Goal: Task Accomplishment & Management: Manage account settings

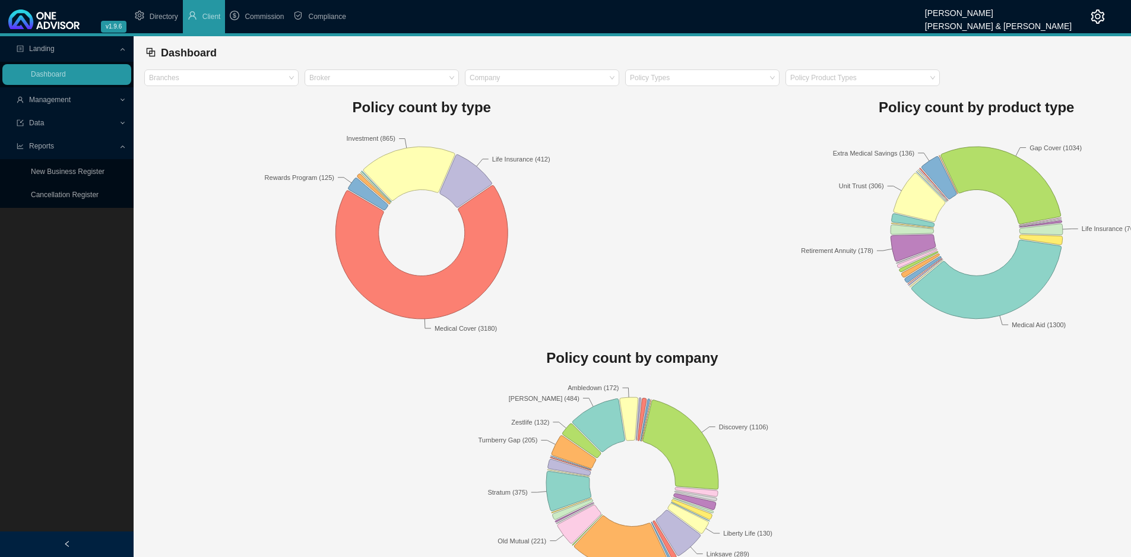
click at [65, 97] on span "Management" at bounding box center [50, 100] width 42 height 8
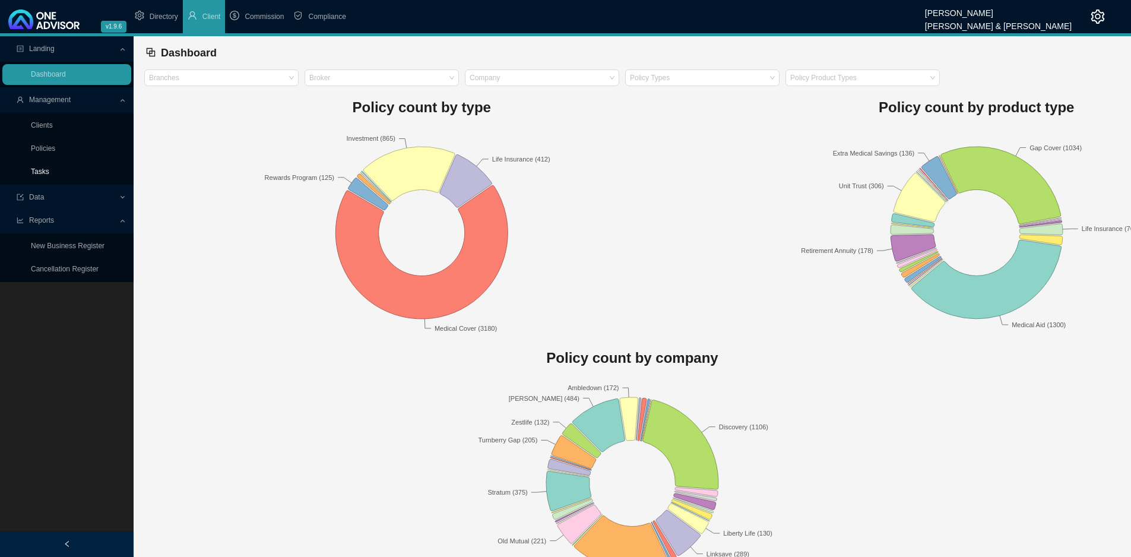
click at [39, 169] on link "Tasks" at bounding box center [40, 171] width 18 height 8
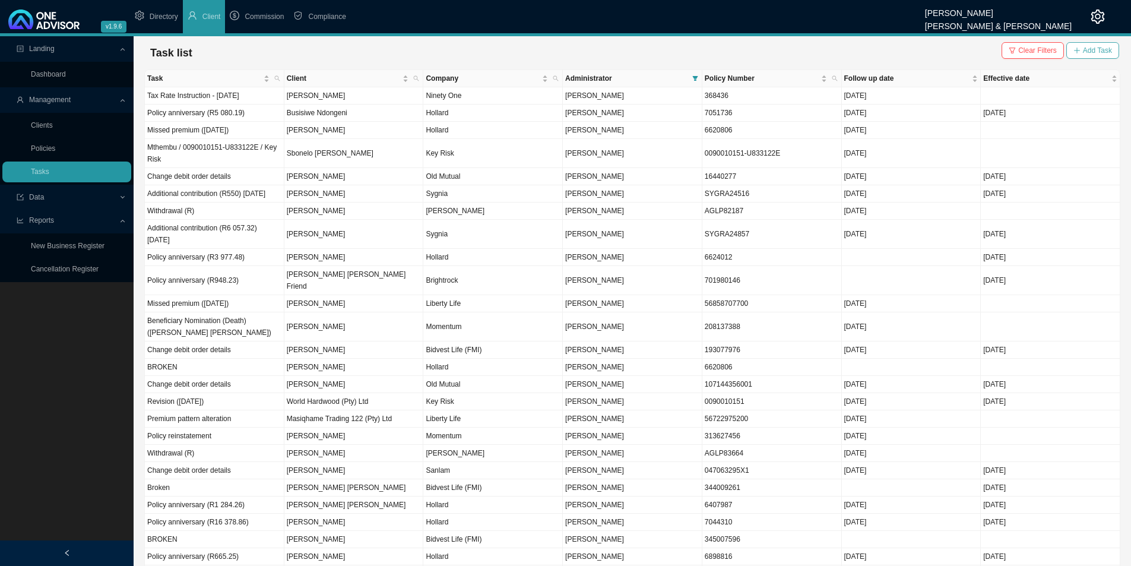
click at [1102, 49] on span "Add Task" at bounding box center [1097, 51] width 29 height 12
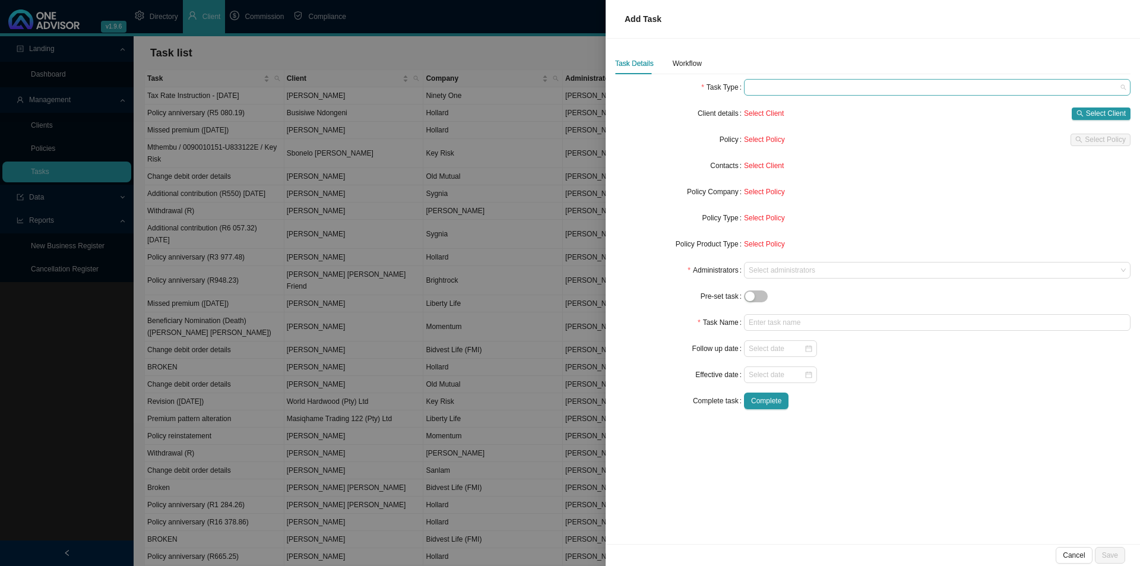
click at [775, 79] on div at bounding box center [937, 87] width 387 height 17
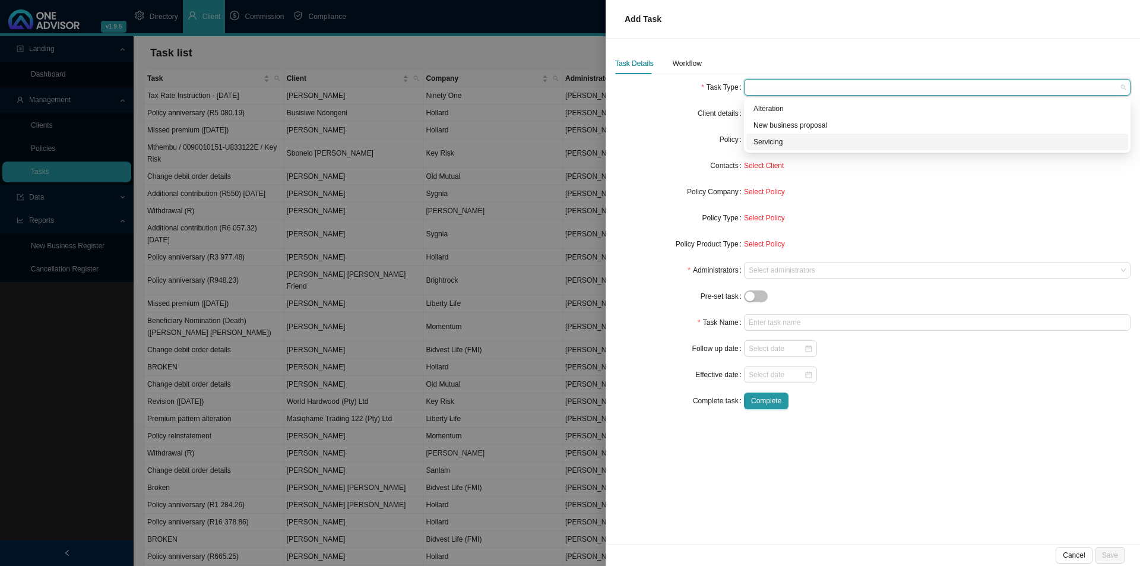
click at [788, 140] on div "Servicing" at bounding box center [938, 142] width 368 height 12
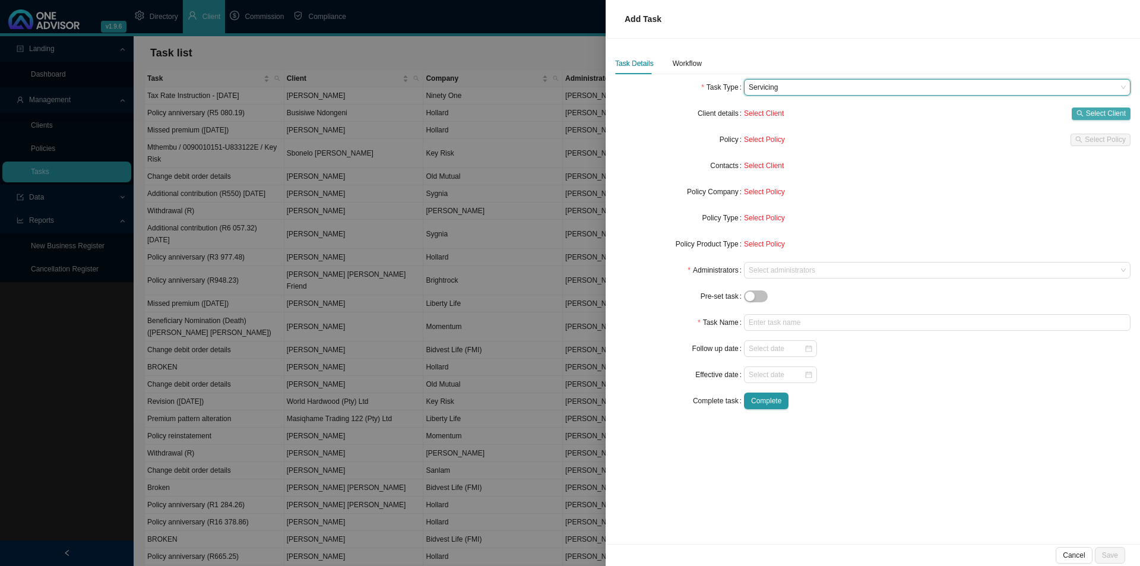
click at [1112, 109] on span "Select Client" at bounding box center [1106, 113] width 40 height 12
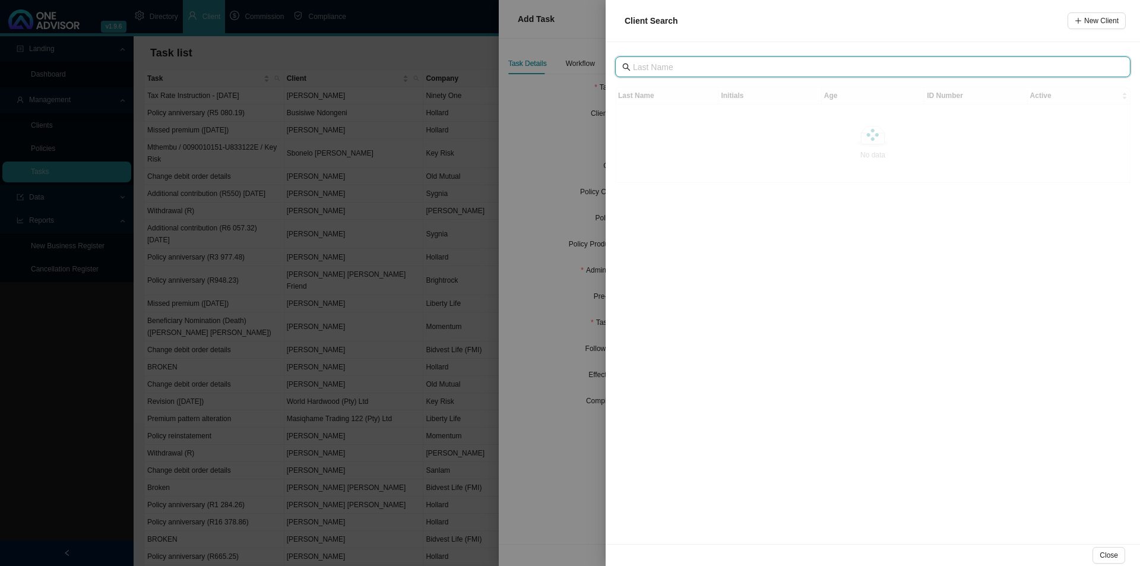
click at [694, 71] on input "text" at bounding box center [874, 67] width 482 height 13
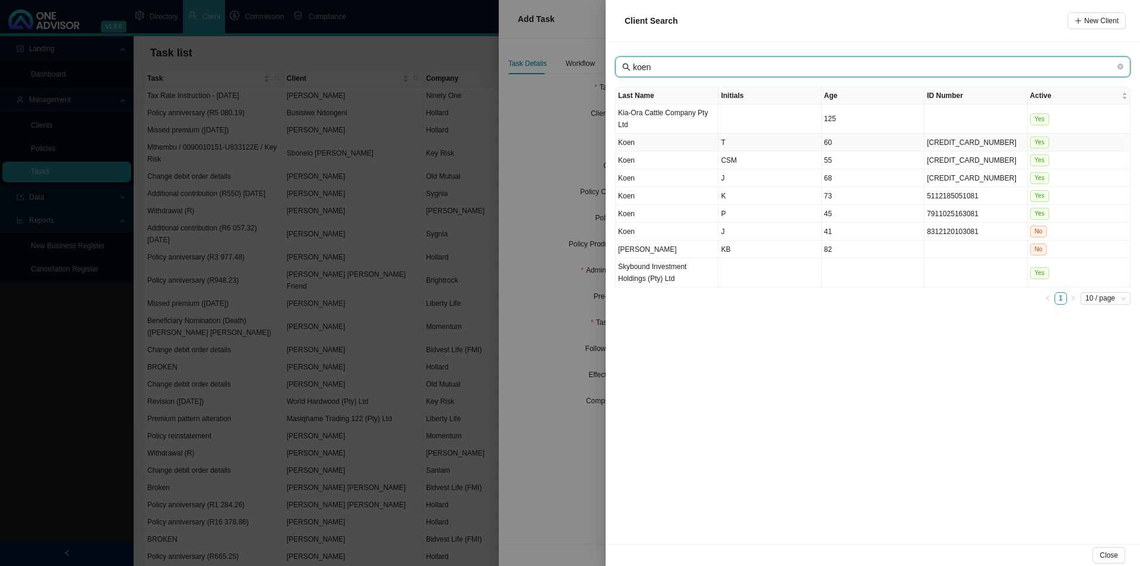
type input "koen"
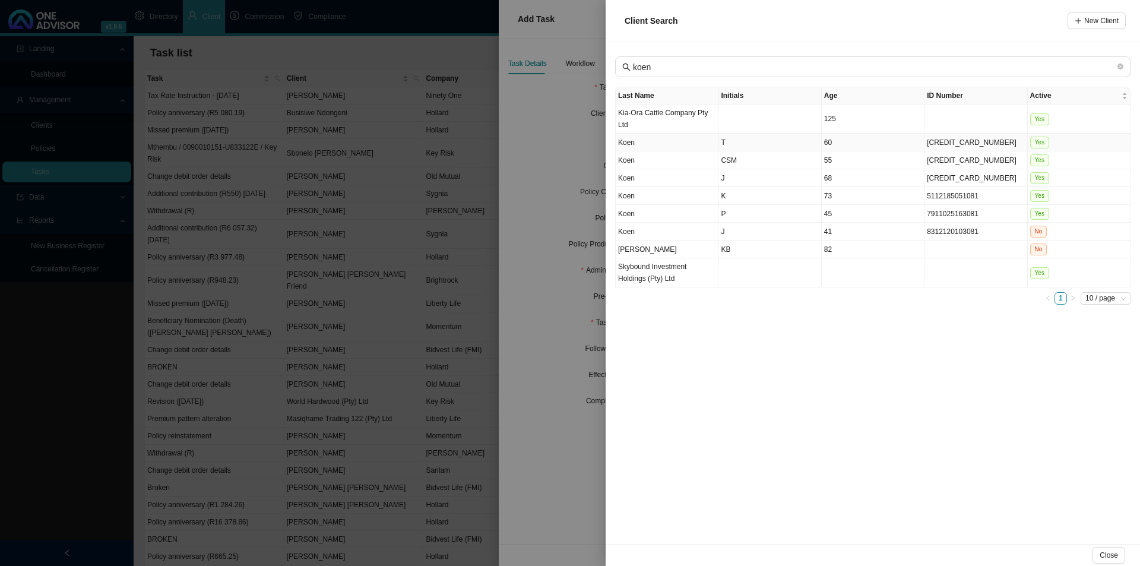
click at [669, 144] on td "Koen" at bounding box center [667, 143] width 103 height 18
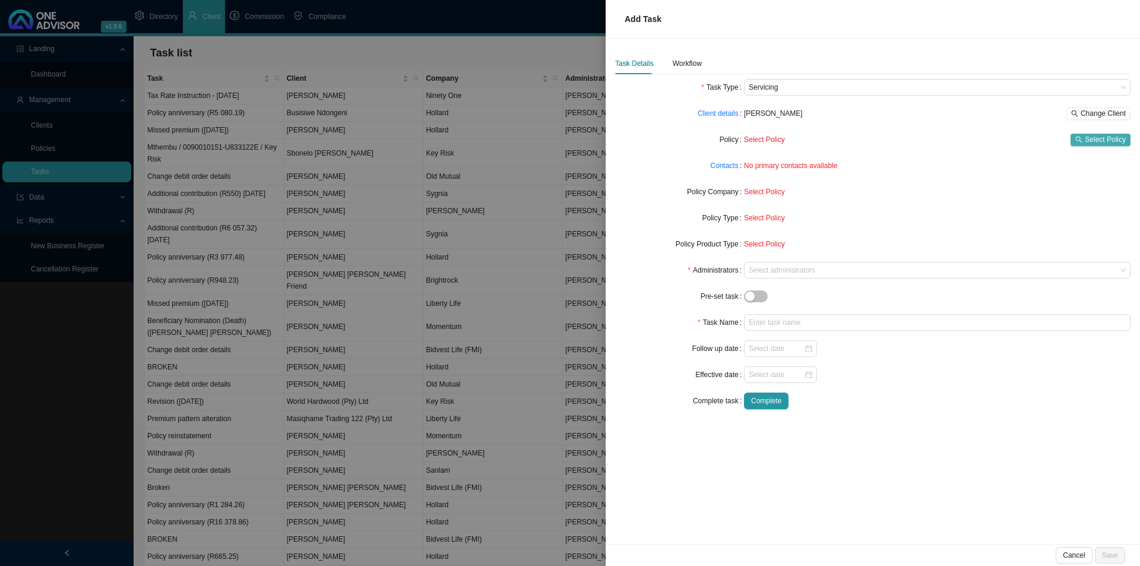
click at [1108, 144] on span "Select Policy" at bounding box center [1105, 140] width 41 height 12
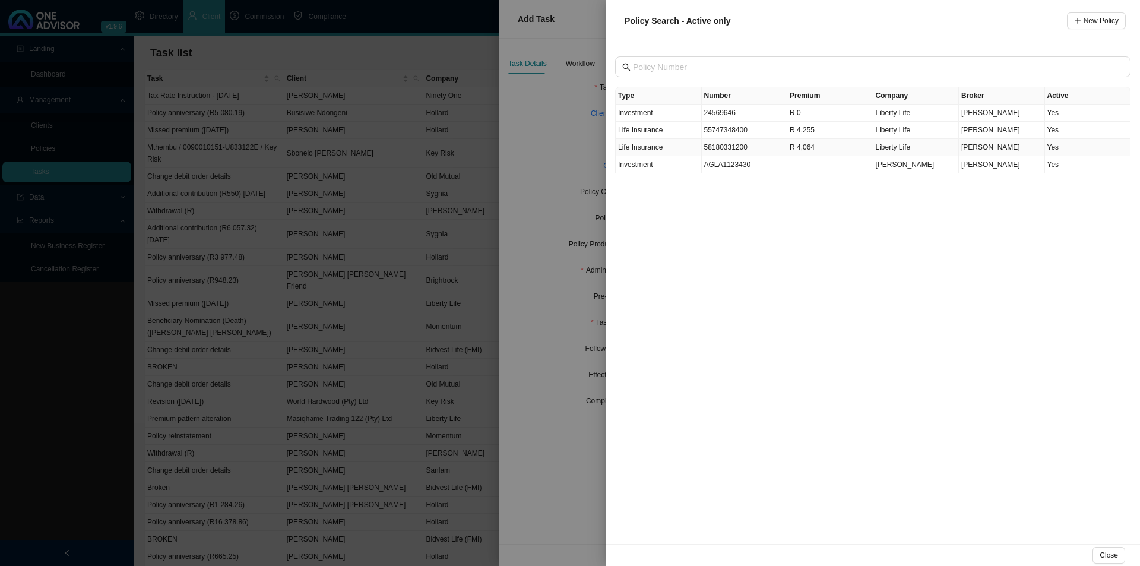
click at [825, 147] on td "R 4,064" at bounding box center [830, 147] width 86 height 17
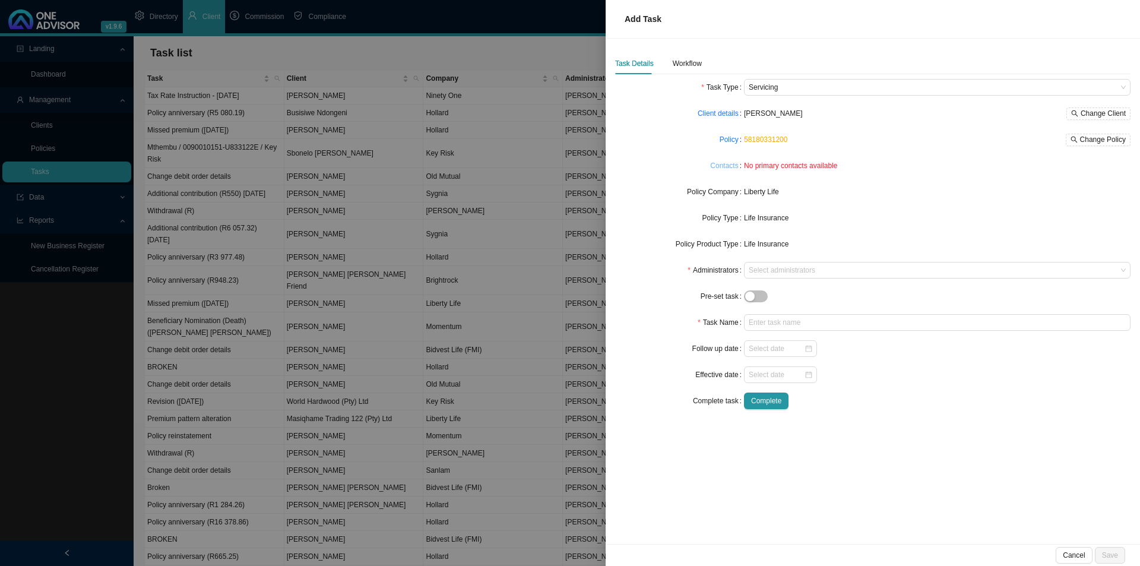
click at [726, 164] on link "Contacts" at bounding box center [724, 166] width 28 height 12
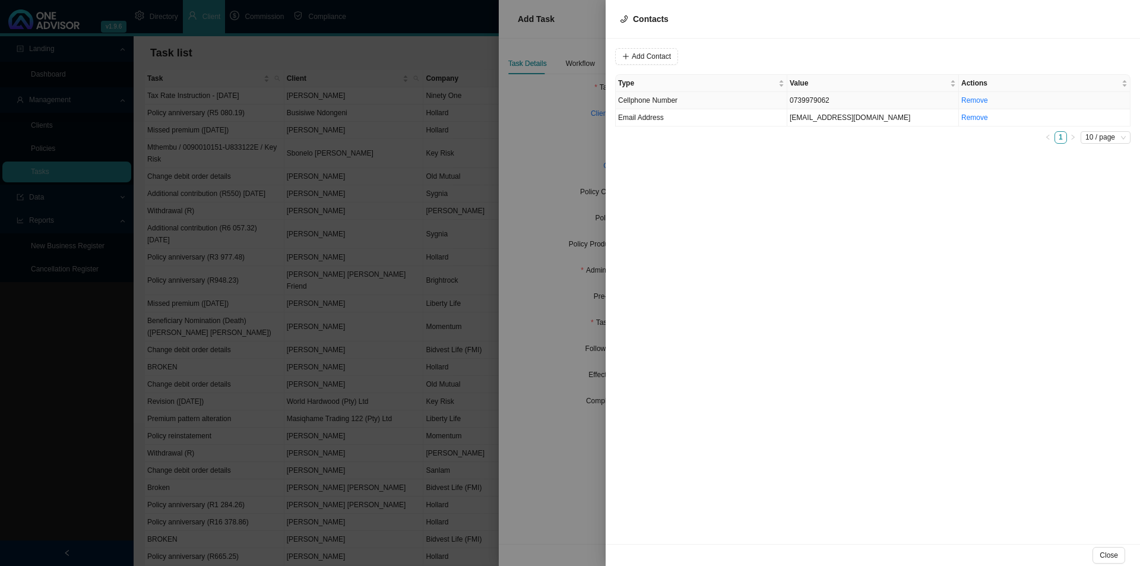
click at [694, 97] on td "Cellphone Number" at bounding box center [702, 100] width 172 height 17
click at [784, 53] on span "Cellphone Number" at bounding box center [808, 56] width 80 height 15
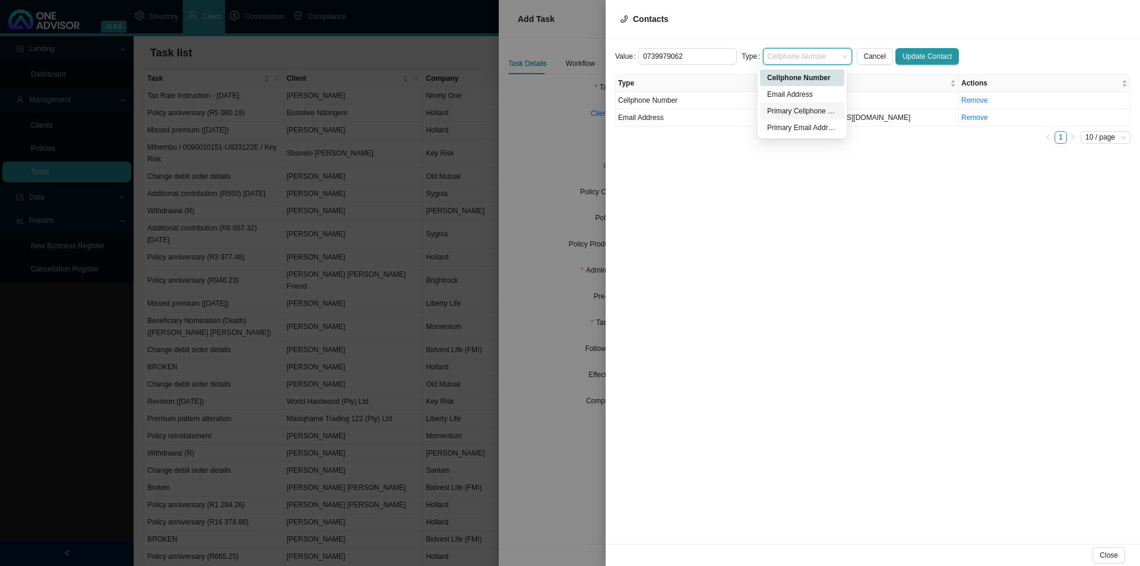
click at [803, 110] on div "Primary Cellphone Number" at bounding box center [802, 111] width 70 height 12
click at [909, 53] on span "Update Contact" at bounding box center [927, 56] width 49 height 12
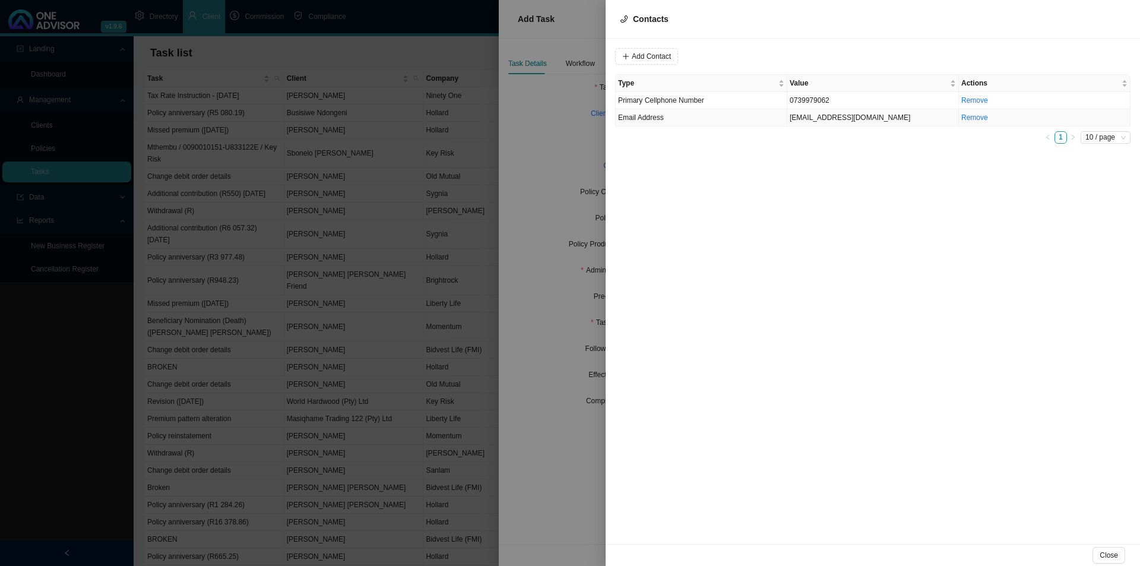
click at [743, 121] on td "Email Address" at bounding box center [702, 117] width 172 height 17
drag, startPoint x: 808, startPoint y: 52, endPoint x: 814, endPoint y: 62, distance: 10.9
click at [809, 52] on span "Email Address" at bounding box center [808, 56] width 80 height 15
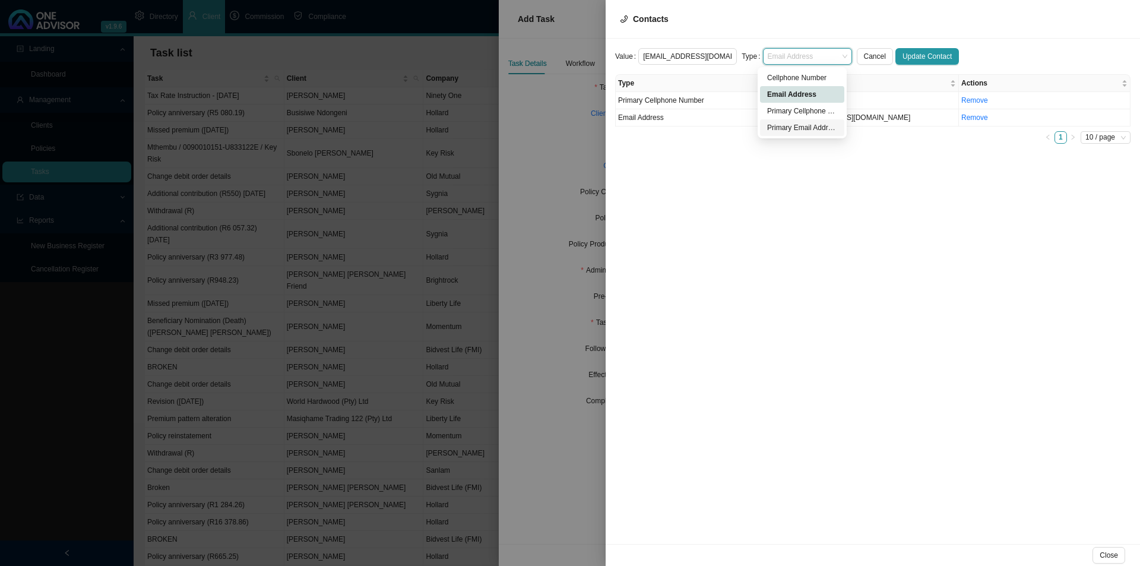
click at [799, 128] on div "Primary Email Address" at bounding box center [802, 128] width 70 height 12
click at [914, 56] on span "Update Contact" at bounding box center [927, 56] width 49 height 12
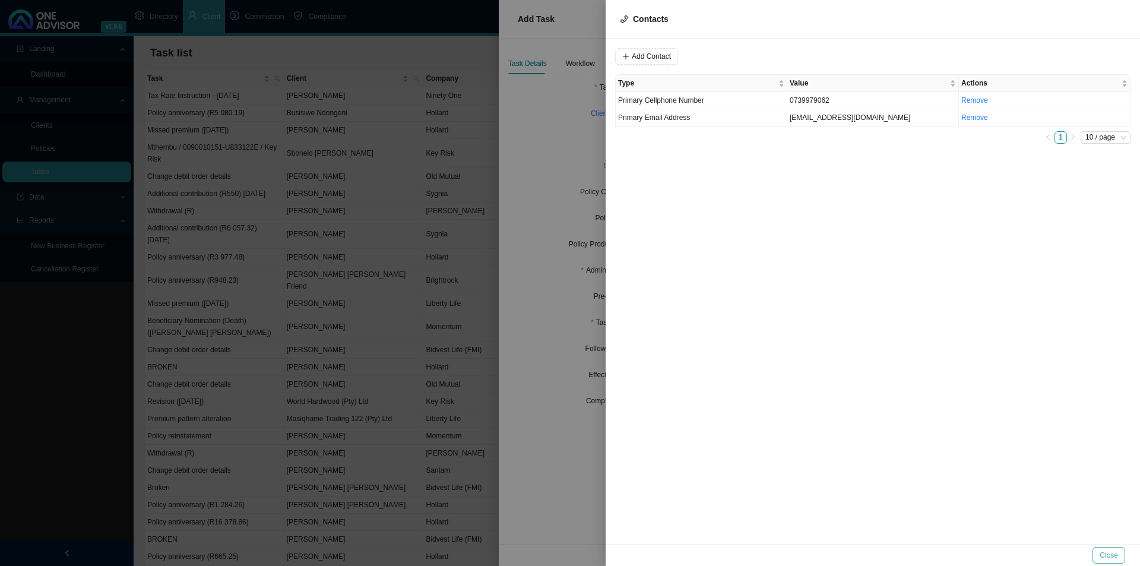
click at [1115, 550] on span "Close" at bounding box center [1109, 555] width 18 height 12
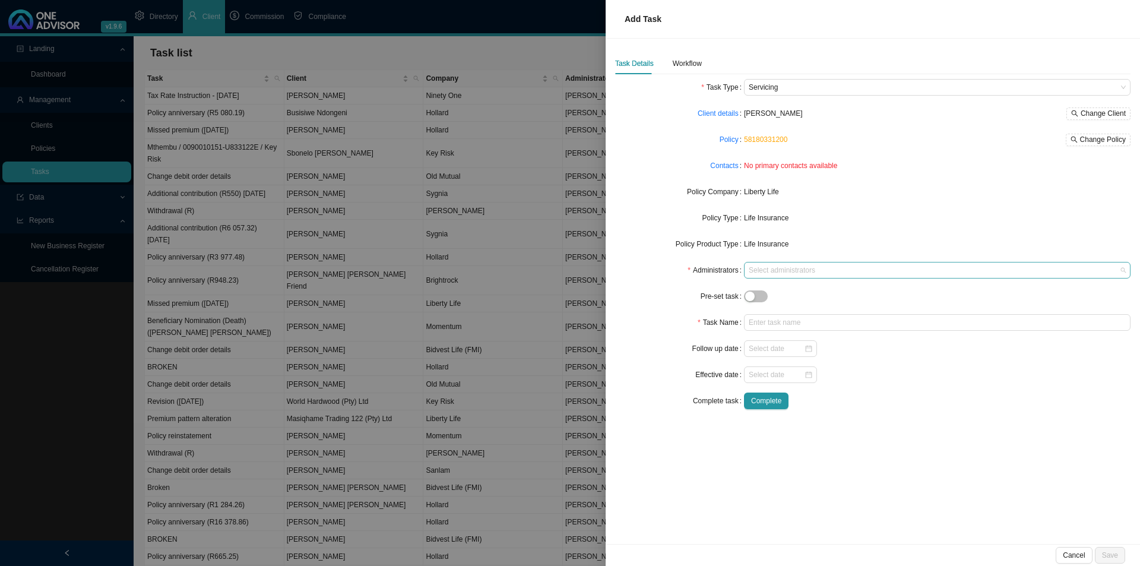
click at [772, 267] on div at bounding box center [931, 270] width 371 height 9
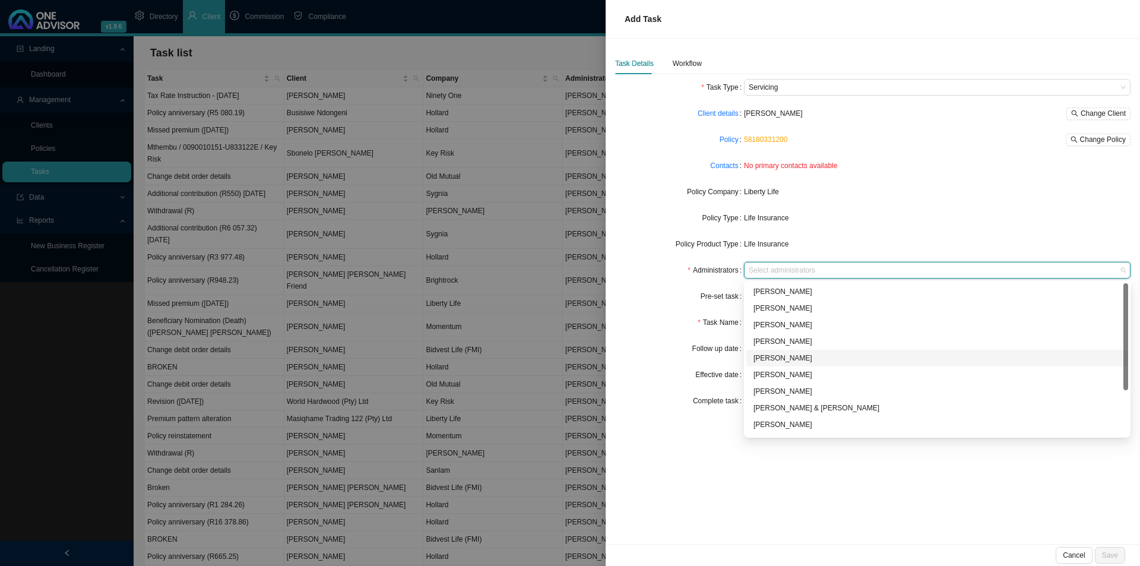
click at [792, 354] on div "[PERSON_NAME]" at bounding box center [938, 358] width 368 height 12
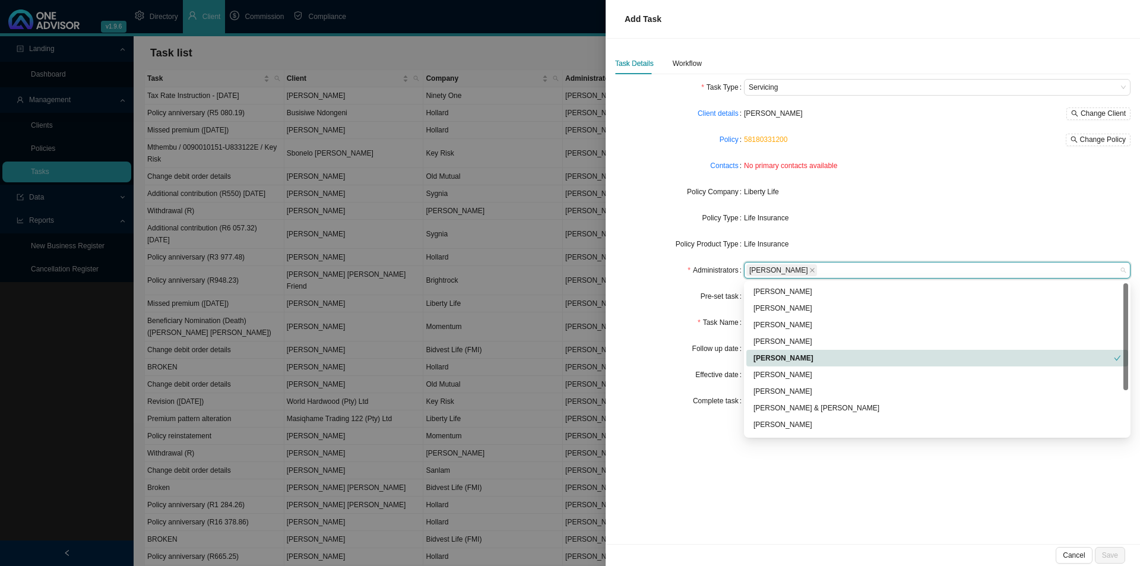
click at [665, 350] on div "Follow up date" at bounding box center [679, 348] width 129 height 17
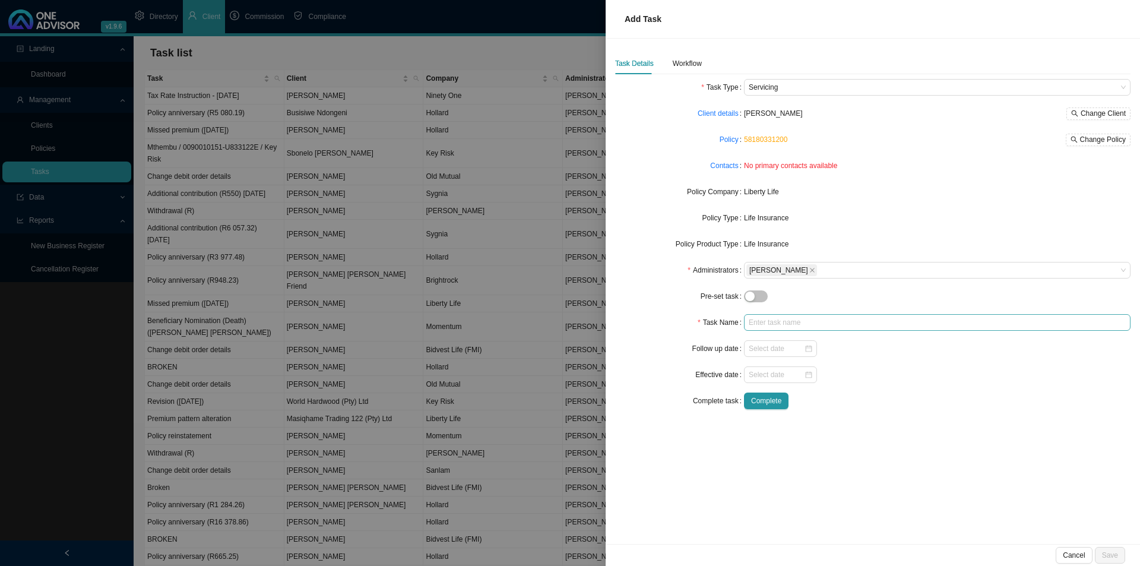
drag, startPoint x: 743, startPoint y: 319, endPoint x: 780, endPoint y: 318, distance: 36.8
click at [746, 318] on div "Task Name" at bounding box center [872, 322] width 515 height 17
click at [780, 318] on input "text" at bounding box center [937, 322] width 387 height 17
click at [749, 323] on input "Reduce premium" at bounding box center [937, 322] width 387 height 17
type input "Alteration/Reduce premium"
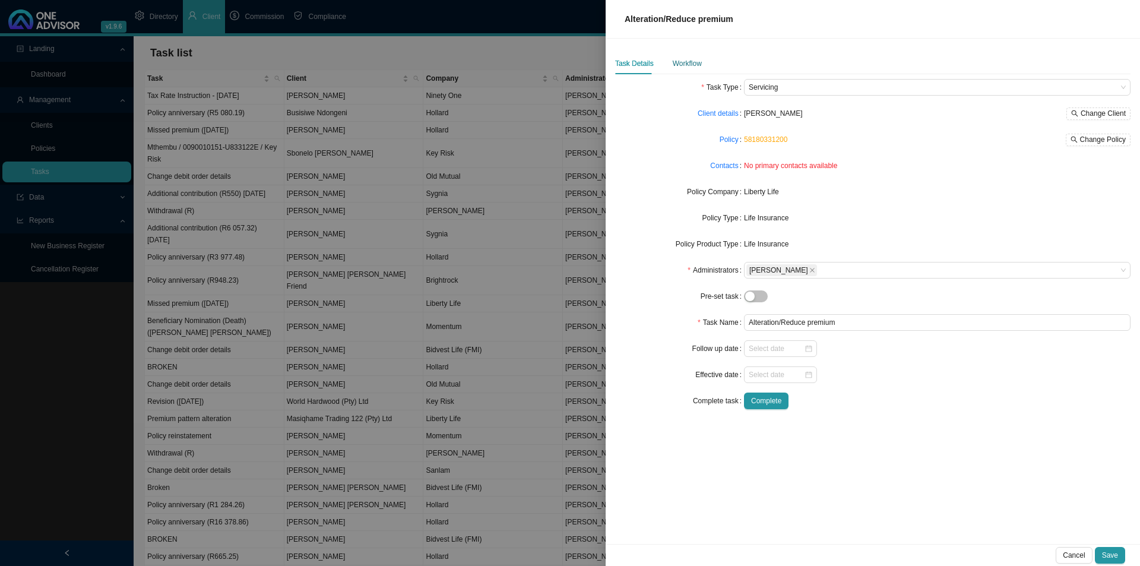
click at [685, 58] on div "Workflow" at bounding box center [687, 64] width 29 height 12
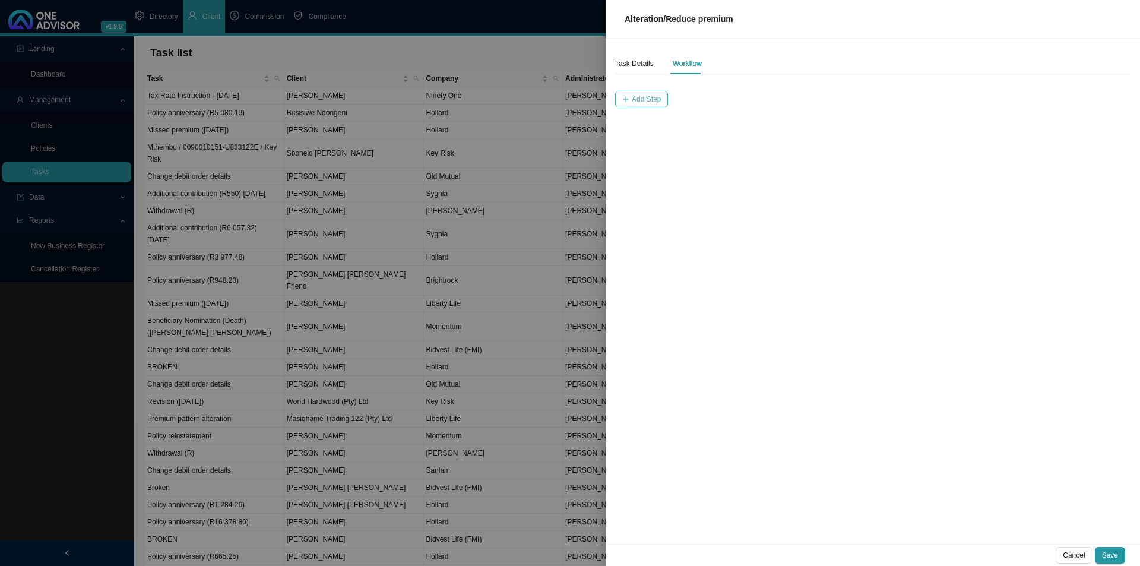
click at [629, 96] on icon "plus" at bounding box center [625, 99] width 7 height 7
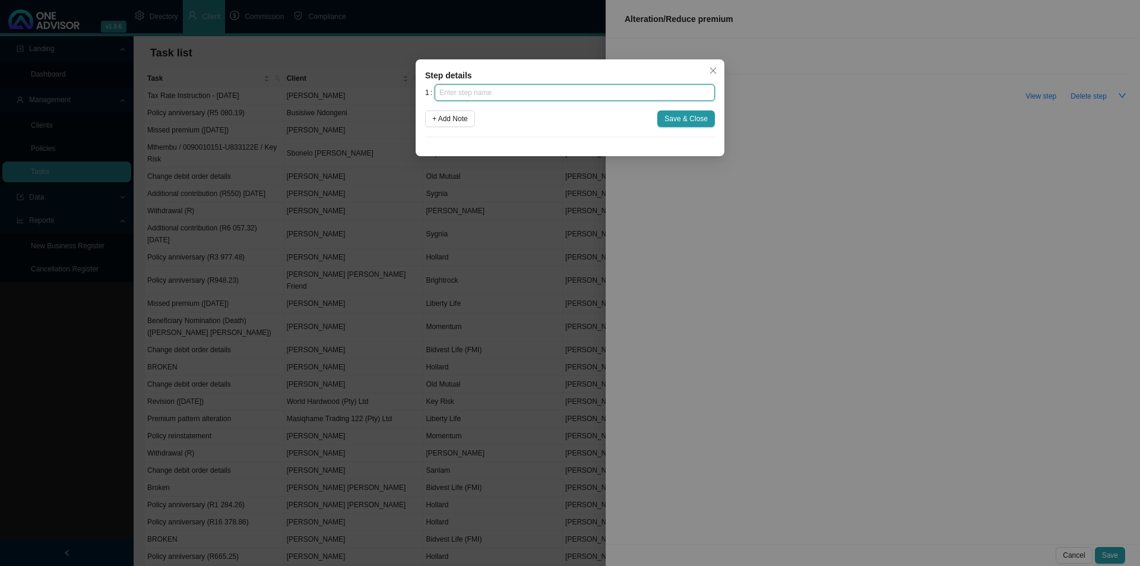
click at [517, 96] on input "text" at bounding box center [575, 92] width 280 height 17
type input "Instruction"
click at [686, 115] on span "Save & Close" at bounding box center [685, 119] width 43 height 12
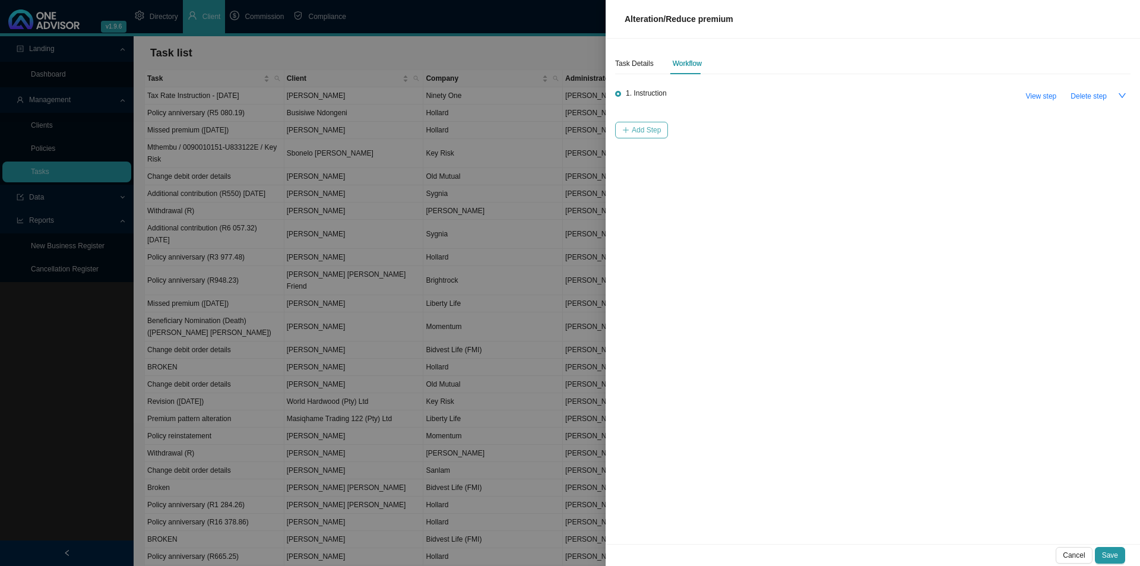
click at [638, 134] on span "Add Step" at bounding box center [646, 130] width 29 height 12
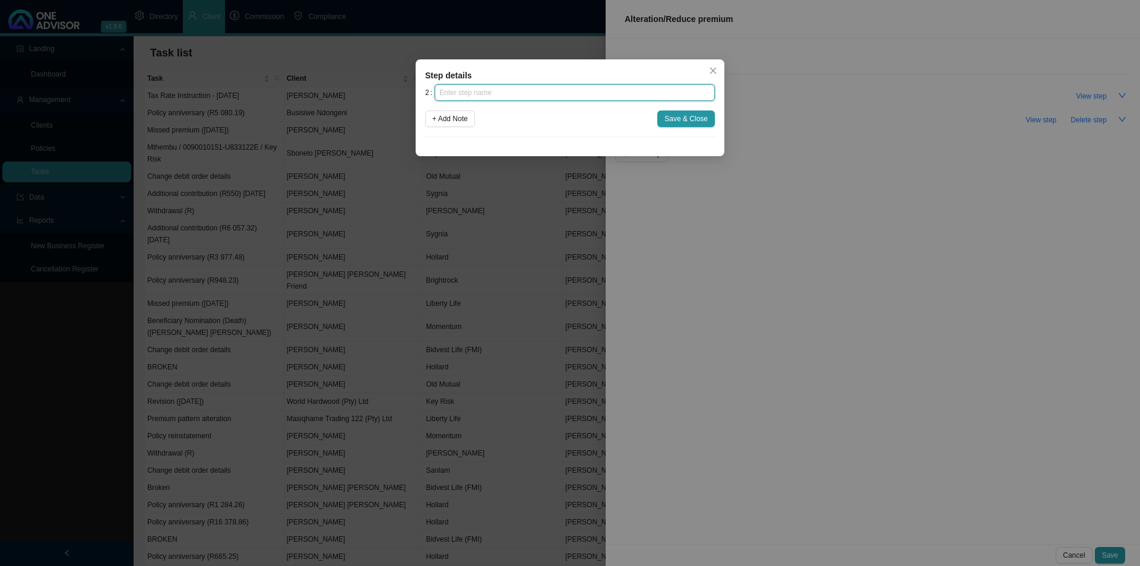
click at [603, 90] on input "text" at bounding box center [575, 92] width 280 height 17
type input "Investigation"
click at [679, 118] on span "Save & Close" at bounding box center [685, 119] width 43 height 12
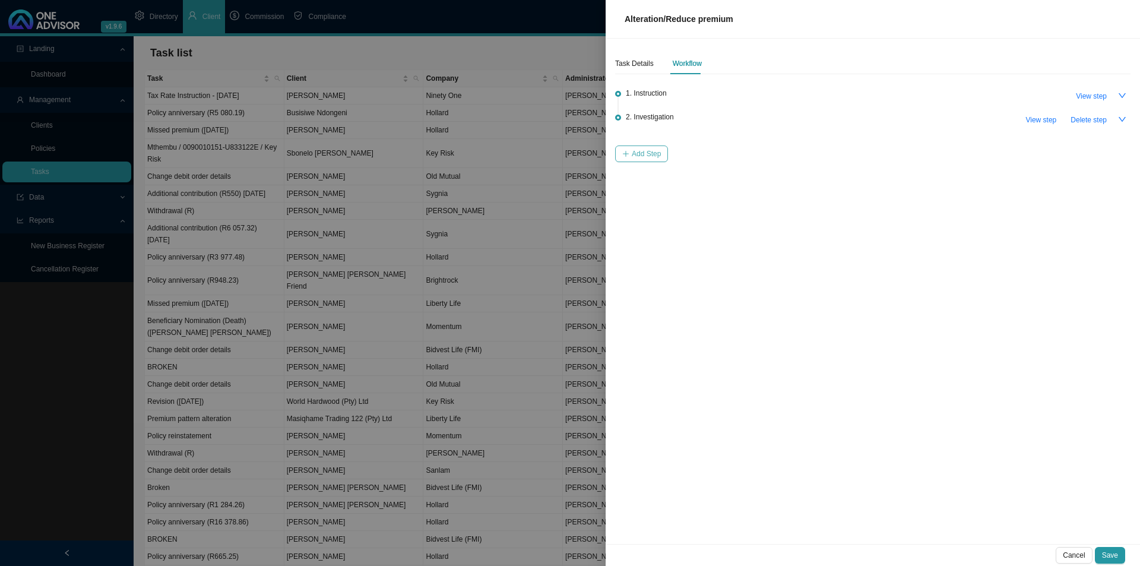
click at [651, 151] on span "Add Step" at bounding box center [646, 154] width 29 height 12
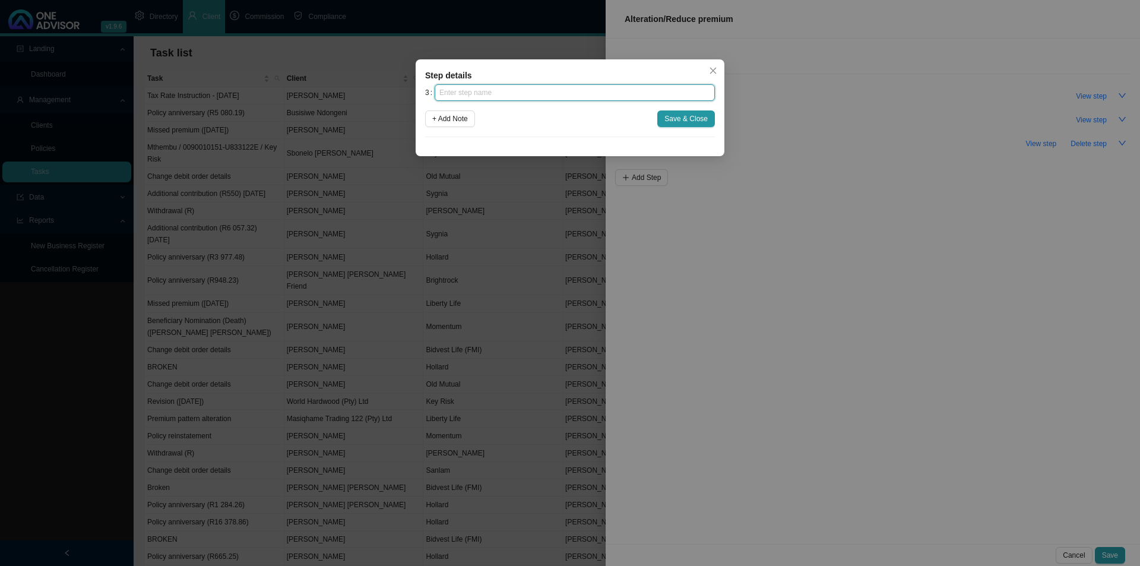
click at [510, 92] on input "text" at bounding box center [575, 92] width 280 height 17
type input "Paperwork"
click at [704, 112] on button "Save & Close" at bounding box center [686, 118] width 58 height 17
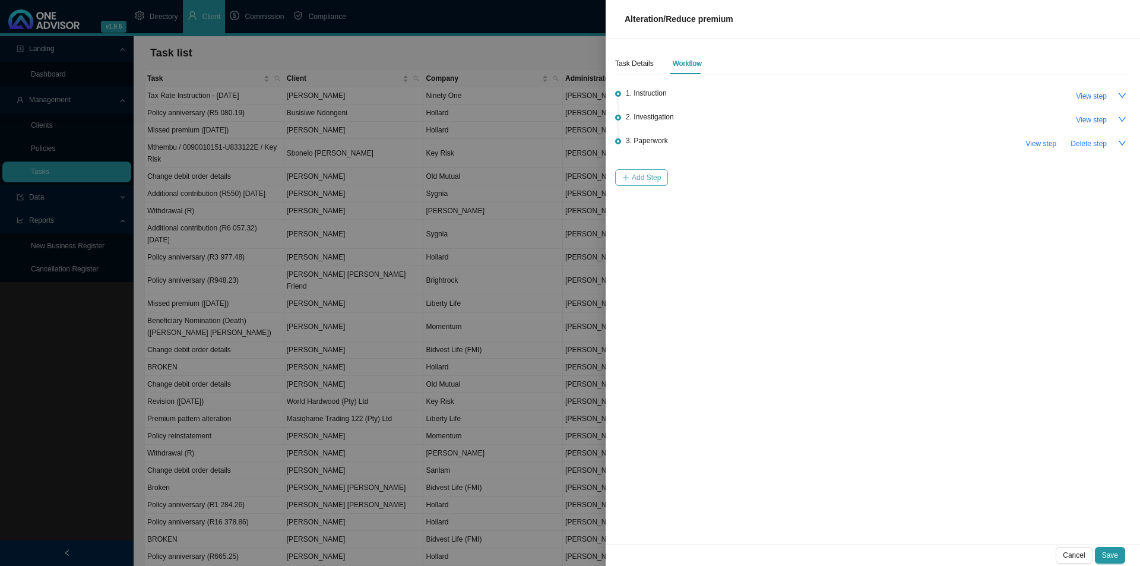
click at [632, 175] on span "Add Step" at bounding box center [646, 178] width 29 height 12
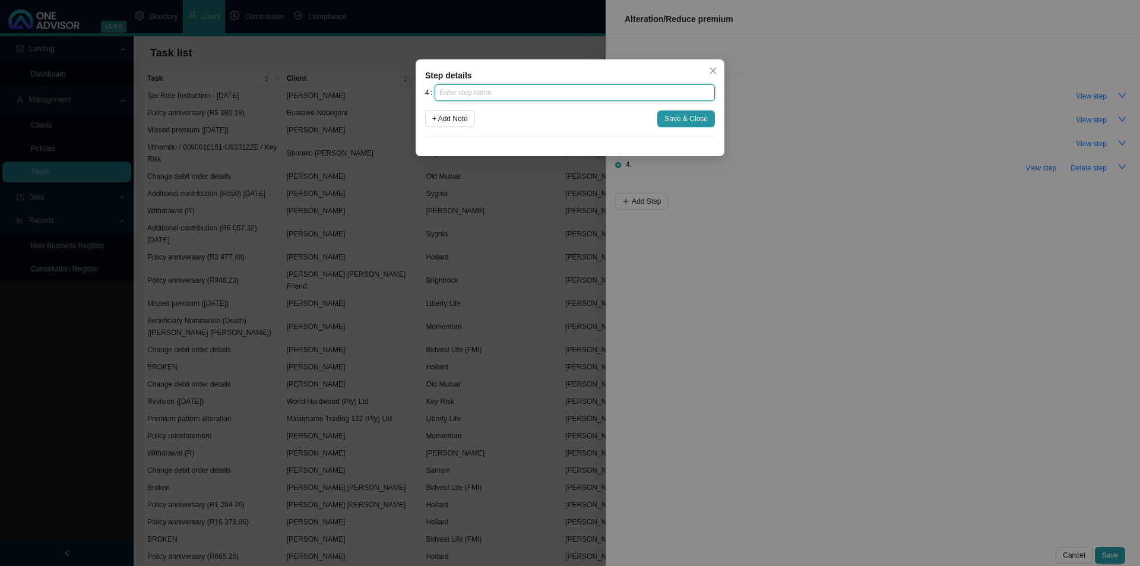
click at [503, 88] on input "text" at bounding box center [575, 92] width 280 height 17
type input "Submission"
drag, startPoint x: 699, startPoint y: 114, endPoint x: 690, endPoint y: 128, distance: 16.8
click at [696, 115] on span "Save & Close" at bounding box center [685, 119] width 43 height 12
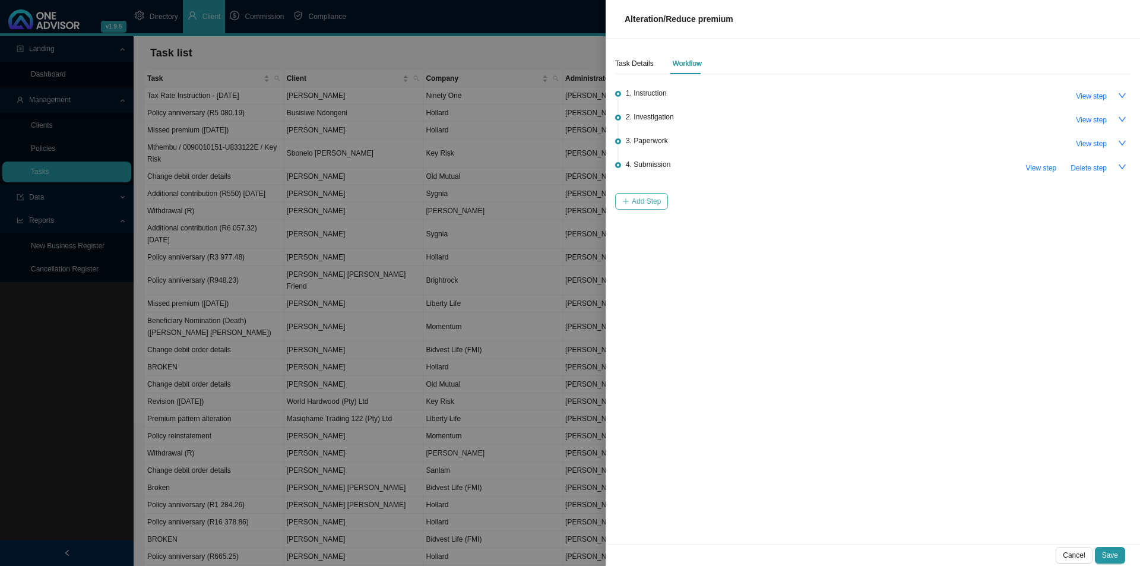
click at [626, 207] on button "Add Step" at bounding box center [641, 201] width 53 height 17
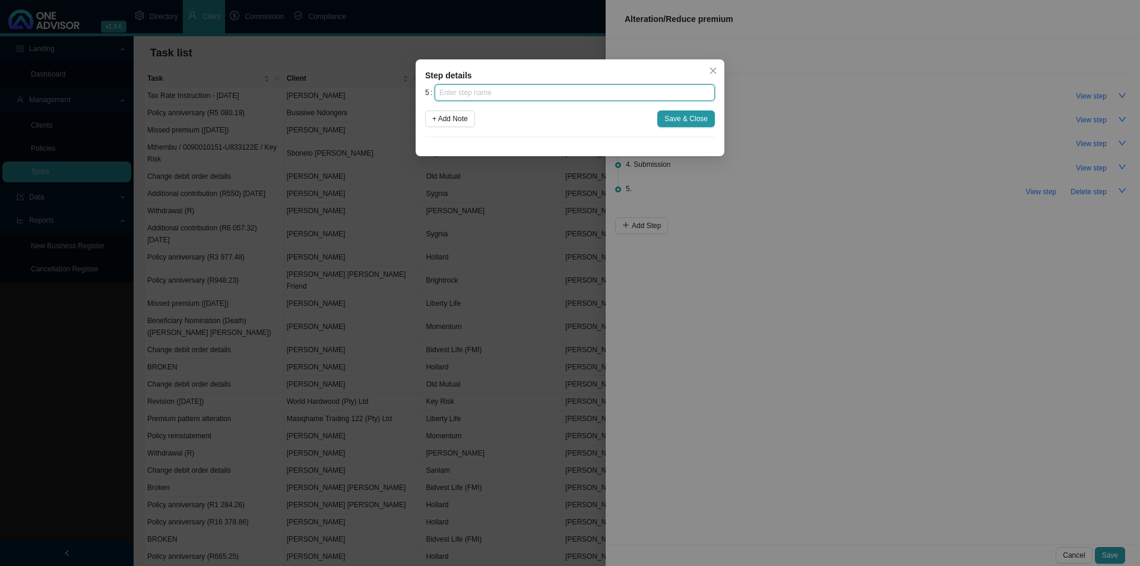
click at [537, 88] on input "text" at bounding box center [575, 92] width 280 height 17
type input "Confirmation of works done"
click at [690, 116] on span "Save & Close" at bounding box center [685, 119] width 43 height 12
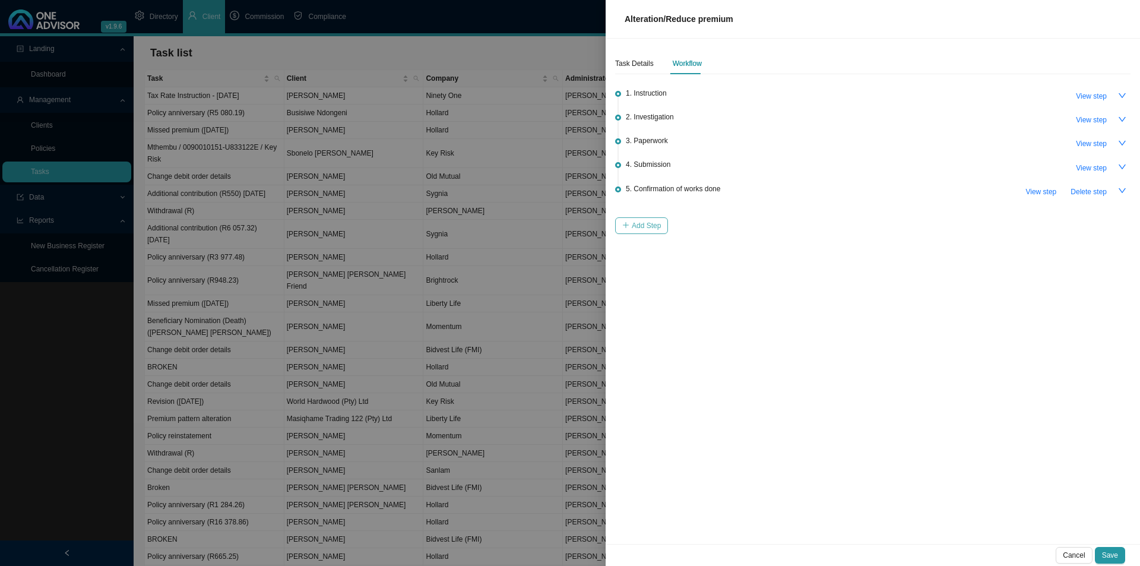
click at [635, 223] on span "Add Step" at bounding box center [646, 226] width 29 height 12
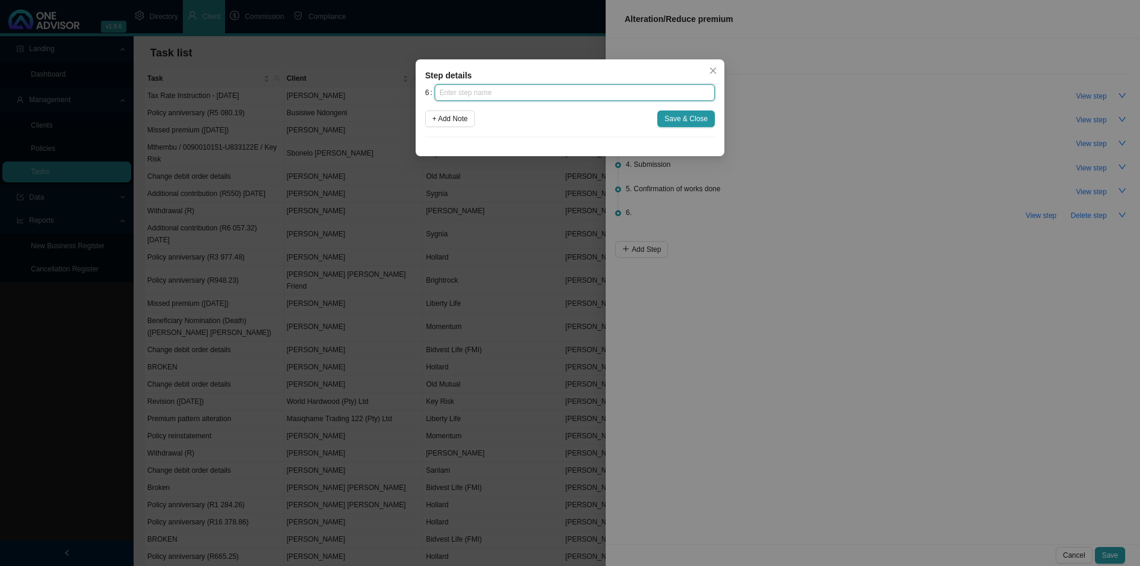
click at [479, 94] on input "text" at bounding box center [575, 92] width 280 height 17
type input "Update policy schedule"
click at [705, 113] on span "Save & Close" at bounding box center [685, 119] width 43 height 12
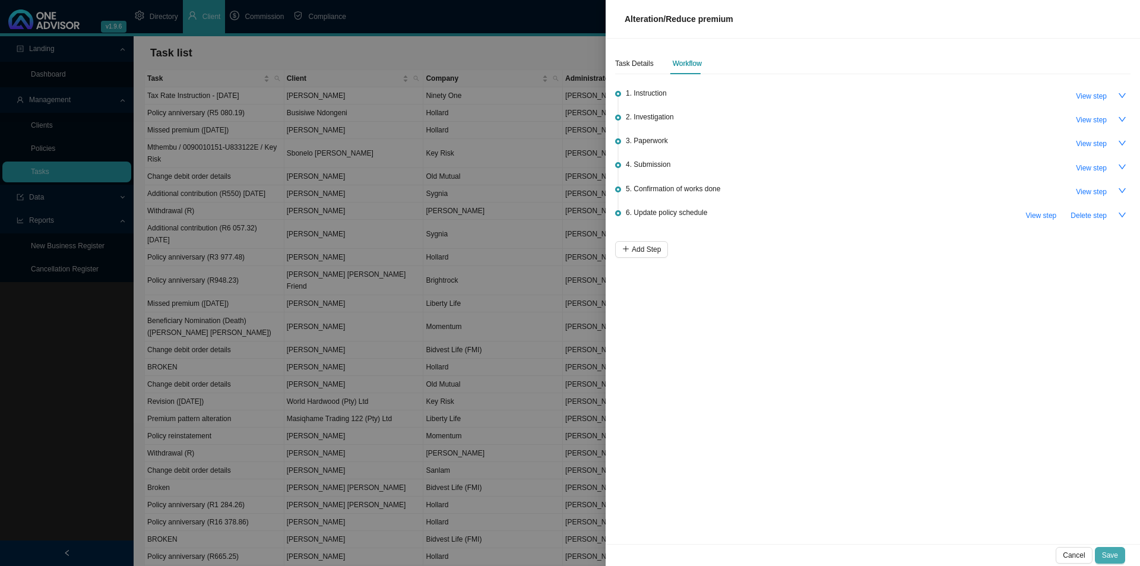
click at [1103, 549] on span "Save" at bounding box center [1110, 555] width 16 height 12
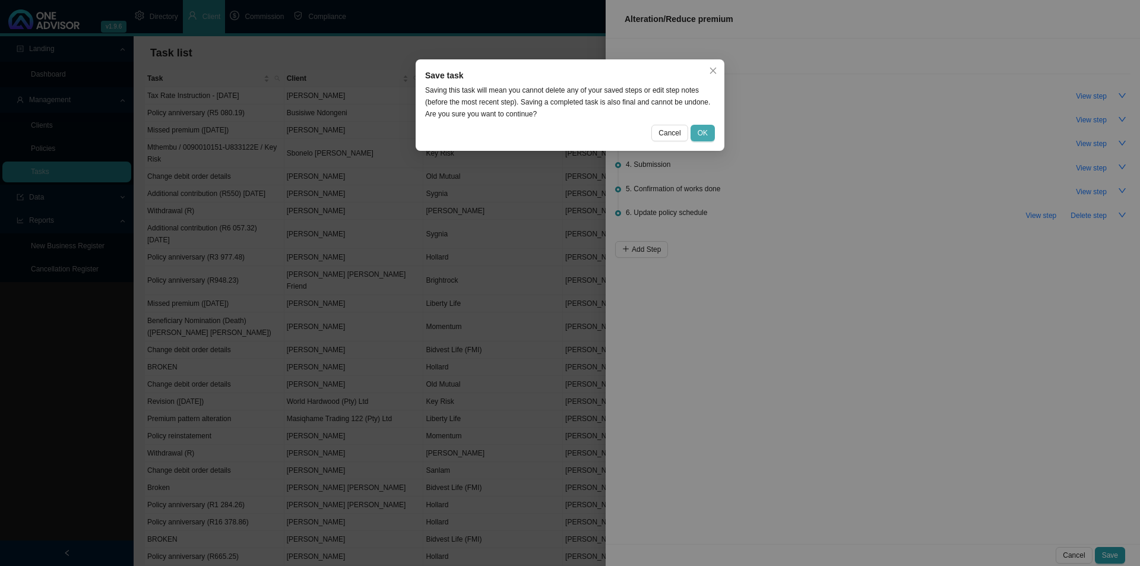
click at [701, 132] on span "OK" at bounding box center [703, 133] width 10 height 12
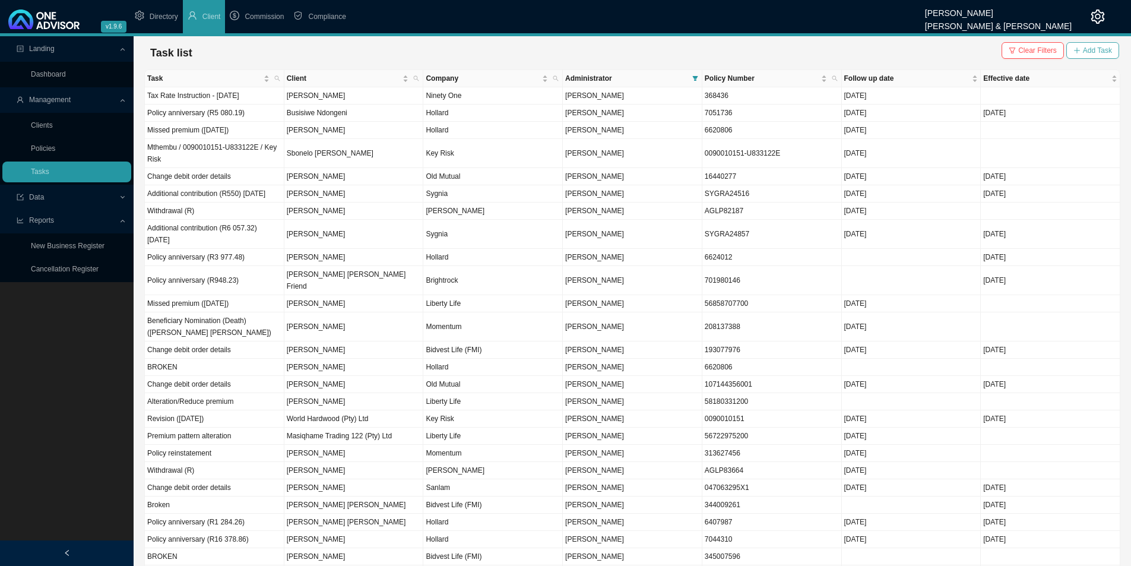
click at [1088, 46] on span "Add Task" at bounding box center [1097, 51] width 29 height 12
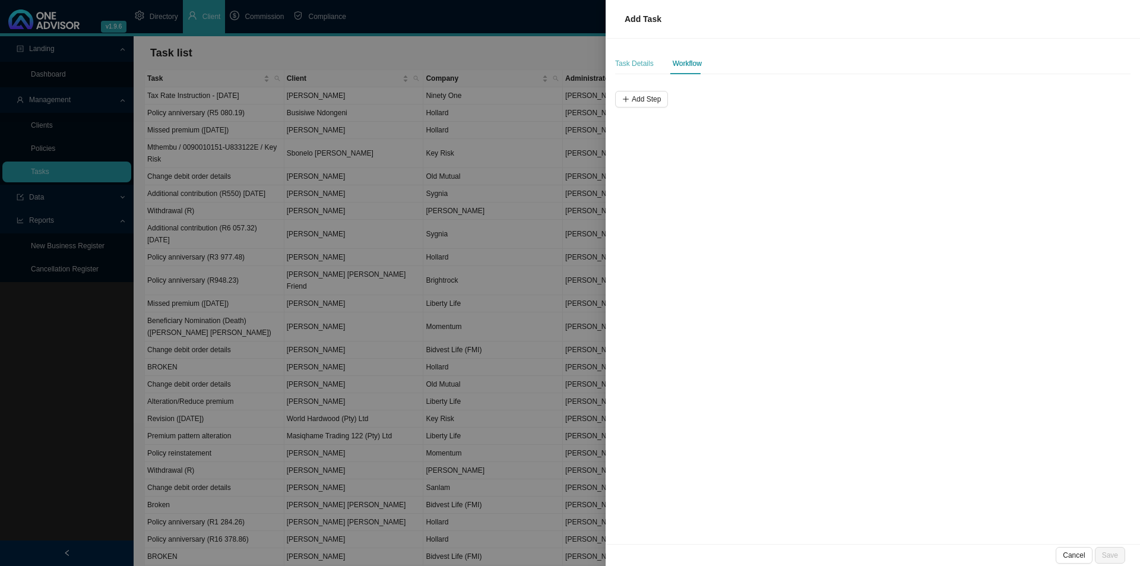
click at [639, 56] on div "Task Details" at bounding box center [634, 63] width 39 height 21
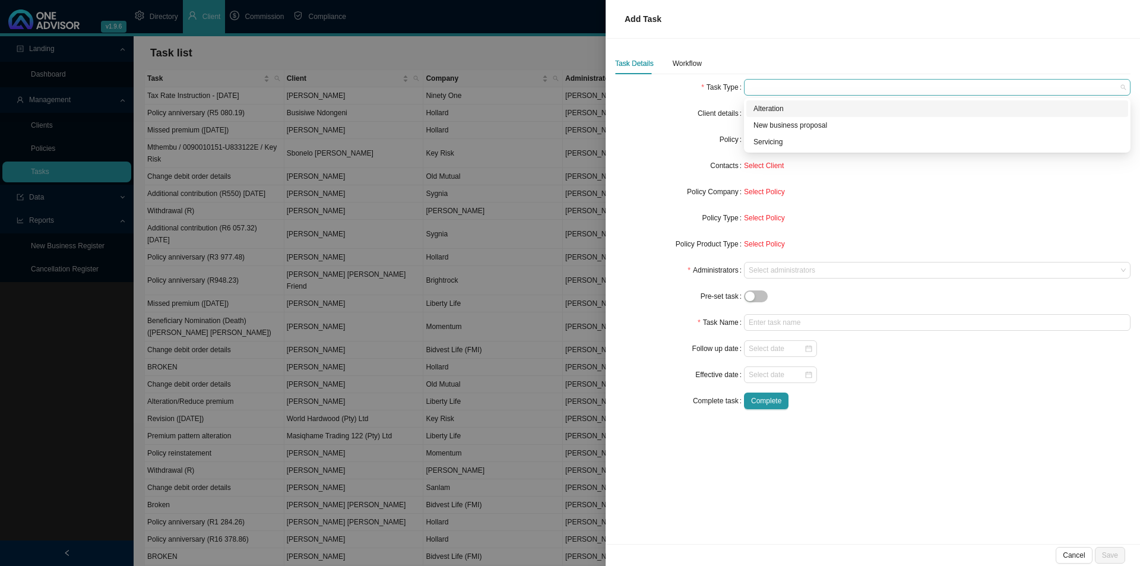
click at [761, 79] on div at bounding box center [937, 87] width 387 height 17
click at [776, 140] on div "Servicing" at bounding box center [938, 142] width 368 height 12
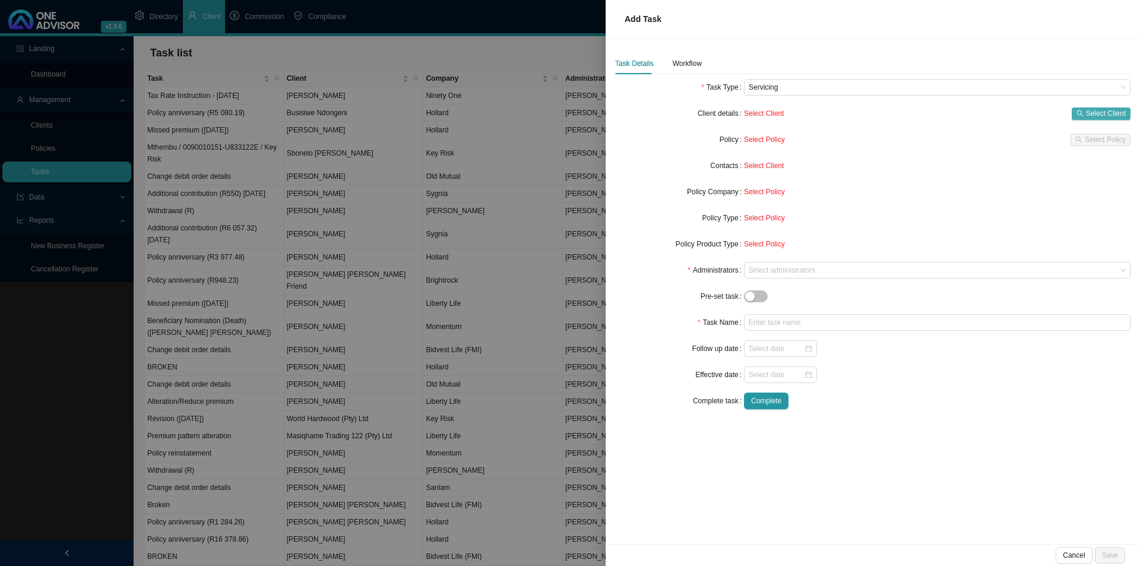
click at [1108, 118] on span "Select Client" at bounding box center [1106, 113] width 40 height 12
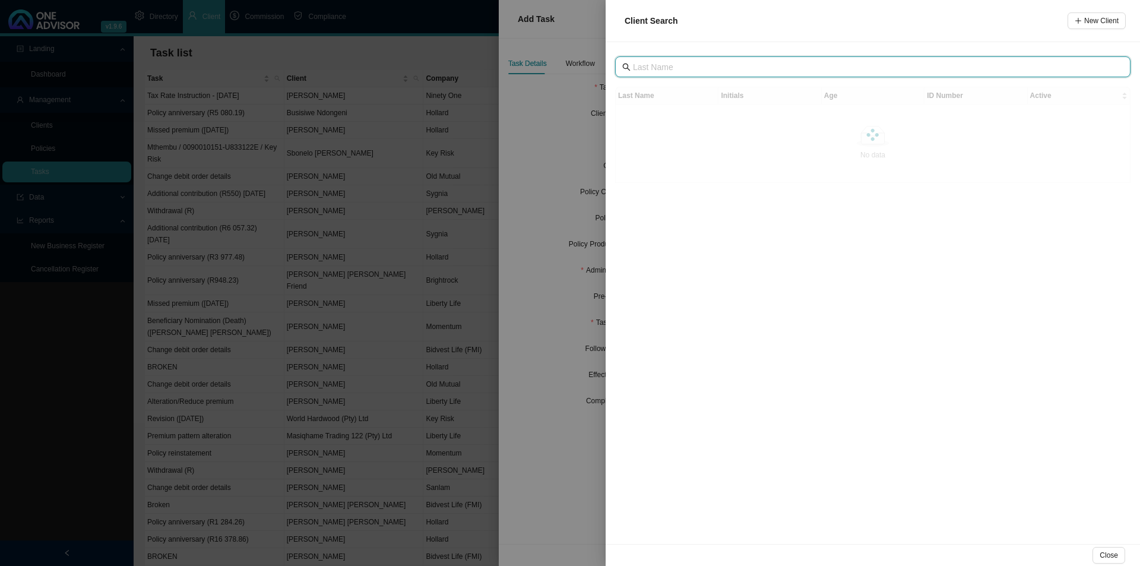
click at [730, 72] on input "text" at bounding box center [874, 67] width 482 height 13
type input "[PERSON_NAME]"
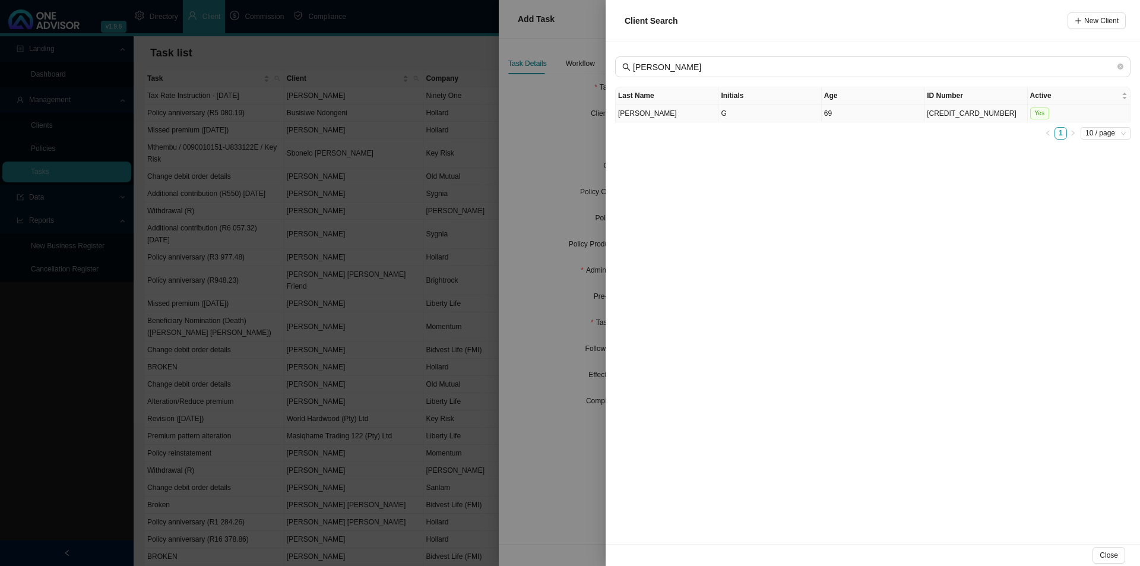
click at [691, 112] on td "[PERSON_NAME]" at bounding box center [667, 114] width 103 height 18
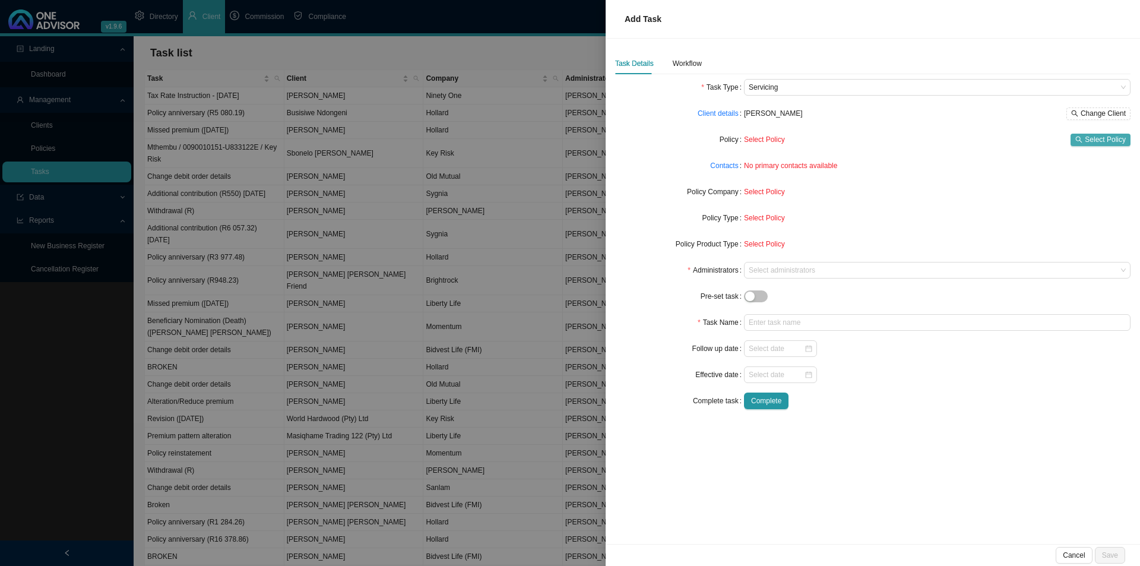
click at [1093, 139] on span "Select Policy" at bounding box center [1105, 140] width 41 height 12
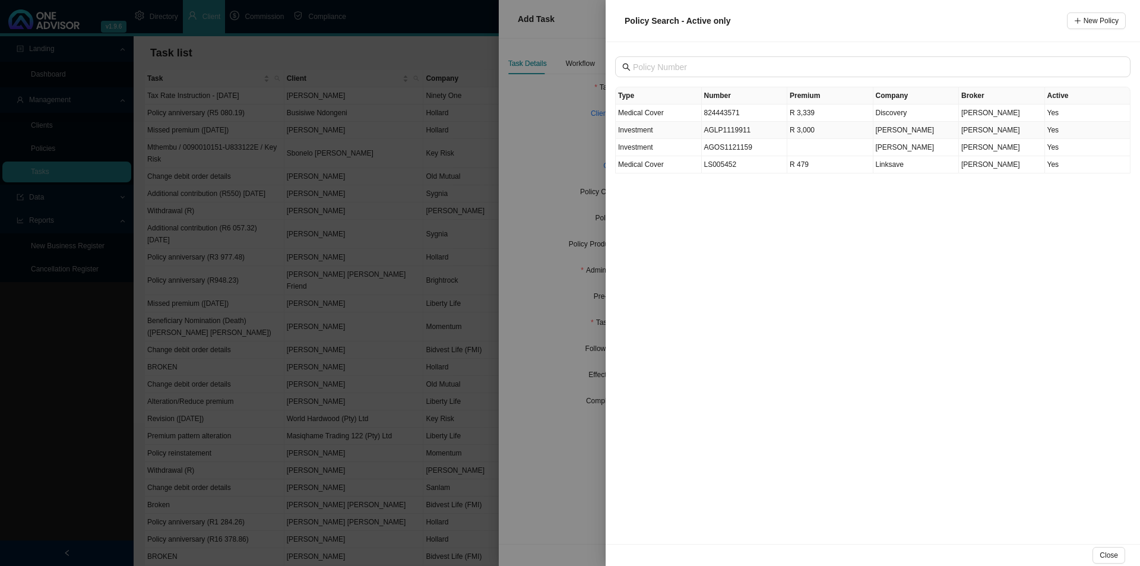
click at [722, 129] on td "AGLP1119911" at bounding box center [745, 130] width 86 height 17
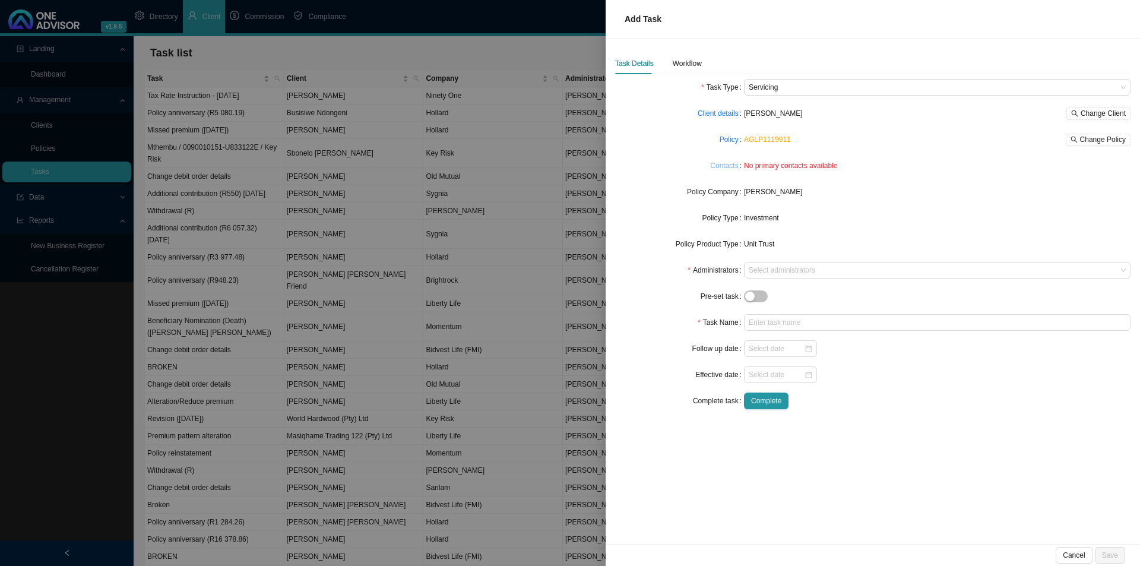
click at [721, 170] on link "Contacts" at bounding box center [724, 166] width 28 height 12
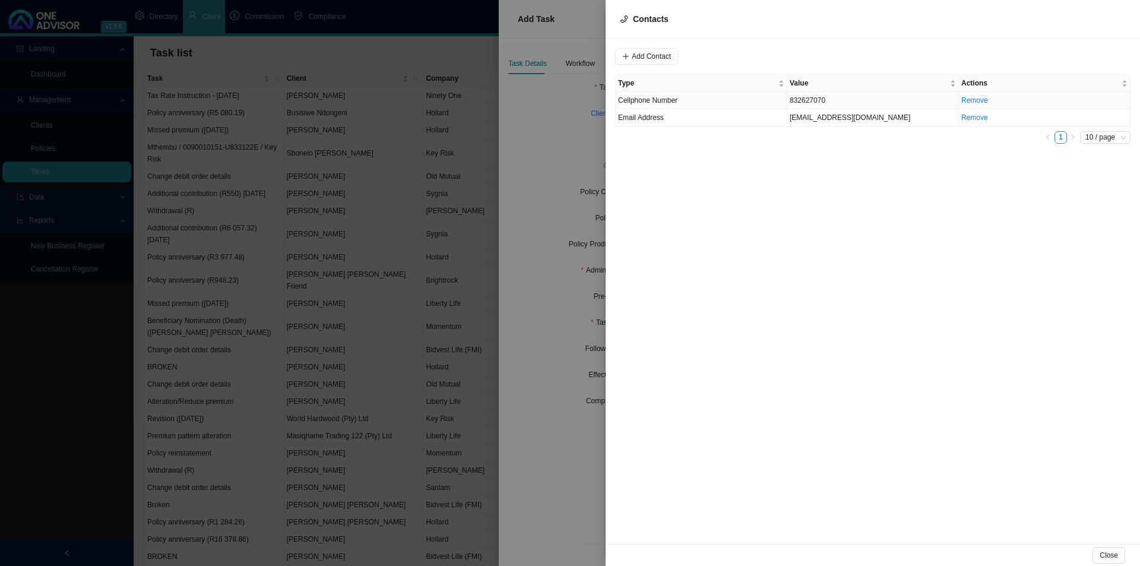
click at [689, 102] on td "Cellphone Number" at bounding box center [702, 100] width 172 height 17
click at [640, 58] on input "832627070" at bounding box center [687, 56] width 99 height 17
click at [803, 52] on span "Cellphone Number" at bounding box center [808, 56] width 80 height 15
type input "0832627070"
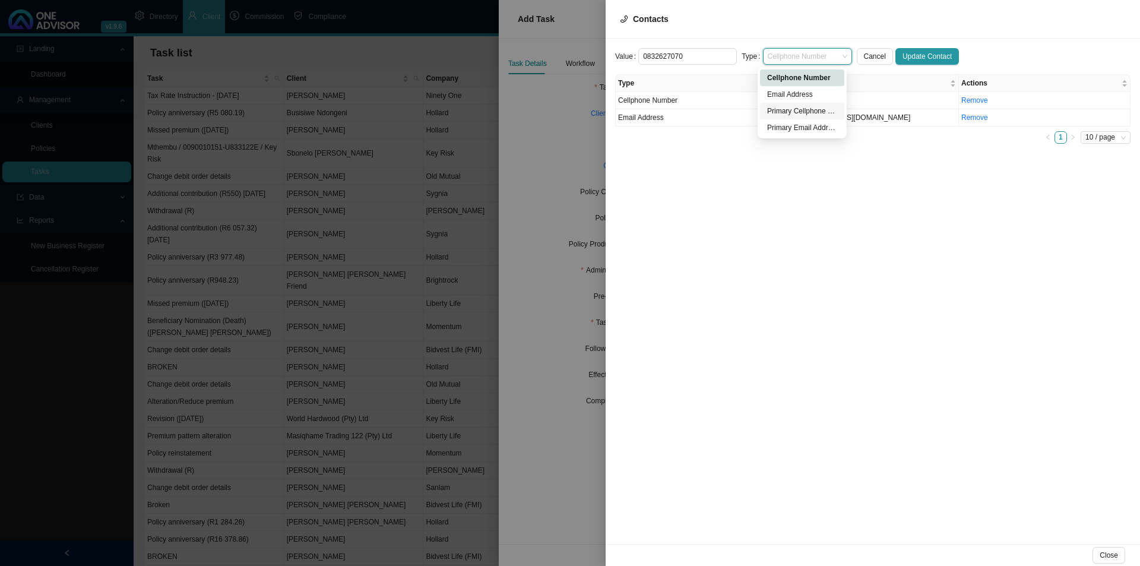
click at [790, 109] on div "Primary Cellphone Number" at bounding box center [802, 111] width 70 height 12
click at [910, 58] on span "Update Contact" at bounding box center [927, 56] width 49 height 12
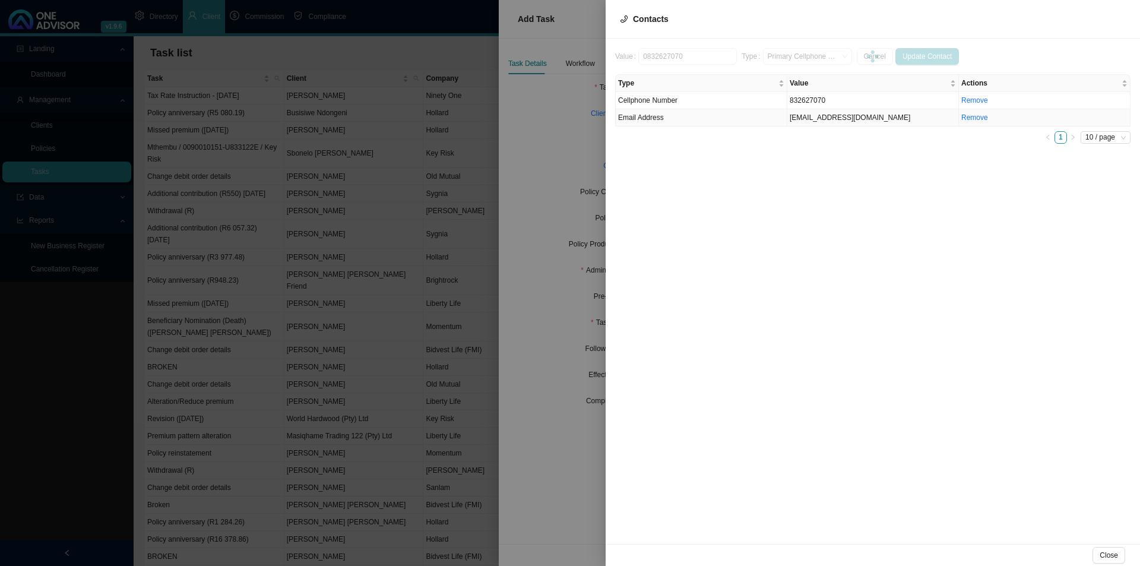
click at [707, 116] on td "Email Address" at bounding box center [702, 117] width 172 height 17
click at [650, 117] on span "Email Address" at bounding box center [641, 117] width 46 height 8
click at [798, 54] on span "Email Address" at bounding box center [808, 56] width 80 height 15
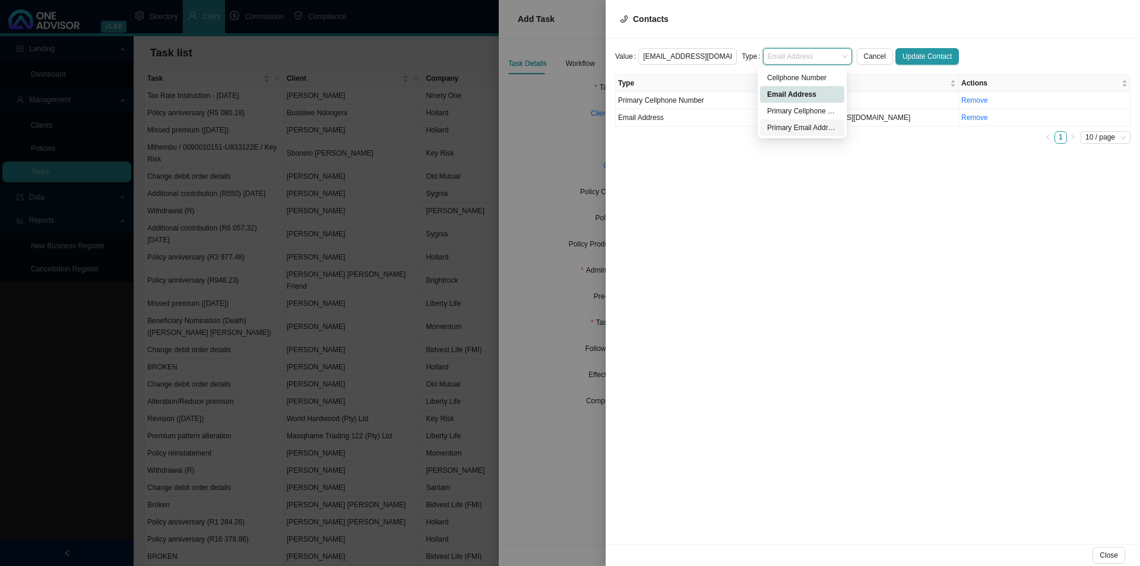
drag, startPoint x: 785, startPoint y: 125, endPoint x: 875, endPoint y: 109, distance: 91.6
click at [789, 124] on div "Primary Email Address" at bounding box center [802, 128] width 70 height 12
click at [919, 54] on span "Update Contact" at bounding box center [927, 56] width 49 height 12
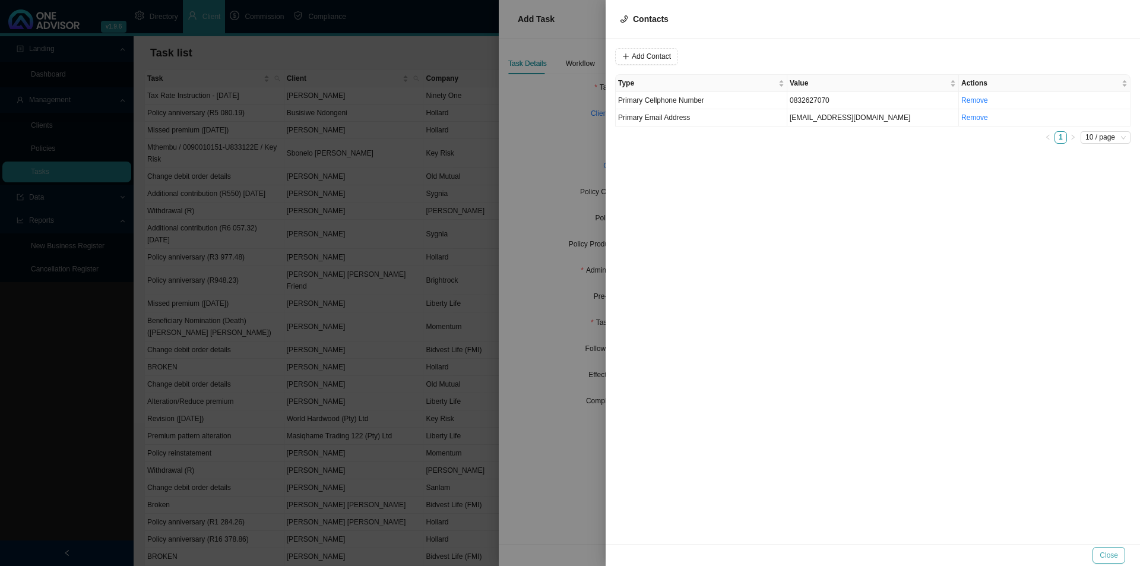
click at [1115, 553] on span "Close" at bounding box center [1109, 555] width 18 height 12
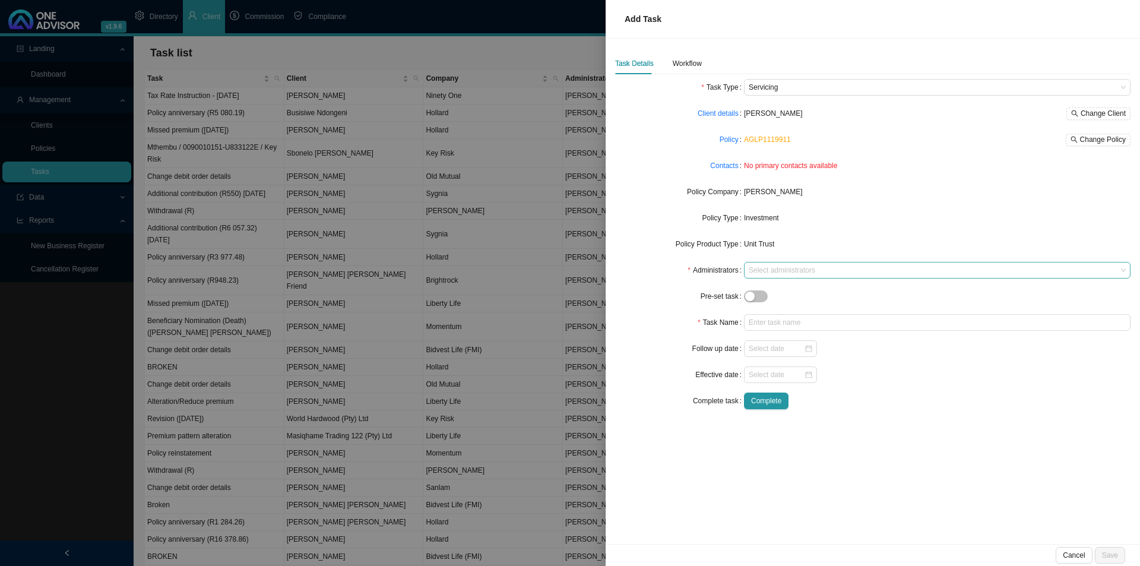
click at [777, 270] on div at bounding box center [931, 270] width 371 height 9
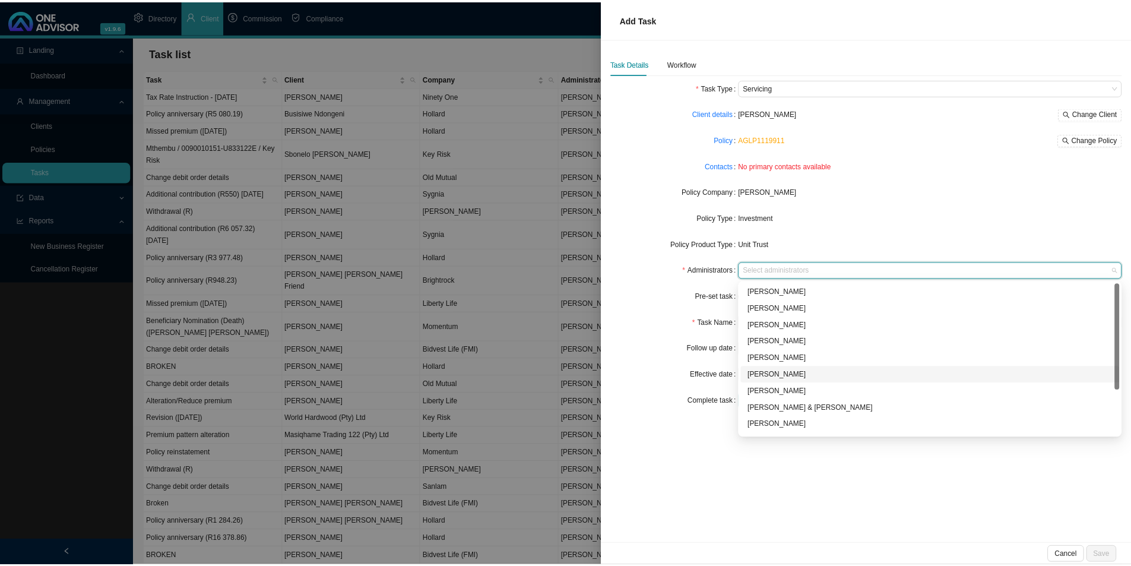
scroll to position [64, 0]
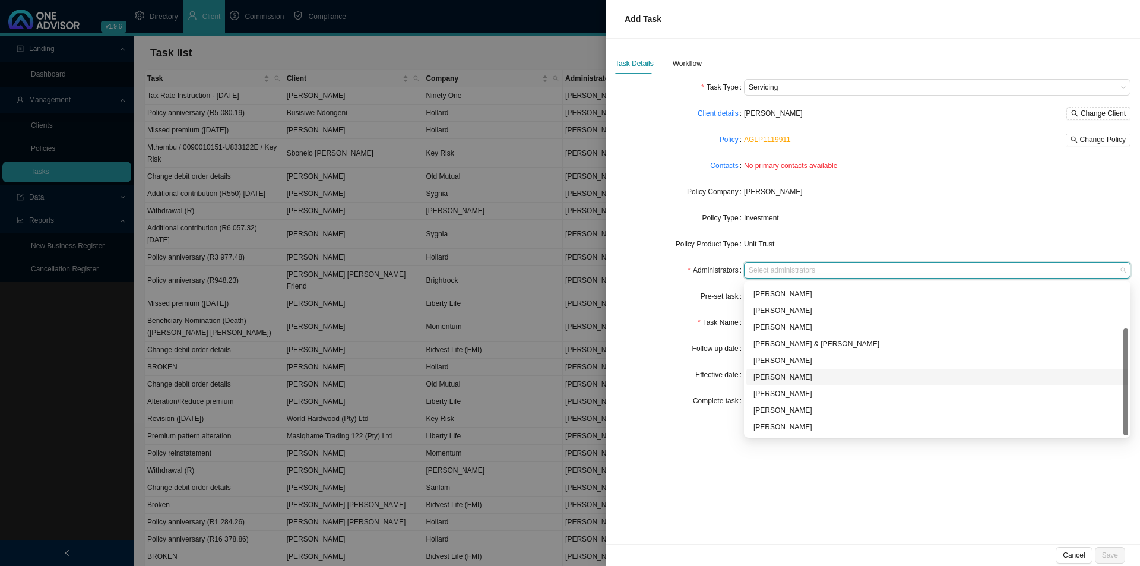
click at [800, 374] on div "[PERSON_NAME]" at bounding box center [938, 377] width 368 height 12
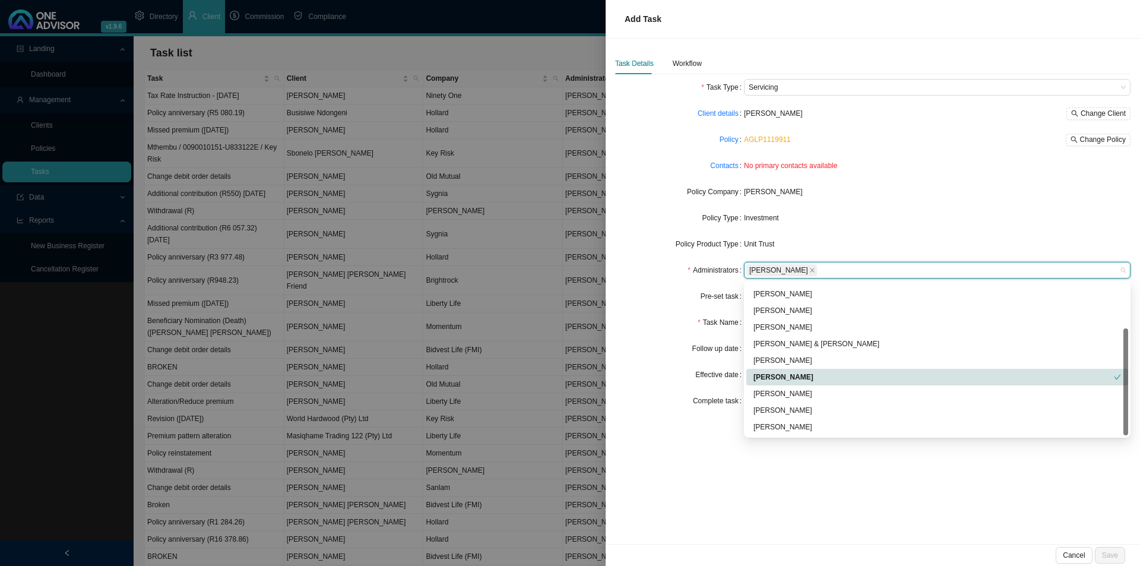
click at [696, 343] on label "Follow up date" at bounding box center [718, 348] width 52 height 17
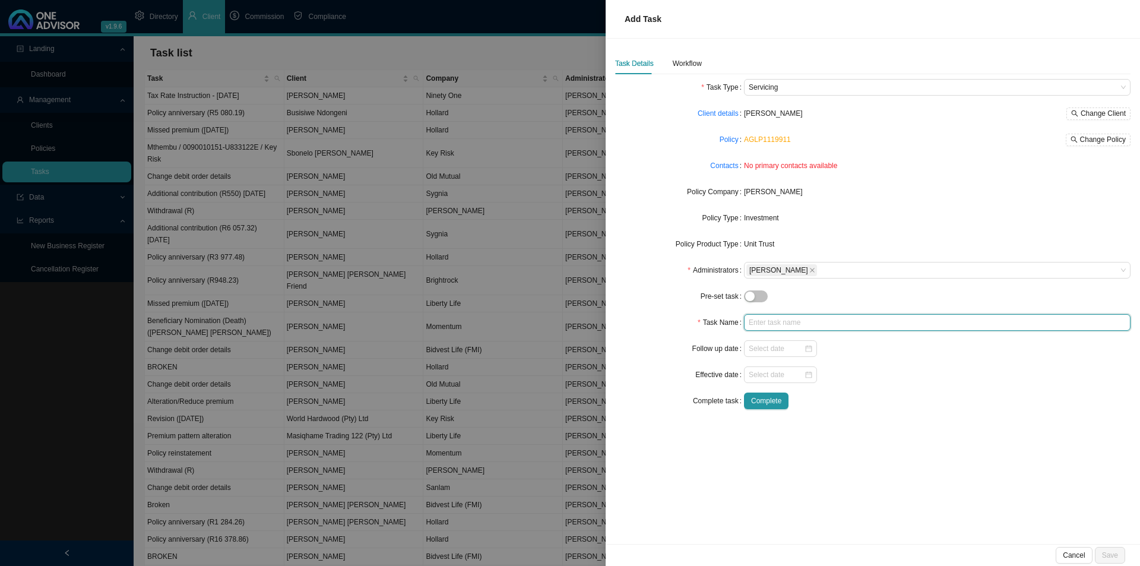
click at [767, 326] on input "text" at bounding box center [937, 322] width 387 height 17
type input "Withdrawal (R20 000)"
click at [763, 372] on input at bounding box center [776, 375] width 55 height 12
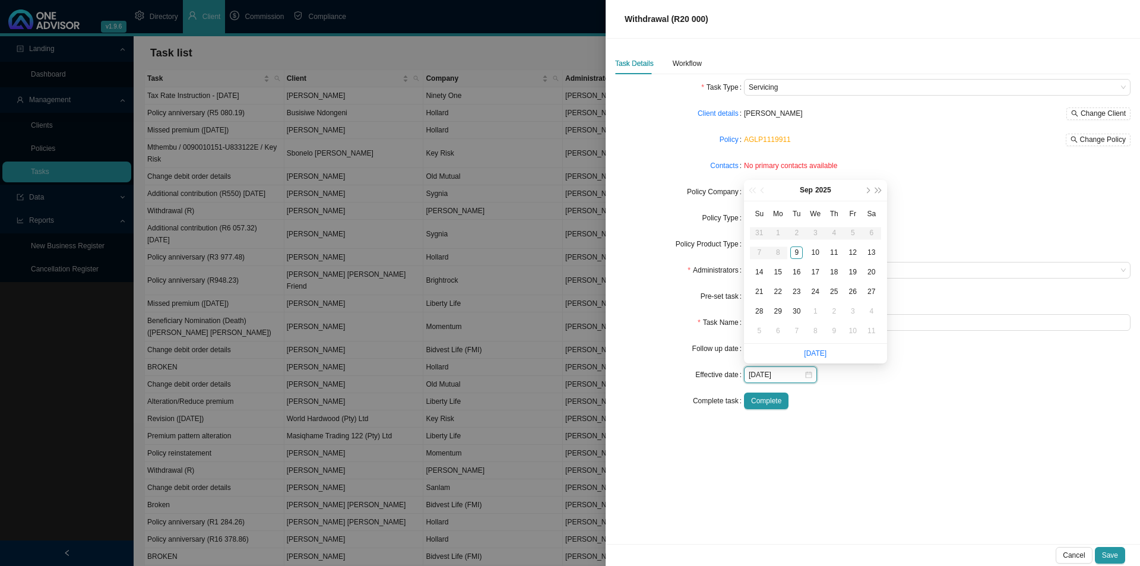
type input "[DATE]"
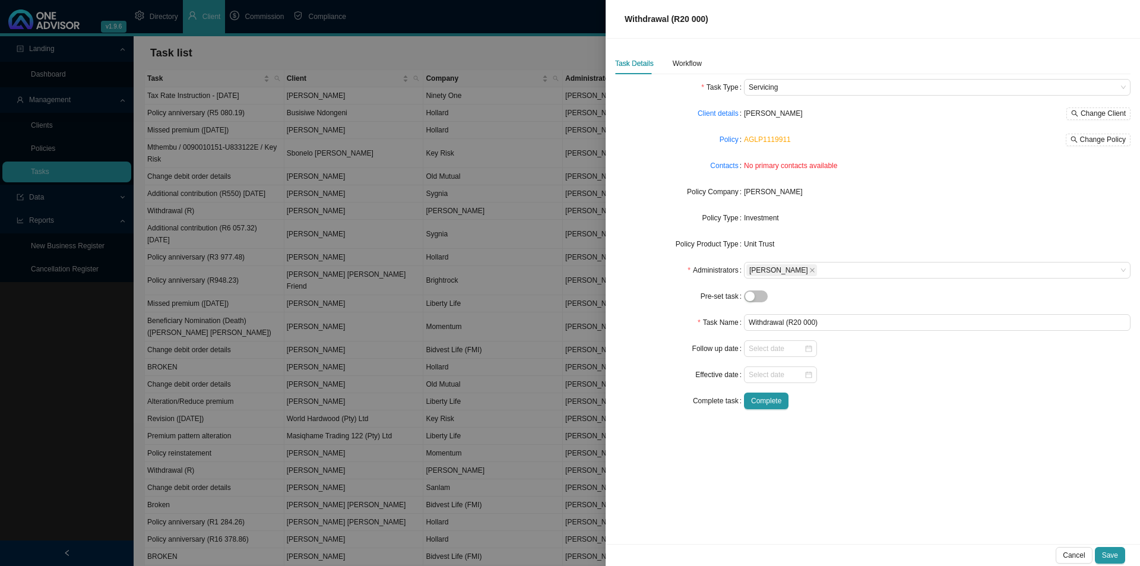
click at [884, 396] on div "Complete" at bounding box center [937, 401] width 387 height 17
click at [852, 321] on input "Withdrawal (R20 000)" at bounding box center [937, 322] width 387 height 17
click at [828, 323] on input "Withdrawal (R20 000) [DATE]" at bounding box center [937, 322] width 387 height 17
type input "Withdrawal (R20 000) [DATE]"
click at [678, 64] on div "Workflow" at bounding box center [687, 64] width 29 height 12
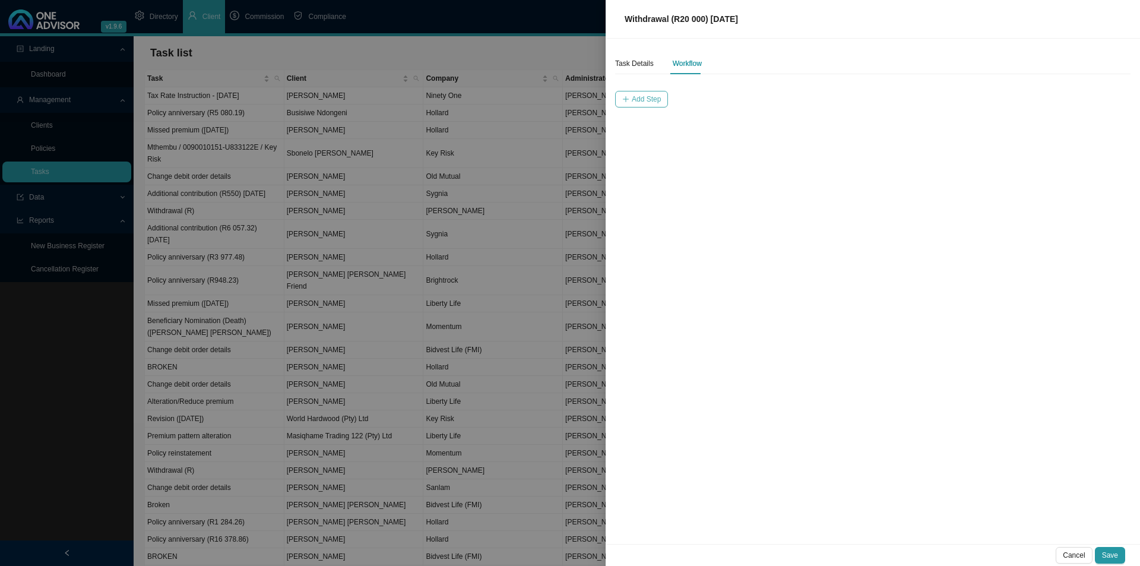
click at [644, 102] on span "Add Step" at bounding box center [646, 99] width 29 height 12
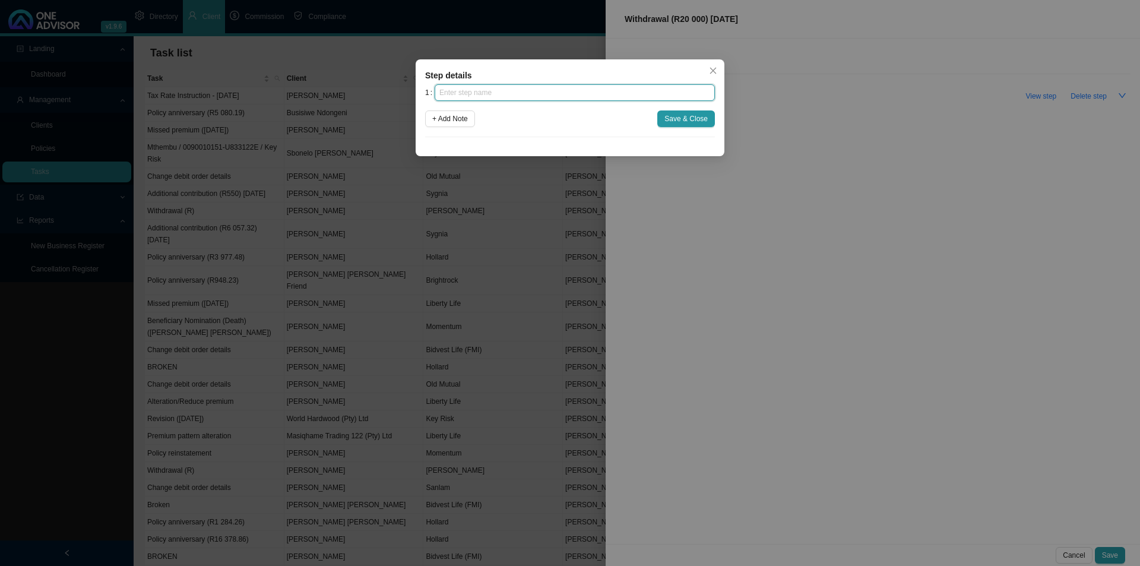
click at [515, 97] on input "text" at bounding box center [575, 92] width 280 height 17
type input "Instruction"
click at [708, 118] on button "Save & Close" at bounding box center [686, 118] width 58 height 17
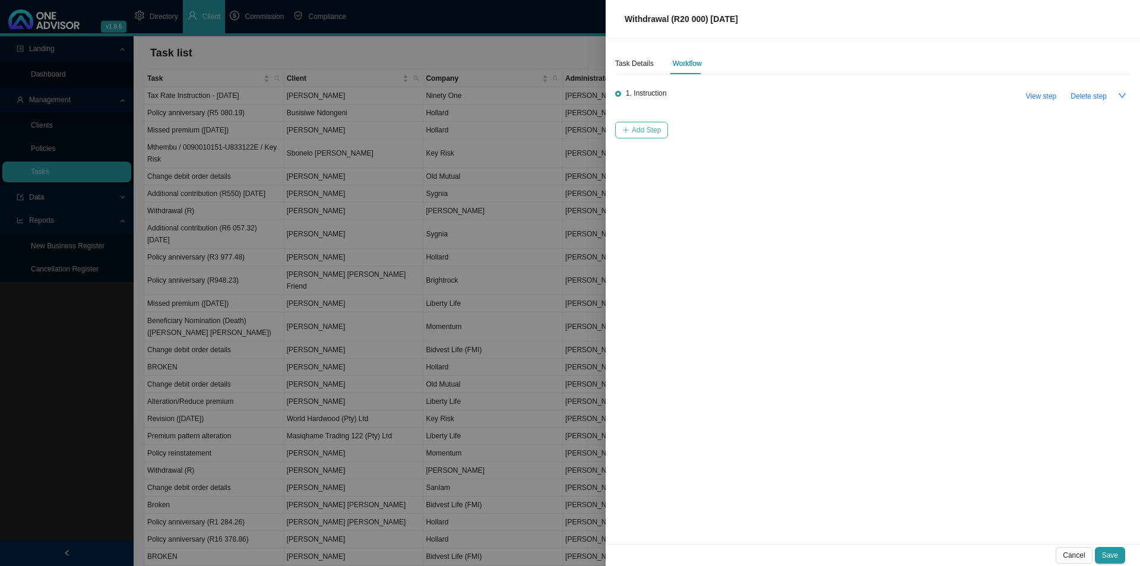
click at [638, 125] on span "Add Step" at bounding box center [646, 130] width 29 height 12
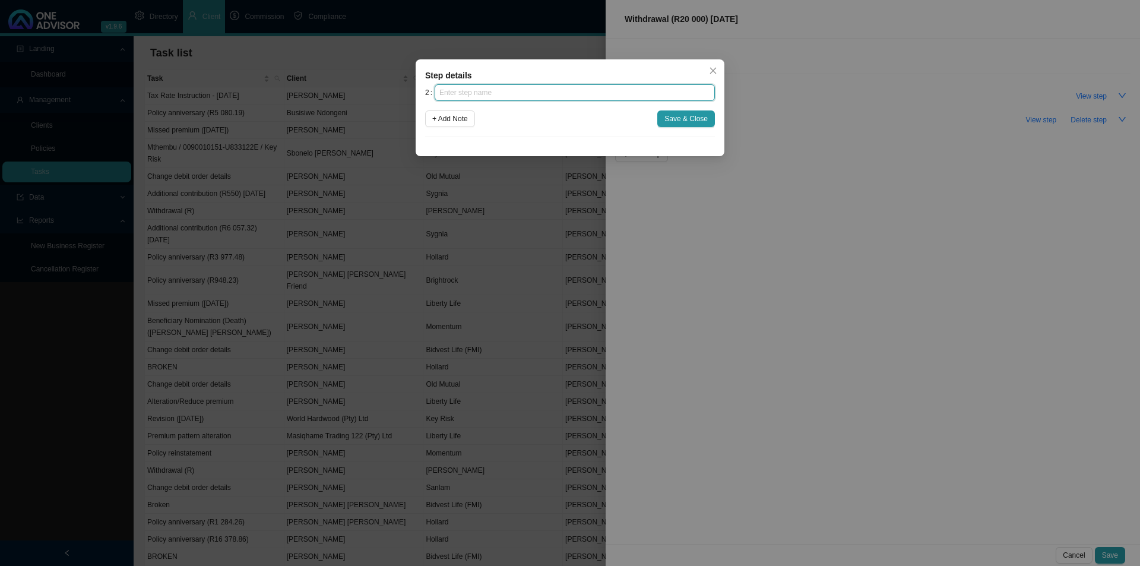
click at [536, 95] on input "text" at bounding box center [575, 92] width 280 height 17
type input "S"
type input "Investigation"
click at [702, 114] on span "Save & Close" at bounding box center [685, 119] width 43 height 12
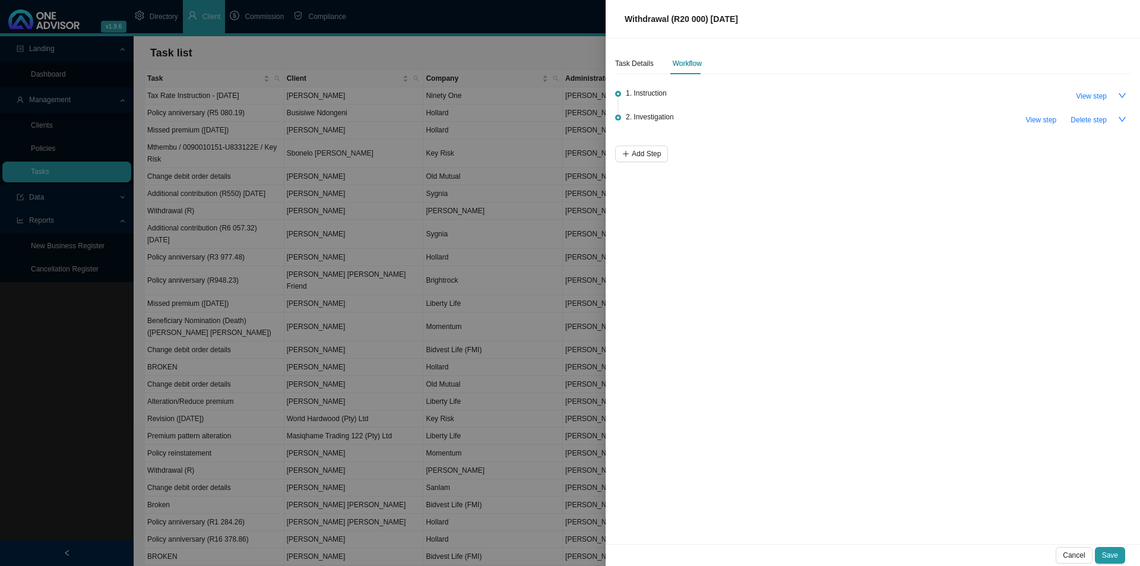
click at [648, 143] on li "2. Investigation View step Delete step" at bounding box center [872, 130] width 515 height 31
click at [642, 152] on span "Add Step" at bounding box center [646, 154] width 29 height 12
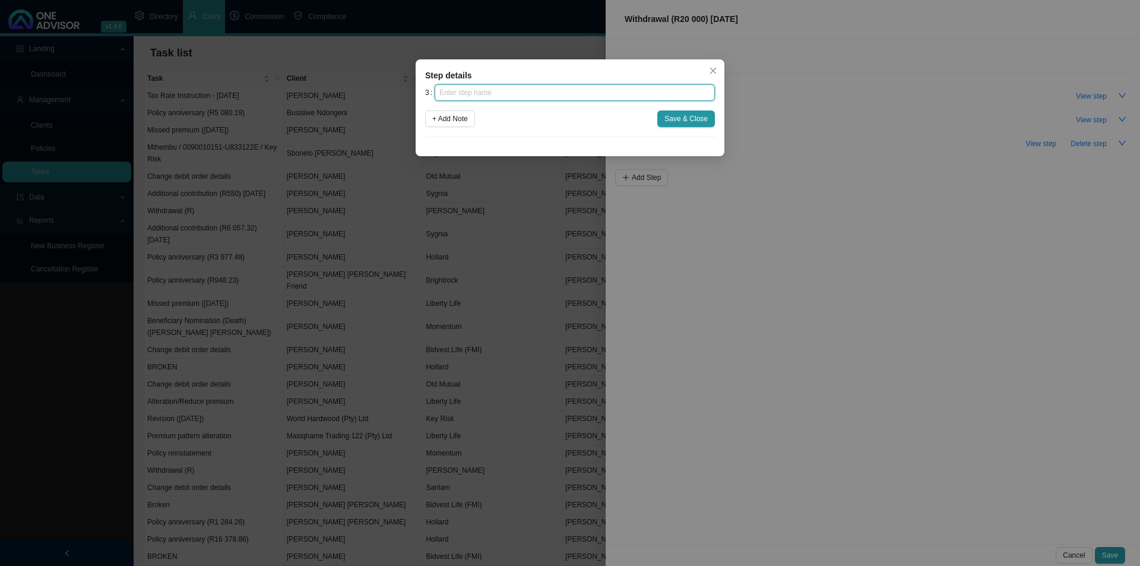
click at [541, 93] on input "text" at bounding box center [575, 92] width 280 height 17
type input "Submission"
click at [699, 113] on span "Save & Close" at bounding box center [685, 119] width 43 height 12
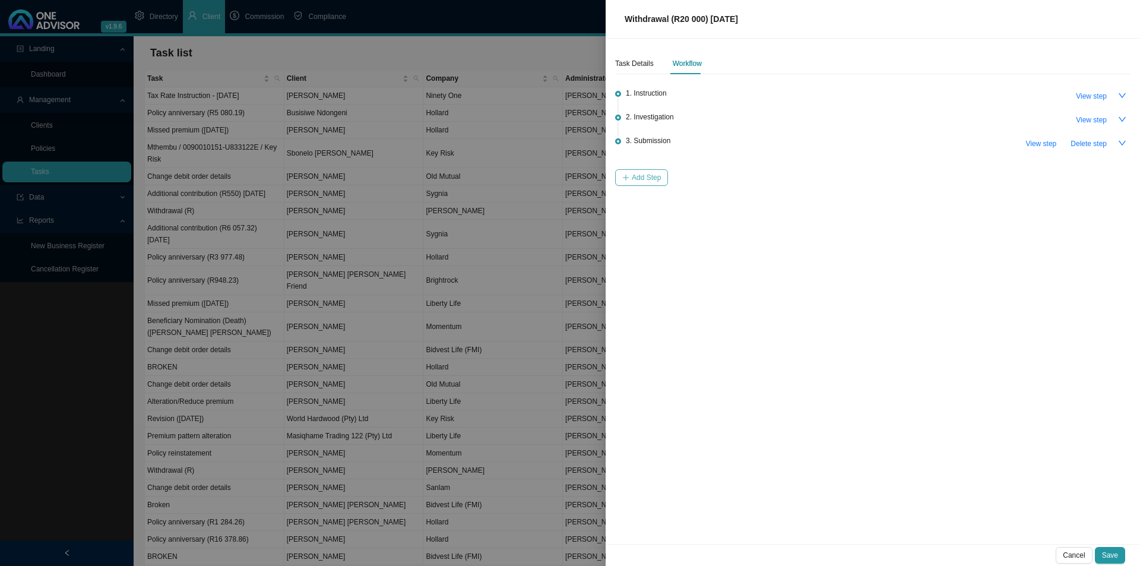
click at [631, 181] on button "Add Step" at bounding box center [641, 177] width 53 height 17
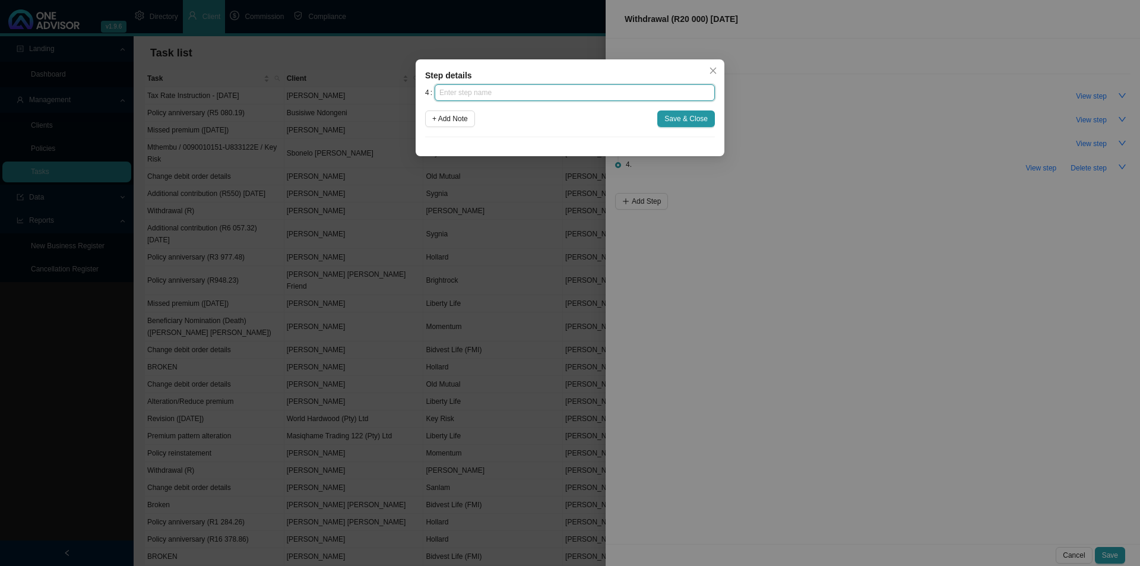
click at [492, 99] on input "text" at bounding box center [575, 92] width 280 height 17
type input "Confirmation of works done"
click at [688, 118] on span "Save & Close" at bounding box center [685, 119] width 43 height 12
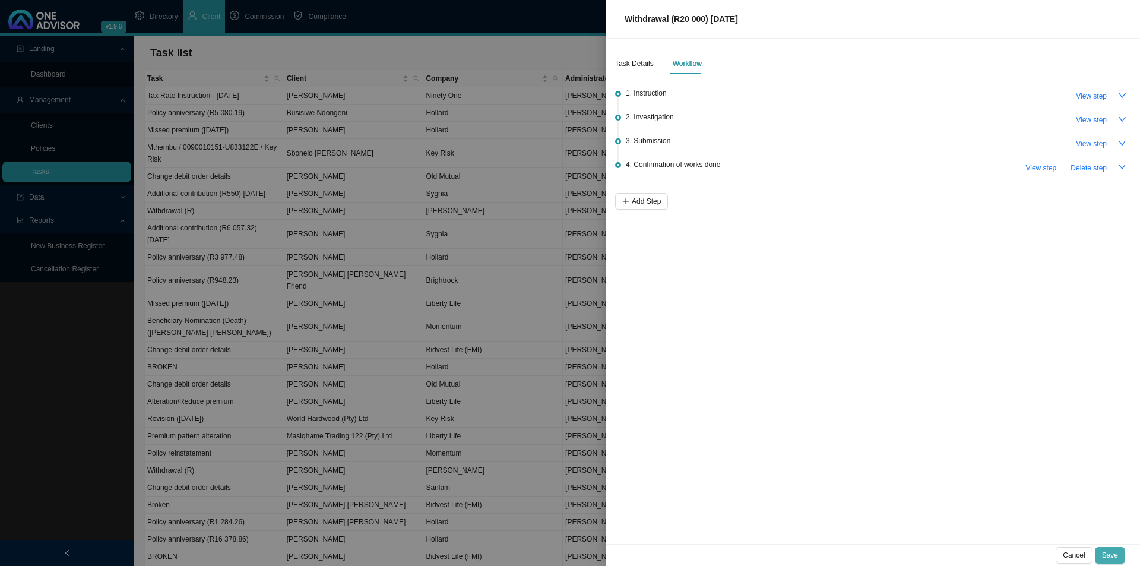
click at [1109, 547] on button "Save" at bounding box center [1110, 555] width 30 height 17
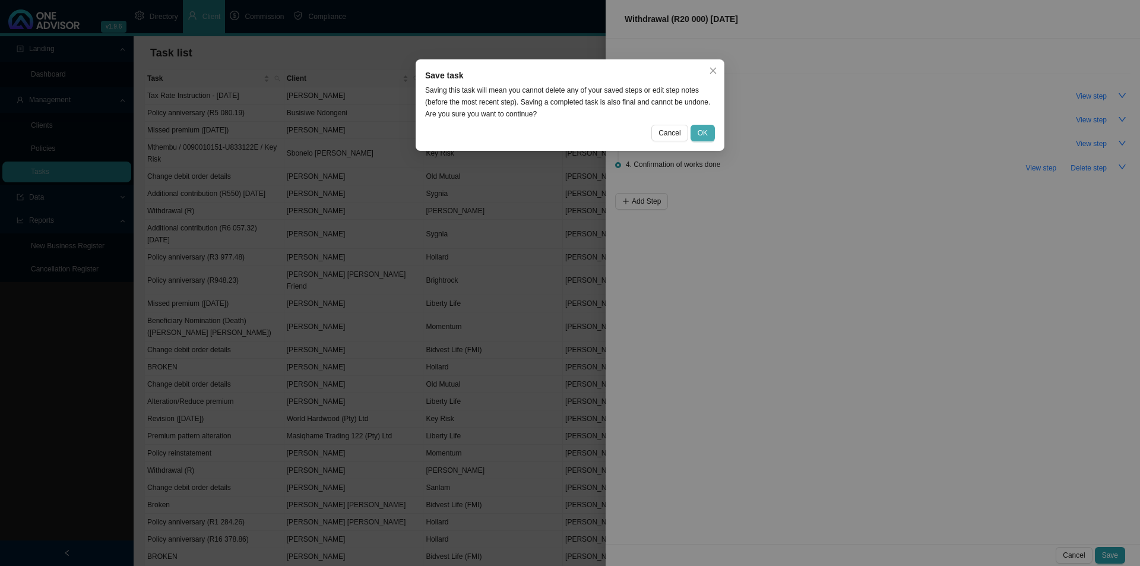
click at [707, 135] on span "OK" at bounding box center [703, 133] width 10 height 12
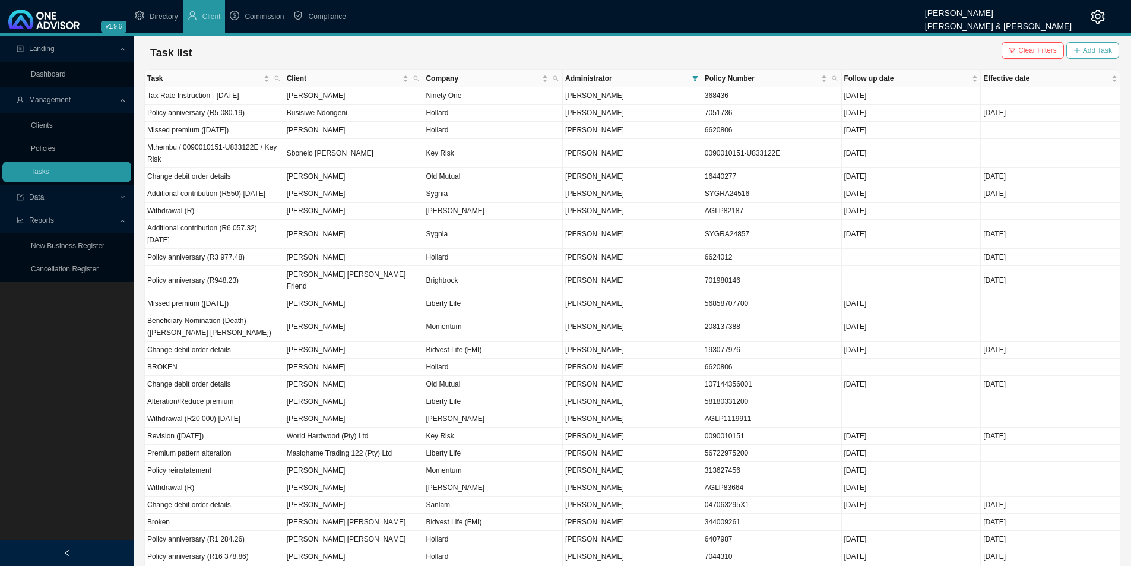
click at [1096, 43] on button "Add Task" at bounding box center [1092, 50] width 53 height 17
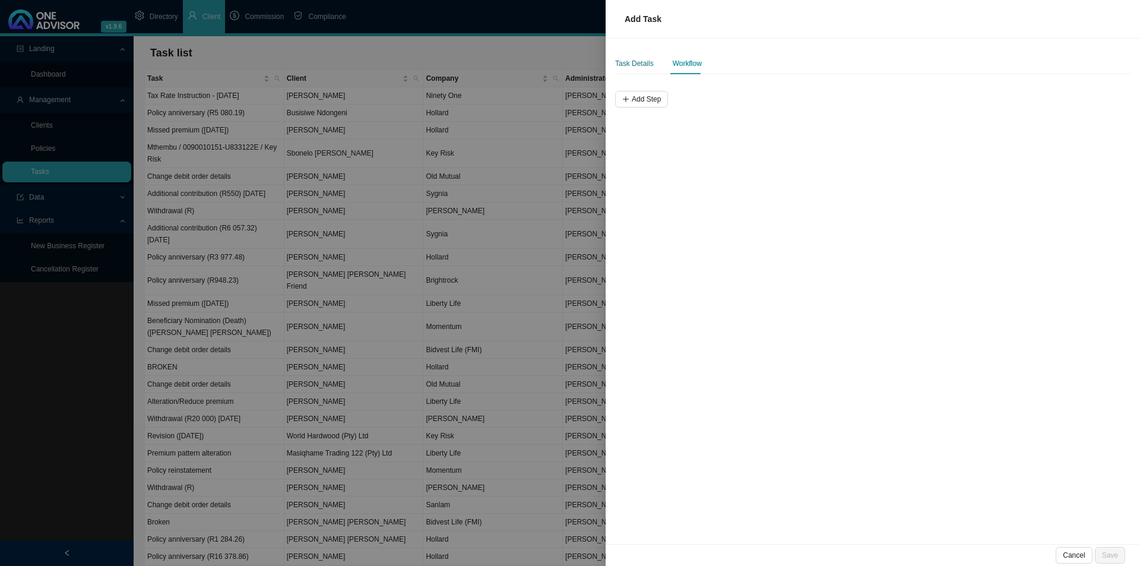
click at [638, 68] on div "Task Details" at bounding box center [634, 64] width 39 height 12
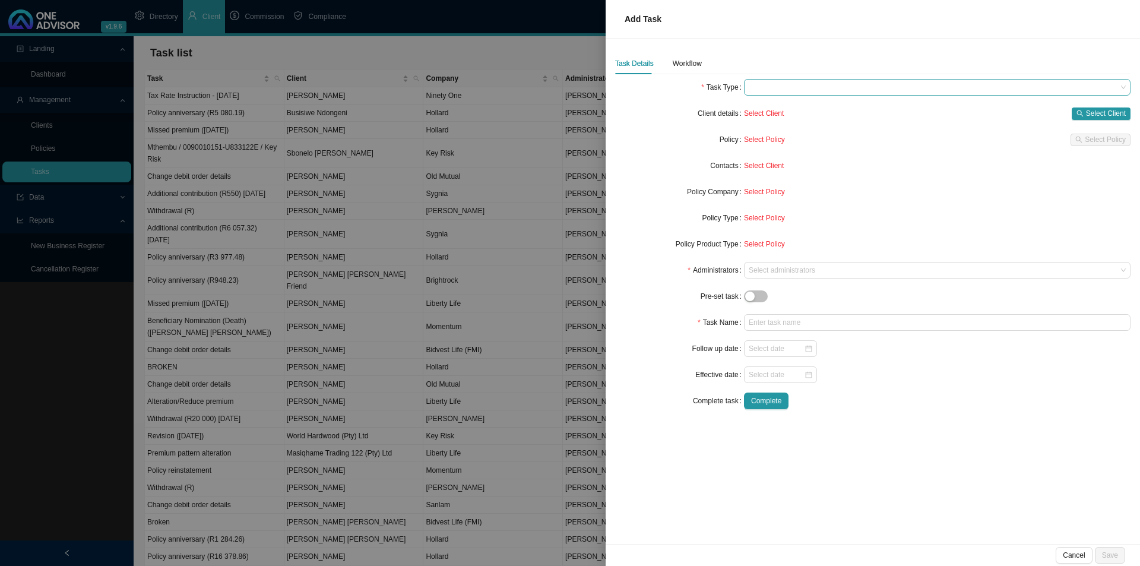
click at [799, 91] on span at bounding box center [937, 87] width 377 height 15
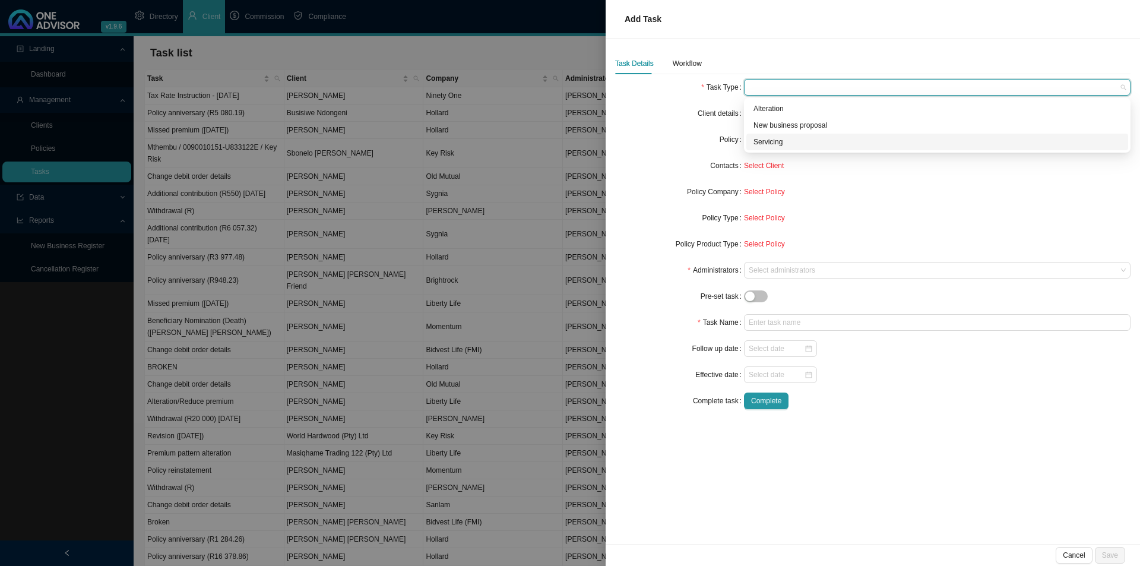
drag, startPoint x: 774, startPoint y: 149, endPoint x: 799, endPoint y: 143, distance: 25.6
click at [774, 148] on div "Servicing" at bounding box center [937, 142] width 382 height 17
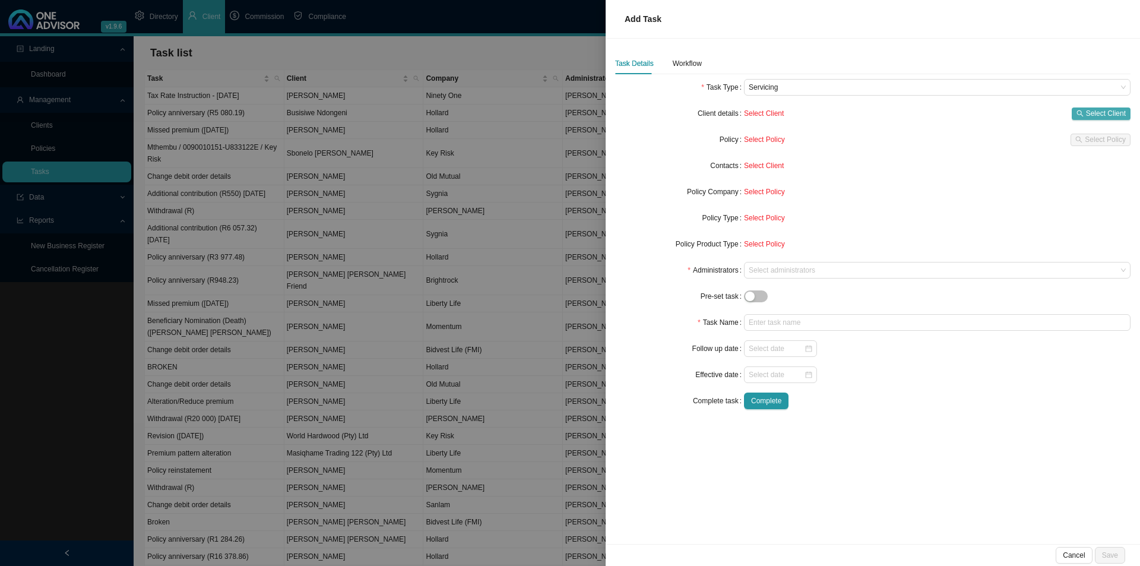
click at [1094, 111] on span "Select Client" at bounding box center [1106, 113] width 40 height 12
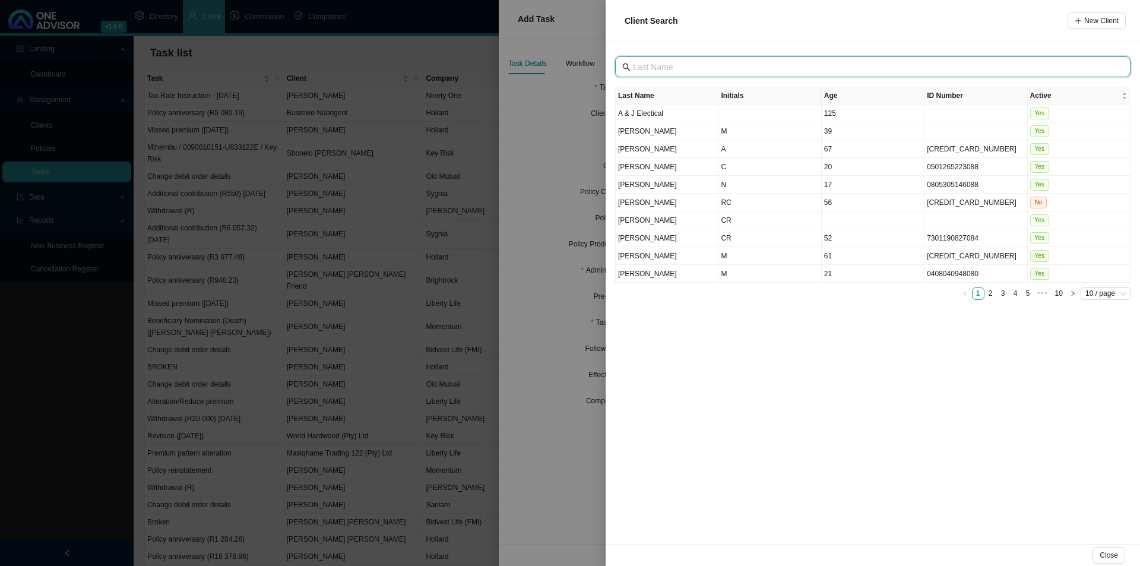
click at [664, 64] on input "text" at bounding box center [874, 67] width 482 height 13
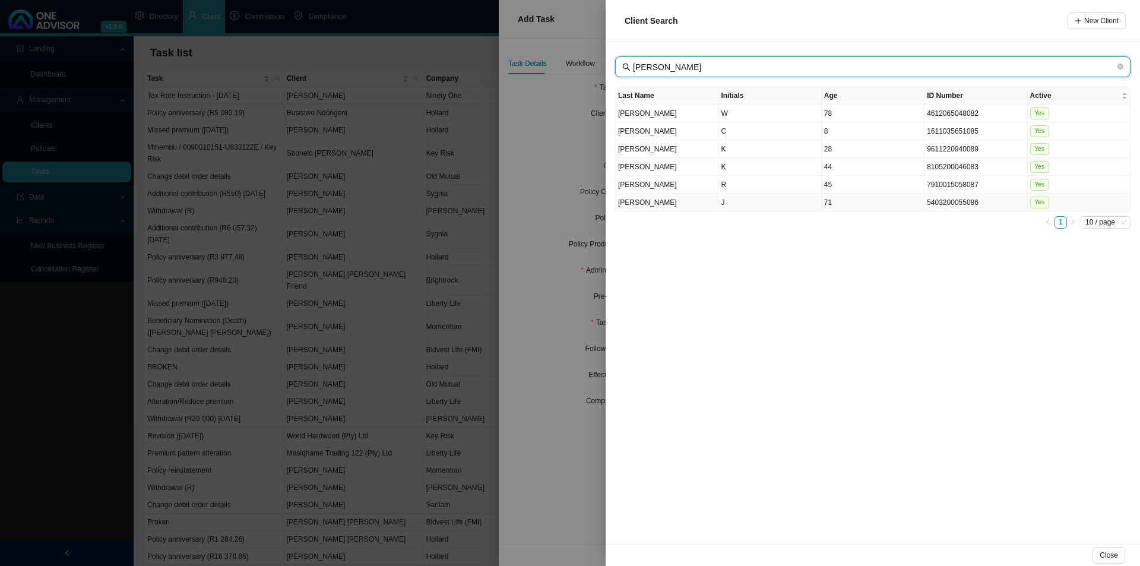
type input "[PERSON_NAME]"
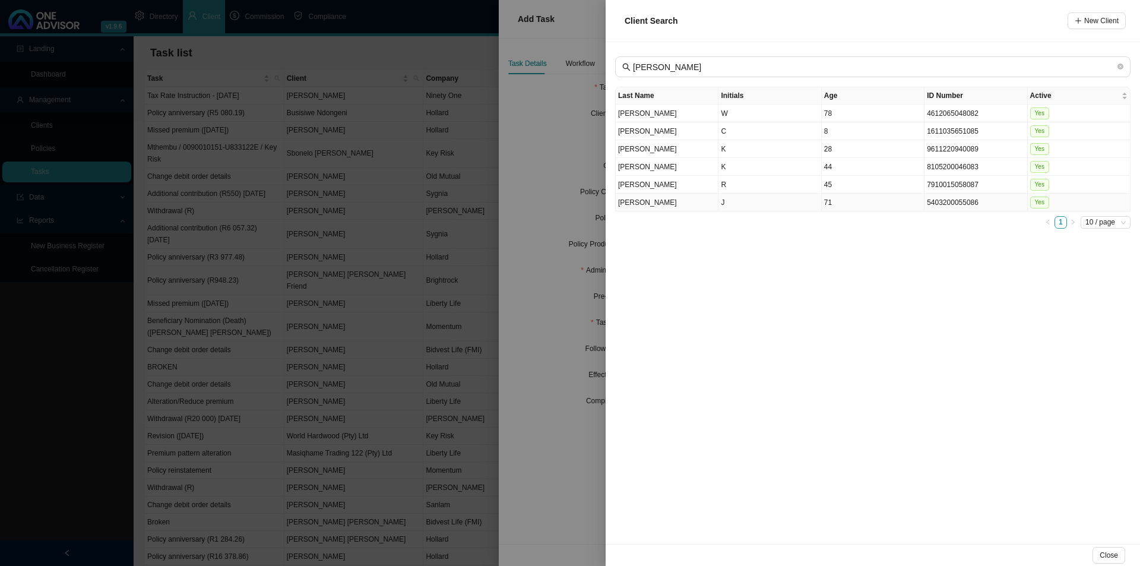
click at [729, 201] on td "J" at bounding box center [770, 203] width 103 height 18
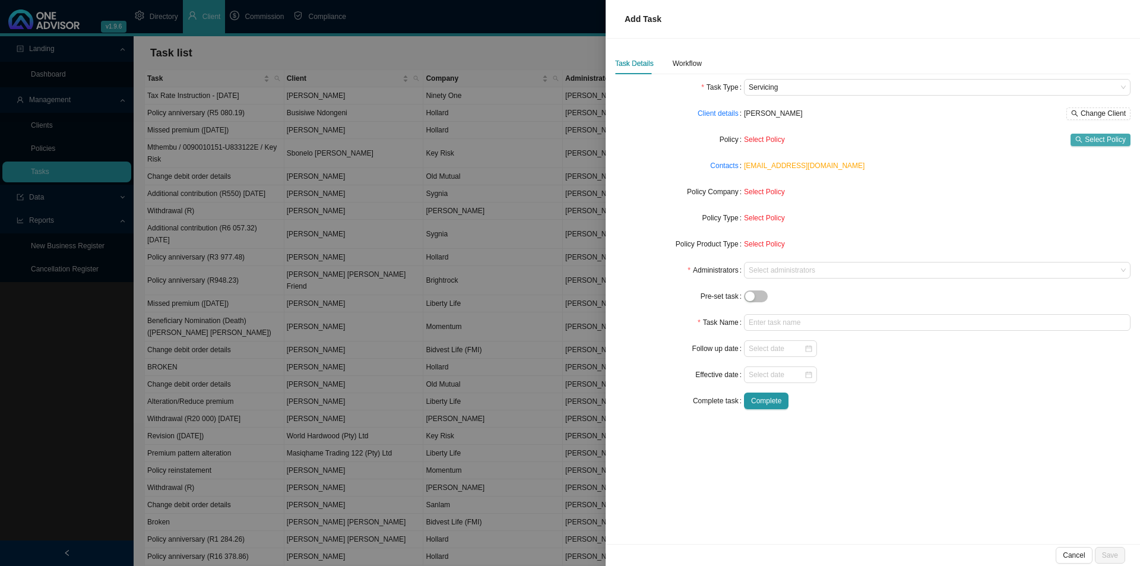
click at [1083, 136] on icon "search" at bounding box center [1078, 139] width 7 height 7
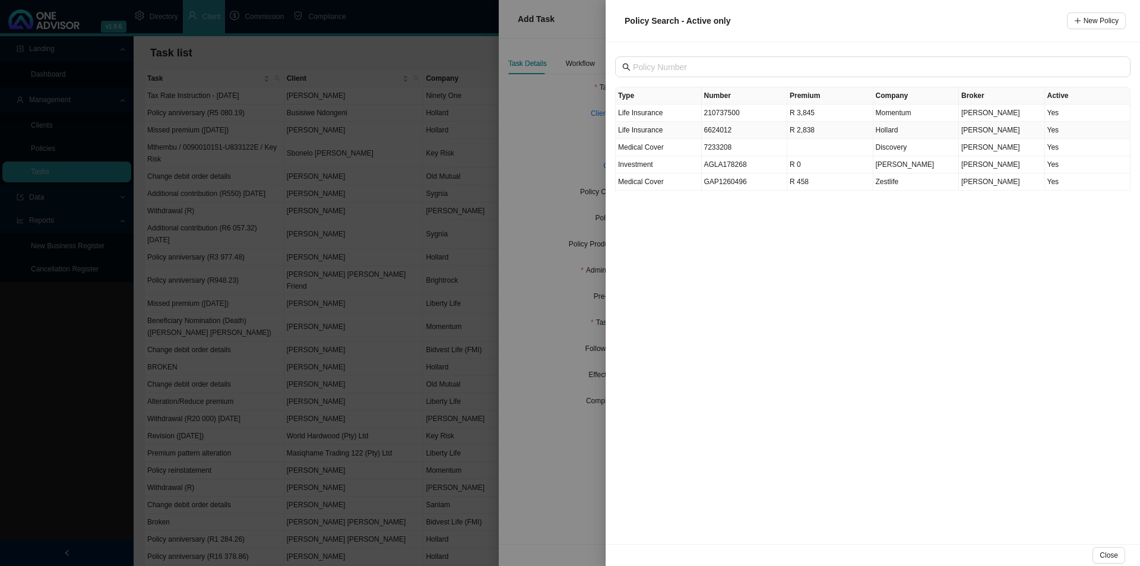
click at [872, 137] on td "R 2,838" at bounding box center [830, 130] width 86 height 17
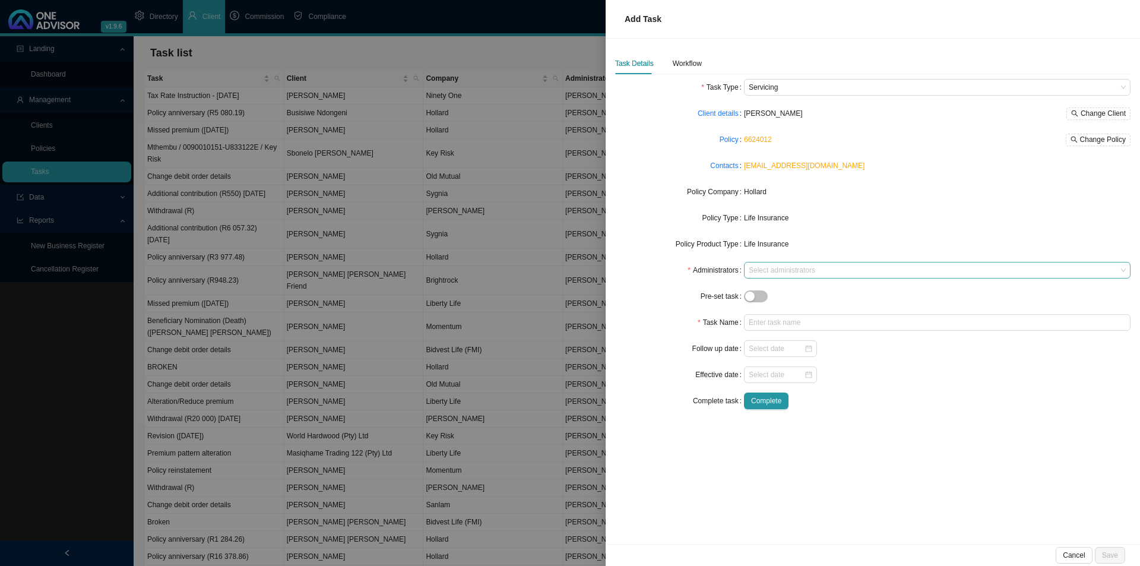
click at [801, 270] on div at bounding box center [931, 270] width 371 height 9
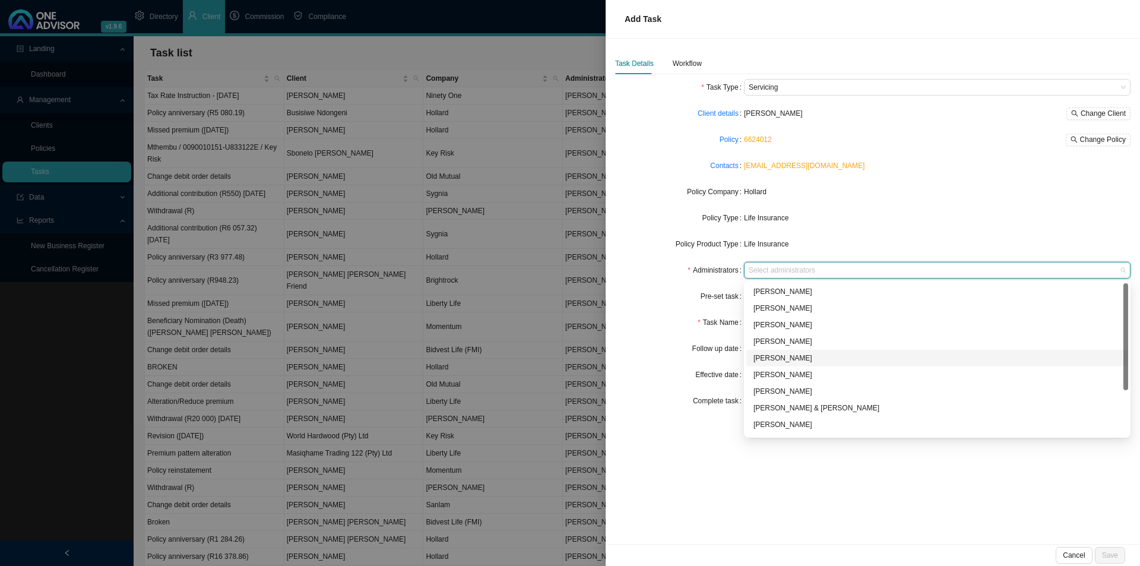
click at [777, 360] on div "[PERSON_NAME]" at bounding box center [938, 358] width 368 height 12
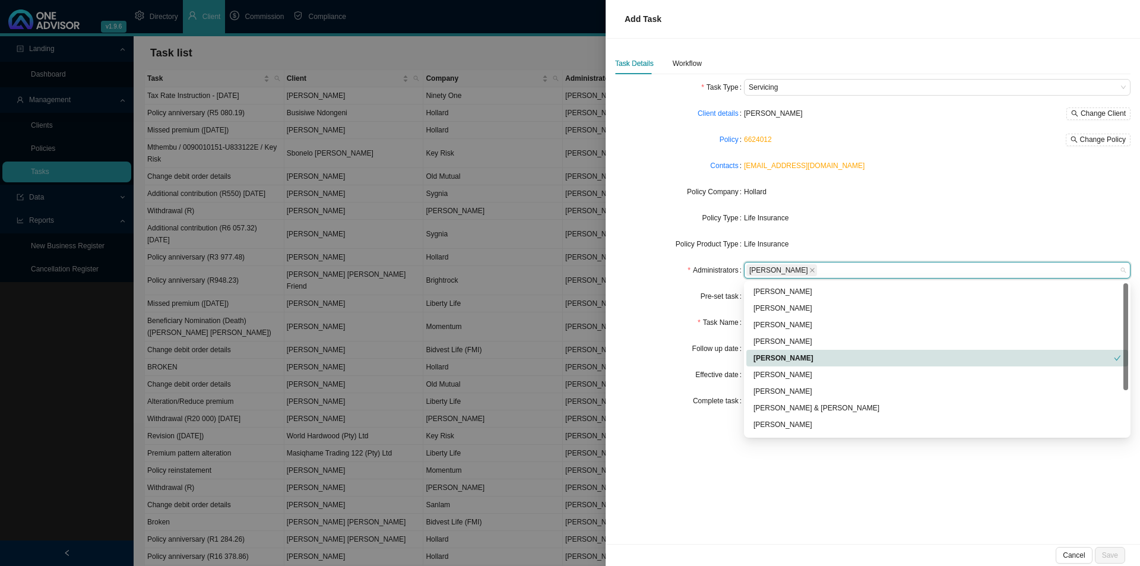
click at [664, 326] on div "Task Name" at bounding box center [679, 322] width 129 height 17
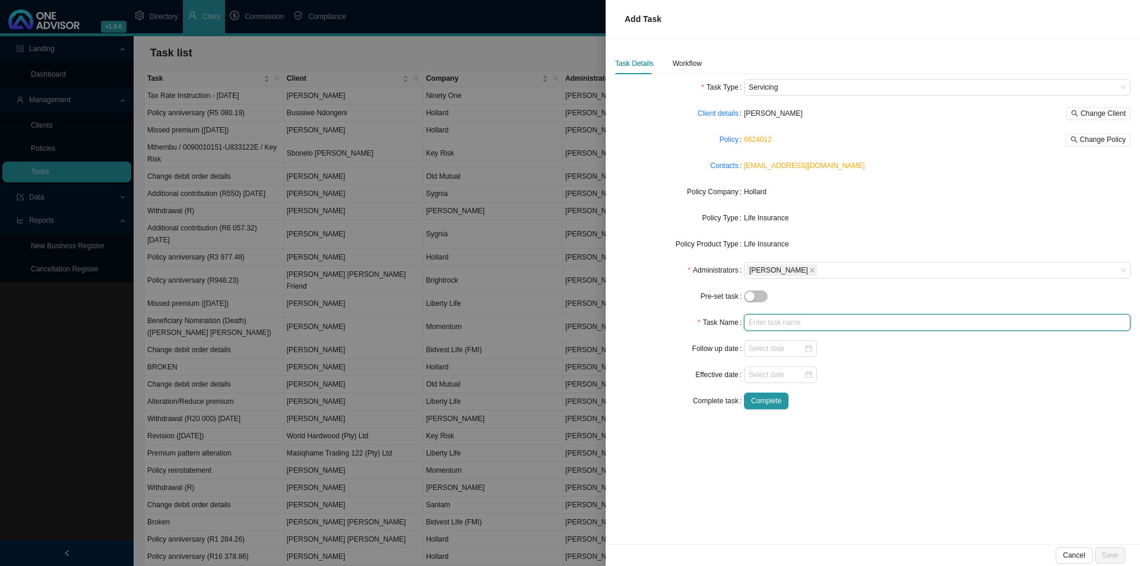
click at [781, 325] on input "text" at bounding box center [937, 322] width 387 height 17
type input "Alteration/Remove annual escalation"
click at [675, 65] on div "Workflow" at bounding box center [687, 64] width 29 height 12
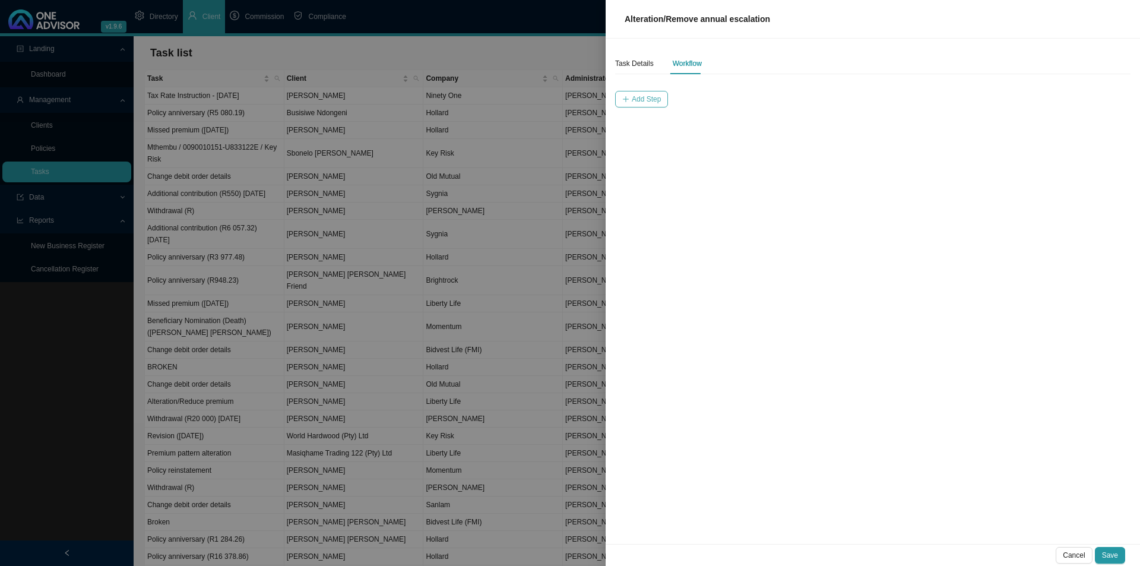
click at [656, 93] on button "Add Step" at bounding box center [641, 99] width 53 height 17
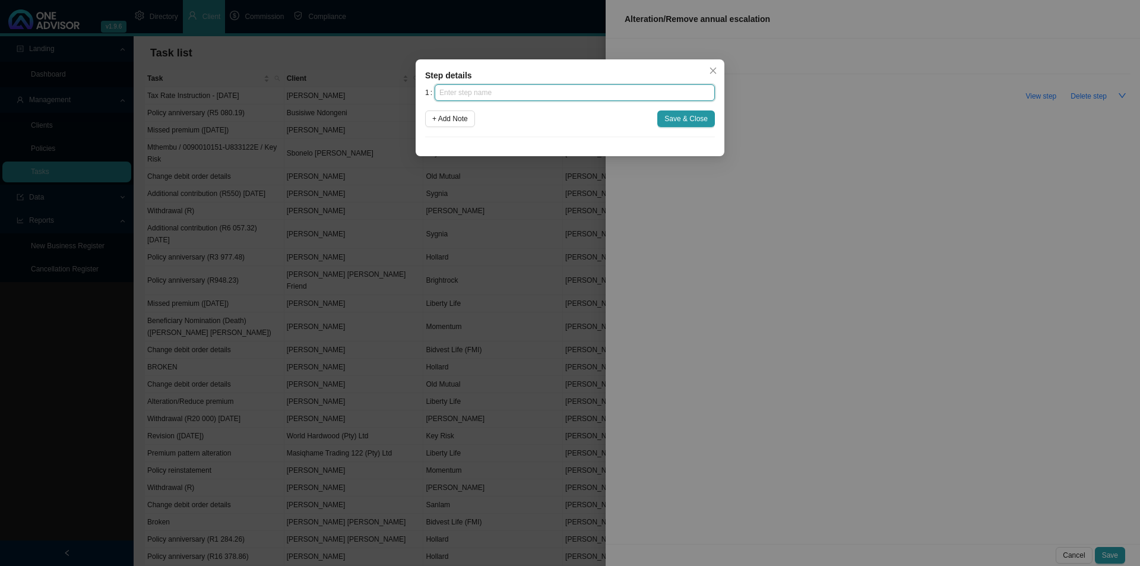
click at [467, 94] on input "text" at bounding box center [575, 92] width 280 height 17
type input "Instruction"
click at [672, 118] on span "Save & Close" at bounding box center [685, 119] width 43 height 12
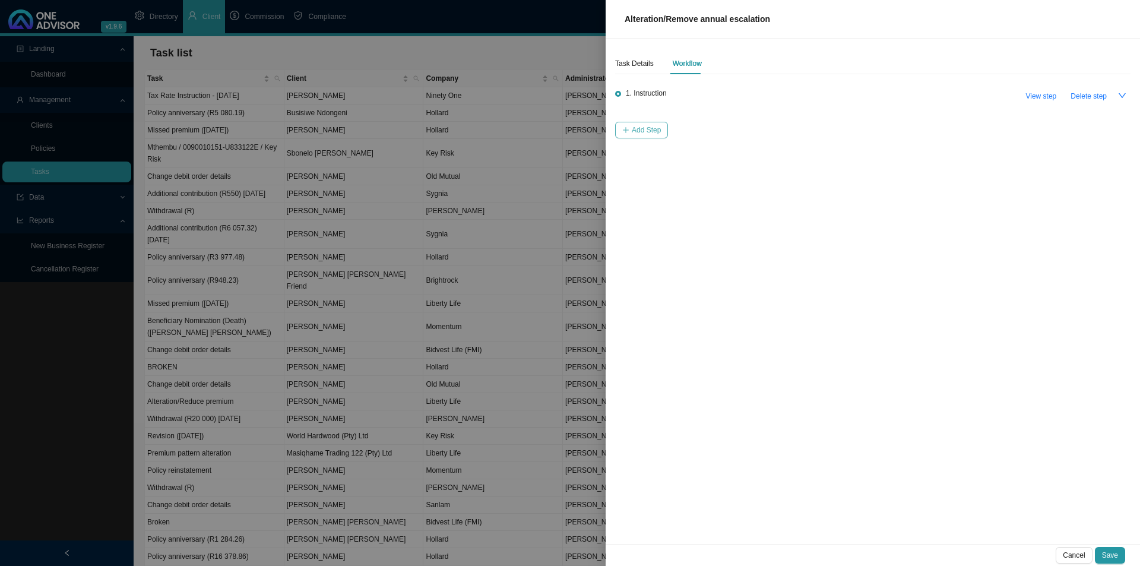
click at [634, 124] on span "Add Step" at bounding box center [646, 130] width 29 height 12
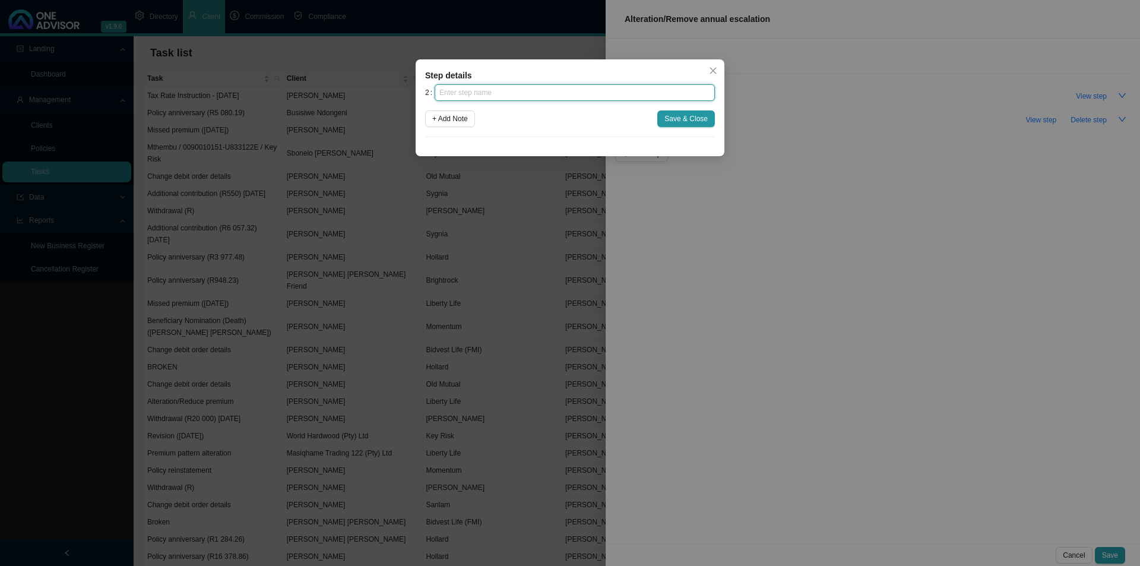
click at [541, 92] on input "text" at bounding box center [575, 92] width 280 height 17
type input "Investigation"
click at [691, 121] on span "Save & Close" at bounding box center [685, 119] width 43 height 12
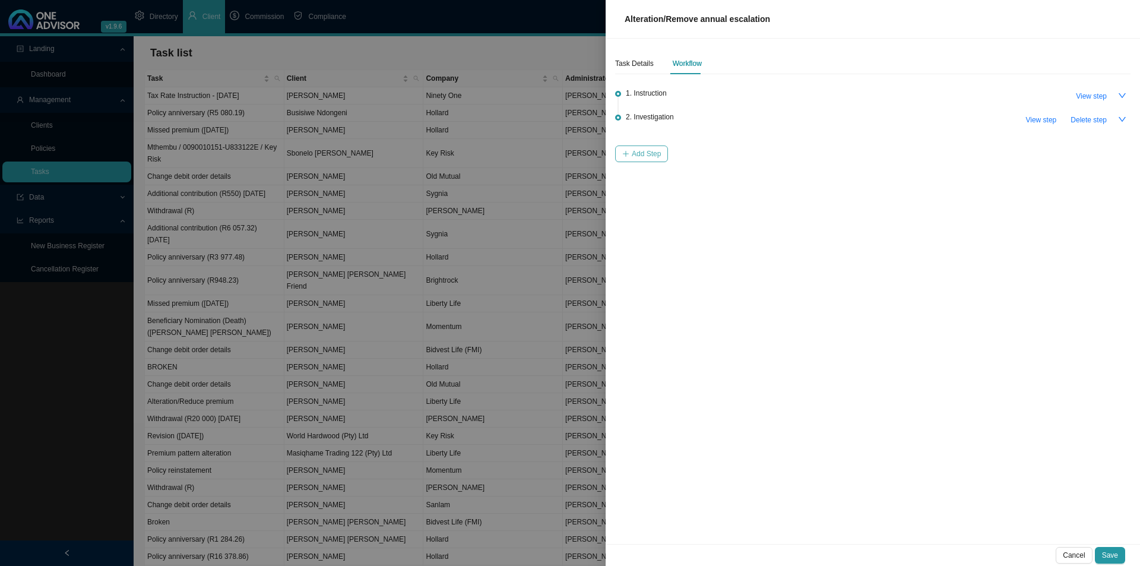
click at [648, 151] on span "Add Step" at bounding box center [646, 154] width 29 height 12
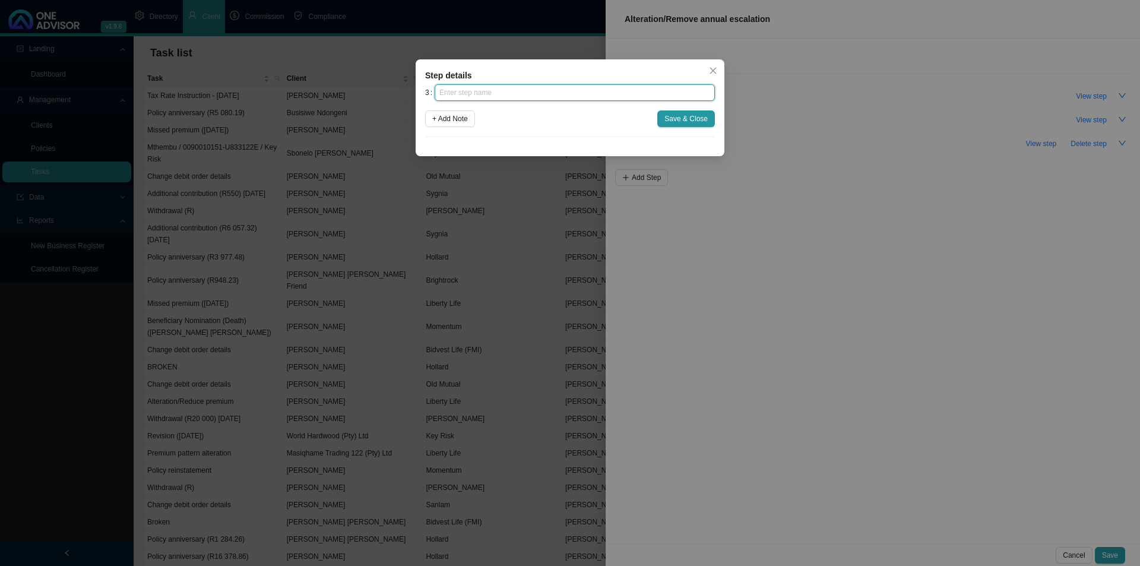
click at [524, 93] on input "text" at bounding box center [575, 92] width 280 height 17
type input "Paperwork"
click at [688, 117] on span "Save & Close" at bounding box center [685, 119] width 43 height 12
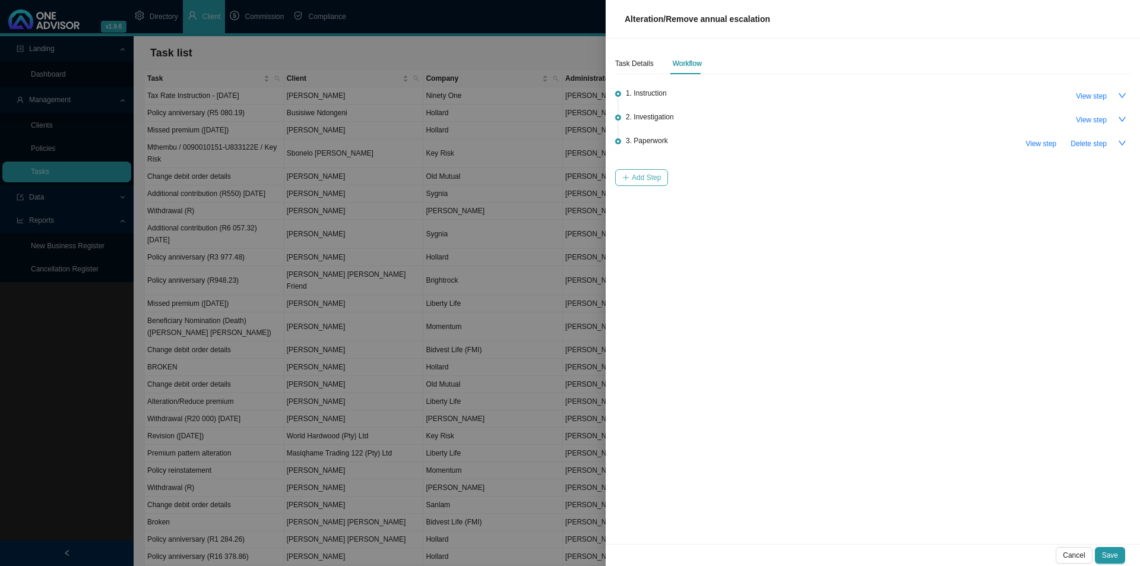
click at [645, 172] on span "Add Step" at bounding box center [646, 178] width 29 height 12
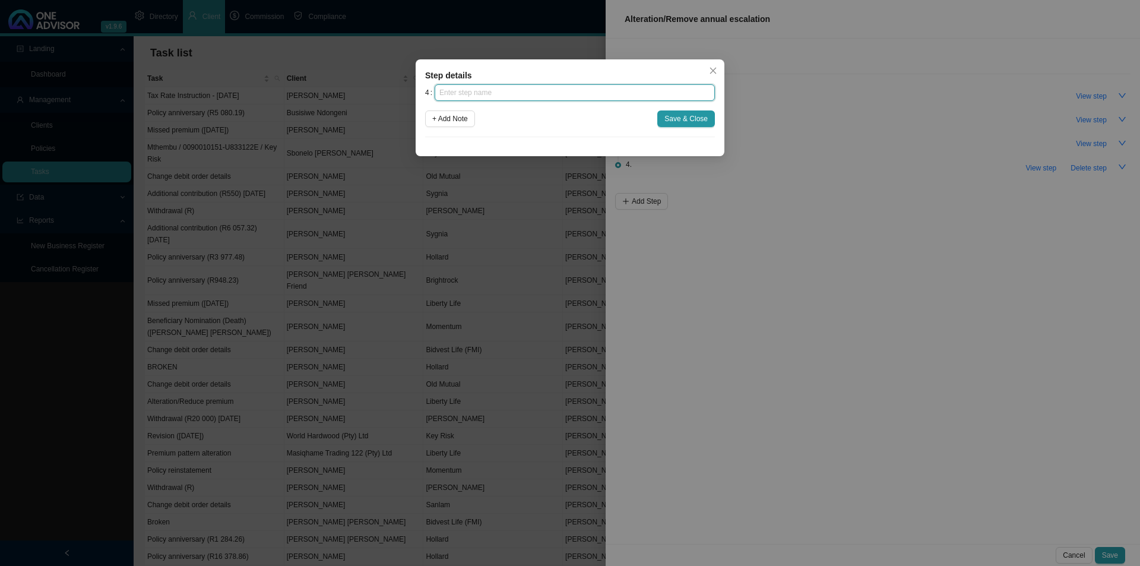
click at [508, 99] on input "text" at bounding box center [575, 92] width 280 height 17
type input "Submission"
click at [670, 124] on span "Save & Close" at bounding box center [685, 119] width 43 height 12
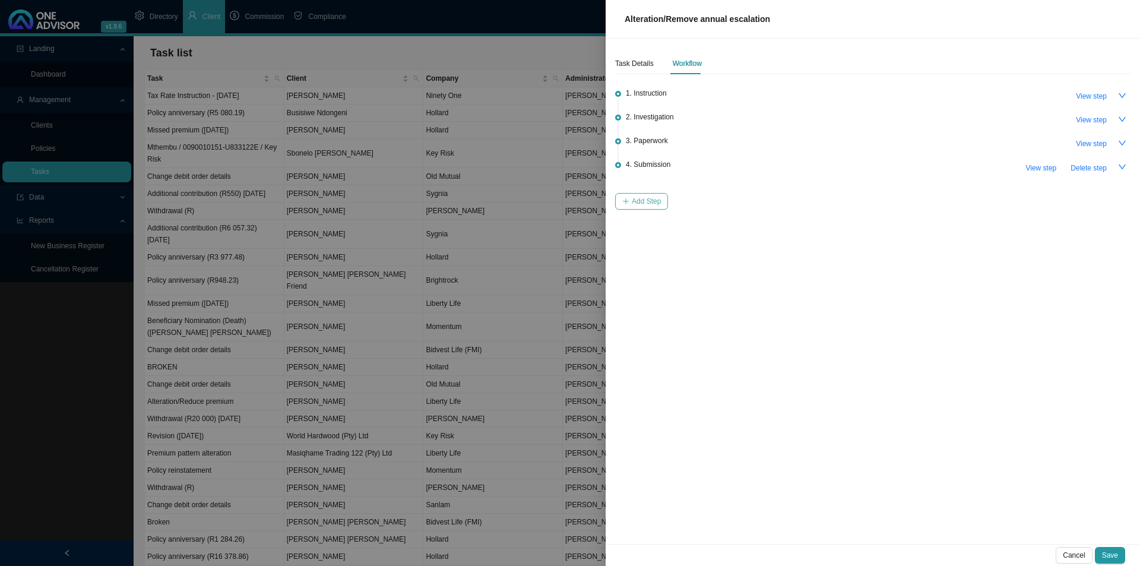
click at [633, 204] on span "Add Step" at bounding box center [646, 201] width 29 height 12
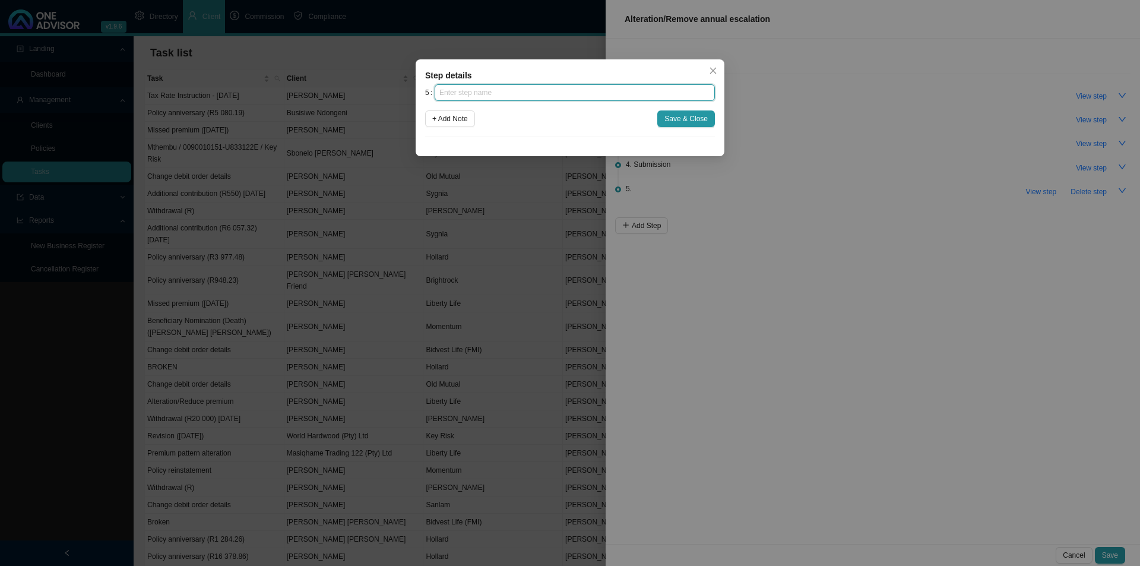
click at [534, 94] on input "text" at bounding box center [575, 92] width 280 height 17
type input "Confirmation of works done"
click at [693, 118] on span "Save & Close" at bounding box center [685, 119] width 43 height 12
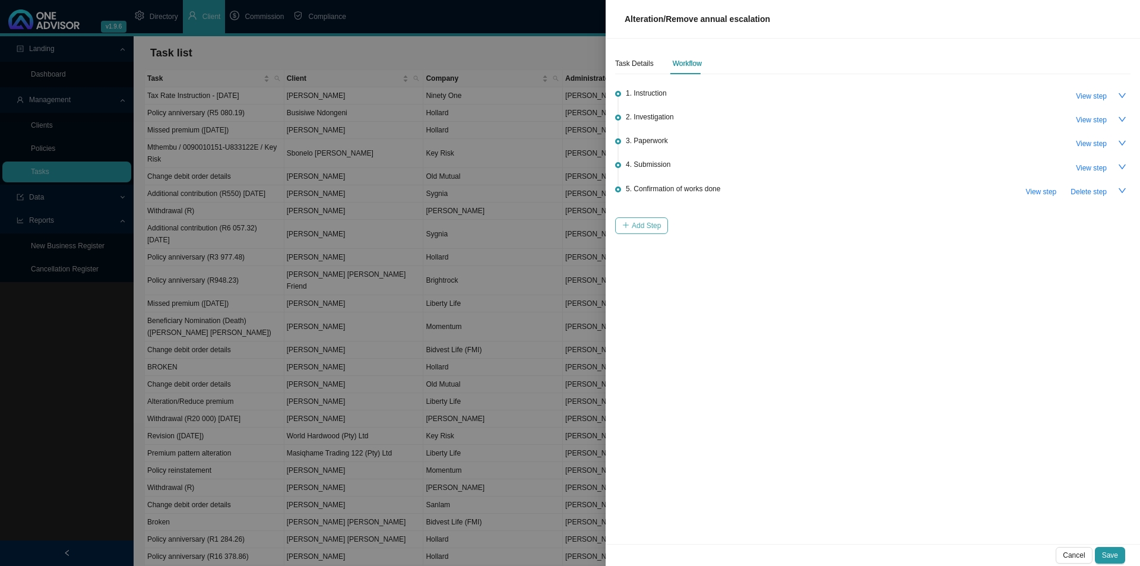
click at [637, 222] on span "Add Step" at bounding box center [646, 226] width 29 height 12
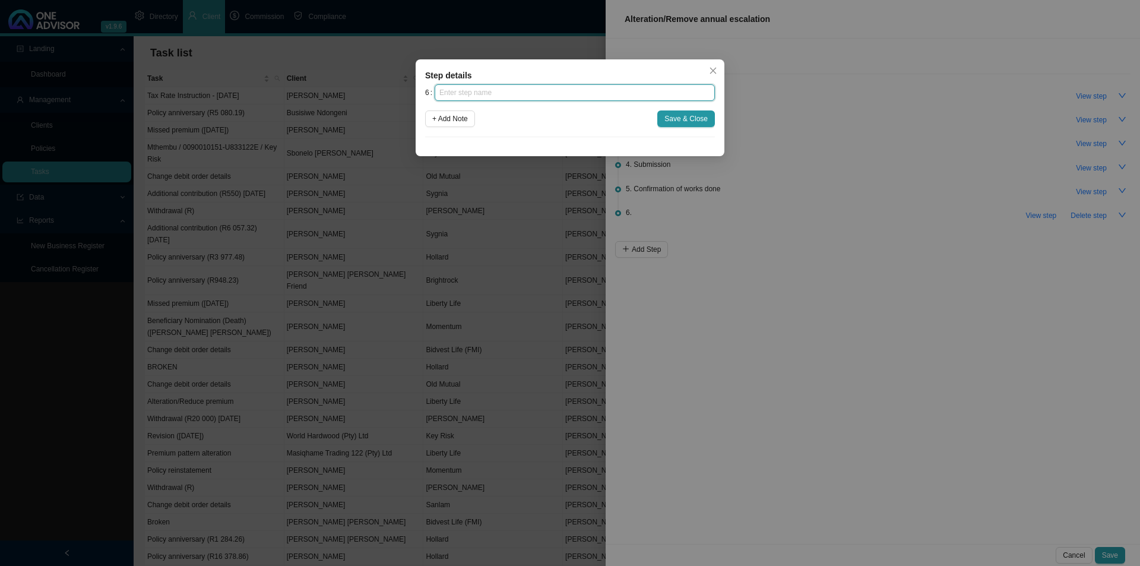
click at [535, 91] on input "text" at bounding box center [575, 92] width 280 height 17
type input "Update policy schedule"
click at [674, 118] on span "Save & Close" at bounding box center [685, 119] width 43 height 12
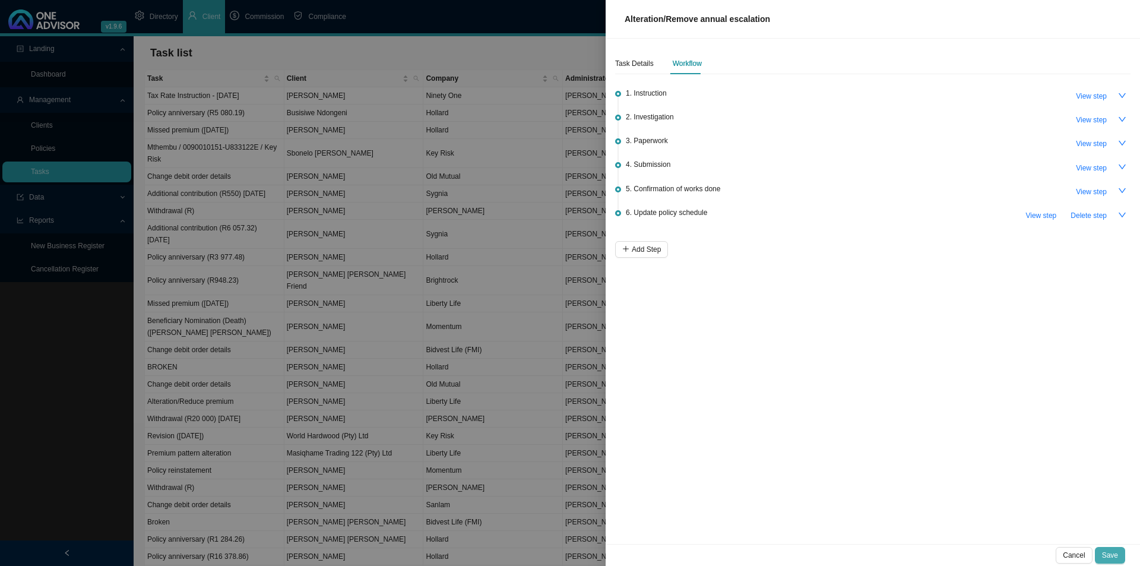
click at [1110, 552] on span "Save" at bounding box center [1110, 555] width 16 height 12
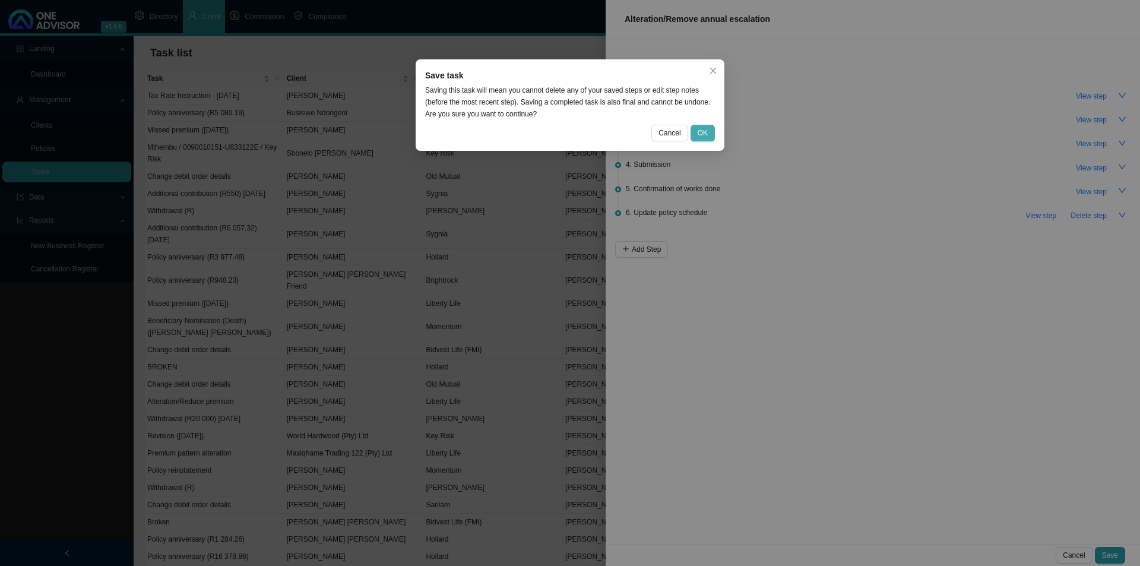
click at [709, 133] on button "OK" at bounding box center [703, 133] width 24 height 17
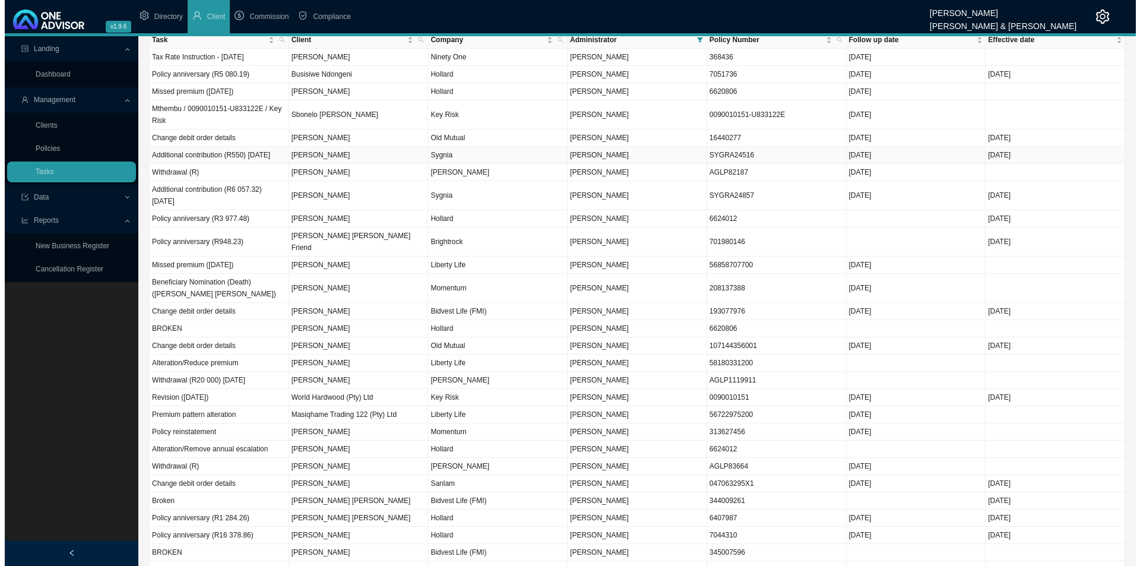
scroll to position [0, 0]
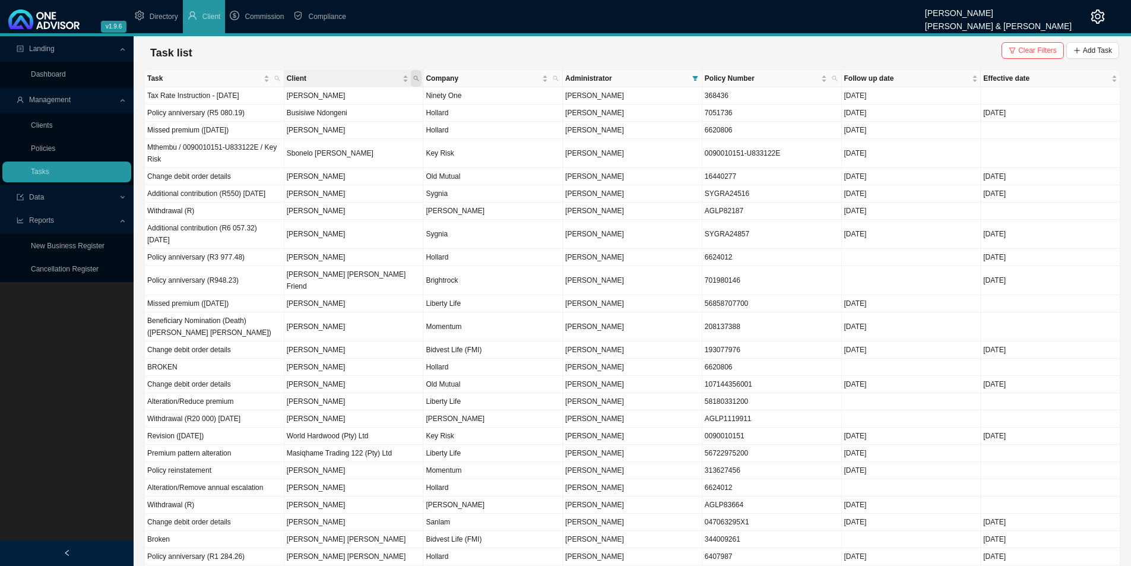
click at [415, 79] on icon "search" at bounding box center [416, 78] width 6 height 6
type input "d"
type input "friend"
click at [331, 119] on span "Search" at bounding box center [336, 122] width 23 height 12
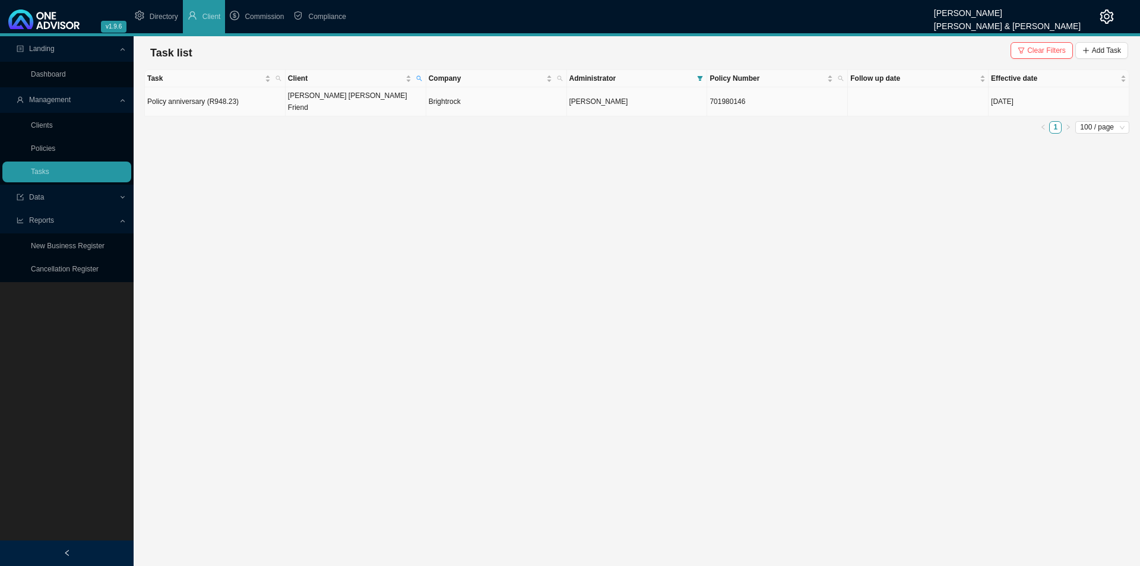
click at [354, 91] on td "[PERSON_NAME] [PERSON_NAME] Friend" at bounding box center [356, 101] width 141 height 29
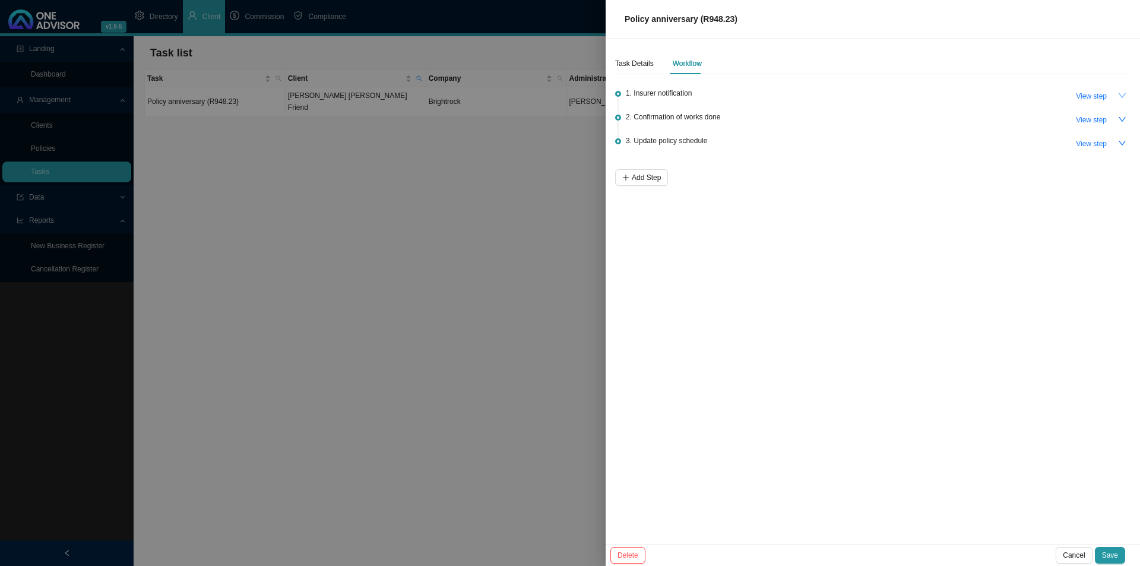
click at [1118, 91] on button "button" at bounding box center [1122, 95] width 17 height 17
click at [1099, 95] on span "View step" at bounding box center [1091, 96] width 31 height 12
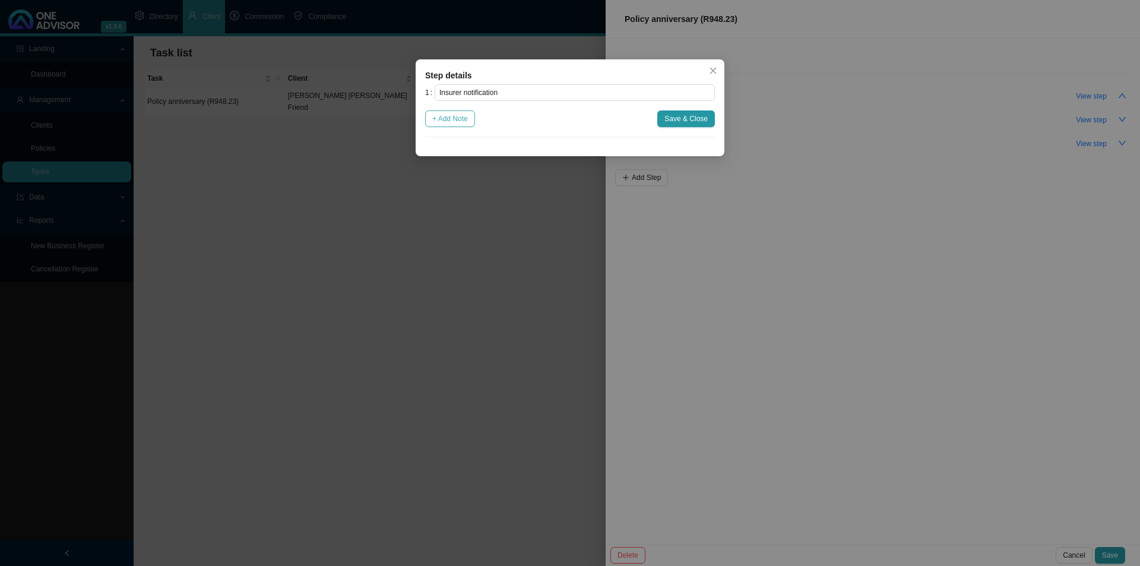
click at [467, 123] on span "+ Add Note" at bounding box center [450, 119] width 36 height 12
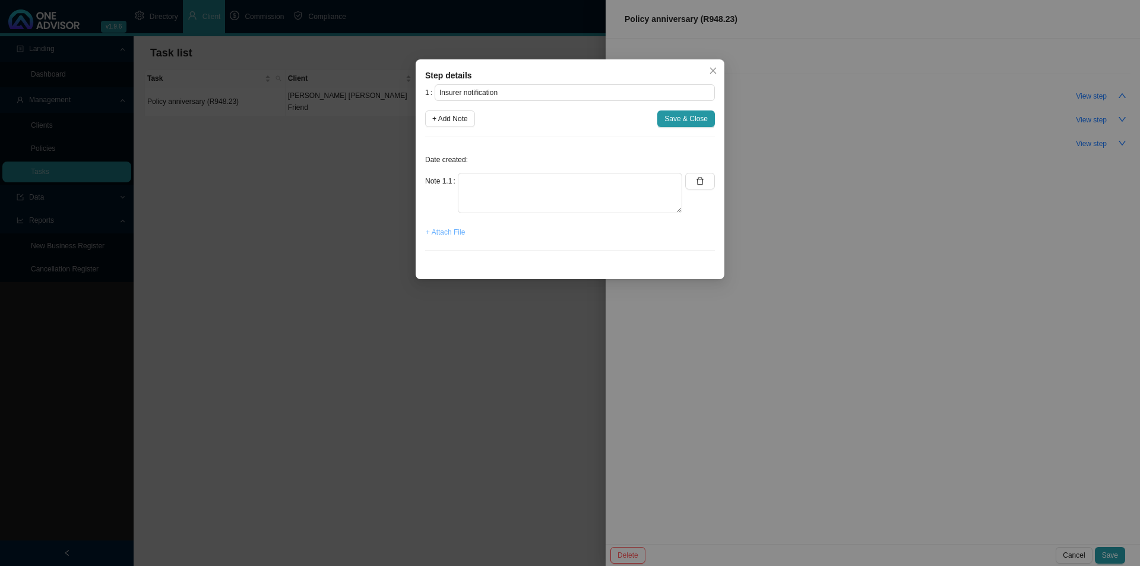
click at [444, 227] on span "+ Attach File" at bounding box center [445, 232] width 39 height 12
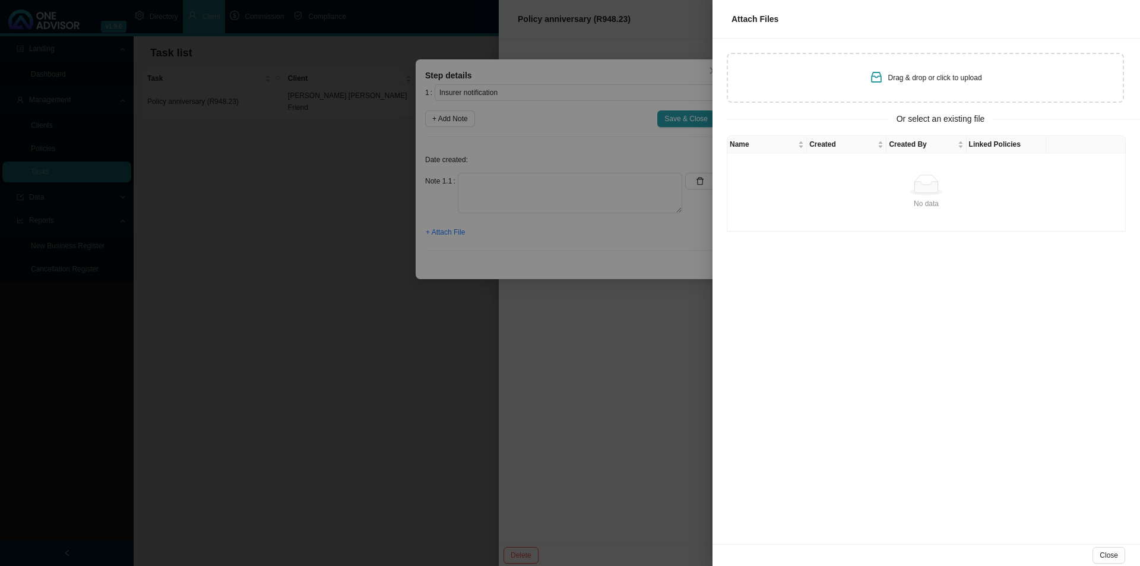
click at [644, 354] on div at bounding box center [570, 283] width 1140 height 566
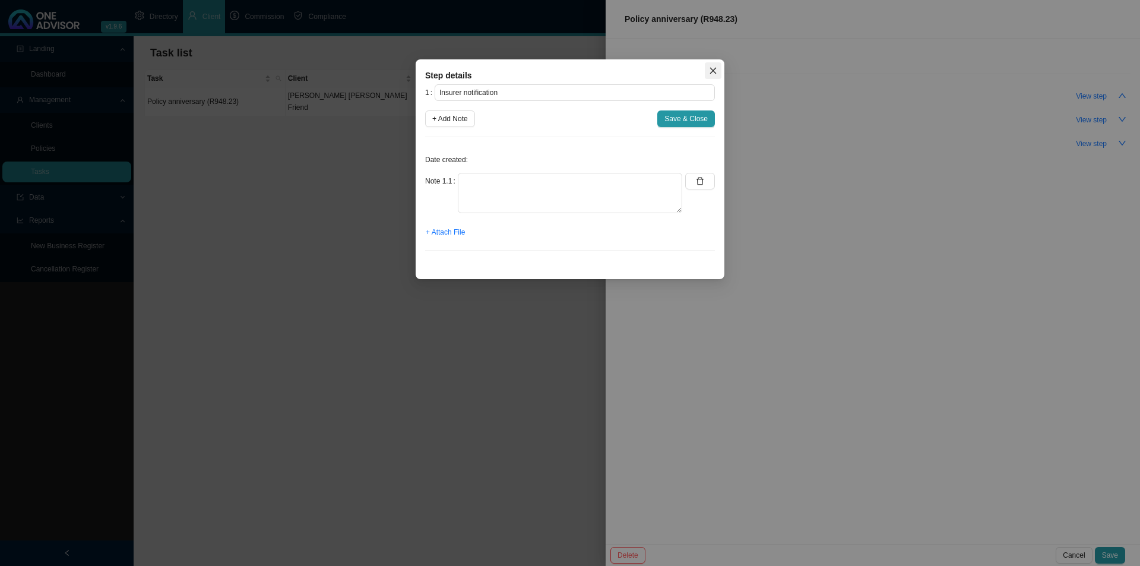
click at [718, 72] on span "Close" at bounding box center [713, 71] width 17 height 8
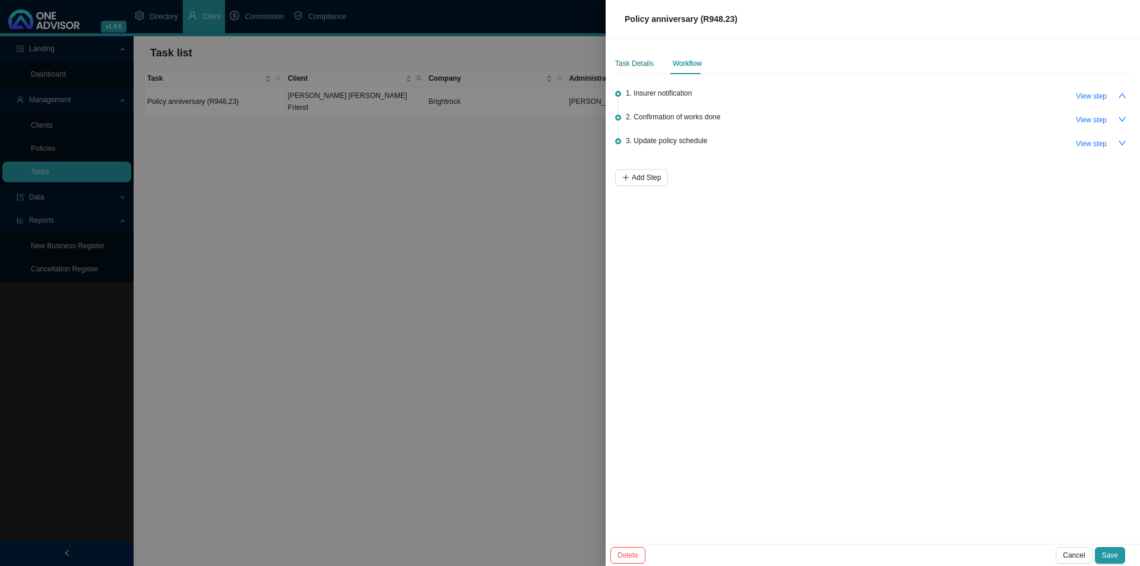
click at [637, 65] on div "Task Details" at bounding box center [634, 64] width 39 height 12
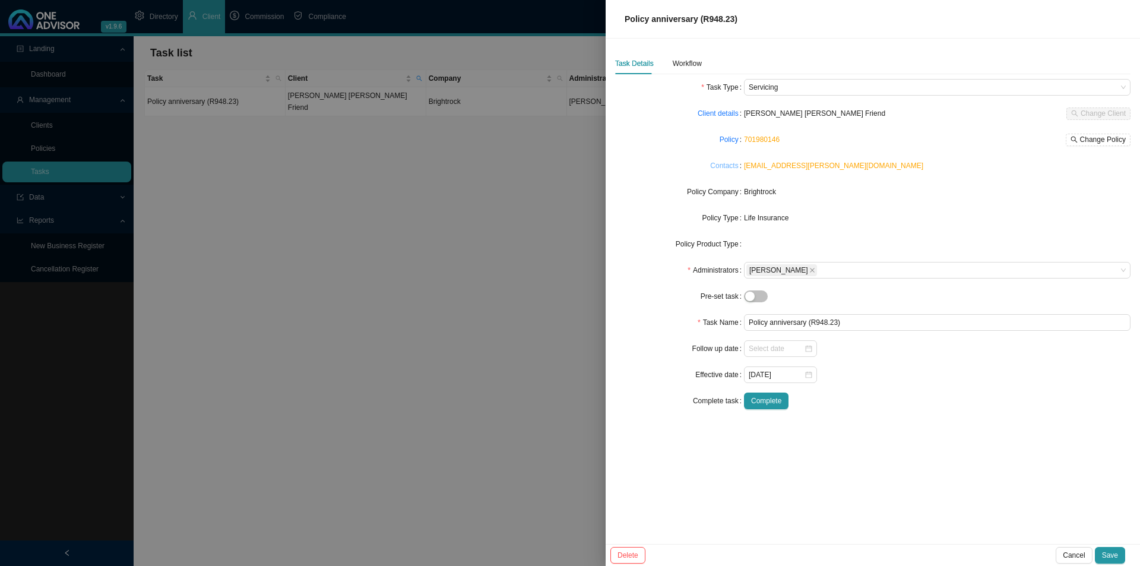
click at [727, 166] on link "Contacts" at bounding box center [724, 166] width 28 height 12
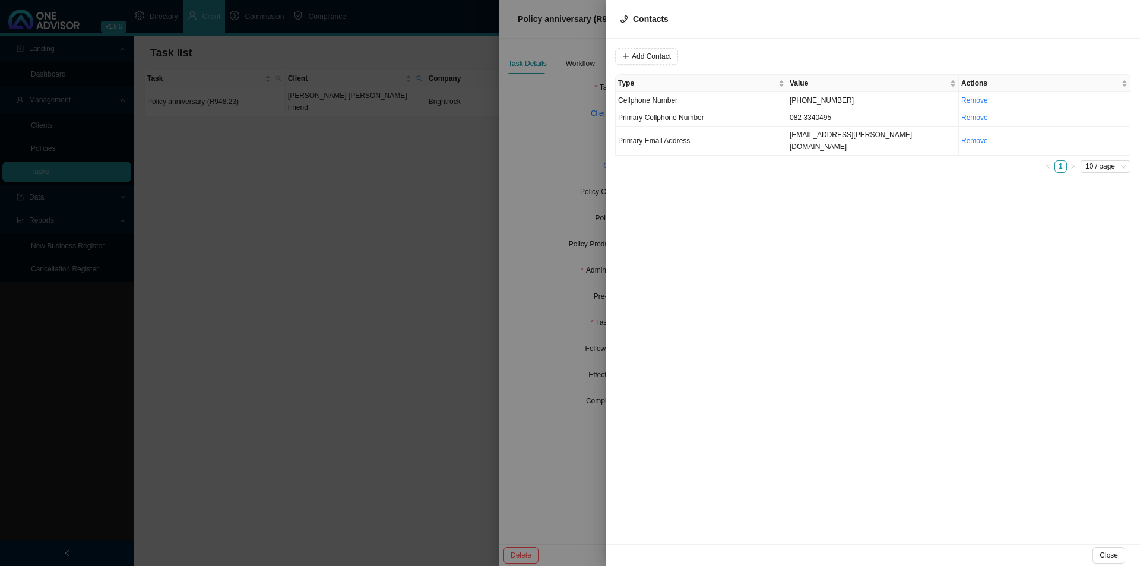
click at [515, 226] on div at bounding box center [570, 283] width 1140 height 566
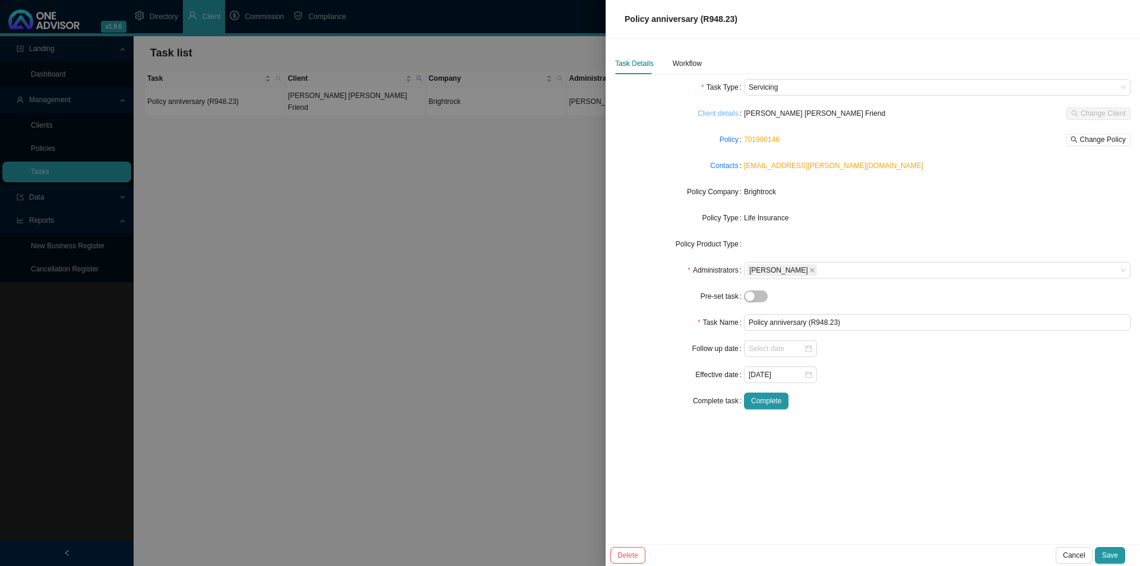
click at [718, 115] on link "Client details" at bounding box center [718, 113] width 41 height 12
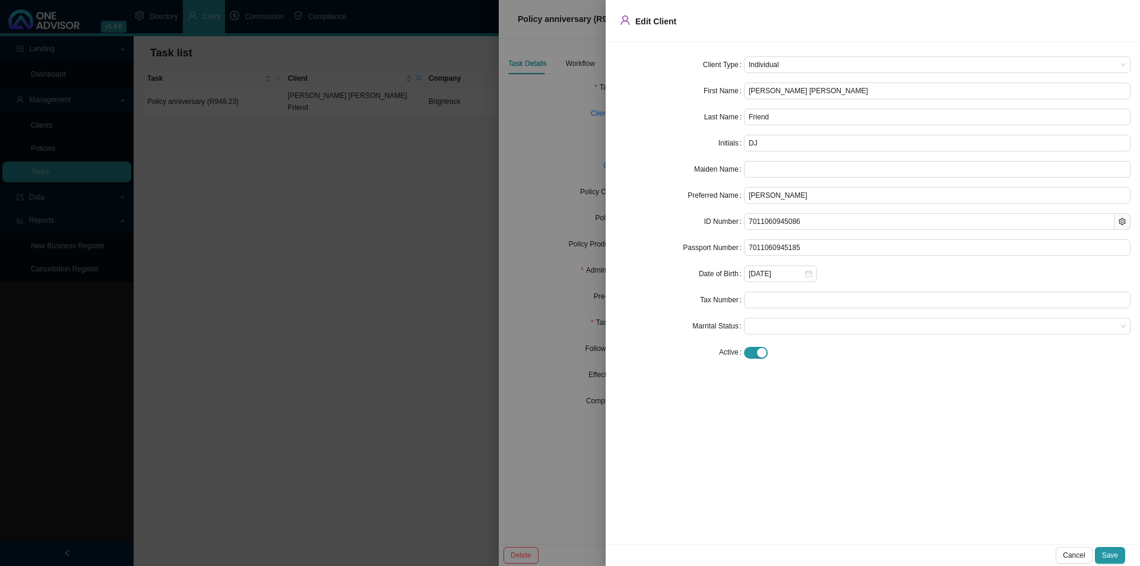
click at [562, 274] on div at bounding box center [570, 283] width 1140 height 566
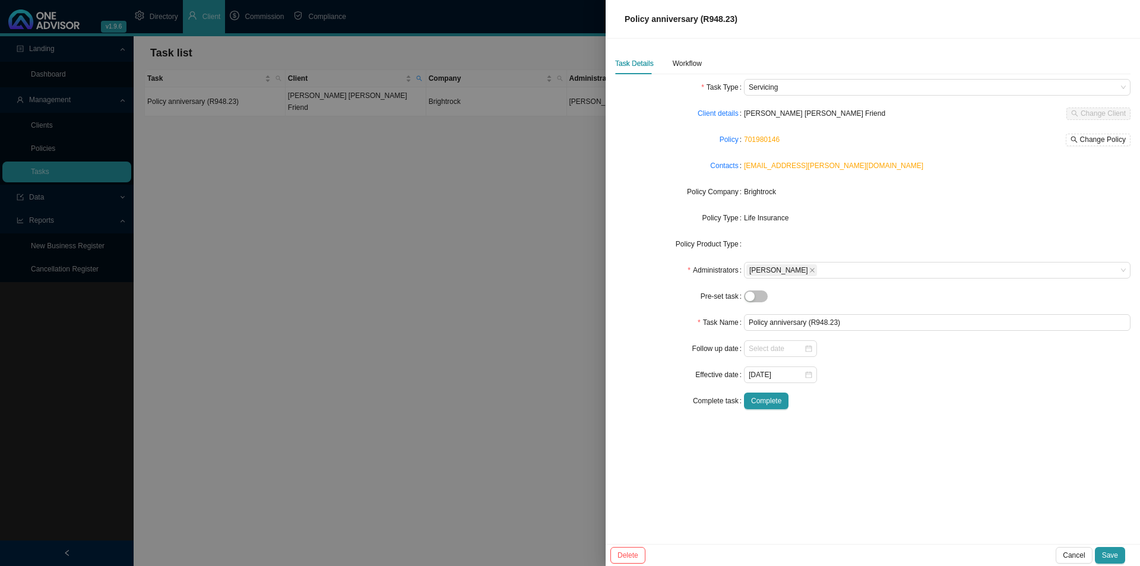
click at [510, 265] on div at bounding box center [570, 283] width 1140 height 566
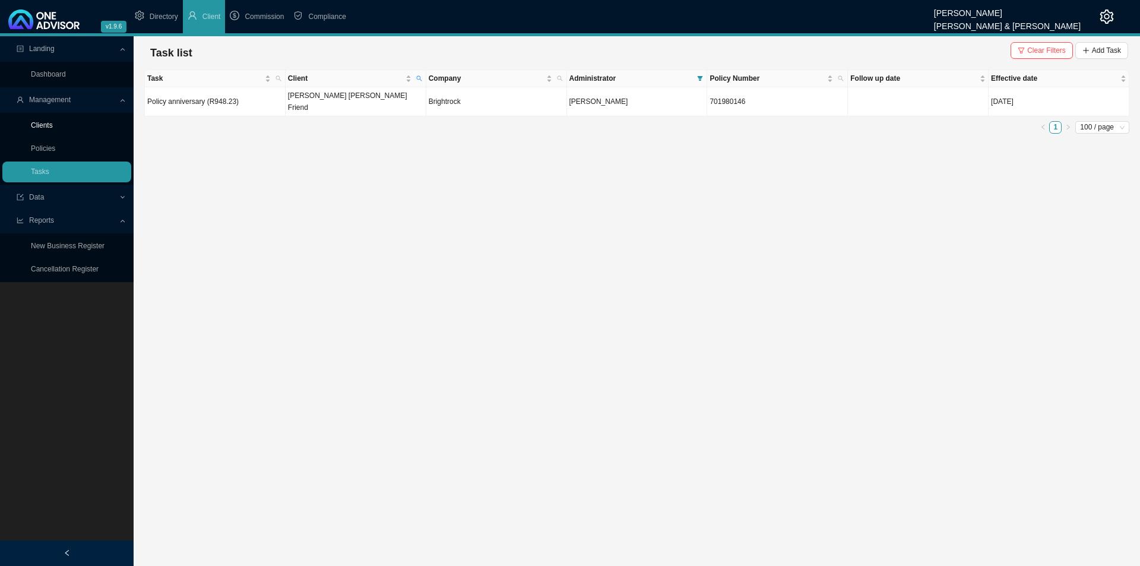
click at [53, 129] on link "Clients" at bounding box center [42, 125] width 22 height 8
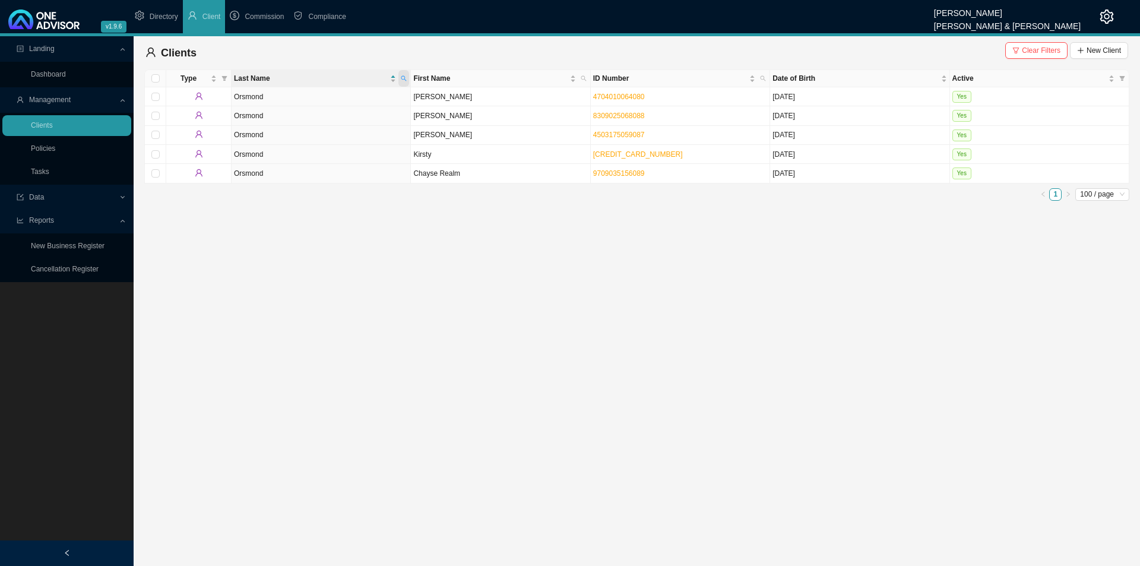
click at [409, 77] on th "Last Name" at bounding box center [321, 78] width 179 height 17
click at [409, 74] on span at bounding box center [403, 78] width 11 height 17
type input "friend"
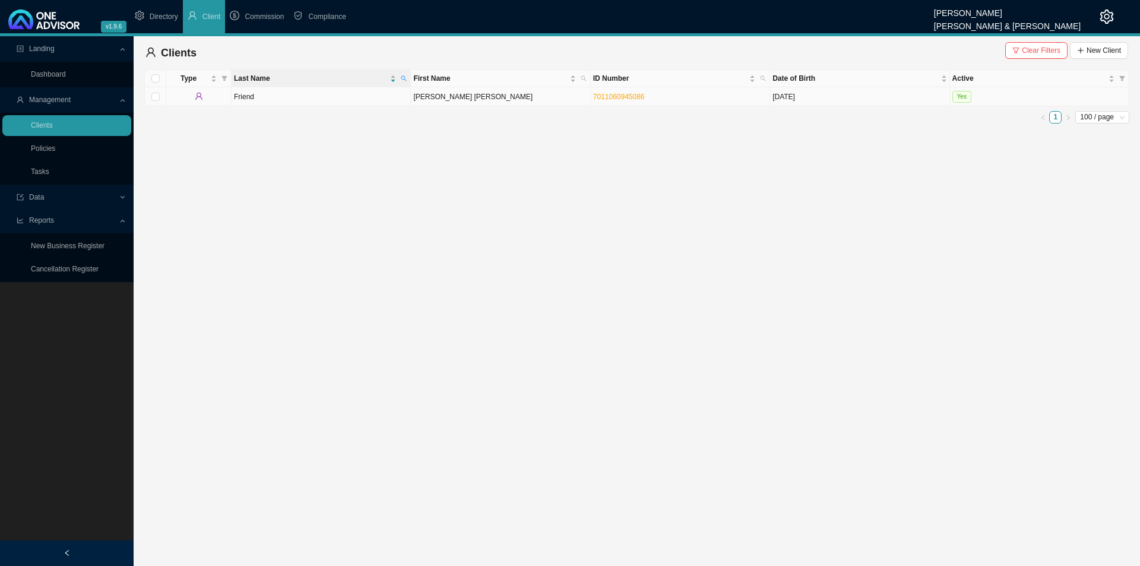
click at [374, 101] on td "Friend" at bounding box center [321, 96] width 179 height 19
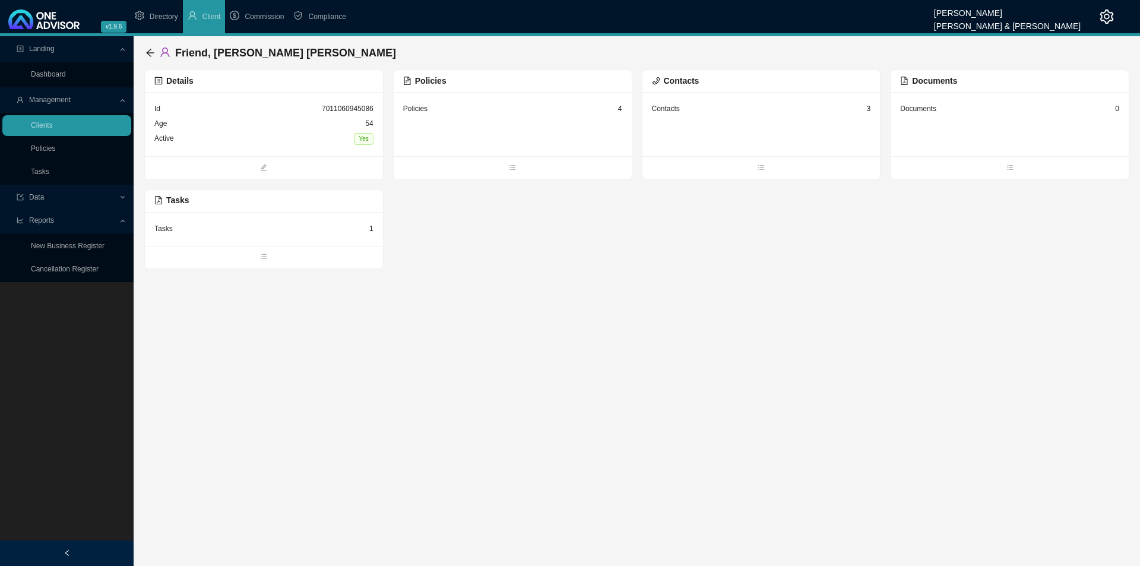
click at [961, 101] on div "Documents 0" at bounding box center [1010, 124] width 238 height 64
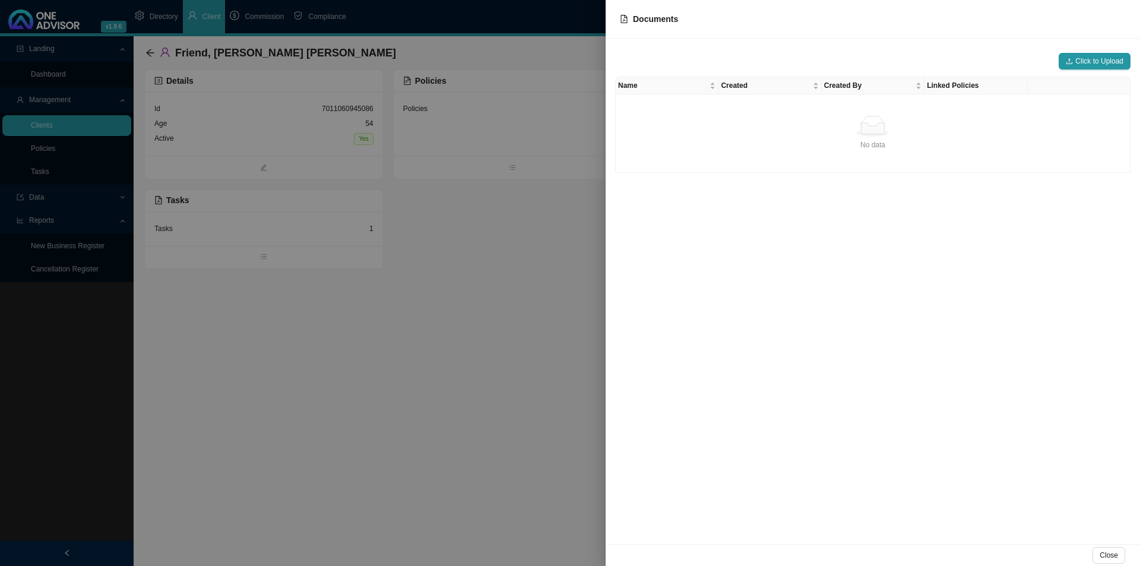
click at [1110, 45] on div "Click to Upload Name Created Created By Linked Policies No data No data" at bounding box center [873, 291] width 534 height 505
click at [1094, 55] on span "Click to Upload" at bounding box center [1099, 61] width 48 height 12
click at [508, 270] on div at bounding box center [570, 283] width 1140 height 566
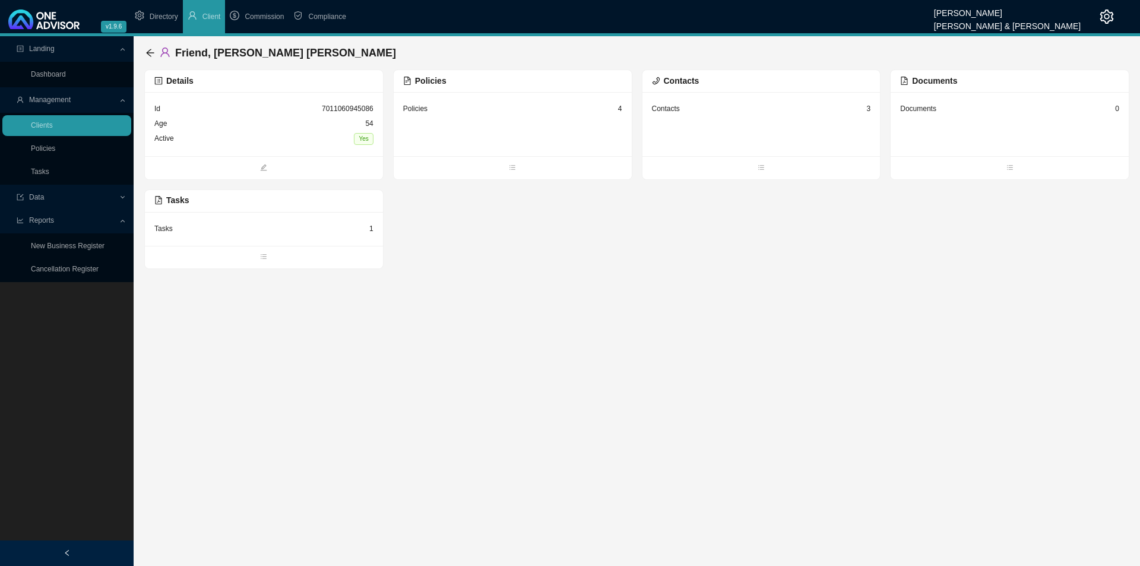
click at [951, 110] on div "Documents 0" at bounding box center [1009, 109] width 219 height 15
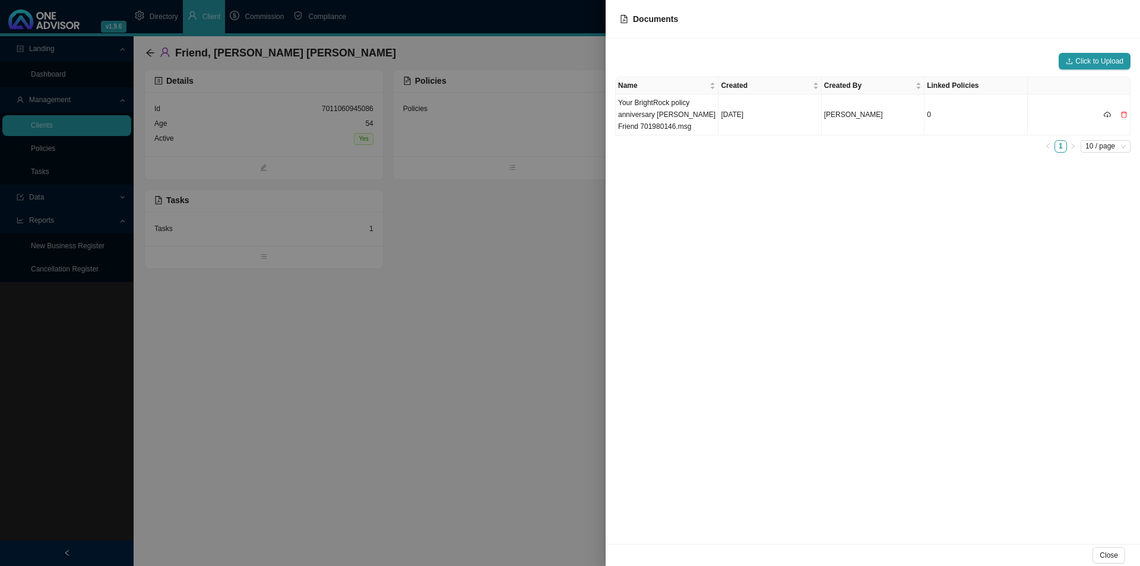
click at [434, 305] on div at bounding box center [570, 283] width 1140 height 566
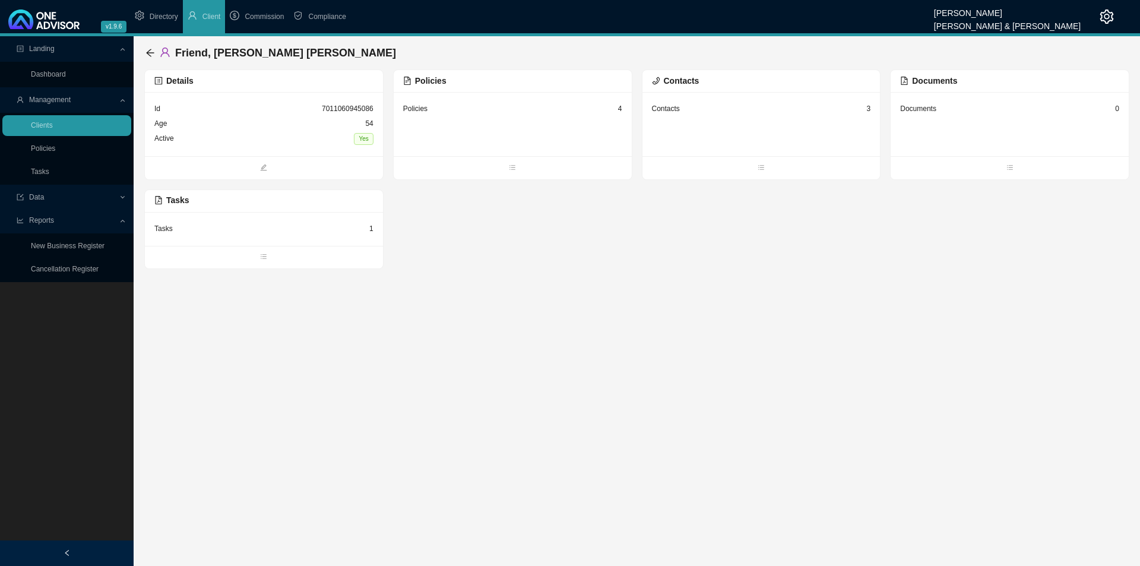
click at [252, 235] on div "Tasks 1" at bounding box center [263, 228] width 219 height 15
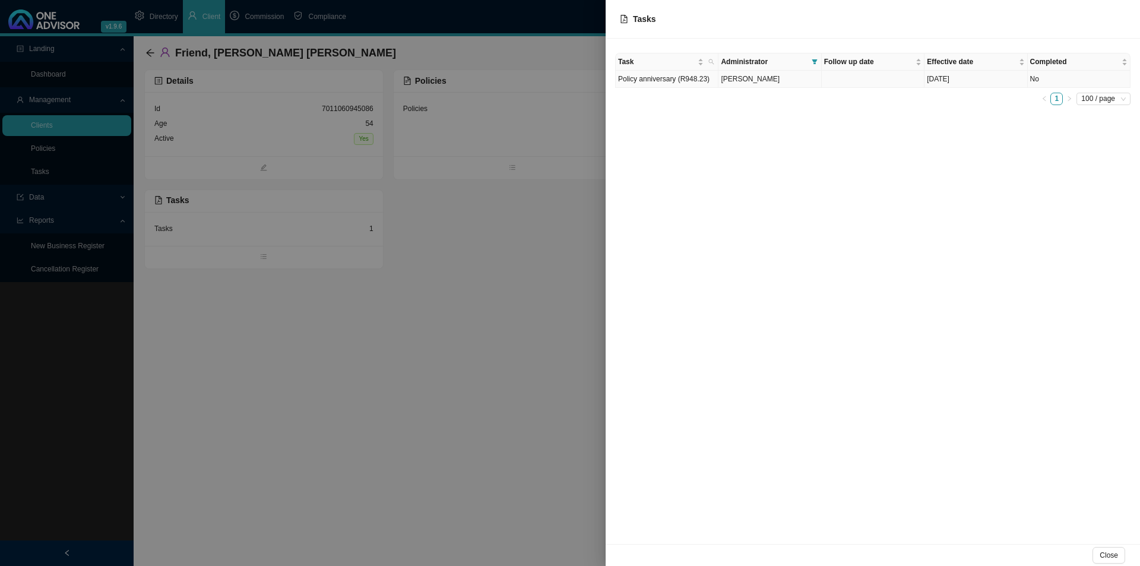
click at [687, 83] on td "Policy anniversary (R948.23)" at bounding box center [667, 79] width 103 height 17
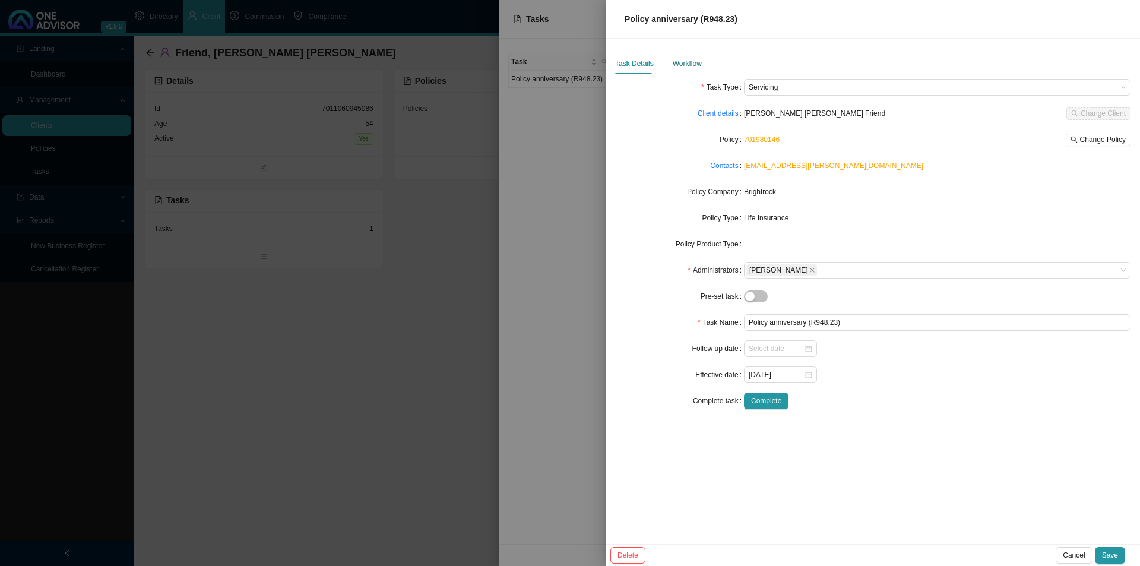
click at [691, 67] on div "Workflow" at bounding box center [687, 64] width 29 height 12
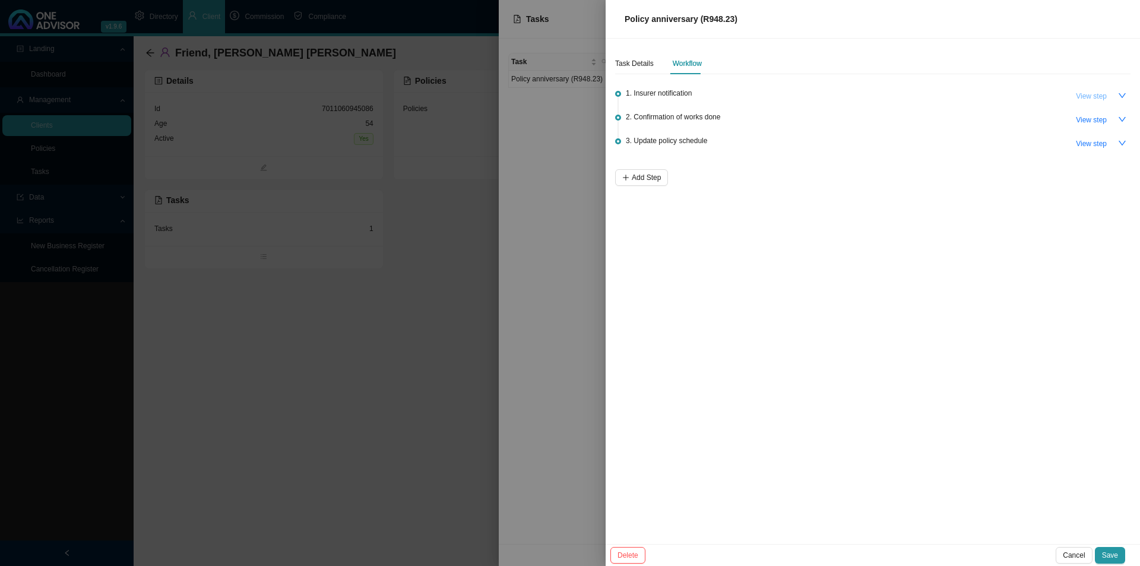
click at [1090, 97] on span "View step" at bounding box center [1091, 96] width 31 height 12
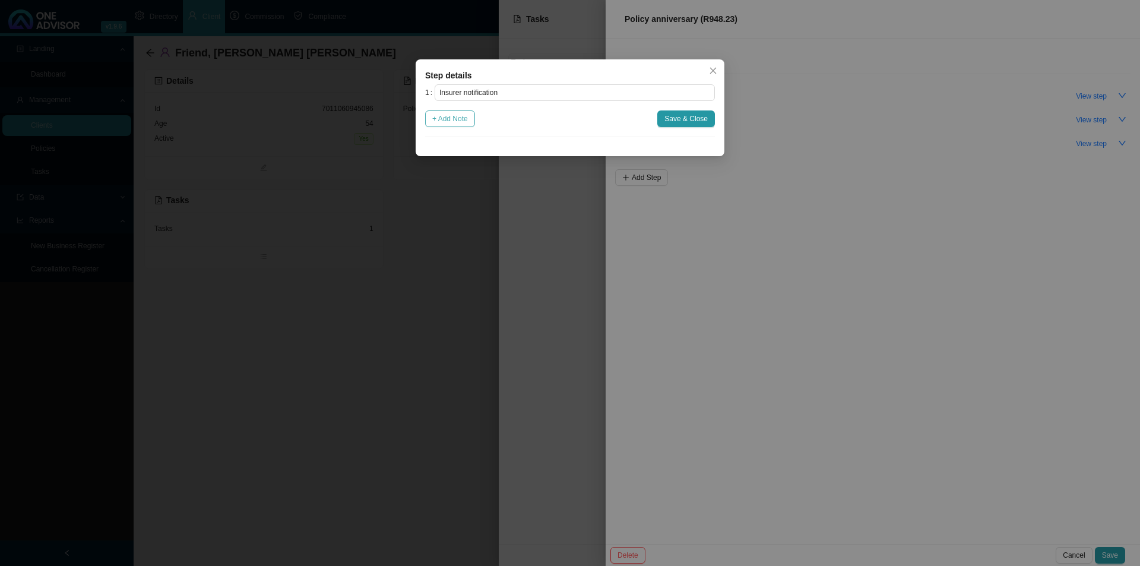
click at [465, 126] on button "+ Add Note" at bounding box center [450, 118] width 50 height 17
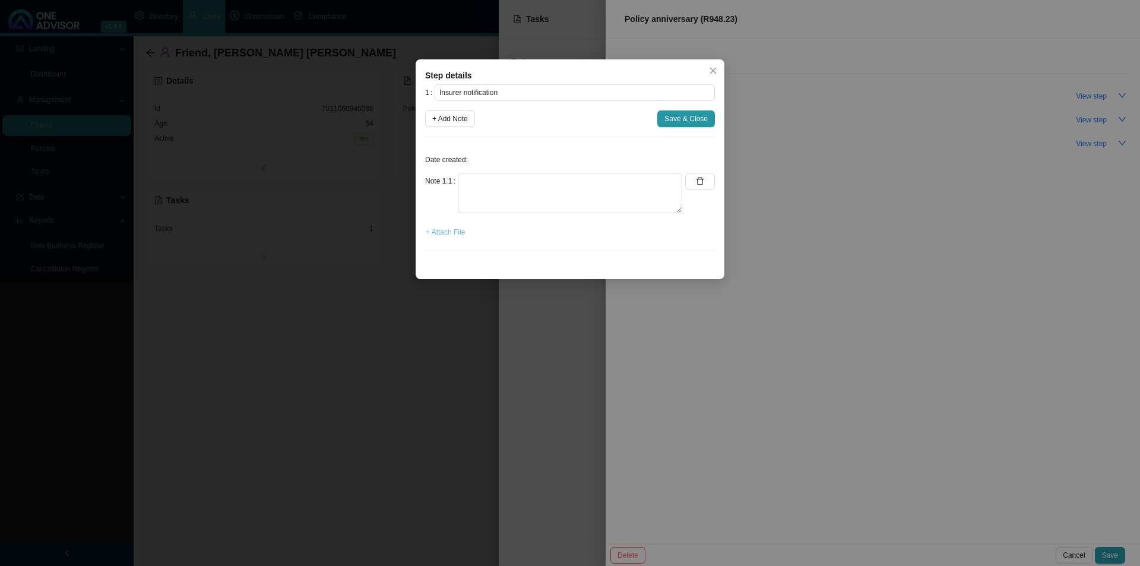
click at [442, 230] on span "+ Attach File" at bounding box center [445, 232] width 39 height 12
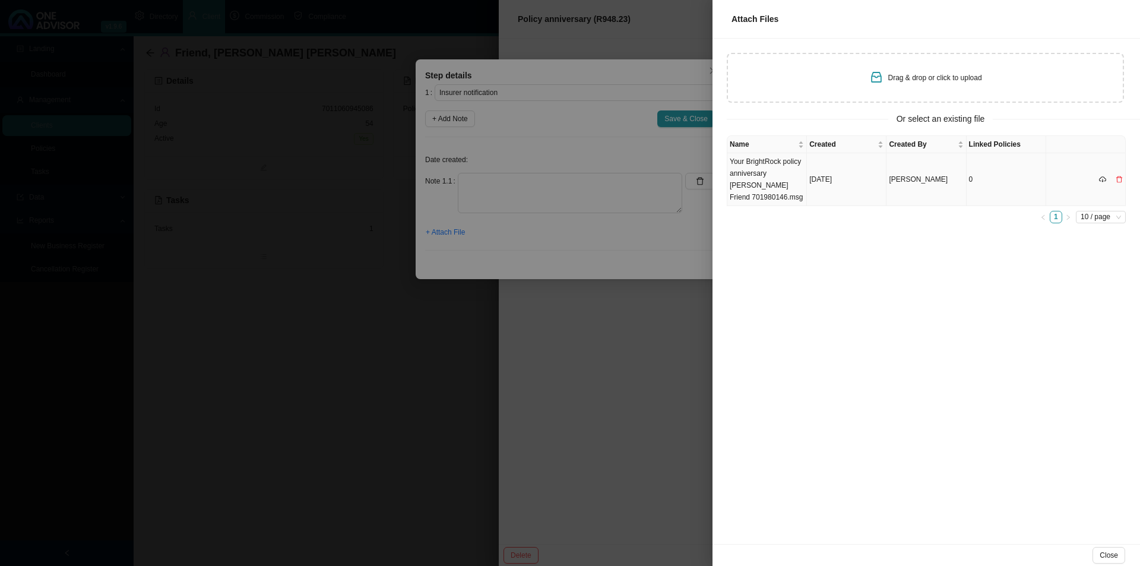
click at [772, 176] on td "Your BrightRock policy anniversary [PERSON_NAME] Friend 701980146.msg" at bounding box center [767, 179] width 80 height 53
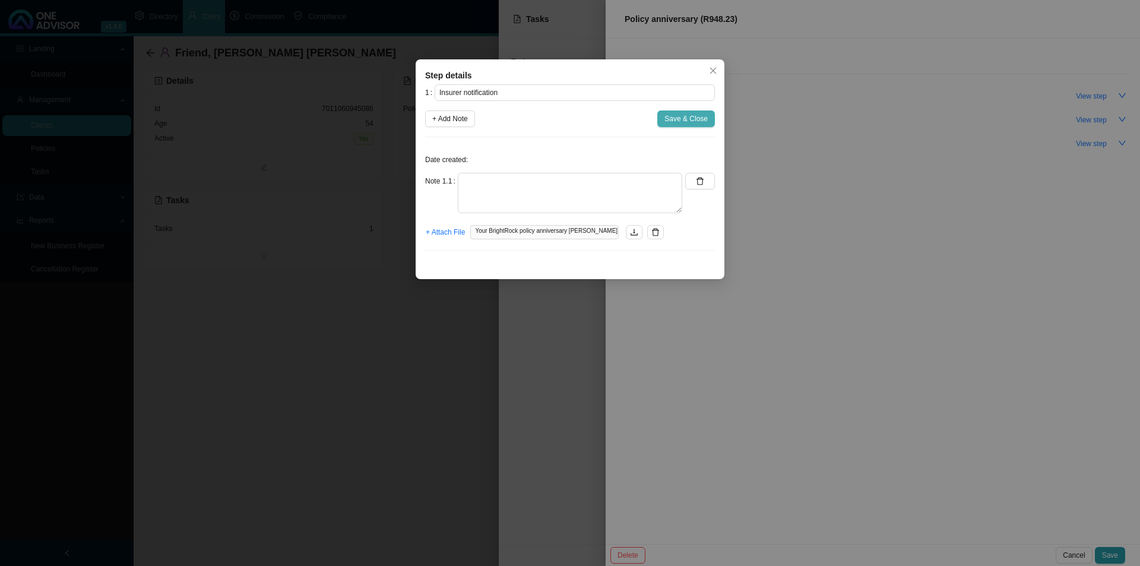
click at [688, 118] on span "Save & Close" at bounding box center [685, 119] width 43 height 12
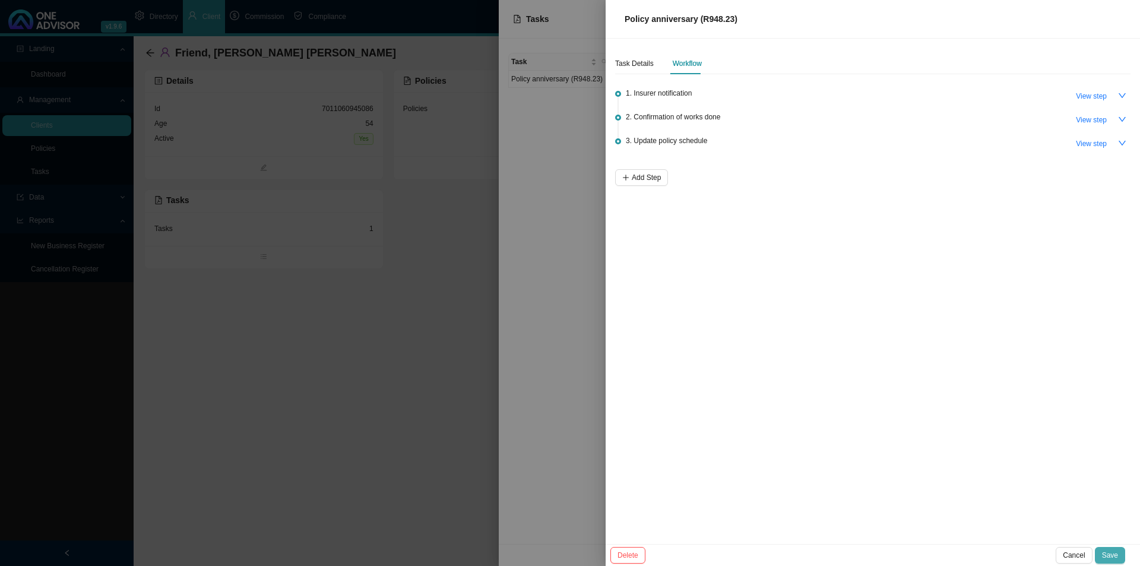
click at [1116, 556] on span "Save" at bounding box center [1110, 555] width 16 height 12
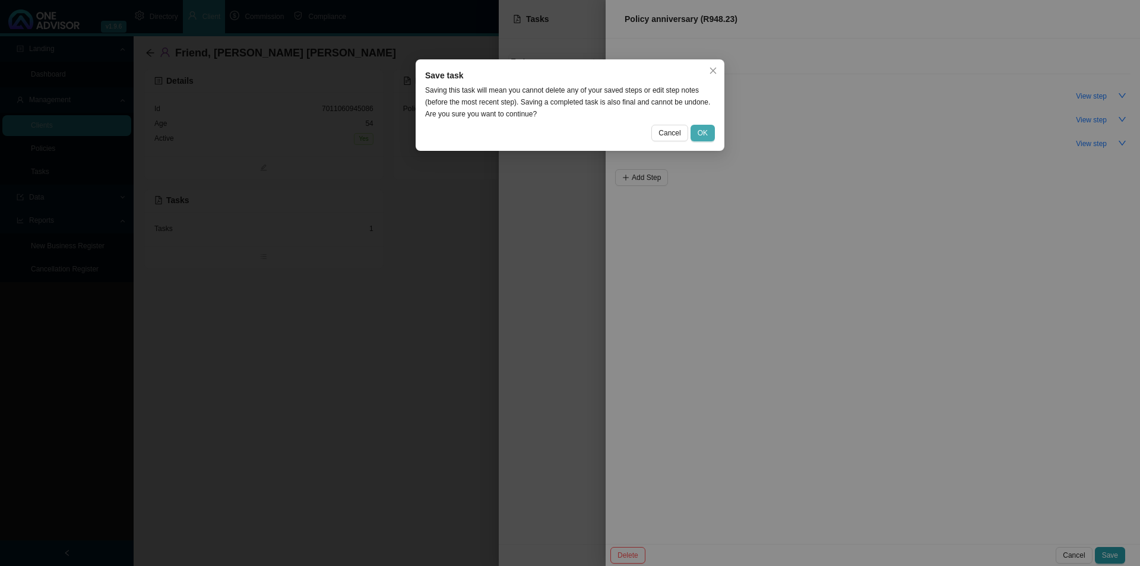
click at [698, 132] on span "OK" at bounding box center [703, 133] width 10 height 12
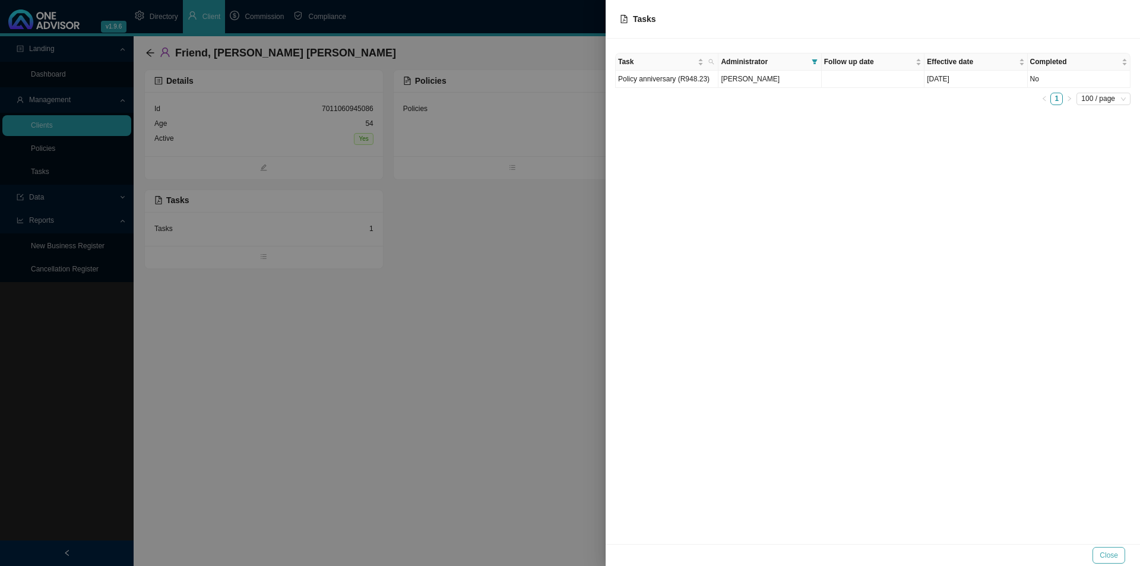
click at [1104, 553] on span "Close" at bounding box center [1109, 555] width 18 height 12
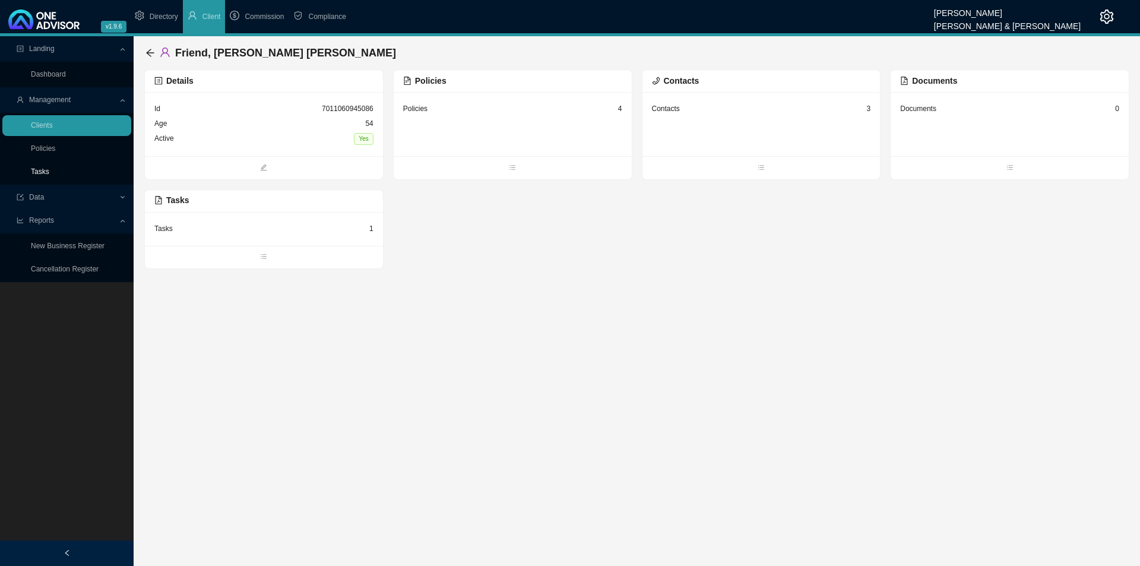
click at [31, 172] on link "Tasks" at bounding box center [40, 171] width 18 height 8
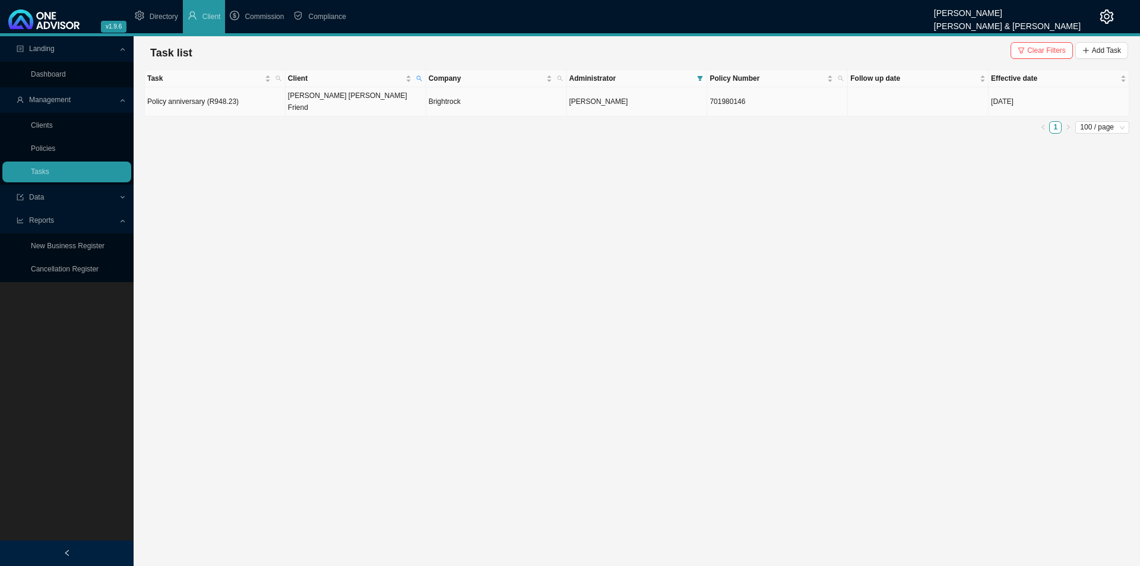
click at [528, 90] on td "Brightrock" at bounding box center [496, 101] width 141 height 29
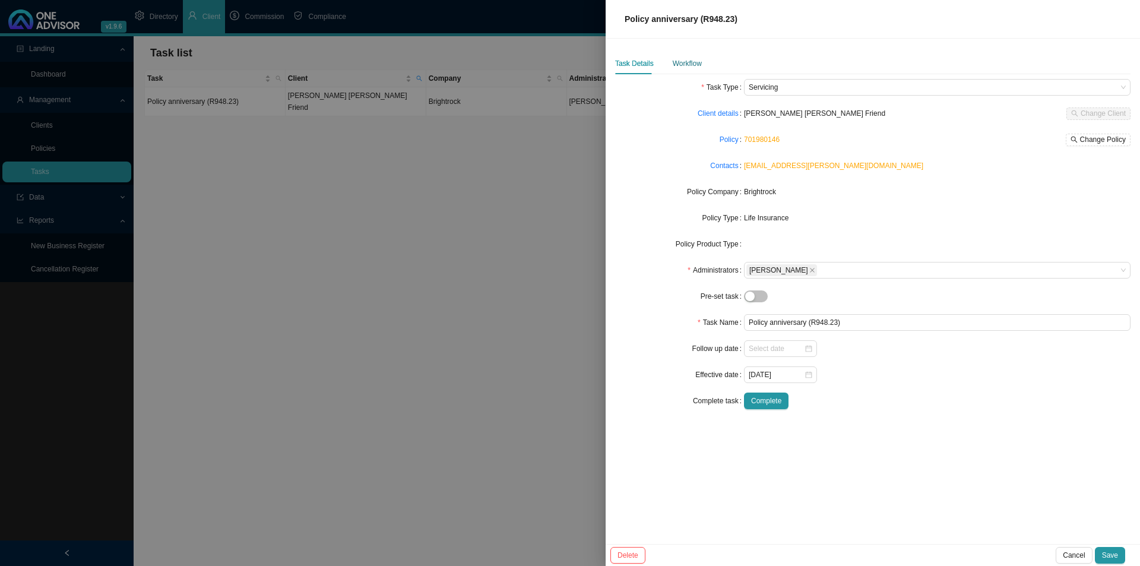
click at [683, 64] on div "Workflow" at bounding box center [687, 64] width 29 height 12
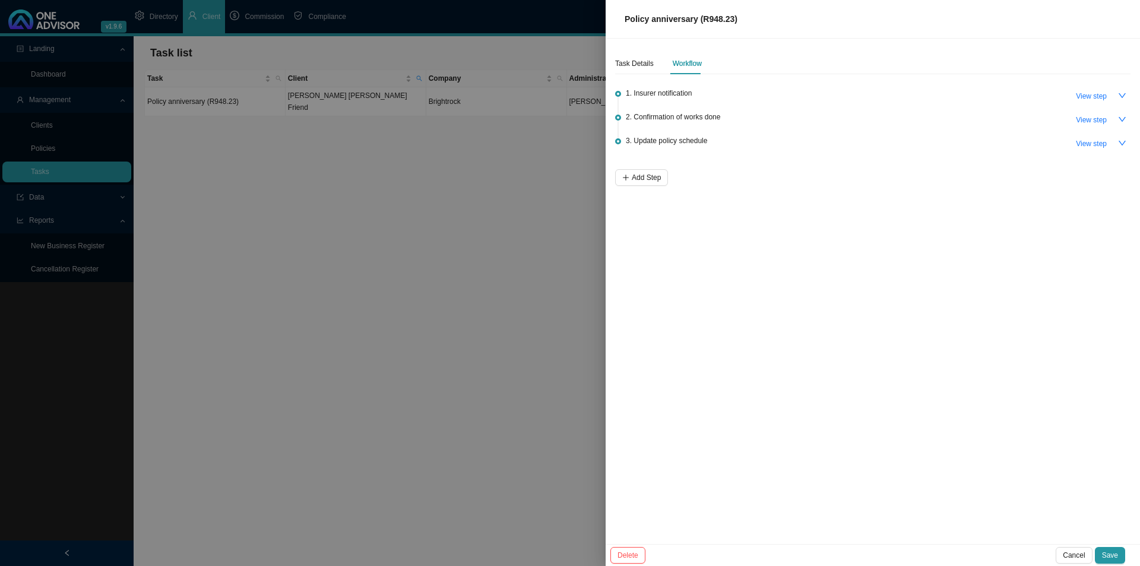
click at [1131, 94] on div "Task Details Workflow 1. Insurer notification View step 2. Confirmation of work…" at bounding box center [873, 291] width 534 height 505
click at [1129, 93] on button "button" at bounding box center [1122, 95] width 17 height 17
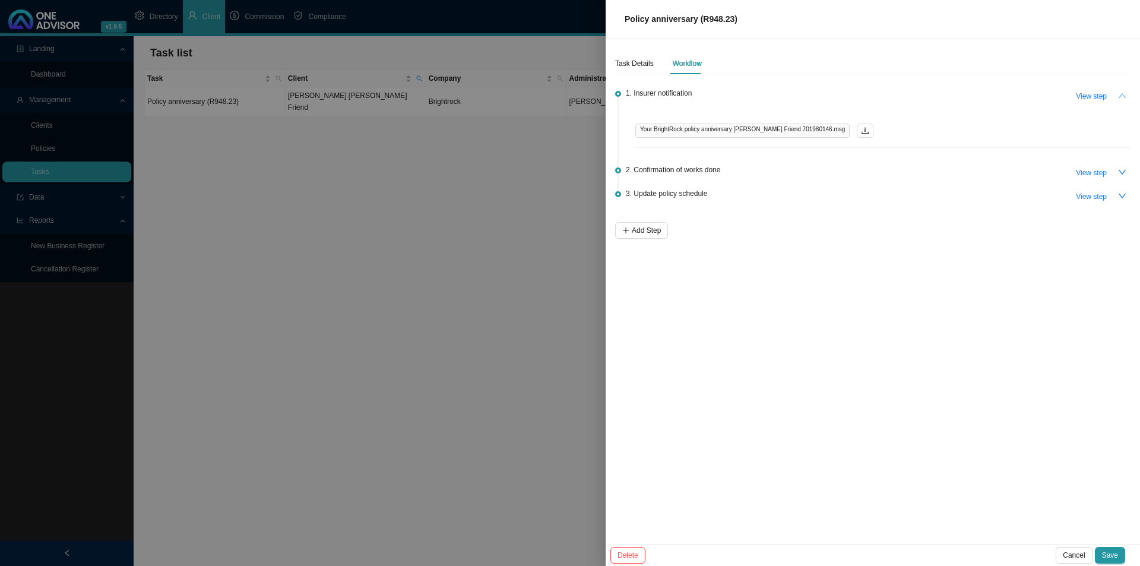
click at [1129, 93] on button "button" at bounding box center [1122, 95] width 17 height 17
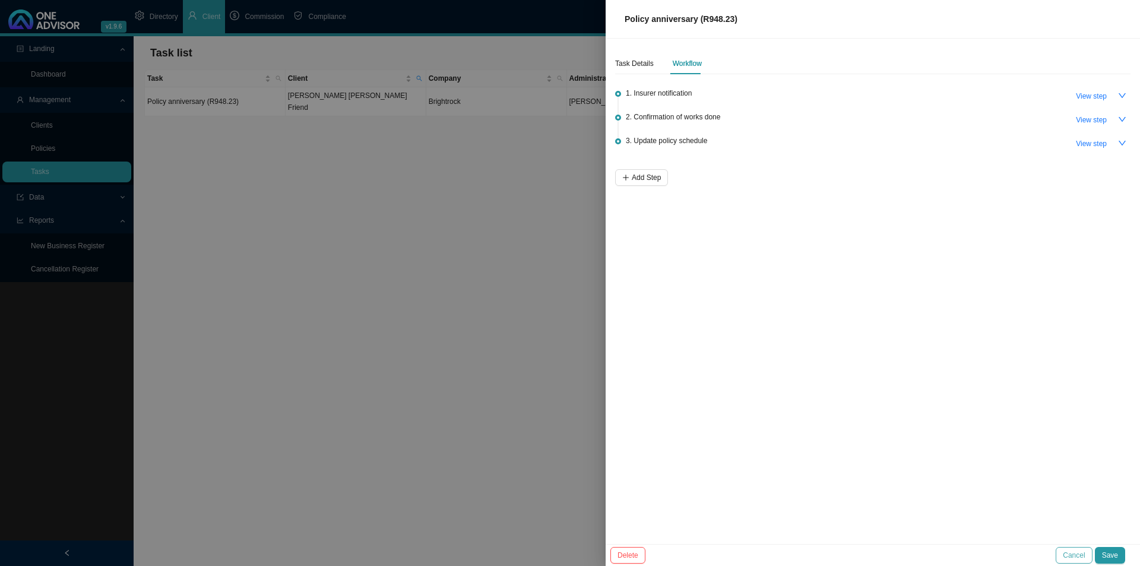
click at [1085, 553] on span "Cancel" at bounding box center [1074, 555] width 22 height 12
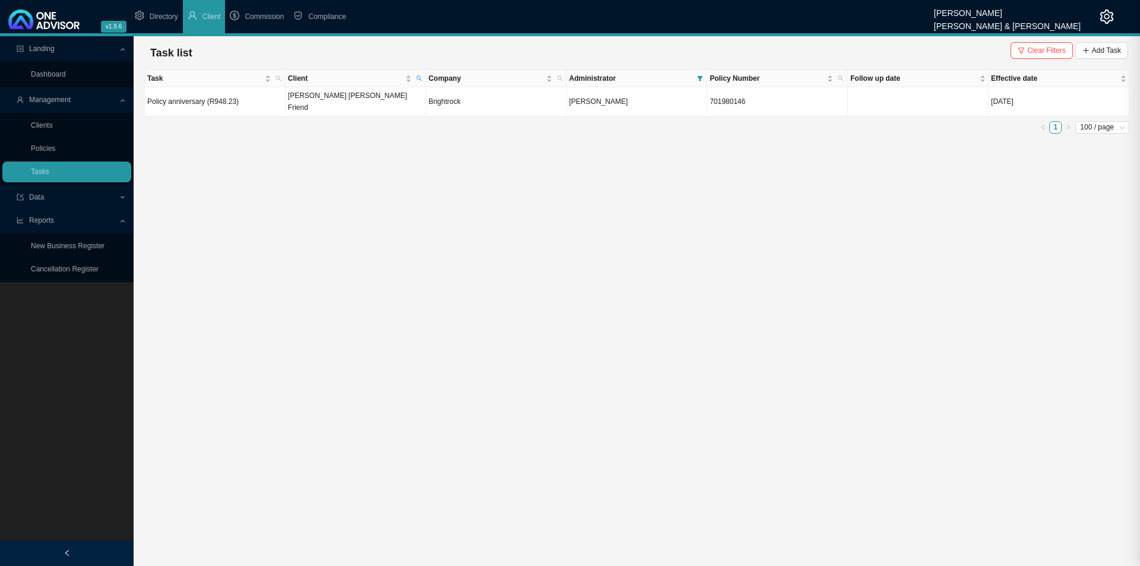
click at [555, 363] on main "Landing Dashboard Management Clients Policies Tasks Data Reports New Business R…" at bounding box center [570, 301] width 1140 height 530
click at [1064, 50] on span "Clear Filters" at bounding box center [1046, 51] width 39 height 12
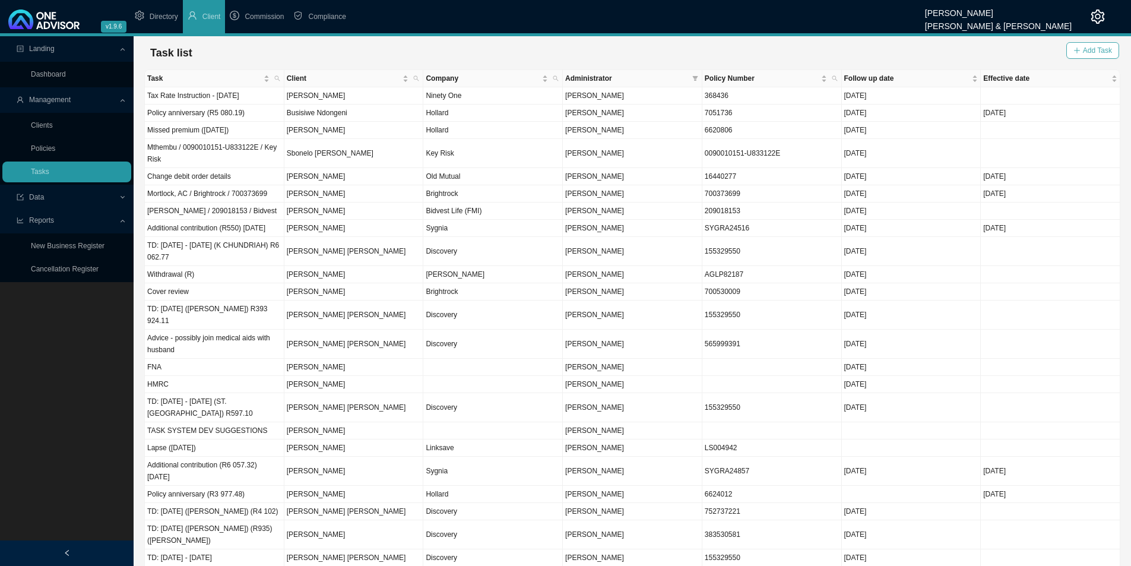
click at [1083, 51] on button "Add Task" at bounding box center [1092, 50] width 53 height 17
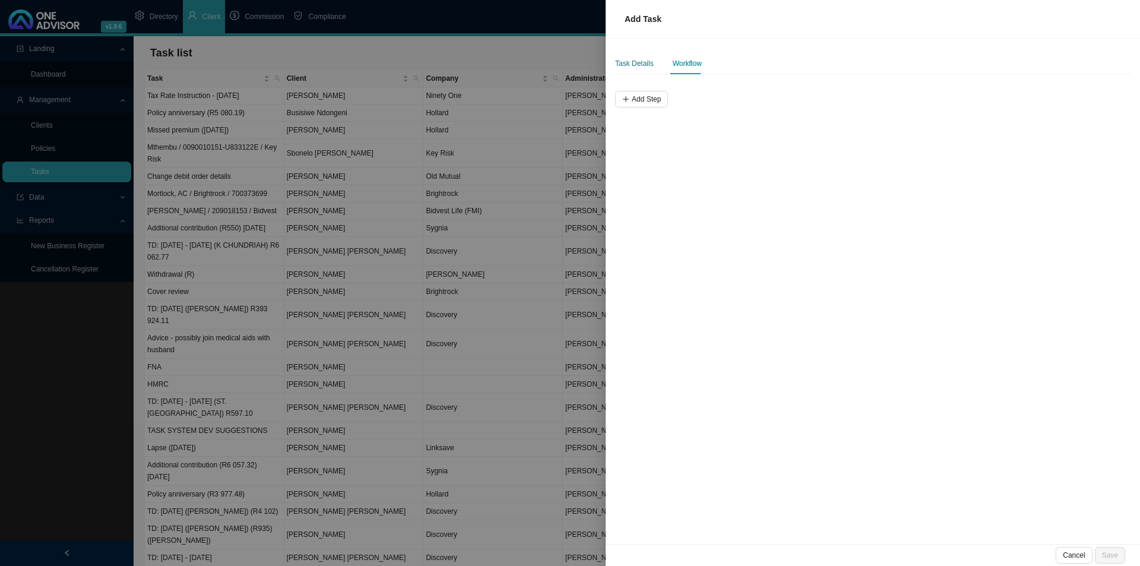
click at [633, 62] on div "Task Details" at bounding box center [634, 64] width 39 height 12
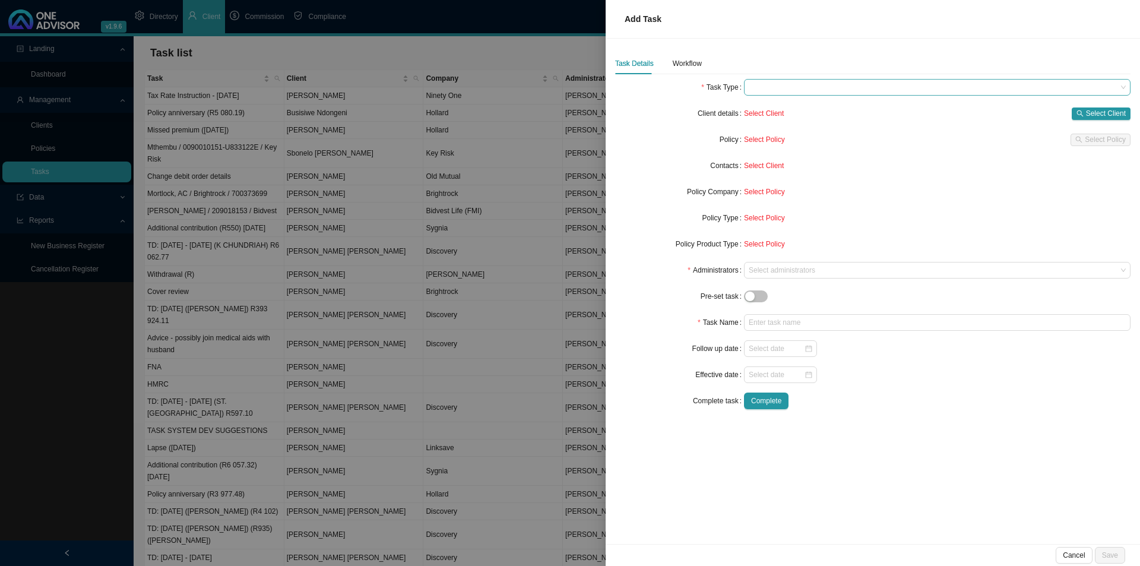
click at [767, 84] on span at bounding box center [937, 87] width 377 height 15
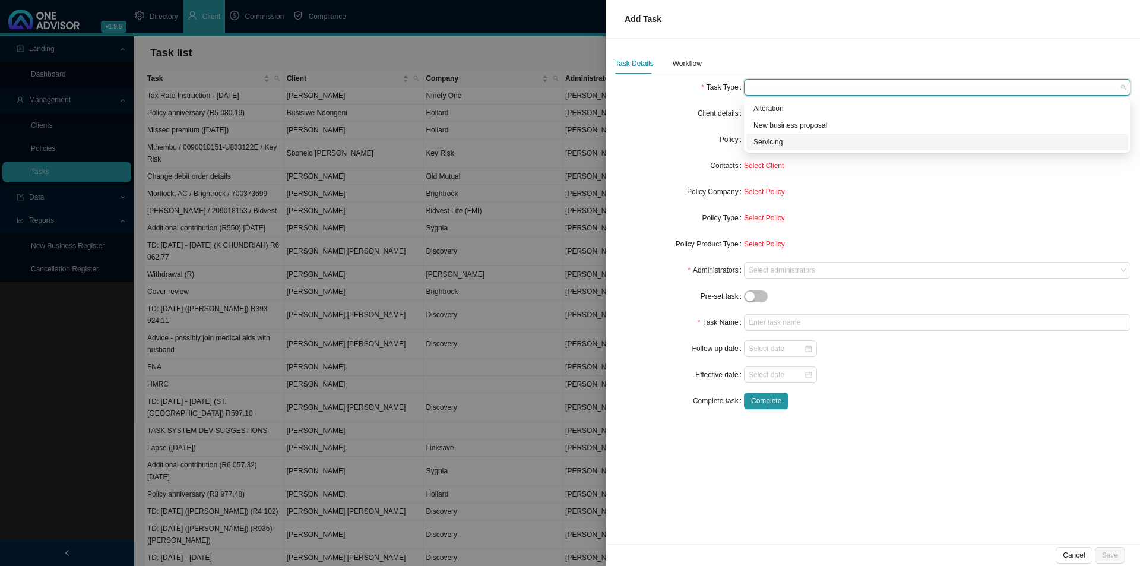
click at [758, 137] on div "Servicing" at bounding box center [938, 142] width 368 height 12
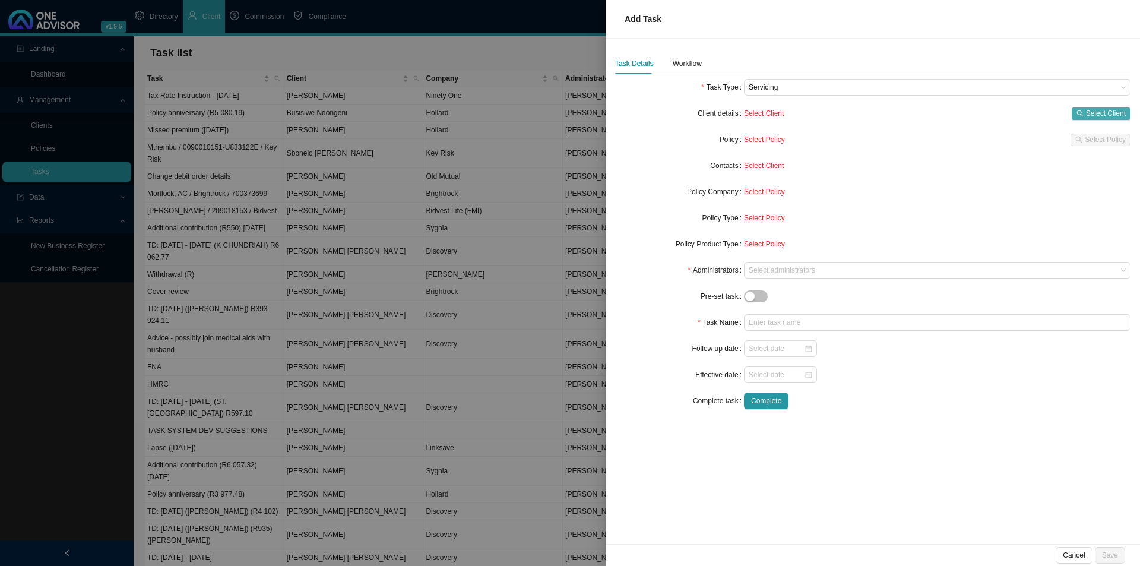
click at [1097, 115] on span "Select Client" at bounding box center [1106, 113] width 40 height 12
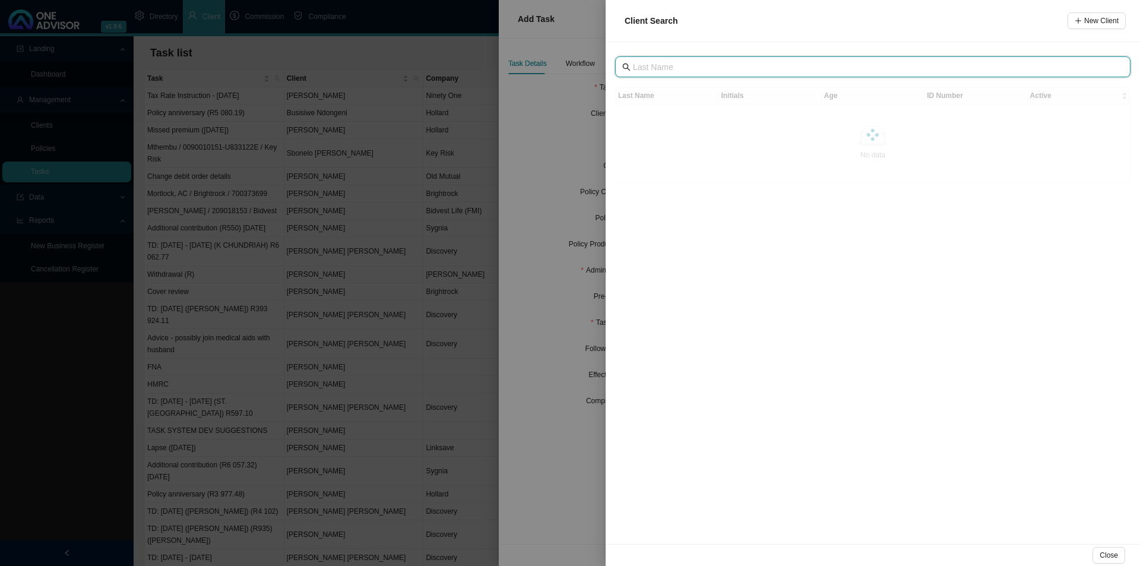
click at [697, 62] on input "text" at bounding box center [874, 67] width 482 height 13
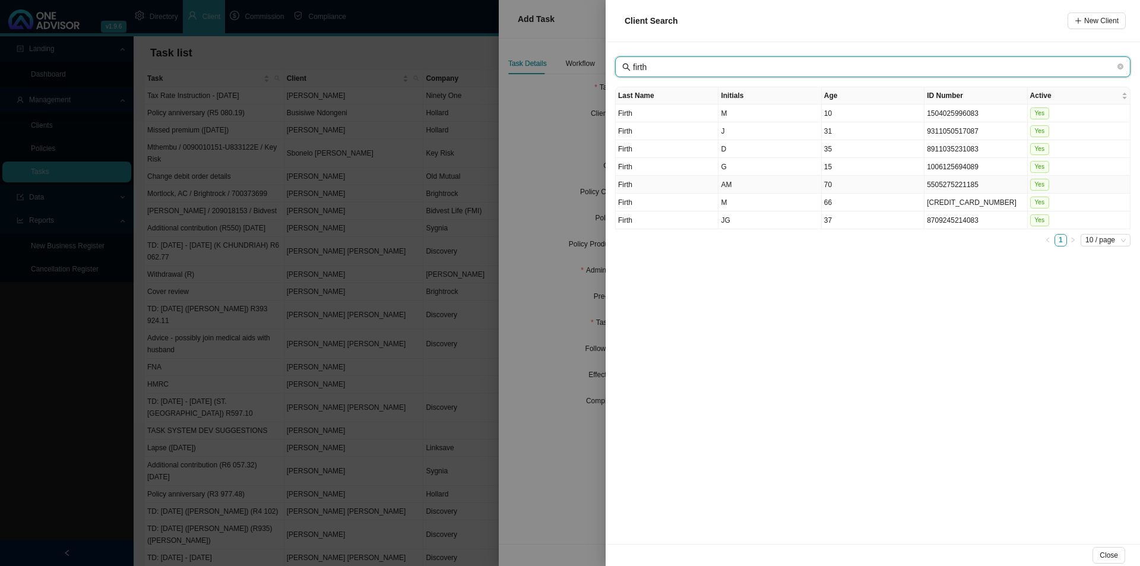
type input "firth"
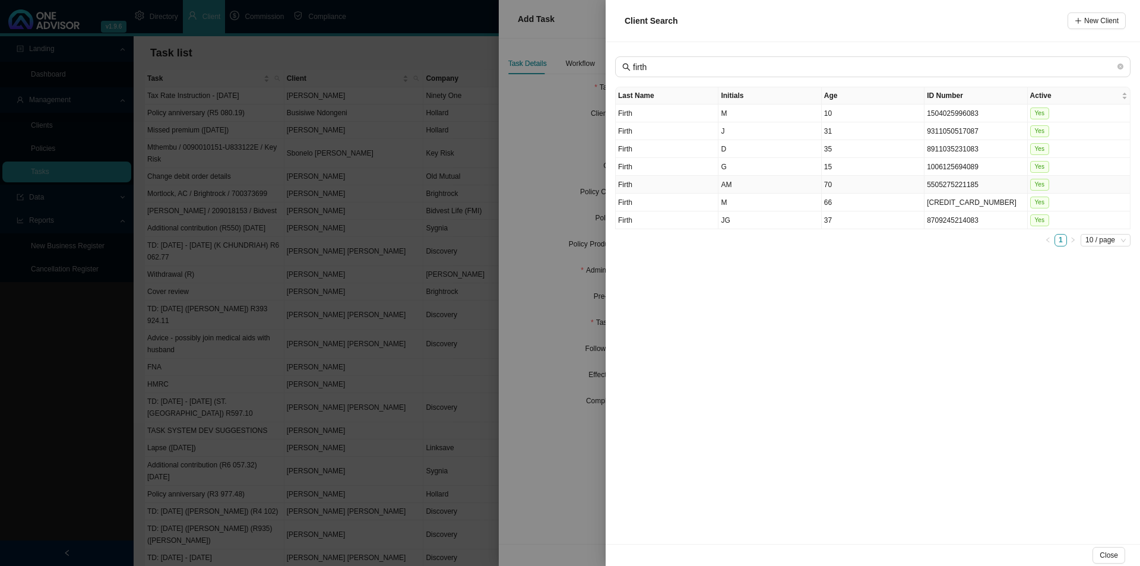
click at [755, 188] on td "AM" at bounding box center [770, 185] width 103 height 18
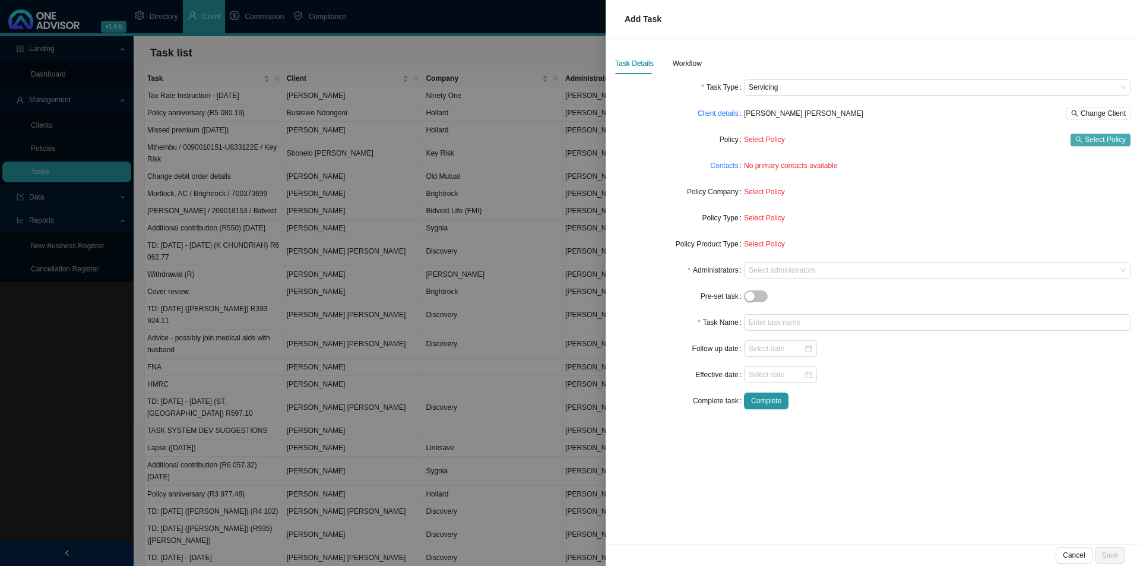
click at [1099, 138] on span "Select Policy" at bounding box center [1105, 140] width 41 height 12
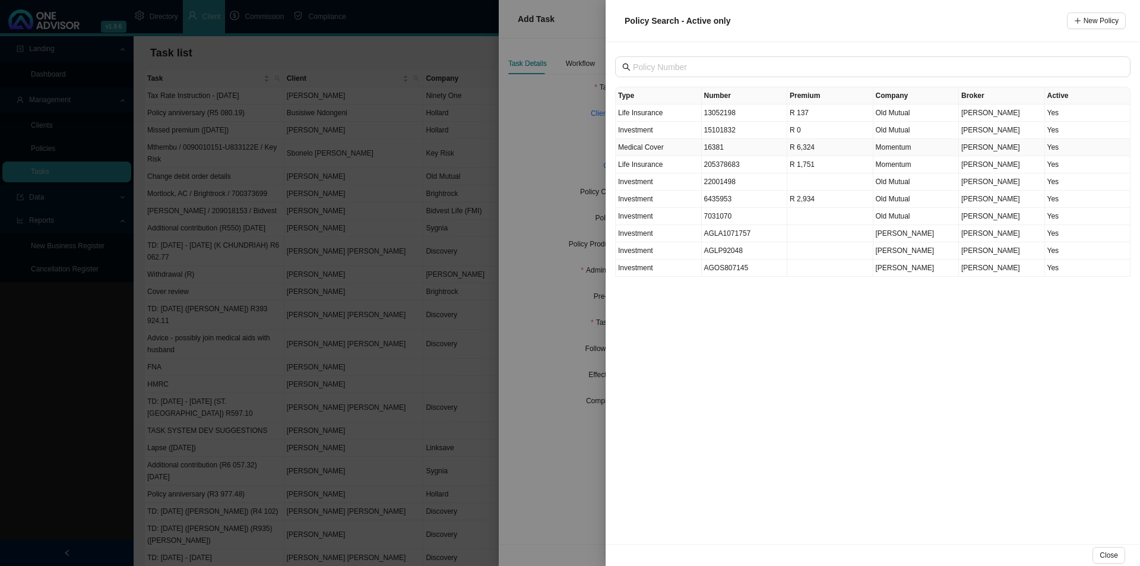
click at [666, 147] on td "Medical Cover" at bounding box center [659, 147] width 86 height 17
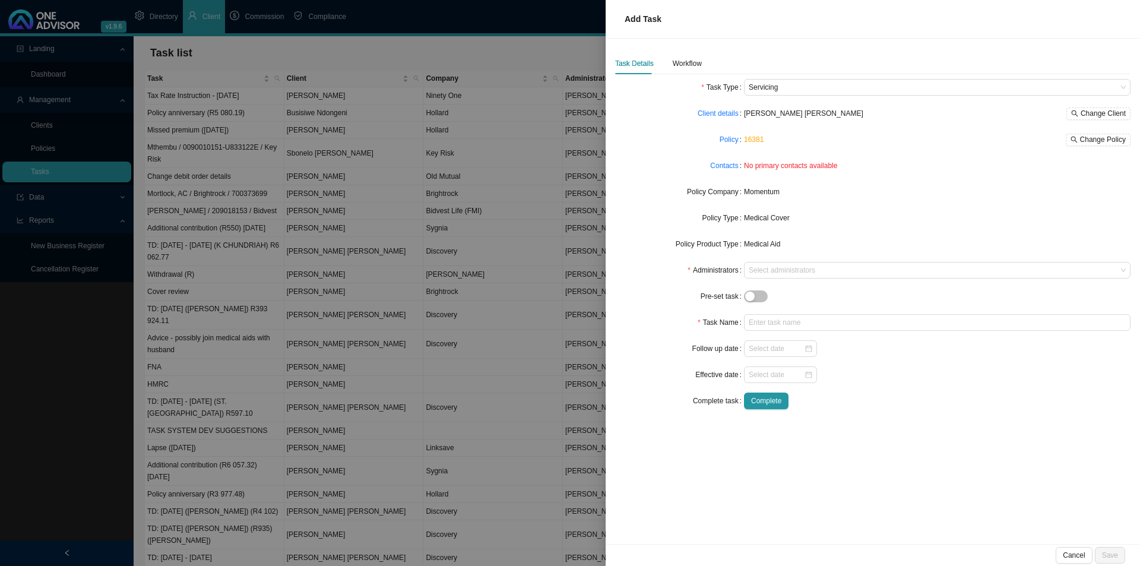
click at [708, 163] on div "Contacts" at bounding box center [679, 165] width 129 height 17
click at [729, 166] on link "Contacts" at bounding box center [724, 166] width 28 height 12
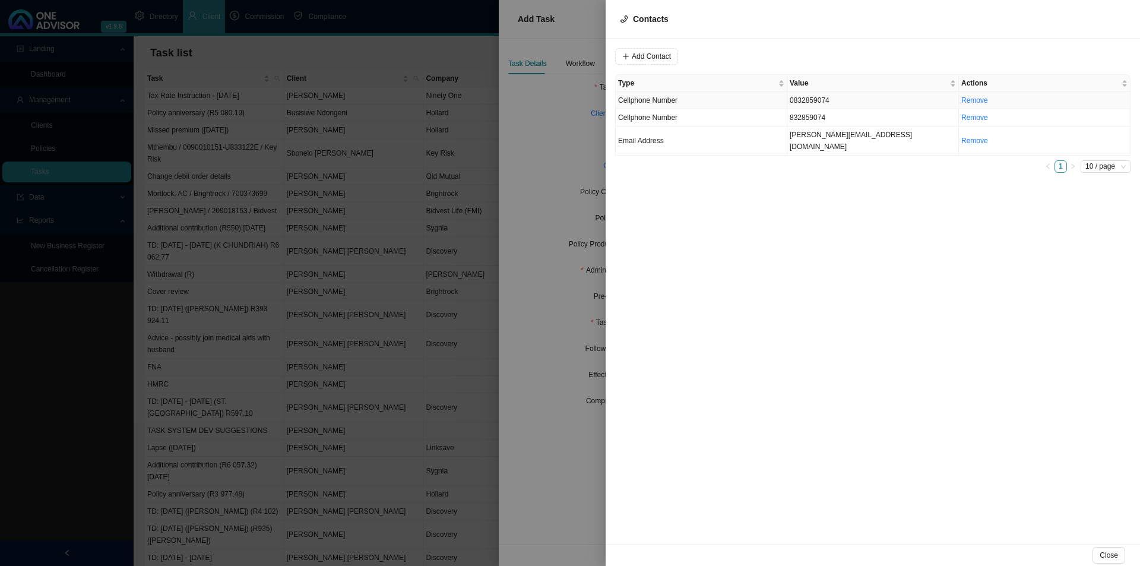
click at [705, 98] on td "Cellphone Number" at bounding box center [702, 100] width 172 height 17
click at [817, 59] on span "Cellphone Number" at bounding box center [808, 56] width 80 height 15
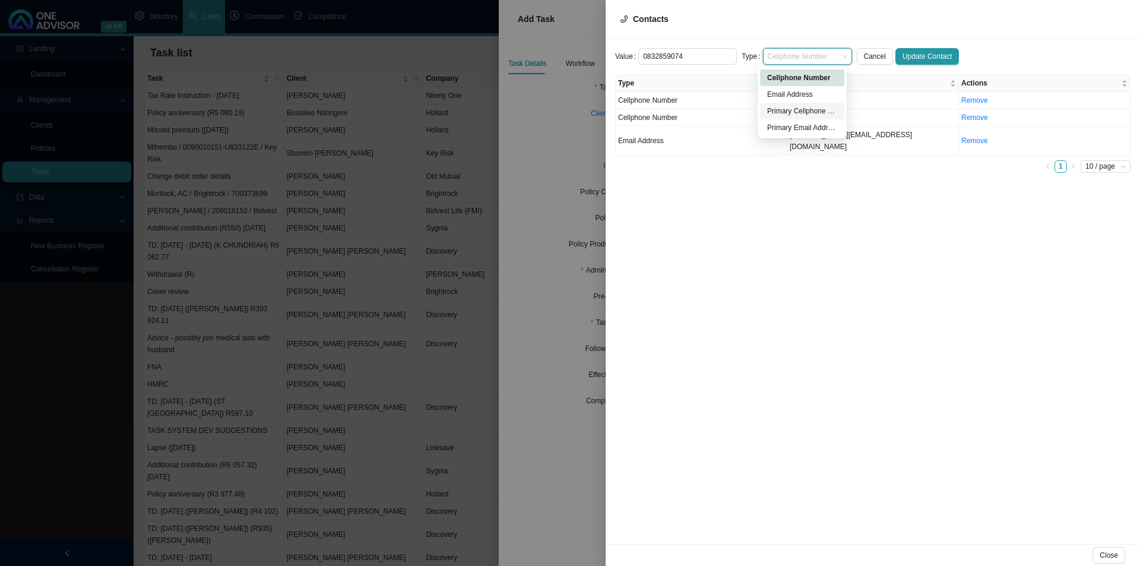
click at [801, 111] on div "Primary Cellphone Number" at bounding box center [802, 111] width 70 height 12
click at [971, 118] on link "Remove" at bounding box center [974, 117] width 27 height 8
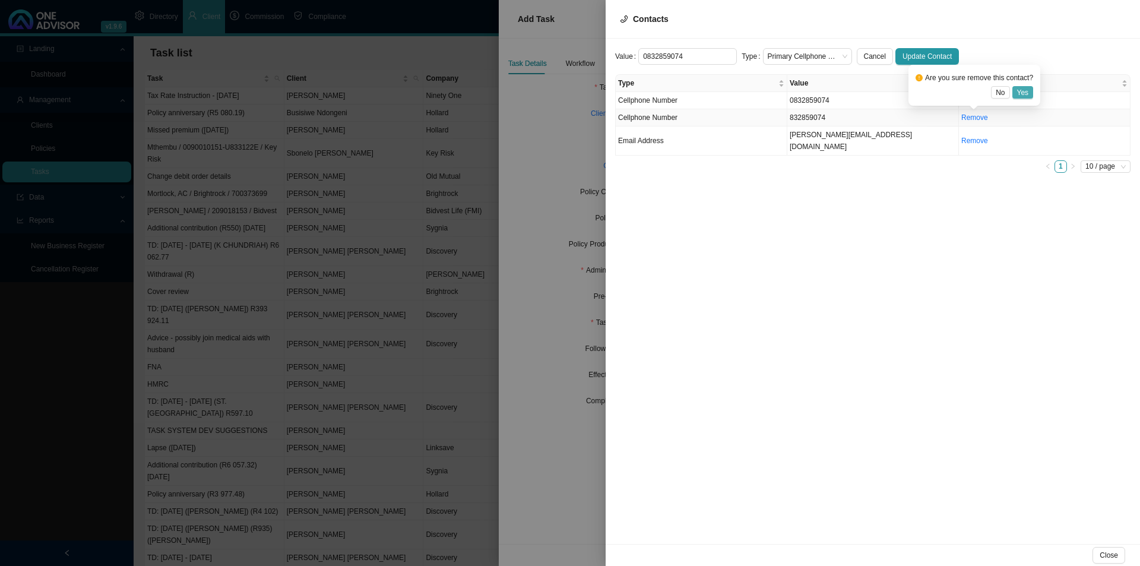
click at [1021, 93] on span "Yes" at bounding box center [1023, 93] width 12 height 12
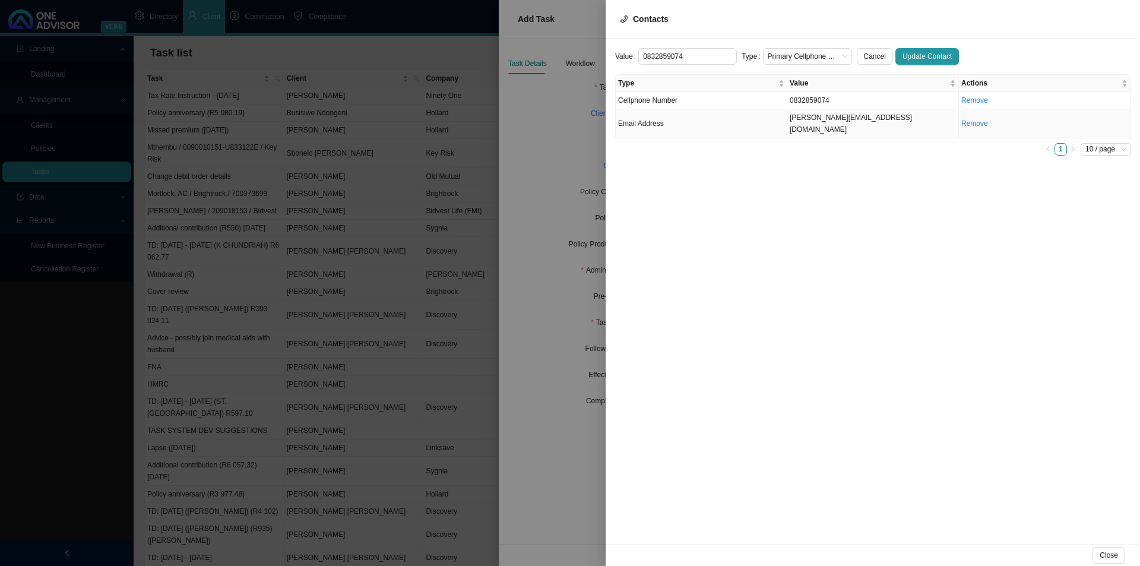
click at [831, 116] on td "[PERSON_NAME][EMAIL_ADDRESS][DOMAIN_NAME]" at bounding box center [873, 123] width 172 height 29
drag, startPoint x: 806, startPoint y: 100, endPoint x: 827, endPoint y: 95, distance: 21.9
click at [808, 99] on td "0832859074" at bounding box center [873, 100] width 172 height 17
click at [792, 52] on span "Cellphone Number" at bounding box center [808, 56] width 80 height 15
click at [797, 108] on div "Primary Cellphone Number" at bounding box center [802, 111] width 70 height 12
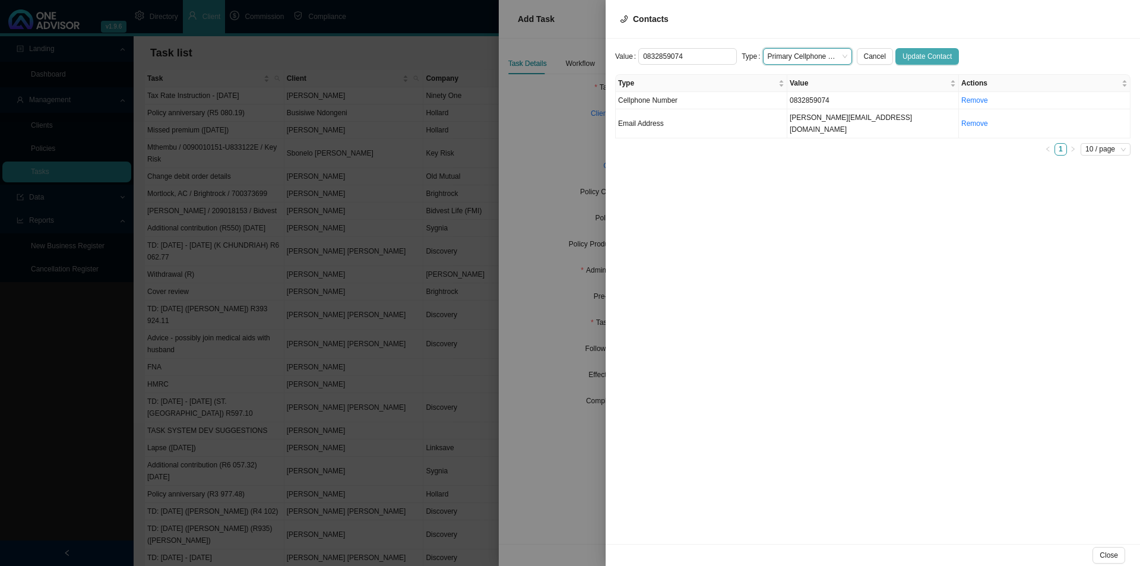
click at [916, 59] on span "Update Contact" at bounding box center [927, 56] width 49 height 12
click at [810, 121] on td "[PERSON_NAME][EMAIL_ADDRESS][DOMAIN_NAME]" at bounding box center [873, 123] width 172 height 29
click at [803, 50] on span "Email Address" at bounding box center [808, 56] width 80 height 15
drag, startPoint x: 787, startPoint y: 127, endPoint x: 854, endPoint y: 120, distance: 68.1
click at [792, 126] on div "Primary Email Address" at bounding box center [802, 128] width 70 height 12
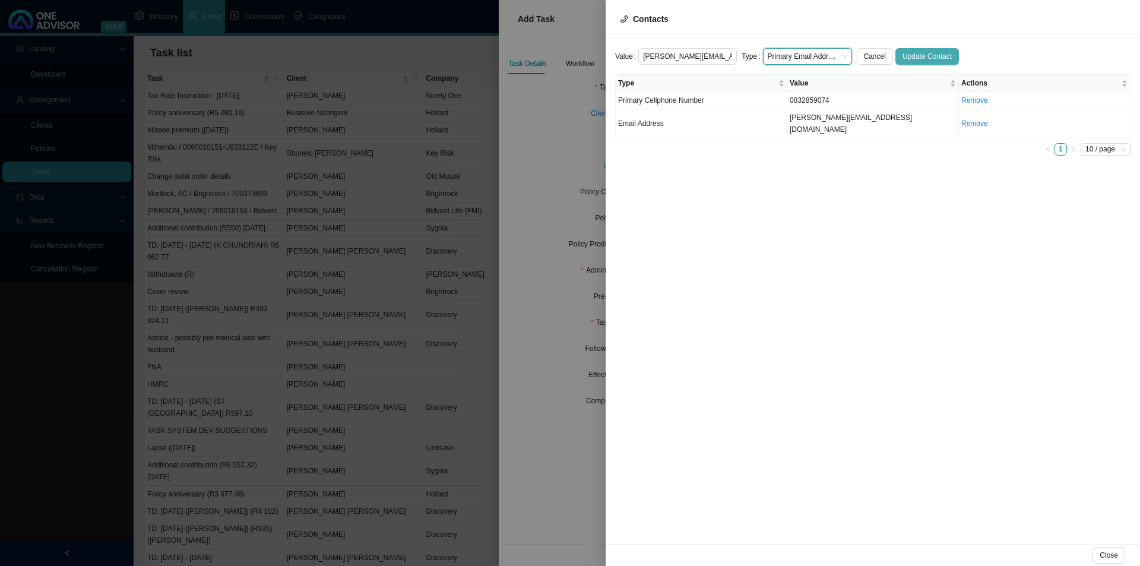
click at [929, 51] on span "Update Contact" at bounding box center [927, 56] width 49 height 12
click at [1114, 552] on span "Close" at bounding box center [1109, 555] width 18 height 12
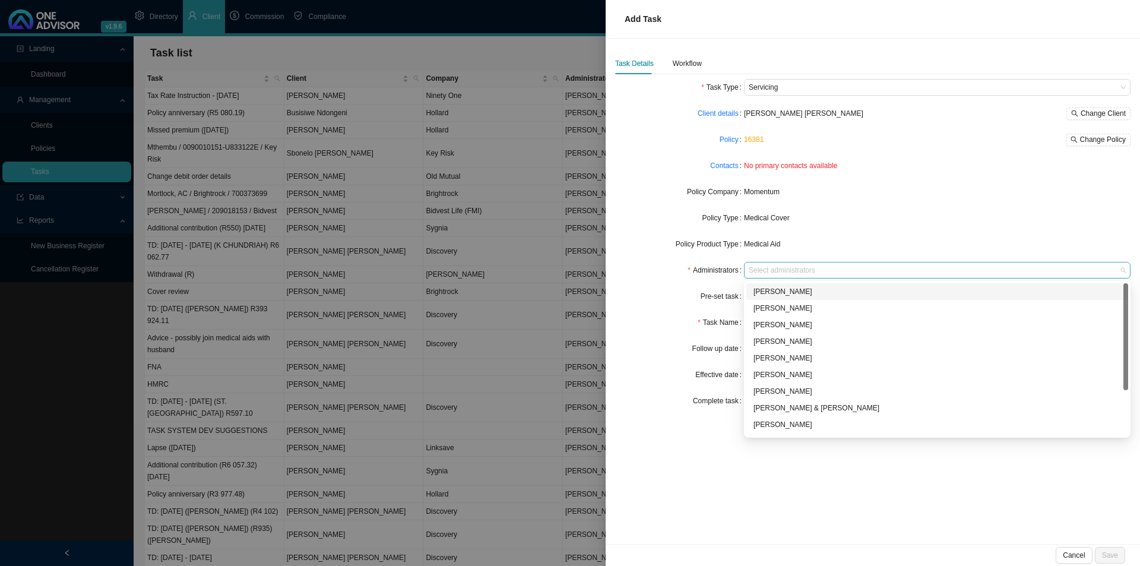
click at [778, 262] on div "Select administrators" at bounding box center [937, 270] width 387 height 17
click at [791, 393] on div "[PERSON_NAME]" at bounding box center [938, 394] width 368 height 12
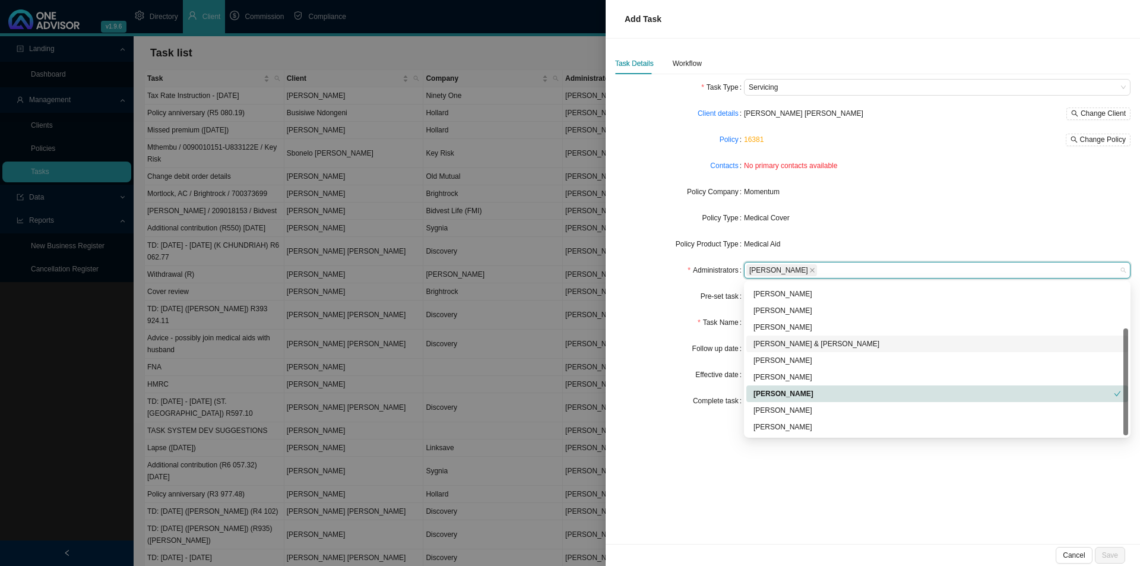
click at [666, 286] on form "Task Type Servicing Client details [PERSON_NAME] [PERSON_NAME] Change Client Po…" at bounding box center [872, 244] width 515 height 330
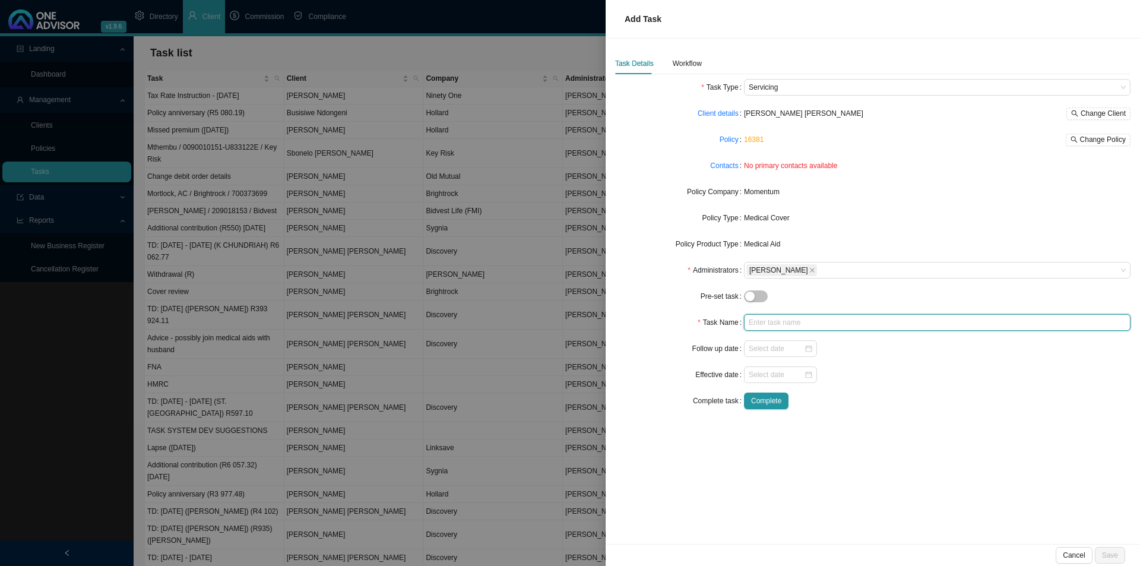
click at [779, 322] on input "text" at bounding box center [937, 322] width 387 height 17
type input "Remove dependent ([PERSON_NAME])"
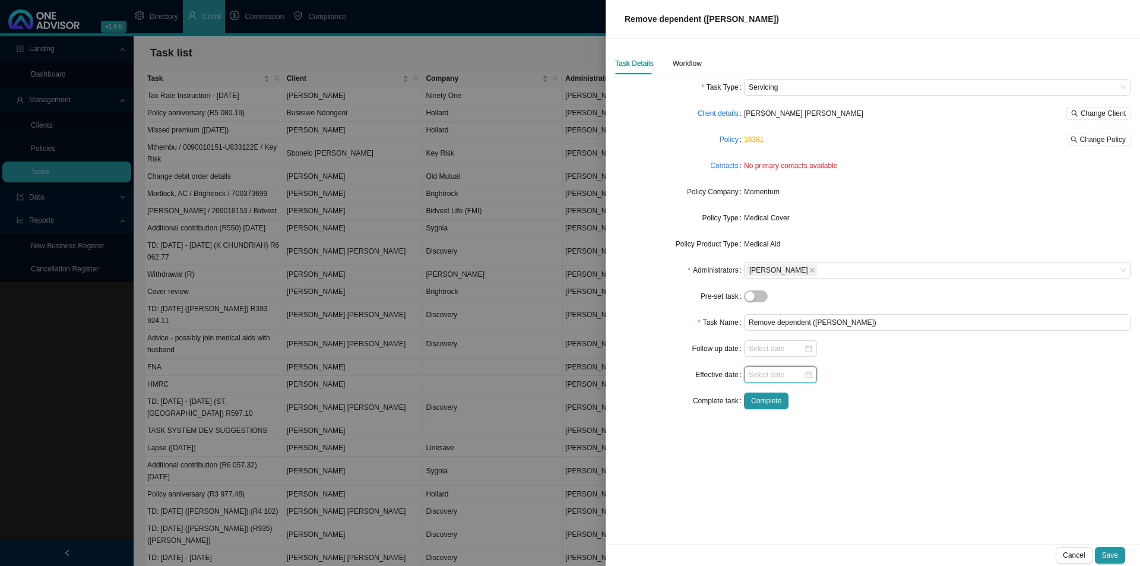
click at [771, 376] on input at bounding box center [776, 375] width 55 height 12
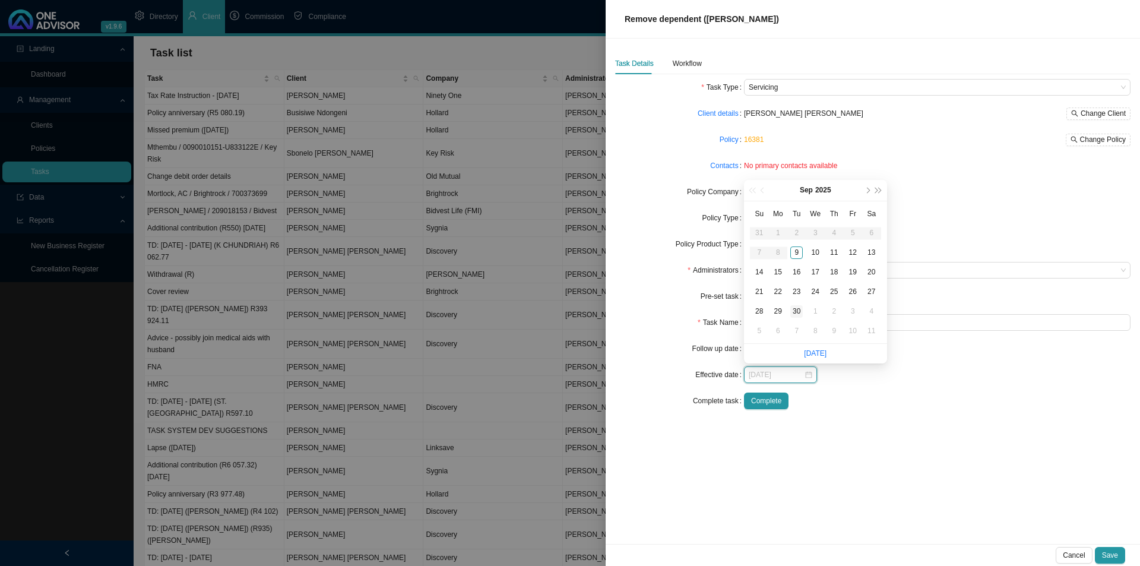
type input "[DATE]"
click at [797, 314] on div "30" at bounding box center [796, 311] width 12 height 12
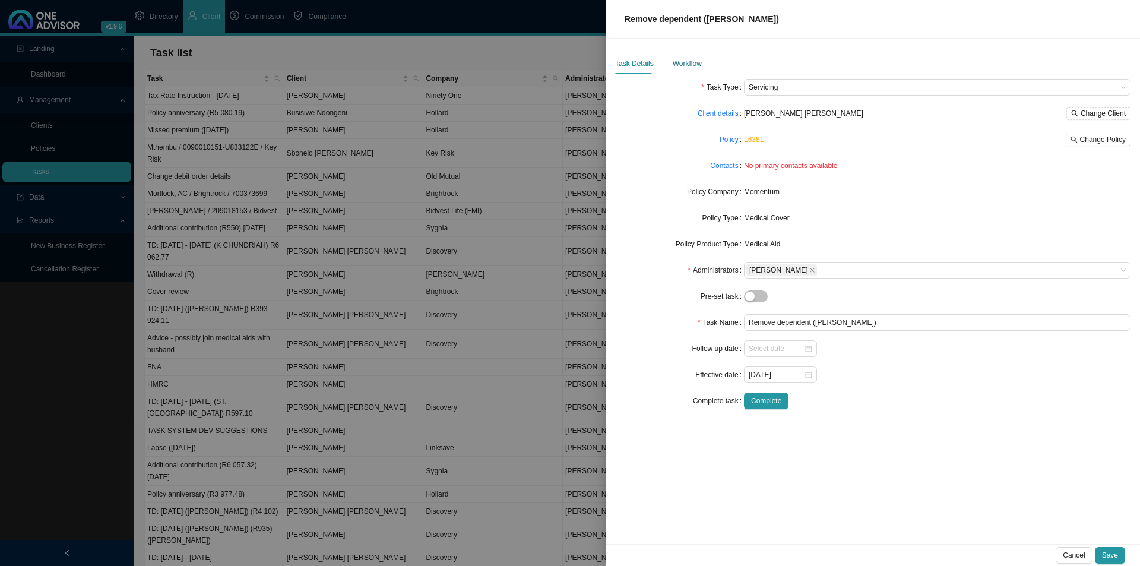
click at [695, 64] on div "Workflow" at bounding box center [687, 64] width 29 height 12
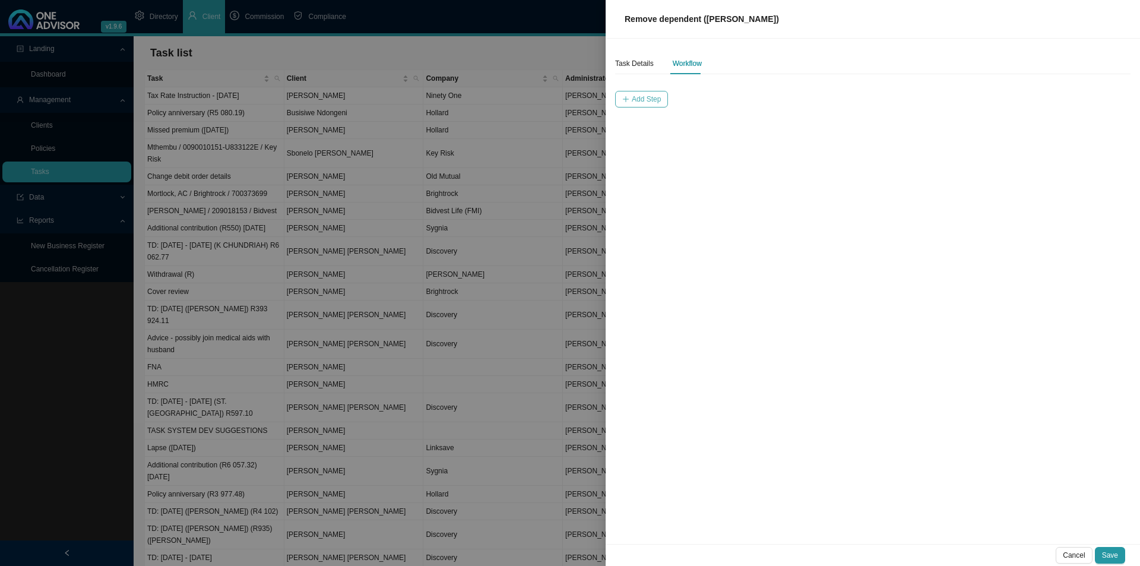
click at [637, 91] on button "Add Step" at bounding box center [641, 99] width 53 height 17
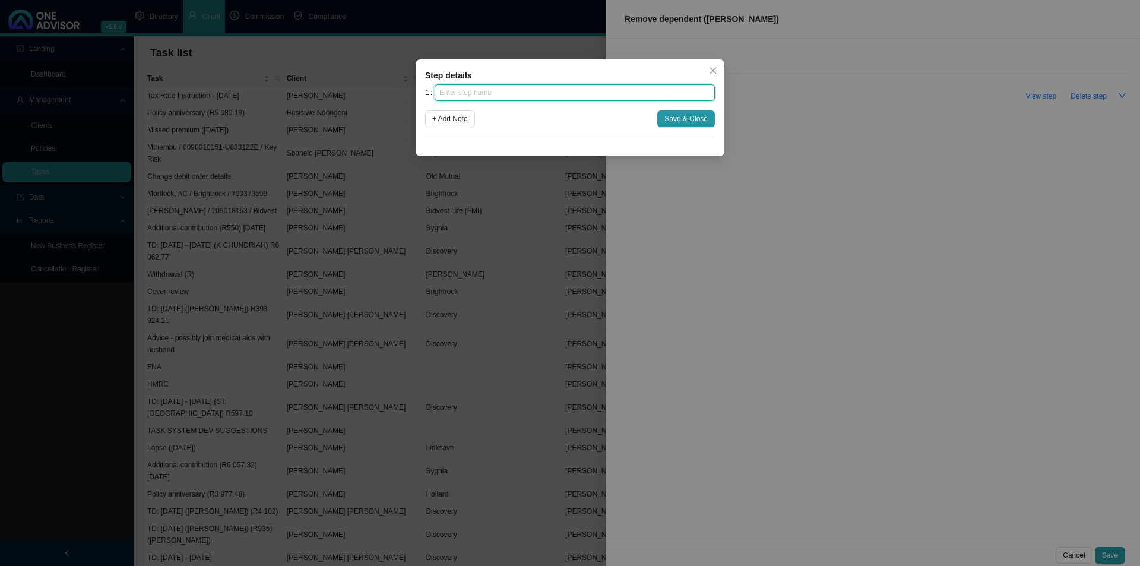
click at [601, 96] on input "text" at bounding box center [575, 92] width 280 height 17
type input "Instruction"
click at [685, 119] on span "Save & Close" at bounding box center [685, 119] width 43 height 12
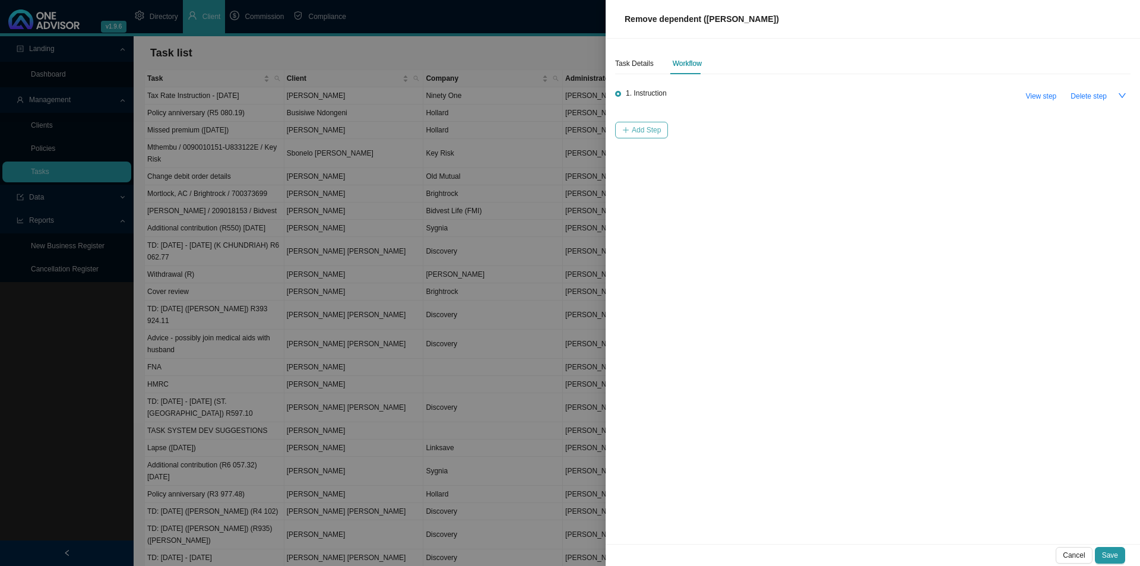
click at [642, 129] on span "Add Step" at bounding box center [646, 130] width 29 height 12
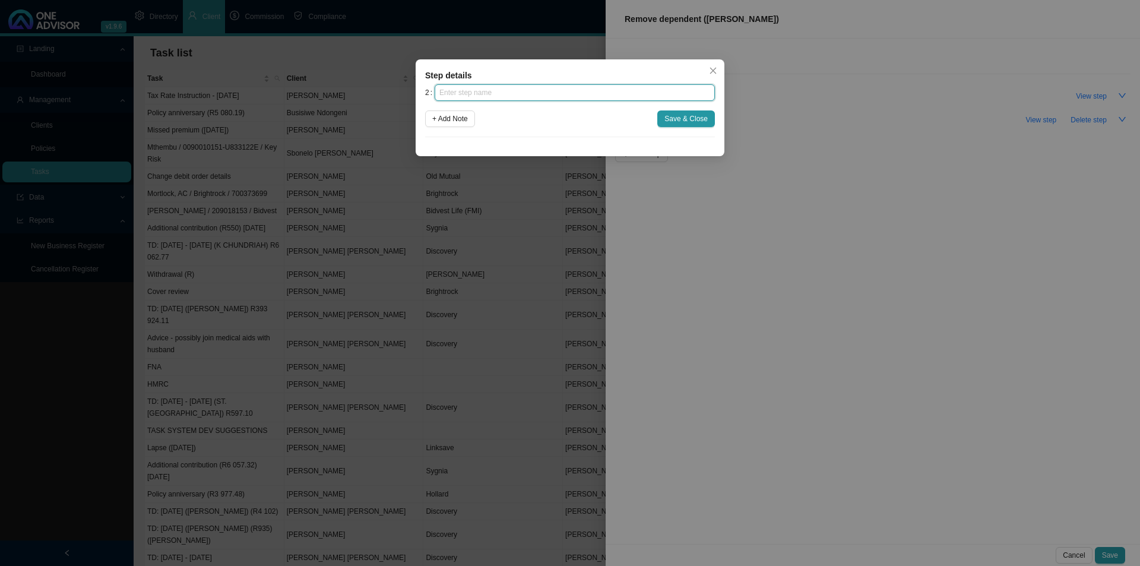
click at [561, 90] on input "text" at bounding box center [575, 92] width 280 height 17
type input "Submission"
click at [694, 113] on span "Save & Close" at bounding box center [685, 119] width 43 height 12
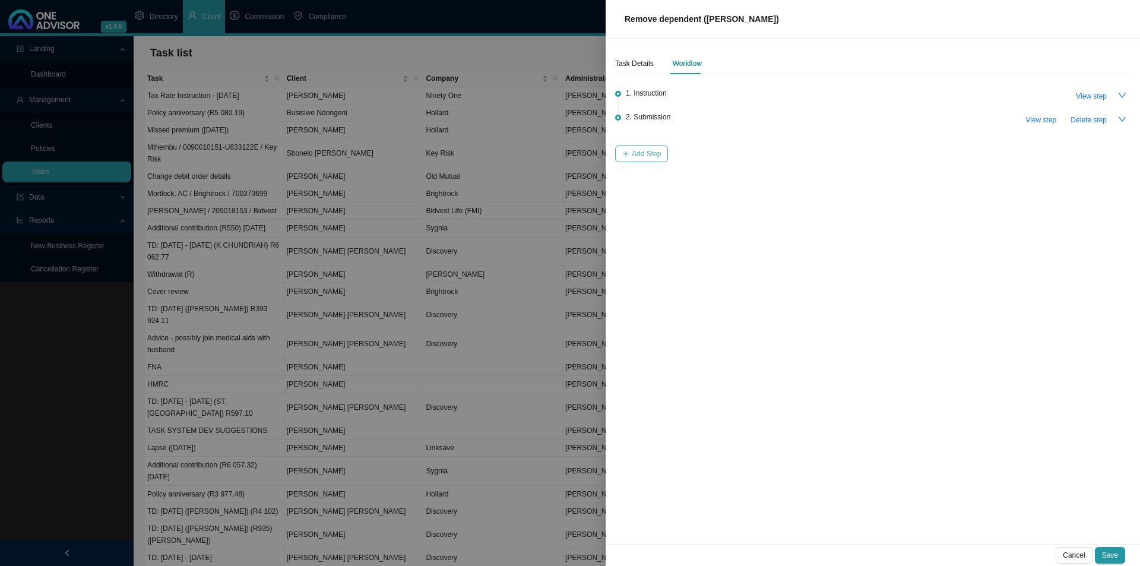
click at [646, 147] on button "Add Step" at bounding box center [641, 153] width 53 height 17
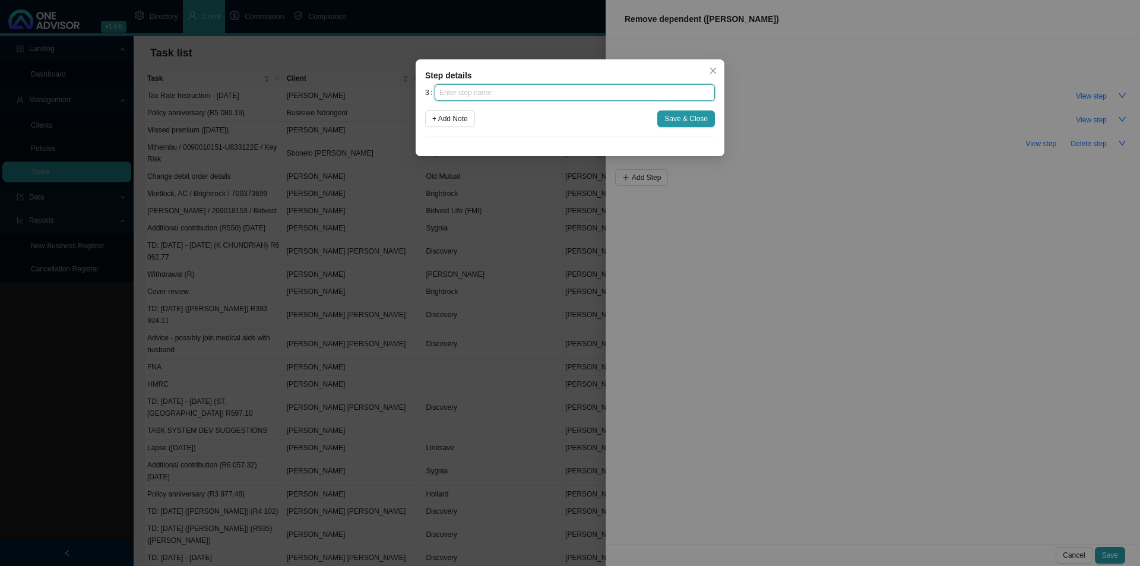
click at [504, 96] on input "text" at bounding box center [575, 92] width 280 height 17
type input "Confirmation of works done"
click at [702, 106] on div "3 Confirmation of works done + Add Note Save & Close" at bounding box center [570, 110] width 290 height 53
click at [695, 113] on span "Save & Close" at bounding box center [685, 119] width 43 height 12
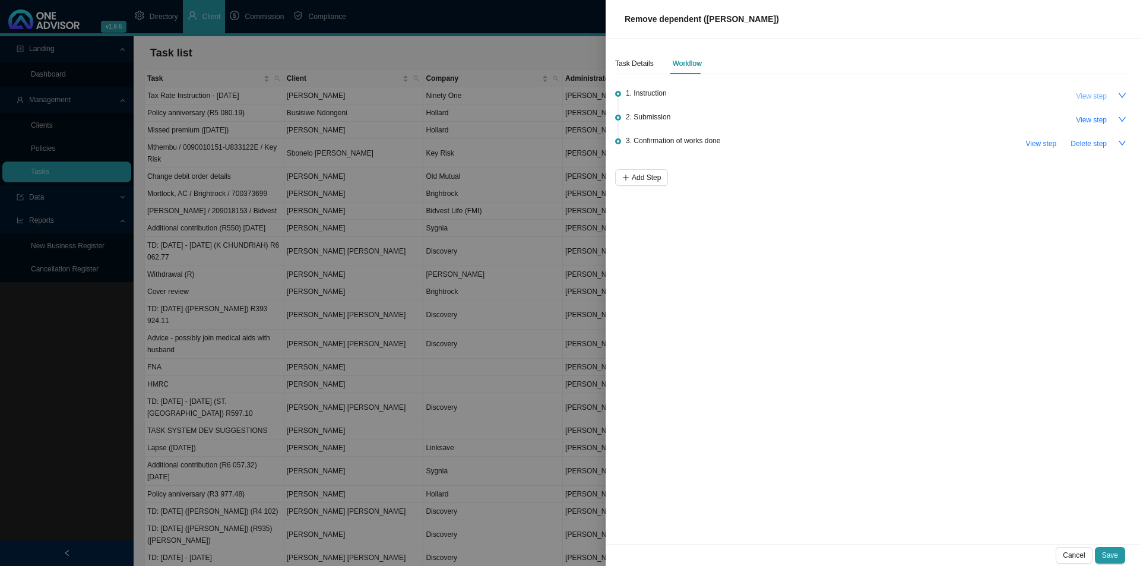
click at [1093, 94] on span "View step" at bounding box center [1091, 96] width 31 height 12
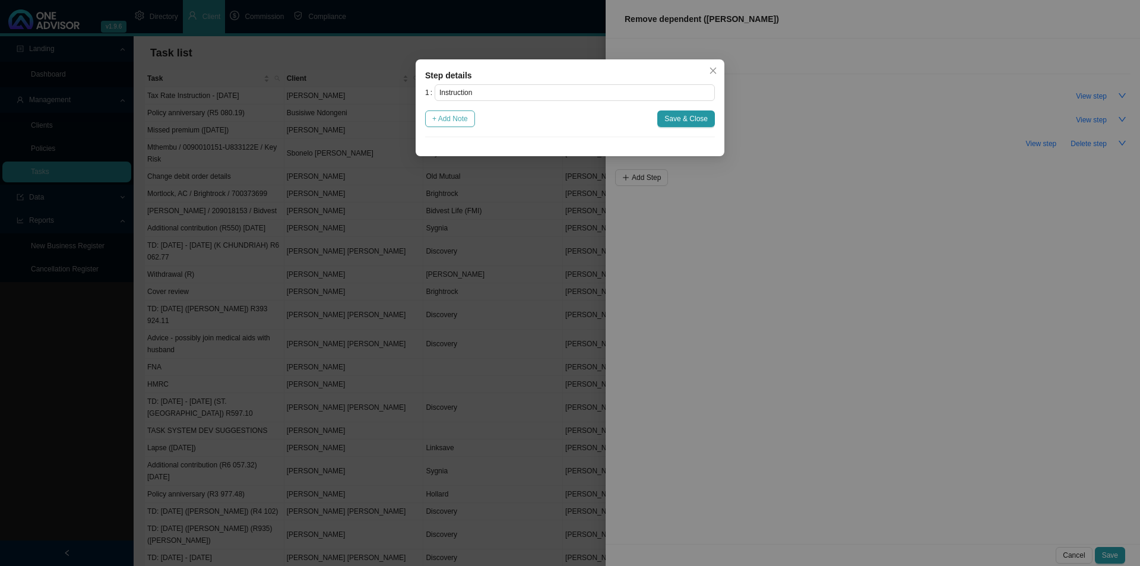
click at [467, 121] on span "+ Add Note" at bounding box center [450, 119] width 36 height 12
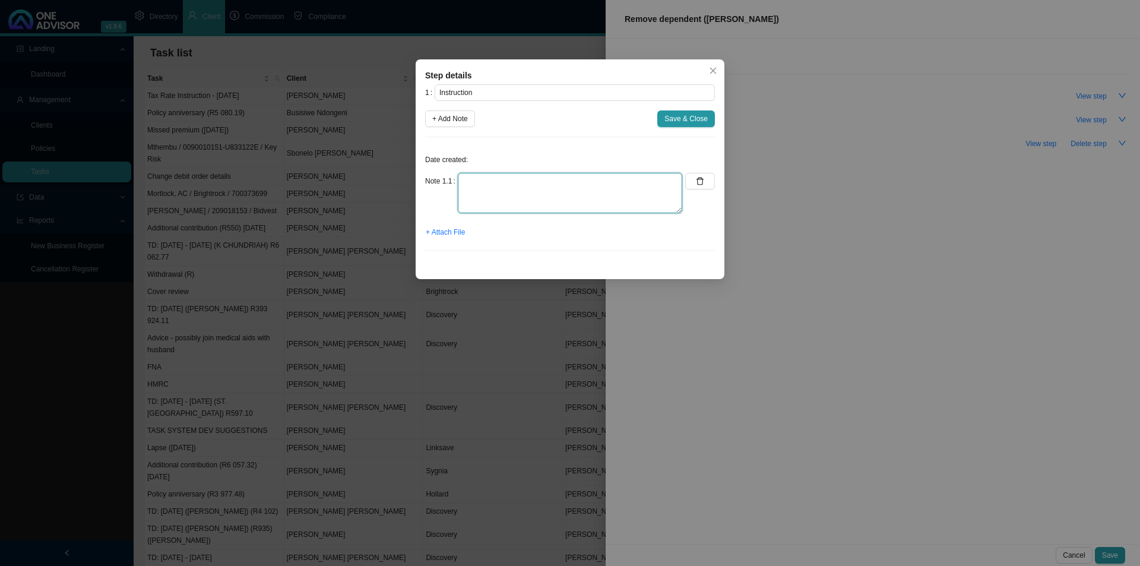
click at [466, 182] on textarea at bounding box center [570, 193] width 224 height 40
type textarea "Received an instruction from [PERSON_NAME] to remove his son [PERSON_NAME] from…"
click at [439, 236] on span "+ Attach File" at bounding box center [445, 232] width 39 height 12
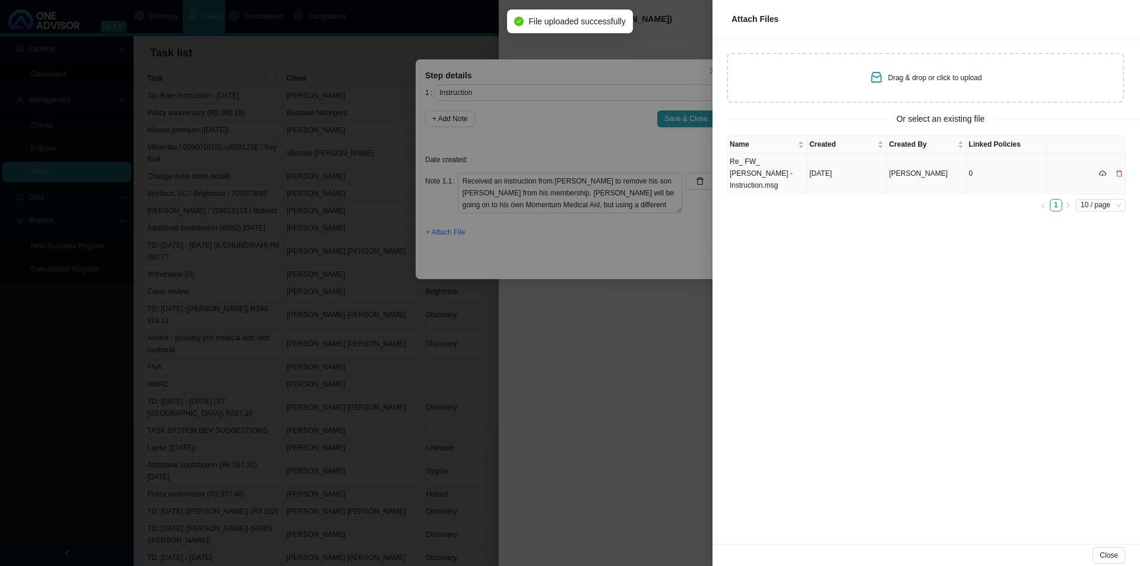
click at [770, 172] on td "Re_ FW_ [PERSON_NAME] - Instruction.msg" at bounding box center [767, 173] width 80 height 41
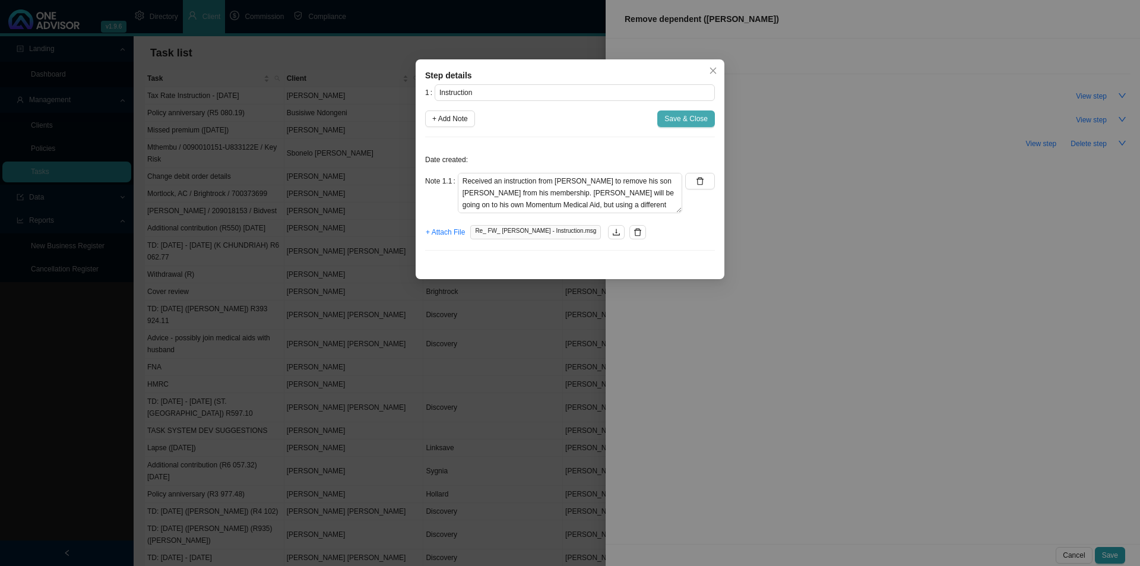
click at [681, 119] on span "Save & Close" at bounding box center [685, 119] width 43 height 12
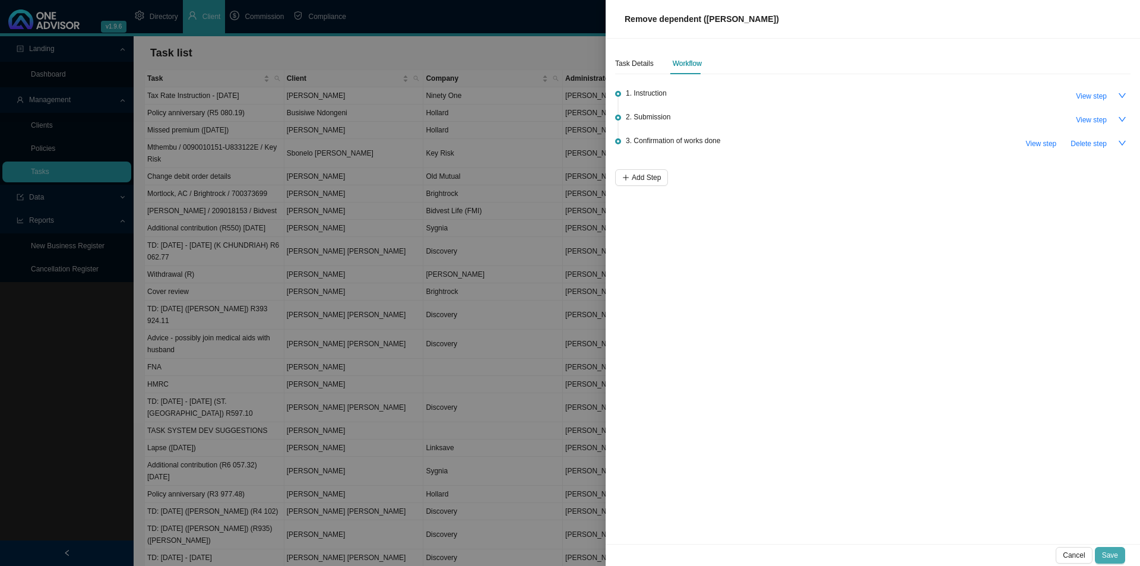
click at [1120, 552] on button "Save" at bounding box center [1110, 555] width 30 height 17
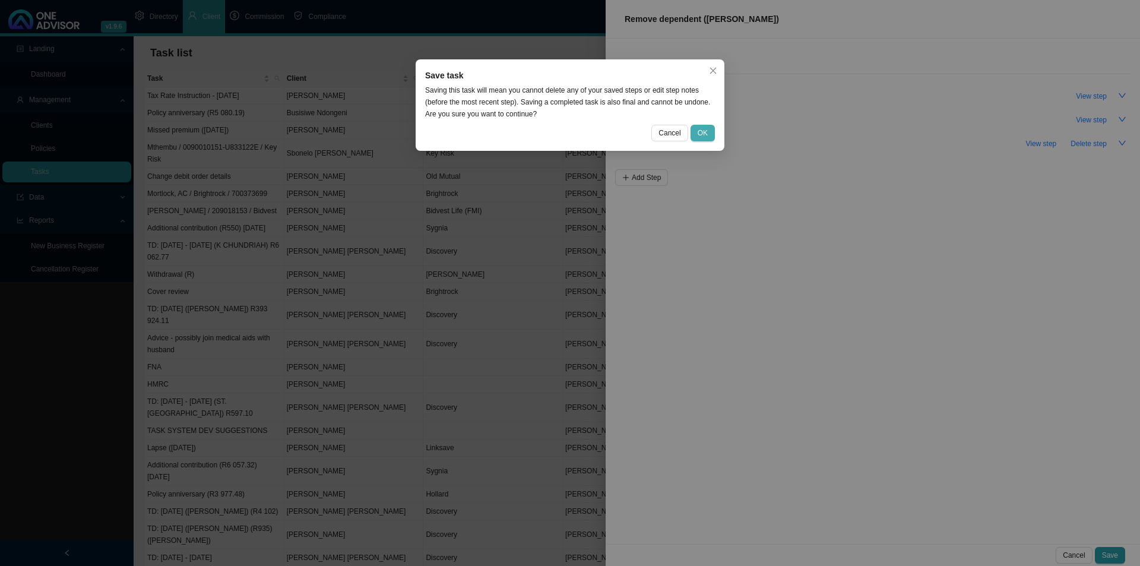
click at [707, 131] on span "OK" at bounding box center [703, 133] width 10 height 12
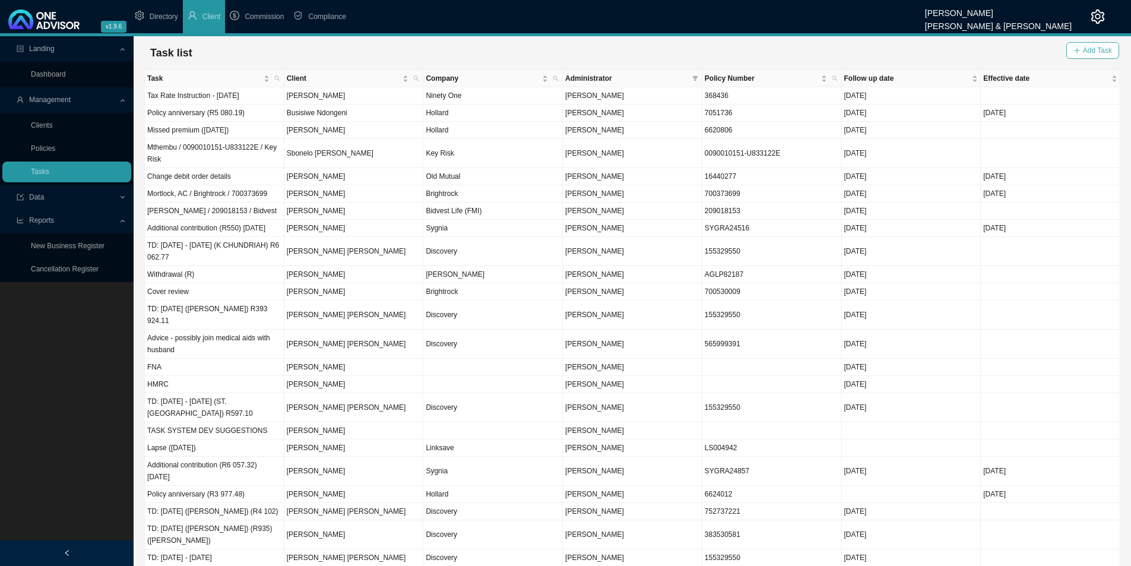
click at [1077, 53] on icon "plus" at bounding box center [1077, 51] width 1 height 6
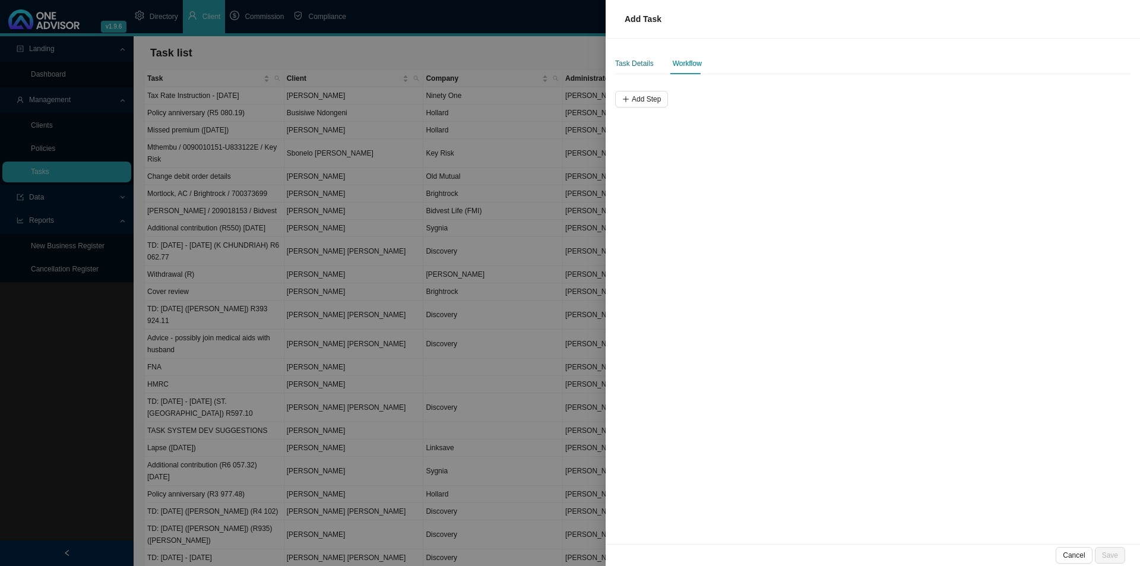
click at [621, 64] on div "Task Details" at bounding box center [634, 64] width 39 height 12
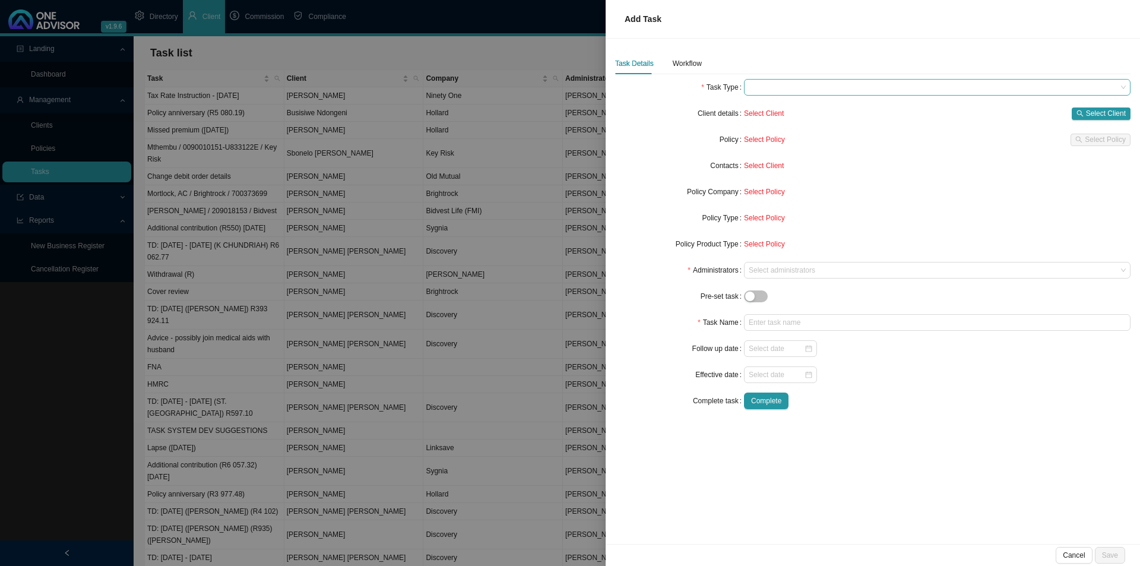
click at [792, 86] on span at bounding box center [937, 87] width 377 height 15
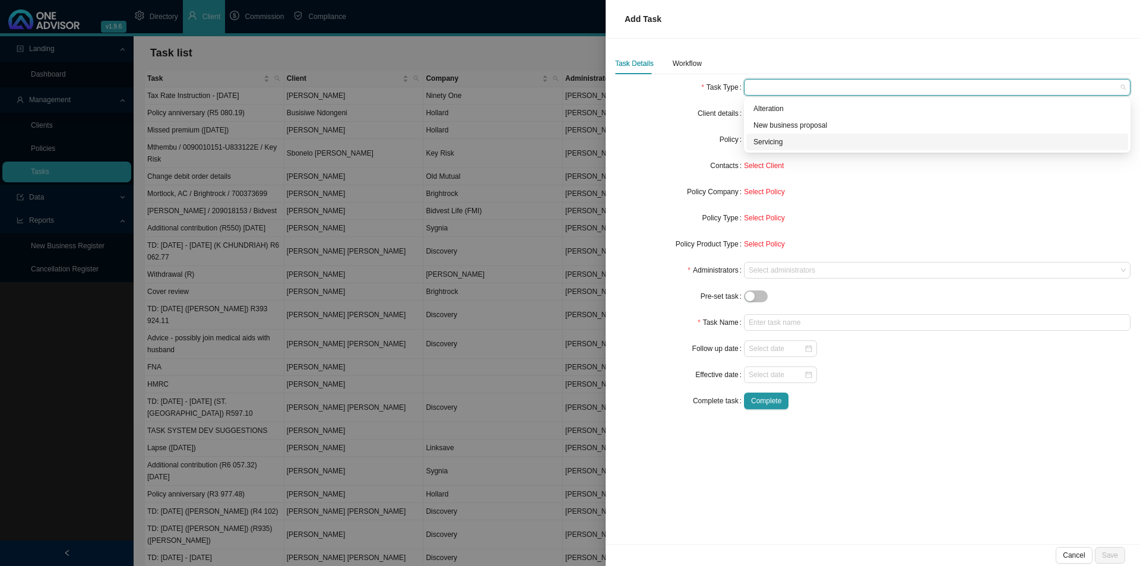
click at [766, 144] on div "Servicing" at bounding box center [938, 142] width 368 height 12
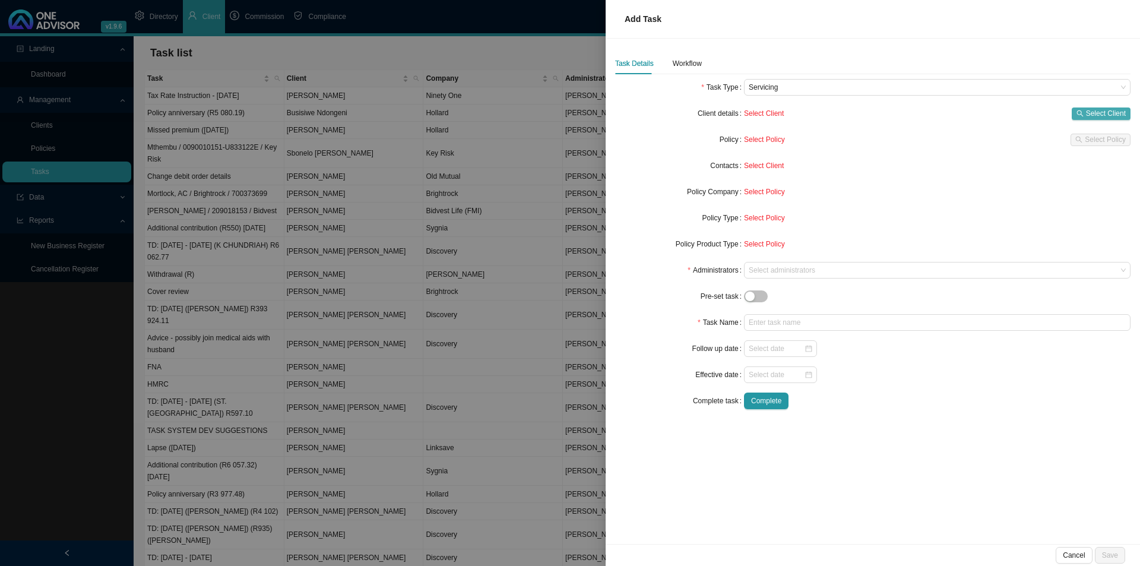
click at [1102, 117] on span "Select Client" at bounding box center [1106, 113] width 40 height 12
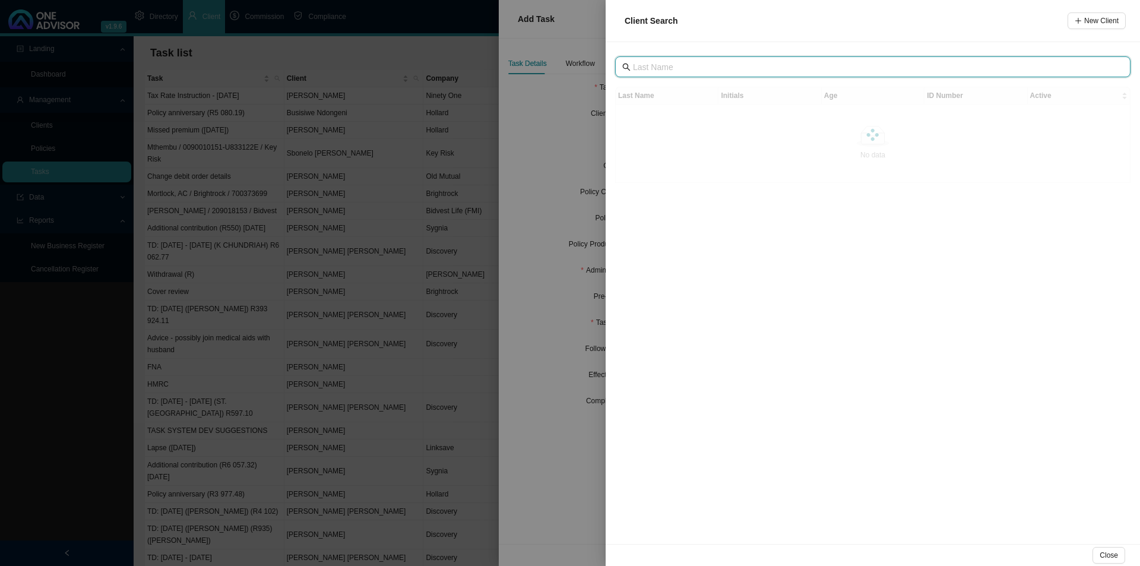
click at [661, 65] on input "text" at bounding box center [874, 67] width 482 height 13
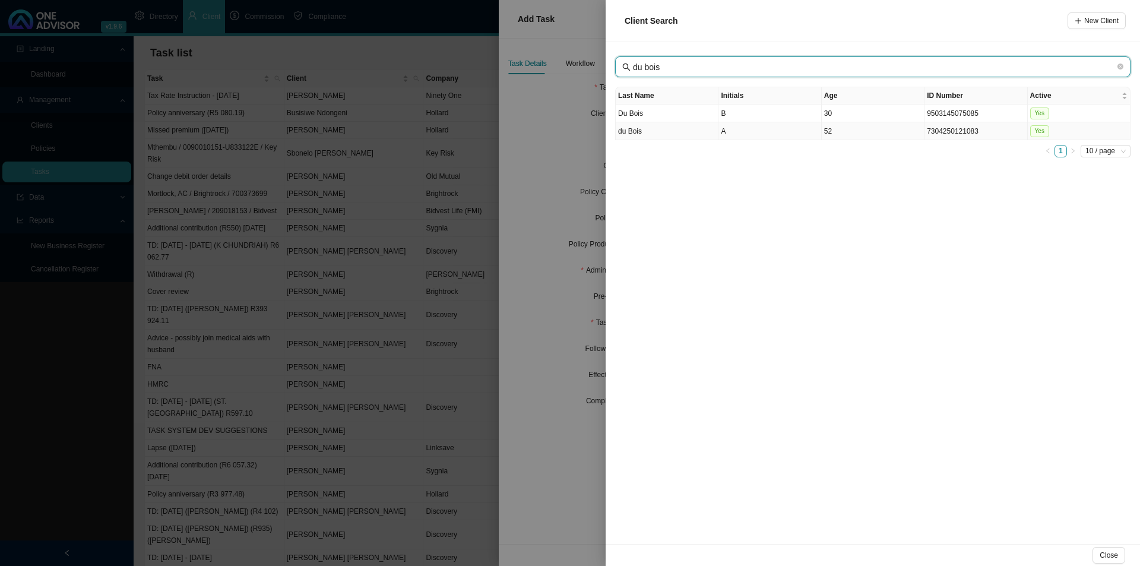
type input "du bois"
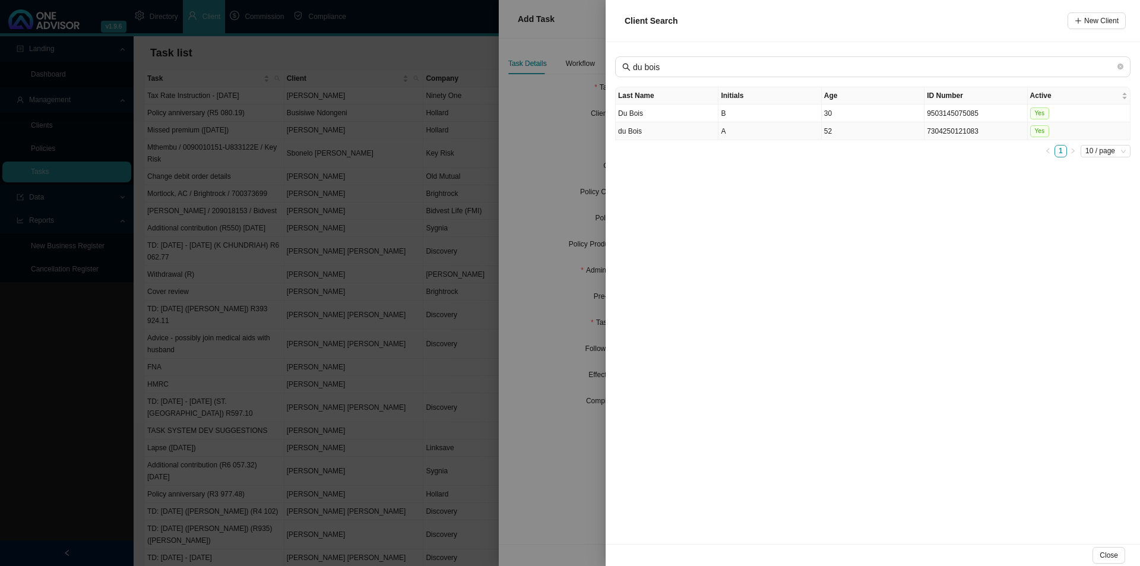
click at [731, 128] on td "A" at bounding box center [770, 131] width 103 height 18
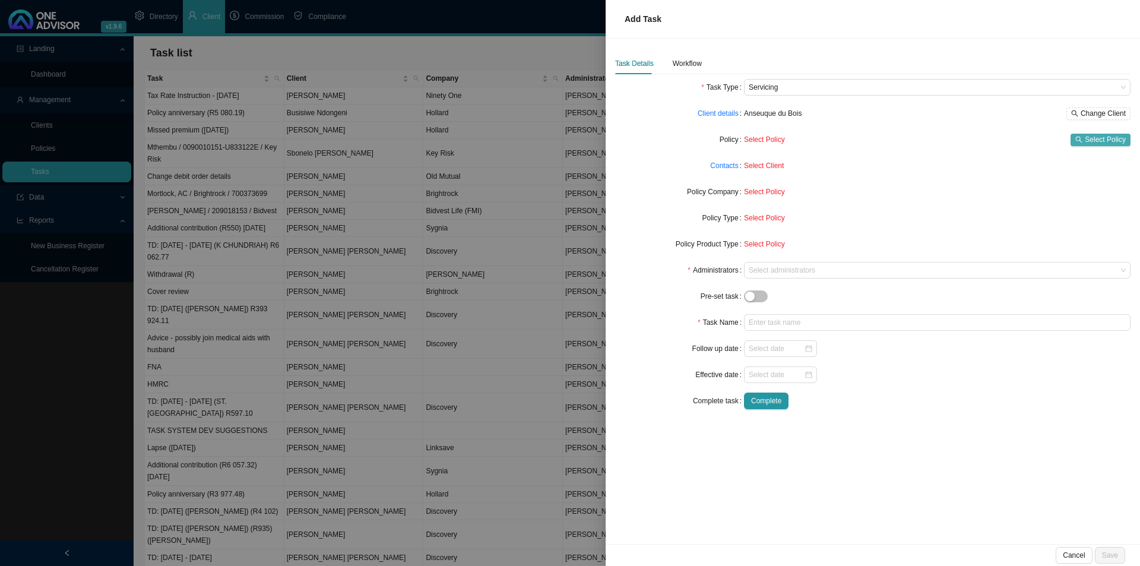
click at [1102, 139] on span "Select Policy" at bounding box center [1105, 140] width 41 height 12
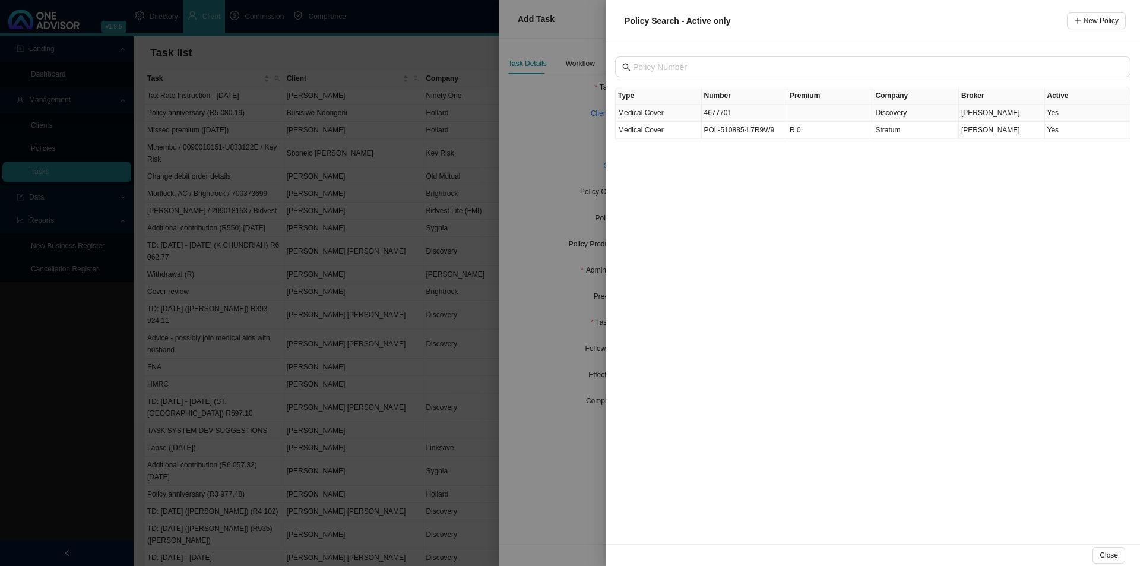
click at [743, 114] on td "4677701" at bounding box center [745, 113] width 86 height 17
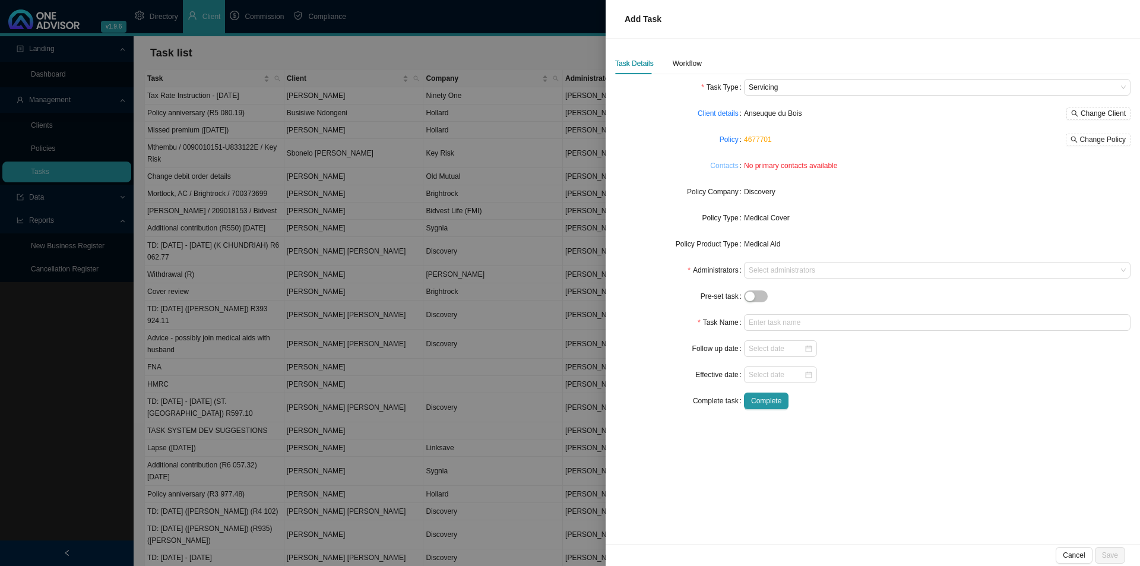
click at [729, 167] on link "Contacts" at bounding box center [724, 166] width 28 height 12
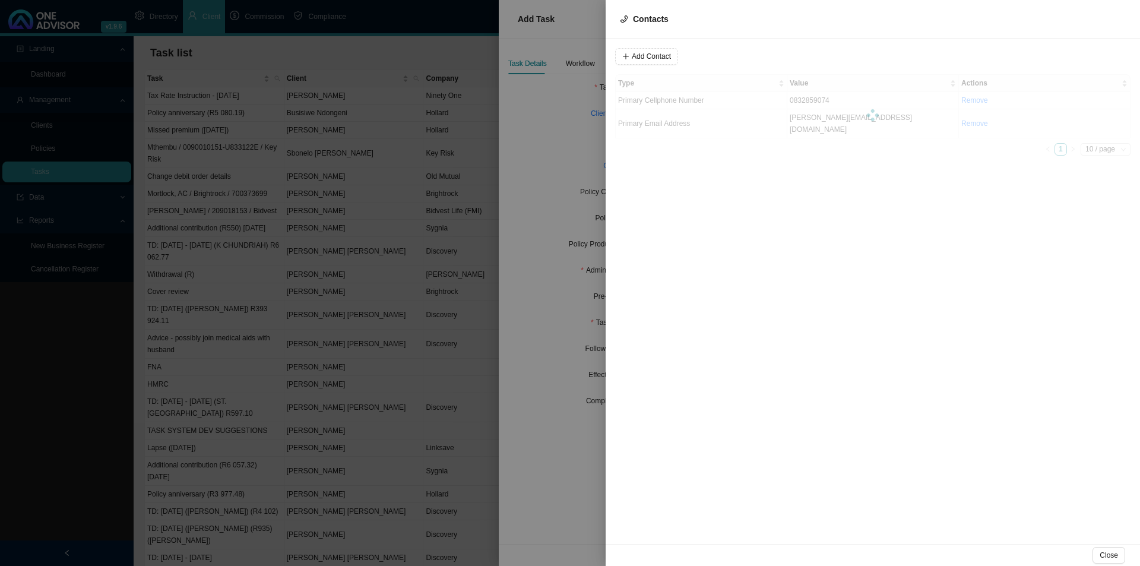
click at [673, 102] on div at bounding box center [872, 114] width 515 height 81
click at [730, 105] on td "Email Address" at bounding box center [702, 100] width 172 height 17
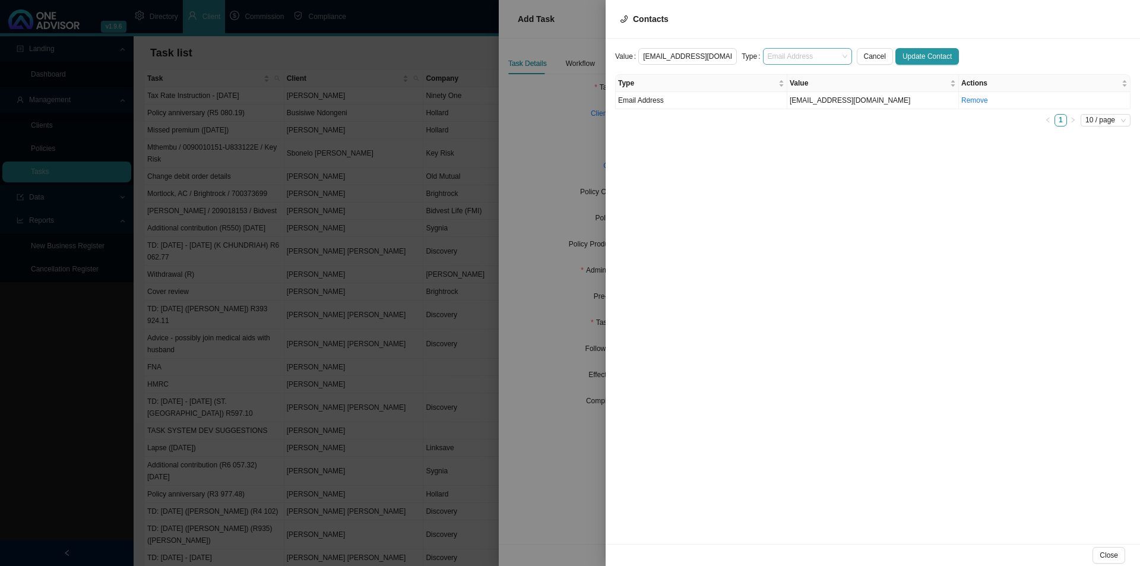
click at [787, 53] on span "Email Address" at bounding box center [808, 56] width 80 height 15
click at [801, 130] on div "Primary Email Address" at bounding box center [802, 128] width 70 height 12
click at [908, 57] on span "Update Contact" at bounding box center [927, 56] width 49 height 12
click at [667, 55] on span "Add Contact" at bounding box center [651, 56] width 39 height 12
click at [786, 50] on span at bounding box center [808, 56] width 80 height 15
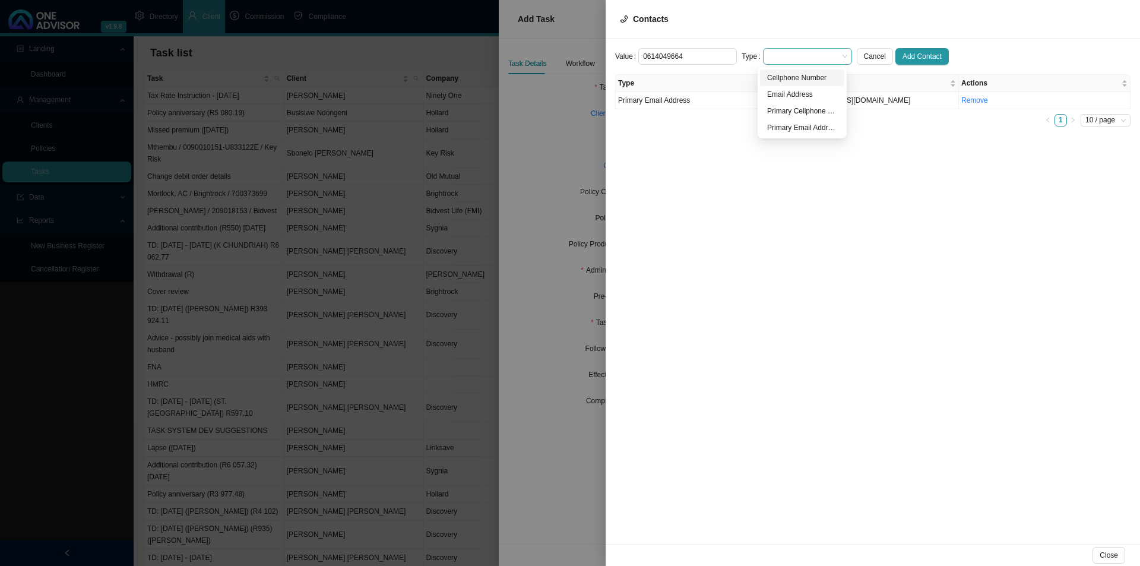
type input "0614049664"
click at [797, 109] on div "Primary Cellphone Number" at bounding box center [802, 111] width 70 height 12
click at [913, 55] on span "Add Contact" at bounding box center [922, 56] width 39 height 12
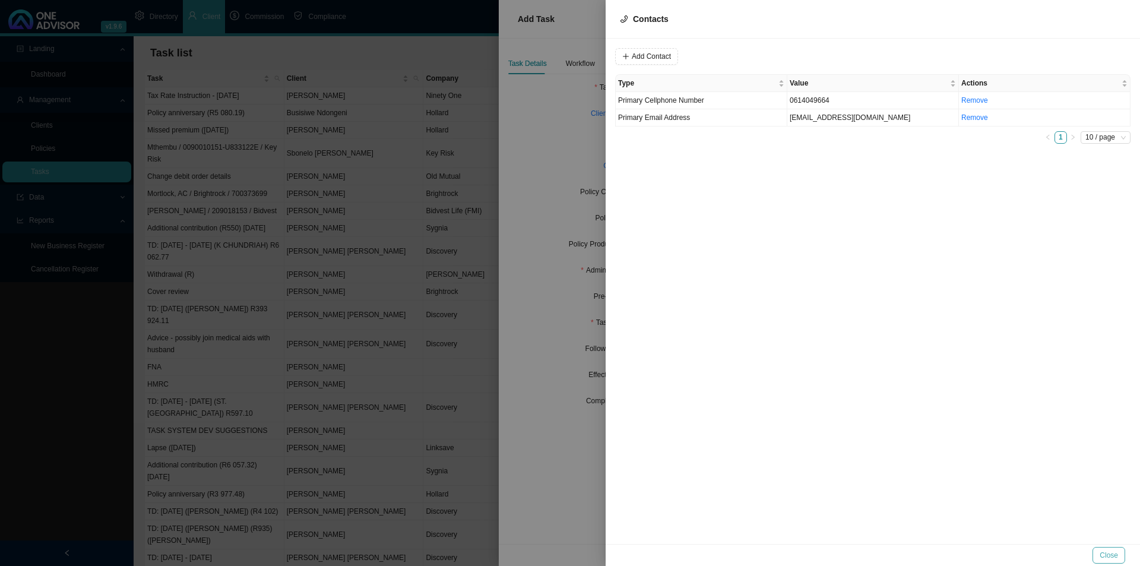
click at [1113, 555] on span "Close" at bounding box center [1109, 555] width 18 height 12
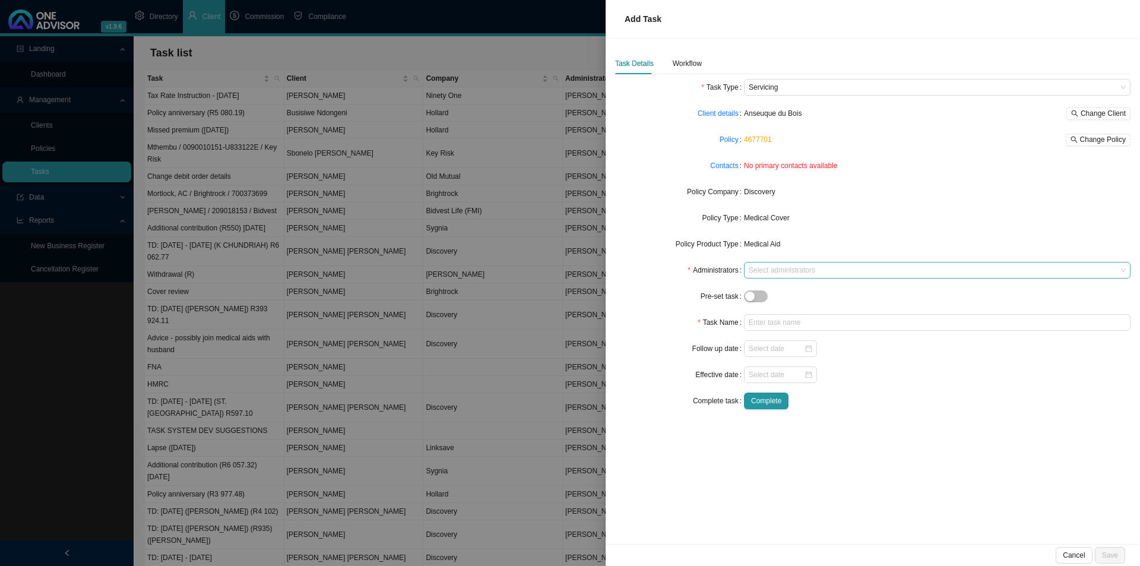
click at [767, 267] on div at bounding box center [931, 270] width 371 height 9
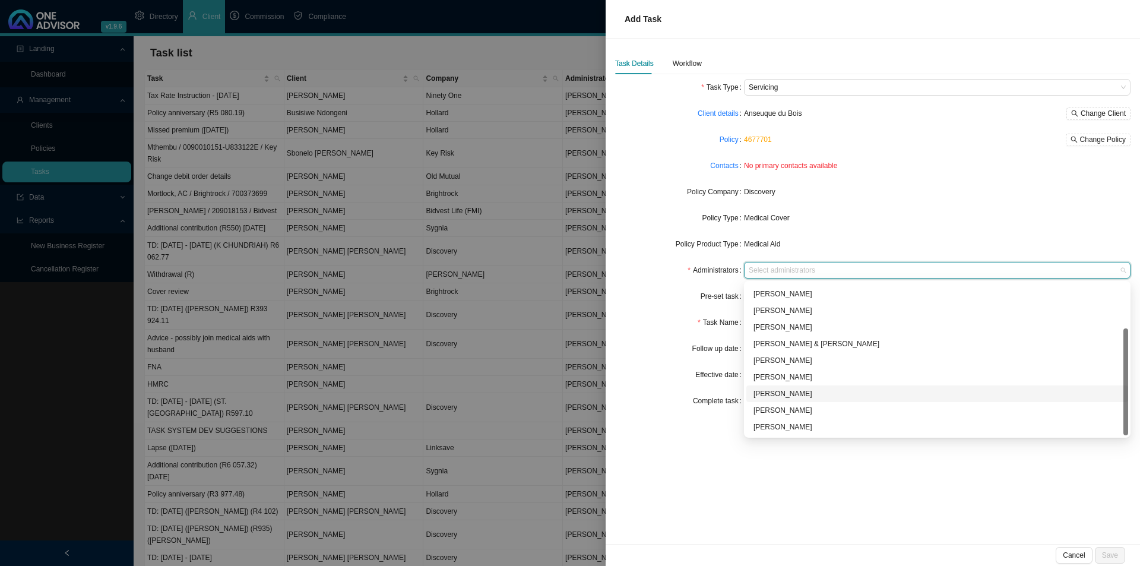
click at [783, 393] on div "[PERSON_NAME]" at bounding box center [938, 394] width 368 height 12
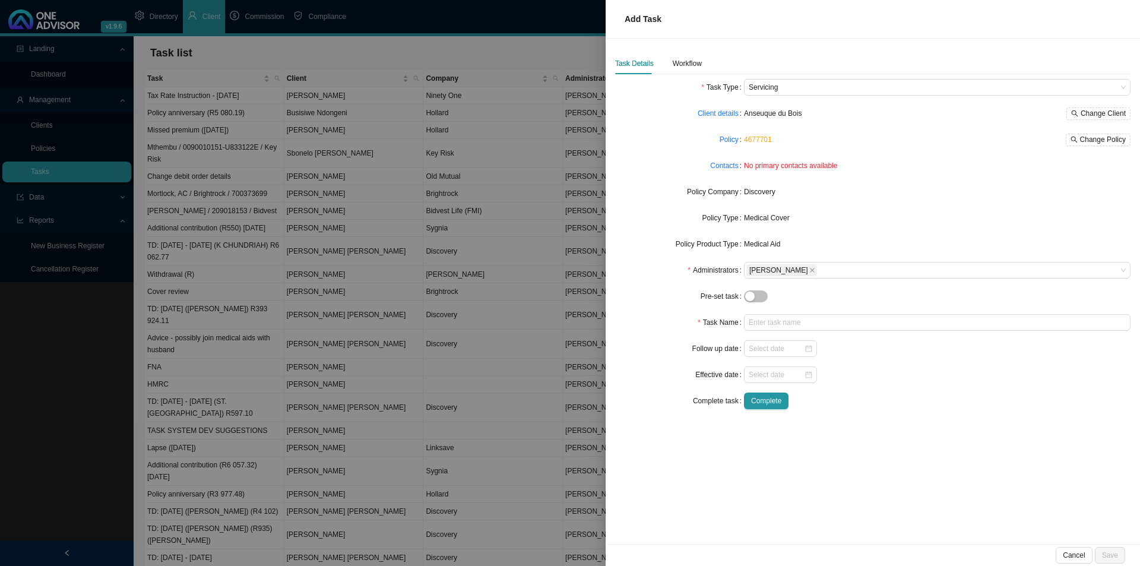
click at [659, 359] on form "Task Type Servicing Client details Anseuque du Bois Change Client Policy 467770…" at bounding box center [872, 244] width 515 height 330
click at [760, 326] on input "text" at bounding box center [937, 322] width 387 height 17
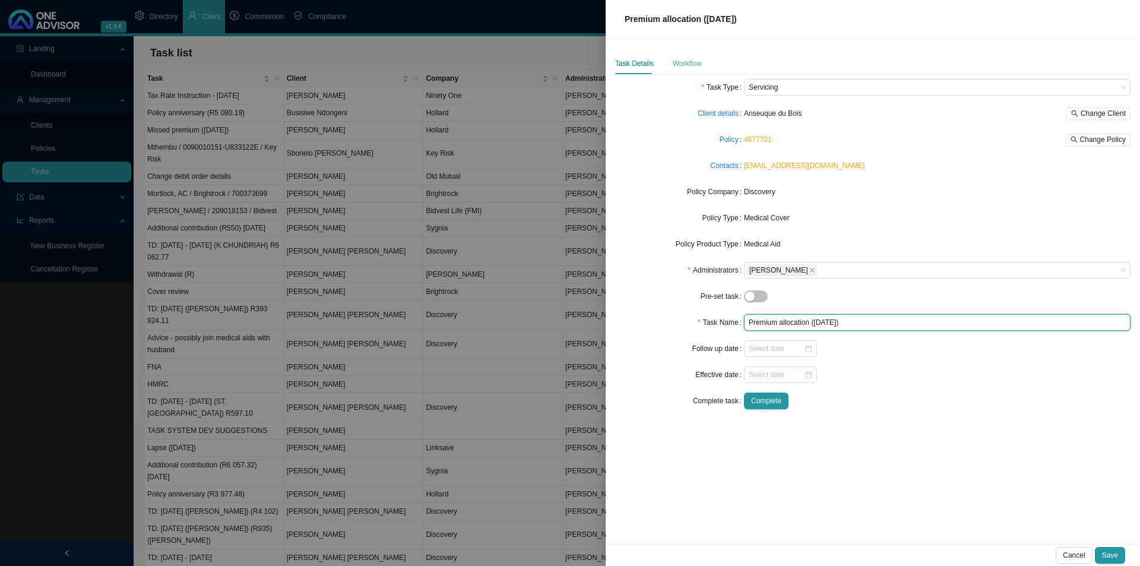
type input "Premium allocation ([DATE])"
click at [686, 59] on div "Workflow" at bounding box center [687, 64] width 29 height 12
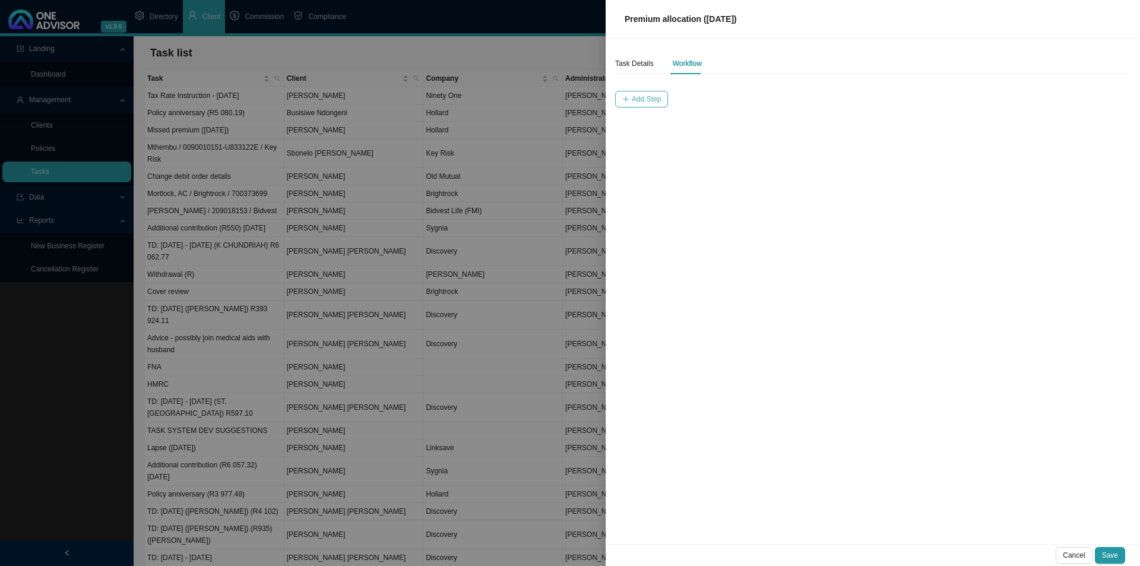
click at [626, 96] on icon "plus" at bounding box center [625, 99] width 7 height 7
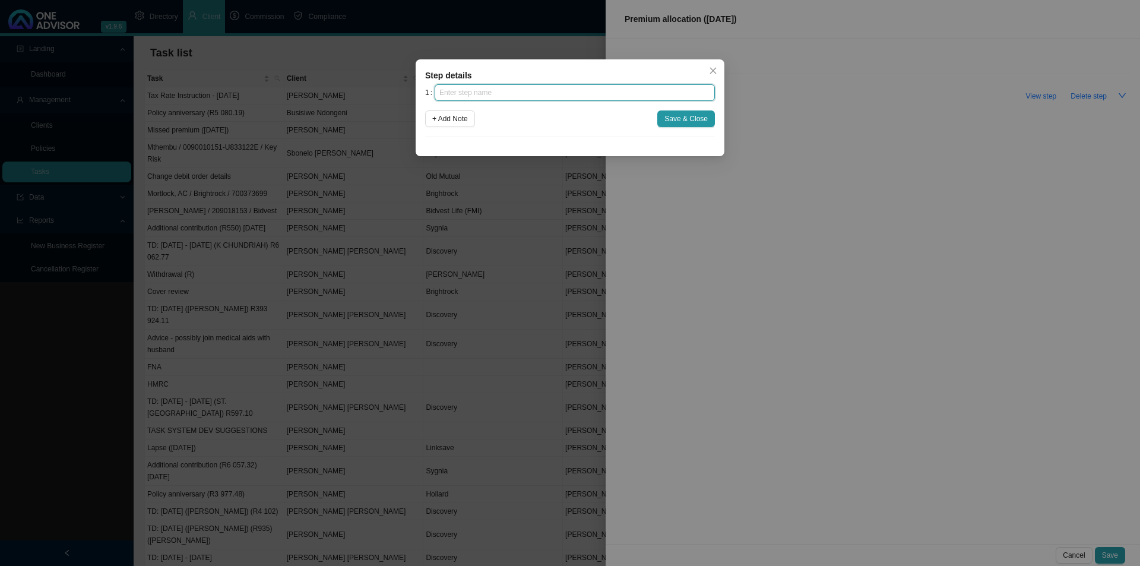
click at [534, 91] on input "text" at bounding box center [575, 92] width 280 height 17
type input "Instruction"
click at [680, 119] on span "Save & Close" at bounding box center [685, 119] width 43 height 12
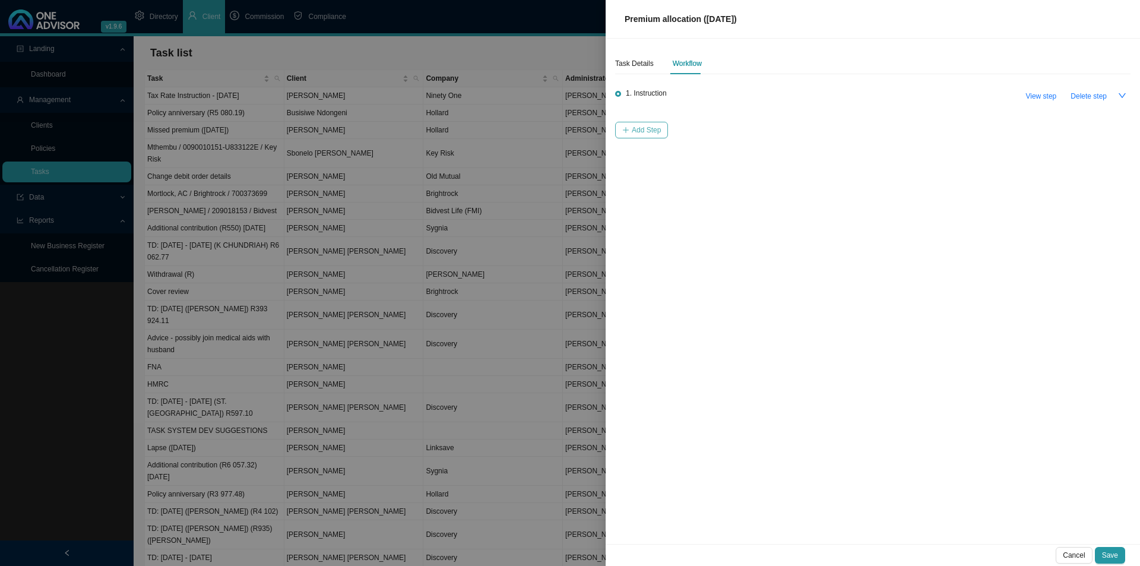
click at [638, 127] on span "Add Step" at bounding box center [646, 130] width 29 height 12
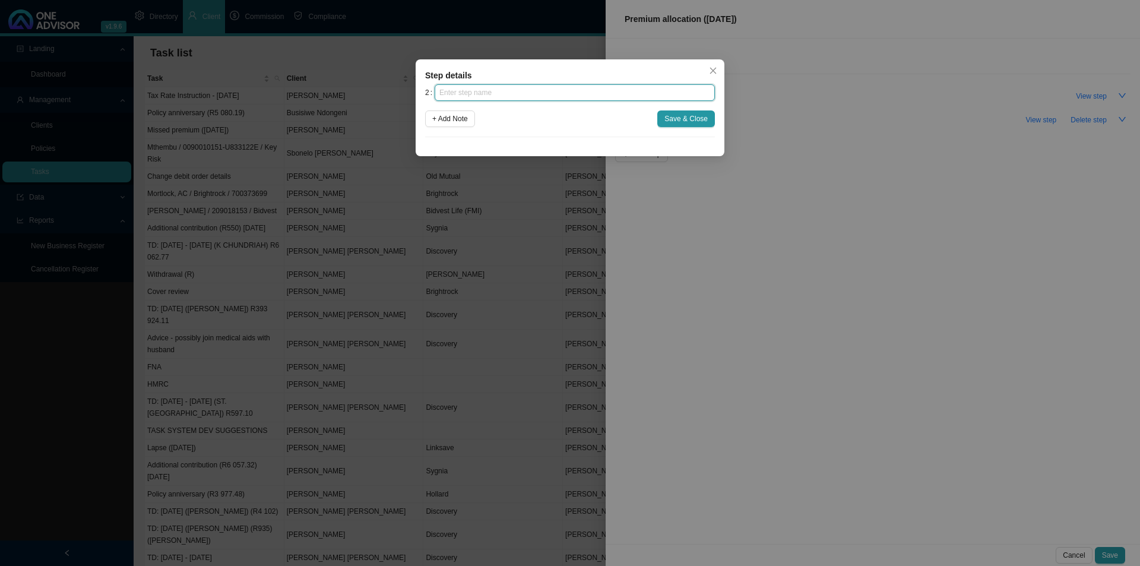
click at [502, 91] on input "text" at bounding box center [575, 92] width 280 height 17
type input "Investigation"
click at [710, 124] on button "Save & Close" at bounding box center [686, 118] width 58 height 17
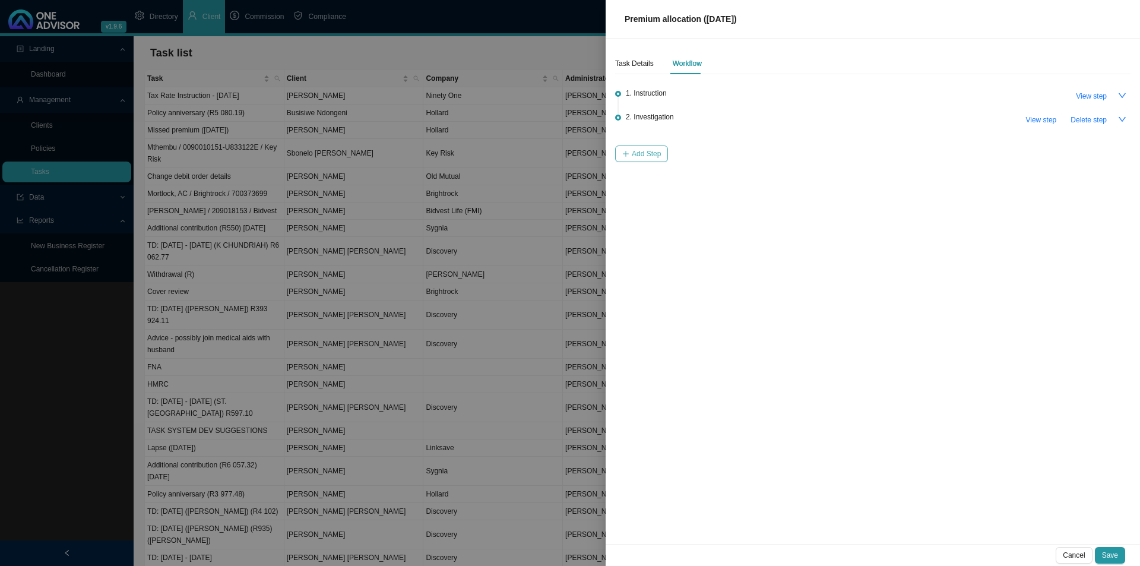
click at [641, 152] on span "Add Step" at bounding box center [646, 154] width 29 height 12
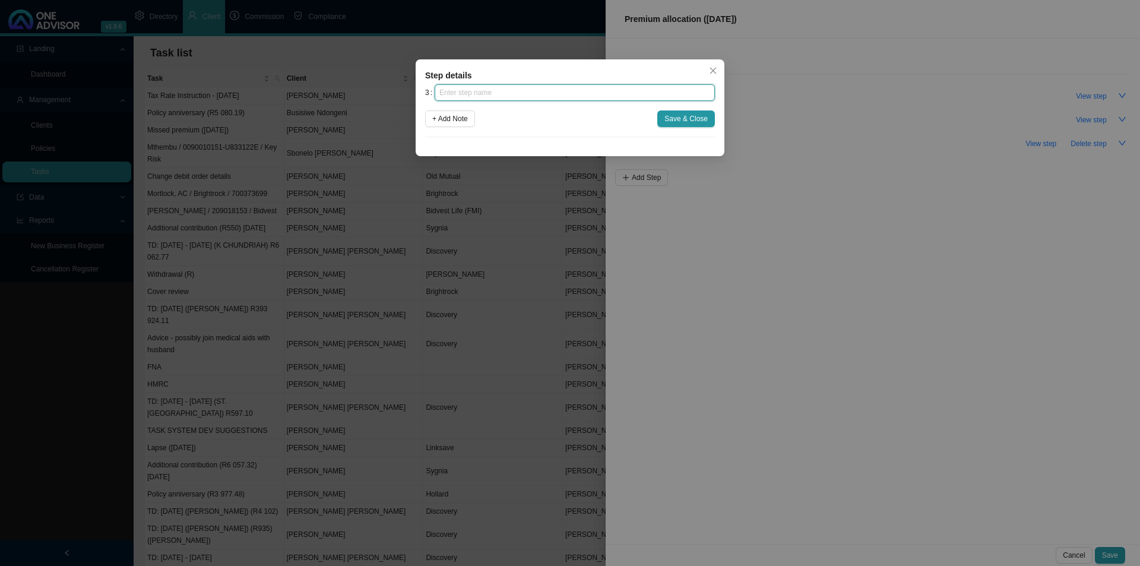
click at [619, 101] on div "3 + Add Note Save & Close" at bounding box center [570, 110] width 290 height 53
type input "Submission"
click at [678, 118] on span "Save & Close" at bounding box center [685, 119] width 43 height 12
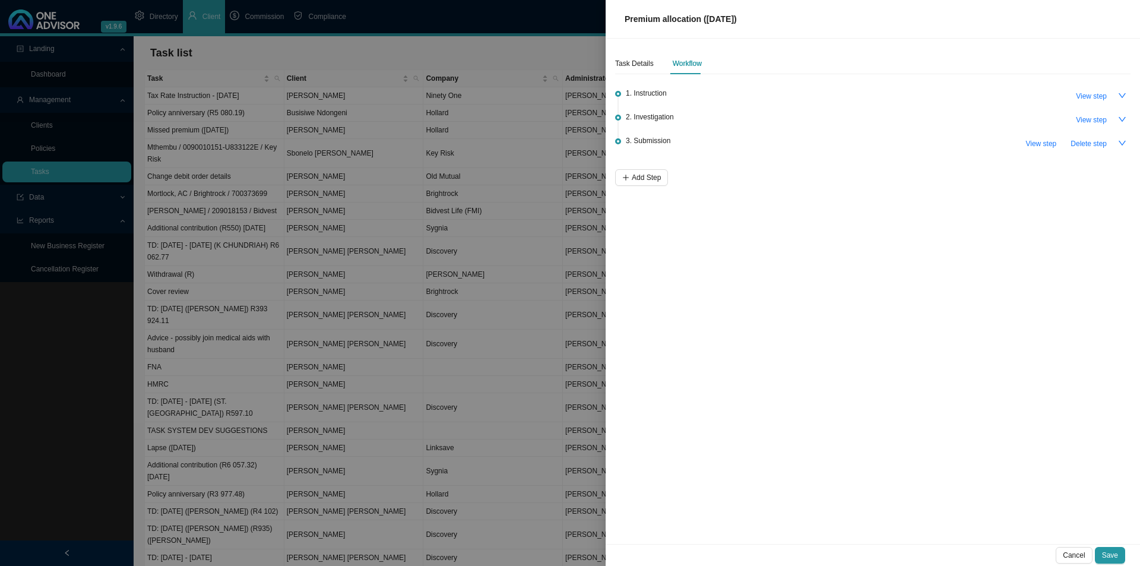
click at [625, 167] on li "3. Submission View step Delete step" at bounding box center [872, 153] width 515 height 31
click at [625, 172] on button "Add Step" at bounding box center [641, 177] width 53 height 17
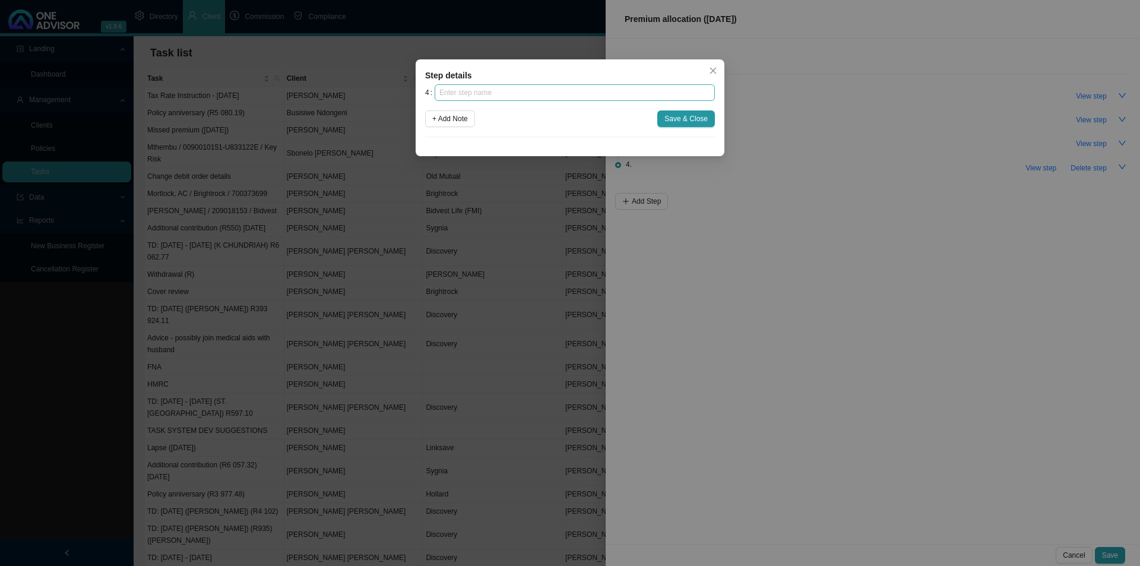
drag, startPoint x: 508, startPoint y: 83, endPoint x: 508, endPoint y: 89, distance: 6.5
click at [508, 83] on div "Step details 4 + Add Note Save & Close Cancel OK" at bounding box center [570, 107] width 309 height 97
click at [508, 89] on input "text" at bounding box center [575, 92] width 280 height 17
type input "Confirmation of works done"
click at [677, 119] on span "Save & Close" at bounding box center [685, 119] width 43 height 12
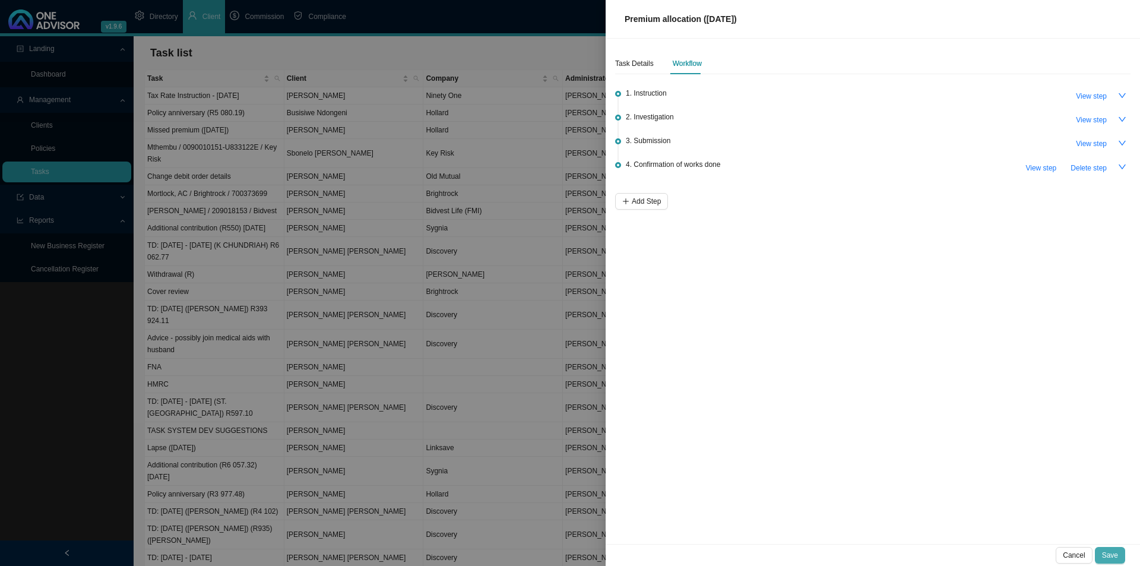
click at [1113, 552] on span "Save" at bounding box center [1110, 555] width 16 height 12
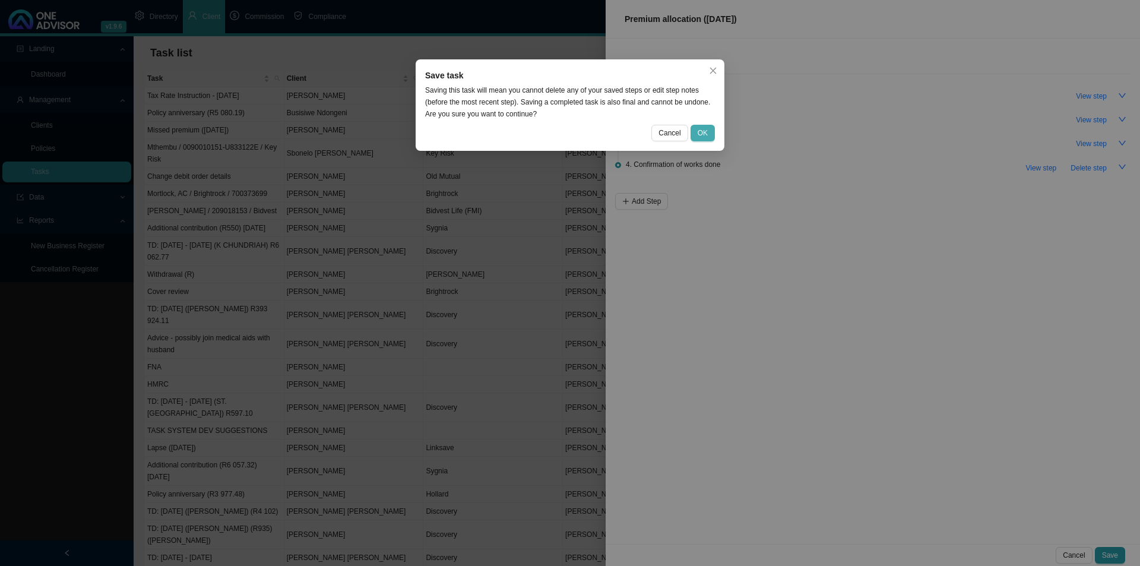
click at [713, 129] on button "OK" at bounding box center [703, 133] width 24 height 17
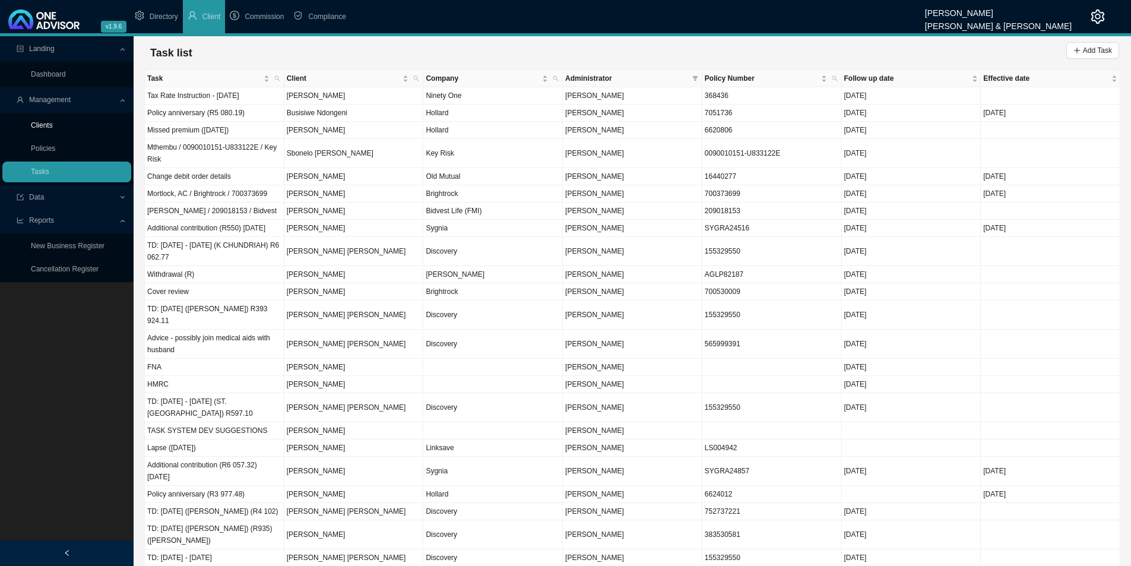
click at [52, 126] on link "Clients" at bounding box center [42, 125] width 22 height 8
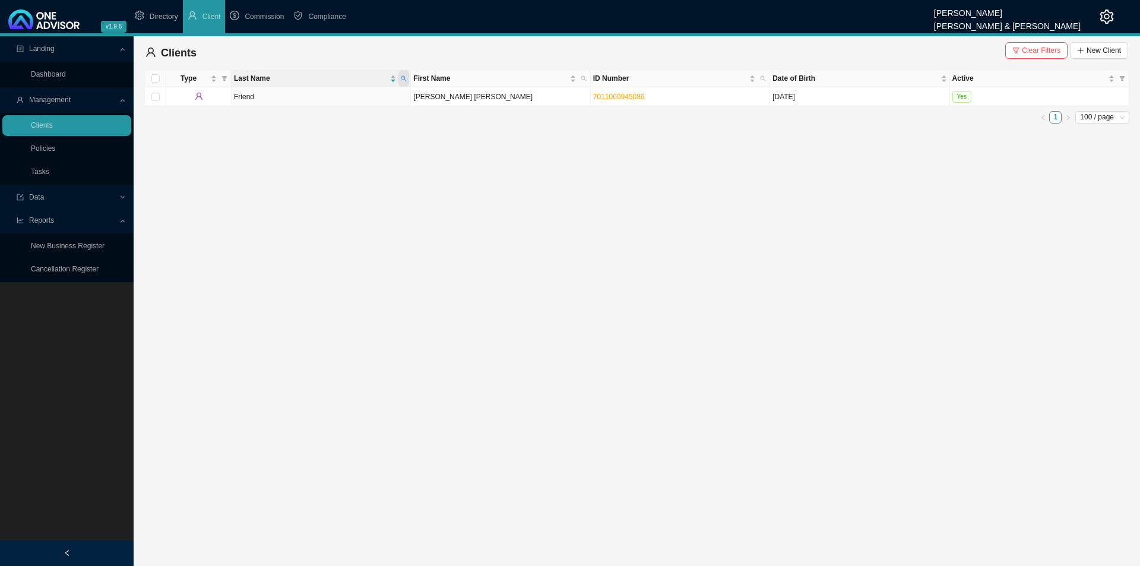
click at [409, 73] on span at bounding box center [403, 78] width 11 height 17
type input "du bois"
click at [431, 117] on td "Anseuque" at bounding box center [500, 115] width 179 height 19
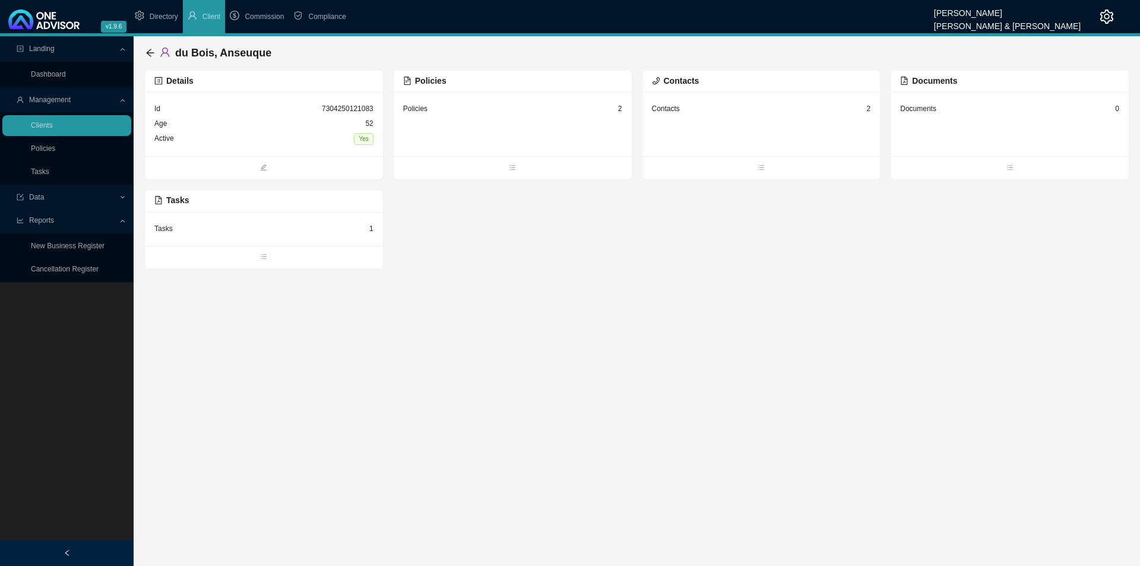
click at [198, 128] on div "Age [DEMOGRAPHIC_DATA]" at bounding box center [263, 123] width 219 height 15
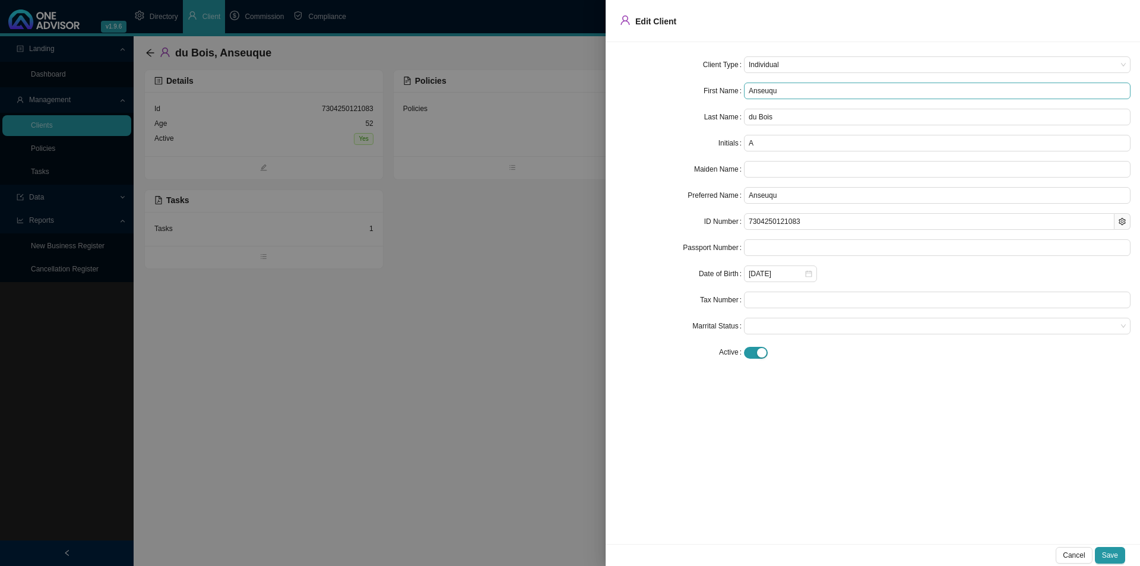
type input "Anseuqu"
type input "Anseuq"
type input "Anseu"
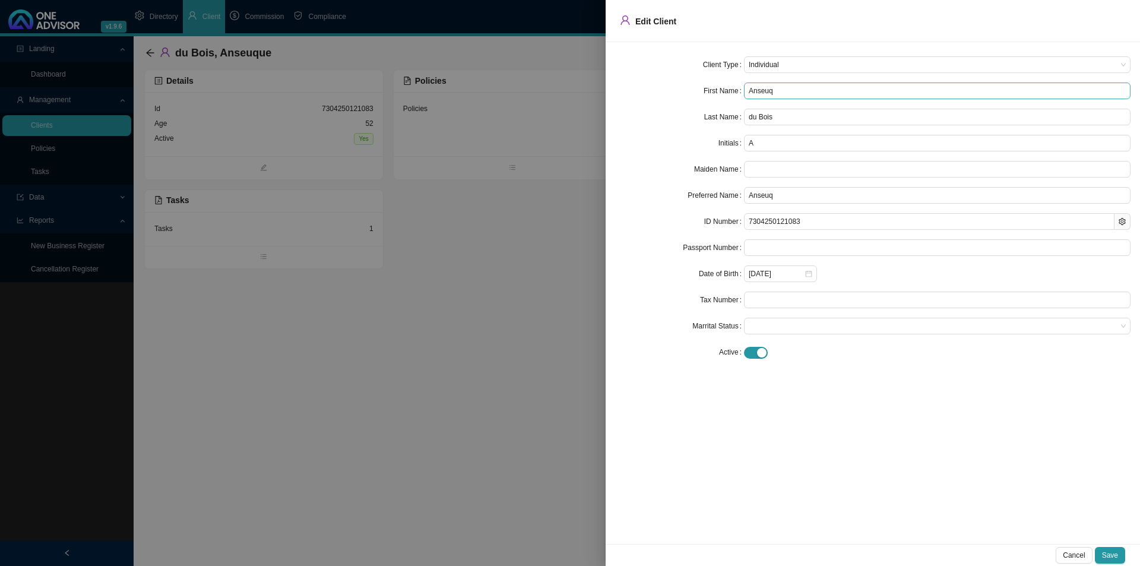
type input "Anseu"
type input "Anse"
type input "Ans"
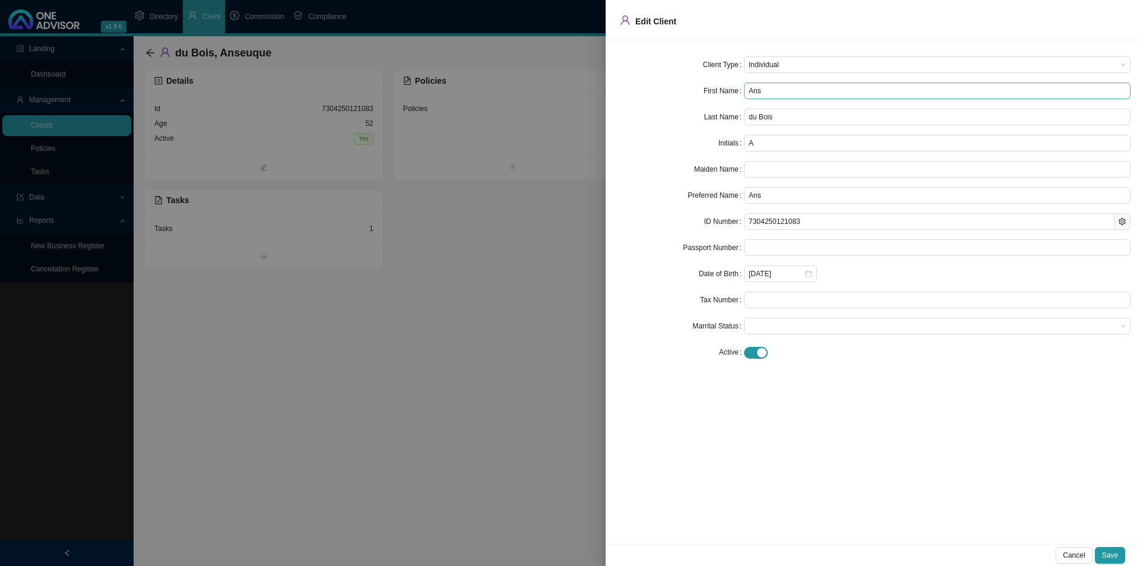
type input "An"
type input "Ang"
type input "Ange"
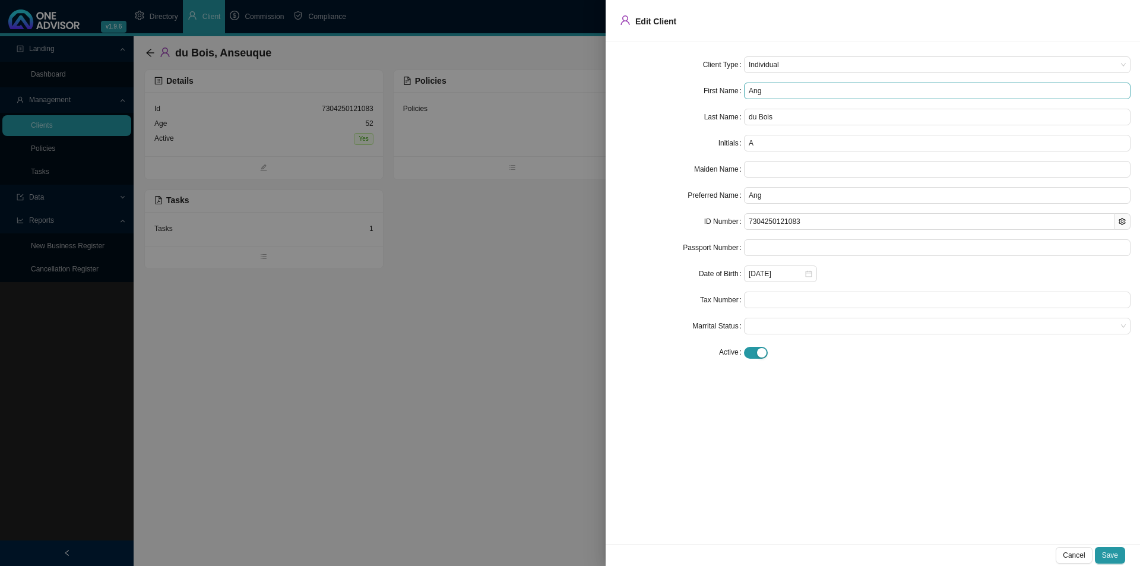
type input "Ange"
type input "Angel"
type input "Angeli"
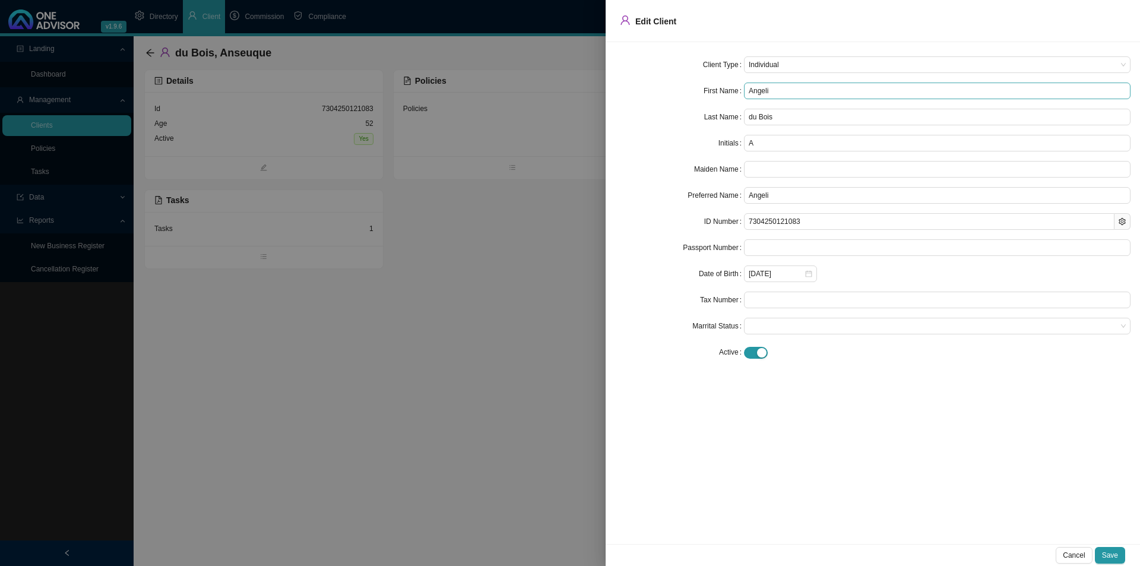
type input "Angeliz"
type input "Angelizu"
type input "Angelizue"
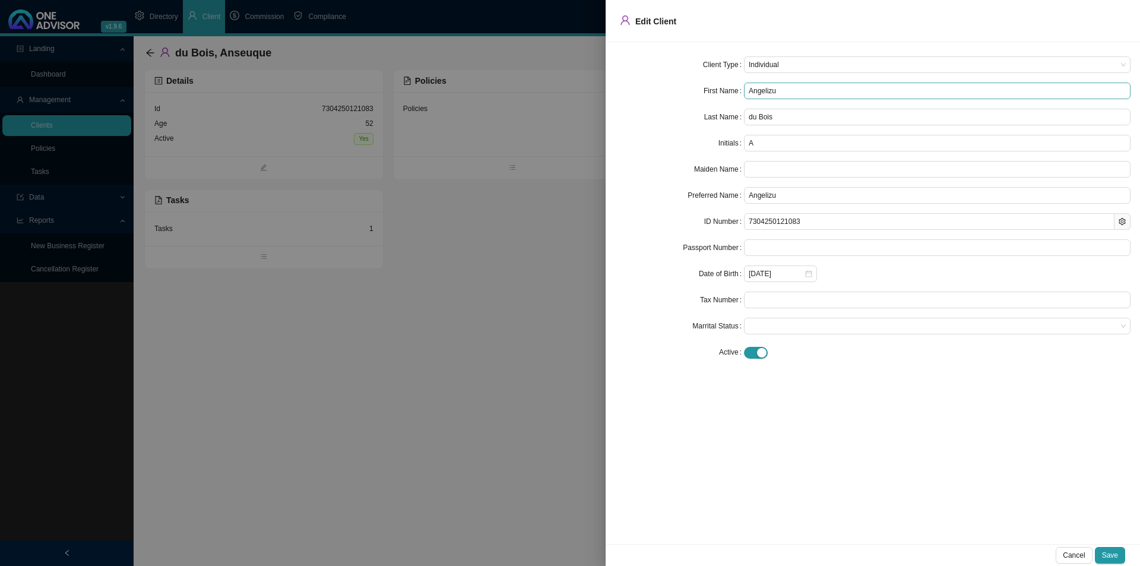
type input "Angelizue"
type input "Angelizu"
type input "Angeliz"
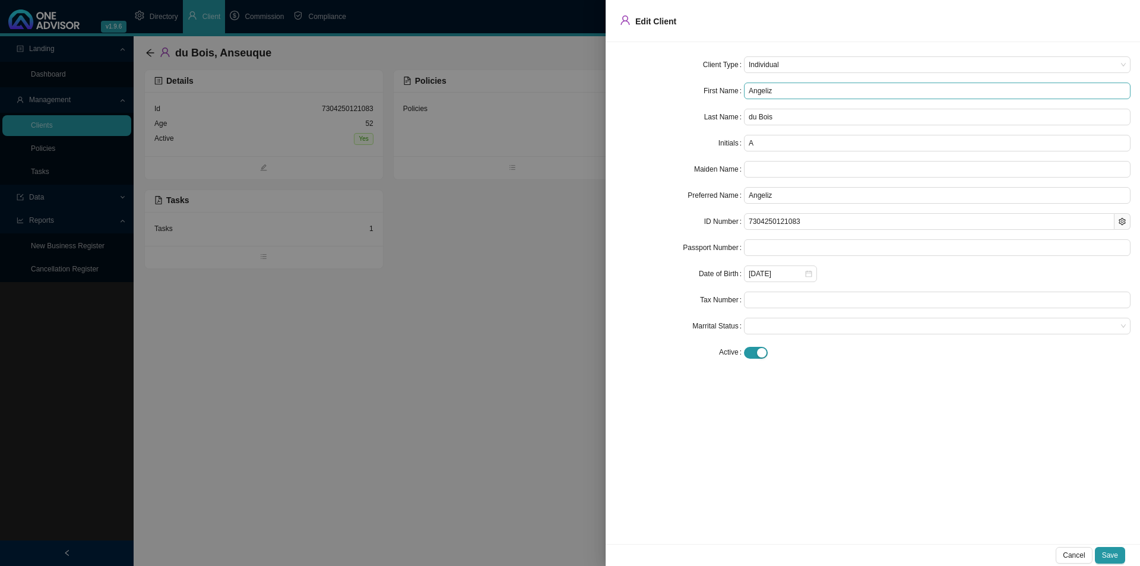
type input "Angeli"
type input "[MEDICAL_DATA]"
type input "[PERSON_NAME]"
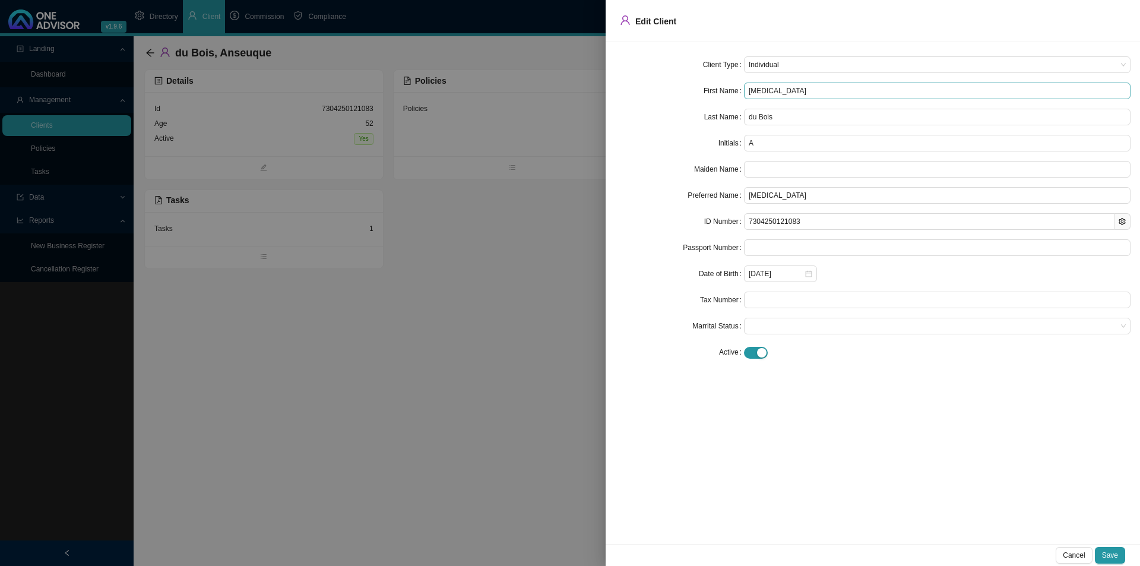
type input "[PERSON_NAME]"
type input "Angelique"
click at [1112, 549] on button "Save" at bounding box center [1110, 555] width 30 height 17
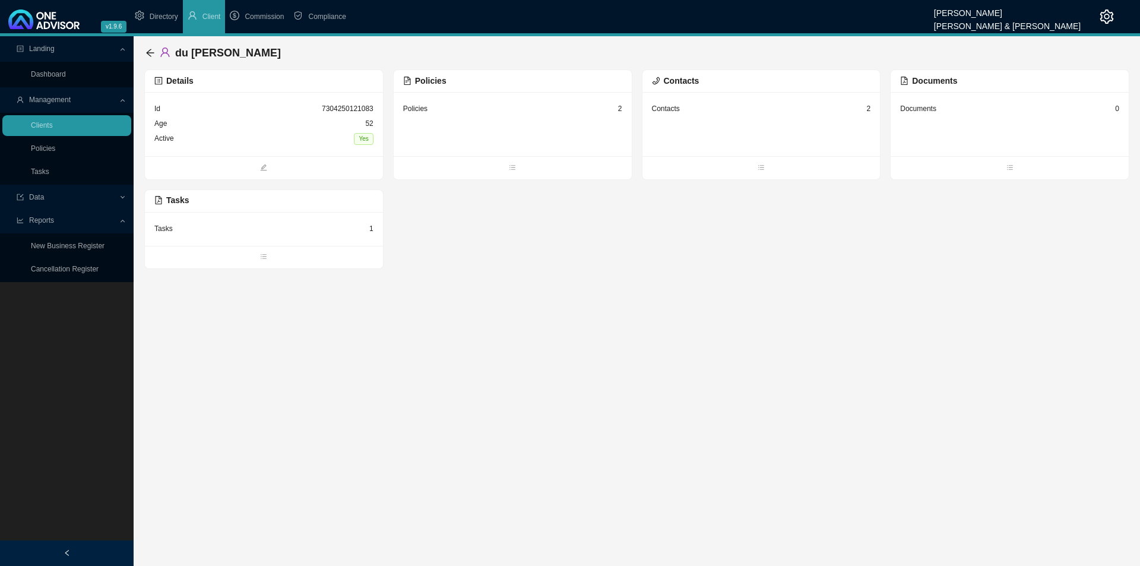
click at [527, 115] on div "Policies 2" at bounding box center [512, 109] width 219 height 15
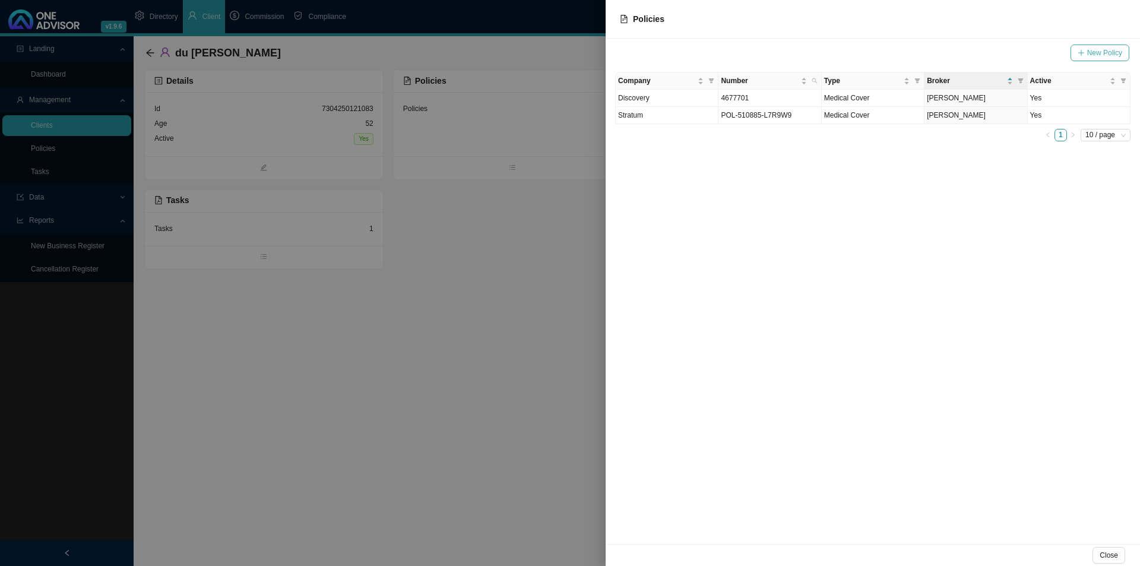
click at [1100, 55] on span "New Policy" at bounding box center [1104, 53] width 35 height 12
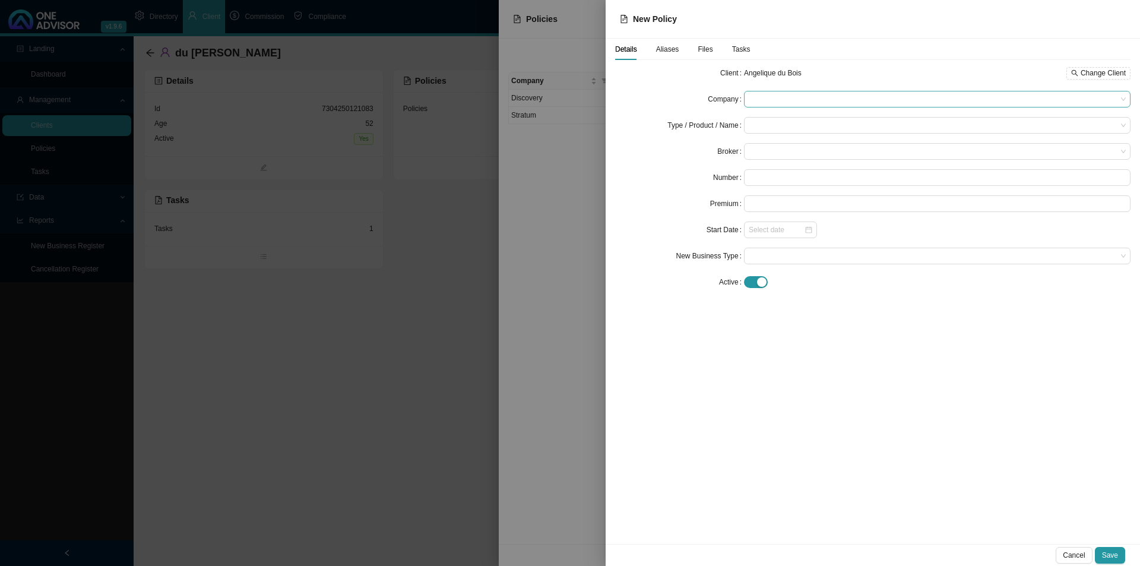
click at [758, 104] on span at bounding box center [937, 98] width 377 height 15
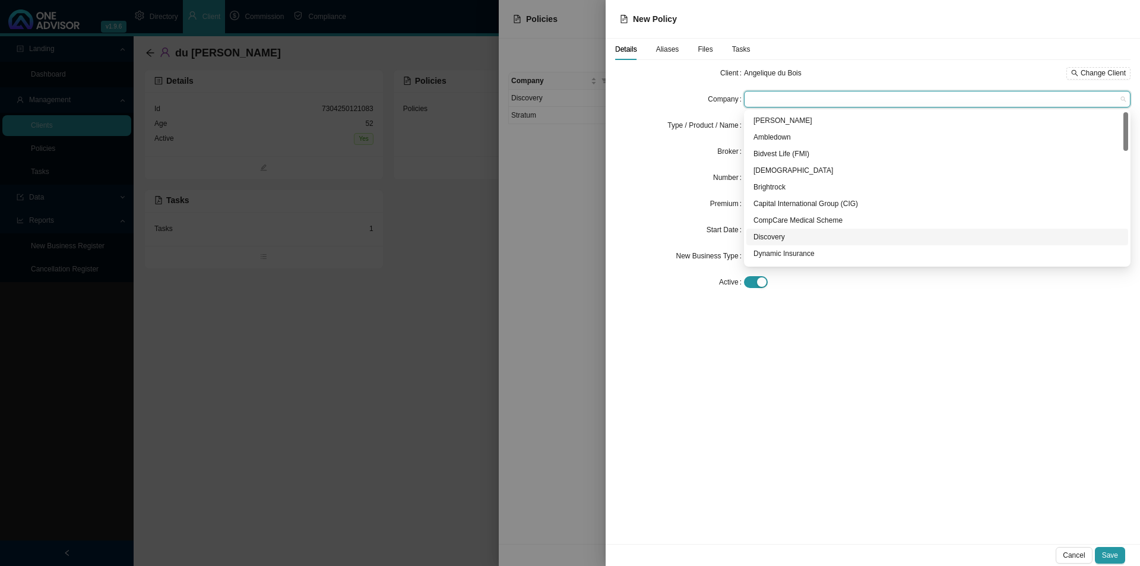
click at [774, 234] on div "Discovery" at bounding box center [938, 237] width 368 height 12
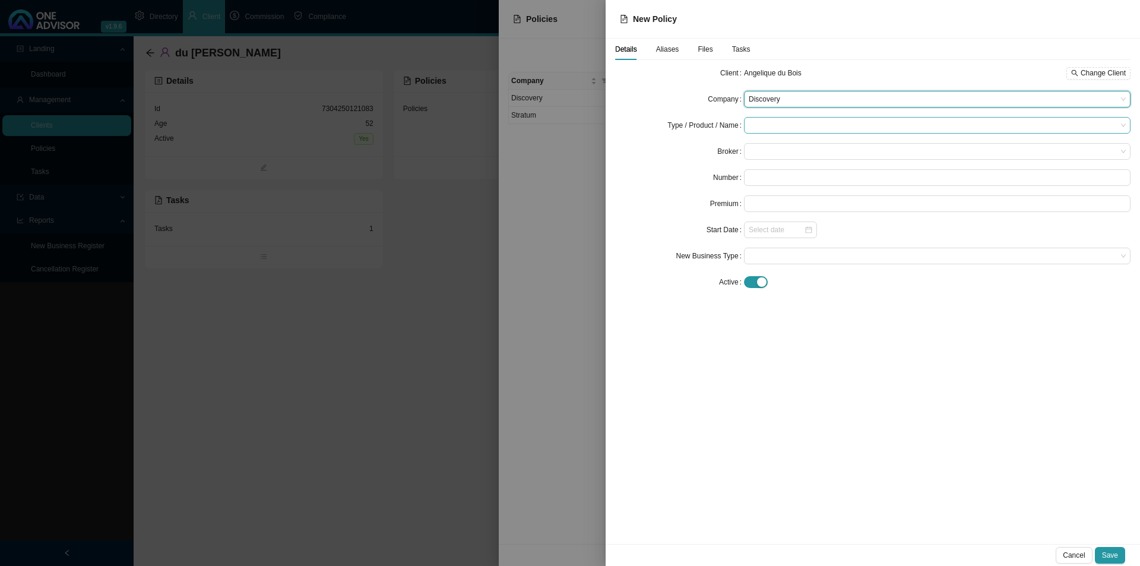
click at [789, 123] on input "search" at bounding box center [933, 125] width 368 height 15
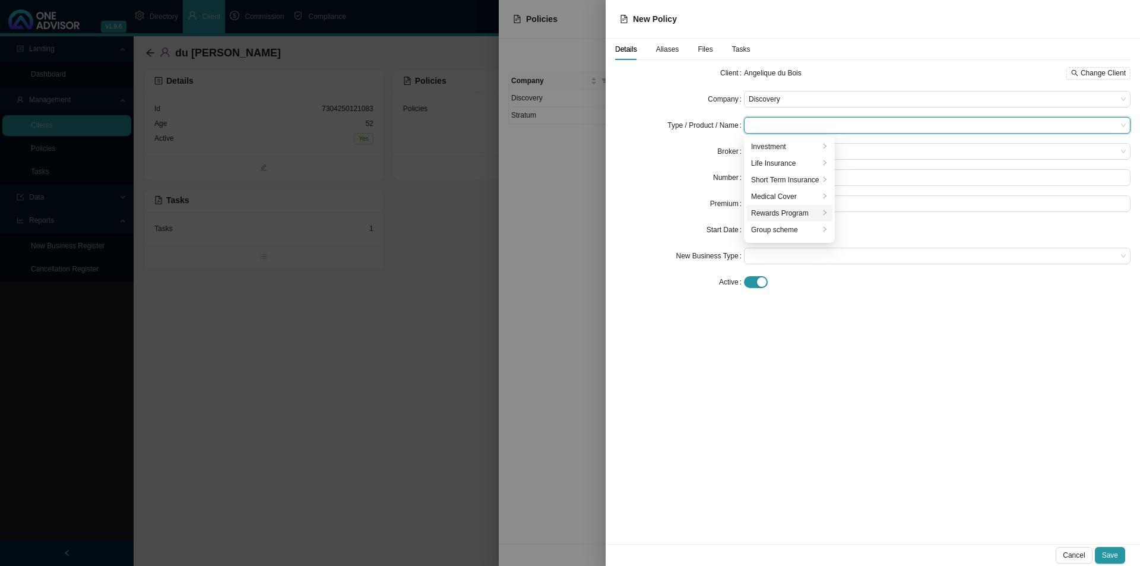
click at [784, 211] on div "Rewards Program" at bounding box center [785, 213] width 68 height 12
click at [874, 147] on div "Rewards Program" at bounding box center [872, 147] width 58 height 12
click at [780, 153] on span at bounding box center [937, 151] width 377 height 15
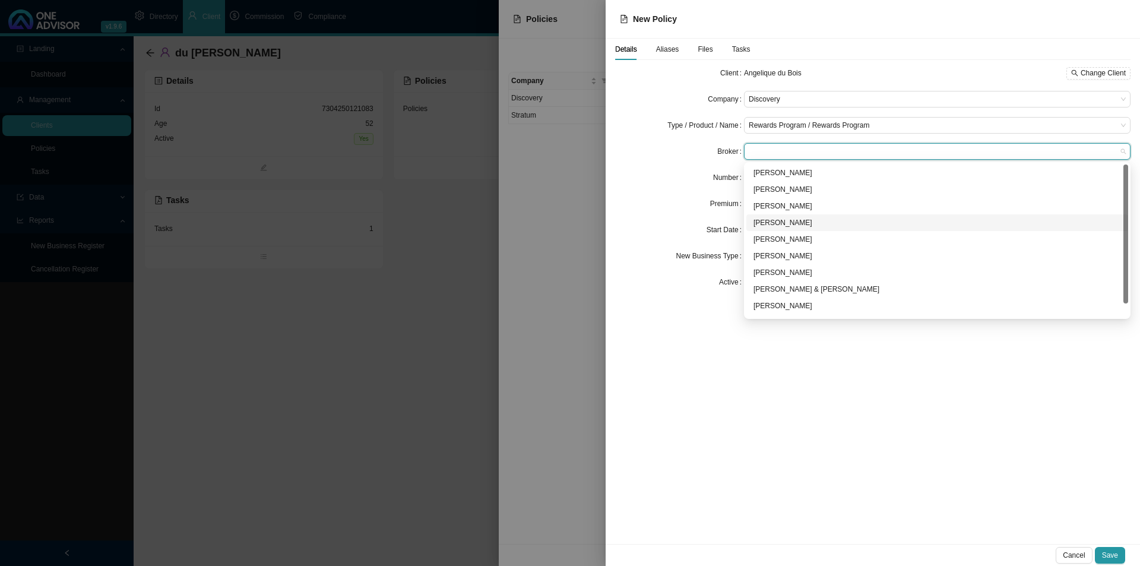
click at [780, 223] on div "[PERSON_NAME]" at bounding box center [938, 223] width 368 height 12
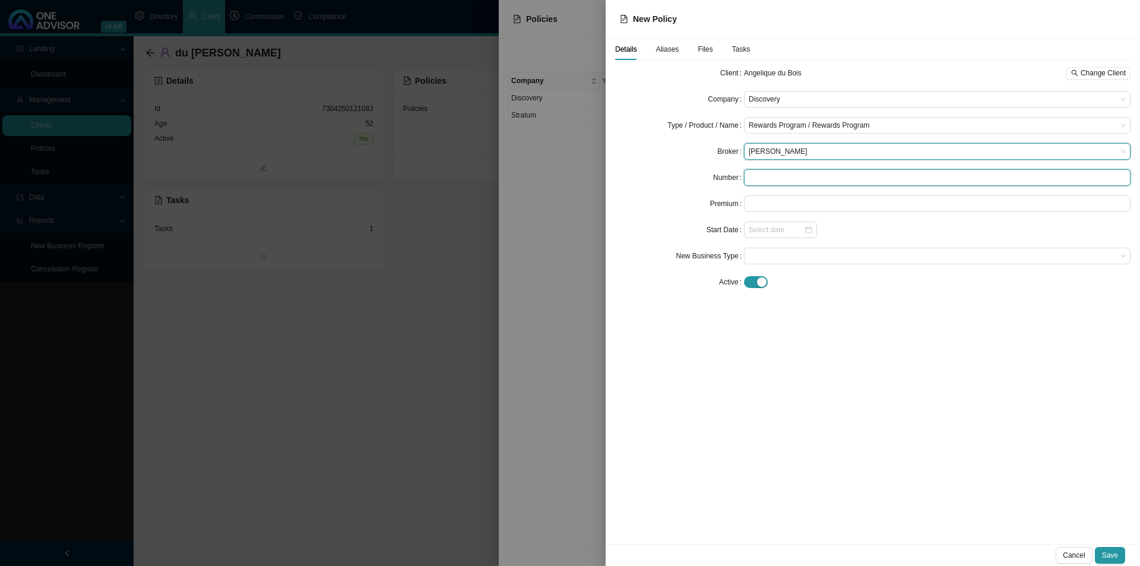
click at [782, 175] on input "text" at bounding box center [937, 177] width 387 height 17
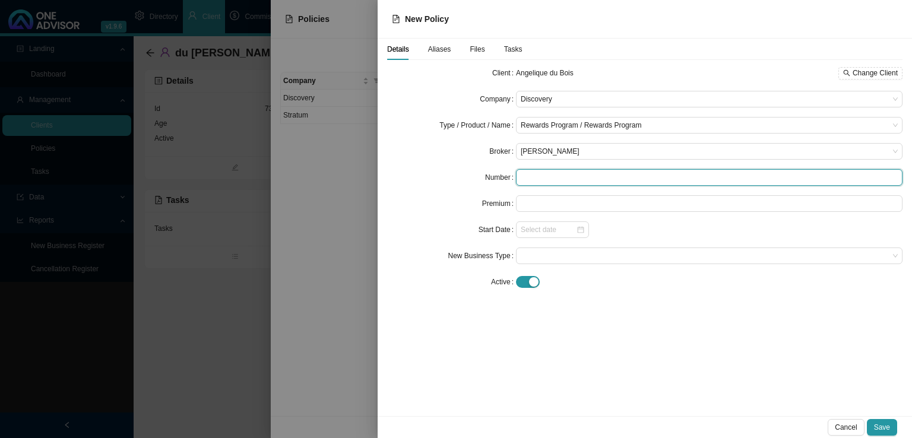
paste input "5003563632"
type input "5003563632"
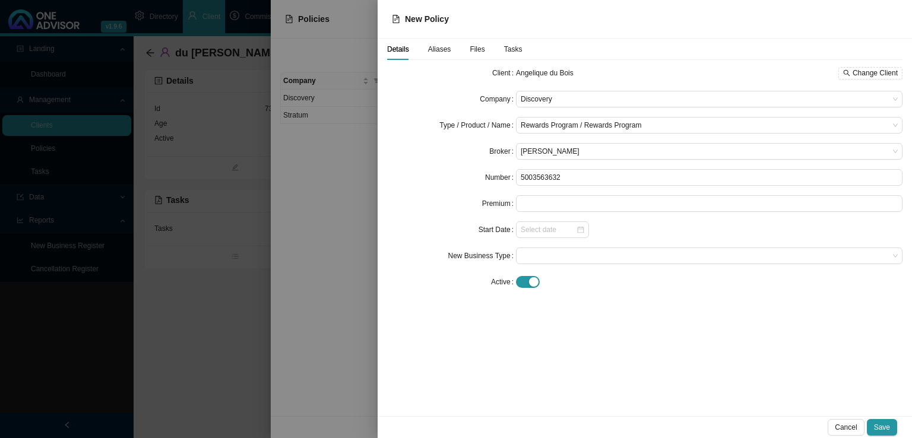
click at [515, 350] on div "Details Aliases Files Tasks Client Angelique du Bois Change Client Company Disc…" at bounding box center [645, 228] width 534 height 378
click at [560, 226] on input at bounding box center [548, 230] width 55 height 12
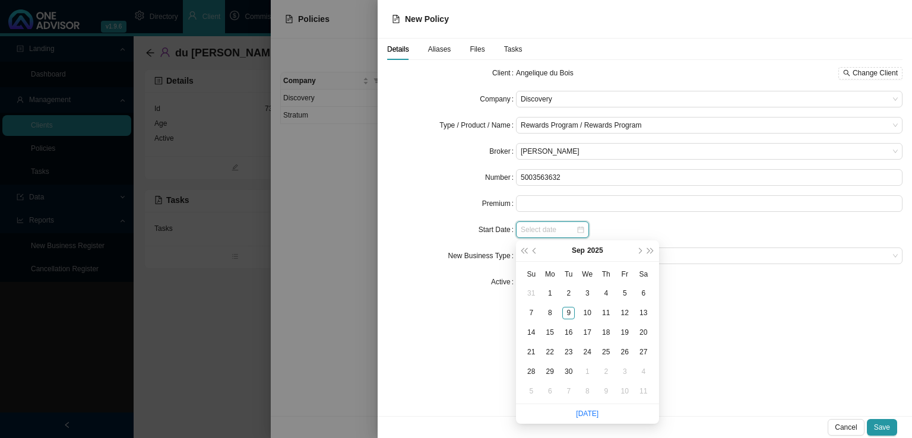
click at [560, 226] on input at bounding box center [548, 230] width 55 height 12
click at [187, 294] on div at bounding box center [456, 219] width 912 height 438
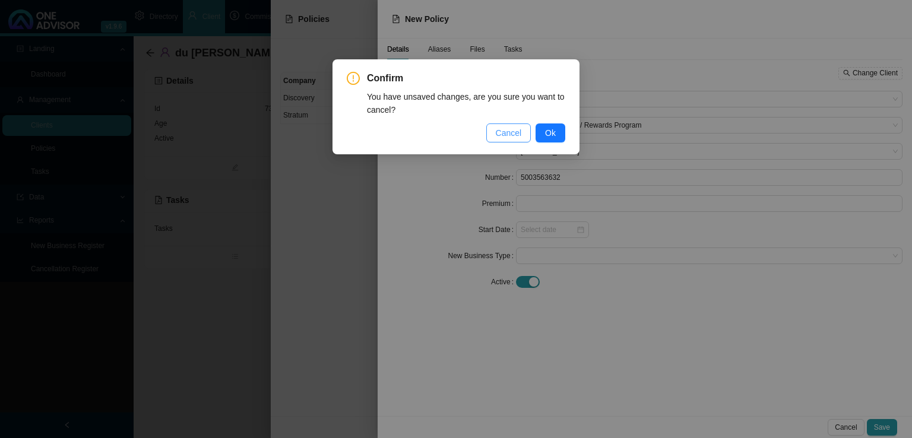
click at [506, 132] on span "Cancel" at bounding box center [509, 132] width 26 height 13
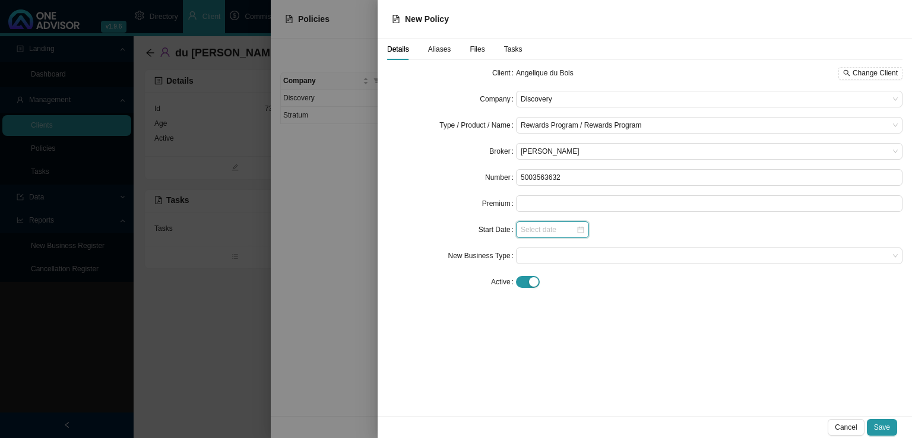
click at [540, 230] on input at bounding box center [548, 230] width 55 height 12
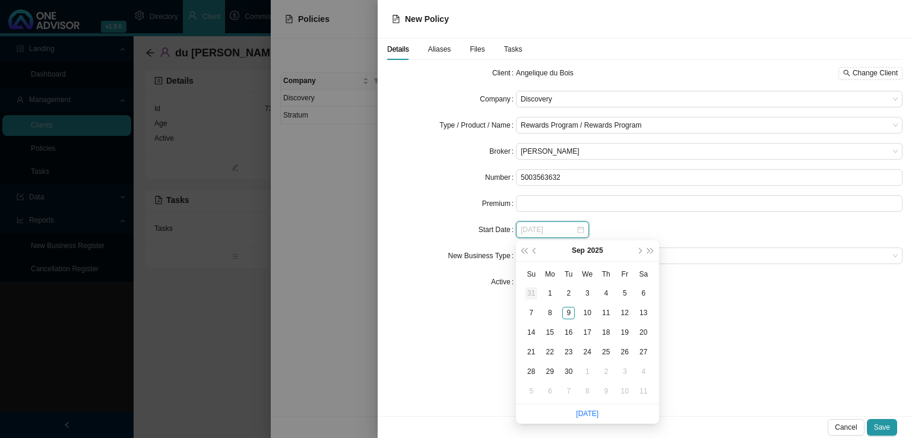
type input "[DATE]"
click at [584, 250] on button "Sep" at bounding box center [578, 250] width 13 height 21
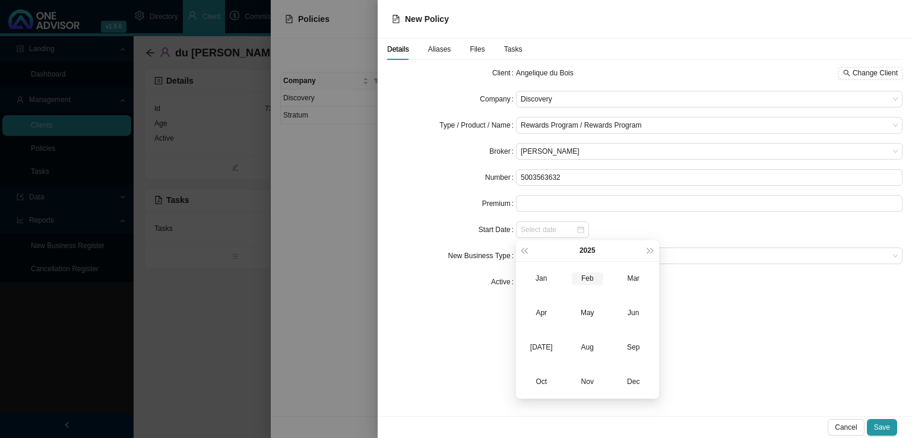
type input "[DATE]"
click at [591, 252] on button "2025" at bounding box center [588, 250] width 16 height 21
type input "[DATE]"
click at [525, 249] on span "super-prev-year" at bounding box center [524, 251] width 6 height 6
click at [584, 314] on div "2013" at bounding box center [587, 313] width 31 height 12
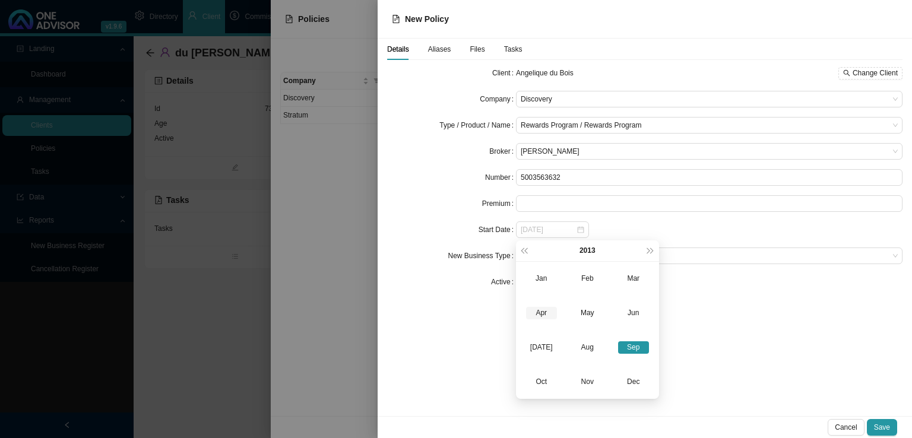
click at [536, 315] on div "Apr" at bounding box center [541, 313] width 31 height 12
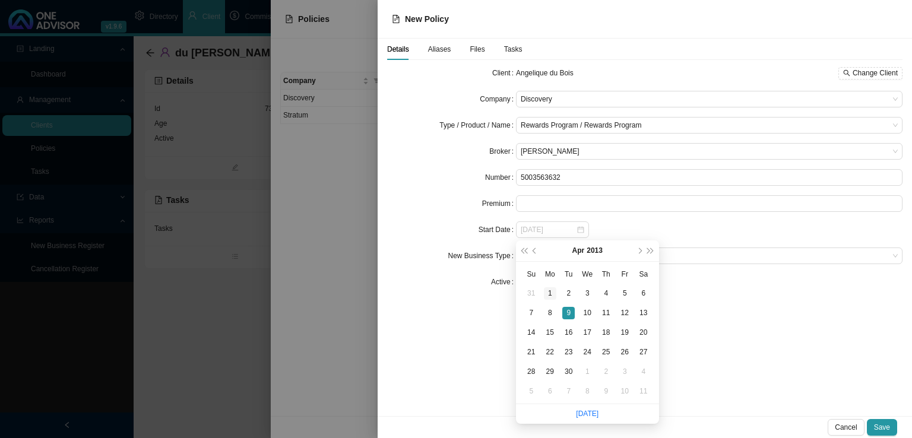
type input "[DATE]"
click at [553, 290] on div "1" at bounding box center [550, 293] width 12 height 12
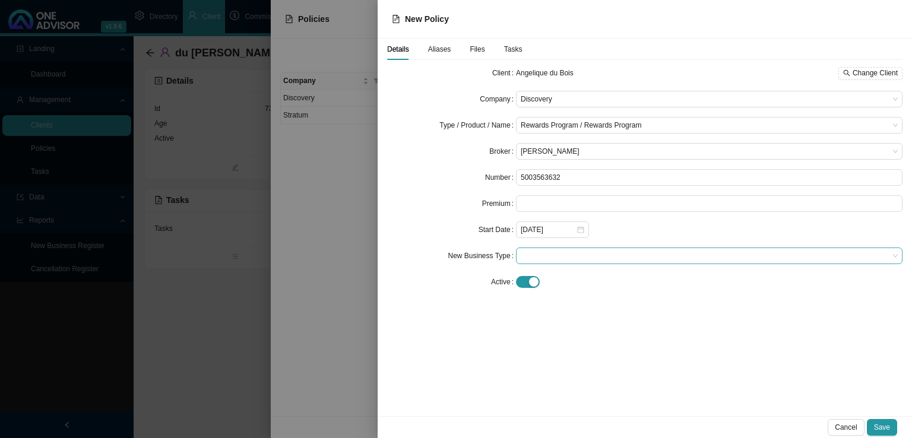
click at [569, 257] on span at bounding box center [709, 255] width 377 height 15
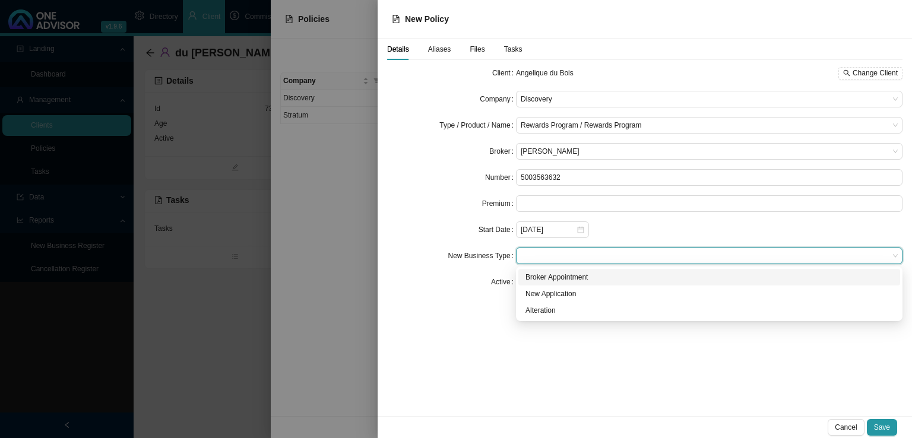
click at [551, 271] on div "Broker Appointment" at bounding box center [710, 277] width 368 height 12
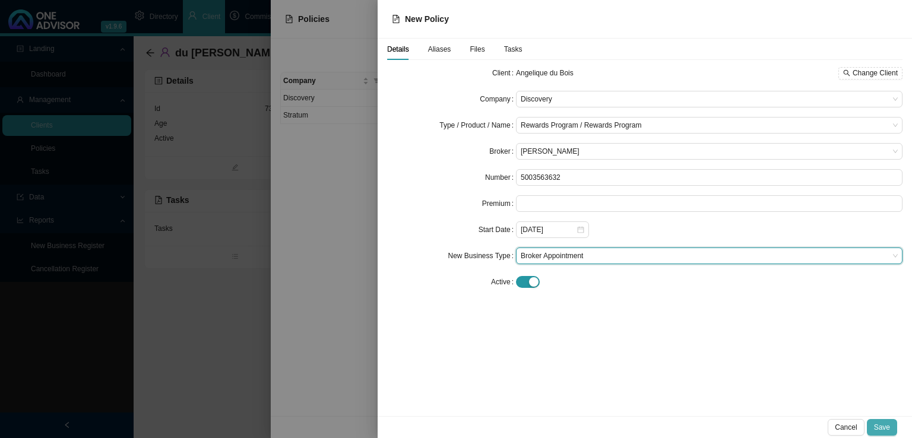
click at [891, 425] on button "Save" at bounding box center [882, 427] width 30 height 17
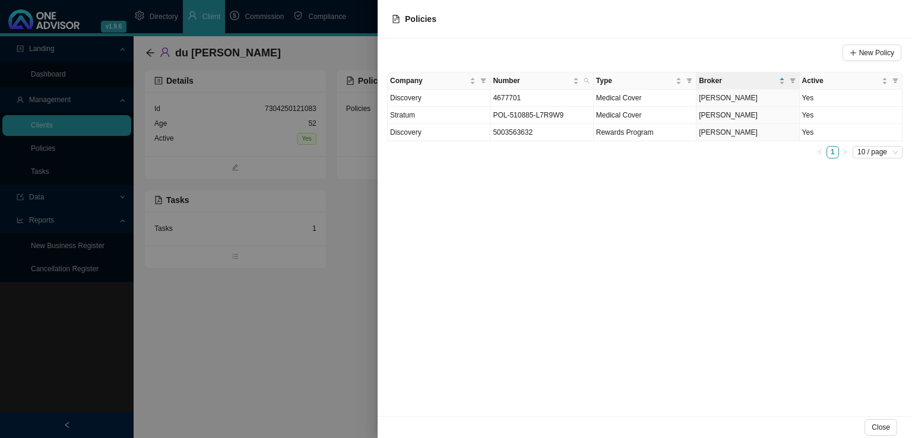
click at [323, 340] on div at bounding box center [456, 219] width 912 height 438
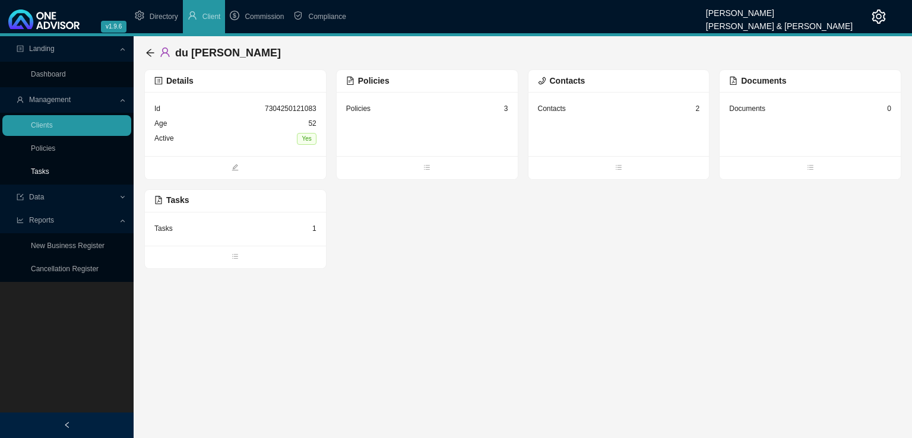
click at [45, 167] on link "Tasks" at bounding box center [40, 171] width 18 height 8
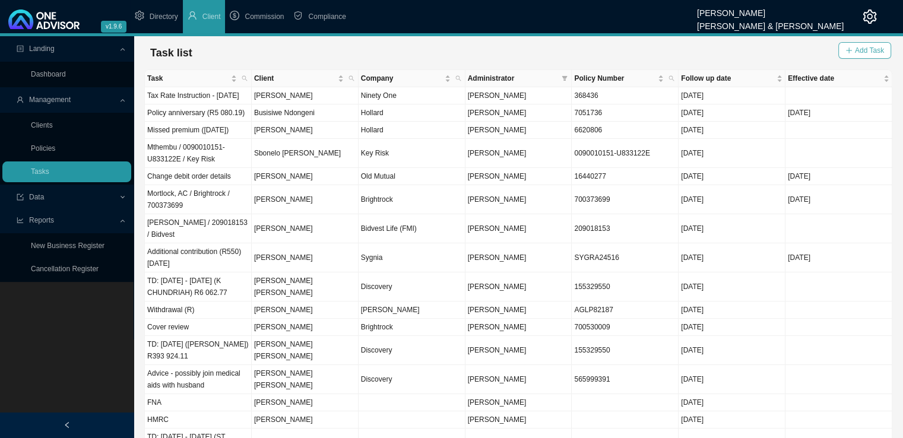
click at [875, 43] on button "Add Task" at bounding box center [864, 50] width 53 height 17
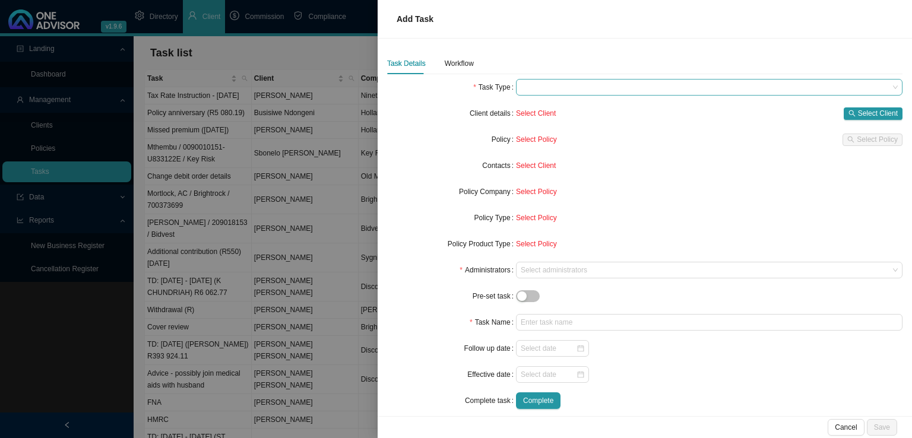
click at [572, 84] on span at bounding box center [709, 87] width 377 height 15
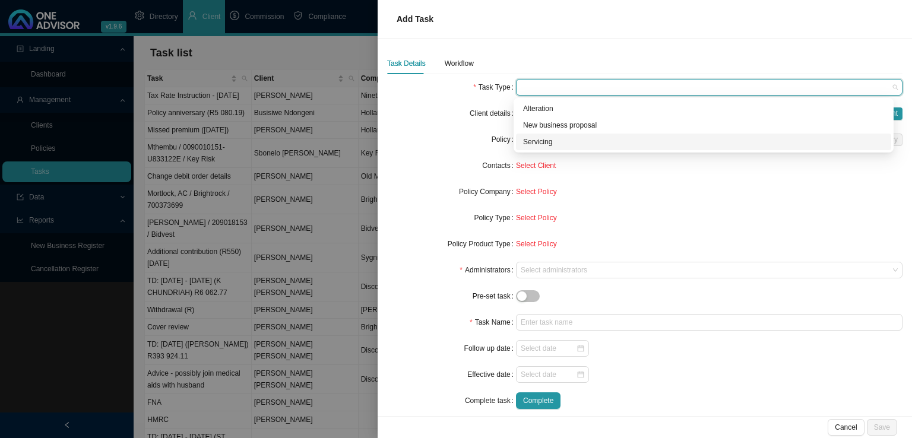
click at [554, 140] on div "Servicing" at bounding box center [703, 142] width 361 height 12
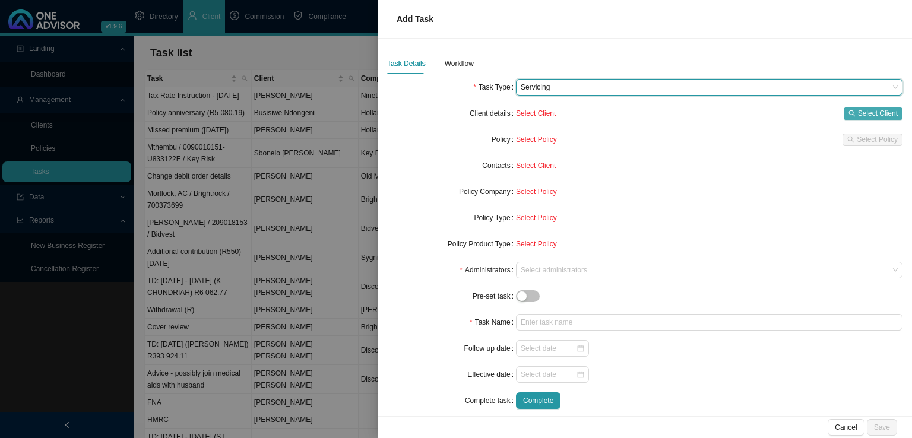
click at [885, 109] on span "Select Client" at bounding box center [878, 113] width 40 height 12
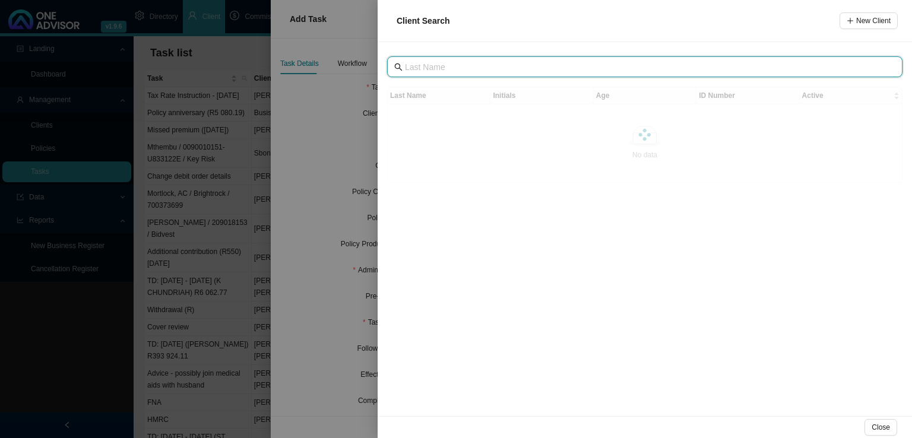
click at [451, 69] on input "text" at bounding box center [646, 67] width 482 height 13
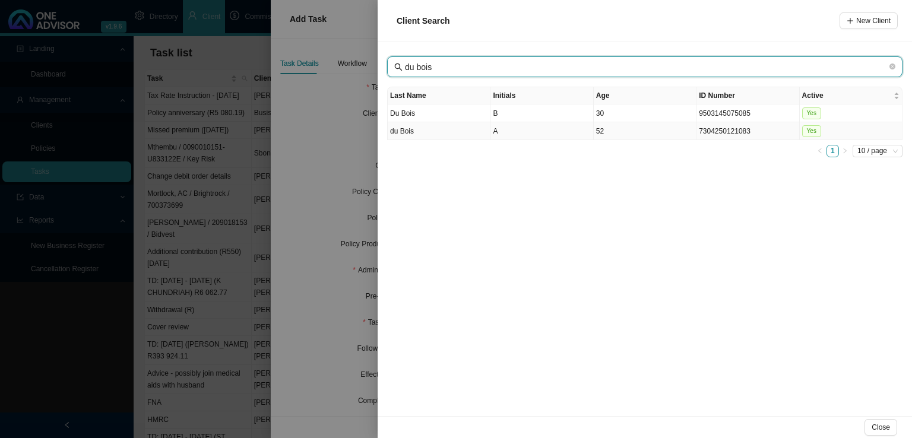
type input "du bois"
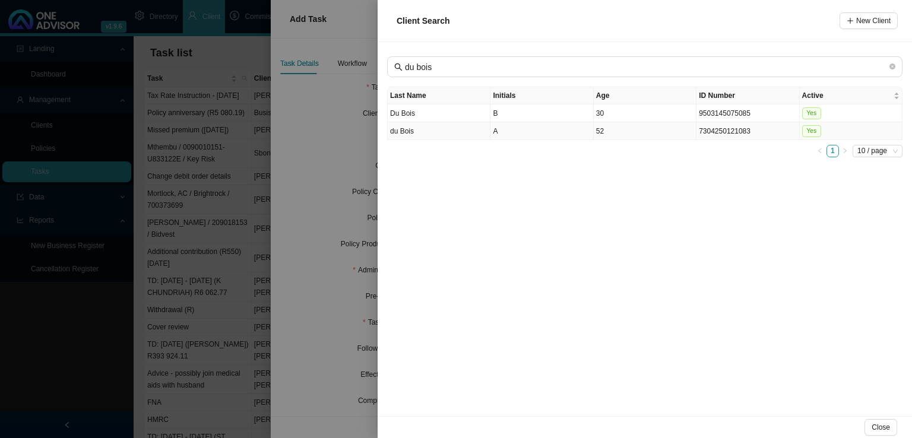
click at [523, 128] on td "A" at bounding box center [541, 131] width 103 height 18
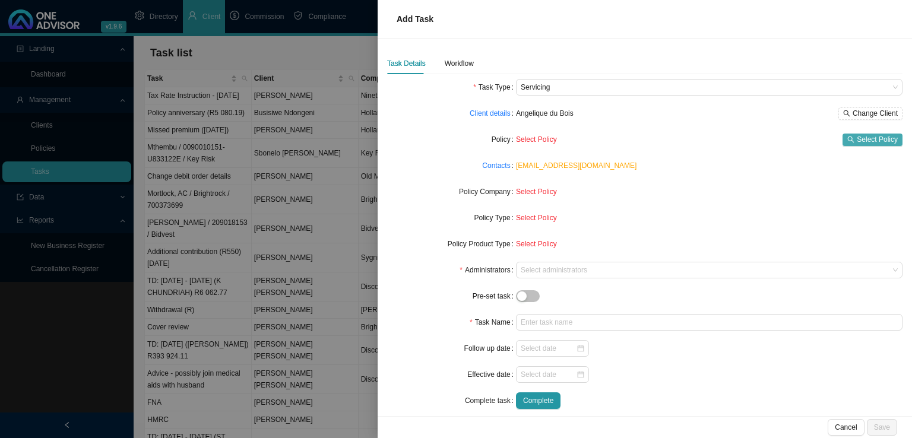
click at [869, 139] on span "Select Policy" at bounding box center [877, 140] width 41 height 12
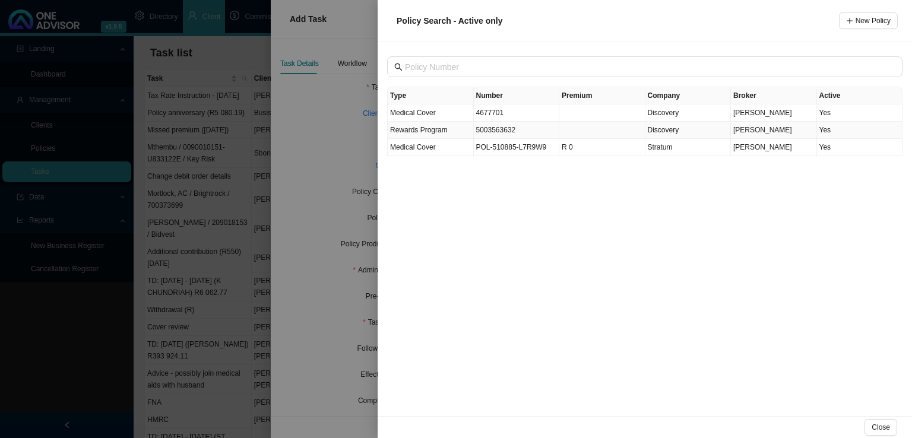
click at [508, 128] on td "5003563632" at bounding box center [517, 130] width 86 height 17
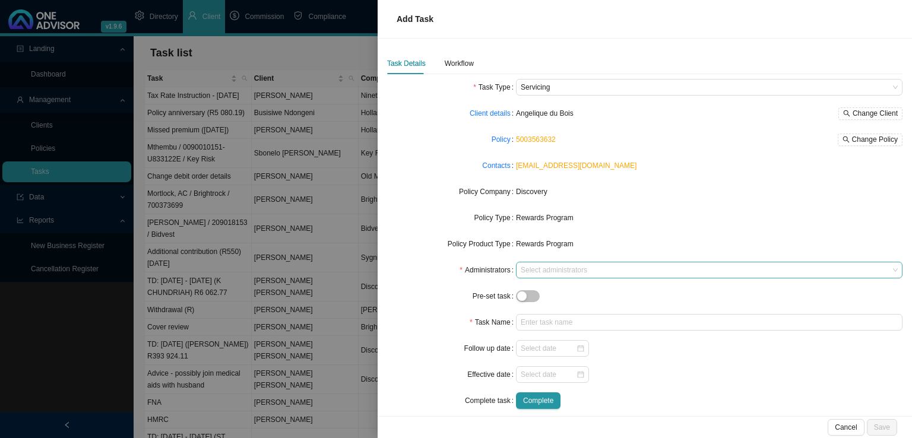
click at [536, 269] on div at bounding box center [703, 270] width 371 height 9
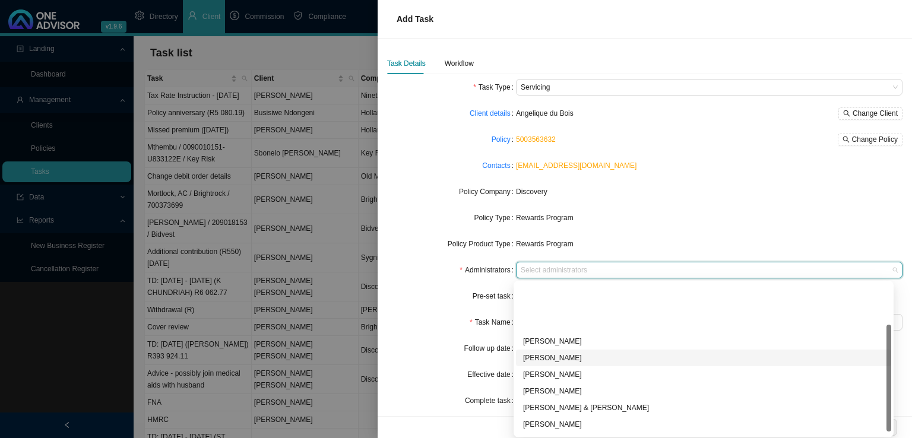
scroll to position [64, 0]
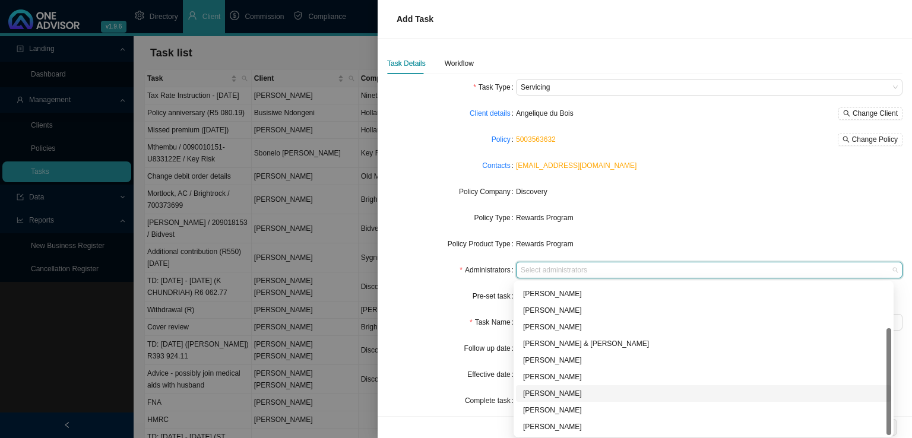
click at [543, 390] on div "[PERSON_NAME]" at bounding box center [703, 394] width 361 height 12
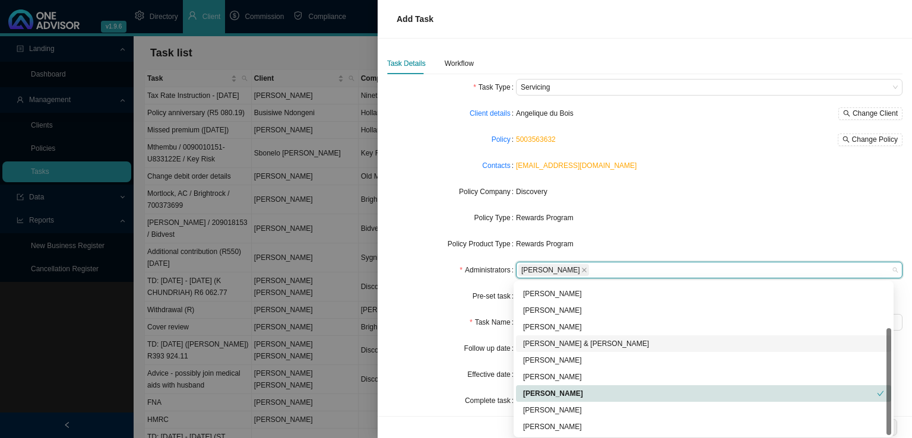
click at [431, 319] on div "Task Name" at bounding box center [451, 322] width 129 height 17
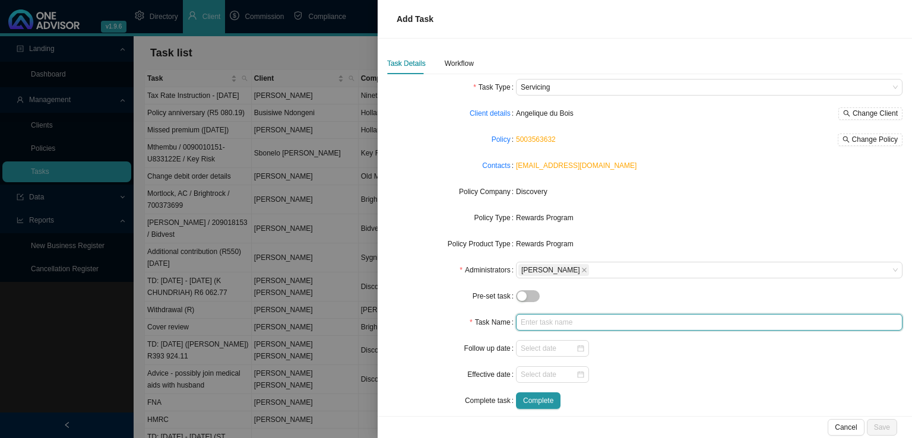
click at [530, 322] on input "text" at bounding box center [709, 322] width 387 height 17
type input "Premium allocation ([DATE])"
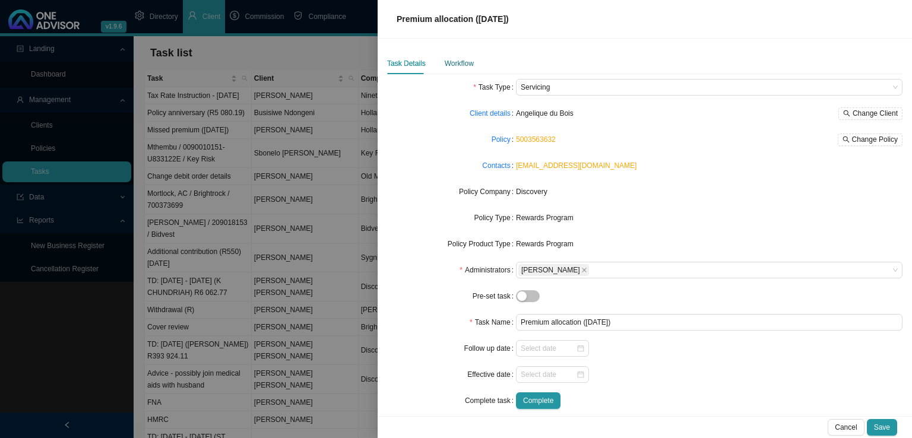
click at [451, 64] on div "Workflow" at bounding box center [459, 64] width 29 height 12
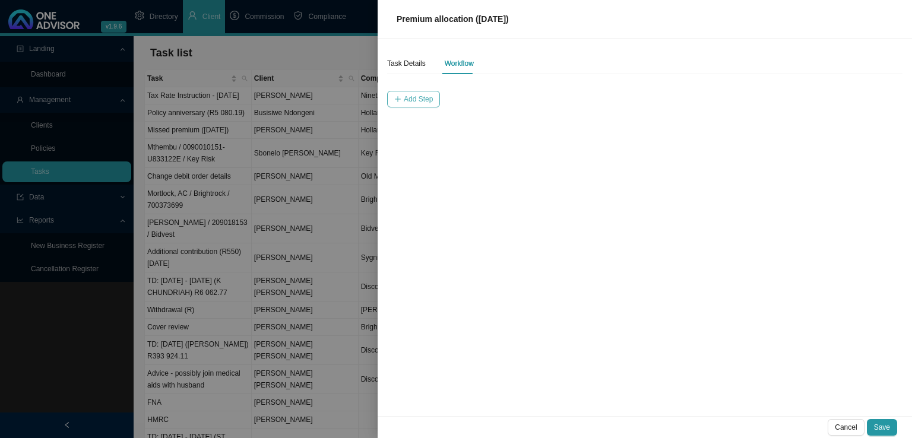
click at [428, 99] on span "Add Step" at bounding box center [418, 99] width 29 height 12
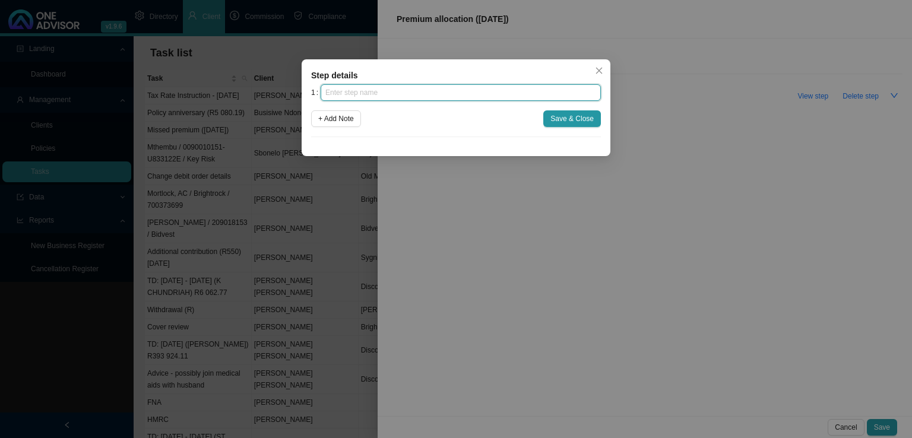
click at [394, 96] on input "text" at bounding box center [461, 92] width 280 height 17
type input "Instruction"
click button "Save & Close" at bounding box center [572, 118] width 58 height 17
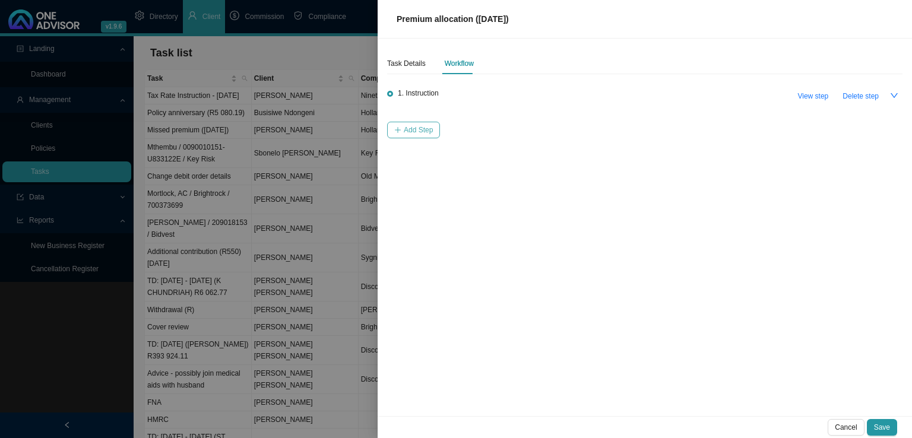
click at [419, 126] on span "Add Step" at bounding box center [418, 130] width 29 height 12
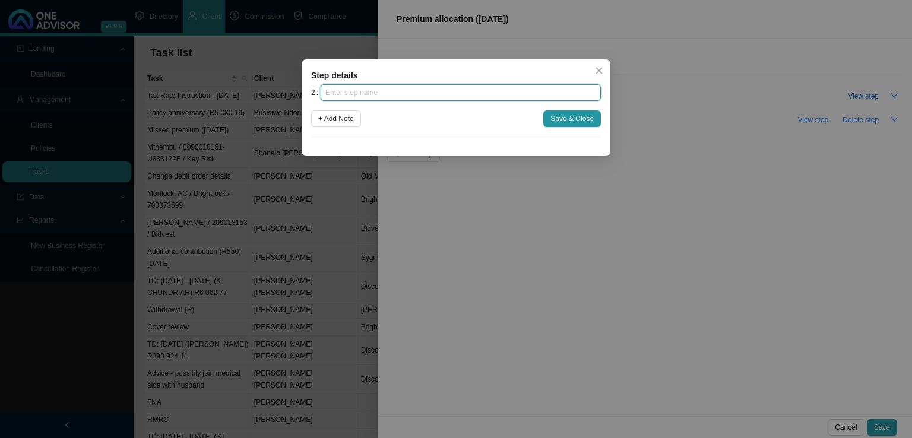
click at [409, 94] on input "text" at bounding box center [461, 92] width 280 height 17
type input "Investigation"
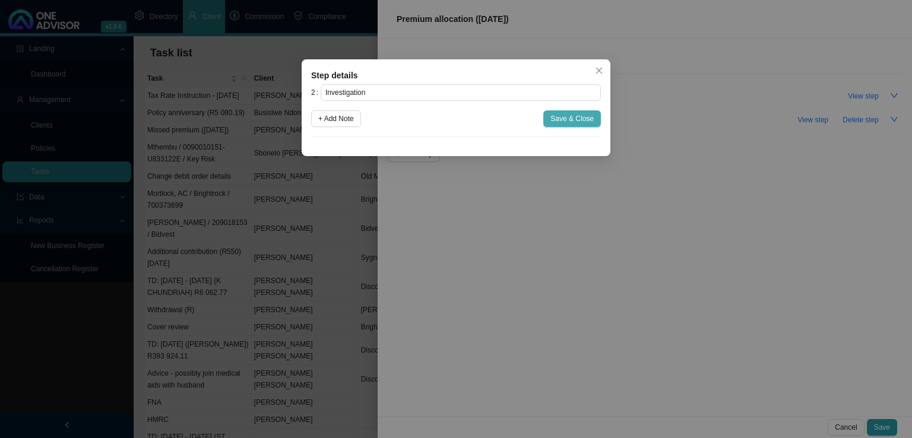
click at [581, 121] on span "Save & Close" at bounding box center [571, 119] width 43 height 12
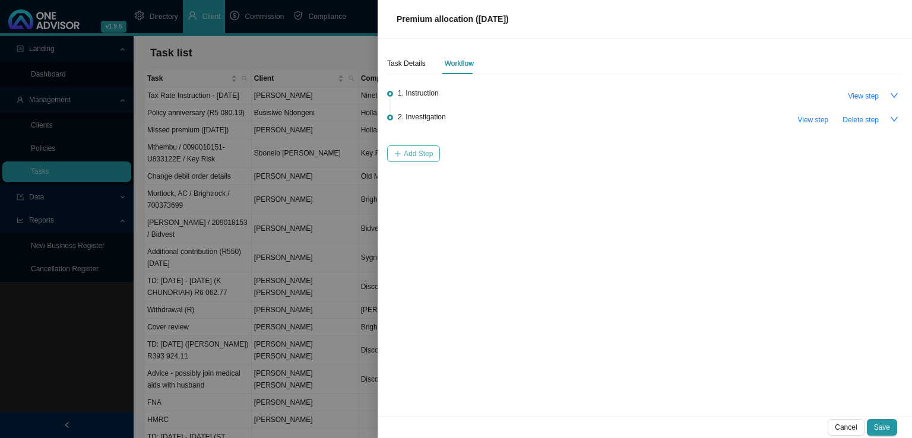
click at [423, 162] on button "Add Step" at bounding box center [413, 153] width 53 height 17
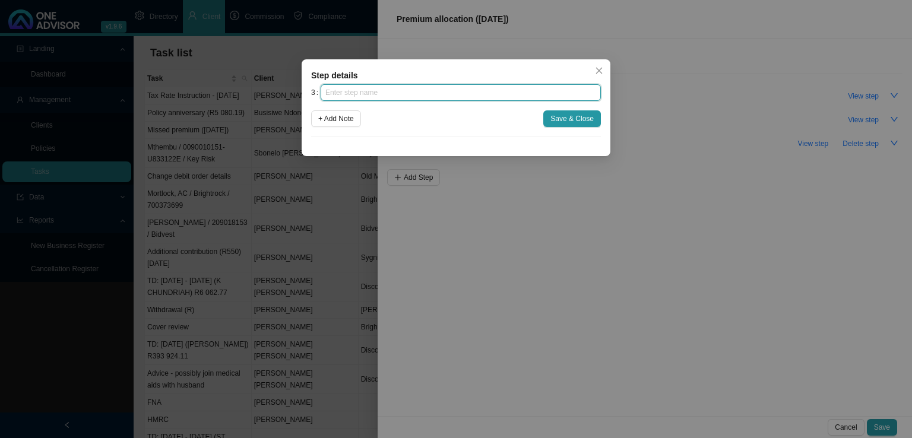
click at [429, 88] on input "text" at bounding box center [461, 92] width 280 height 17
type input "Submission"
click at [540, 124] on div "+ Add Note Save & Close" at bounding box center [456, 118] width 290 height 17
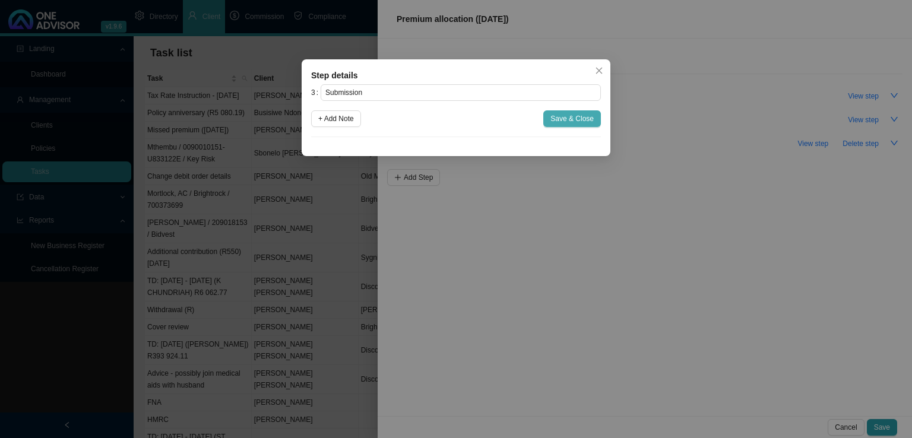
drag, startPoint x: 558, startPoint y: 119, endPoint x: 439, endPoint y: 183, distance: 135.5
click at [558, 119] on span "Save & Close" at bounding box center [571, 119] width 43 height 12
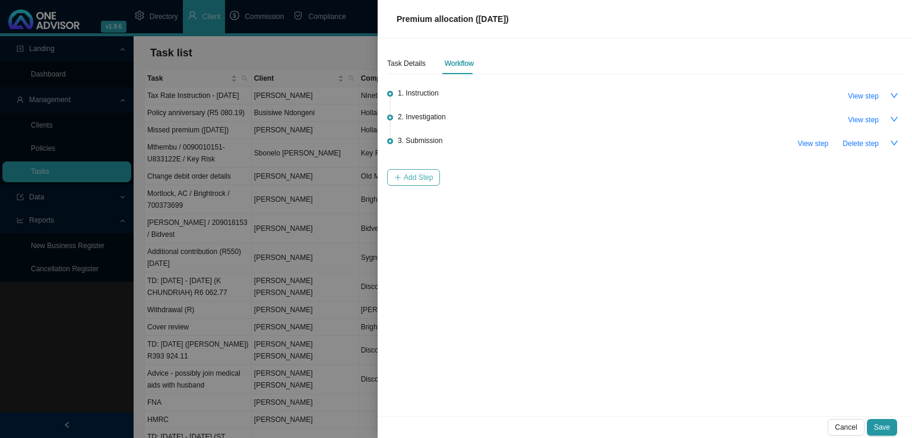
click at [426, 178] on span "Add Step" at bounding box center [418, 178] width 29 height 12
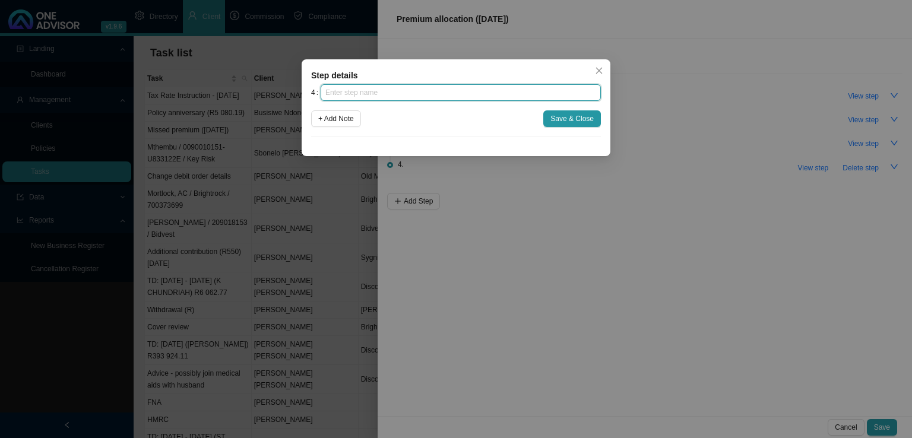
click at [403, 96] on input "text" at bounding box center [461, 92] width 280 height 17
type input "Confirmation of works done"
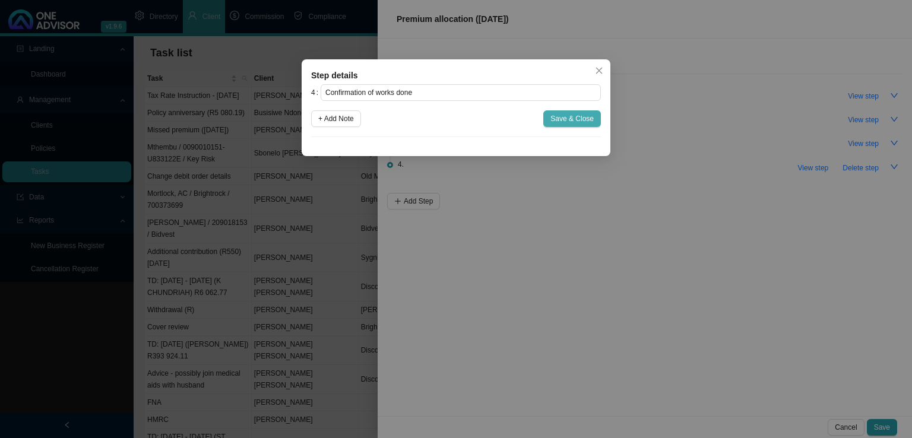
click at [586, 123] on span "Save & Close" at bounding box center [571, 119] width 43 height 12
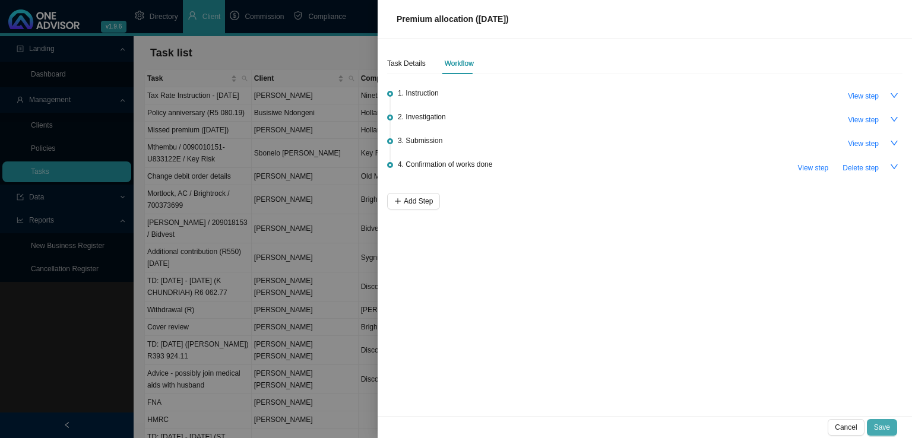
click at [881, 428] on span "Save" at bounding box center [882, 428] width 16 height 12
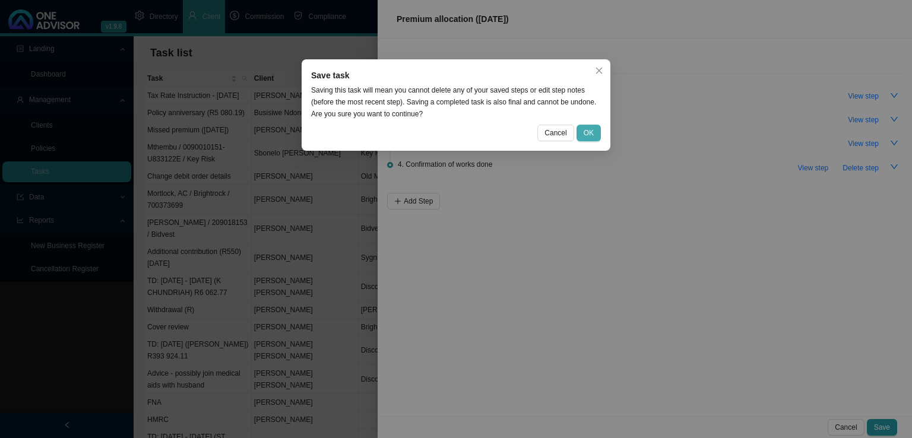
click at [589, 134] on span "OK" at bounding box center [589, 133] width 10 height 12
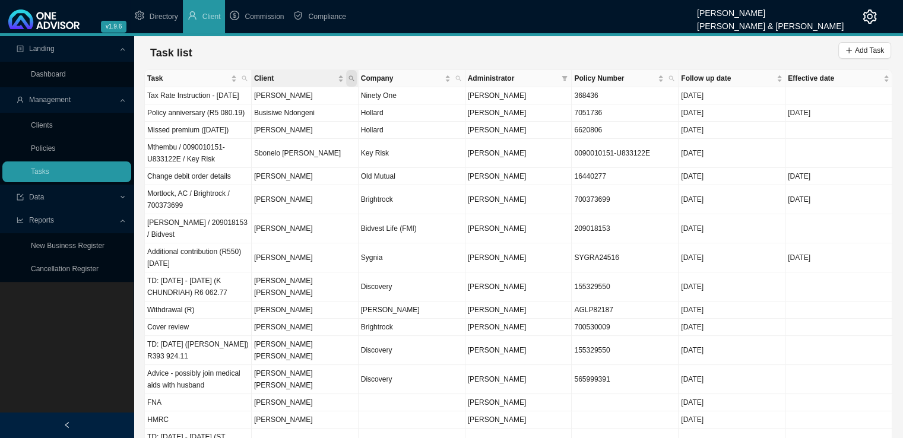
click at [350, 81] on span "Client" at bounding box center [351, 78] width 11 height 17
click at [290, 102] on input "text" at bounding box center [296, 102] width 112 height 17
type input "du bois"
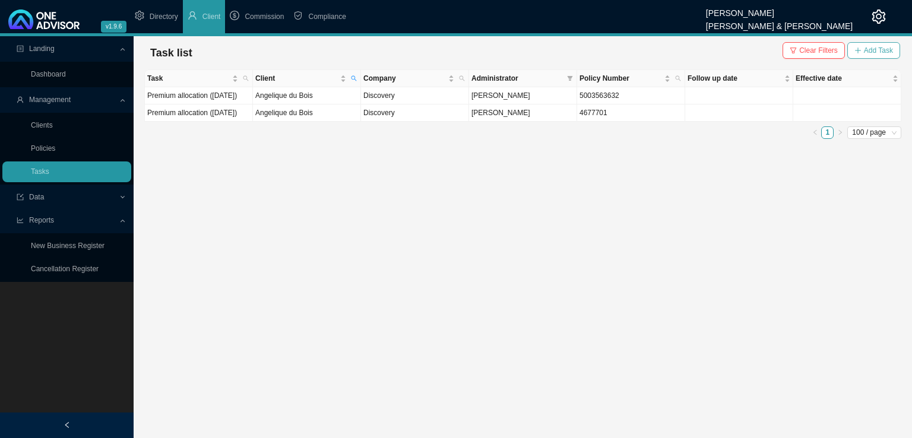
click at [871, 50] on span "Add Task" at bounding box center [878, 51] width 29 height 12
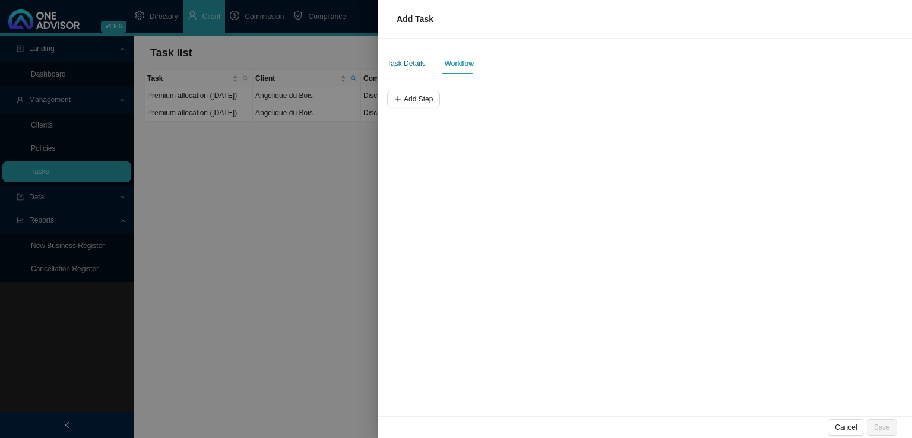
click at [407, 59] on div "Task Details" at bounding box center [406, 64] width 39 height 12
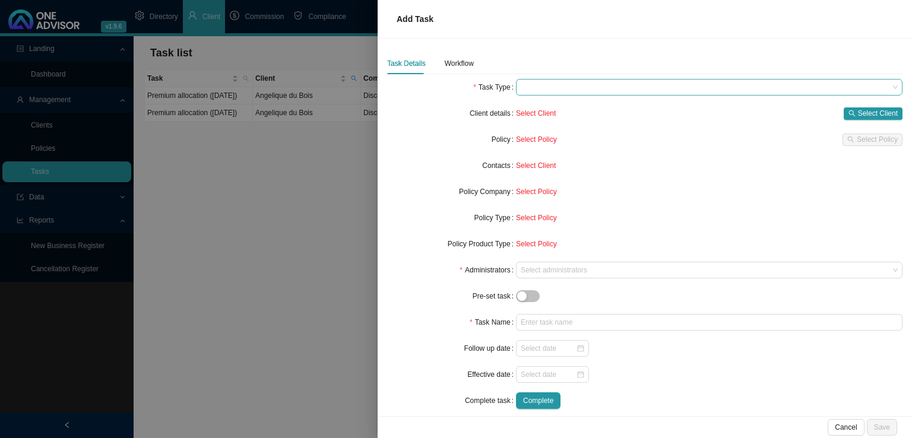
drag, startPoint x: 523, startPoint y: 83, endPoint x: 596, endPoint y: 91, distance: 73.5
click at [523, 84] on span at bounding box center [709, 87] width 377 height 15
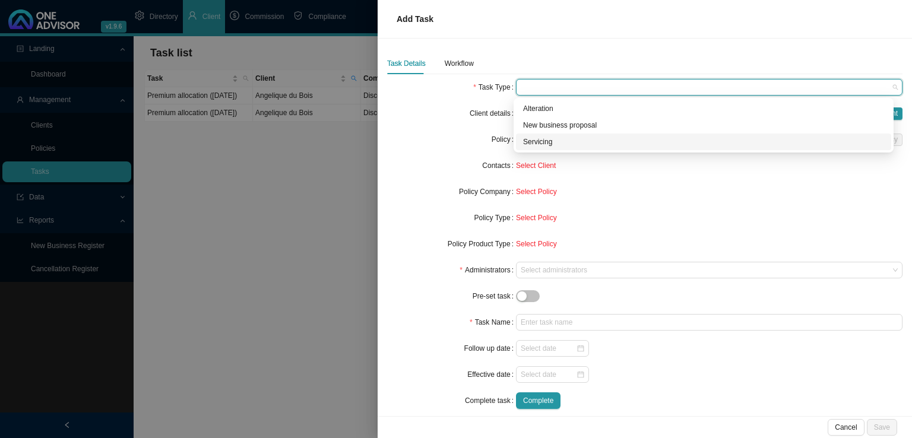
drag, startPoint x: 546, startPoint y: 135, endPoint x: 556, endPoint y: 135, distance: 10.1
click at [549, 135] on div "Servicing" at bounding box center [703, 142] width 375 height 17
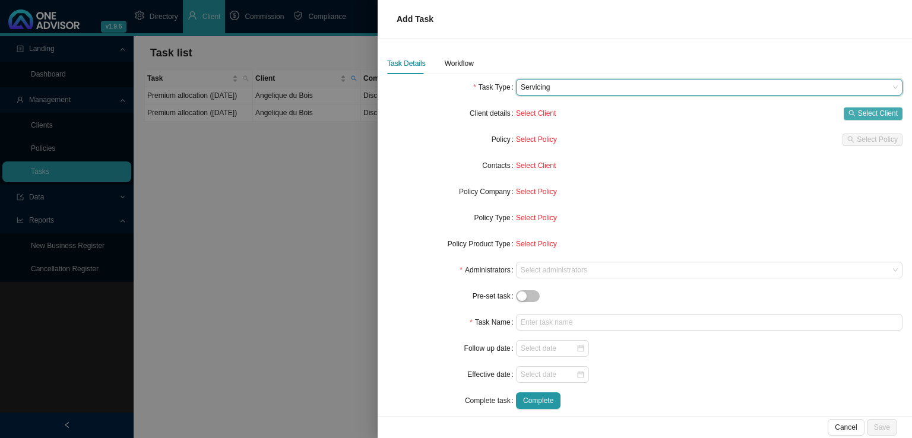
click at [866, 110] on span "Select Client" at bounding box center [878, 113] width 40 height 12
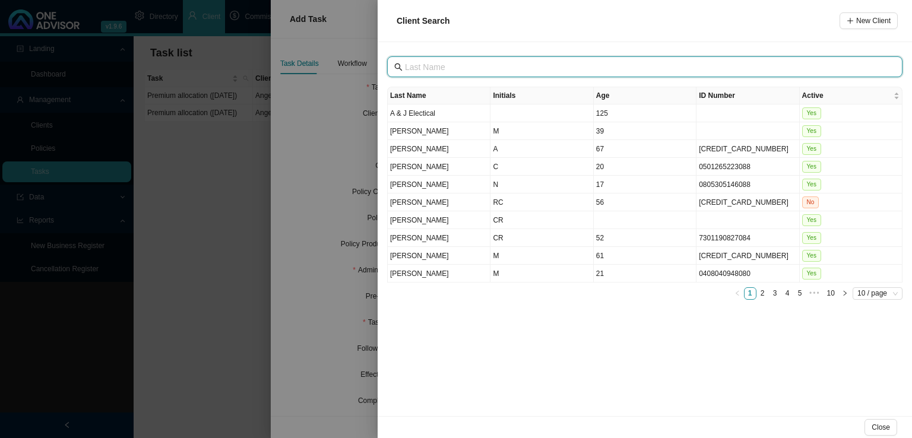
click at [440, 67] on input "text" at bounding box center [646, 67] width 482 height 13
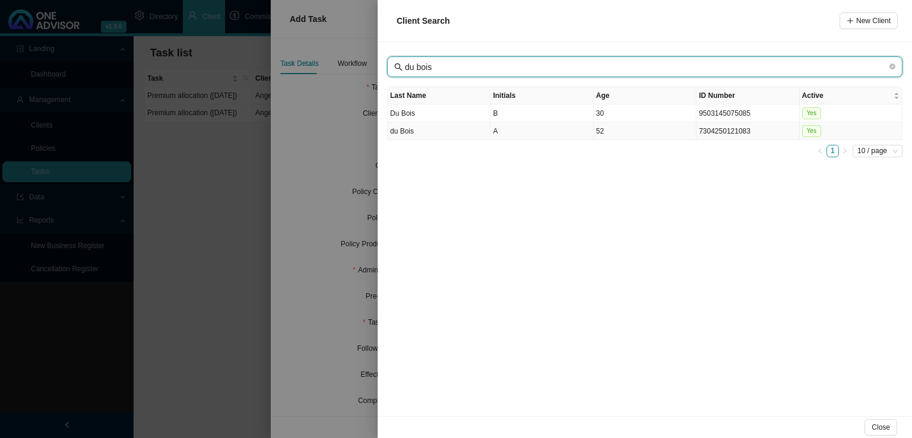
type input "du bois"
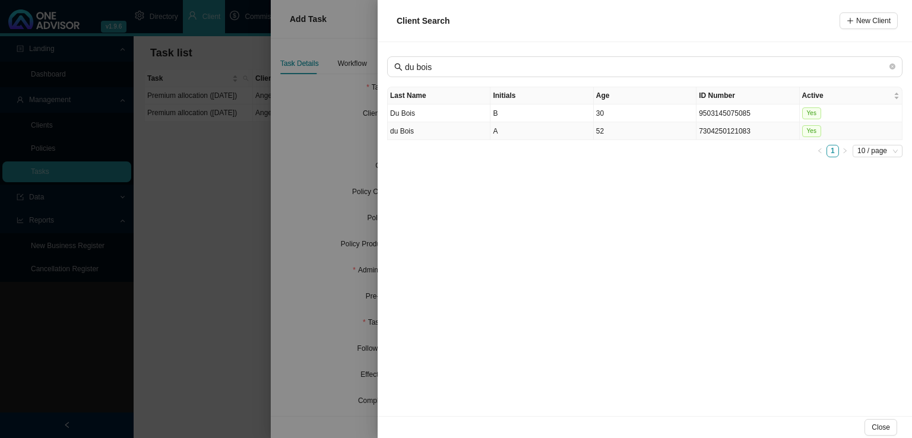
click at [534, 135] on td "A" at bounding box center [541, 131] width 103 height 18
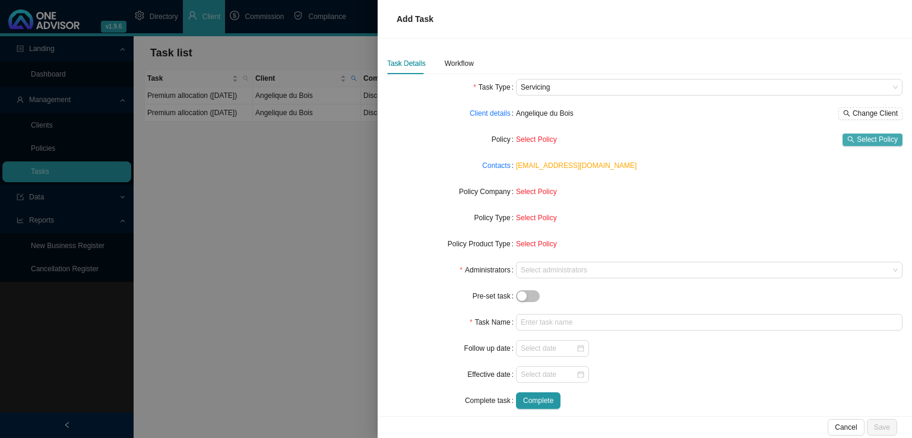
click at [872, 138] on span "Select Policy" at bounding box center [877, 140] width 41 height 12
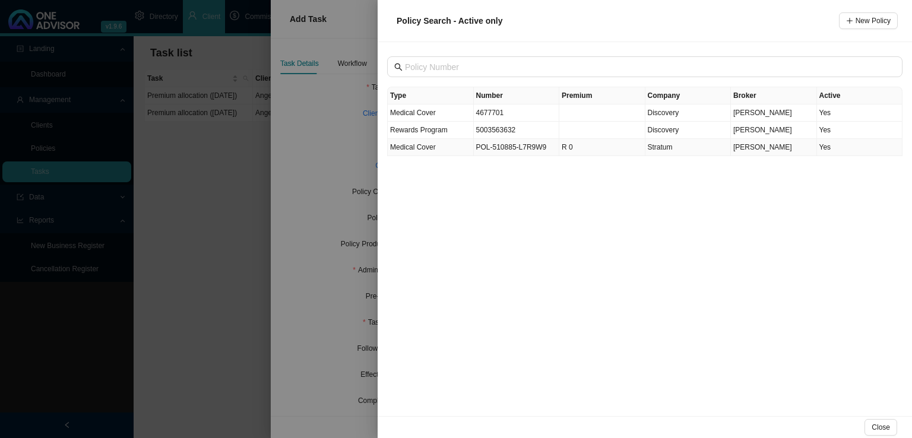
click at [515, 148] on td "POL-510885-L7R9W9" at bounding box center [517, 147] width 86 height 17
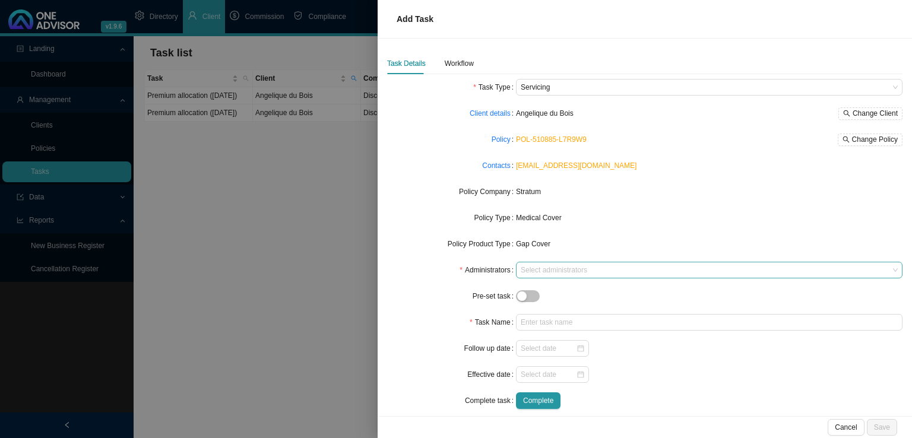
click at [549, 274] on div at bounding box center [703, 270] width 371 height 9
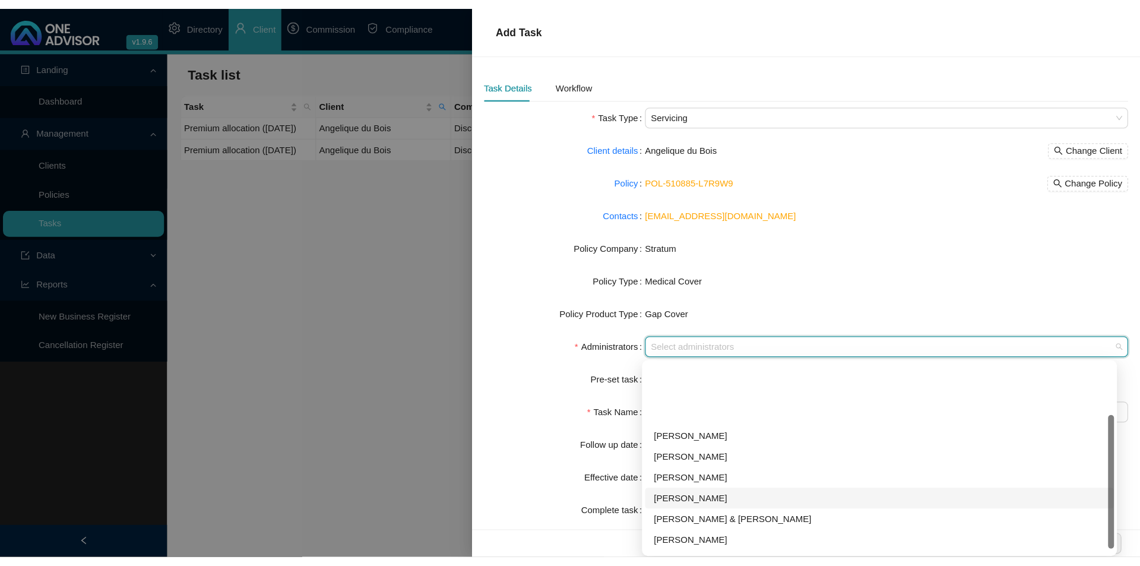
scroll to position [59, 0]
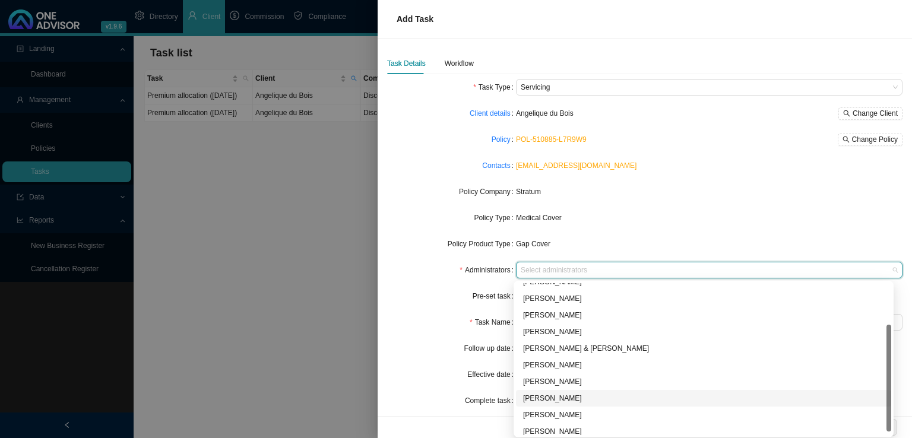
click at [550, 397] on div "[PERSON_NAME]" at bounding box center [703, 399] width 361 height 12
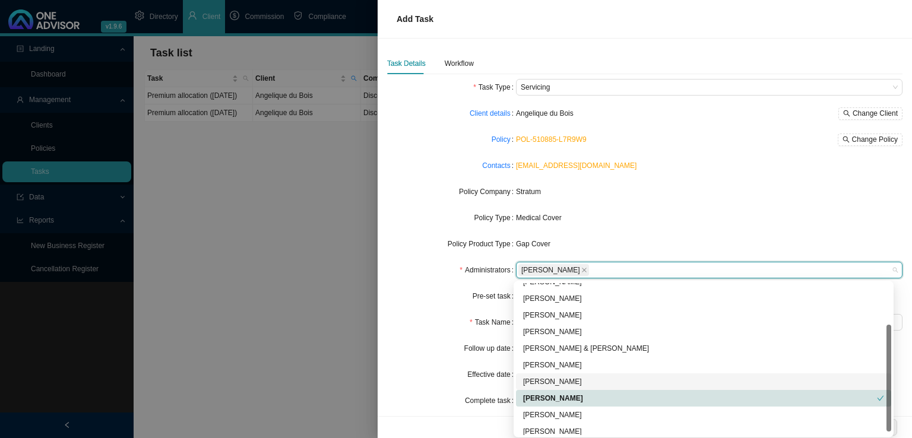
click at [445, 337] on form "Task Type Servicing Client details Angelique du Bois Change Client Policy POL-5…" at bounding box center [644, 244] width 515 height 330
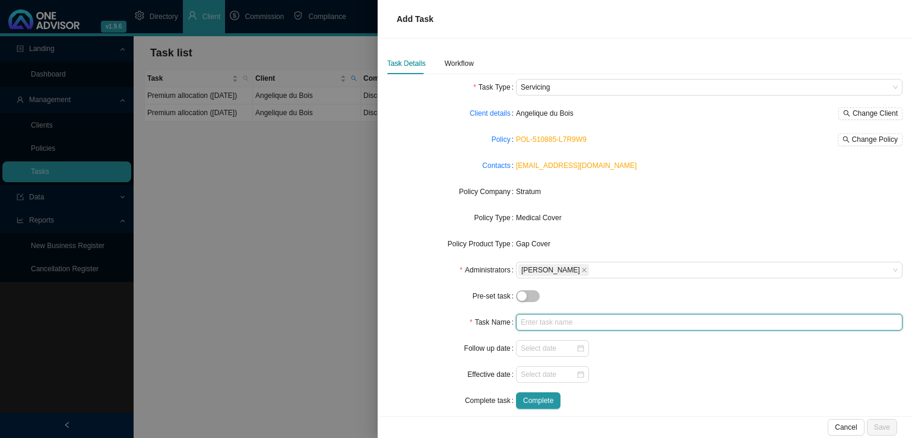
click at [551, 324] on input "text" at bounding box center [709, 322] width 387 height 17
type input "Premium allocation ([DATE])"
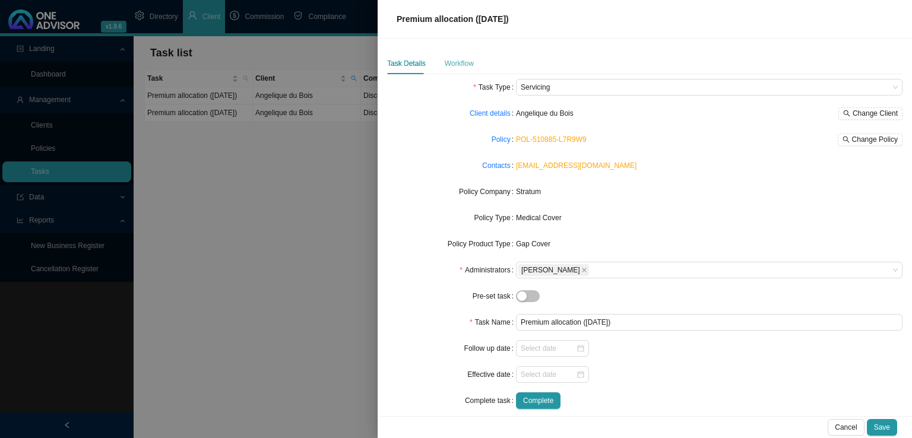
click at [473, 63] on div "Task Details Workflow" at bounding box center [644, 63] width 515 height 21
click at [471, 64] on div "Workflow" at bounding box center [459, 64] width 29 height 12
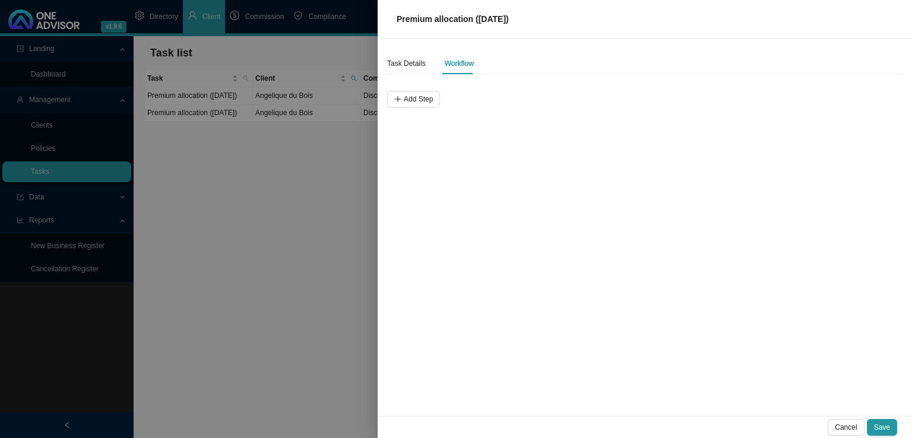
click at [419, 107] on div "Task Details Workflow Add Step" at bounding box center [645, 228] width 534 height 378
click at [417, 105] on button "Add Step" at bounding box center [413, 99] width 53 height 17
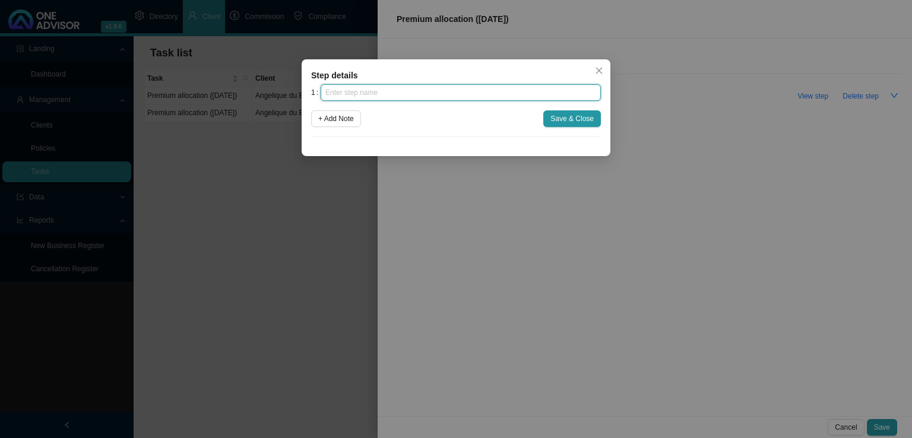
click at [422, 98] on input "text" at bounding box center [461, 92] width 280 height 17
type input "Instruction"
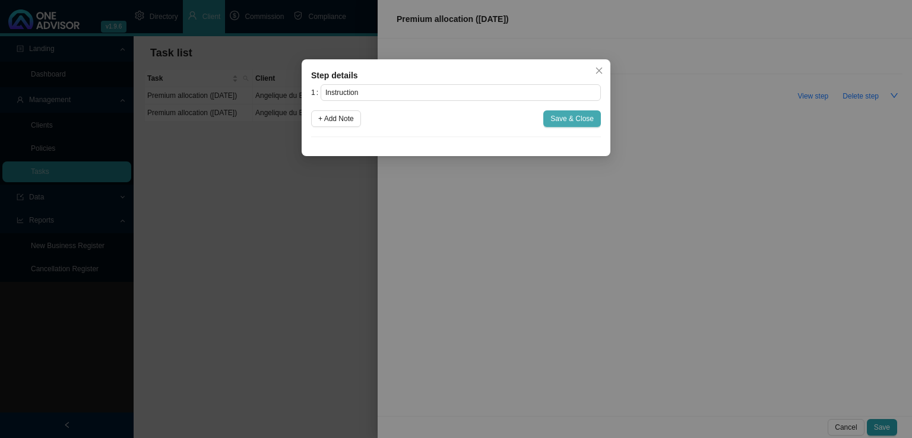
click at [580, 113] on span "Save & Close" at bounding box center [571, 119] width 43 height 12
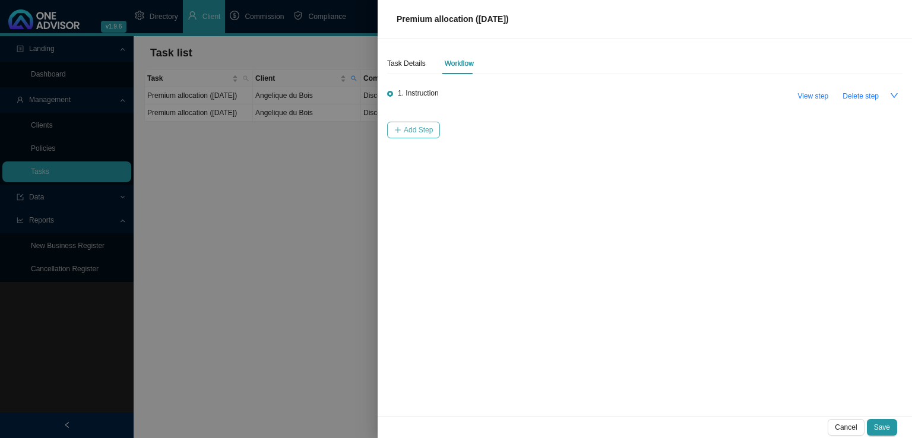
click at [404, 125] on span "Add Step" at bounding box center [418, 130] width 29 height 12
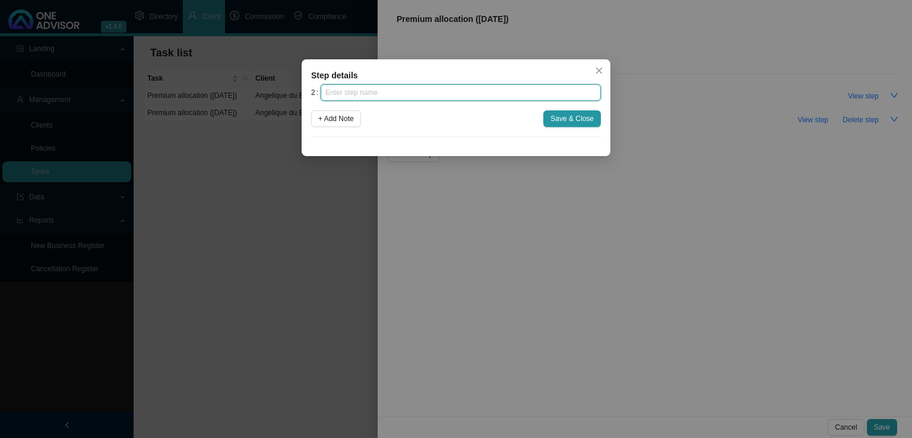
click at [378, 93] on input "text" at bounding box center [461, 92] width 280 height 17
type input "Investigation"
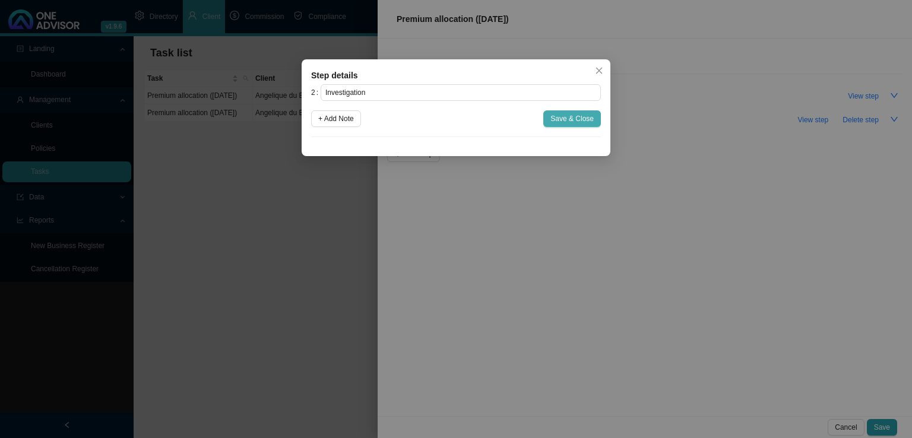
click at [572, 115] on span "Save & Close" at bounding box center [571, 119] width 43 height 12
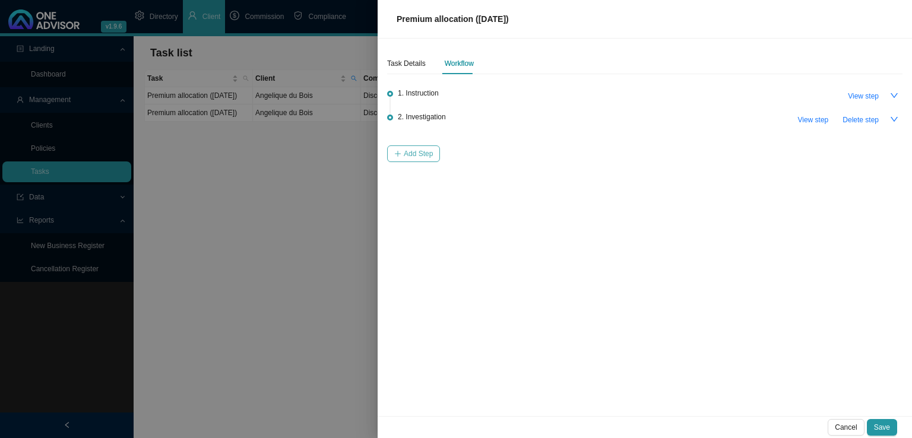
click at [410, 153] on span "Add Step" at bounding box center [418, 154] width 29 height 12
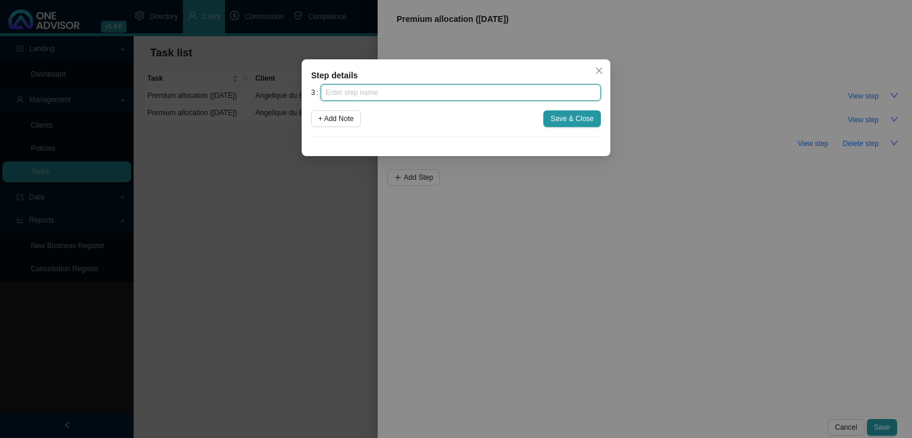
click at [414, 86] on input "text" at bounding box center [461, 92] width 280 height 17
type input "Submission"
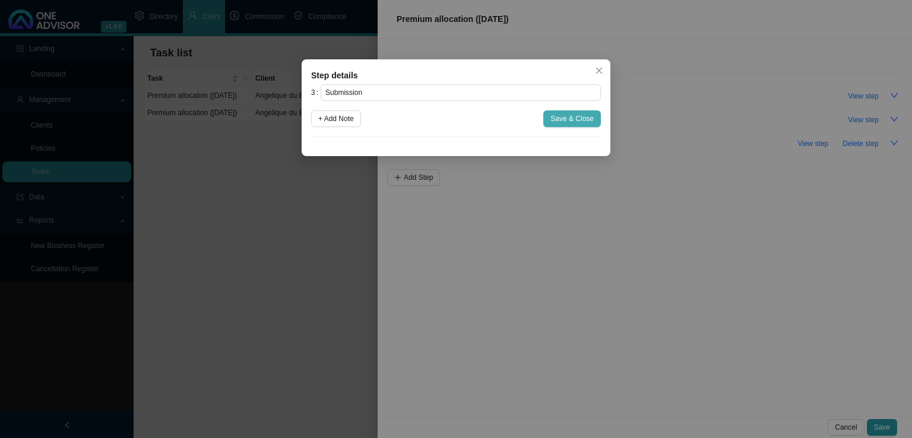
drag, startPoint x: 572, startPoint y: 115, endPoint x: 515, endPoint y: 132, distance: 59.5
click at [571, 118] on span "Save & Close" at bounding box center [571, 119] width 43 height 12
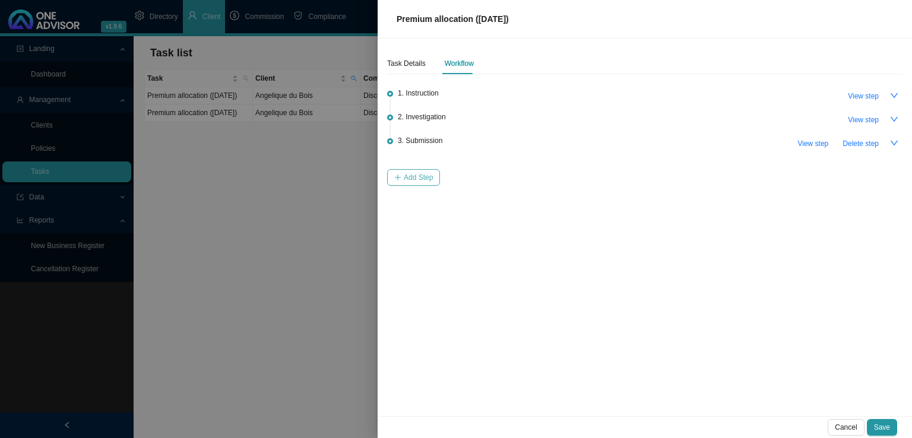
click at [409, 174] on span "Add Step" at bounding box center [418, 178] width 29 height 12
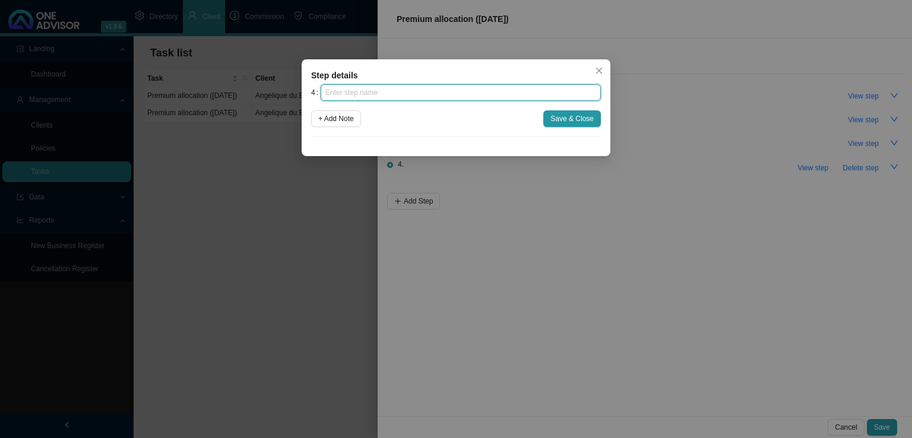
click at [403, 100] on input "text" at bounding box center [461, 92] width 280 height 17
type input "Confirmation of works done"
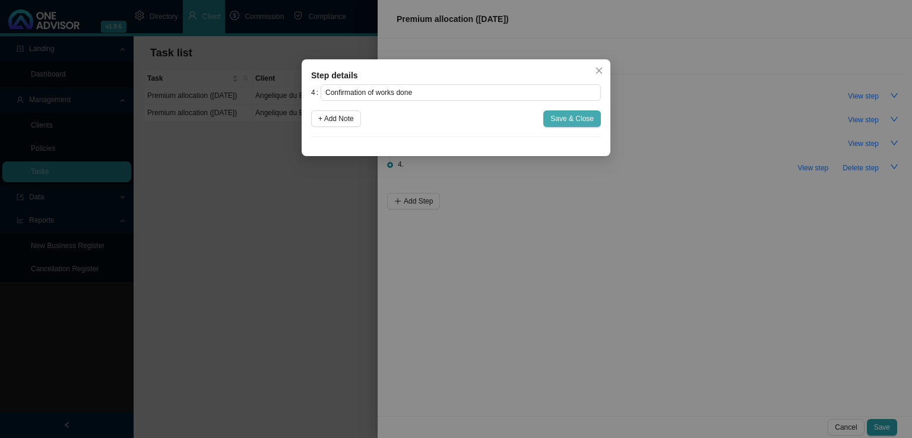
click at [594, 119] on button "Save & Close" at bounding box center [572, 118] width 58 height 17
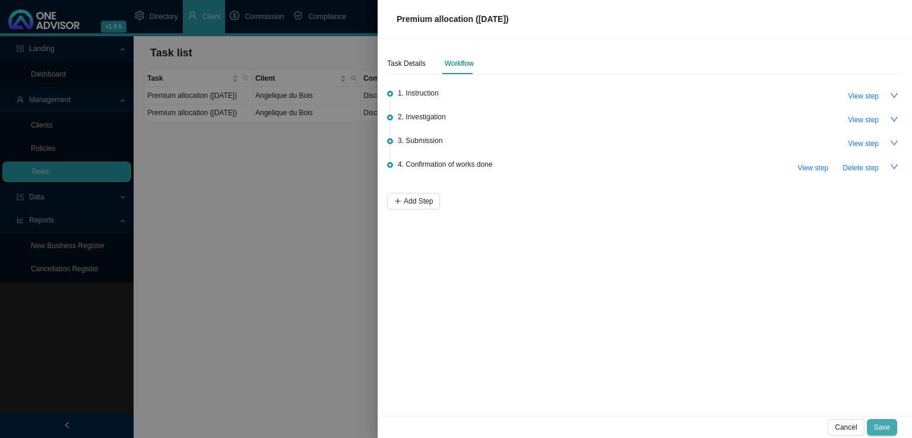
click at [876, 426] on span "Save" at bounding box center [882, 428] width 16 height 12
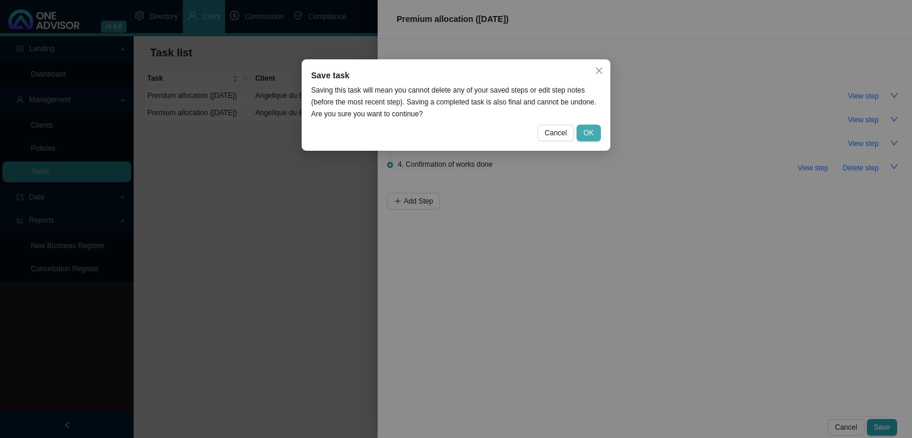
click at [596, 134] on button "OK" at bounding box center [589, 133] width 24 height 17
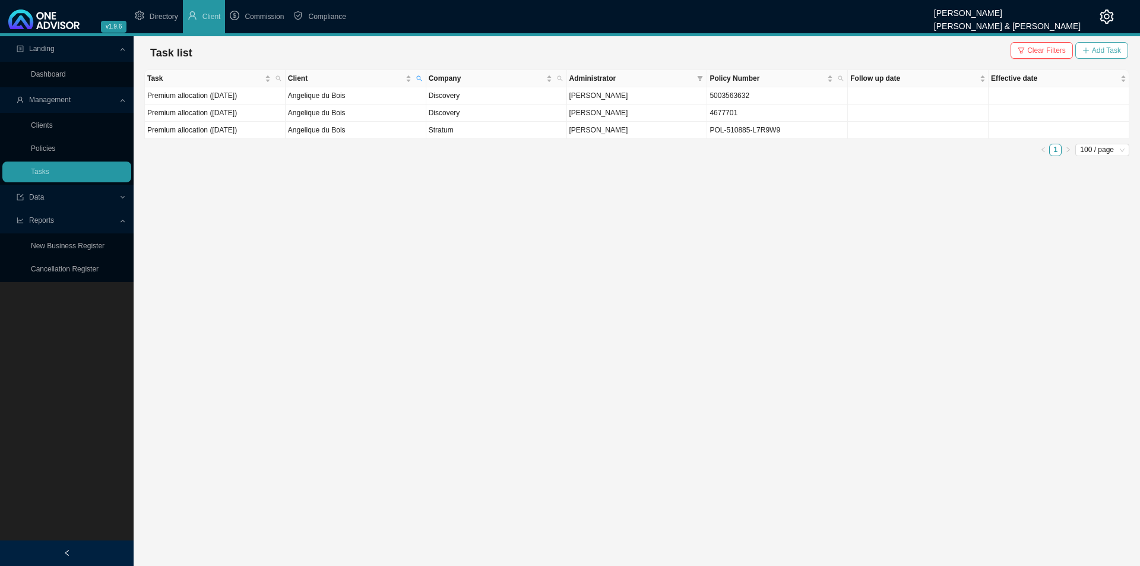
click at [1094, 52] on span "Add Task" at bounding box center [1106, 51] width 29 height 12
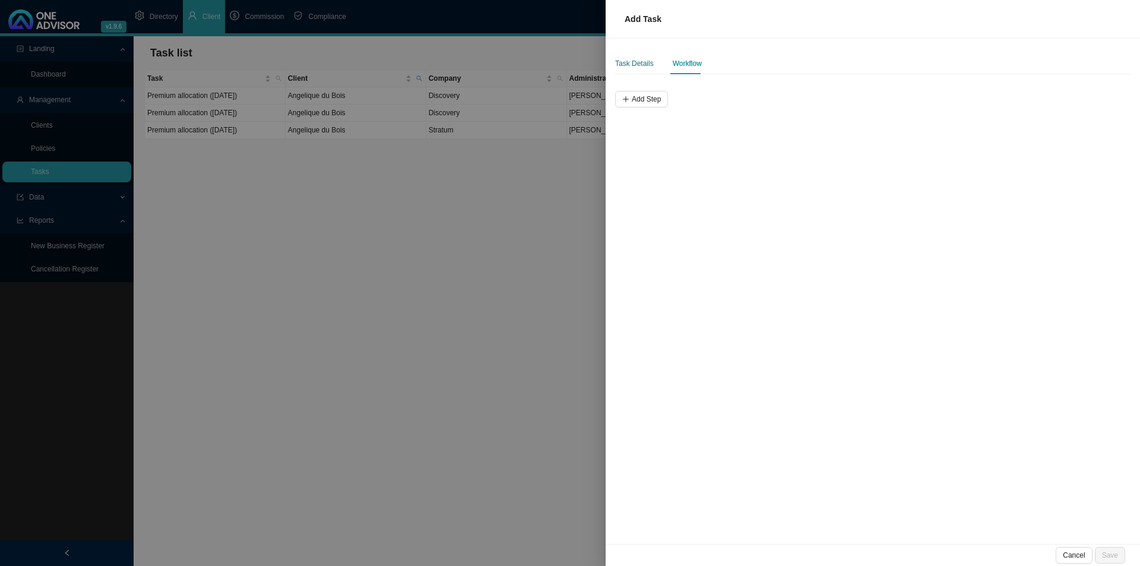
click at [623, 64] on div "Task Details" at bounding box center [634, 64] width 39 height 12
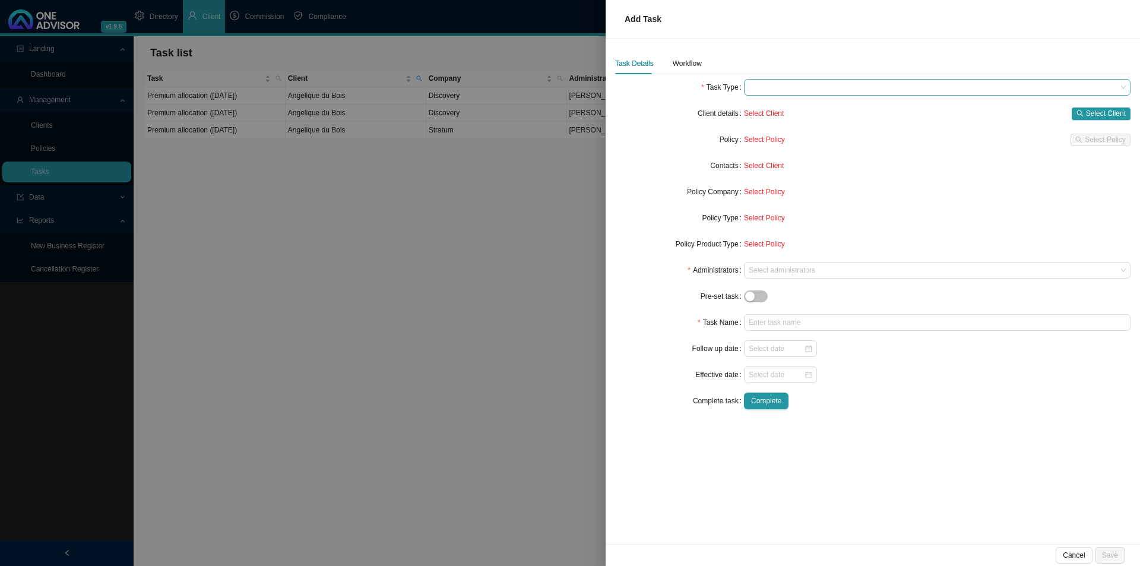
click at [795, 83] on span at bounding box center [937, 87] width 377 height 15
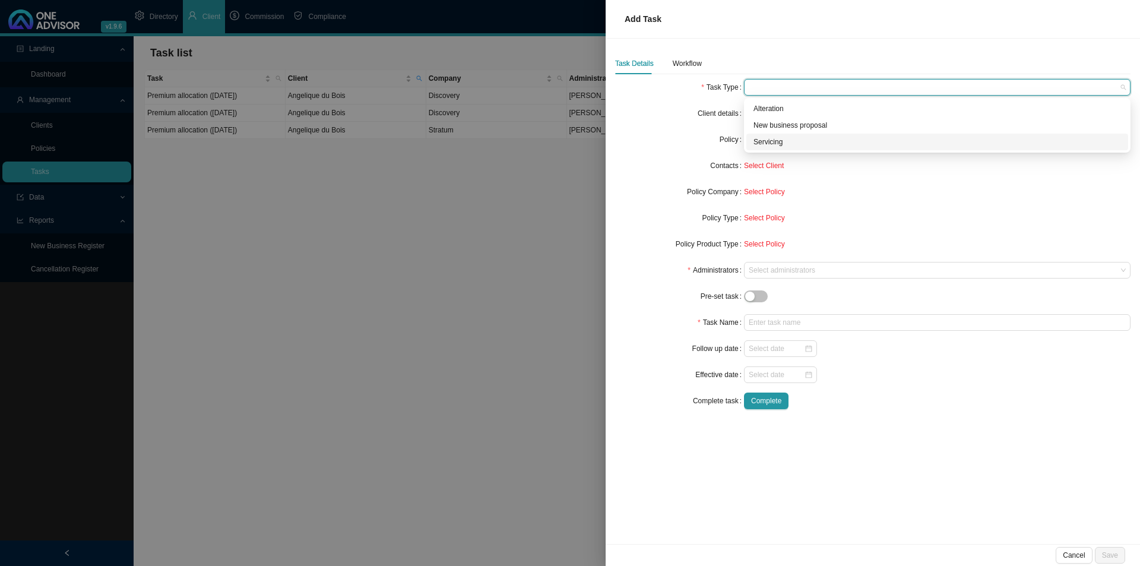
click at [774, 142] on div "Servicing" at bounding box center [938, 142] width 368 height 12
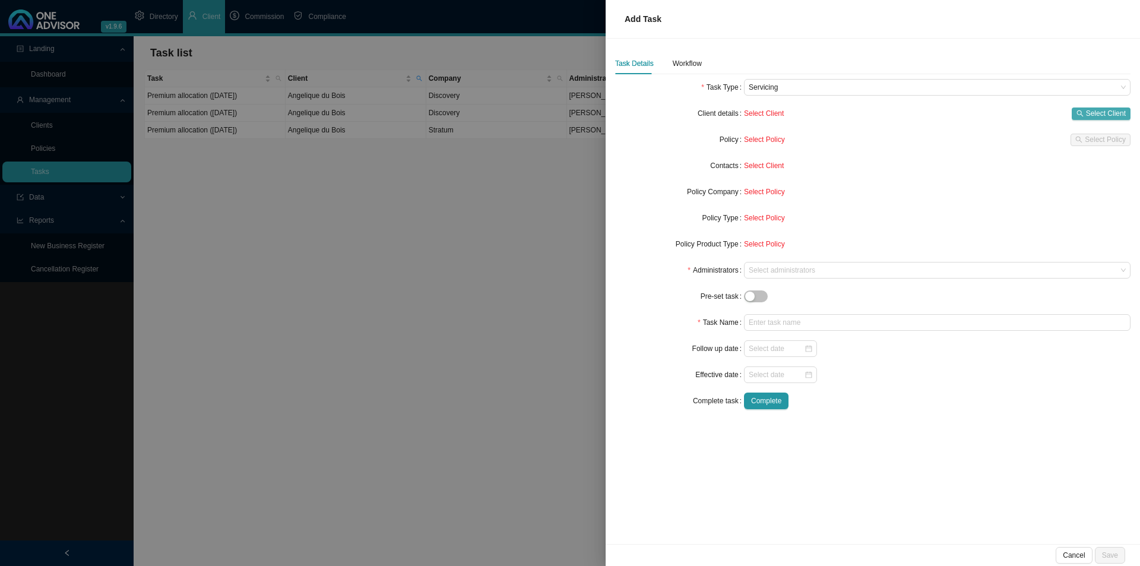
click at [1100, 106] on div "Select Client Select Client" at bounding box center [937, 113] width 387 height 17
click at [1102, 110] on span "Select Client" at bounding box center [1106, 113] width 40 height 12
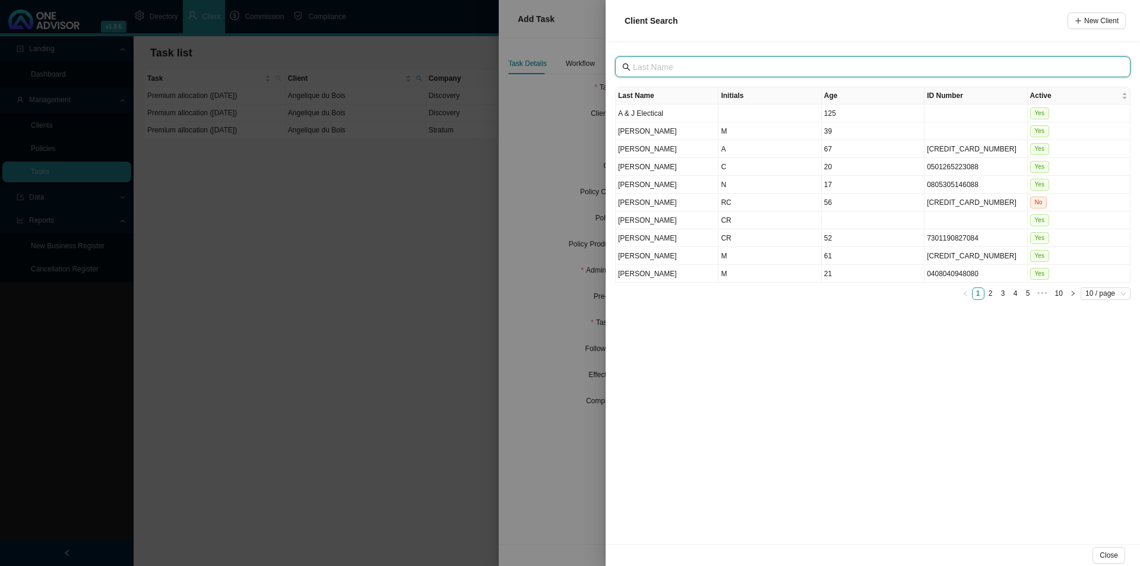
click at [674, 71] on input "text" at bounding box center [874, 67] width 482 height 13
type input "[PERSON_NAME]"
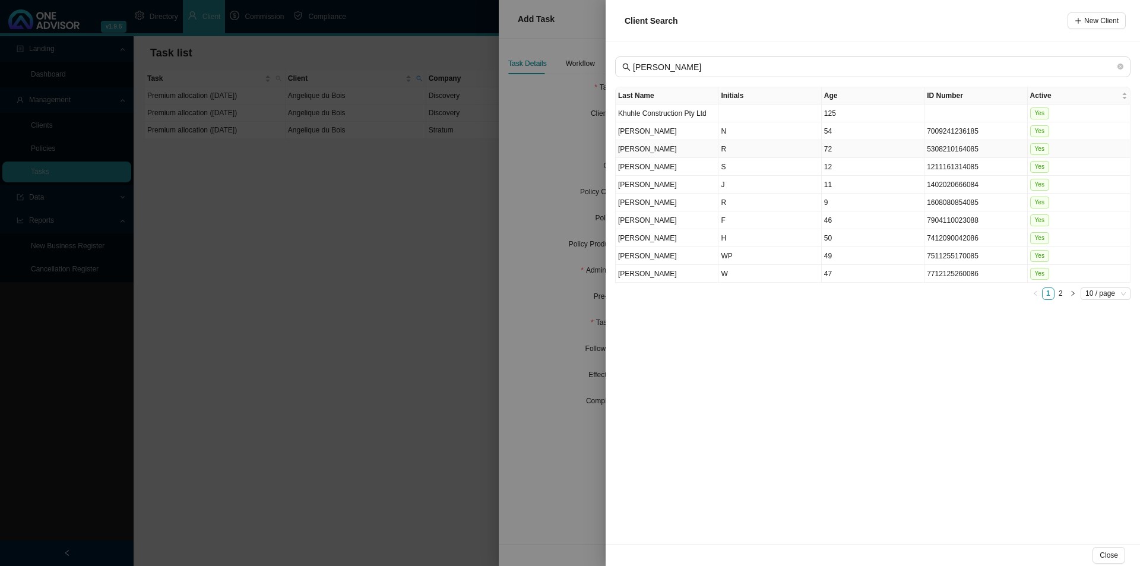
click at [764, 146] on td "R" at bounding box center [770, 149] width 103 height 18
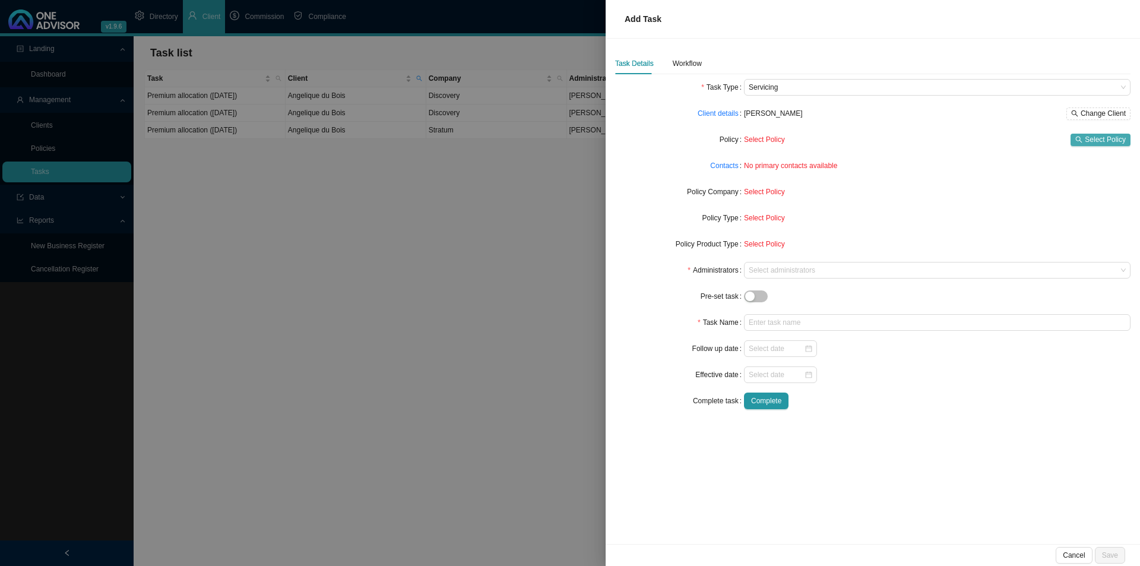
click at [1108, 138] on span "Select Policy" at bounding box center [1105, 140] width 41 height 12
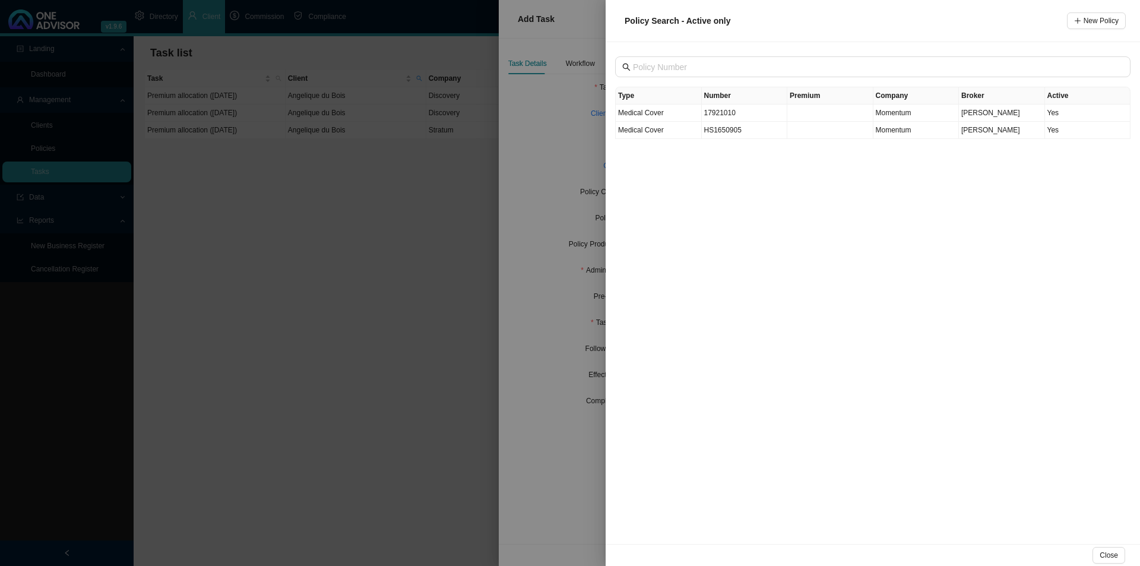
click at [559, 213] on div at bounding box center [570, 283] width 1140 height 566
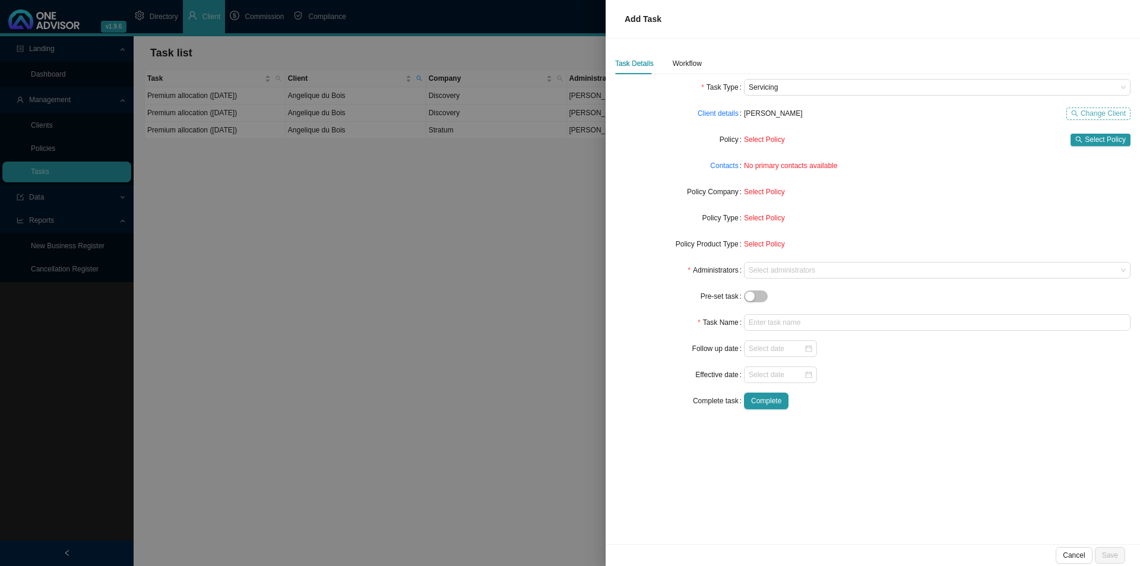
click at [1081, 110] on span "Change Client" at bounding box center [1103, 113] width 45 height 12
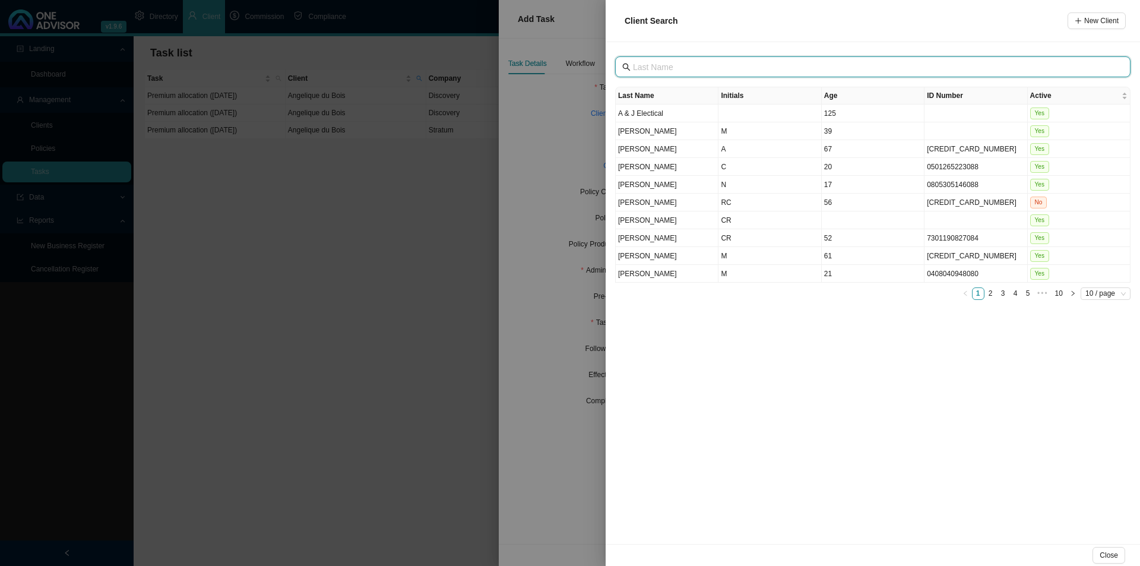
click at [686, 71] on input "text" at bounding box center [874, 67] width 482 height 13
type input "[PERSON_NAME]"
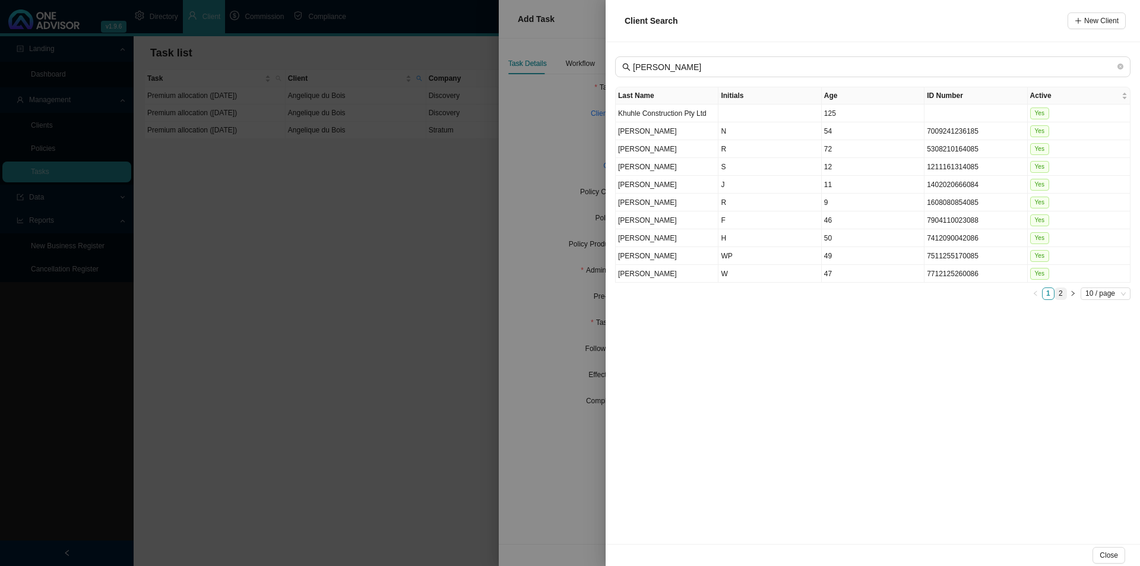
click at [1057, 293] on link "2" at bounding box center [1060, 293] width 11 height 11
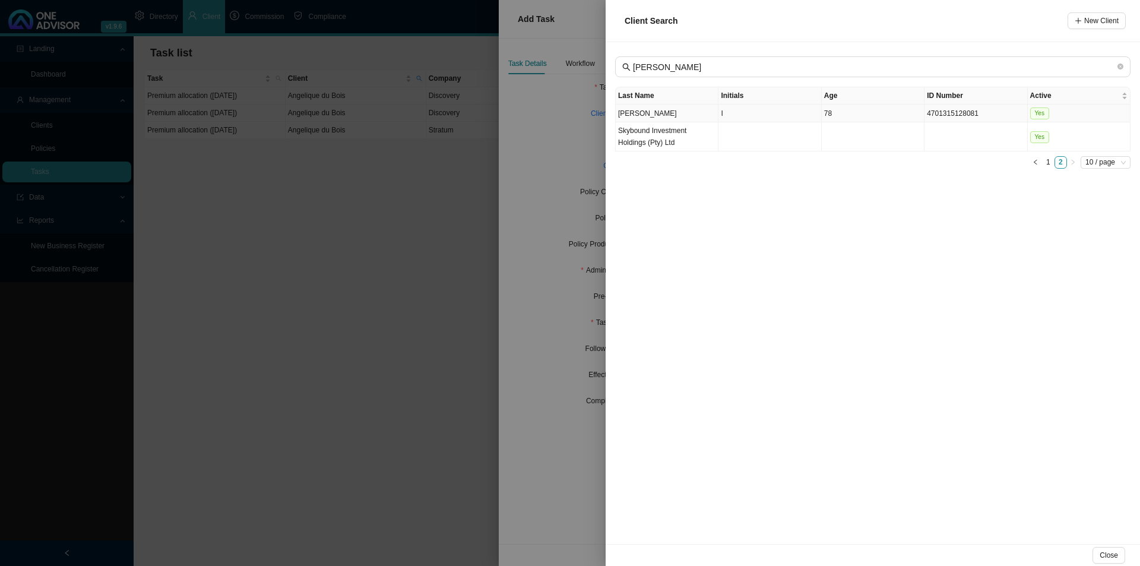
click at [765, 115] on td "I" at bounding box center [770, 114] width 103 height 18
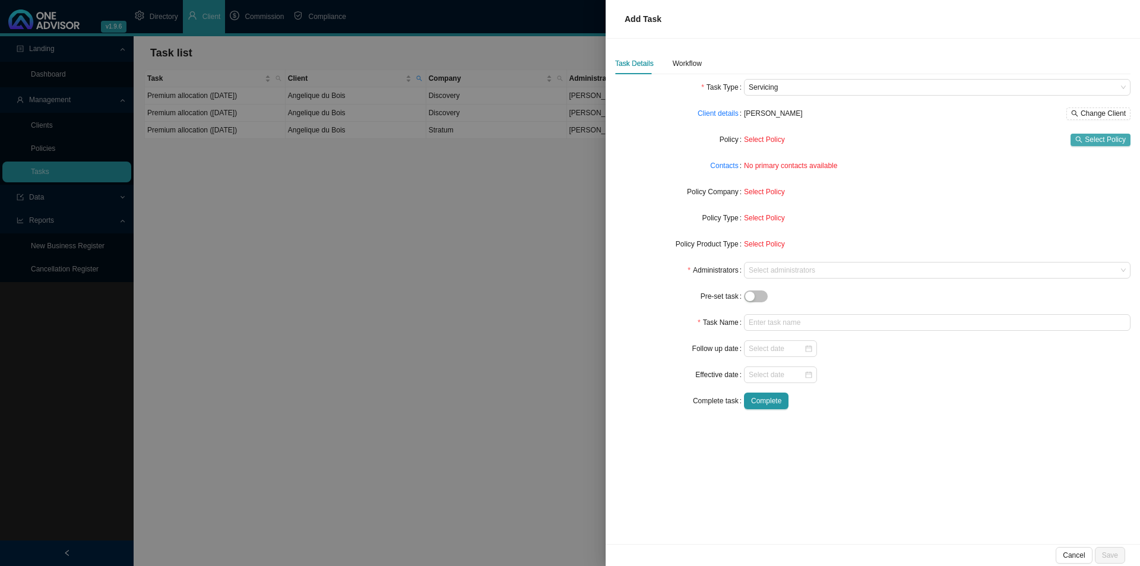
click at [1110, 137] on span "Select Policy" at bounding box center [1105, 140] width 41 height 12
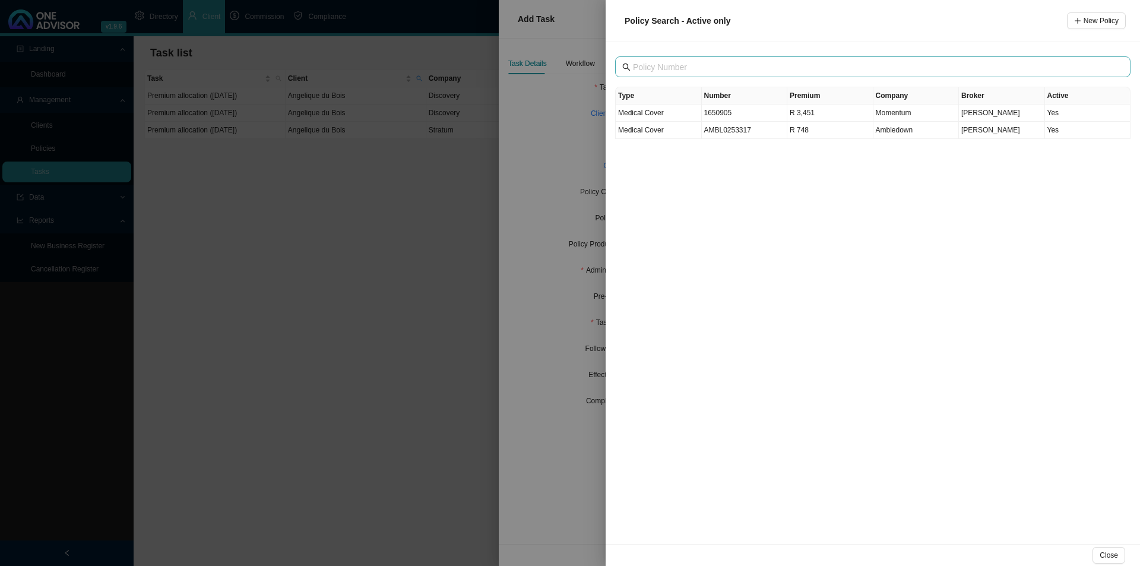
click at [704, 59] on span at bounding box center [872, 66] width 515 height 21
click at [745, 131] on td "AMBL0253317" at bounding box center [745, 130] width 86 height 17
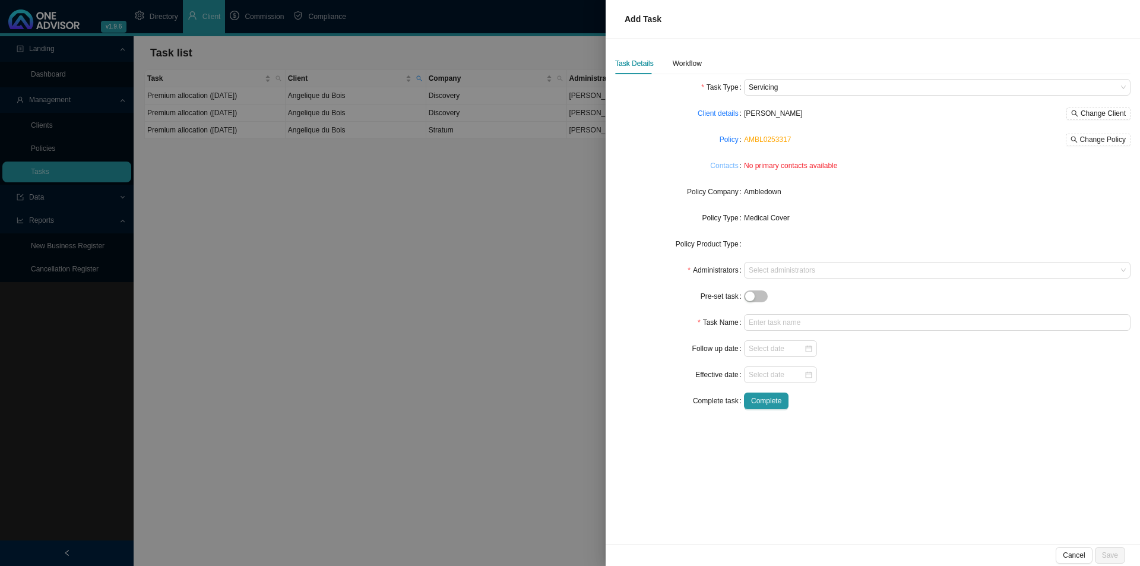
click at [726, 166] on link "Contacts" at bounding box center [724, 166] width 28 height 12
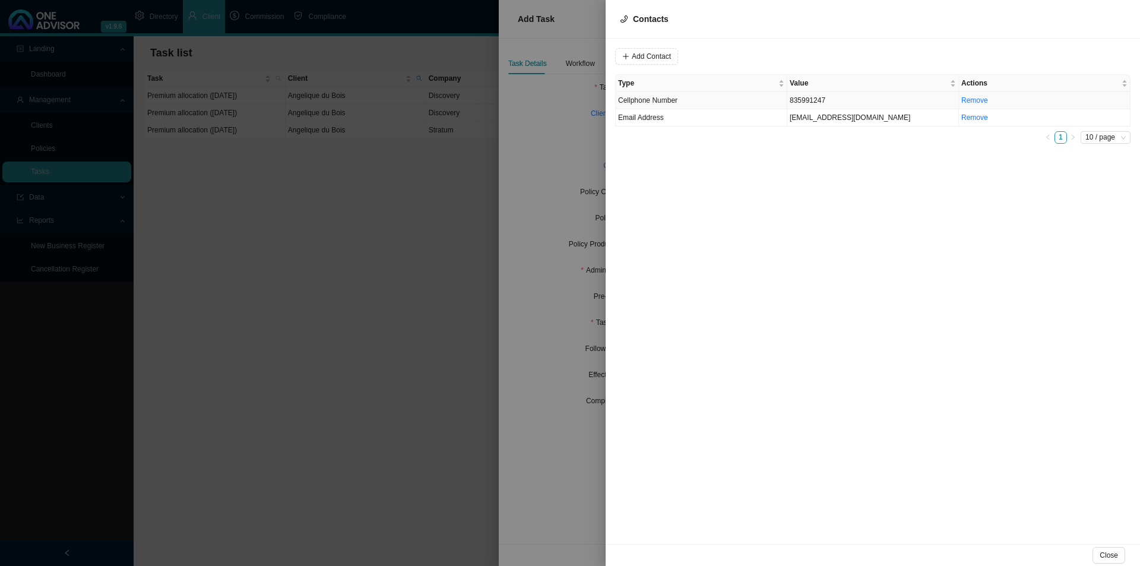
click at [746, 104] on td "Cellphone Number" at bounding box center [702, 100] width 172 height 17
click at [641, 53] on input "835991247" at bounding box center [687, 56] width 99 height 17
click at [811, 53] on span "Cellphone Number" at bounding box center [808, 56] width 80 height 15
type input "0835991247"
click at [811, 53] on span "Cellphone Number" at bounding box center [808, 56] width 80 height 15
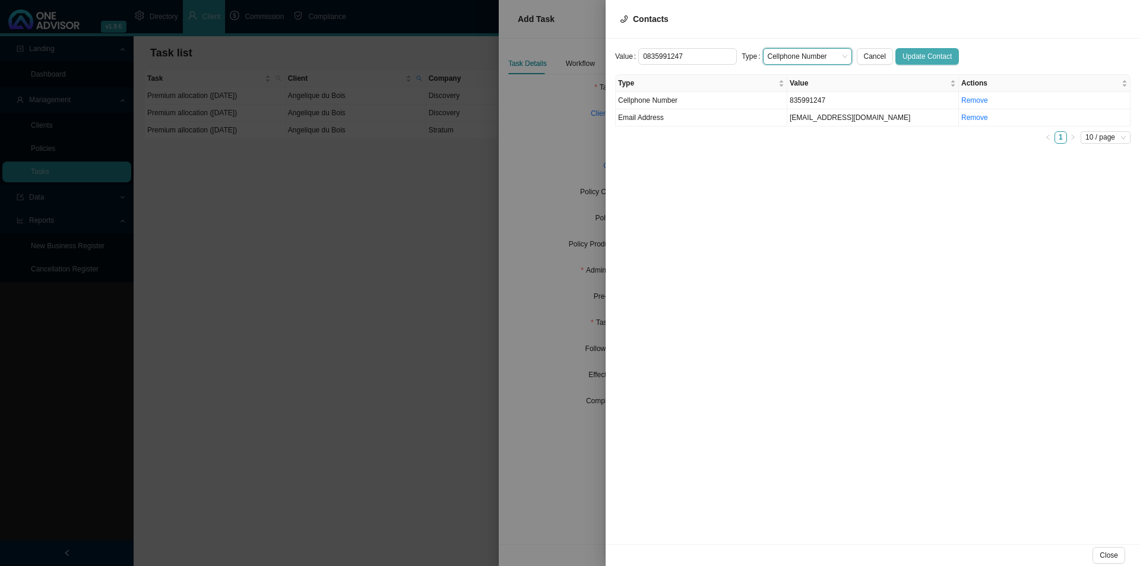
click at [907, 52] on span "Update Contact" at bounding box center [927, 56] width 49 height 12
click at [651, 105] on td "Cellphone Number" at bounding box center [702, 100] width 172 height 17
click at [783, 55] on span "Cellphone Number" at bounding box center [808, 56] width 80 height 15
click at [789, 110] on div "Primary Cellphone Number" at bounding box center [802, 111] width 70 height 12
drag, startPoint x: 945, startPoint y: 55, endPoint x: 850, endPoint y: 82, distance: 99.4
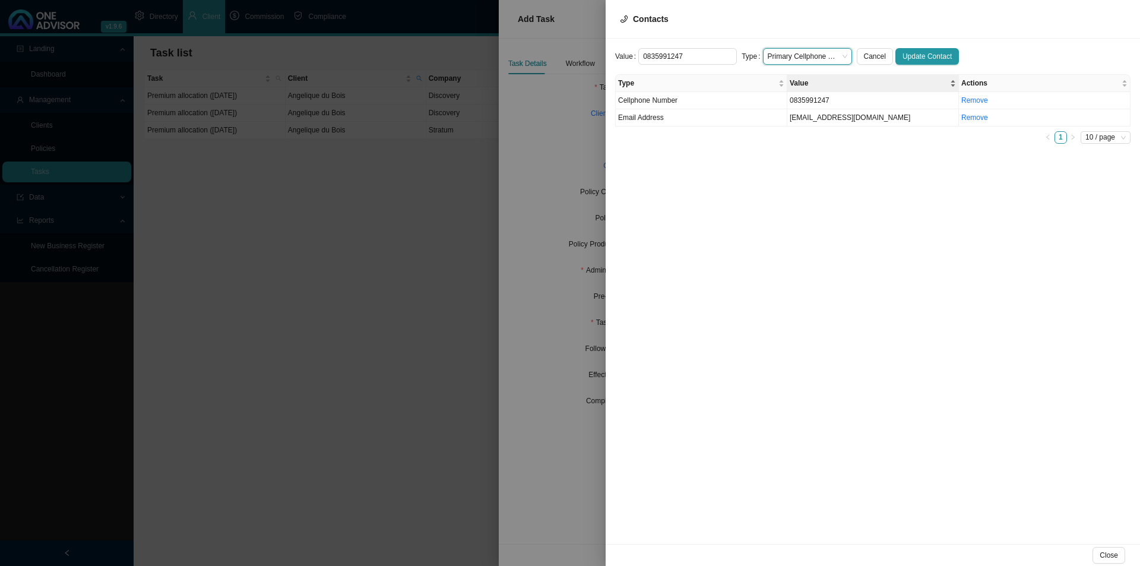
click at [945, 54] on button "Update Contact" at bounding box center [927, 56] width 64 height 17
click at [715, 119] on td "Email Address" at bounding box center [702, 117] width 172 height 17
click at [795, 57] on span "Email Address" at bounding box center [808, 56] width 80 height 15
click at [805, 131] on div "Primary Email Address" at bounding box center [802, 128] width 70 height 12
click at [914, 56] on span "Update Contact" at bounding box center [927, 56] width 49 height 12
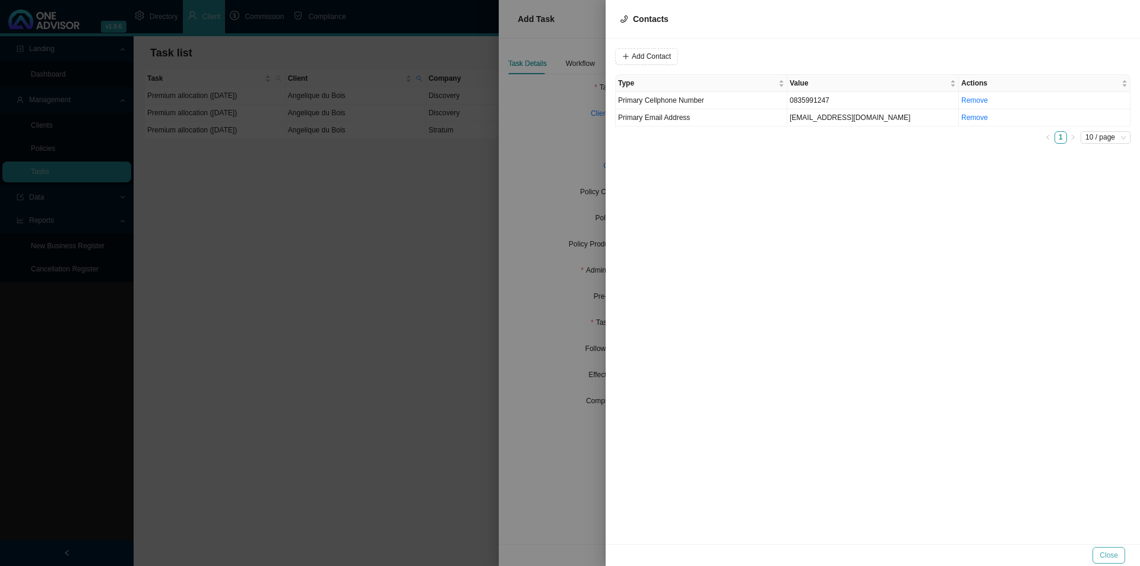
click at [1114, 552] on span "Close" at bounding box center [1109, 555] width 18 height 12
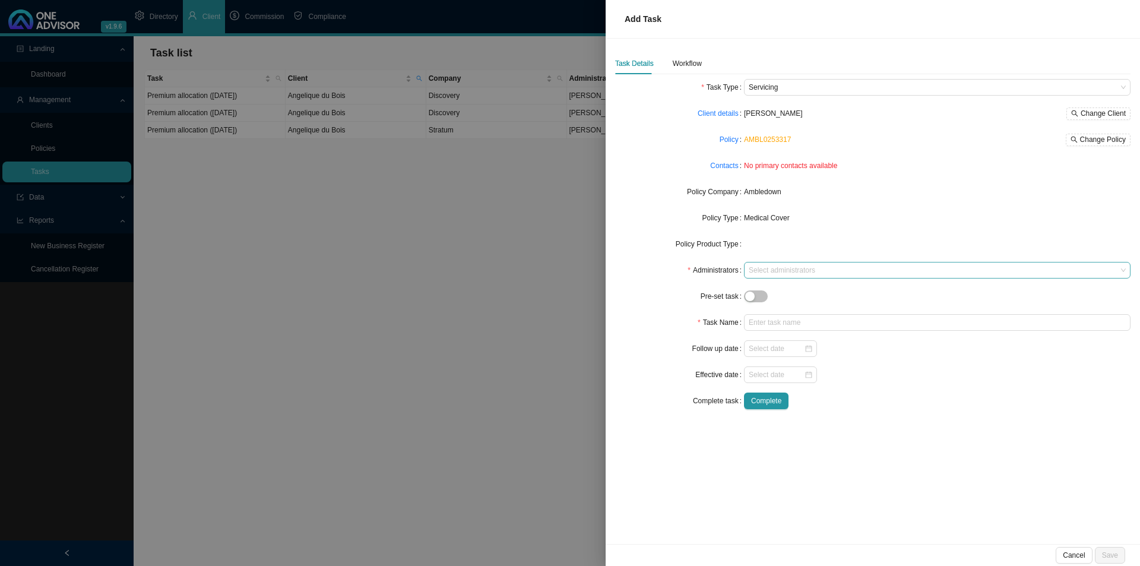
click at [783, 273] on div at bounding box center [931, 270] width 371 height 9
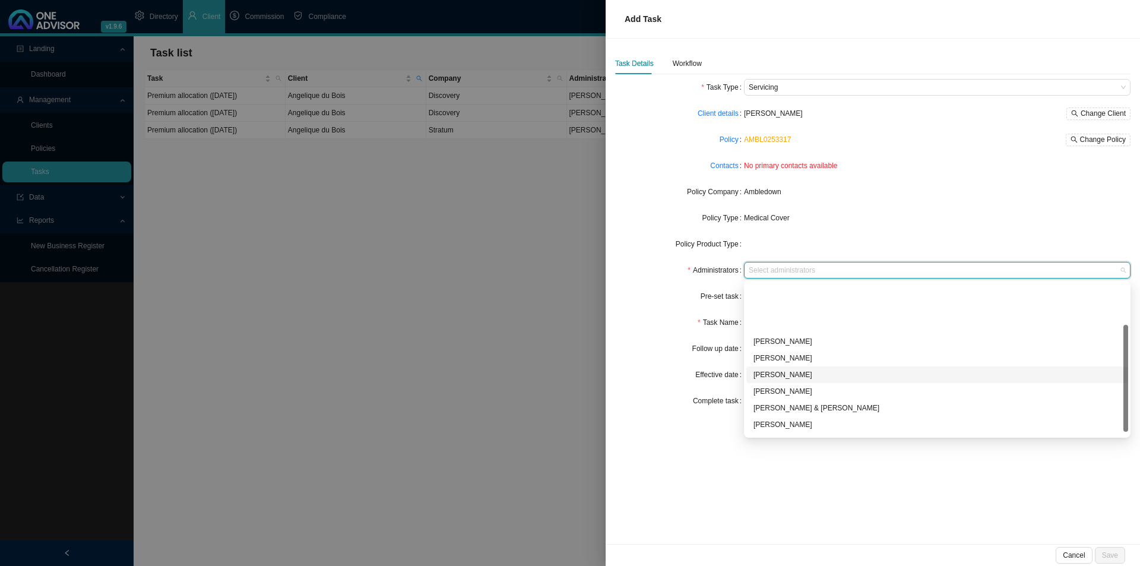
scroll to position [64, 0]
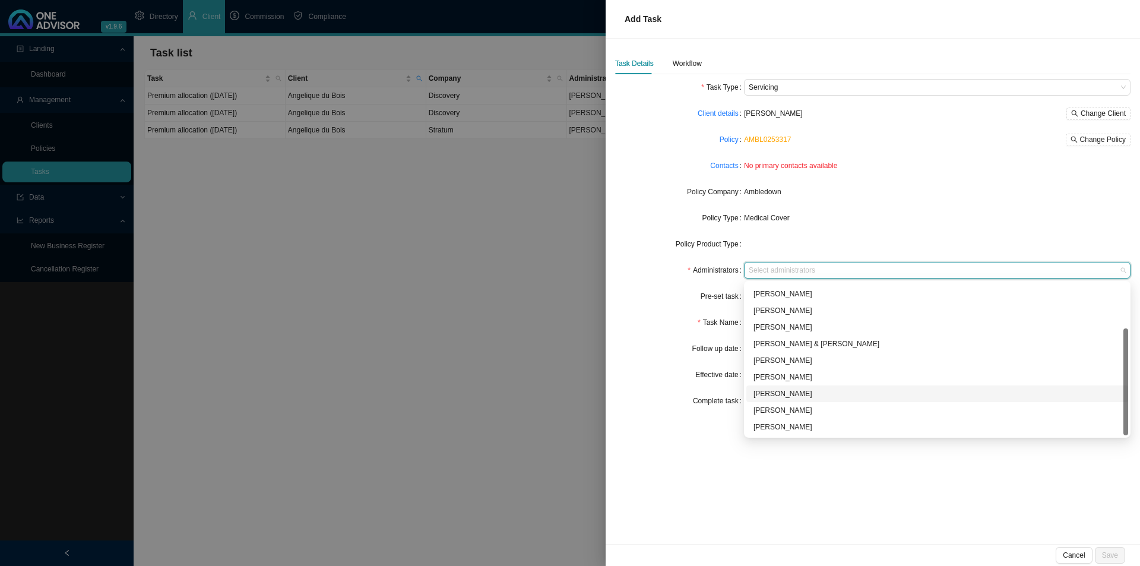
click at [784, 395] on div "[PERSON_NAME]" at bounding box center [938, 394] width 368 height 12
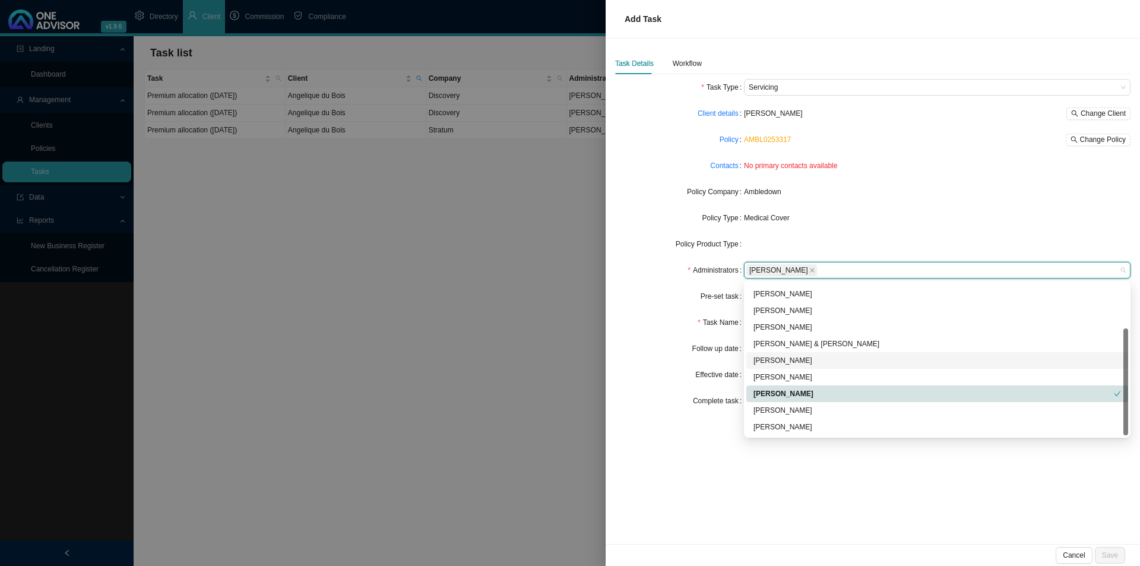
click at [685, 348] on div "Follow up date" at bounding box center [679, 348] width 129 height 17
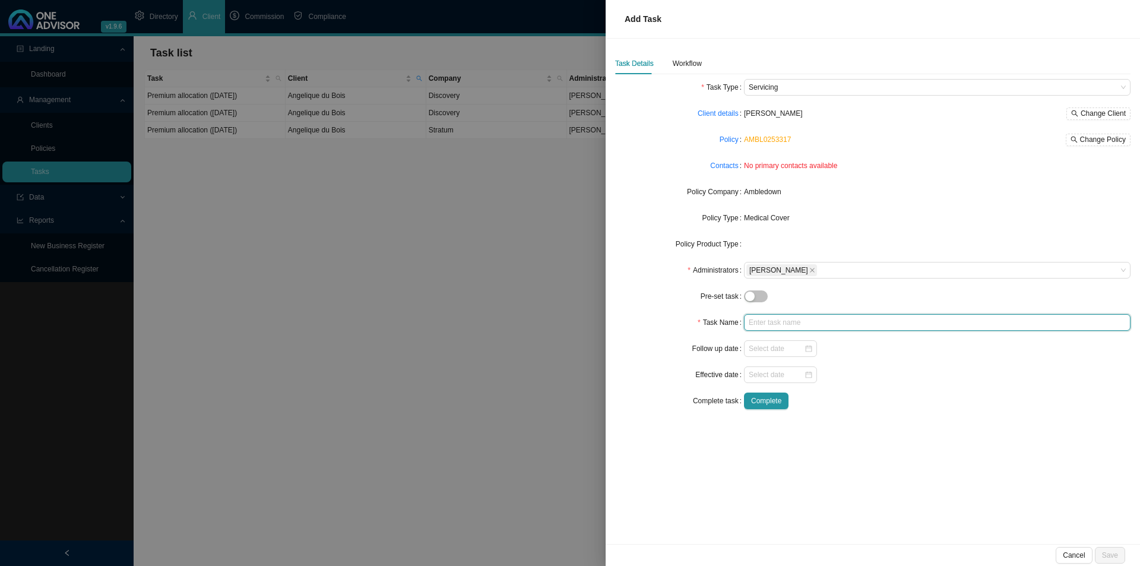
click at [776, 317] on input "text" at bounding box center [937, 322] width 387 height 17
type input "Change of debit order details"
click at [755, 374] on input at bounding box center [776, 375] width 55 height 12
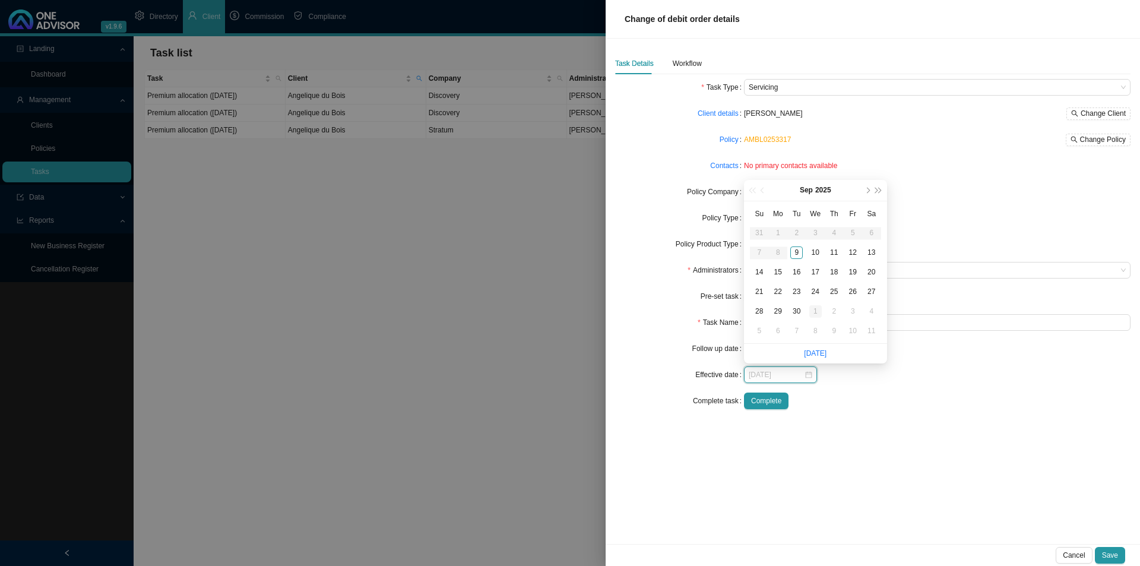
type input "[DATE]"
click at [815, 313] on div "1" at bounding box center [815, 311] width 12 height 12
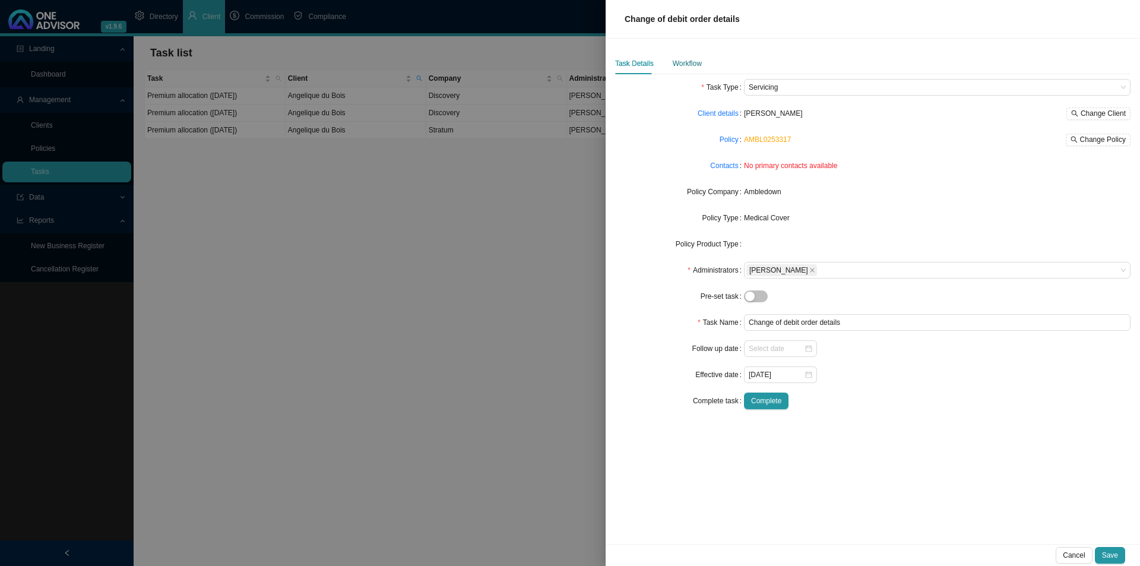
click at [694, 66] on div "Workflow" at bounding box center [687, 64] width 29 height 12
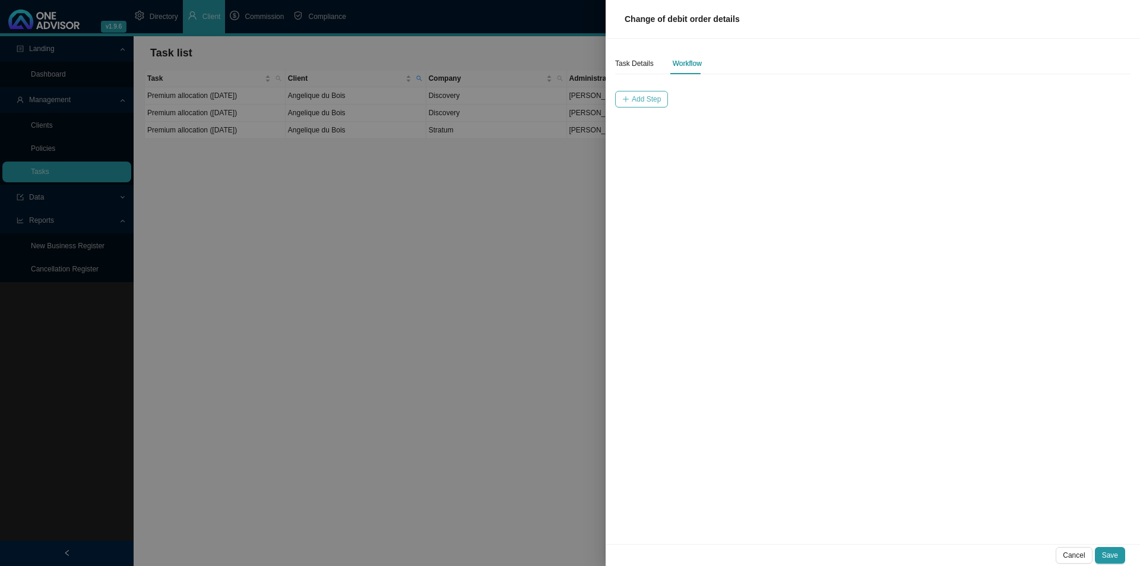
drag, startPoint x: 622, startPoint y: 96, endPoint x: 628, endPoint y: 95, distance: 6.0
click at [628, 95] on button "Add Step" at bounding box center [641, 99] width 53 height 17
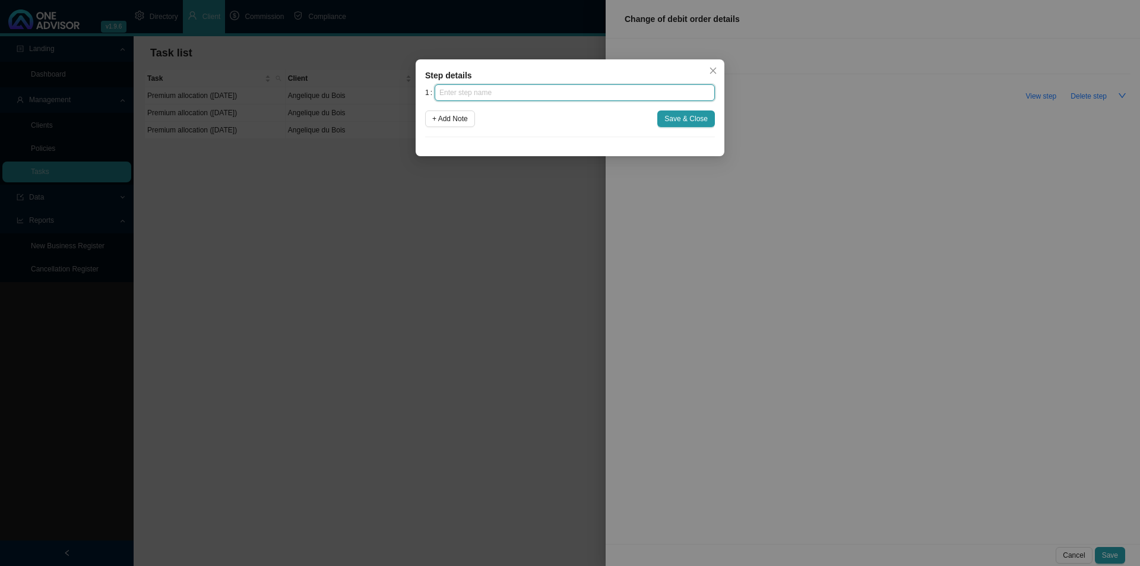
click at [597, 95] on input "text" at bounding box center [575, 92] width 280 height 17
type input "Instruction"
click at [701, 115] on span "Save & Close" at bounding box center [685, 119] width 43 height 12
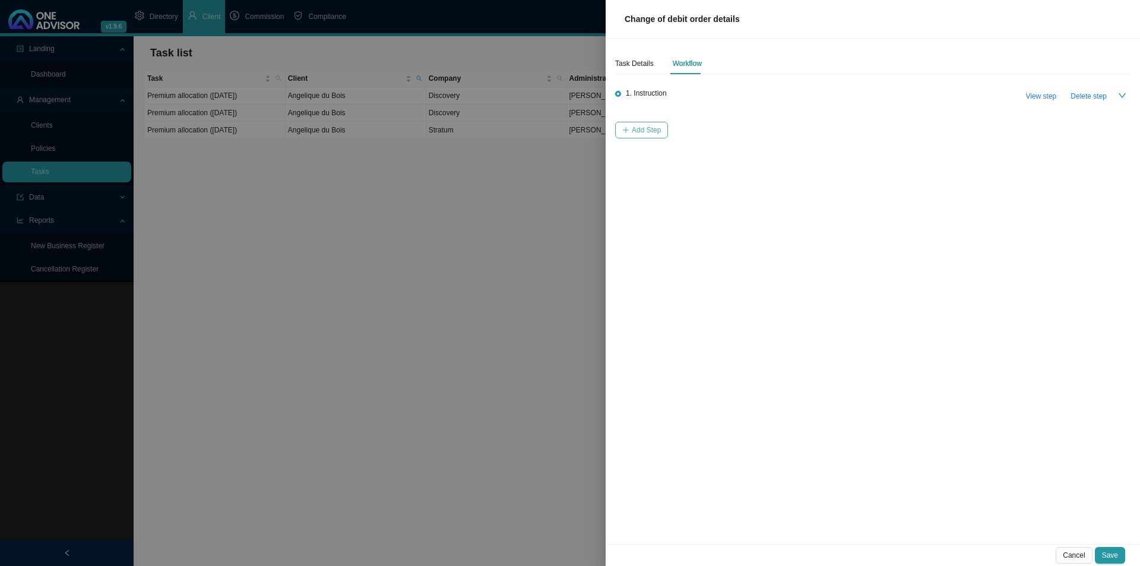
click at [648, 135] on span "Add Step" at bounding box center [646, 130] width 29 height 12
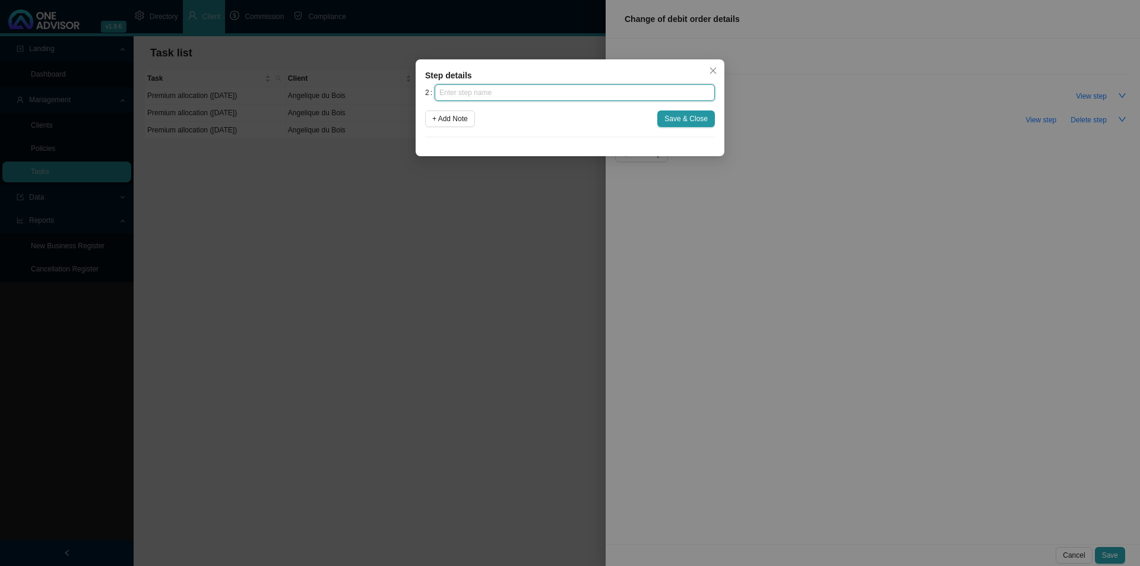
click at [531, 90] on input "text" at bounding box center [575, 92] width 280 height 17
type input "Investigation"
click at [703, 115] on span "Save & Close" at bounding box center [685, 119] width 43 height 12
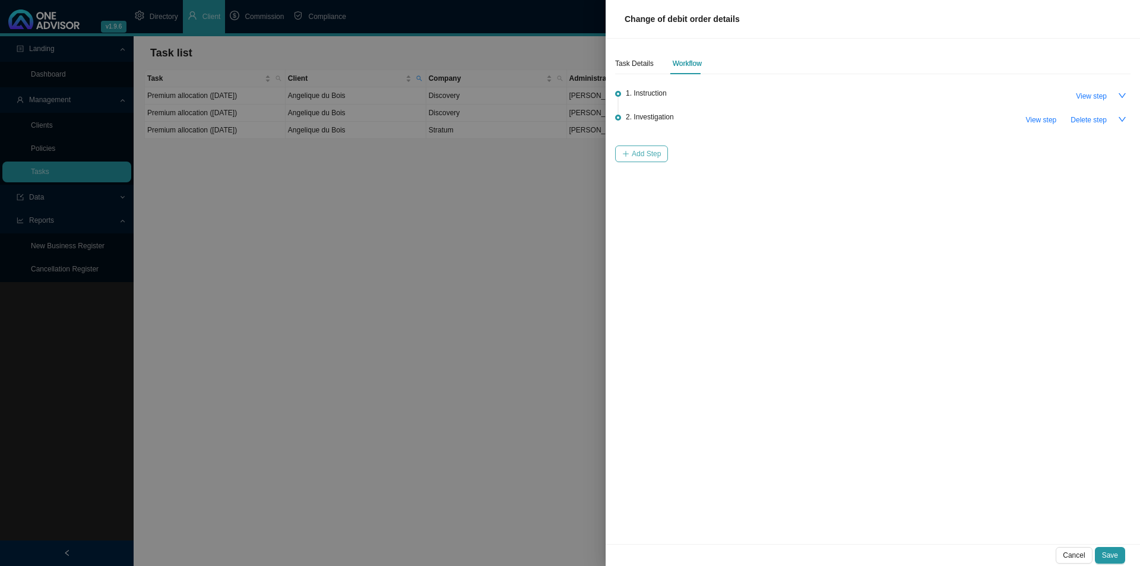
click at [638, 153] on span "Add Step" at bounding box center [646, 154] width 29 height 12
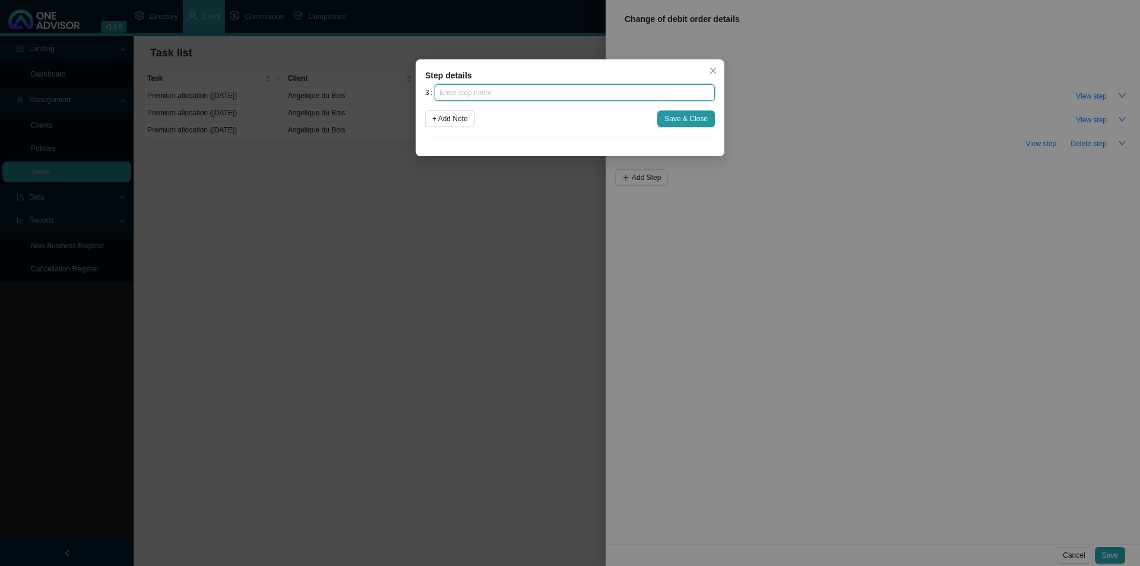
click at [550, 94] on input "text" at bounding box center [575, 92] width 280 height 17
type input "Paperwork"
click at [702, 122] on span "Save & Close" at bounding box center [685, 119] width 43 height 12
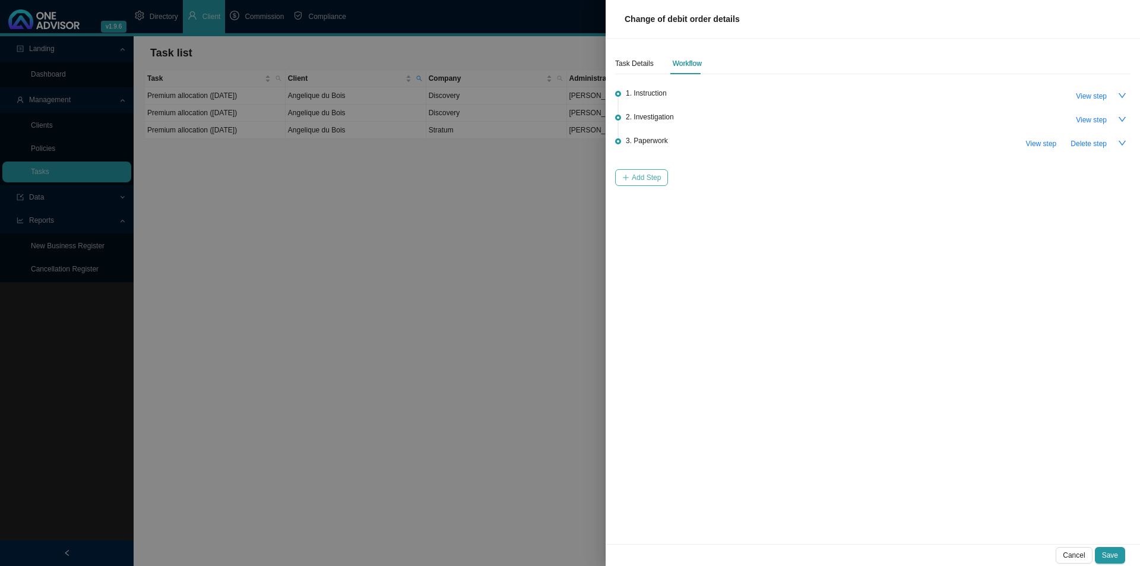
click at [645, 176] on span "Add Step" at bounding box center [646, 178] width 29 height 12
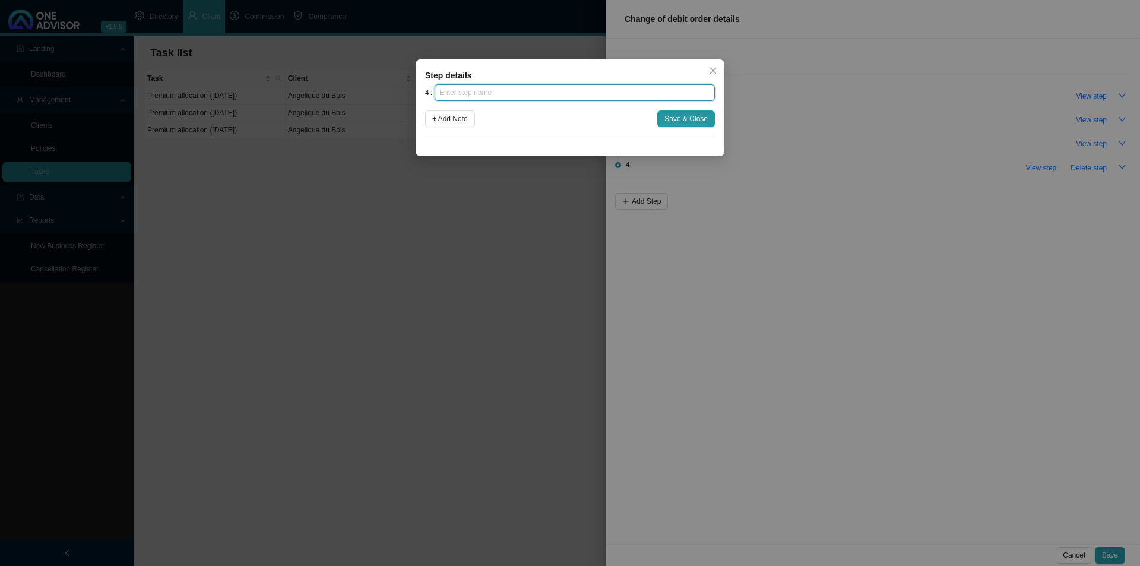
click at [558, 95] on input "text" at bounding box center [575, 92] width 280 height 17
type input "Submission"
click at [704, 119] on span "Save & Close" at bounding box center [685, 119] width 43 height 12
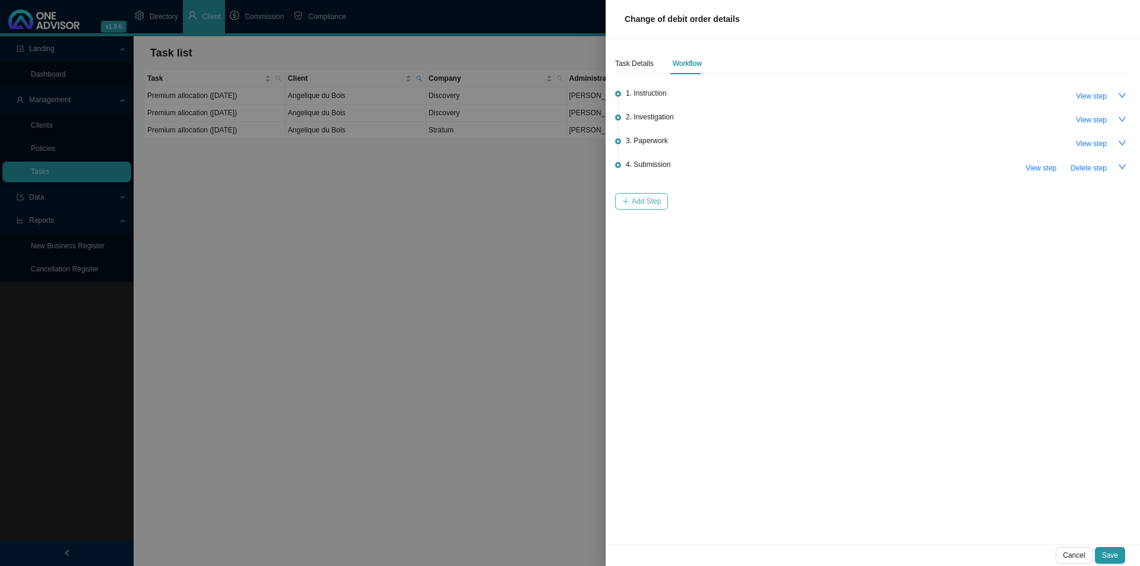
click at [631, 197] on button "Add Step" at bounding box center [641, 201] width 53 height 17
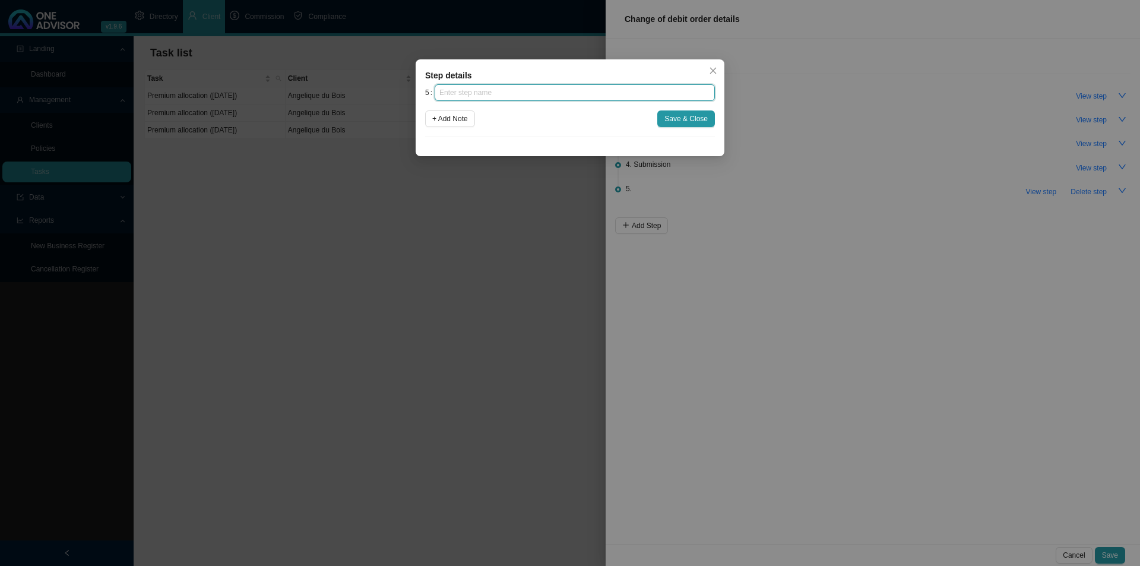
click at [528, 95] on input "text" at bounding box center [575, 92] width 280 height 17
type input "Confirmation of works done"
click at [672, 121] on span "Save & Close" at bounding box center [685, 119] width 43 height 12
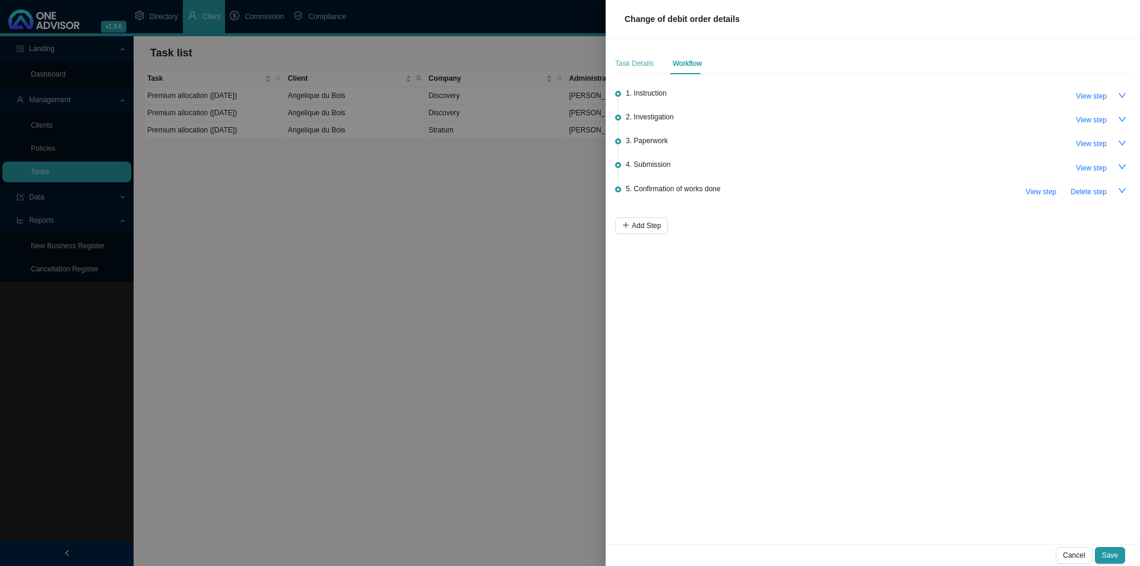
click at [628, 53] on div "Task Details" at bounding box center [634, 63] width 39 height 21
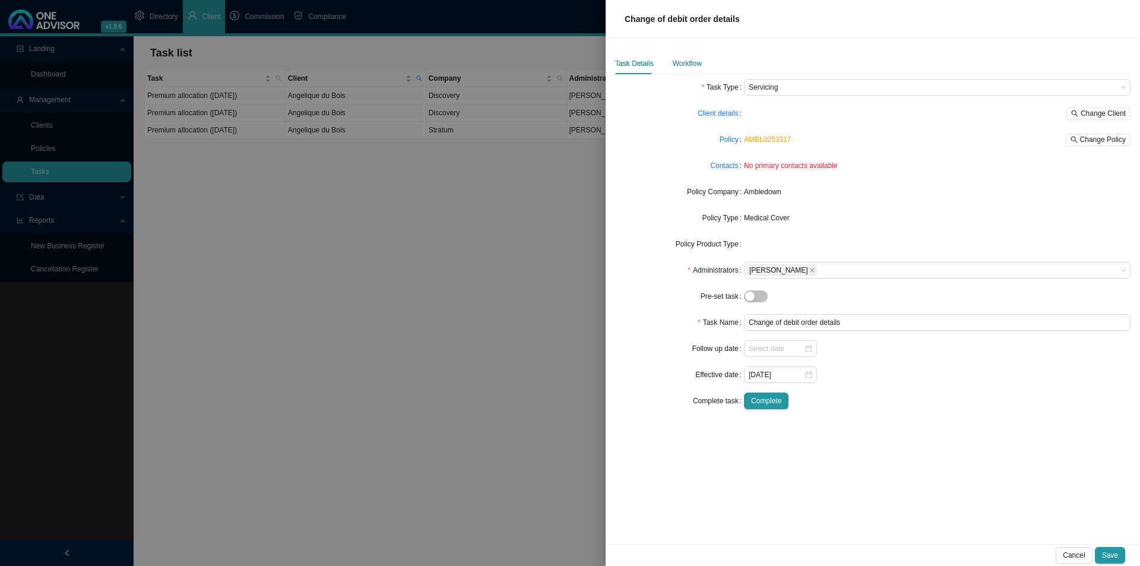
click at [679, 67] on div "Workflow" at bounding box center [687, 64] width 29 height 12
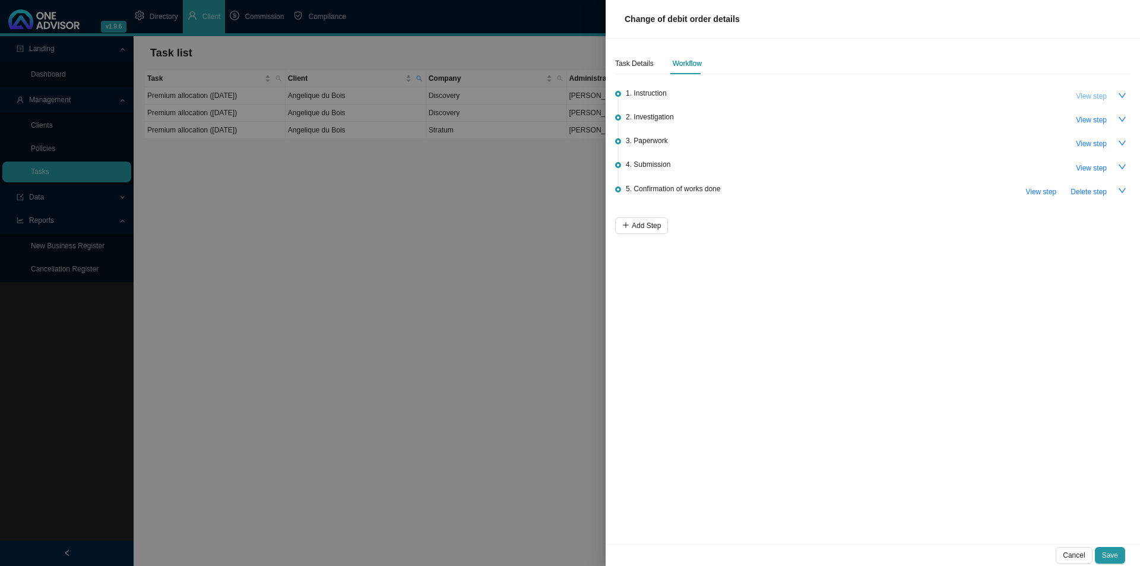
click at [1096, 95] on span "View step" at bounding box center [1091, 96] width 31 height 12
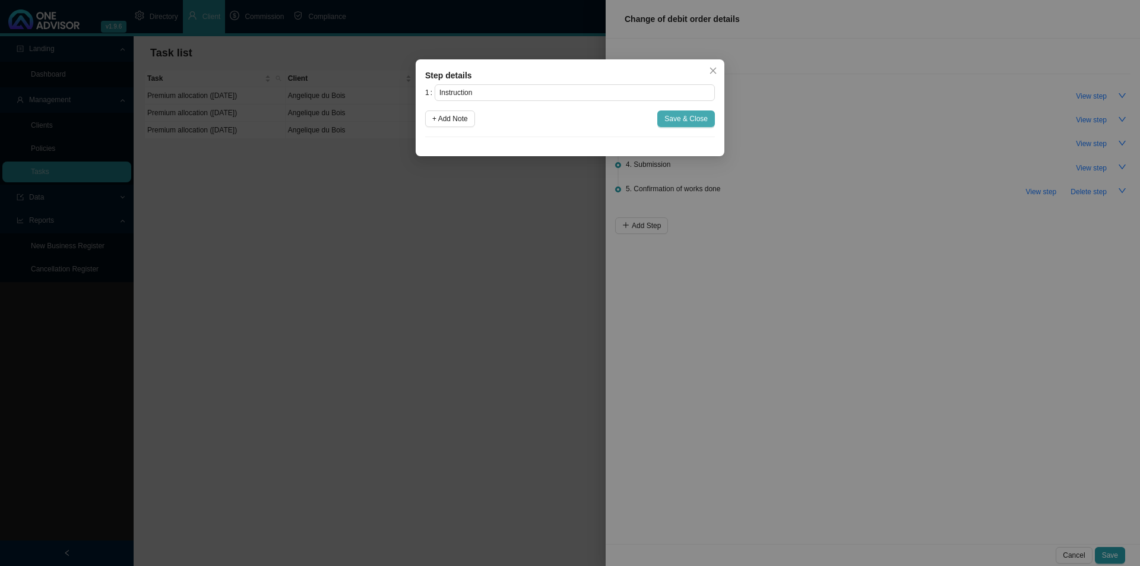
click at [688, 113] on span "Save & Close" at bounding box center [685, 119] width 43 height 12
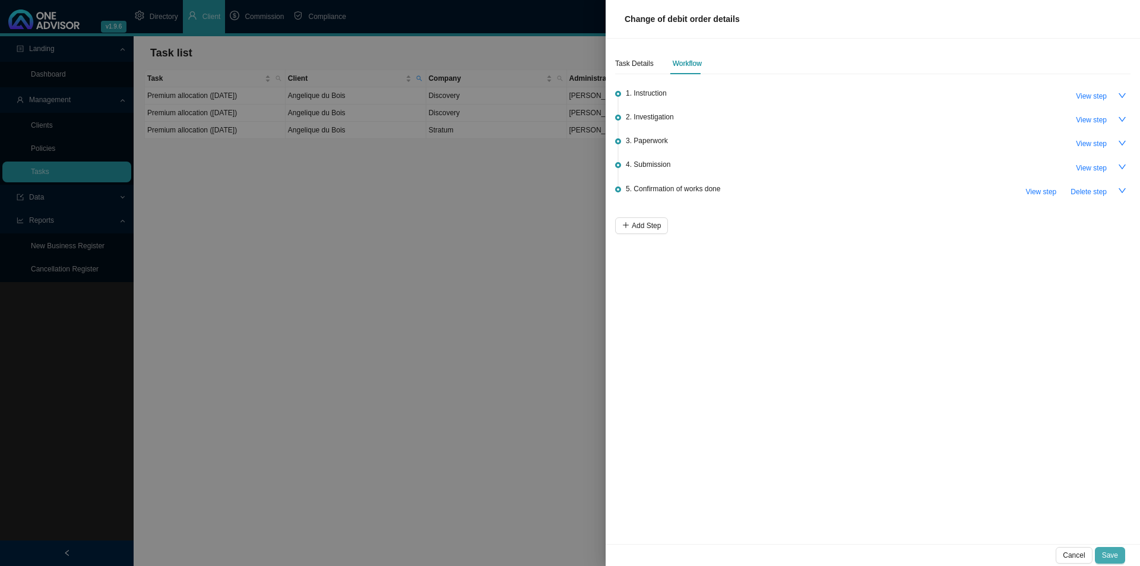
click at [1115, 553] on span "Save" at bounding box center [1110, 555] width 16 height 12
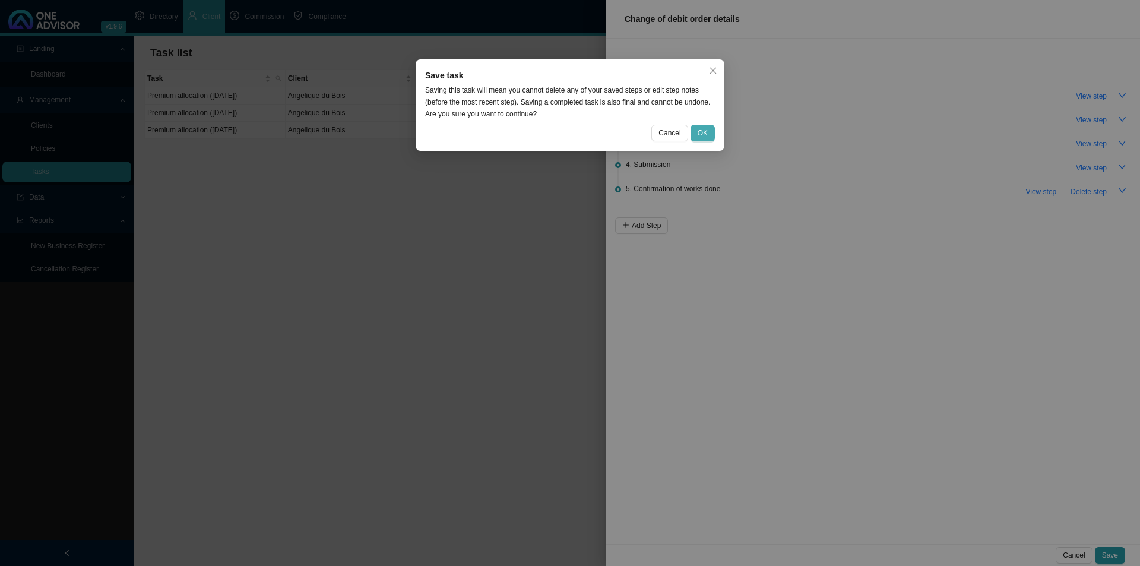
click at [710, 132] on button "OK" at bounding box center [703, 133] width 24 height 17
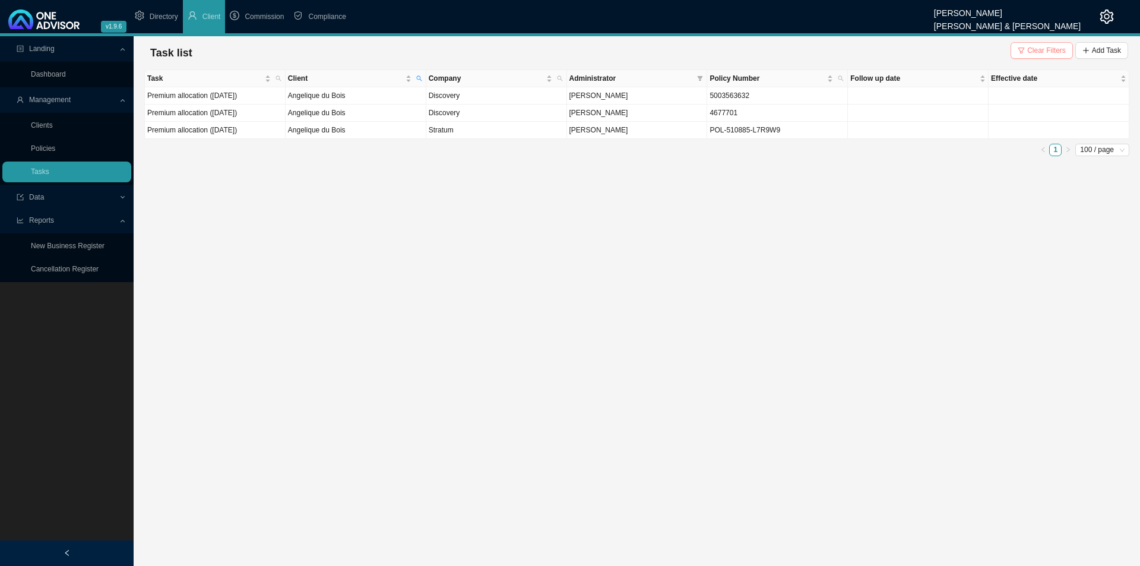
click at [1025, 43] on button "Clear Filters" at bounding box center [1042, 50] width 62 height 17
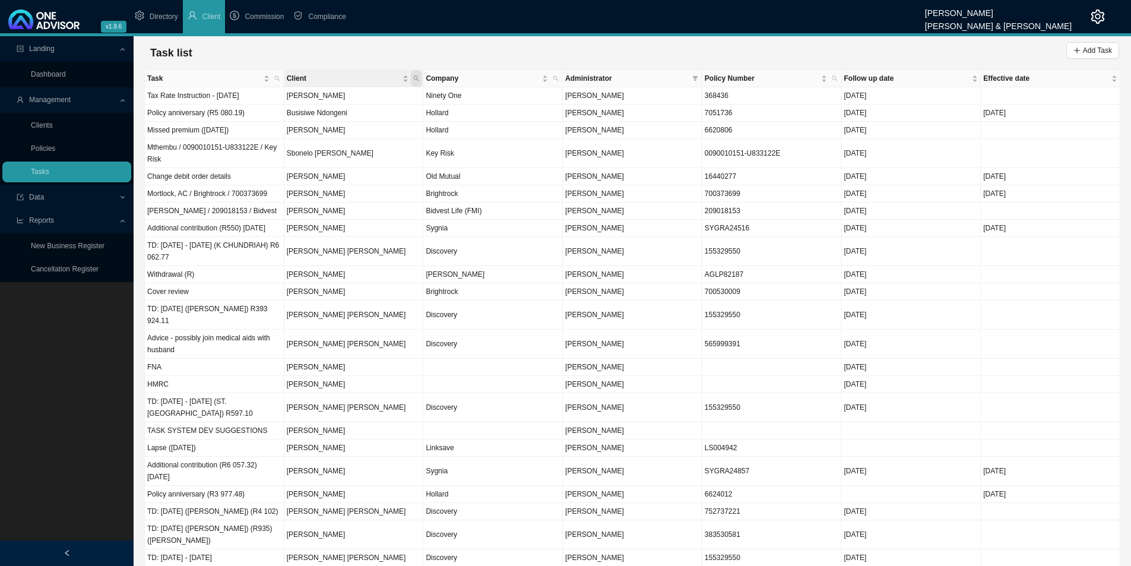
click at [415, 79] on icon "search" at bounding box center [416, 78] width 6 height 6
click at [346, 103] on input "text" at bounding box center [361, 102] width 112 height 17
type input "[PERSON_NAME]"
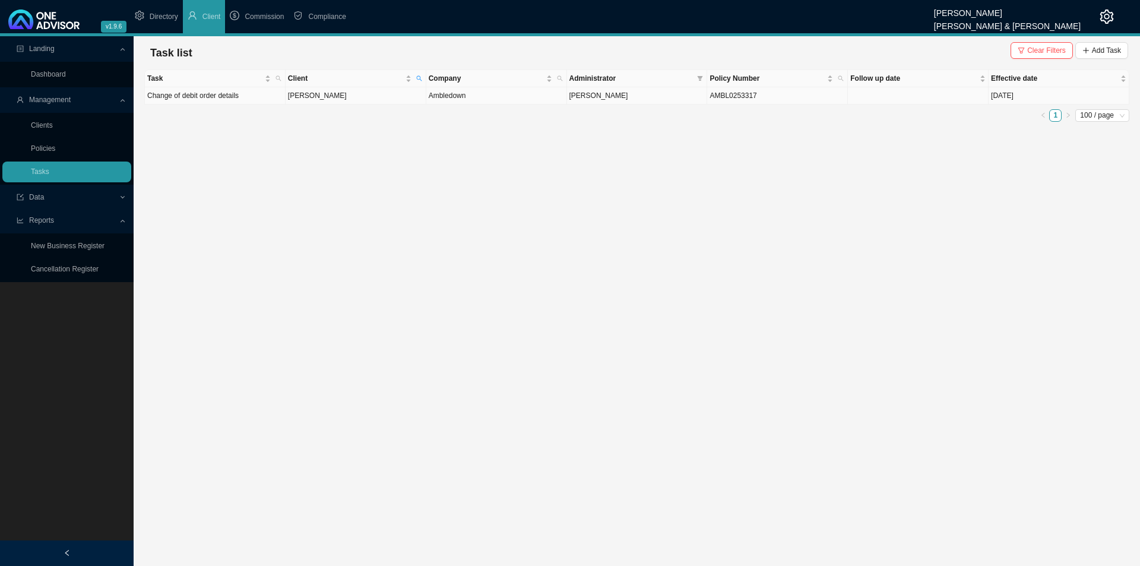
click at [623, 100] on span "[PERSON_NAME]" at bounding box center [598, 95] width 59 height 8
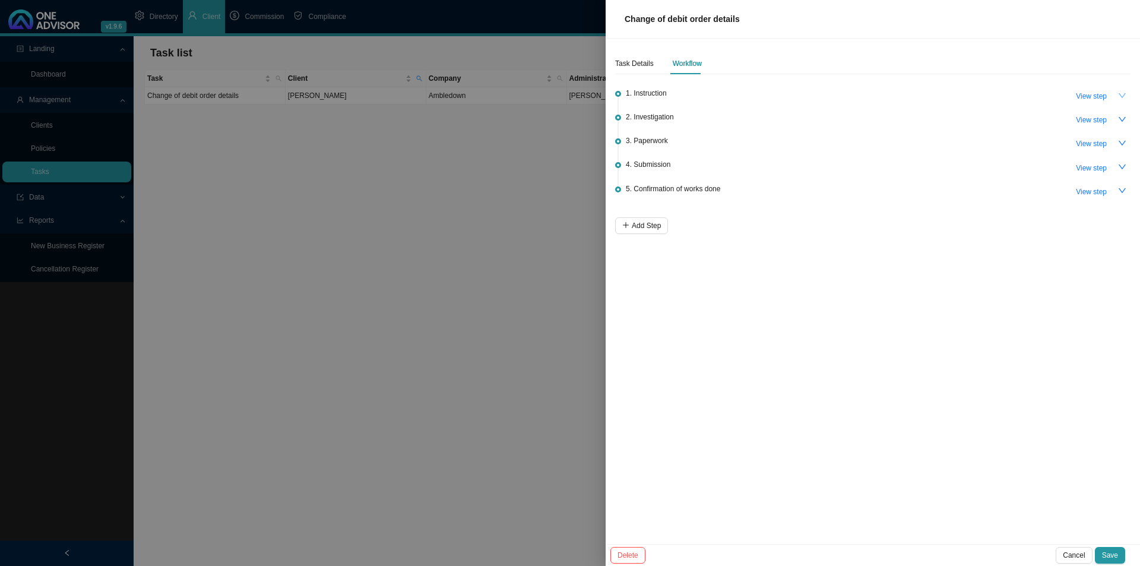
click at [1119, 94] on icon "down" at bounding box center [1122, 95] width 8 height 8
click at [1093, 95] on span "View step" at bounding box center [1091, 96] width 31 height 12
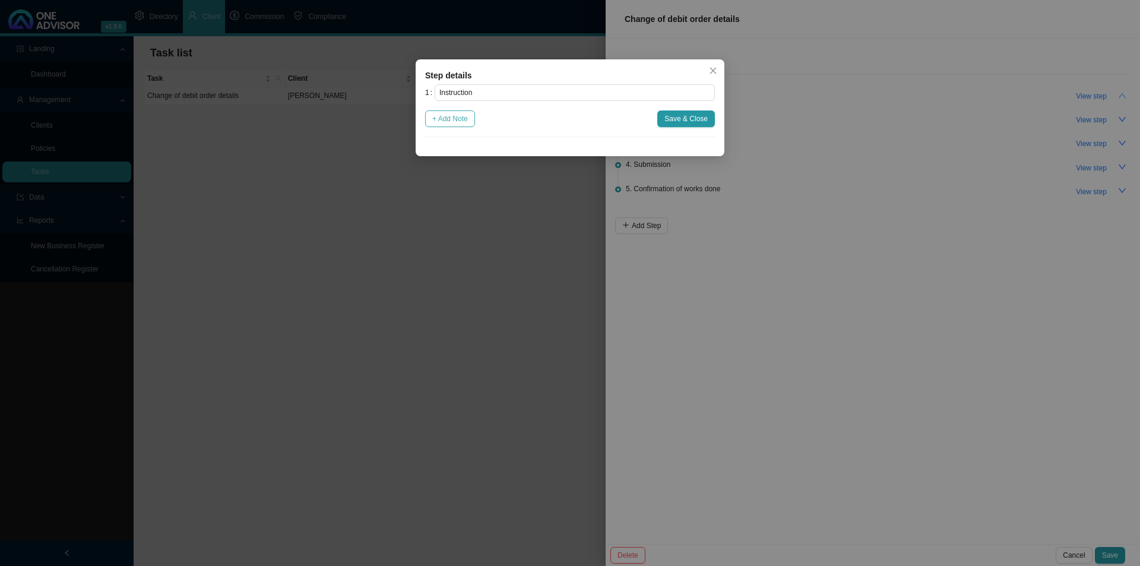
click at [468, 123] on span "+ Add Note" at bounding box center [450, 119] width 36 height 12
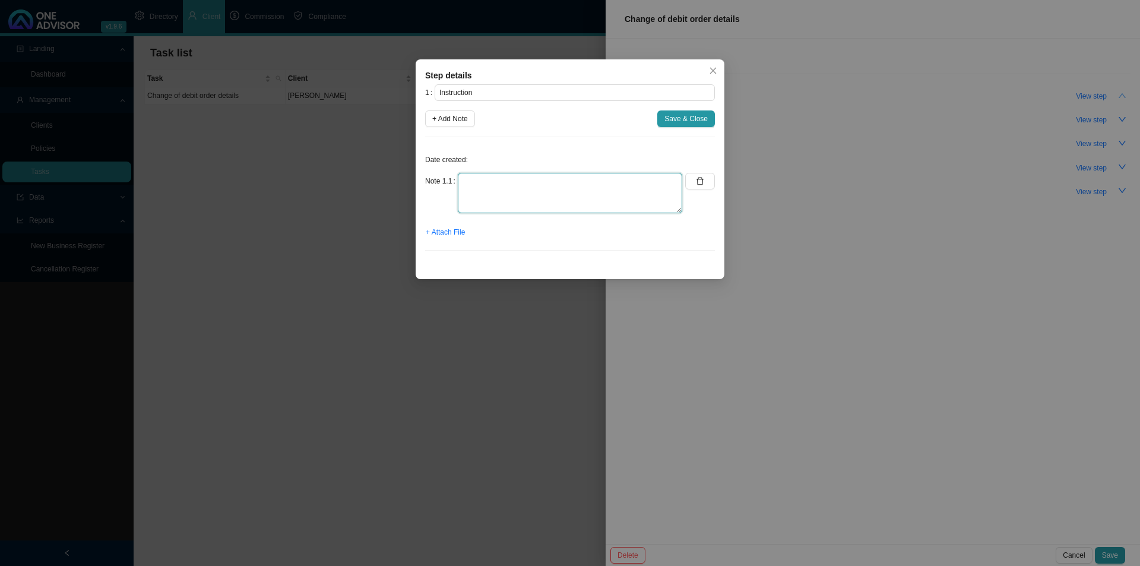
drag, startPoint x: 470, startPoint y: 191, endPoint x: 485, endPoint y: 191, distance: 14.3
click at [471, 191] on textarea at bounding box center [570, 193] width 224 height 40
click at [458, 235] on span "+ Attach File" at bounding box center [445, 232] width 39 height 12
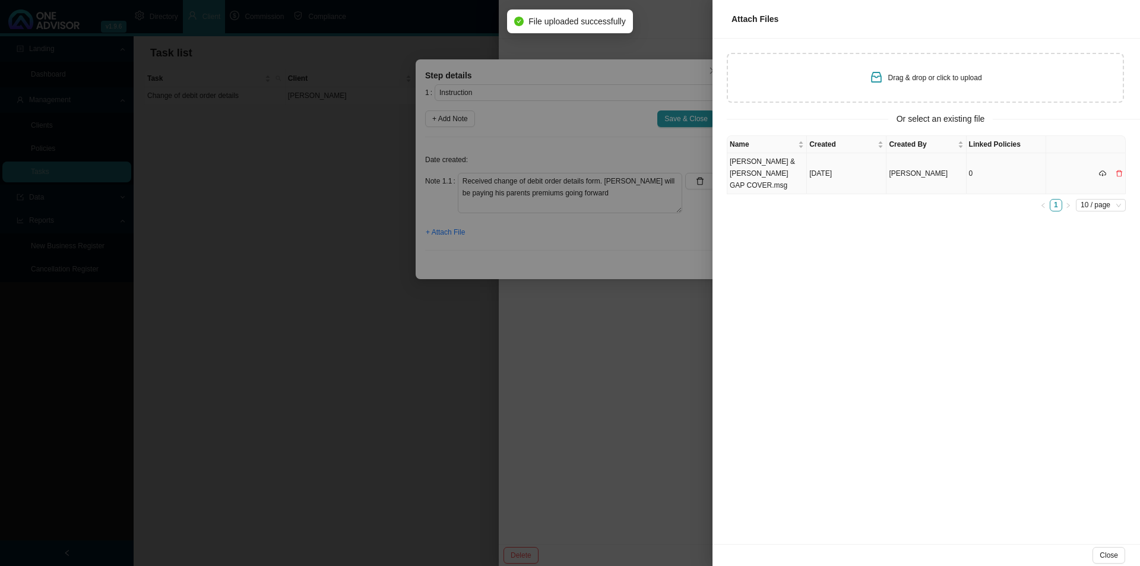
click at [814, 166] on td "[DATE]" at bounding box center [847, 173] width 80 height 41
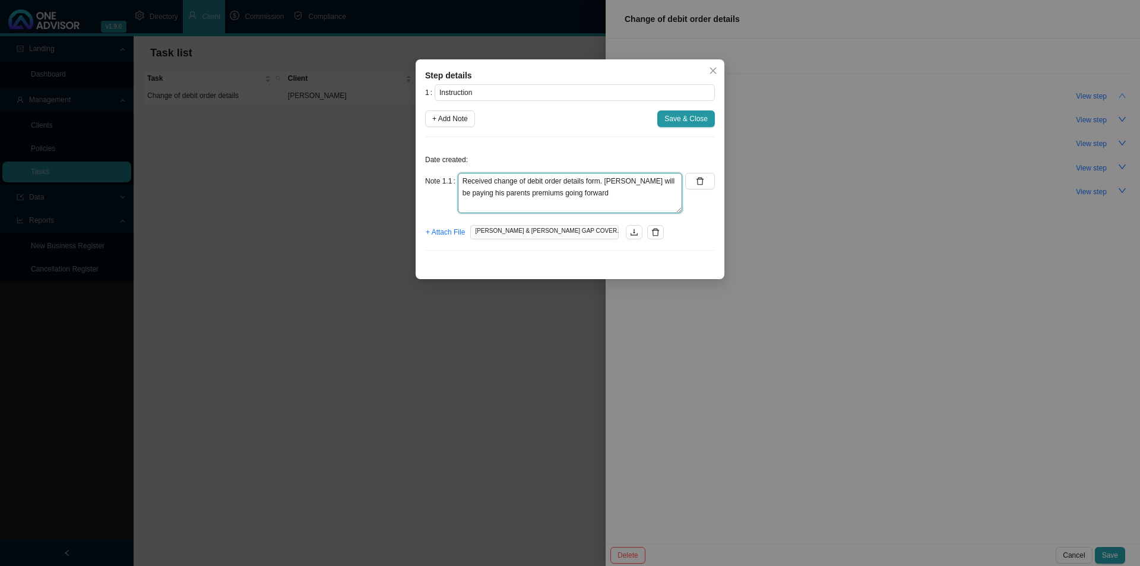
drag, startPoint x: 612, startPoint y: 197, endPoint x: 657, endPoint y: 194, distance: 45.2
click at [612, 196] on textarea "Received change of debit order details form. [PERSON_NAME] will be paying his p…" at bounding box center [570, 193] width 224 height 40
type textarea "Received change of debit order details form. [PERSON_NAME] will be paying his p…"
click at [688, 118] on span "Save & Close" at bounding box center [685, 119] width 43 height 12
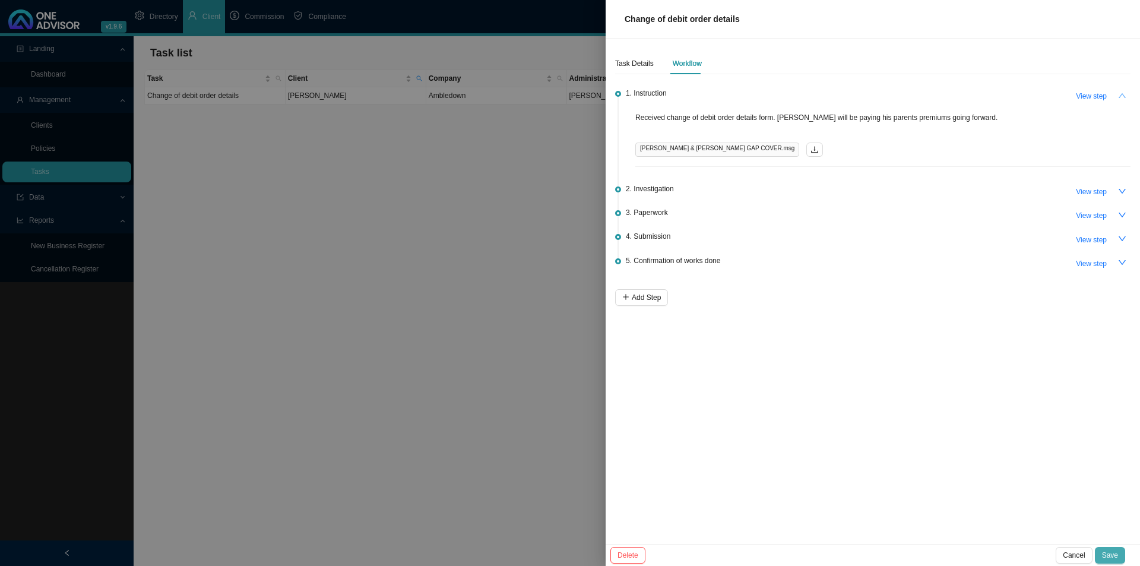
click at [1107, 551] on span "Save" at bounding box center [1110, 555] width 16 height 12
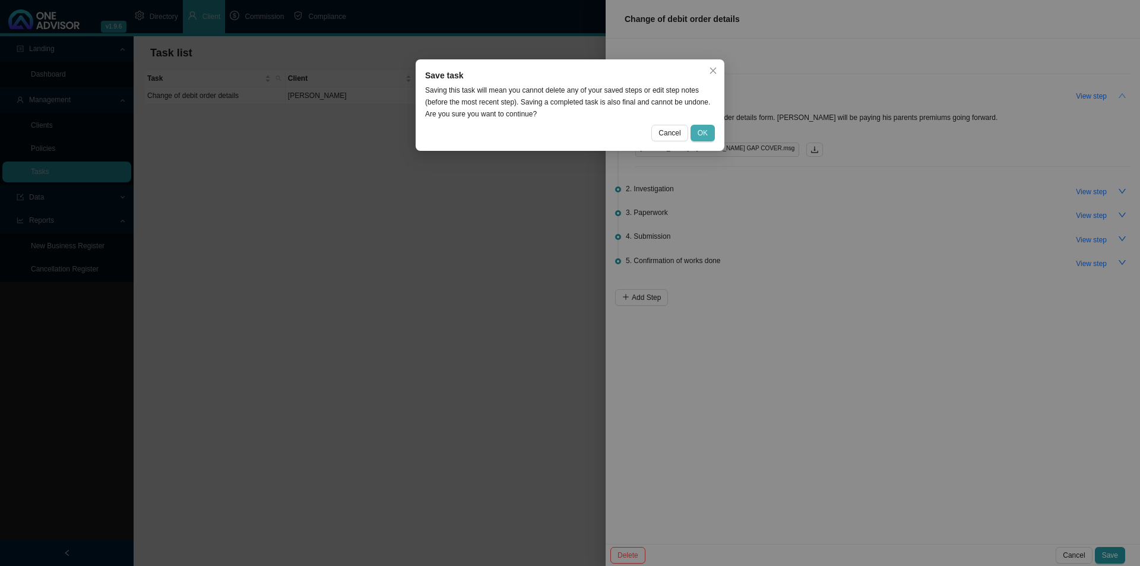
click at [704, 137] on span "OK" at bounding box center [703, 133] width 10 height 12
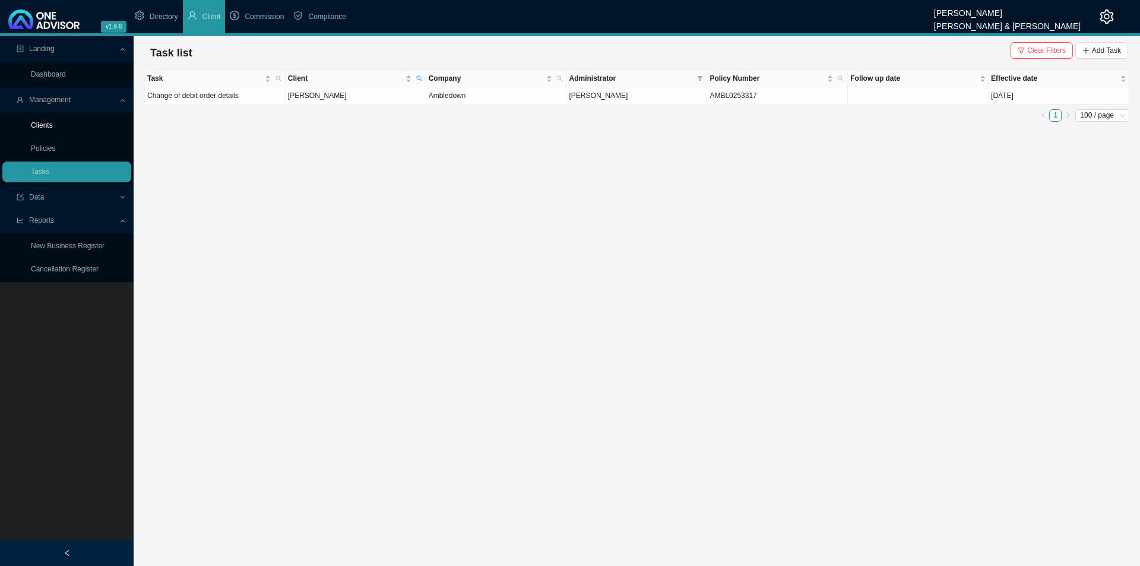
click at [53, 124] on link "Clients" at bounding box center [42, 125] width 22 height 8
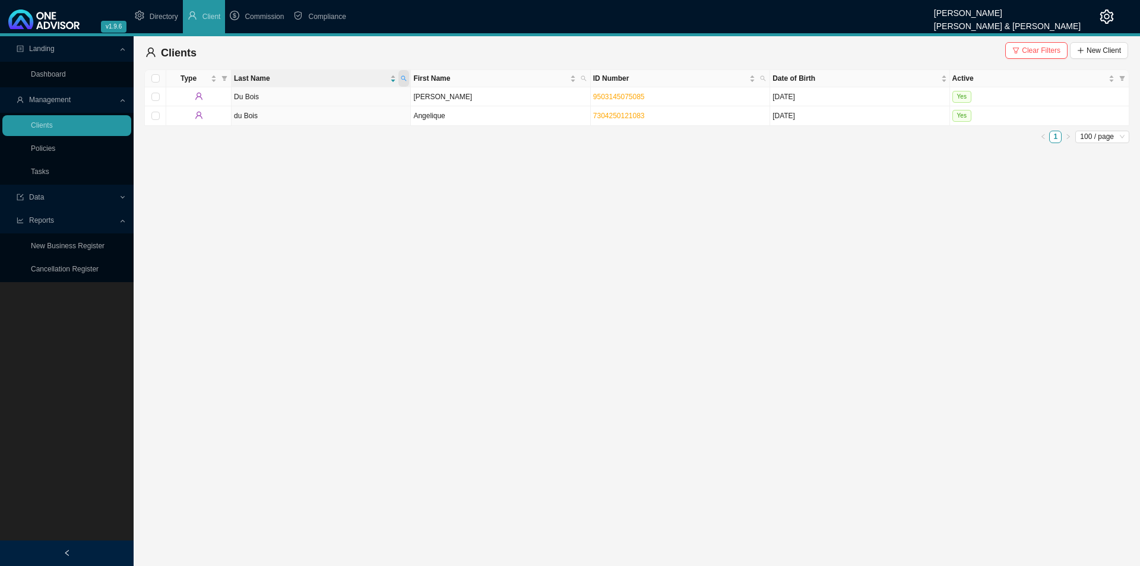
click at [407, 75] on icon "search" at bounding box center [404, 78] width 6 height 6
type input "[PERSON_NAME]"
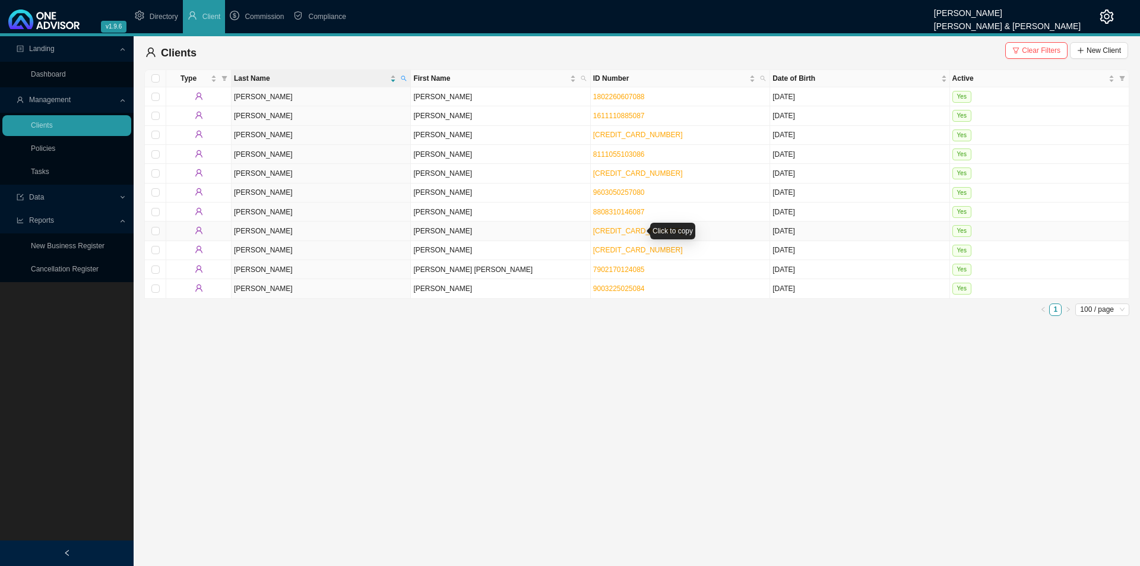
click at [625, 232] on link "[CREDIT_CARD_NUMBER]" at bounding box center [638, 231] width 90 height 8
click at [39, 176] on link "Tasks" at bounding box center [40, 171] width 18 height 8
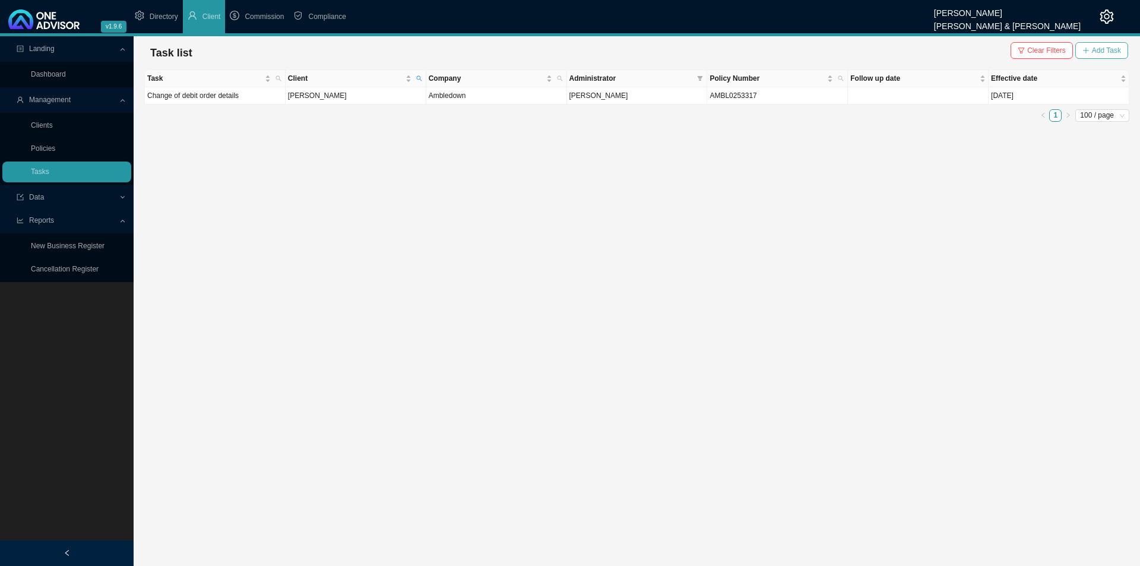
click at [1106, 47] on span "Add Task" at bounding box center [1106, 51] width 29 height 12
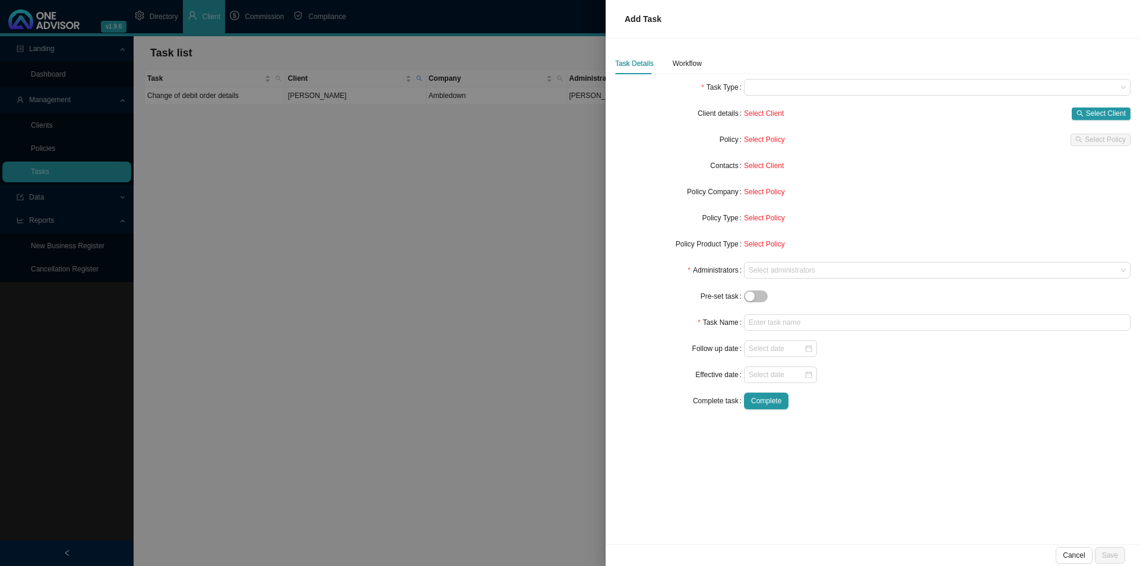
click at [809, 75] on div "Task Details Workflow Task Type Client details Select Client Select Client Poli…" at bounding box center [872, 236] width 515 height 366
click at [770, 88] on span at bounding box center [937, 87] width 377 height 15
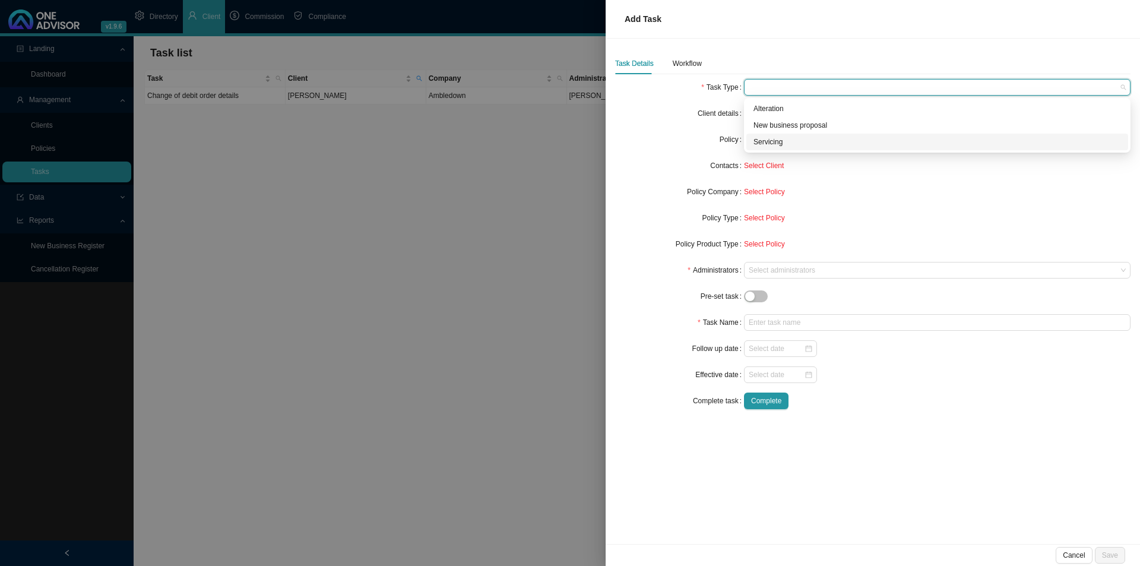
click at [771, 140] on div "Servicing" at bounding box center [938, 142] width 368 height 12
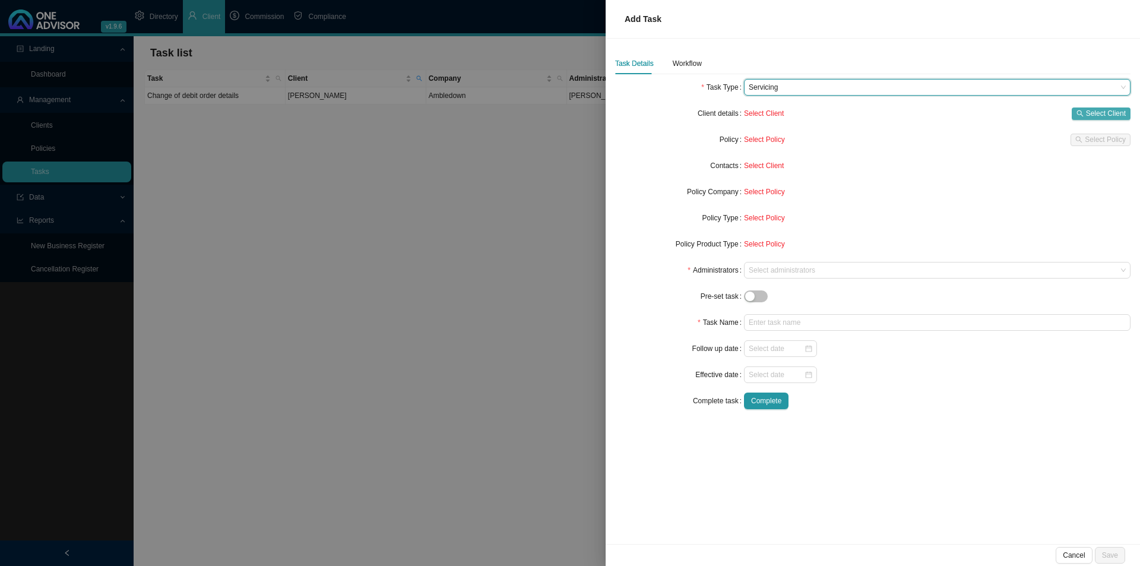
click at [1078, 113] on icon "search" at bounding box center [1080, 113] width 7 height 7
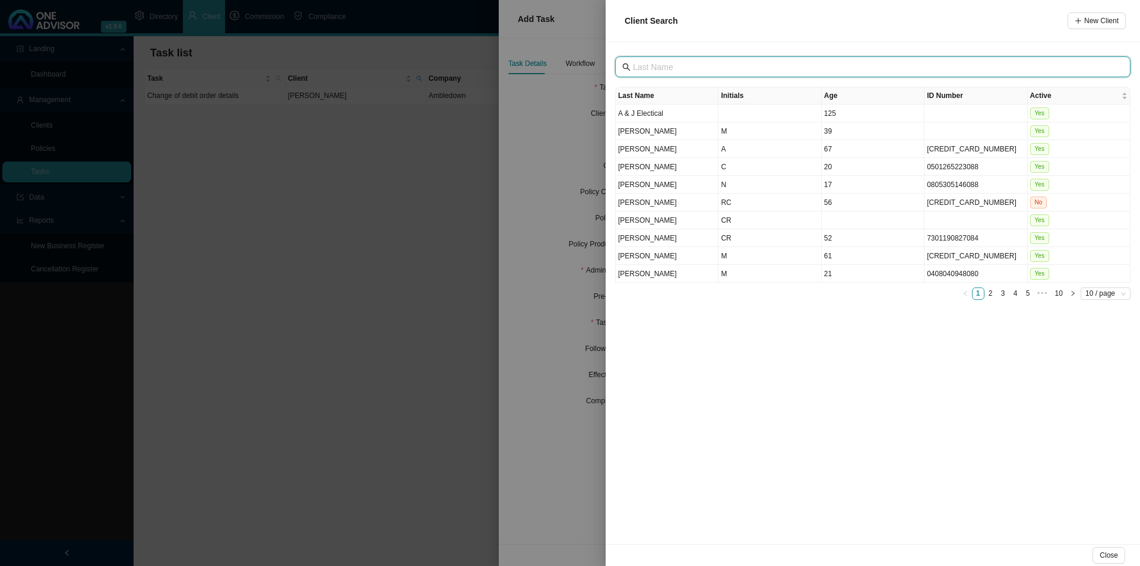
click at [720, 67] on input "text" at bounding box center [874, 67] width 482 height 13
type input "[PERSON_NAME]"
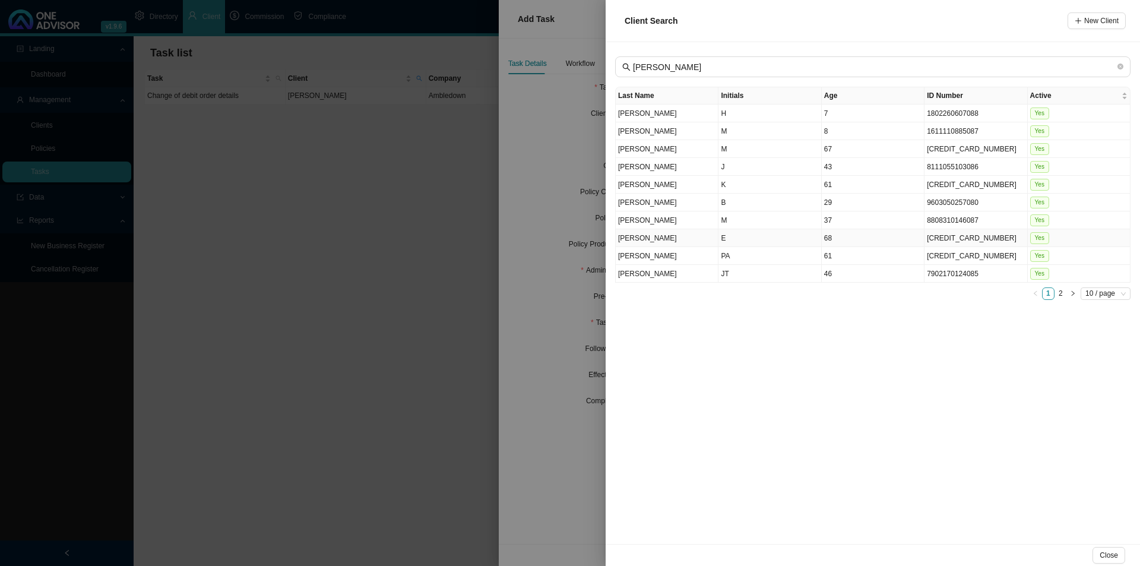
click at [740, 240] on td "E" at bounding box center [770, 238] width 103 height 18
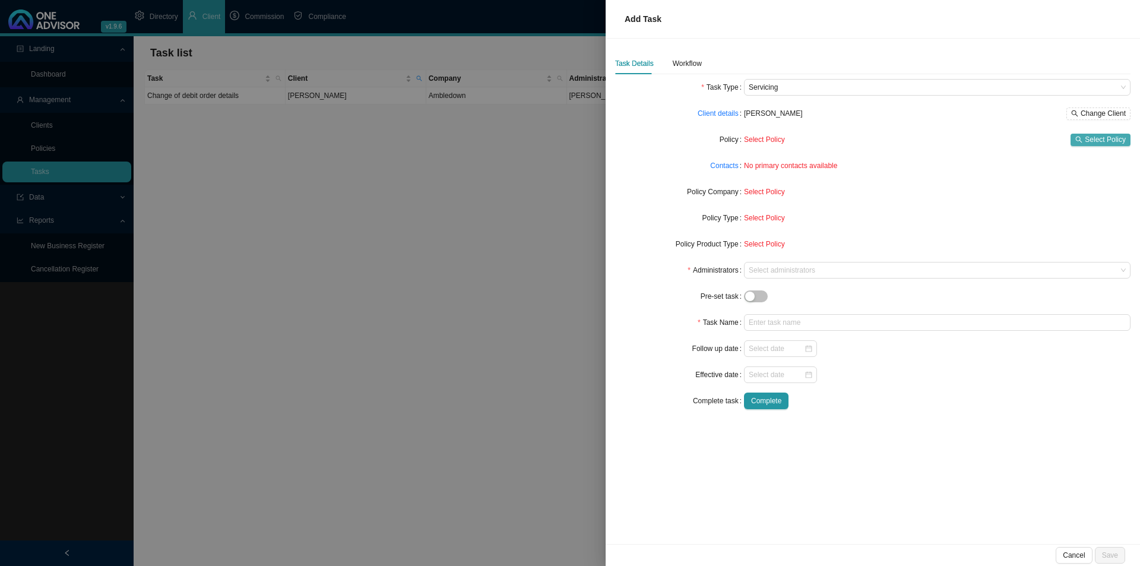
click at [1106, 140] on span "Select Policy" at bounding box center [1105, 140] width 41 height 12
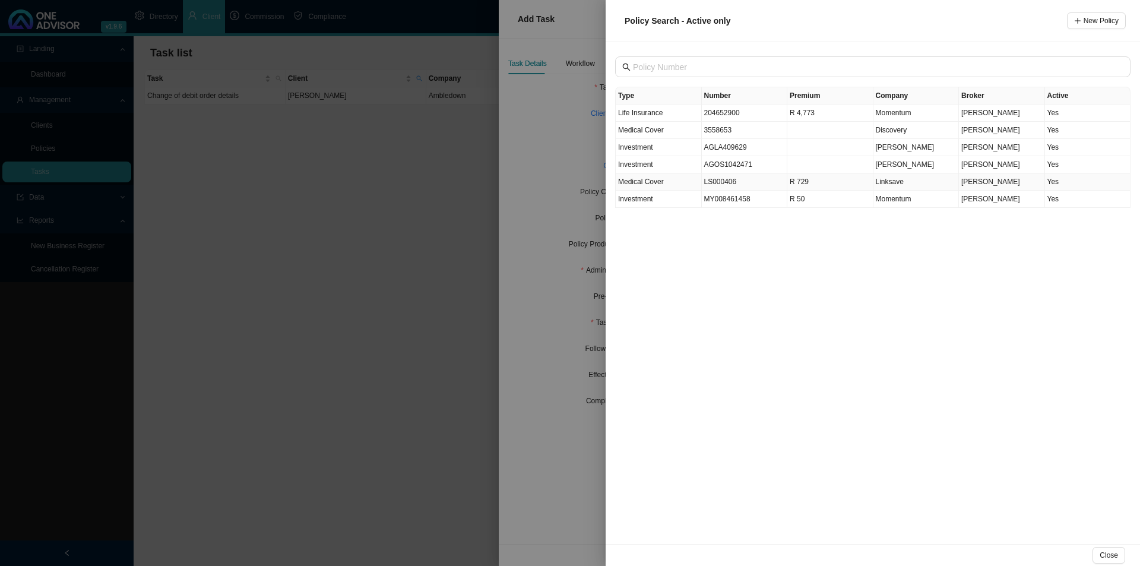
click at [743, 186] on td "LS000406" at bounding box center [745, 181] width 86 height 17
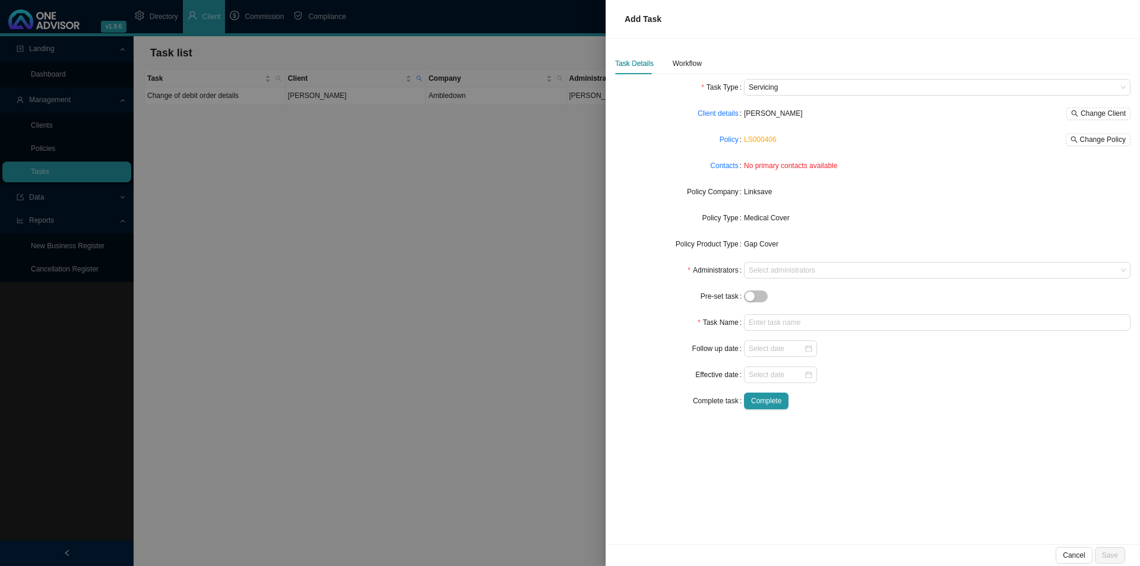
click at [744, 167] on span "No primary contacts available" at bounding box center [790, 166] width 93 height 8
click at [733, 164] on link "Contacts" at bounding box center [724, 166] width 28 height 12
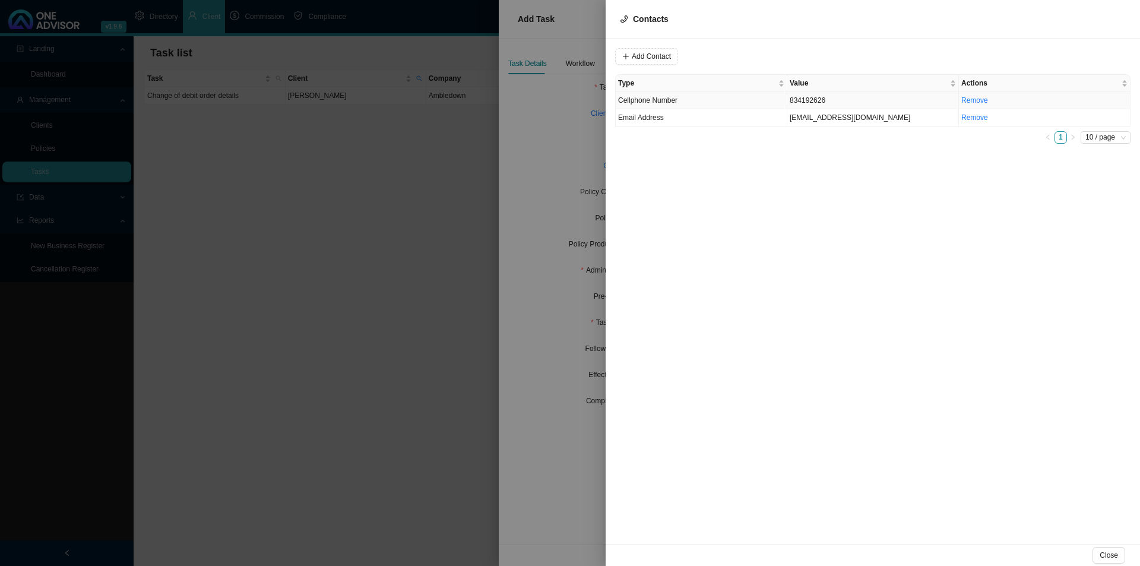
click at [669, 102] on span "Cellphone Number" at bounding box center [647, 100] width 59 height 8
click at [794, 54] on span "Cellphone Number" at bounding box center [808, 56] width 80 height 15
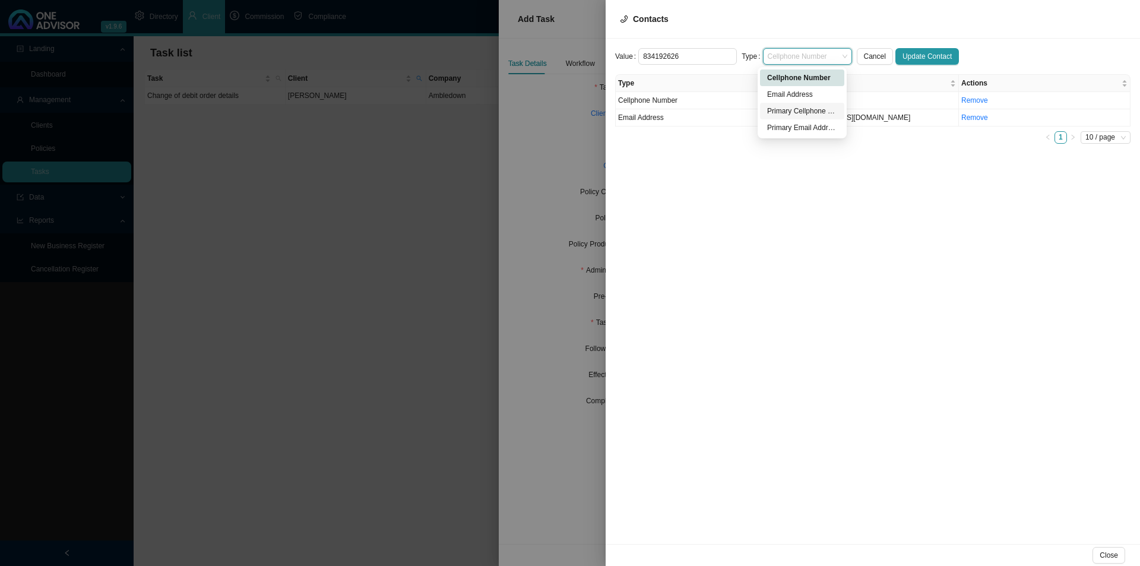
click at [801, 110] on div "Primary Cellphone Number" at bounding box center [802, 111] width 70 height 12
click at [792, 97] on td "834192626" at bounding box center [873, 100] width 172 height 17
drag, startPoint x: 790, startPoint y: 99, endPoint x: 892, endPoint y: 103, distance: 101.6
click at [797, 100] on td "834192626" at bounding box center [873, 100] width 172 height 17
click at [642, 59] on input "834192626" at bounding box center [687, 56] width 99 height 17
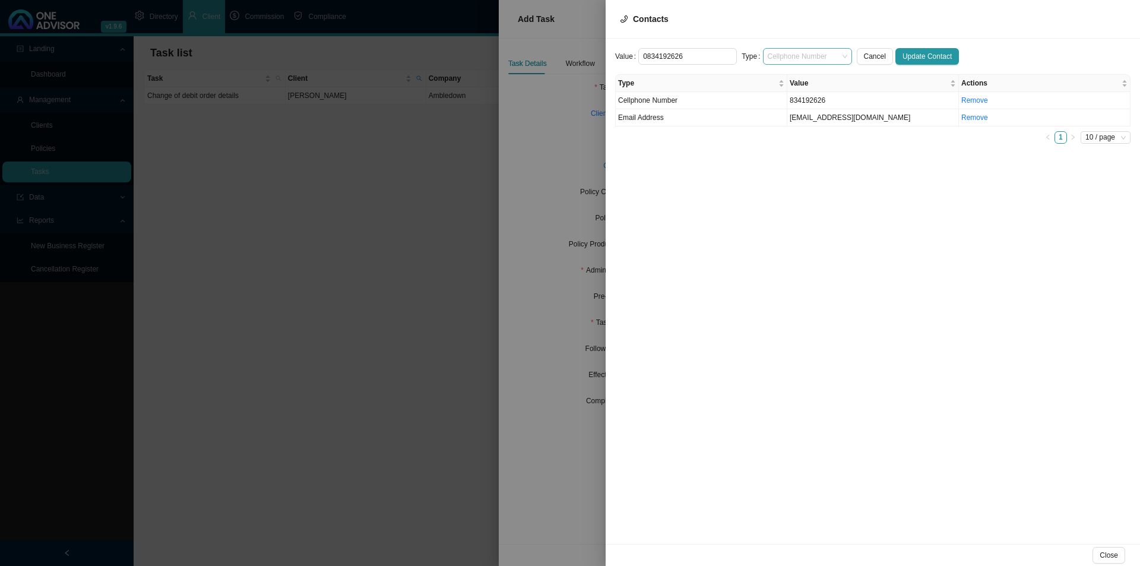
click at [809, 55] on span "Cellphone Number" at bounding box center [808, 56] width 80 height 15
type input "0834192626"
click at [794, 114] on div "Primary Cellphone Number" at bounding box center [802, 111] width 70 height 12
click at [924, 53] on span "Update Contact" at bounding box center [927, 56] width 49 height 12
click at [798, 121] on td "[EMAIL_ADDRESS][DOMAIN_NAME]" at bounding box center [873, 117] width 172 height 17
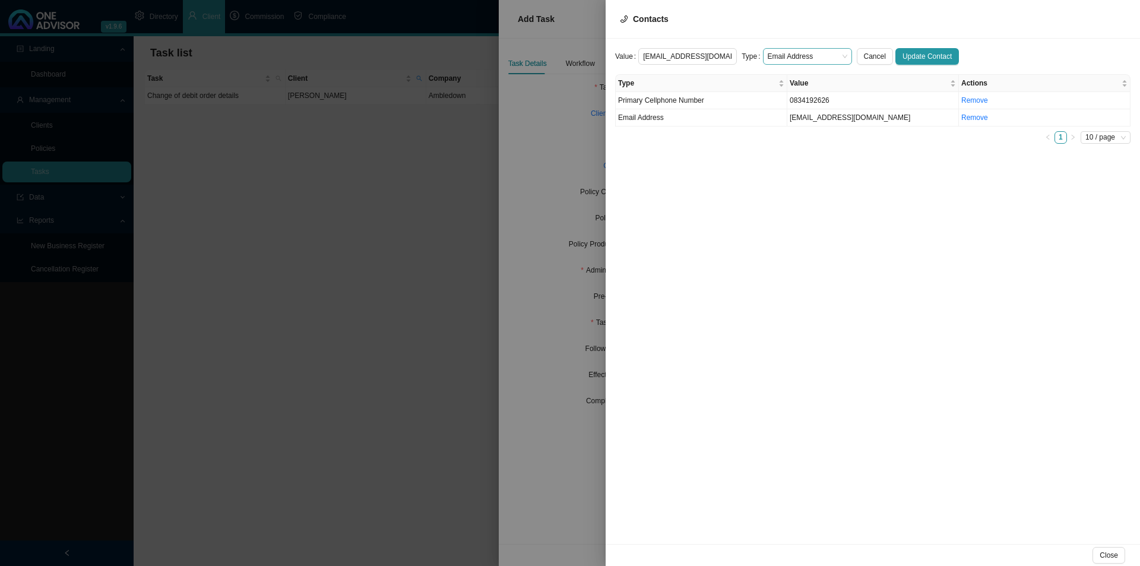
click at [785, 52] on span "Email Address" at bounding box center [808, 56] width 80 height 15
click at [778, 127] on div "Primary Email Address" at bounding box center [802, 128] width 70 height 12
click at [920, 59] on span "Update Contact" at bounding box center [927, 56] width 49 height 12
click at [1116, 553] on span "Close" at bounding box center [1109, 555] width 18 height 12
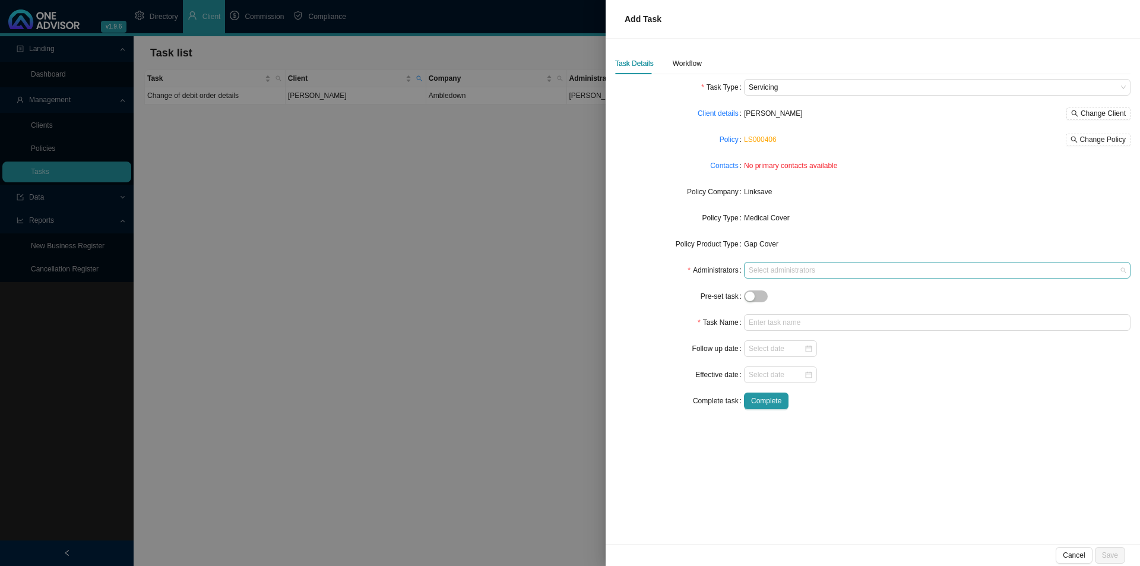
click at [795, 263] on div "Select administrators" at bounding box center [937, 270] width 387 height 17
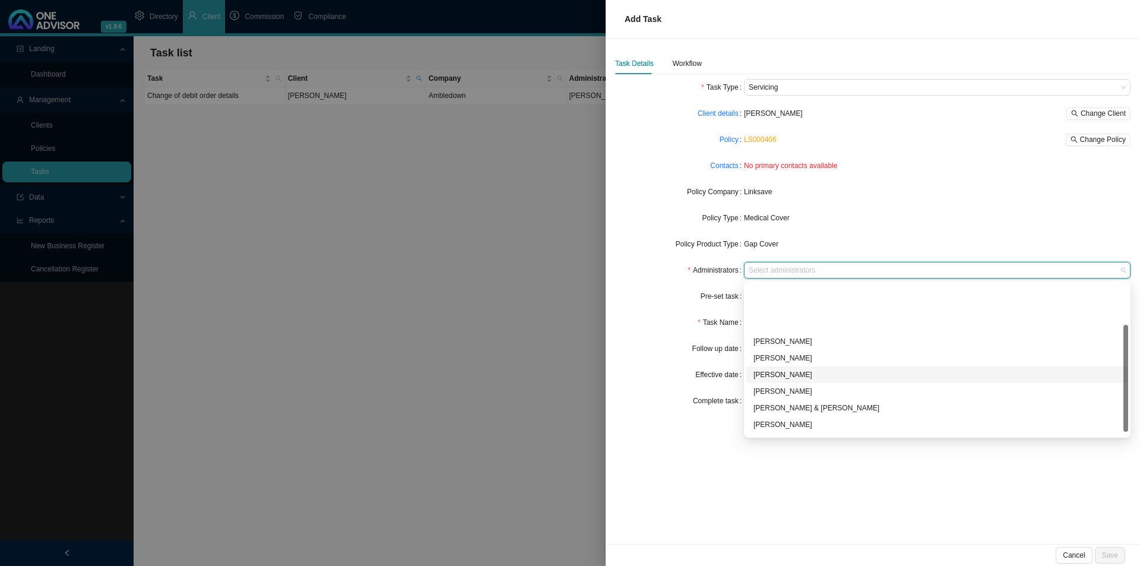
scroll to position [64, 0]
click at [779, 417] on div "[PERSON_NAME]" at bounding box center [937, 410] width 382 height 17
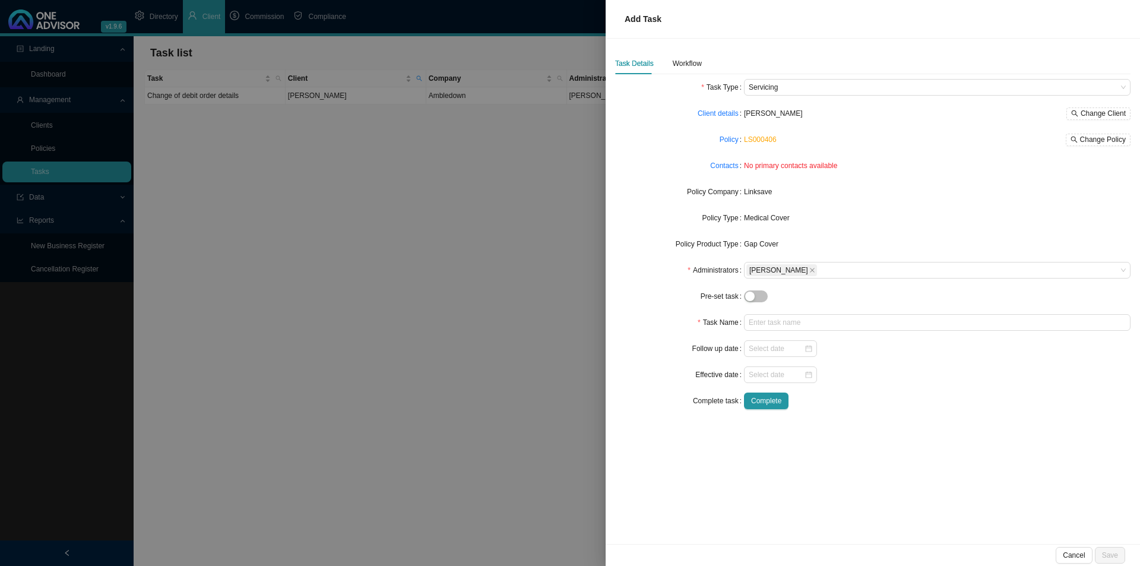
click at [679, 325] on div "Task Name" at bounding box center [679, 322] width 129 height 17
click at [754, 320] on input "text" at bounding box center [937, 322] width 387 height 17
click at [773, 318] on input "text" at bounding box center [937, 322] width 387 height 17
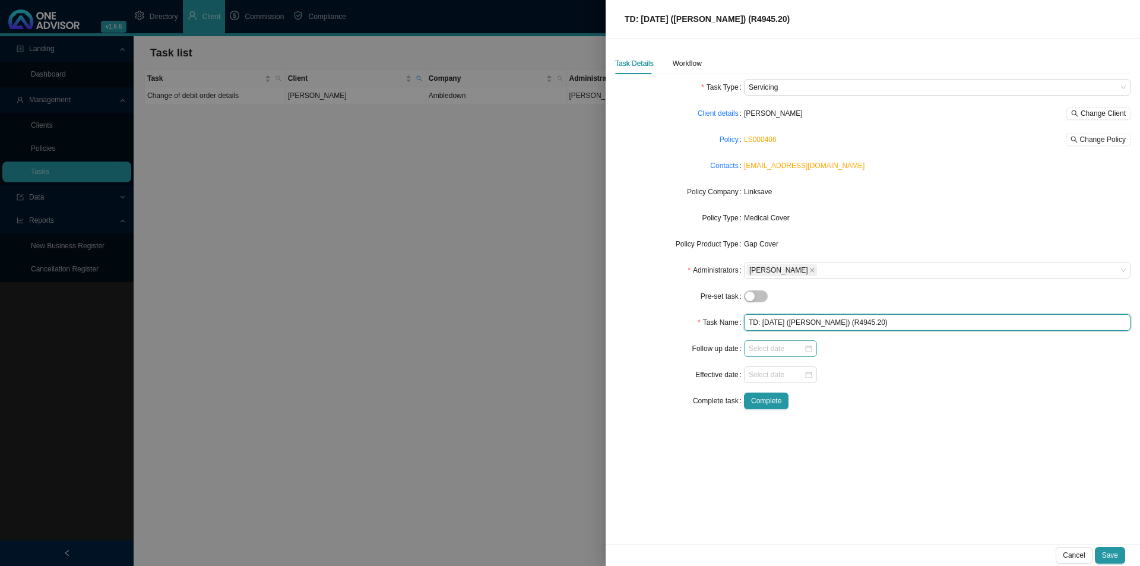
type input "TD: [DATE] ([PERSON_NAME]) (R4945.20)"
click at [762, 350] on input at bounding box center [776, 349] width 55 height 12
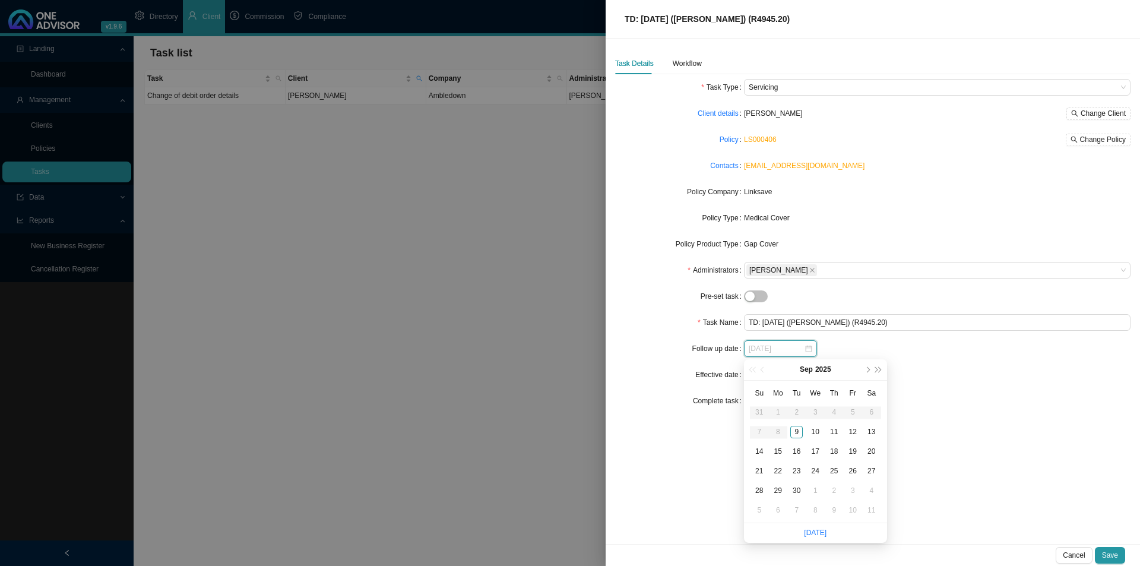
type input "[DATE]"
click at [814, 535] on link "[DATE]" at bounding box center [815, 532] width 23 height 8
type input "[DATE]"
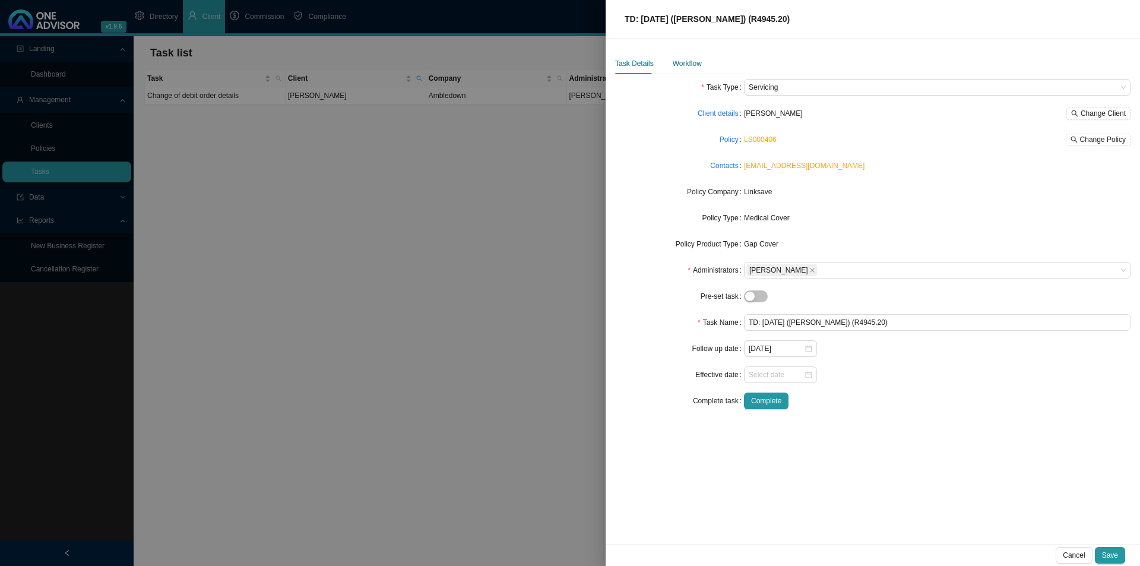
click at [695, 64] on div "Workflow" at bounding box center [687, 64] width 29 height 12
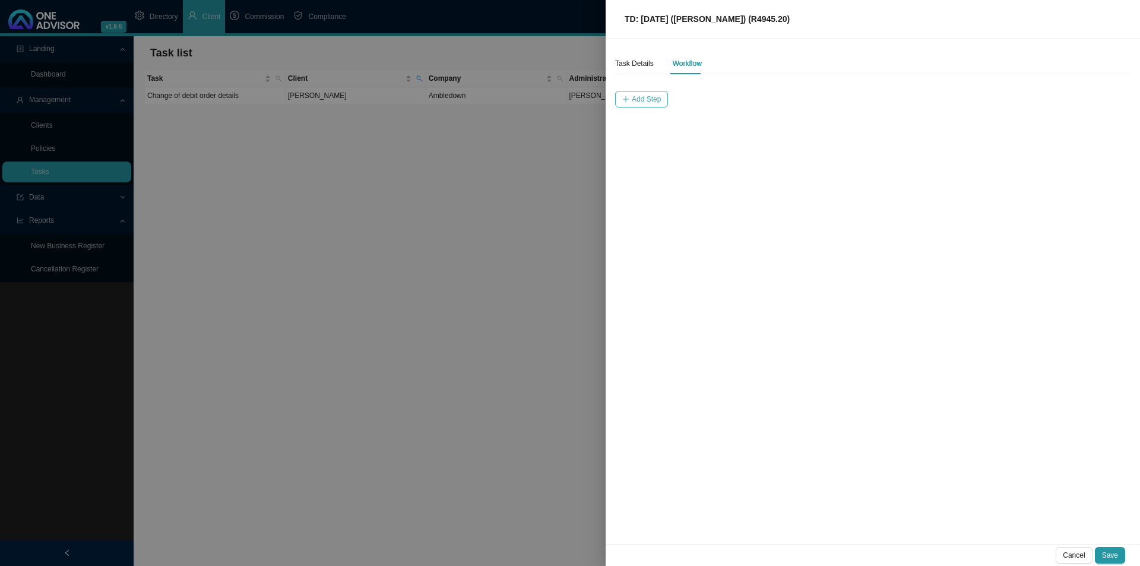
click at [638, 100] on span "Add Step" at bounding box center [646, 99] width 29 height 12
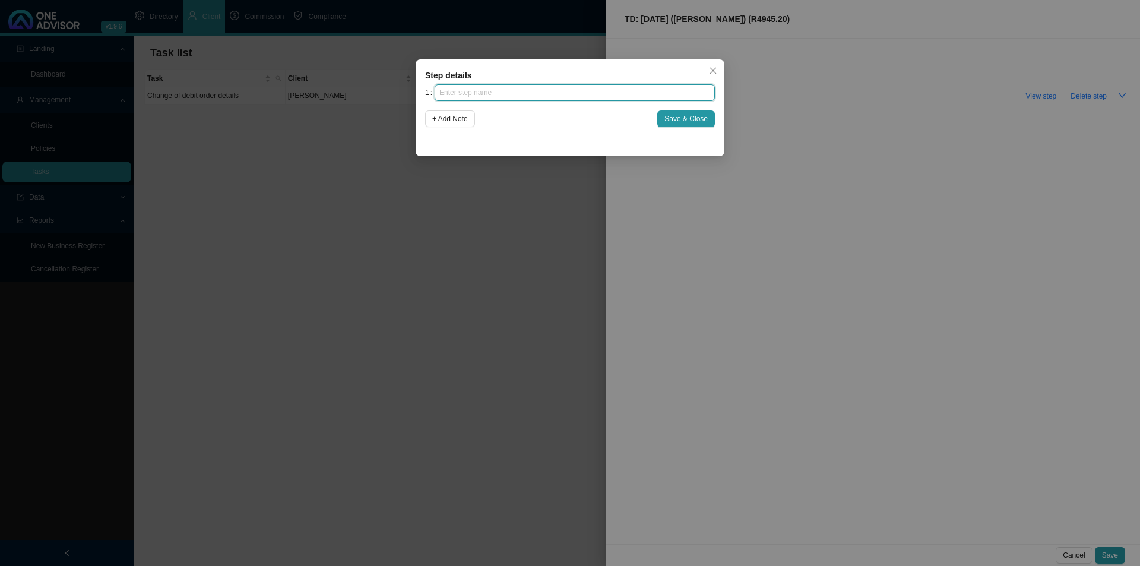
click at [523, 95] on input "text" at bounding box center [575, 92] width 280 height 17
type input "i"
type input "Instruction"
drag, startPoint x: 696, startPoint y: 120, endPoint x: 689, endPoint y: 122, distance: 7.0
click at [694, 120] on span "Save & Close" at bounding box center [685, 119] width 43 height 12
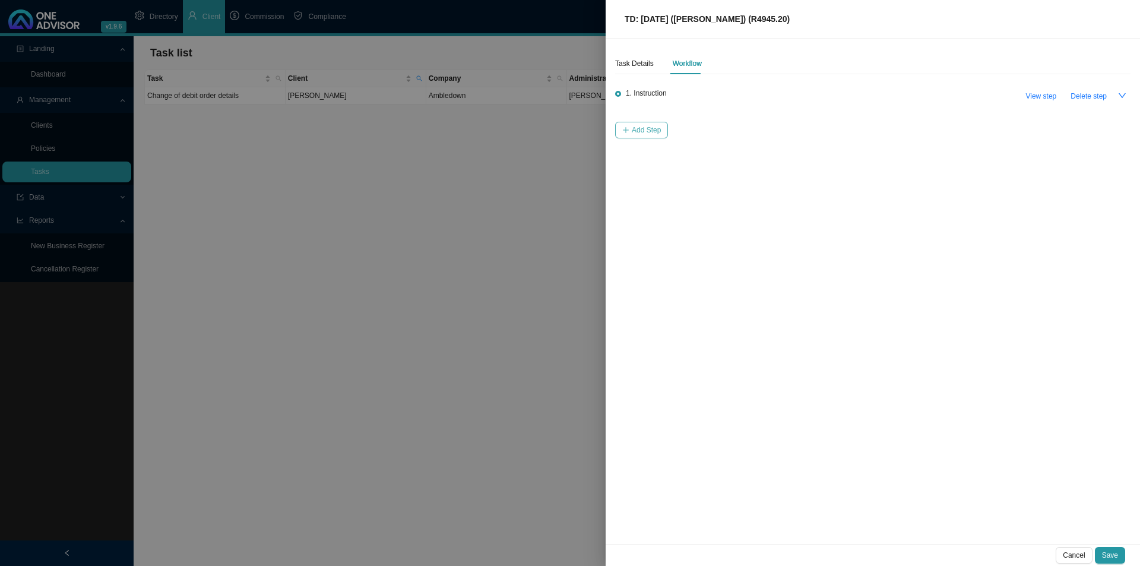
click at [638, 137] on button "Add Step" at bounding box center [641, 130] width 53 height 17
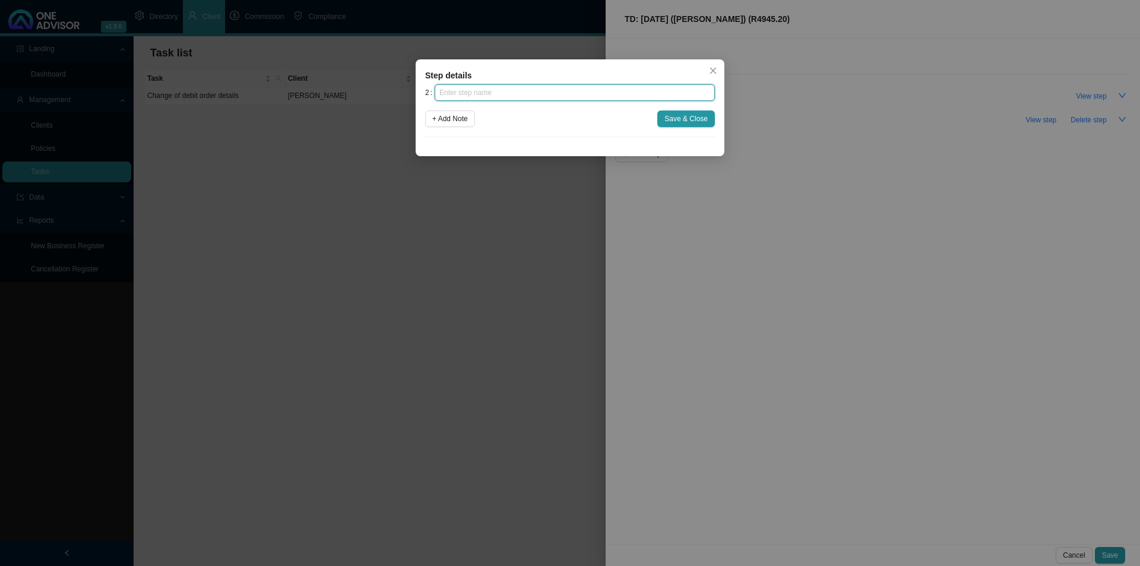
click at [515, 97] on input "text" at bounding box center [575, 92] width 280 height 17
type input "Investigation"
click at [690, 117] on span "Save & Close" at bounding box center [685, 119] width 43 height 12
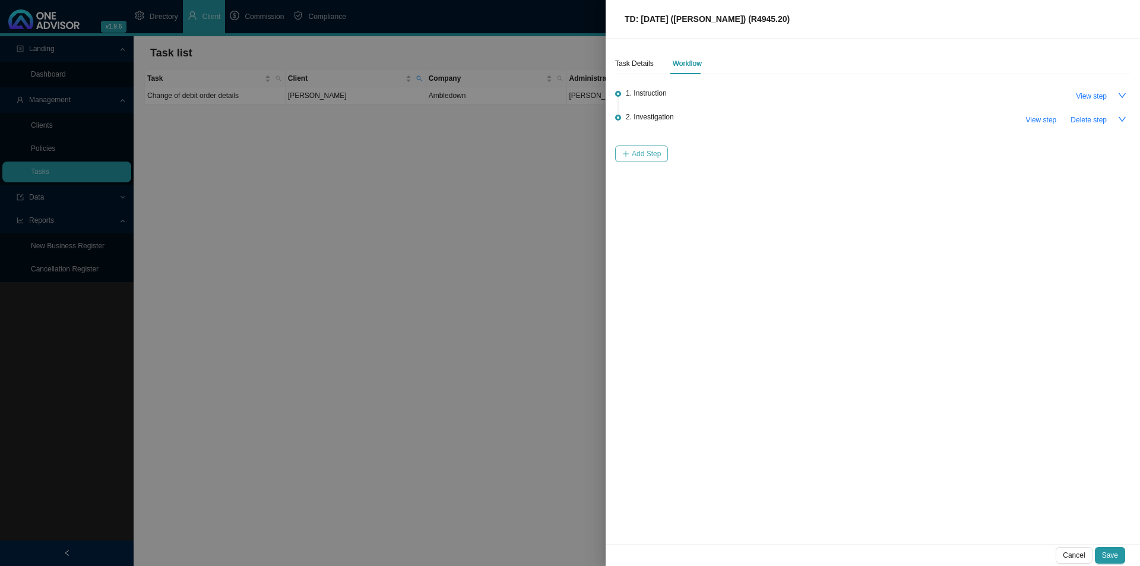
click at [648, 154] on span "Add Step" at bounding box center [646, 154] width 29 height 12
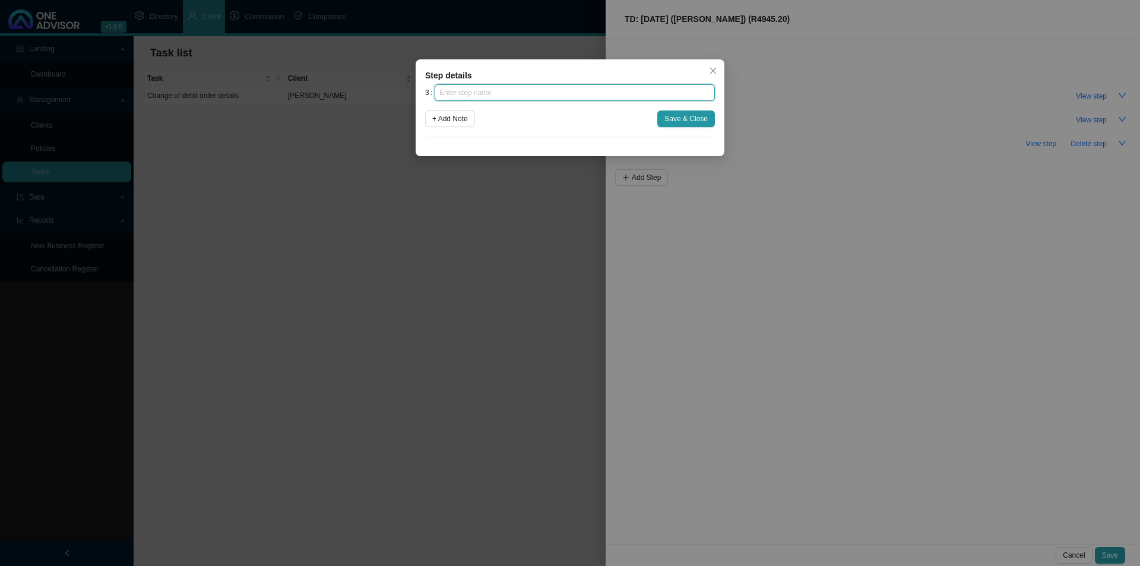
click at [487, 95] on input "text" at bounding box center [575, 92] width 280 height 17
type input "Paperwork"
click at [685, 114] on span "Save & Close" at bounding box center [685, 119] width 43 height 12
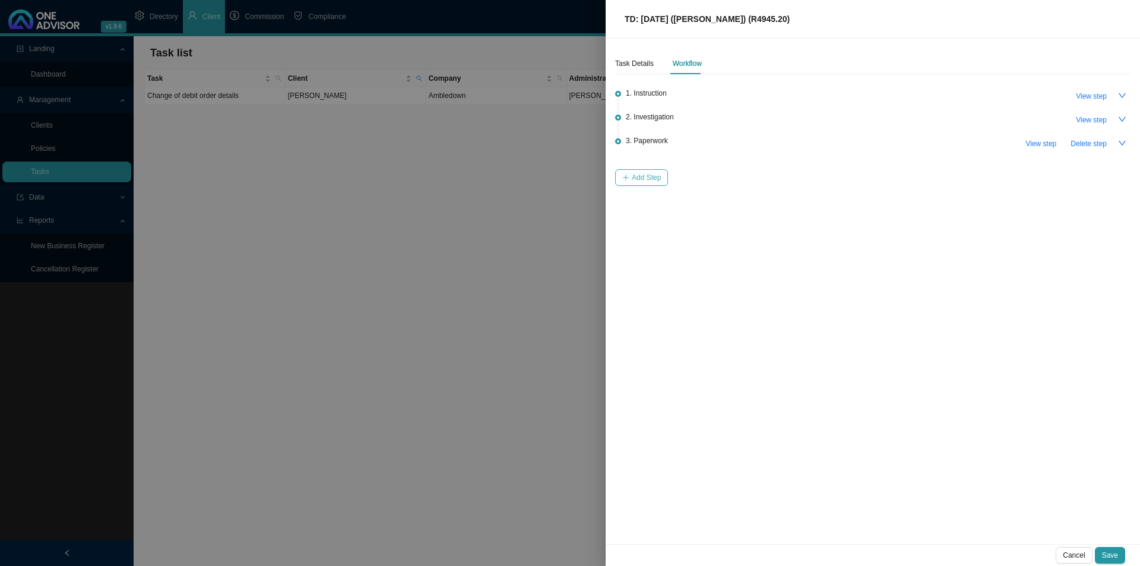
click at [636, 178] on span "Add Step" at bounding box center [646, 178] width 29 height 12
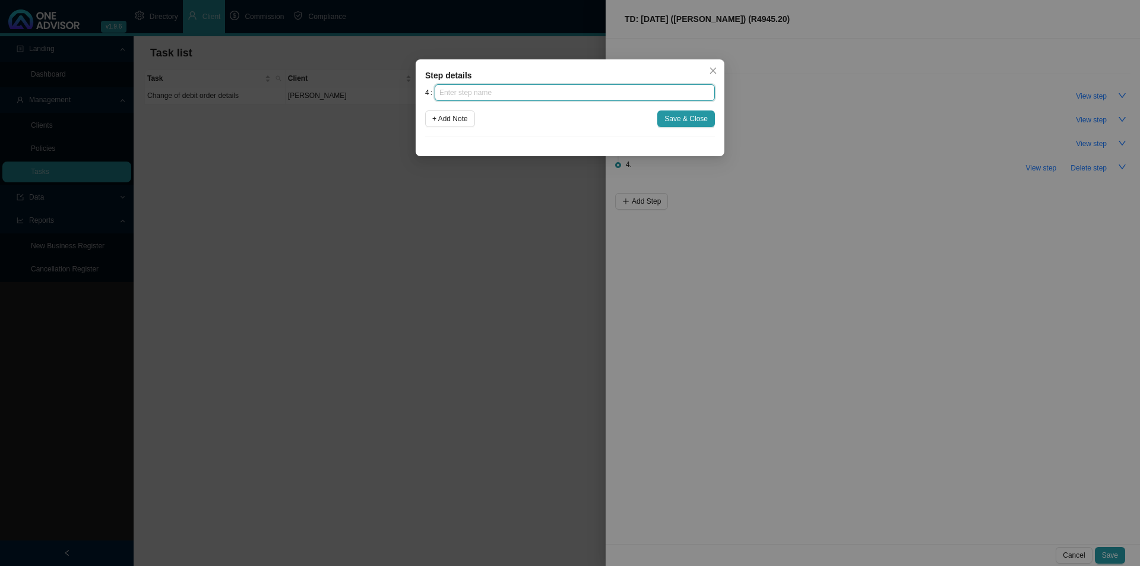
click at [524, 97] on input "text" at bounding box center [575, 92] width 280 height 17
type input "Submission"
click at [679, 111] on button "Save & Close" at bounding box center [686, 118] width 58 height 17
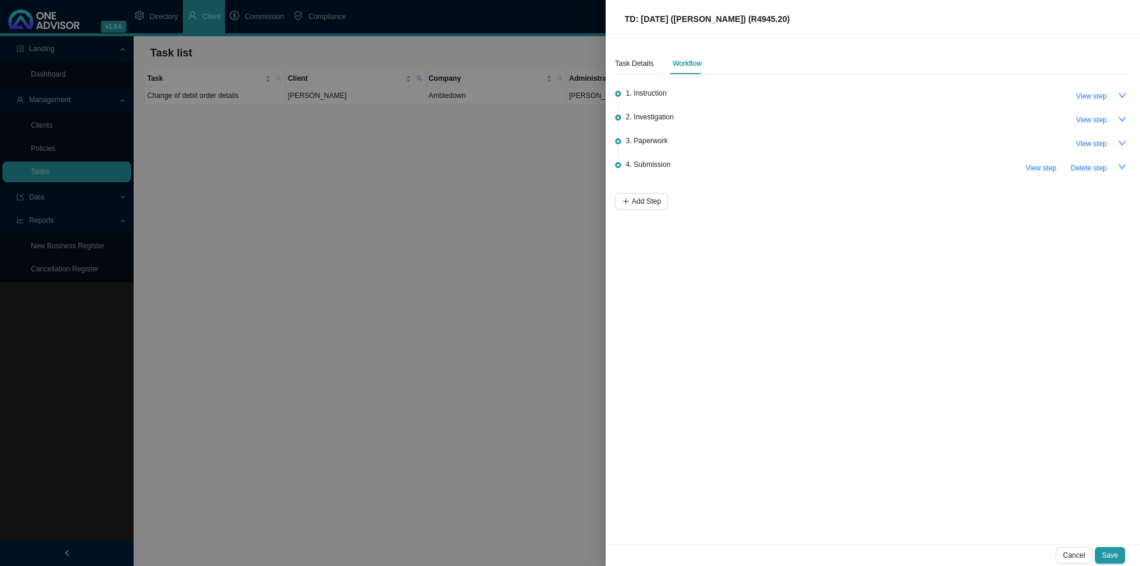
click at [640, 212] on div "Task Details Workflow 1. Instruction View step 2. Investigation View step 3. Pa…" at bounding box center [873, 291] width 534 height 505
click at [648, 195] on span "Add Step" at bounding box center [646, 201] width 29 height 12
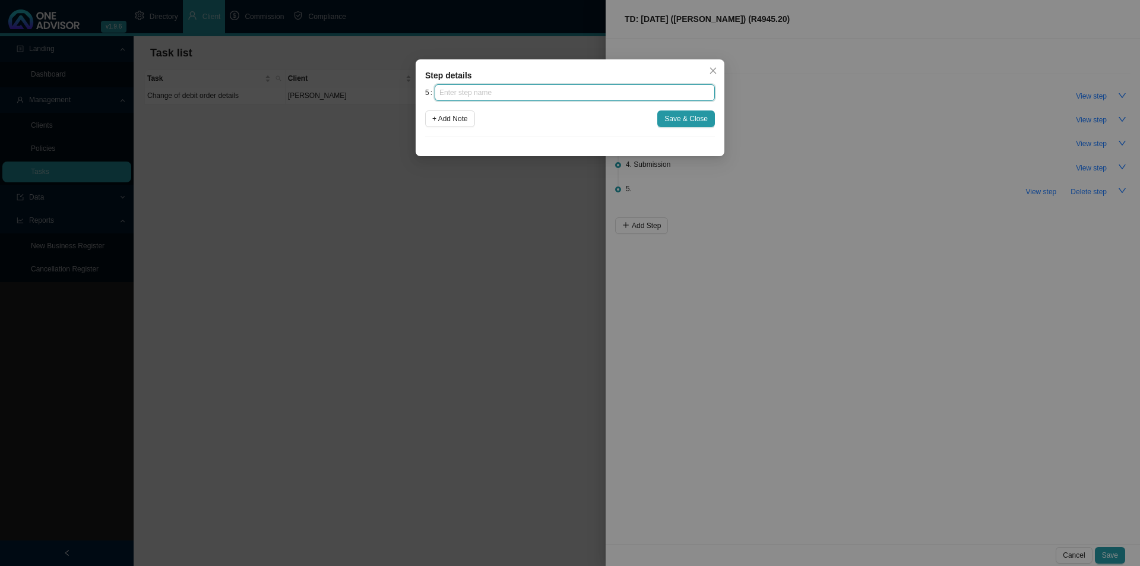
click at [498, 93] on input "text" at bounding box center [575, 92] width 280 height 17
type input "Confirmation of works done"
drag, startPoint x: 685, startPoint y: 118, endPoint x: 682, endPoint y: 124, distance: 6.1
click at [685, 119] on span "Save & Close" at bounding box center [685, 119] width 43 height 12
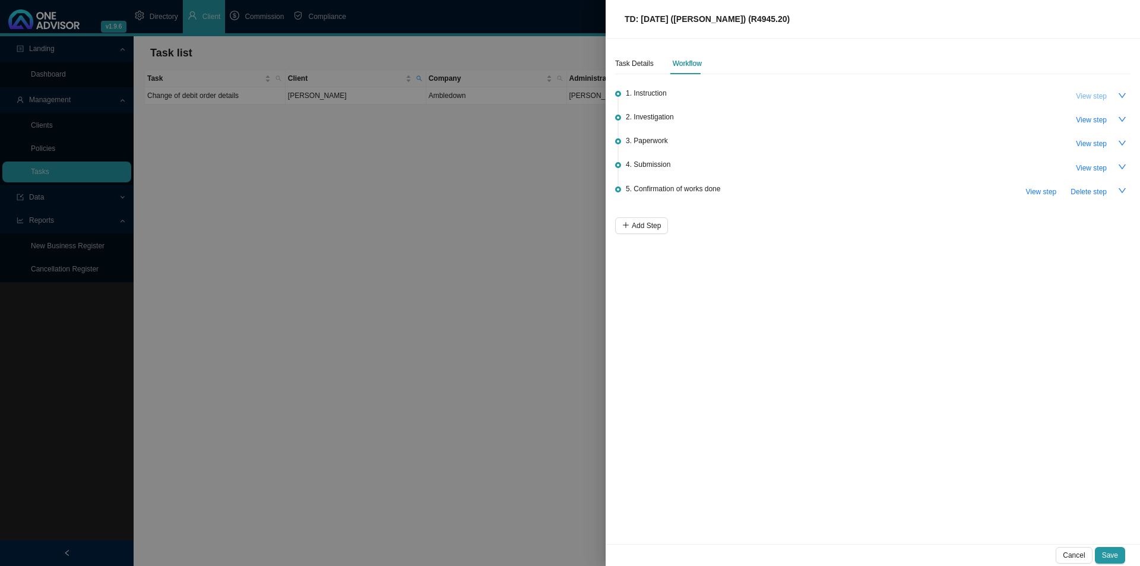
click at [1081, 93] on span "View step" at bounding box center [1091, 96] width 31 height 12
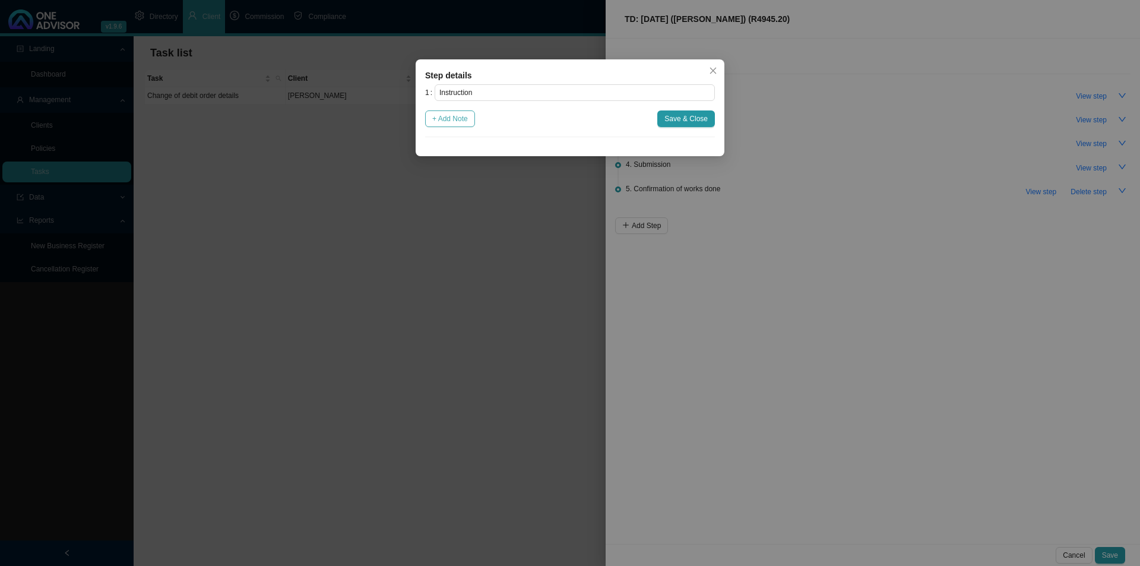
click at [463, 116] on span "+ Add Note" at bounding box center [450, 119] width 36 height 12
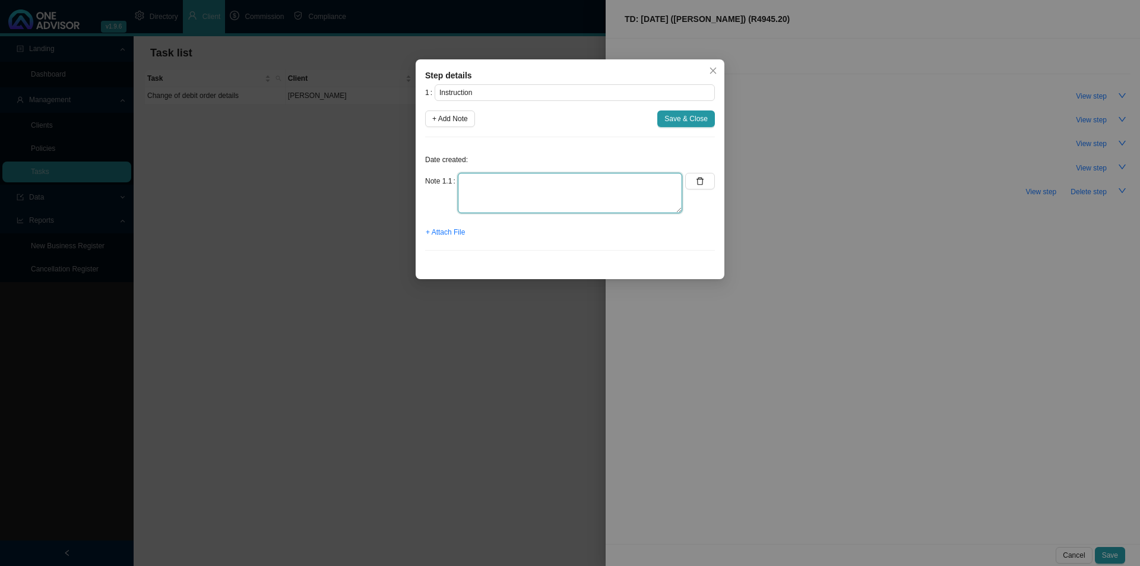
click at [476, 182] on textarea at bounding box center [570, 193] width 224 height 40
type textarea "Received an email from [PERSON_NAME] informing us of shortfalls on a hospital a…"
click at [439, 231] on span "+ Attach File" at bounding box center [445, 232] width 39 height 12
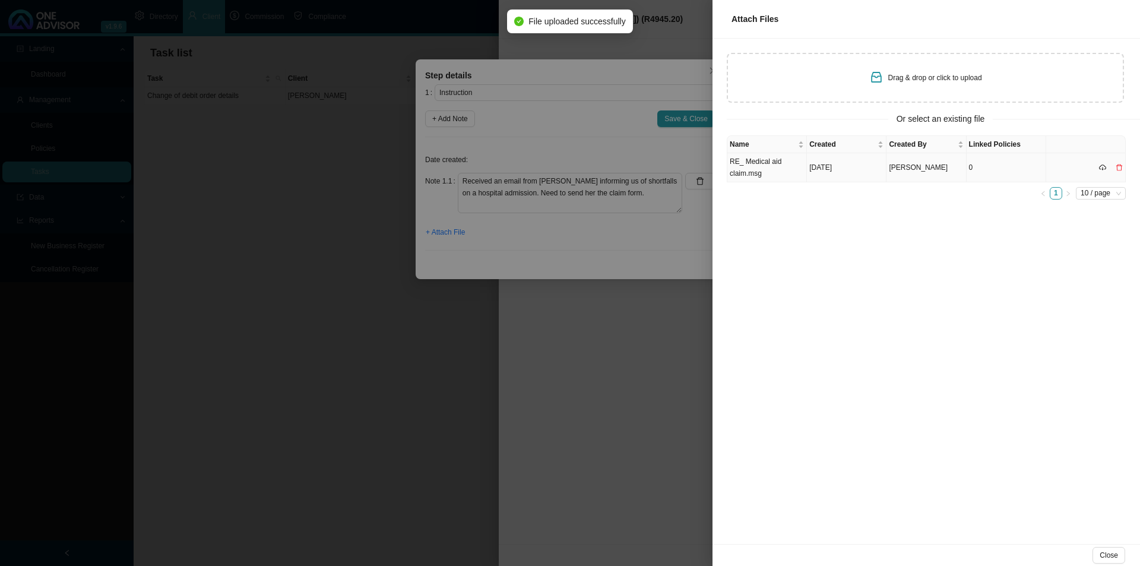
click at [758, 173] on td "RE_ Medical aid claim.msg" at bounding box center [767, 167] width 80 height 29
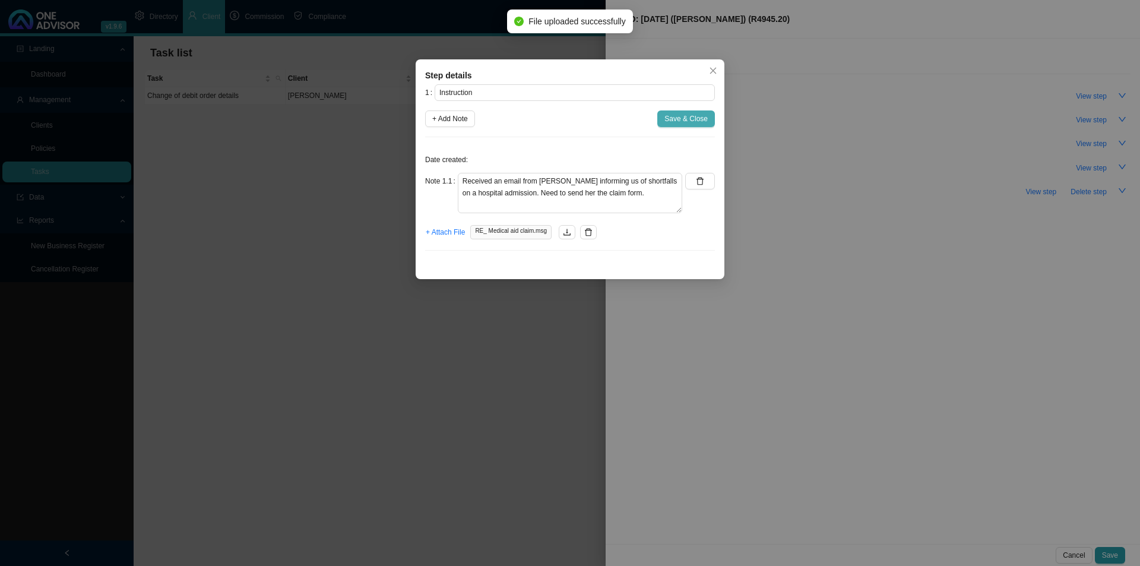
click at [682, 119] on span "Save & Close" at bounding box center [685, 119] width 43 height 12
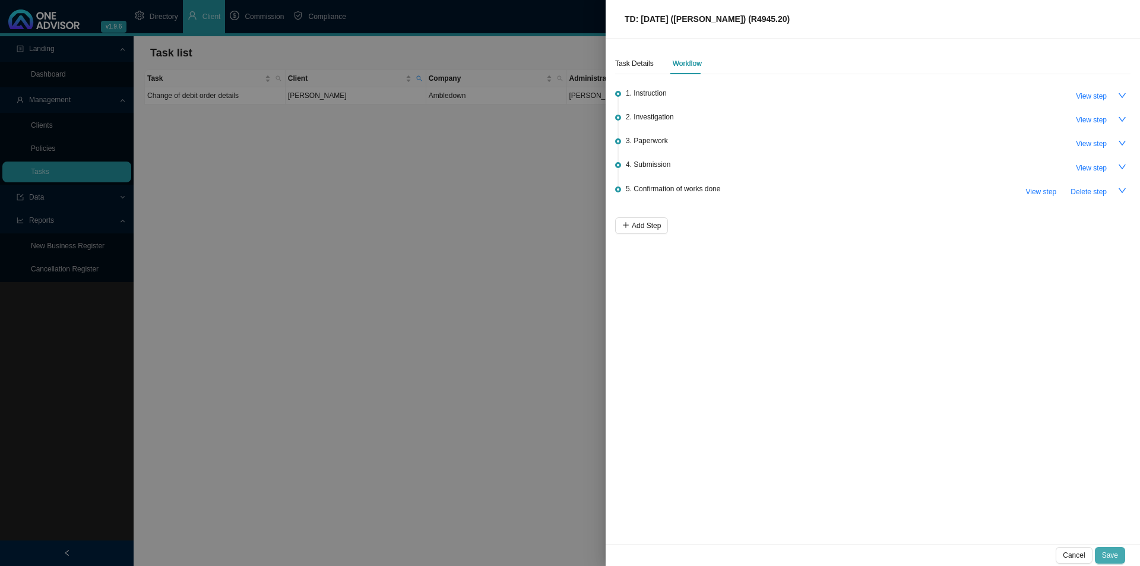
click at [1120, 553] on button "Save" at bounding box center [1110, 555] width 30 height 17
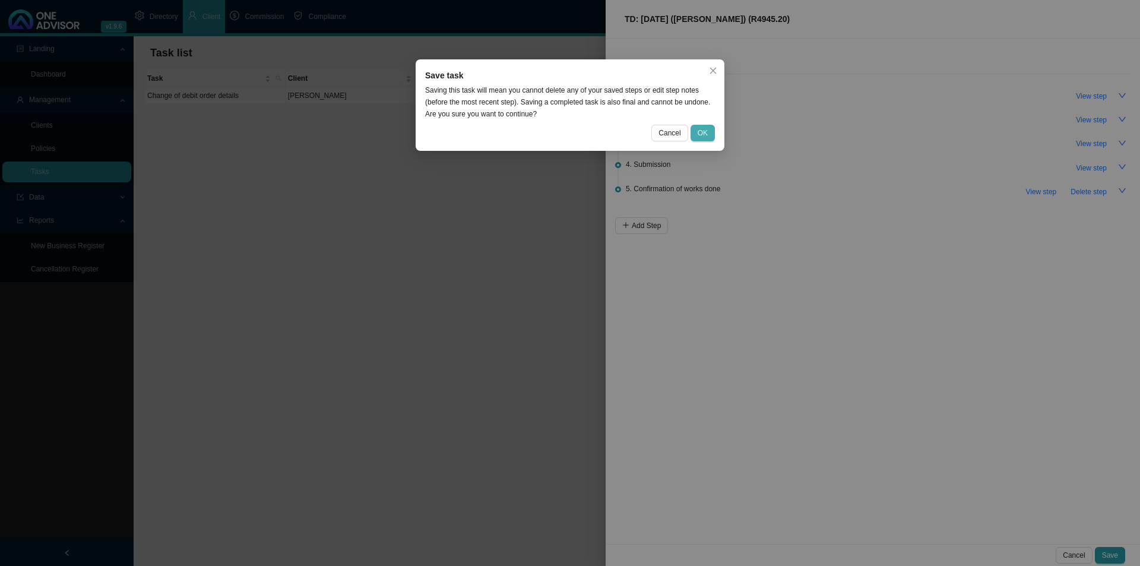
click at [704, 132] on span "OK" at bounding box center [703, 133] width 10 height 12
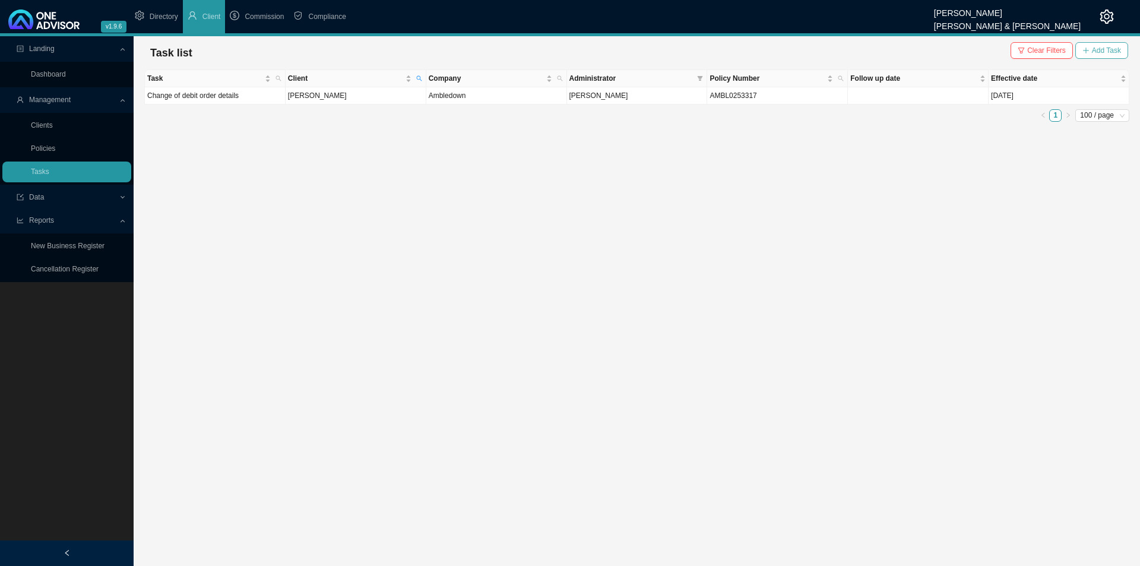
click at [1111, 48] on span "Add Task" at bounding box center [1106, 51] width 29 height 12
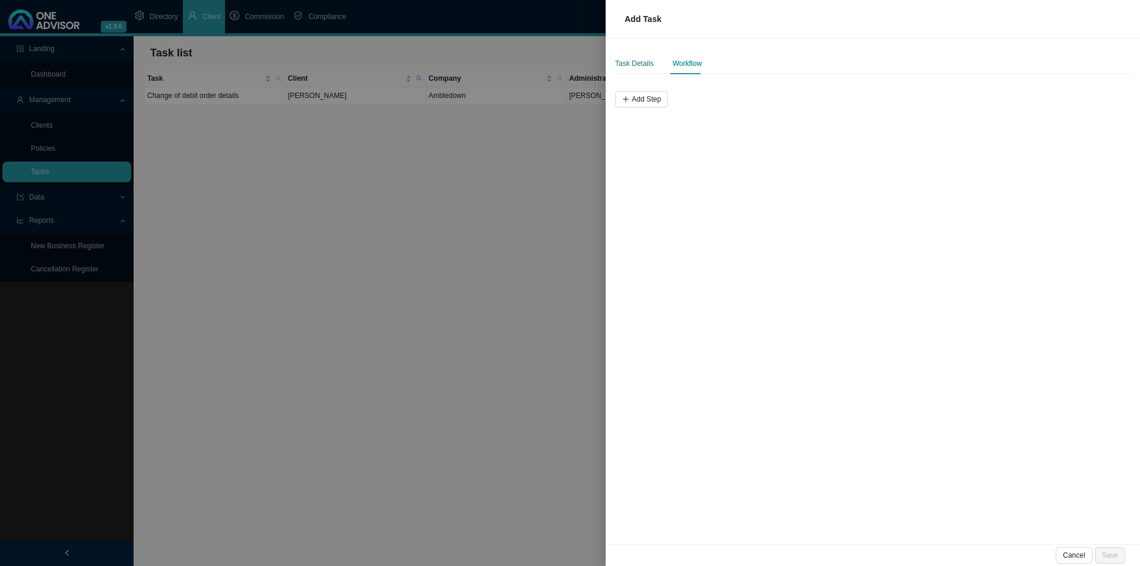
click at [642, 67] on div "Task Details" at bounding box center [634, 64] width 39 height 12
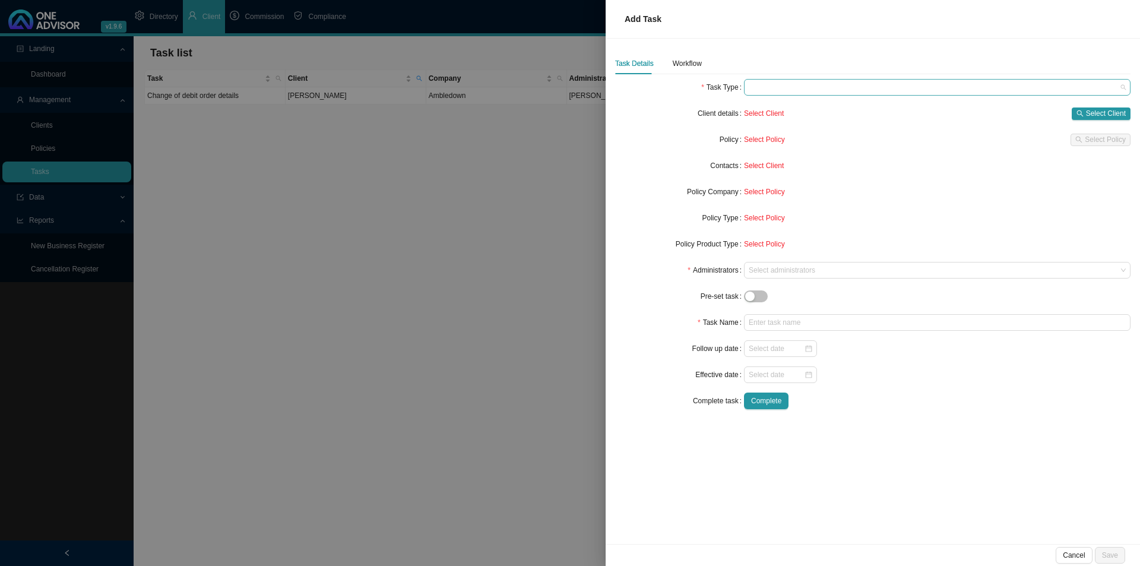
click at [784, 92] on span at bounding box center [937, 87] width 377 height 15
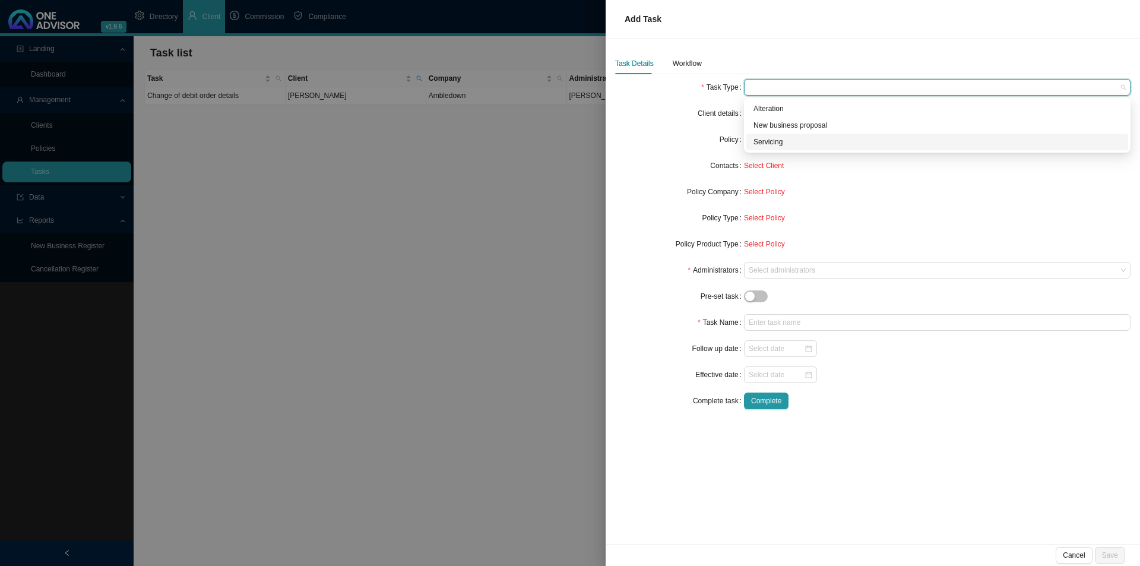
drag, startPoint x: 778, startPoint y: 141, endPoint x: 791, endPoint y: 139, distance: 13.3
click at [778, 141] on div "Servicing" at bounding box center [938, 142] width 368 height 12
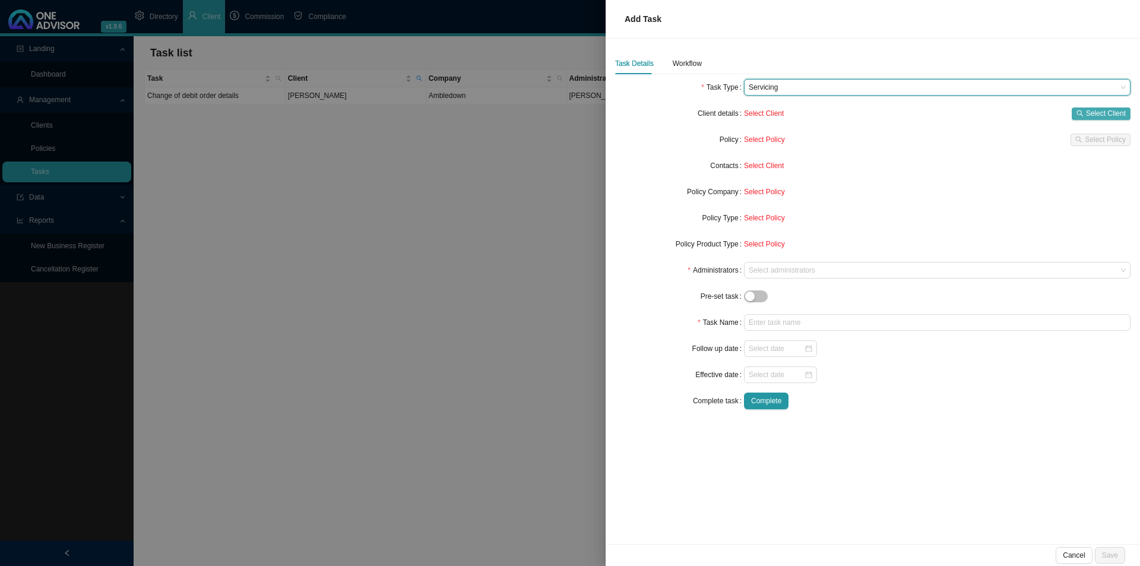
click at [1093, 107] on span "Select Client" at bounding box center [1106, 113] width 40 height 12
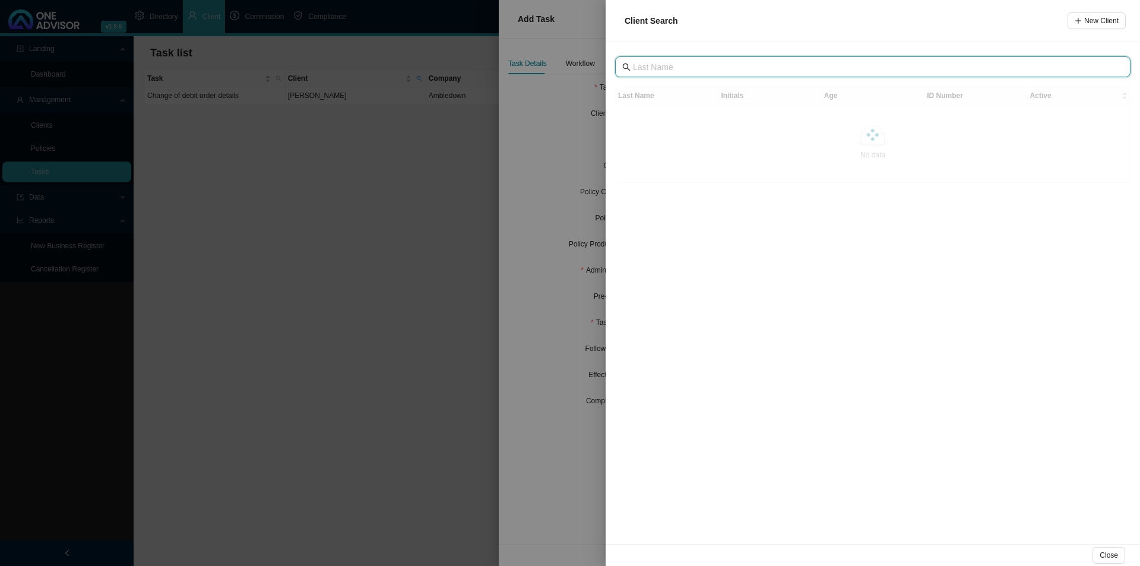
click at [714, 69] on input "text" at bounding box center [874, 67] width 482 height 13
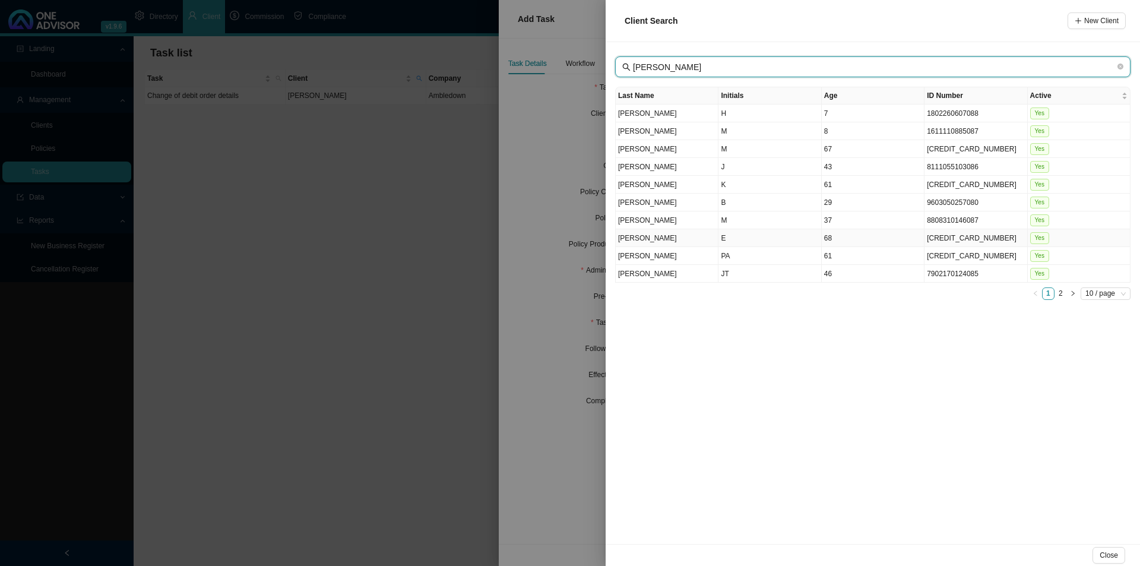
type input "[PERSON_NAME]"
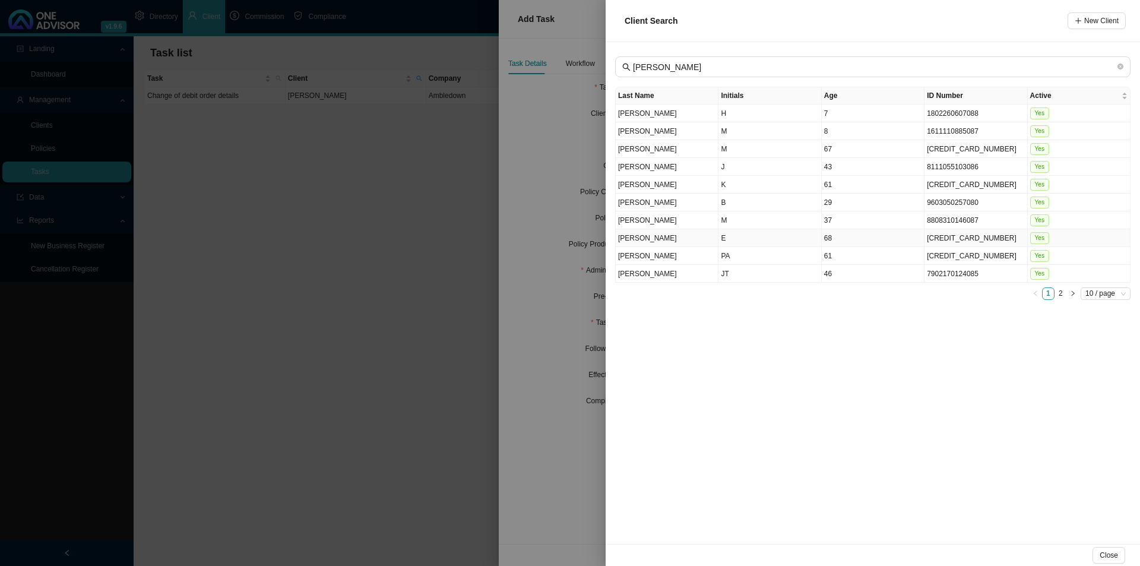
click at [727, 237] on td "E" at bounding box center [770, 238] width 103 height 18
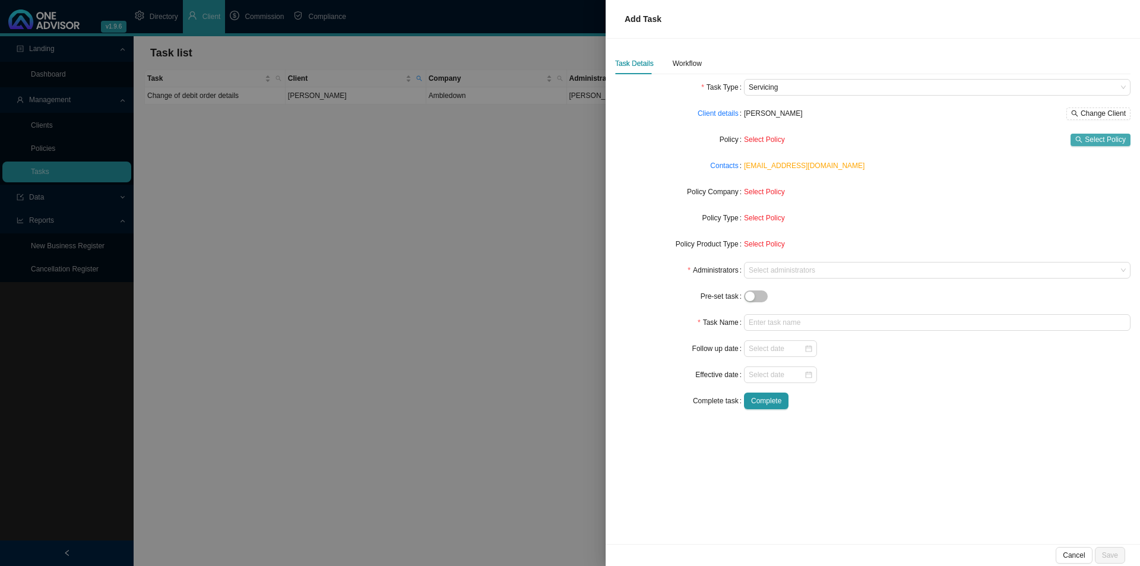
click at [1083, 140] on icon "search" at bounding box center [1078, 139] width 7 height 7
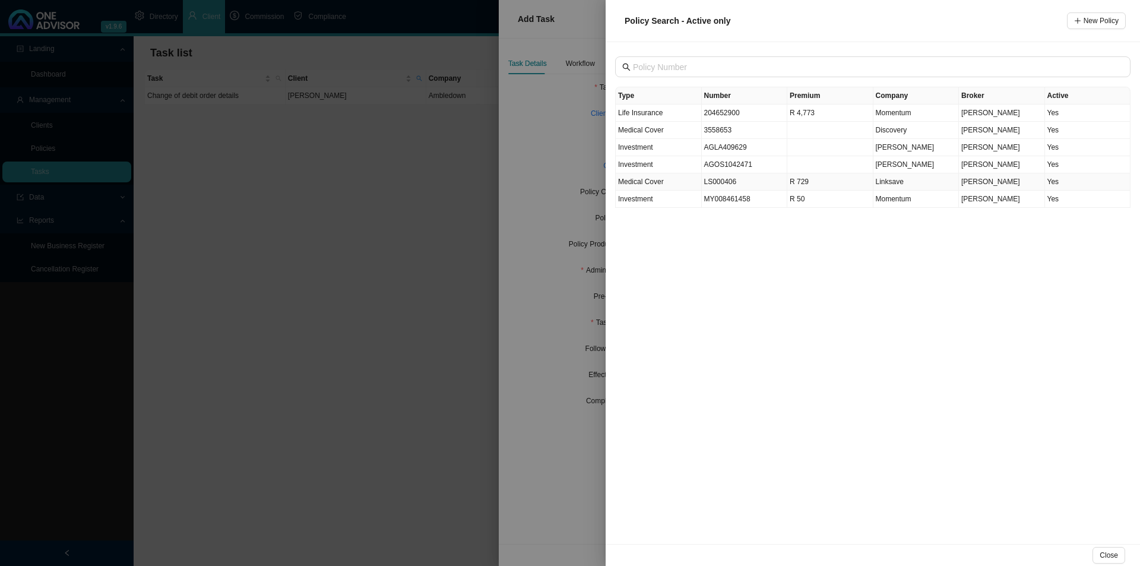
click at [670, 183] on td "Medical Cover" at bounding box center [659, 181] width 86 height 17
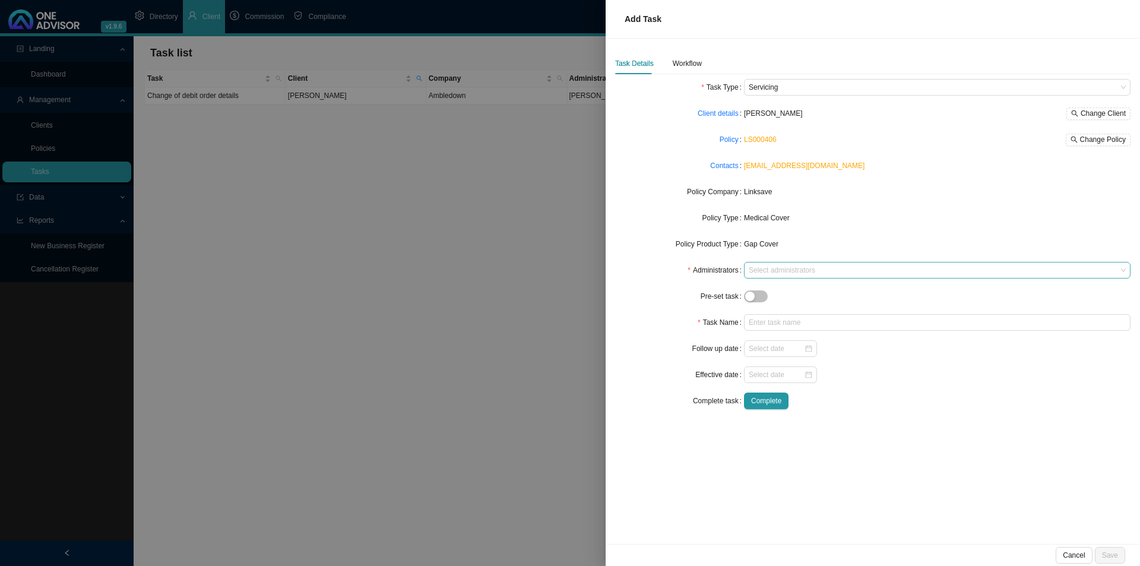
click at [790, 272] on div at bounding box center [931, 270] width 371 height 9
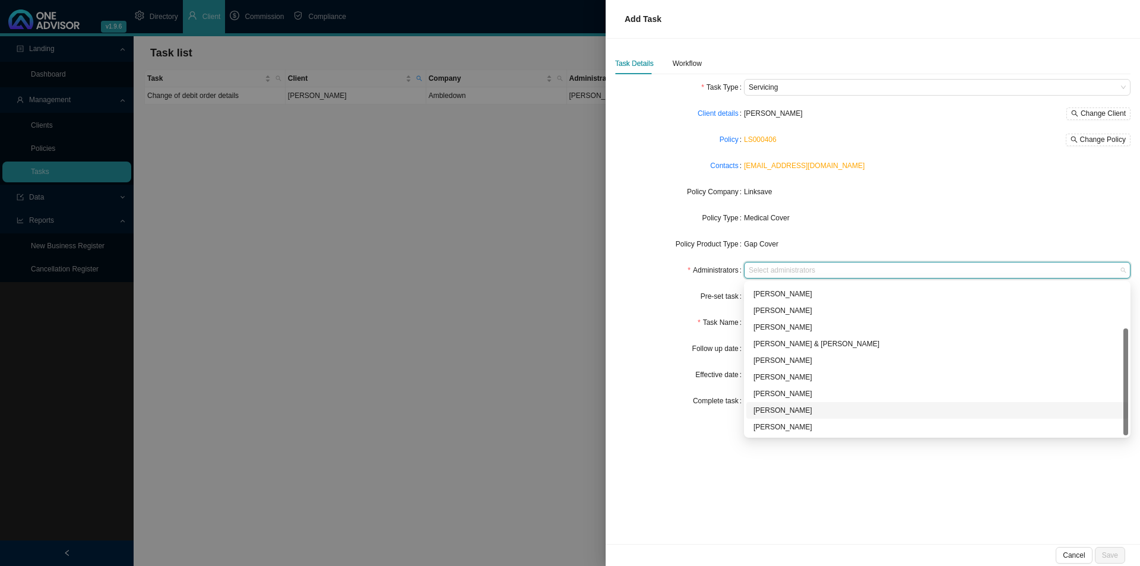
click at [768, 412] on div "[PERSON_NAME]" at bounding box center [938, 410] width 368 height 12
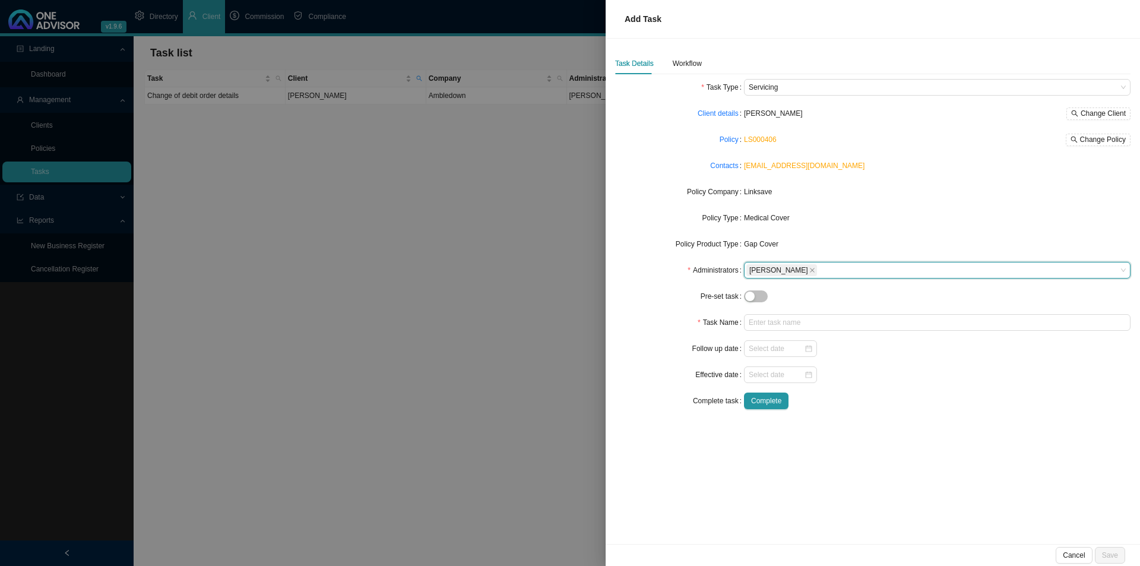
click at [650, 371] on div "Effective date" at bounding box center [679, 374] width 129 height 17
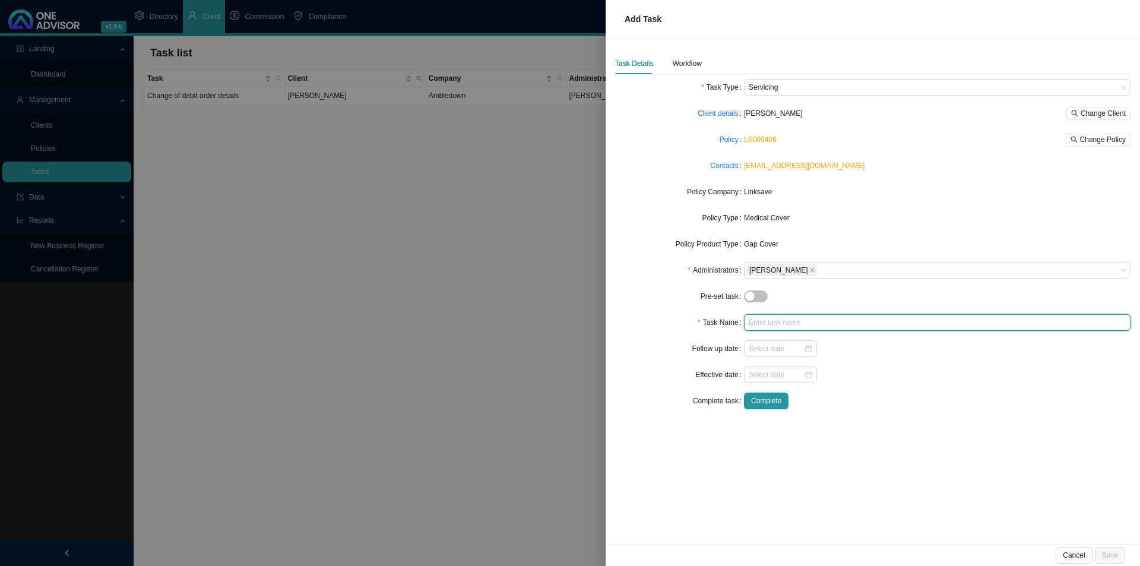
click at [778, 322] on input "text" at bounding box center [937, 322] width 387 height 17
drag, startPoint x: 763, startPoint y: 318, endPoint x: 773, endPoint y: 318, distance: 9.5
click at [763, 318] on input "TD" at bounding box center [937, 322] width 387 height 17
type input "TD [DATE] ([PERSON_NAME]) (R2 714.87"
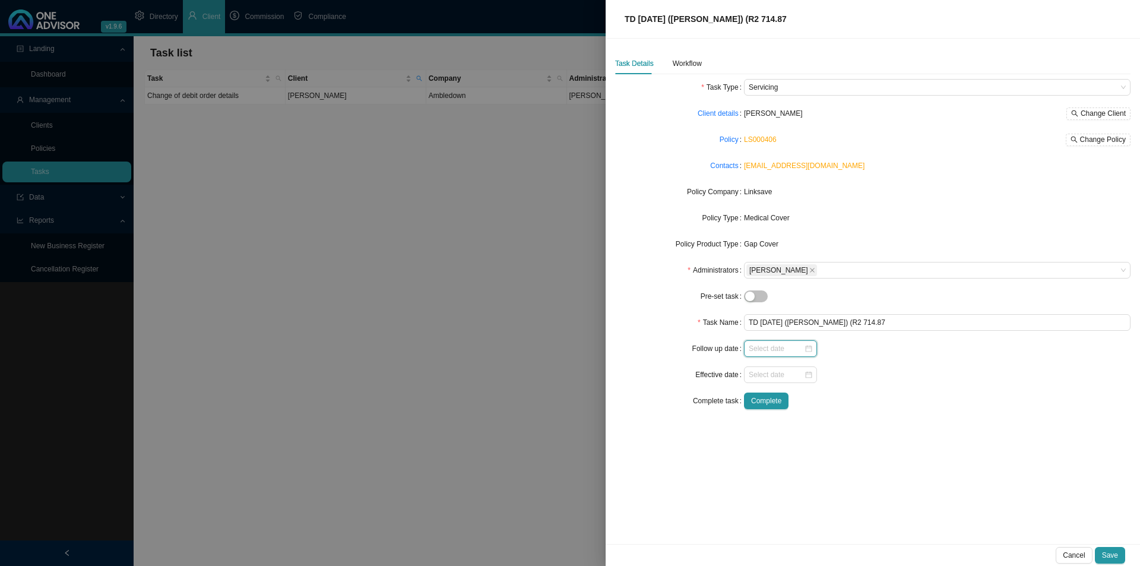
click at [771, 350] on input at bounding box center [776, 349] width 55 height 12
type input "[DATE]"
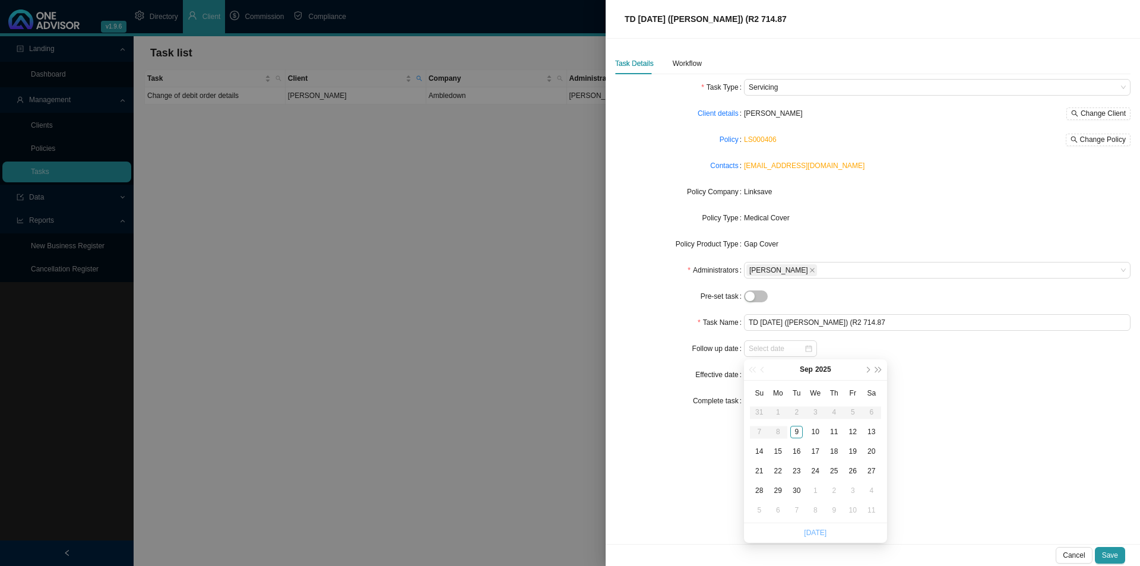
click at [810, 537] on li "[DATE]" at bounding box center [815, 533] width 23 height 20
drag, startPoint x: 810, startPoint y: 534, endPoint x: 821, endPoint y: 534, distance: 11.3
click at [811, 534] on link "[DATE]" at bounding box center [815, 532] width 23 height 8
type input "[DATE]"
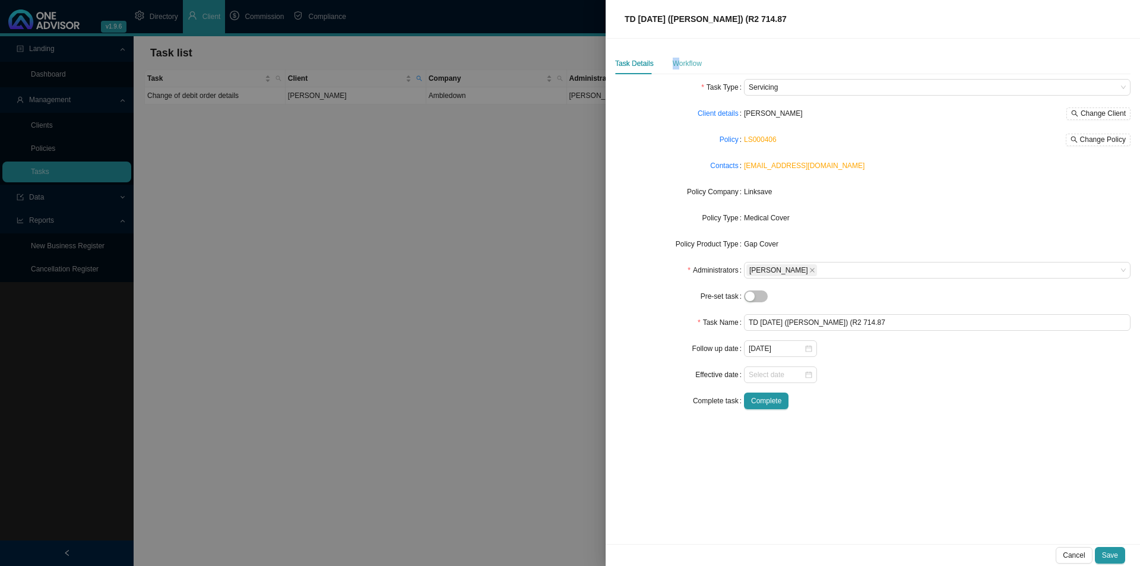
drag, startPoint x: 672, startPoint y: 58, endPoint x: 685, endPoint y: 66, distance: 15.5
click at [678, 59] on div "Task Details Workflow" at bounding box center [658, 63] width 87 height 21
click at [686, 67] on div "Workflow" at bounding box center [687, 64] width 29 height 12
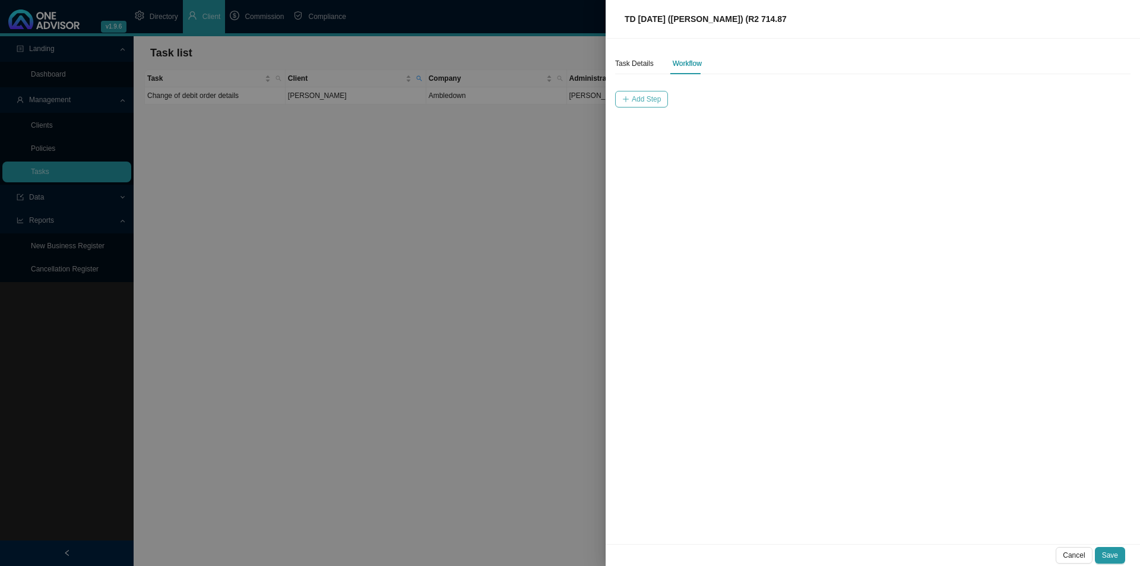
click at [638, 106] on button "Add Step" at bounding box center [641, 99] width 53 height 17
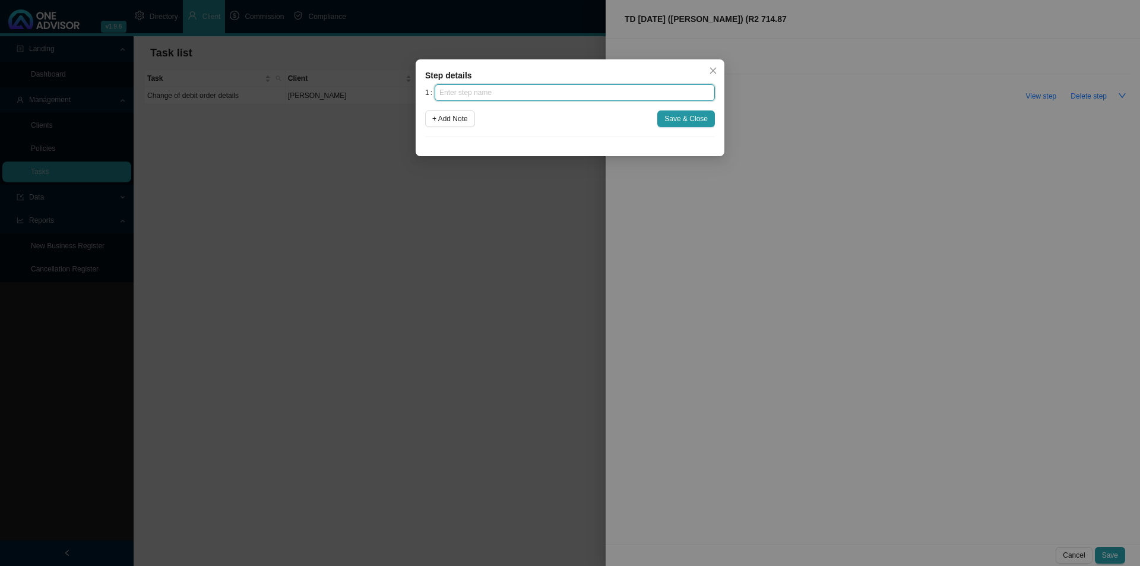
click at [508, 92] on input "text" at bounding box center [575, 92] width 280 height 17
type input "Instruction"
click at [696, 117] on span "Save & Close" at bounding box center [685, 119] width 43 height 12
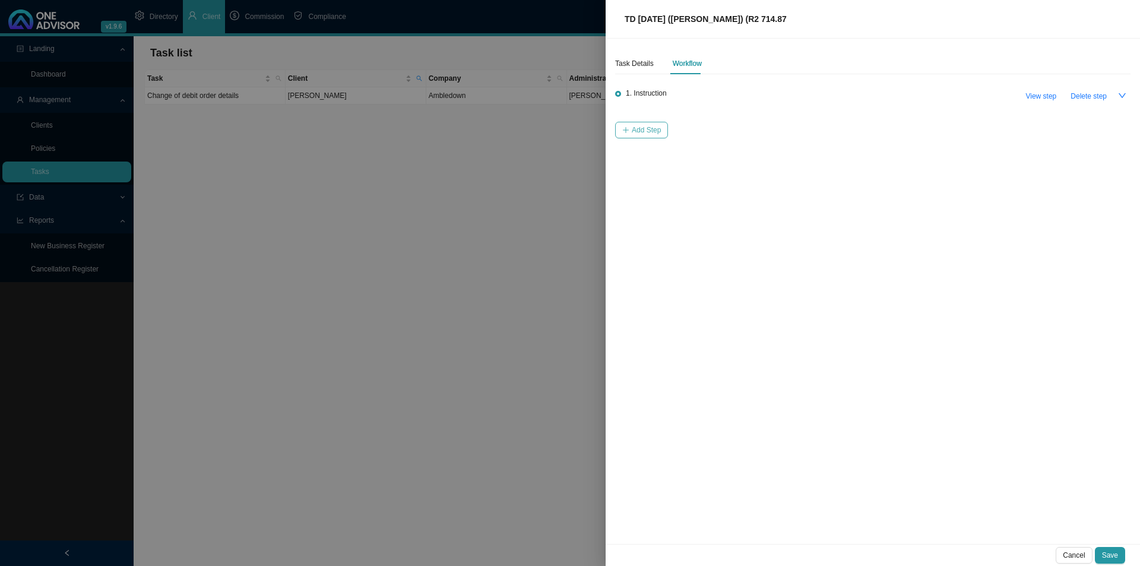
click at [640, 129] on span "Add Step" at bounding box center [646, 130] width 29 height 12
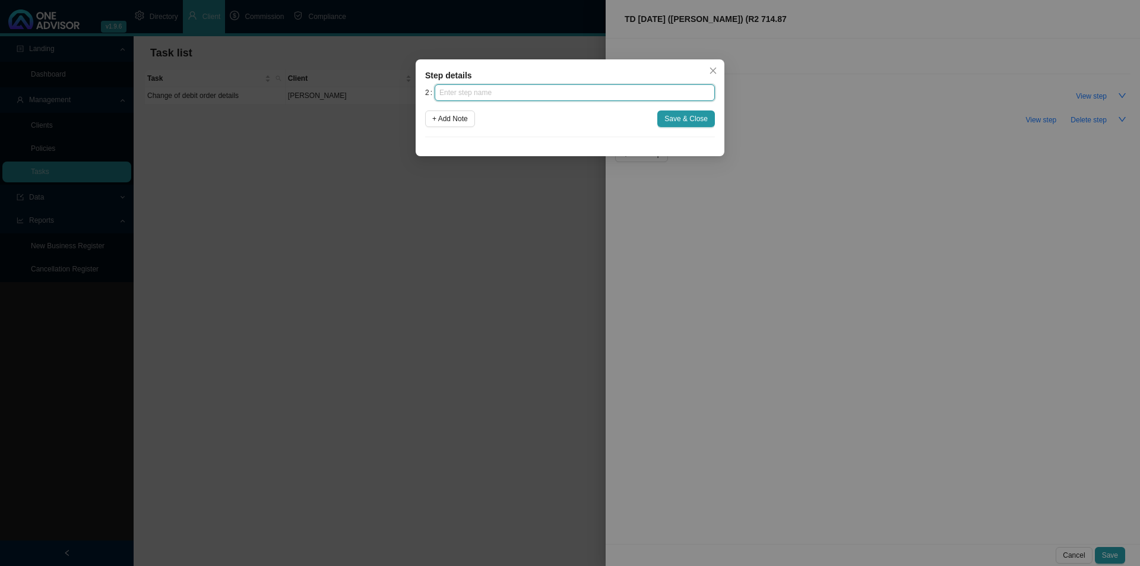
click at [614, 100] on input "text" at bounding box center [575, 92] width 280 height 17
type input "Investigation"
drag, startPoint x: 701, startPoint y: 115, endPoint x: 689, endPoint y: 121, distance: 13.6
click at [701, 115] on span "Save & Close" at bounding box center [685, 119] width 43 height 12
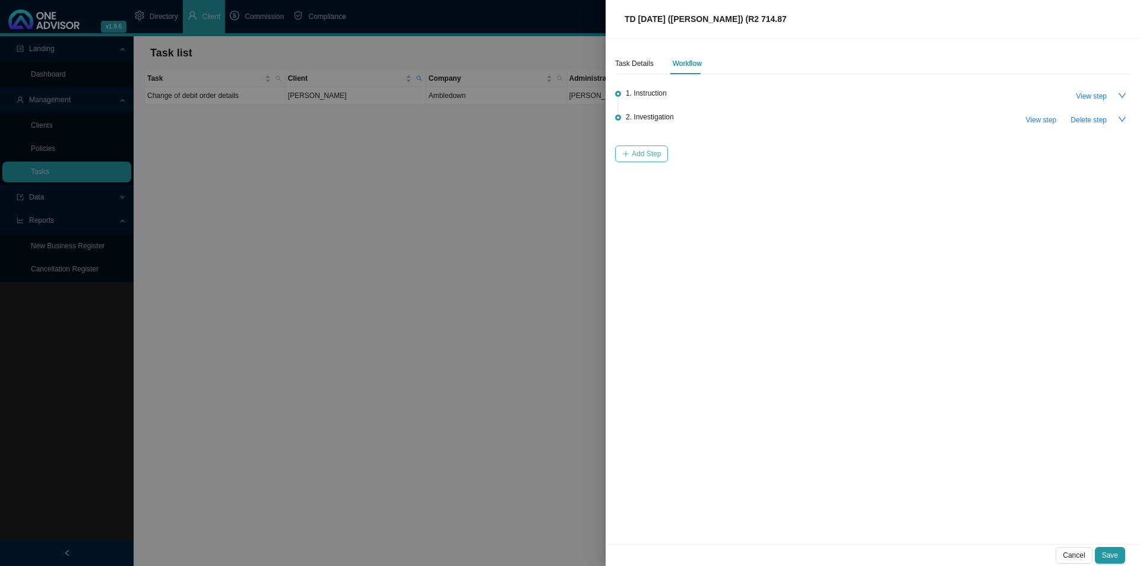
click at [641, 151] on span "Add Step" at bounding box center [646, 154] width 29 height 12
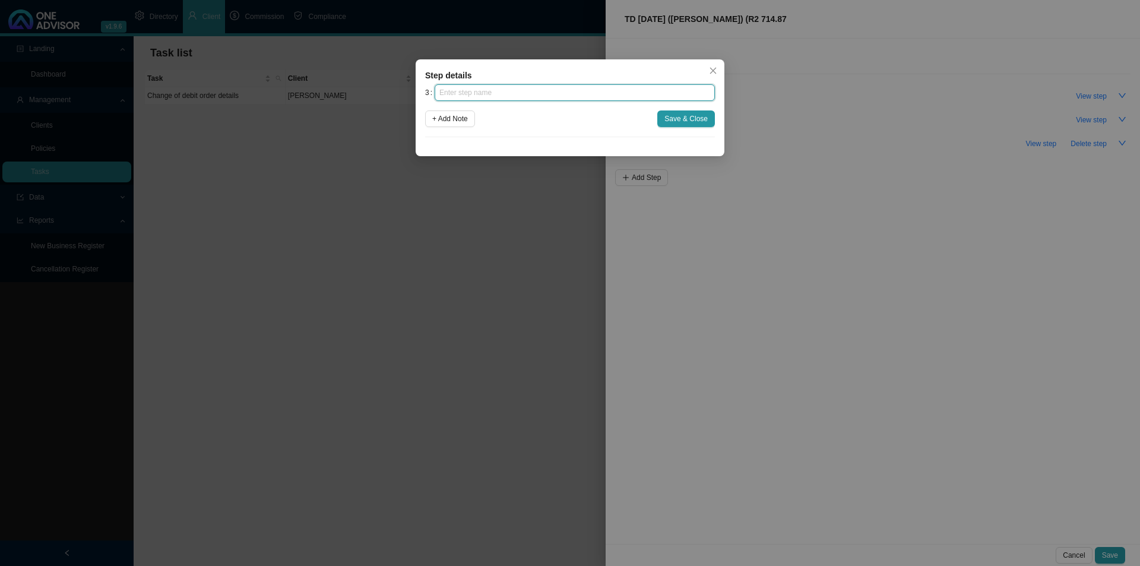
click at [566, 91] on input "text" at bounding box center [575, 92] width 280 height 17
type input "p"
type input "Paperwork"
click at [676, 117] on span "Save & Close" at bounding box center [685, 119] width 43 height 12
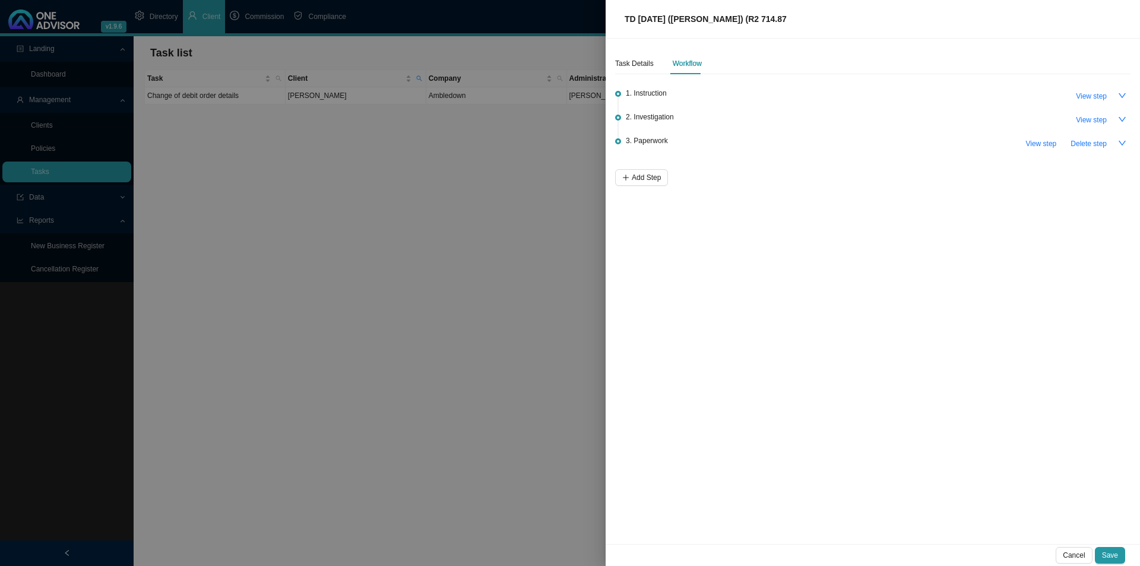
click at [639, 167] on li "3. Paperwork View step Delete step" at bounding box center [872, 153] width 515 height 31
click at [634, 176] on span "Add Step" at bounding box center [646, 178] width 29 height 12
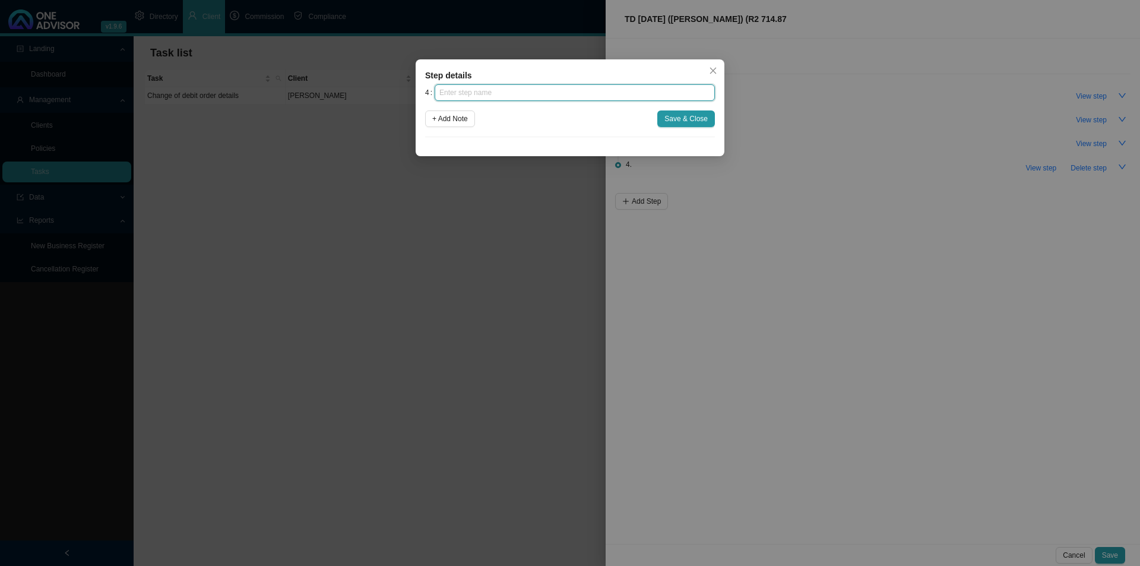
click at [530, 85] on input "text" at bounding box center [575, 92] width 280 height 17
type input "Submission"
drag, startPoint x: 697, startPoint y: 113, endPoint x: 685, endPoint y: 124, distance: 15.5
click at [695, 113] on span "Save & Close" at bounding box center [685, 119] width 43 height 12
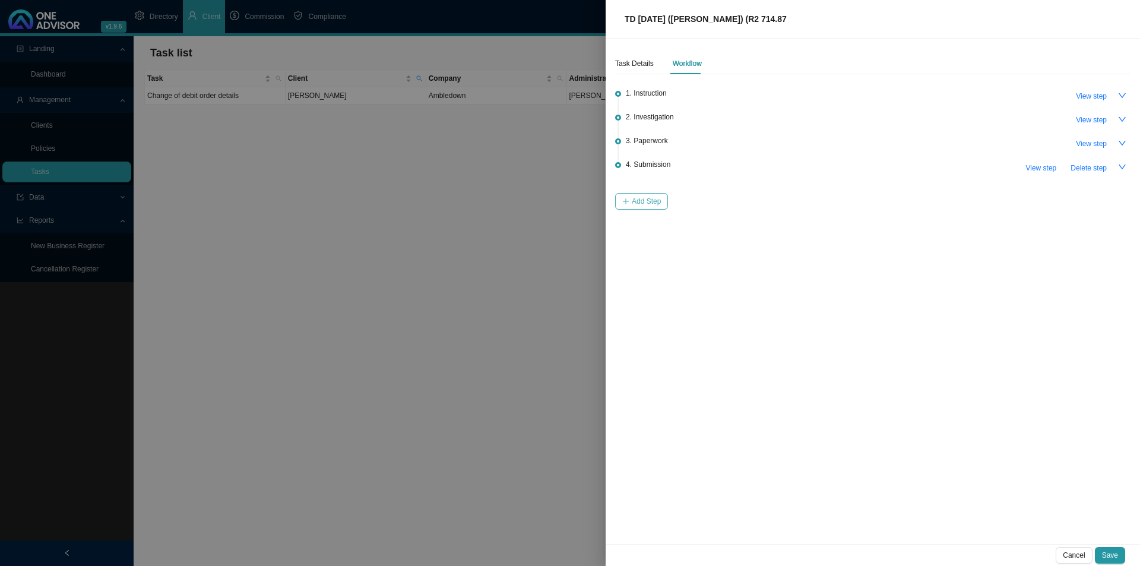
click at [638, 198] on span "Add Step" at bounding box center [646, 201] width 29 height 12
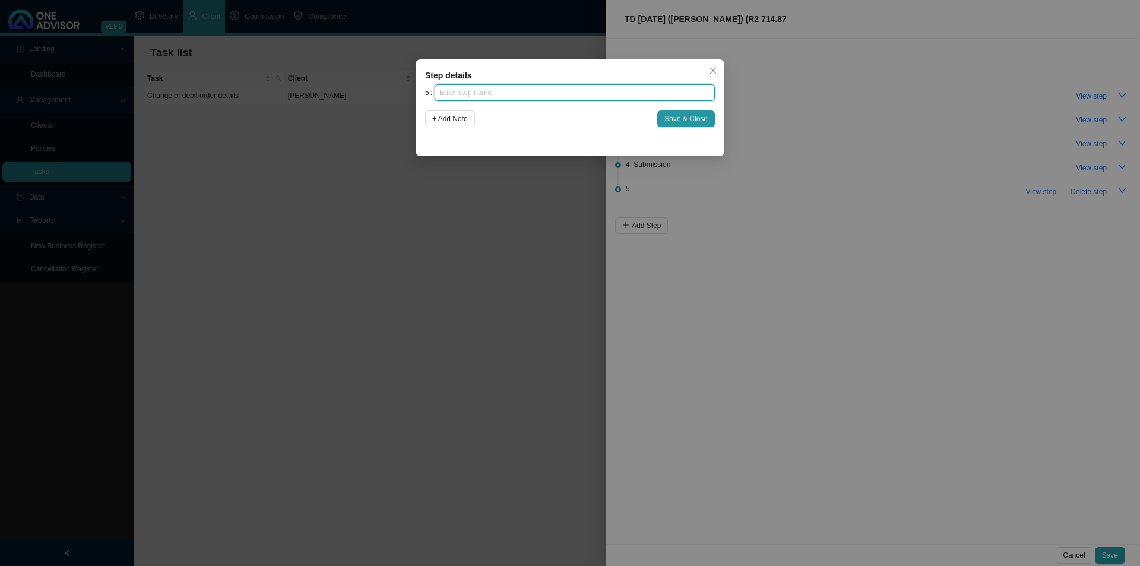
click at [500, 91] on input "text" at bounding box center [575, 92] width 280 height 17
type input "Confirmation of works done"
click at [682, 119] on span "Save & Close" at bounding box center [685, 119] width 43 height 12
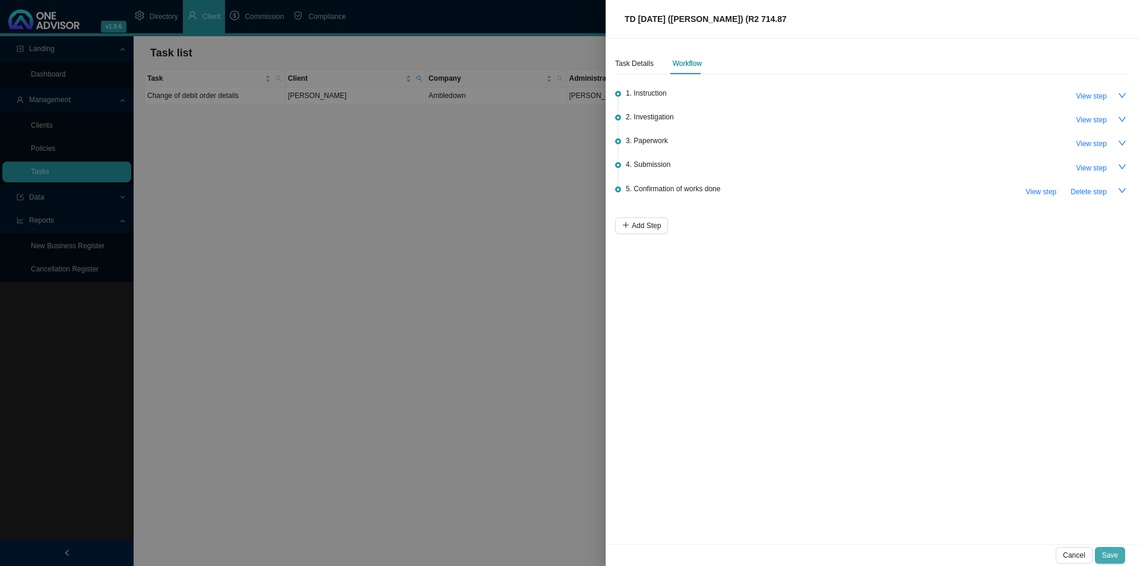
click at [1109, 557] on span "Save" at bounding box center [1110, 555] width 16 height 12
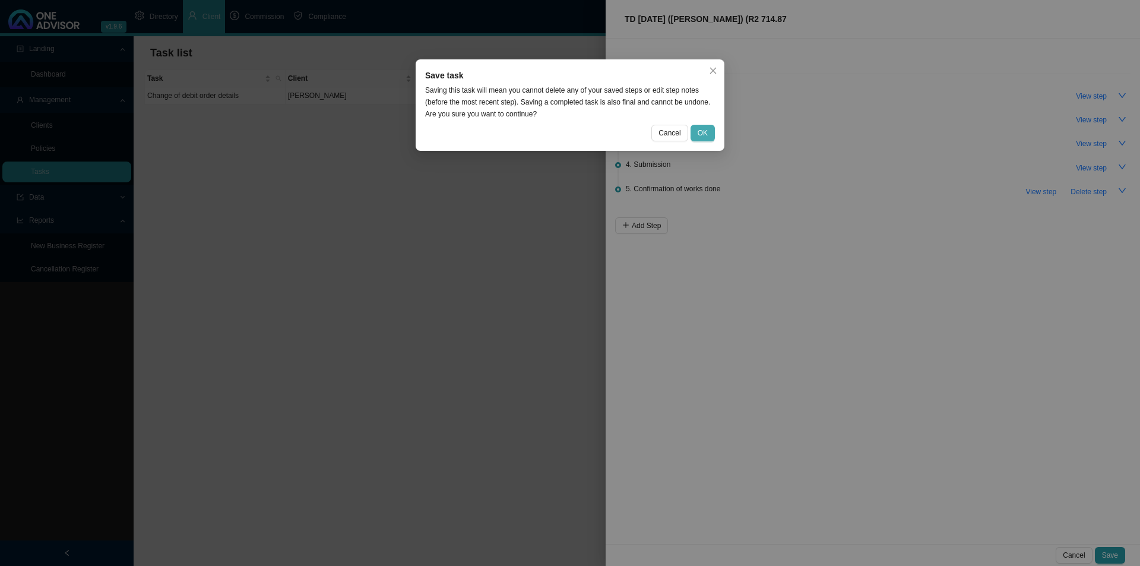
click at [704, 129] on span "OK" at bounding box center [703, 133] width 10 height 12
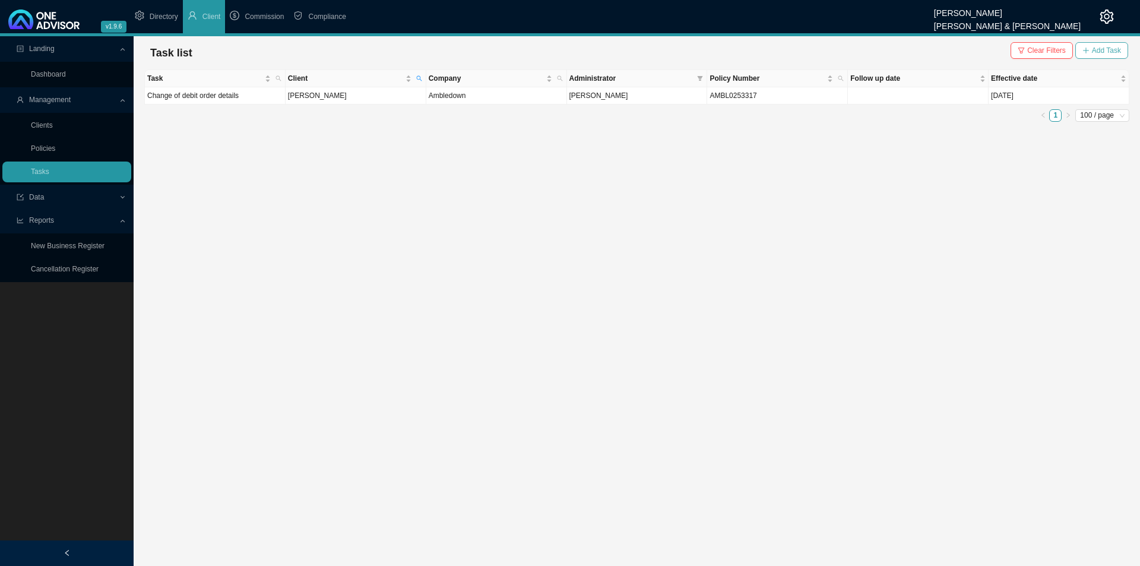
click at [1112, 52] on span "Add Task" at bounding box center [1106, 51] width 29 height 12
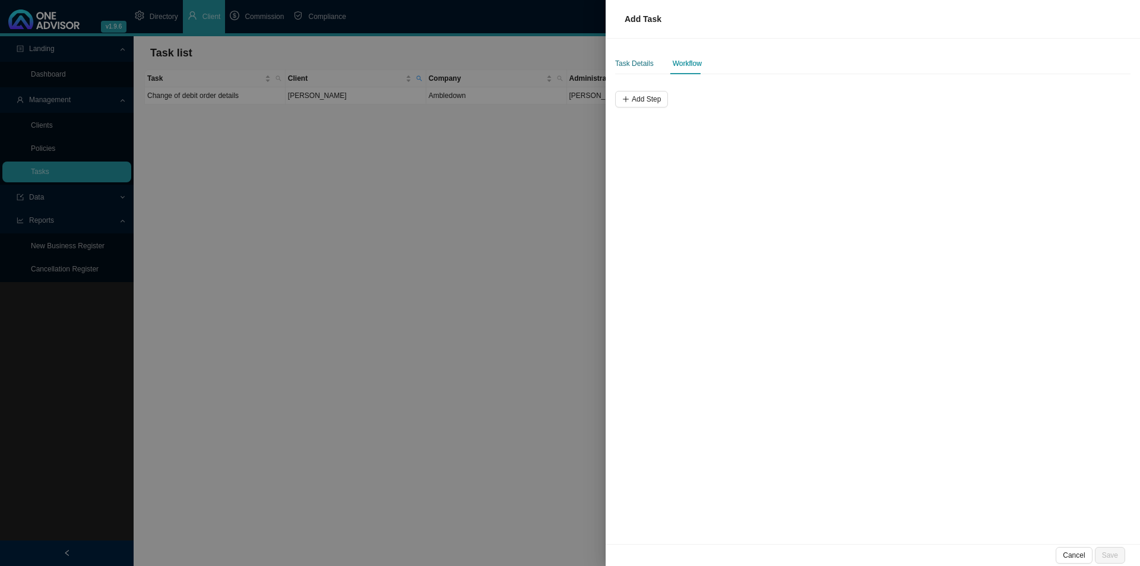
click at [642, 64] on div "Task Details" at bounding box center [634, 64] width 39 height 12
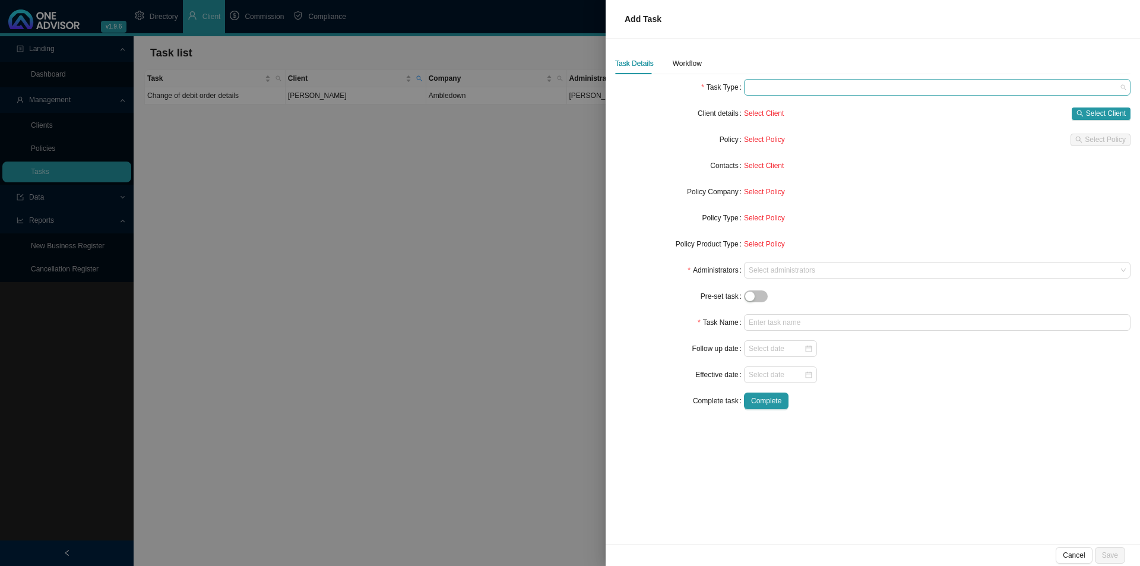
click at [775, 92] on span at bounding box center [937, 87] width 377 height 15
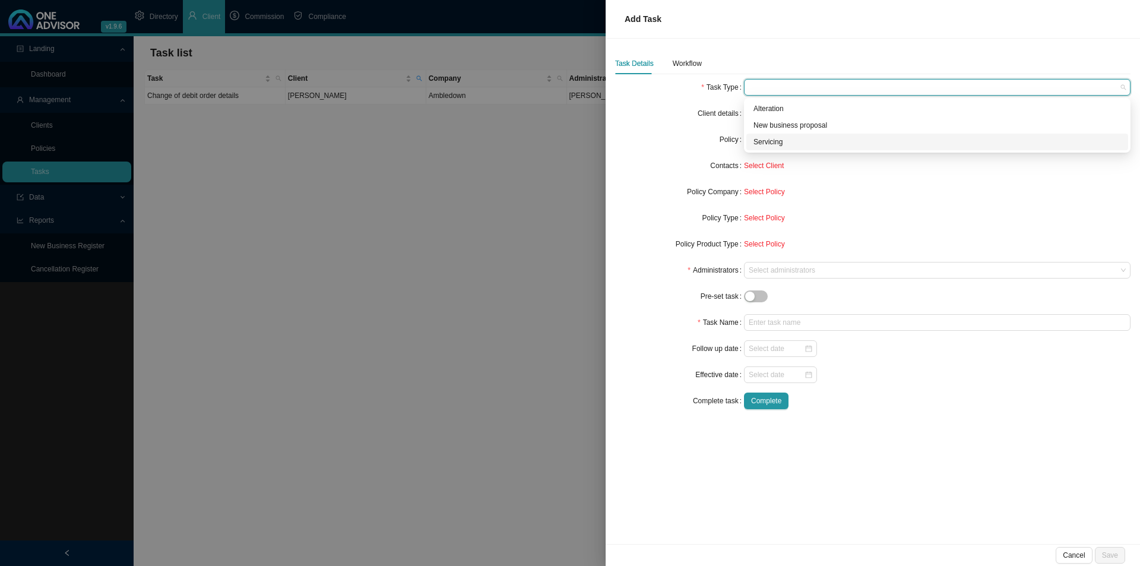
click at [767, 138] on div "Servicing" at bounding box center [938, 142] width 368 height 12
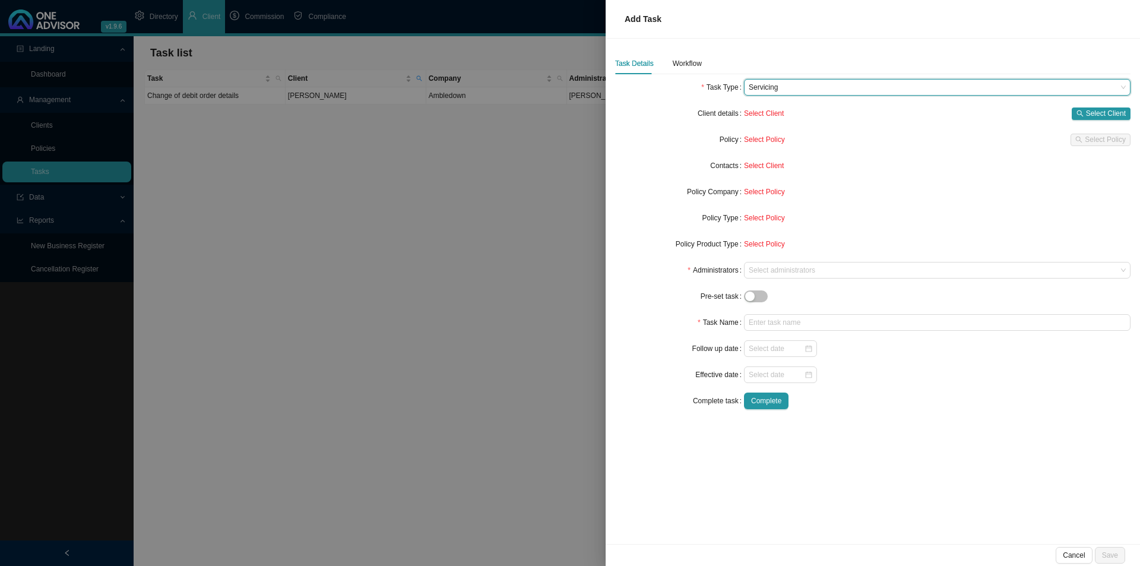
click at [1102, 105] on form "Task Type Servicing Servicing Client details Select Client Select Client Policy…" at bounding box center [872, 244] width 515 height 330
click at [1068, 553] on span "Cancel" at bounding box center [1074, 555] width 22 height 12
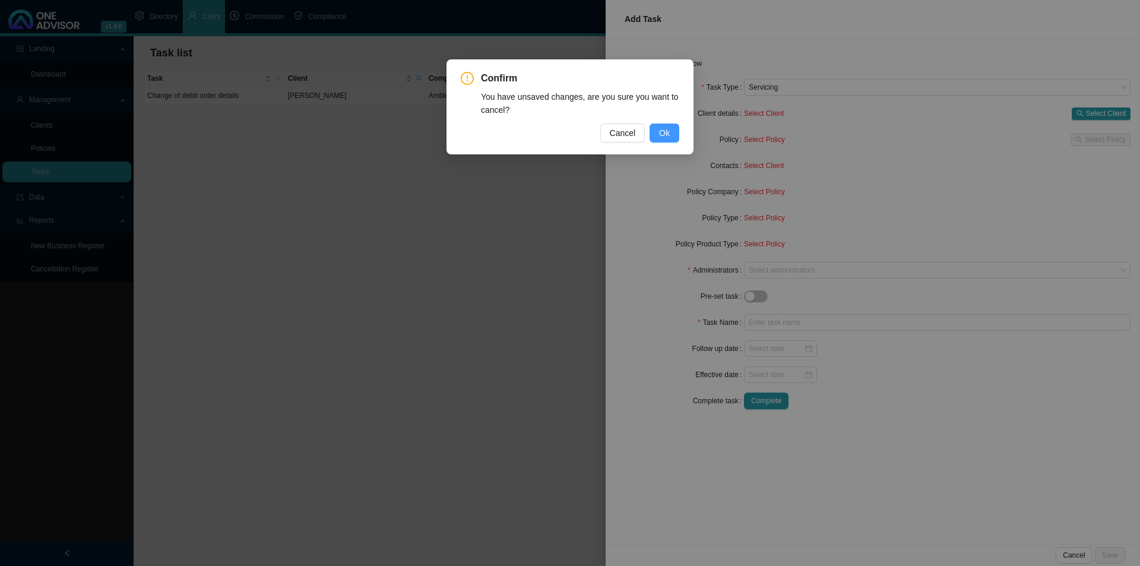
click at [664, 125] on button "Ok" at bounding box center [665, 133] width 30 height 19
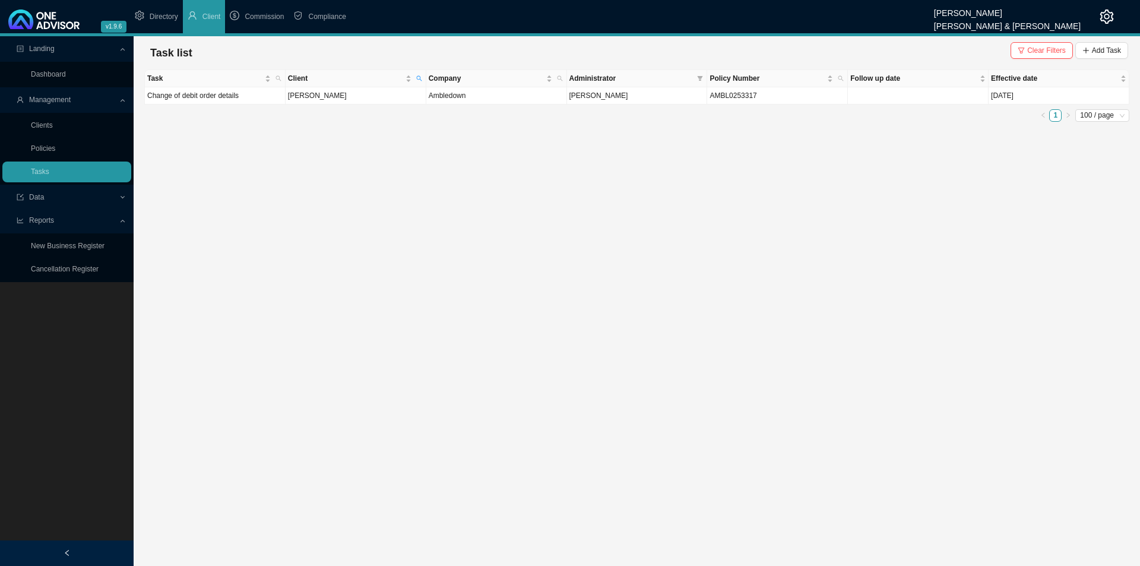
click at [1043, 50] on span "Clear Filters" at bounding box center [1046, 51] width 39 height 12
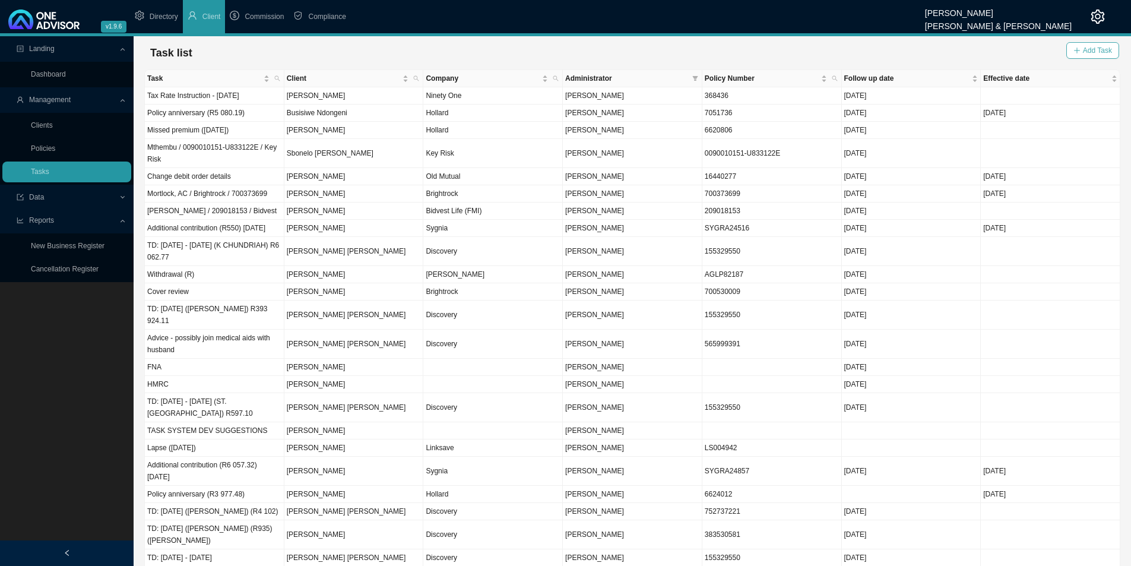
click at [1095, 50] on span "Add Task" at bounding box center [1097, 51] width 29 height 12
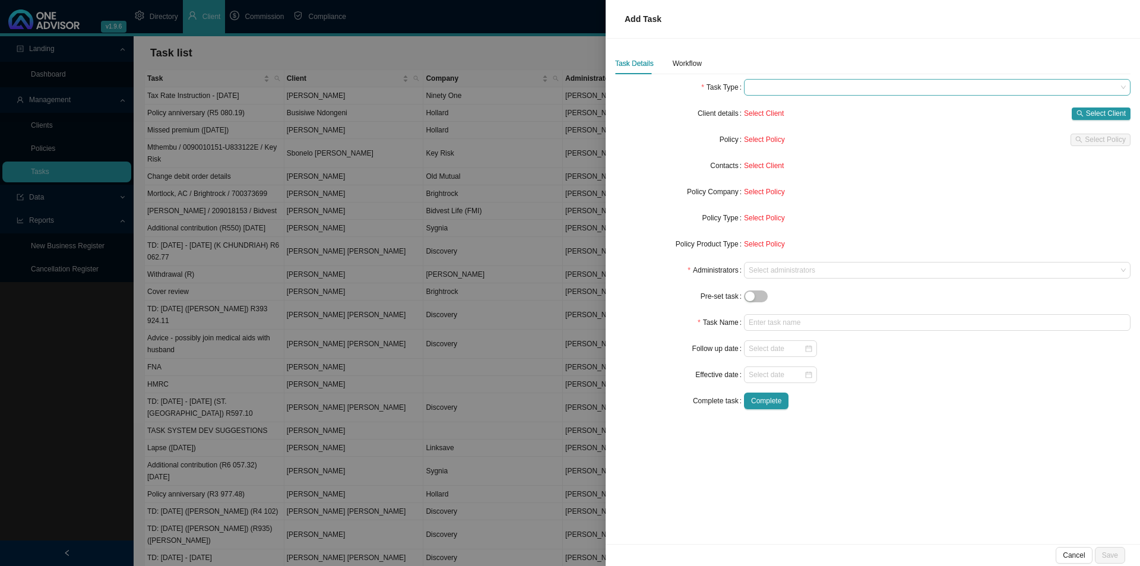
drag, startPoint x: 755, startPoint y: 85, endPoint x: 767, endPoint y: 88, distance: 12.8
click at [755, 86] on span at bounding box center [937, 87] width 377 height 15
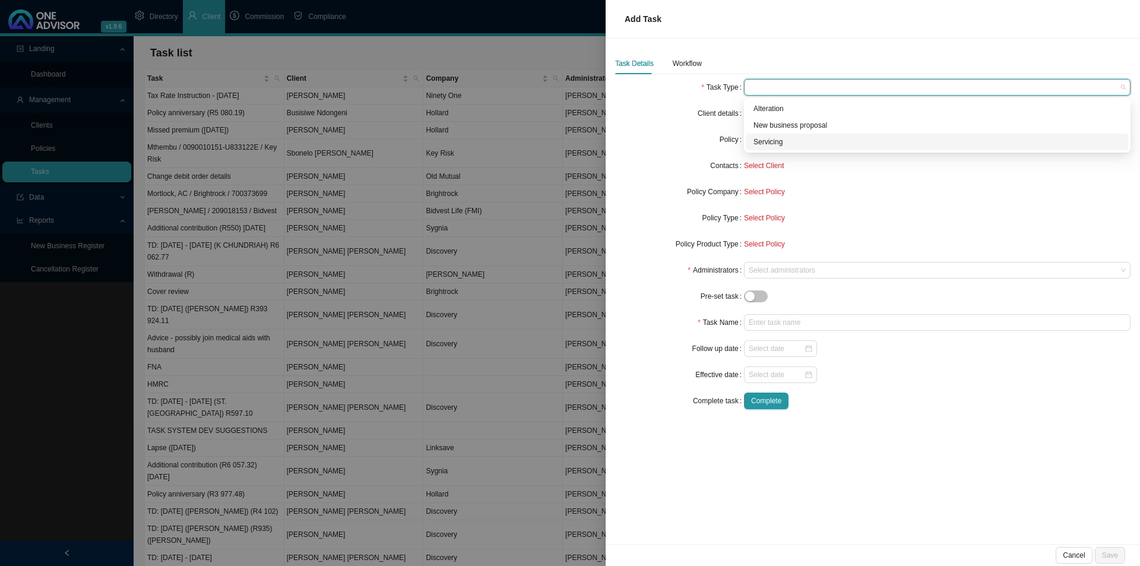
click at [783, 143] on div "Servicing" at bounding box center [938, 142] width 368 height 12
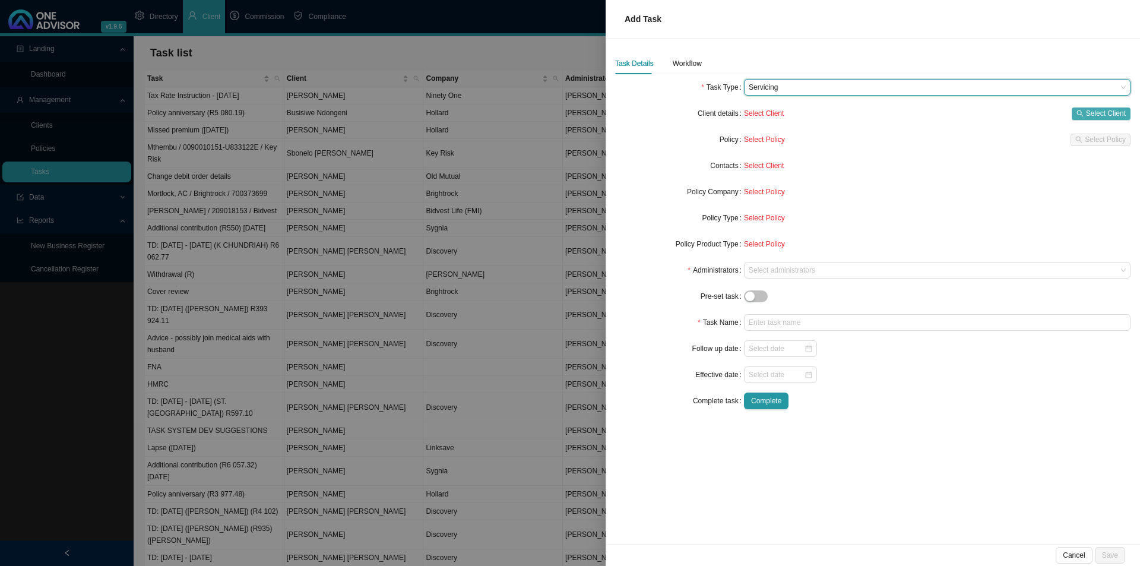
click at [1108, 113] on span "Select Client" at bounding box center [1106, 113] width 40 height 12
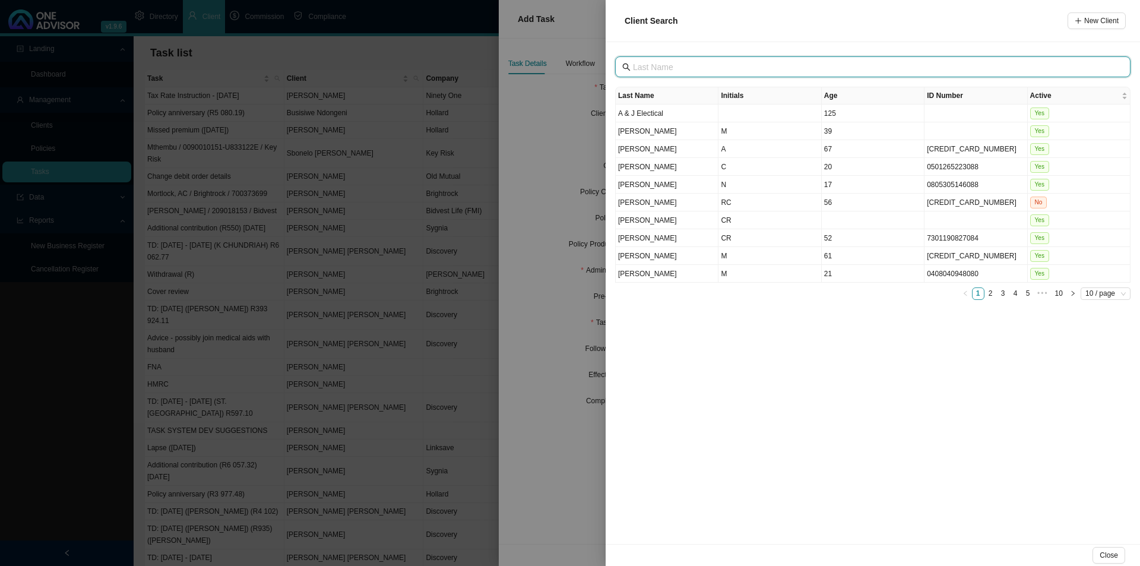
click at [704, 70] on input "text" at bounding box center [874, 67] width 482 height 13
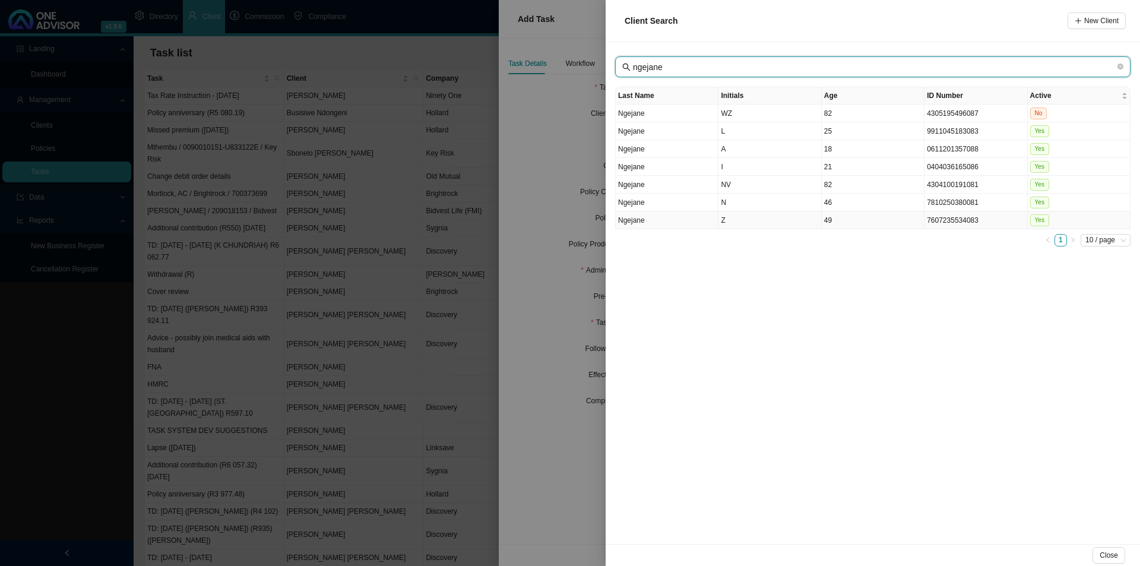
type input "ngejane"
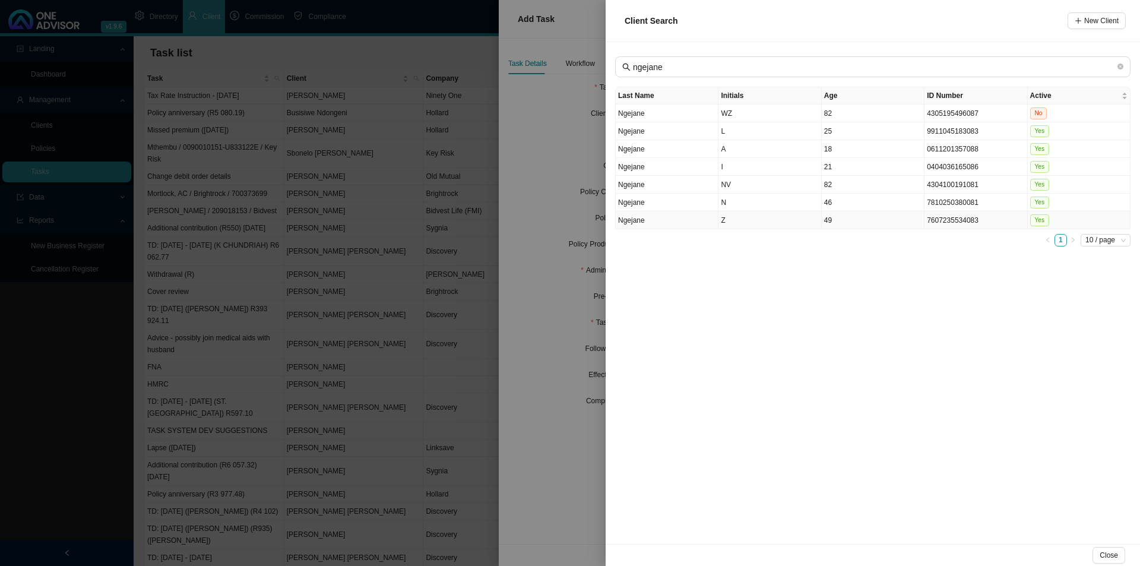
drag, startPoint x: 665, startPoint y: 221, endPoint x: 680, endPoint y: 220, distance: 14.9
click at [666, 220] on td "Ngejane" at bounding box center [667, 220] width 103 height 18
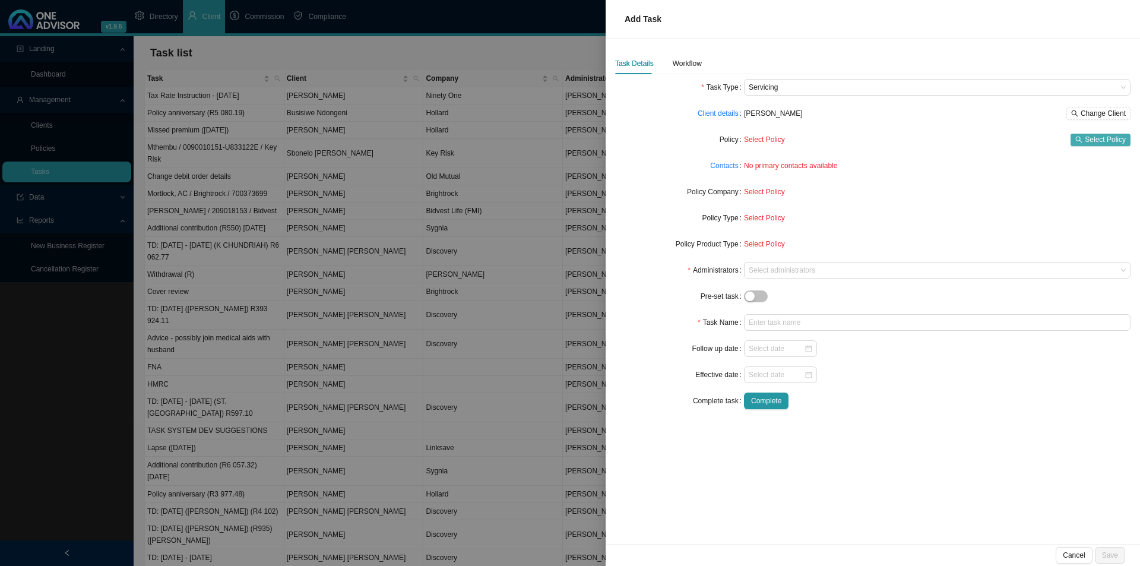
click at [1107, 138] on span "Select Policy" at bounding box center [1105, 140] width 41 height 12
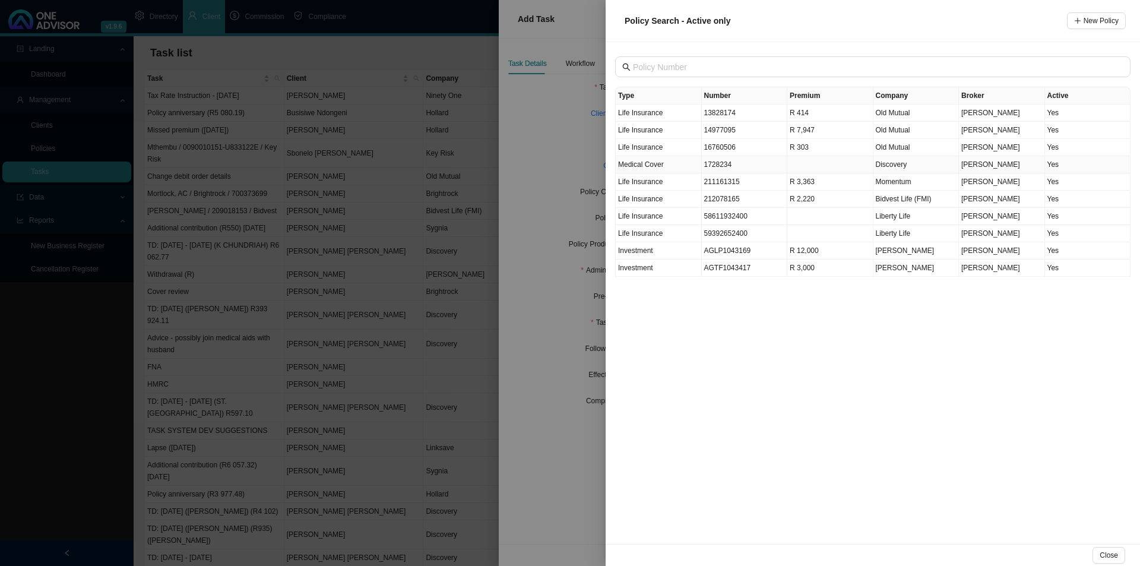
click at [749, 165] on td "1728234" at bounding box center [745, 164] width 86 height 17
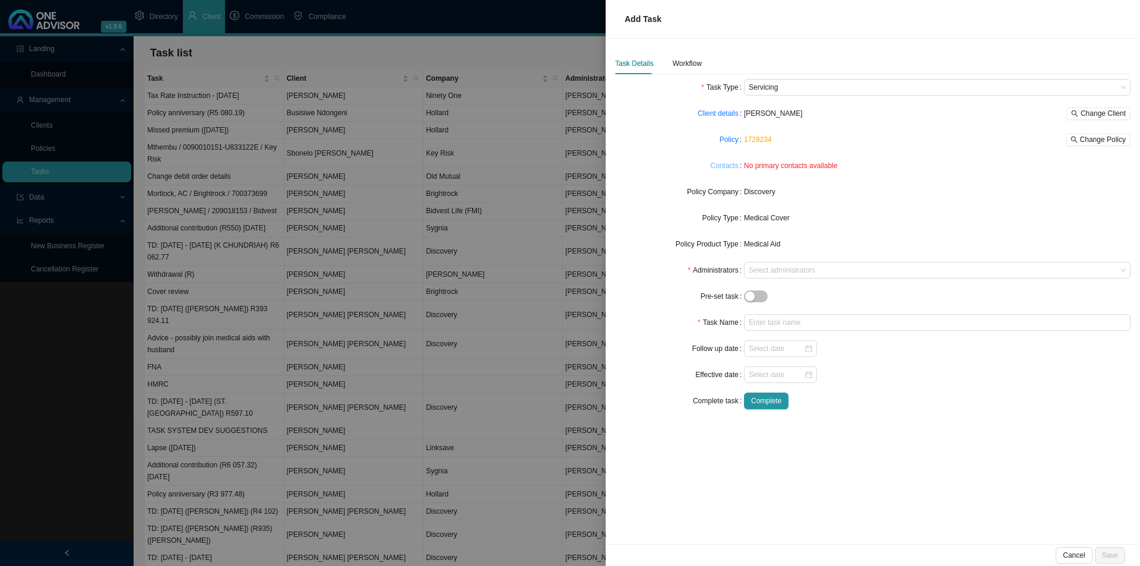
click at [738, 163] on link "Contacts" at bounding box center [724, 166] width 28 height 12
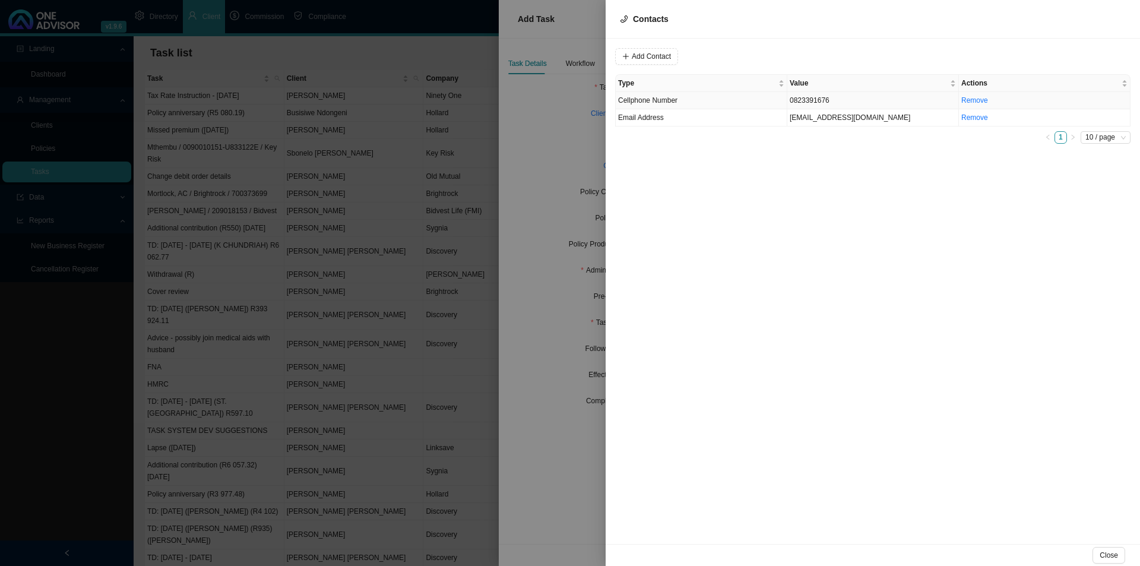
click at [716, 97] on td "Cellphone Number" at bounding box center [702, 100] width 172 height 17
click at [776, 52] on span "Cellphone Number" at bounding box center [808, 56] width 80 height 15
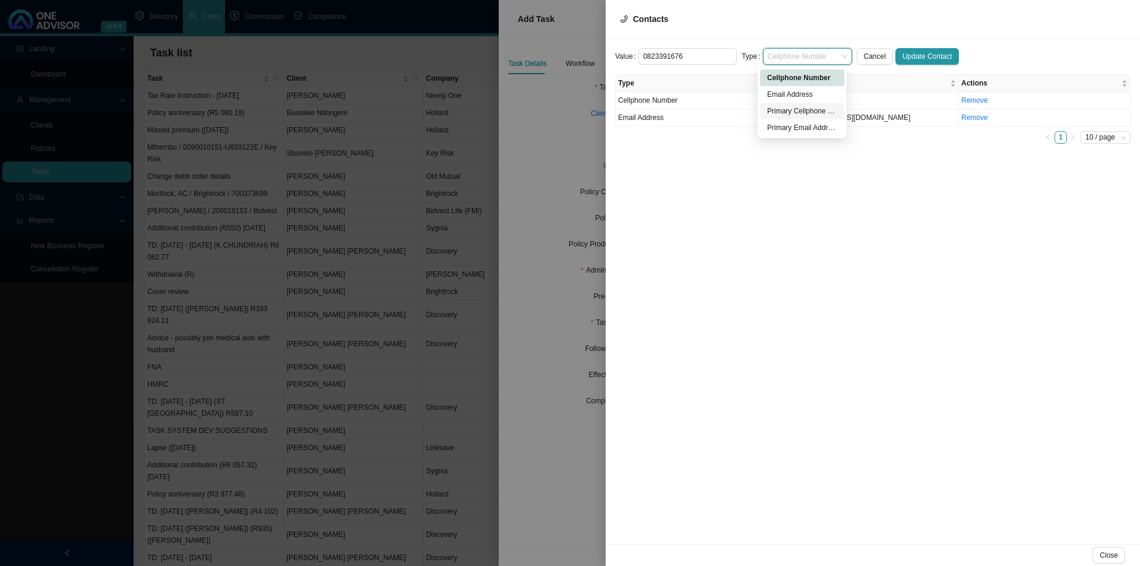
click at [790, 106] on div "Primary Cellphone Number" at bounding box center [802, 111] width 70 height 12
click at [922, 53] on span "Update Contact" at bounding box center [927, 56] width 49 height 12
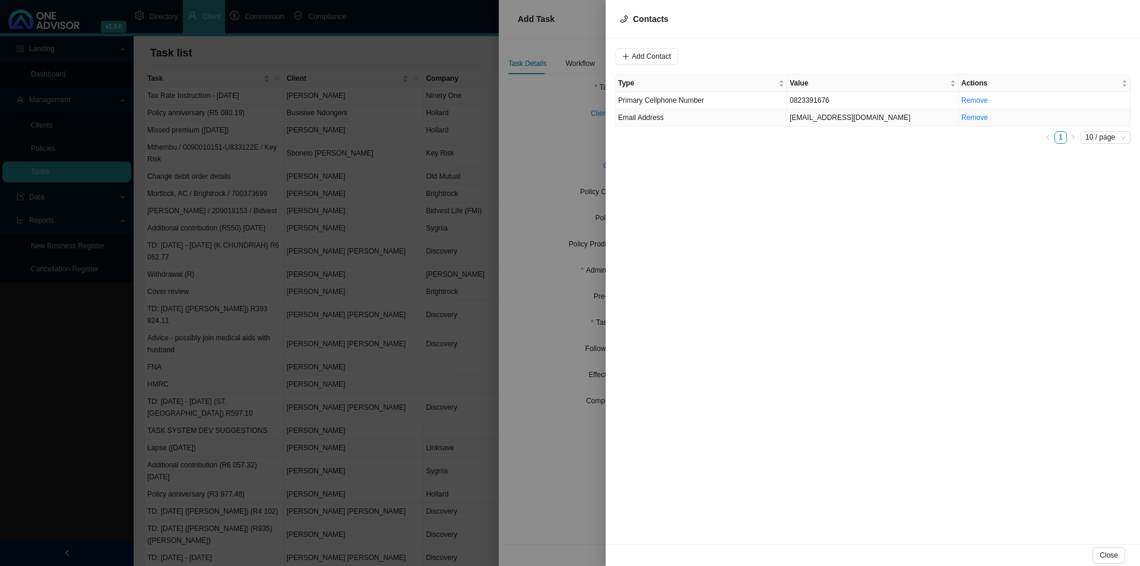
click at [670, 114] on td "Email Address" at bounding box center [702, 117] width 172 height 17
click at [792, 49] on span "Email Address" at bounding box center [808, 56] width 80 height 15
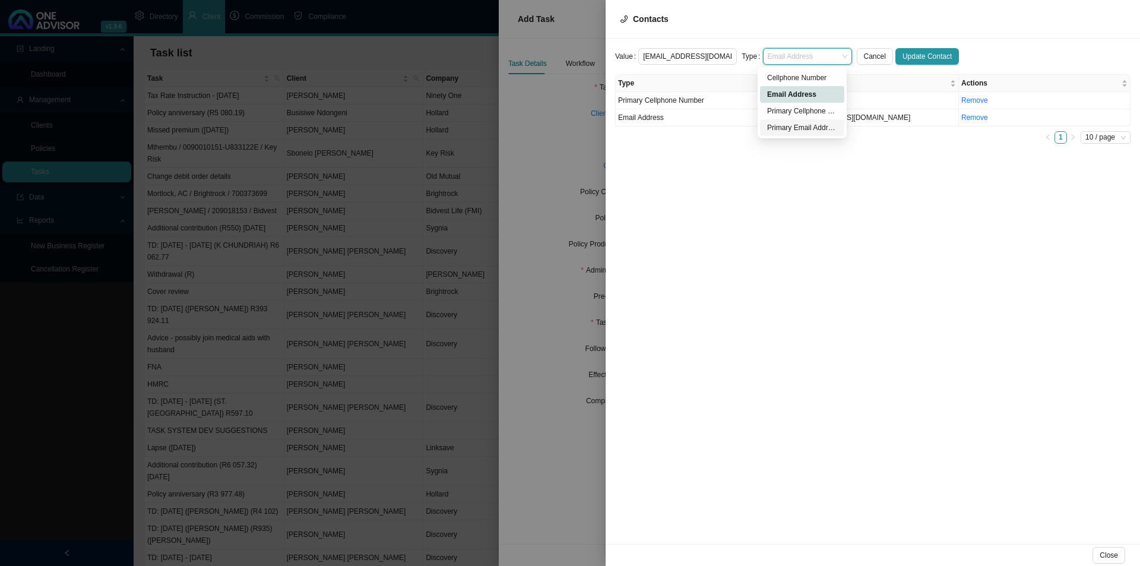
click at [802, 126] on div "Primary Email Address" at bounding box center [802, 128] width 70 height 12
click at [926, 59] on span "Update Contact" at bounding box center [927, 56] width 49 height 12
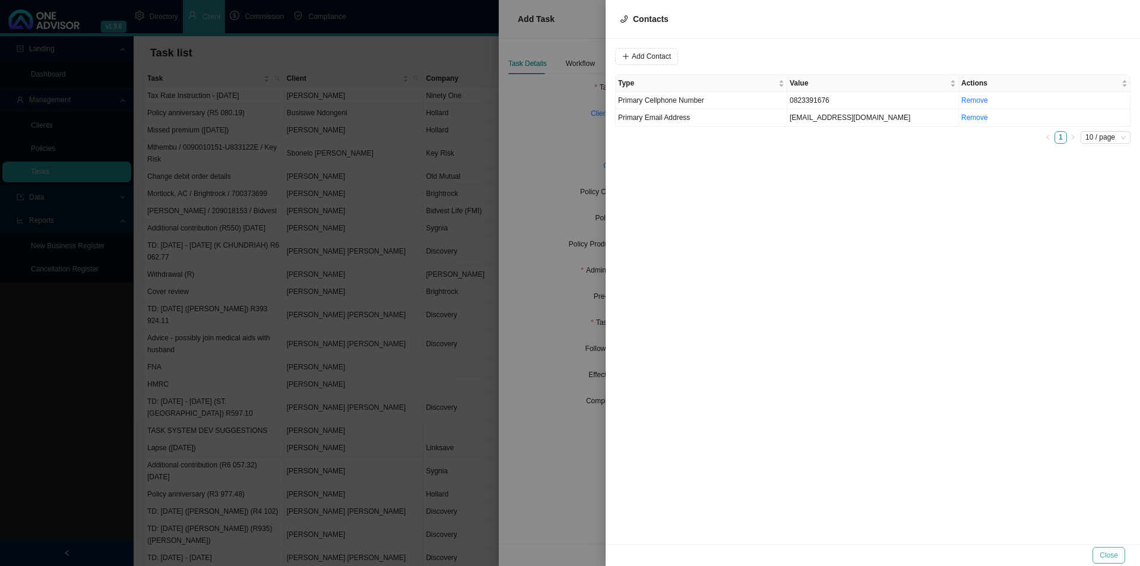
click at [1118, 552] on button "Close" at bounding box center [1109, 555] width 33 height 17
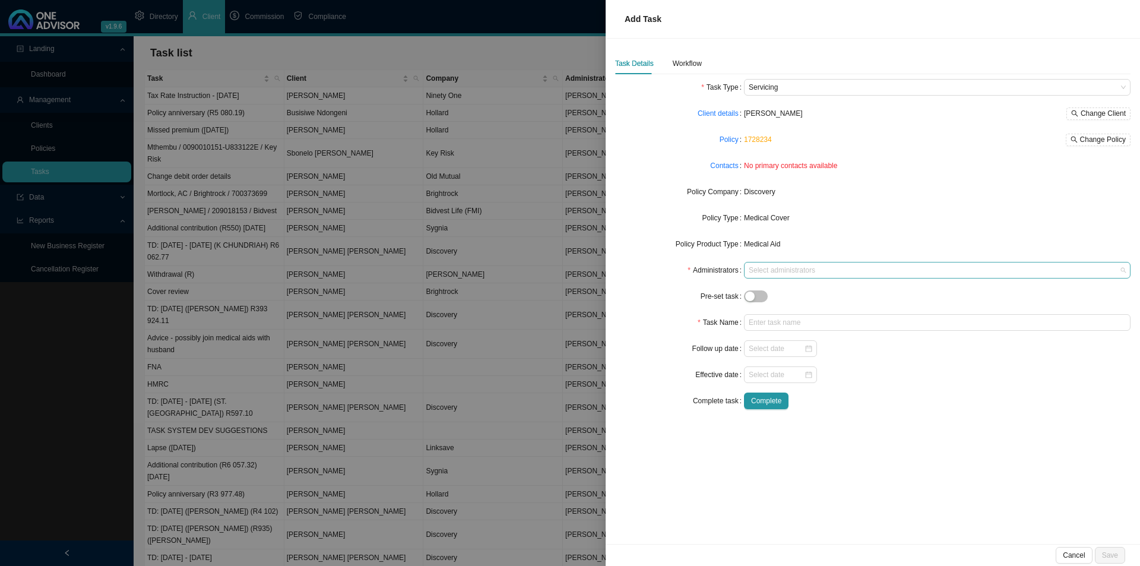
click at [797, 270] on div at bounding box center [931, 270] width 371 height 9
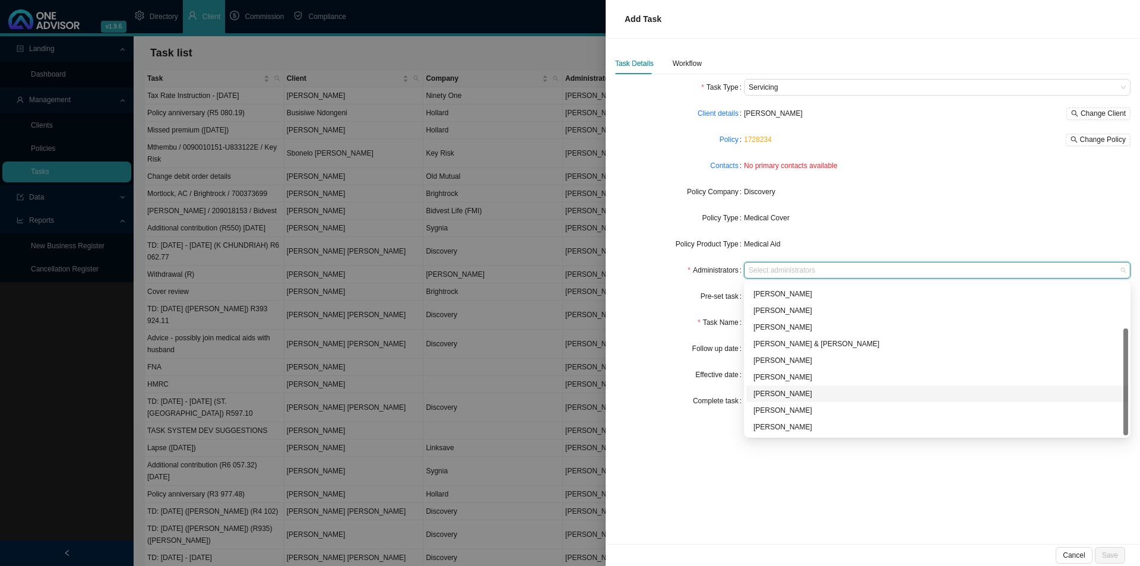
click at [791, 390] on div "[PERSON_NAME]" at bounding box center [938, 394] width 368 height 12
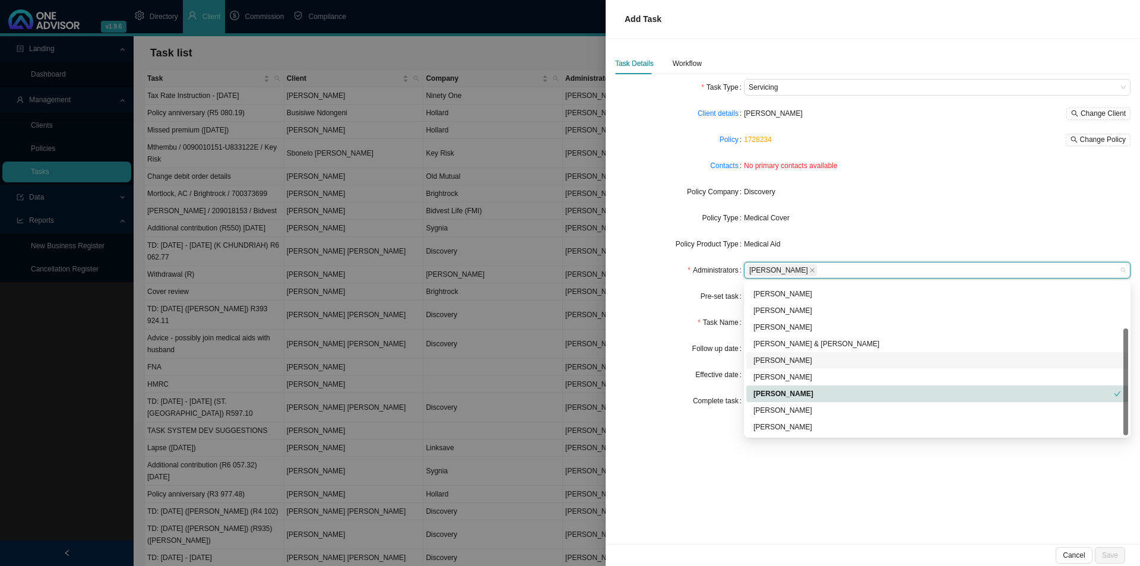
click at [654, 311] on form "Task Type Servicing Client details Zovuyo Ngejane Change Client Policy 1728234 …" at bounding box center [872, 244] width 515 height 330
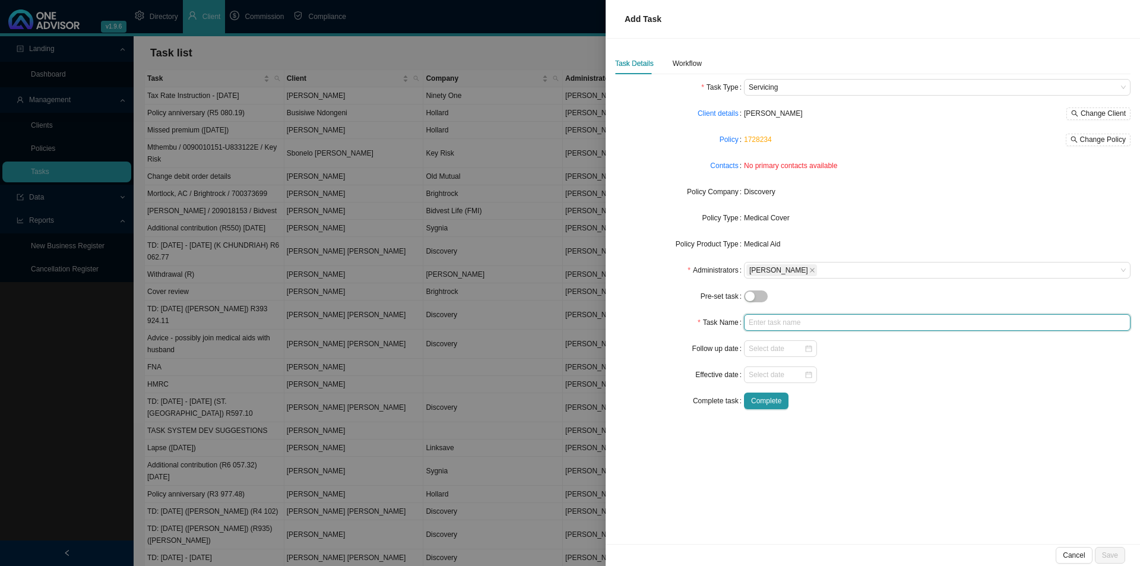
click at [757, 325] on input "text" at bounding box center [937, 322] width 387 height 17
type input "Missed premium ([DATE])"
click at [691, 67] on div "Workflow" at bounding box center [687, 64] width 29 height 12
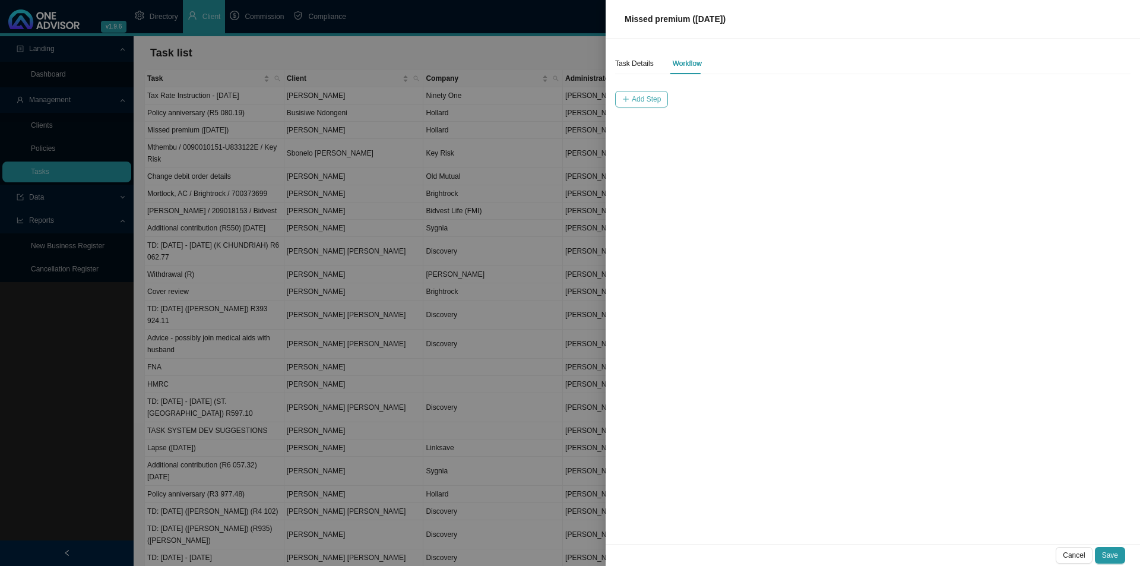
click at [638, 98] on span "Add Step" at bounding box center [646, 99] width 29 height 12
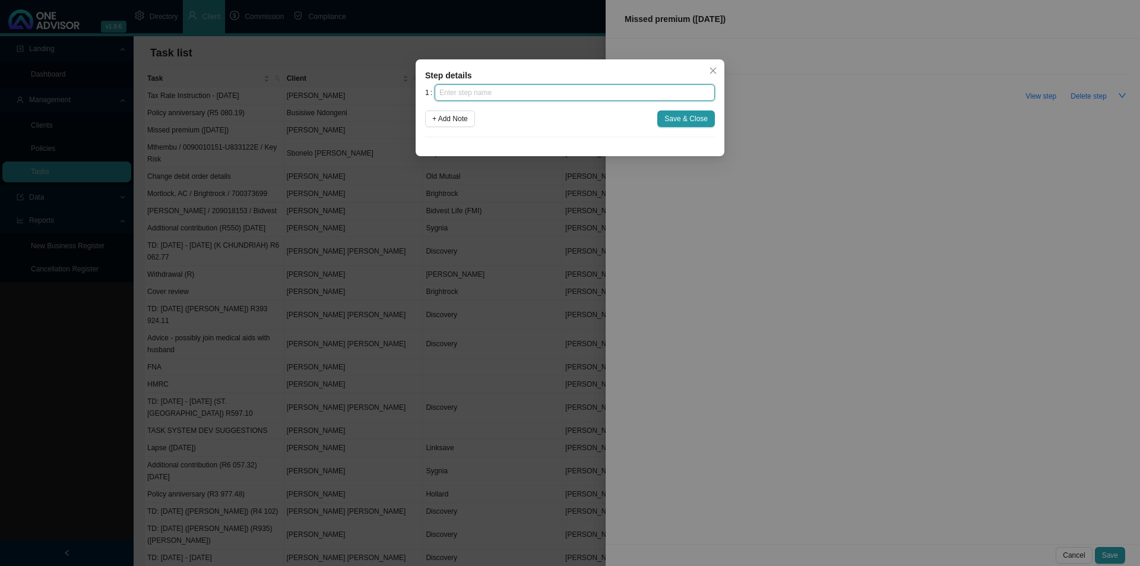
click at [597, 96] on input "text" at bounding box center [575, 92] width 280 height 17
click at [705, 68] on span "Close" at bounding box center [713, 71] width 17 height 8
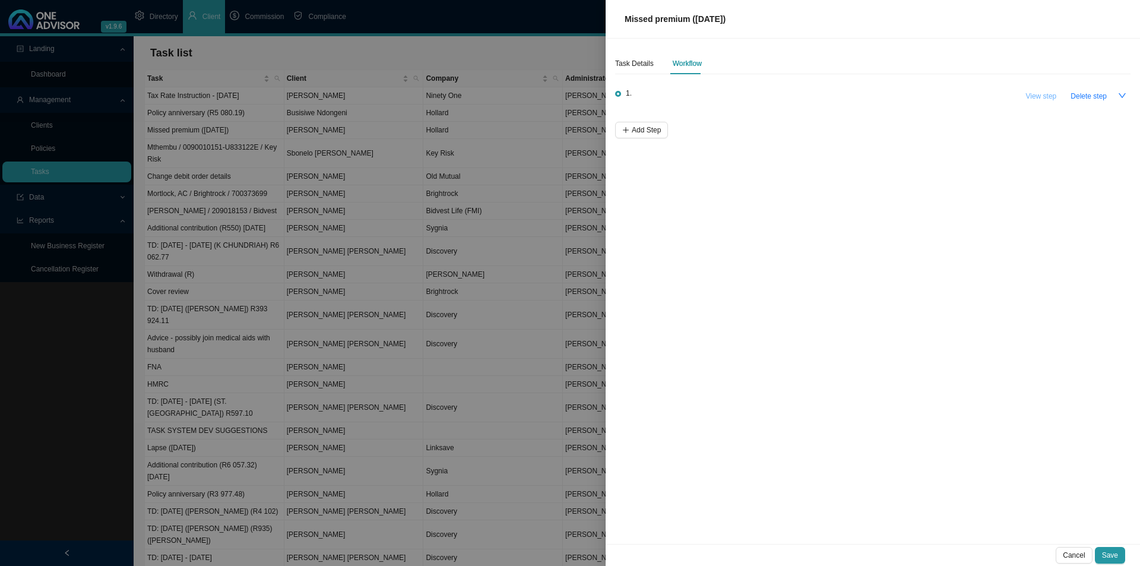
click at [1042, 94] on span "View step" at bounding box center [1041, 96] width 31 height 12
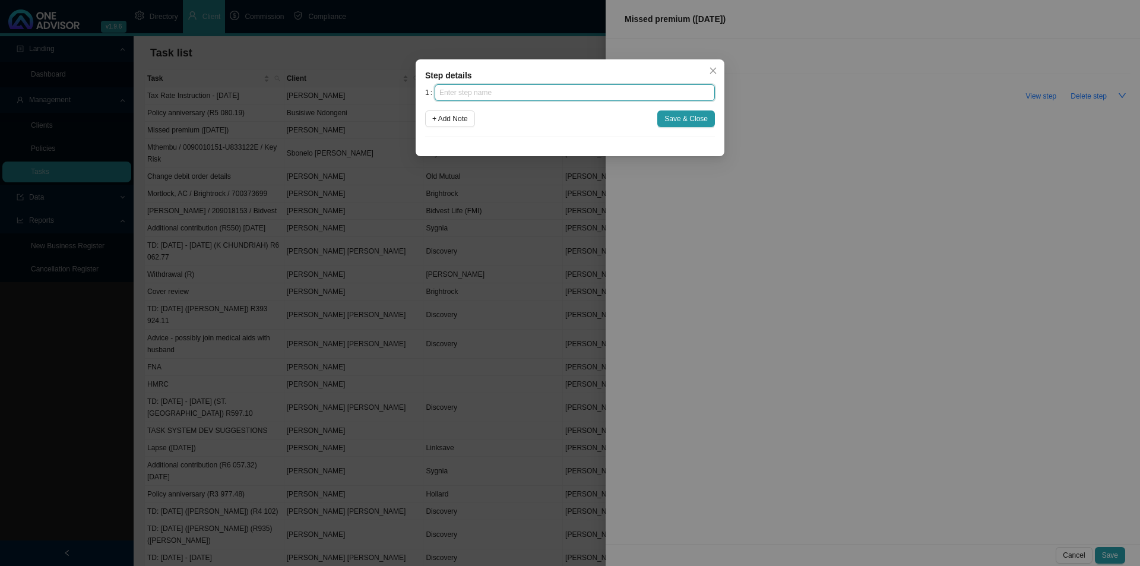
click at [584, 100] on input "text" at bounding box center [575, 92] width 280 height 17
type input "Insurer notification"
click at [689, 119] on span "Save & Close" at bounding box center [685, 119] width 43 height 12
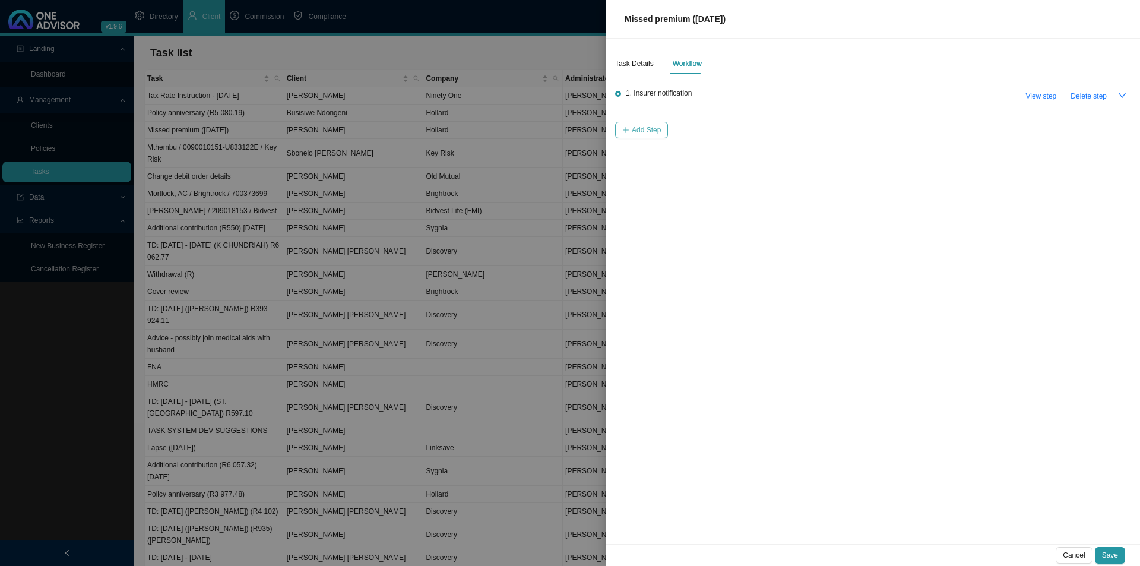
click at [631, 131] on button "Add Step" at bounding box center [641, 130] width 53 height 17
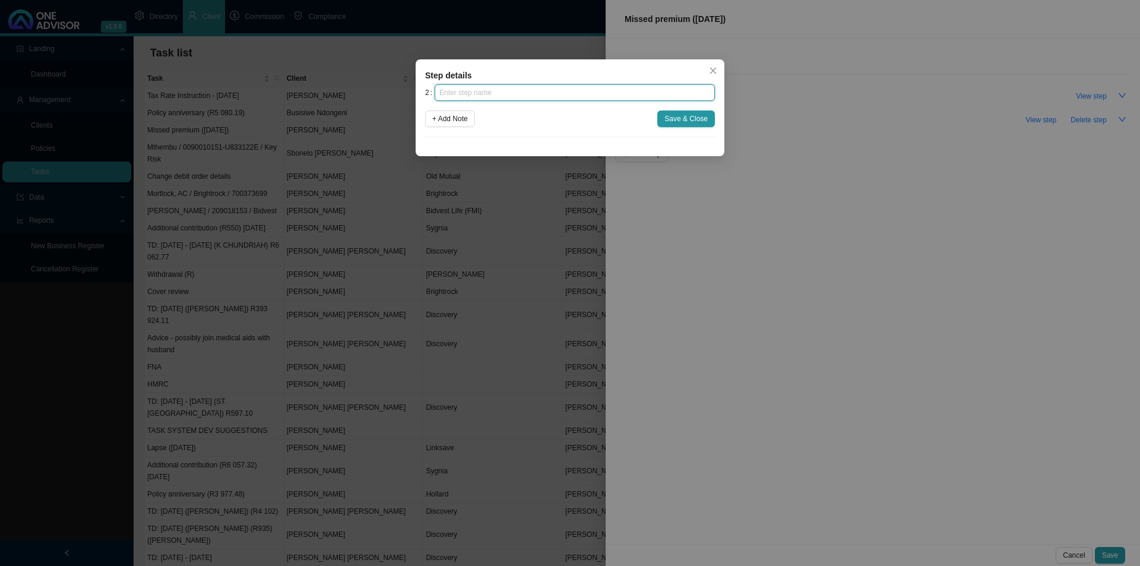
click at [477, 93] on input "text" at bounding box center [575, 92] width 280 height 17
type input "Investigation"
click at [681, 115] on span "Save & Close" at bounding box center [685, 119] width 43 height 12
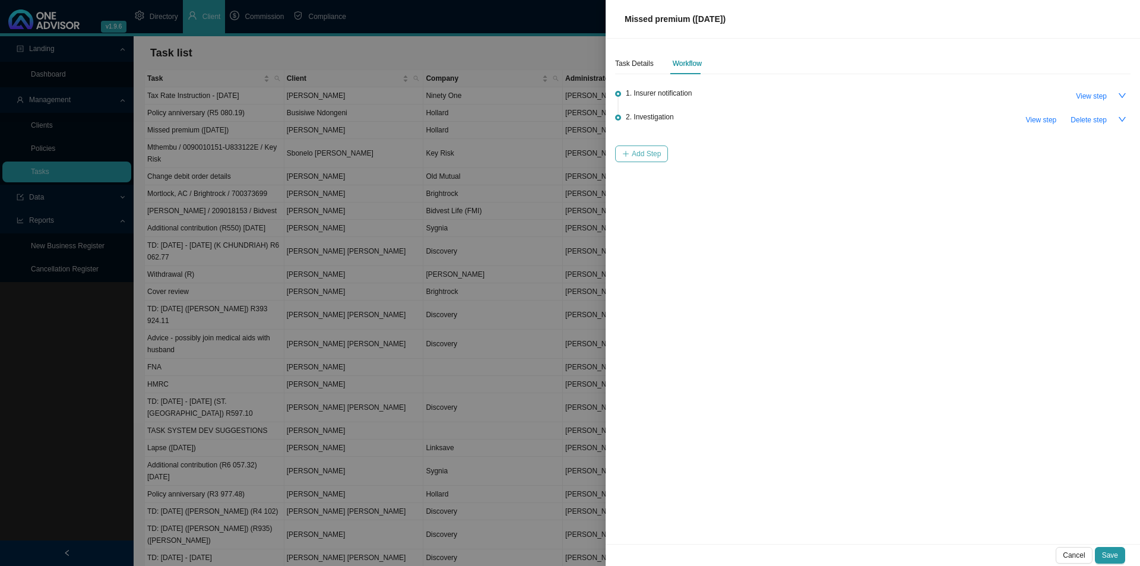
click at [650, 150] on span "Add Step" at bounding box center [646, 154] width 29 height 12
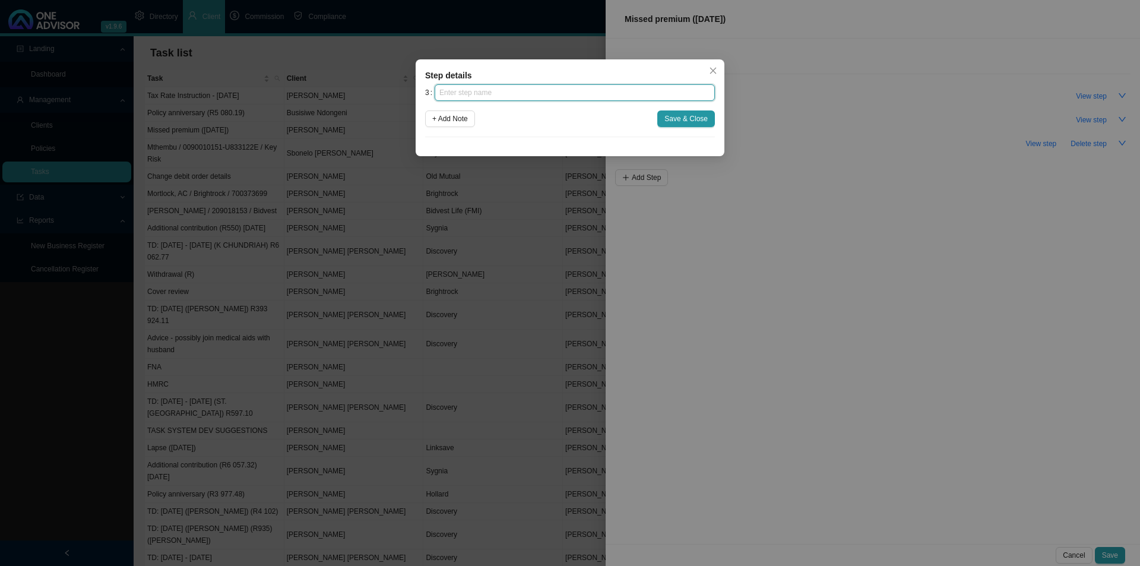
click at [515, 94] on input "text" at bounding box center [575, 92] width 280 height 17
type input "Client notification (1)"
drag, startPoint x: 670, startPoint y: 119, endPoint x: 641, endPoint y: 137, distance: 34.1
click at [667, 121] on span "Save & Close" at bounding box center [685, 119] width 43 height 12
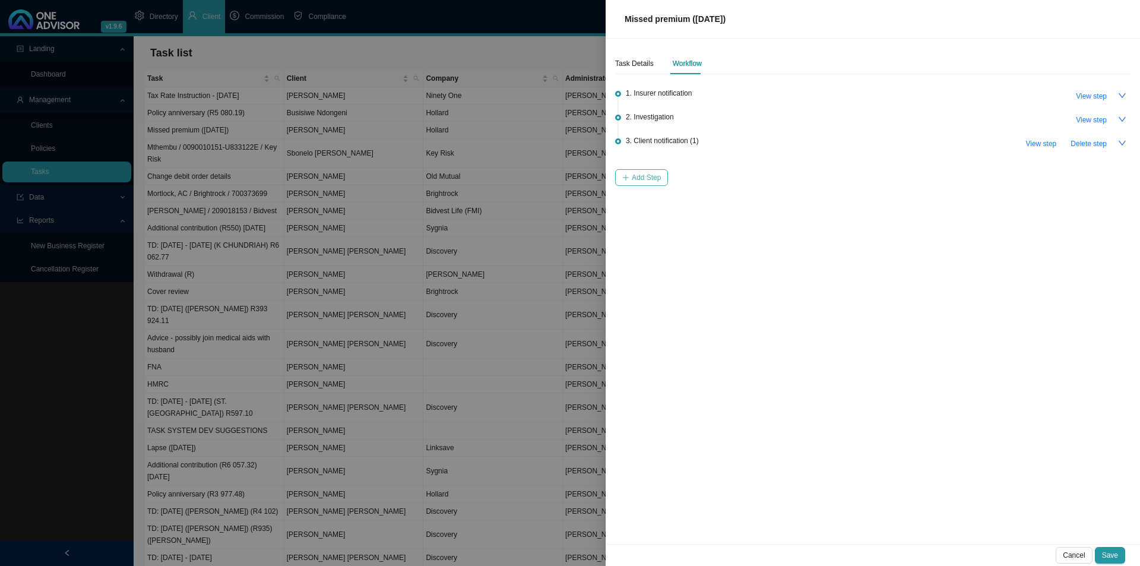
click at [643, 176] on span "Add Step" at bounding box center [646, 178] width 29 height 12
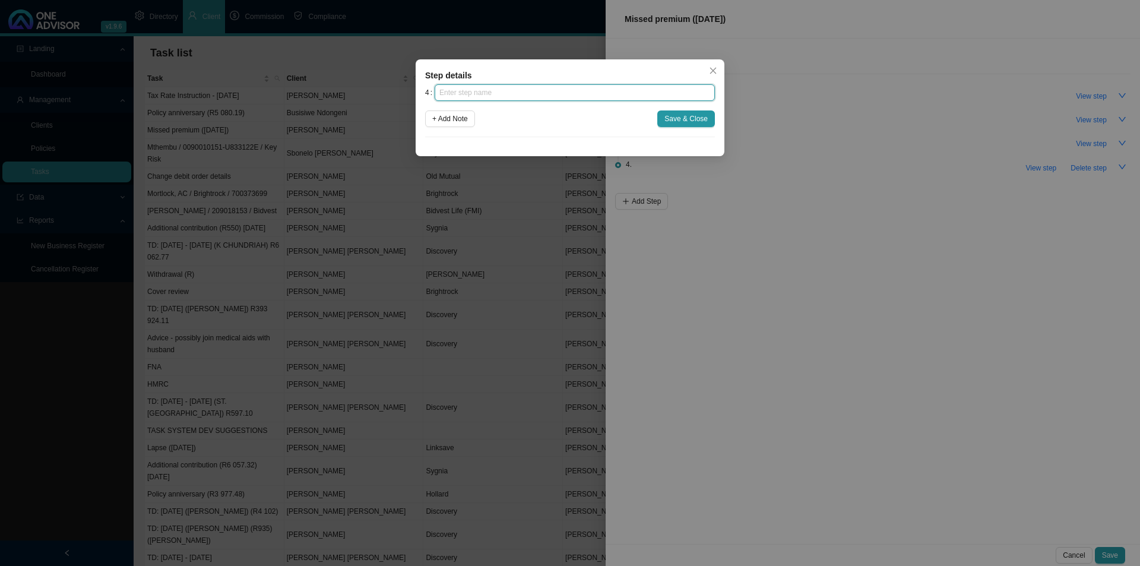
click at [504, 91] on input "text" at bounding box center [575, 92] width 280 height 17
type input "Follow up"
drag, startPoint x: 691, startPoint y: 116, endPoint x: 644, endPoint y: 173, distance: 73.8
click at [689, 116] on span "Save & Close" at bounding box center [685, 119] width 43 height 12
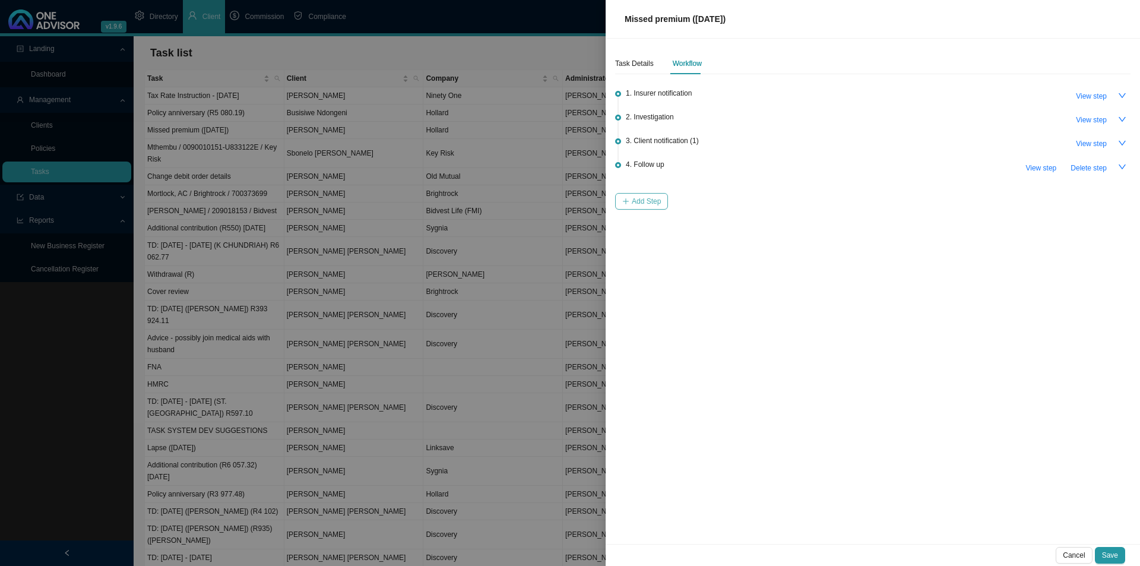
click at [632, 205] on span "Add Step" at bounding box center [646, 201] width 29 height 12
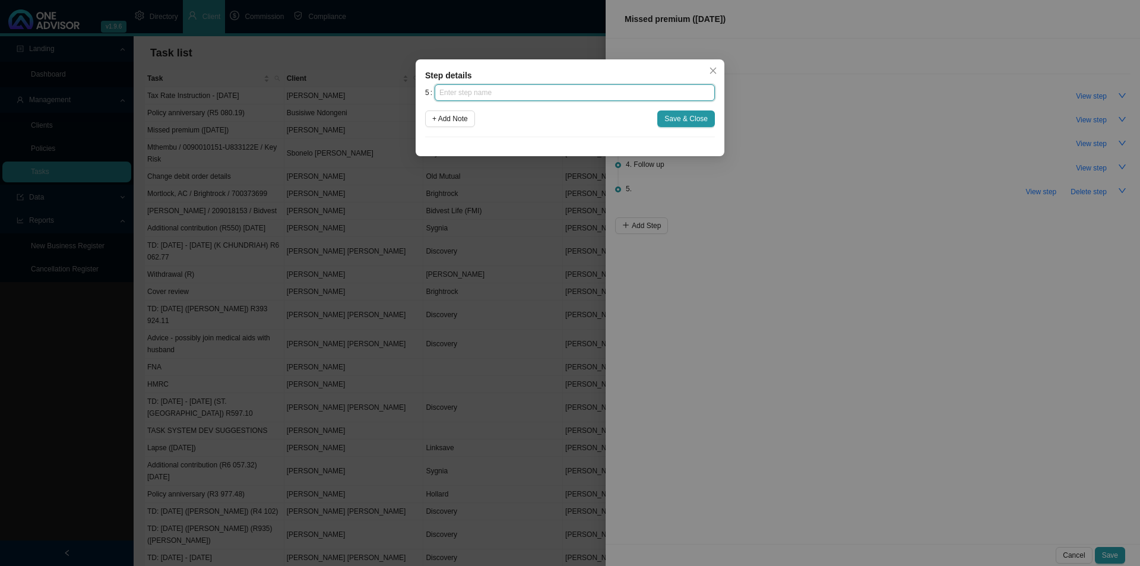
click at [488, 86] on input "text" at bounding box center [575, 92] width 280 height 17
type input "Instruction received"
click at [700, 118] on span "Save & Close" at bounding box center [685, 119] width 43 height 12
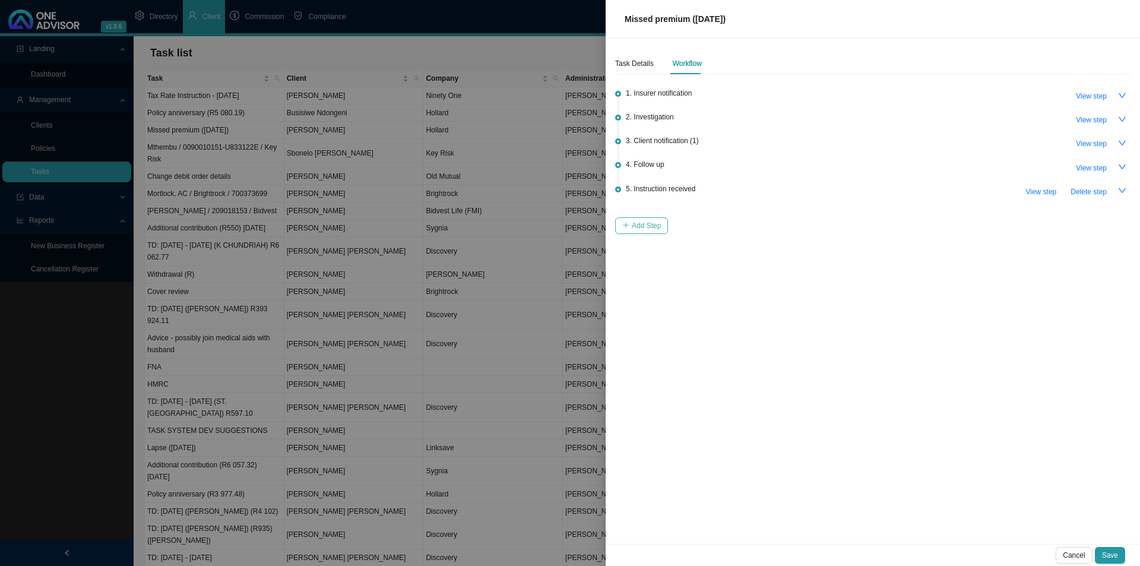
click at [651, 217] on button "Add Step" at bounding box center [641, 225] width 53 height 17
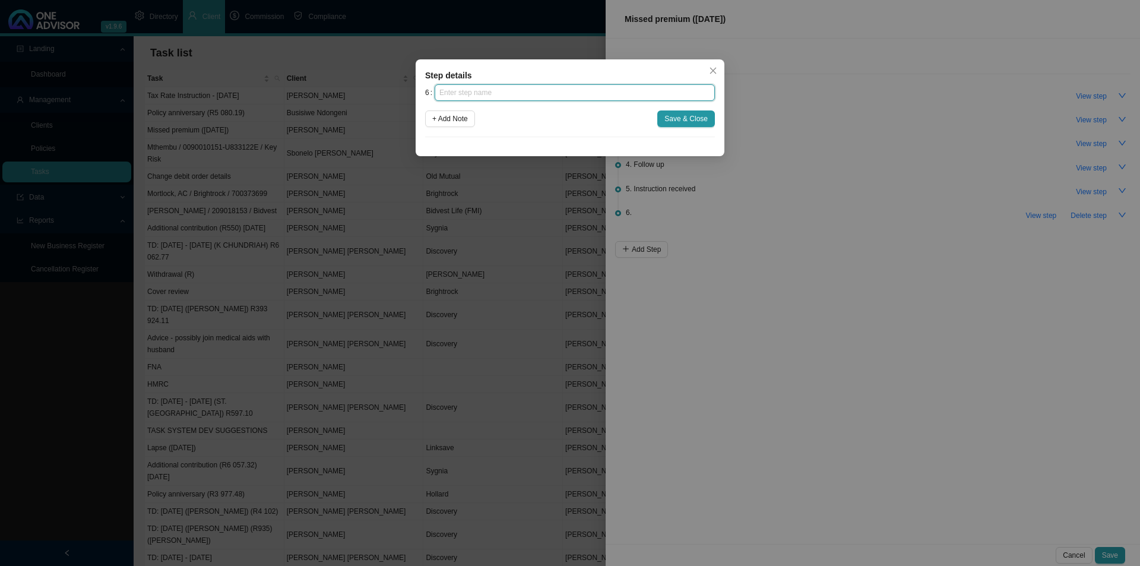
click at [533, 93] on input "text" at bounding box center [575, 92] width 280 height 17
type input "Submission"
click at [682, 121] on span "Save & Close" at bounding box center [685, 119] width 43 height 12
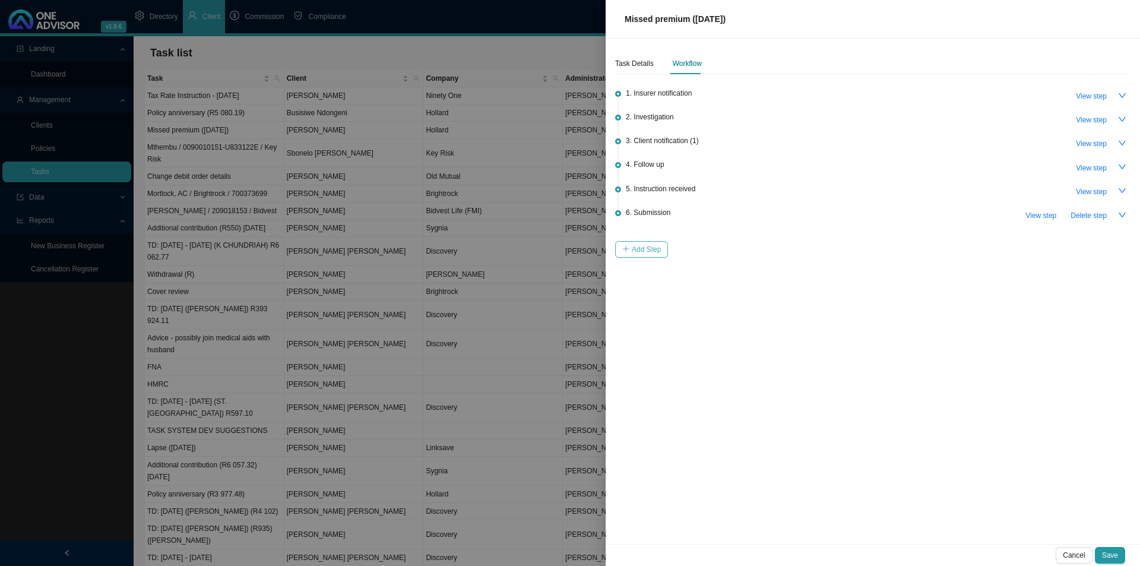
click at [636, 251] on span "Add Step" at bounding box center [646, 249] width 29 height 12
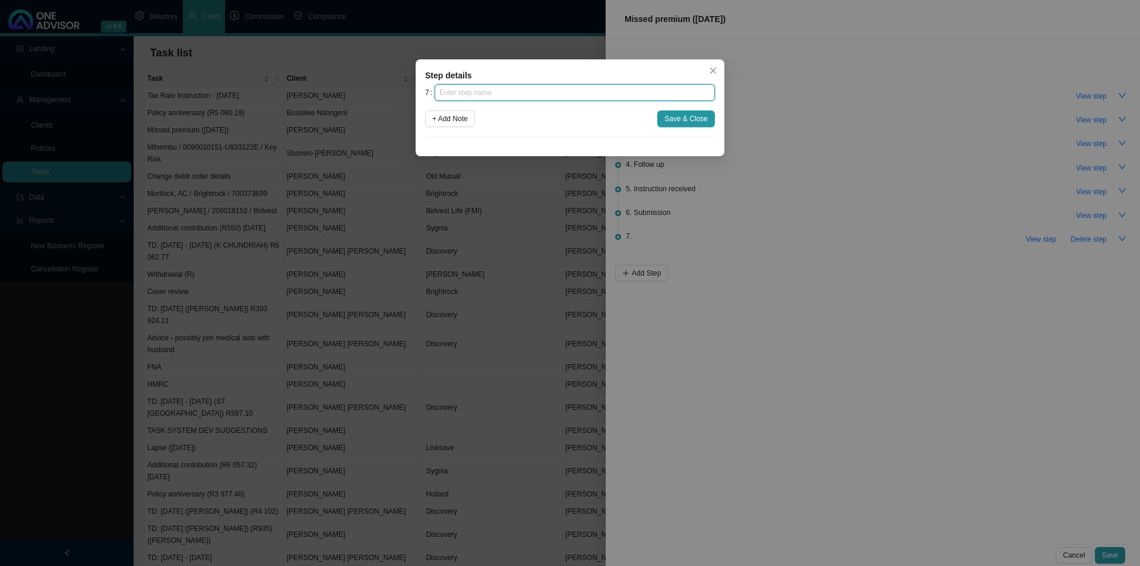
click at [516, 91] on input "text" at bounding box center [575, 92] width 280 height 17
type input "Confirmation of works done"
click at [699, 115] on span "Save & Close" at bounding box center [685, 119] width 43 height 12
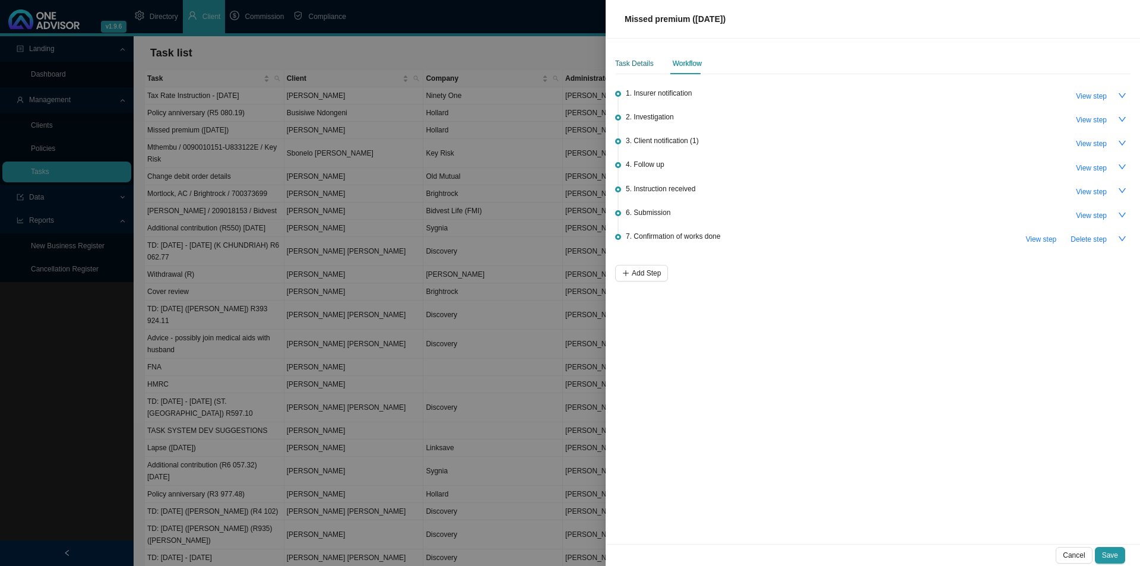
click at [631, 61] on div "Task Details" at bounding box center [634, 64] width 39 height 12
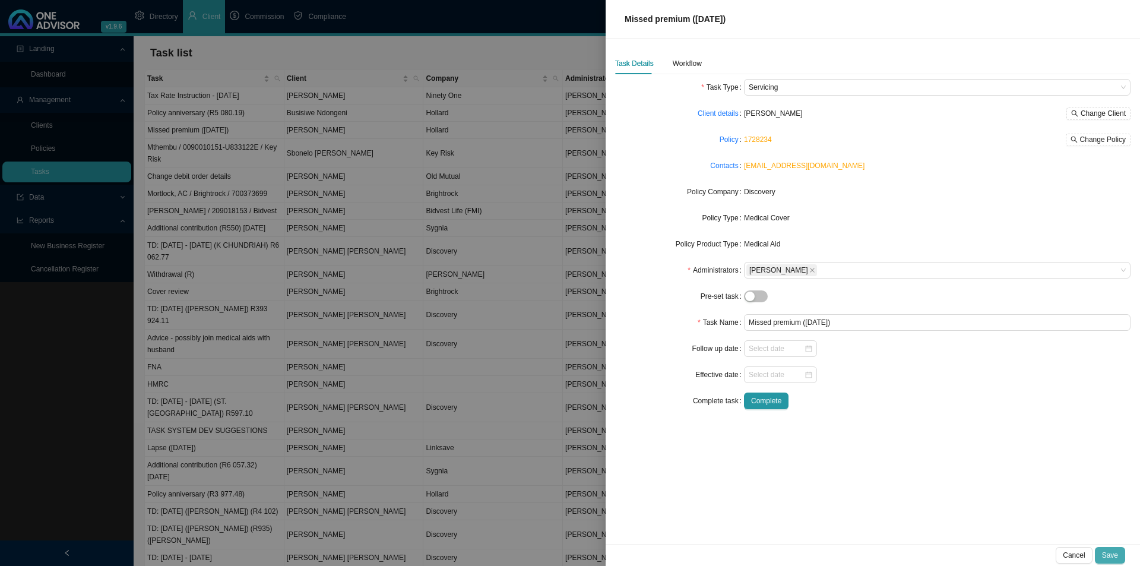
click at [1110, 555] on span "Save" at bounding box center [1110, 555] width 16 height 12
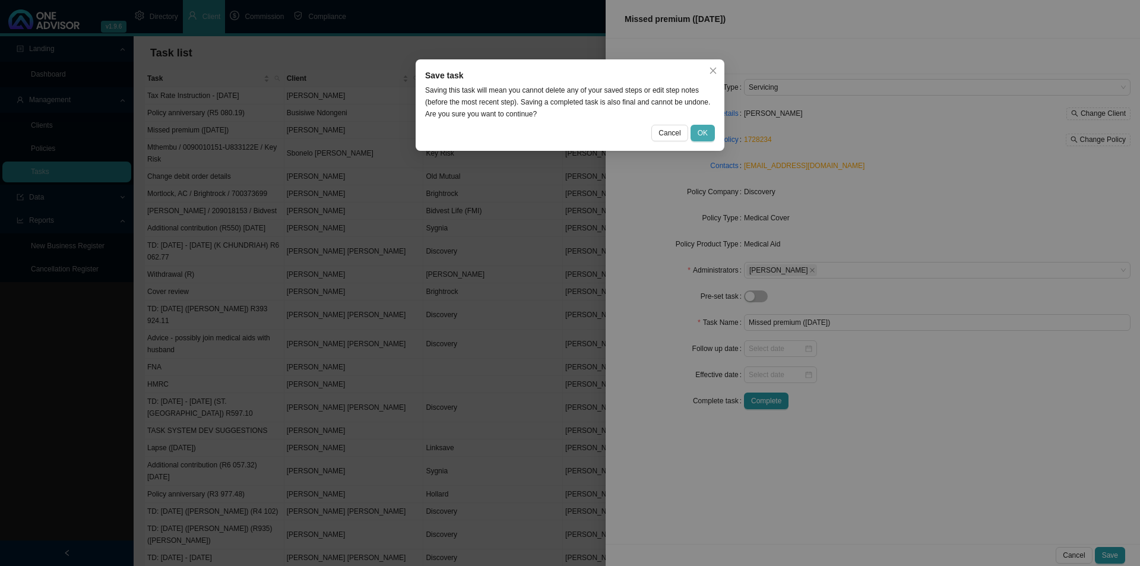
click at [696, 134] on button "OK" at bounding box center [703, 133] width 24 height 17
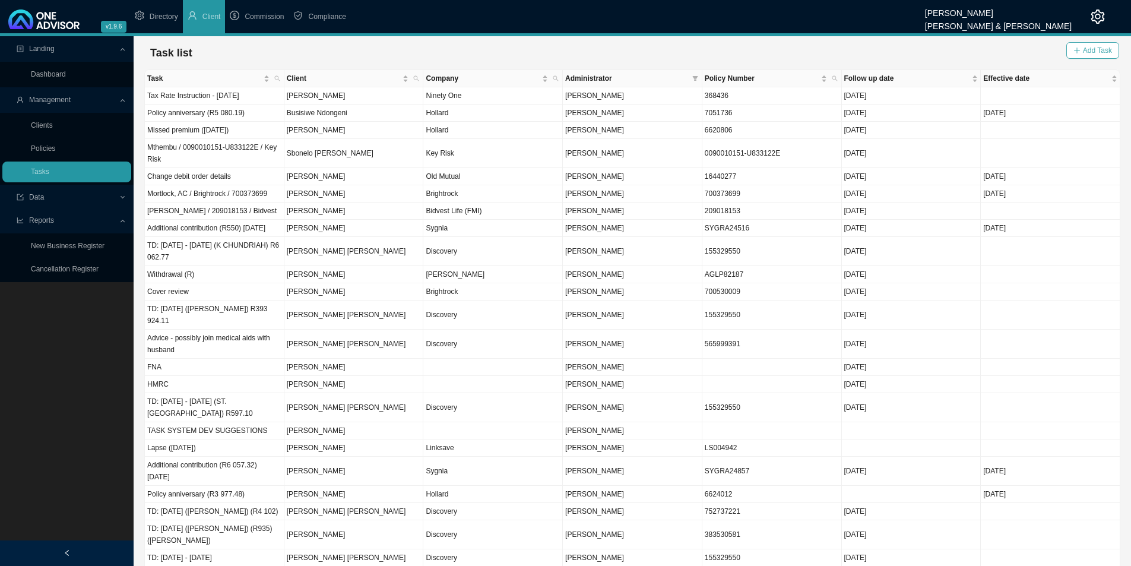
click at [1083, 49] on button "Add Task" at bounding box center [1092, 50] width 53 height 17
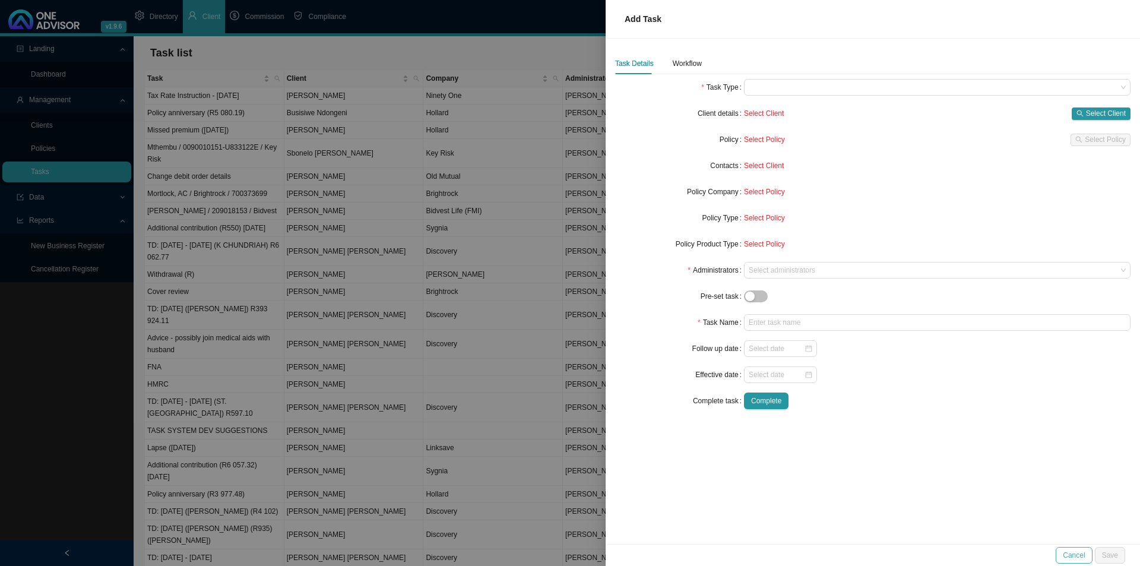
click at [1074, 553] on span "Cancel" at bounding box center [1074, 555] width 22 height 12
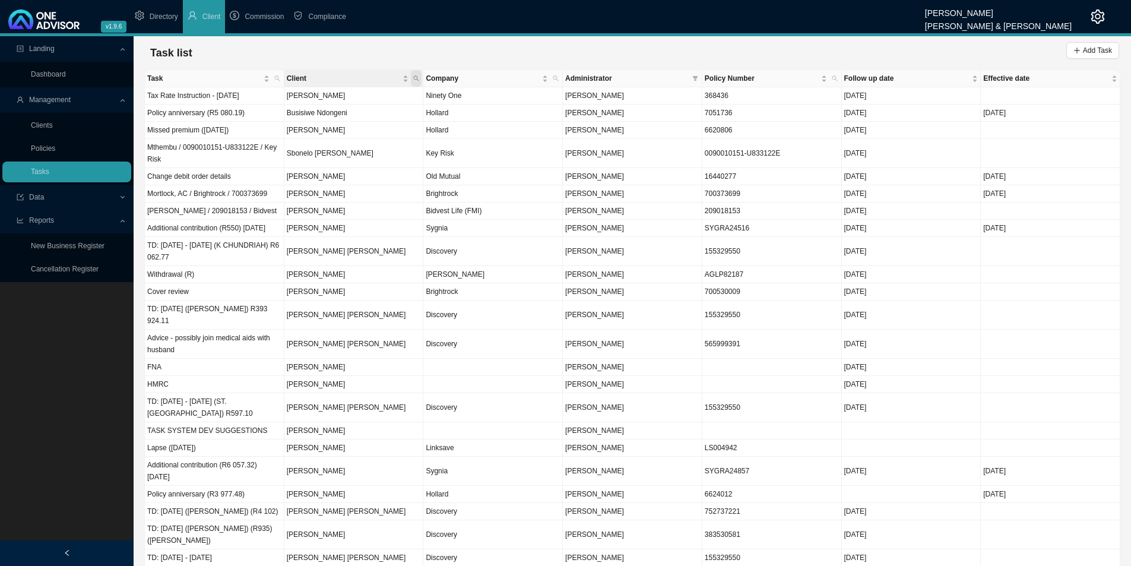
click at [419, 72] on span "Client" at bounding box center [416, 78] width 11 height 17
click at [327, 102] on input "text" at bounding box center [361, 102] width 112 height 17
type input "bhengu"
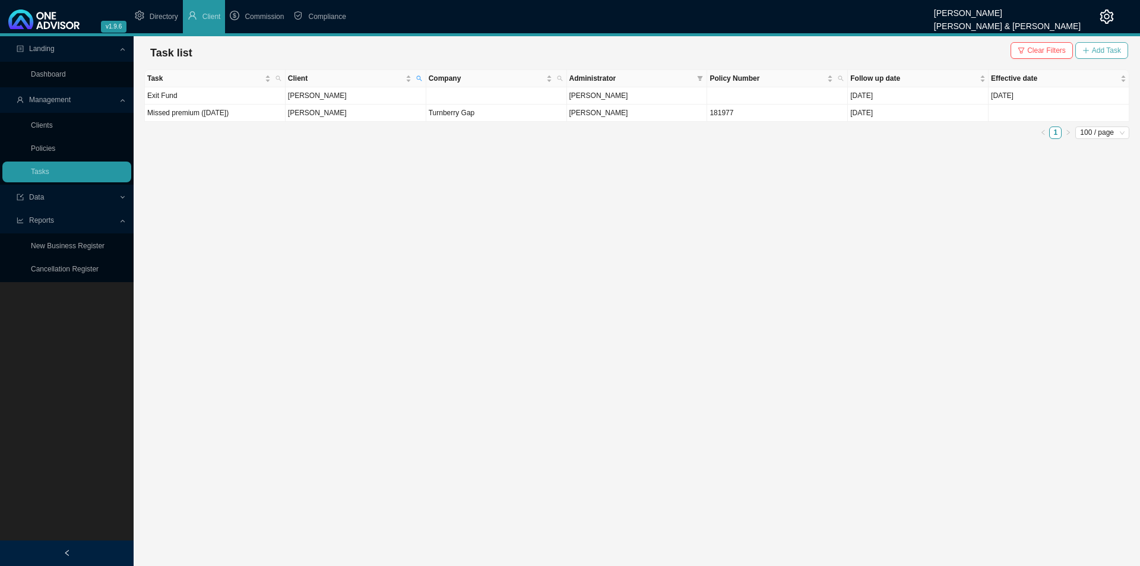
click at [1105, 49] on span "Add Task" at bounding box center [1106, 51] width 29 height 12
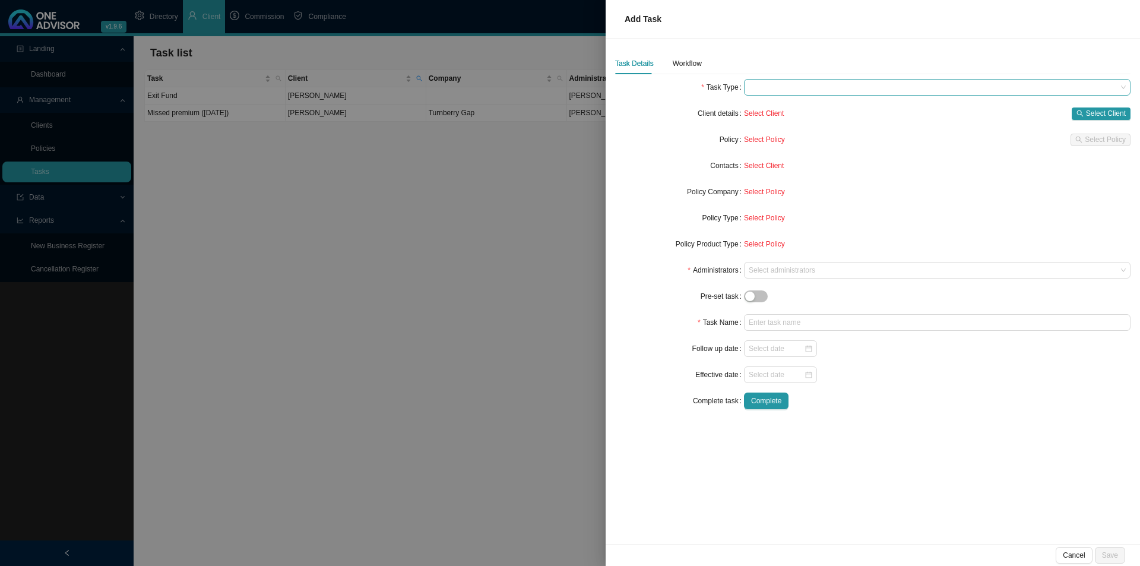
click at [808, 88] on span at bounding box center [937, 87] width 377 height 15
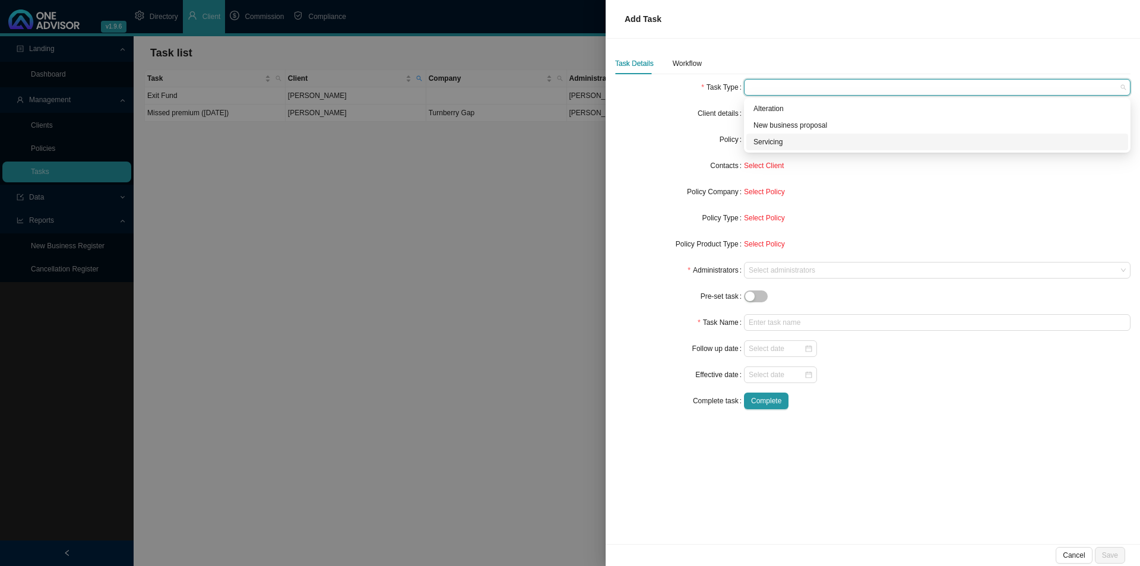
click at [769, 145] on div "Servicing" at bounding box center [938, 142] width 368 height 12
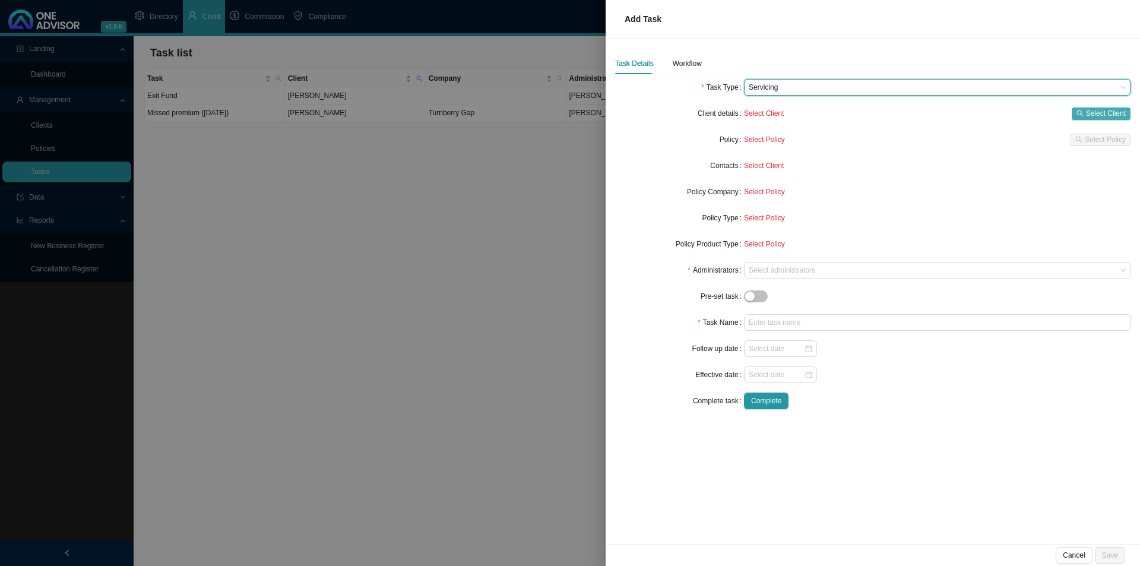
click at [1102, 109] on span "Select Client" at bounding box center [1106, 113] width 40 height 12
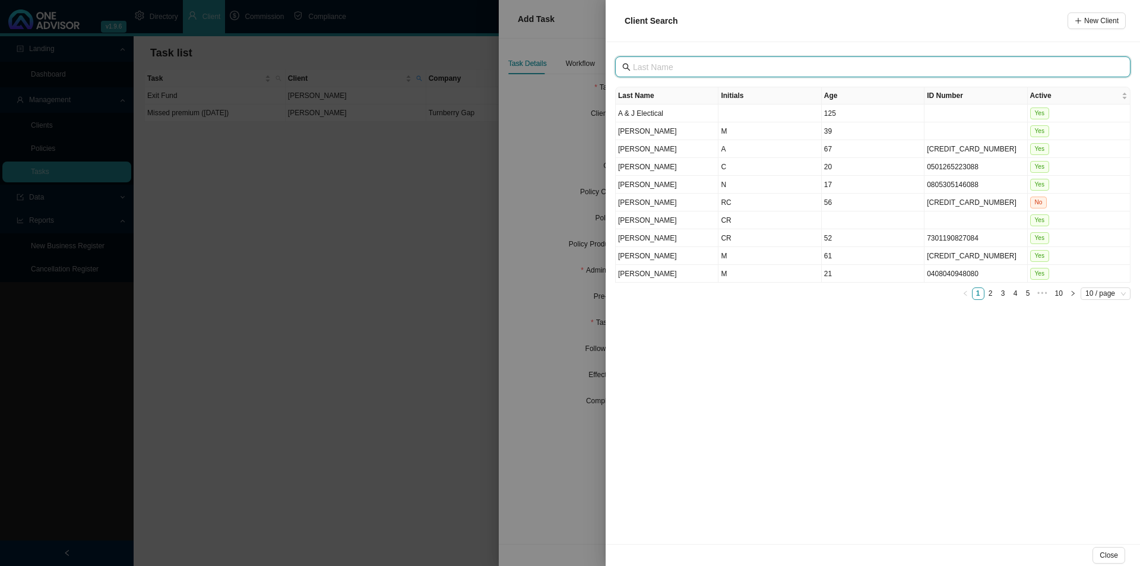
click at [661, 62] on input "text" at bounding box center [874, 67] width 482 height 13
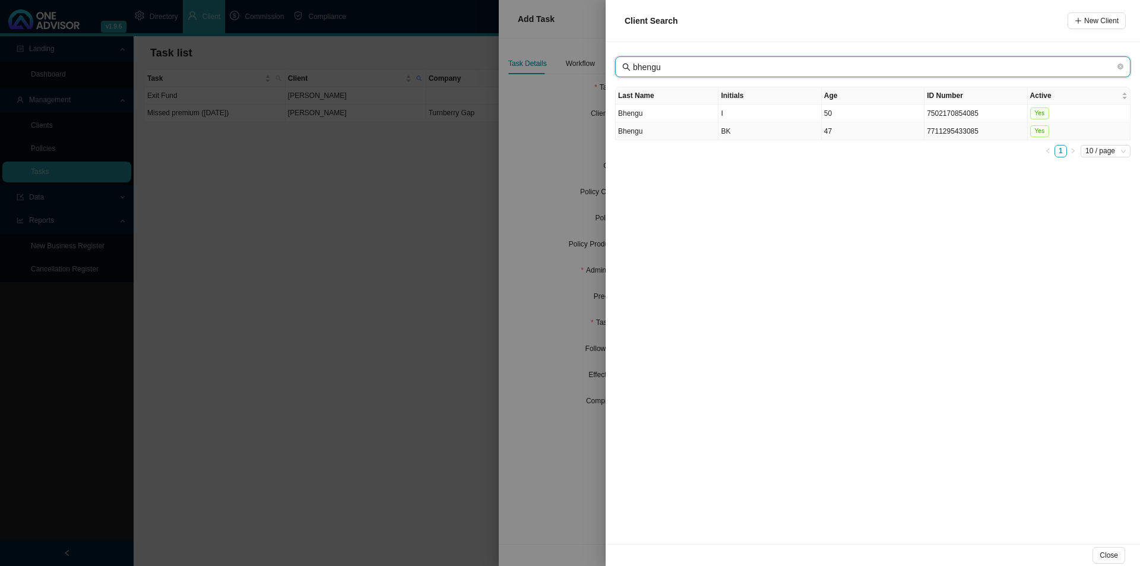
type input "bhengu"
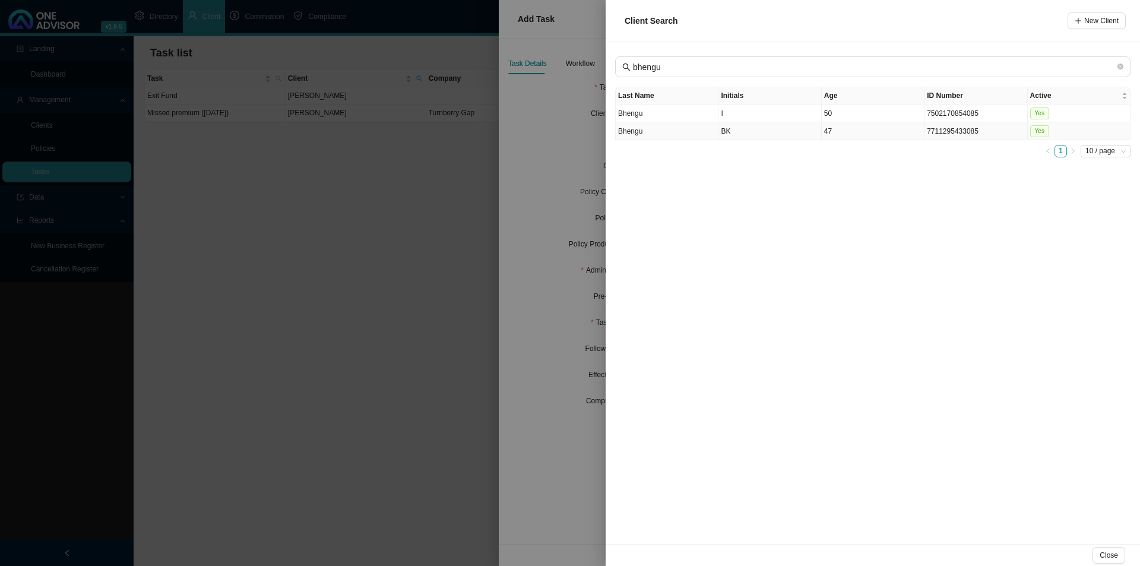
click at [746, 129] on td "BK" at bounding box center [770, 131] width 103 height 18
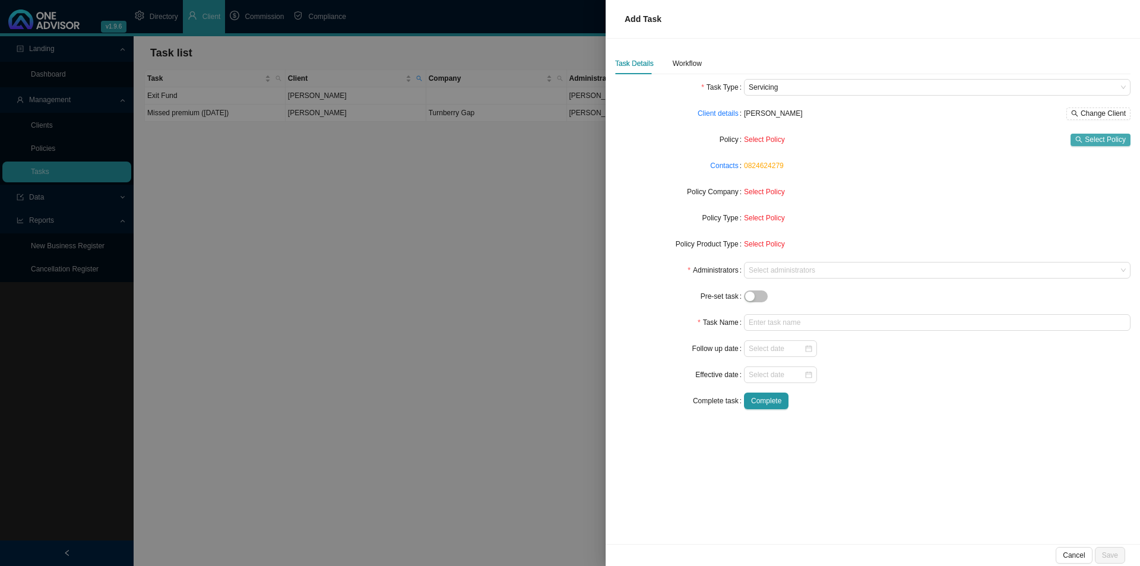
click at [1107, 141] on span "Select Policy" at bounding box center [1105, 140] width 41 height 12
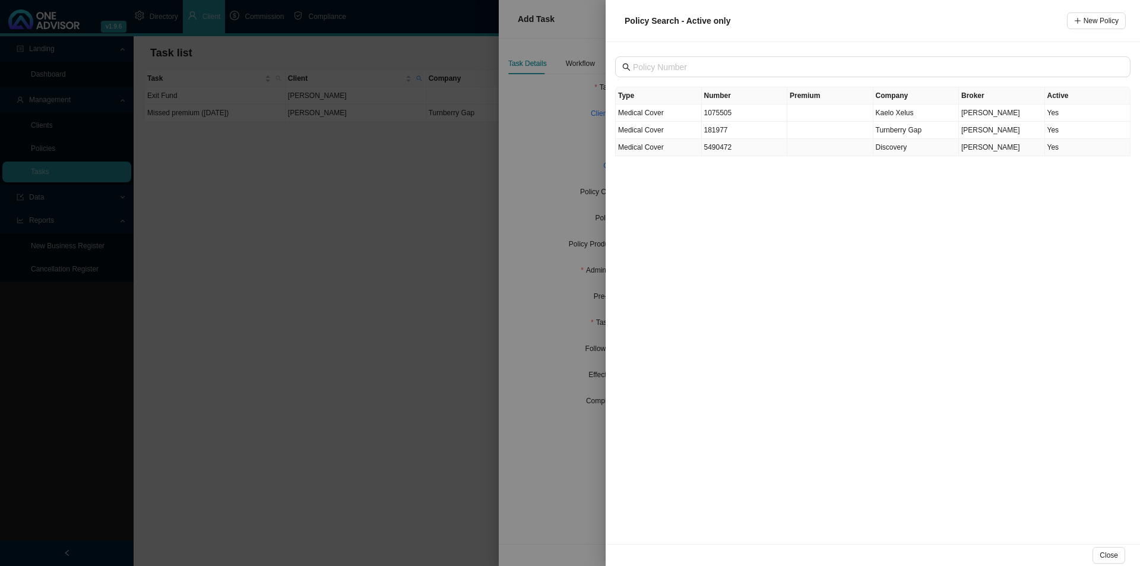
click at [888, 151] on span "Discovery" at bounding box center [891, 147] width 31 height 8
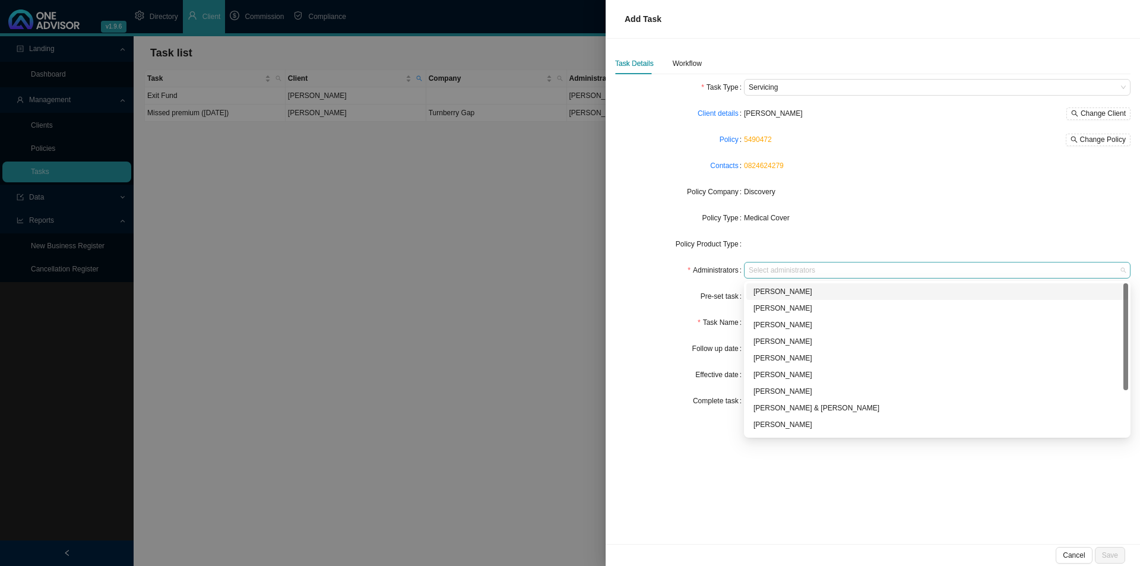
click at [787, 270] on div at bounding box center [931, 270] width 371 height 9
click at [790, 399] on div "[PERSON_NAME]" at bounding box center [938, 399] width 368 height 12
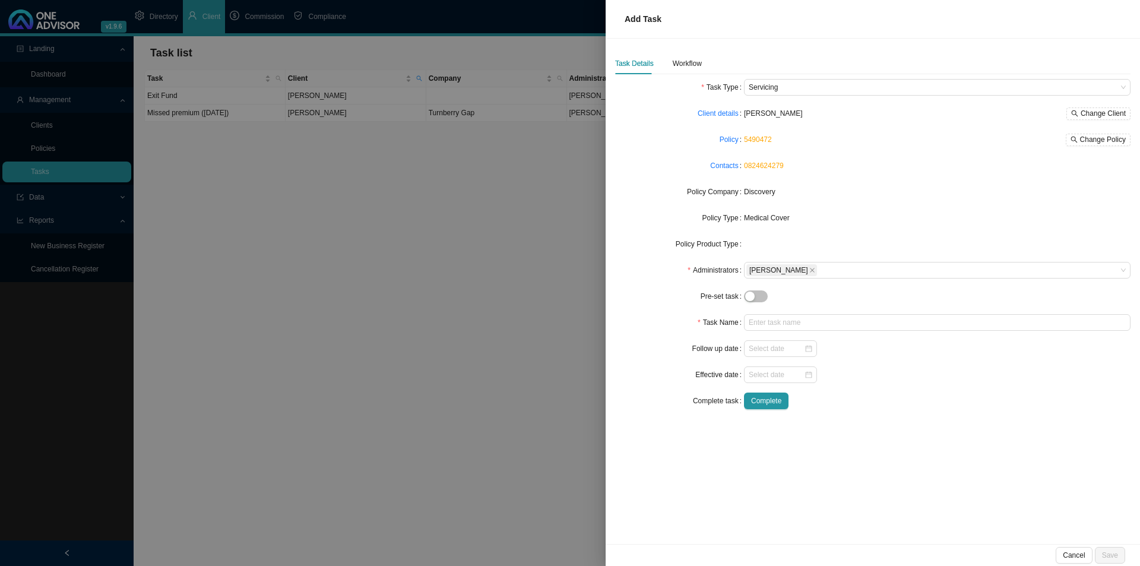
click at [652, 340] on form "Task Type Servicing Client details [PERSON_NAME] [PERSON_NAME] Change Client Po…" at bounding box center [872, 244] width 515 height 330
drag, startPoint x: 767, startPoint y: 322, endPoint x: 781, endPoint y: 319, distance: 14.4
click at [768, 322] on input "text" at bounding box center [937, 322] width 387 height 17
type input "Missed premium ([DATE])"
click at [694, 59] on div "Workflow" at bounding box center [687, 64] width 29 height 12
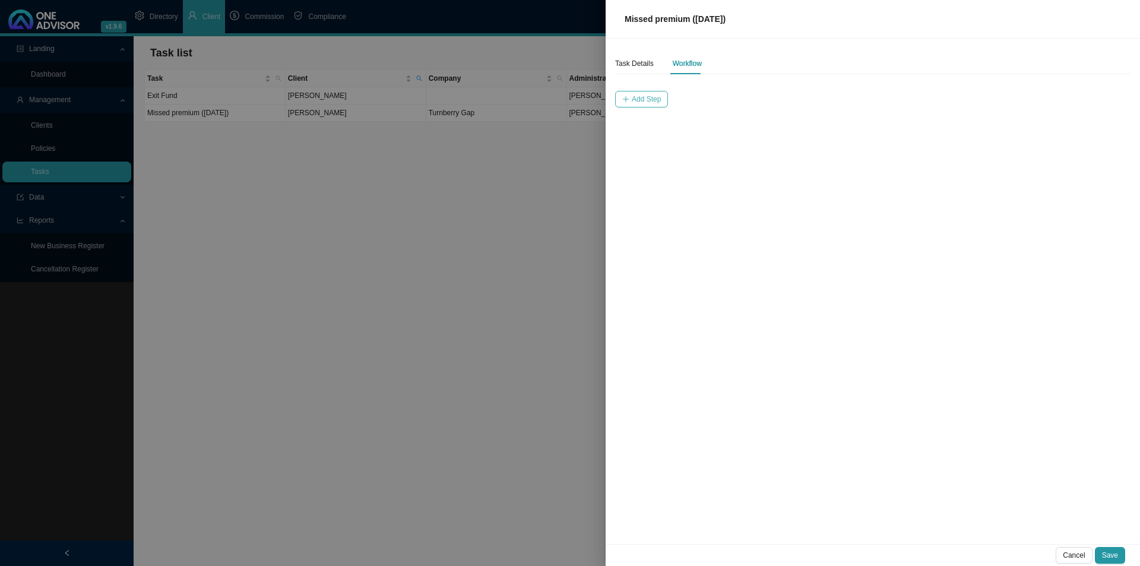
click at [659, 97] on span "Add Step" at bounding box center [646, 99] width 29 height 12
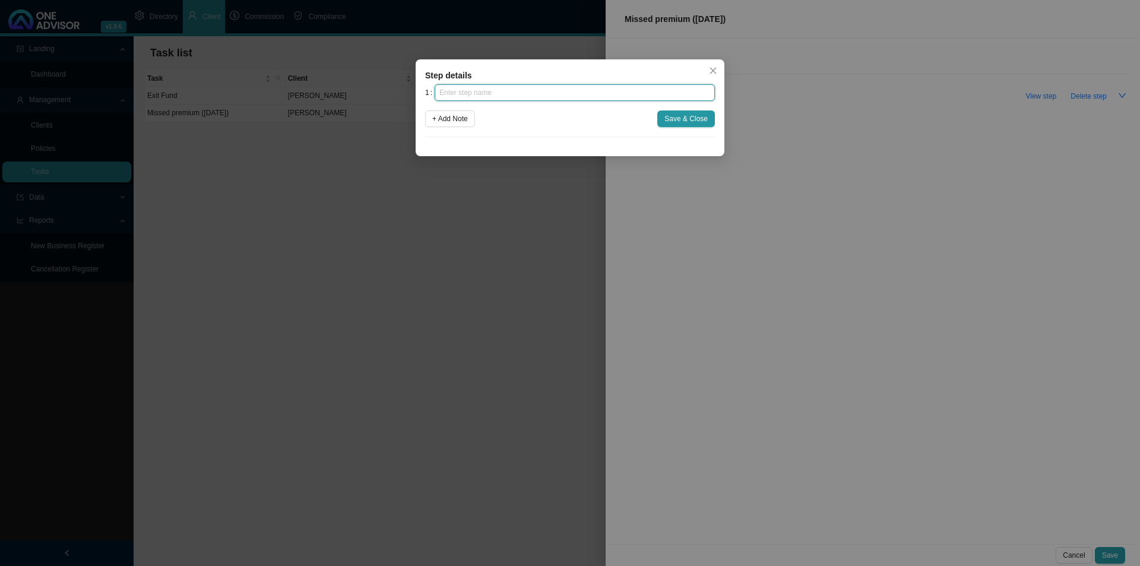
click at [609, 100] on input "text" at bounding box center [575, 92] width 280 height 17
type input "Insurer notification"
click button "Save & Close" at bounding box center [686, 118] width 58 height 17
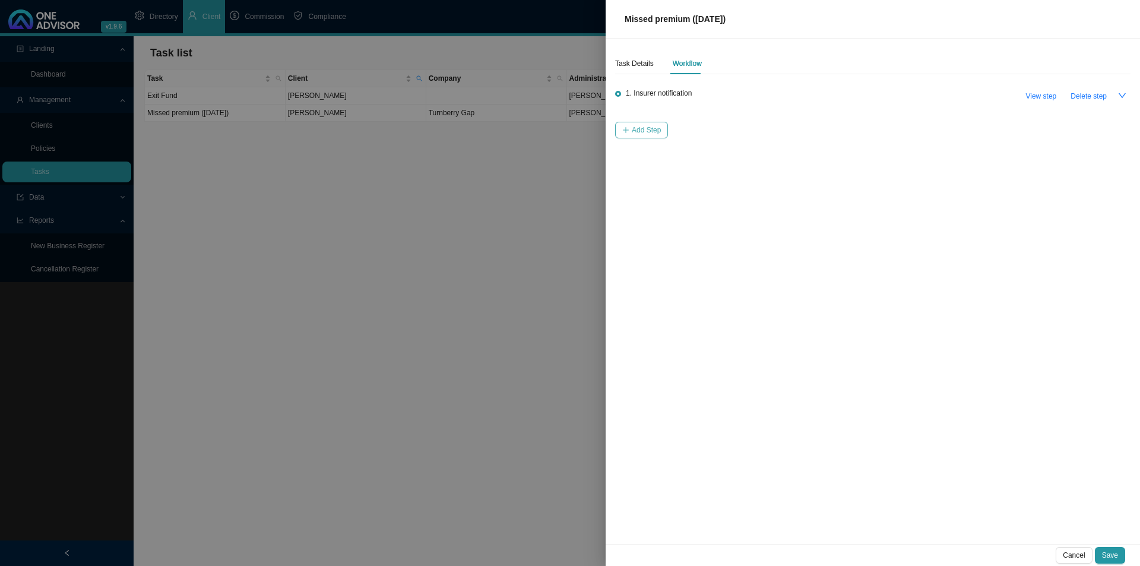
click at [634, 134] on span "Add Step" at bounding box center [646, 130] width 29 height 12
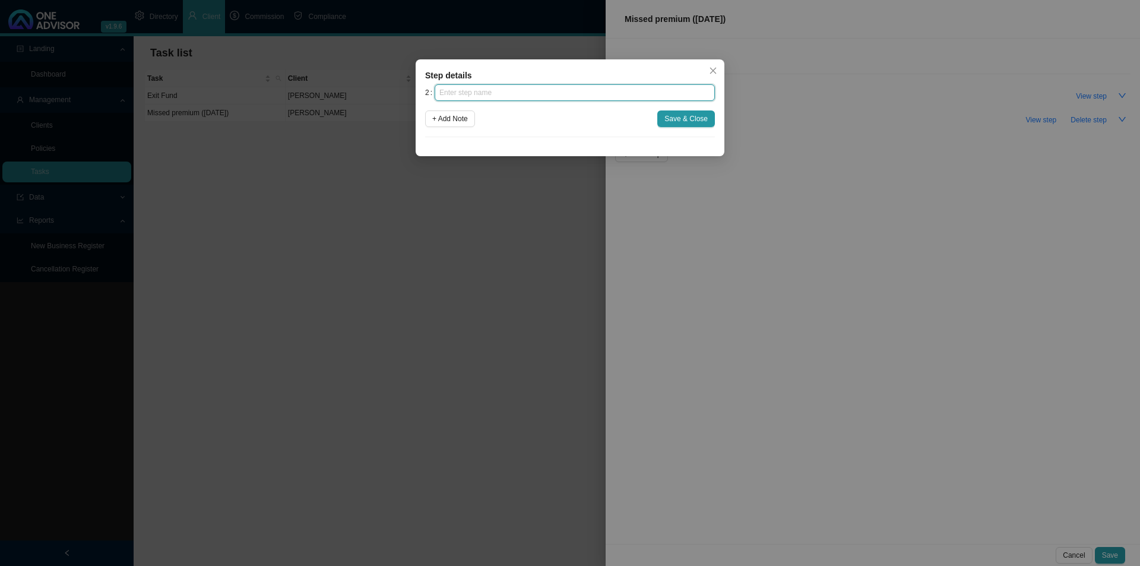
click at [559, 93] on input "text" at bounding box center [575, 92] width 280 height 17
click at [460, 99] on input "text" at bounding box center [575, 92] width 280 height 17
type input "Investigation"
click button "Save & Close" at bounding box center [686, 118] width 58 height 17
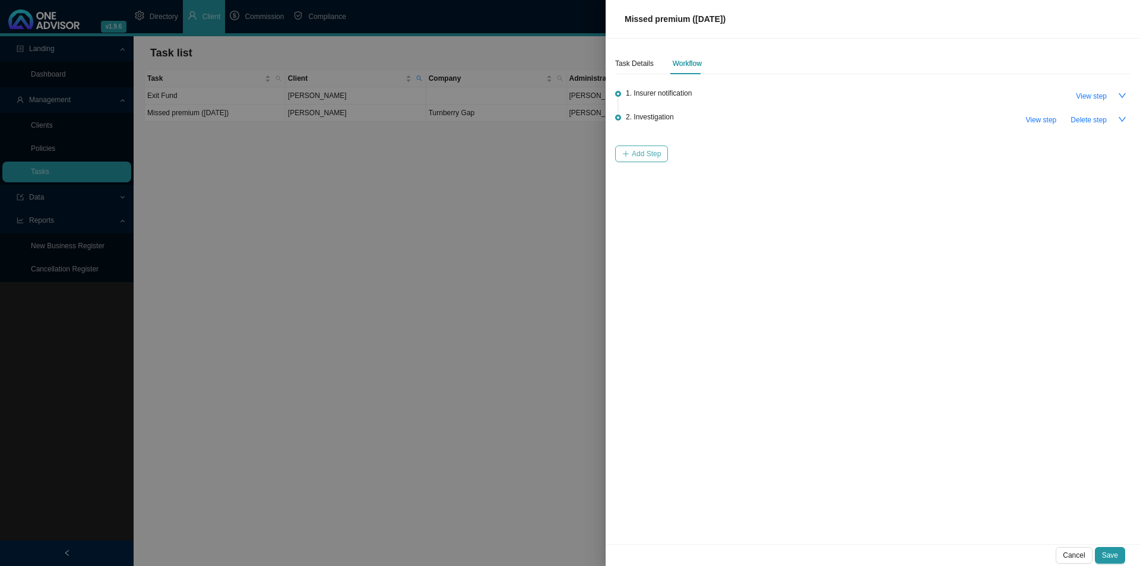
click at [649, 156] on span "Add Step" at bounding box center [646, 154] width 29 height 12
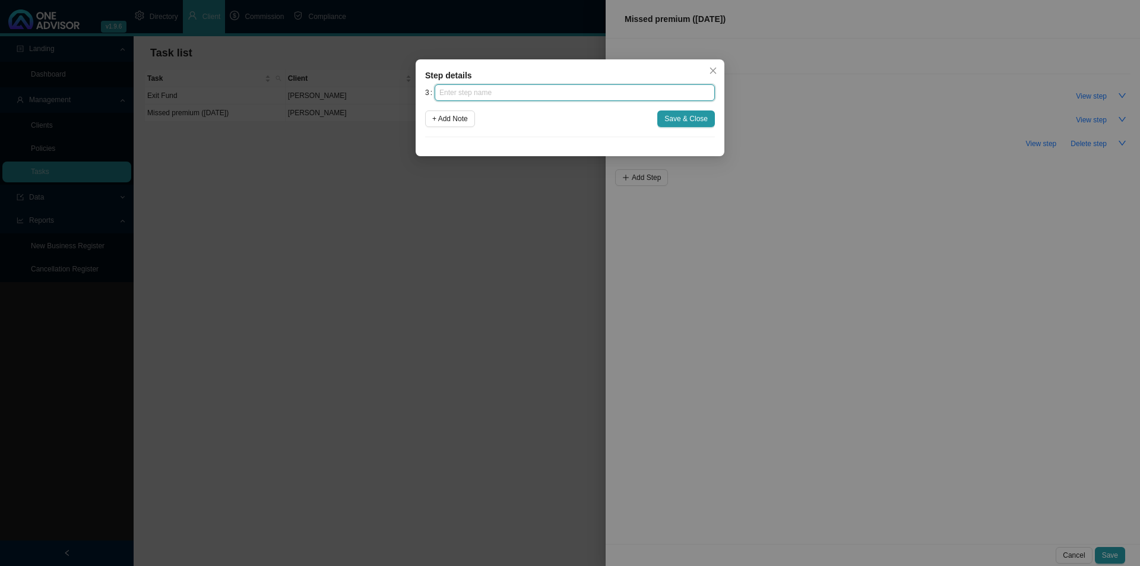
click at [530, 89] on input "text" at bounding box center [575, 92] width 280 height 17
type input "Client notification (1)"
click at [676, 116] on span "Save & Close" at bounding box center [685, 119] width 43 height 12
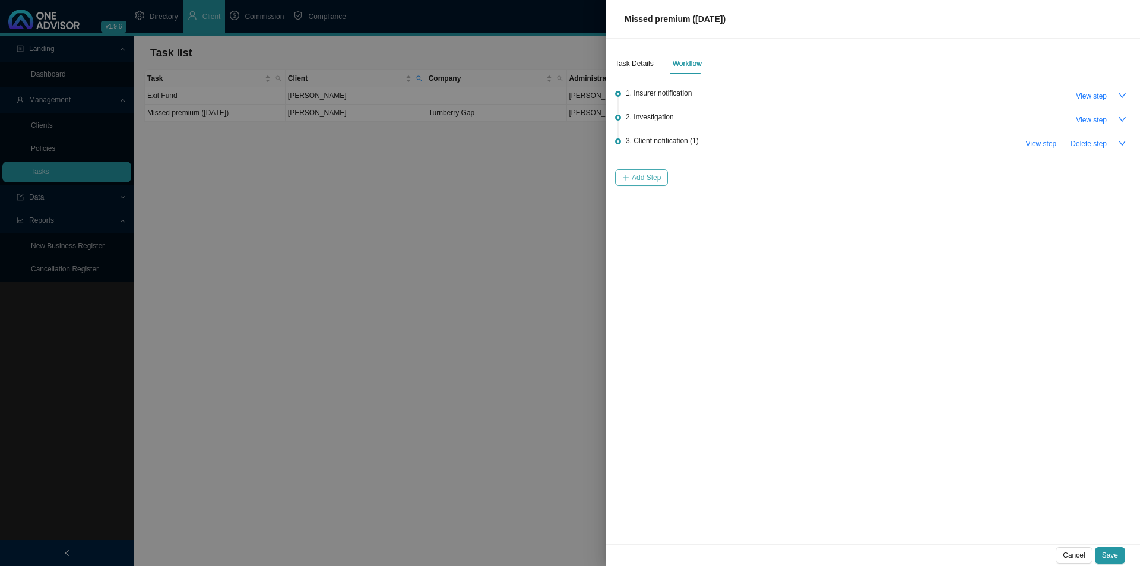
click at [642, 181] on span "Add Step" at bounding box center [646, 178] width 29 height 12
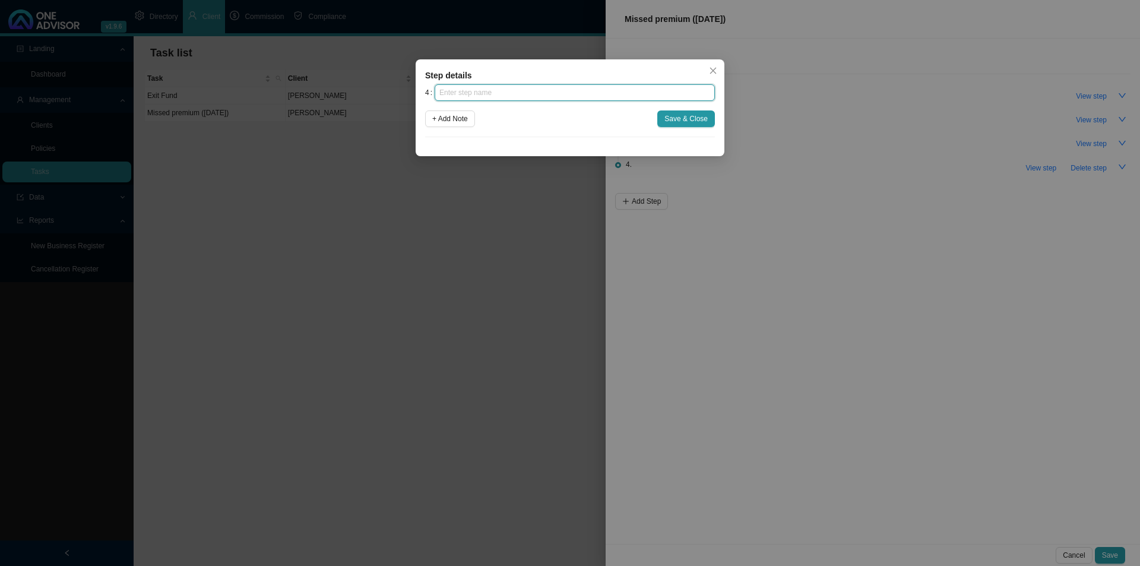
click at [515, 91] on input "text" at bounding box center [575, 92] width 280 height 17
type input "Follow up"
click at [699, 115] on span "Save & Close" at bounding box center [685, 119] width 43 height 12
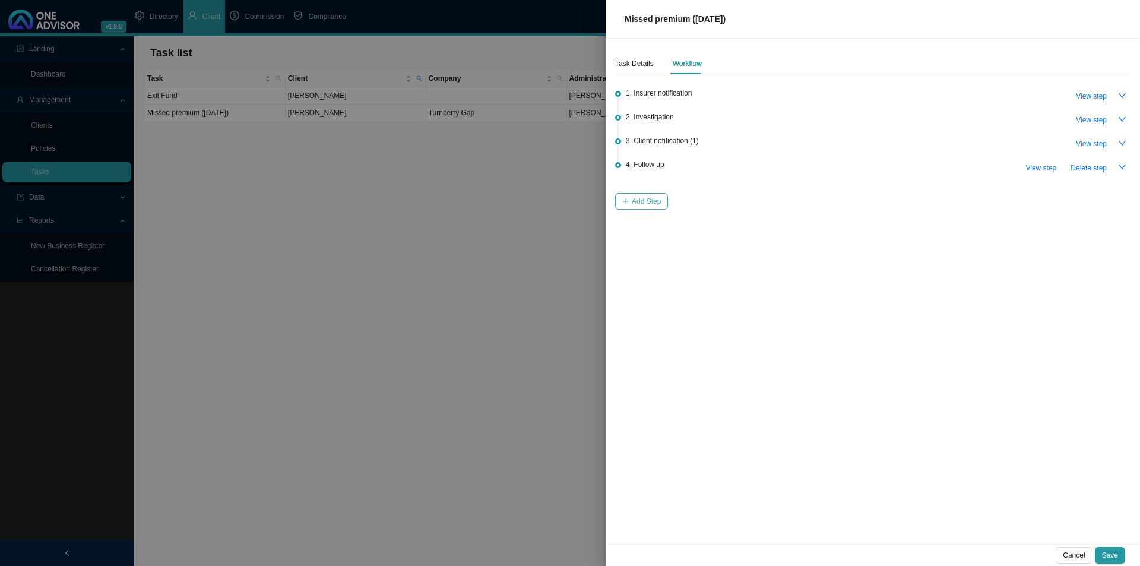
click at [644, 198] on span "Add Step" at bounding box center [646, 201] width 29 height 12
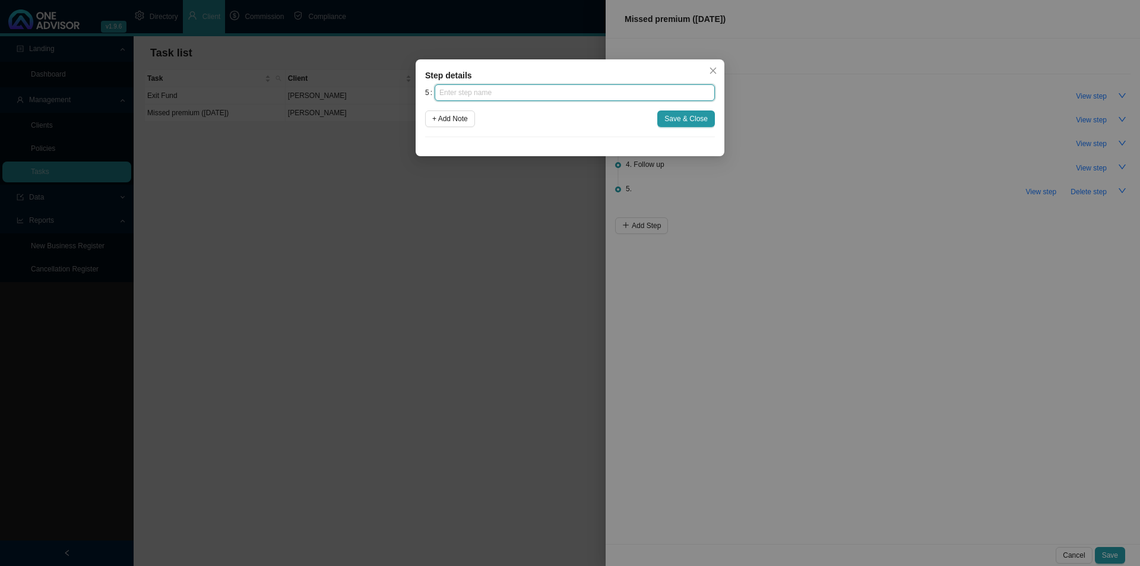
click at [536, 96] on input "text" at bounding box center [575, 92] width 280 height 17
type input "Instruction received"
click at [681, 122] on span "Save & Close" at bounding box center [685, 119] width 43 height 12
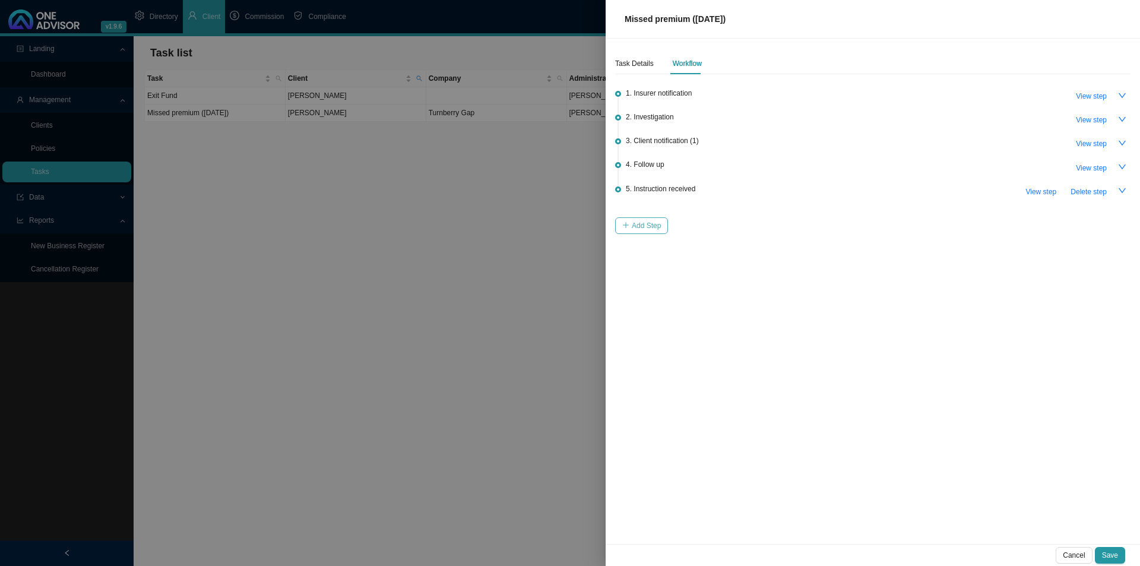
click at [637, 226] on span "Add Step" at bounding box center [646, 226] width 29 height 12
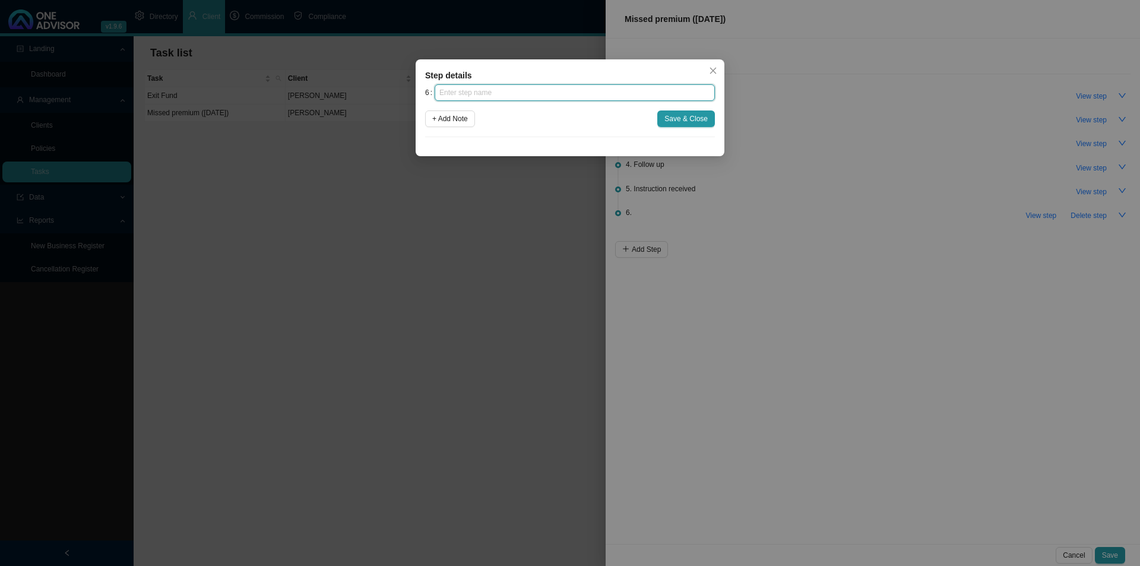
click at [508, 91] on input "text" at bounding box center [575, 92] width 280 height 17
type input "Submission"
click at [677, 124] on span "Save & Close" at bounding box center [685, 119] width 43 height 12
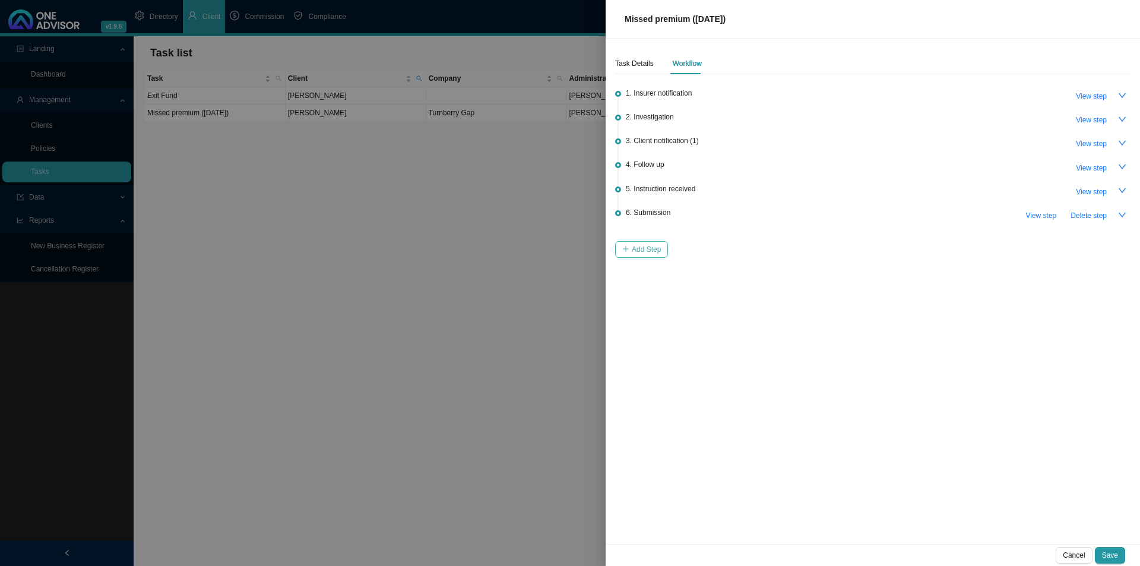
click at [656, 245] on span "Add Step" at bounding box center [646, 249] width 29 height 12
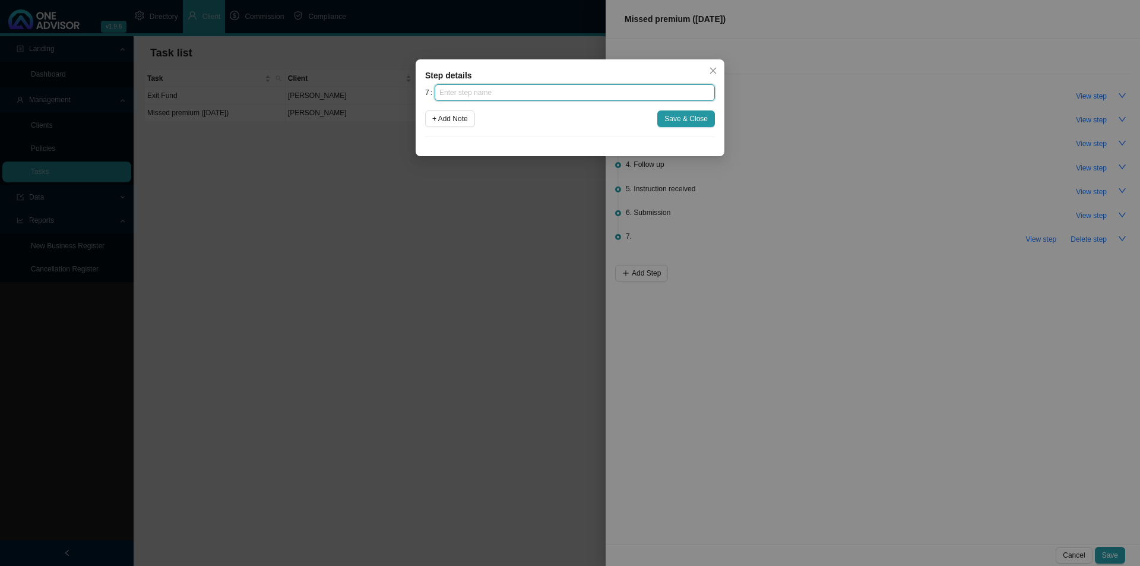
click at [540, 95] on input "text" at bounding box center [575, 92] width 280 height 17
type input "Confirmation of works done"
click at [695, 119] on span "Save & Close" at bounding box center [685, 119] width 43 height 12
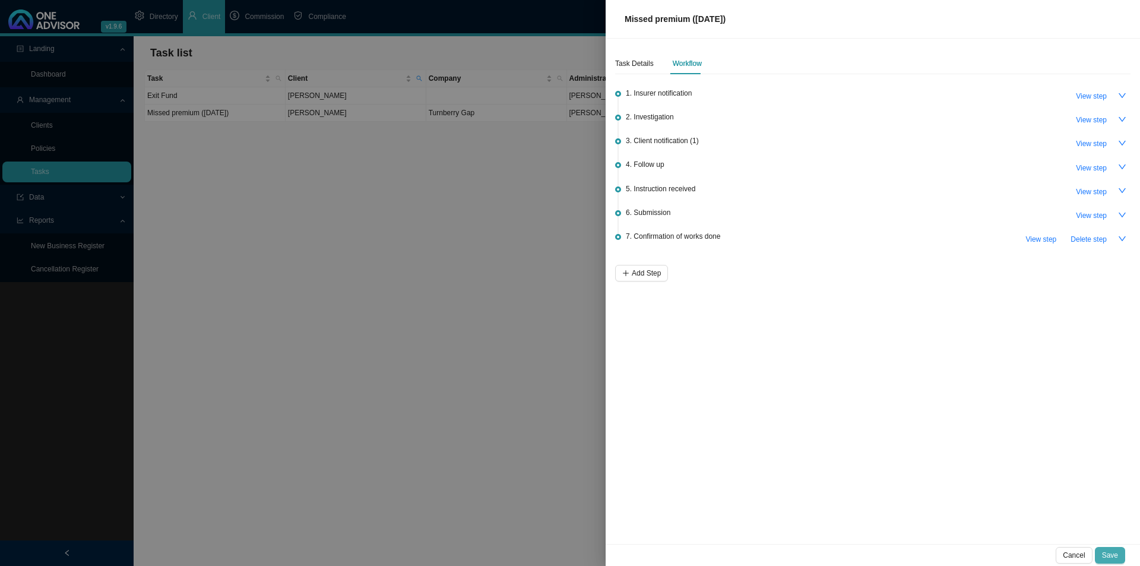
click at [1106, 554] on span "Save" at bounding box center [1110, 555] width 16 height 12
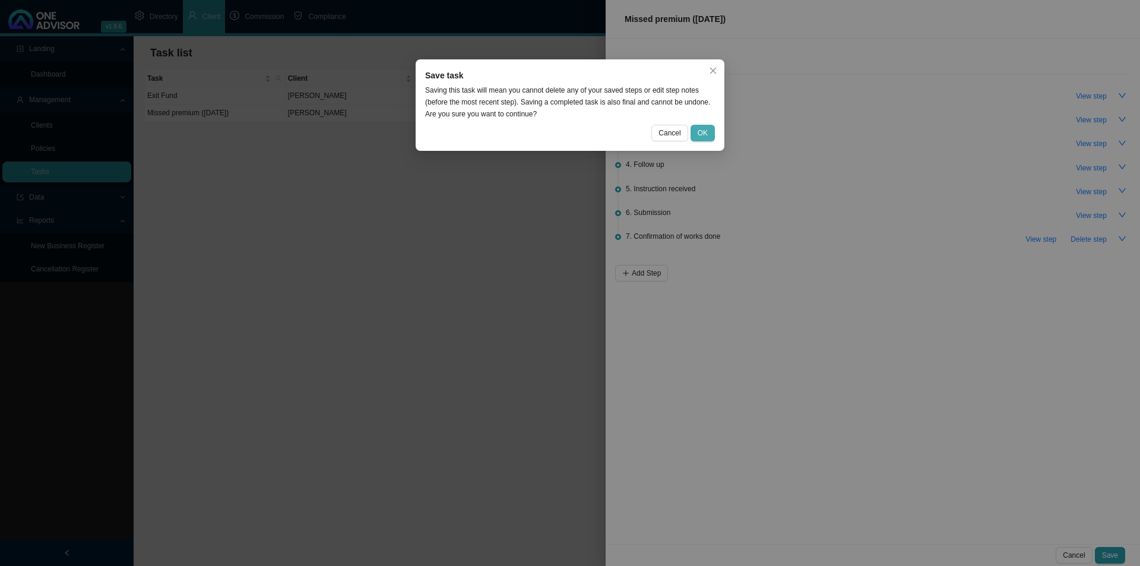
click at [697, 134] on button "OK" at bounding box center [703, 133] width 24 height 17
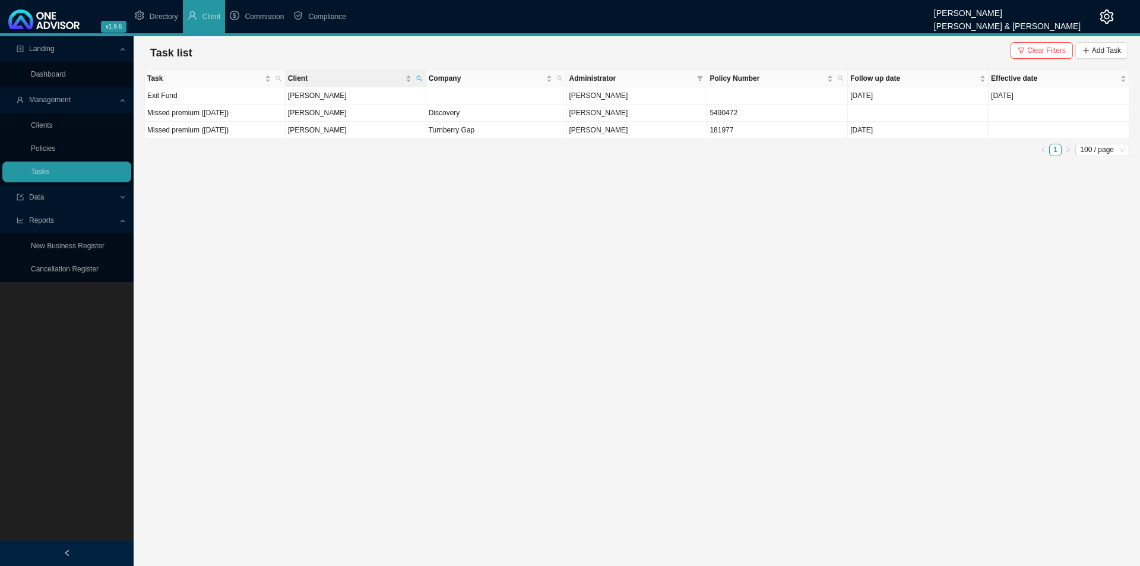
click at [426, 77] on th "Company" at bounding box center [496, 78] width 141 height 17
click at [1055, 48] on span "Clear Filters" at bounding box center [1046, 51] width 39 height 12
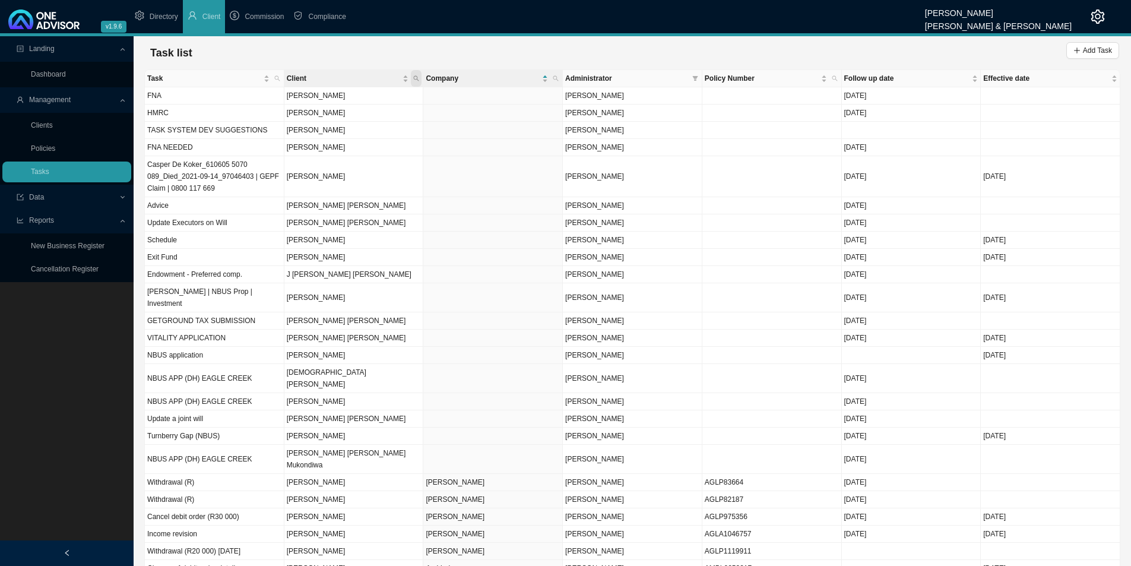
click at [417, 79] on icon "search" at bounding box center [416, 78] width 5 height 5
click at [345, 101] on input "text" at bounding box center [361, 102] width 112 height 17
type input "retief"
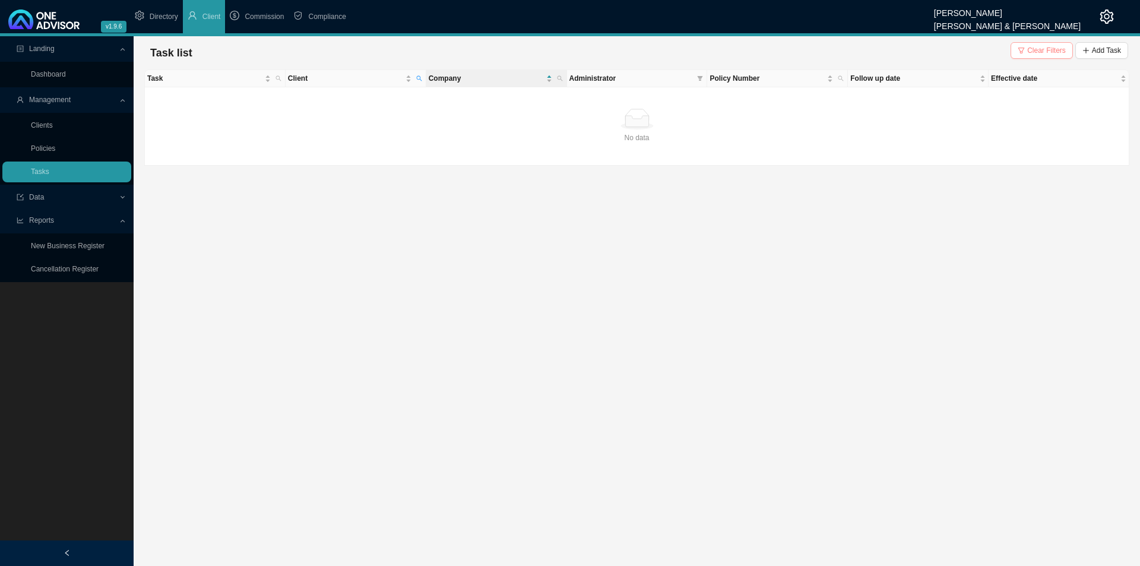
click at [1024, 43] on button "Clear Filters" at bounding box center [1042, 50] width 62 height 17
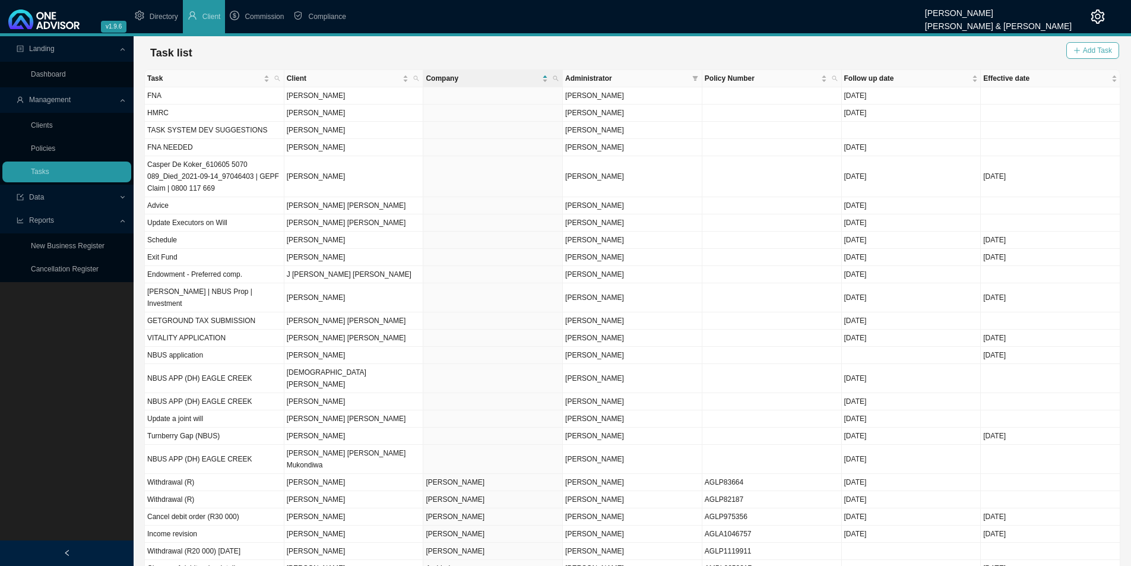
click at [1099, 46] on span "Add Task" at bounding box center [1097, 51] width 29 height 12
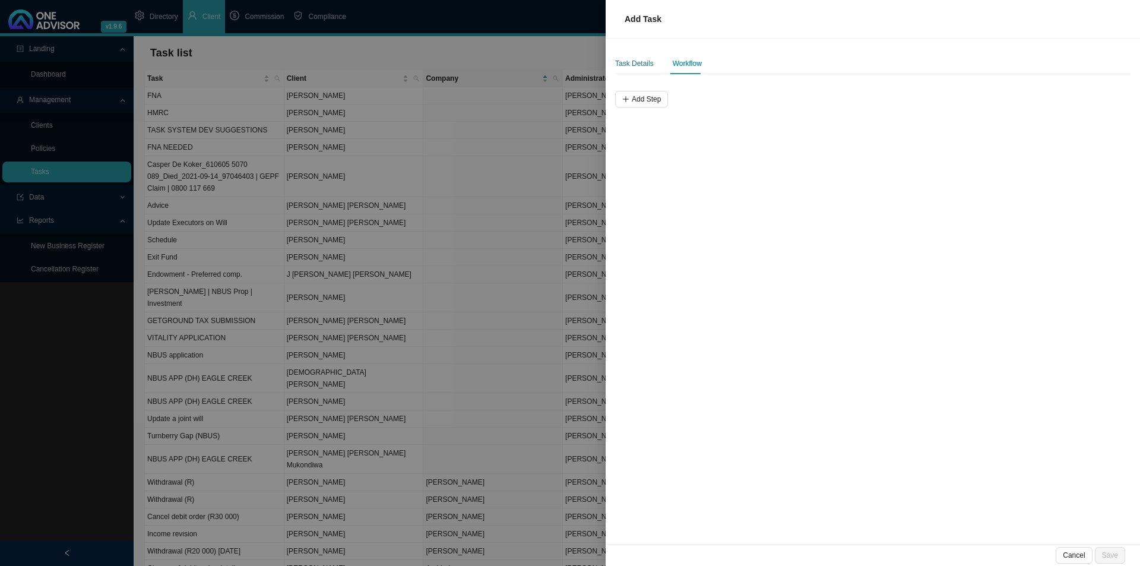
click at [630, 67] on div "Task Details" at bounding box center [634, 64] width 39 height 12
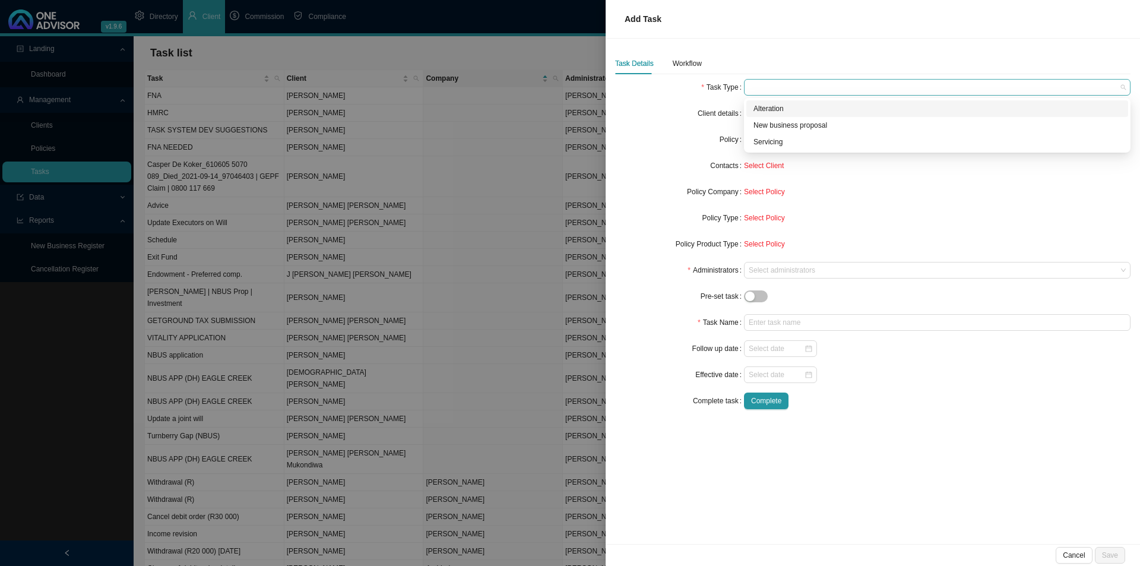
click at [781, 93] on span at bounding box center [937, 87] width 377 height 15
click at [787, 141] on div "Servicing" at bounding box center [938, 142] width 368 height 12
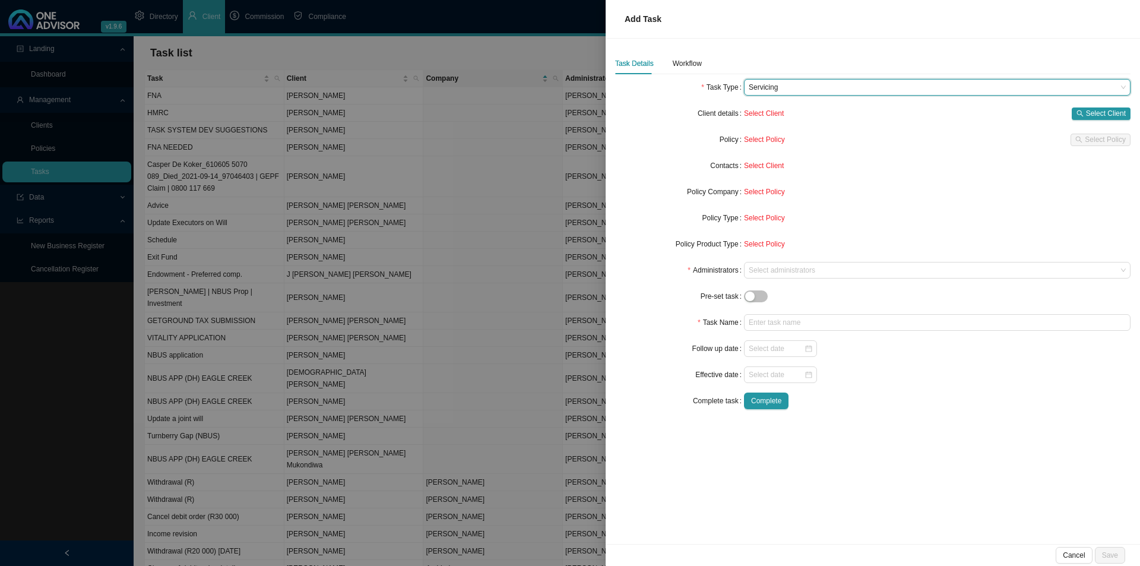
click at [697, 138] on div "Policy" at bounding box center [679, 139] width 129 height 17
click at [1091, 107] on span "Select Client" at bounding box center [1106, 113] width 40 height 12
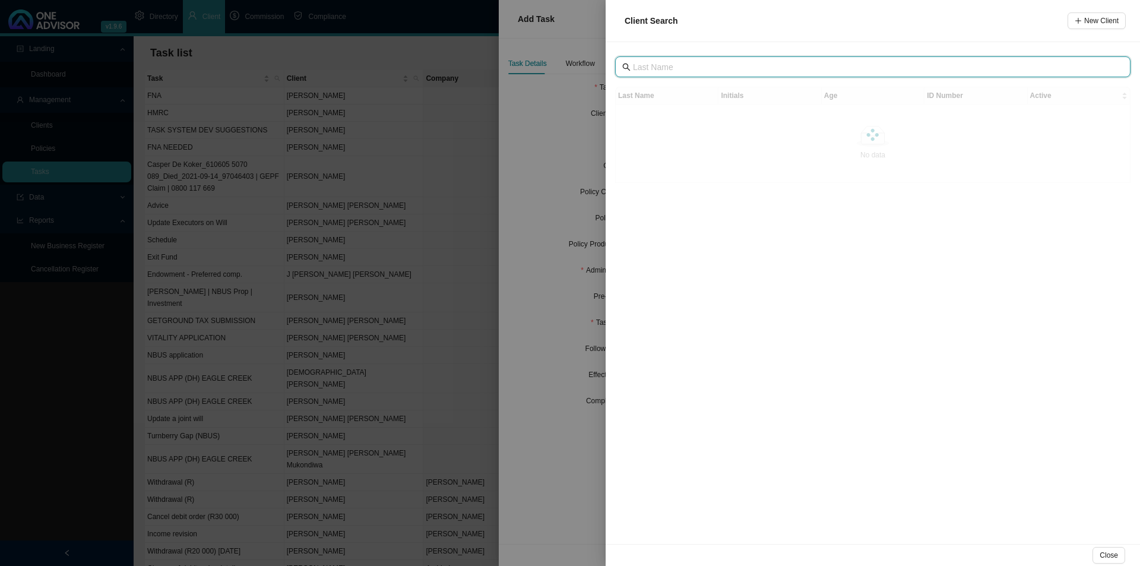
click at [666, 64] on input "text" at bounding box center [874, 67] width 482 height 13
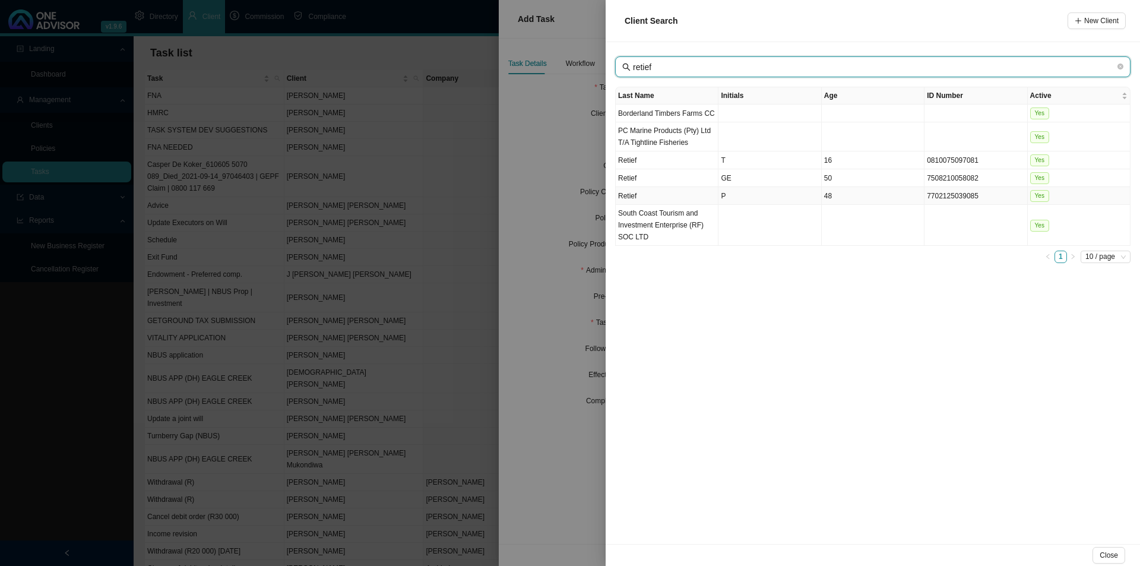
type input "retief"
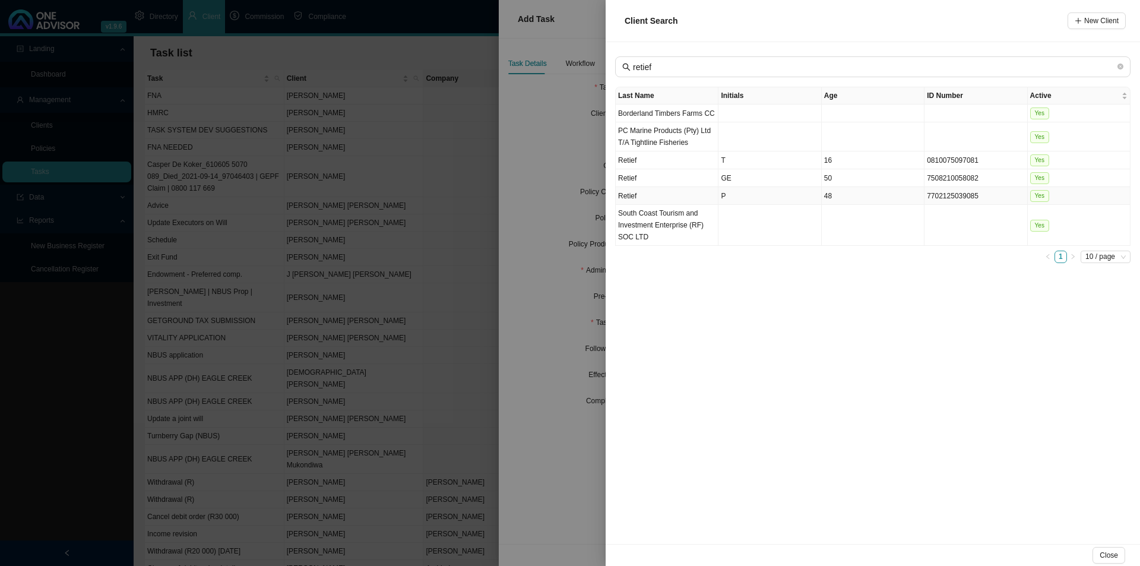
click at [667, 195] on td "Retief" at bounding box center [667, 196] width 103 height 18
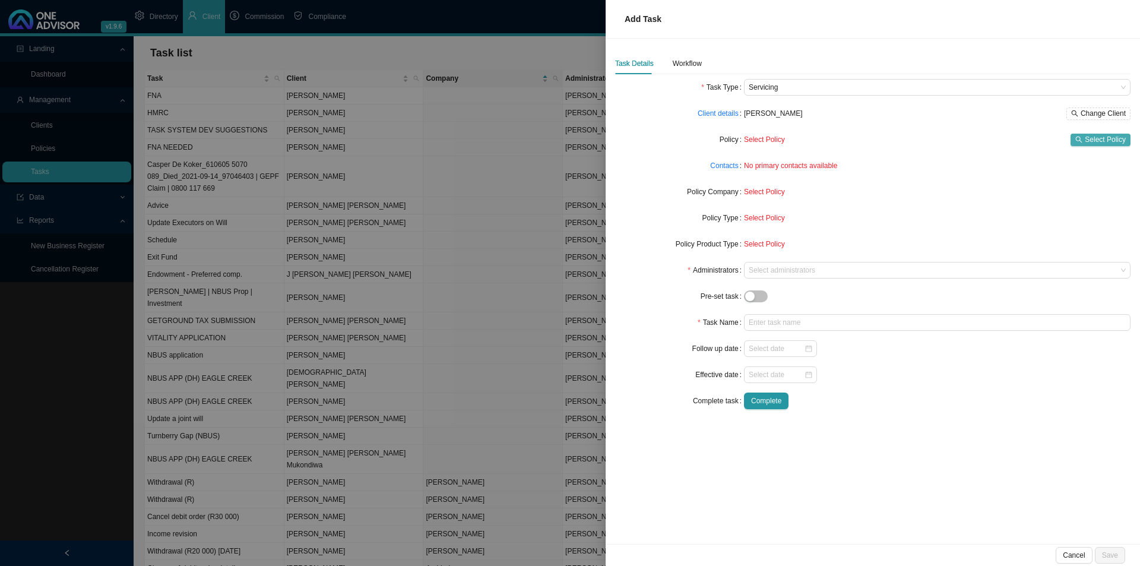
click at [1089, 139] on span "Select Policy" at bounding box center [1105, 140] width 41 height 12
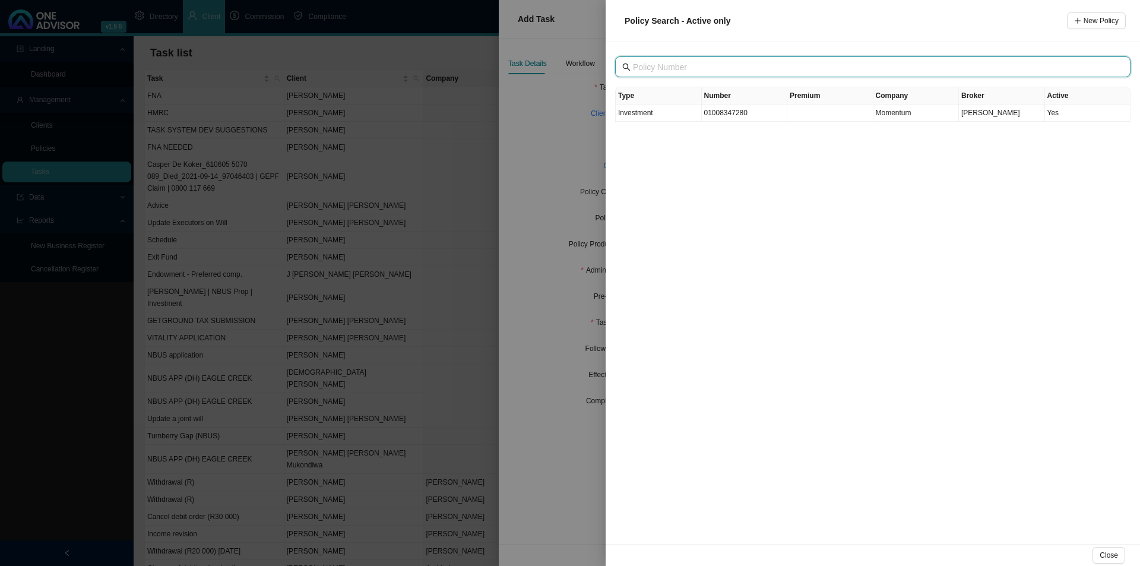
click at [692, 65] on input "text" at bounding box center [874, 67] width 482 height 13
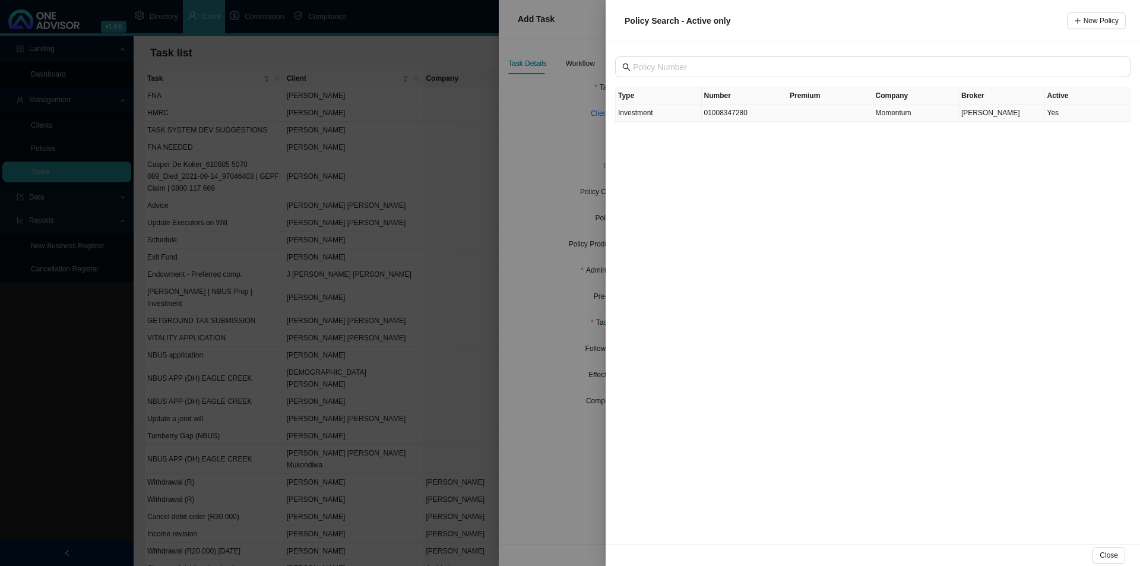
click at [718, 114] on td "01008347280" at bounding box center [745, 113] width 86 height 17
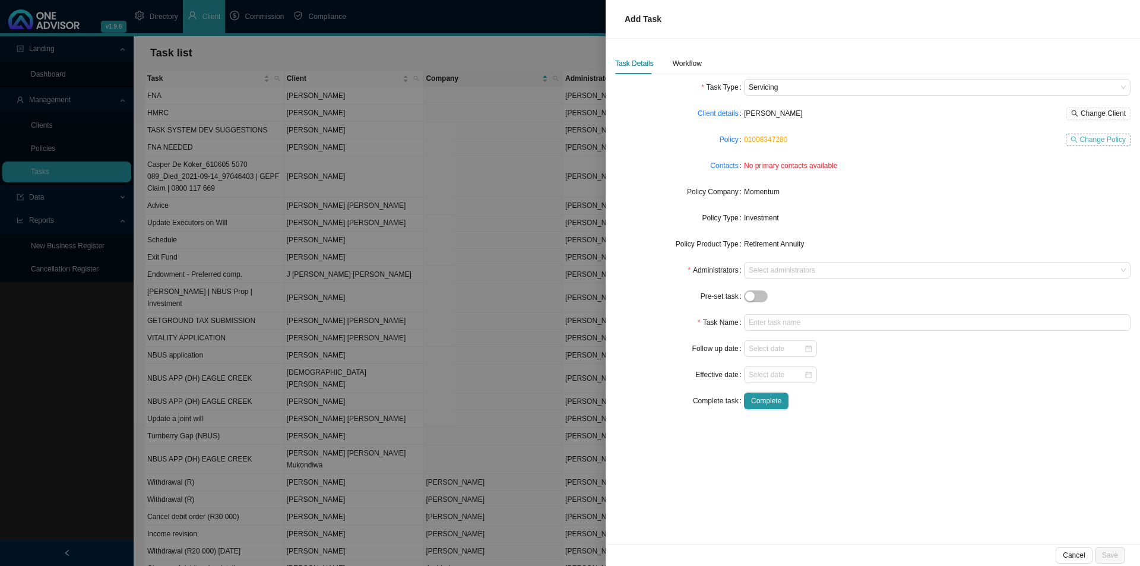
click at [1099, 145] on button "Change Policy" at bounding box center [1098, 140] width 65 height 12
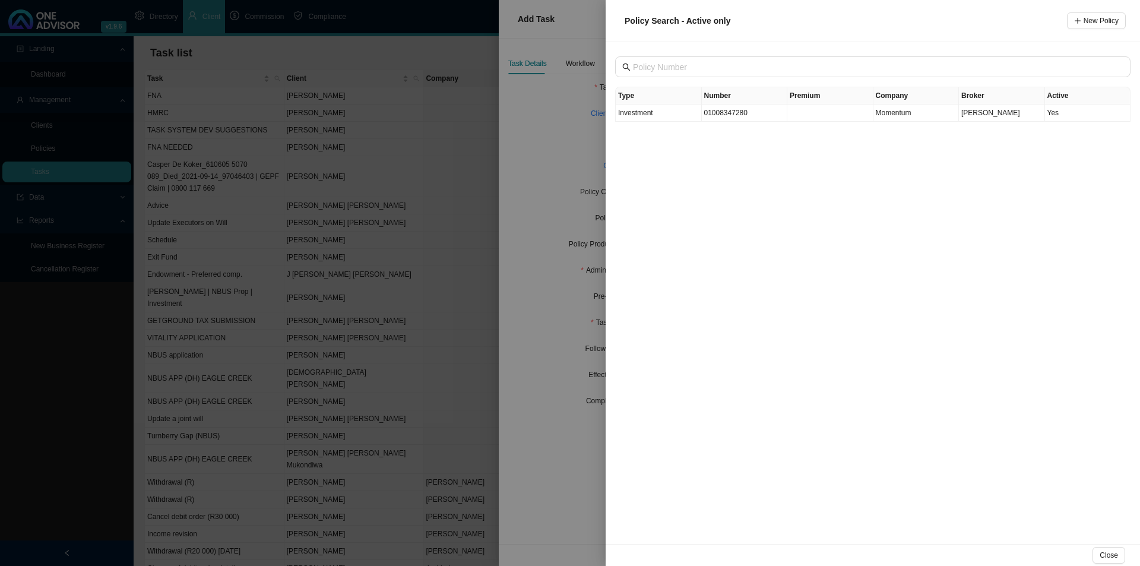
click at [569, 145] on div at bounding box center [570, 283] width 1140 height 566
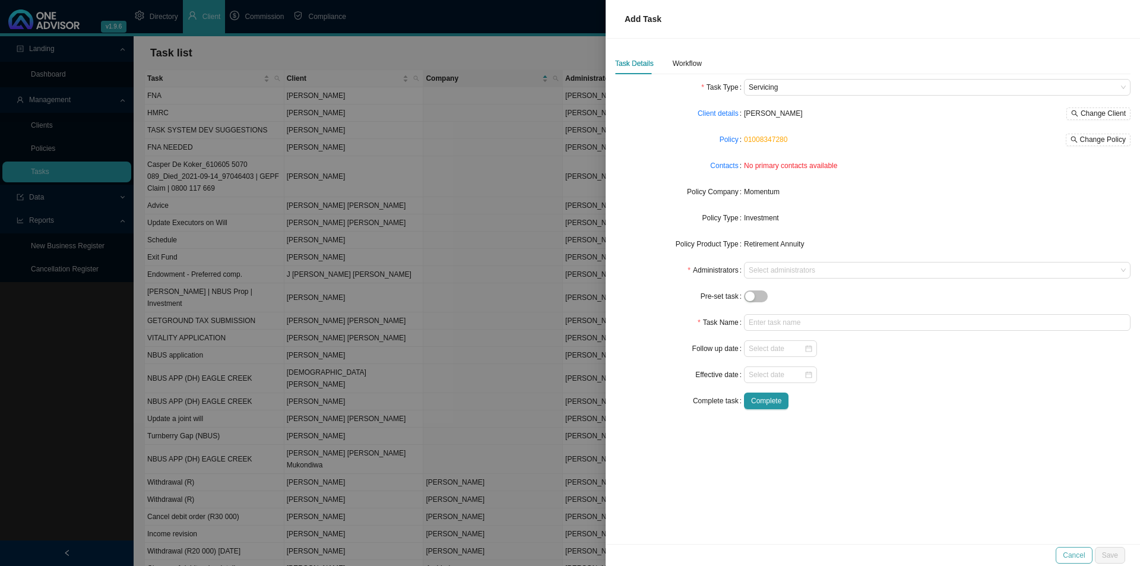
click at [1064, 556] on button "Cancel" at bounding box center [1074, 555] width 36 height 17
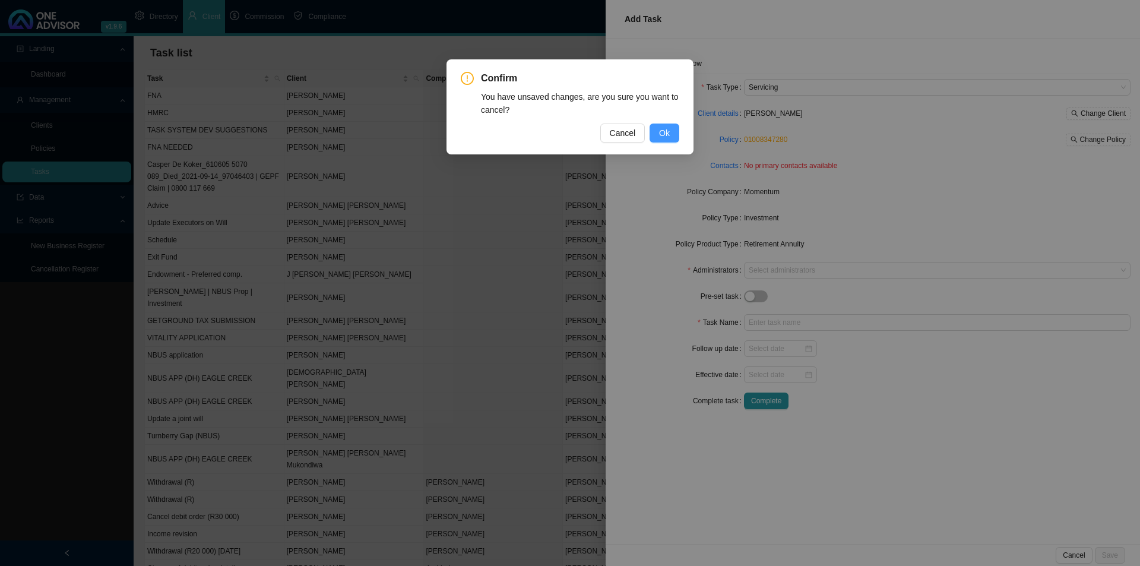
click at [657, 129] on button "Ok" at bounding box center [665, 133] width 30 height 19
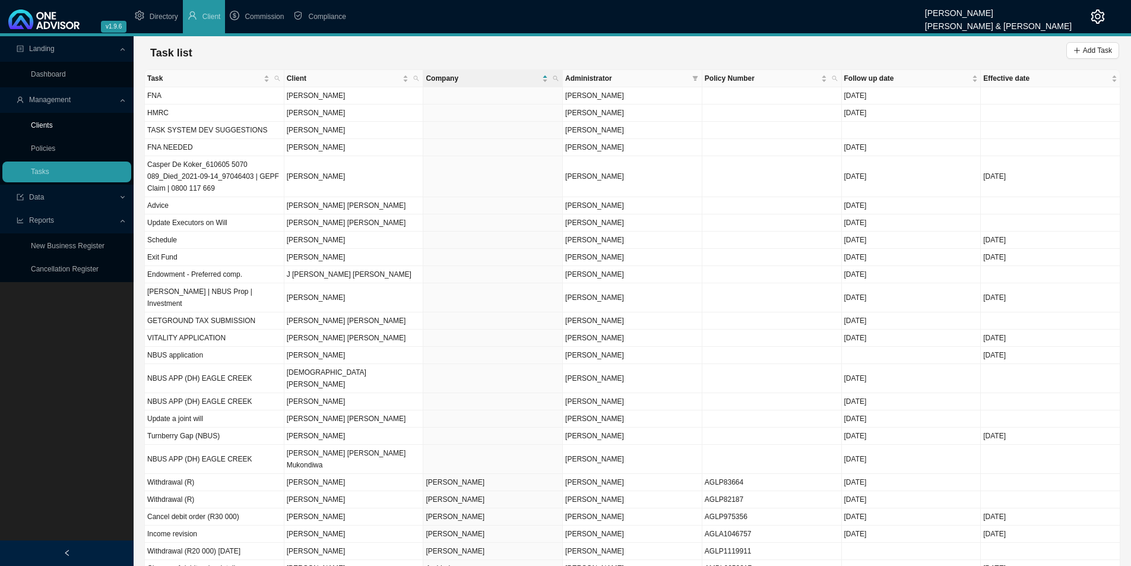
click at [53, 126] on link "Clients" at bounding box center [42, 125] width 22 height 8
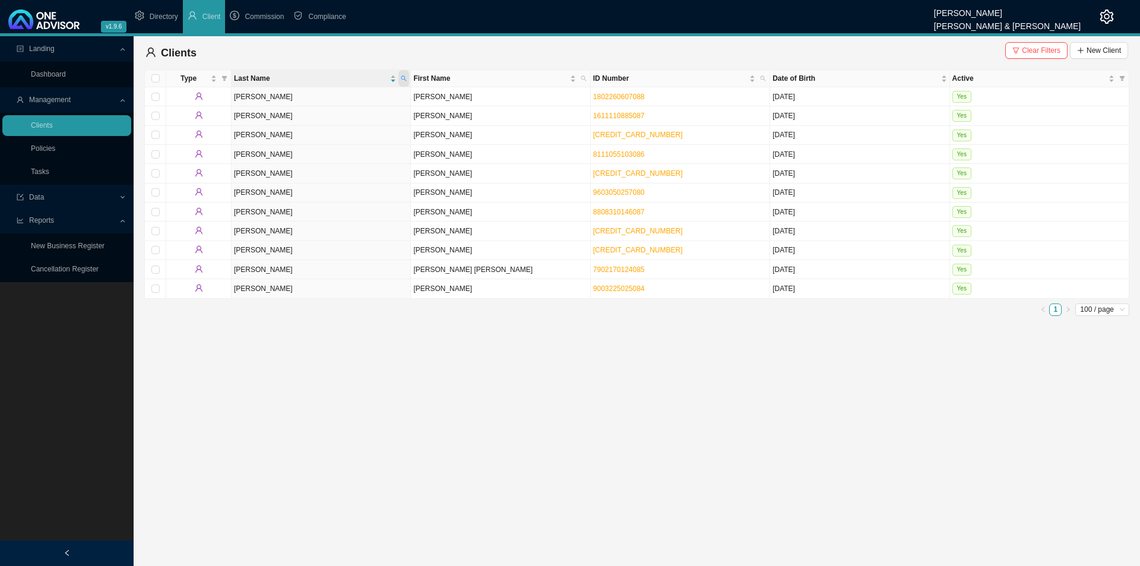
click at [408, 78] on span at bounding box center [403, 78] width 11 height 17
type input "retief"
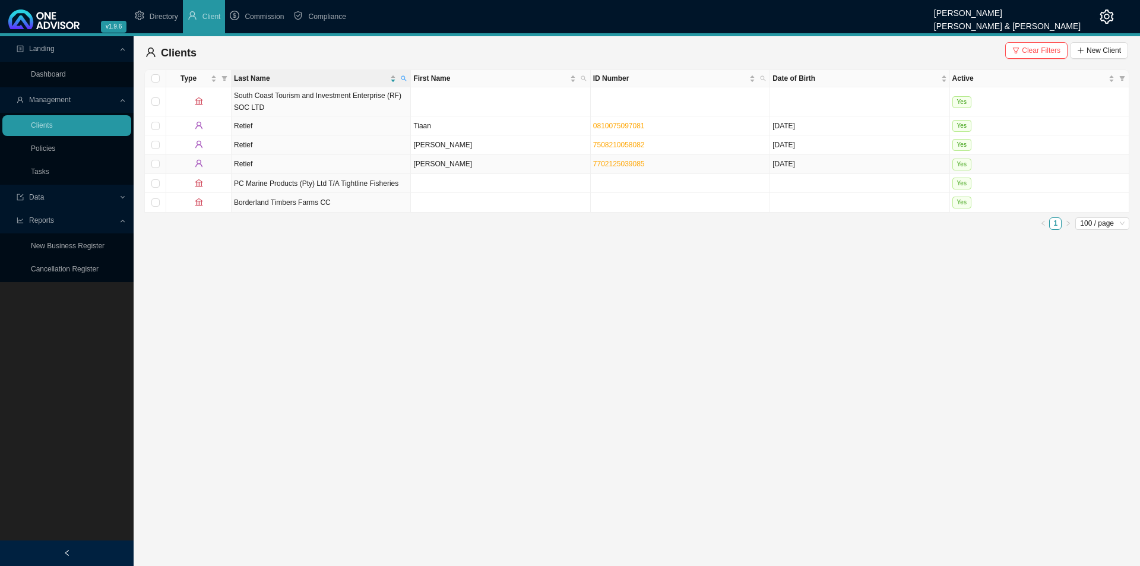
click at [424, 167] on td "[PERSON_NAME]" at bounding box center [500, 164] width 179 height 19
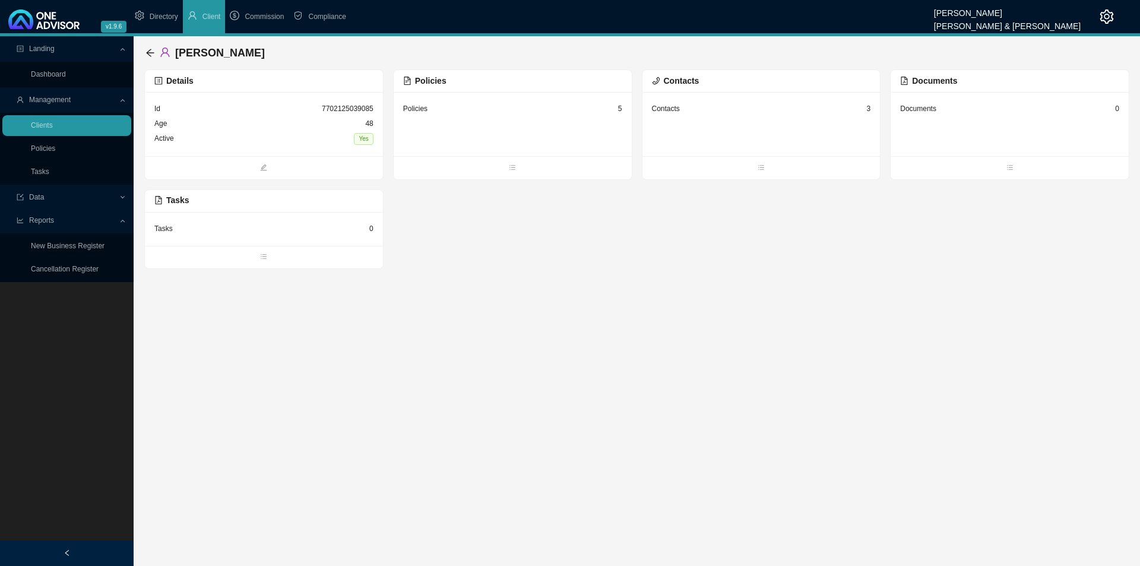
click at [467, 115] on div "Policies 5" at bounding box center [512, 109] width 219 height 15
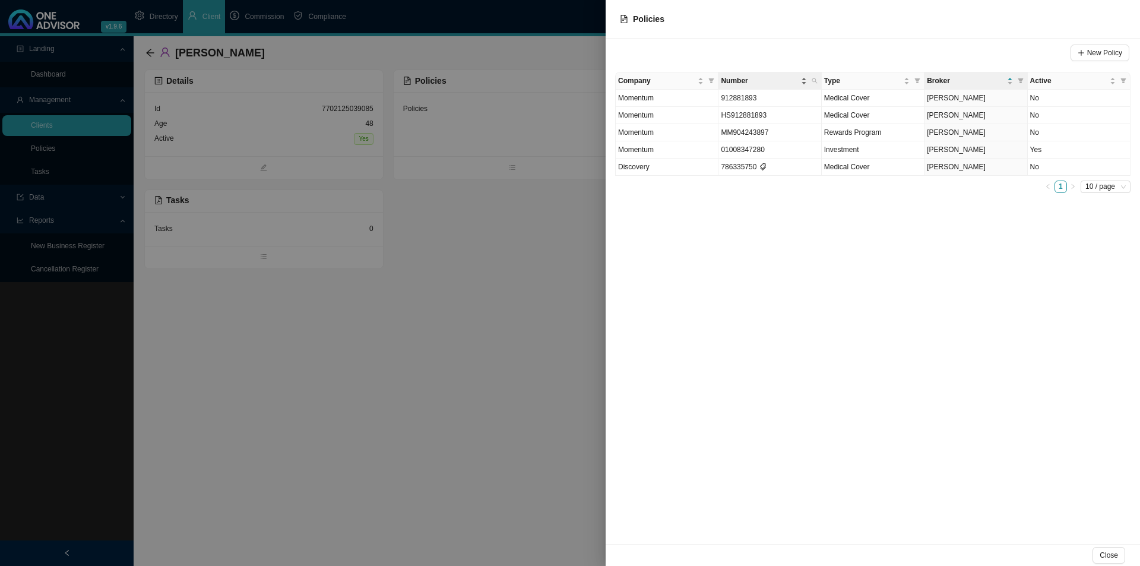
click at [742, 80] on span "Number" at bounding box center [759, 81] width 77 height 12
click at [371, 316] on div at bounding box center [570, 283] width 1140 height 566
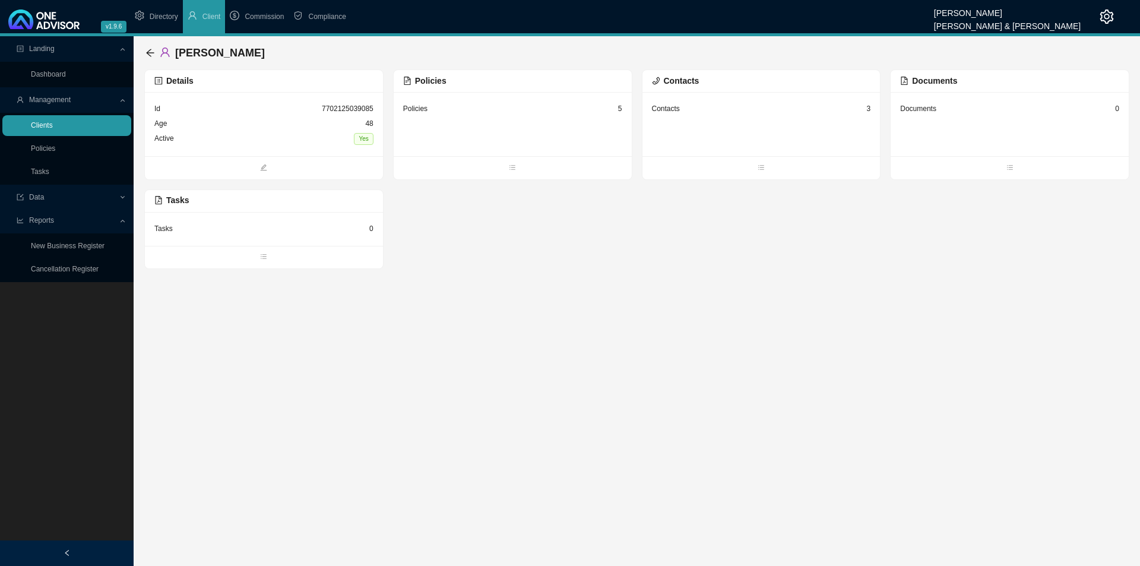
click at [53, 125] on link "Clients" at bounding box center [42, 125] width 22 height 8
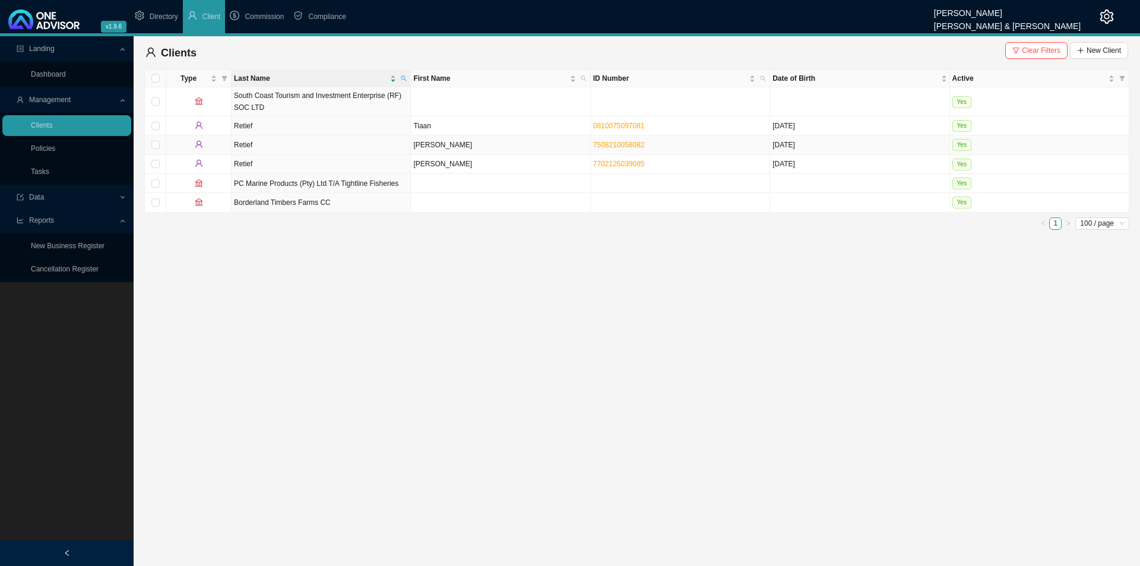
click at [441, 140] on td "[PERSON_NAME]" at bounding box center [500, 144] width 179 height 19
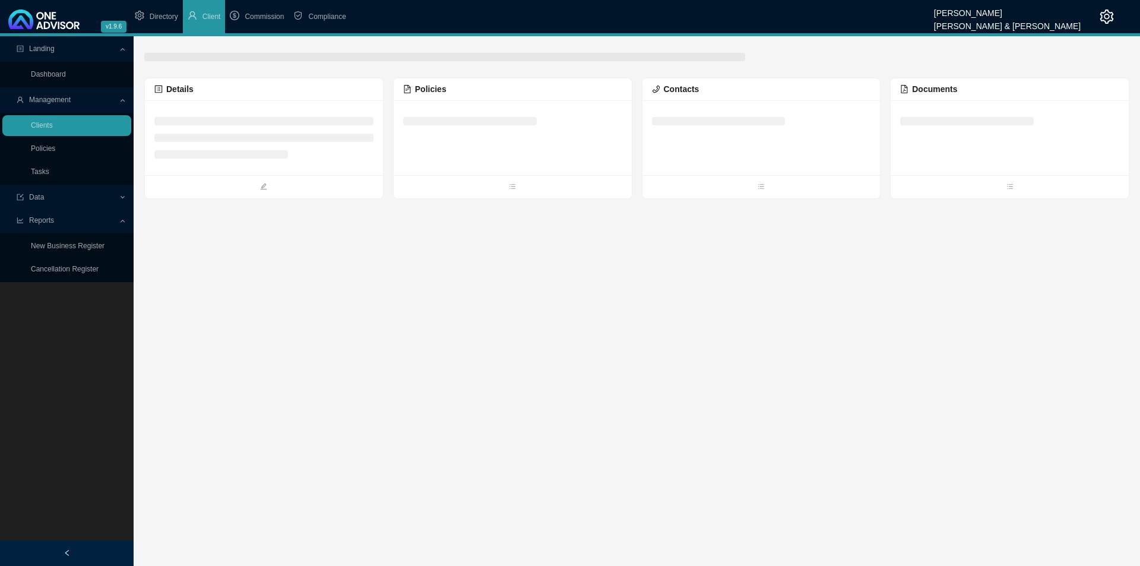
click at [482, 119] on li at bounding box center [470, 121] width 134 height 8
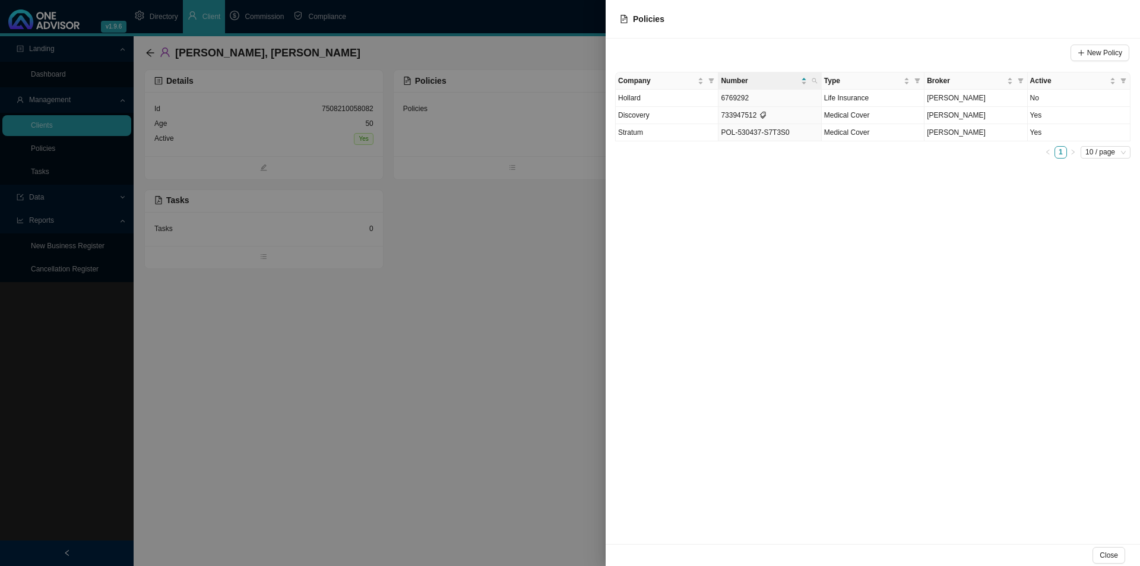
click at [290, 313] on div at bounding box center [570, 283] width 1140 height 566
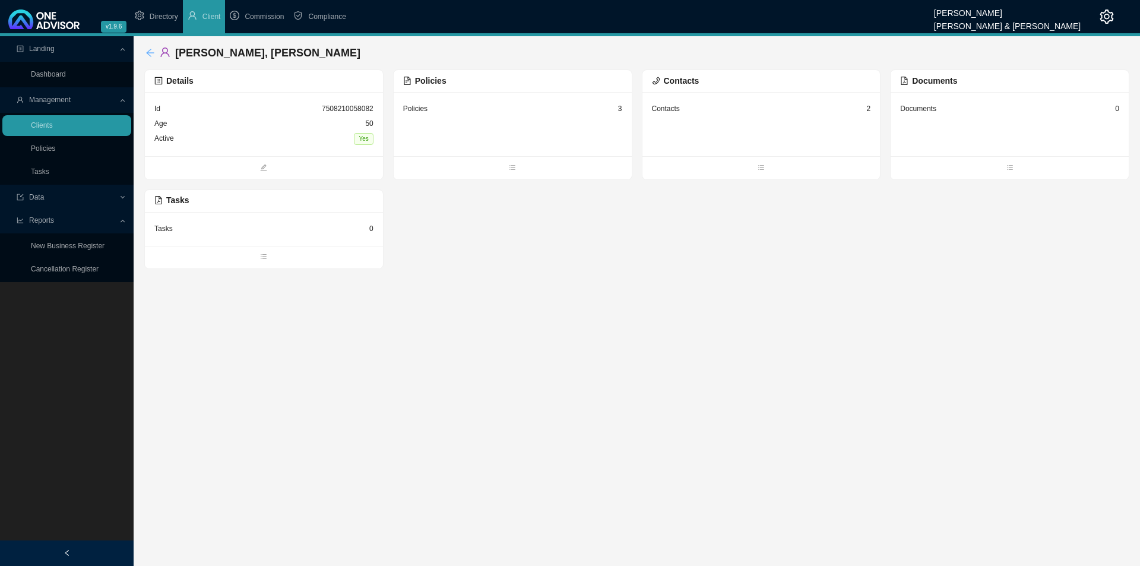
click at [148, 51] on icon "arrow-left" at bounding box center [150, 53] width 8 height 8
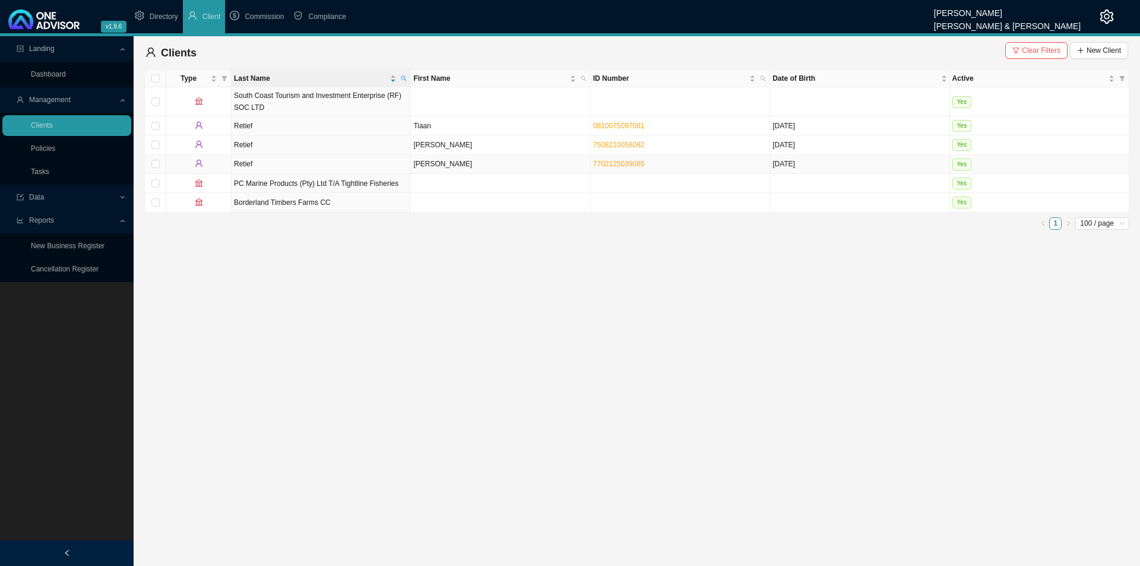
click at [452, 164] on td "[PERSON_NAME]" at bounding box center [500, 164] width 179 height 19
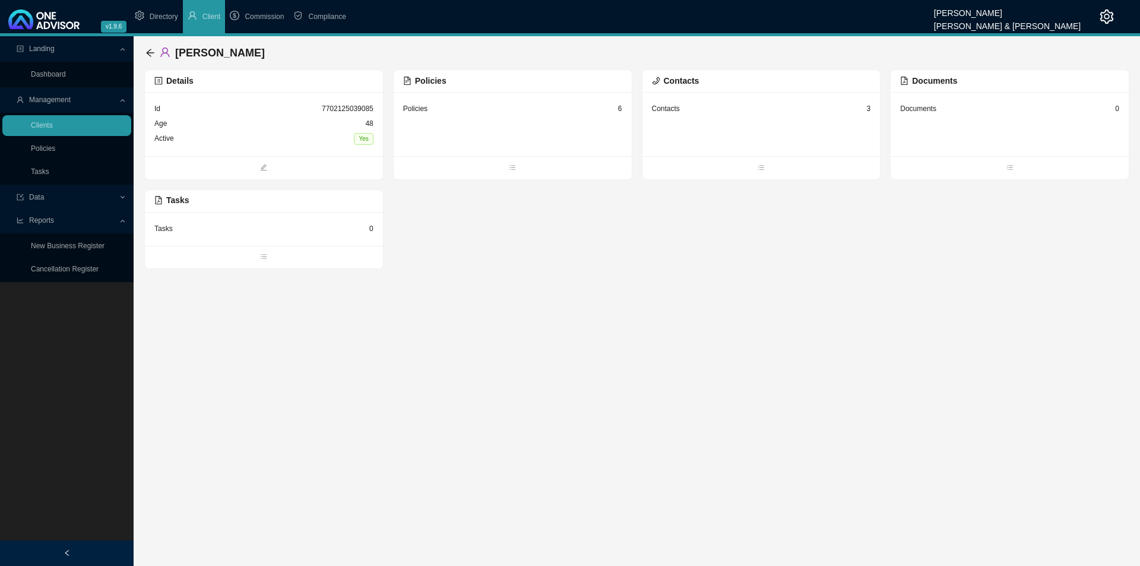
click at [529, 106] on div "Policies 6" at bounding box center [512, 109] width 219 height 15
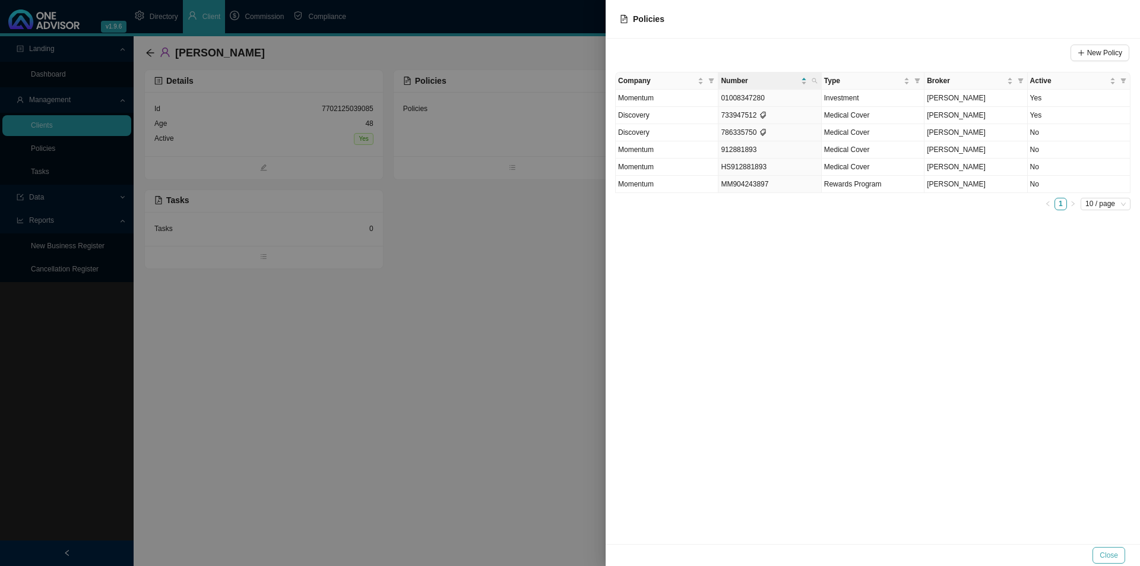
click at [1111, 555] on span "Close" at bounding box center [1109, 555] width 18 height 12
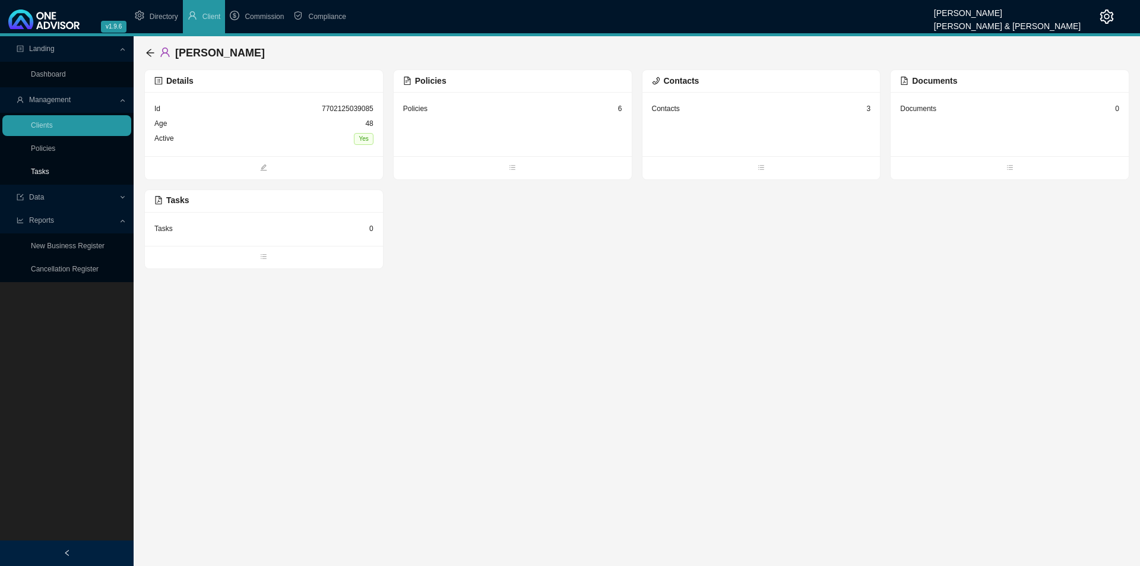
click at [35, 175] on link "Tasks" at bounding box center [40, 171] width 18 height 8
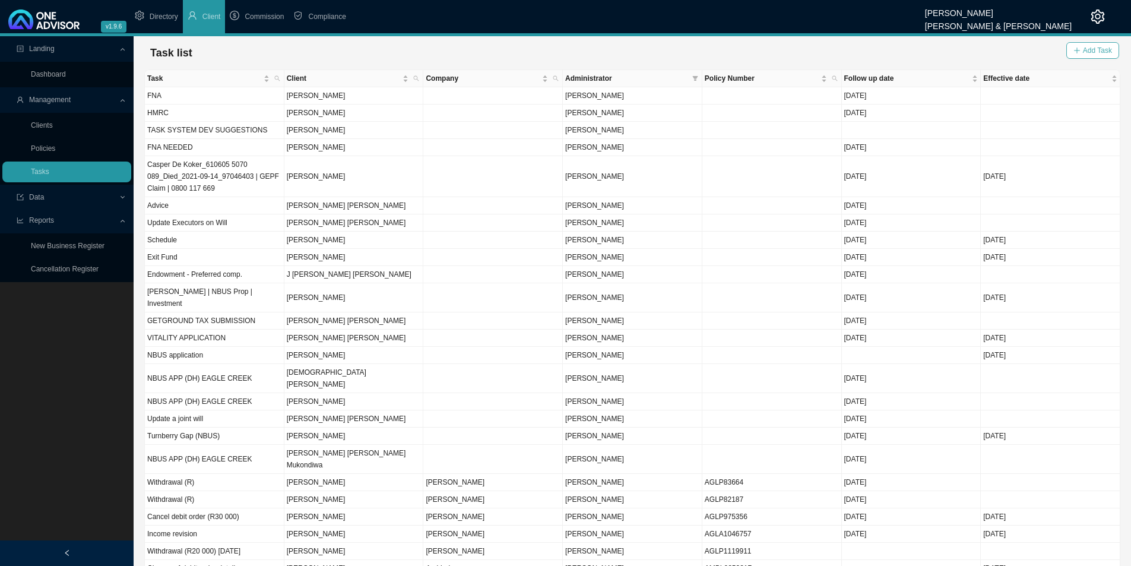
click at [1087, 50] on span "Add Task" at bounding box center [1097, 51] width 29 height 12
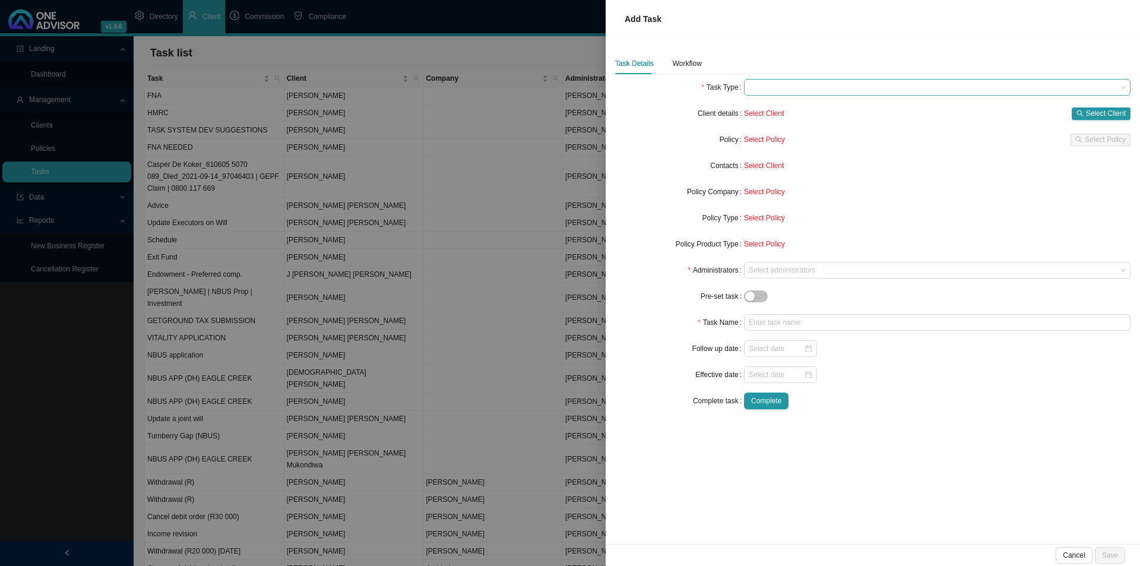
click at [777, 84] on span at bounding box center [937, 87] width 377 height 15
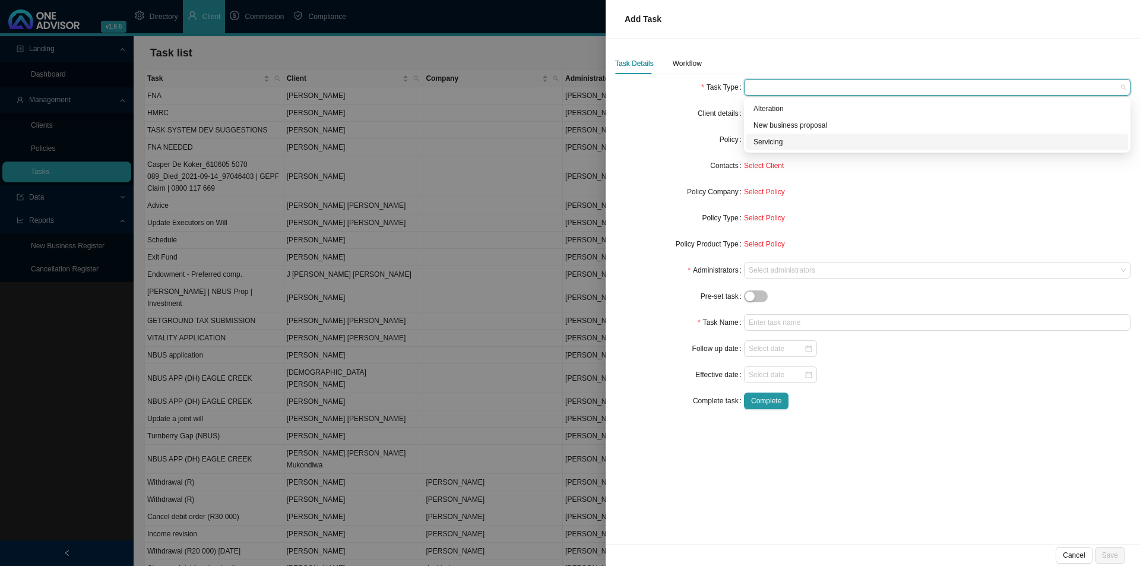
drag, startPoint x: 770, startPoint y: 137, endPoint x: 831, endPoint y: 135, distance: 61.8
click at [770, 137] on div "Servicing" at bounding box center [938, 142] width 368 height 12
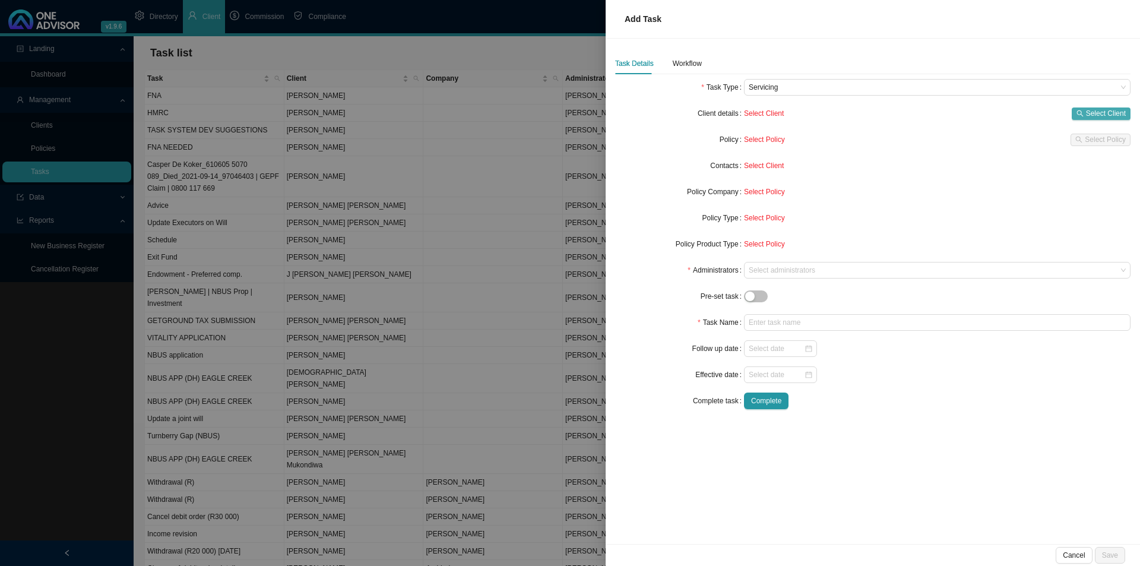
click at [1097, 113] on span "Select Client" at bounding box center [1106, 113] width 40 height 12
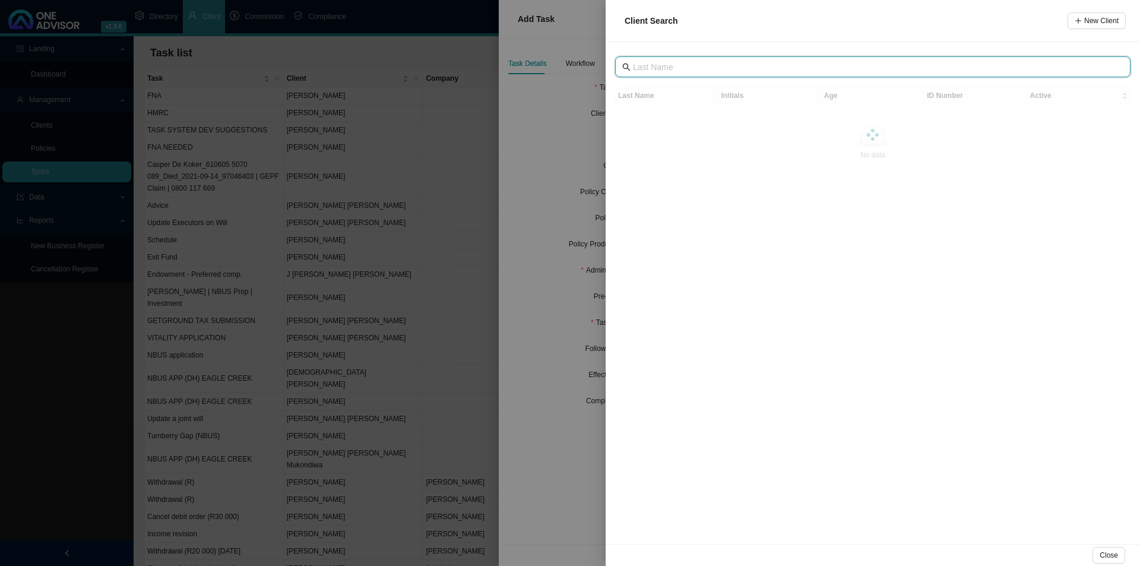
click at [689, 68] on input "text" at bounding box center [874, 67] width 482 height 13
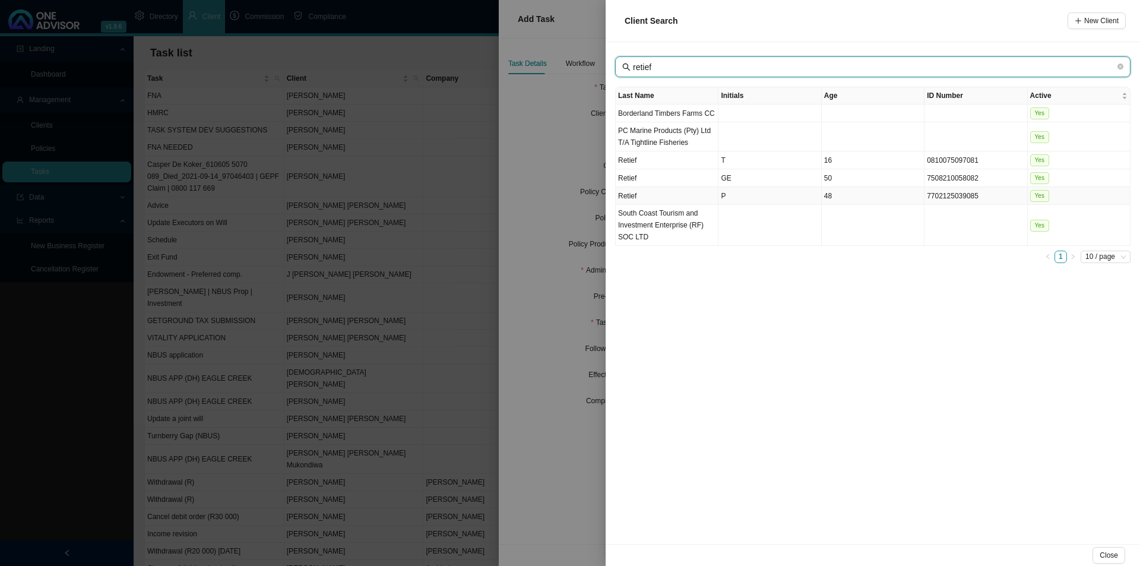
type input "retief"
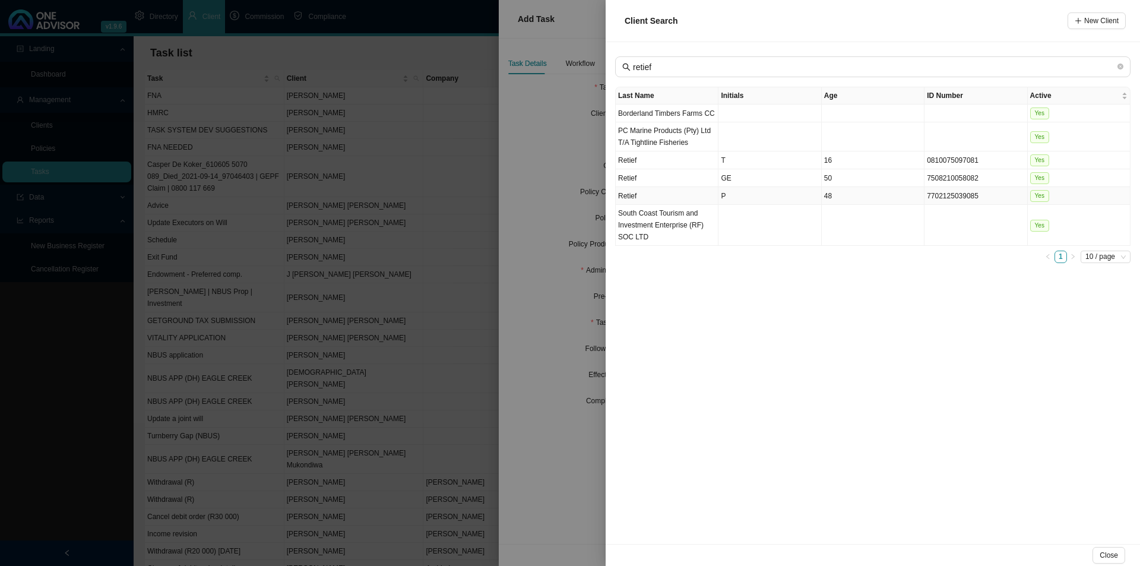
click at [735, 198] on td "P" at bounding box center [770, 196] width 103 height 18
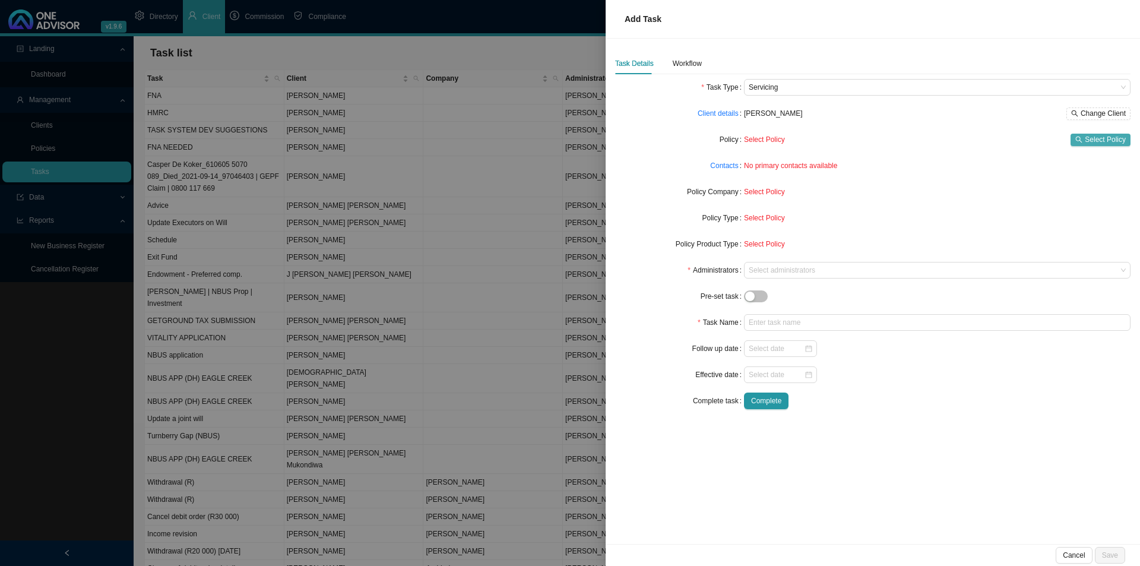
click at [1096, 142] on span "Select Policy" at bounding box center [1105, 140] width 41 height 12
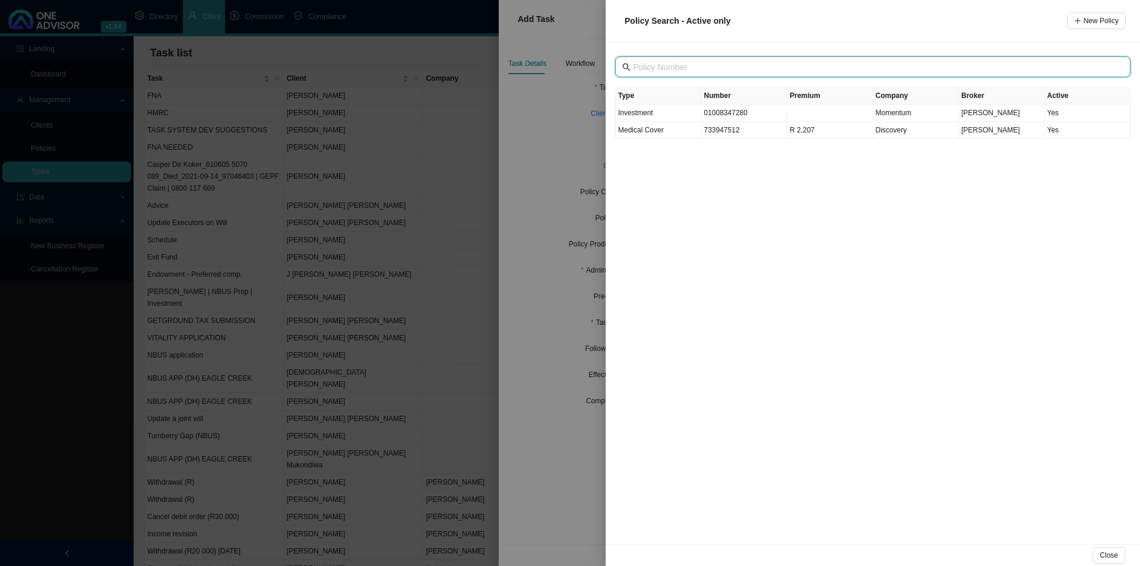
click at [658, 71] on input "text" at bounding box center [874, 67] width 482 height 13
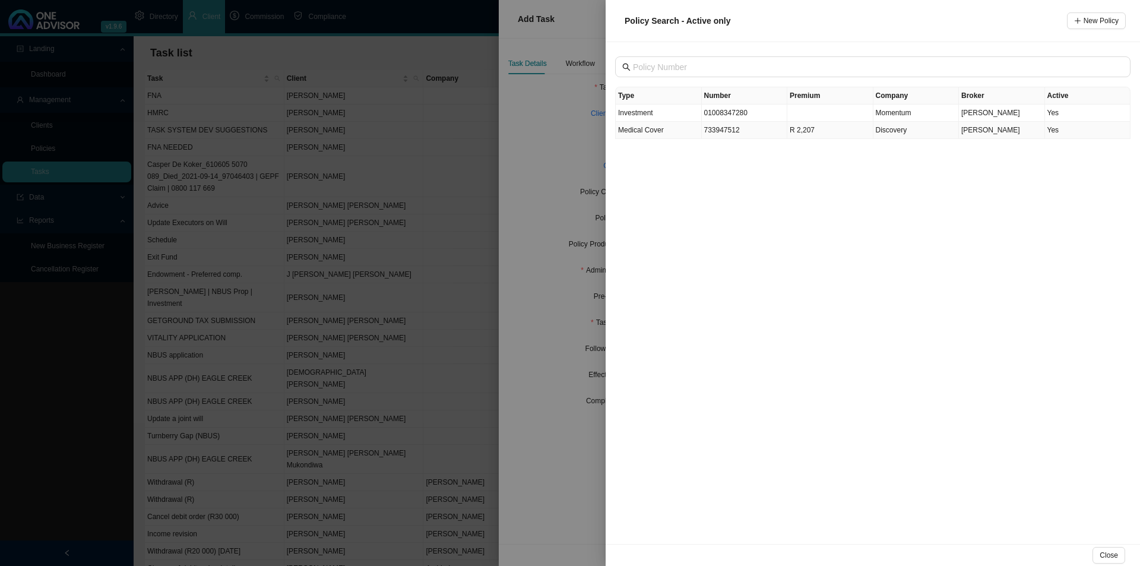
click at [721, 136] on td "733947512" at bounding box center [745, 130] width 86 height 17
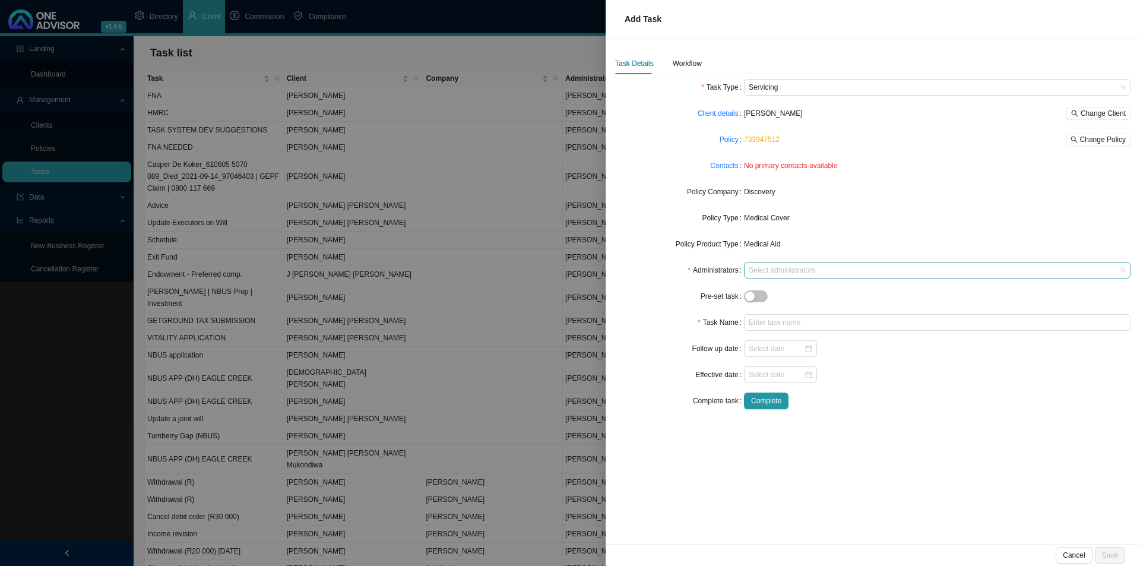
click at [781, 270] on div at bounding box center [931, 270] width 371 height 9
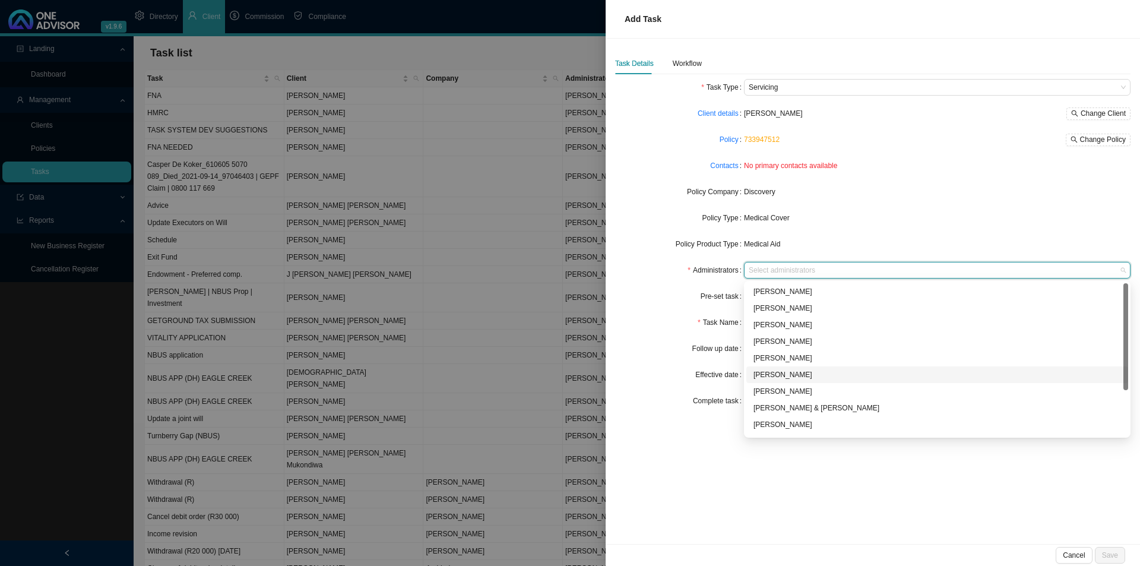
scroll to position [59, 0]
click at [778, 396] on div "[PERSON_NAME]" at bounding box center [938, 399] width 368 height 12
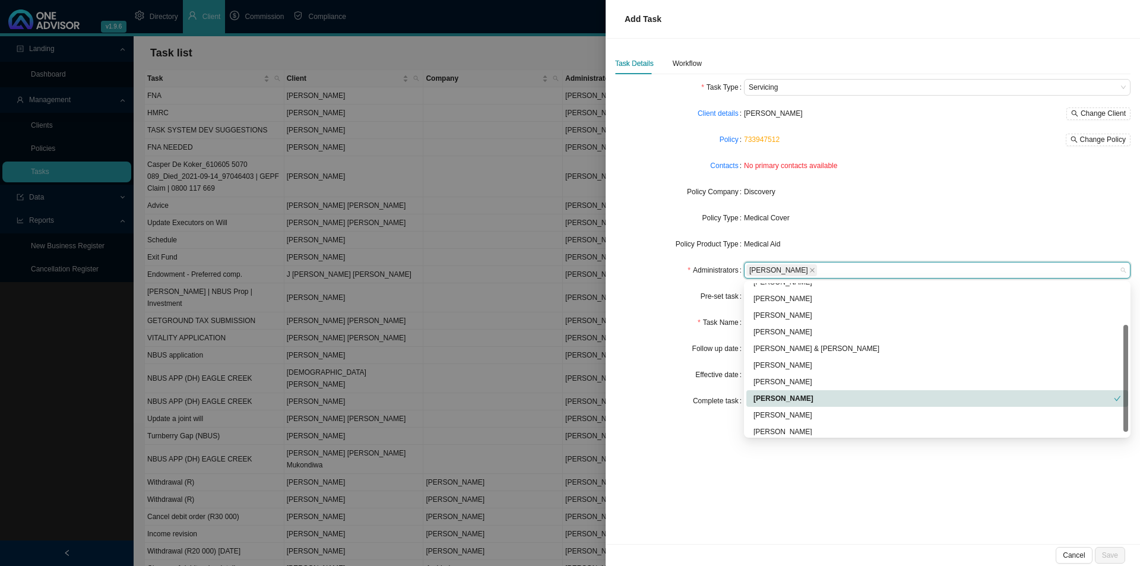
click at [679, 318] on div "Task Name" at bounding box center [679, 322] width 129 height 17
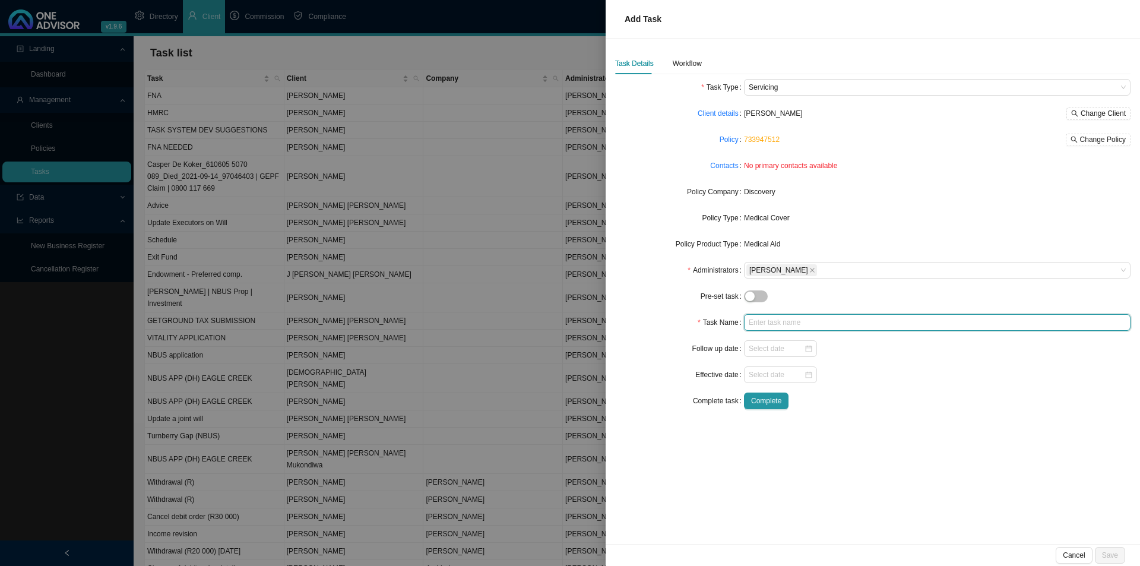
click at [773, 322] on input "text" at bounding box center [937, 322] width 387 height 17
type input "Missed premium ([DATE])"
click at [697, 58] on div "Workflow" at bounding box center [687, 64] width 29 height 12
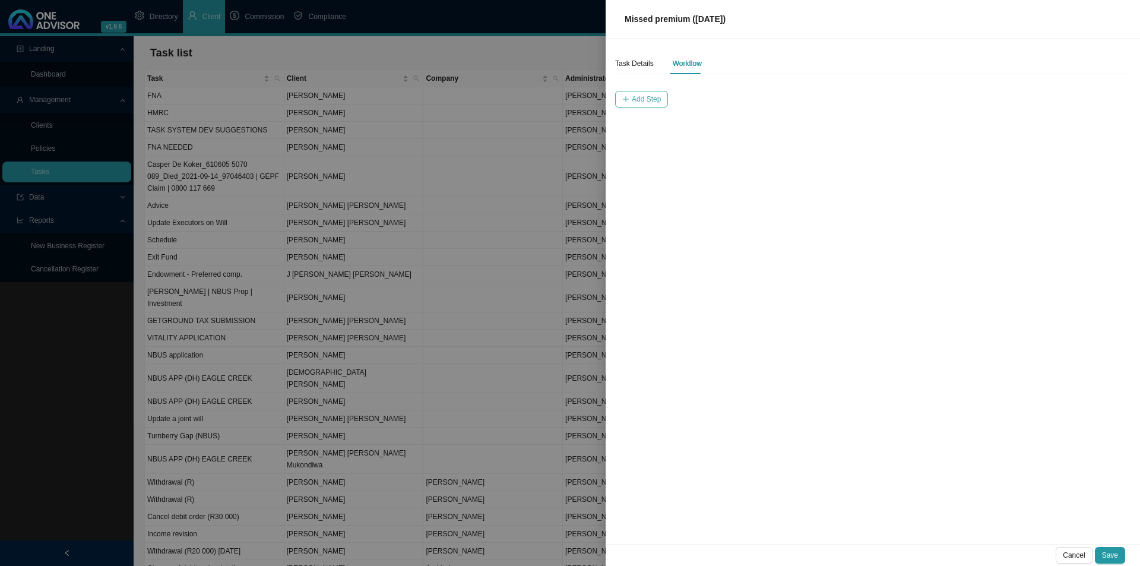
click at [647, 99] on span "Add Step" at bounding box center [646, 99] width 29 height 12
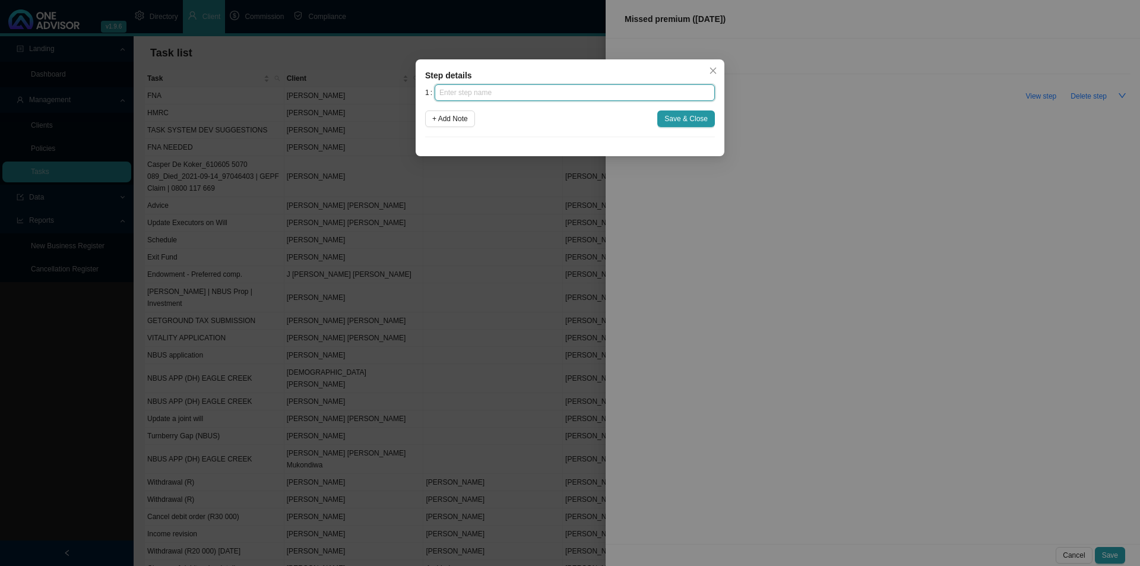
click at [492, 94] on input "text" at bounding box center [575, 92] width 280 height 17
type input "Insurer notification"
click button "Save & Close" at bounding box center [686, 118] width 58 height 17
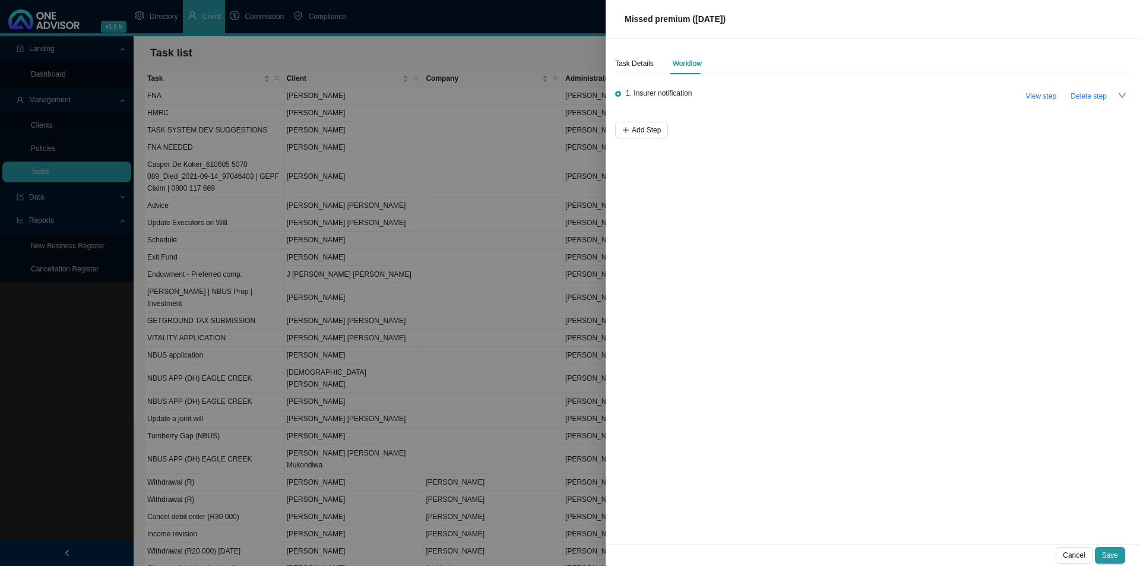
click at [648, 140] on div "Task Details Workflow 1. Insurer notification View step Delete step Add Step" at bounding box center [873, 291] width 534 height 505
click at [648, 129] on span "Add Step" at bounding box center [646, 130] width 29 height 12
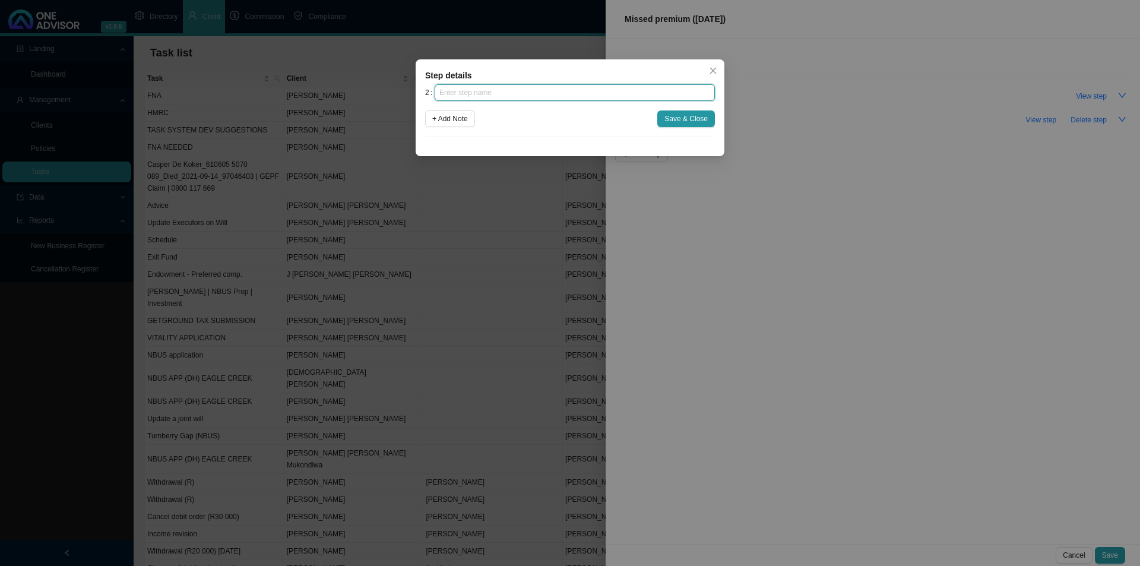
click at [565, 93] on input "text" at bounding box center [575, 92] width 280 height 17
type input "I"
type input "Investigation"
click at [659, 114] on button "Save & Close" at bounding box center [686, 118] width 58 height 17
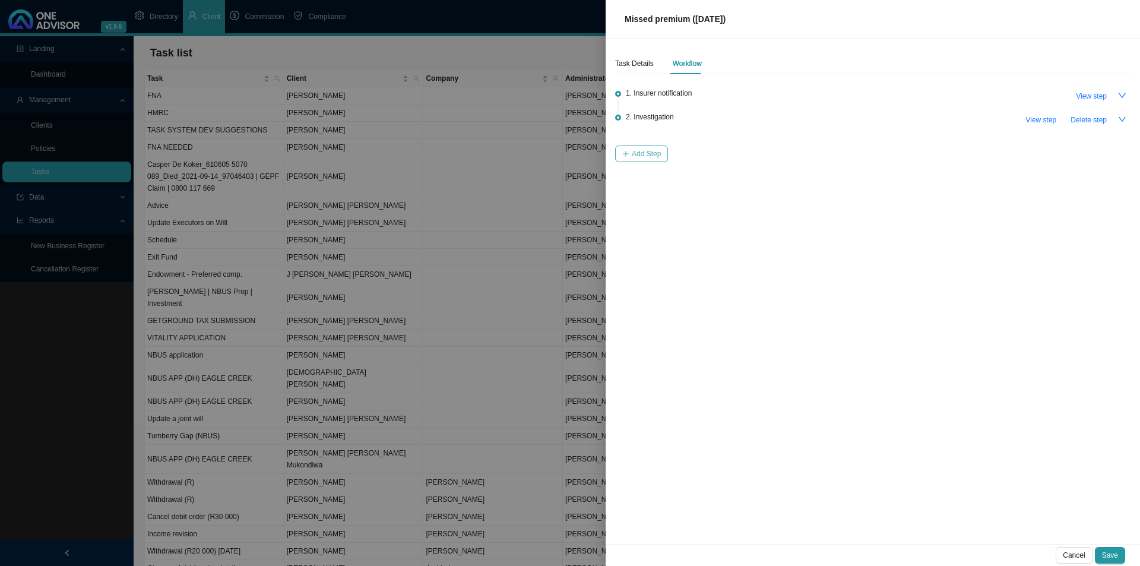
click at [647, 153] on span "Add Step" at bounding box center [646, 154] width 29 height 12
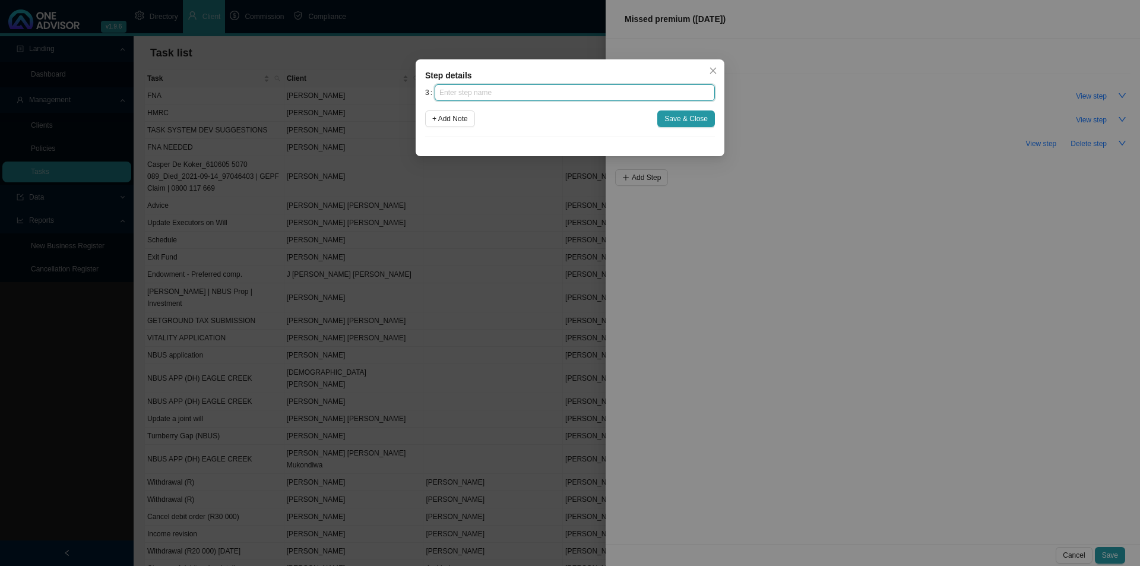
click at [558, 90] on input "text" at bounding box center [575, 92] width 280 height 17
click at [460, 91] on input "text" at bounding box center [575, 92] width 280 height 17
type input "Client notification (1)"
click at [695, 112] on div "3 Client notification (1) + Add Note Save & Close" at bounding box center [570, 110] width 290 height 53
click at [690, 116] on span "Save & Close" at bounding box center [685, 119] width 43 height 12
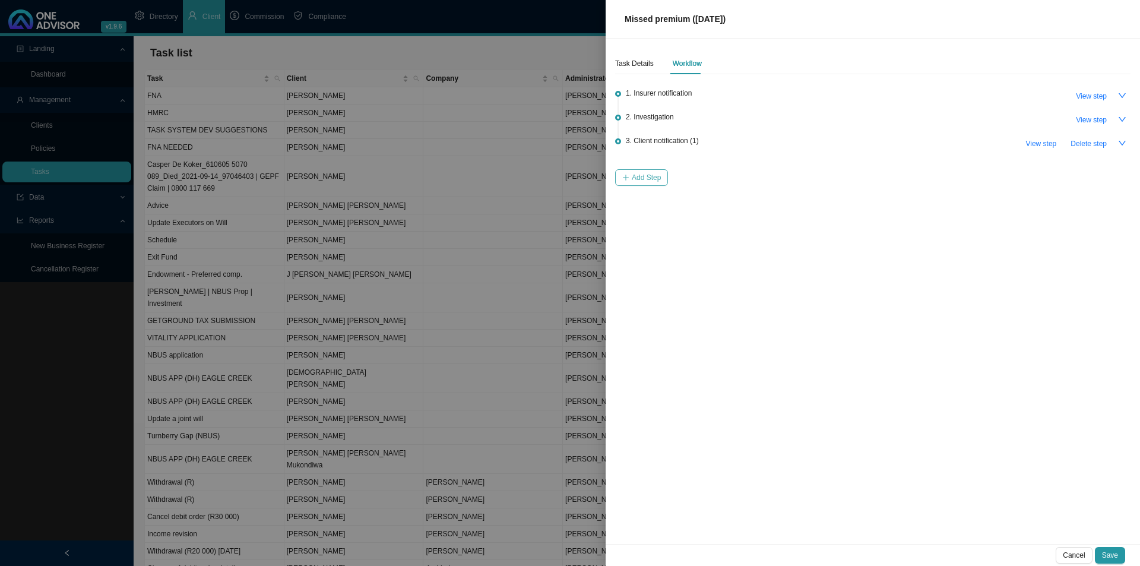
click at [648, 172] on span "Add Step" at bounding box center [646, 178] width 29 height 12
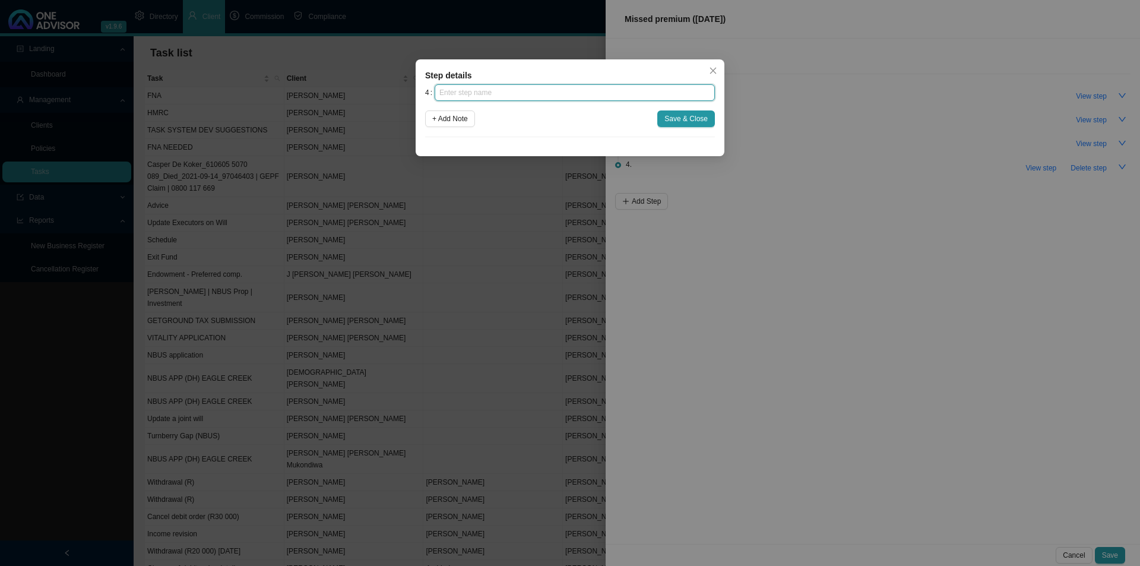
click at [531, 96] on input "text" at bounding box center [575, 92] width 280 height 17
type input "Follow up"
drag, startPoint x: 681, startPoint y: 117, endPoint x: 669, endPoint y: 150, distance: 35.3
click at [680, 119] on span "Save & Close" at bounding box center [685, 119] width 43 height 12
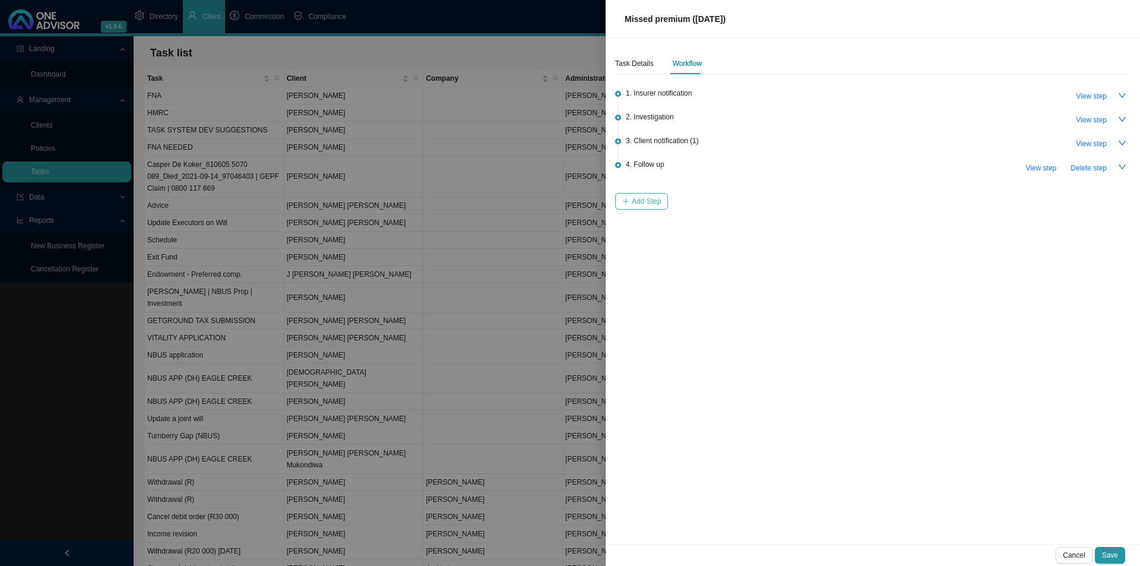
click at [659, 195] on span "Add Step" at bounding box center [646, 201] width 29 height 12
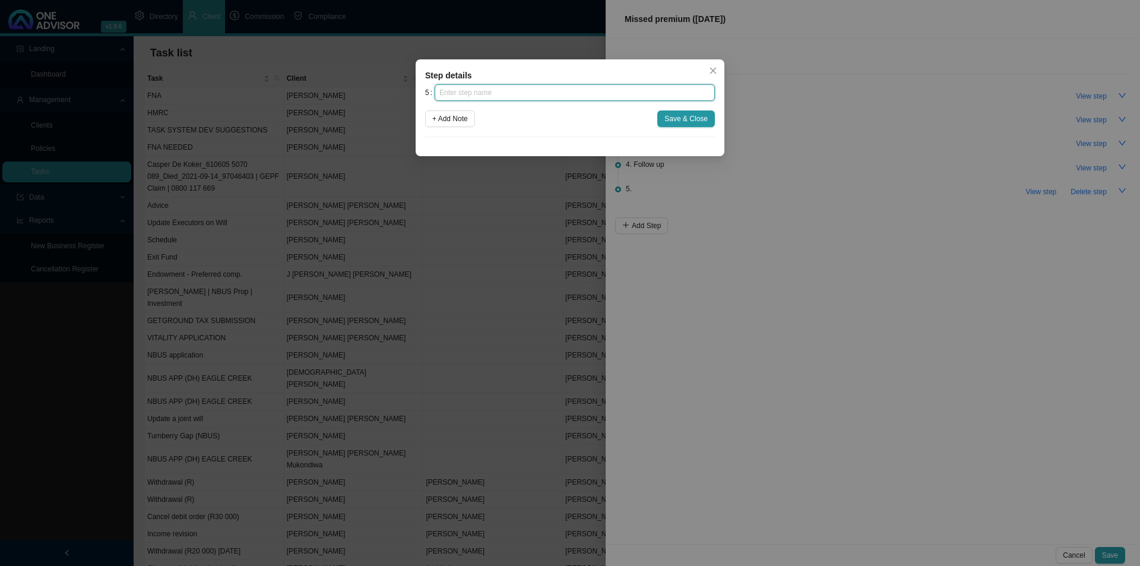
click at [506, 94] on input "text" at bounding box center [575, 92] width 280 height 17
type input "Instruction received"
click at [667, 112] on button "Save & Close" at bounding box center [686, 118] width 58 height 17
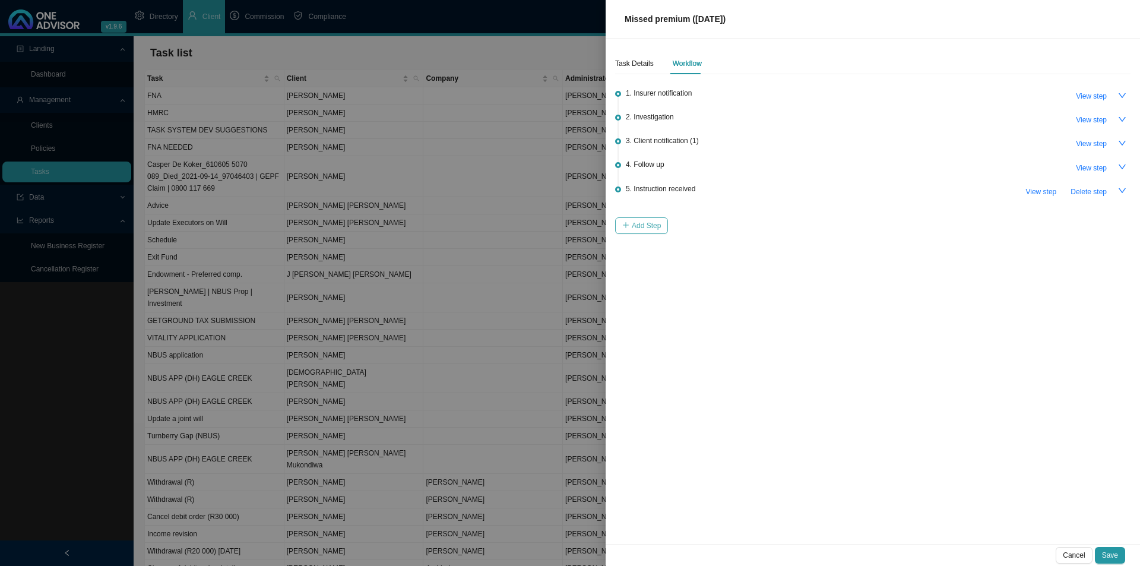
click at [637, 217] on button "Add Step" at bounding box center [641, 225] width 53 height 17
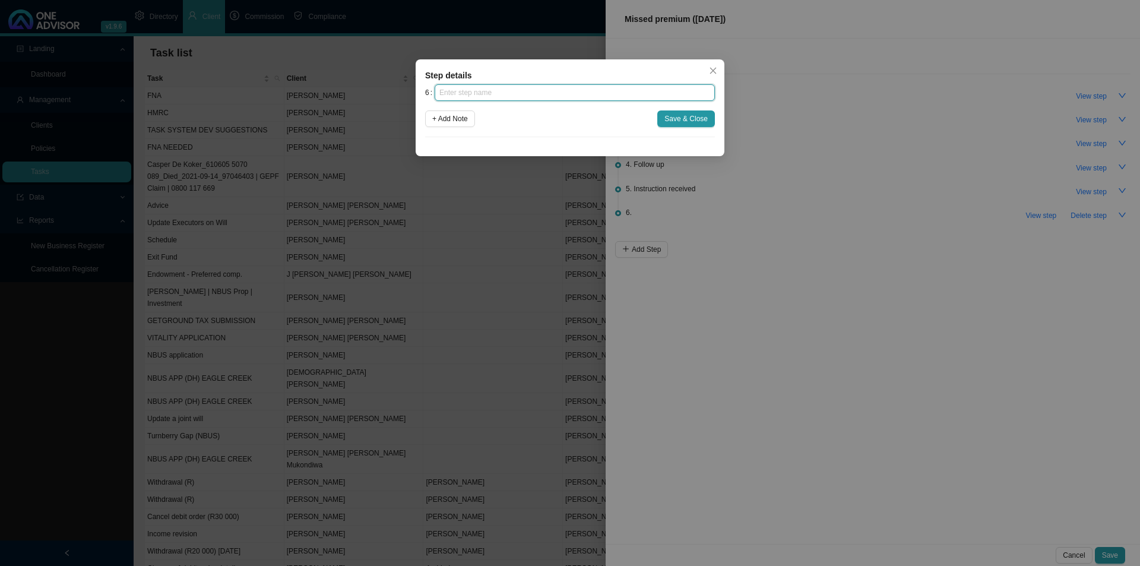
click at [548, 97] on input "text" at bounding box center [575, 92] width 280 height 17
type input "Submission"
click at [664, 122] on button "Save & Close" at bounding box center [686, 118] width 58 height 17
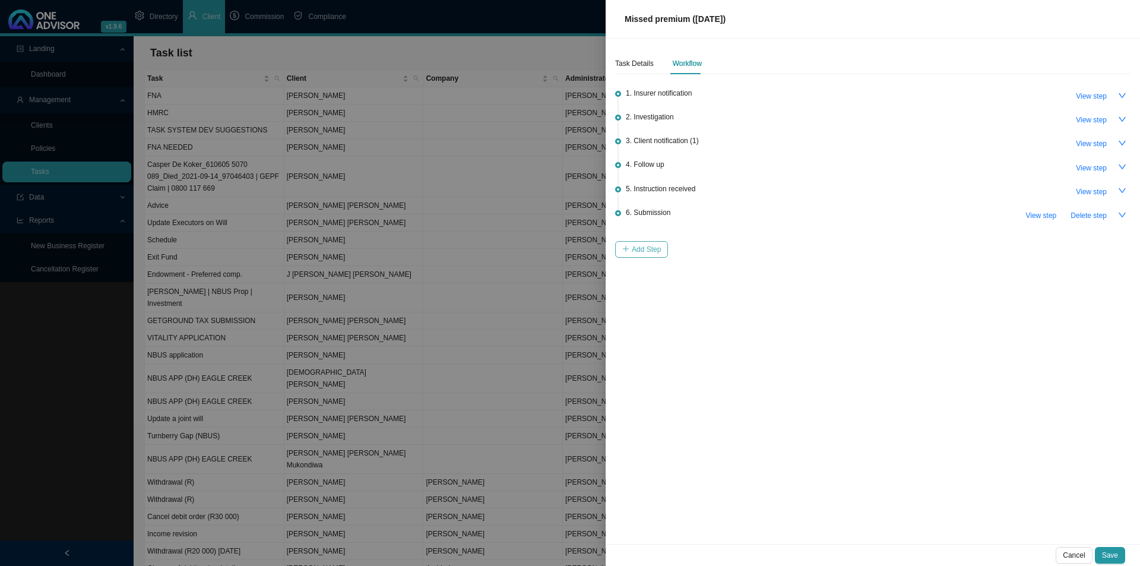
click at [629, 249] on icon "plus" at bounding box center [625, 248] width 7 height 7
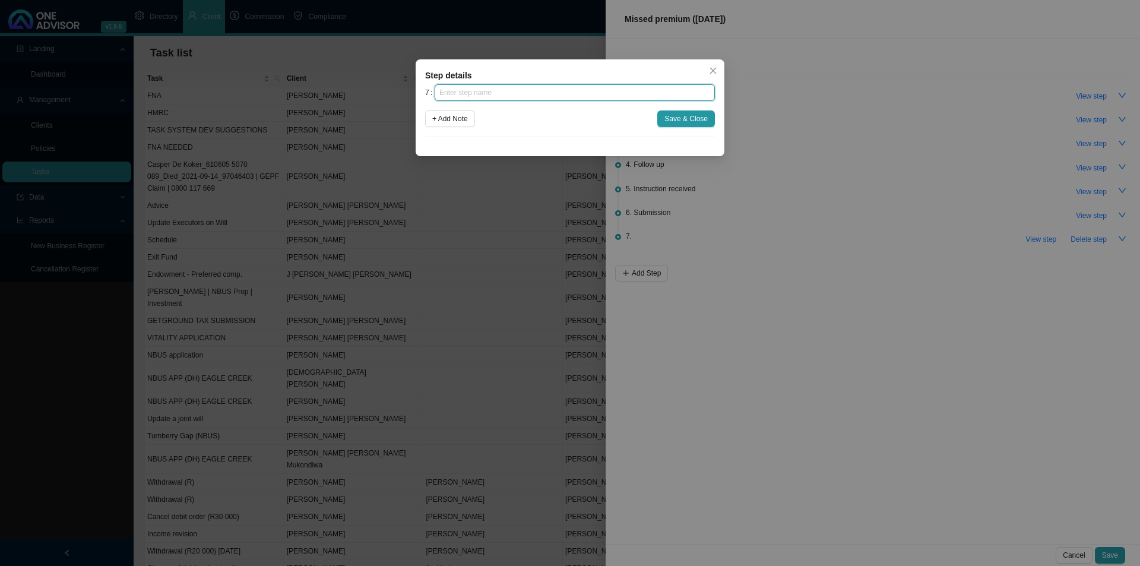
click at [519, 93] on input "text" at bounding box center [575, 92] width 280 height 17
type input "Confirmation of works done"
click at [664, 120] on button "Save & Close" at bounding box center [686, 118] width 58 height 17
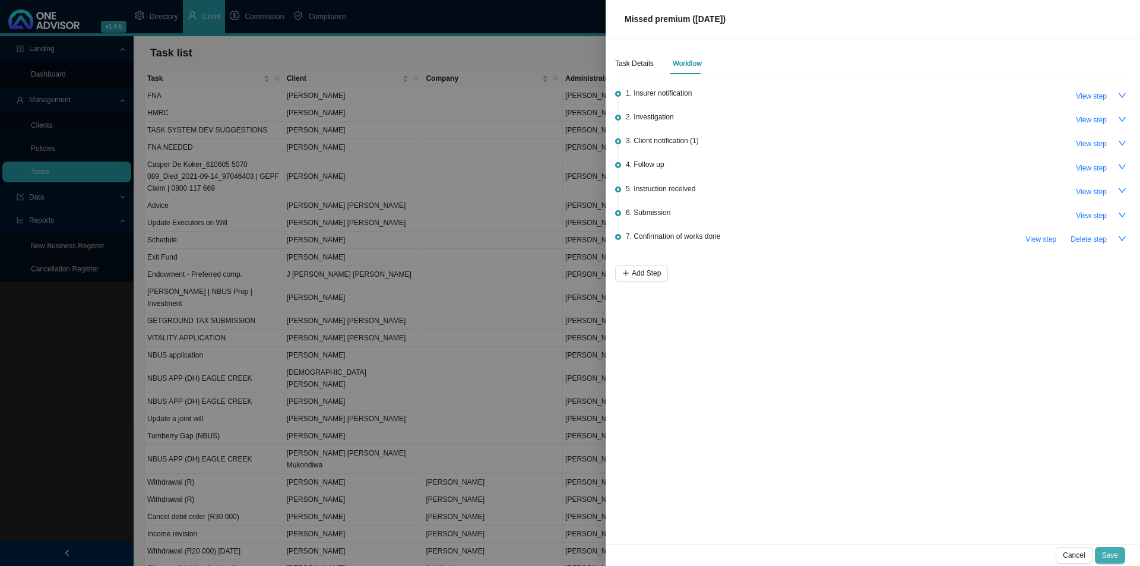
click at [1118, 553] on span "Save" at bounding box center [1110, 555] width 16 height 12
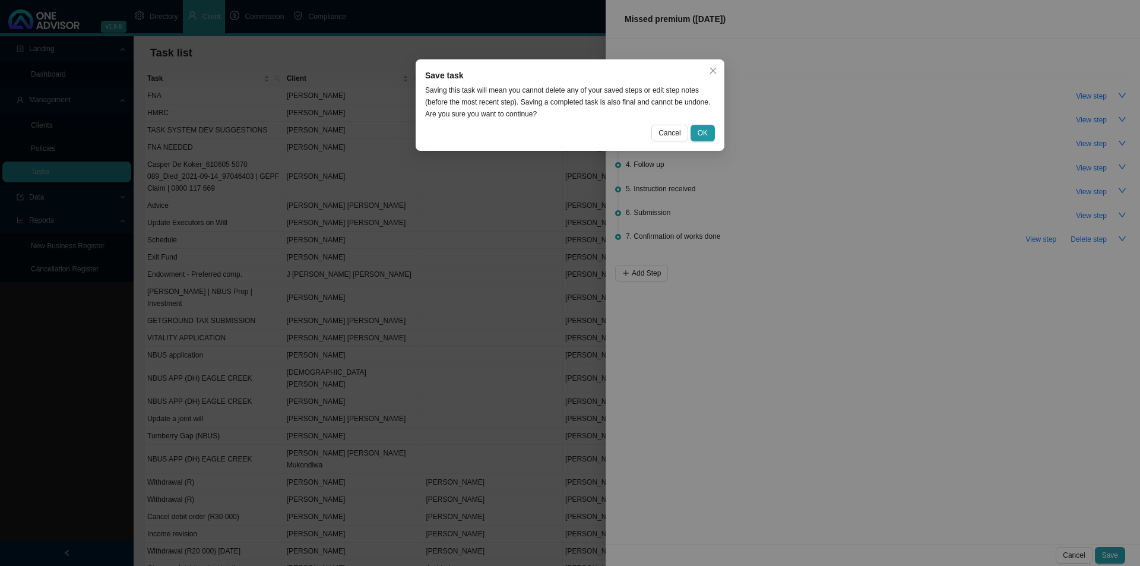
drag, startPoint x: 704, startPoint y: 133, endPoint x: 771, endPoint y: 151, distance: 69.6
click at [703, 135] on span "OK" at bounding box center [703, 133] width 10 height 12
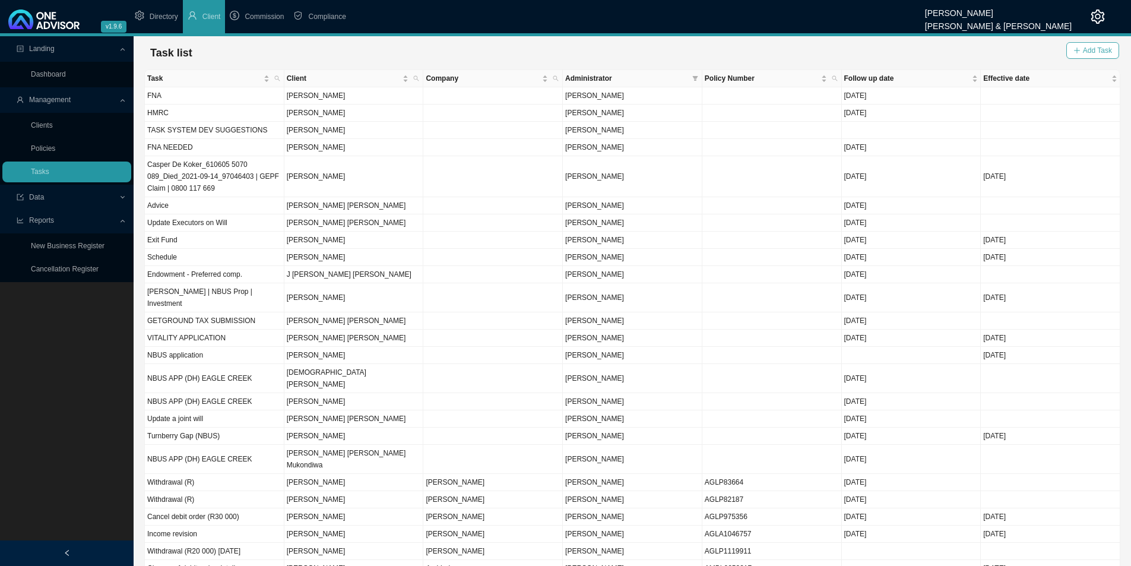
click at [1080, 47] on icon "plus" at bounding box center [1077, 50] width 7 height 7
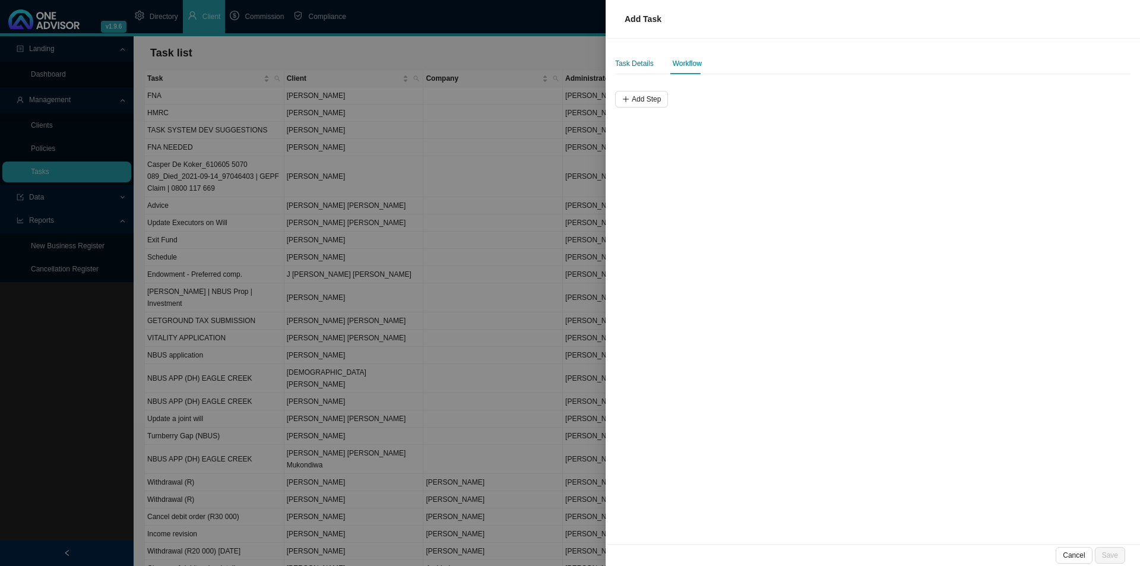
click at [638, 64] on div "Task Details" at bounding box center [634, 64] width 39 height 12
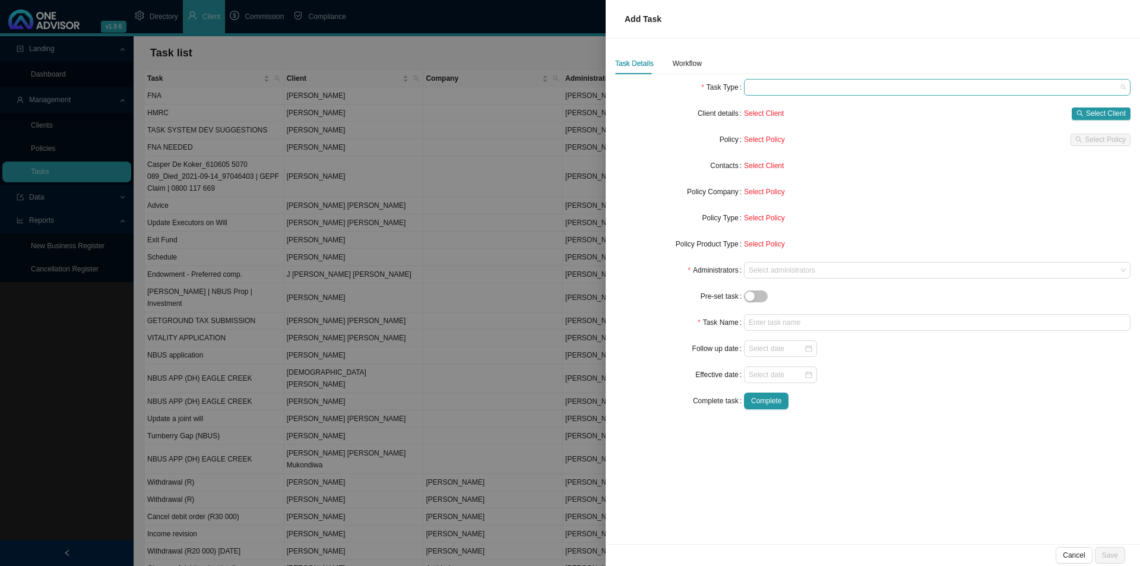
click at [821, 93] on span at bounding box center [937, 87] width 377 height 15
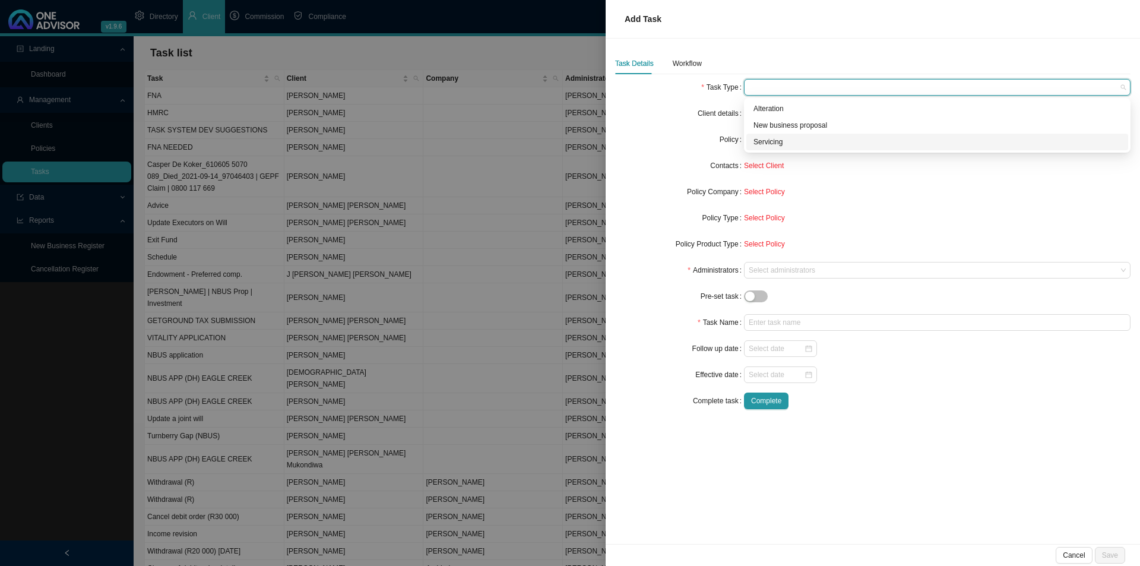
click at [780, 144] on div "Servicing" at bounding box center [938, 142] width 368 height 12
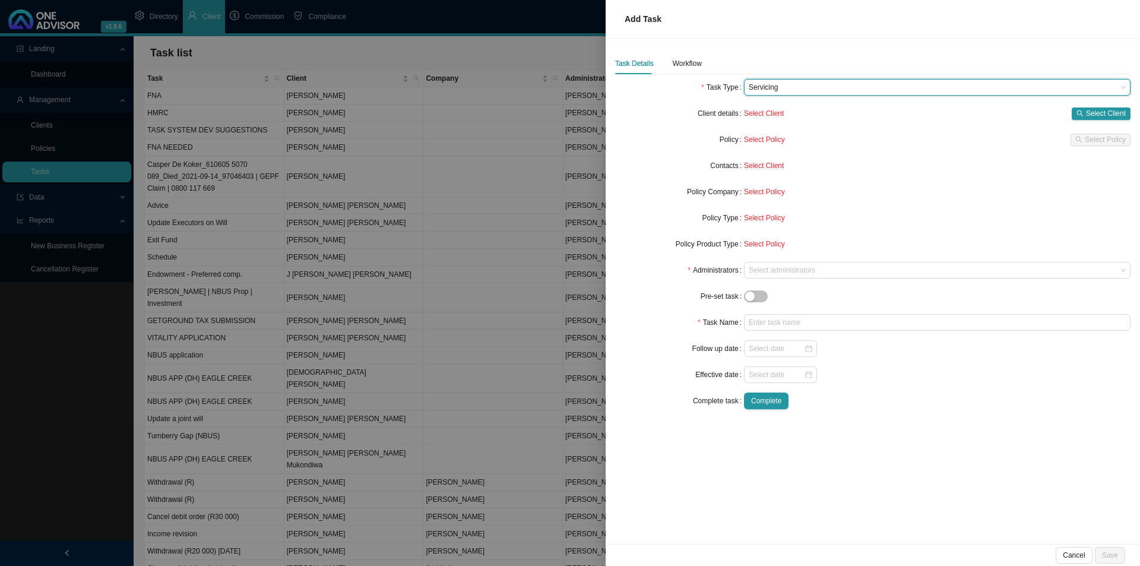
drag, startPoint x: 642, startPoint y: 145, endPoint x: 750, endPoint y: 188, distance: 115.7
click at [643, 144] on div "Policy" at bounding box center [679, 139] width 129 height 17
click at [1107, 110] on span "Select Client" at bounding box center [1106, 113] width 40 height 12
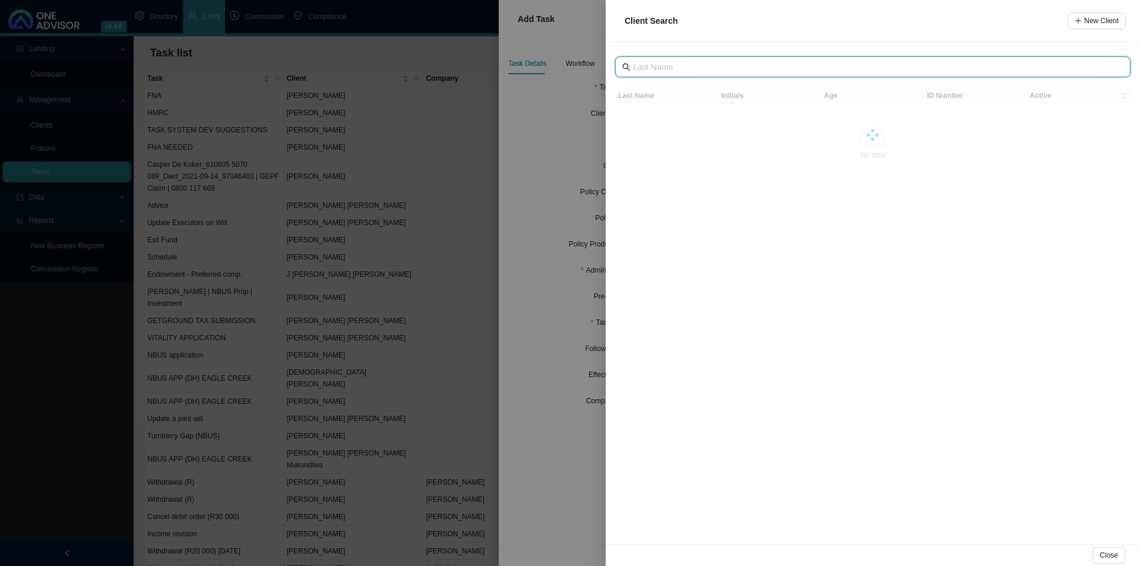
click at [733, 67] on input "text" at bounding box center [874, 67] width 482 height 13
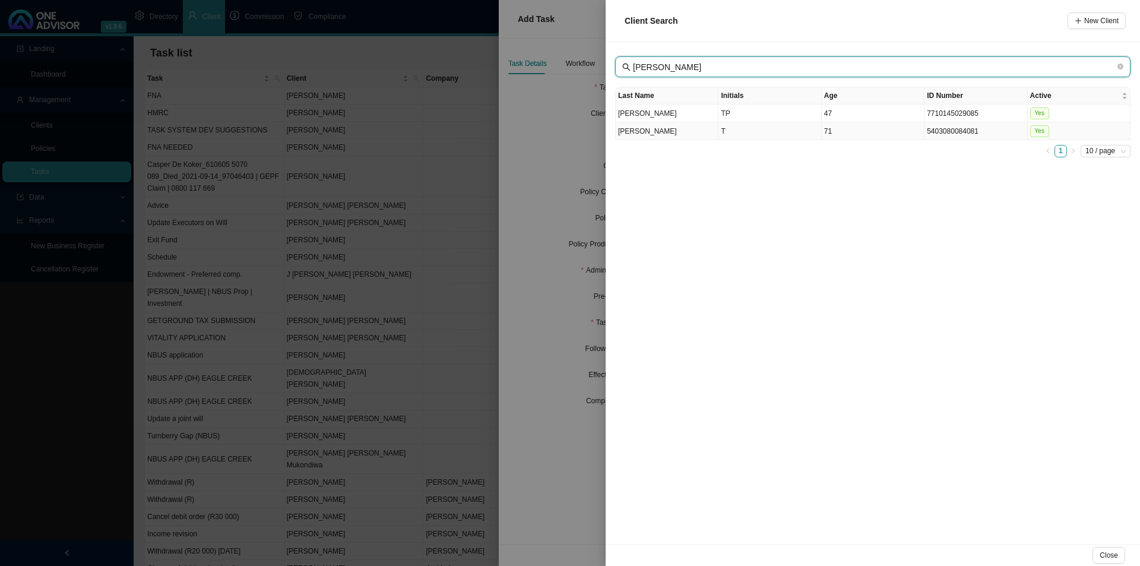
type input "[PERSON_NAME]"
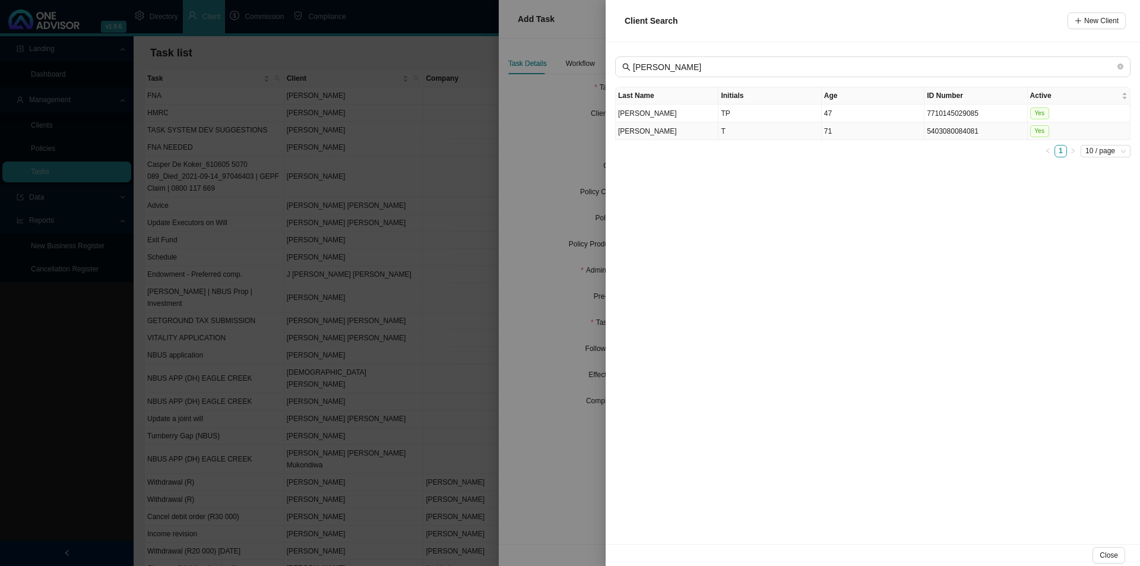
click at [961, 132] on td "5403080084081" at bounding box center [976, 131] width 103 height 18
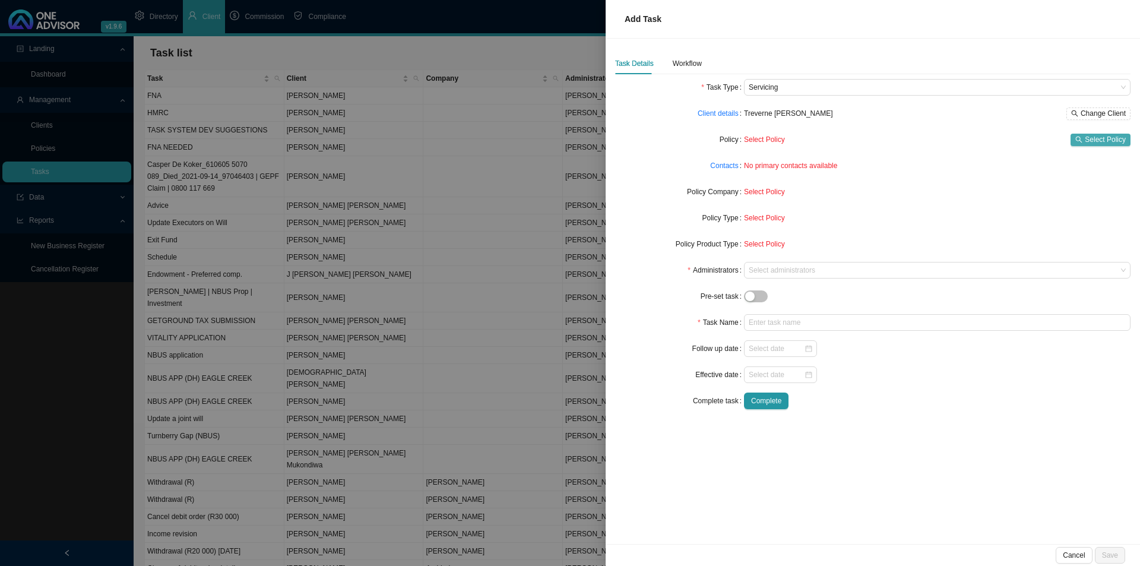
click at [1096, 143] on span "Select Policy" at bounding box center [1105, 140] width 41 height 12
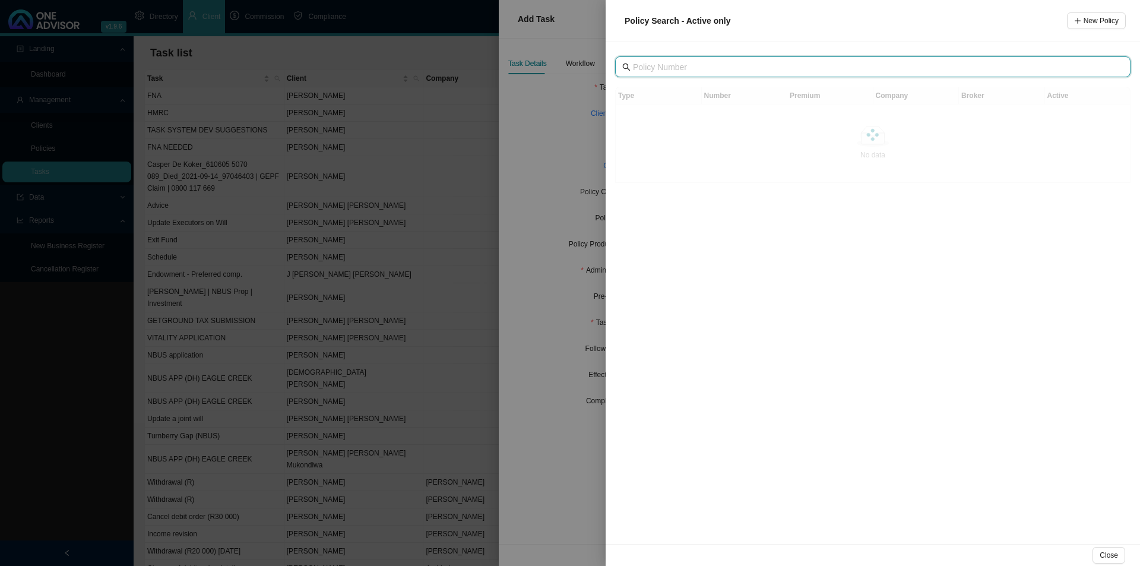
click at [670, 63] on input "text" at bounding box center [874, 67] width 482 height 13
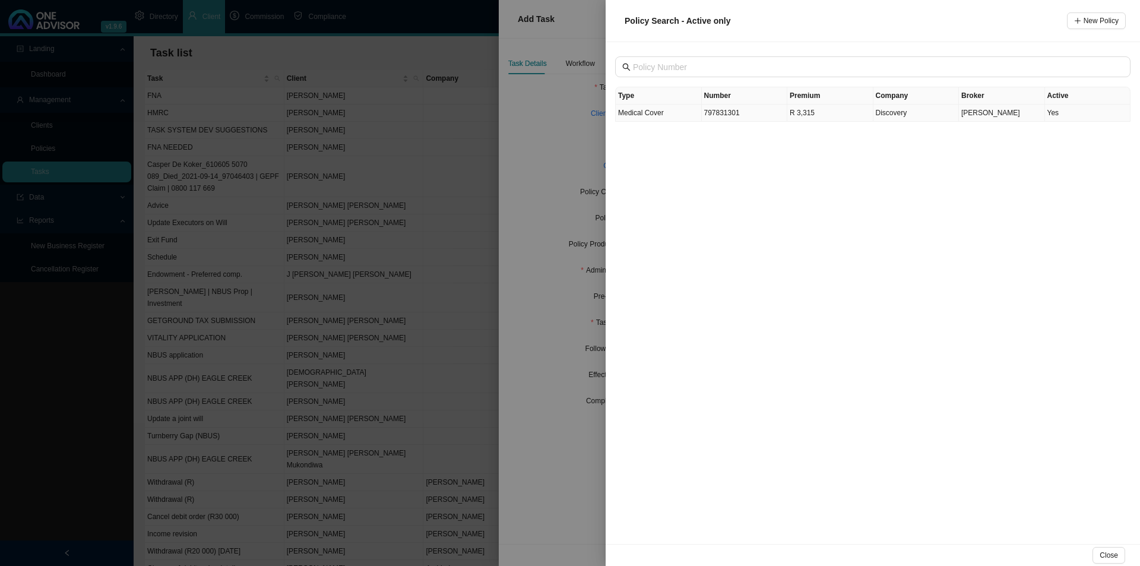
click at [726, 115] on td "797831301" at bounding box center [745, 113] width 86 height 17
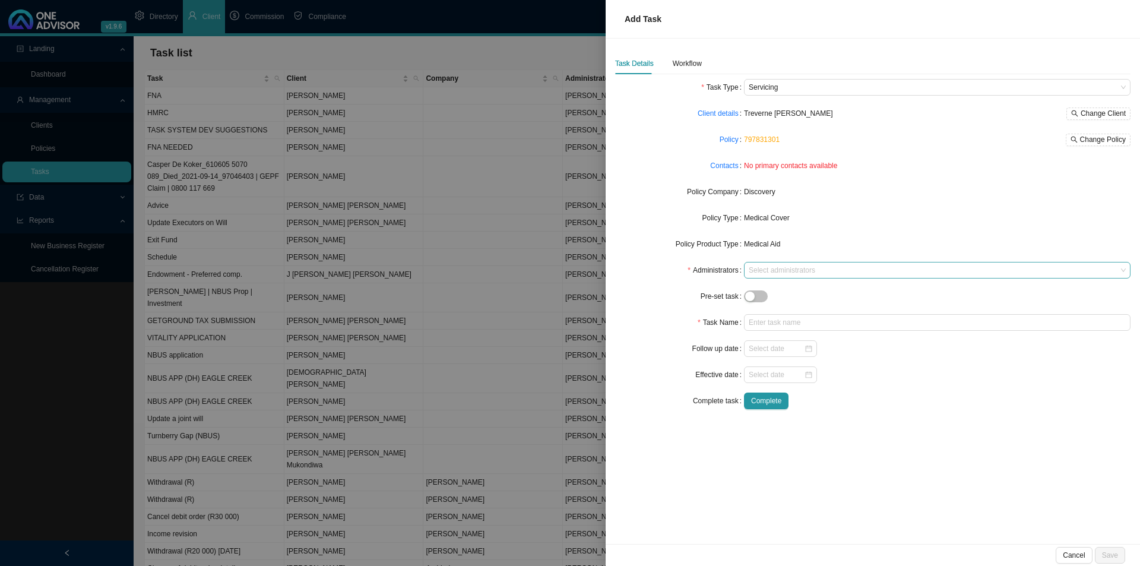
click at [771, 267] on div at bounding box center [931, 270] width 371 height 9
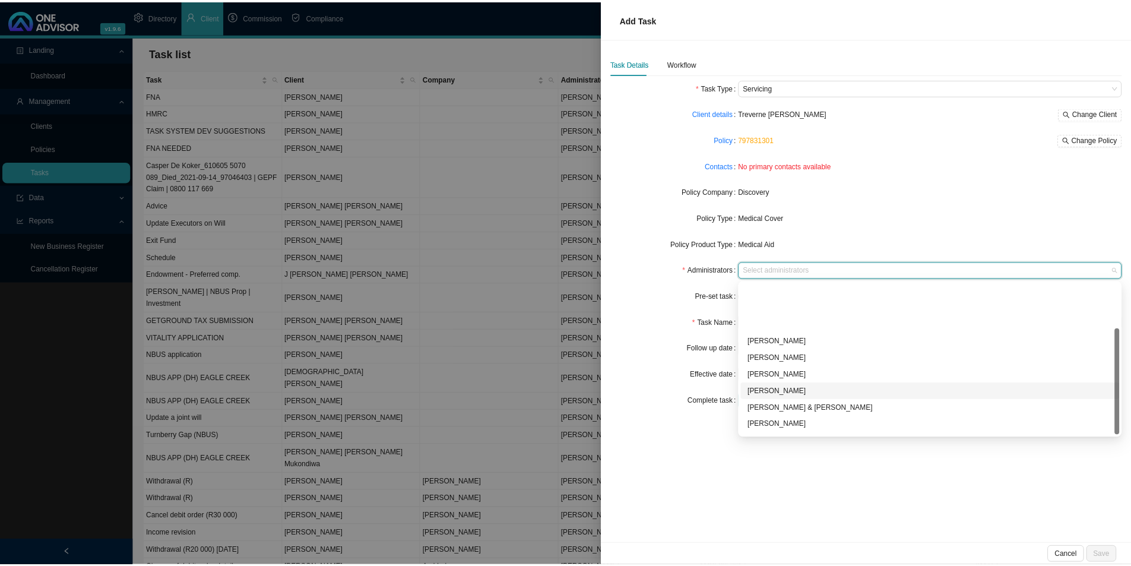
scroll to position [64, 0]
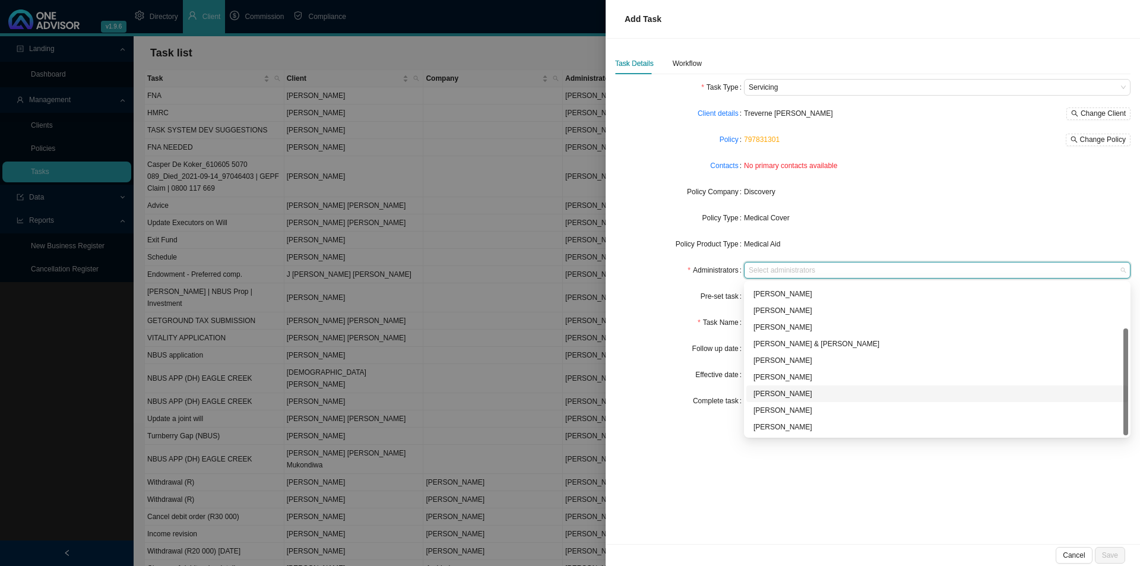
click at [779, 394] on div "[PERSON_NAME]" at bounding box center [938, 394] width 368 height 12
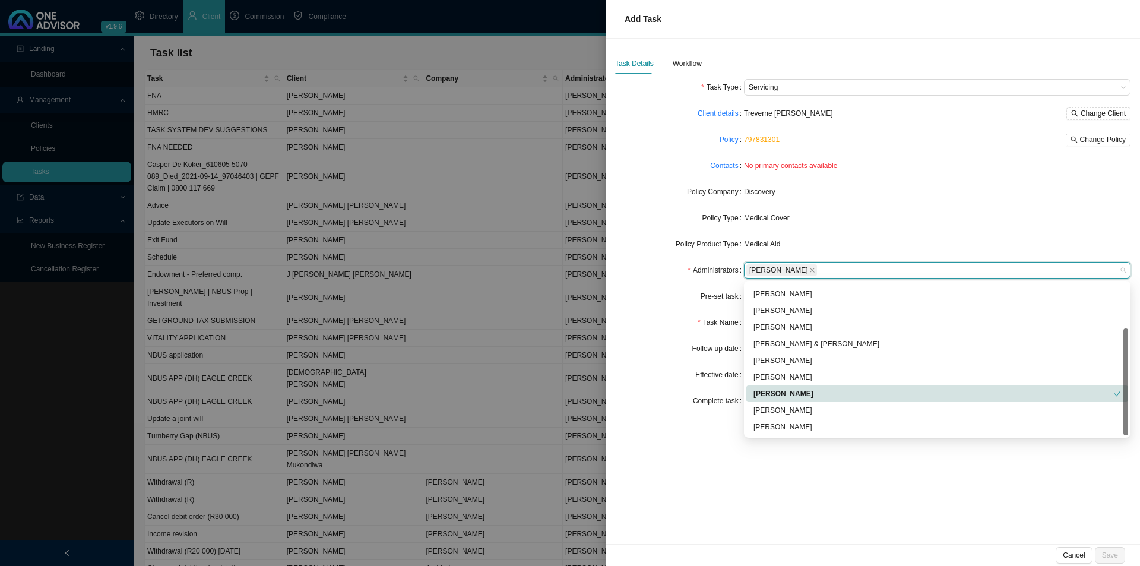
click at [647, 294] on div "Pre-set task" at bounding box center [679, 296] width 129 height 17
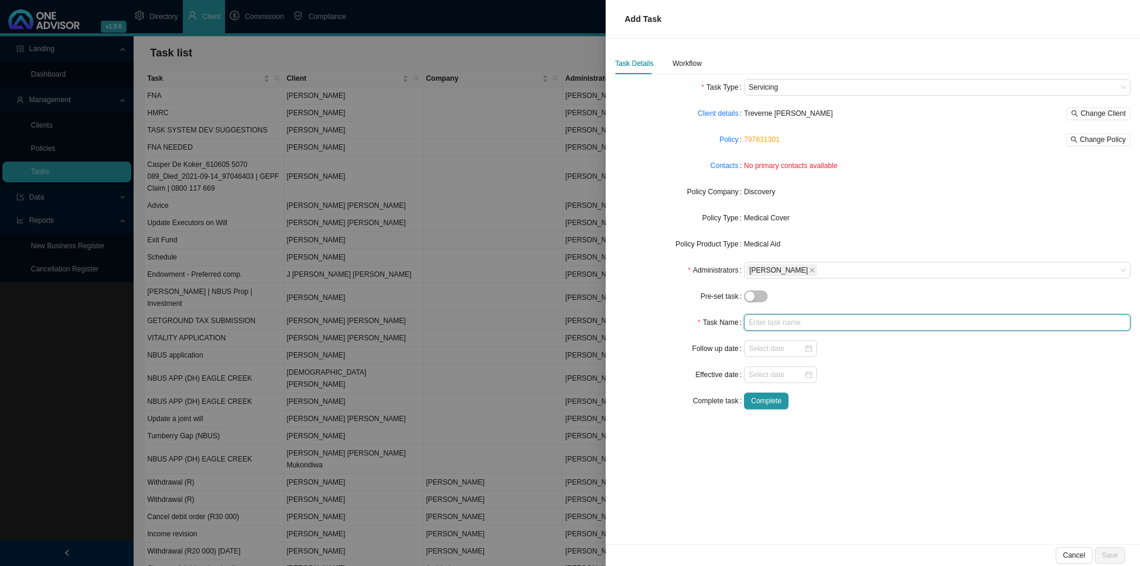
drag, startPoint x: 754, startPoint y: 315, endPoint x: 827, endPoint y: 316, distance: 72.5
click at [759, 315] on input "text" at bounding box center [937, 322] width 387 height 17
type input "Missed premium ([DATE])"
click at [683, 69] on div "Workflow" at bounding box center [687, 64] width 29 height 12
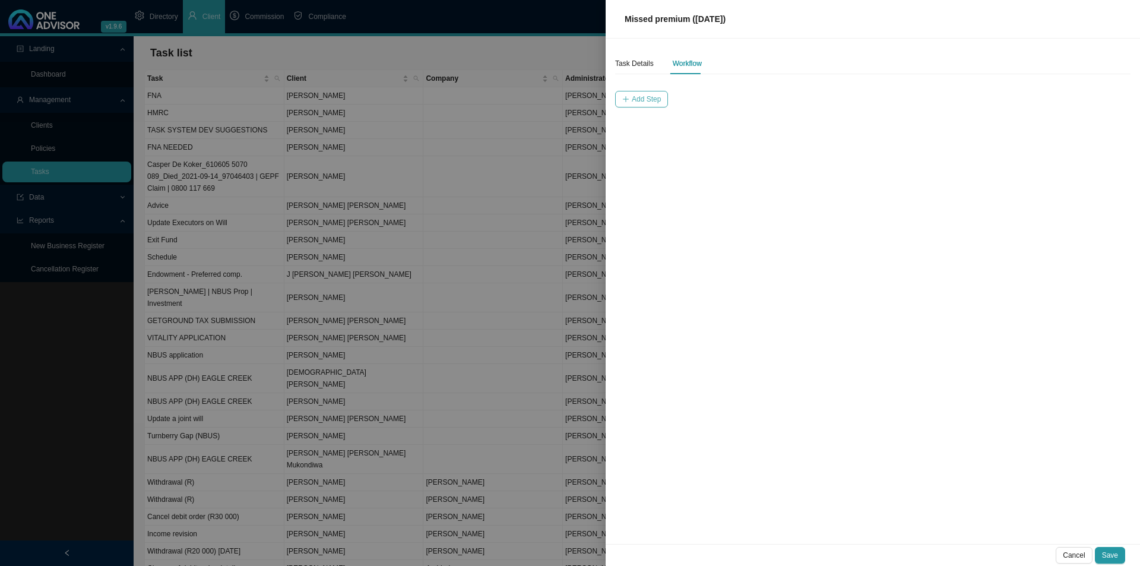
click at [629, 102] on button "Add Step" at bounding box center [641, 99] width 53 height 17
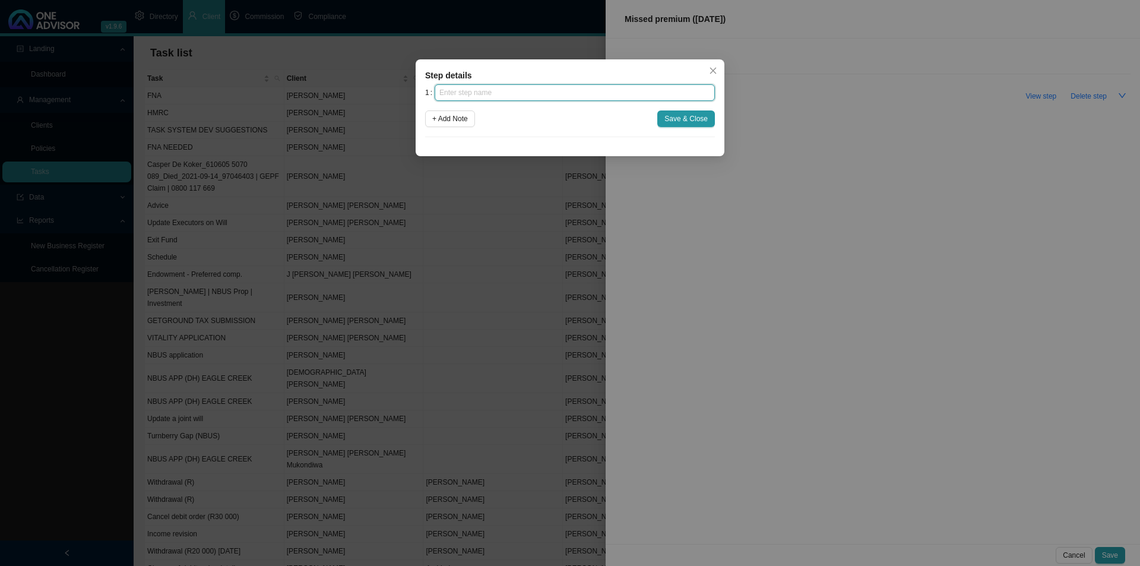
click at [603, 95] on input "text" at bounding box center [575, 92] width 280 height 17
type input "Insurer notification"
click button "Save & Close" at bounding box center [686, 118] width 58 height 17
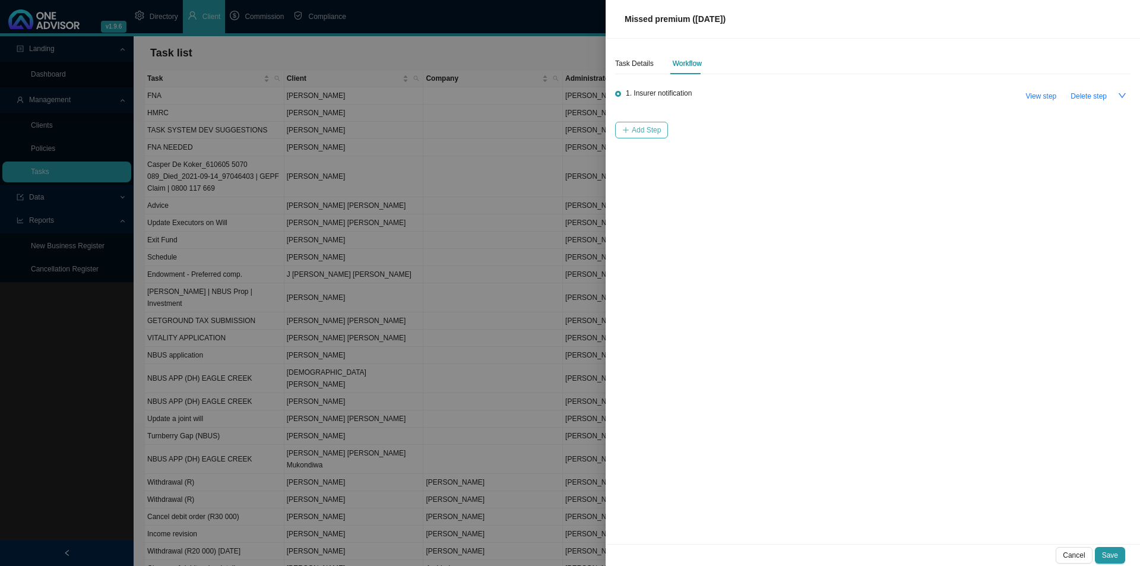
click at [629, 126] on span "button" at bounding box center [625, 130] width 7 height 8
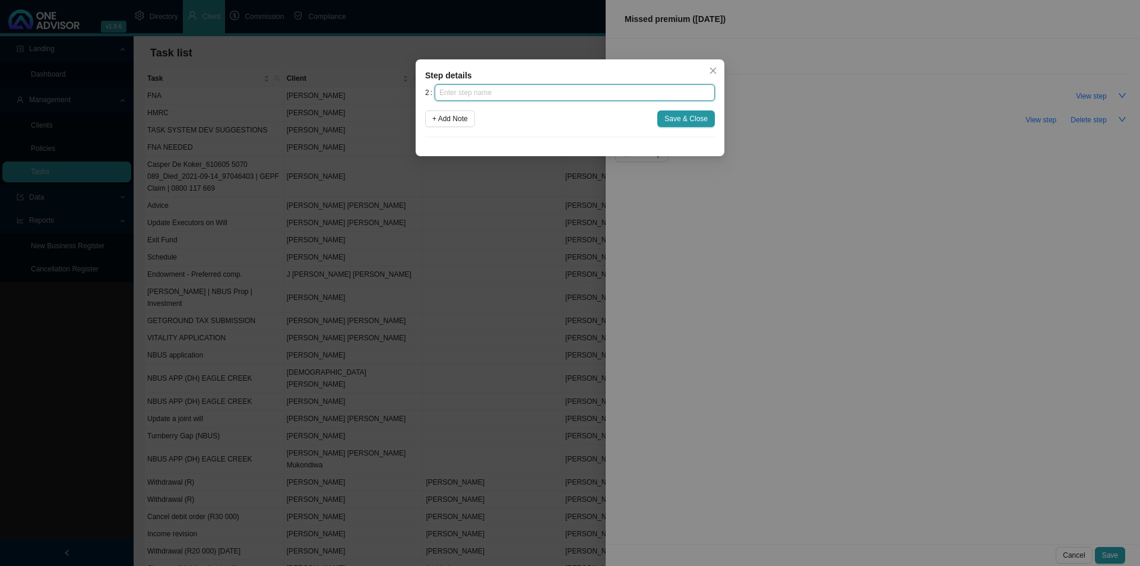
click at [613, 92] on input "text" at bounding box center [575, 92] width 280 height 17
type input "Investigation"
click button "Save & Close" at bounding box center [686, 118] width 58 height 17
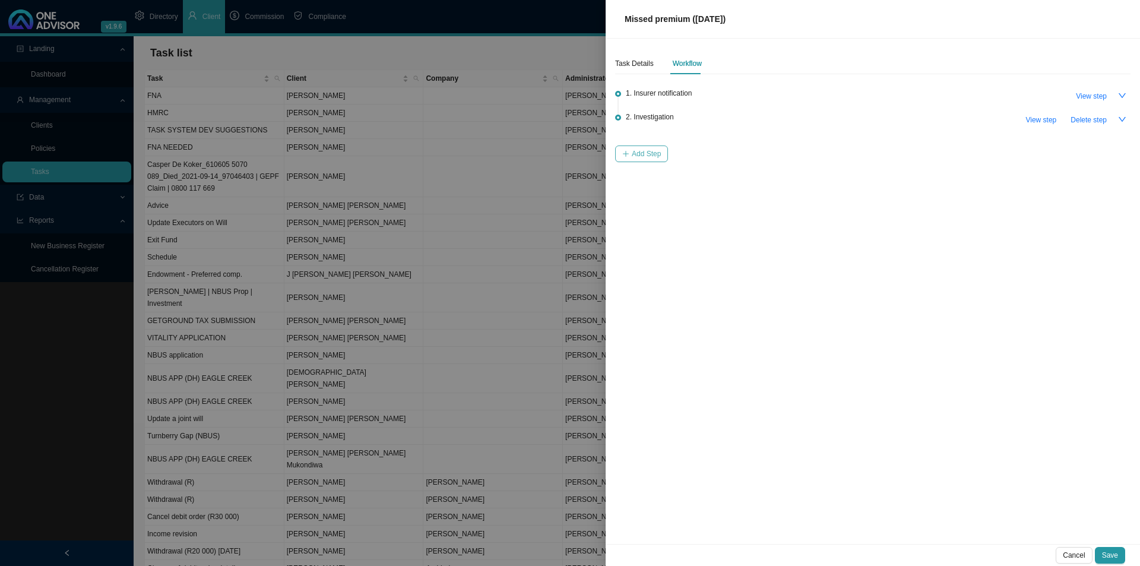
click at [653, 146] on button "Add Step" at bounding box center [641, 153] width 53 height 17
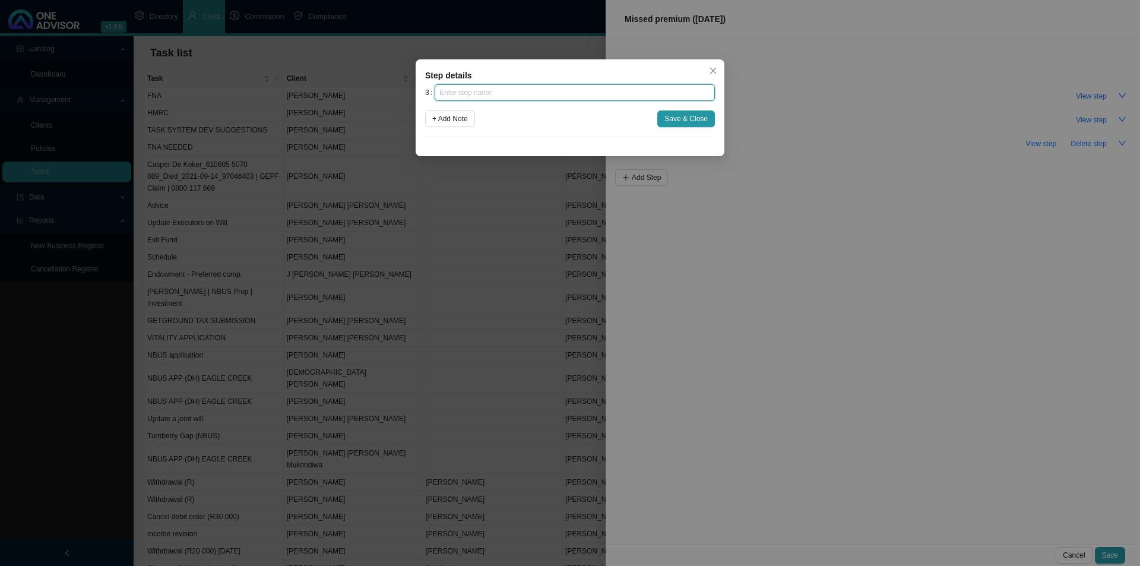
click at [522, 94] on input "text" at bounding box center [575, 92] width 280 height 17
type input "Client notification (1)"
click at [692, 112] on button "Save & Close" at bounding box center [686, 118] width 58 height 17
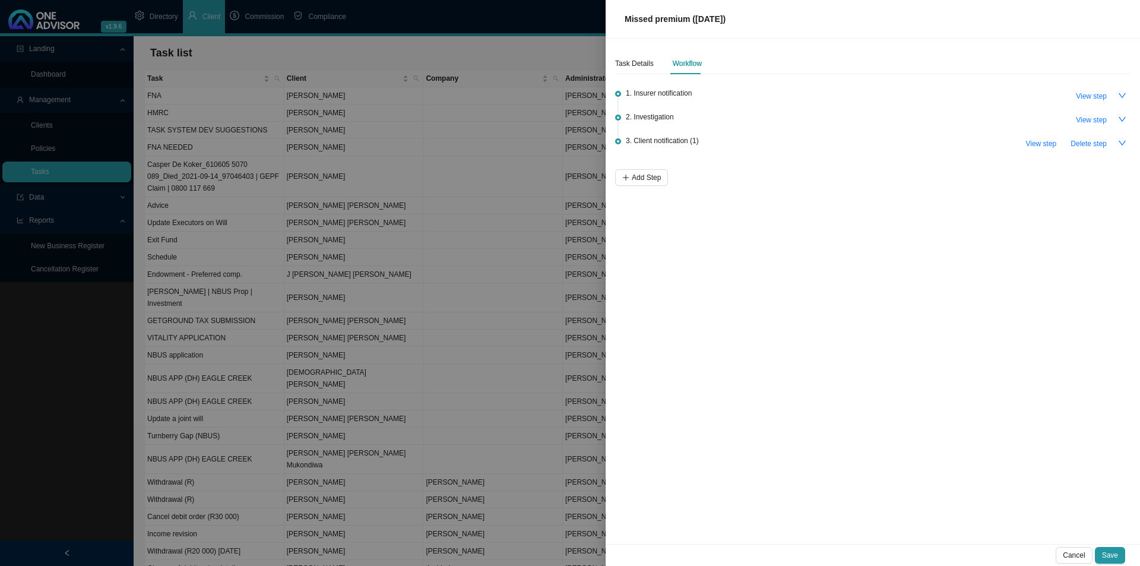
click at [644, 166] on li "3. Client notification (1) View step Delete step" at bounding box center [872, 153] width 515 height 31
click at [628, 177] on icon "plus" at bounding box center [625, 177] width 7 height 7
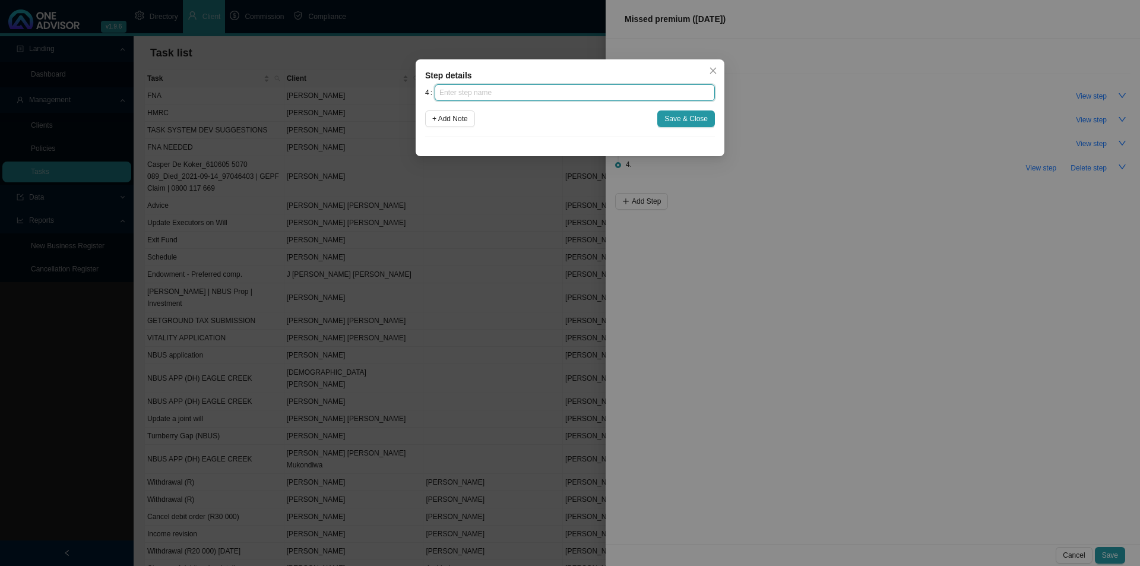
click at [510, 86] on input "text" at bounding box center [575, 92] width 280 height 17
type input "Follow up"
click button "Save & Close" at bounding box center [686, 118] width 58 height 17
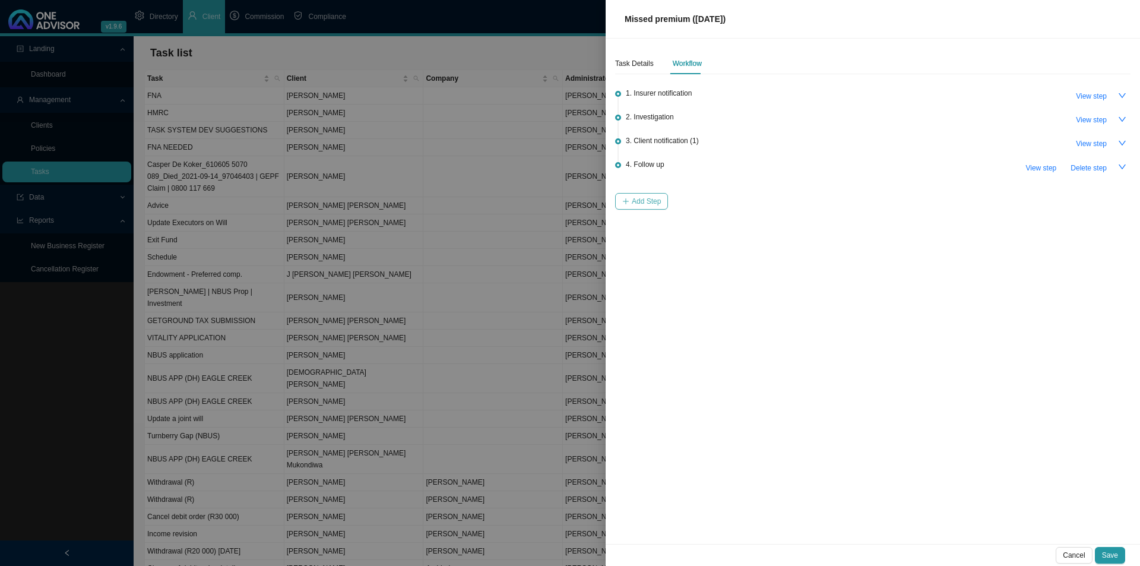
click at [660, 200] on span "Add Step" at bounding box center [646, 201] width 29 height 12
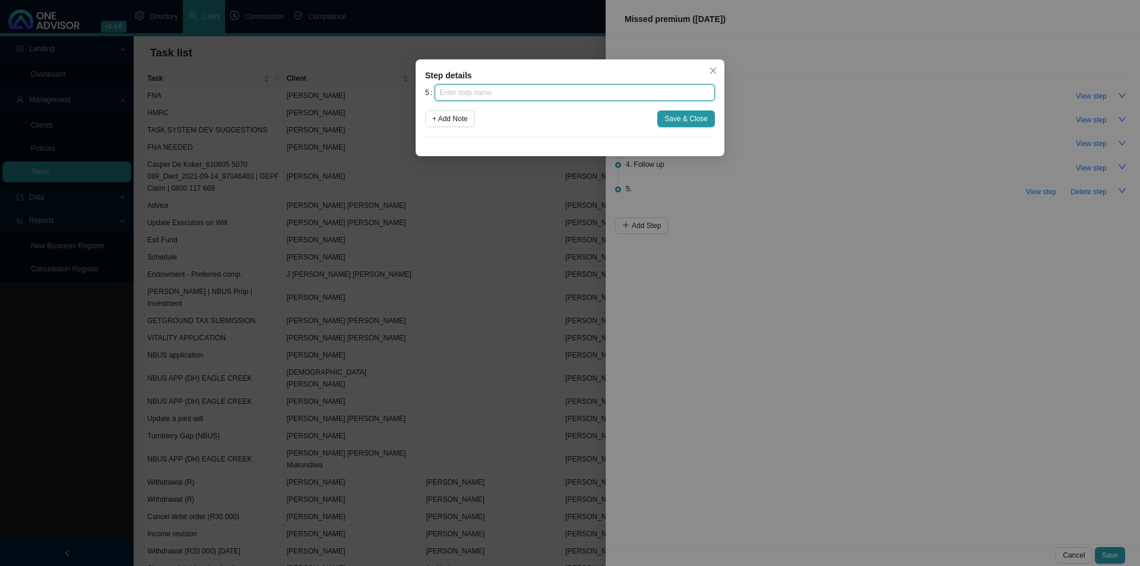
click at [517, 91] on input "text" at bounding box center [575, 92] width 280 height 17
click at [488, 86] on input "text" at bounding box center [575, 92] width 280 height 17
type input "Instruction received"
click button "Save & Close" at bounding box center [686, 118] width 58 height 17
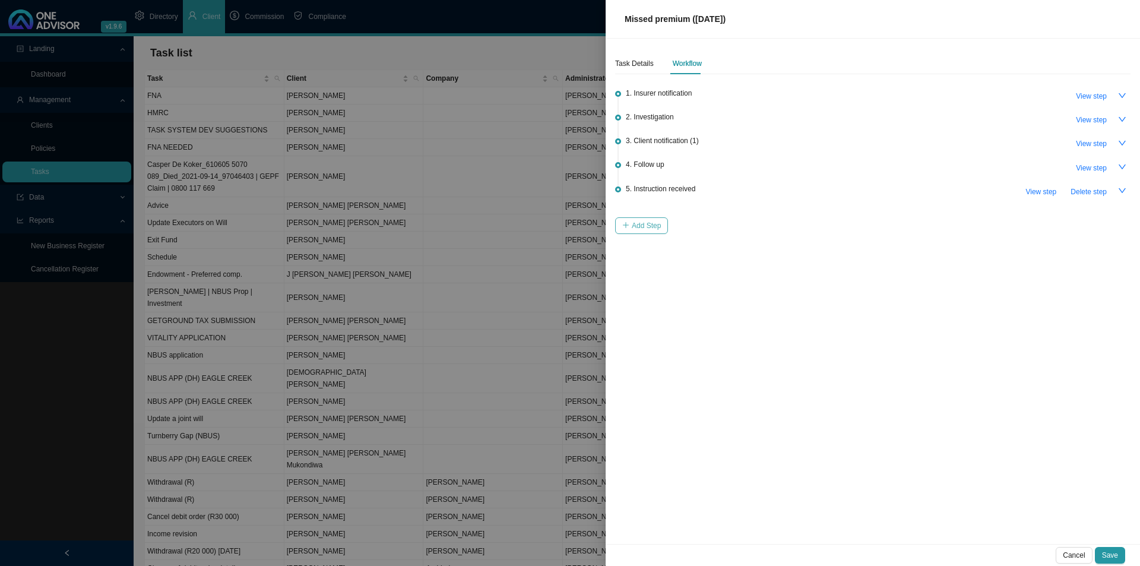
click at [646, 224] on span "Add Step" at bounding box center [646, 226] width 29 height 12
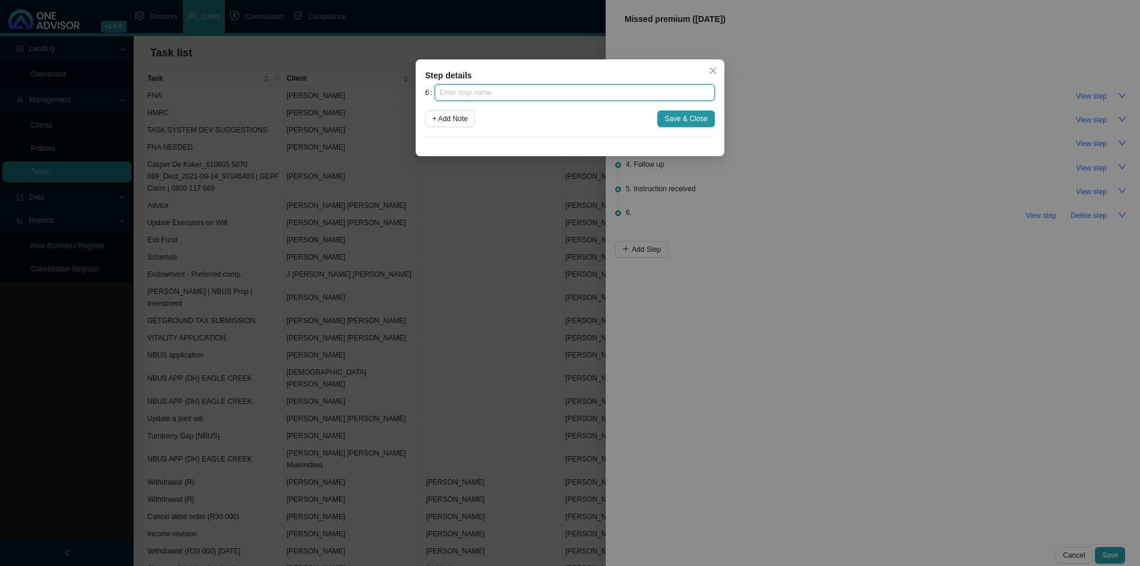
click at [599, 98] on input "text" at bounding box center [575, 92] width 280 height 17
type input "Submission"
click button "Save & Close" at bounding box center [686, 118] width 58 height 17
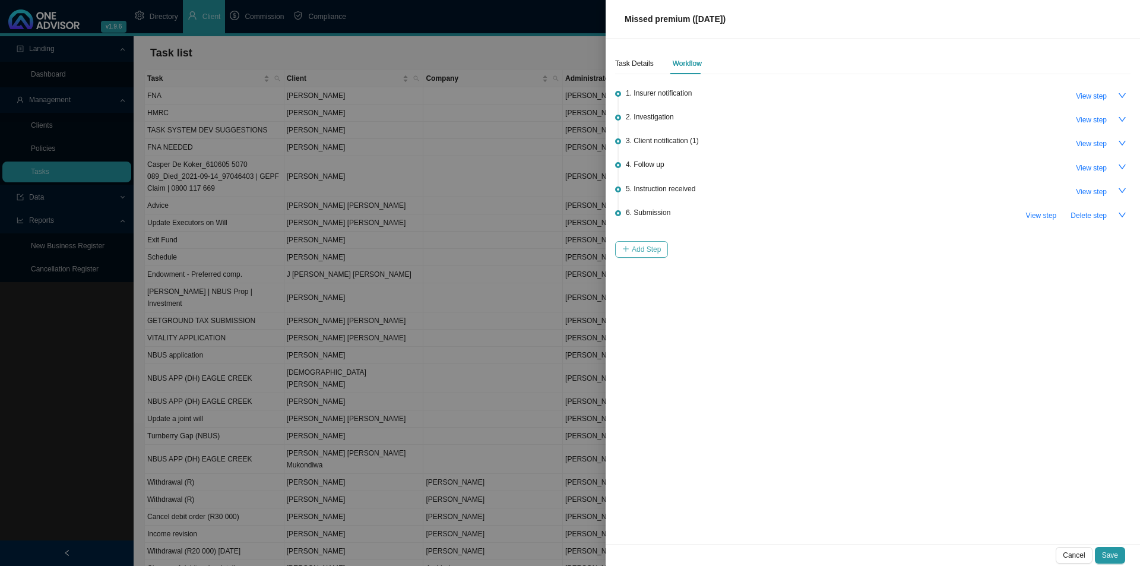
click at [647, 243] on span "Add Step" at bounding box center [646, 249] width 29 height 12
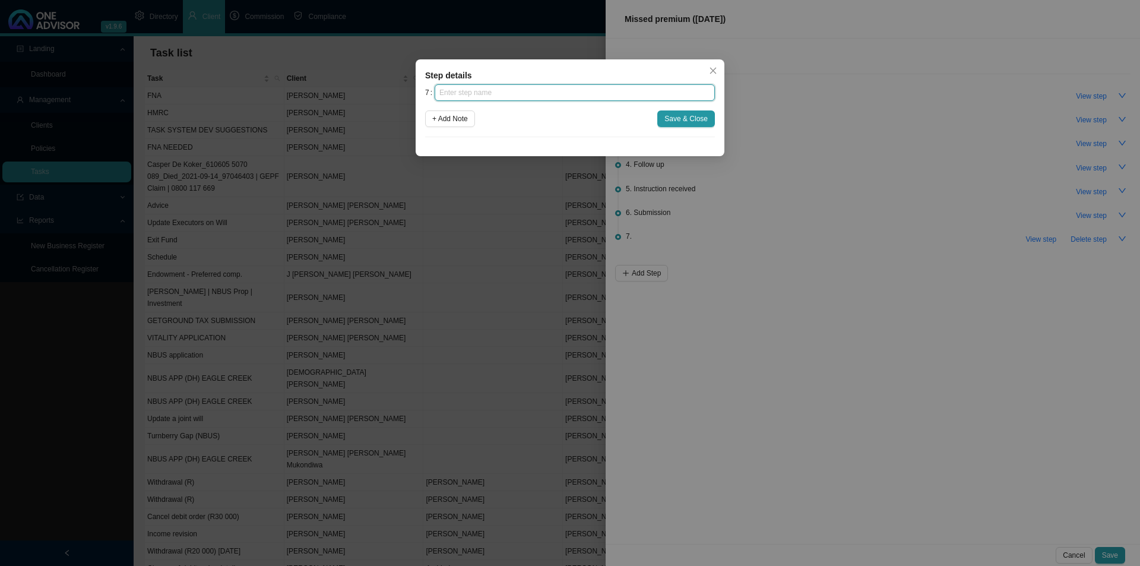
click at [537, 89] on input "text" at bounding box center [575, 92] width 280 height 17
type input "Confirmation of works done"
click button "Save & Close" at bounding box center [686, 118] width 58 height 17
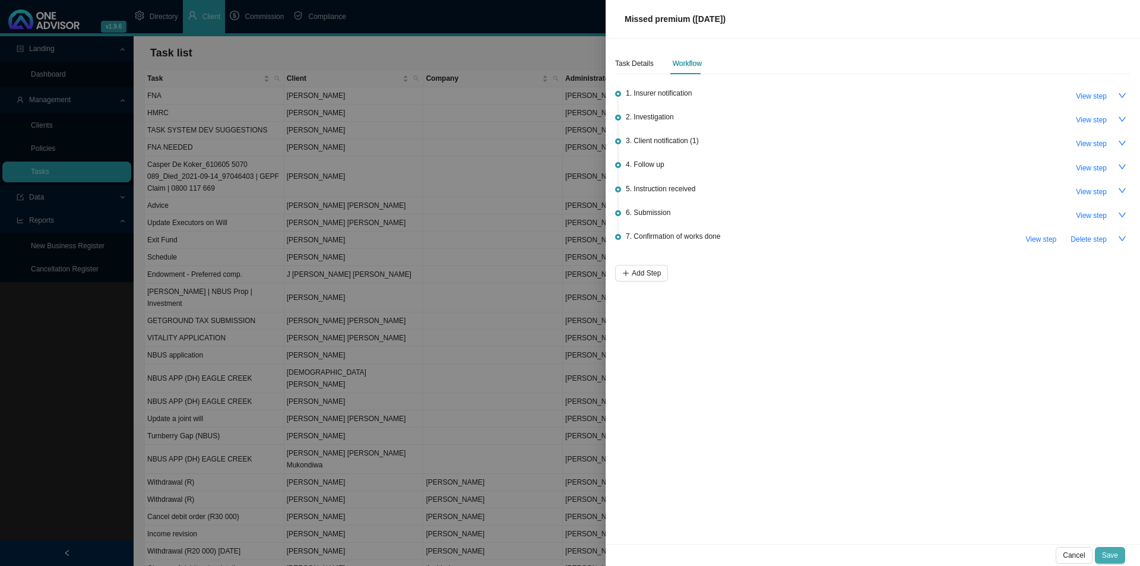
click at [1109, 555] on span "Save" at bounding box center [1110, 555] width 16 height 12
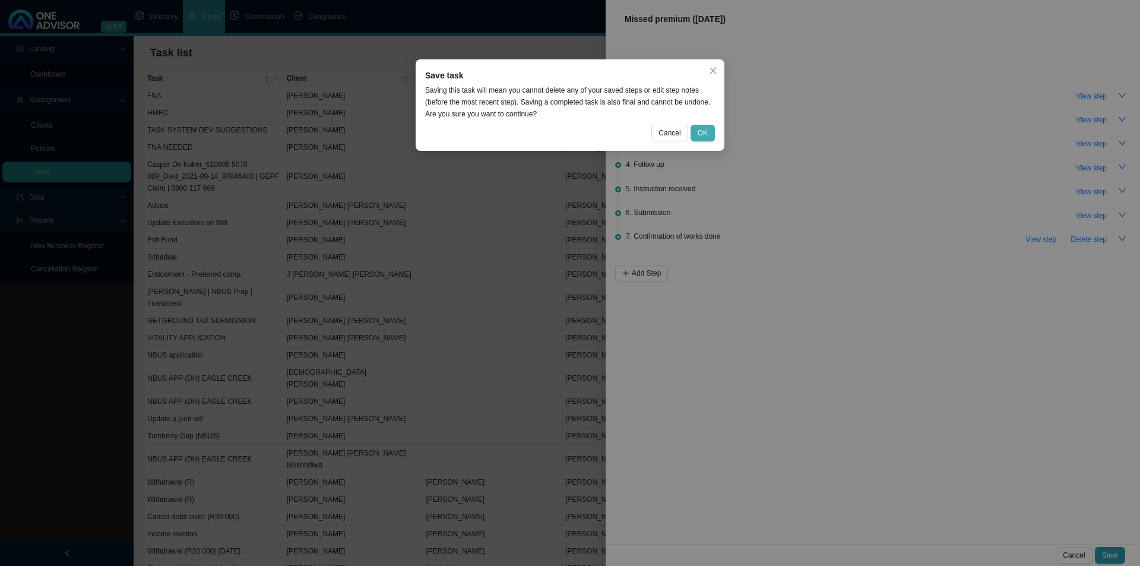
click at [704, 134] on span "OK" at bounding box center [703, 133] width 10 height 12
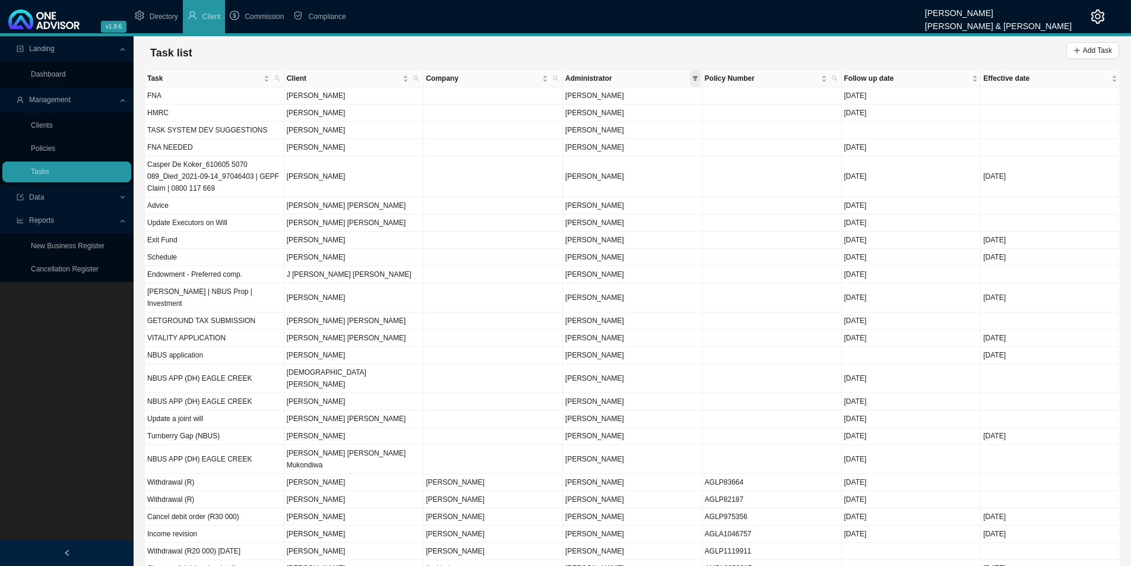
click at [698, 77] on icon "filter" at bounding box center [695, 78] width 6 height 6
click at [624, 147] on span "[PERSON_NAME]" at bounding box center [593, 149] width 61 height 8
drag, startPoint x: 685, startPoint y: 257, endPoint x: 679, endPoint y: 255, distance: 6.6
click at [685, 255] on span "OK" at bounding box center [688, 260] width 10 height 12
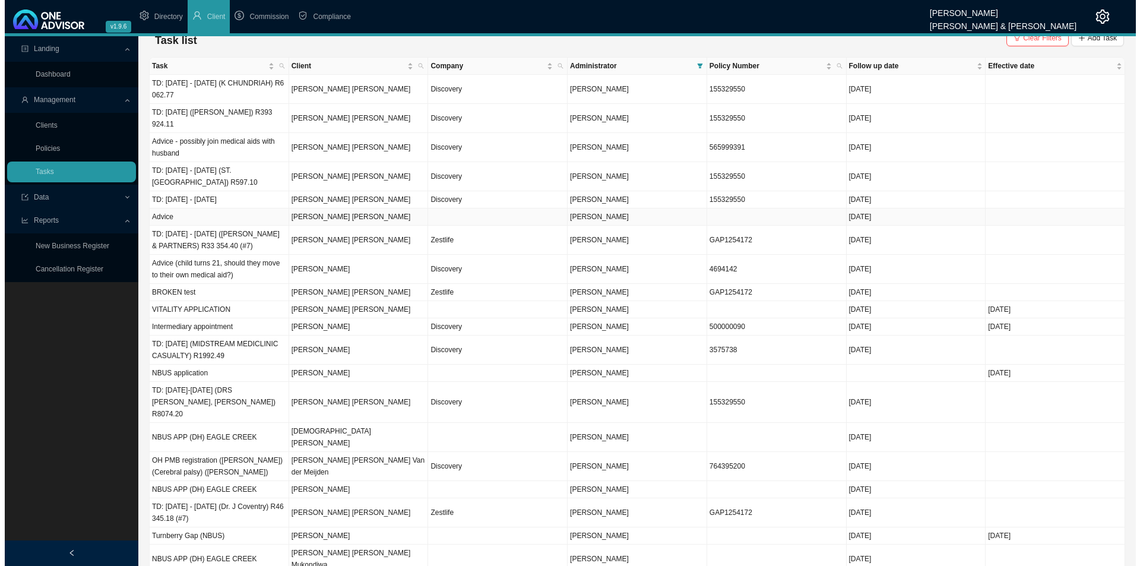
scroll to position [0, 0]
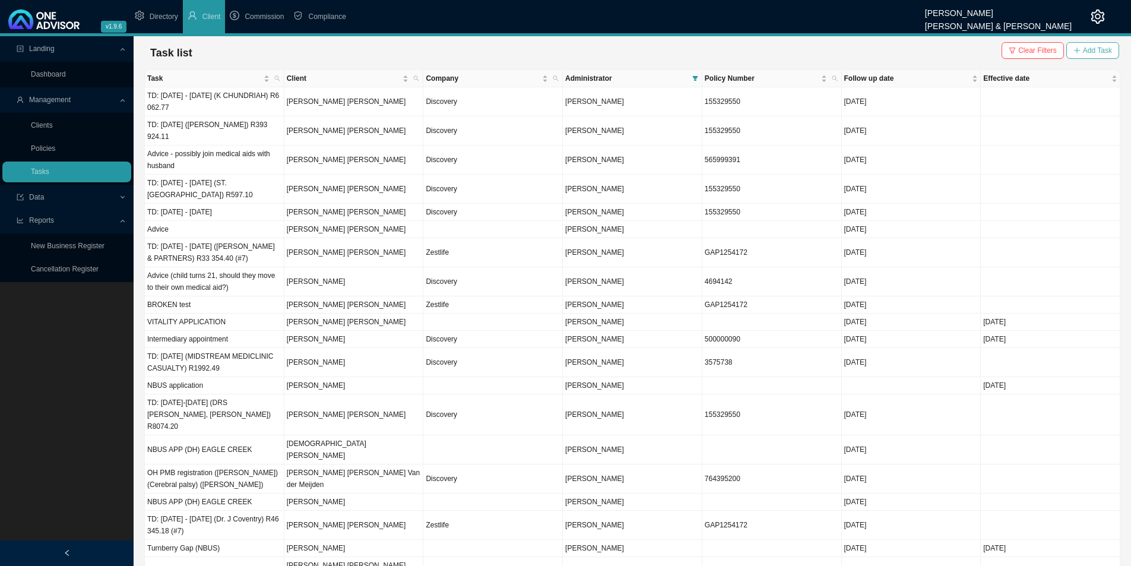
click at [1084, 56] on span "Add Task" at bounding box center [1097, 51] width 29 height 12
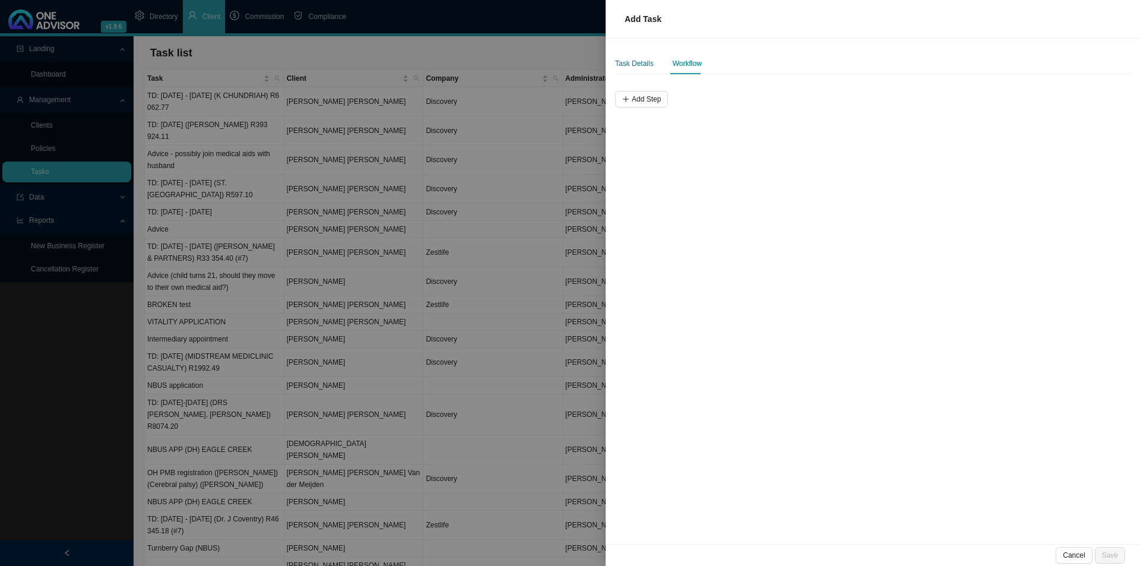
click at [642, 64] on div "Task Details" at bounding box center [634, 64] width 39 height 12
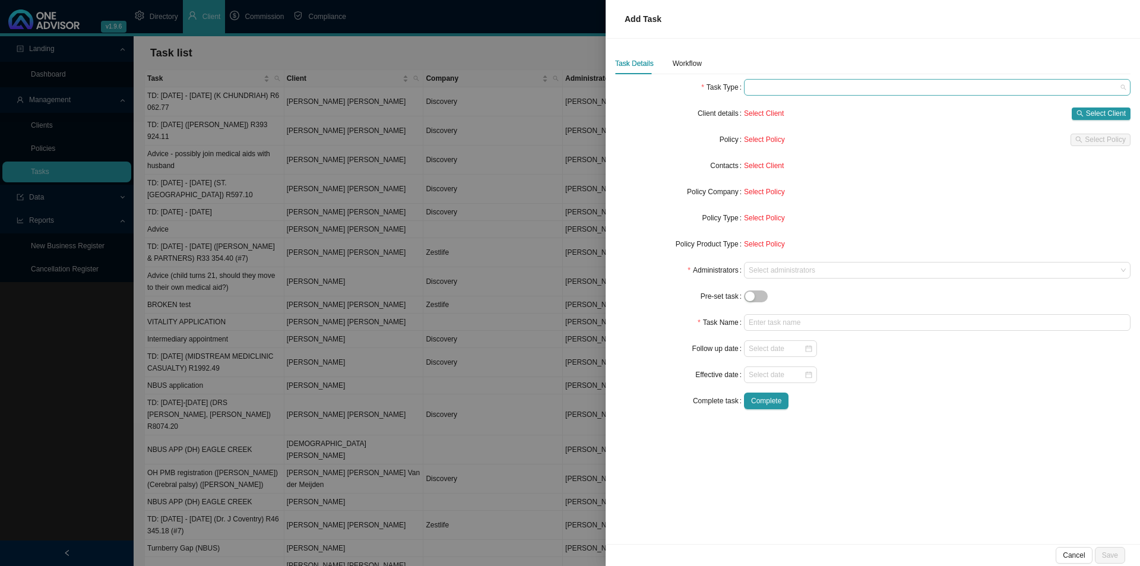
click at [789, 90] on span at bounding box center [937, 87] width 377 height 15
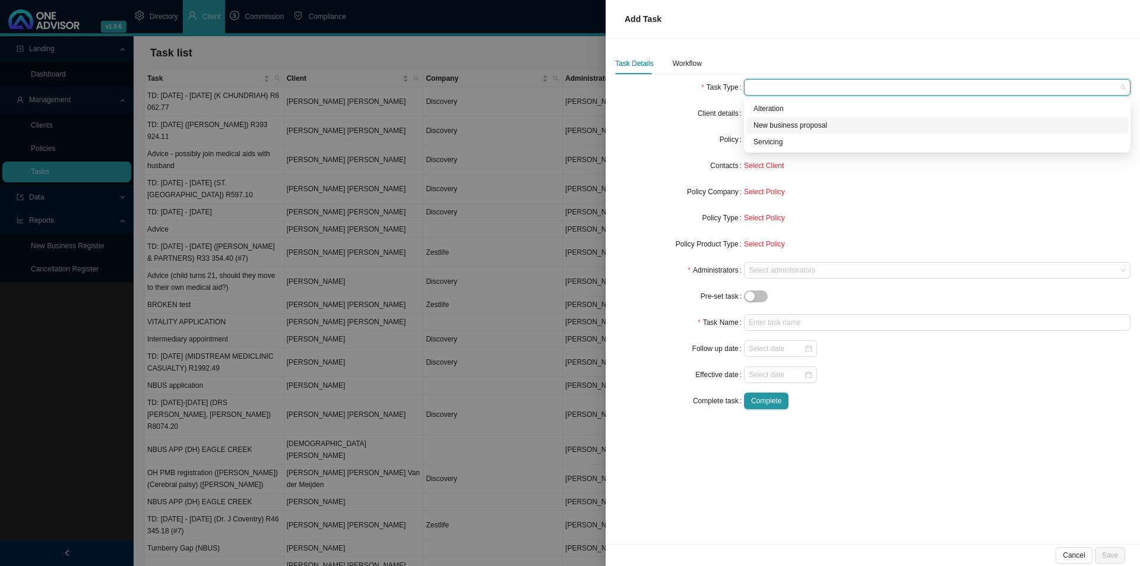
click at [781, 129] on div "New business proposal" at bounding box center [938, 125] width 368 height 12
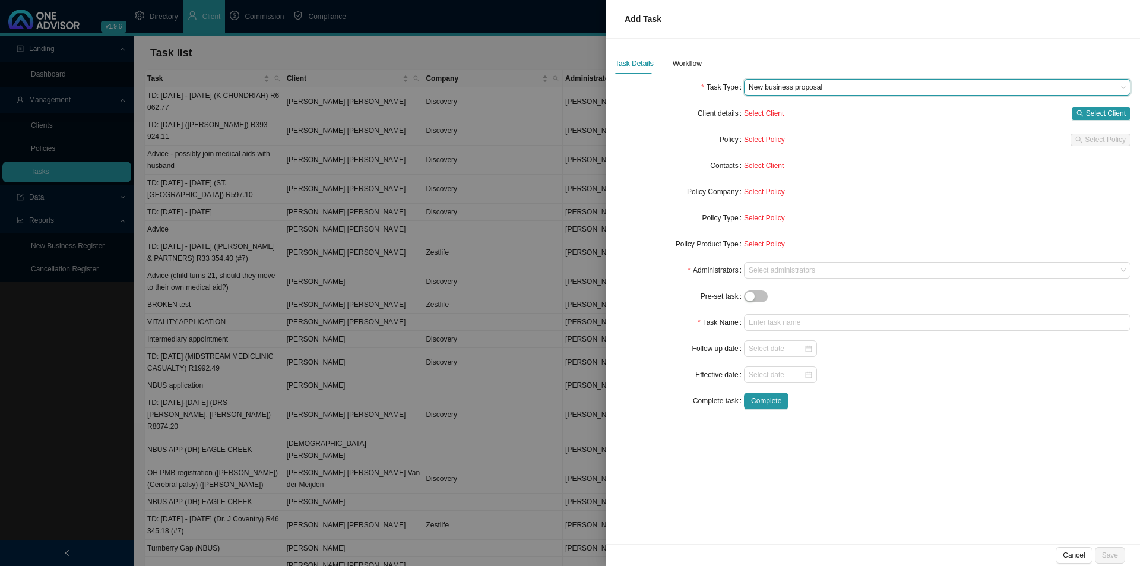
click at [670, 126] on form "Task Type New business proposal New business proposal Client details Select Cli…" at bounding box center [872, 244] width 515 height 330
click at [1094, 118] on span "Select Client" at bounding box center [1106, 113] width 40 height 12
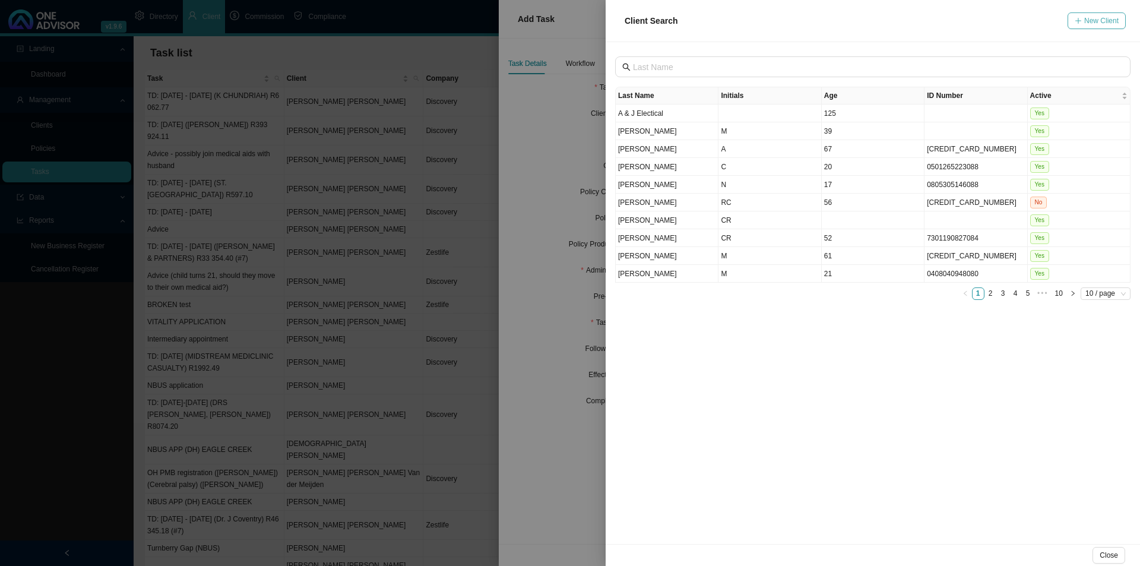
click at [1094, 18] on span "New Client" at bounding box center [1101, 21] width 34 height 12
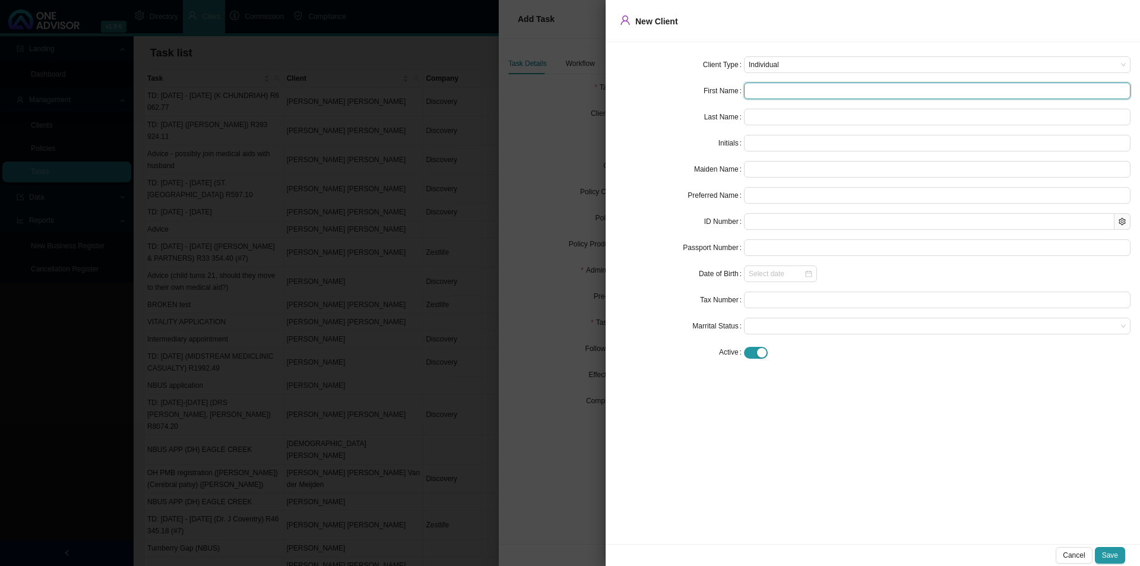
click at [781, 91] on input "text" at bounding box center [937, 91] width 387 height 17
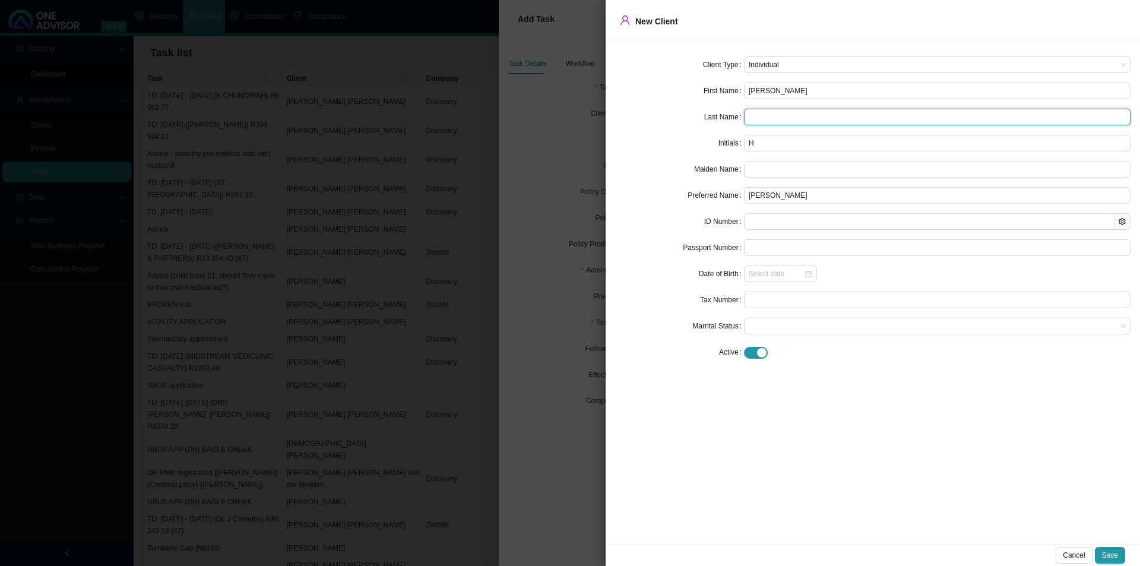
click at [765, 113] on input "text" at bounding box center [937, 117] width 387 height 17
click at [797, 58] on span "Individual" at bounding box center [937, 64] width 377 height 15
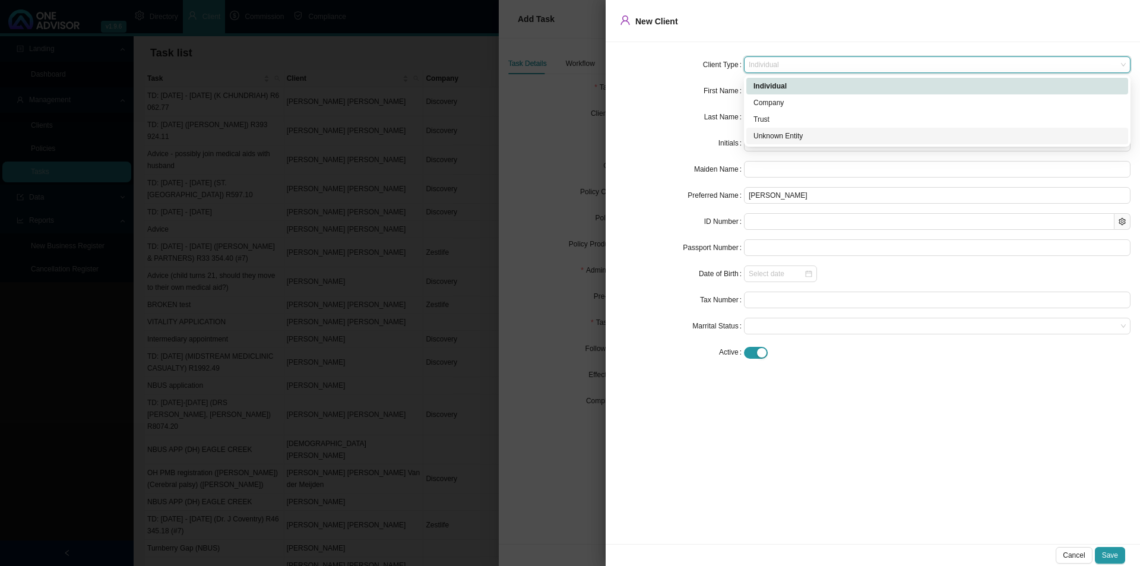
click at [780, 132] on div "Unknown Entity" at bounding box center [938, 136] width 368 height 12
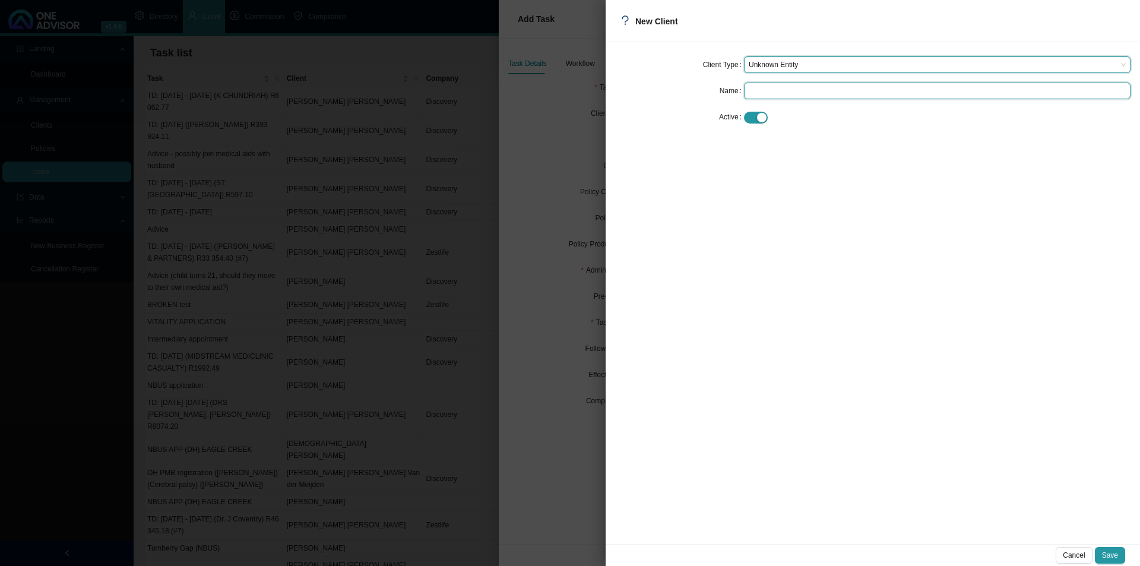
click at [777, 93] on input "text" at bounding box center [937, 91] width 387 height 17
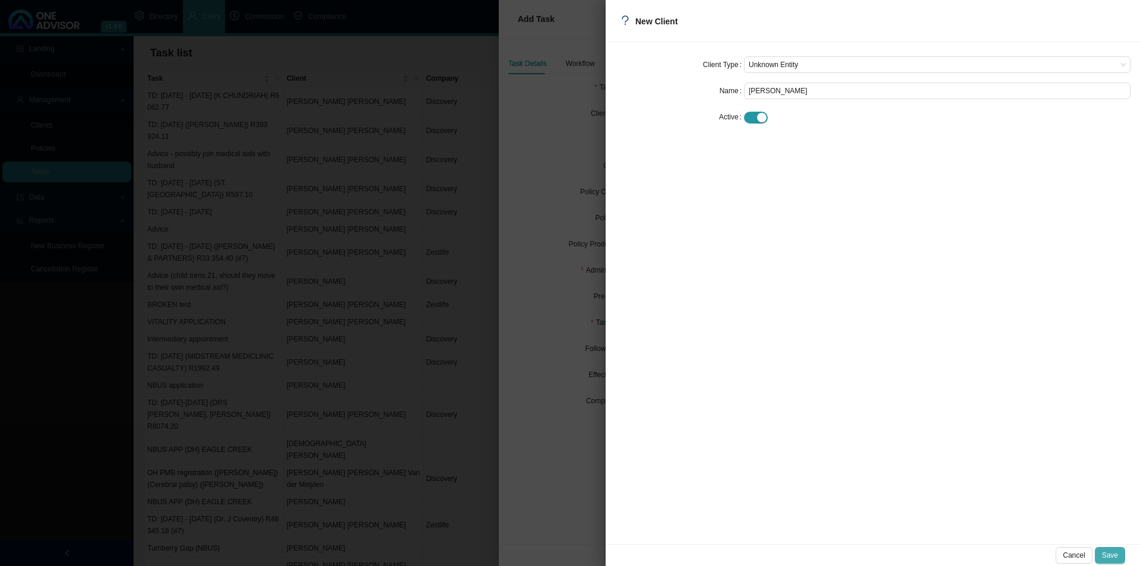
click at [1112, 556] on span "Save" at bounding box center [1110, 555] width 16 height 12
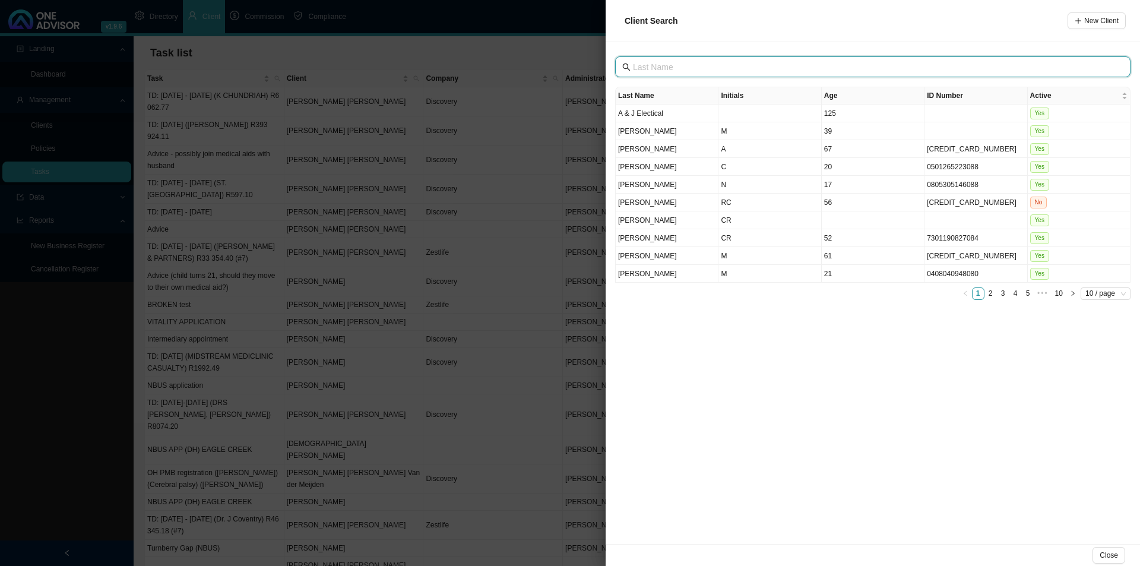
click at [732, 67] on input "text" at bounding box center [874, 67] width 482 height 13
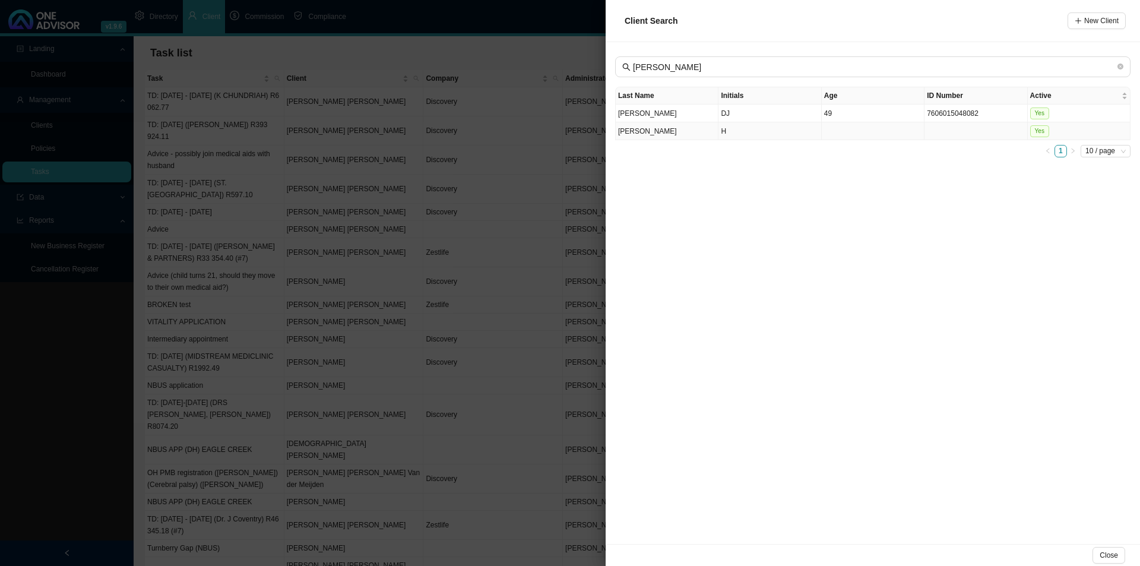
click at [694, 132] on td "[PERSON_NAME]" at bounding box center [667, 131] width 103 height 18
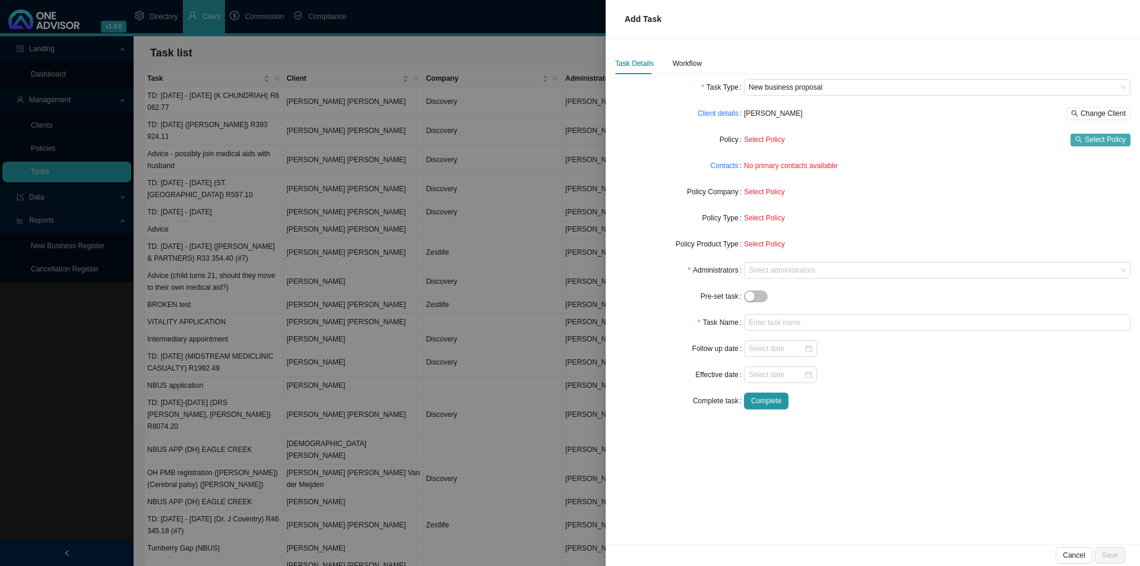
click at [1096, 138] on span "Select Policy" at bounding box center [1105, 140] width 41 height 12
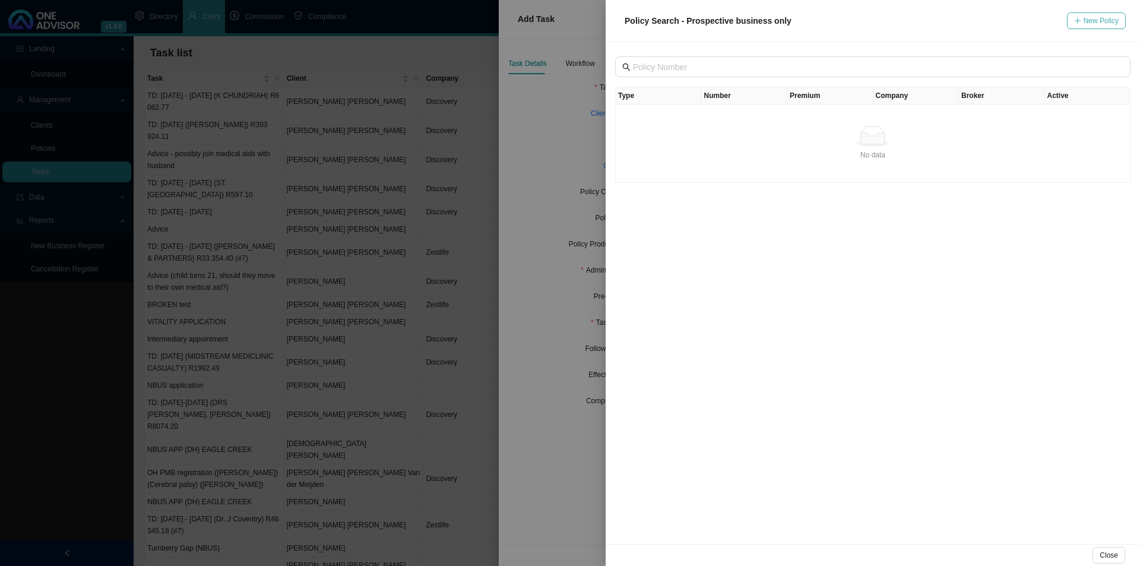
click at [1094, 24] on span "New Policy" at bounding box center [1101, 21] width 35 height 12
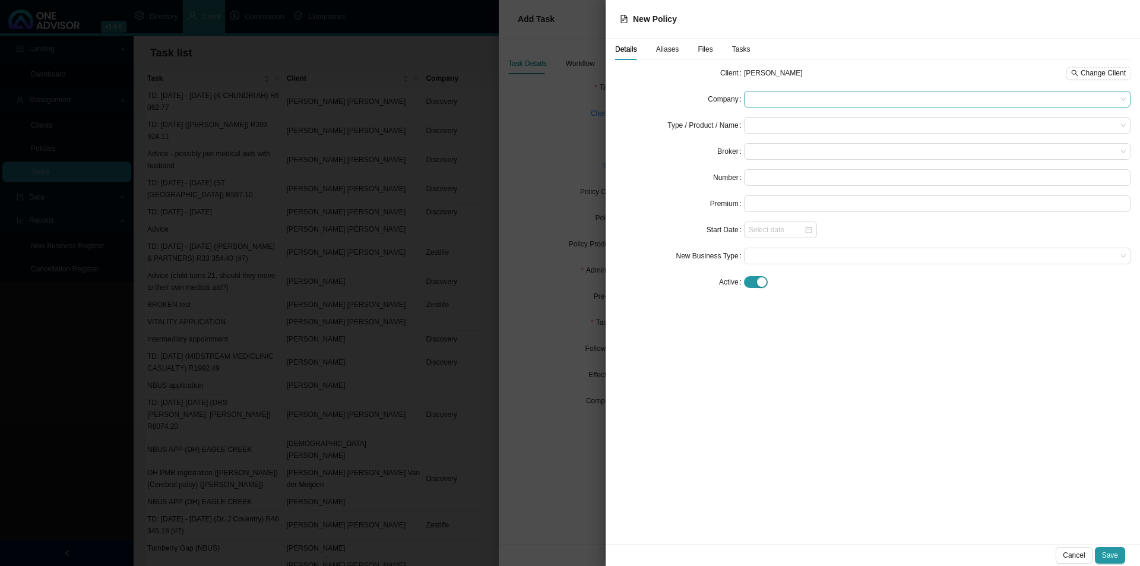
click at [786, 96] on span at bounding box center [937, 98] width 377 height 15
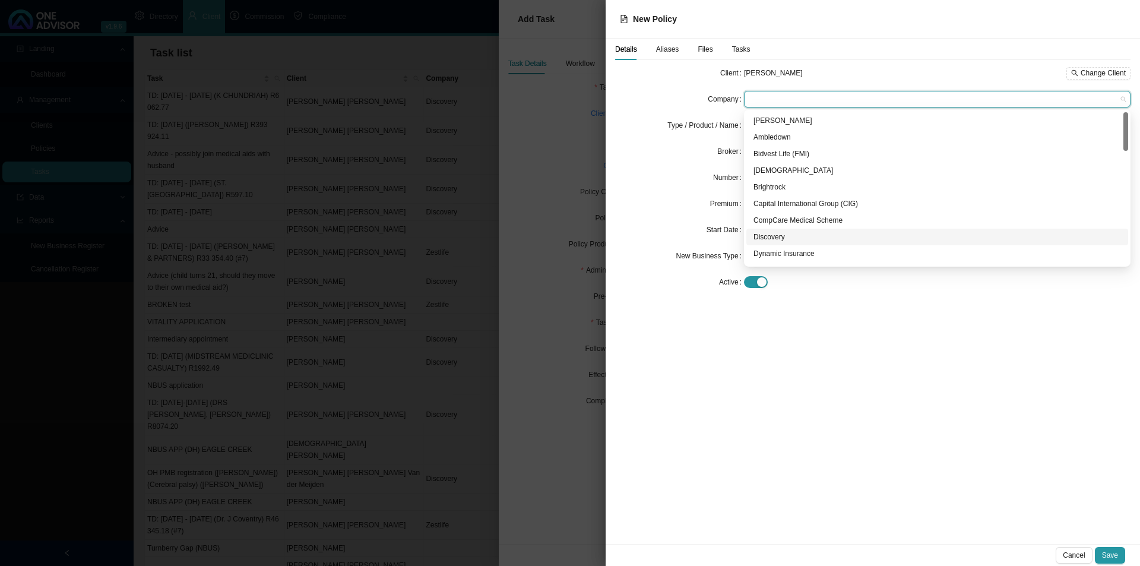
click at [788, 238] on div "Discovery" at bounding box center [938, 237] width 368 height 12
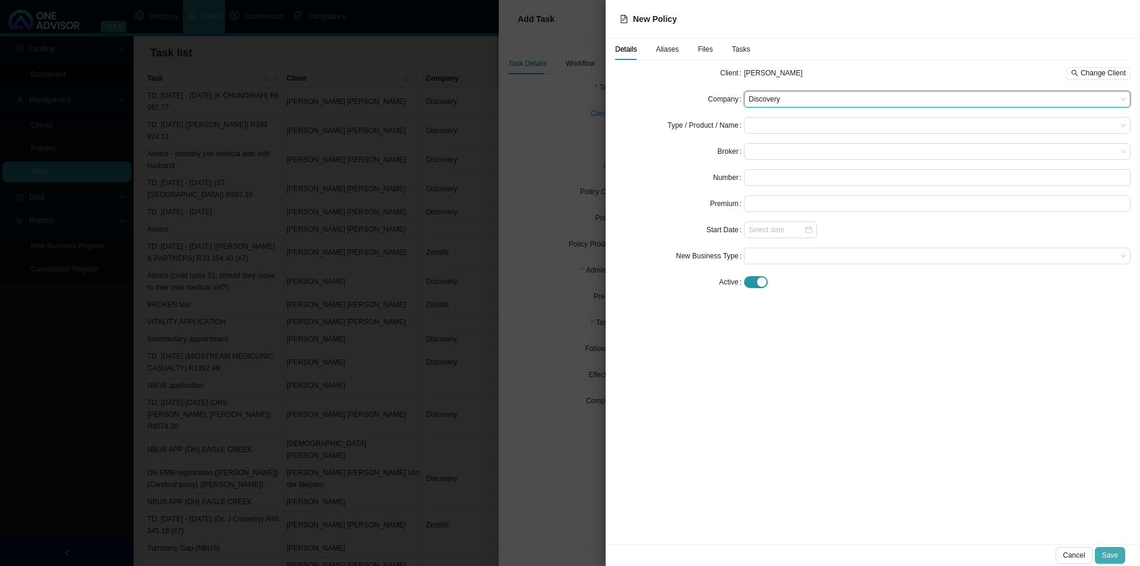
click at [1110, 548] on button "Save" at bounding box center [1110, 555] width 30 height 17
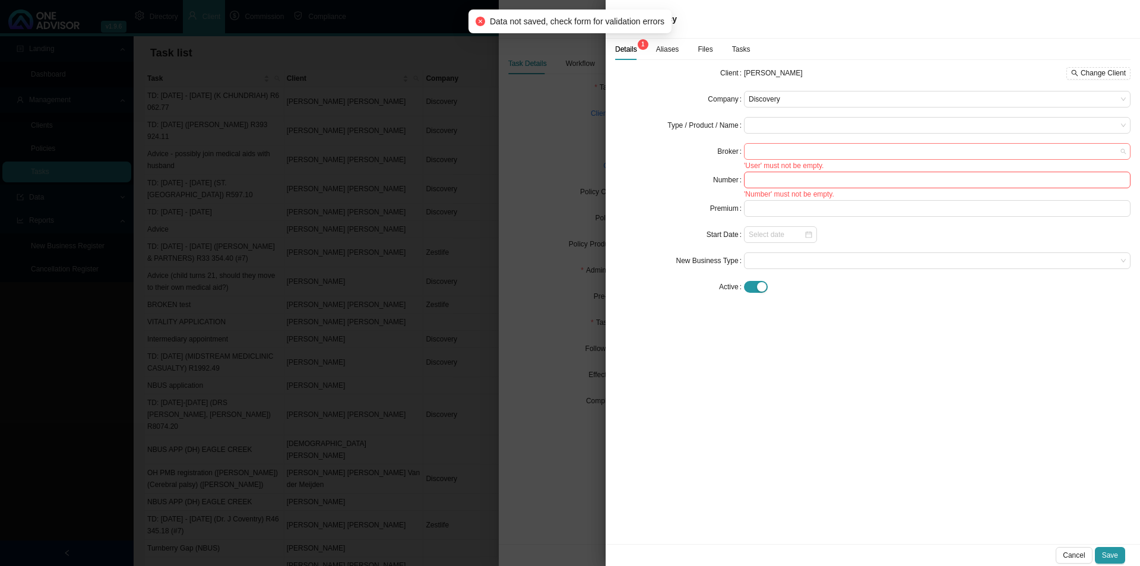
click at [765, 156] on span at bounding box center [937, 151] width 377 height 15
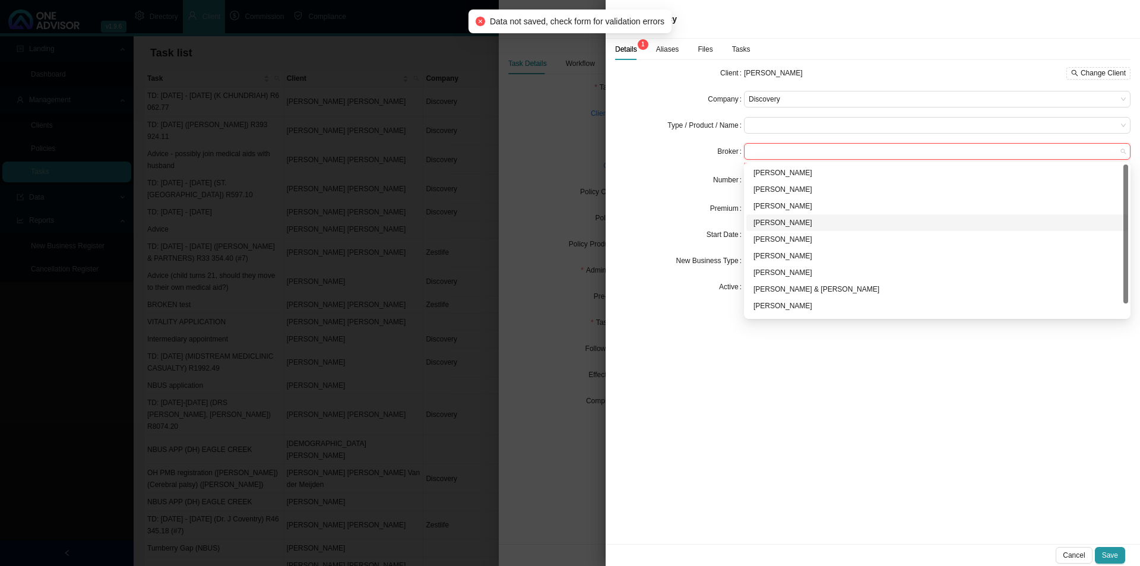
click at [770, 222] on div "[PERSON_NAME]" at bounding box center [938, 223] width 368 height 12
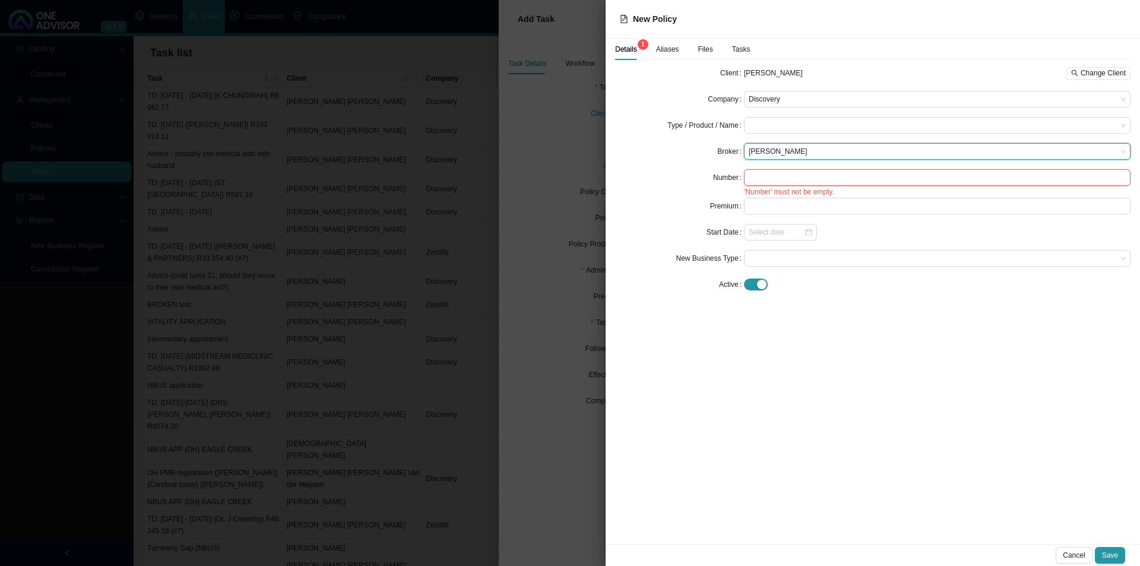
click at [765, 178] on input "text" at bounding box center [937, 177] width 387 height 17
click at [1119, 552] on button "Save" at bounding box center [1110, 555] width 30 height 17
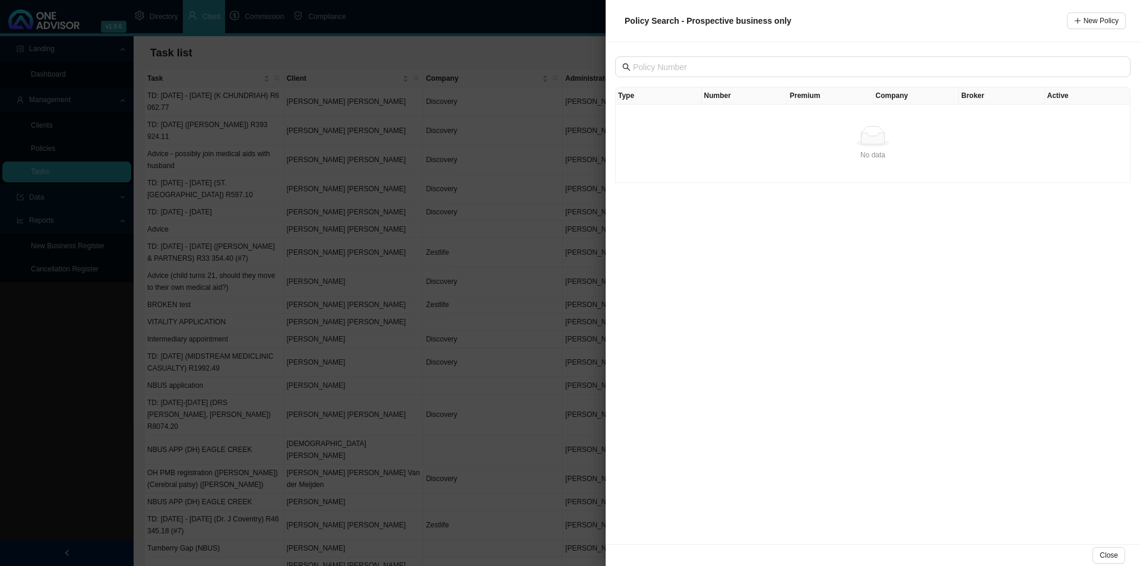
click at [1119, 546] on div "Close" at bounding box center [873, 555] width 534 height 22
click at [1103, 554] on span "Close" at bounding box center [1109, 555] width 18 height 12
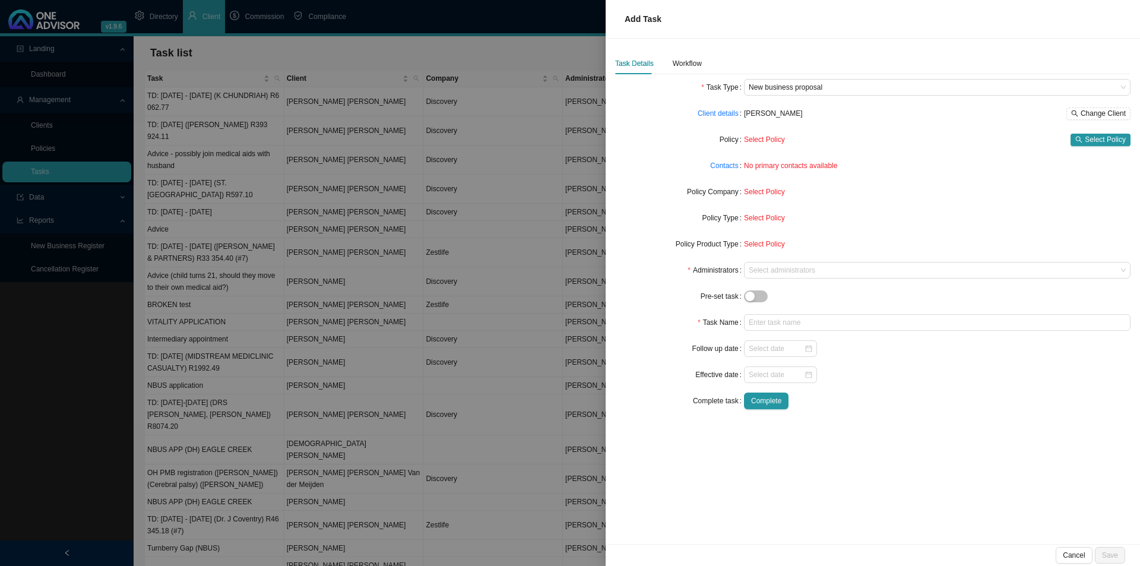
click at [673, 79] on div "Task Details Workflow Task Type New business proposal Client details [PERSON_NA…" at bounding box center [872, 236] width 515 height 366
click at [689, 62] on div "Workflow" at bounding box center [687, 64] width 29 height 12
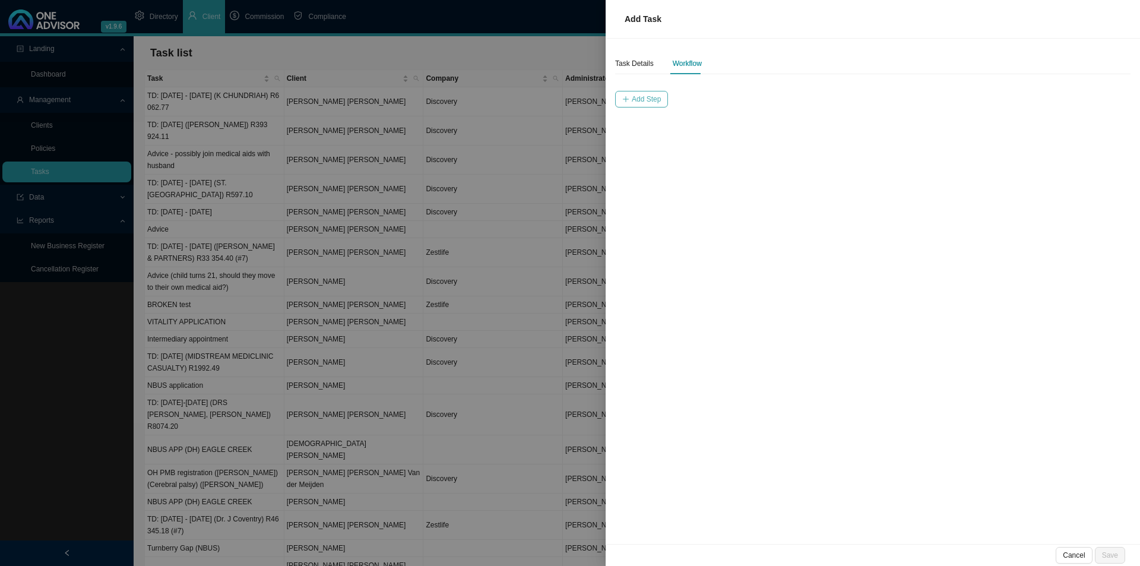
click at [645, 97] on span "Add Step" at bounding box center [646, 99] width 29 height 12
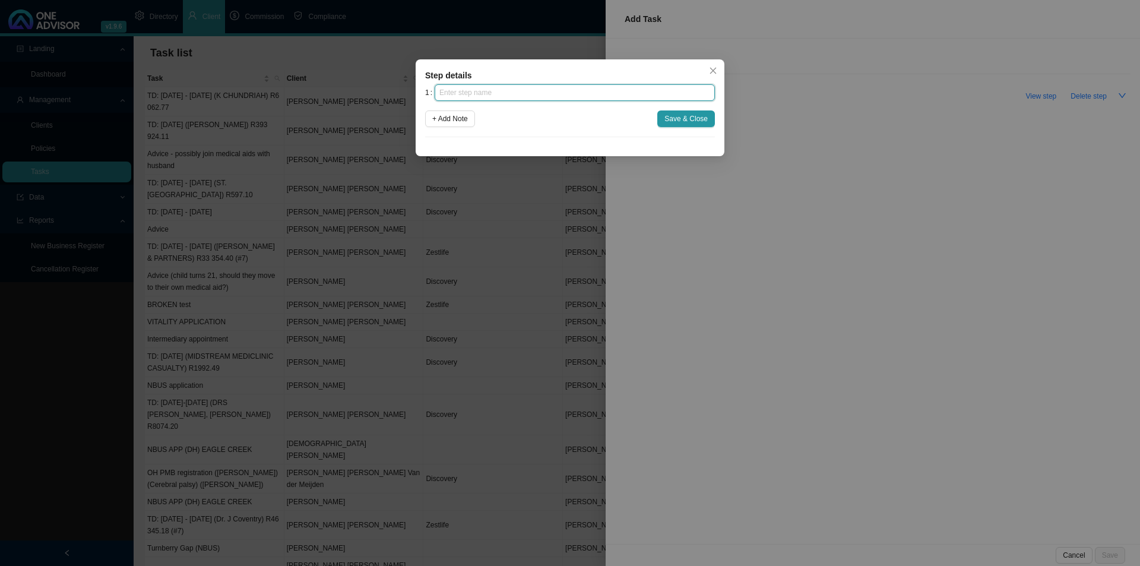
click at [618, 99] on input "text" at bounding box center [575, 92] width 280 height 17
click at [696, 120] on span "Save & Close" at bounding box center [685, 119] width 43 height 12
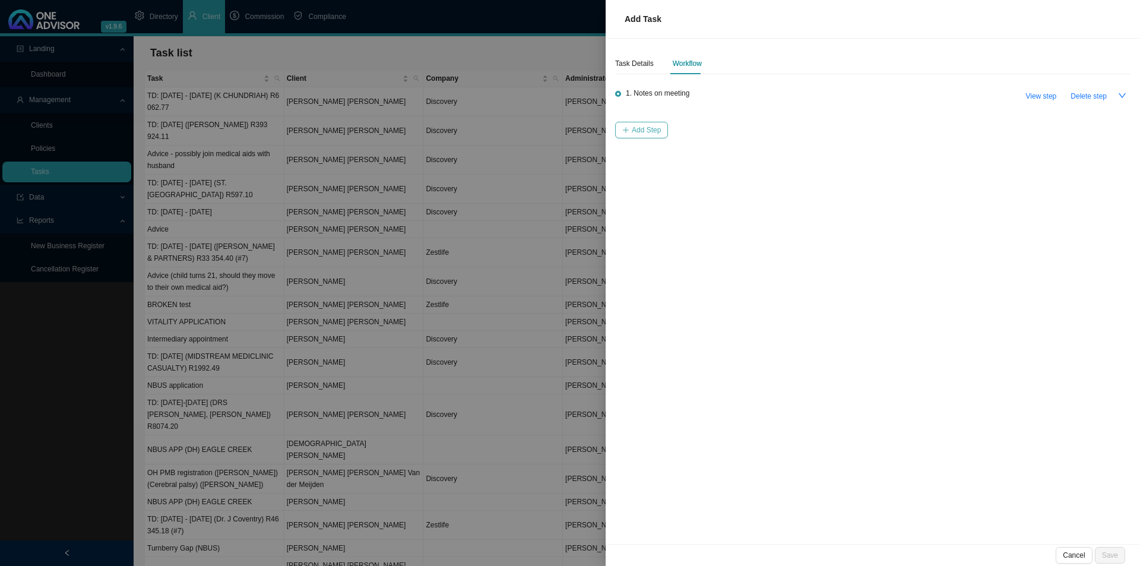
click at [632, 132] on span "Add Step" at bounding box center [646, 130] width 29 height 12
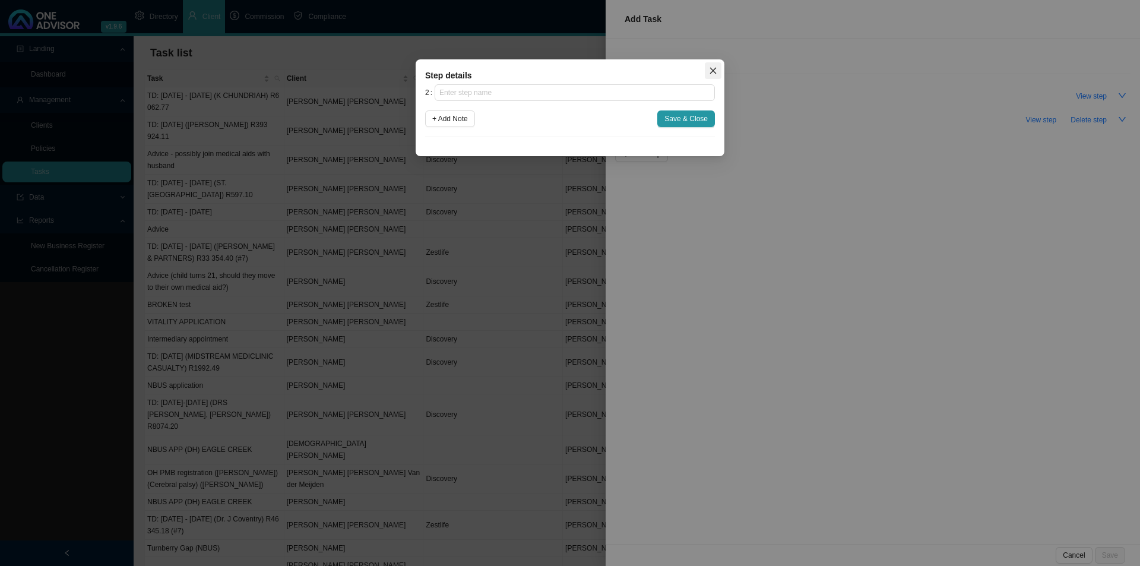
drag, startPoint x: 710, startPoint y: 69, endPoint x: 670, endPoint y: 98, distance: 49.3
click at [708, 70] on span "Close" at bounding box center [713, 71] width 17 height 8
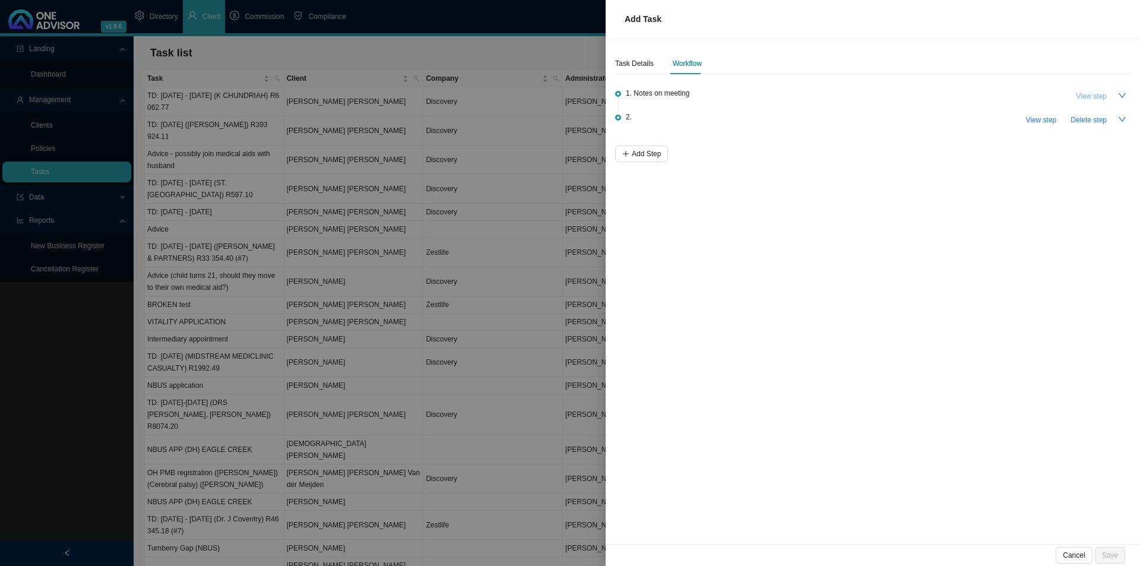
click at [1094, 94] on span "View step" at bounding box center [1091, 96] width 31 height 12
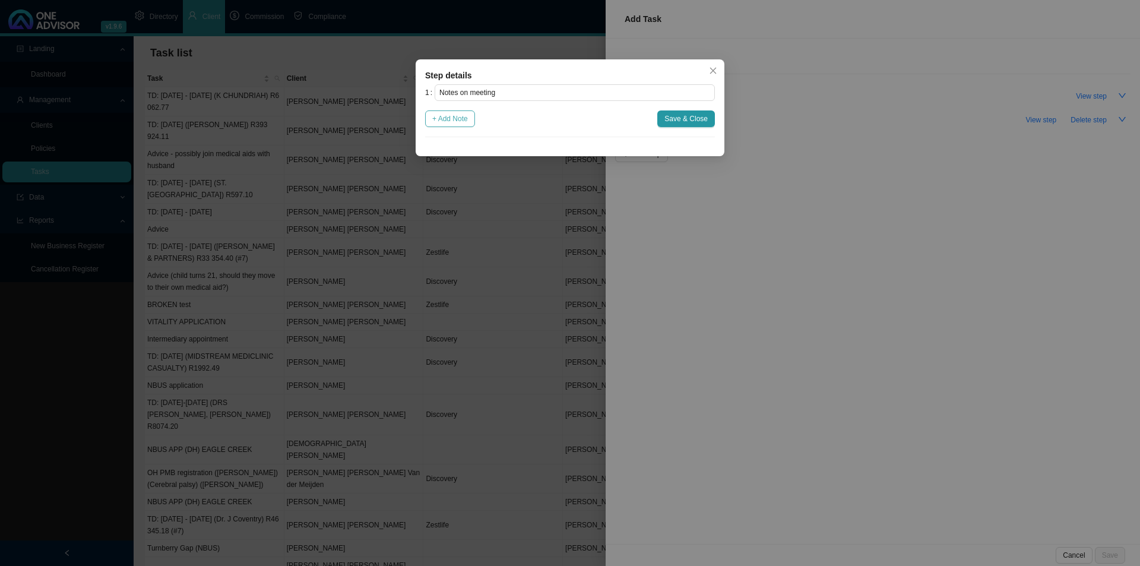
click at [453, 125] on button "+ Add Note" at bounding box center [450, 118] width 50 height 17
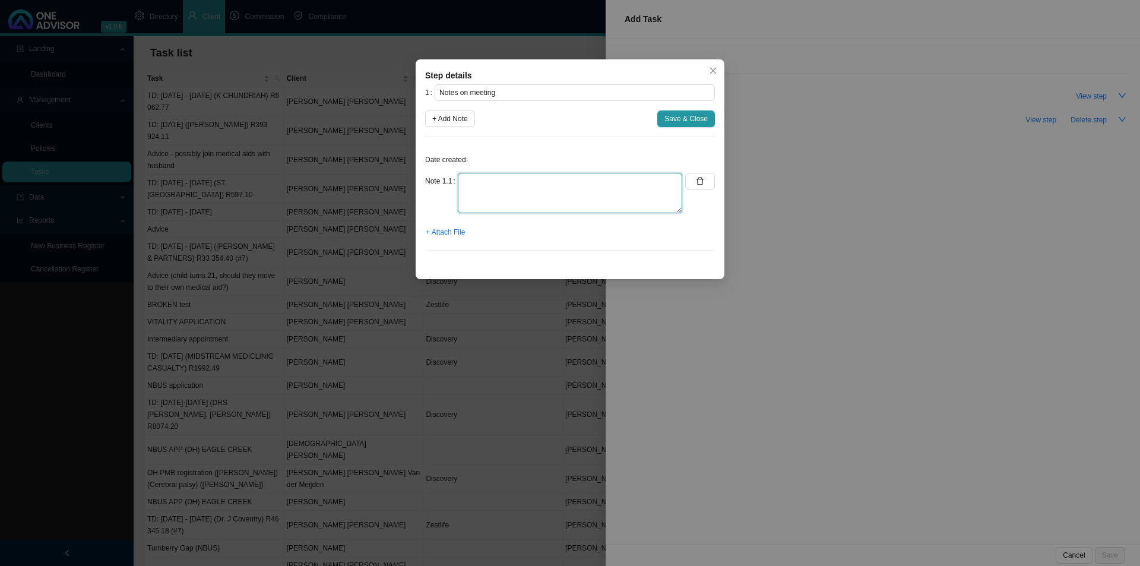
drag, startPoint x: 470, startPoint y: 187, endPoint x: 479, endPoint y: 187, distance: 8.9
click at [474, 187] on textarea at bounding box center [570, 193] width 224 height 40
click at [676, 110] on div "1 Notes on meeting + Add Note Save & Close Date created: Note 1.1 Classic Compr…" at bounding box center [570, 172] width 290 height 176
click at [673, 118] on span "Save & Close" at bounding box center [685, 119] width 43 height 12
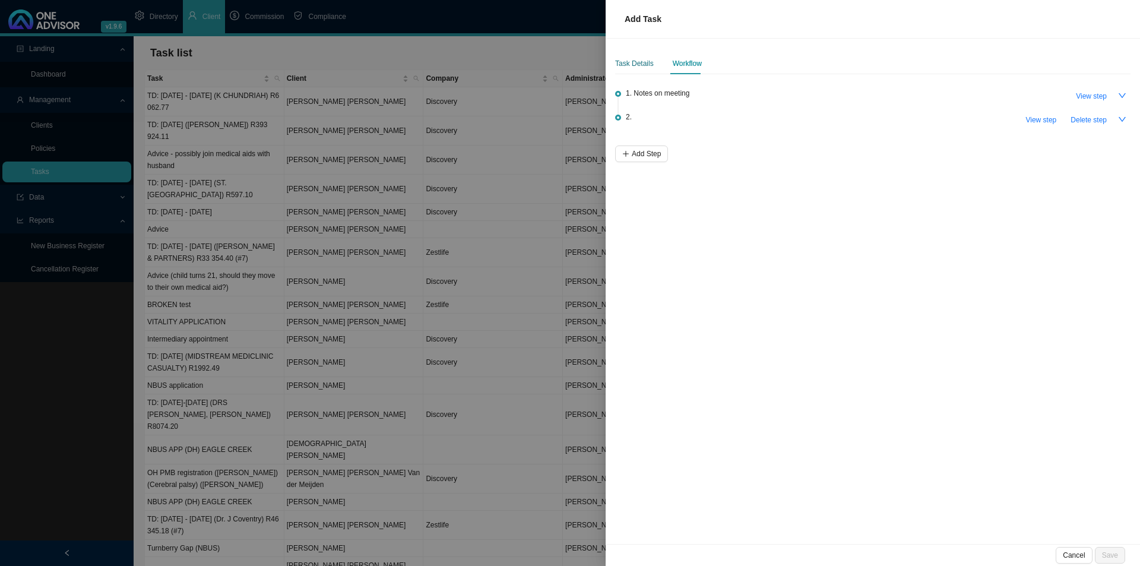
click at [638, 60] on div "Task Details" at bounding box center [634, 64] width 39 height 12
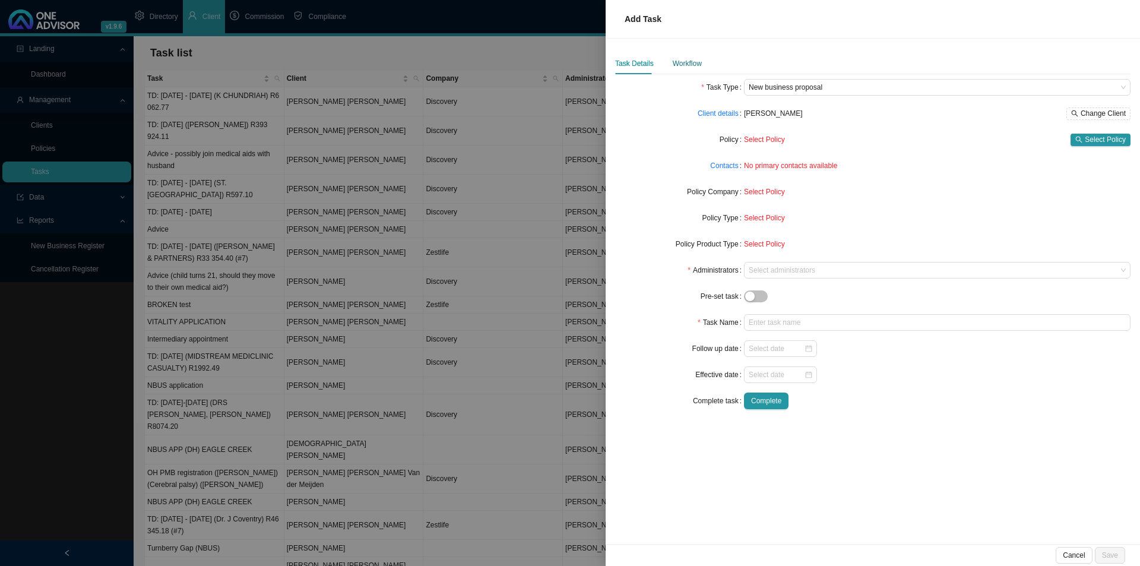
click at [683, 60] on div "Workflow" at bounding box center [687, 64] width 29 height 12
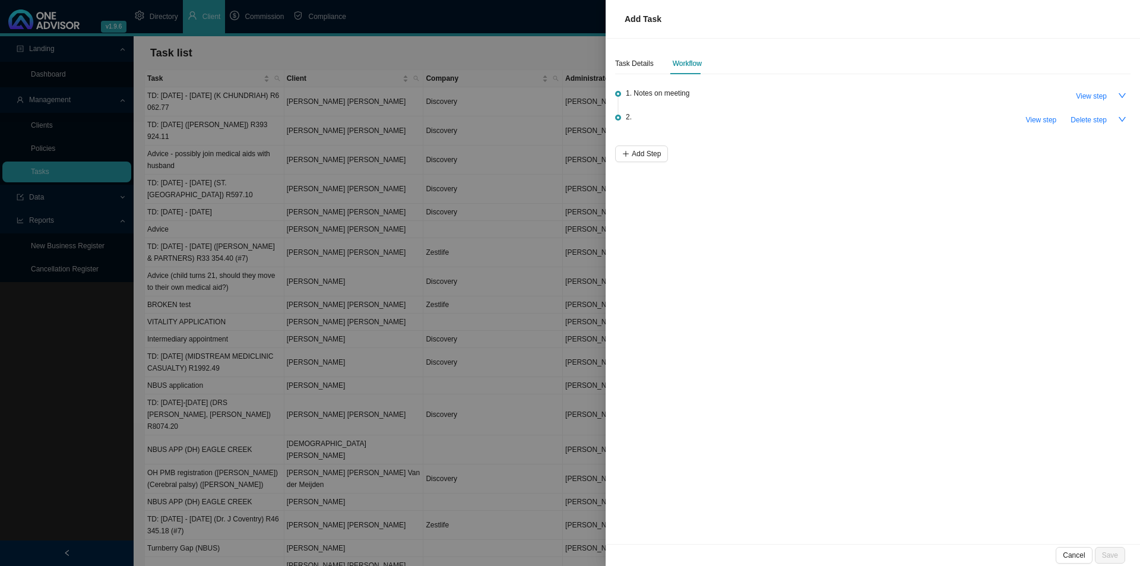
click at [841, 299] on div "Task Details Workflow 1. Notes on meeting View step 2. View step Delete step Ad…" at bounding box center [873, 291] width 534 height 505
click at [1085, 116] on span "Delete step" at bounding box center [1089, 120] width 36 height 12
click at [637, 64] on div "Task Details" at bounding box center [634, 64] width 39 height 12
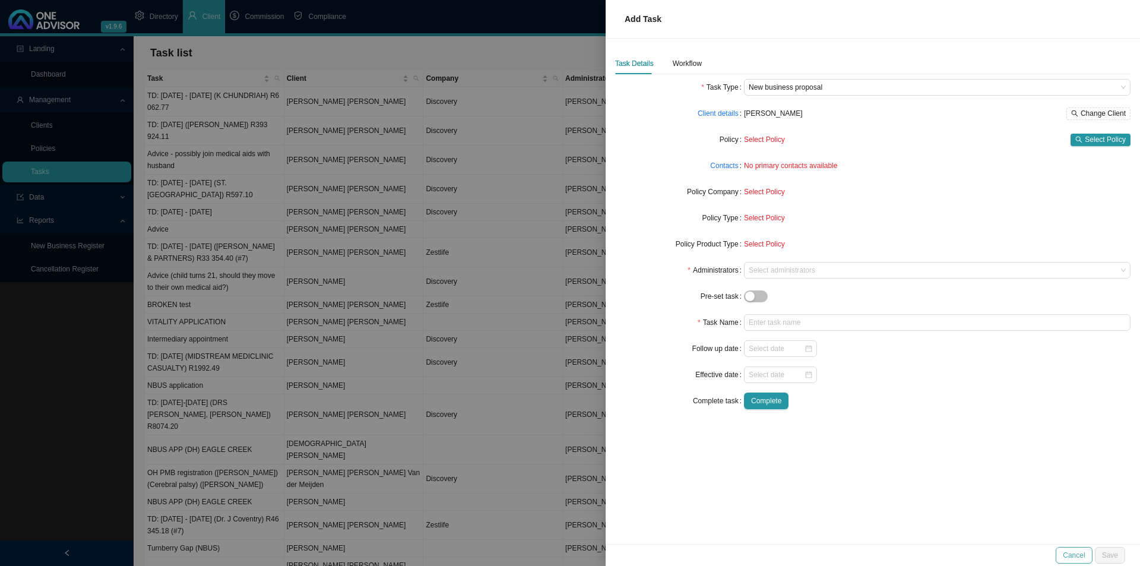
click at [1081, 561] on div "Cancel Save" at bounding box center [873, 555] width 534 height 22
click at [1080, 554] on span "Cancel" at bounding box center [1074, 555] width 22 height 12
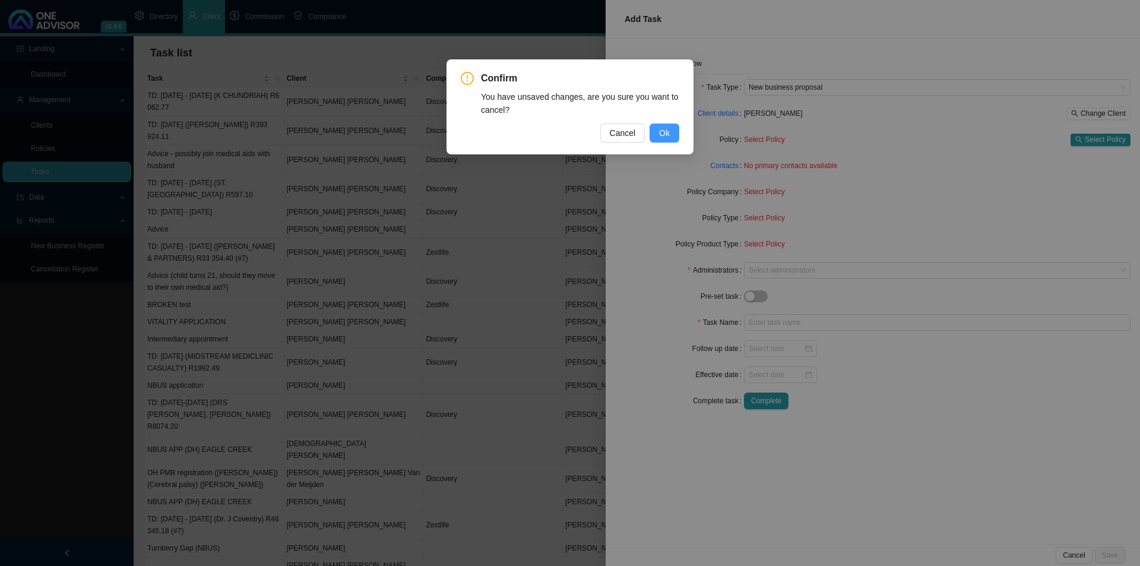
click at [675, 133] on button "Ok" at bounding box center [665, 133] width 30 height 19
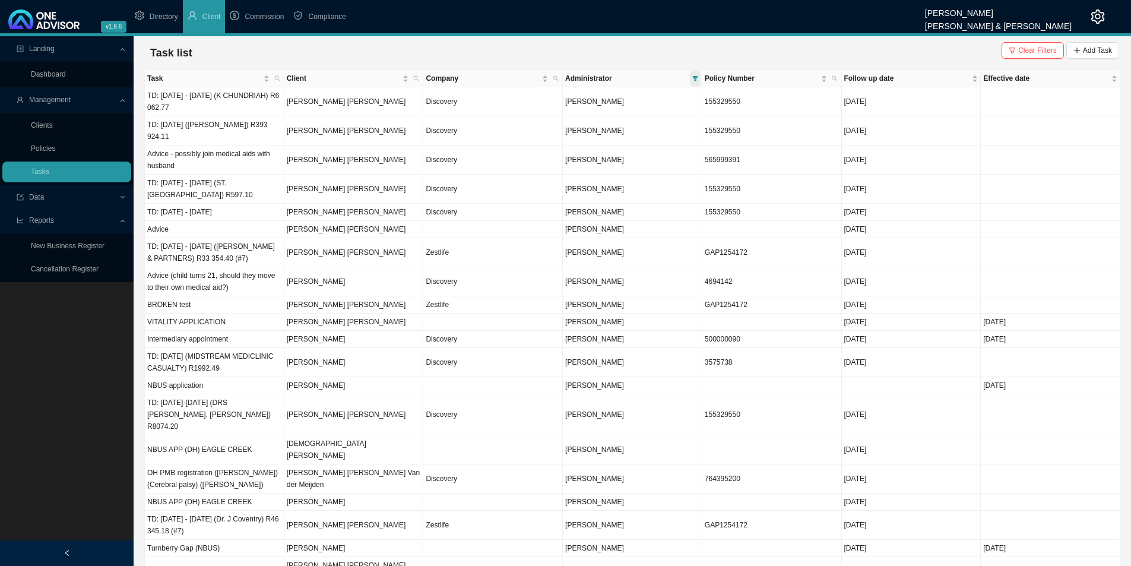
click at [691, 78] on span at bounding box center [695, 78] width 11 height 17
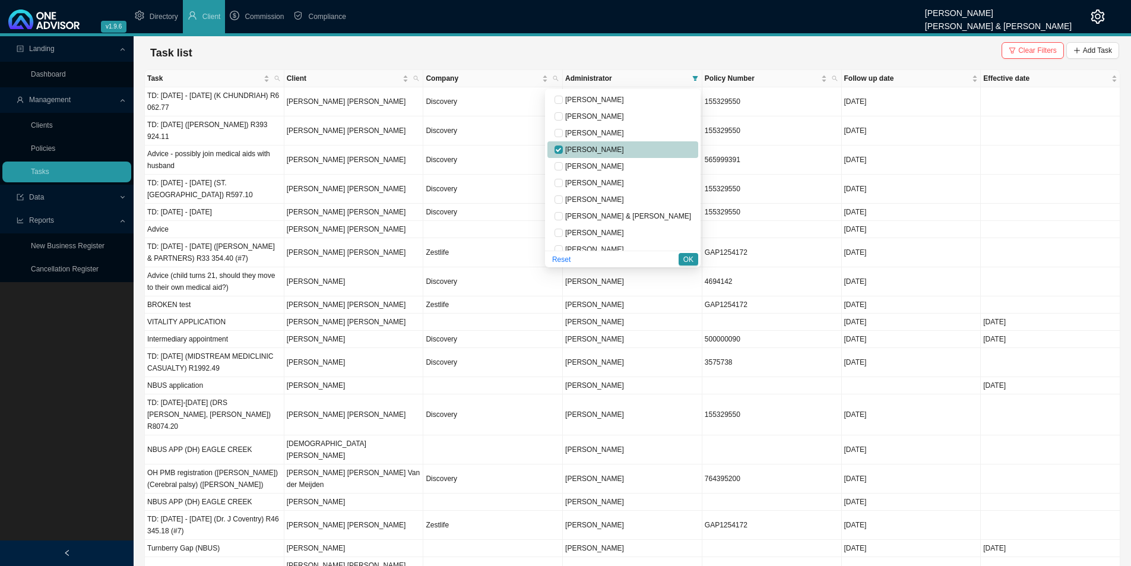
click at [610, 146] on span "[PERSON_NAME]" at bounding box center [593, 149] width 61 height 8
click at [624, 163] on span "[PERSON_NAME]" at bounding box center [593, 166] width 61 height 8
click at [686, 259] on span "OK" at bounding box center [688, 260] width 10 height 12
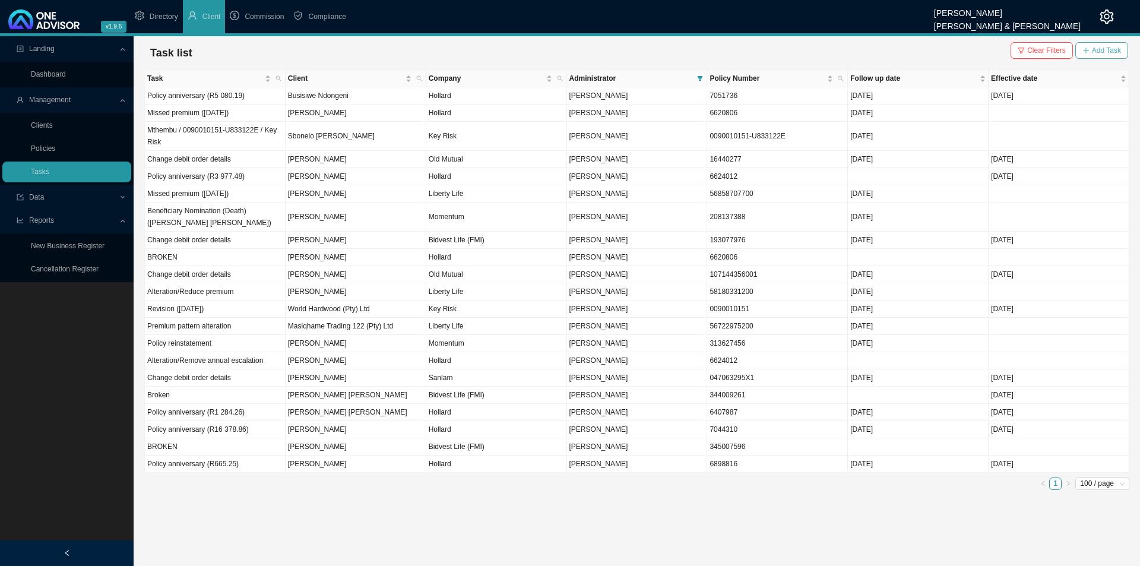
click at [1088, 48] on icon "plus" at bounding box center [1086, 50] width 7 height 7
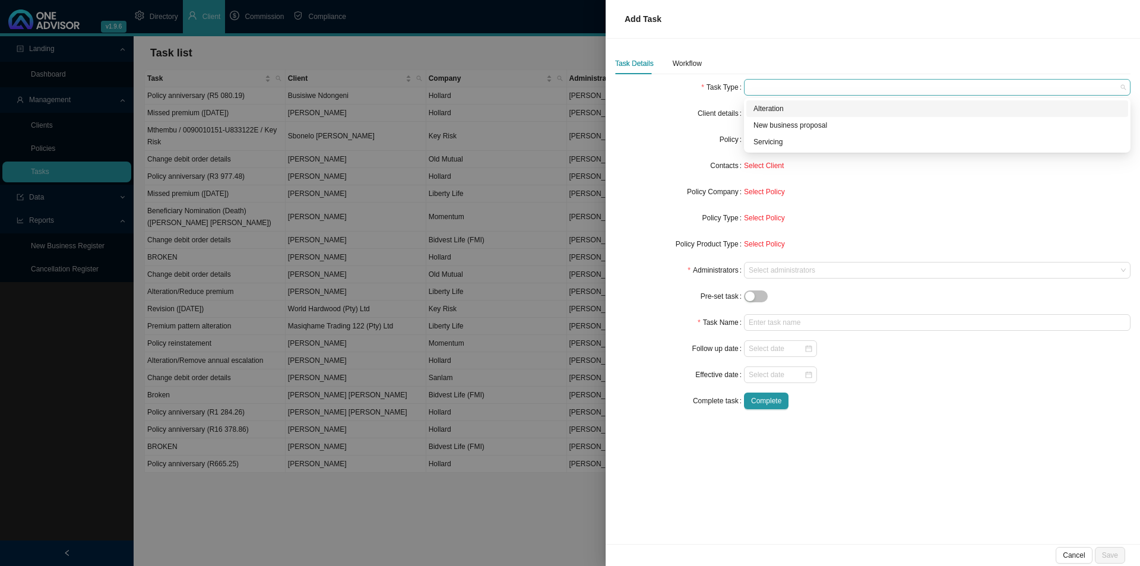
click at [755, 83] on span at bounding box center [937, 87] width 377 height 15
click at [781, 141] on div "Servicing" at bounding box center [938, 142] width 368 height 12
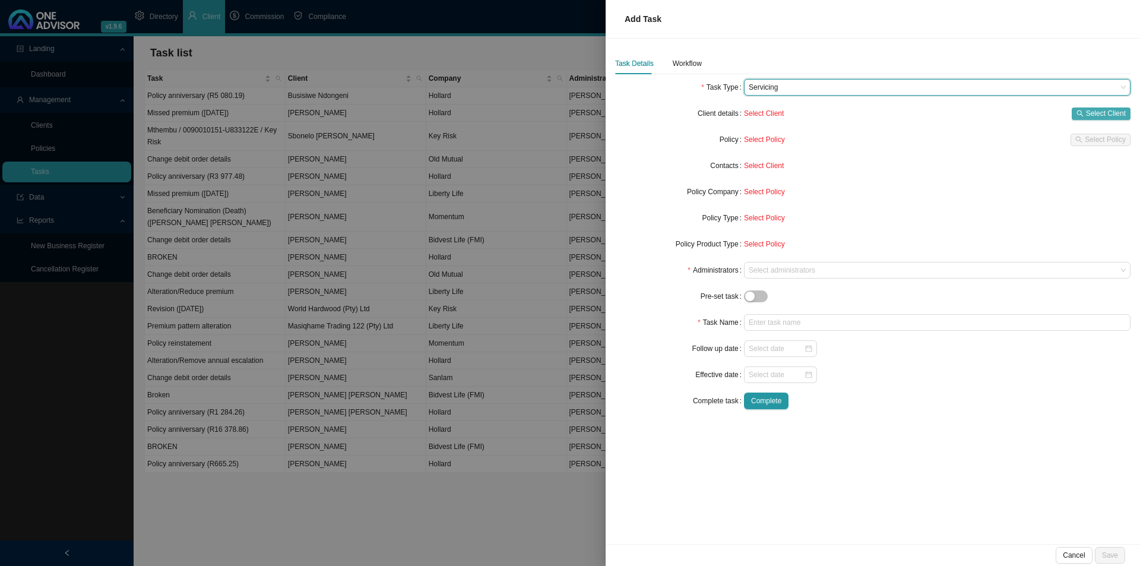
click at [1109, 112] on span "Select Client" at bounding box center [1106, 113] width 40 height 12
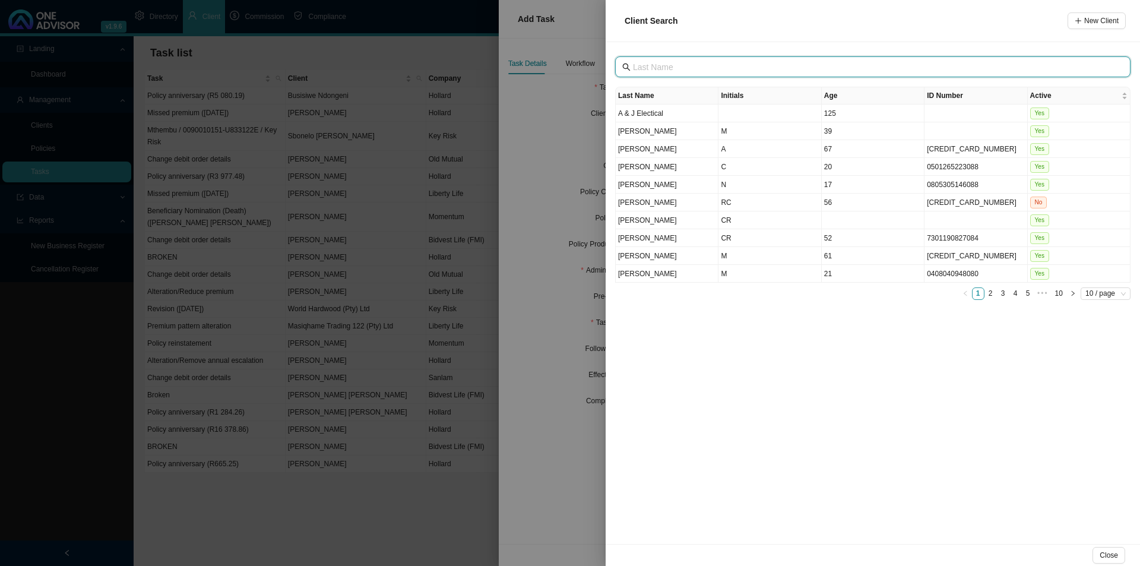
click at [677, 62] on input "text" at bounding box center [874, 67] width 482 height 13
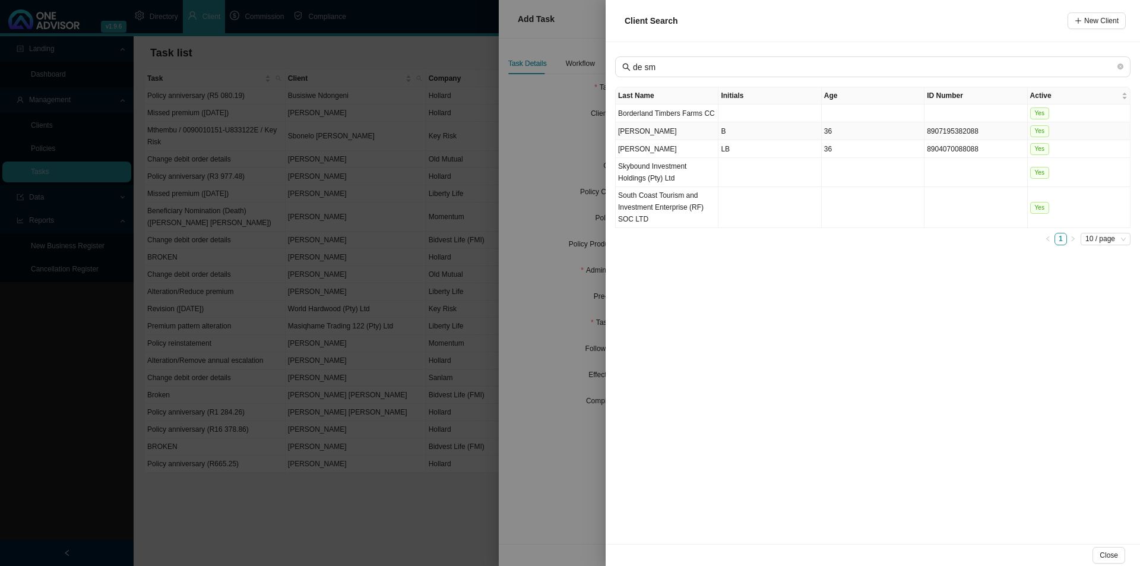
click at [664, 133] on td "[PERSON_NAME]" at bounding box center [667, 131] width 103 height 18
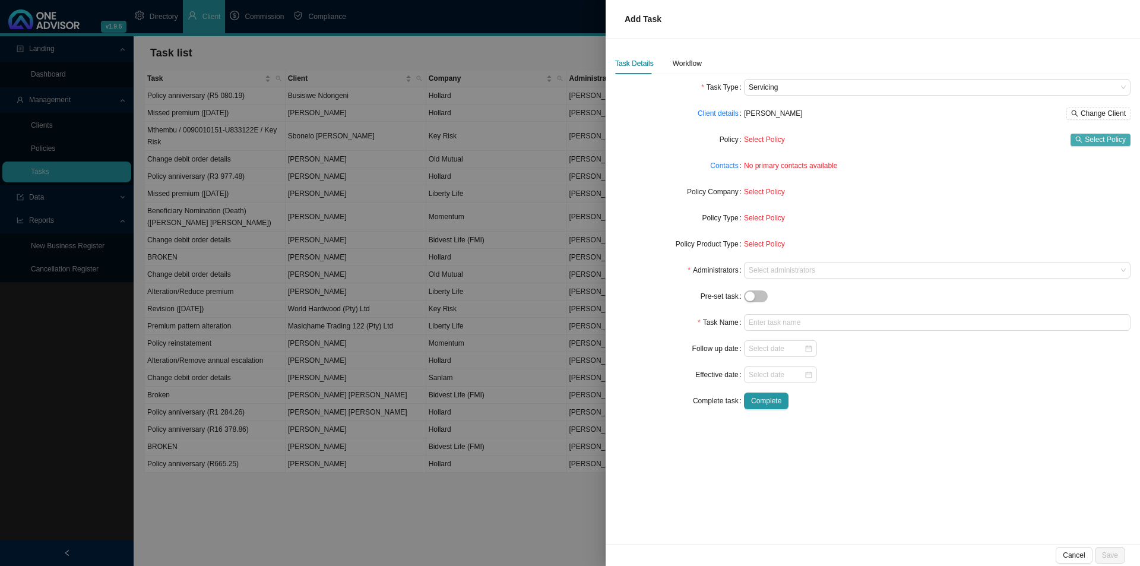
click at [1107, 134] on span "Select Policy" at bounding box center [1105, 140] width 41 height 12
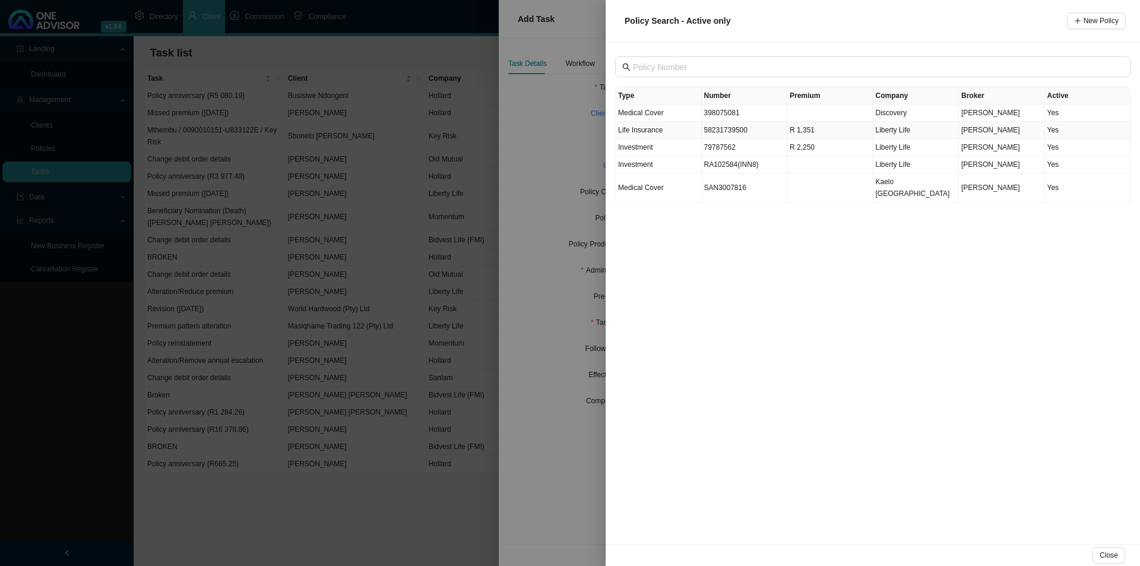
click at [727, 132] on td "58231739500" at bounding box center [745, 130] width 86 height 17
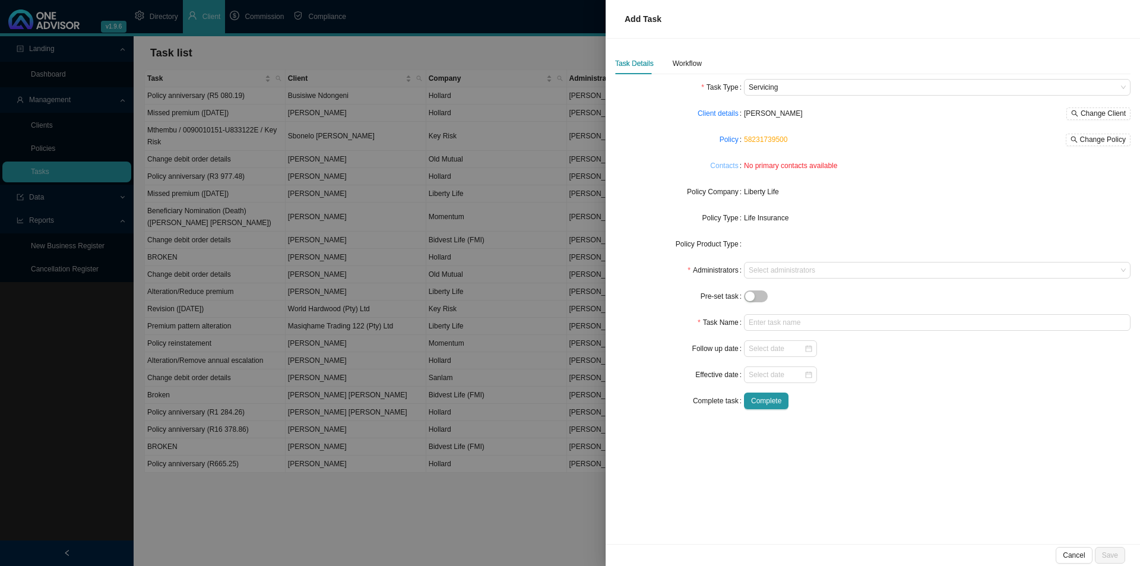
click at [730, 170] on link "Contacts" at bounding box center [724, 166] width 28 height 12
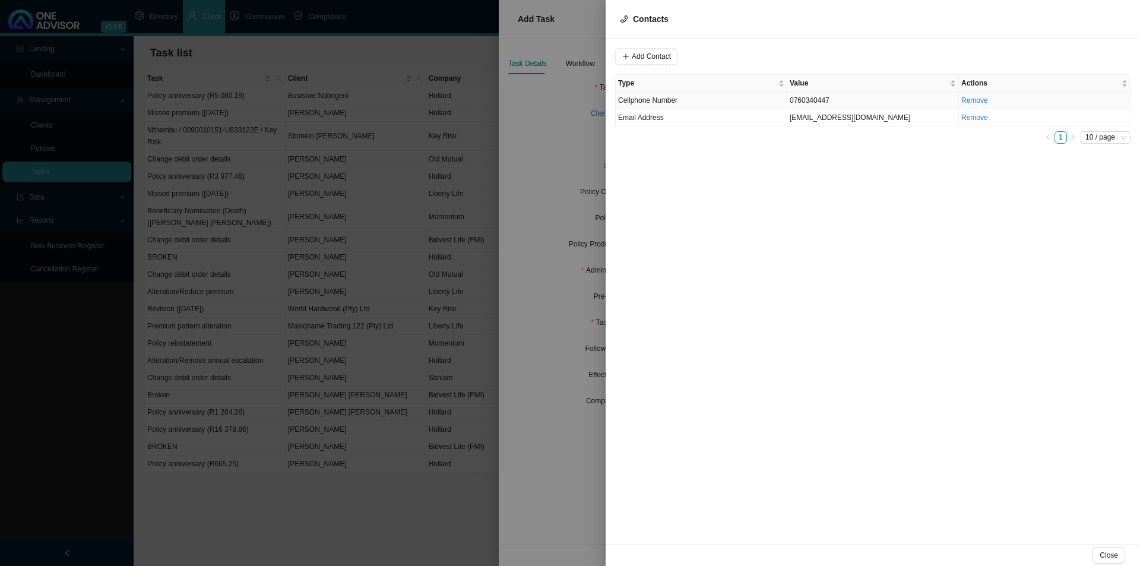
click at [674, 99] on span "Cellphone Number" at bounding box center [647, 100] width 59 height 8
click at [802, 54] on span "Cellphone Number" at bounding box center [808, 56] width 80 height 15
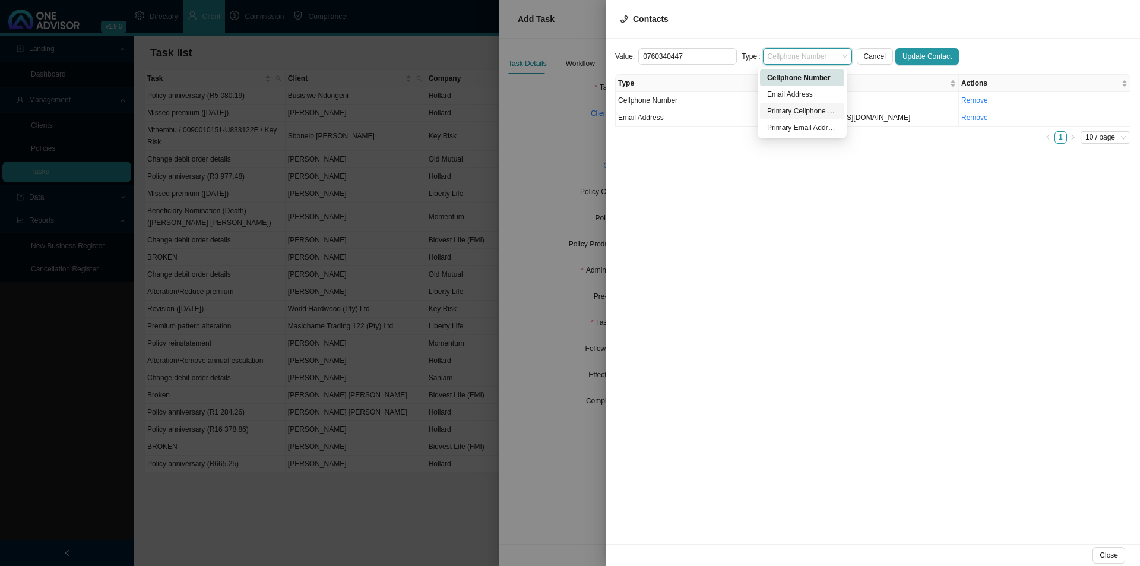
click at [791, 110] on div "Primary Cellphone Number" at bounding box center [802, 111] width 70 height 12
click at [922, 49] on button "Update Contact" at bounding box center [927, 56] width 64 height 17
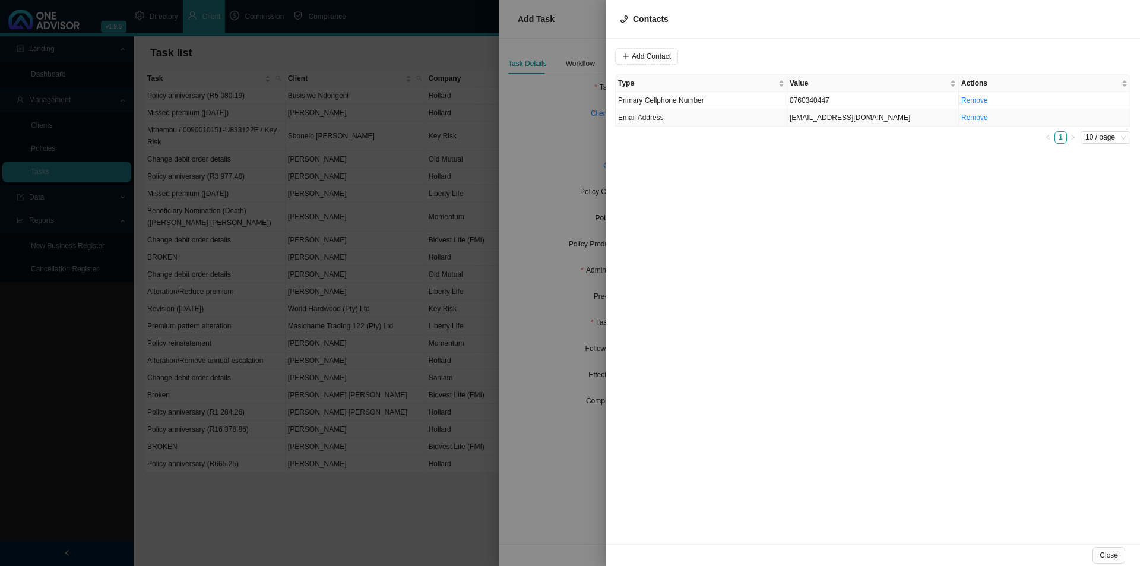
click at [693, 120] on td "Email Address" at bounding box center [702, 117] width 172 height 17
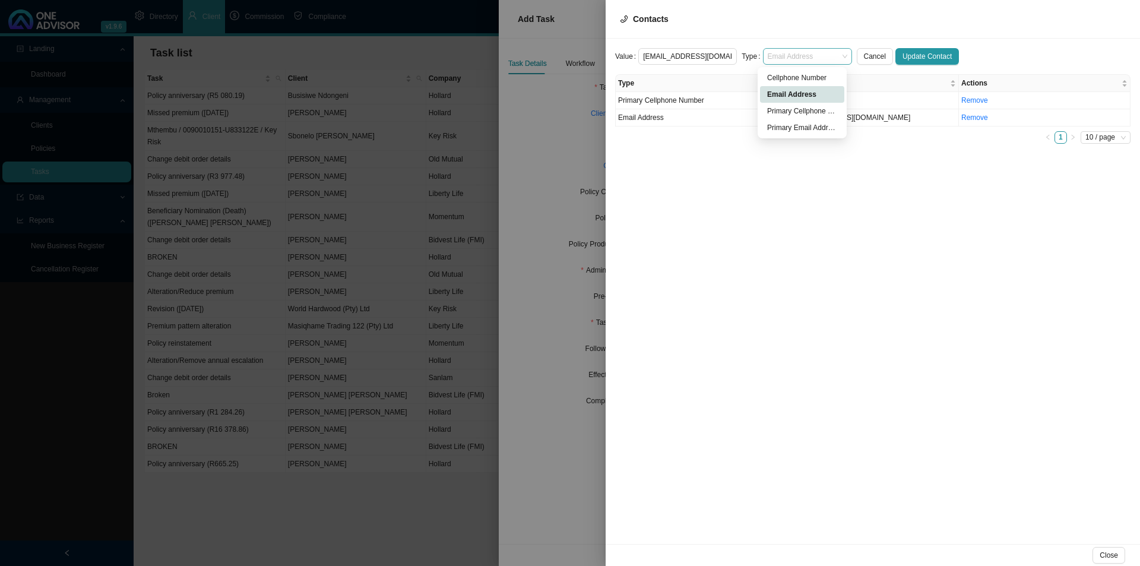
click at [793, 49] on span "Email Address" at bounding box center [808, 56] width 80 height 15
click at [810, 125] on div "Primary Email Address" at bounding box center [802, 128] width 70 height 12
click at [911, 53] on span "Update Contact" at bounding box center [927, 56] width 49 height 12
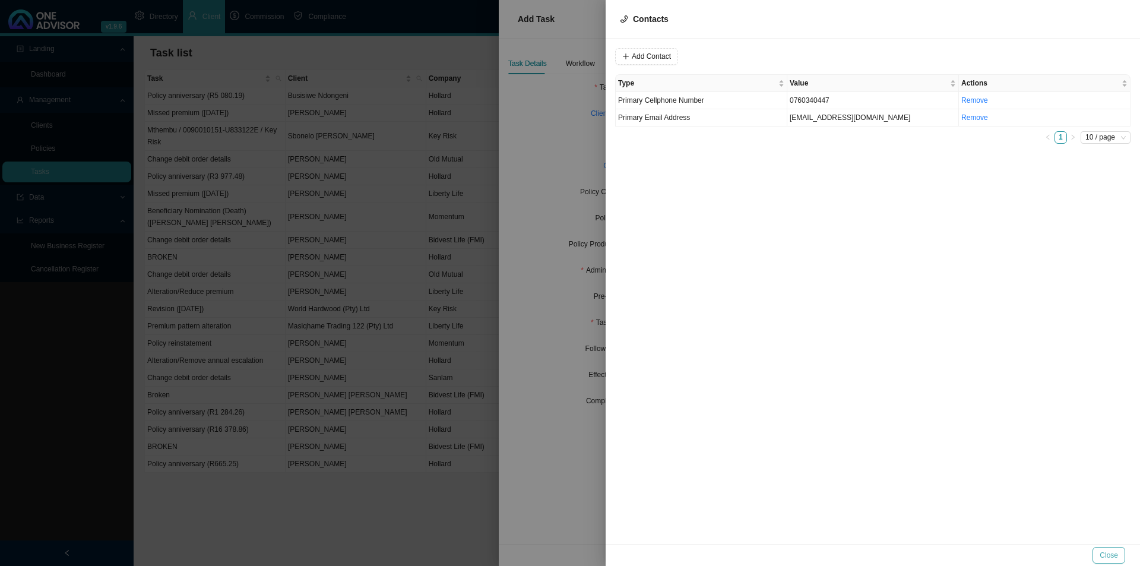
click at [1104, 550] on span "Close" at bounding box center [1109, 555] width 18 height 12
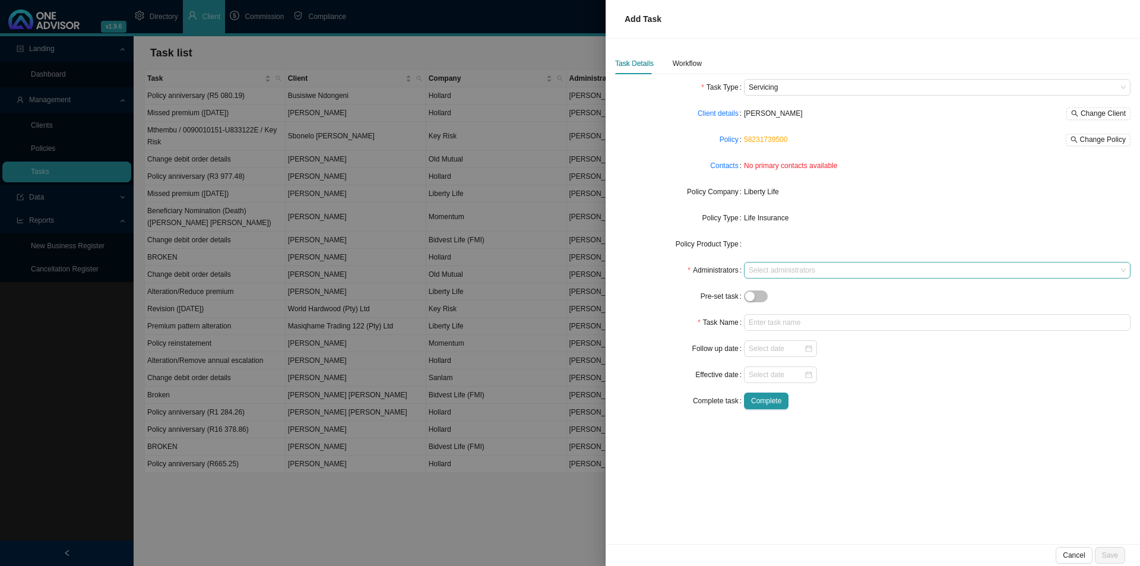
click at [762, 266] on div at bounding box center [931, 270] width 371 height 9
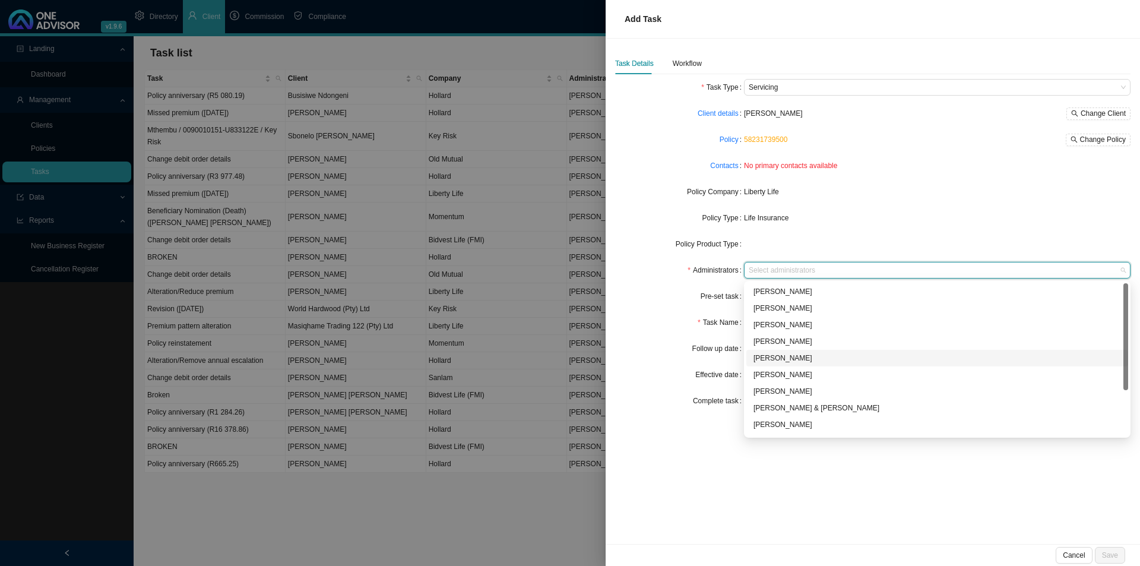
click at [783, 357] on div "[PERSON_NAME]" at bounding box center [938, 358] width 368 height 12
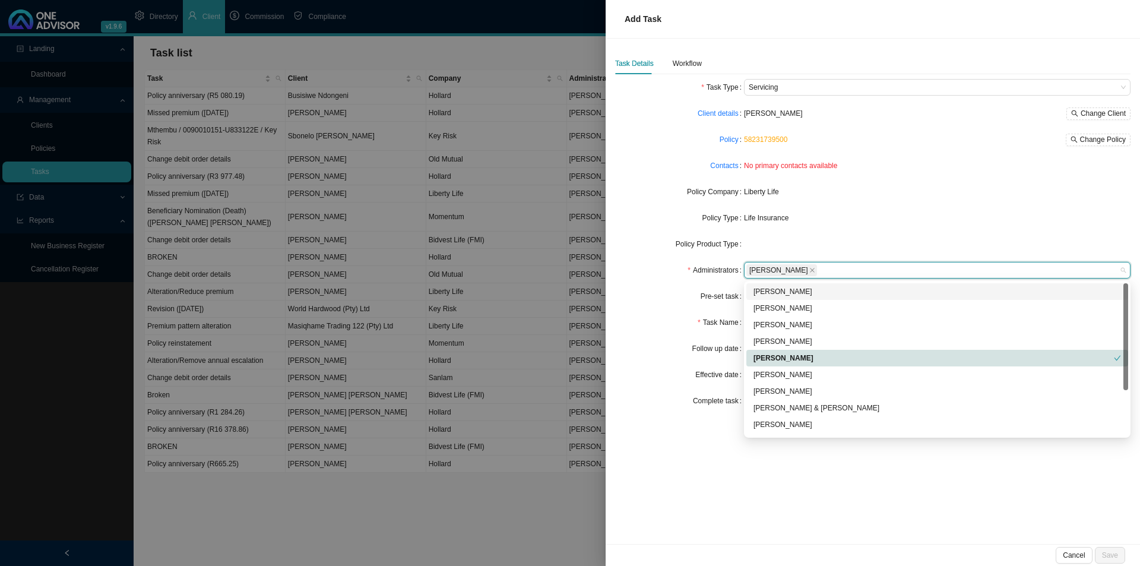
click at [670, 308] on form "Task Type Servicing Client details [PERSON_NAME] Change Client Policy 582317395…" at bounding box center [872, 244] width 515 height 330
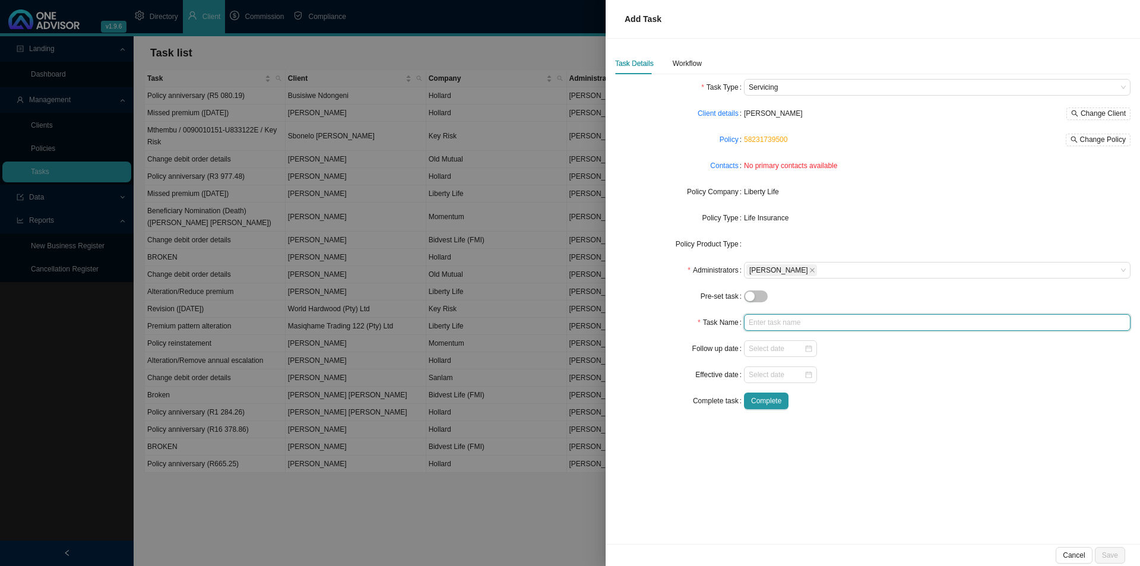
click at [768, 325] on input "text" at bounding box center [937, 322] width 387 height 17
click at [780, 377] on input at bounding box center [776, 375] width 55 height 12
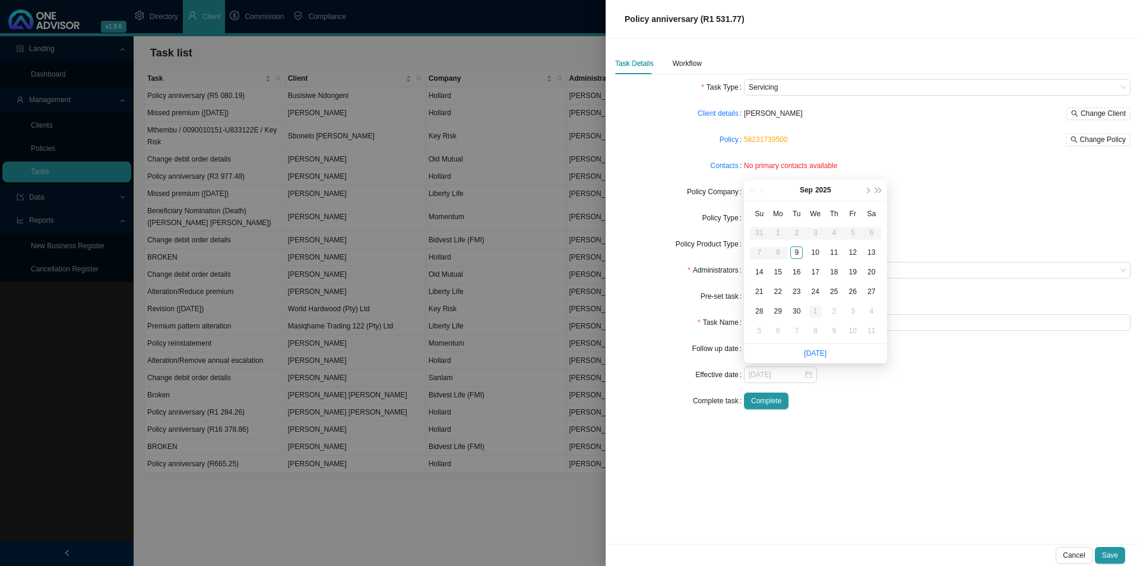
click at [817, 308] on div "1" at bounding box center [815, 311] width 12 height 12
click at [694, 66] on div "Workflow" at bounding box center [687, 64] width 29 height 12
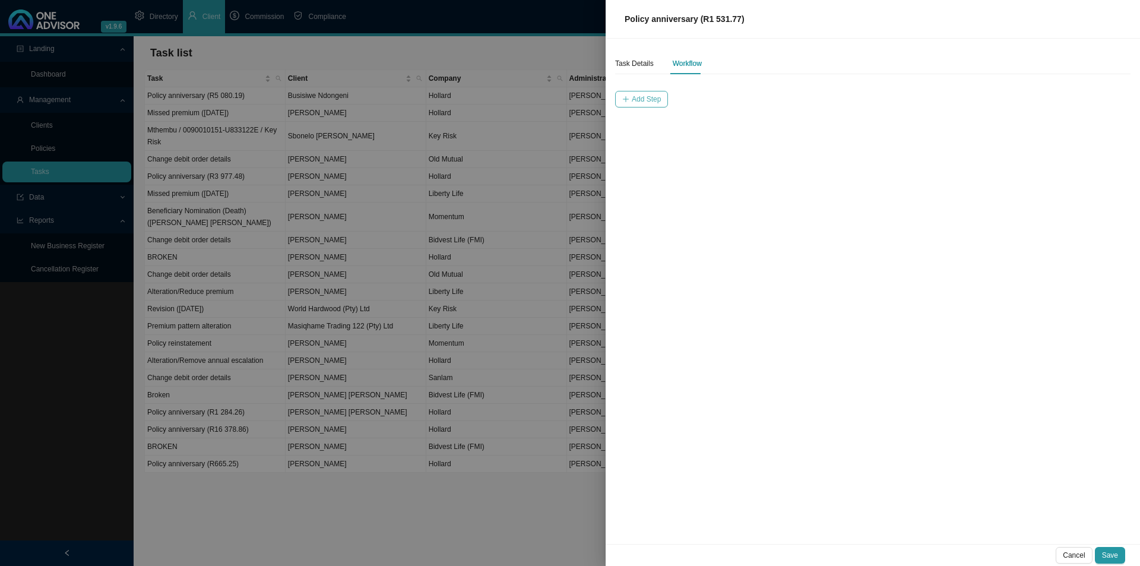
click at [629, 97] on button "Add Step" at bounding box center [641, 99] width 53 height 17
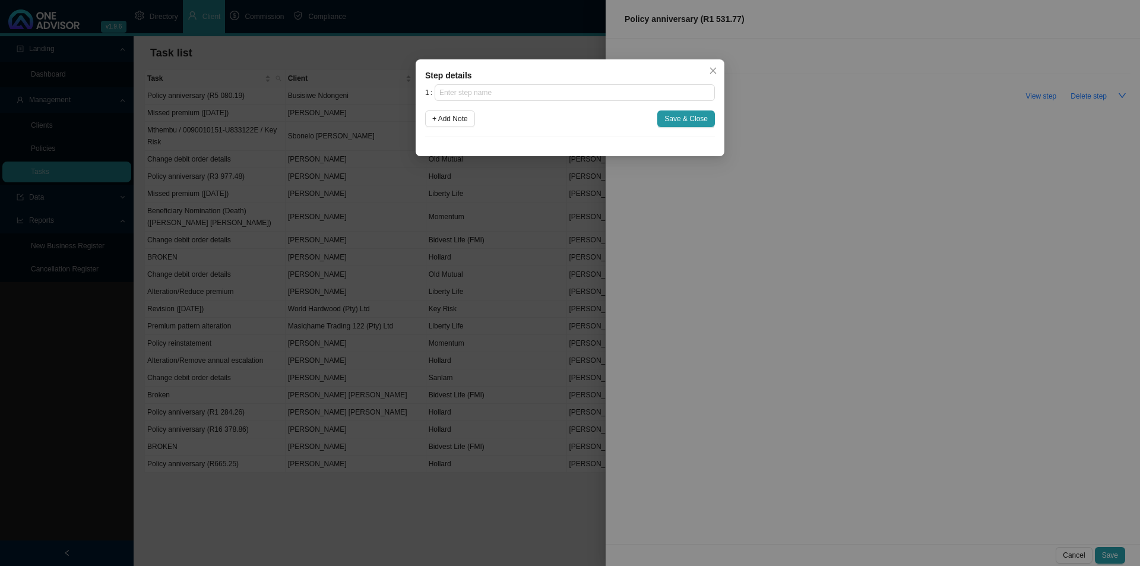
click at [601, 84] on div "Step details 1 + Add Note Save & Close Cancel OK" at bounding box center [570, 107] width 309 height 97
click at [600, 87] on input "text" at bounding box center [575, 92] width 280 height 17
click button "Save & Close" at bounding box center [686, 118] width 58 height 17
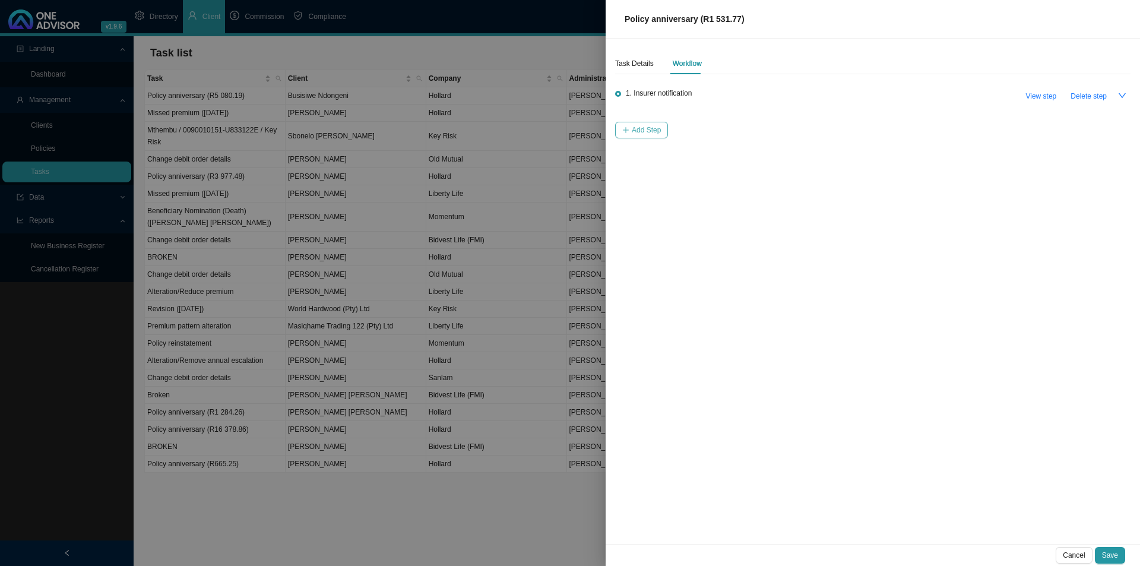
click at [618, 124] on button "Add Step" at bounding box center [641, 130] width 53 height 17
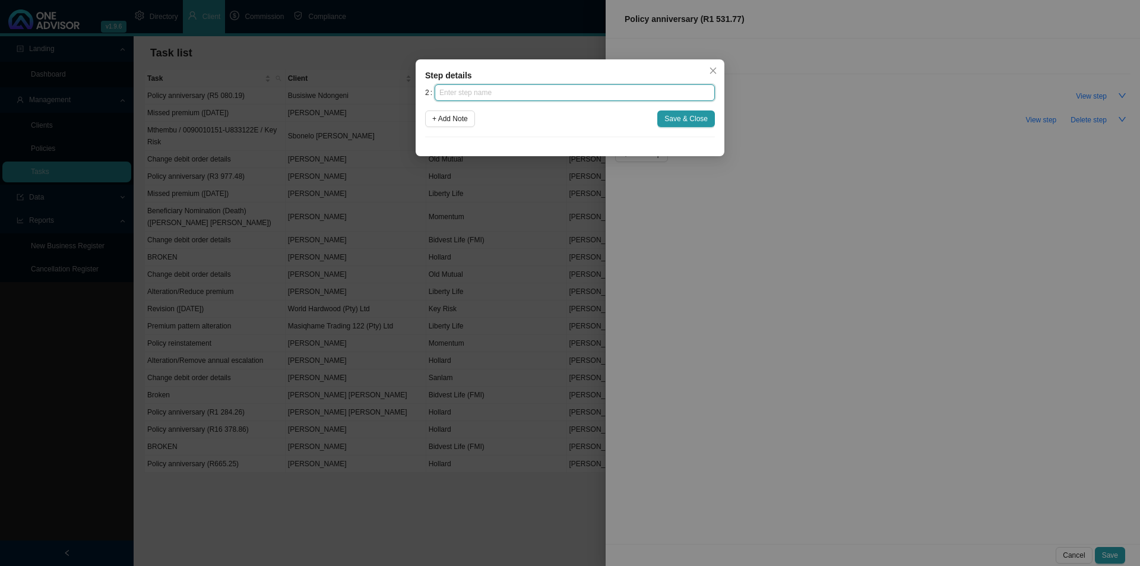
click at [494, 95] on input "text" at bounding box center [575, 92] width 280 height 17
click at [717, 69] on span "Close" at bounding box center [713, 71] width 17 height 8
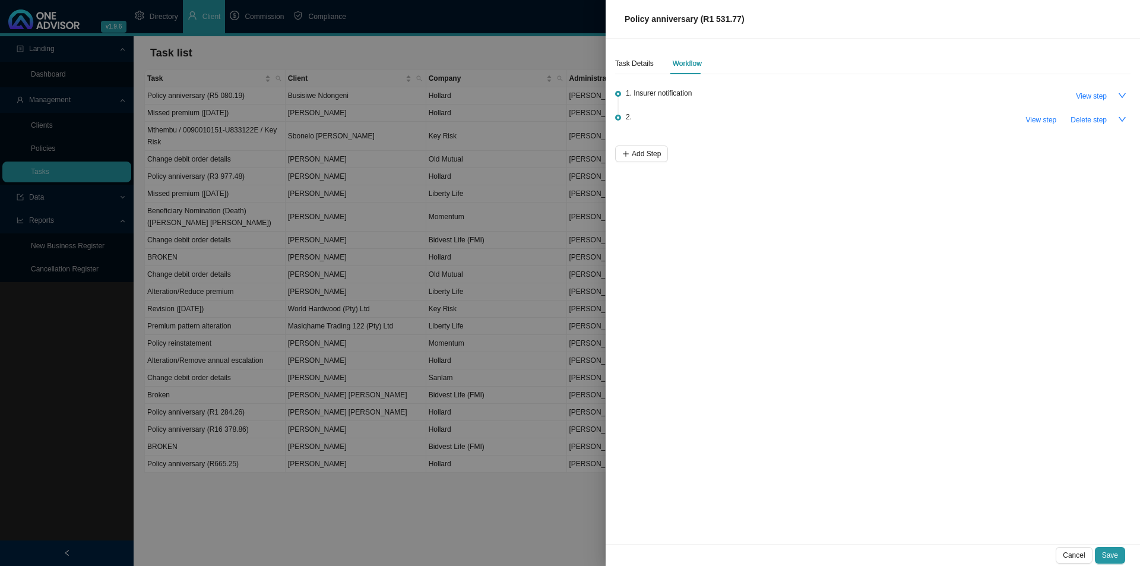
click at [1110, 552] on span "Save" at bounding box center [1110, 555] width 16 height 12
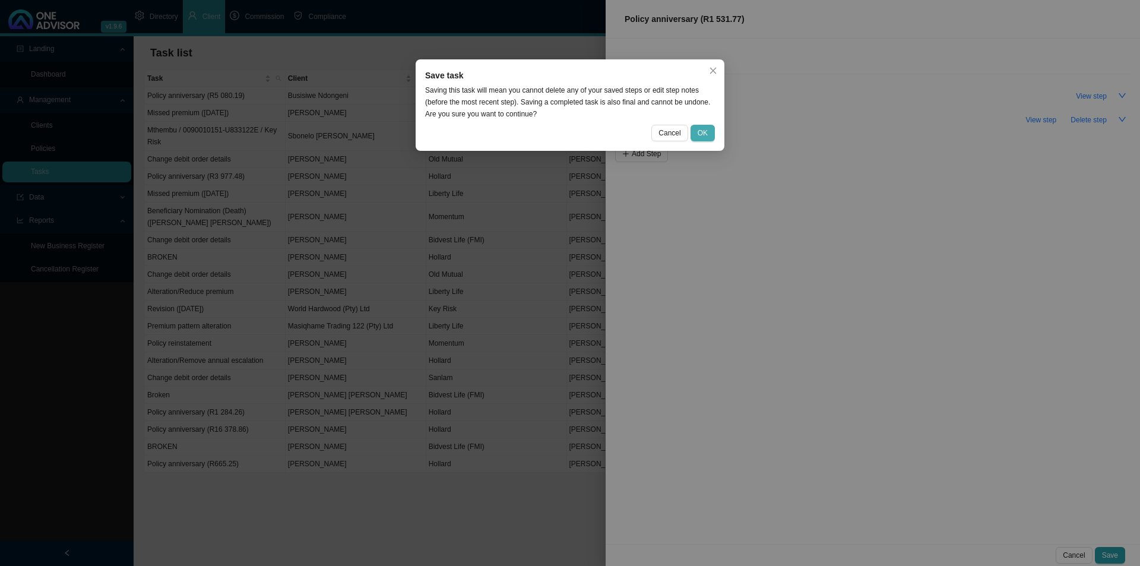
click at [708, 131] on button "OK" at bounding box center [703, 133] width 24 height 17
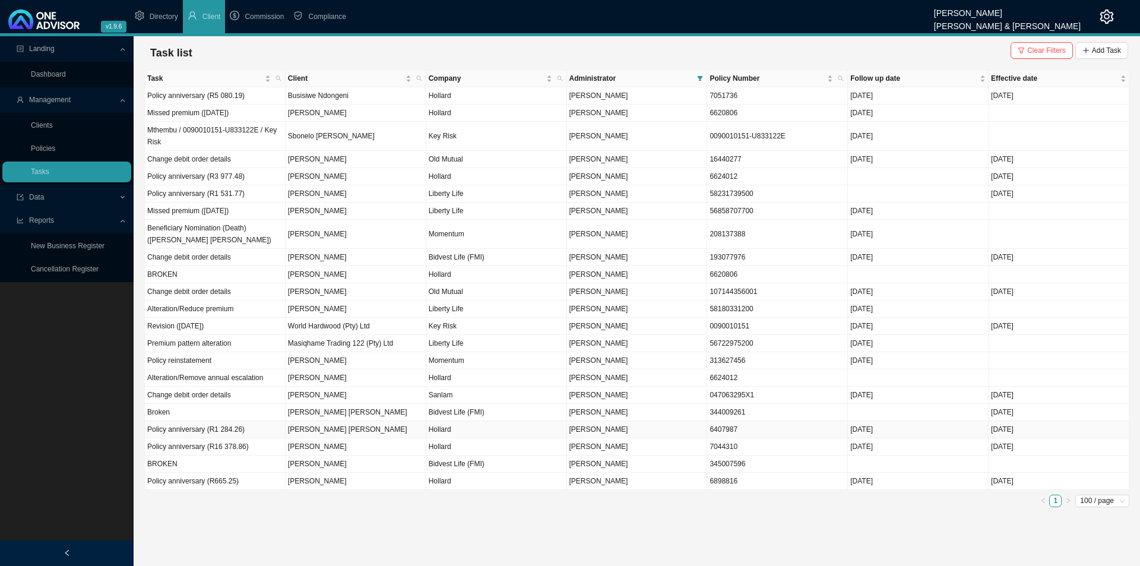
click at [214, 426] on td "Policy anniversary (R1 284.26)" at bounding box center [215, 429] width 141 height 17
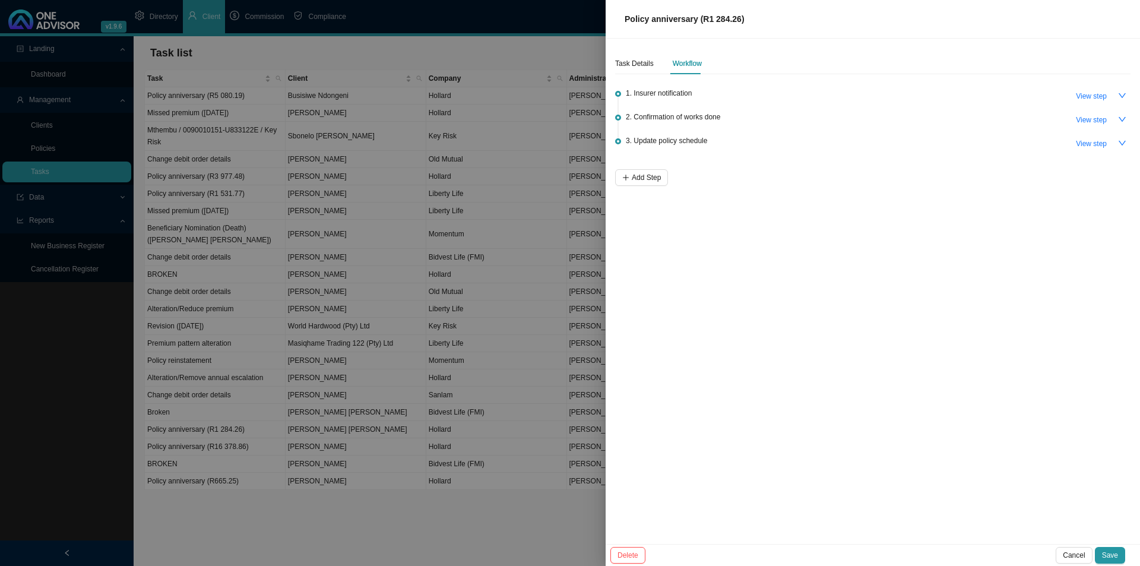
click at [335, 190] on div at bounding box center [570, 283] width 1140 height 566
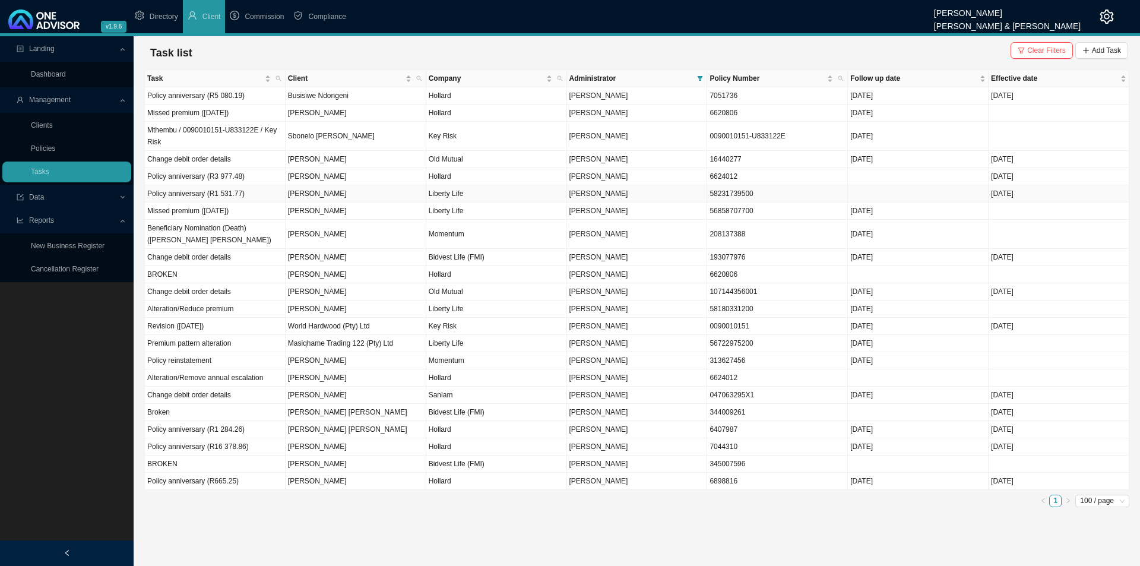
click at [340, 194] on td "[PERSON_NAME]" at bounding box center [356, 193] width 141 height 17
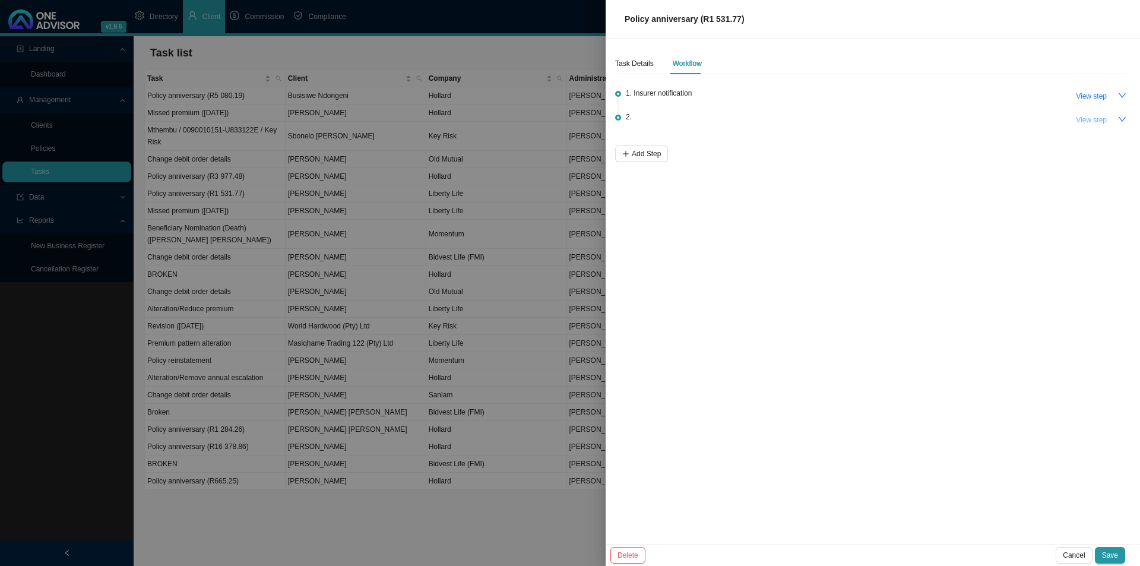
click at [1091, 122] on span "View step" at bounding box center [1091, 120] width 31 height 12
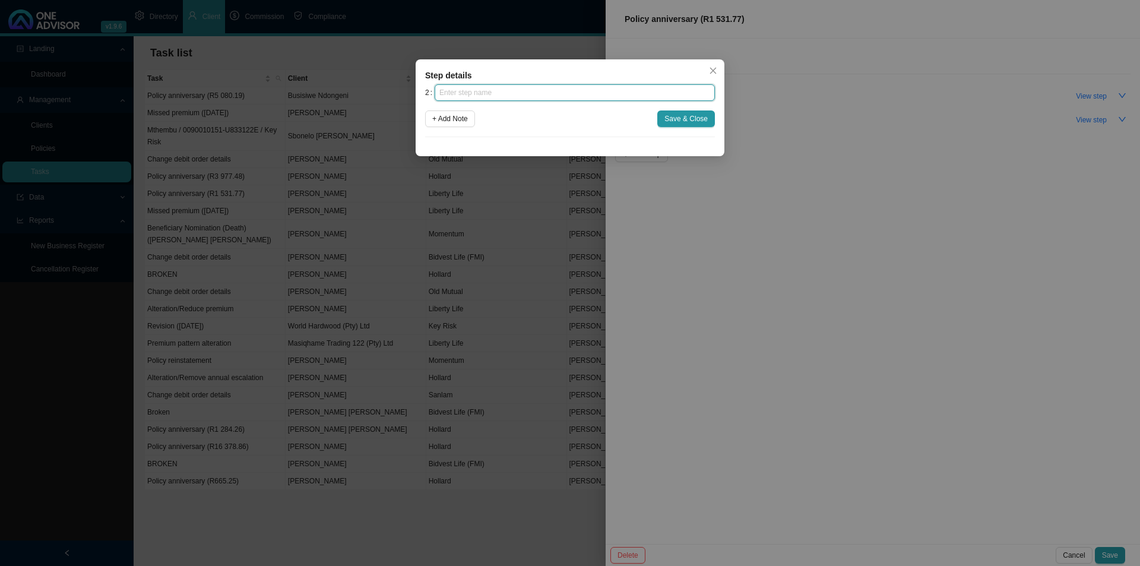
click at [513, 97] on input "text" at bounding box center [575, 92] width 280 height 17
click at [694, 112] on button "Save & Close" at bounding box center [686, 118] width 58 height 17
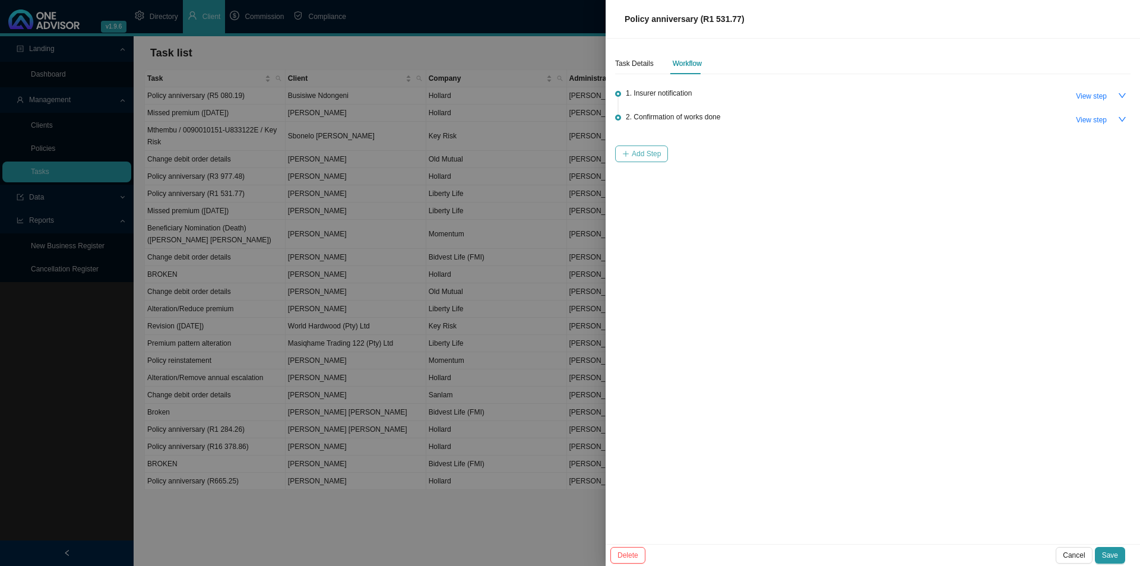
click at [651, 157] on span "Add Step" at bounding box center [646, 154] width 29 height 12
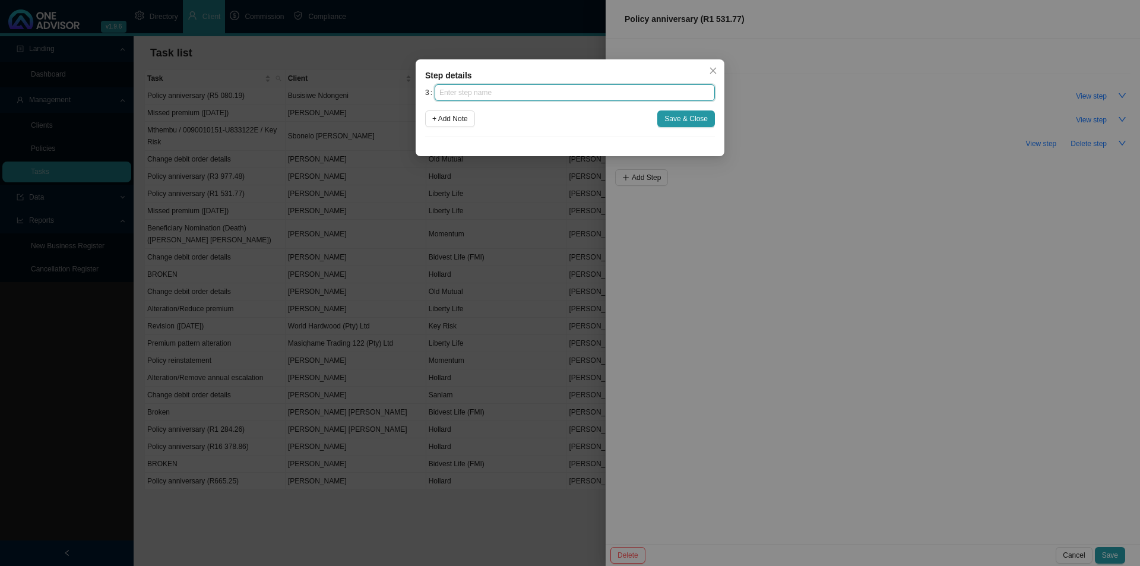
click at [545, 95] on input "text" at bounding box center [575, 92] width 280 height 17
click at [667, 116] on span "Save & Close" at bounding box center [685, 119] width 43 height 12
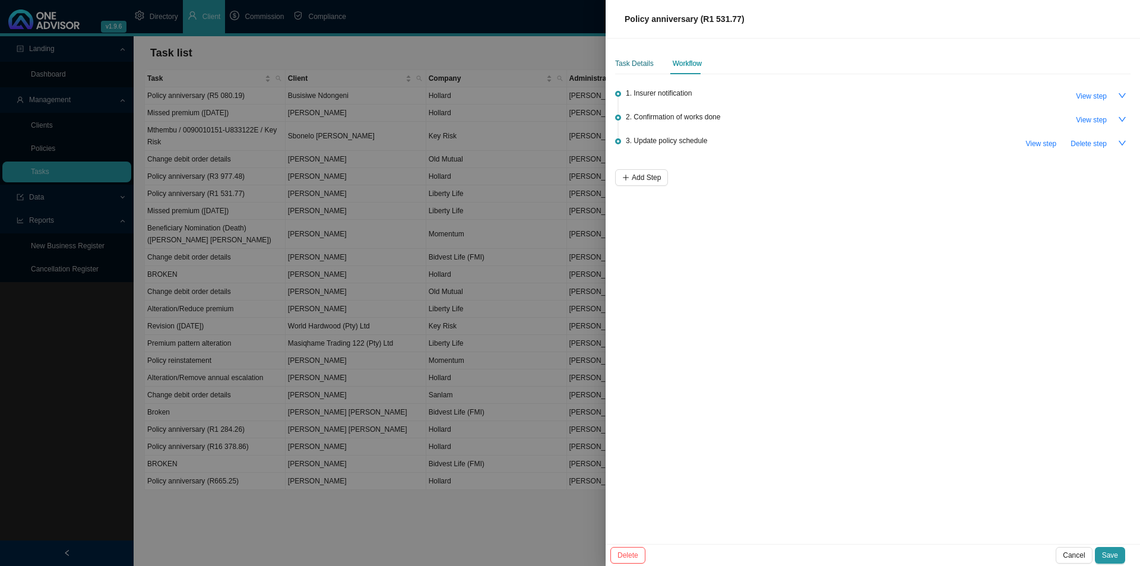
click at [631, 64] on div "Task Details" at bounding box center [634, 64] width 39 height 12
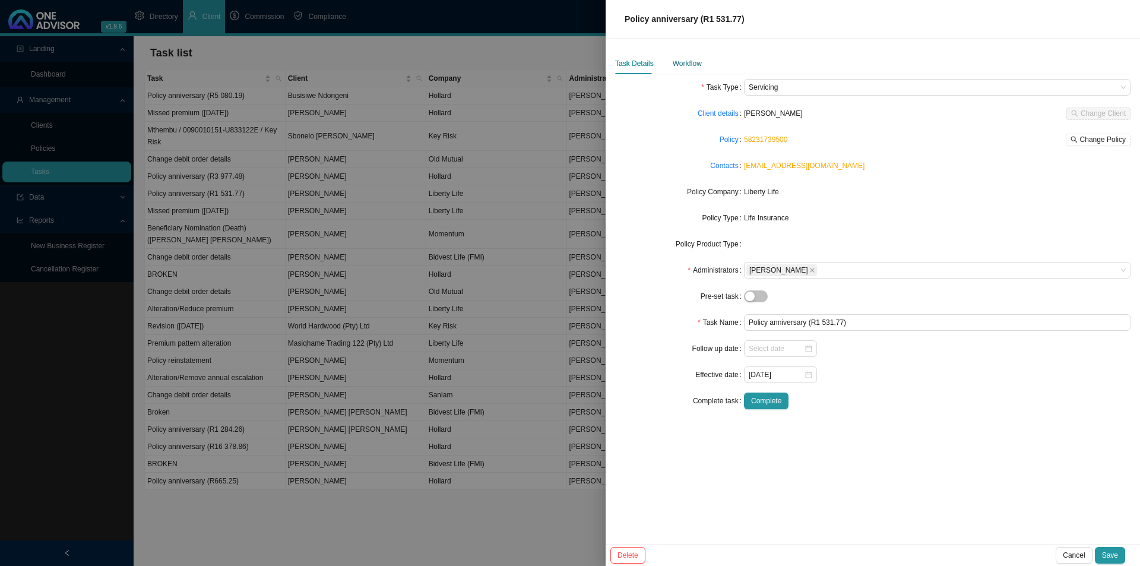
click at [694, 59] on div "Workflow" at bounding box center [687, 64] width 29 height 12
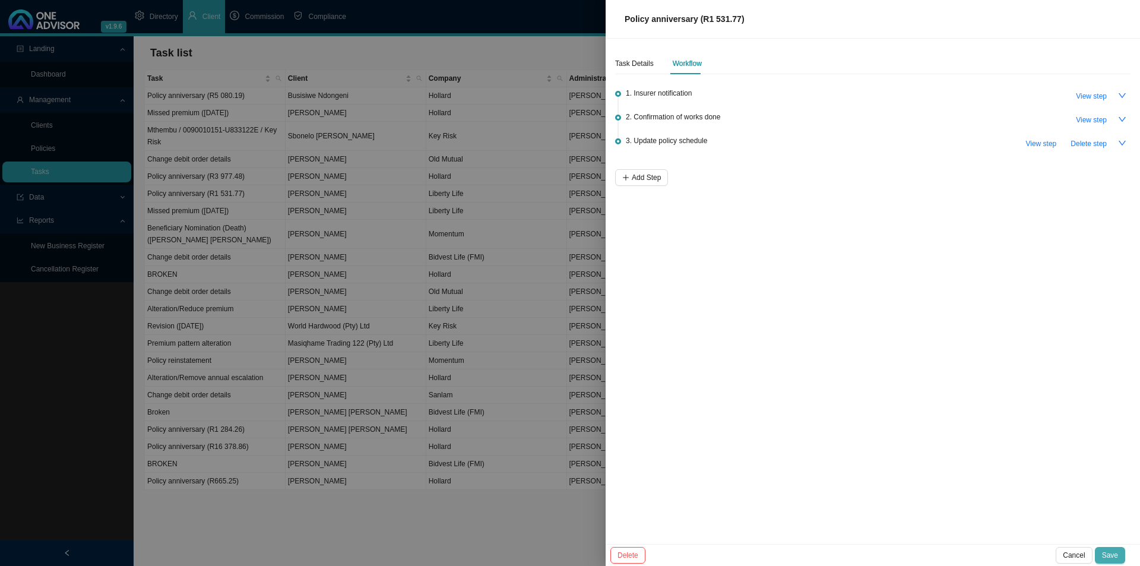
click at [1118, 559] on button "Save" at bounding box center [1110, 555] width 30 height 17
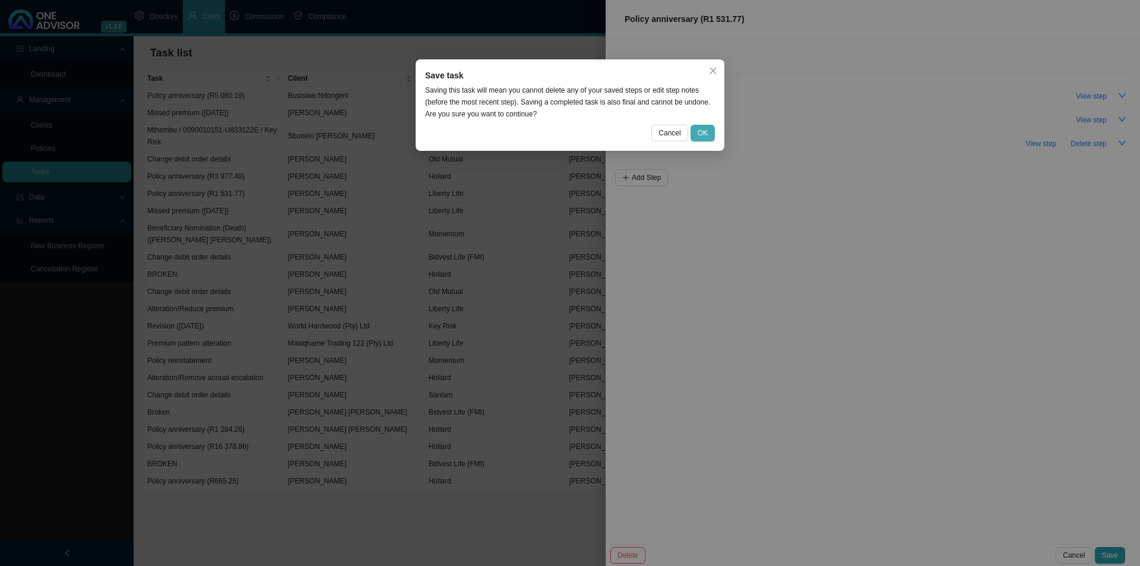
click at [714, 125] on button "OK" at bounding box center [703, 133] width 24 height 17
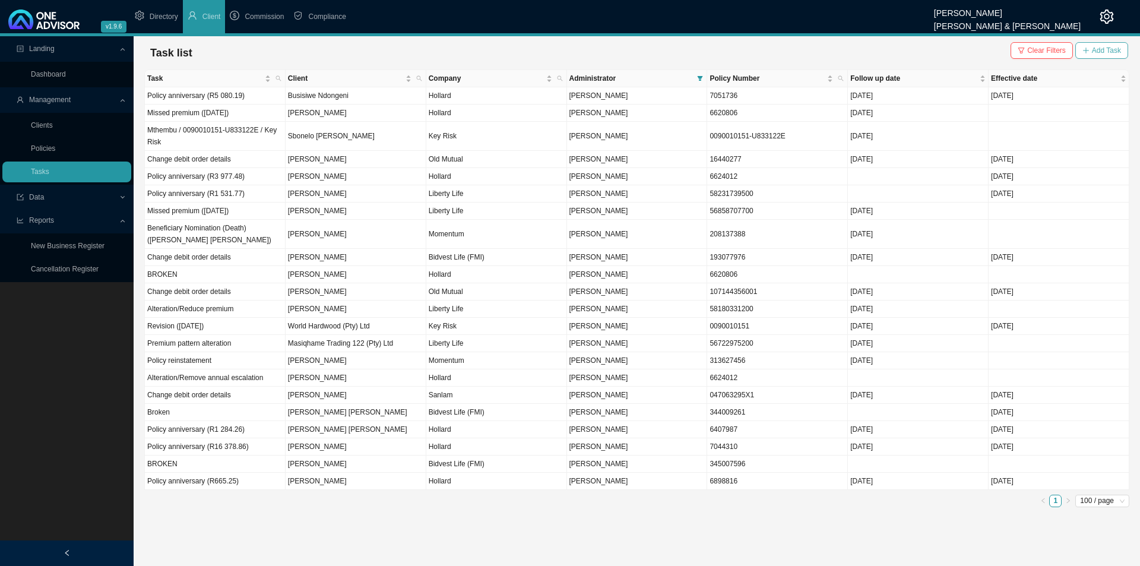
click at [1120, 45] on span "Add Task" at bounding box center [1106, 51] width 29 height 12
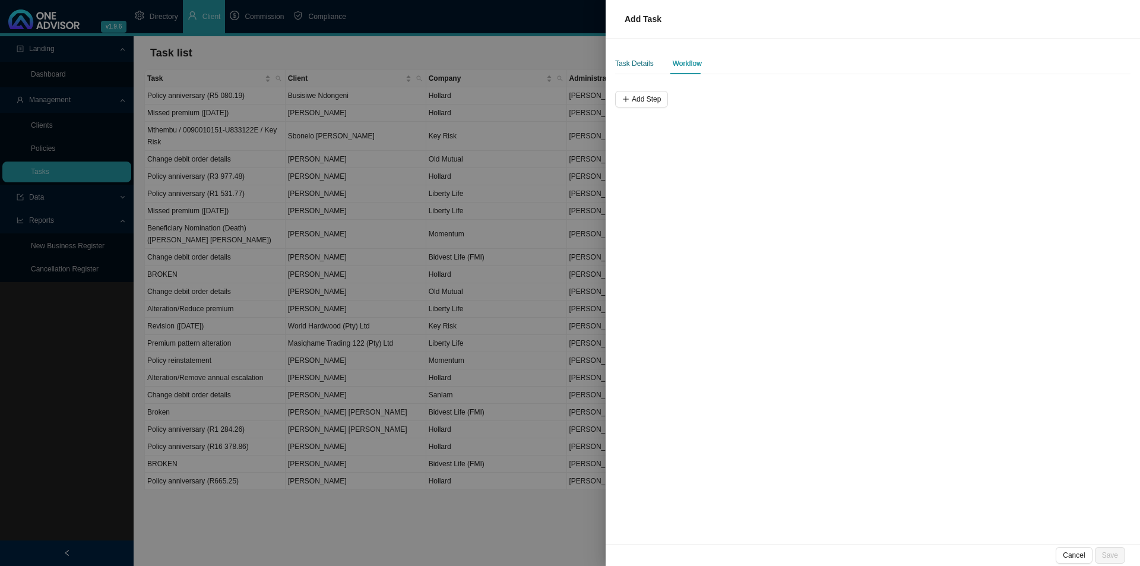
click at [616, 62] on div "Task Details" at bounding box center [634, 64] width 39 height 12
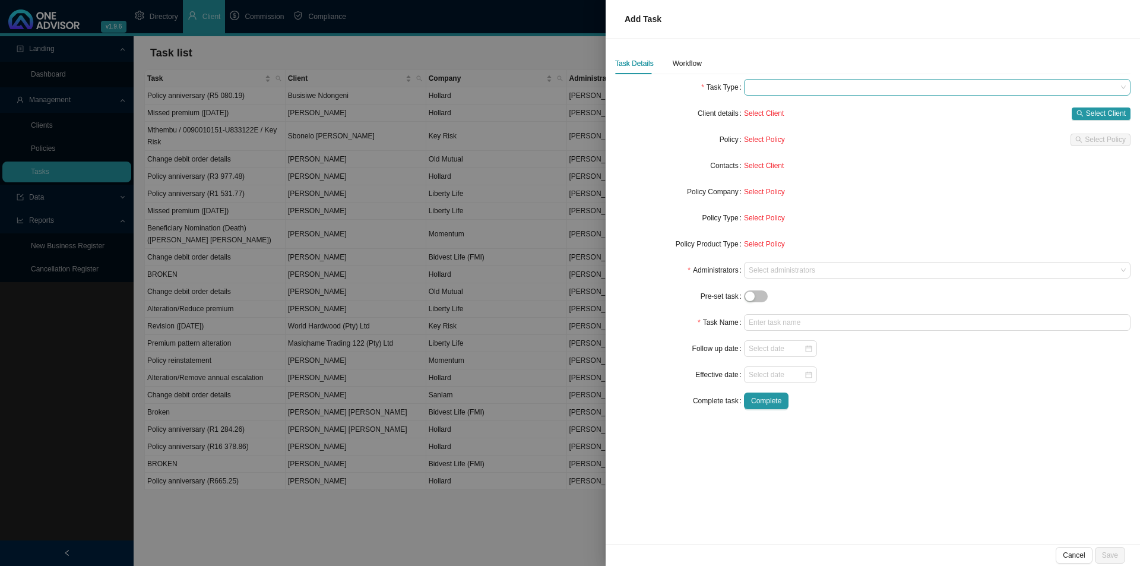
click at [781, 87] on span at bounding box center [937, 87] width 377 height 15
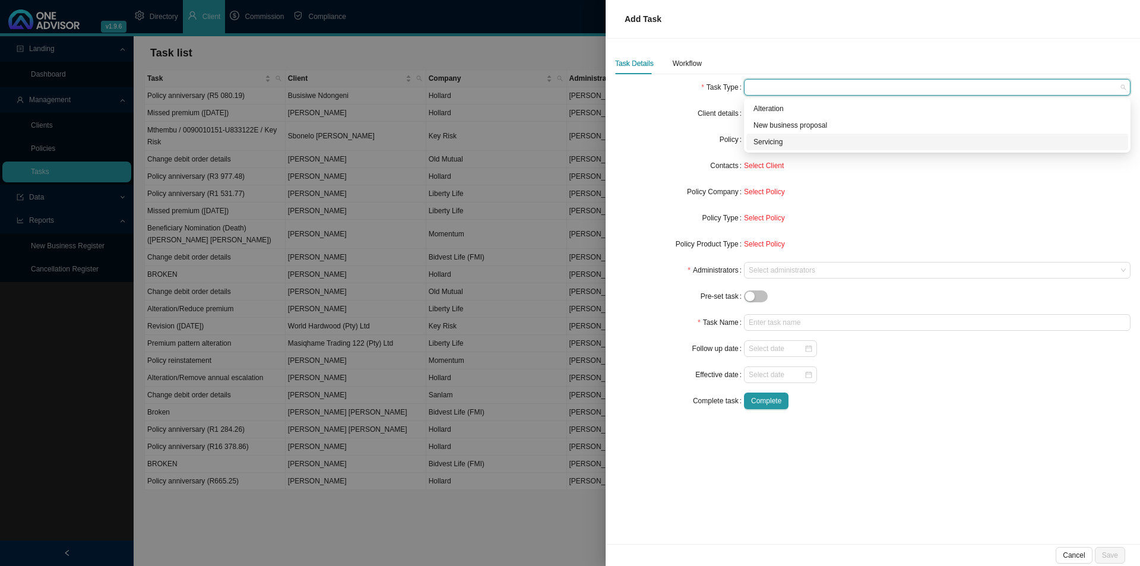
click at [764, 136] on div "Servicing" at bounding box center [937, 142] width 382 height 17
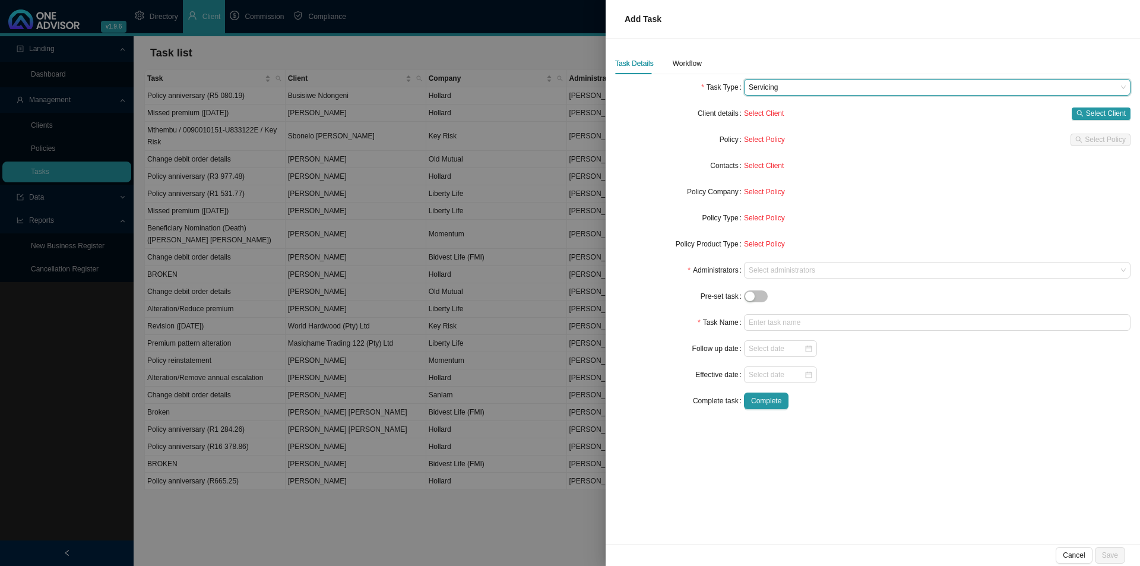
click at [1089, 105] on div "Select Client Select Client" at bounding box center [937, 113] width 387 height 17
click at [1083, 109] on button "Select Client" at bounding box center [1101, 113] width 59 height 12
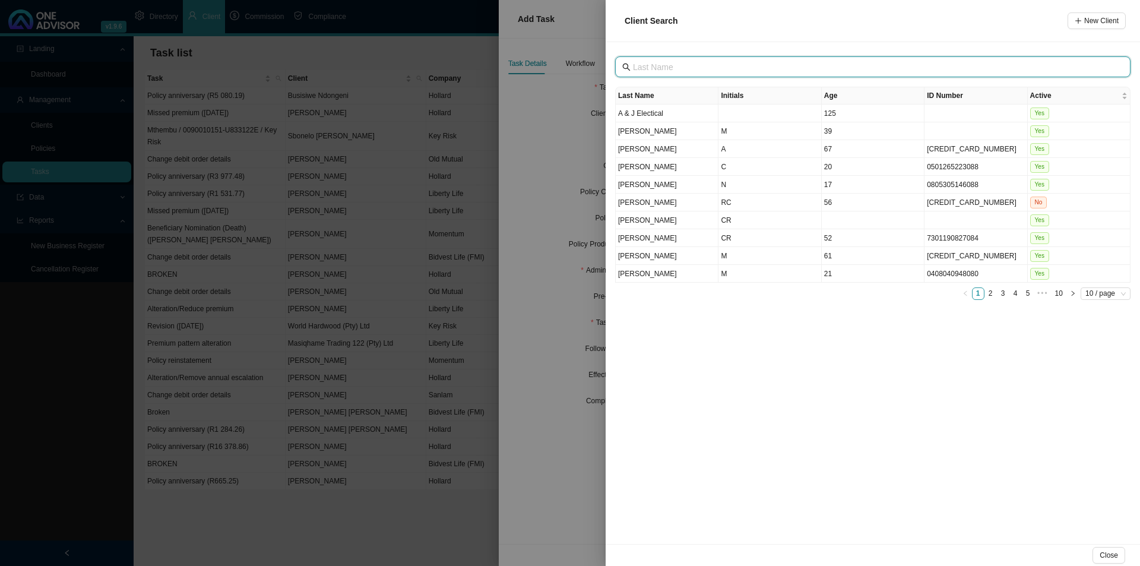
click at [693, 70] on input "text" at bounding box center [874, 67] width 482 height 13
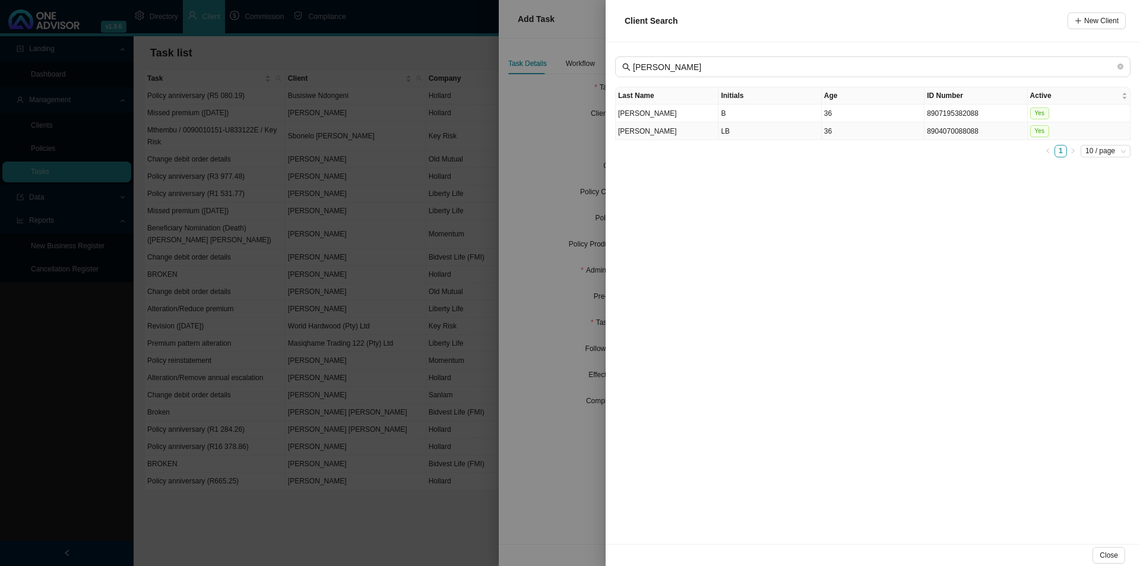
click at [685, 130] on td "[PERSON_NAME]" at bounding box center [667, 131] width 103 height 18
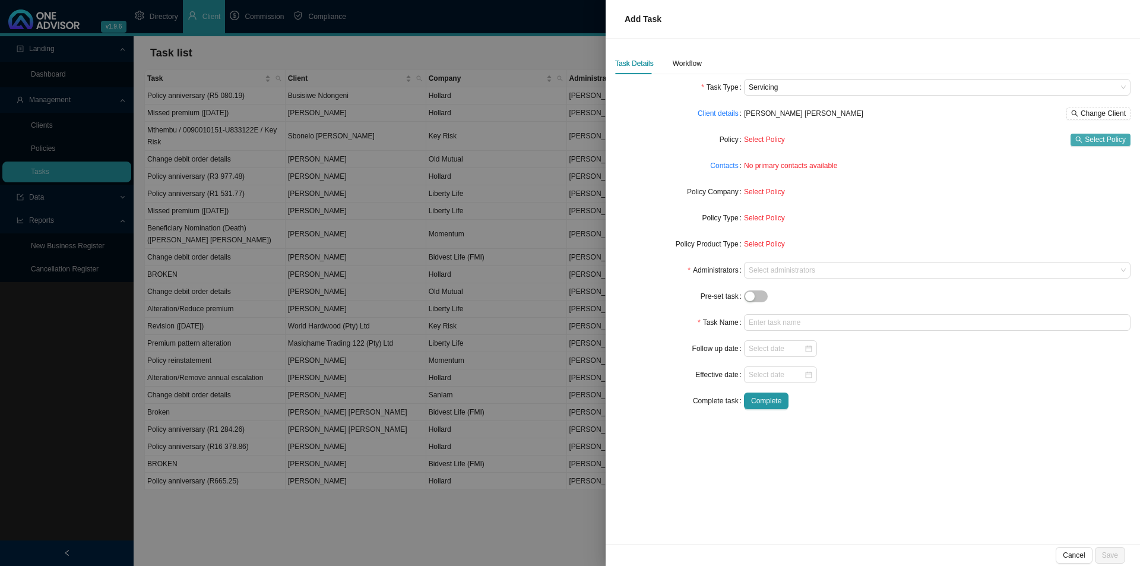
click at [1084, 134] on button "Select Policy" at bounding box center [1101, 140] width 60 height 12
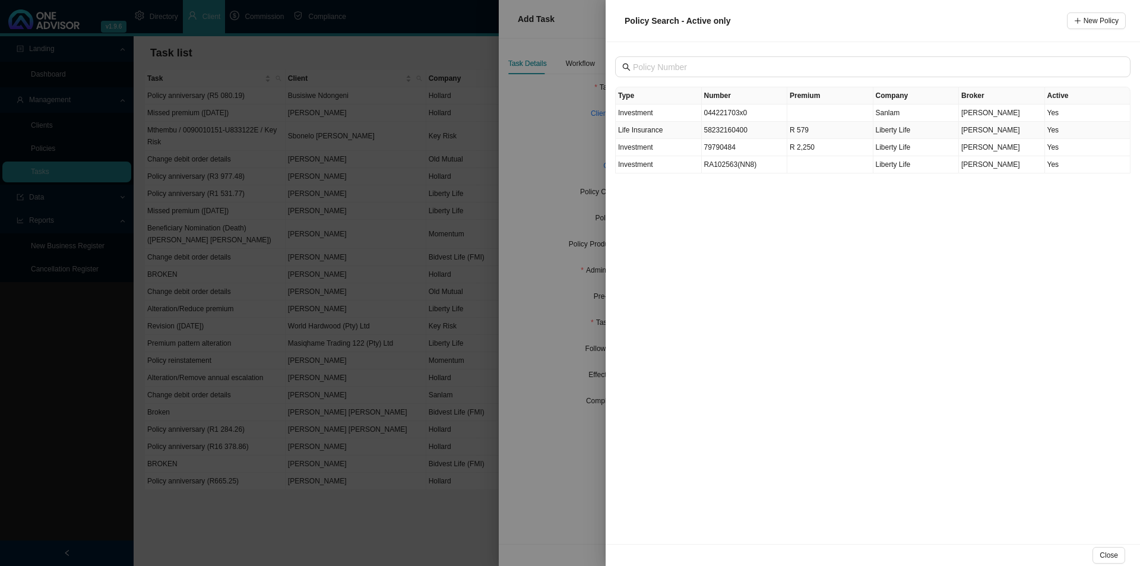
click at [735, 131] on td "58232160400" at bounding box center [745, 130] width 86 height 17
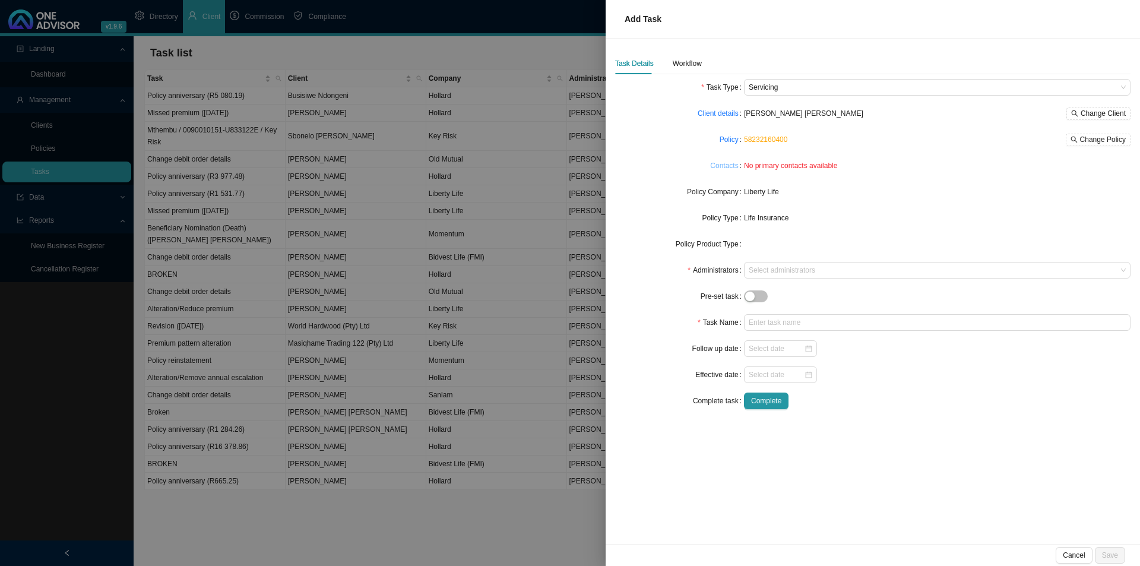
click at [726, 166] on link "Contacts" at bounding box center [724, 166] width 28 height 12
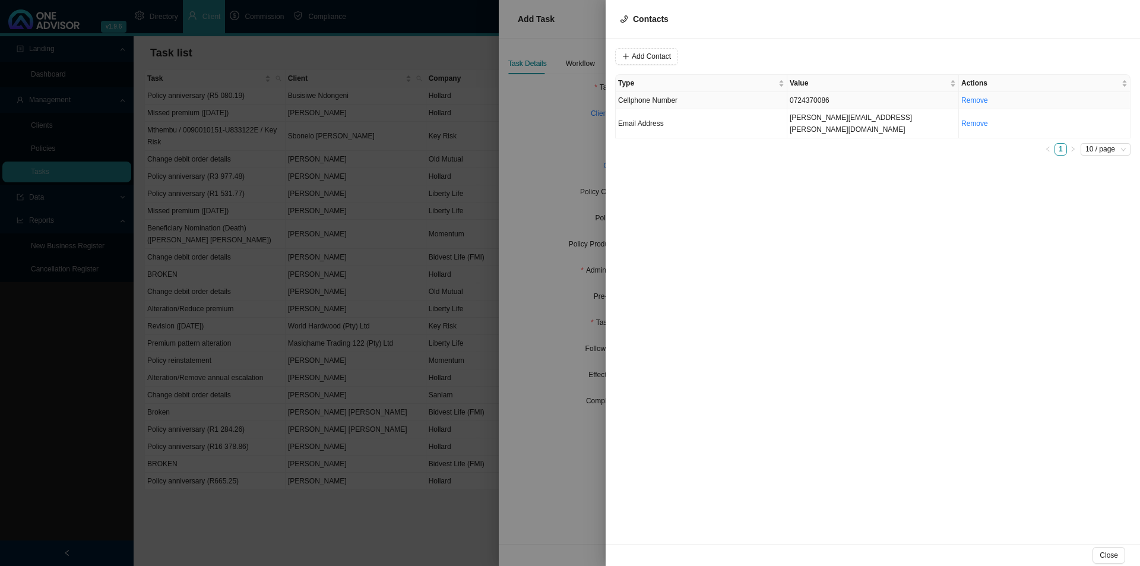
click at [828, 100] on td "0724370086" at bounding box center [873, 100] width 172 height 17
click at [784, 53] on span "Cellphone Number" at bounding box center [808, 56] width 80 height 15
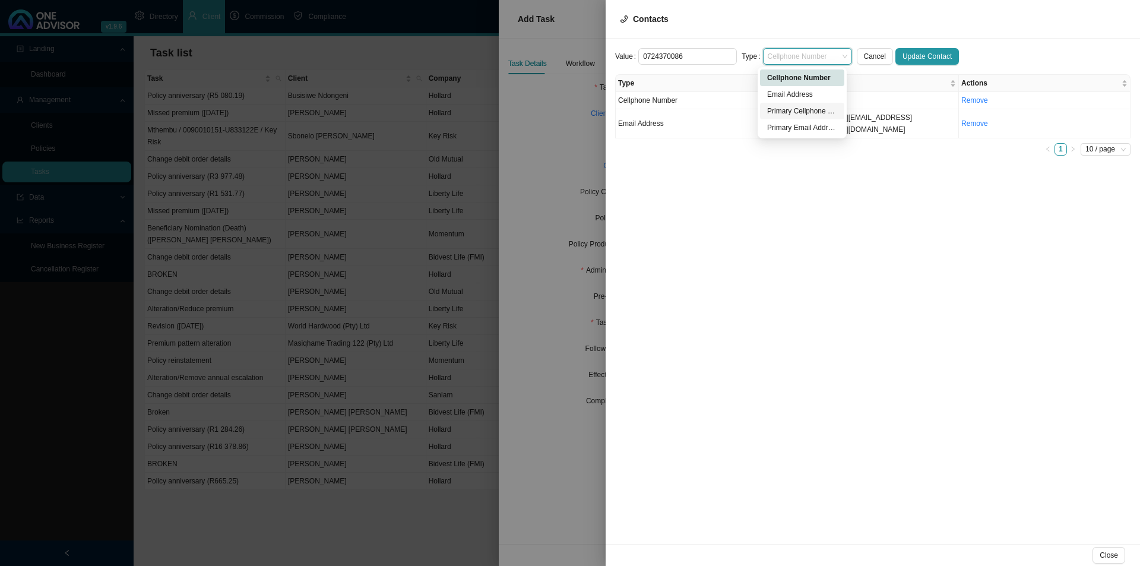
click at [799, 108] on div "Primary Cellphone Number" at bounding box center [802, 111] width 70 height 12
click at [933, 49] on button "Update Contact" at bounding box center [927, 56] width 64 height 17
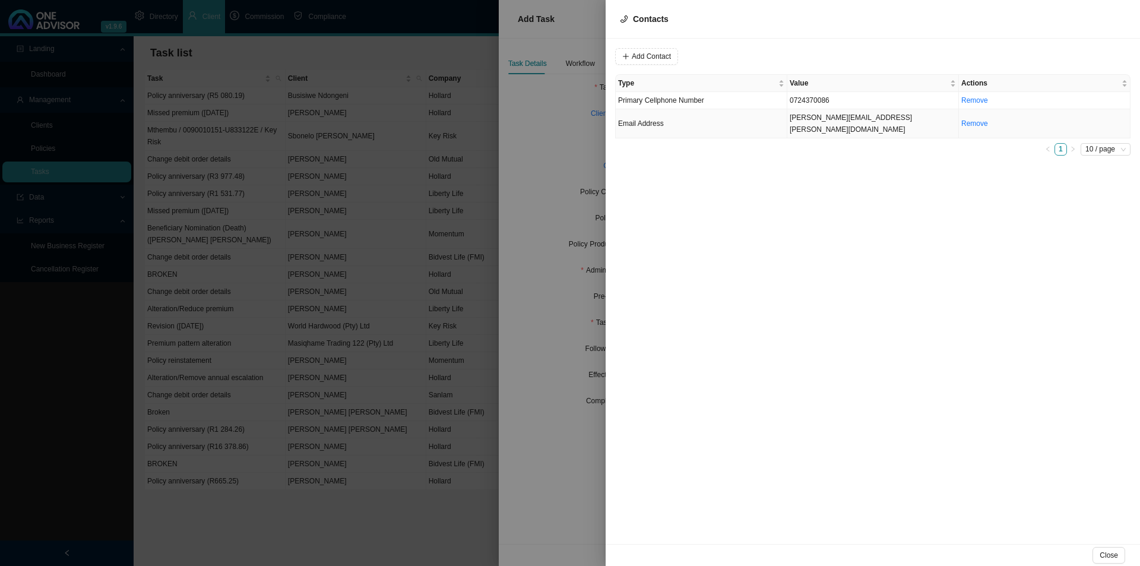
click at [682, 115] on td "Email Address" at bounding box center [702, 123] width 172 height 29
click at [804, 49] on span "Email Address" at bounding box center [808, 56] width 80 height 15
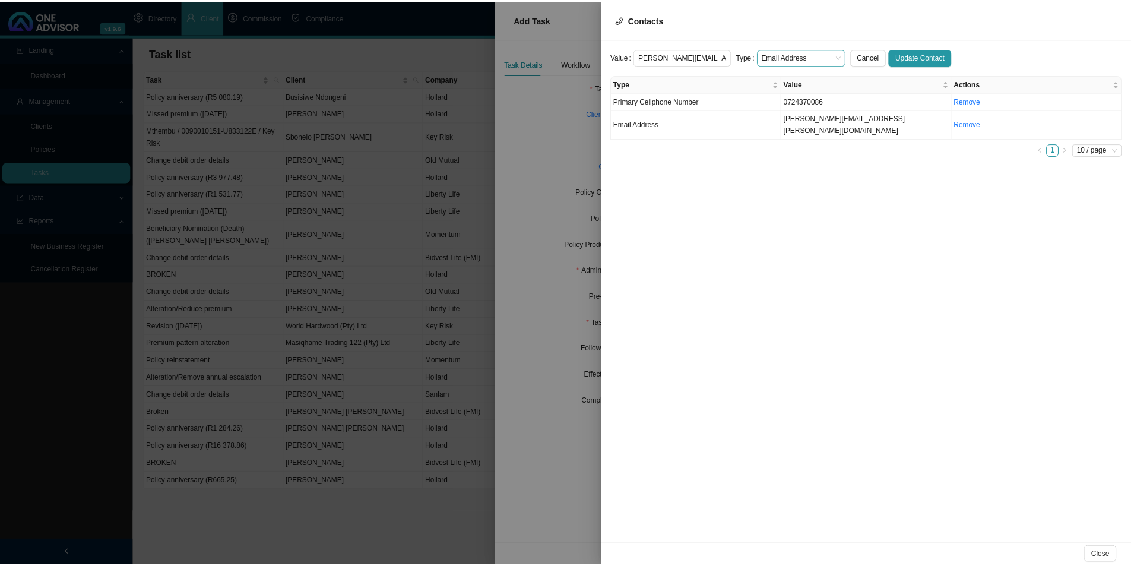
scroll to position [0, 0]
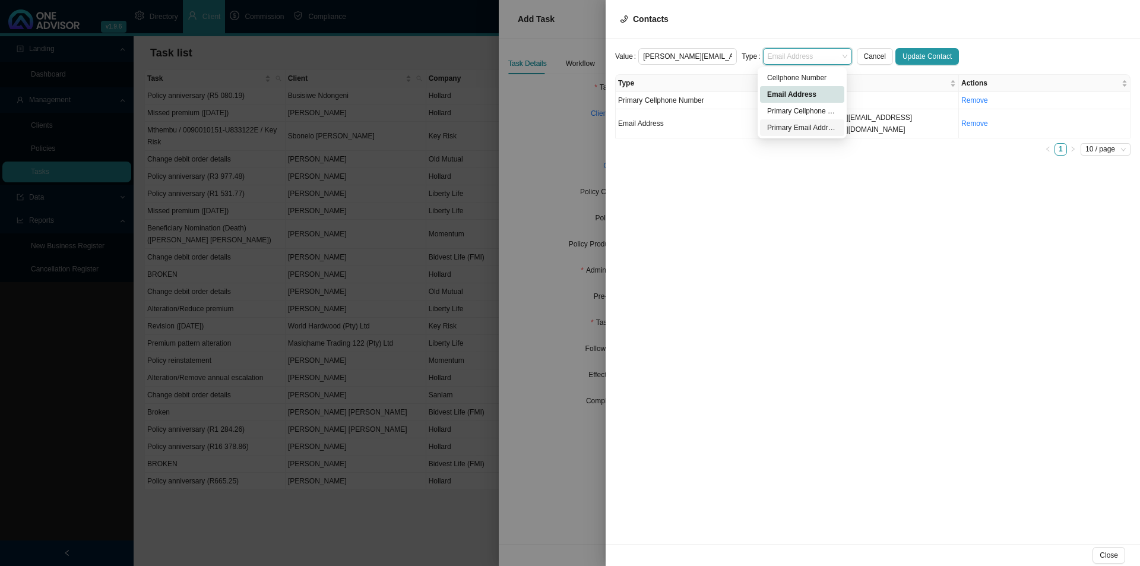
click at [816, 128] on div "Primary Email Address" at bounding box center [802, 128] width 70 height 12
click at [920, 55] on span "Update Contact" at bounding box center [927, 56] width 49 height 12
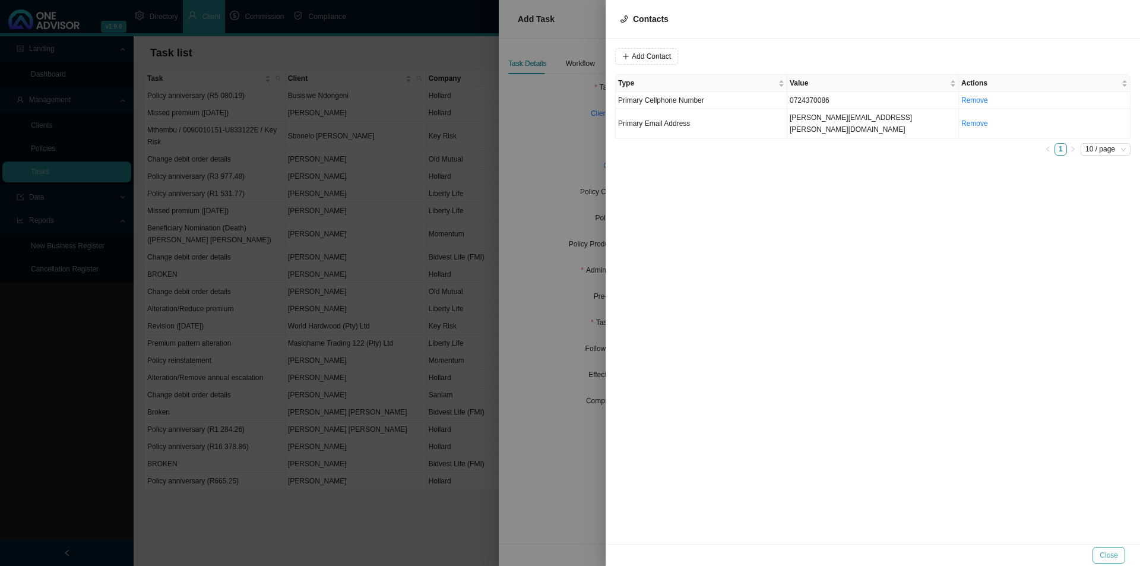
click at [1120, 548] on button "Close" at bounding box center [1109, 555] width 33 height 17
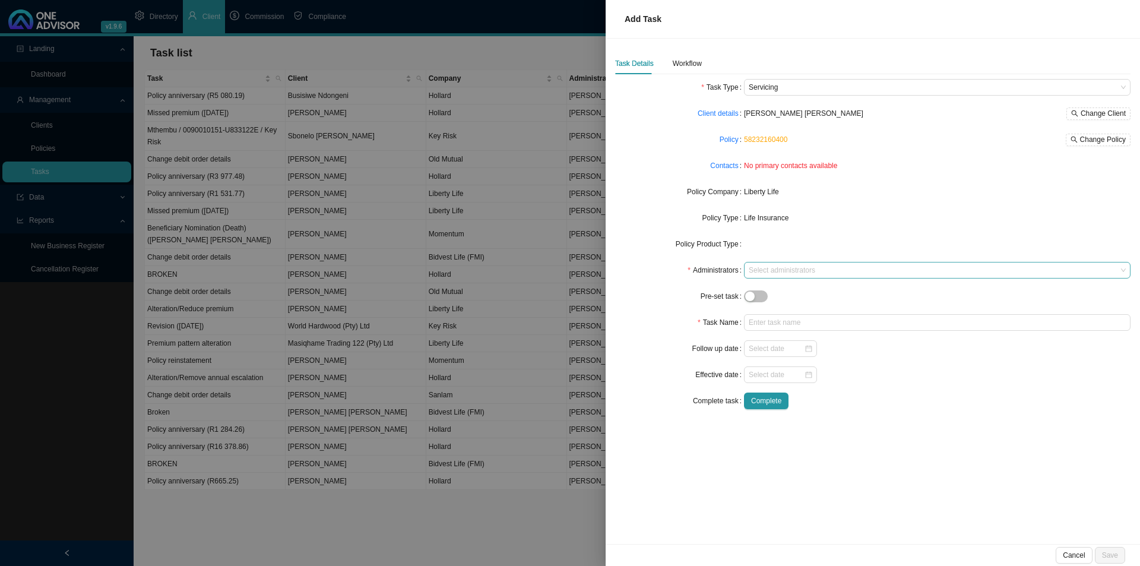
click at [783, 273] on div at bounding box center [931, 270] width 371 height 9
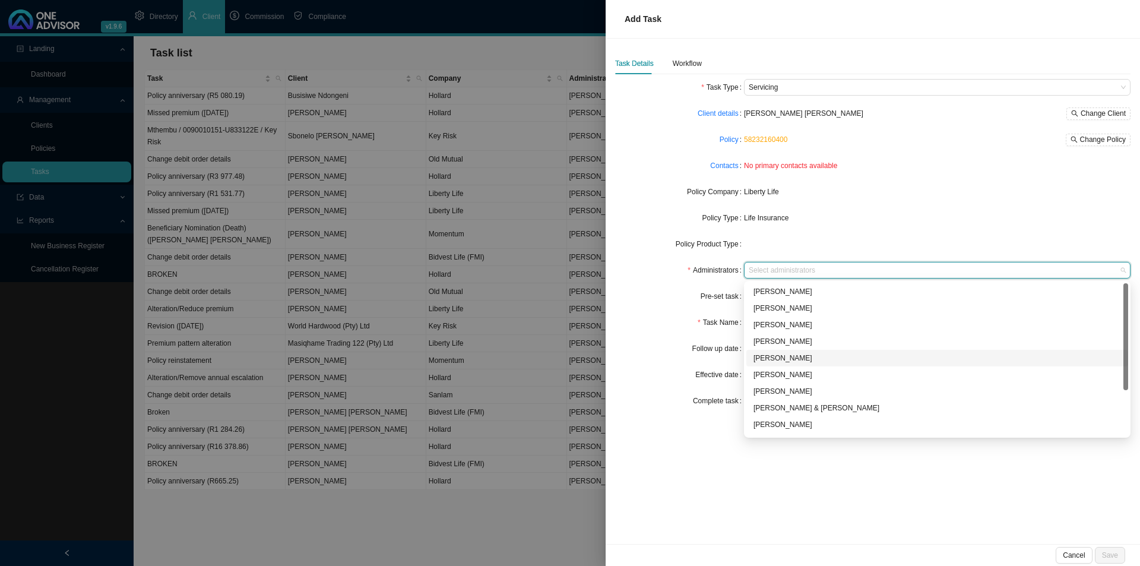
click at [773, 355] on div "[PERSON_NAME]" at bounding box center [938, 358] width 368 height 12
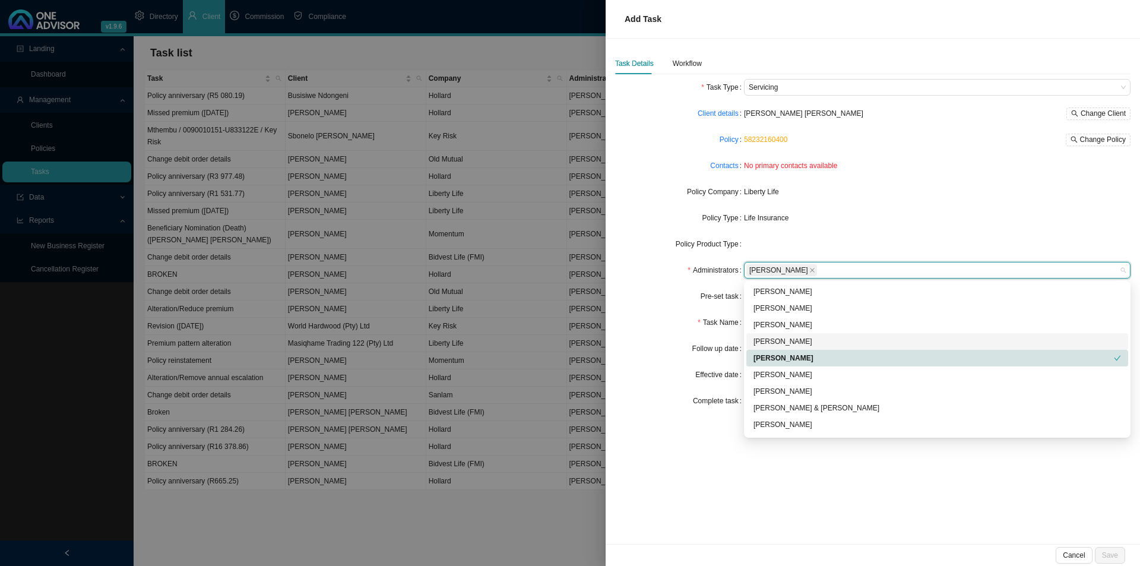
click at [660, 330] on div "Task Name" at bounding box center [679, 322] width 129 height 17
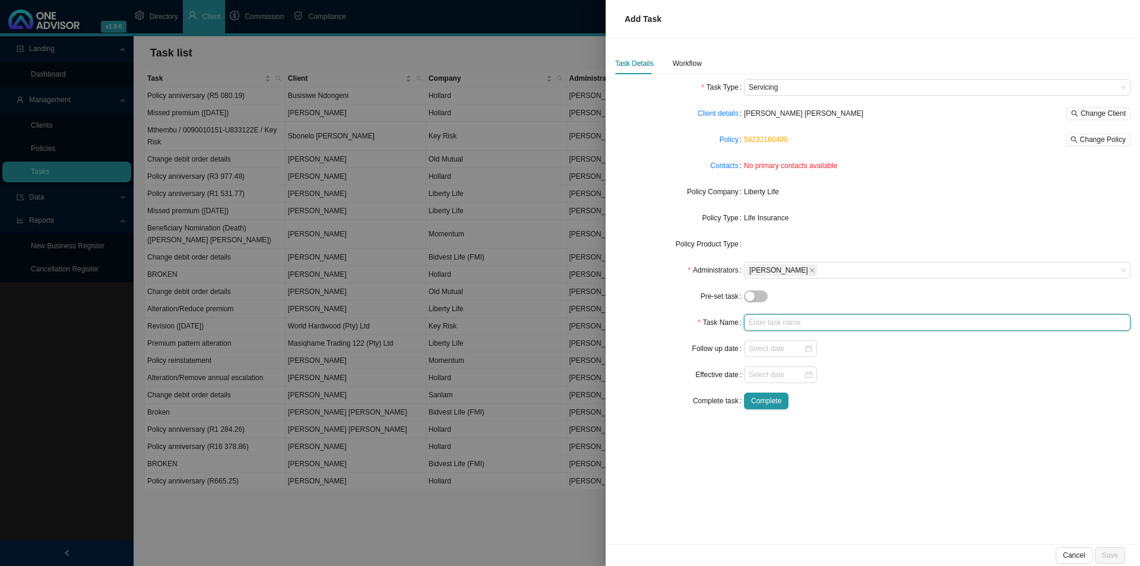
click at [765, 328] on input "text" at bounding box center [937, 322] width 387 height 17
click at [697, 58] on div "Workflow" at bounding box center [687, 64] width 29 height 12
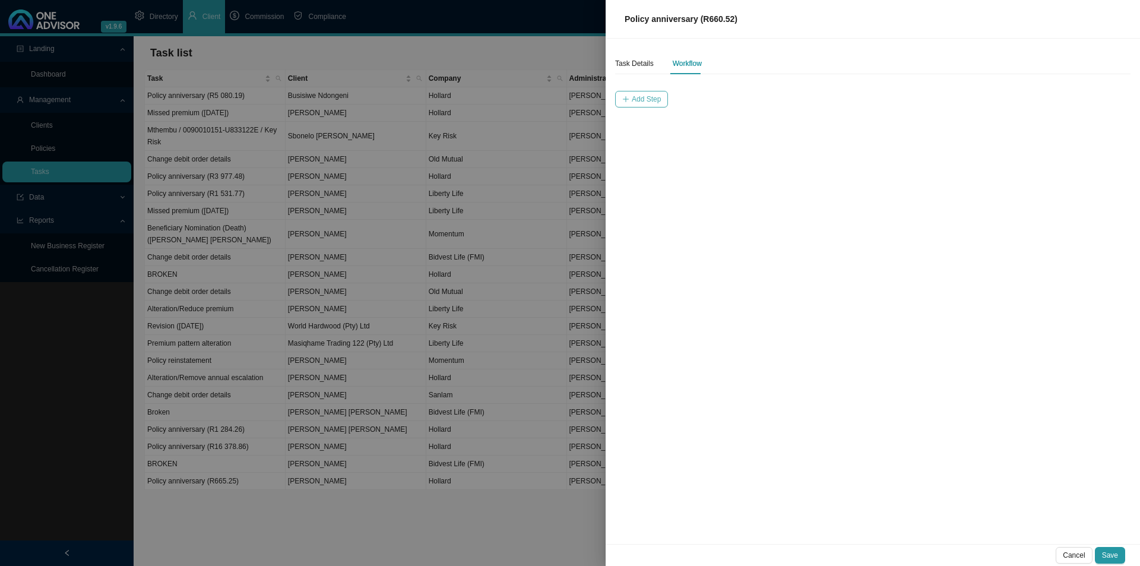
click at [641, 99] on span "Add Step" at bounding box center [646, 99] width 29 height 12
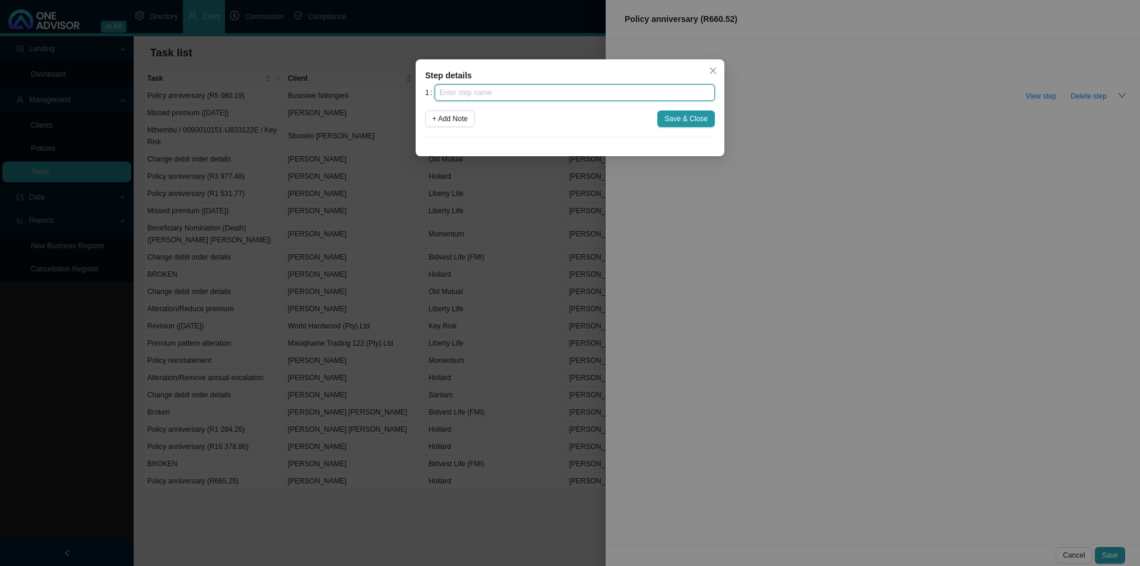
drag, startPoint x: 593, startPoint y: 96, endPoint x: 598, endPoint y: 93, distance: 6.1
click at [596, 94] on input "text" at bounding box center [575, 92] width 280 height 17
click button "Save & Close" at bounding box center [686, 118] width 58 height 17
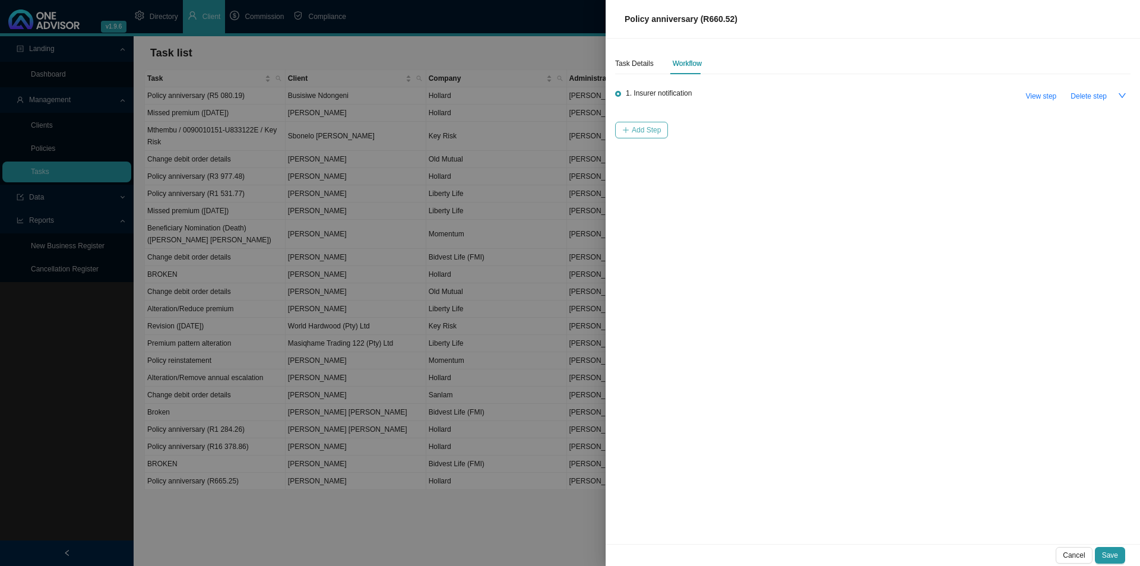
click at [654, 128] on span "Add Step" at bounding box center [646, 130] width 29 height 12
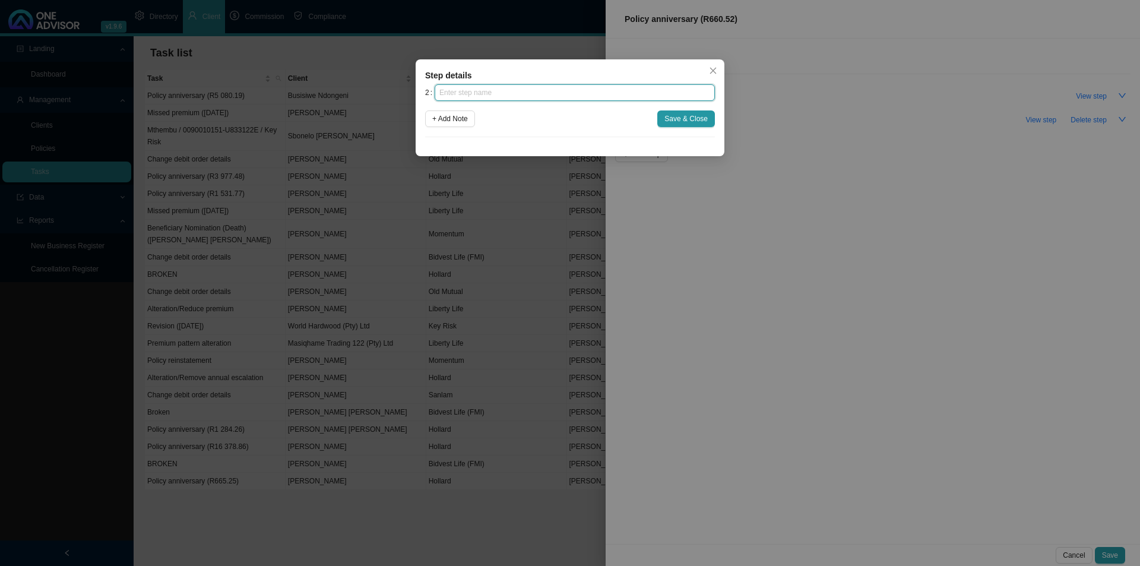
click at [577, 98] on input "text" at bounding box center [575, 92] width 280 height 17
click button "Save & Close" at bounding box center [686, 118] width 58 height 17
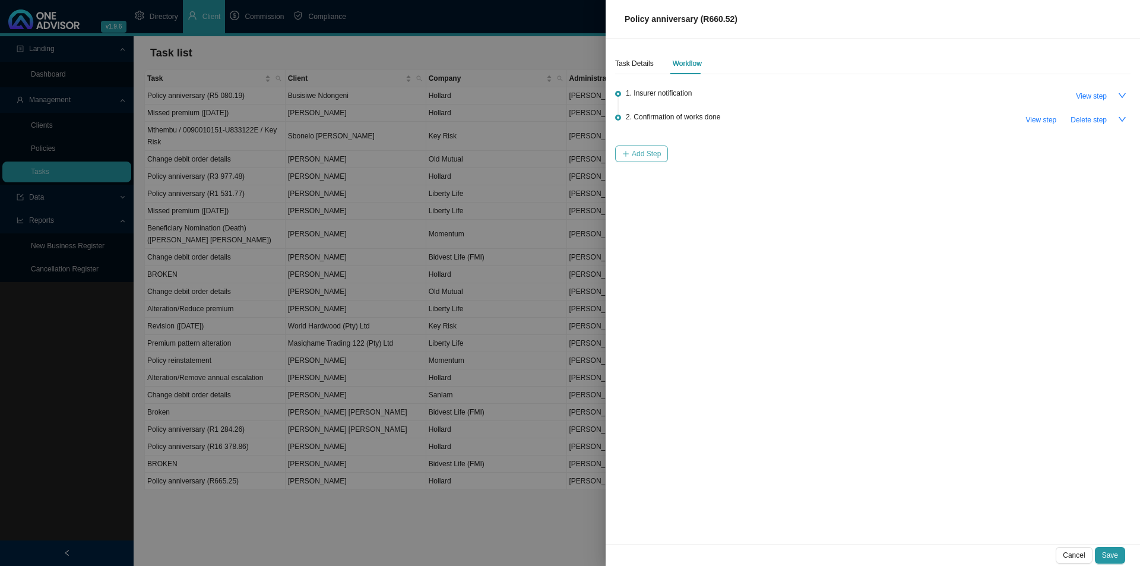
click at [658, 154] on button "Add Step" at bounding box center [641, 153] width 53 height 17
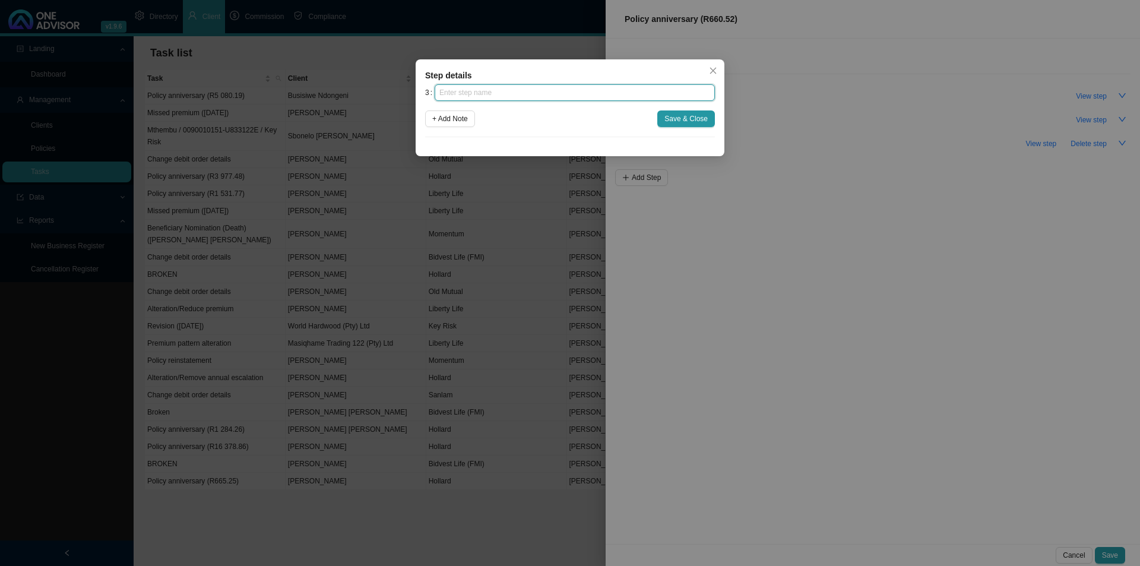
click at [575, 96] on input "text" at bounding box center [575, 92] width 280 height 17
click button "Save & Close" at bounding box center [686, 118] width 58 height 17
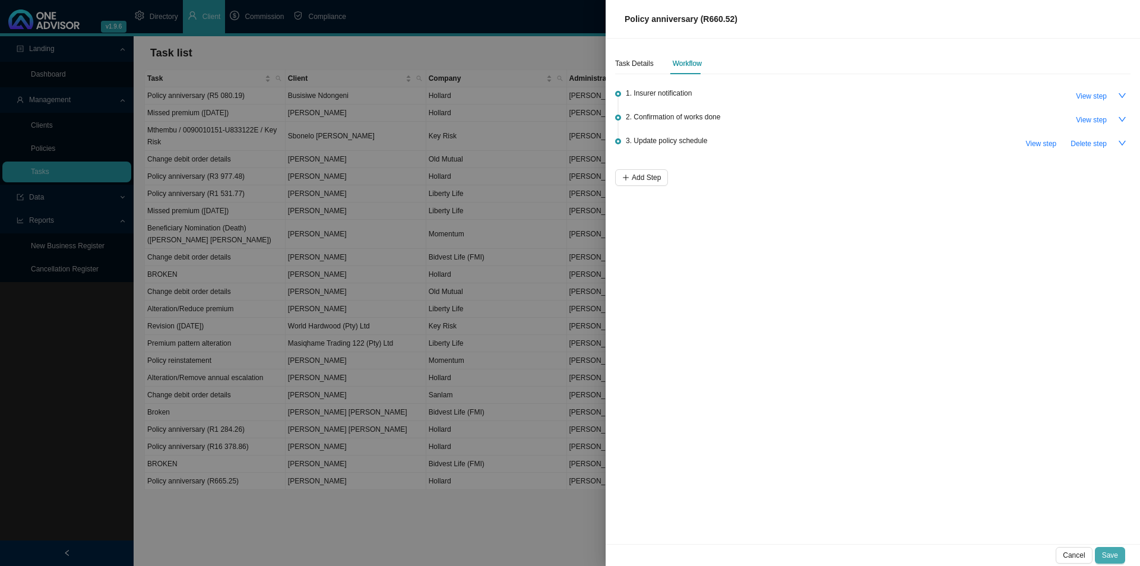
click at [1104, 550] on span "Save" at bounding box center [1110, 555] width 16 height 12
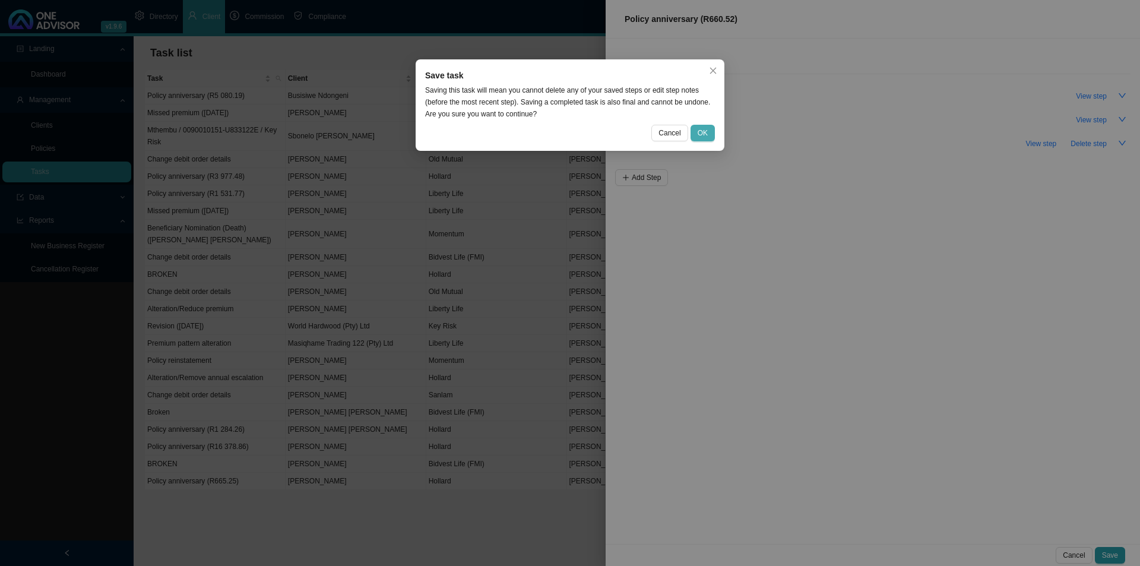
click at [709, 130] on button "OK" at bounding box center [703, 133] width 24 height 17
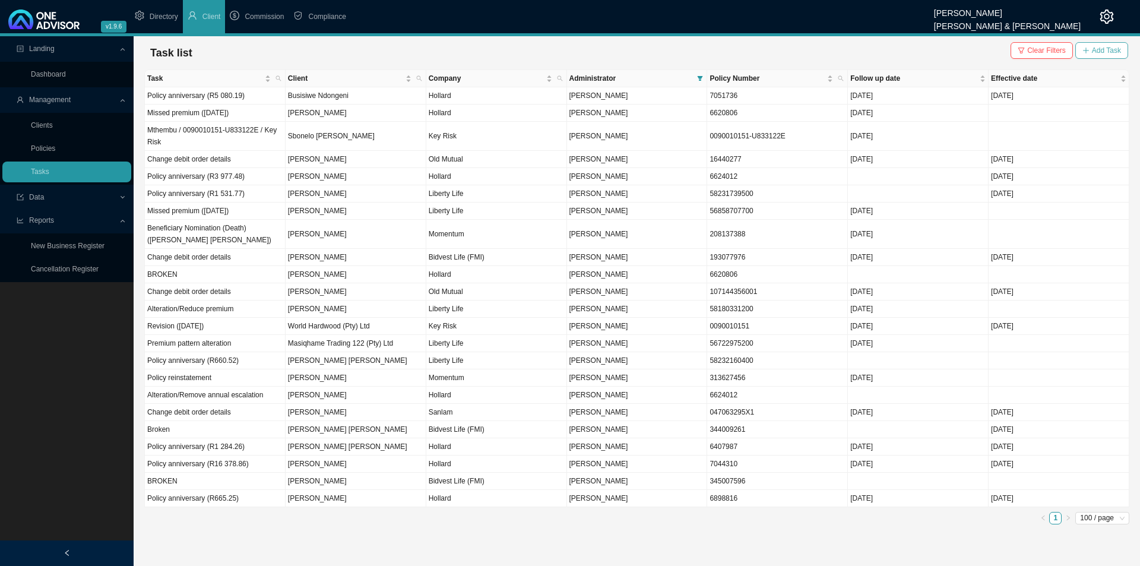
click at [1102, 49] on span "Add Task" at bounding box center [1106, 51] width 29 height 12
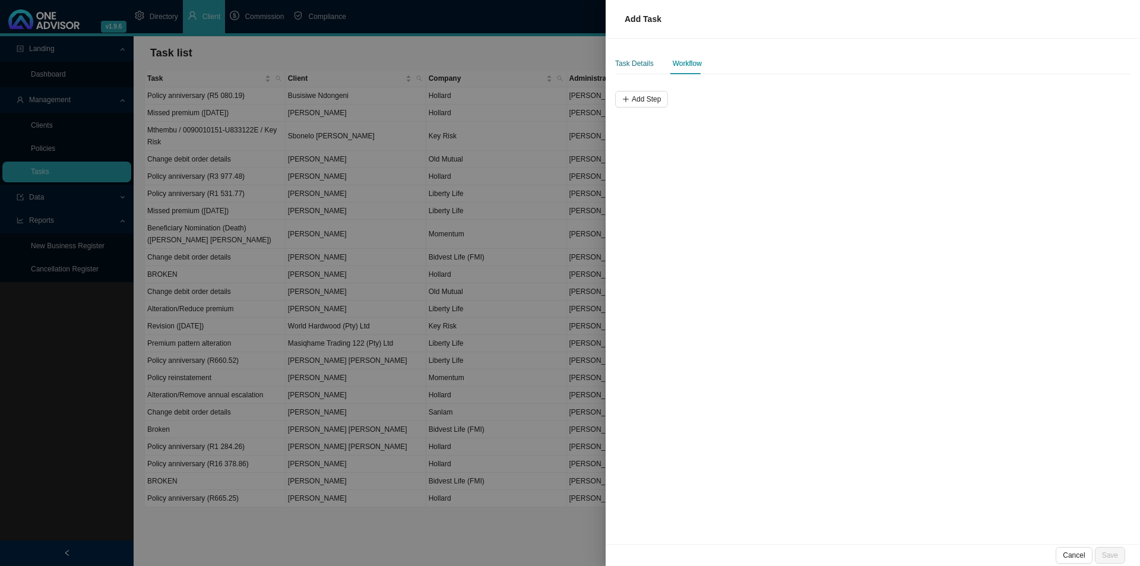
click at [645, 60] on div "Task Details" at bounding box center [634, 64] width 39 height 12
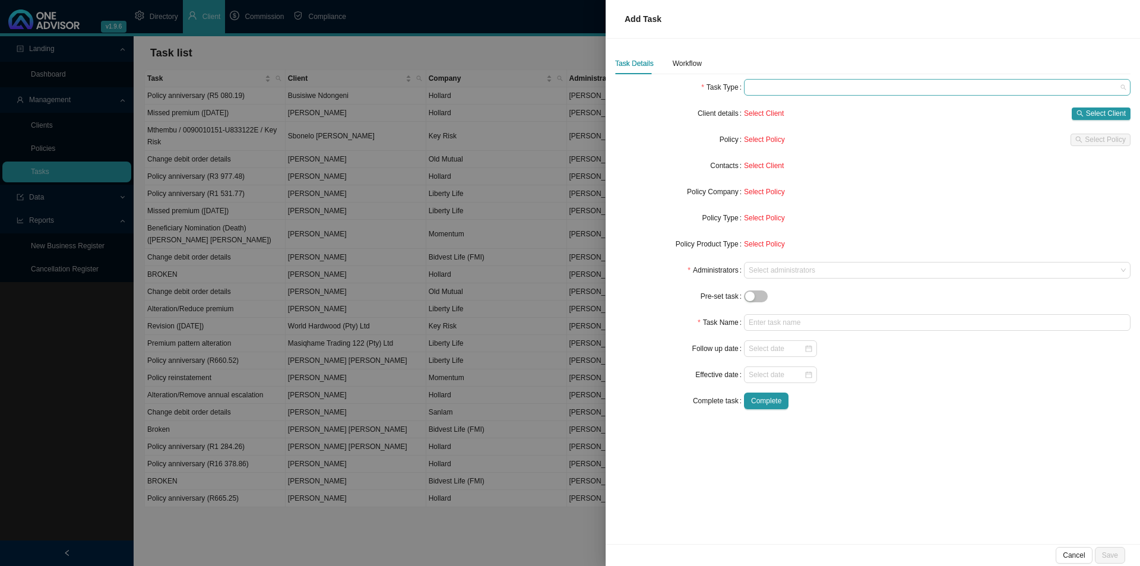
click at [812, 89] on span at bounding box center [937, 87] width 377 height 15
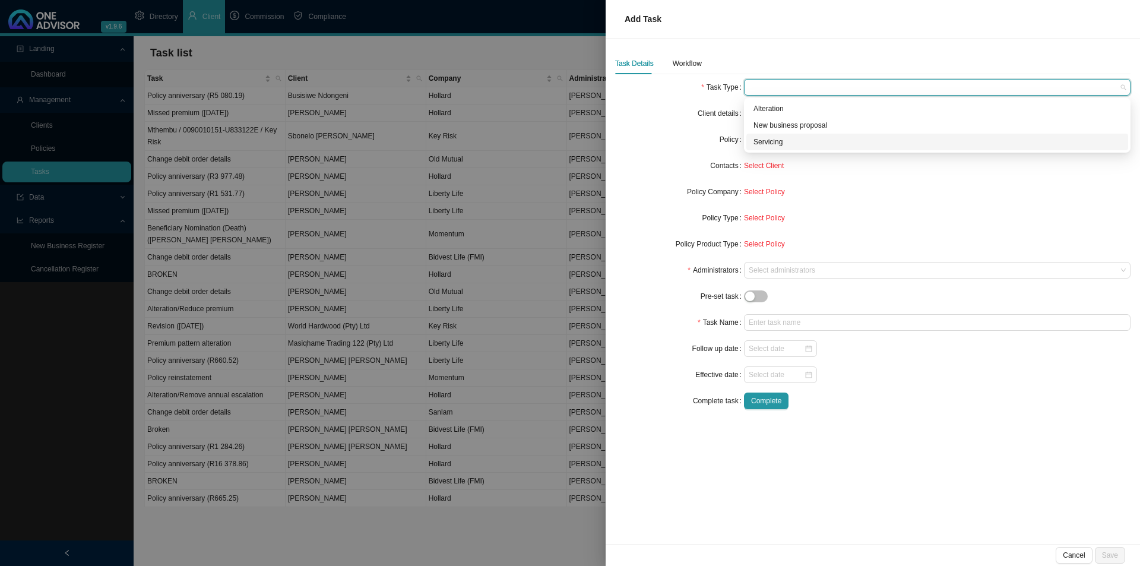
click at [778, 142] on div "Servicing" at bounding box center [938, 142] width 368 height 12
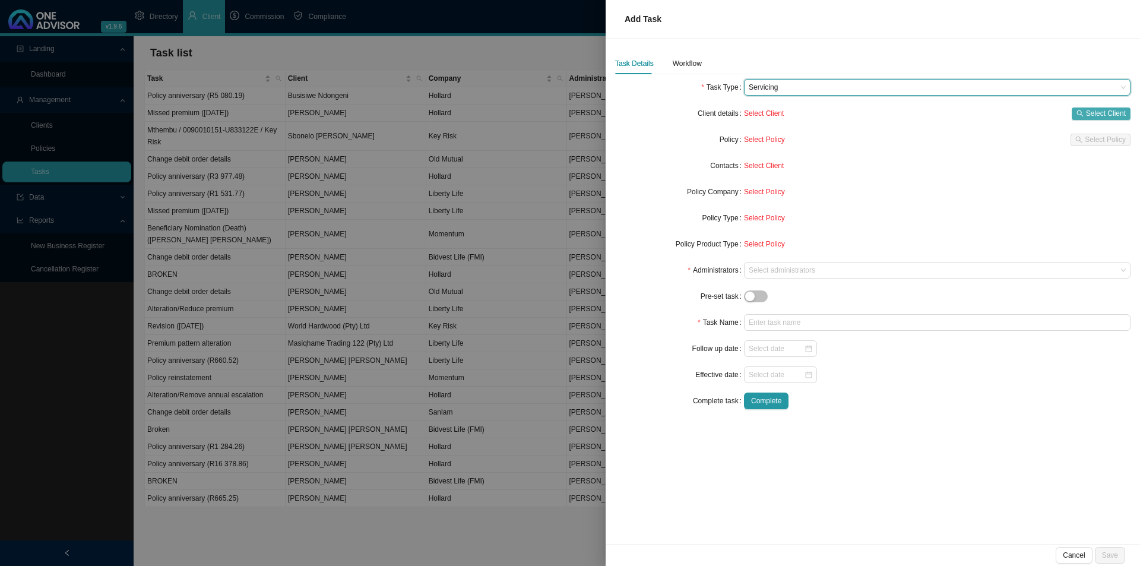
click at [1103, 109] on span "Select Client" at bounding box center [1106, 113] width 40 height 12
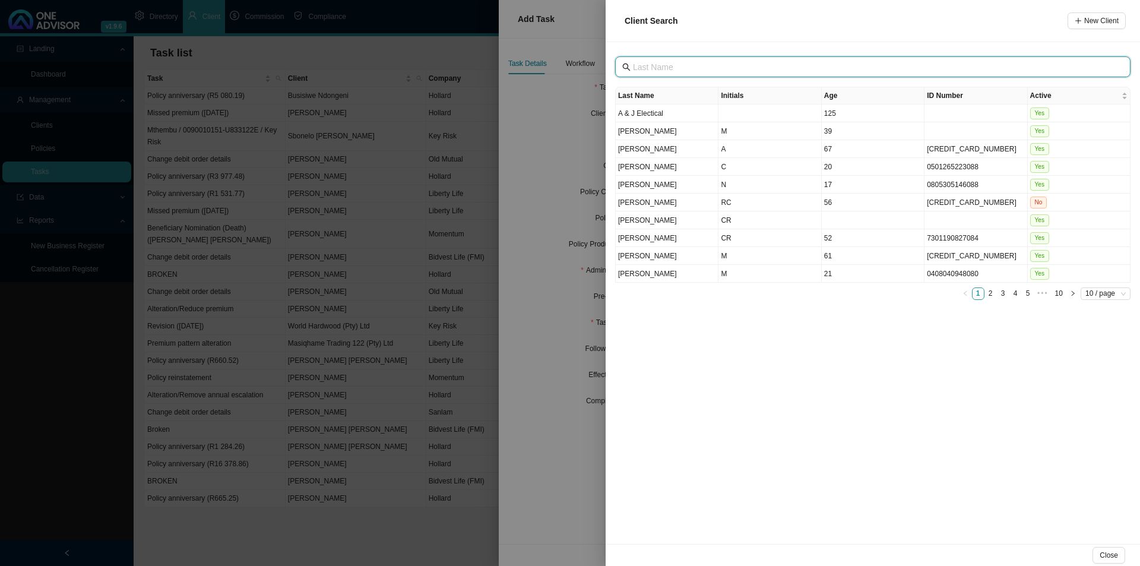
click at [710, 72] on input "text" at bounding box center [874, 67] width 482 height 13
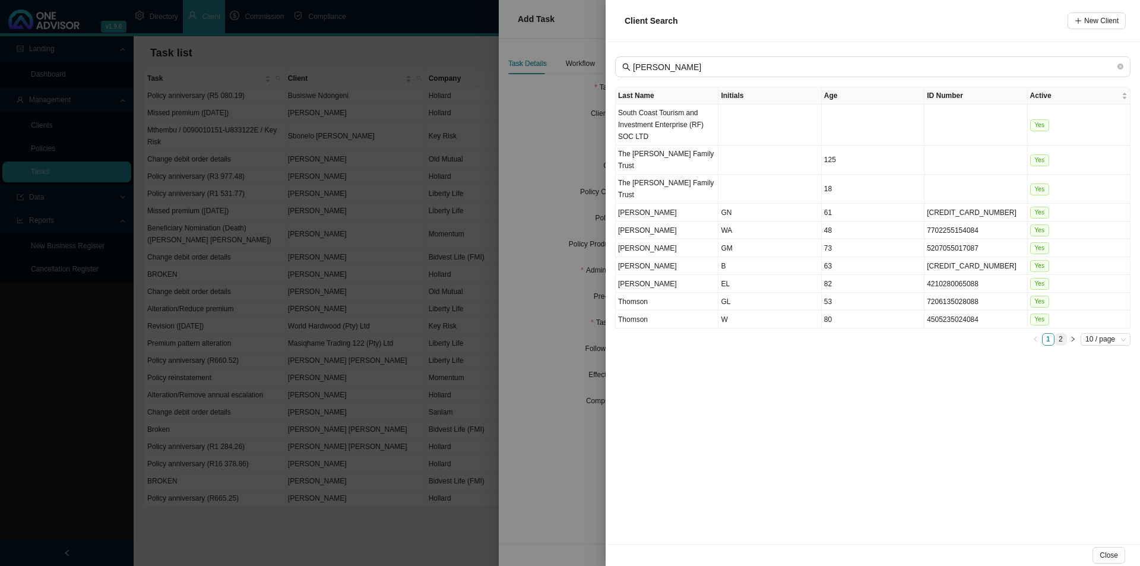
click at [1056, 340] on link "2" at bounding box center [1060, 339] width 11 height 11
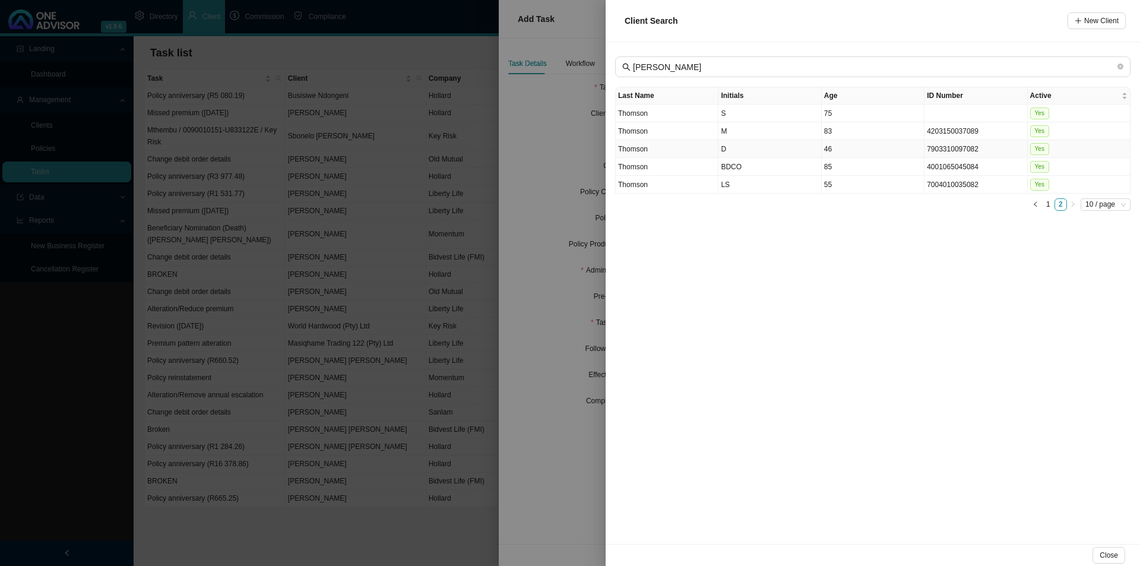
click at [725, 150] on td "D" at bounding box center [770, 149] width 103 height 18
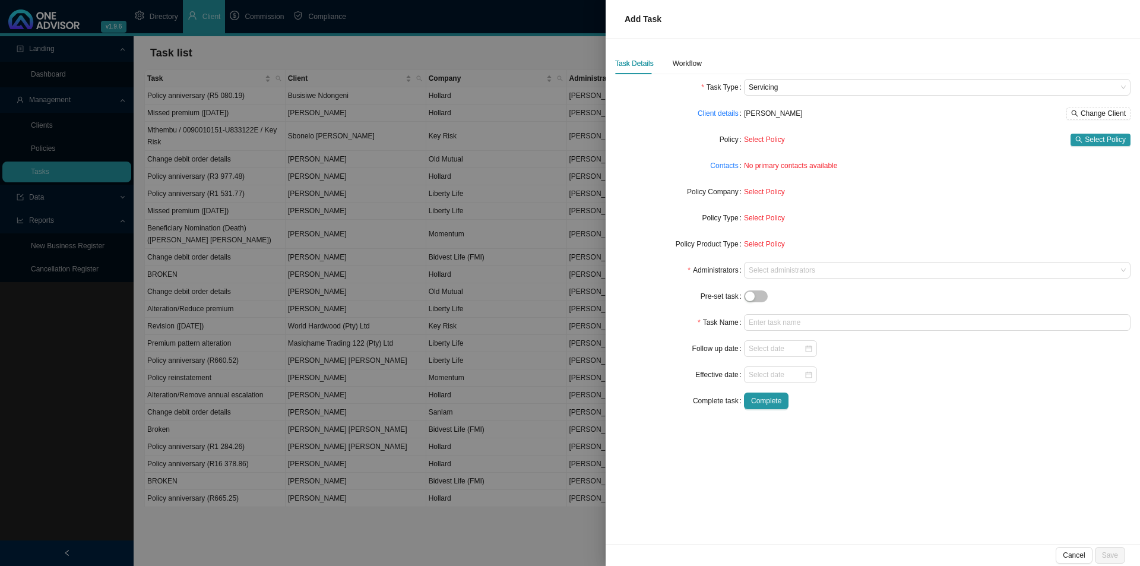
click at [1070, 142] on div "Select Policy Select Policy" at bounding box center [937, 140] width 387 height 12
click at [1088, 140] on span "Select Policy" at bounding box center [1105, 140] width 41 height 12
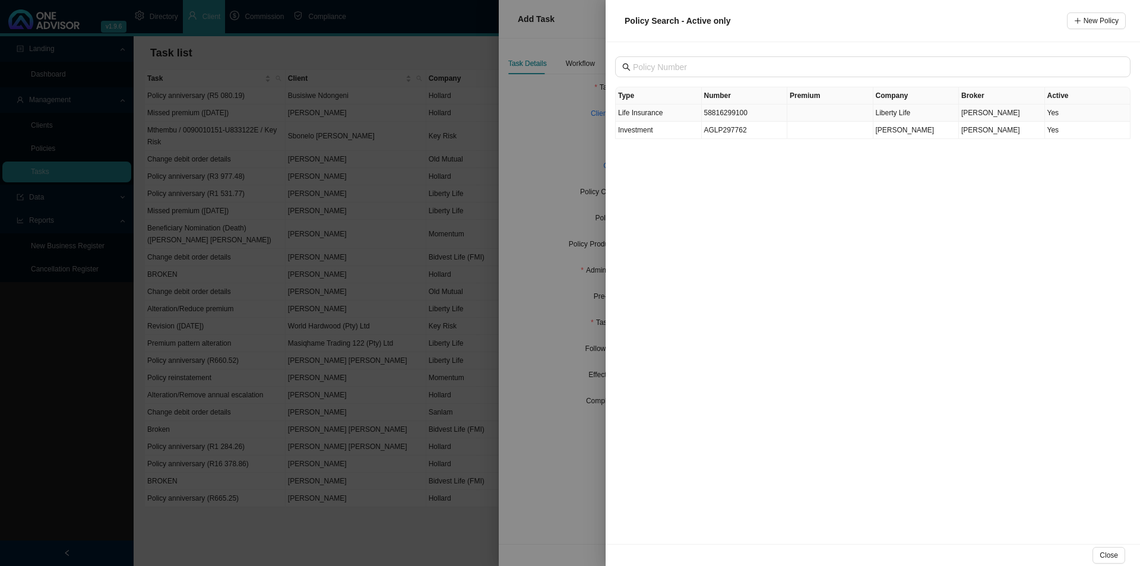
click at [748, 118] on td "58816299100" at bounding box center [745, 113] width 86 height 17
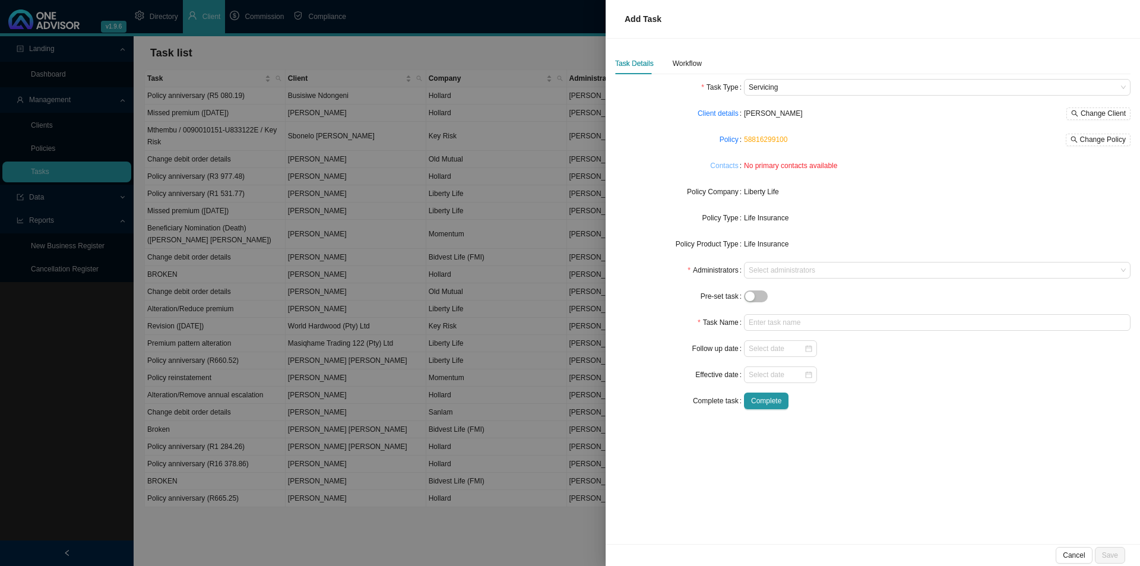
click at [724, 163] on link "Contacts" at bounding box center [724, 166] width 28 height 12
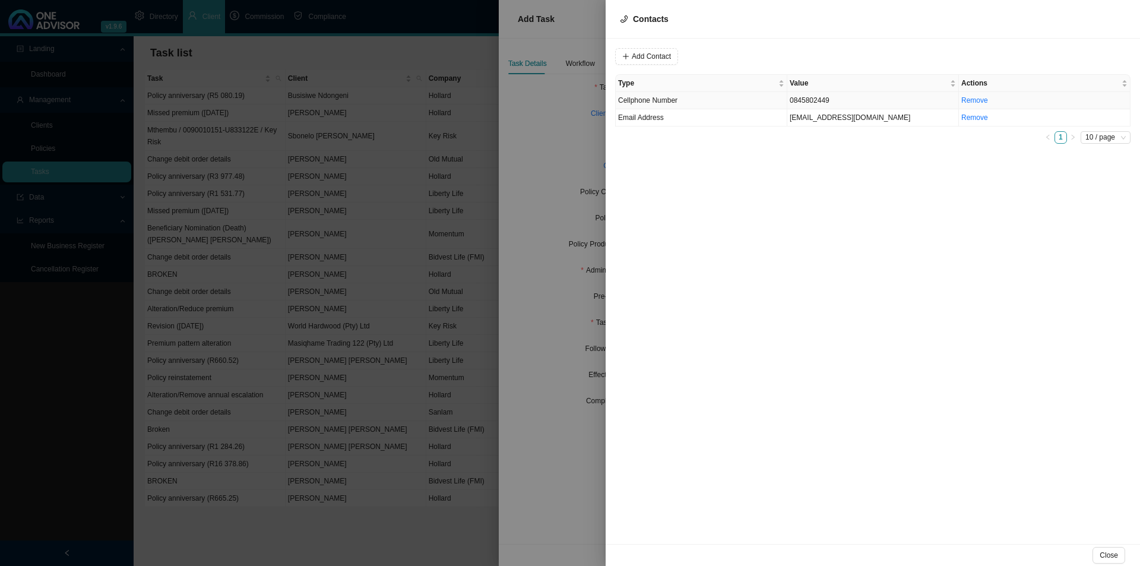
click at [682, 99] on td "Cellphone Number" at bounding box center [702, 100] width 172 height 17
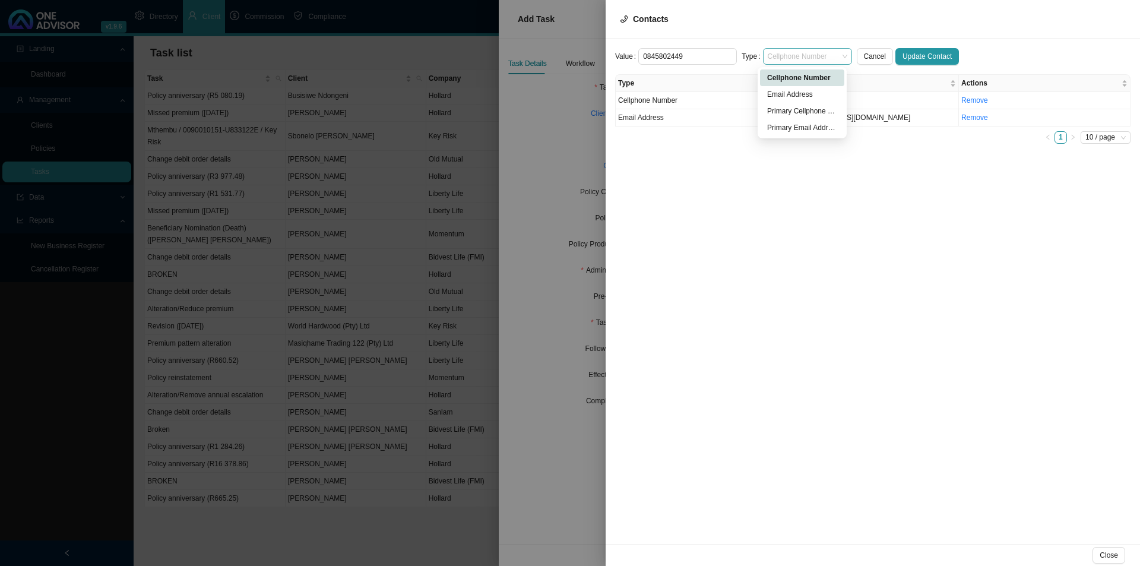
click at [781, 56] on span "Cellphone Number" at bounding box center [808, 56] width 80 height 15
click at [797, 112] on div "Primary Cellphone Number" at bounding box center [802, 111] width 70 height 12
click at [919, 51] on span "Update Contact" at bounding box center [927, 56] width 49 height 12
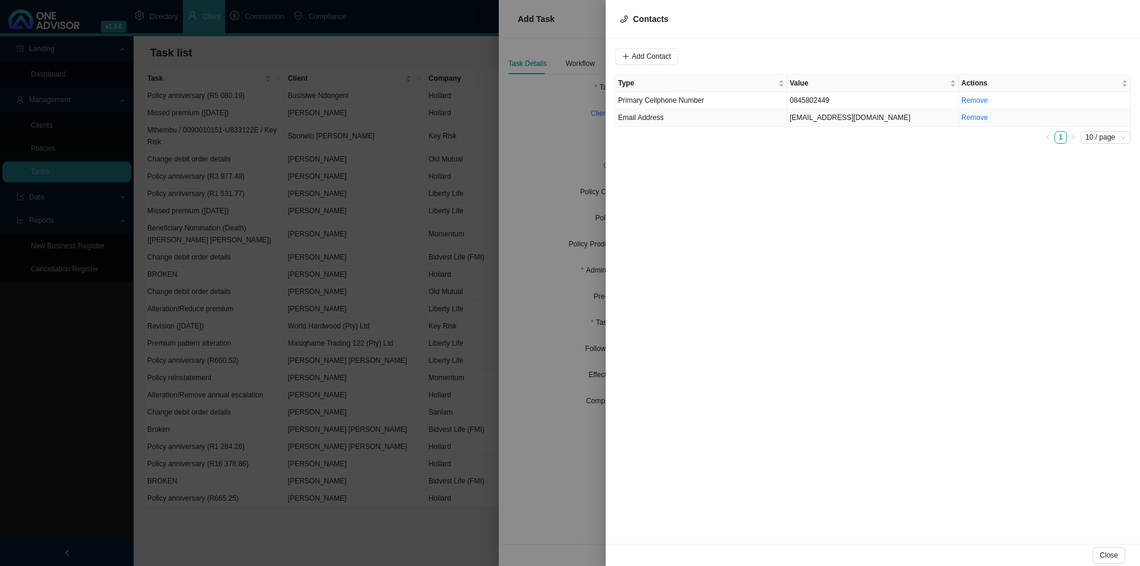
click at [814, 119] on td "[EMAIL_ADDRESS][DOMAIN_NAME]" at bounding box center [873, 117] width 172 height 17
click at [793, 46] on div "Value [EMAIL_ADDRESS][DOMAIN_NAME] Type Email Address Cancel Update Contact Typ…" at bounding box center [873, 291] width 534 height 505
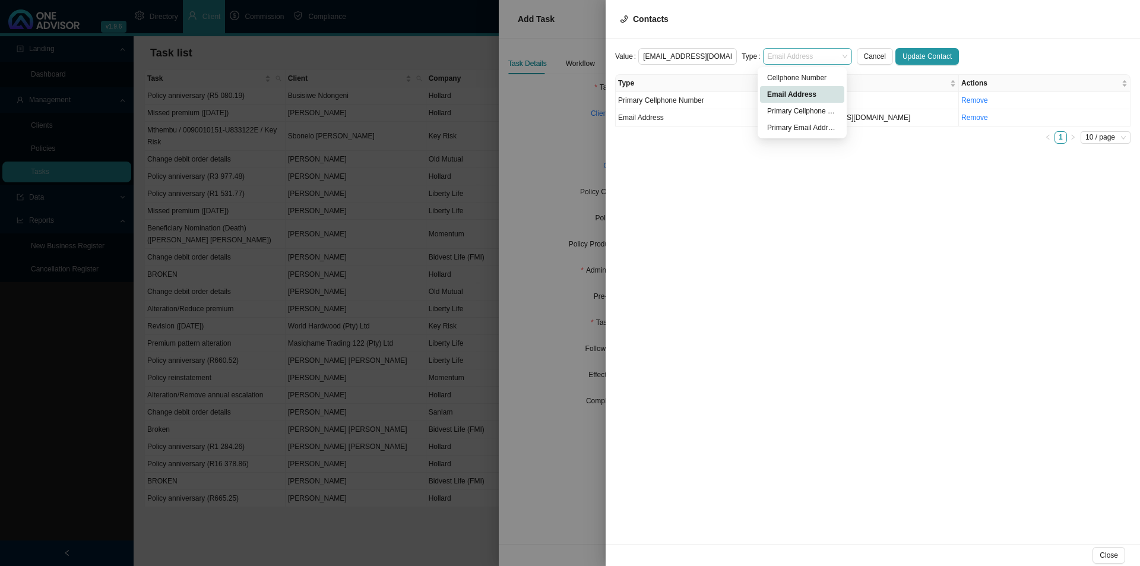
click at [793, 55] on span "Email Address" at bounding box center [808, 56] width 80 height 15
click at [798, 125] on div "Primary Email Address" at bounding box center [802, 128] width 70 height 12
click at [929, 63] on button "Update Contact" at bounding box center [927, 56] width 64 height 17
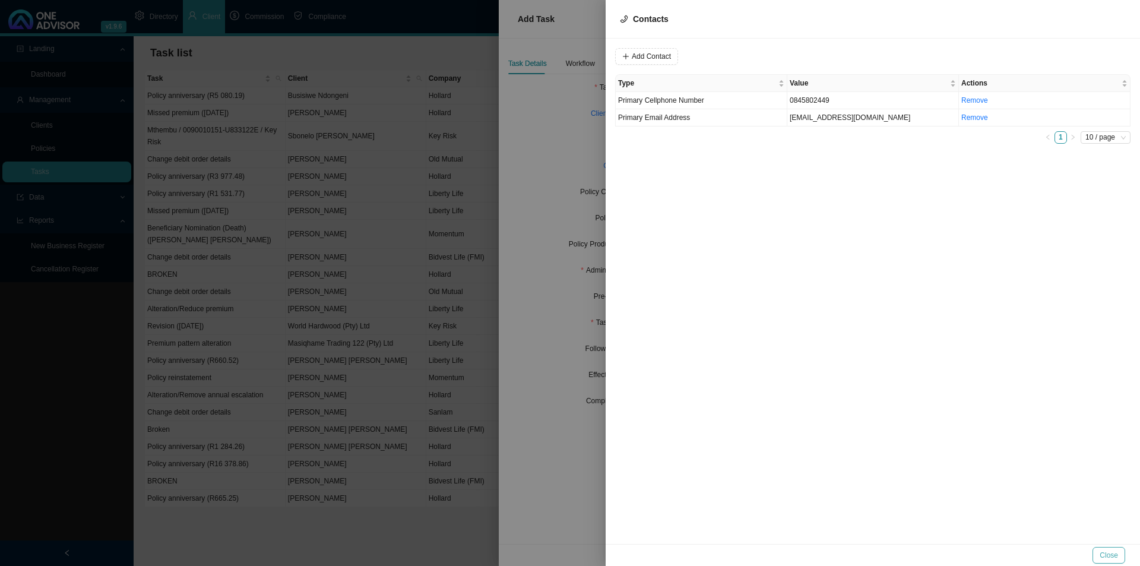
click at [1111, 553] on span "Close" at bounding box center [1109, 555] width 18 height 12
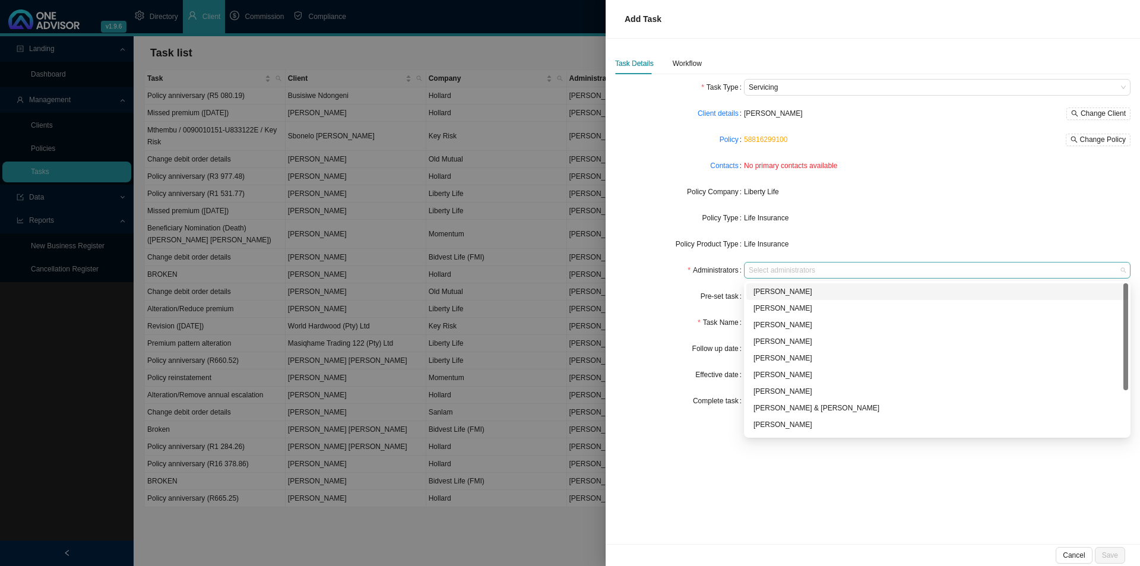
click at [793, 273] on div at bounding box center [931, 270] width 371 height 9
click at [770, 356] on div "[PERSON_NAME]" at bounding box center [938, 358] width 368 height 12
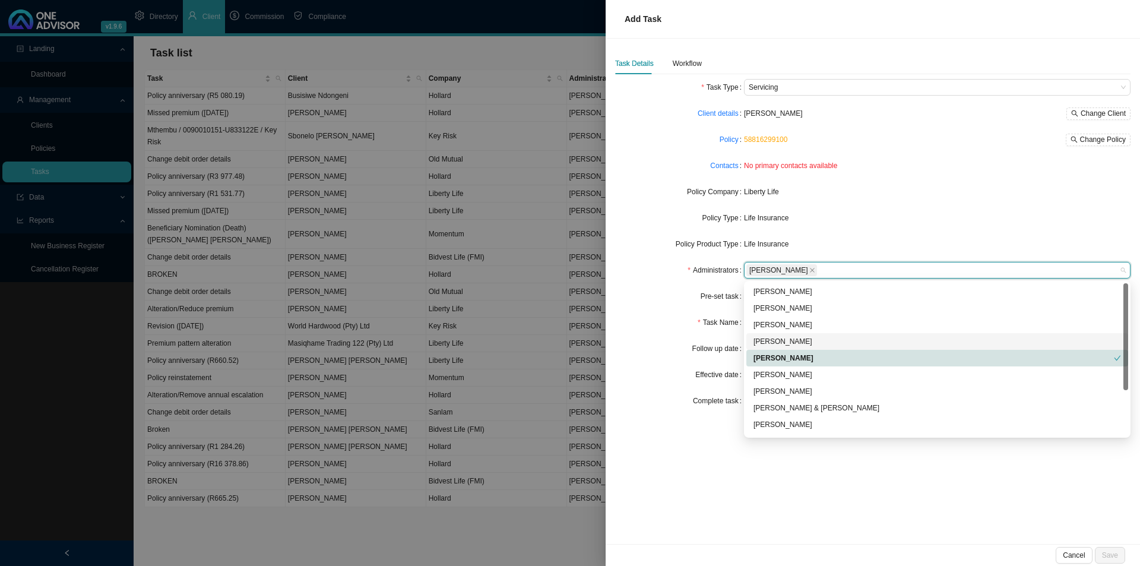
click at [691, 305] on form "Task Type Servicing Client details [PERSON_NAME] Change Client Policy 588162991…" at bounding box center [872, 244] width 515 height 330
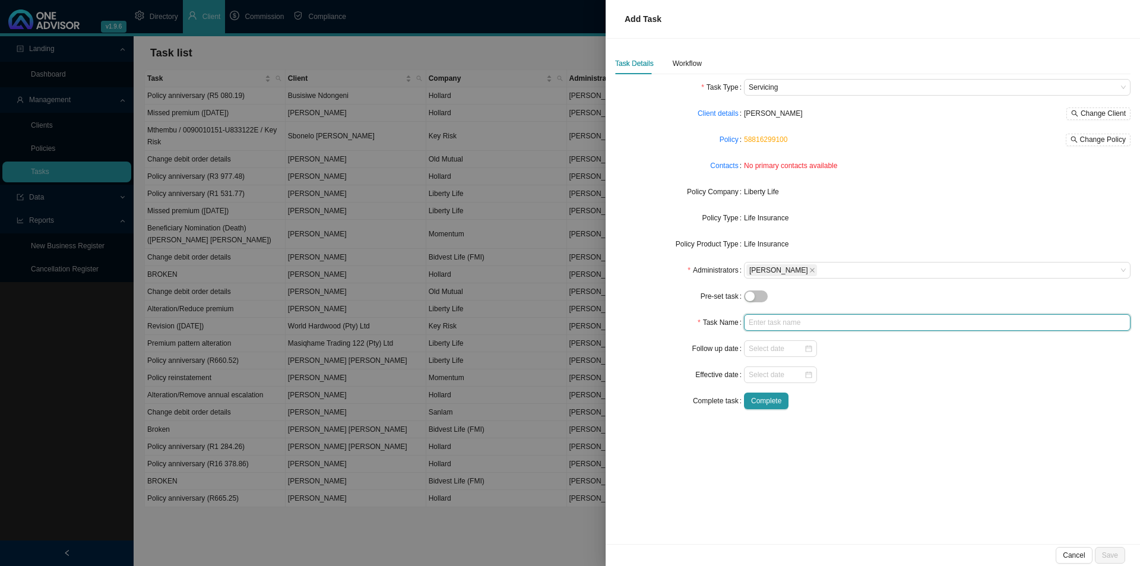
click at [765, 323] on input "text" at bounding box center [937, 322] width 387 height 17
click at [667, 64] on div "Task Details Workflow" at bounding box center [658, 63] width 87 height 21
click at [697, 68] on div "Workflow" at bounding box center [687, 64] width 29 height 12
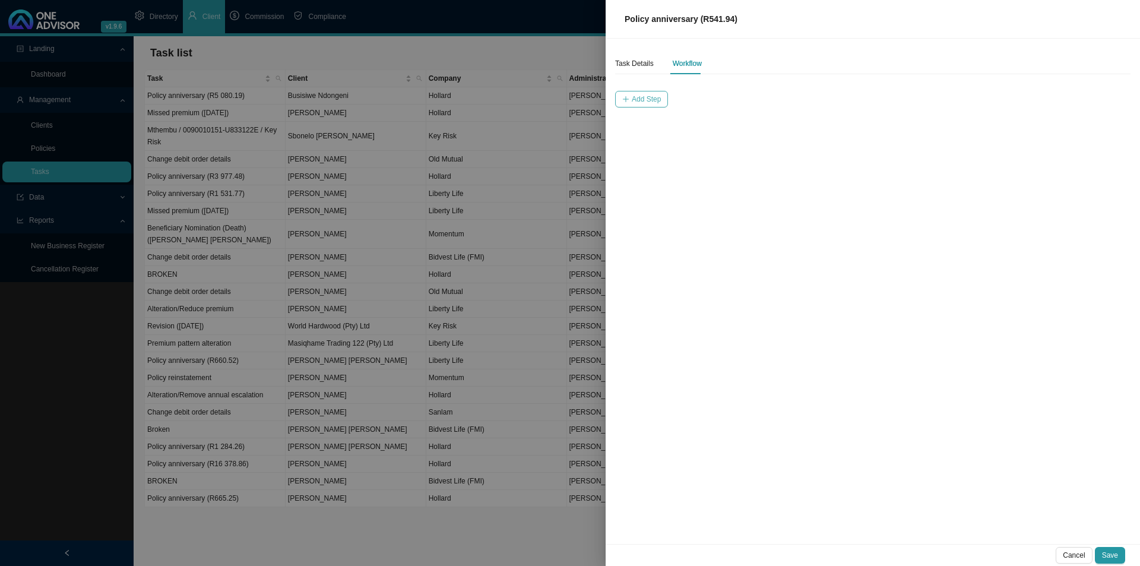
click at [643, 102] on span "Add Step" at bounding box center [646, 99] width 29 height 12
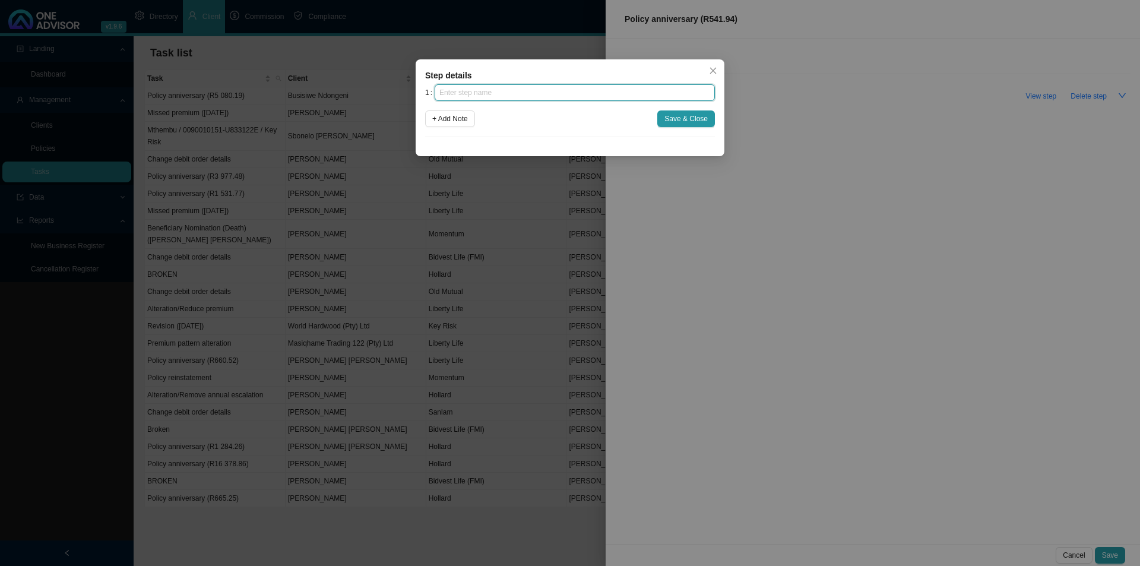
drag, startPoint x: 599, startPoint y: 97, endPoint x: 618, endPoint y: 94, distance: 19.1
click at [603, 97] on input "text" at bounding box center [575, 92] width 280 height 17
click button "Save & Close" at bounding box center [686, 118] width 58 height 17
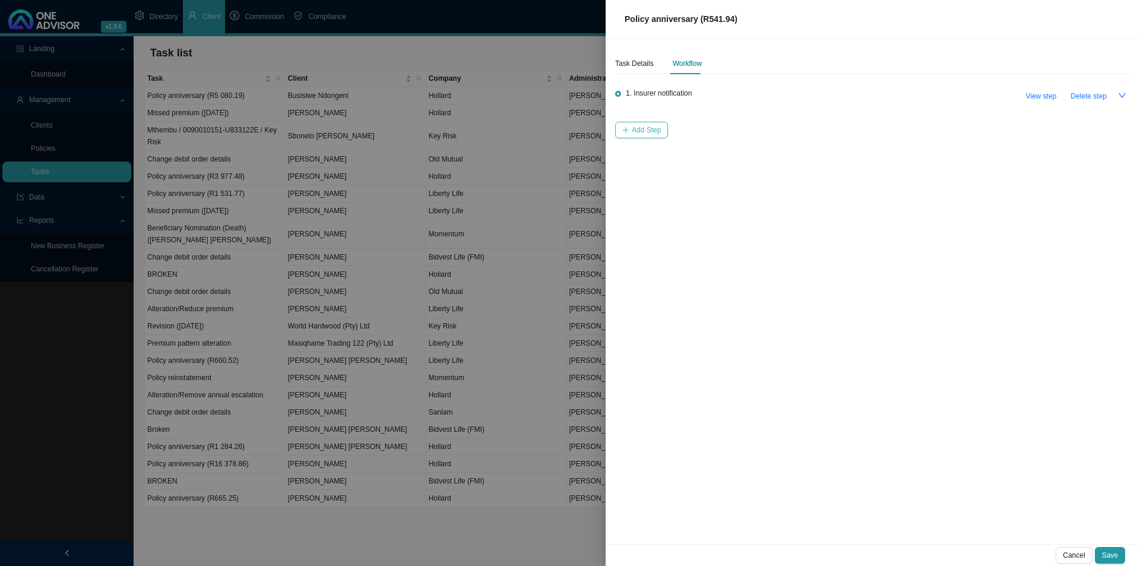
click at [658, 126] on span "Add Step" at bounding box center [646, 130] width 29 height 12
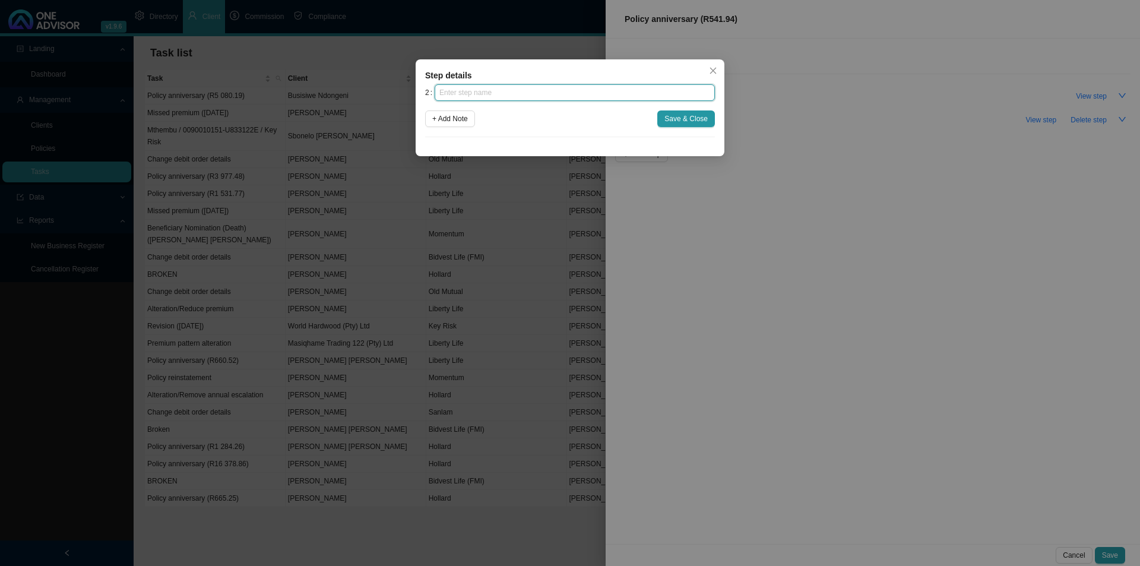
click at [508, 90] on input "text" at bounding box center [575, 92] width 280 height 17
click button "Save & Close" at bounding box center [686, 118] width 58 height 17
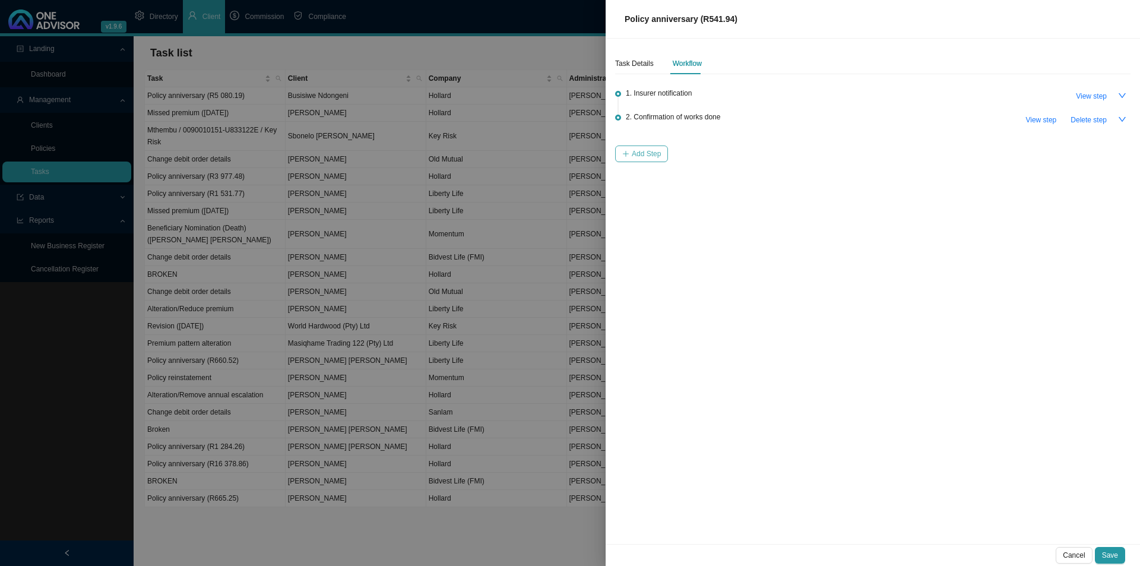
click at [619, 153] on button "Add Step" at bounding box center [641, 153] width 53 height 17
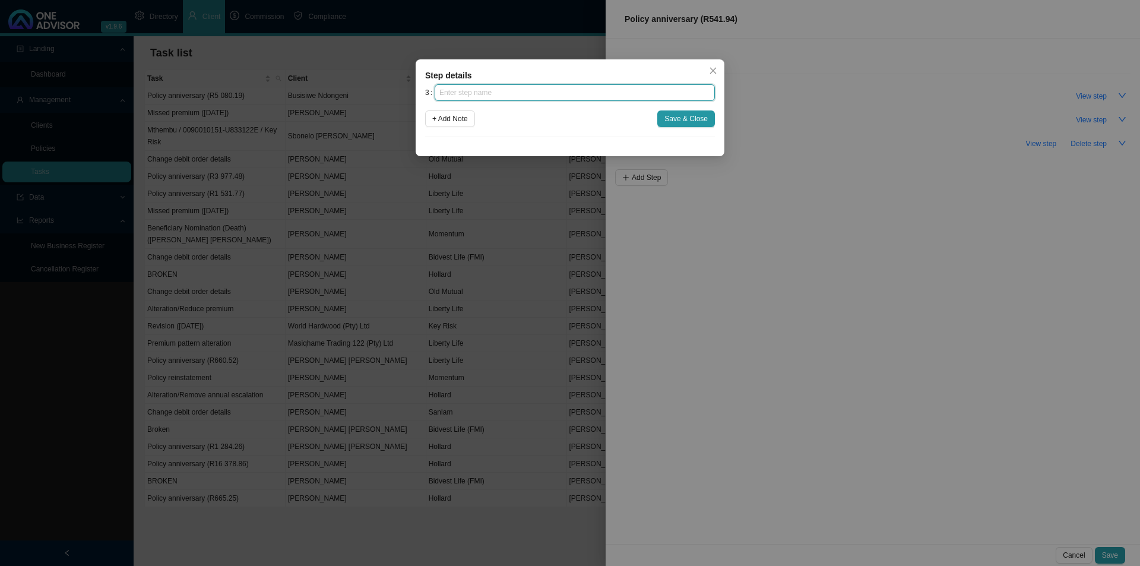
click at [520, 94] on input "text" at bounding box center [575, 92] width 280 height 17
click button "Save & Close" at bounding box center [686, 118] width 58 height 17
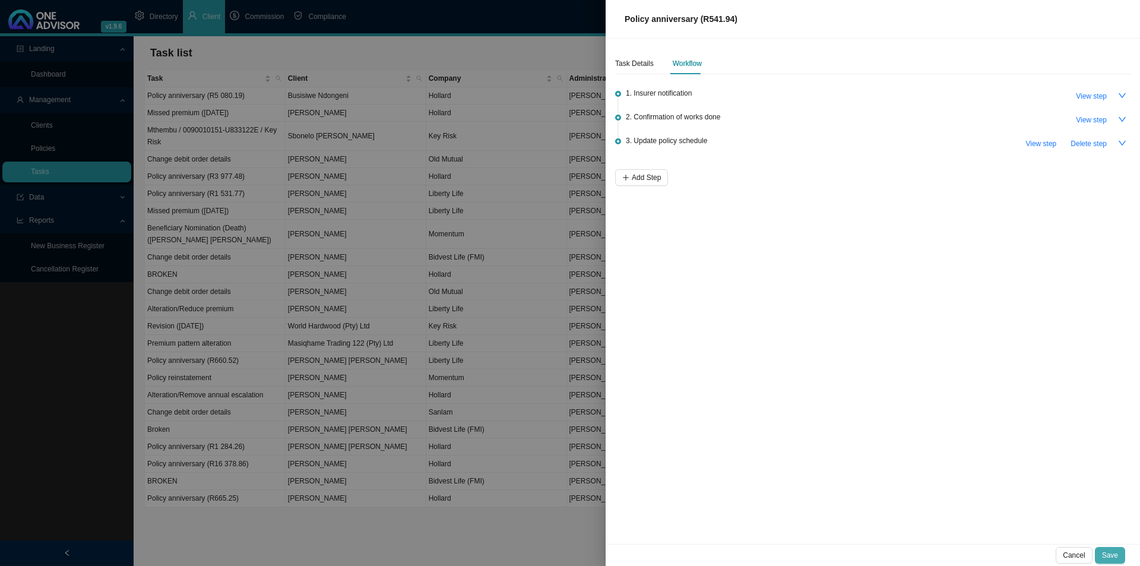
click at [1107, 551] on span "Save" at bounding box center [1110, 555] width 16 height 12
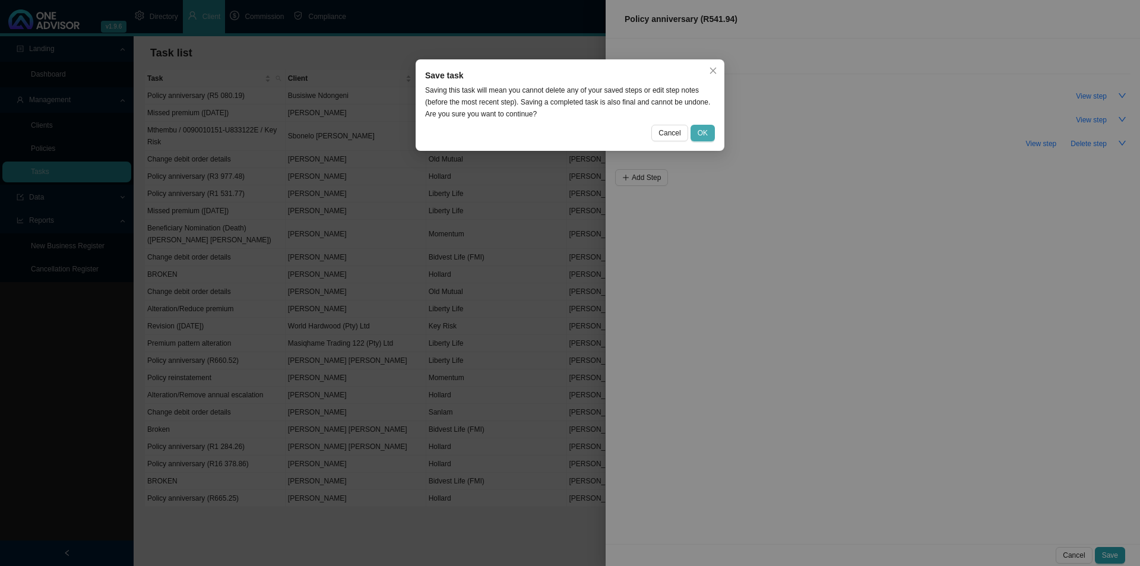
click at [695, 132] on button "OK" at bounding box center [703, 133] width 24 height 17
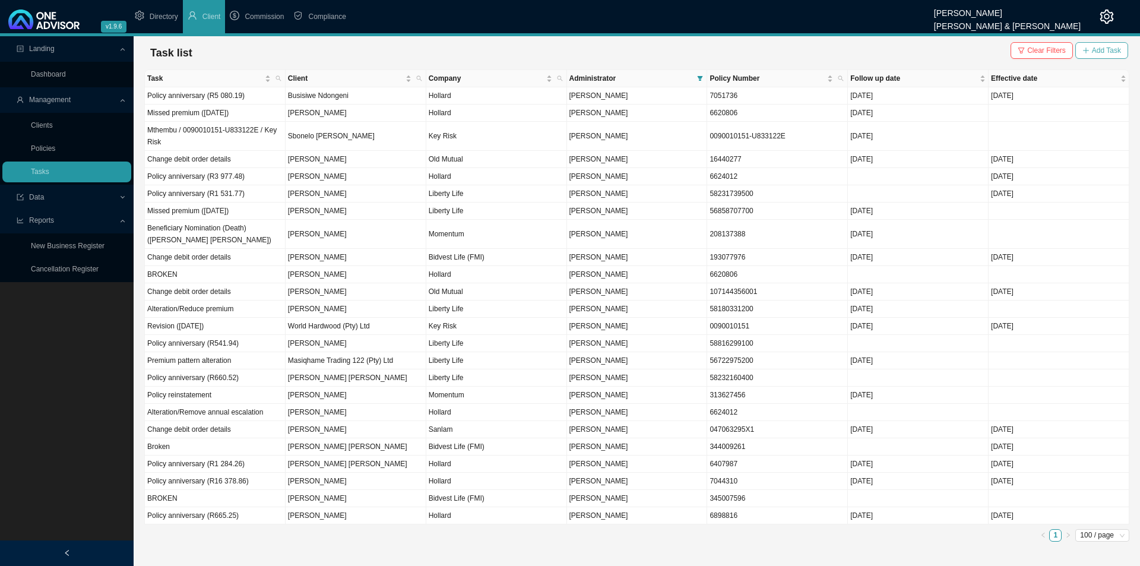
click at [1107, 46] on span "Add Task" at bounding box center [1106, 51] width 29 height 12
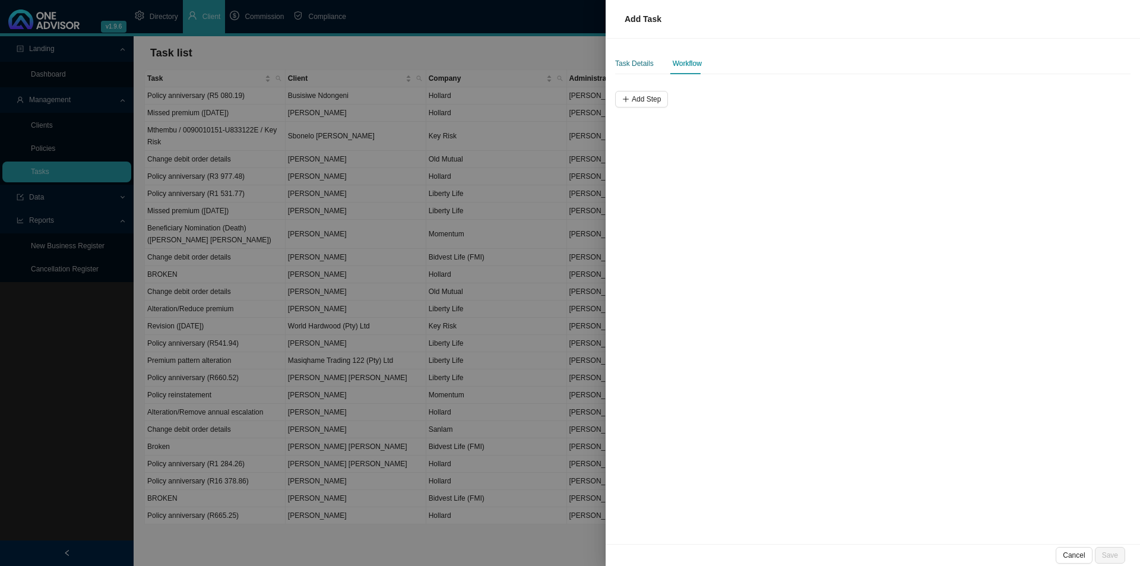
click at [625, 67] on div "Task Details" at bounding box center [634, 64] width 39 height 12
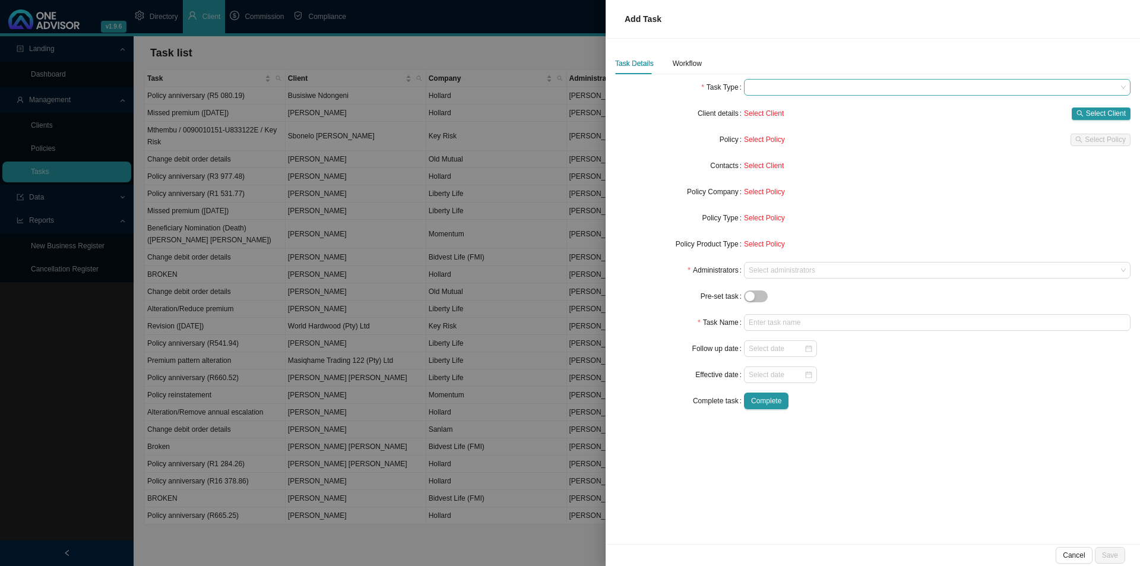
click at [807, 93] on span at bounding box center [937, 87] width 377 height 15
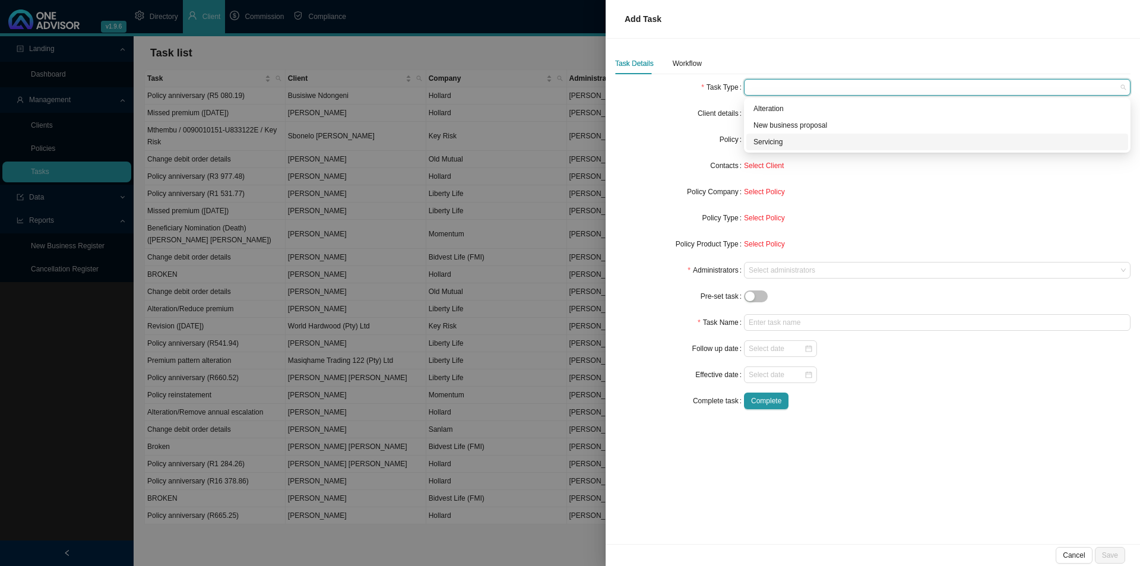
click at [768, 143] on div "Servicing" at bounding box center [938, 142] width 368 height 12
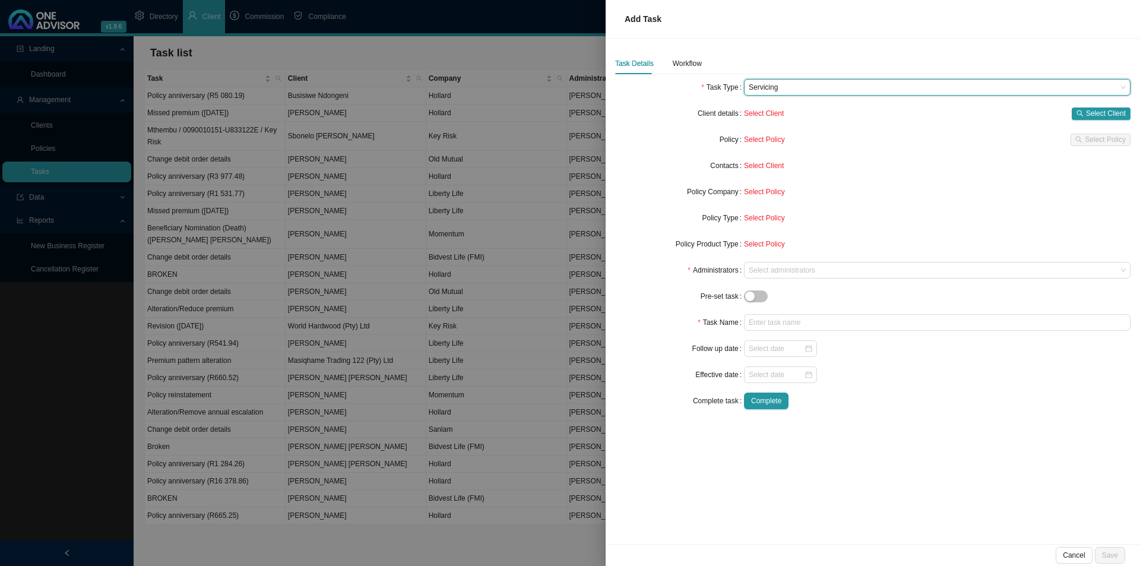
click at [649, 144] on div "Policy" at bounding box center [679, 139] width 129 height 17
click at [1113, 112] on span "Select Client" at bounding box center [1106, 113] width 40 height 12
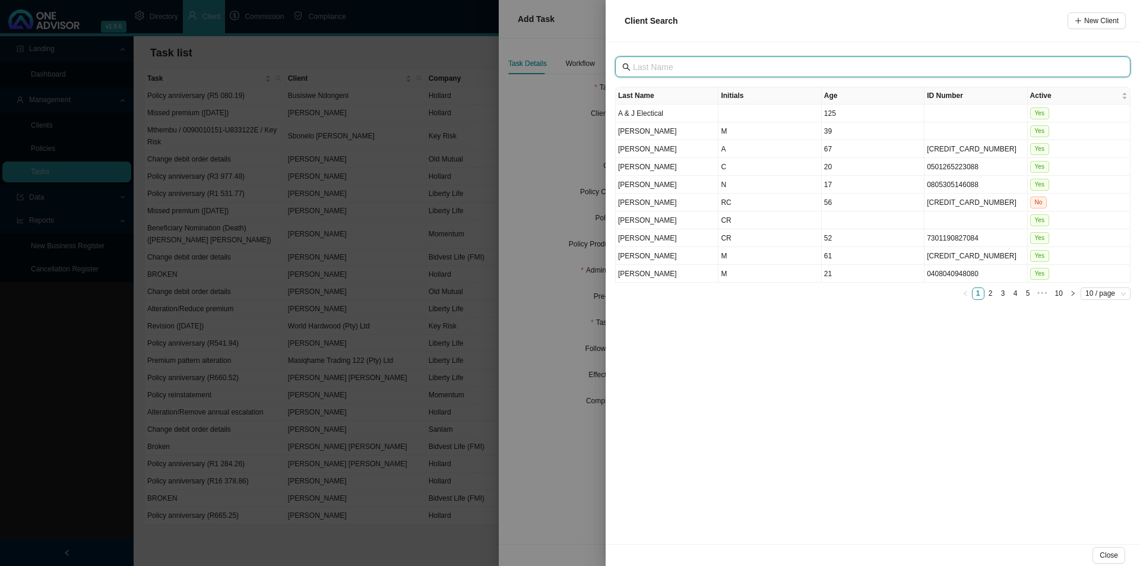
click at [749, 68] on input "text" at bounding box center [874, 67] width 482 height 13
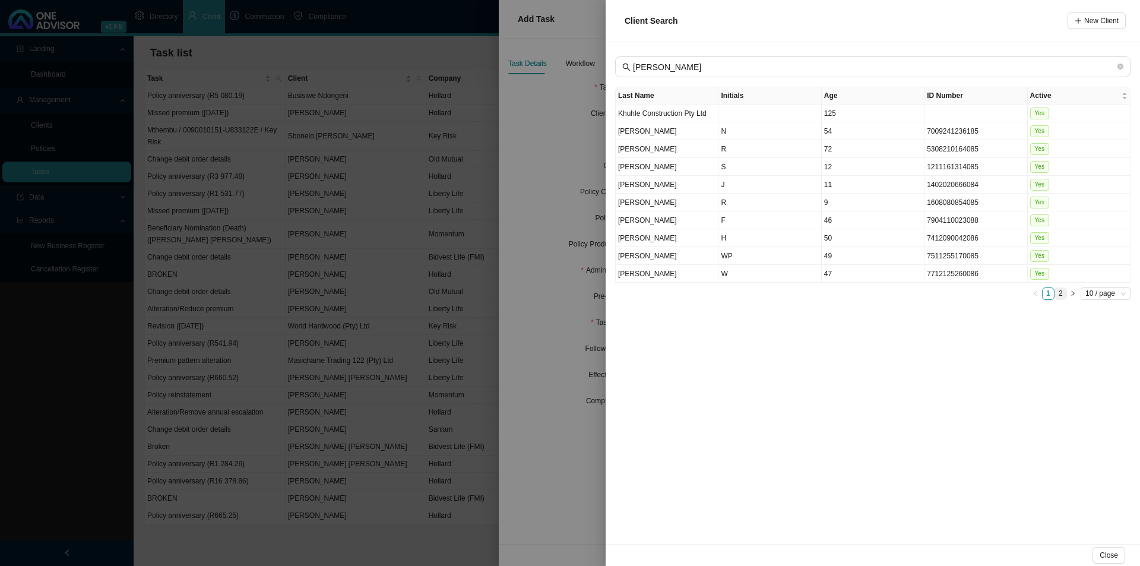
click at [1061, 292] on link "2" at bounding box center [1060, 293] width 11 height 11
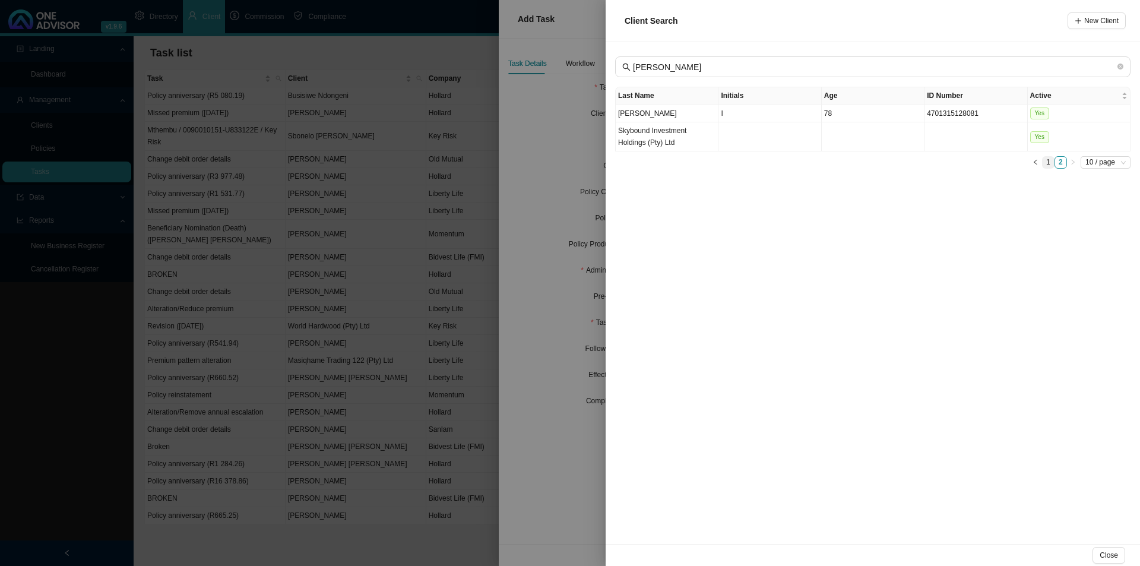
click at [1045, 164] on link "1" at bounding box center [1048, 162] width 11 height 11
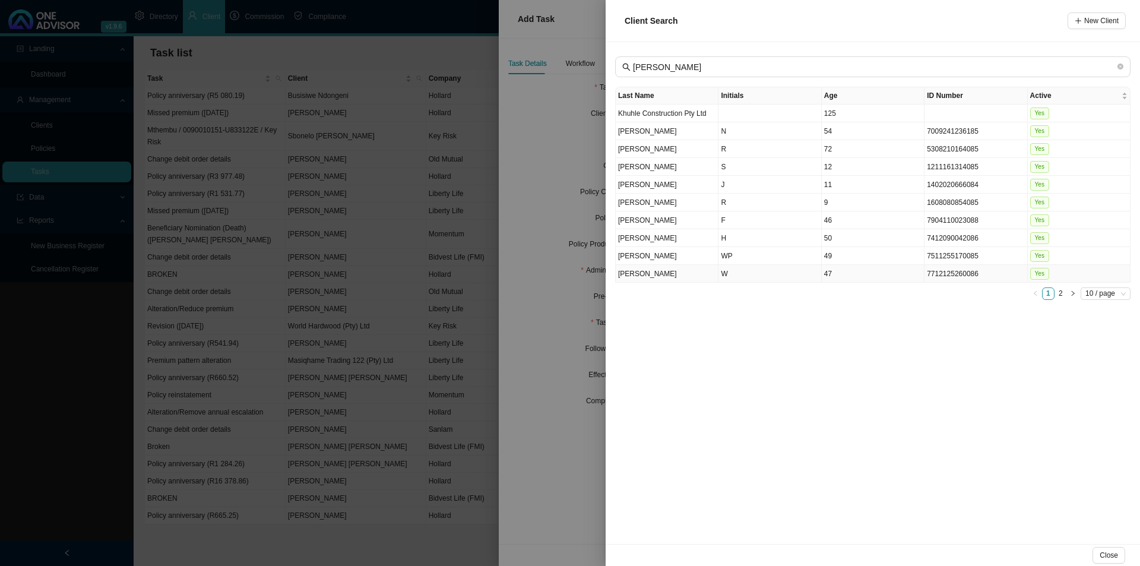
click at [748, 276] on td "W" at bounding box center [770, 274] width 103 height 18
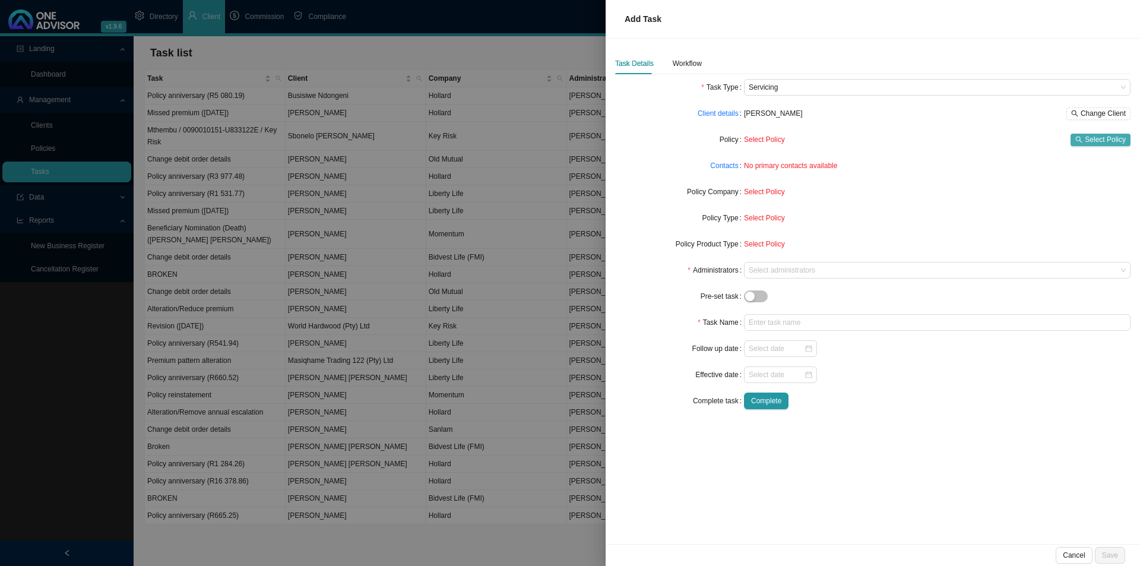
click at [1101, 138] on span "Select Policy" at bounding box center [1105, 140] width 41 height 12
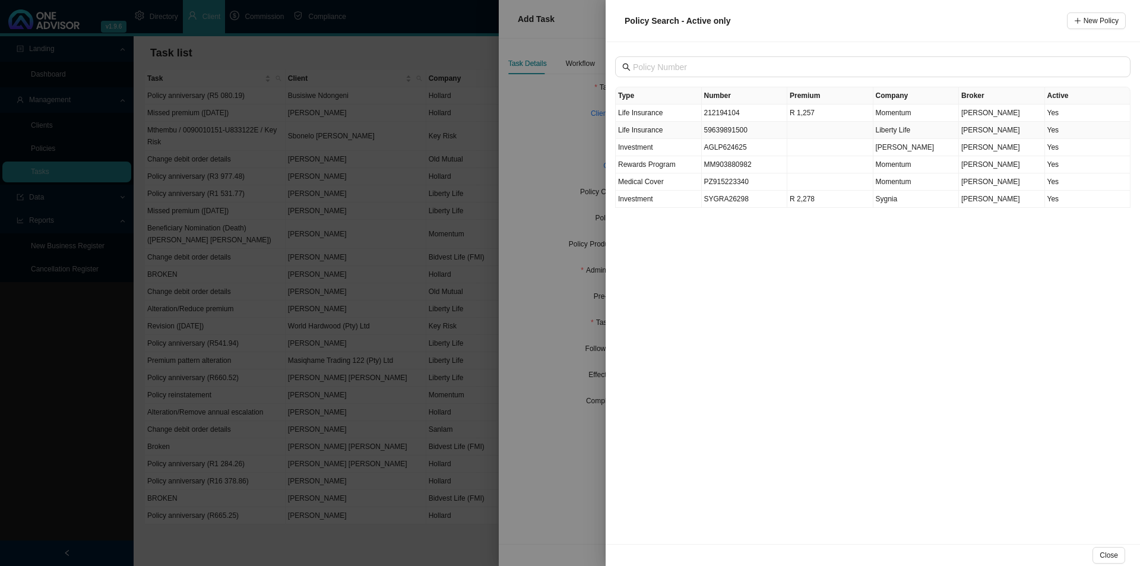
click at [746, 124] on td "59639891500" at bounding box center [745, 130] width 86 height 17
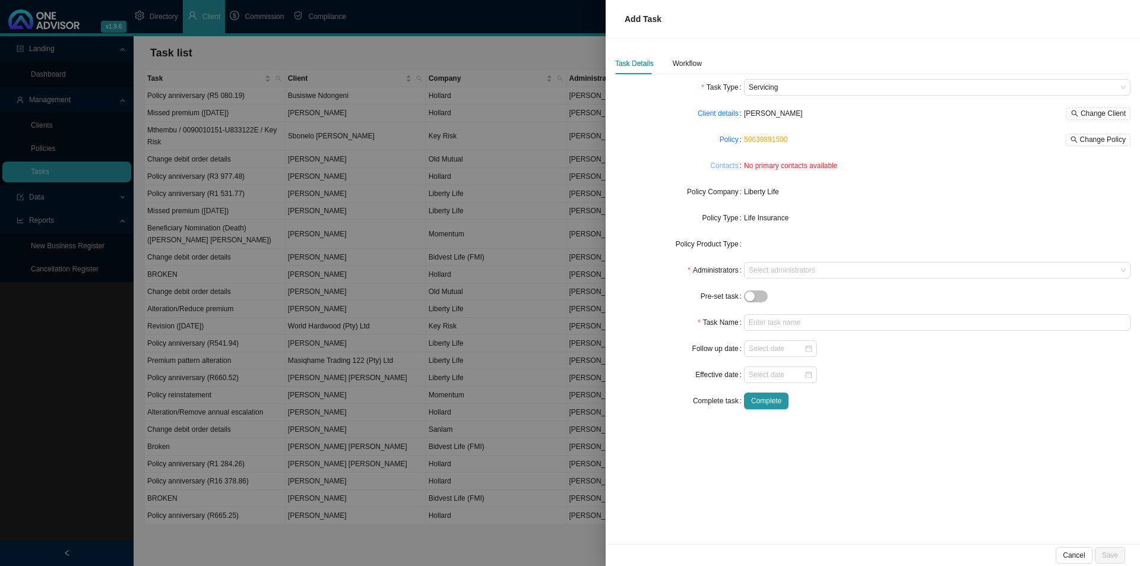
click at [735, 169] on link "Contacts" at bounding box center [724, 166] width 28 height 12
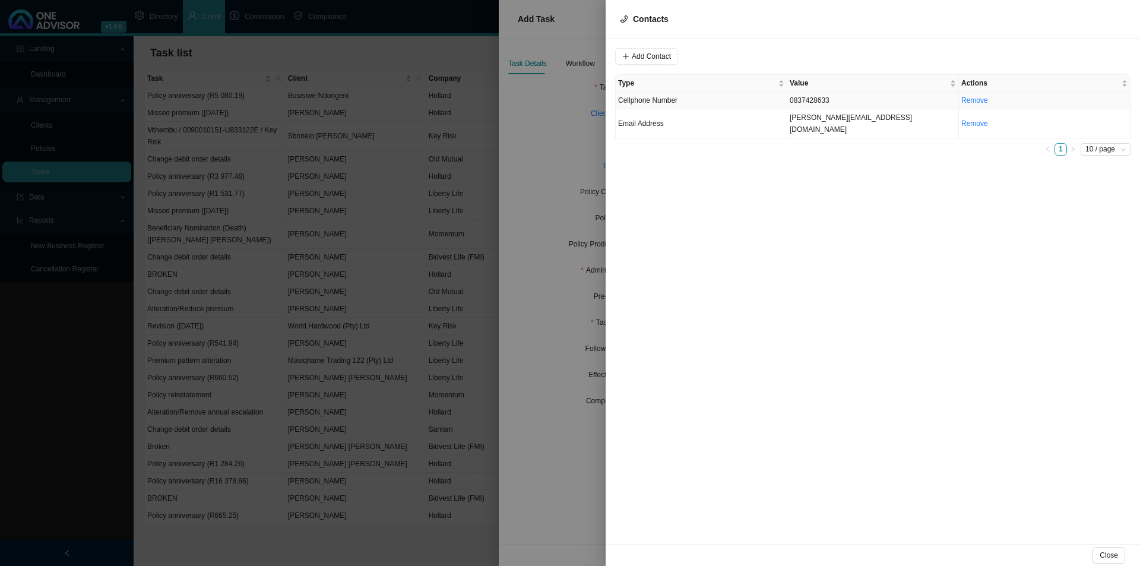
click at [695, 100] on td "Cellphone Number" at bounding box center [702, 100] width 172 height 17
click at [813, 51] on span "Cellphone Number" at bounding box center [808, 56] width 80 height 15
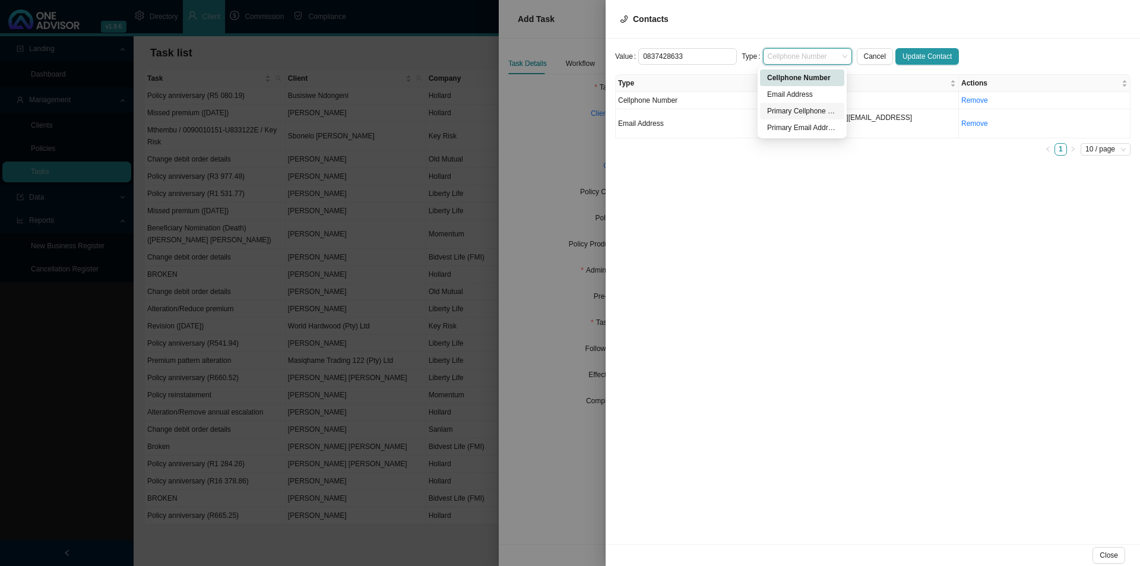
click at [795, 108] on div "Primary Cellphone Number" at bounding box center [802, 111] width 70 height 12
click at [937, 47] on div "Value [PHONE_NUMBER] Type Primary Cellphone Number Primary Cellphone Number Can…" at bounding box center [873, 291] width 534 height 505
click at [929, 52] on span "Update Contact" at bounding box center [927, 56] width 49 height 12
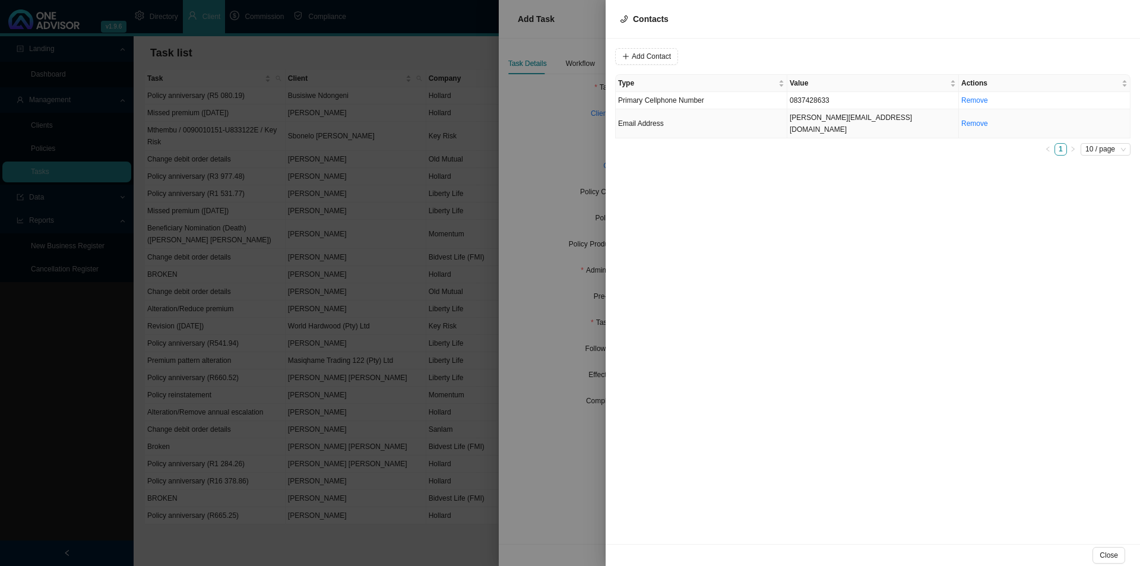
click at [681, 122] on td "Email Address" at bounding box center [702, 123] width 172 height 29
click at [784, 52] on span "Email Address" at bounding box center [808, 56] width 80 height 15
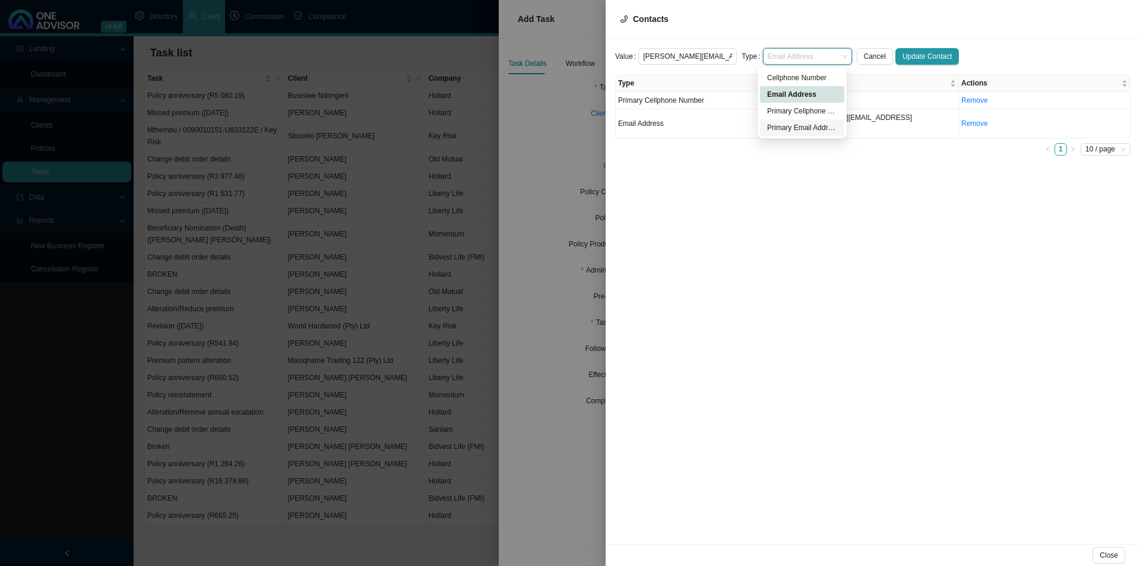
click at [789, 131] on div "Primary Email Address" at bounding box center [802, 128] width 70 height 12
click at [927, 60] on span "Update Contact" at bounding box center [927, 56] width 49 height 12
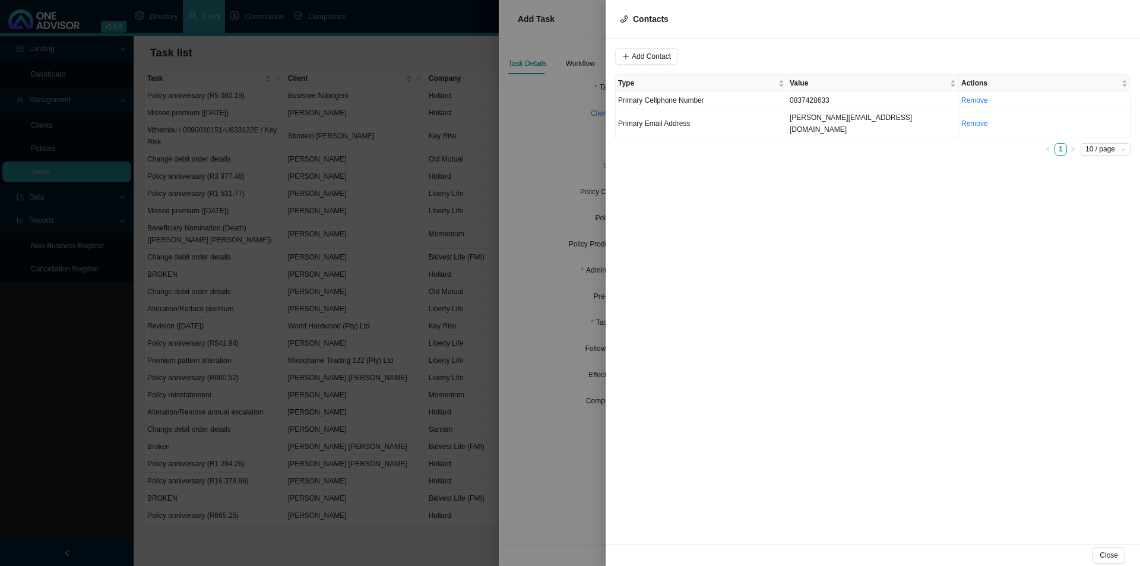
drag, startPoint x: 1113, startPoint y: 553, endPoint x: 1110, endPoint y: 537, distance: 17.0
click at [1113, 553] on span "Close" at bounding box center [1109, 555] width 18 height 12
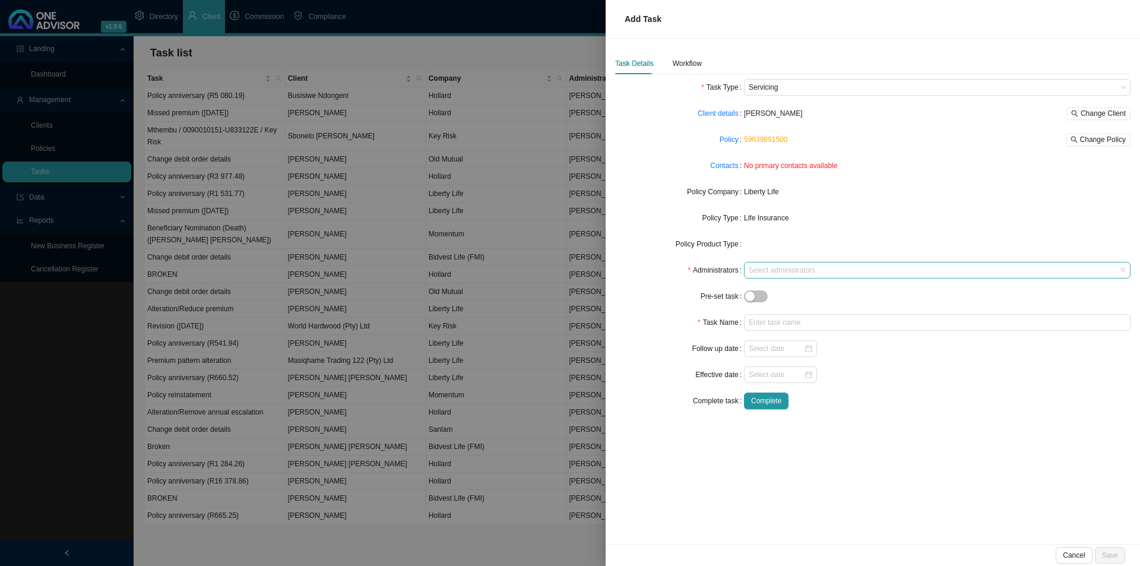
click at [770, 267] on div at bounding box center [931, 270] width 371 height 9
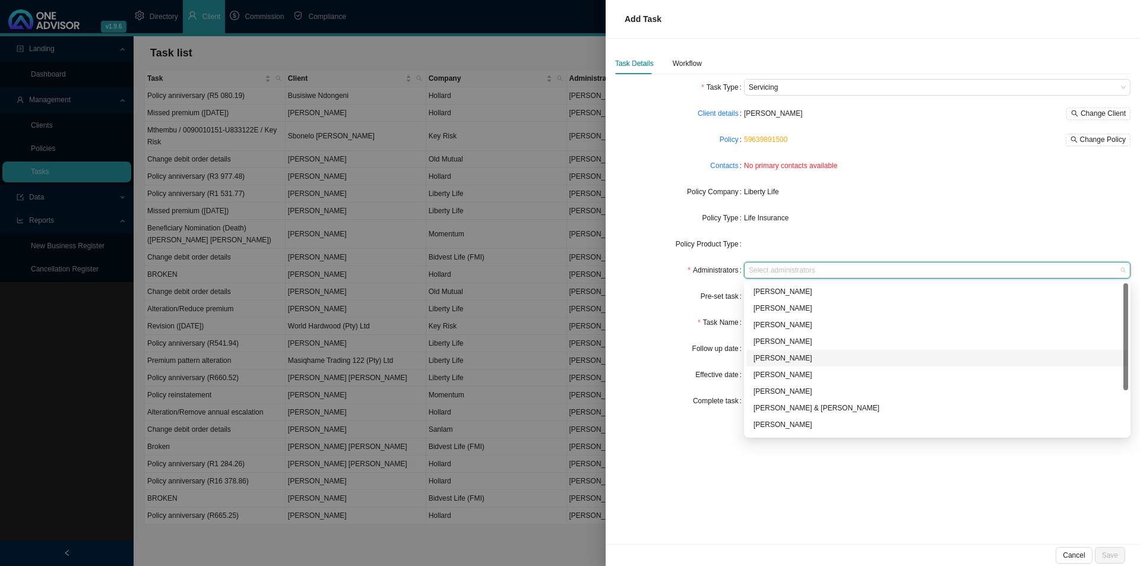
click at [776, 358] on div "[PERSON_NAME]" at bounding box center [938, 358] width 368 height 12
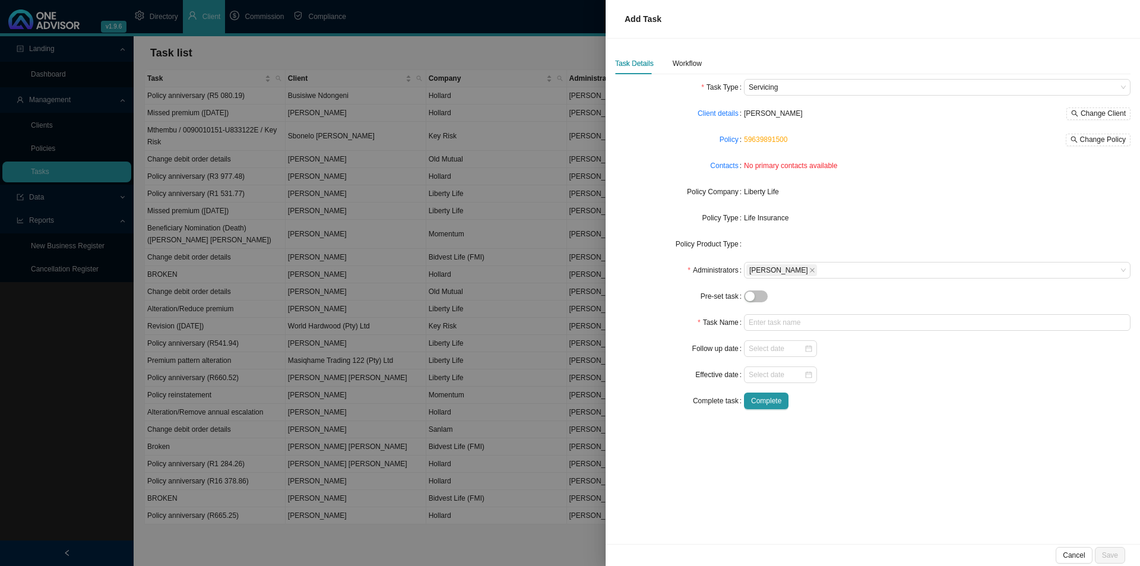
click at [656, 308] on form "Task Type Servicing Client details [PERSON_NAME] Change Client Policy 596398915…" at bounding box center [872, 244] width 515 height 330
click at [761, 312] on form "Task Type Servicing Client details [PERSON_NAME] Change Client Policy 596398915…" at bounding box center [872, 244] width 515 height 330
click at [762, 324] on input "text" at bounding box center [937, 322] width 387 height 17
click at [686, 64] on div "Workflow" at bounding box center [687, 64] width 29 height 12
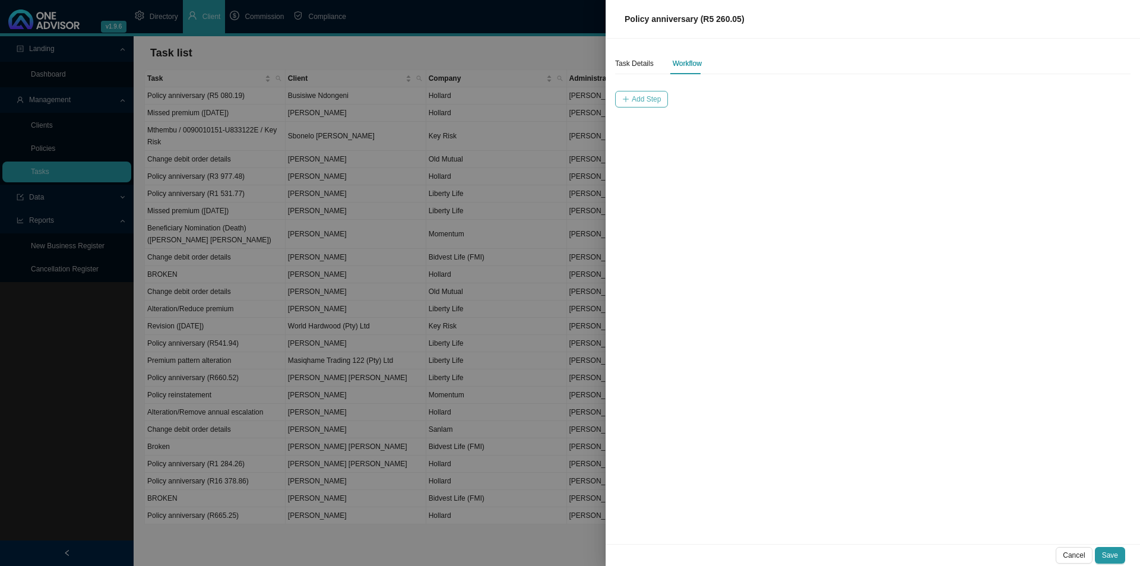
click at [645, 99] on span "Add Step" at bounding box center [646, 99] width 29 height 12
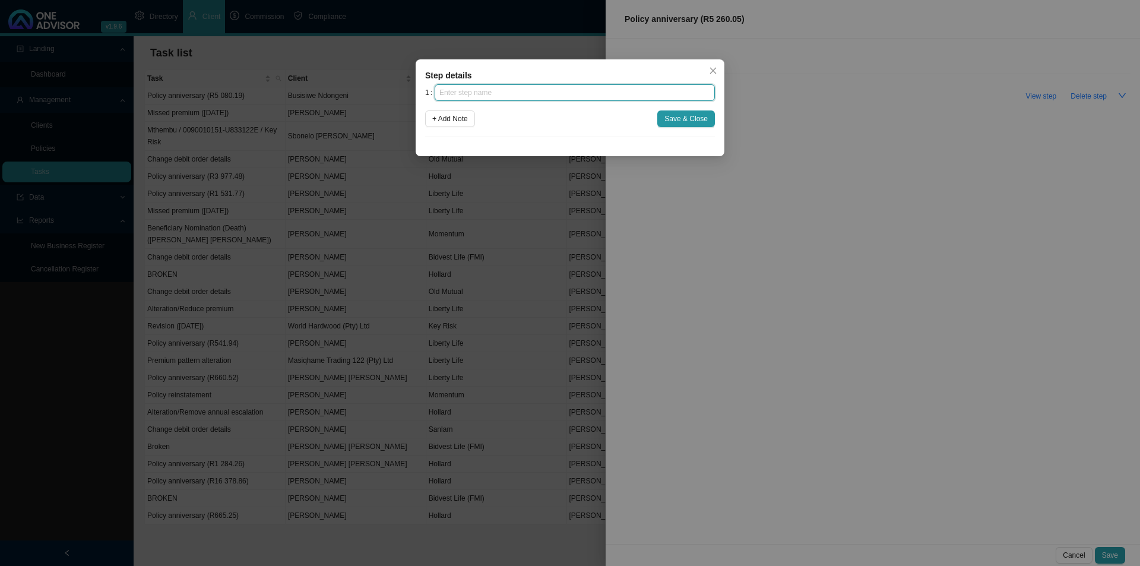
click at [619, 94] on input "text" at bounding box center [575, 92] width 280 height 17
click button "Save & Close" at bounding box center [686, 118] width 58 height 17
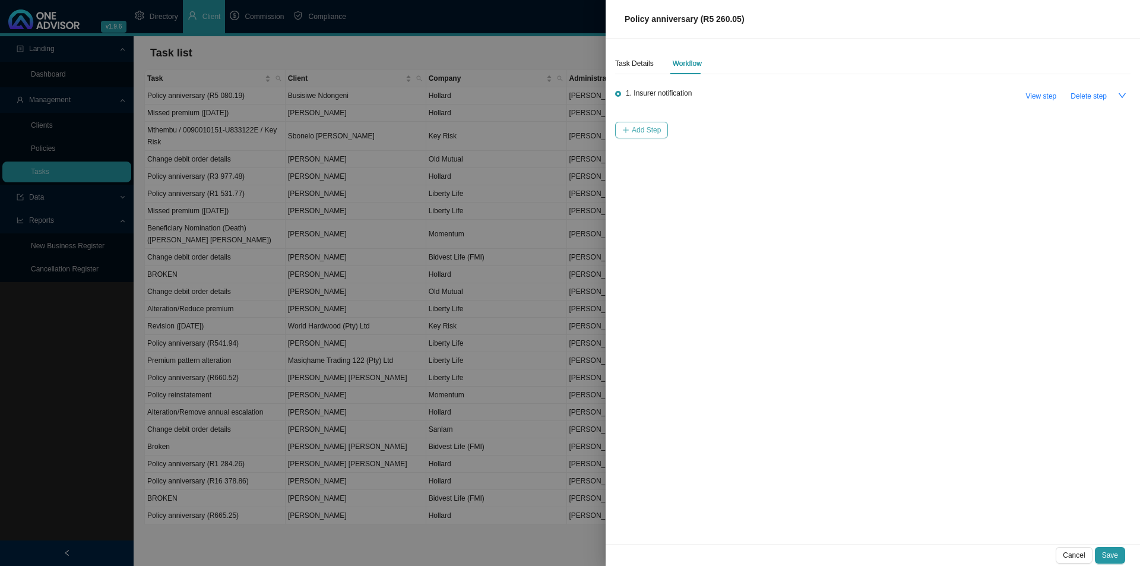
click at [632, 126] on span "Add Step" at bounding box center [646, 130] width 29 height 12
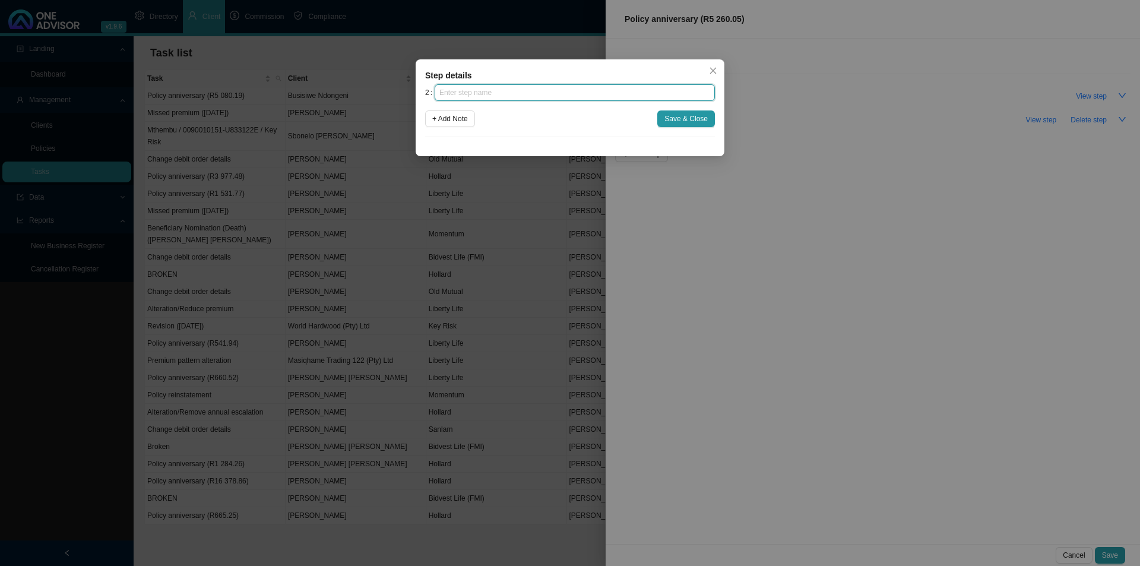
click at [582, 91] on input "text" at bounding box center [575, 92] width 280 height 17
click button "Save & Close" at bounding box center [686, 118] width 58 height 17
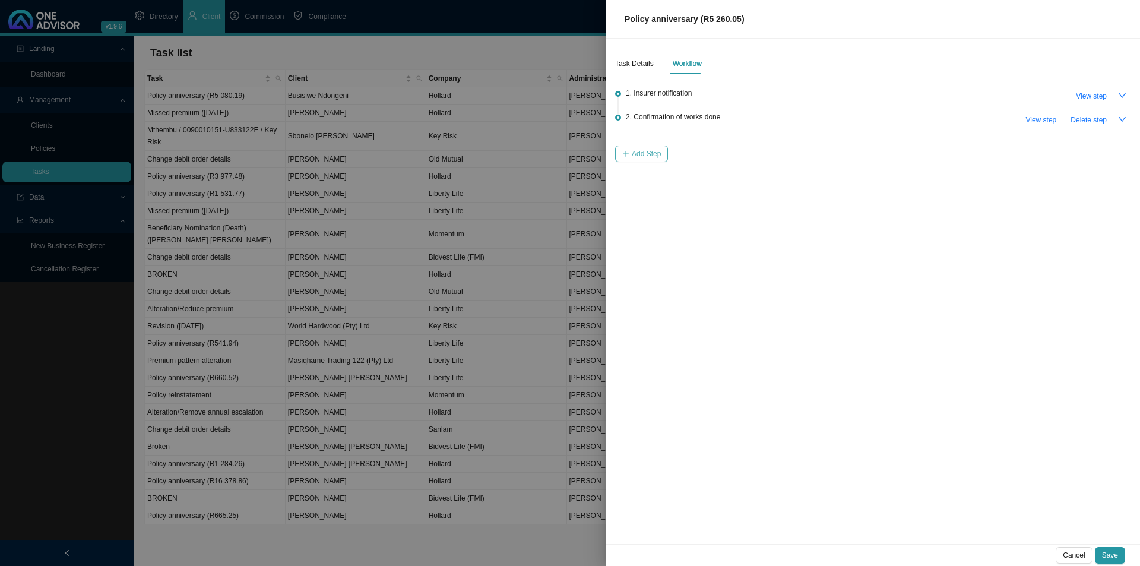
click at [647, 150] on span "Add Step" at bounding box center [646, 154] width 29 height 12
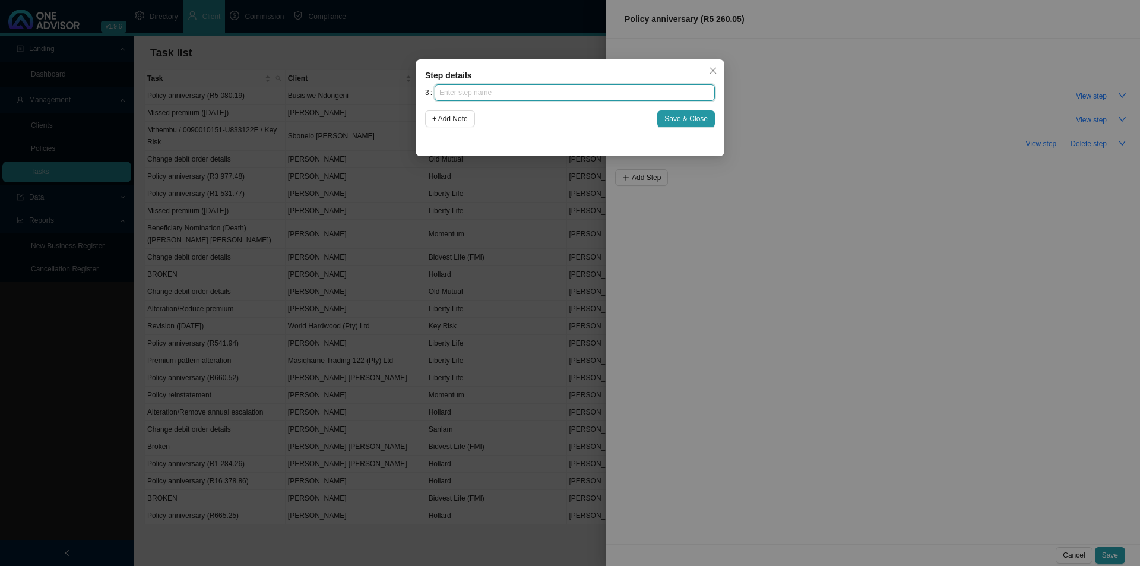
drag, startPoint x: 592, startPoint y: 92, endPoint x: 547, endPoint y: 87, distance: 45.4
click at [590, 90] on input "text" at bounding box center [575, 92] width 280 height 17
click button "Save & Close" at bounding box center [686, 118] width 58 height 17
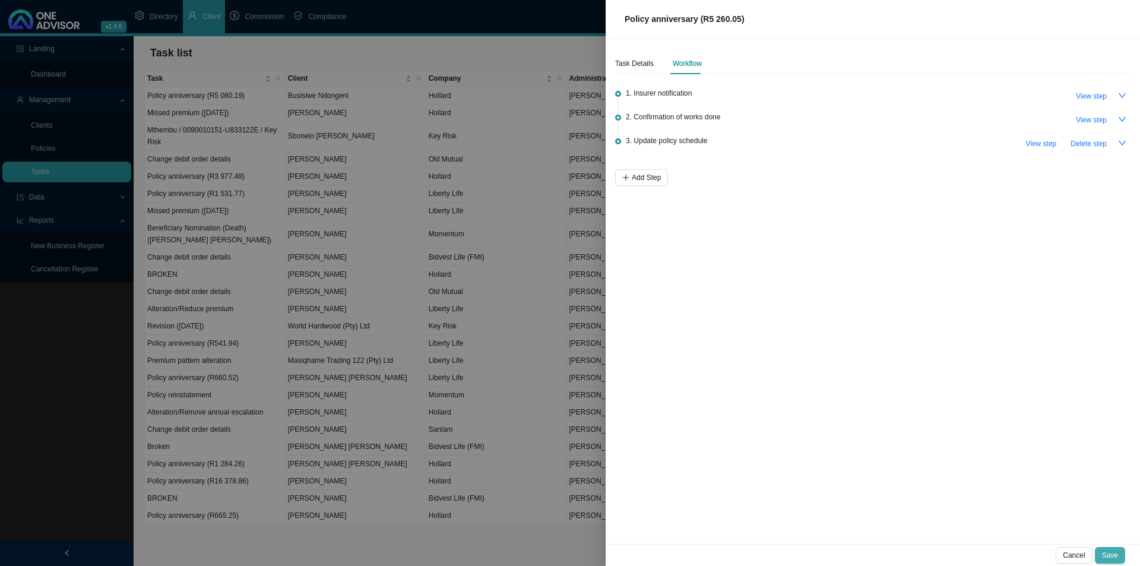
click at [1109, 549] on span "Save" at bounding box center [1110, 555] width 16 height 12
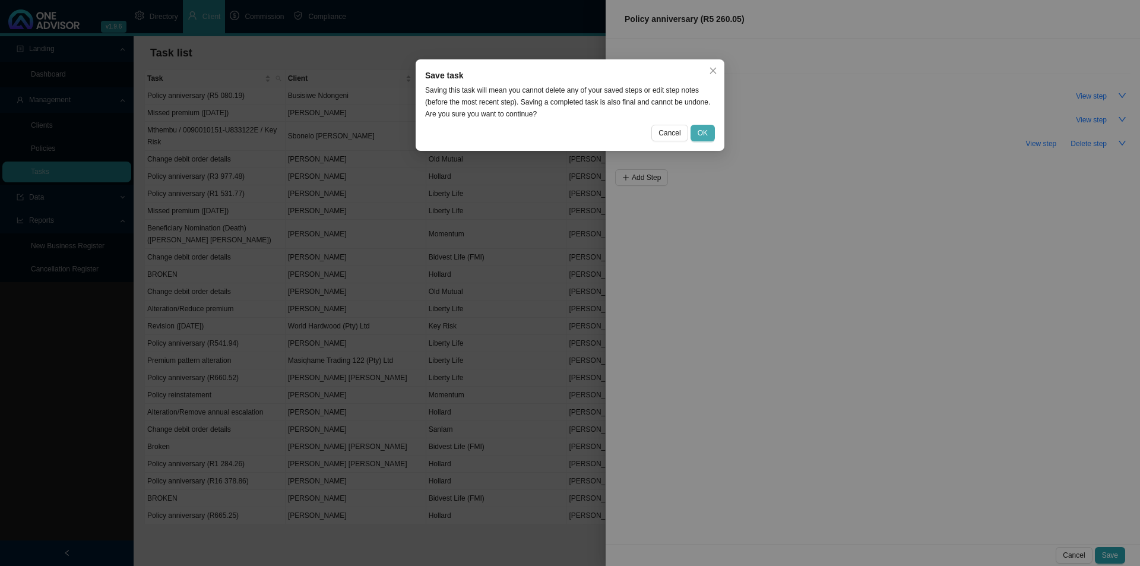
click at [696, 135] on button "OK" at bounding box center [703, 133] width 24 height 17
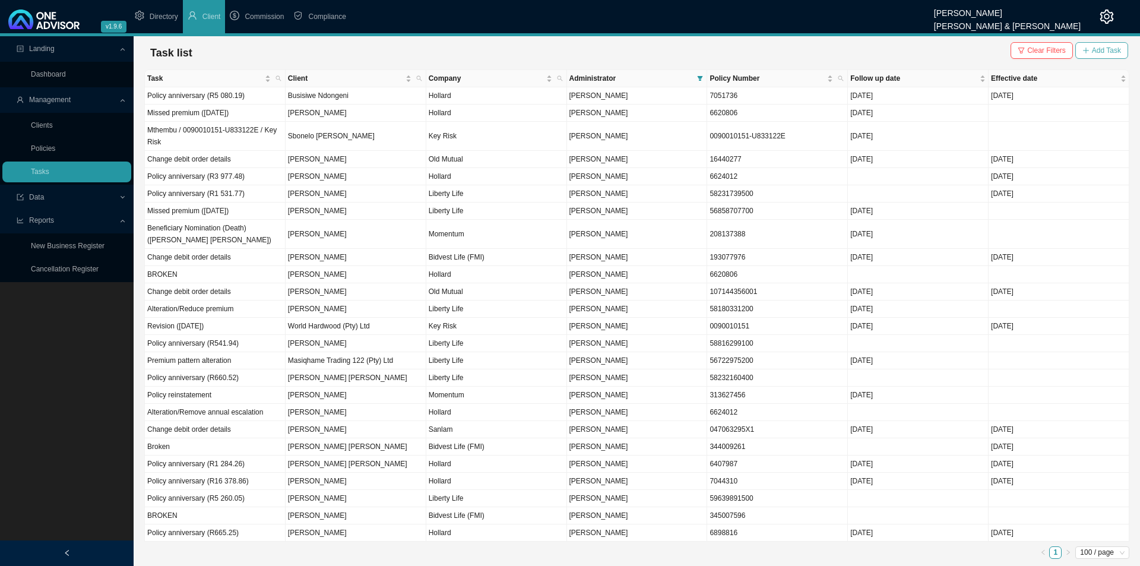
click at [1103, 50] on span "Add Task" at bounding box center [1106, 51] width 29 height 12
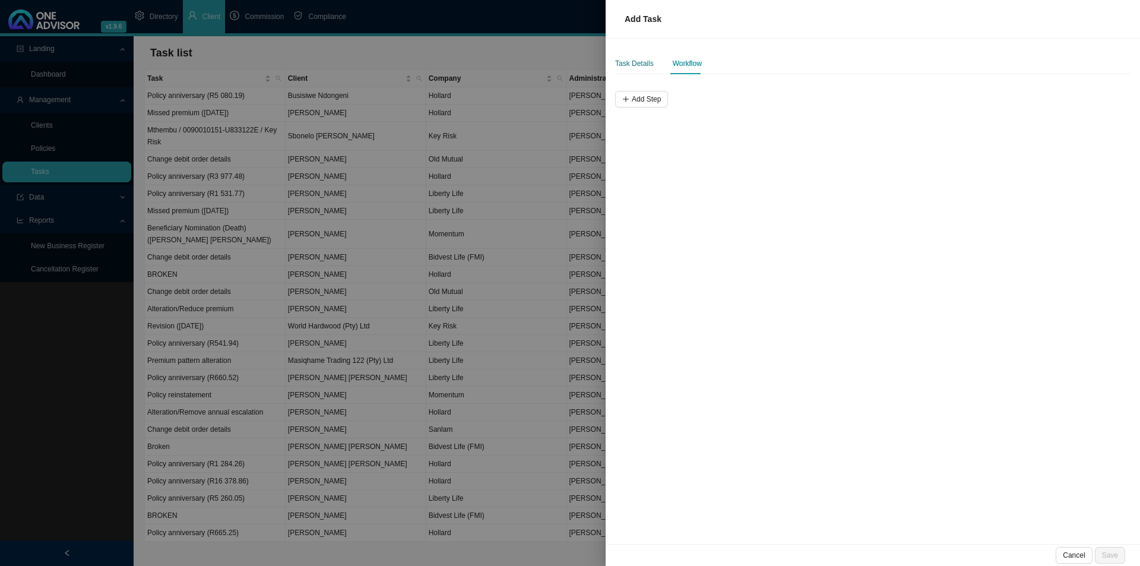
click at [647, 67] on div "Task Details" at bounding box center [634, 64] width 39 height 12
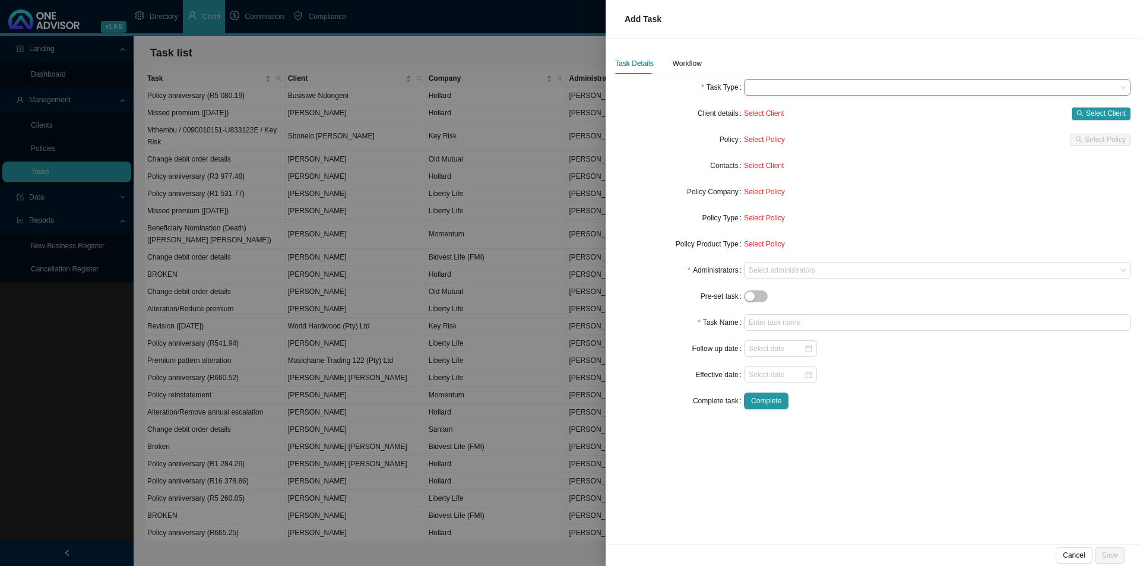
click at [780, 90] on span at bounding box center [937, 87] width 377 height 15
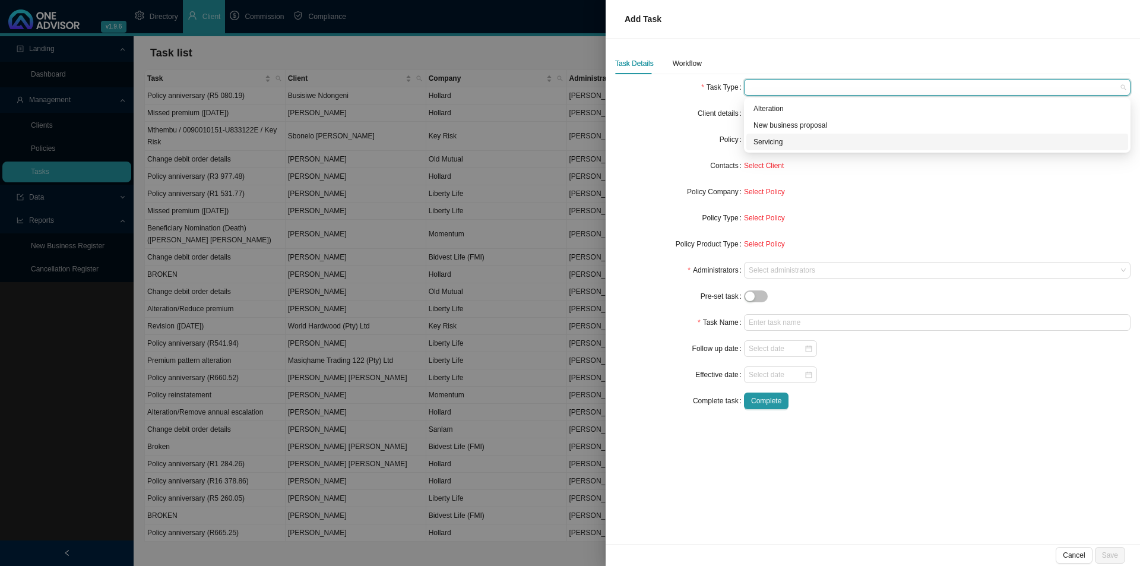
click at [767, 142] on div "Servicing" at bounding box center [938, 142] width 368 height 12
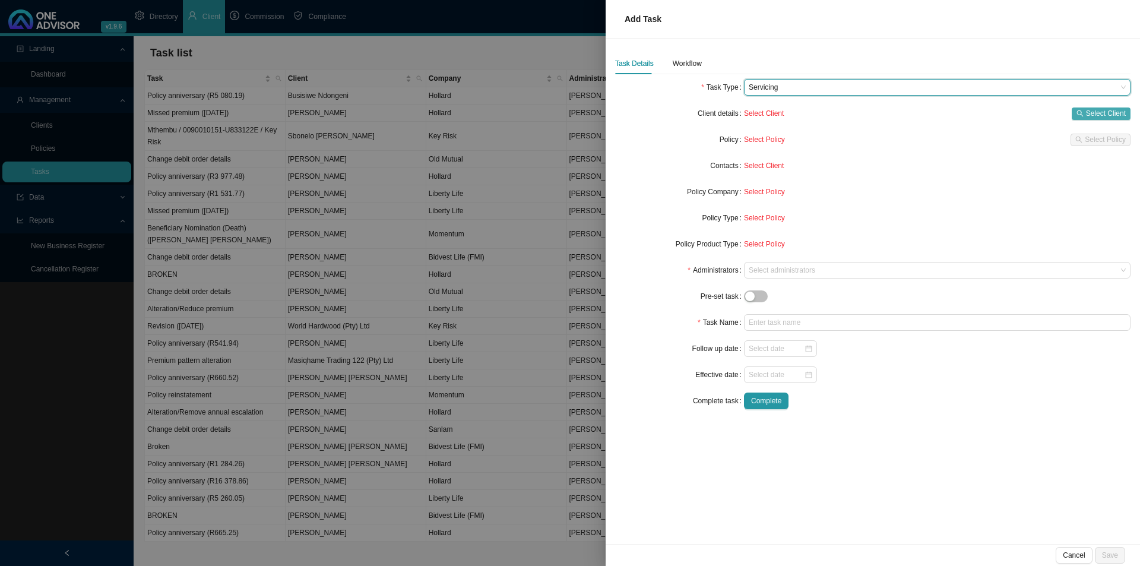
click at [1112, 108] on span "Select Client" at bounding box center [1106, 113] width 40 height 12
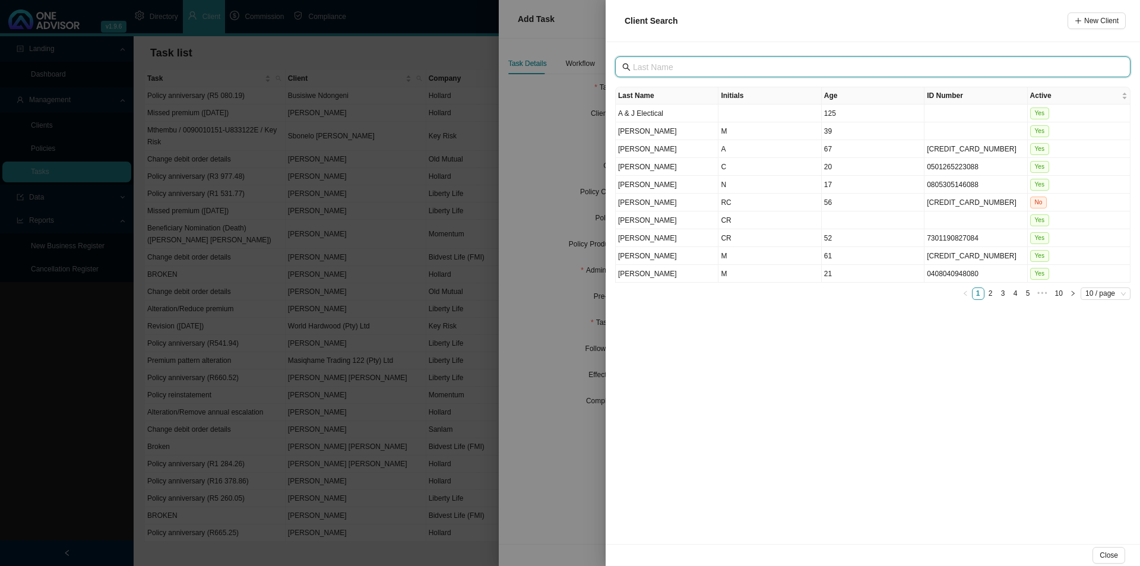
click at [717, 69] on input "text" at bounding box center [874, 67] width 482 height 13
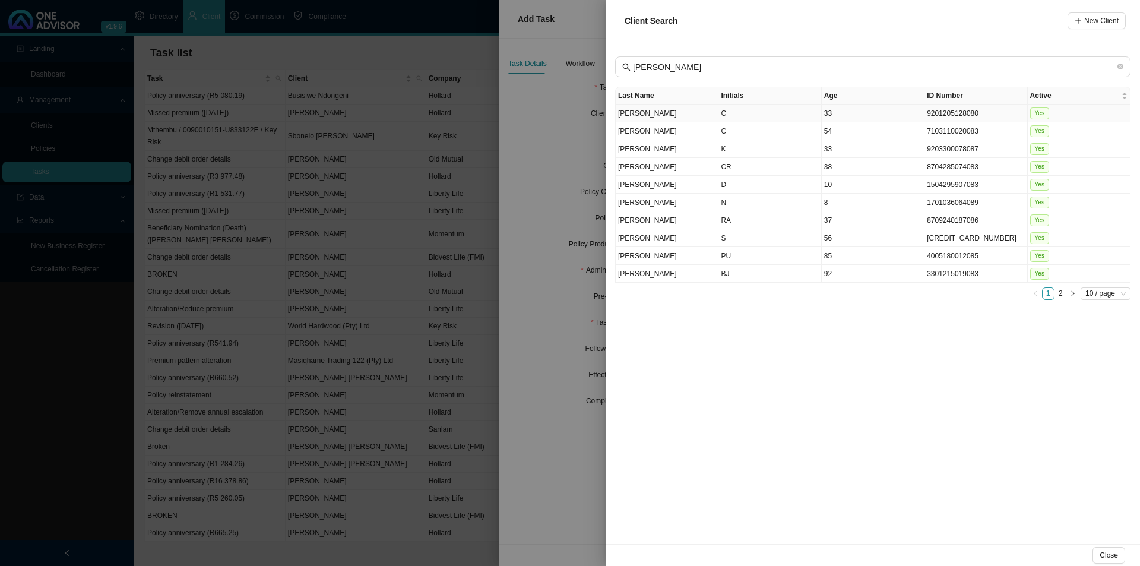
click at [769, 115] on td "C" at bounding box center [770, 114] width 103 height 18
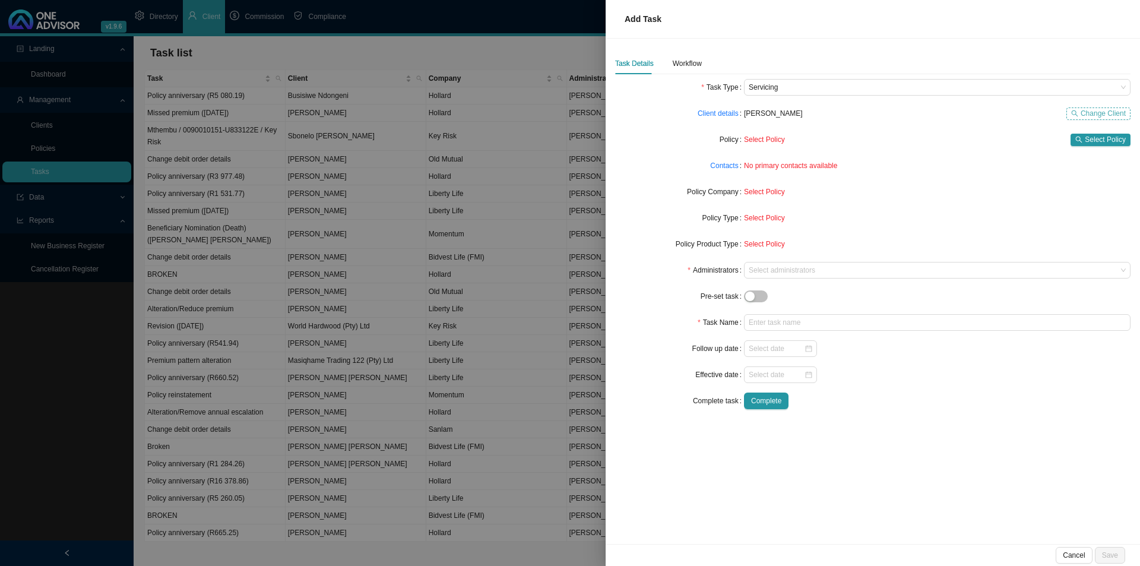
click at [1104, 112] on span "Change Client" at bounding box center [1103, 113] width 45 height 12
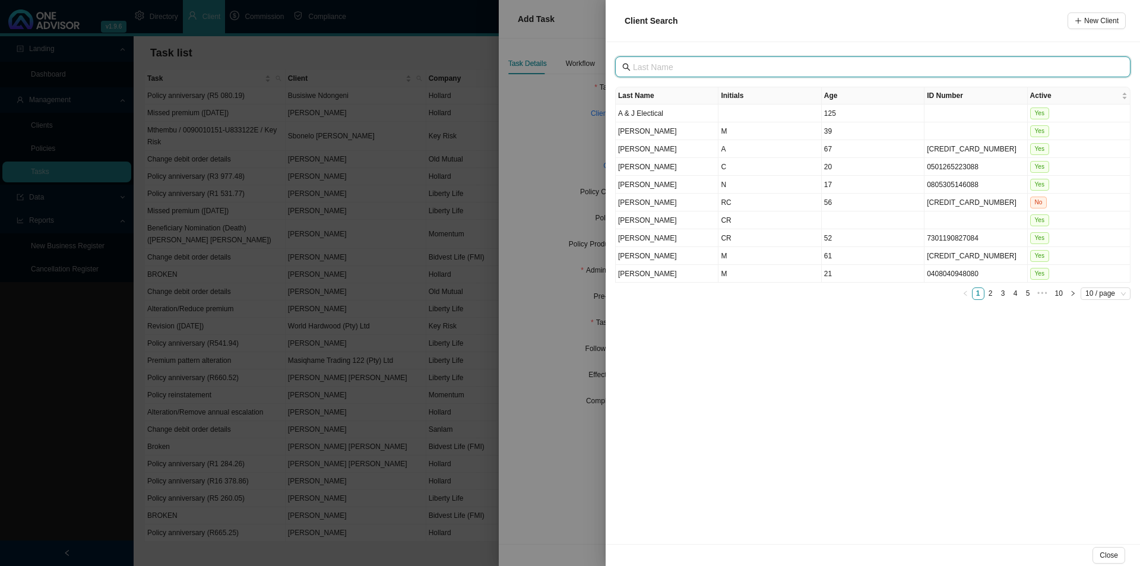
click at [730, 67] on input "text" at bounding box center [874, 67] width 482 height 13
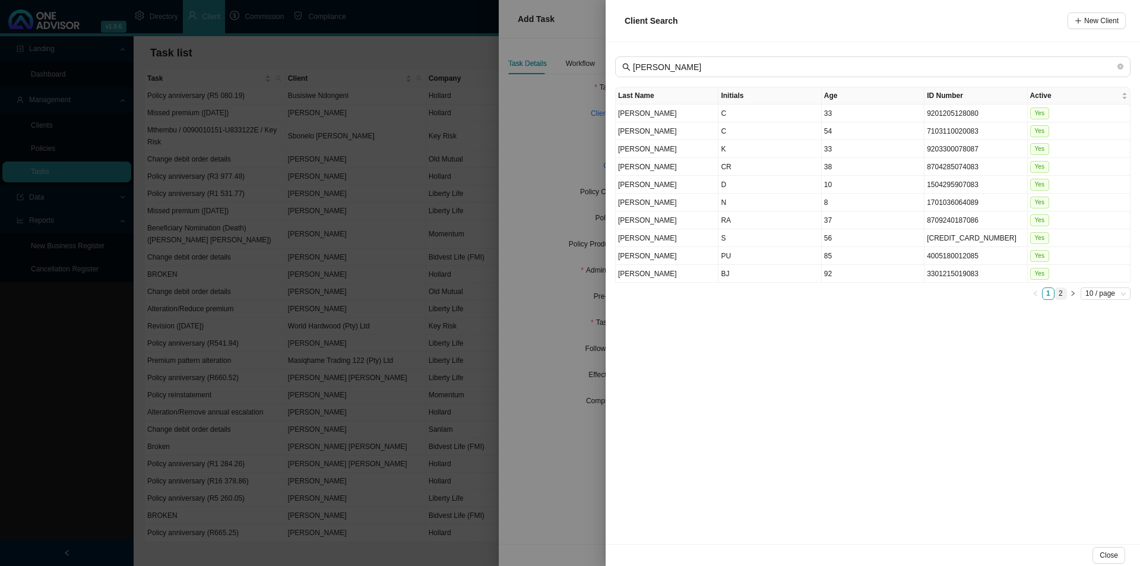
click at [1062, 294] on link "2" at bounding box center [1060, 293] width 11 height 11
click at [1045, 295] on link "1" at bounding box center [1048, 293] width 11 height 11
click at [752, 167] on td "CR" at bounding box center [770, 167] width 103 height 18
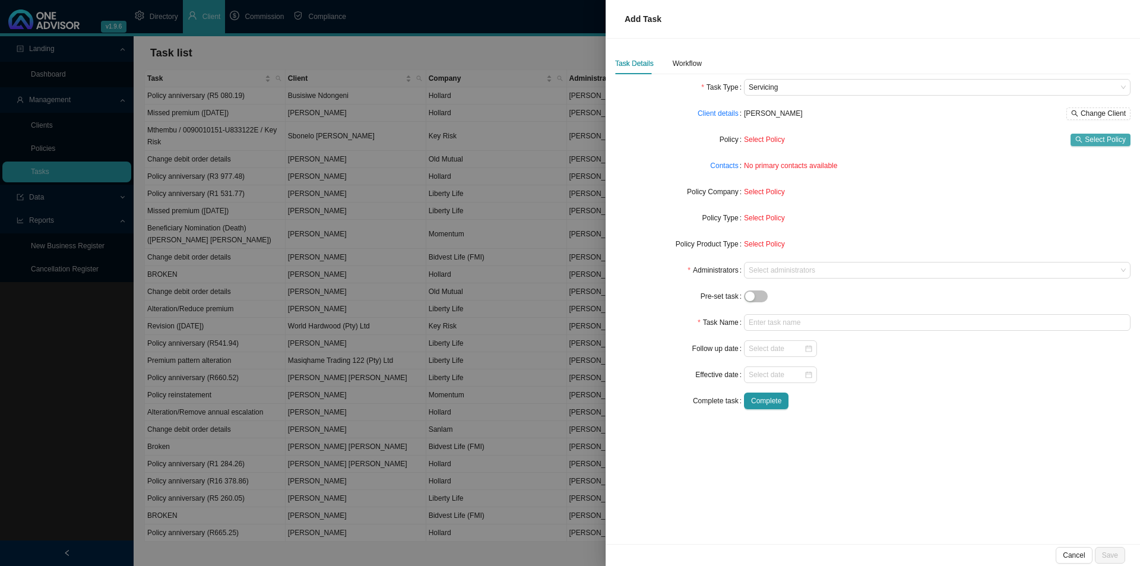
click at [1091, 137] on span "Select Policy" at bounding box center [1105, 140] width 41 height 12
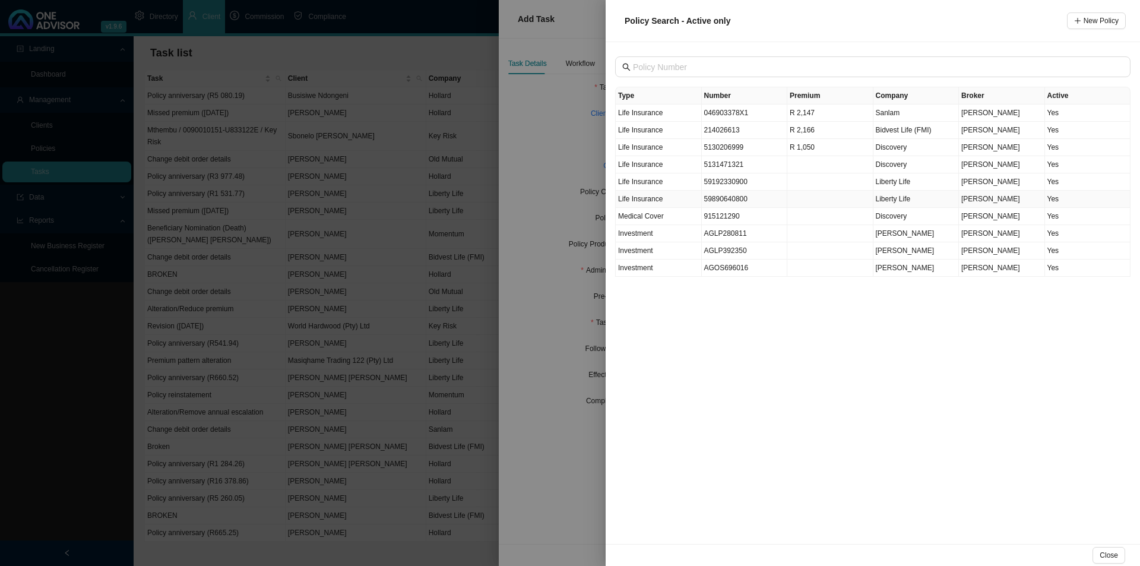
click at [763, 201] on td "59890640800" at bounding box center [745, 199] width 86 height 17
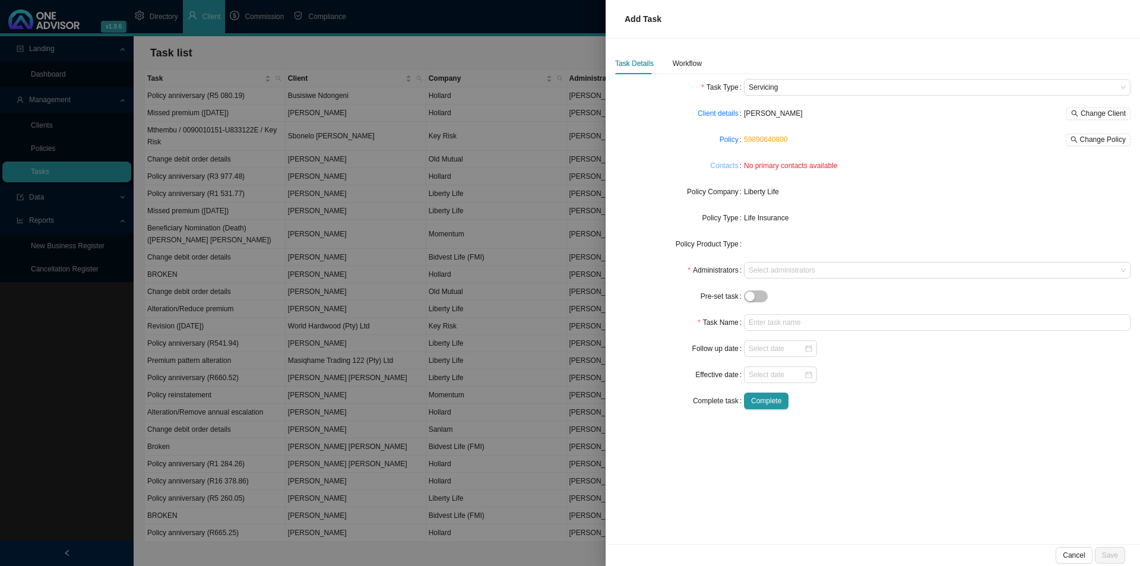
click at [728, 167] on link "Contacts" at bounding box center [724, 166] width 28 height 12
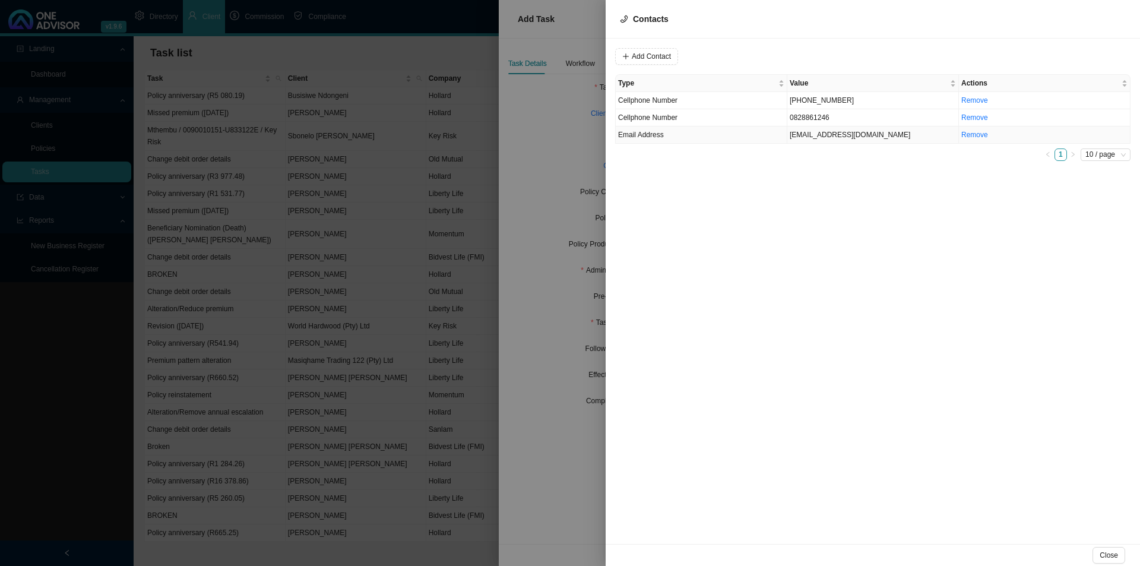
click at [813, 135] on td "[EMAIL_ADDRESS][DOMAIN_NAME]" at bounding box center [873, 134] width 172 height 17
click at [779, 57] on span "Email Address" at bounding box center [808, 56] width 80 height 15
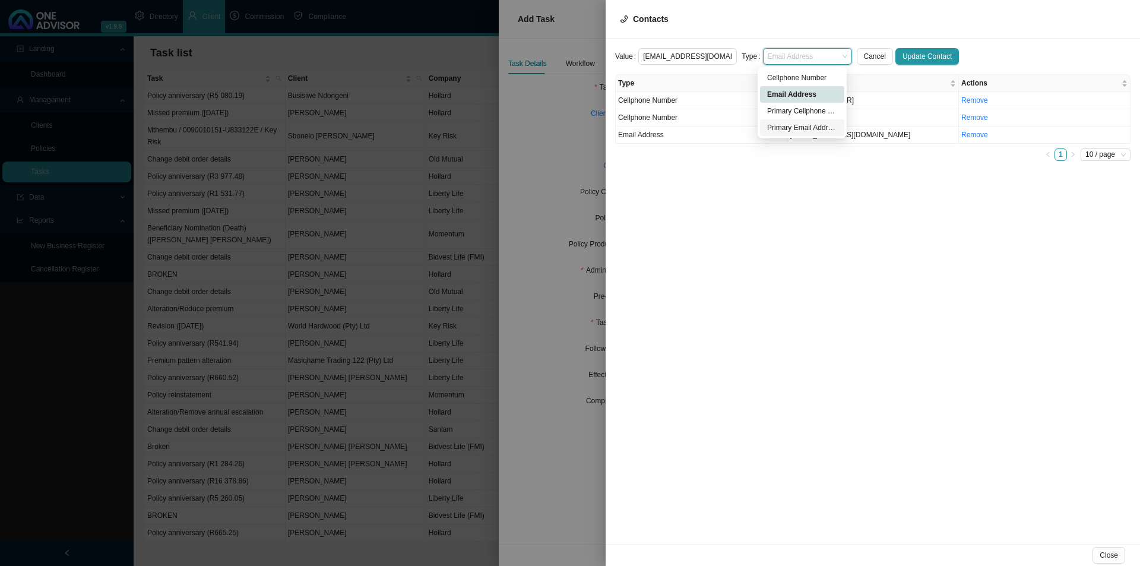
click at [773, 131] on div "Primary Email Address" at bounding box center [802, 128] width 70 height 12
click at [925, 54] on span "Update Contact" at bounding box center [927, 56] width 49 height 12
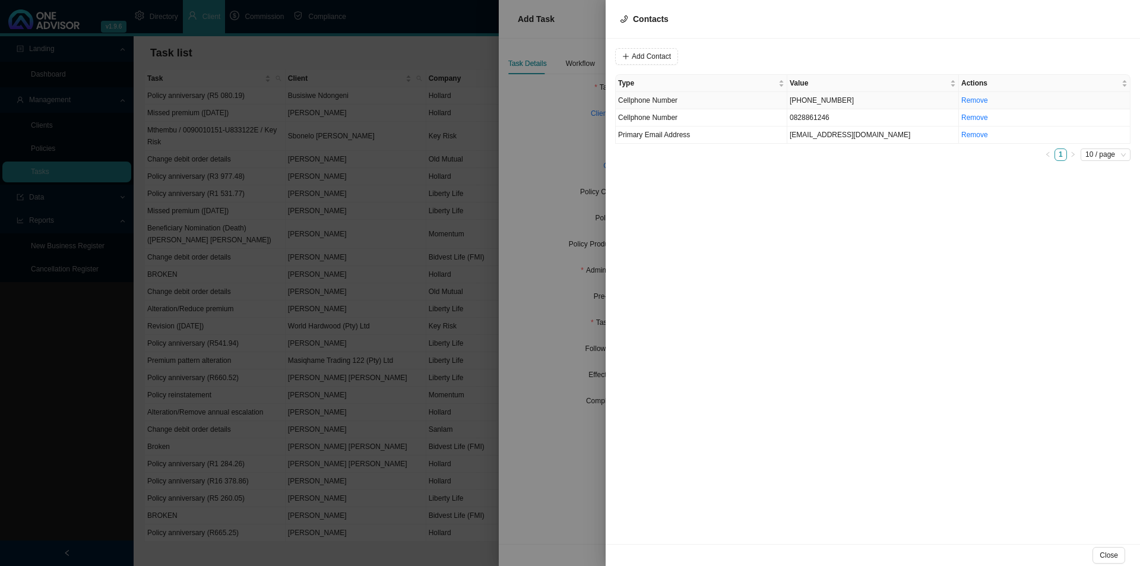
click at [822, 96] on td "[PHONE_NUMBER]" at bounding box center [873, 100] width 172 height 17
click at [783, 49] on span "Cellphone Number" at bounding box center [808, 56] width 80 height 15
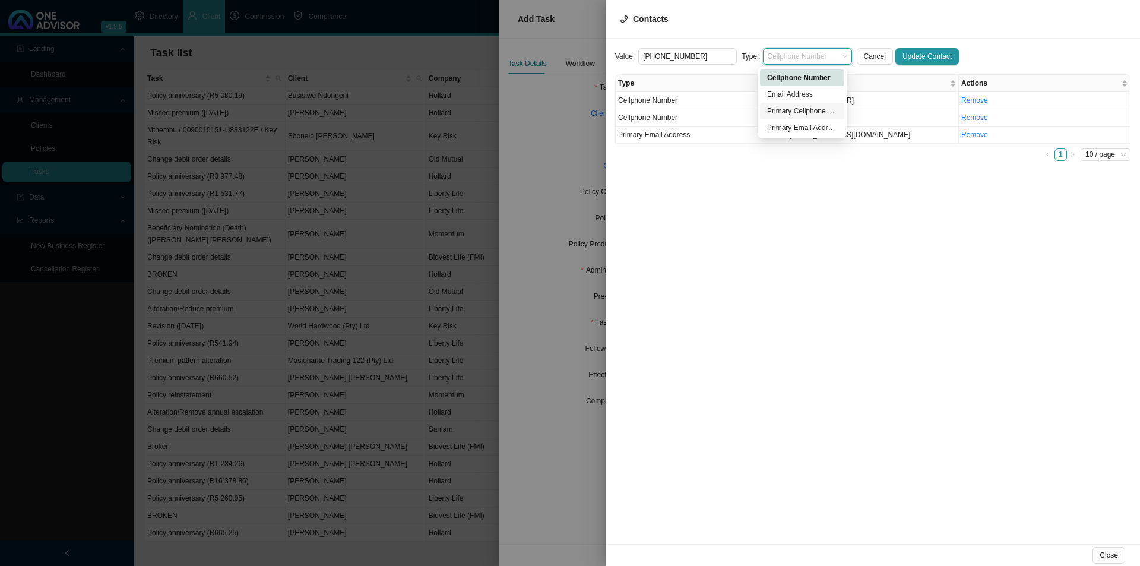
click at [799, 112] on div "Primary Cellphone Number" at bounding box center [802, 111] width 70 height 12
click at [926, 55] on span "Update Contact" at bounding box center [927, 56] width 49 height 12
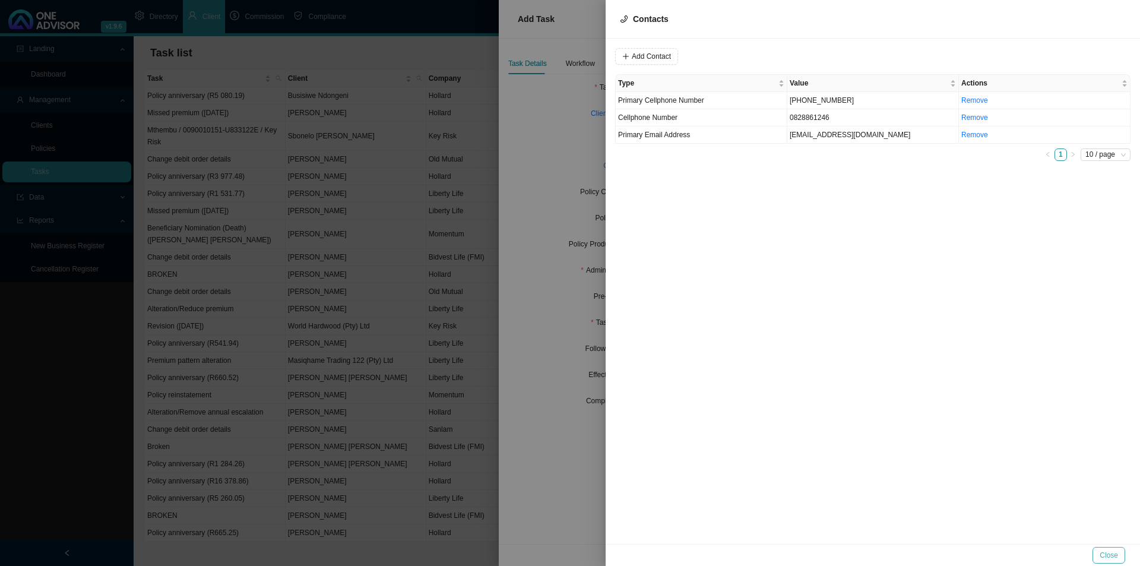
click at [1107, 560] on span "Close" at bounding box center [1109, 555] width 18 height 12
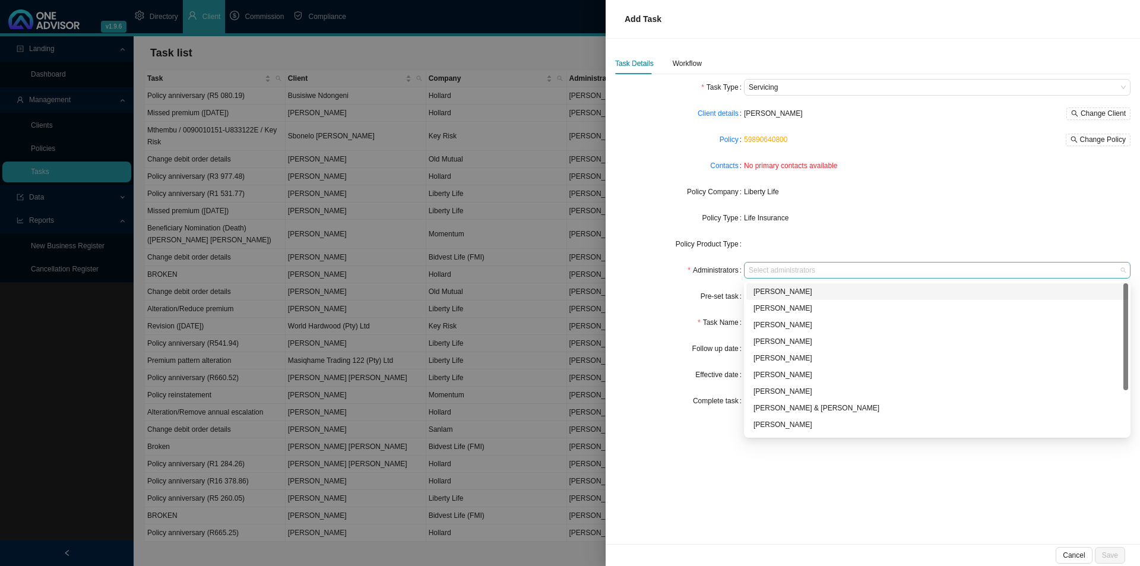
click at [792, 266] on div at bounding box center [931, 270] width 371 height 9
click at [784, 355] on div "[PERSON_NAME]" at bounding box center [938, 358] width 368 height 12
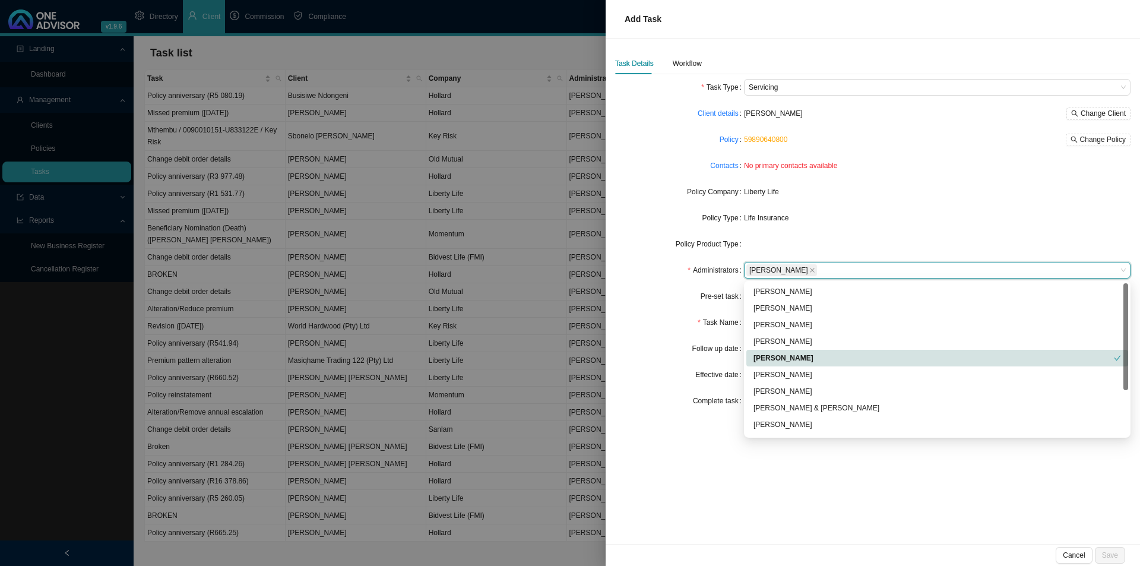
click at [688, 358] on form "Task Type Servicing Client details [PERSON_NAME] Change Client Policy 598906408…" at bounding box center [872, 244] width 515 height 330
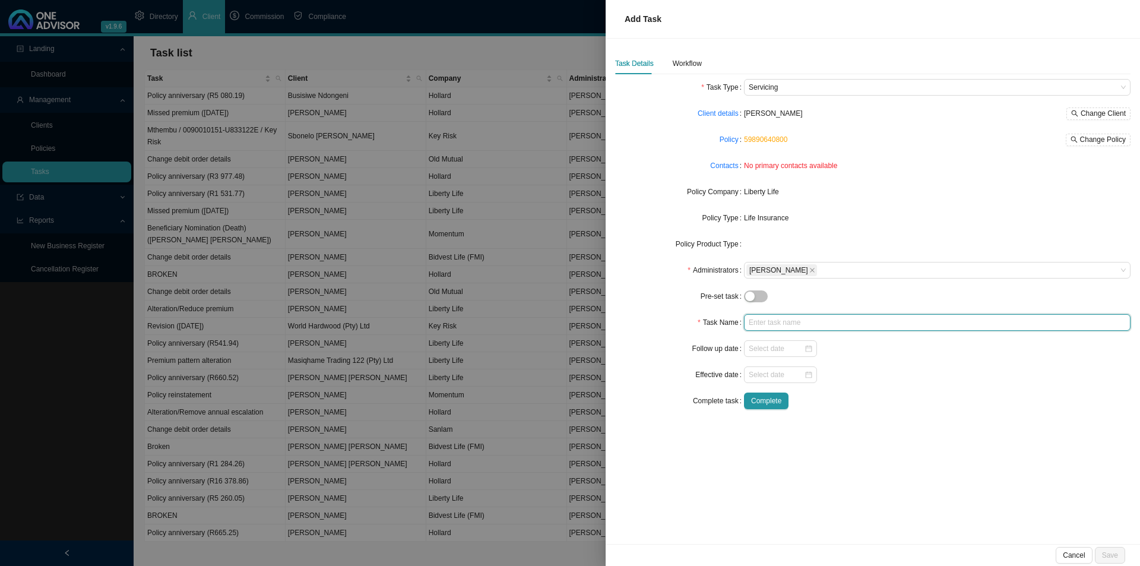
click at [771, 326] on input "text" at bounding box center [937, 322] width 387 height 17
click at [697, 60] on div "Workflow" at bounding box center [687, 64] width 29 height 12
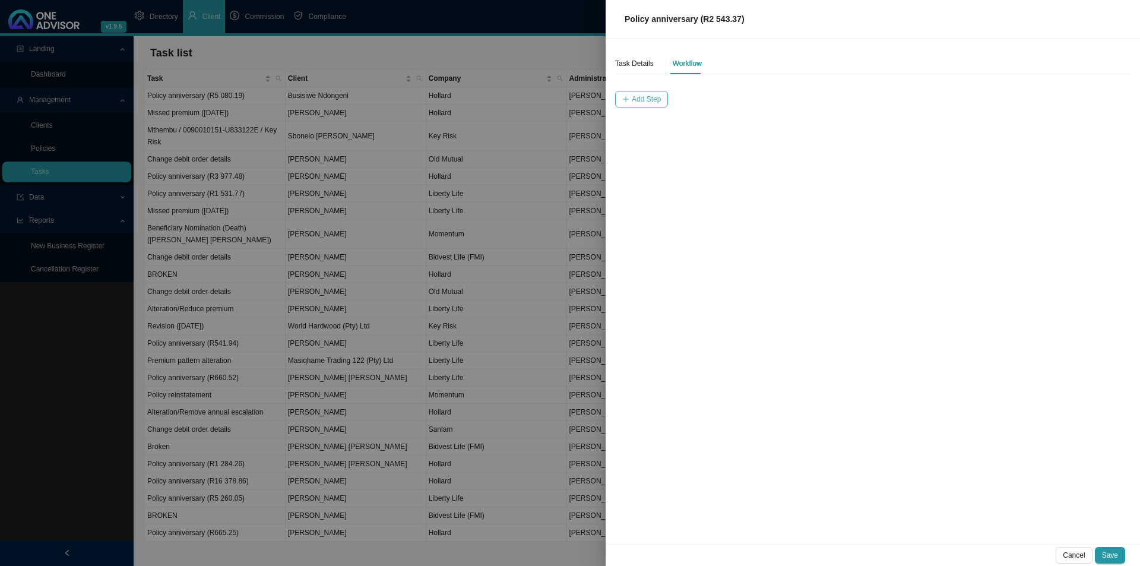
click at [643, 105] on span "Add Step" at bounding box center [646, 99] width 29 height 12
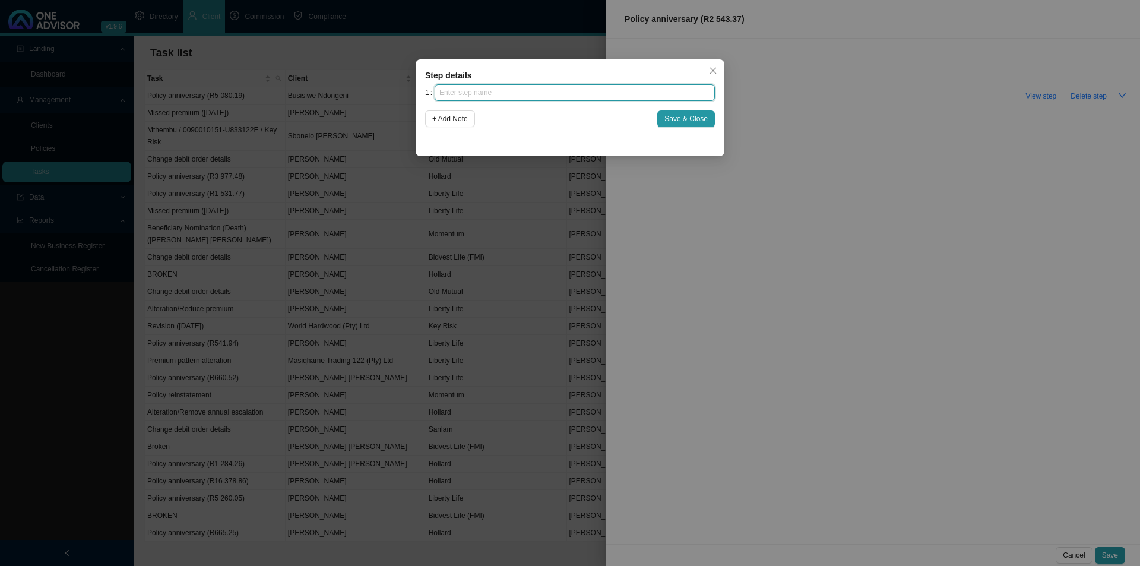
click at [624, 96] on input "text" at bounding box center [575, 92] width 280 height 17
click button "Save & Close" at bounding box center [686, 118] width 58 height 17
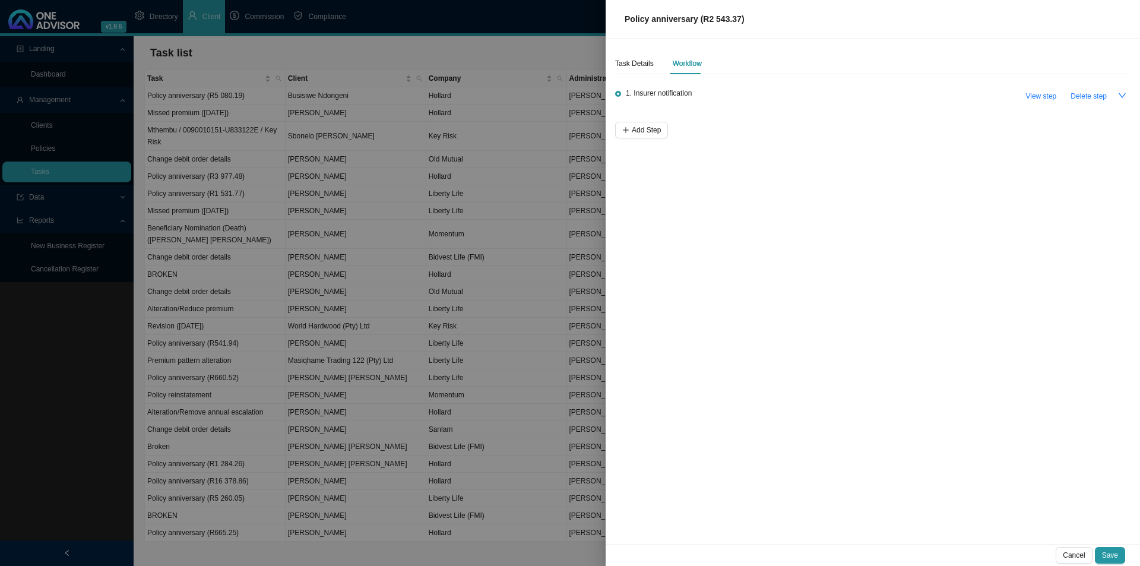
drag, startPoint x: 660, startPoint y: 137, endPoint x: 648, endPoint y: 140, distance: 12.4
click at [656, 139] on div "Task Details Workflow 1. Insurer notification View step Delete step Add Step" at bounding box center [873, 291] width 534 height 505
click at [635, 125] on span "Add Step" at bounding box center [646, 130] width 29 height 12
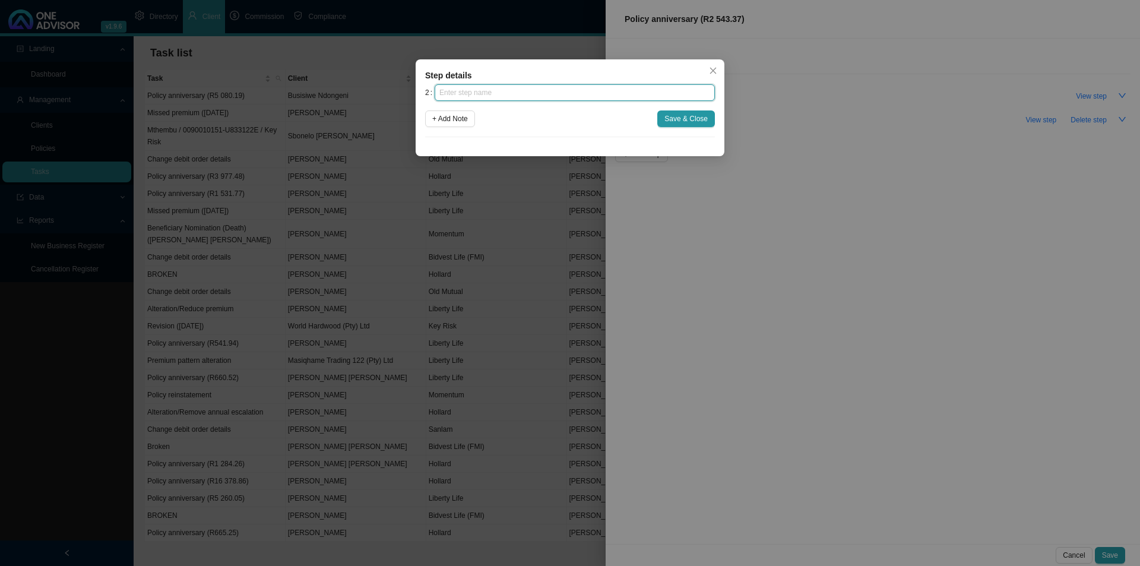
click at [528, 88] on input "text" at bounding box center [575, 92] width 280 height 17
click button "Save & Close" at bounding box center [686, 118] width 58 height 17
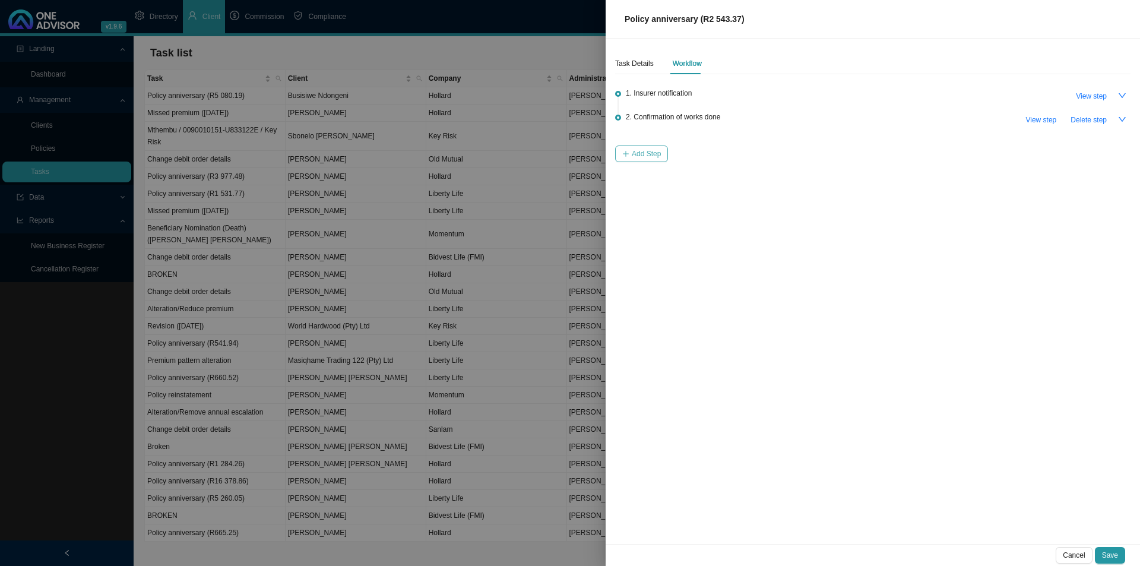
click at [651, 152] on span "Add Step" at bounding box center [646, 154] width 29 height 12
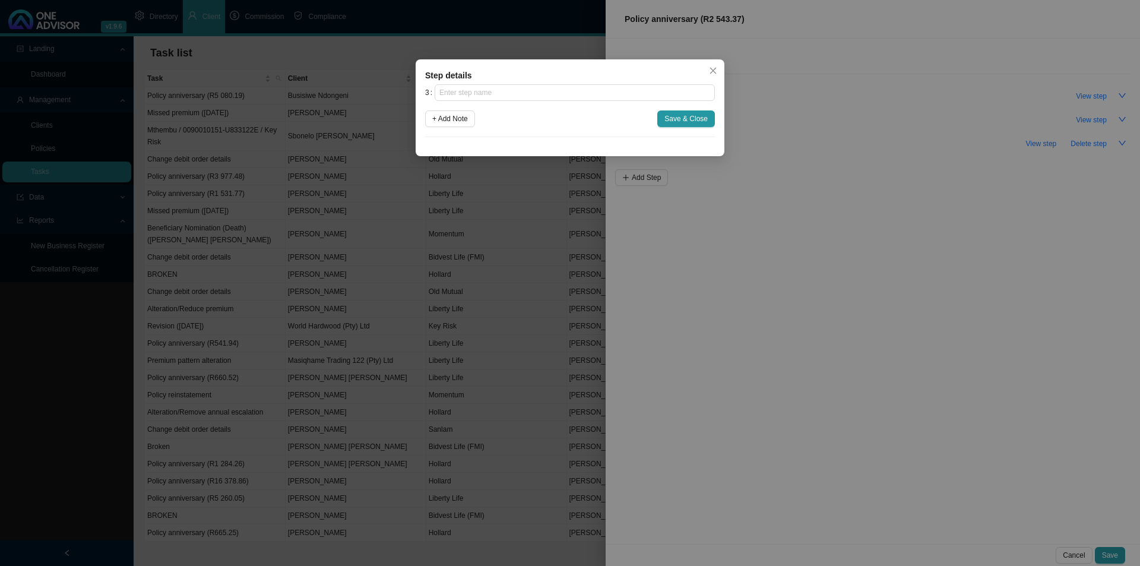
click at [572, 105] on div "3 + Add Note Save & Close" at bounding box center [570, 110] width 290 height 53
click at [583, 91] on input "text" at bounding box center [575, 92] width 280 height 17
click at [701, 112] on button "Save & Close" at bounding box center [686, 118] width 58 height 17
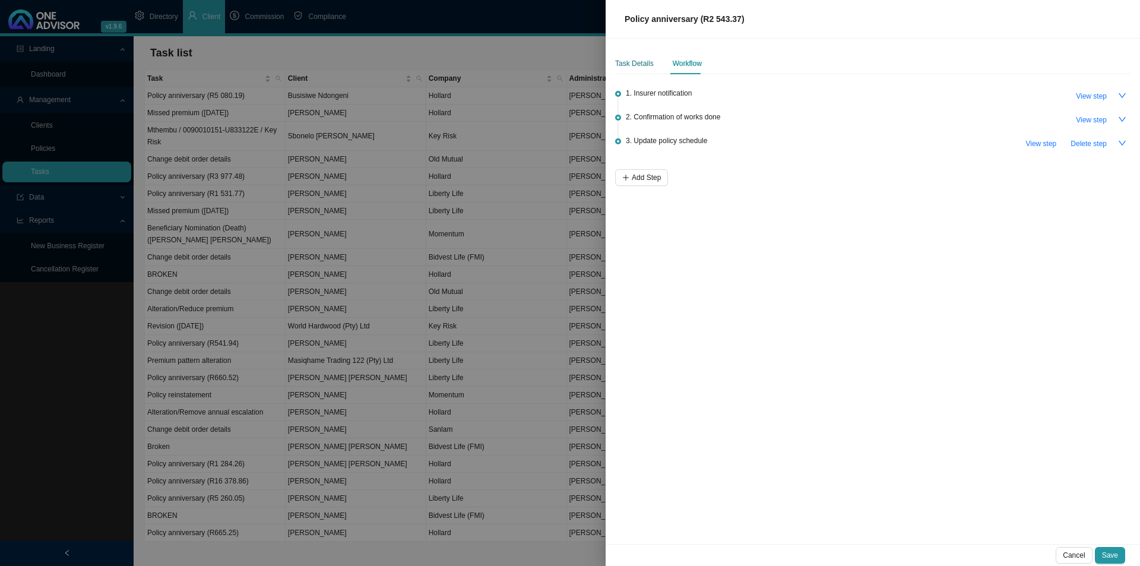
click at [637, 59] on div "Task Details" at bounding box center [634, 64] width 39 height 12
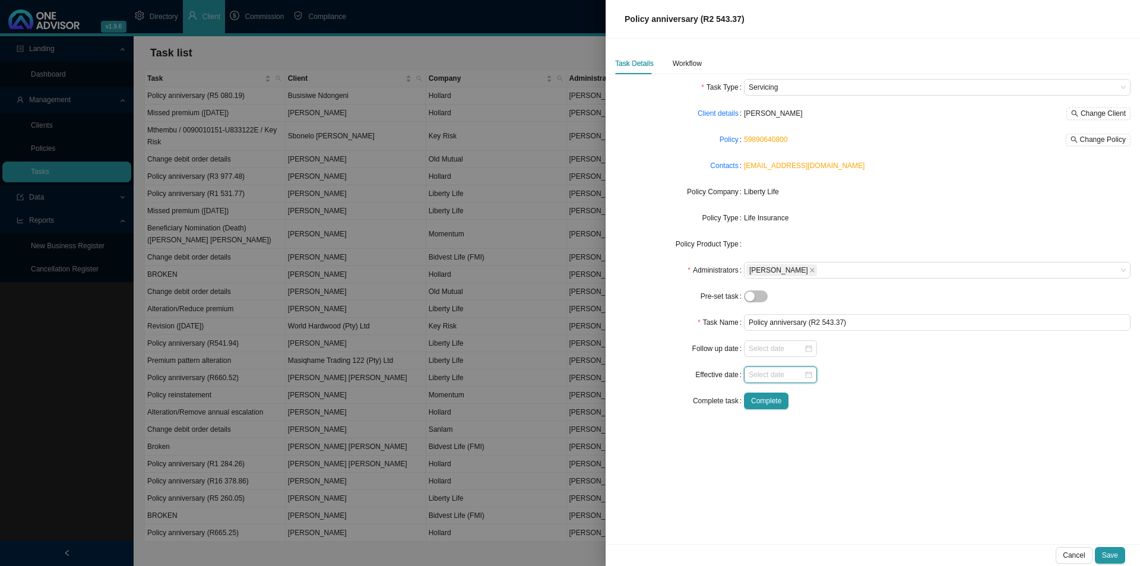
click at [793, 378] on input at bounding box center [776, 375] width 55 height 12
click at [817, 311] on div "1" at bounding box center [815, 311] width 12 height 12
click at [1109, 552] on span "Save" at bounding box center [1110, 555] width 16 height 12
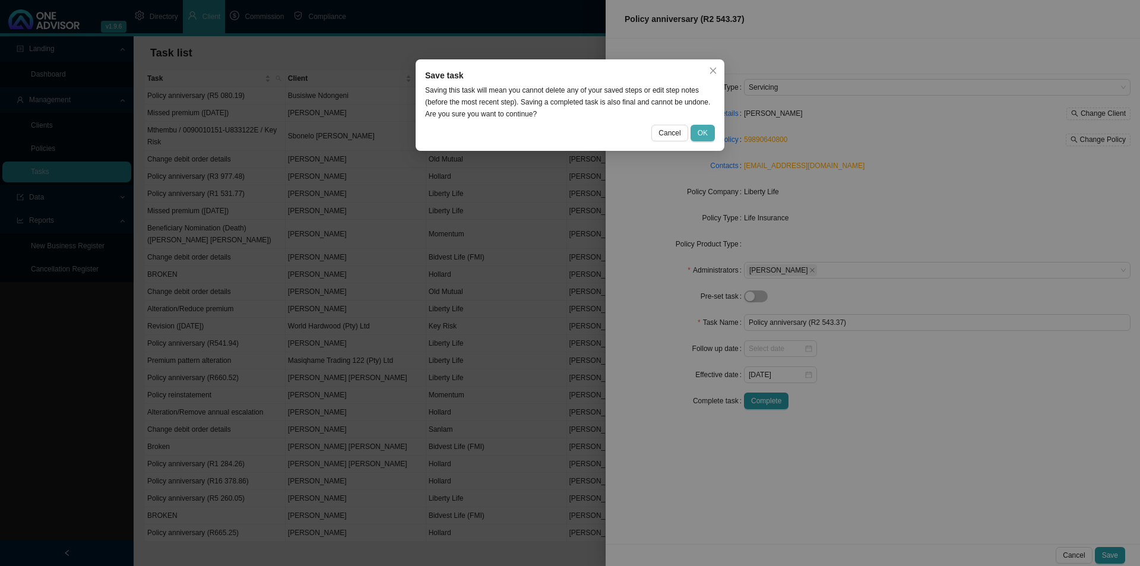
click at [702, 133] on span "OK" at bounding box center [703, 133] width 10 height 12
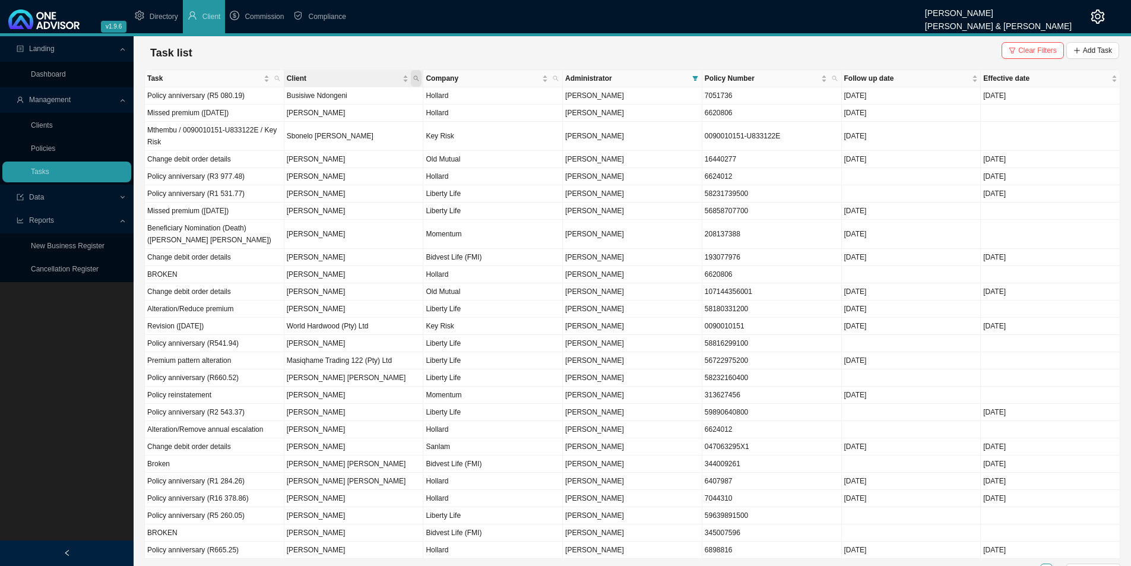
click at [417, 80] on icon "search" at bounding box center [416, 78] width 6 height 6
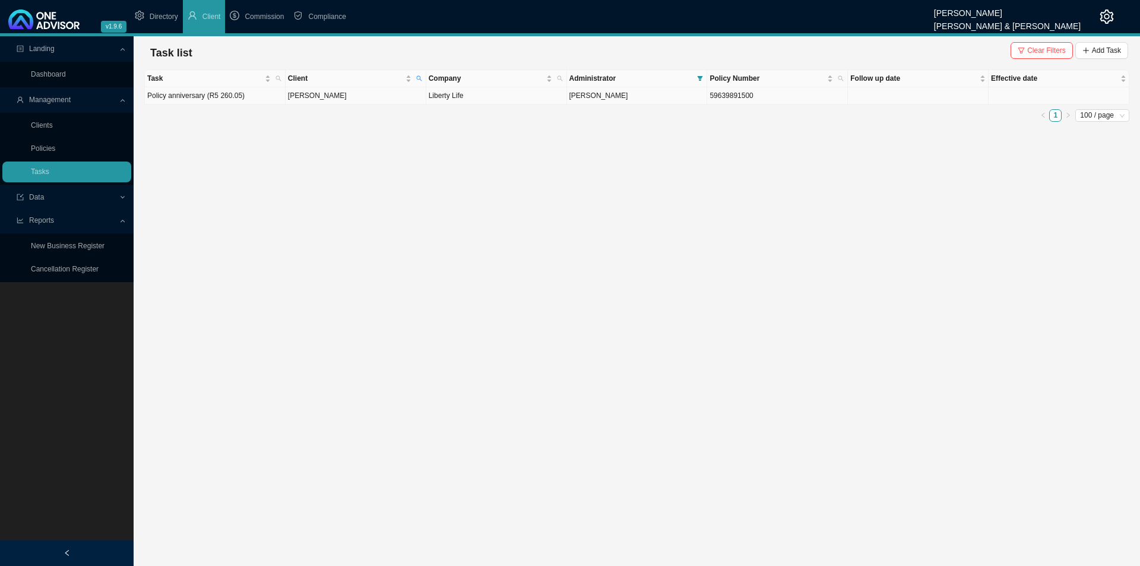
click at [390, 97] on td "[PERSON_NAME]" at bounding box center [356, 95] width 141 height 17
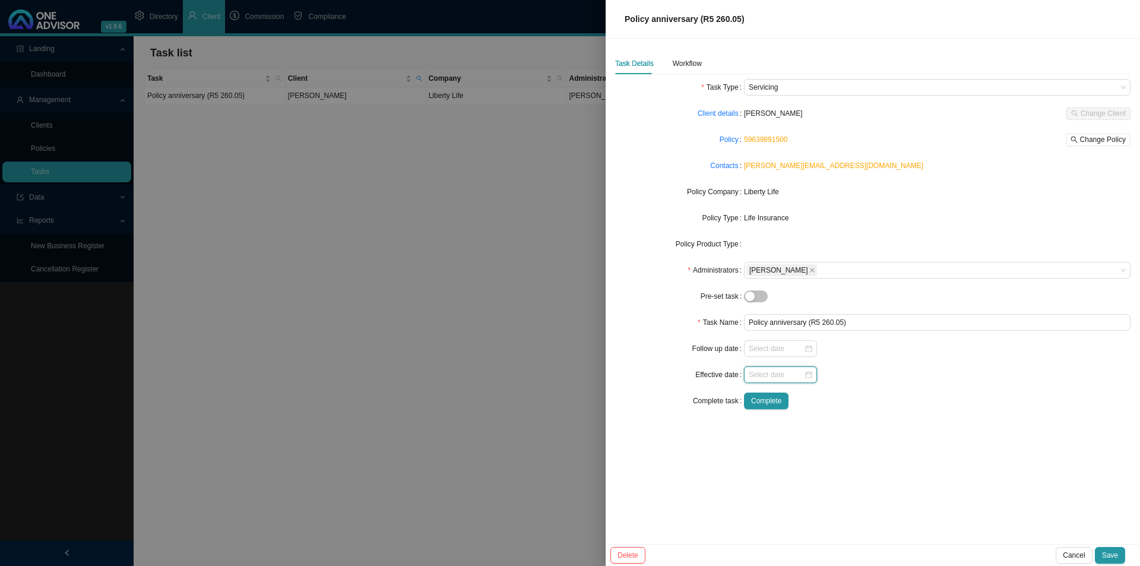
click at [761, 376] on input at bounding box center [776, 375] width 55 height 12
click at [814, 311] on div "1" at bounding box center [815, 311] width 12 height 12
click at [1118, 551] on button "Save" at bounding box center [1110, 555] width 30 height 17
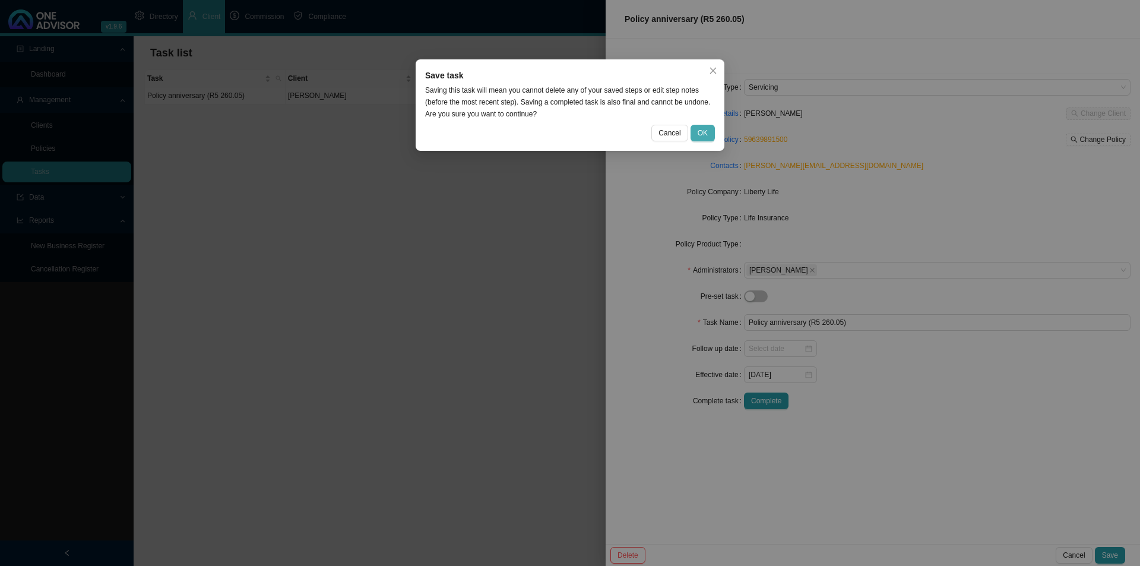
click at [701, 137] on span "OK" at bounding box center [703, 133] width 10 height 12
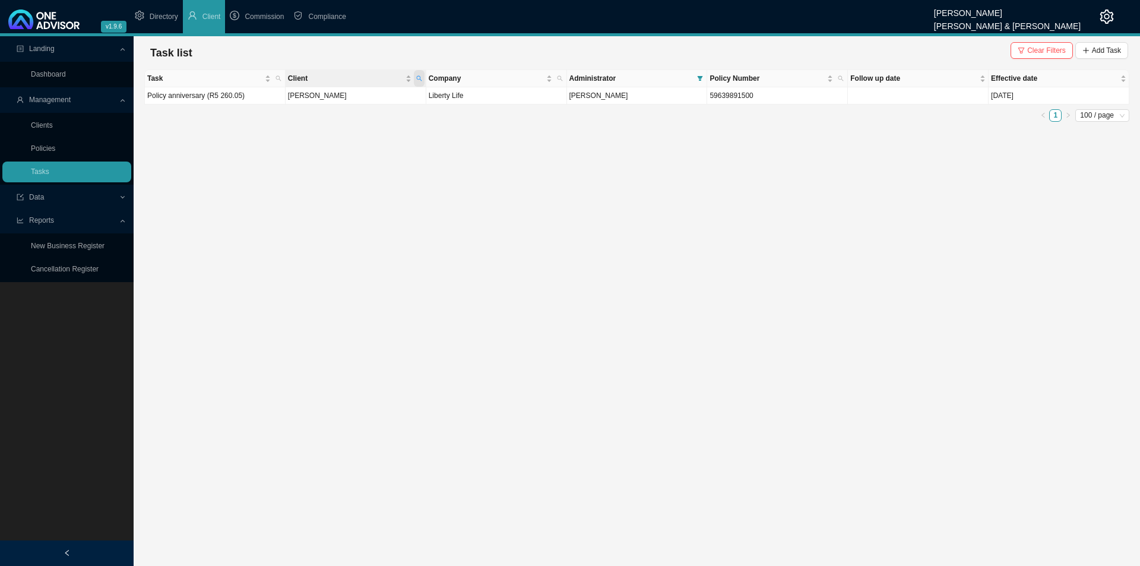
click at [424, 75] on span "Client" at bounding box center [419, 78] width 11 height 17
click at [330, 99] on input "[PERSON_NAME]" at bounding box center [364, 102] width 112 height 17
drag, startPoint x: 335, startPoint y: 105, endPoint x: 268, endPoint y: 98, distance: 67.5
click at [272, 100] on body "v1.9.6 [PERSON_NAME] & [PERSON_NAME] Directory Client Commission Compliance Lan…" at bounding box center [570, 283] width 1140 height 566
click at [378, 91] on td "[PERSON_NAME]" at bounding box center [356, 95] width 141 height 17
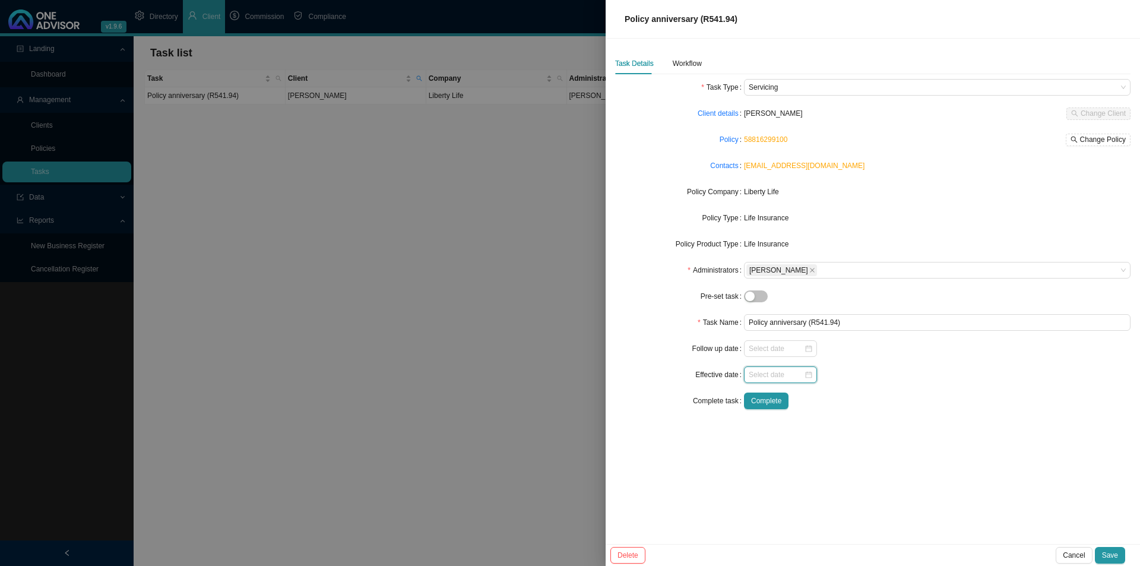
drag, startPoint x: 764, startPoint y: 370, endPoint x: 789, endPoint y: 379, distance: 26.7
click at [767, 370] on input at bounding box center [776, 375] width 55 height 12
click at [815, 309] on div "1" at bounding box center [815, 311] width 12 height 12
click at [1110, 552] on span "Save" at bounding box center [1110, 555] width 16 height 12
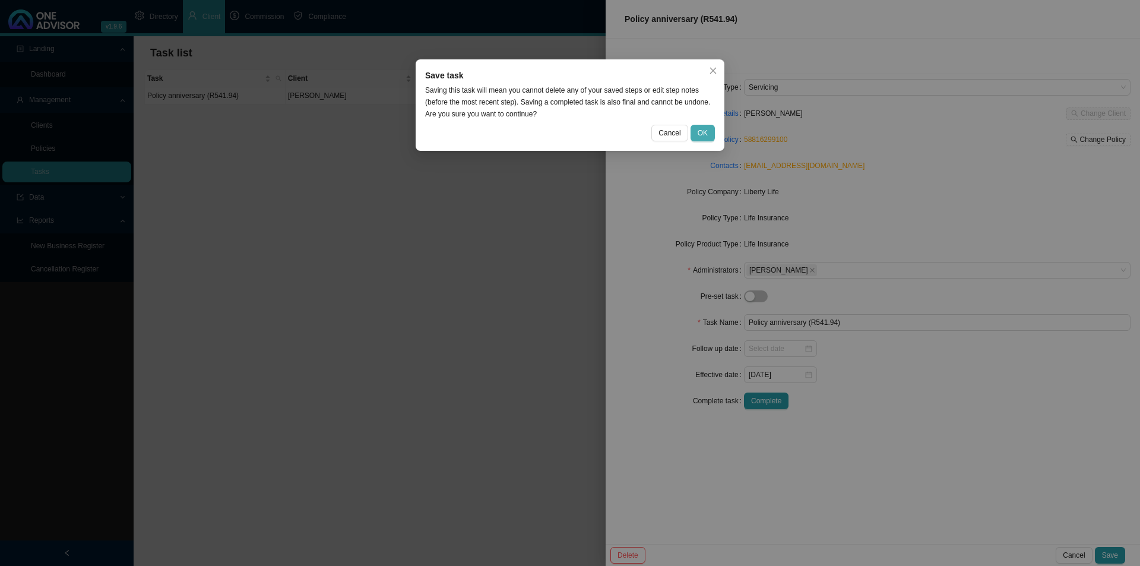
click at [695, 137] on button "OK" at bounding box center [703, 133] width 24 height 17
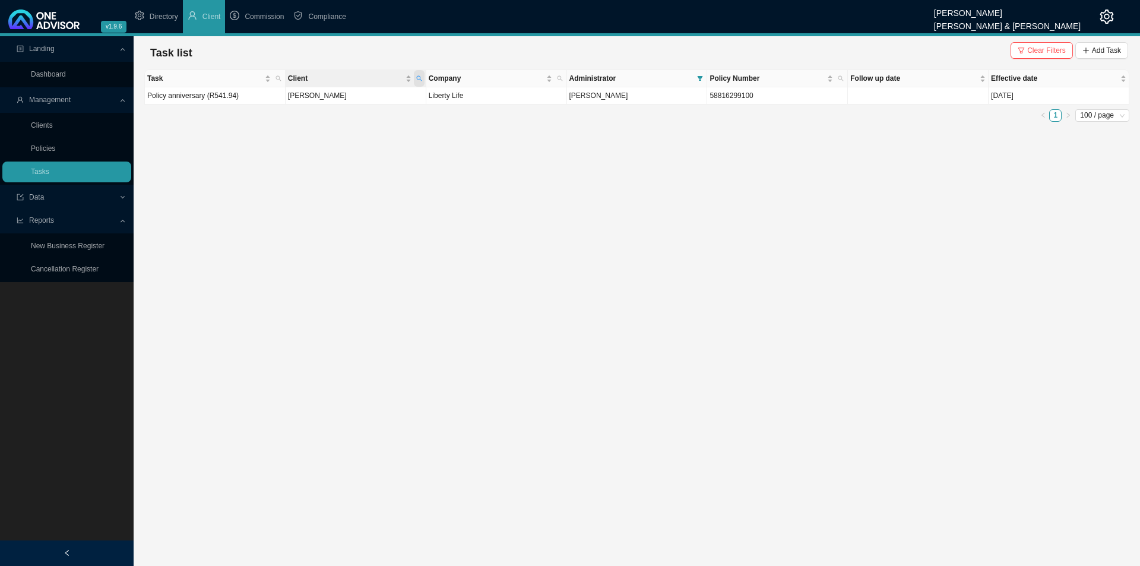
drag, startPoint x: 420, startPoint y: 77, endPoint x: 419, endPoint y: 84, distance: 7.2
click at [420, 78] on icon "search" at bounding box center [418, 78] width 5 height 5
click at [322, 106] on input "thomson" at bounding box center [364, 102] width 112 height 17
drag, startPoint x: 355, startPoint y: 104, endPoint x: 257, endPoint y: 87, distance: 99.5
click at [264, 94] on body "v1.9.6 [PERSON_NAME] & [PERSON_NAME] Directory Client Commission Compliance Lan…" at bounding box center [570, 283] width 1140 height 566
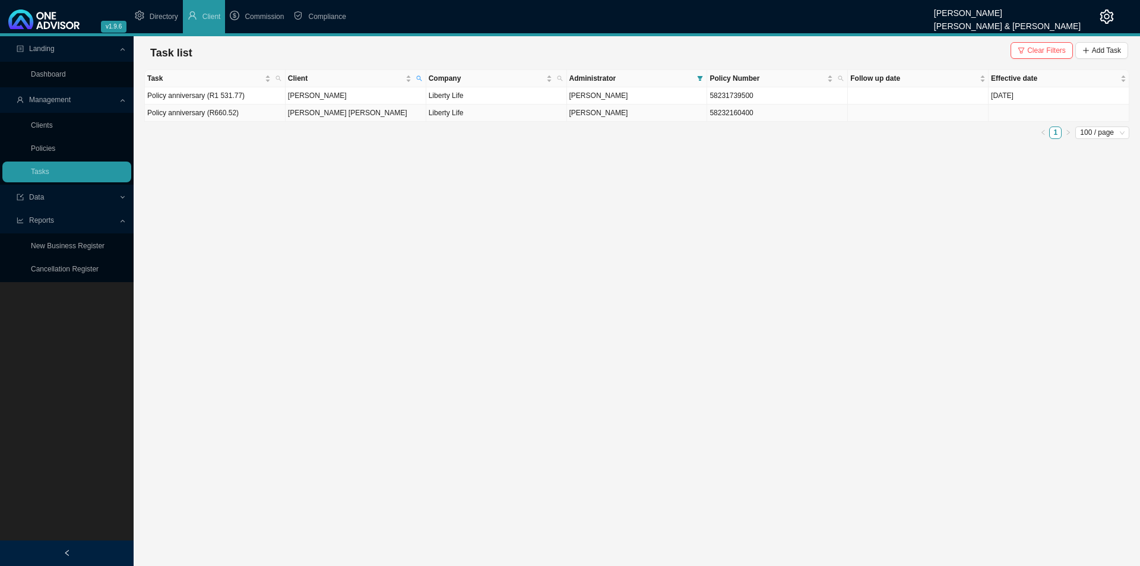
click at [1023, 111] on td at bounding box center [1059, 113] width 141 height 17
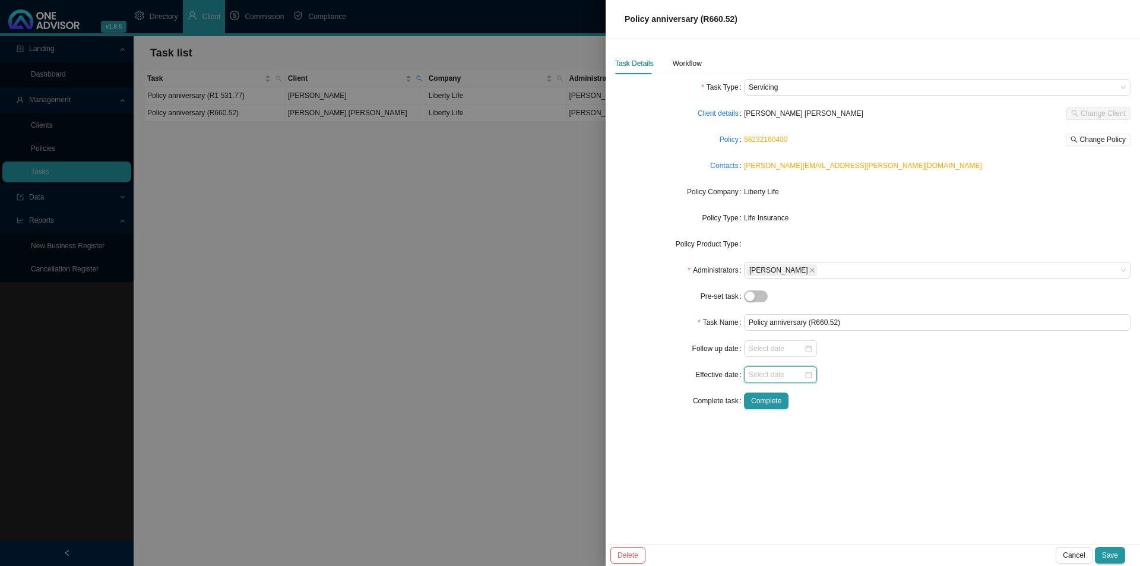
click at [759, 380] on input at bounding box center [776, 375] width 55 height 12
click at [814, 311] on div "1" at bounding box center [815, 311] width 12 height 12
click at [1113, 552] on span "Save" at bounding box center [1110, 555] width 16 height 12
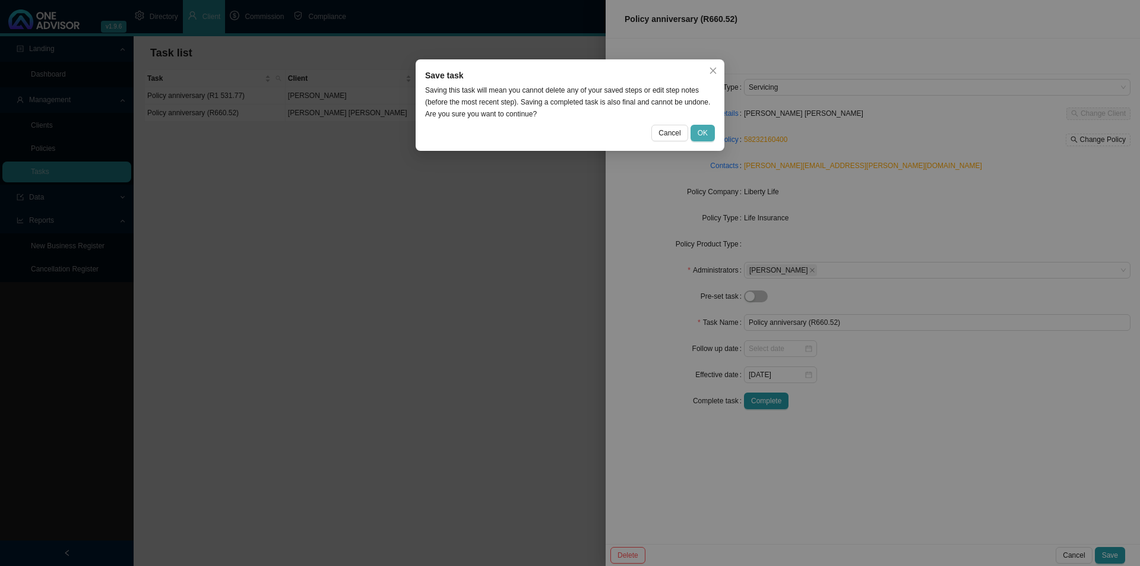
click at [701, 131] on span "OK" at bounding box center [703, 133] width 10 height 12
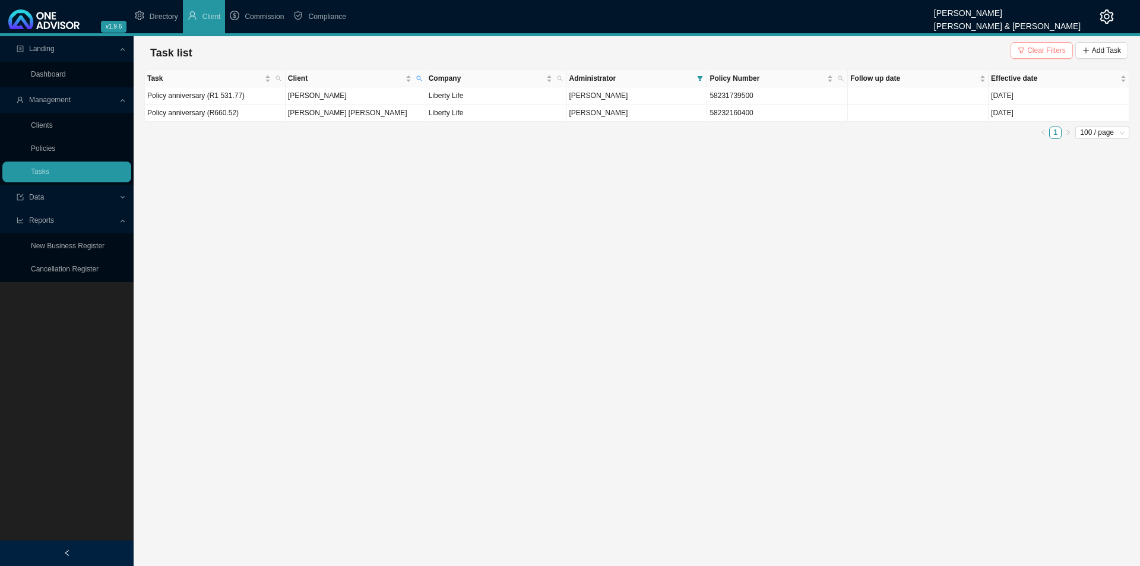
click at [1039, 57] on button "Clear Filters" at bounding box center [1042, 50] width 62 height 17
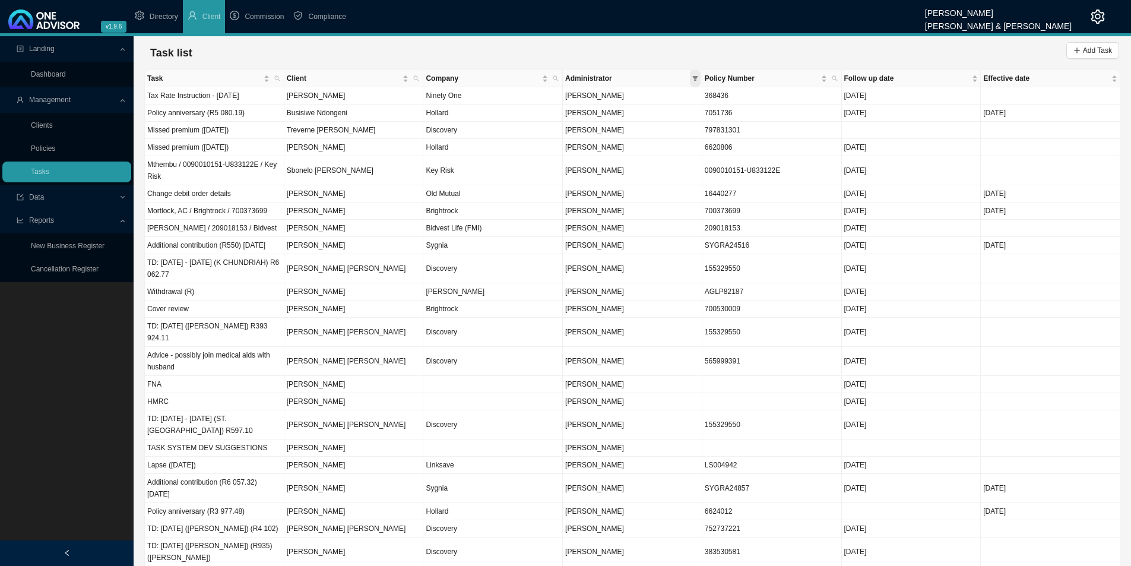
click at [695, 76] on icon "filter" at bounding box center [695, 78] width 6 height 6
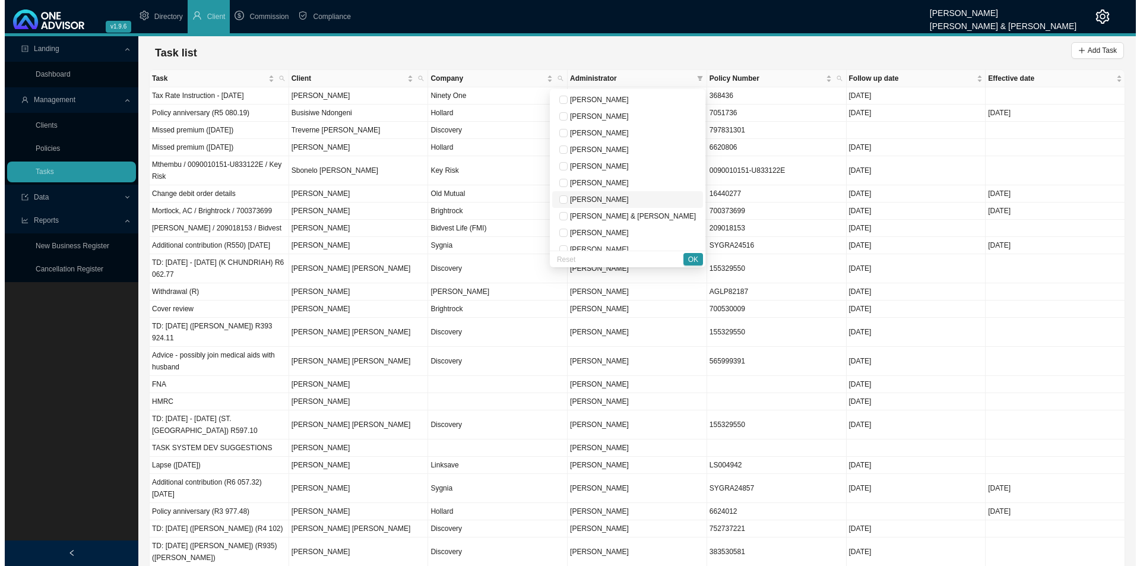
scroll to position [59, 0]
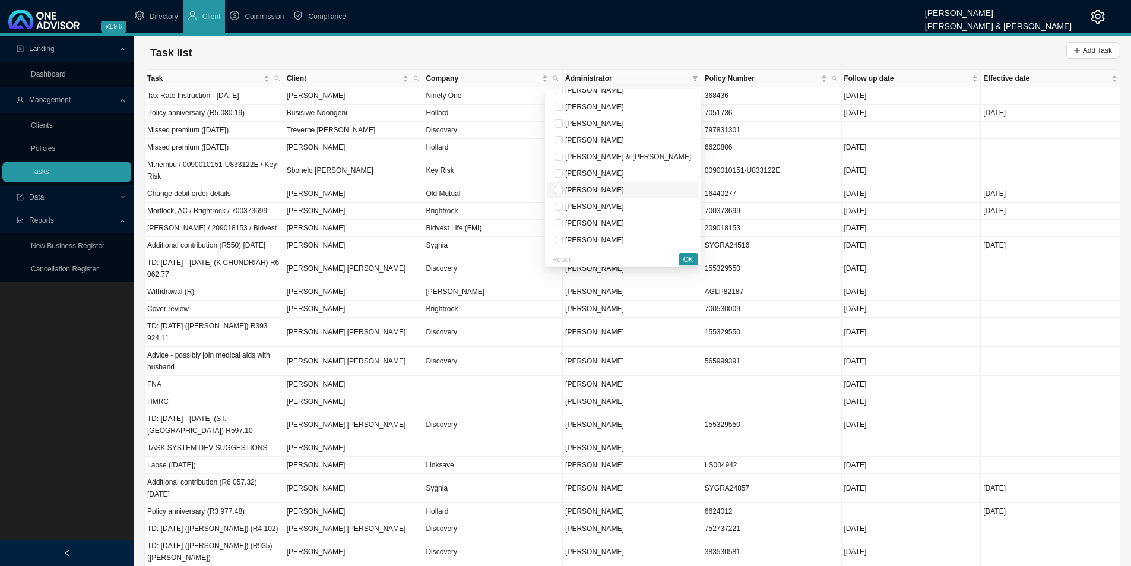
click at [624, 189] on span "[PERSON_NAME]" at bounding box center [593, 190] width 61 height 8
drag, startPoint x: 689, startPoint y: 257, endPoint x: 686, endPoint y: 243, distance: 13.9
click at [689, 256] on span "OK" at bounding box center [688, 260] width 10 height 12
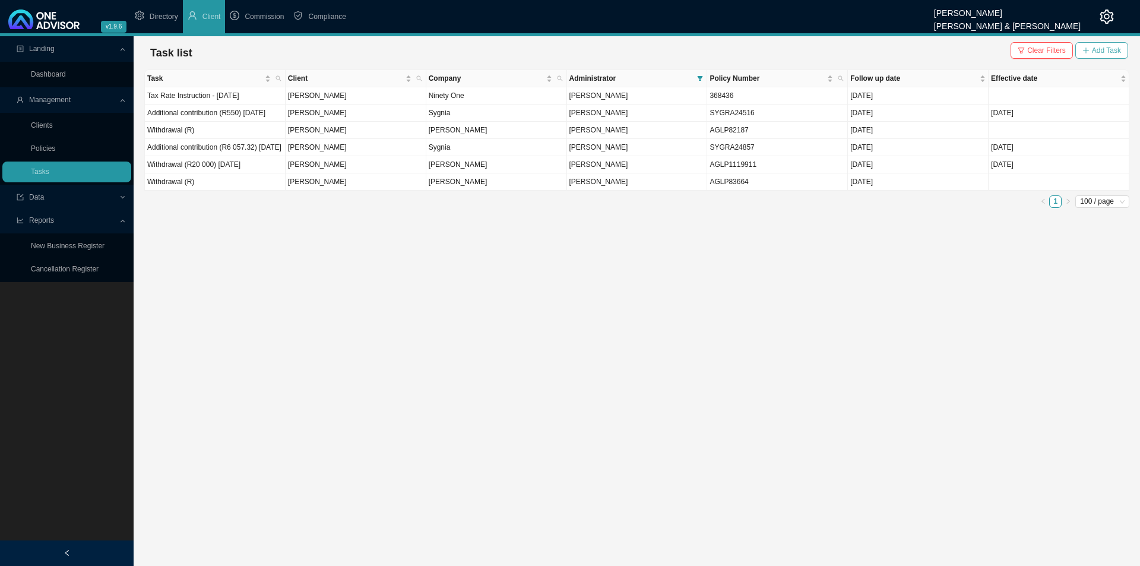
click at [1104, 43] on button "Add Task" at bounding box center [1101, 50] width 53 height 17
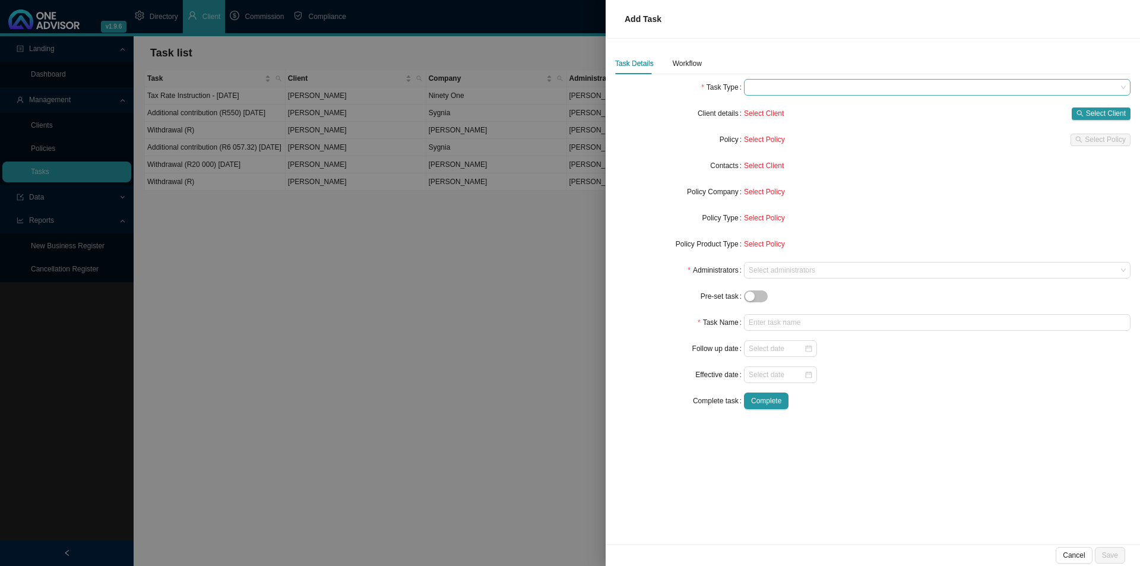
click at [800, 88] on span at bounding box center [937, 87] width 377 height 15
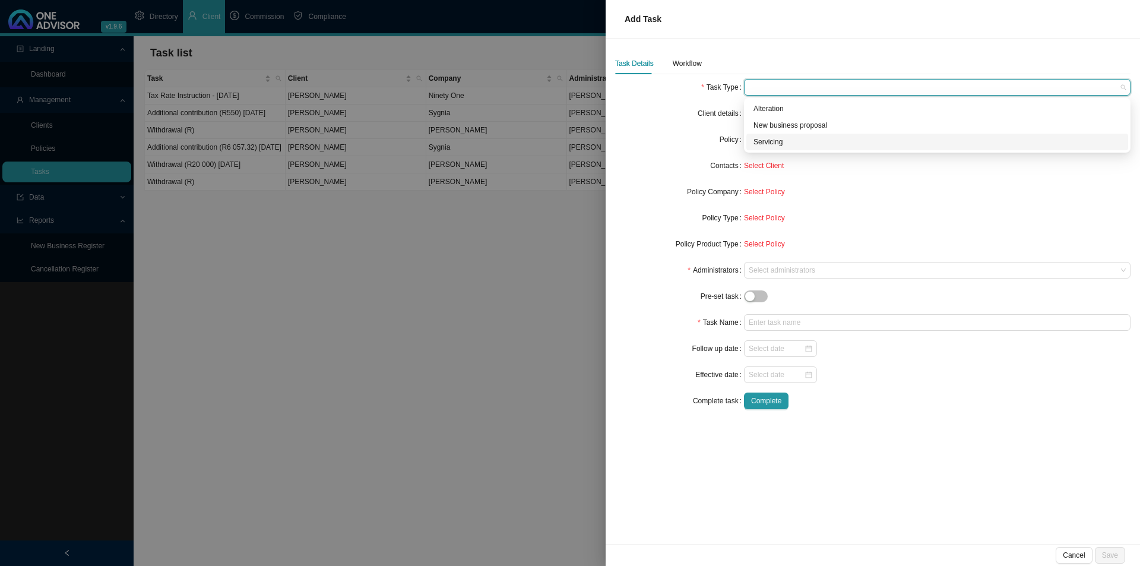
click at [777, 146] on div "Servicing" at bounding box center [938, 142] width 368 height 12
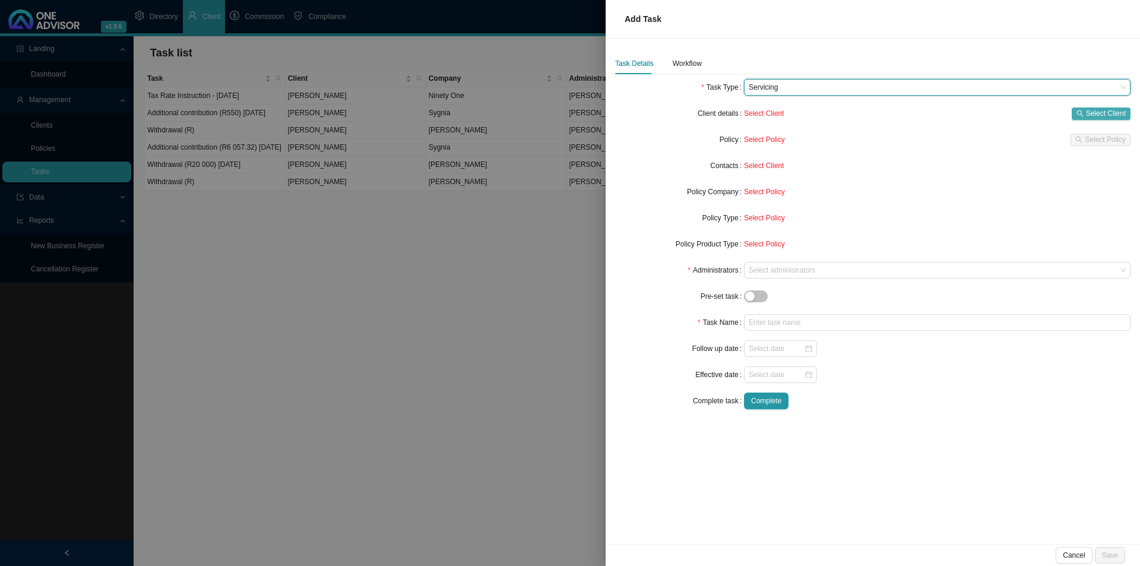
click at [1096, 107] on button "Select Client" at bounding box center [1101, 113] width 59 height 12
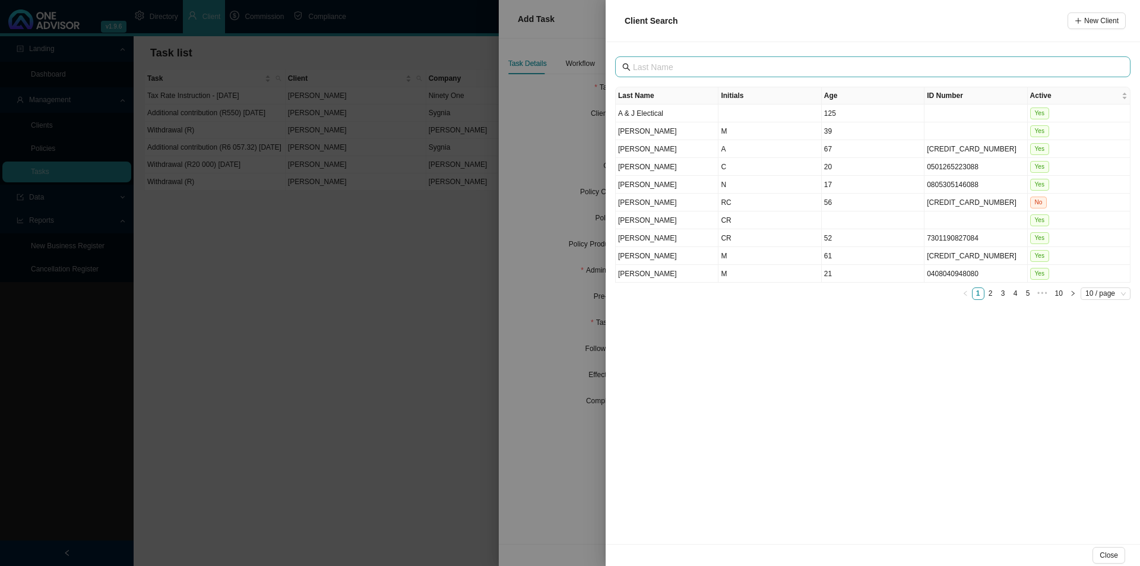
click at [738, 58] on span at bounding box center [872, 66] width 515 height 21
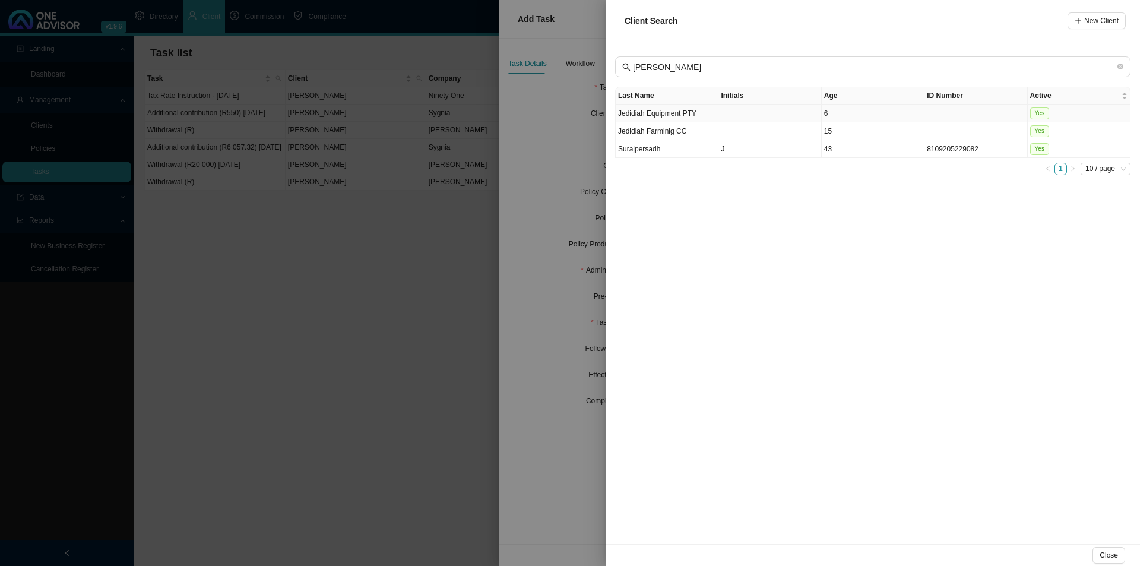
click at [700, 114] on td "Jedidiah Equipment PTY" at bounding box center [667, 114] width 103 height 18
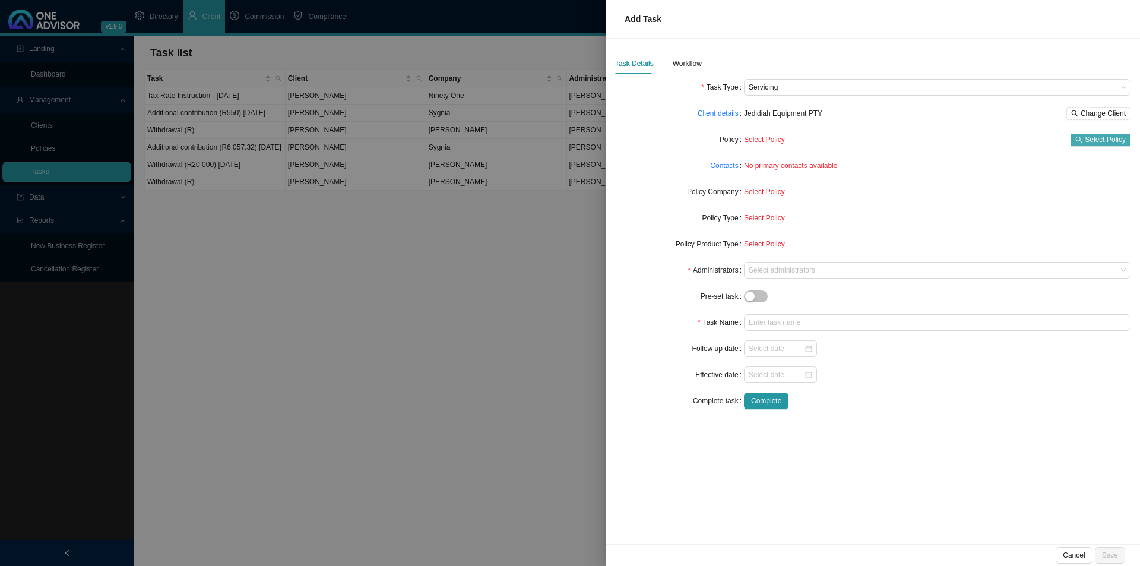
click at [1105, 140] on span "Select Policy" at bounding box center [1105, 140] width 41 height 12
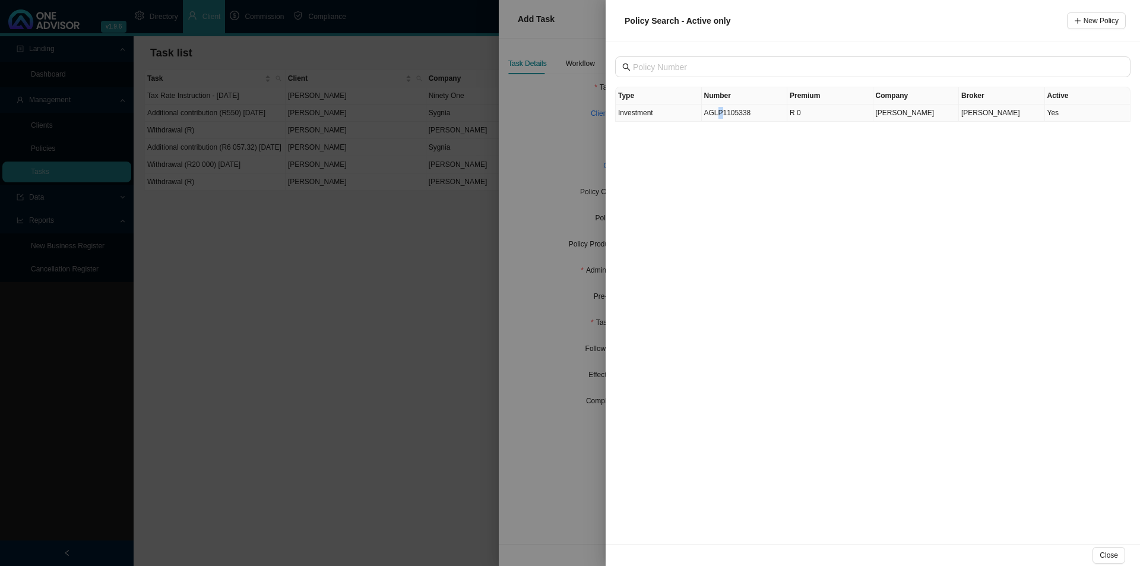
click at [719, 116] on td "AGLP1105338" at bounding box center [745, 113] width 86 height 17
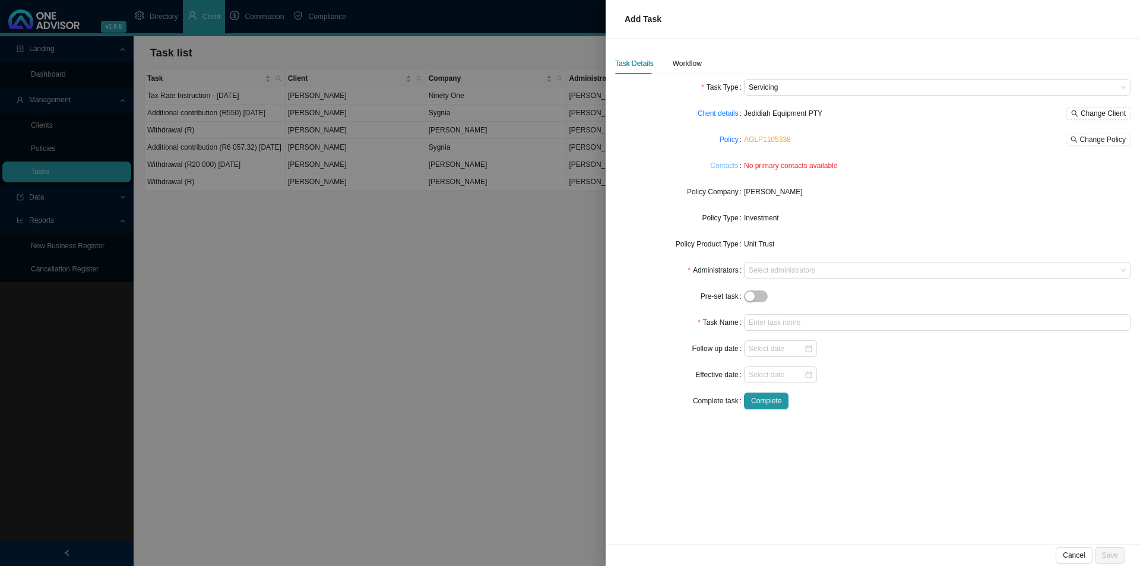
click at [729, 167] on link "Contacts" at bounding box center [724, 166] width 28 height 12
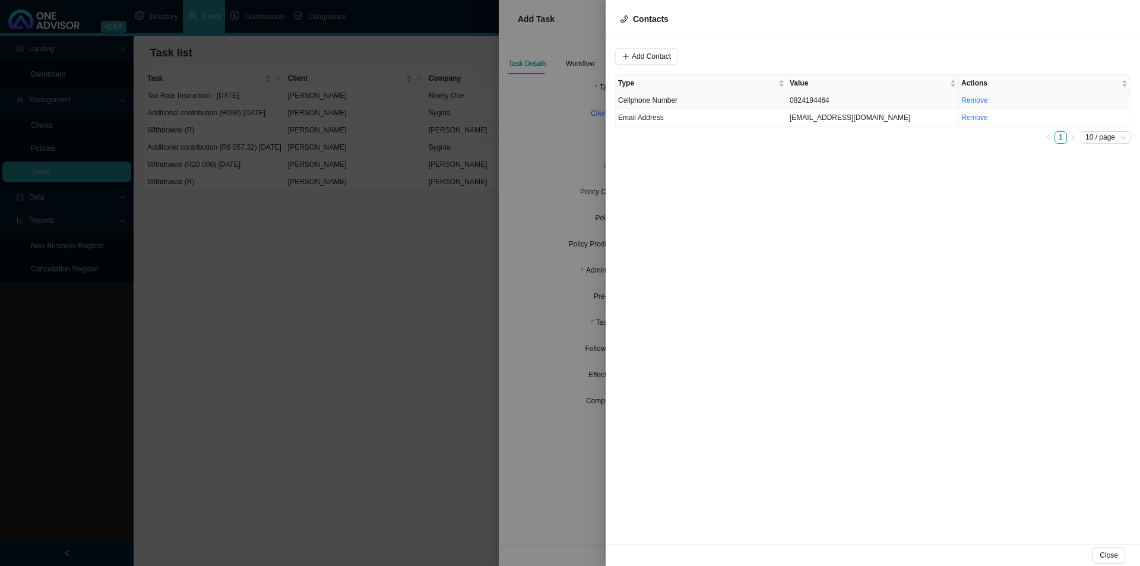
click at [804, 100] on td "0824194464" at bounding box center [873, 100] width 172 height 17
click at [796, 56] on span "Cellphone Number" at bounding box center [808, 56] width 80 height 15
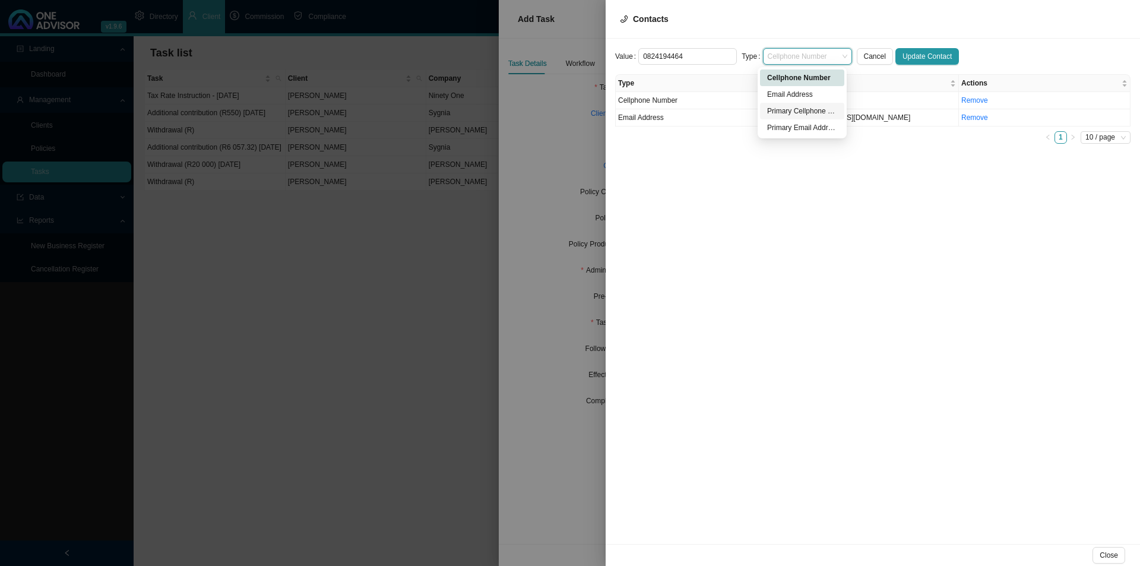
click at [789, 107] on div "Primary Cellphone Number" at bounding box center [802, 111] width 70 height 12
click at [922, 55] on span "Update Contact" at bounding box center [927, 56] width 49 height 12
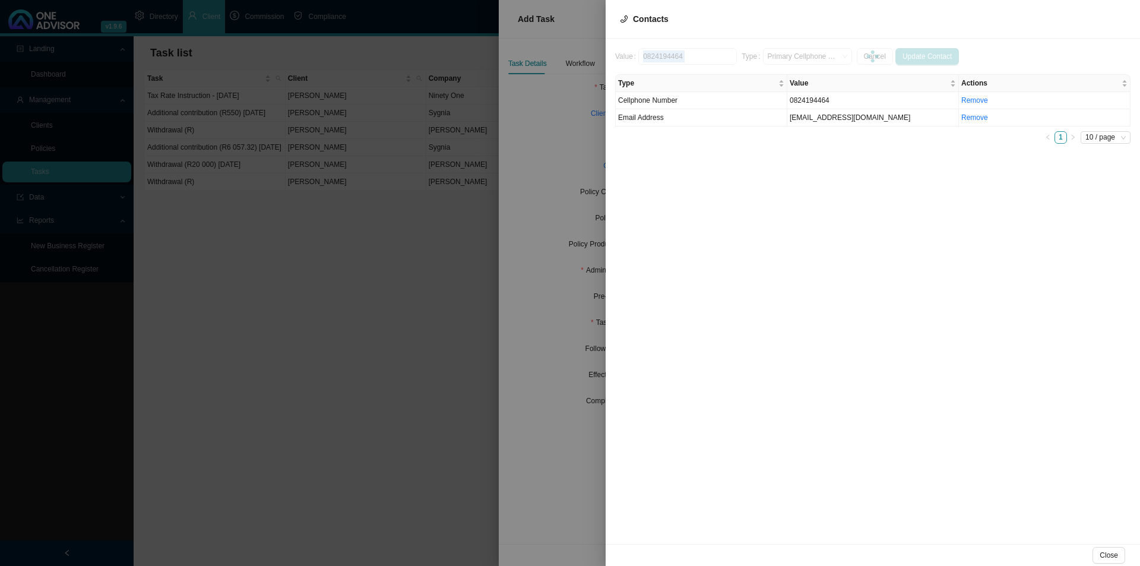
click at [922, 55] on div at bounding box center [872, 56] width 515 height 17
drag, startPoint x: 827, startPoint y: 117, endPoint x: 858, endPoint y: 110, distance: 32.3
click at [828, 115] on td "[EMAIL_ADDRESS][DOMAIN_NAME]" at bounding box center [873, 117] width 172 height 17
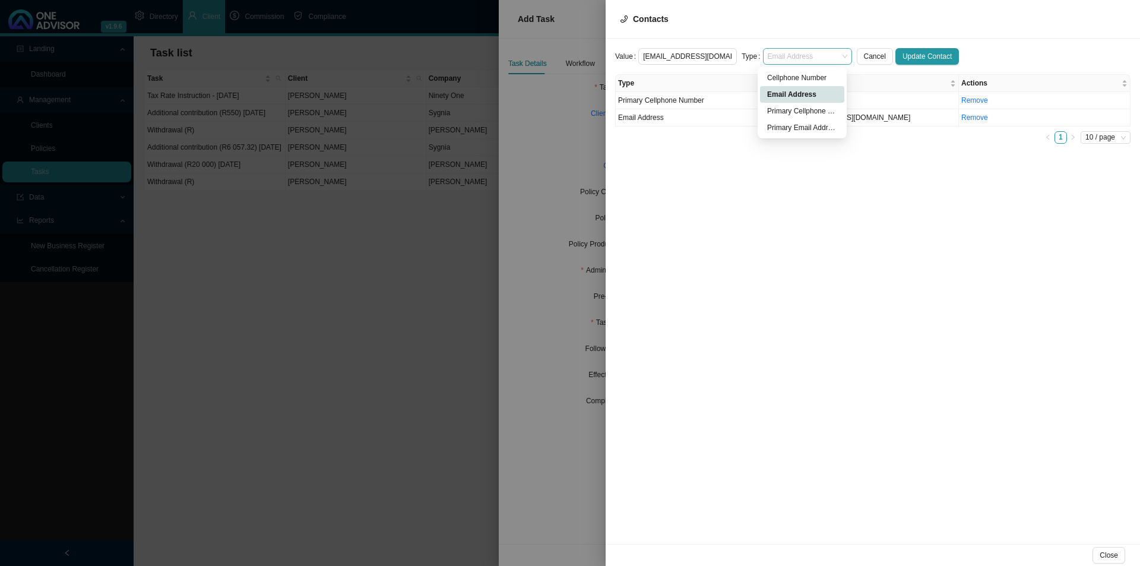
click at [789, 53] on span "Email Address" at bounding box center [808, 56] width 80 height 15
drag, startPoint x: 781, startPoint y: 125, endPoint x: 855, endPoint y: 115, distance: 75.0
click at [795, 121] on div "Primary Email Address" at bounding box center [802, 127] width 84 height 17
click at [919, 58] on span "Update Contact" at bounding box center [927, 56] width 49 height 12
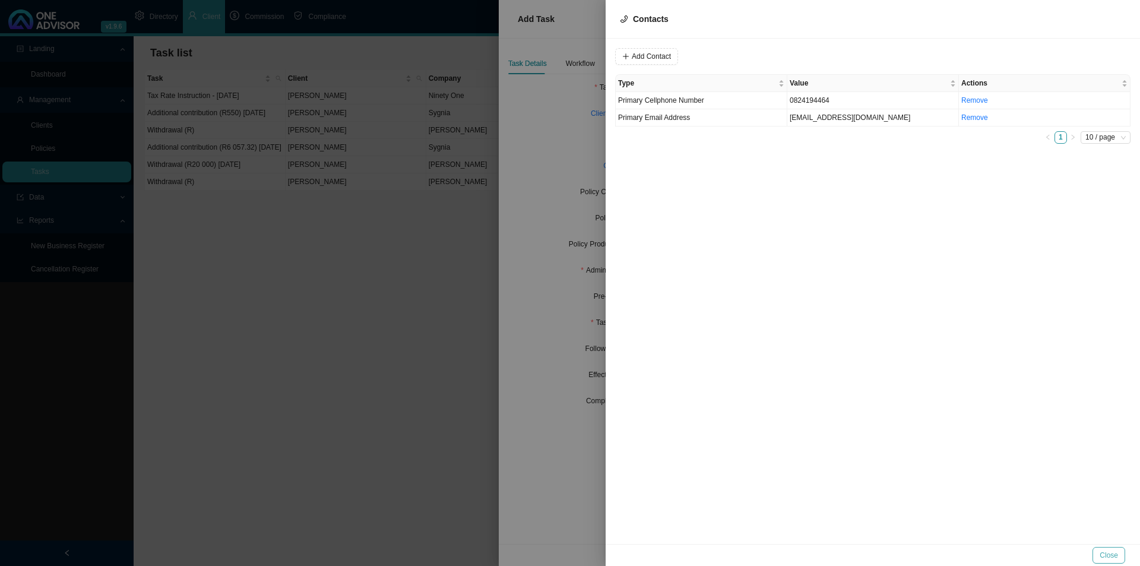
click at [1114, 554] on span "Close" at bounding box center [1109, 555] width 18 height 12
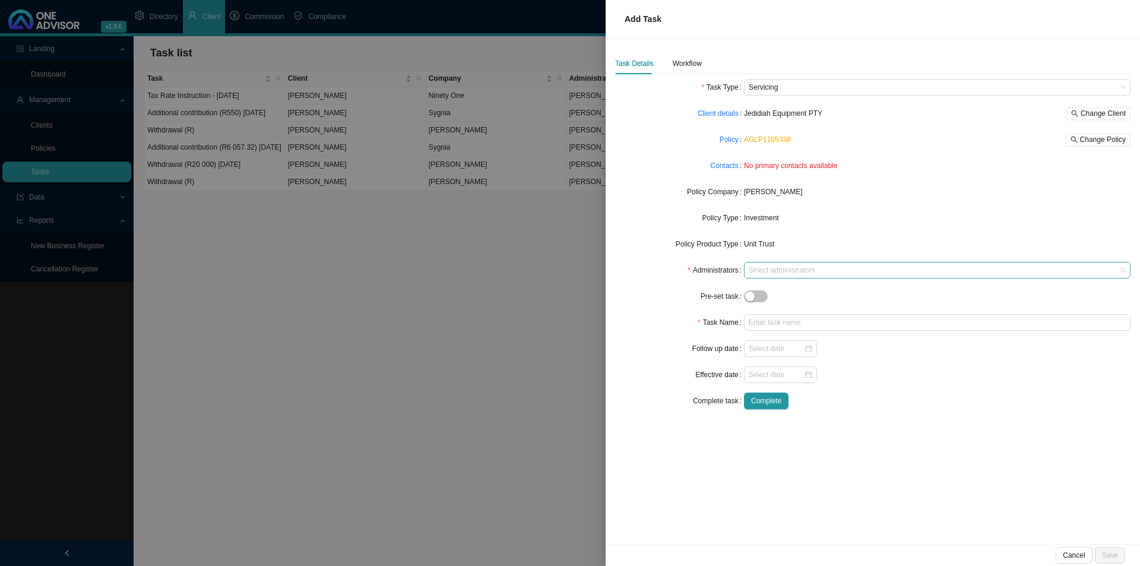
click at [784, 266] on div at bounding box center [931, 270] width 371 height 9
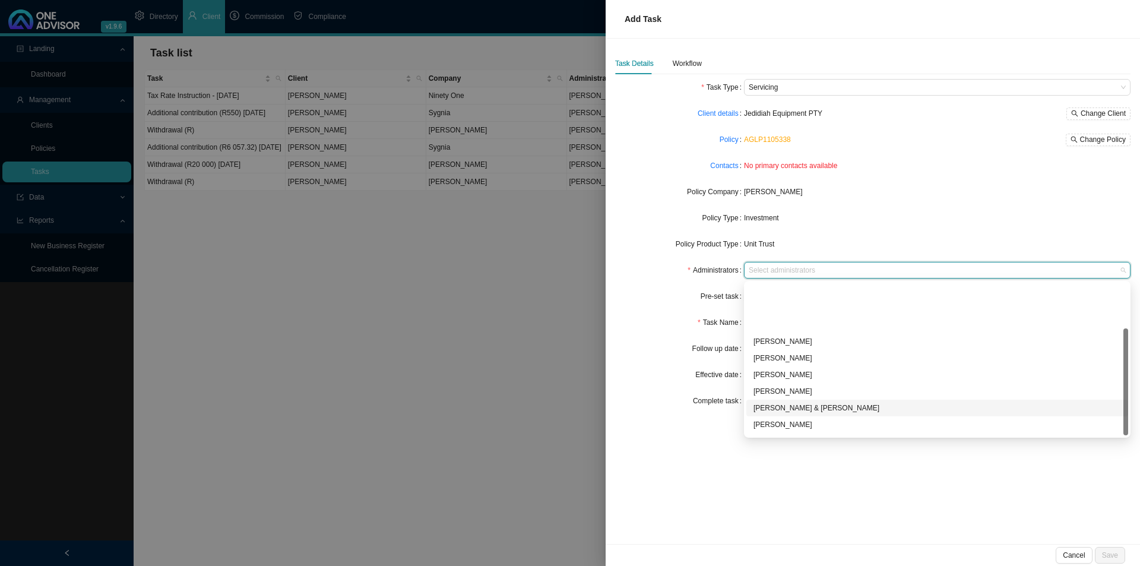
scroll to position [64, 0]
drag, startPoint x: 771, startPoint y: 378, endPoint x: 777, endPoint y: 378, distance: 6.5
click at [771, 378] on div "[PERSON_NAME]" at bounding box center [938, 377] width 368 height 12
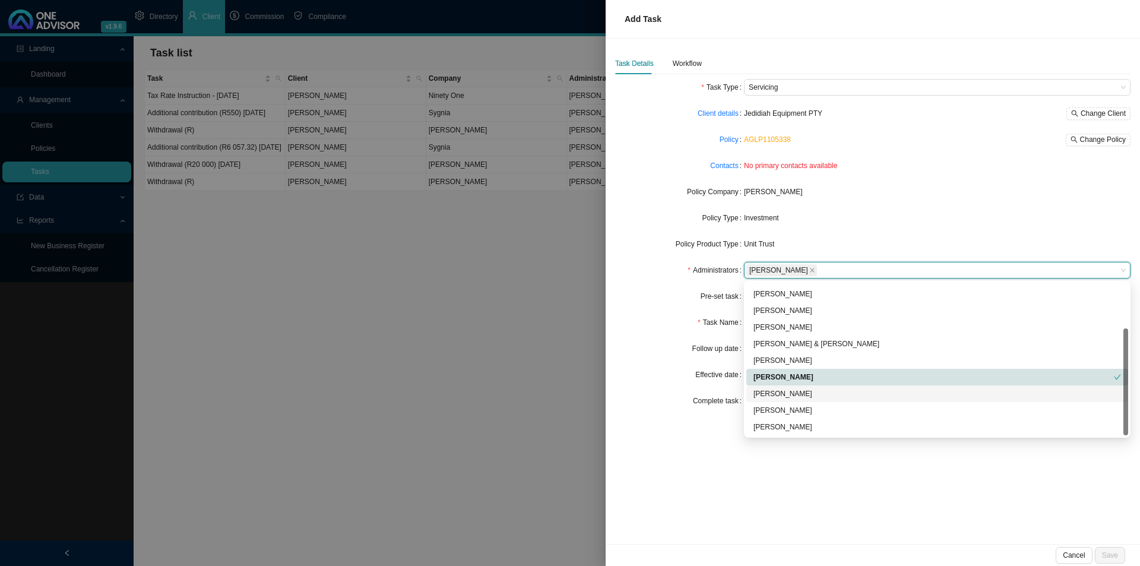
click at [671, 356] on div "Follow up date" at bounding box center [679, 348] width 129 height 17
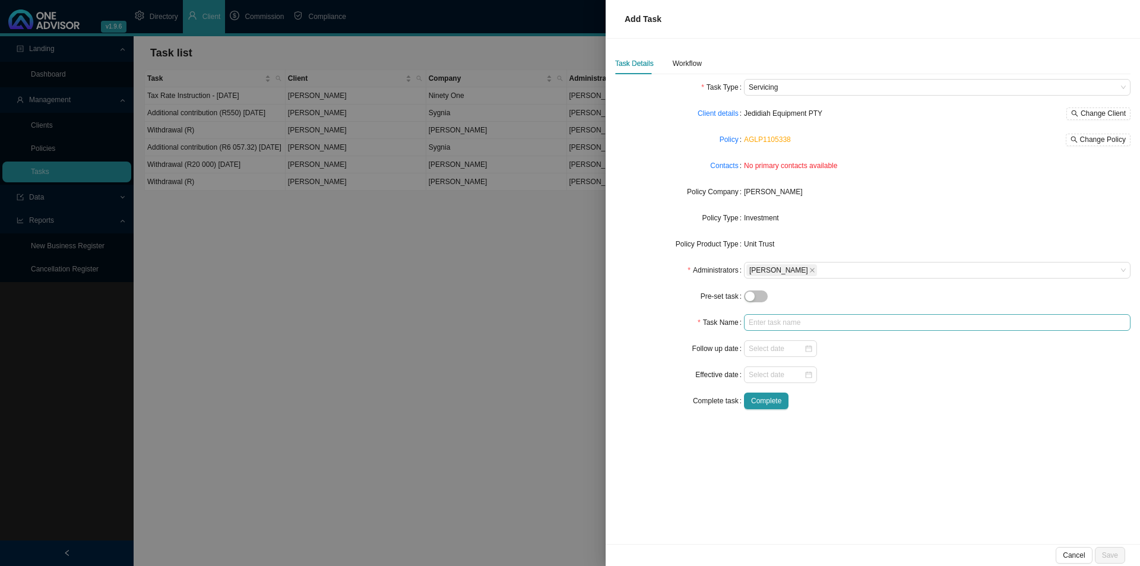
drag, startPoint x: 740, startPoint y: 322, endPoint x: 752, endPoint y: 321, distance: 12.0
click at [748, 321] on div "Task Name" at bounding box center [872, 322] width 515 height 17
click at [809, 319] on input "text" at bounding box center [937, 322] width 387 height 17
click at [759, 373] on input at bounding box center [776, 375] width 55 height 12
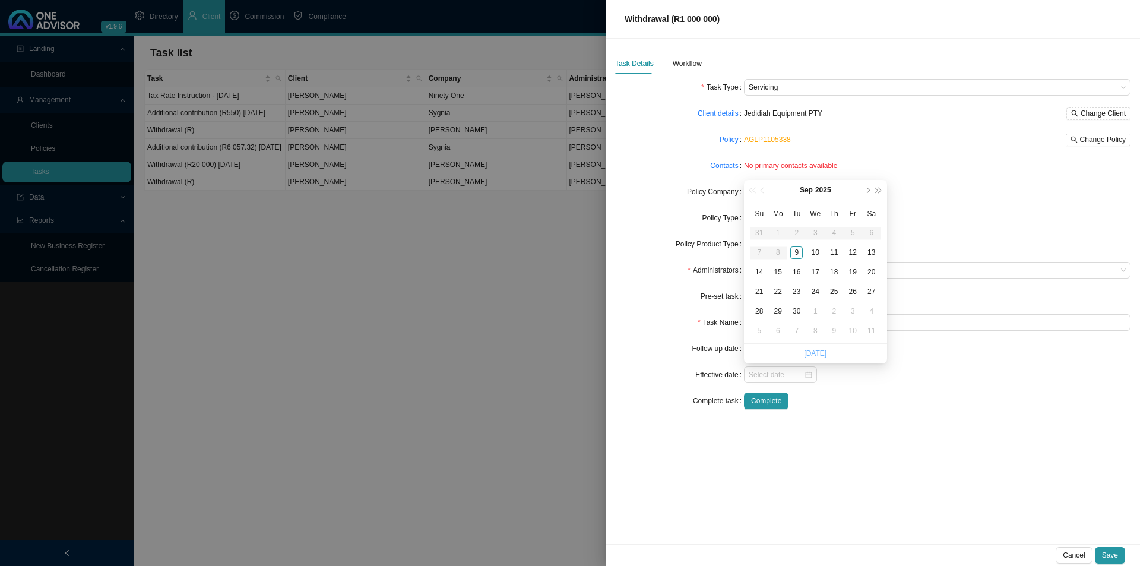
click at [813, 355] on link "[DATE]" at bounding box center [815, 353] width 23 height 8
click at [687, 61] on div "Workflow" at bounding box center [687, 64] width 29 height 12
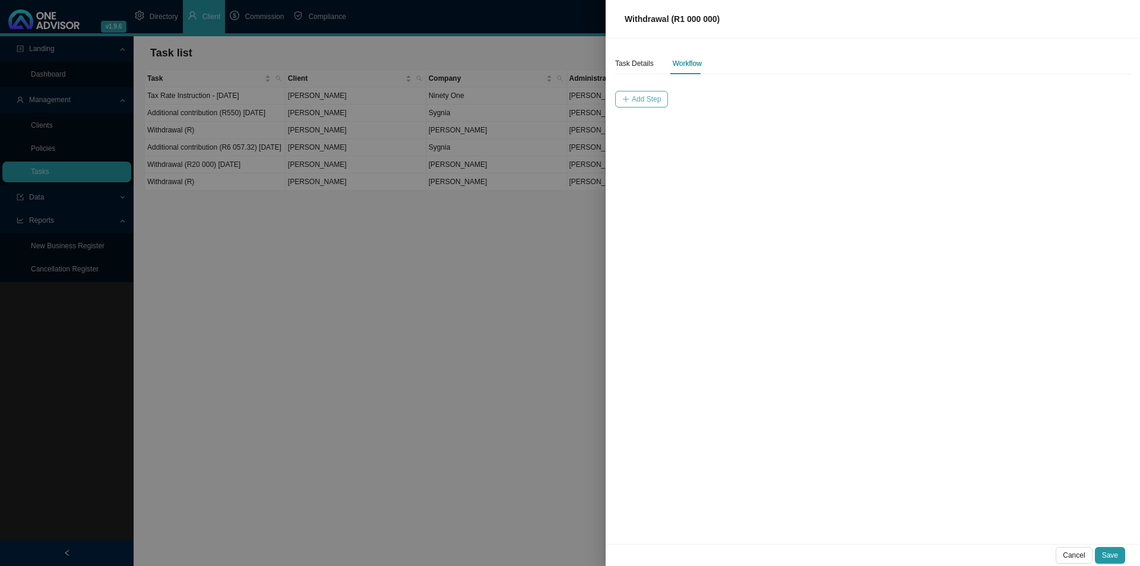
click at [641, 96] on span "Add Step" at bounding box center [646, 99] width 29 height 12
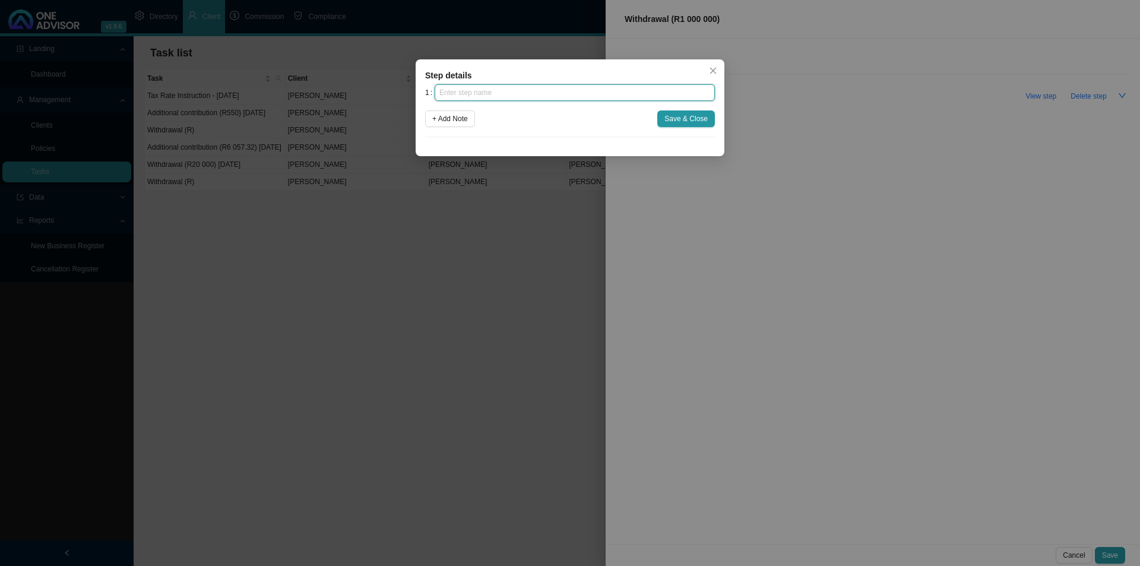
click at [635, 89] on input "text" at bounding box center [575, 92] width 280 height 17
click at [666, 118] on span "Save & Close" at bounding box center [685, 119] width 43 height 12
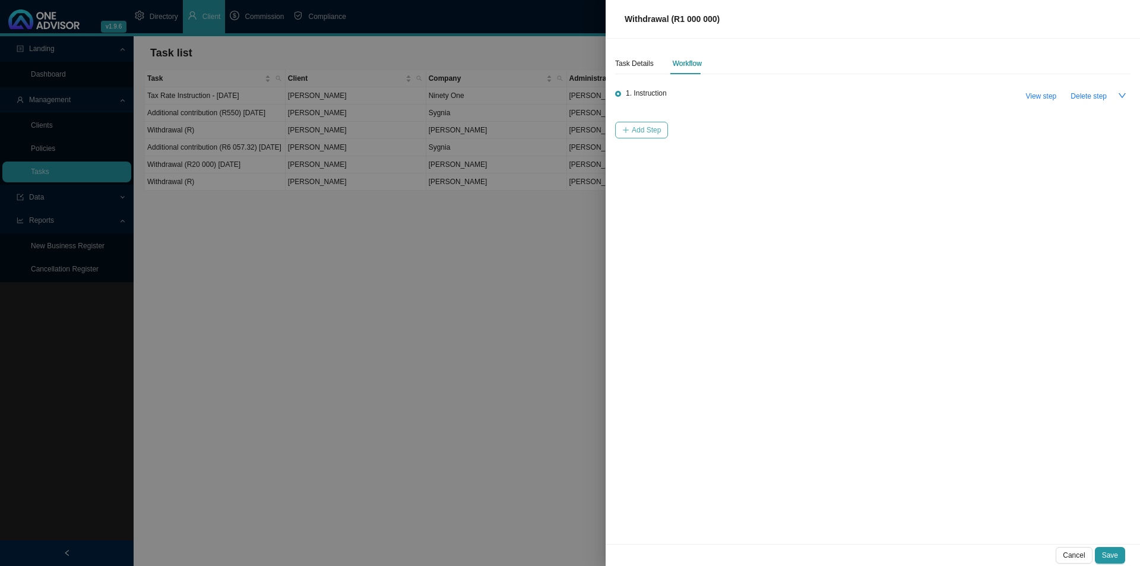
click at [648, 128] on span "Add Step" at bounding box center [646, 130] width 29 height 12
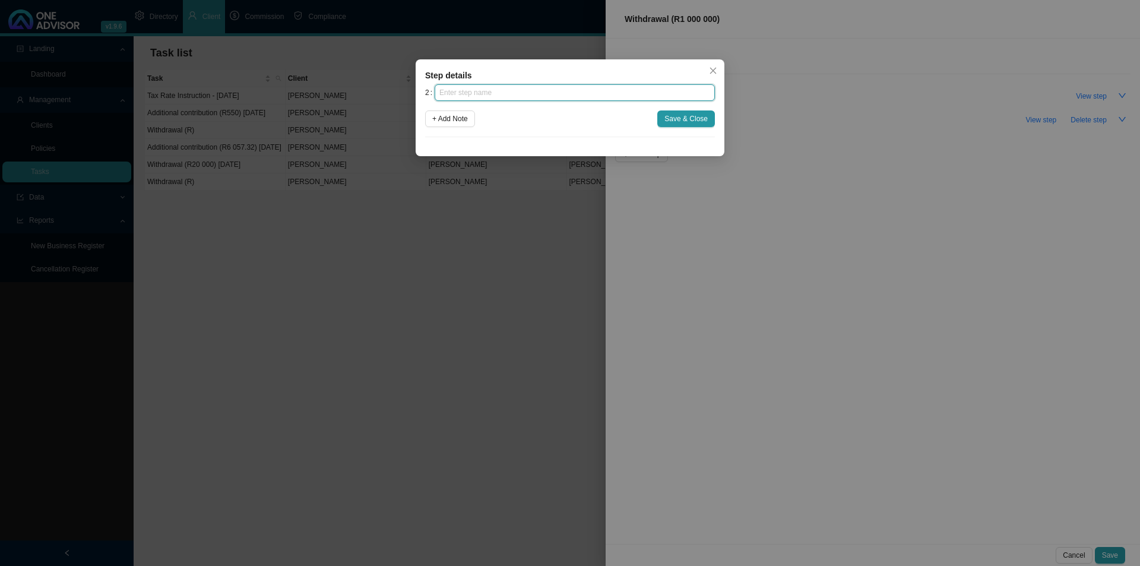
click at [613, 96] on input "text" at bounding box center [575, 92] width 280 height 17
click button "Save & Close" at bounding box center [686, 118] width 58 height 17
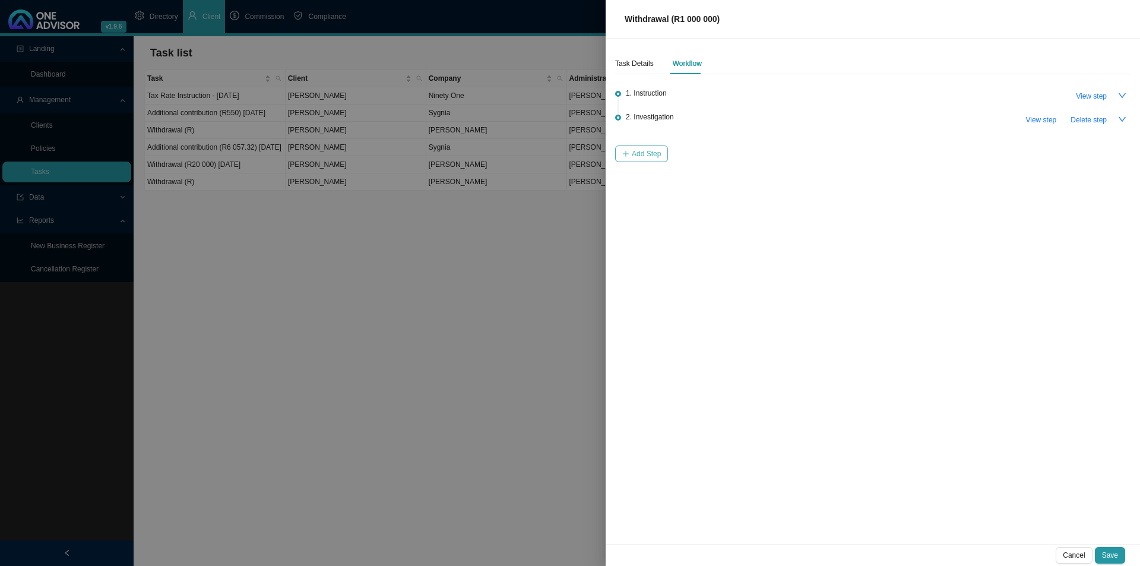
click at [651, 153] on span "Add Step" at bounding box center [646, 154] width 29 height 12
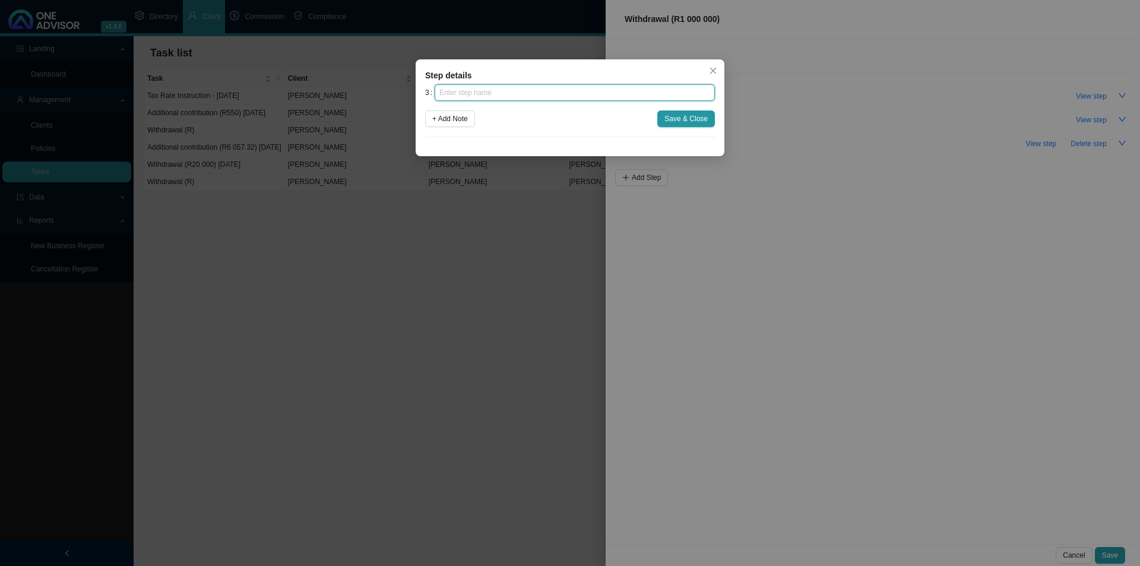
click at [606, 97] on input "text" at bounding box center [575, 92] width 280 height 17
click button "Save & Close" at bounding box center [686, 118] width 58 height 17
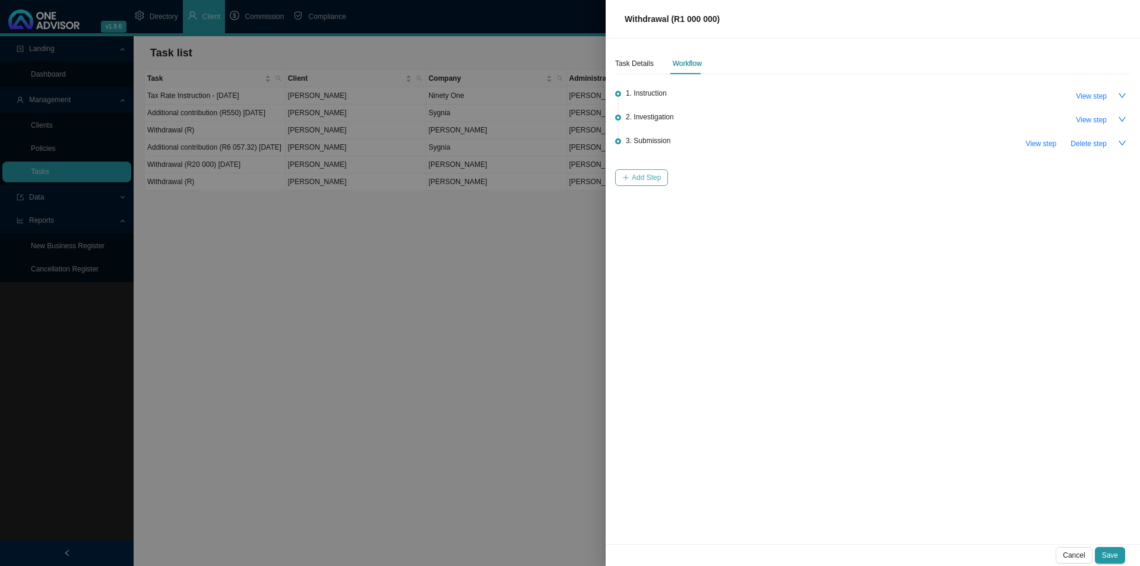
click at [633, 176] on span "Add Step" at bounding box center [646, 178] width 29 height 12
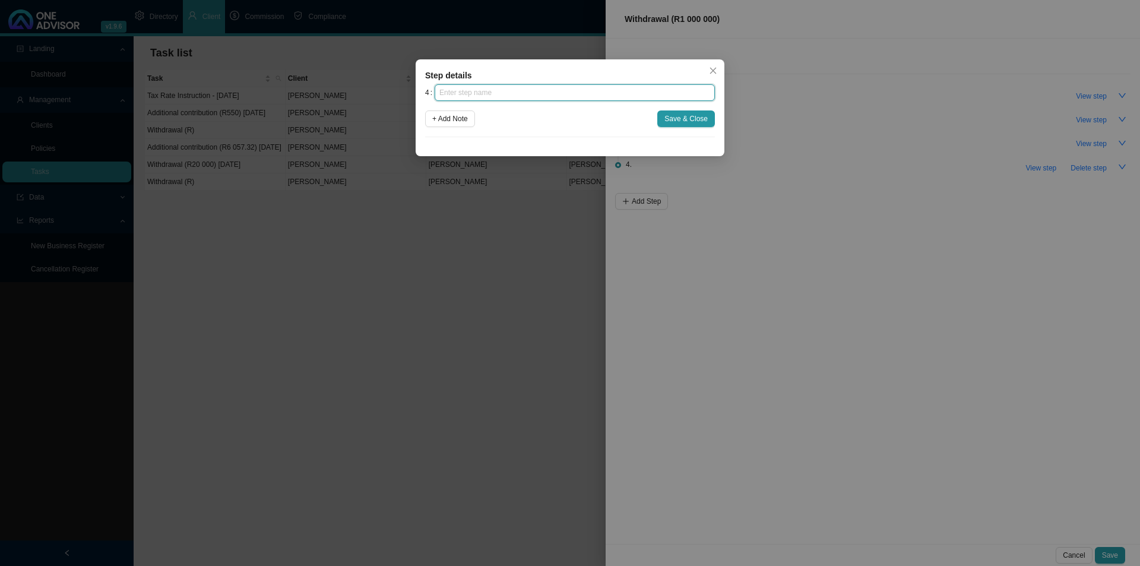
click at [511, 99] on input "text" at bounding box center [575, 92] width 280 height 17
click button "Save & Close" at bounding box center [686, 118] width 58 height 17
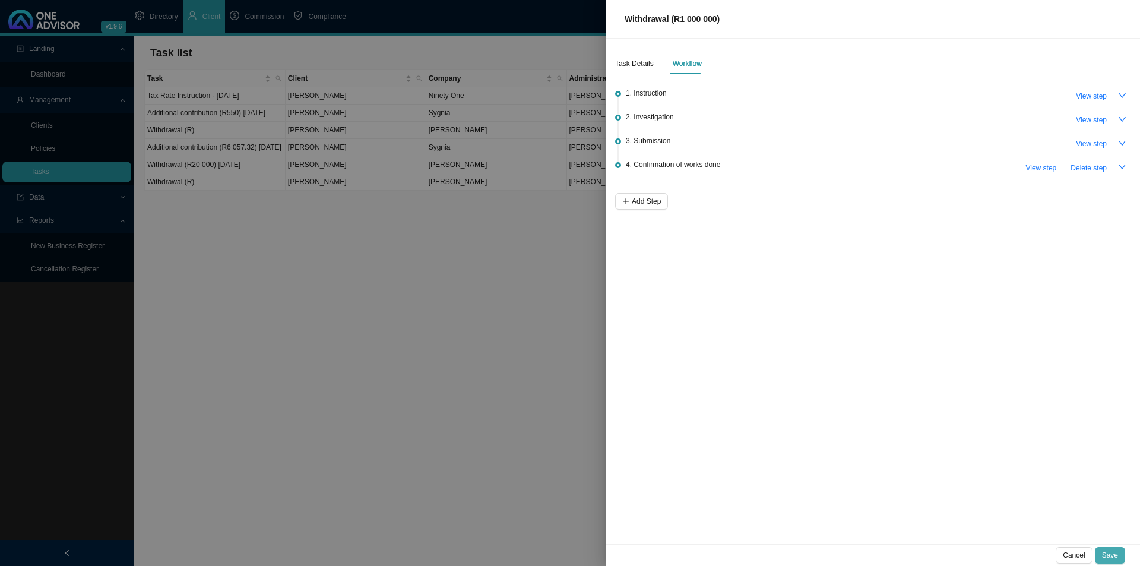
click at [1118, 552] on span "Save" at bounding box center [1110, 555] width 16 height 12
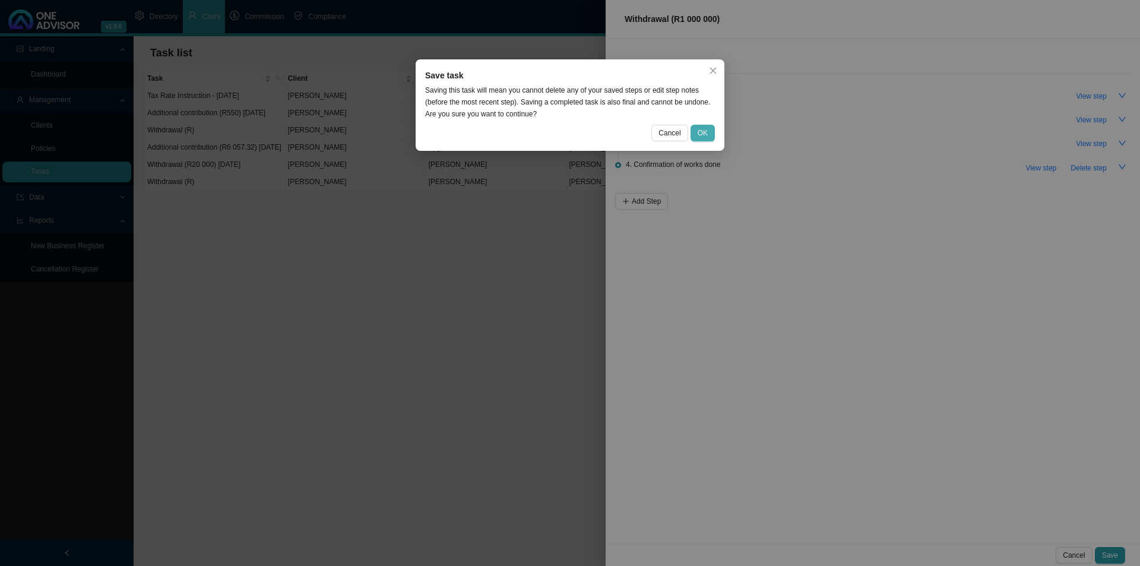
click at [714, 128] on button "OK" at bounding box center [703, 133] width 24 height 17
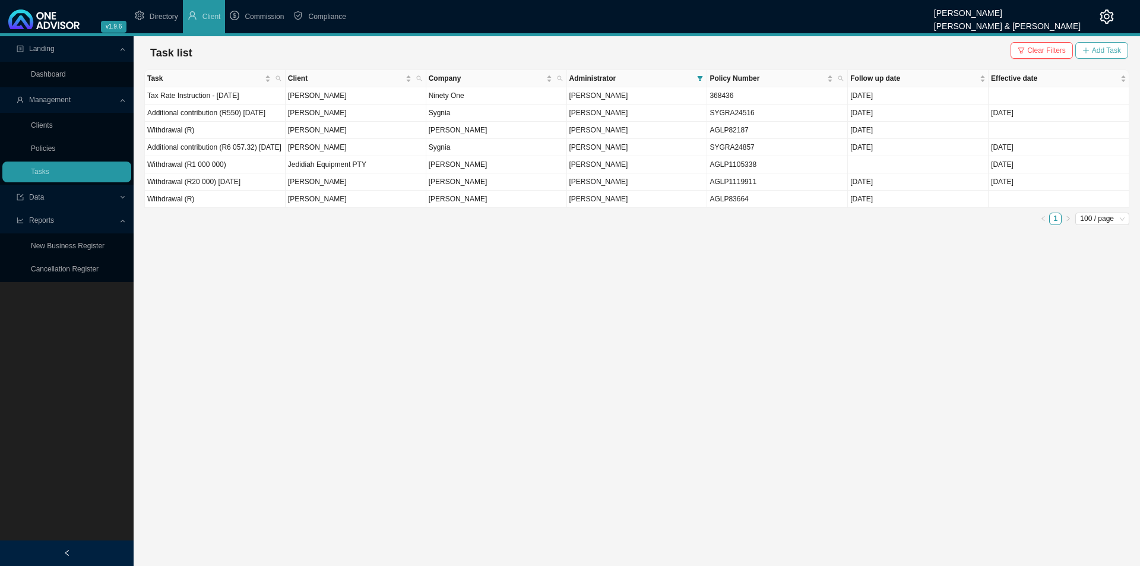
click at [1102, 47] on span "Add Task" at bounding box center [1106, 51] width 29 height 12
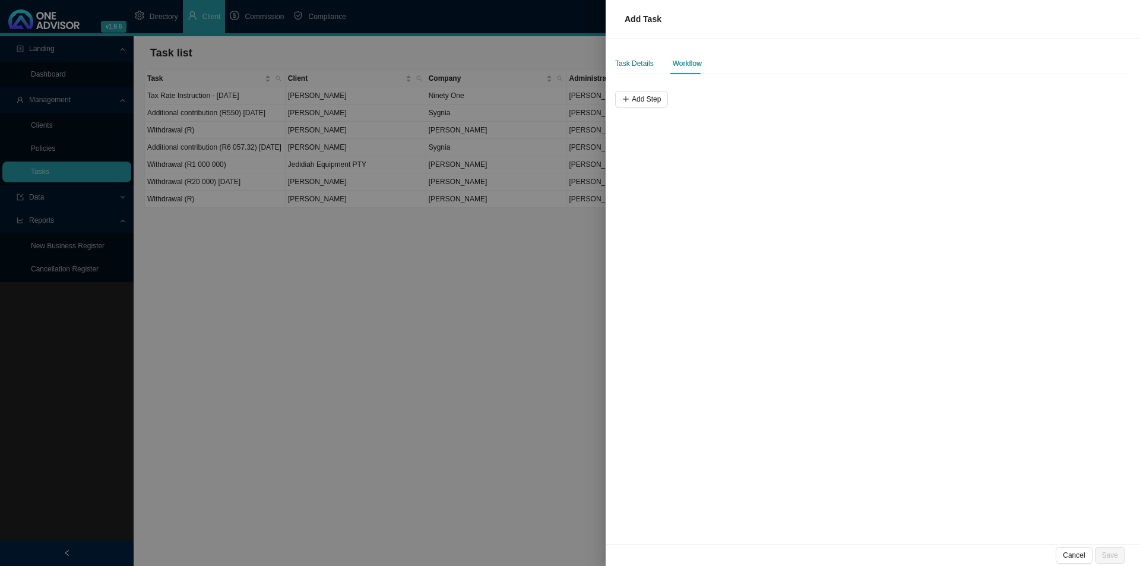
click at [642, 62] on div "Task Details" at bounding box center [634, 64] width 39 height 12
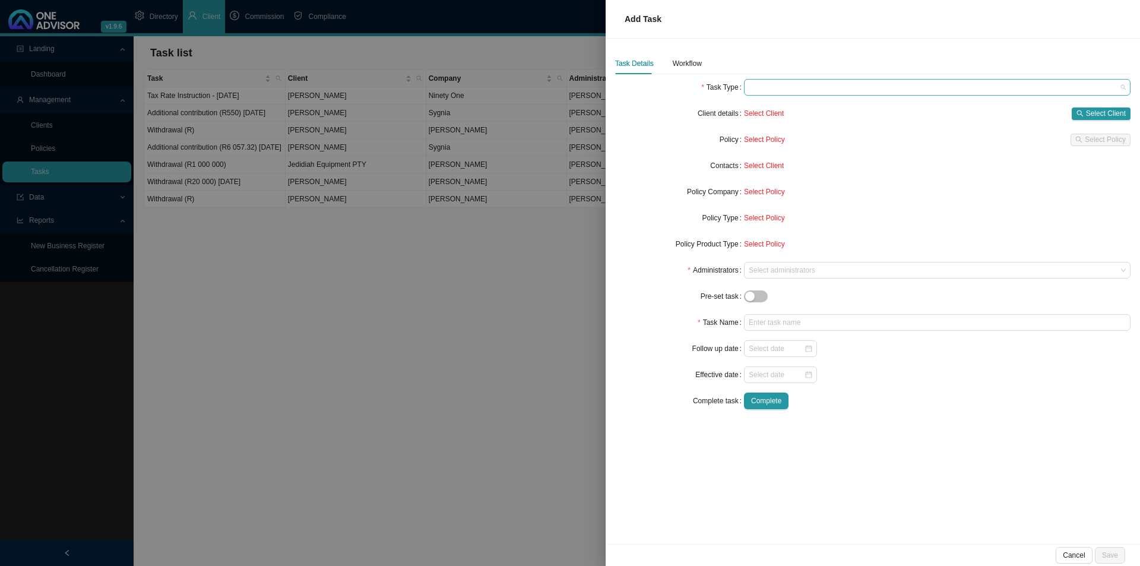
click at [802, 90] on span at bounding box center [937, 87] width 377 height 15
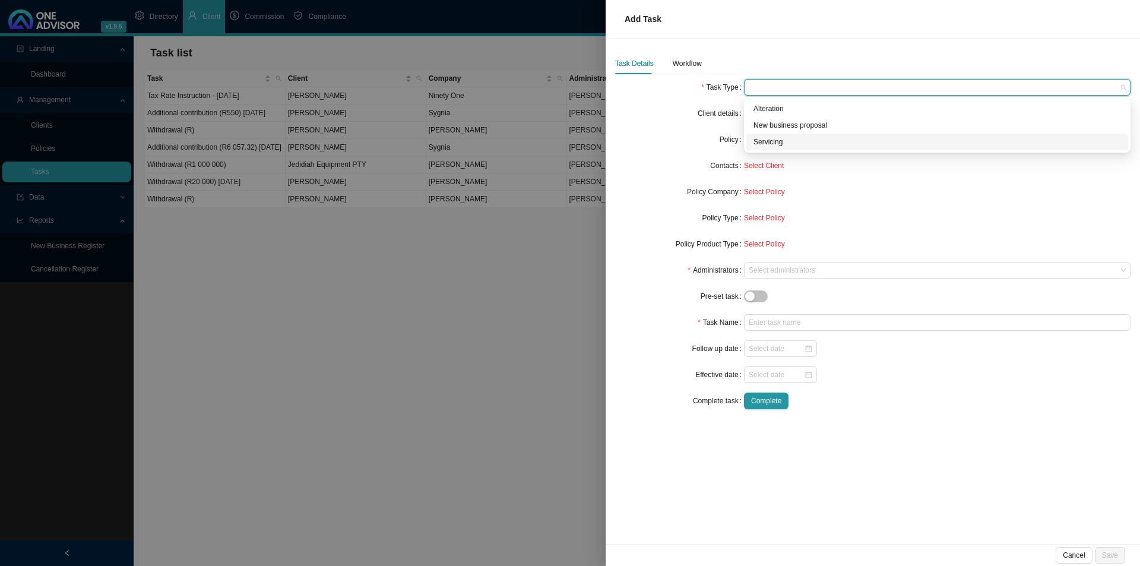
click at [775, 142] on div "Servicing" at bounding box center [938, 142] width 368 height 12
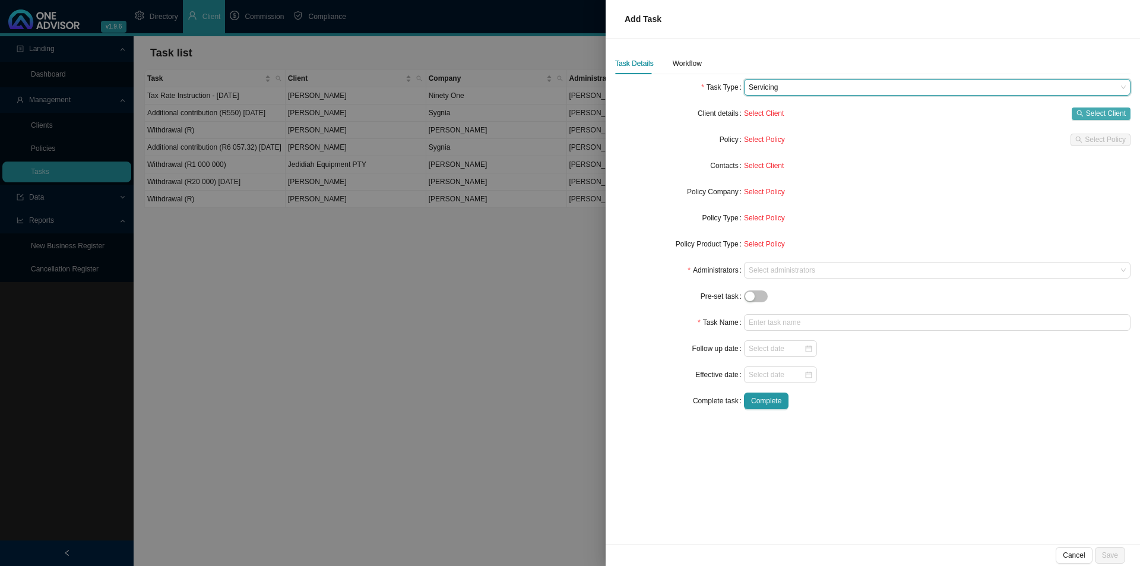
click at [1104, 113] on span "Select Client" at bounding box center [1106, 113] width 40 height 12
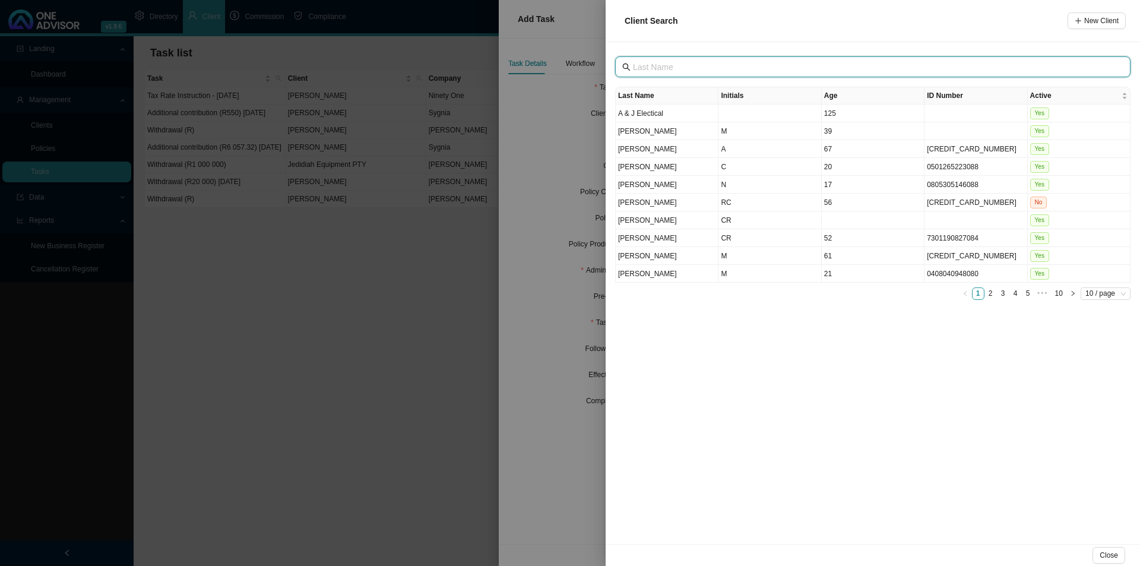
click at [728, 72] on input "text" at bounding box center [874, 67] width 482 height 13
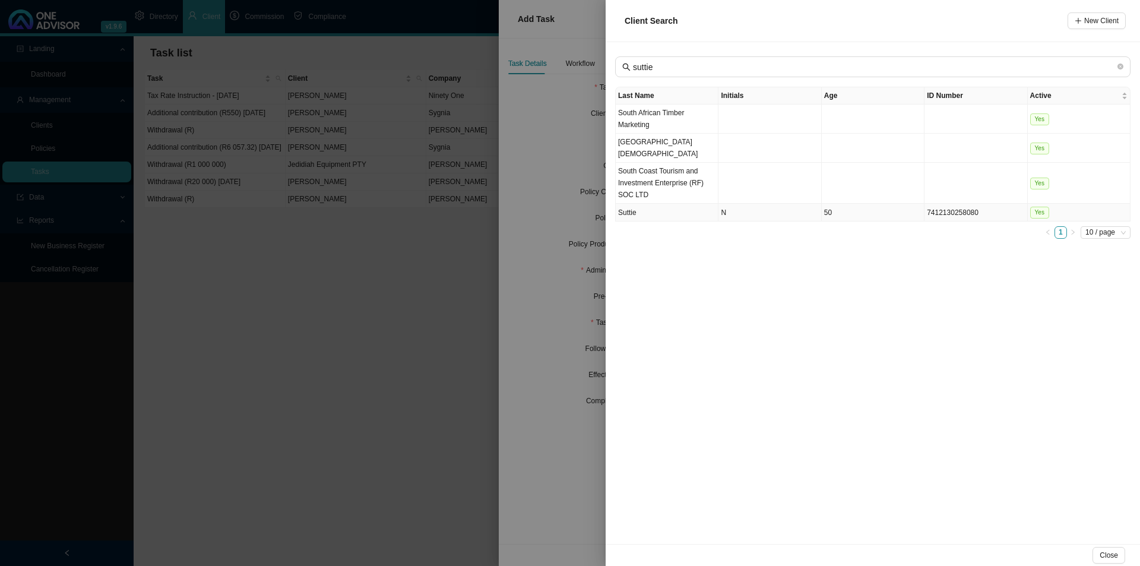
click at [654, 207] on td "Suttie" at bounding box center [667, 213] width 103 height 18
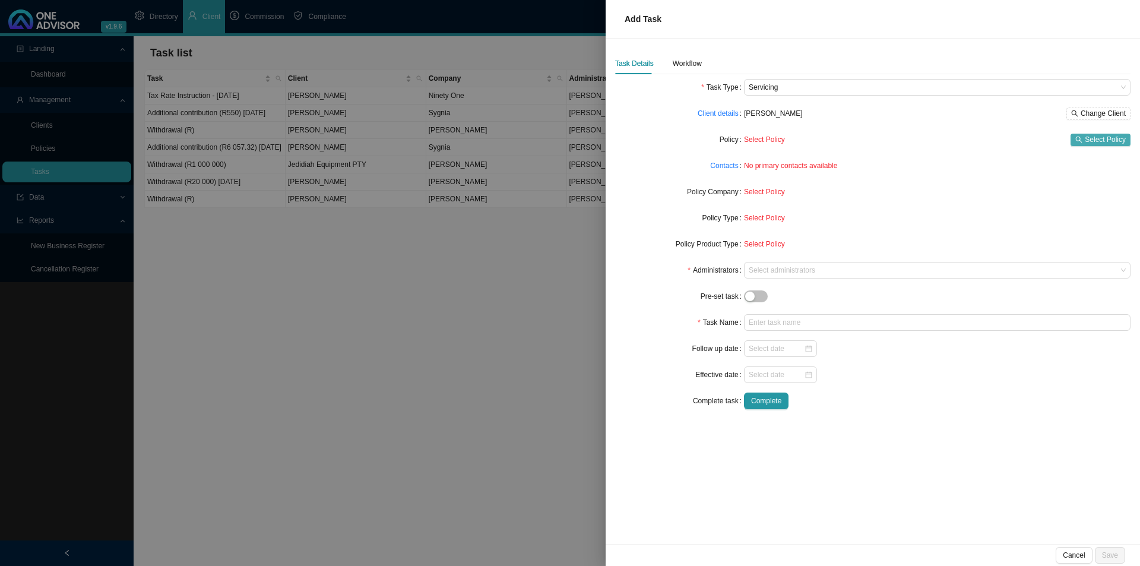
click at [1105, 143] on span "Select Policy" at bounding box center [1105, 140] width 41 height 12
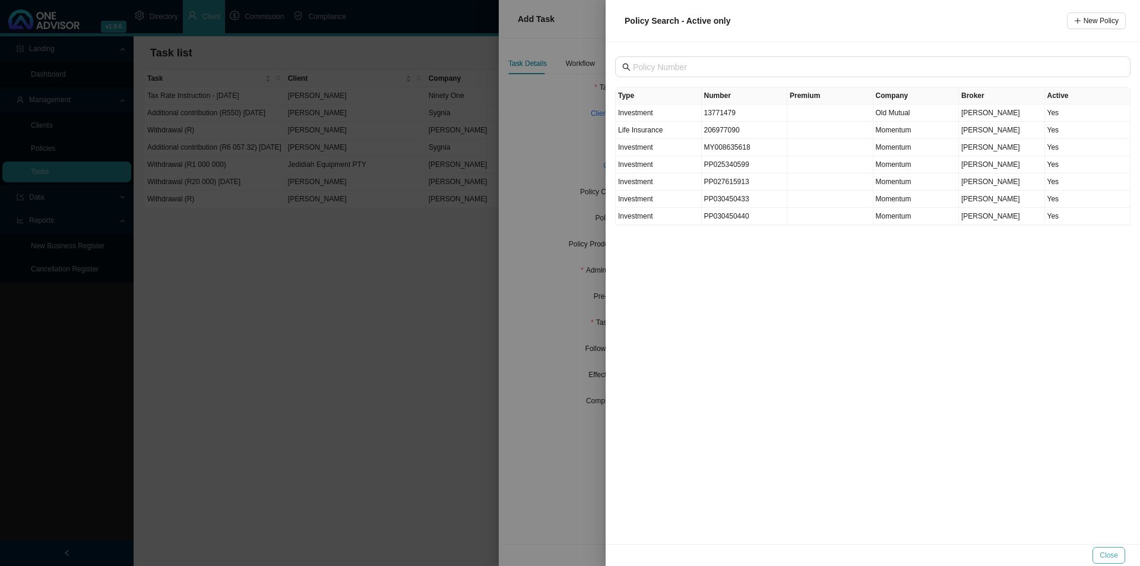
click at [1113, 550] on span "Close" at bounding box center [1109, 555] width 18 height 12
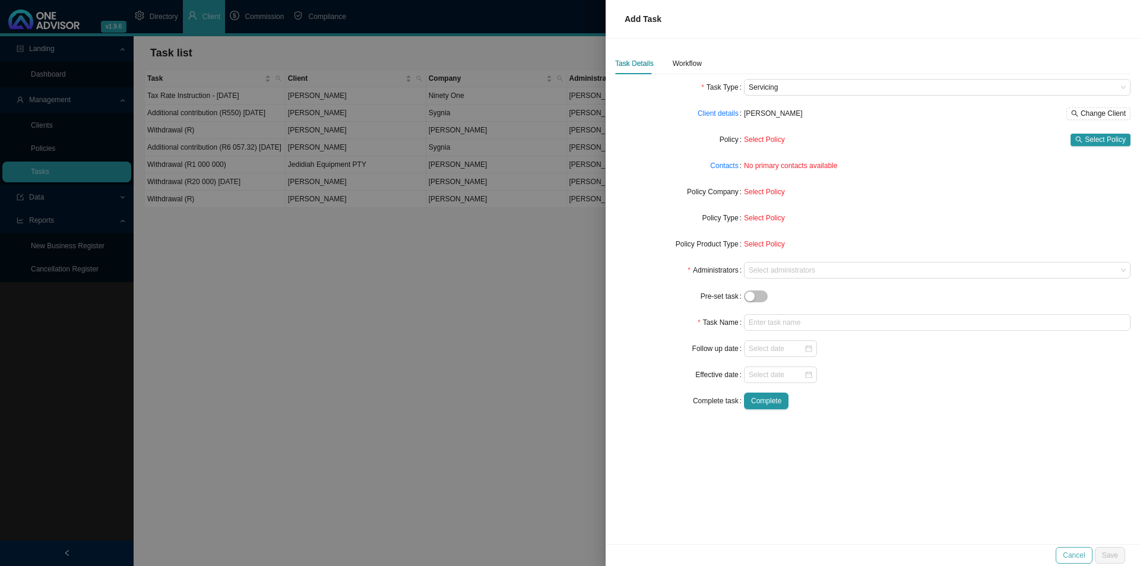
click at [1077, 559] on span "Cancel" at bounding box center [1074, 555] width 22 height 12
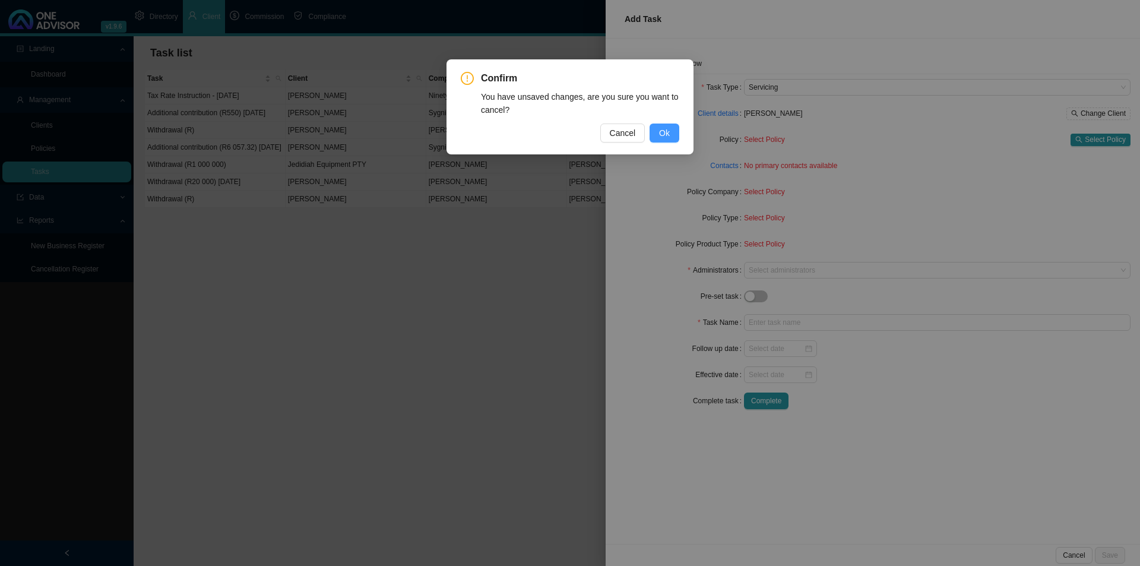
click at [666, 132] on span "Ok" at bounding box center [664, 132] width 11 height 13
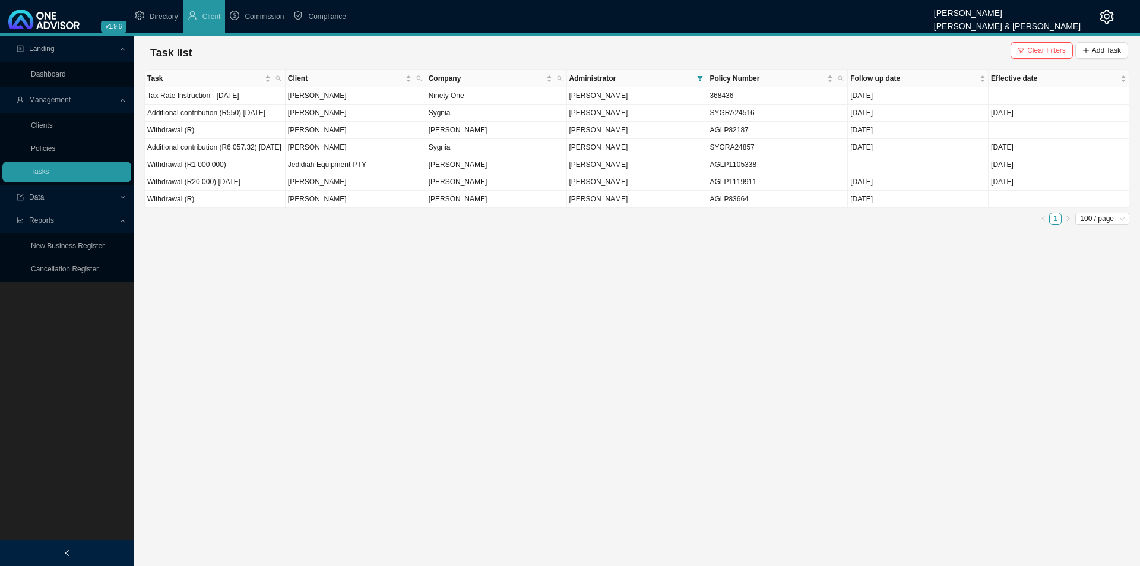
drag, startPoint x: 1031, startPoint y: 53, endPoint x: 974, endPoint y: 62, distance: 57.1
click at [1031, 53] on span "Clear Filters" at bounding box center [1046, 51] width 39 height 12
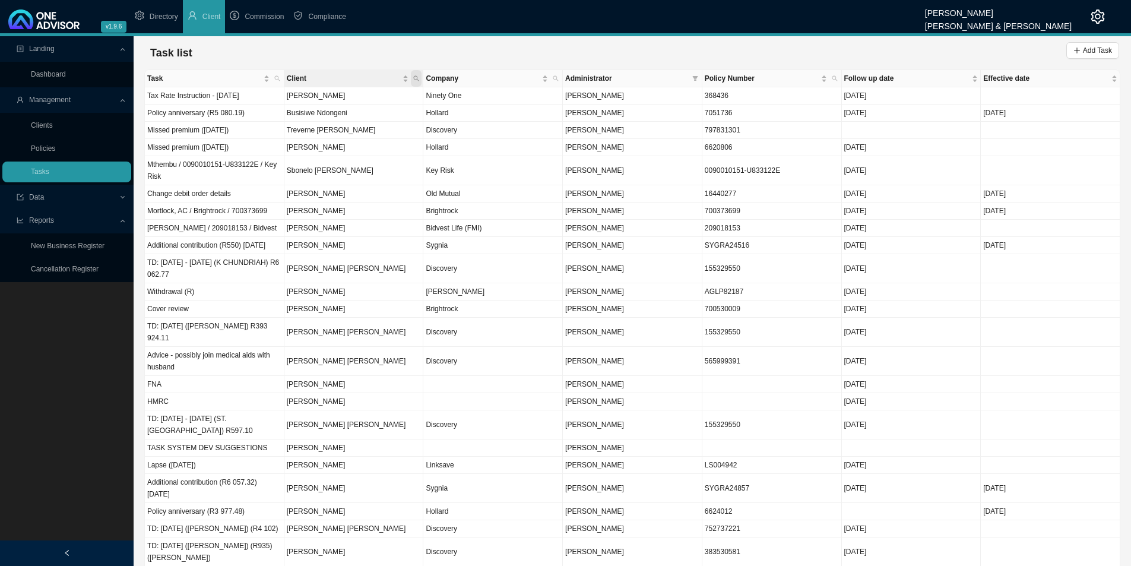
click at [419, 79] on icon "search" at bounding box center [416, 78] width 6 height 6
click at [354, 103] on input "text" at bounding box center [361, 102] width 112 height 17
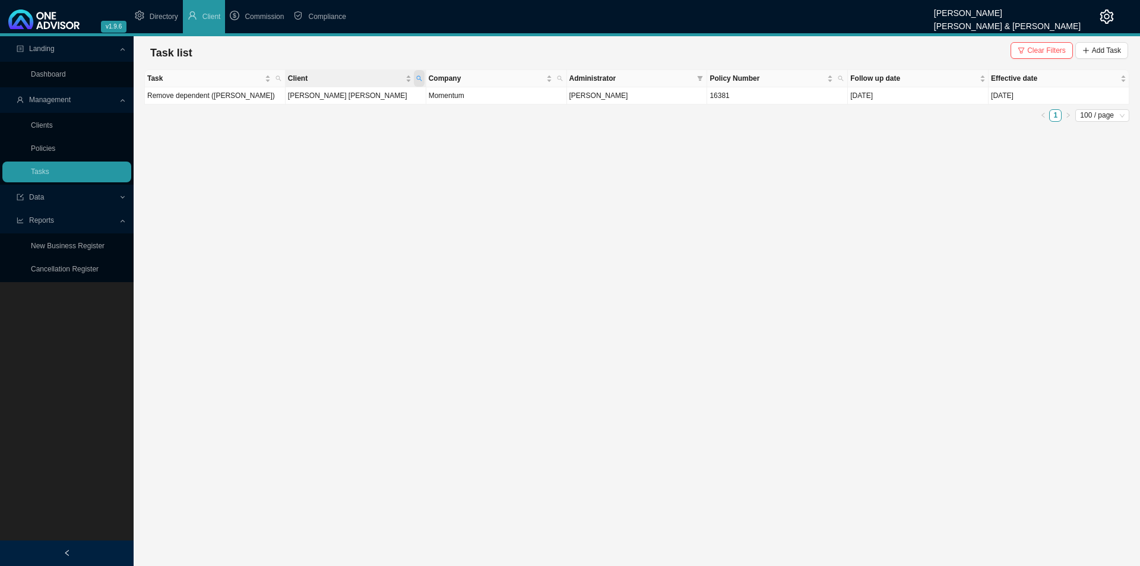
click at [417, 75] on icon "search" at bounding box center [419, 78] width 6 height 6
drag, startPoint x: 843, startPoint y: 235, endPoint x: 966, endPoint y: 153, distance: 148.1
click at [846, 230] on main "Landing Dashboard Management Clients Policies Tasks Data Reports New Business R…" at bounding box center [570, 301] width 1140 height 530
click at [1055, 44] on button "Clear Filters" at bounding box center [1042, 50] width 62 height 17
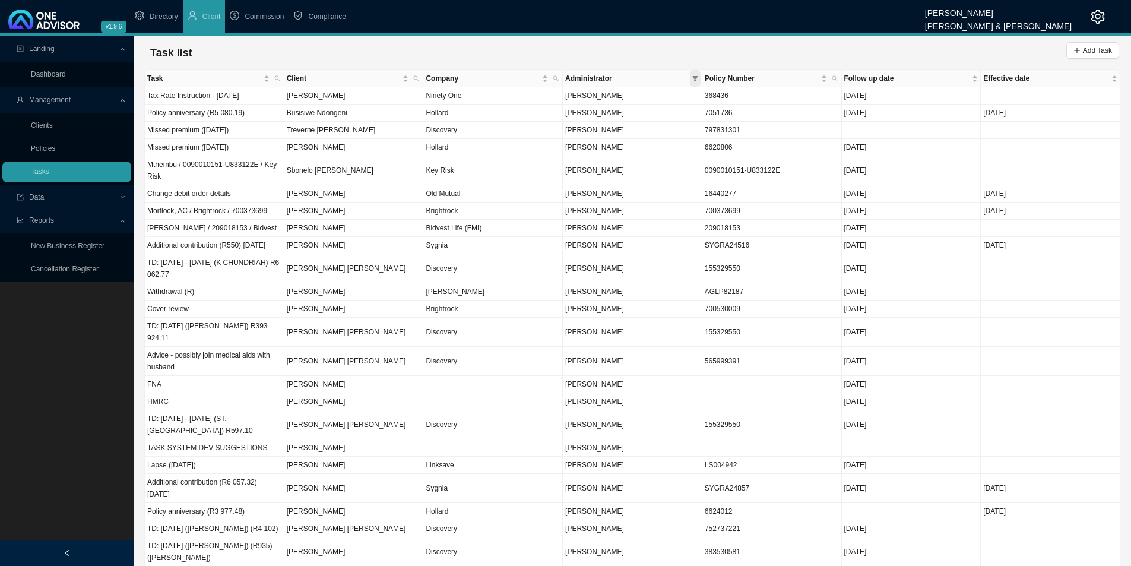
click at [695, 76] on icon "filter" at bounding box center [695, 78] width 6 height 6
click at [624, 204] on span "[PERSON_NAME]" at bounding box center [593, 206] width 61 height 8
click at [689, 261] on span "OK" at bounding box center [688, 260] width 10 height 12
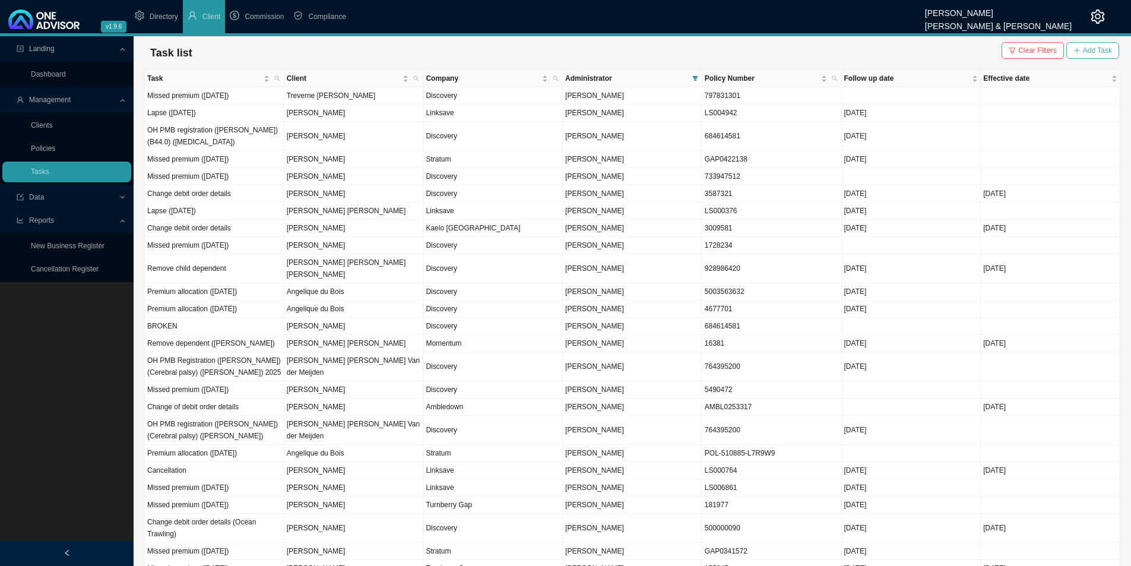
click at [1109, 48] on span "Add Task" at bounding box center [1097, 51] width 29 height 12
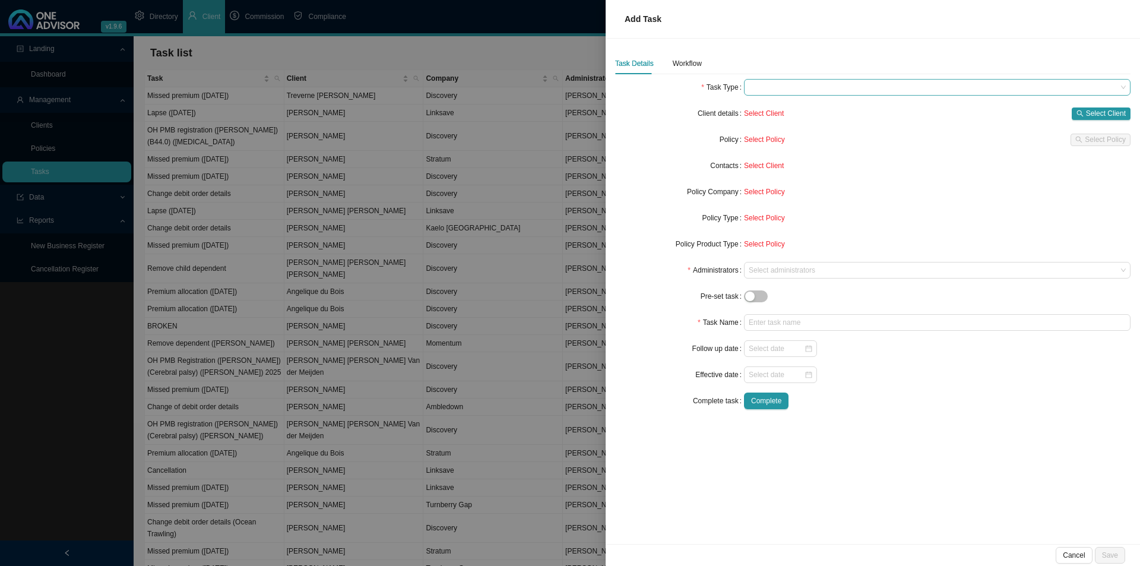
click at [791, 91] on span at bounding box center [937, 87] width 377 height 15
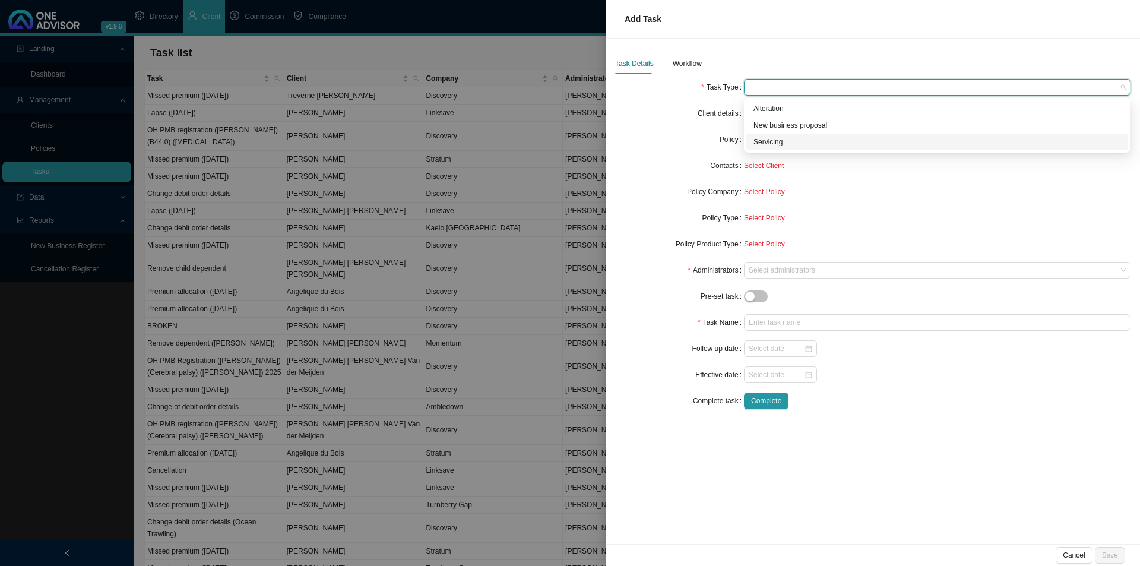
click at [771, 142] on div "Servicing" at bounding box center [938, 142] width 368 height 12
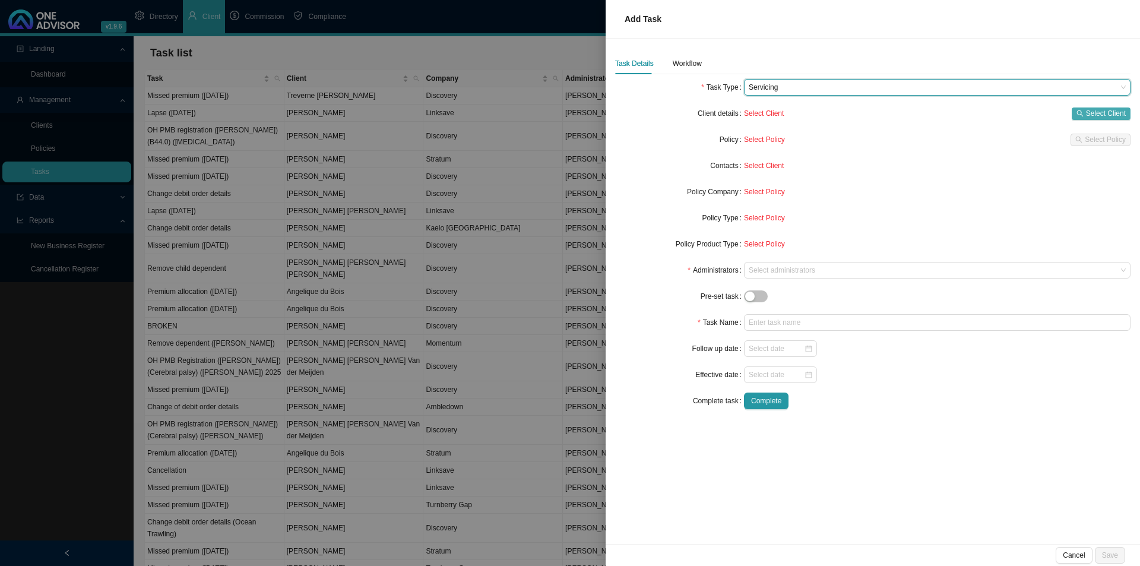
click at [1098, 110] on span "Select Client" at bounding box center [1106, 113] width 40 height 12
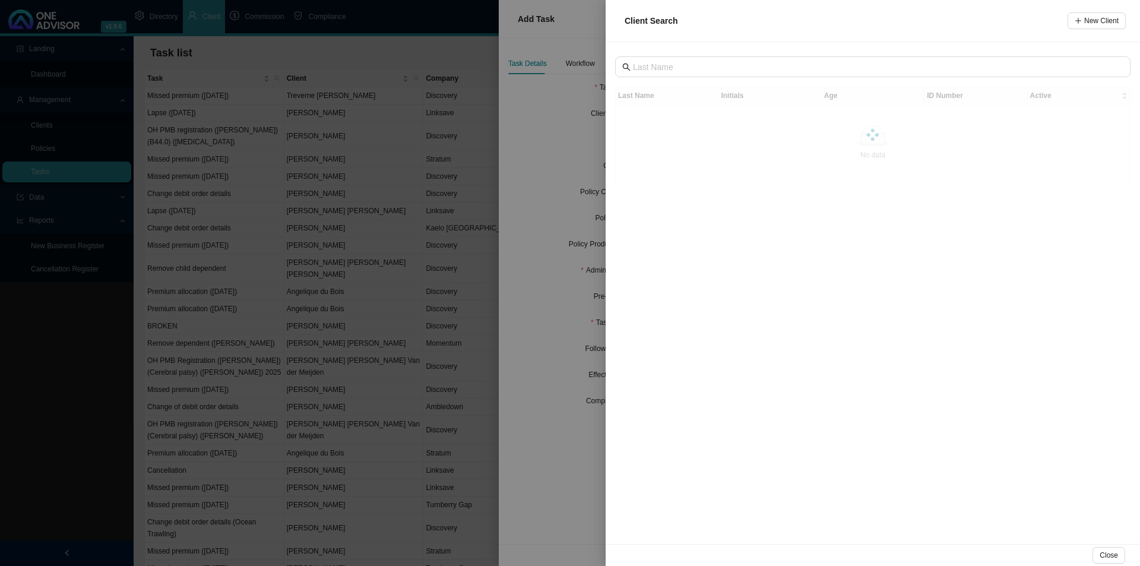
click at [680, 53] on div "Last Name Initials Age ID Number Active No data No data" at bounding box center [873, 293] width 534 height 502
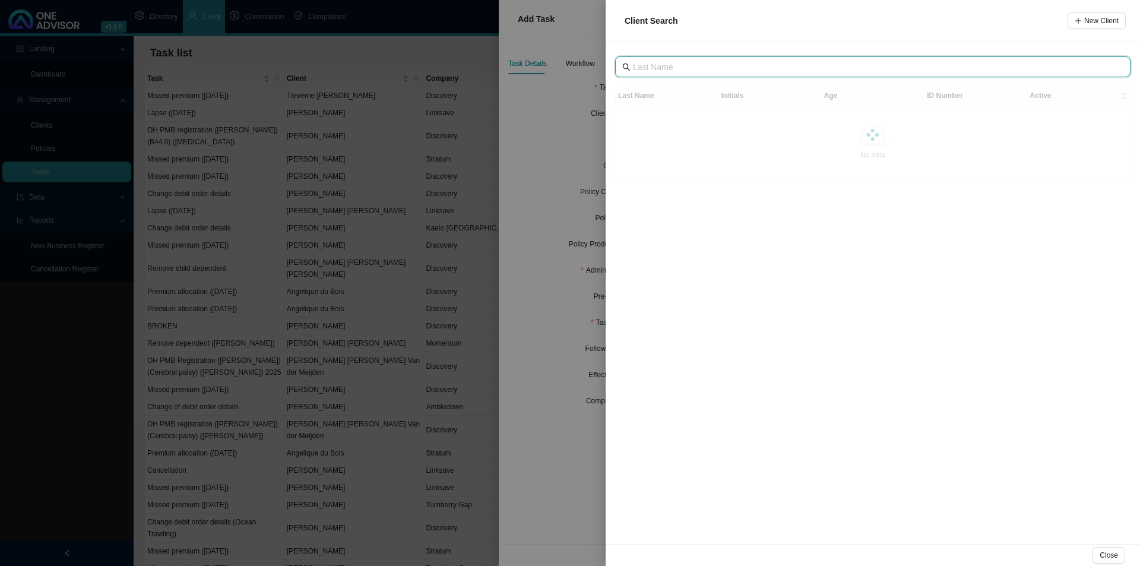
click at [675, 62] on input "text" at bounding box center [874, 67] width 482 height 13
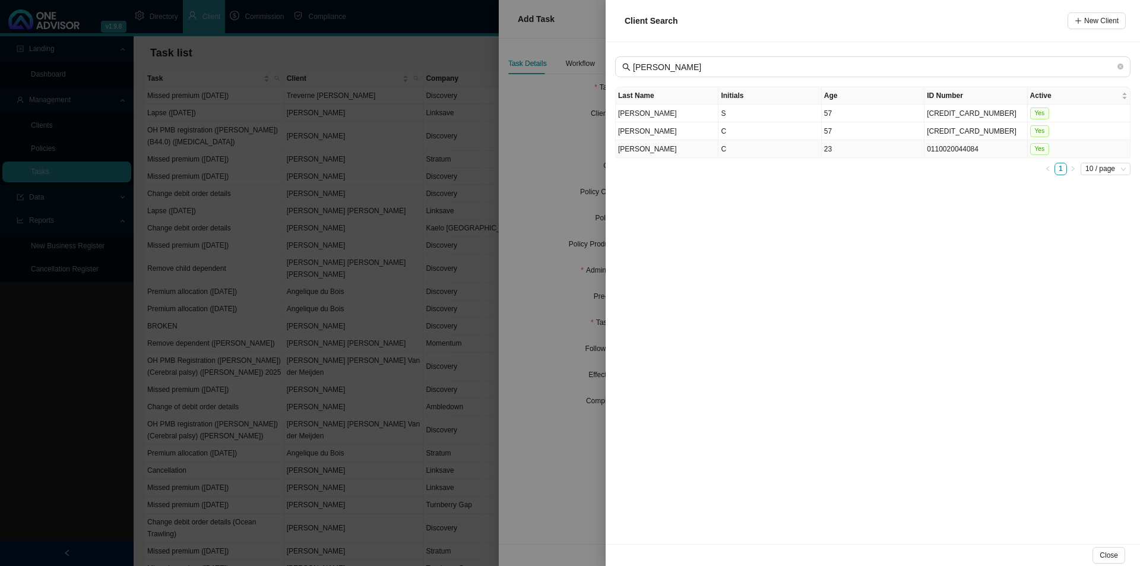
click at [770, 149] on td "C" at bounding box center [770, 149] width 103 height 18
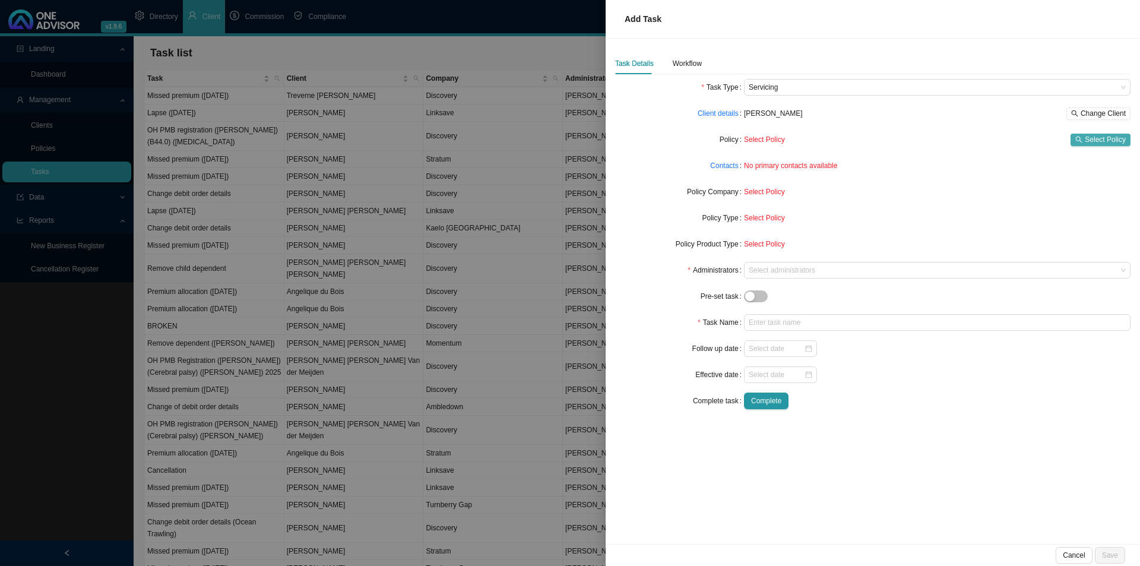
click at [1098, 141] on span "Select Policy" at bounding box center [1105, 140] width 41 height 12
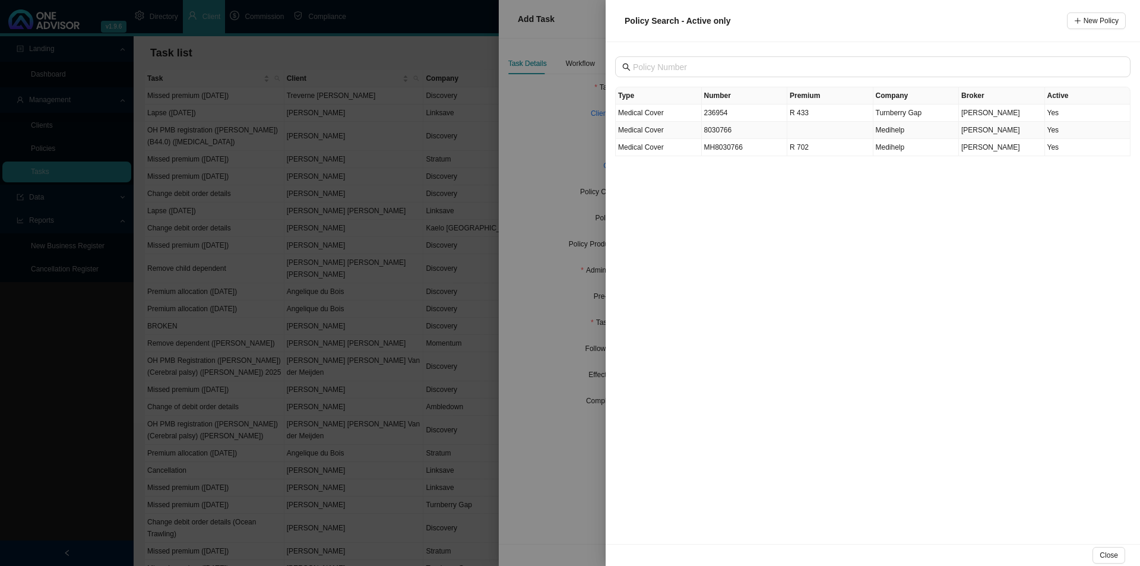
click at [741, 128] on td "8030766" at bounding box center [745, 130] width 86 height 17
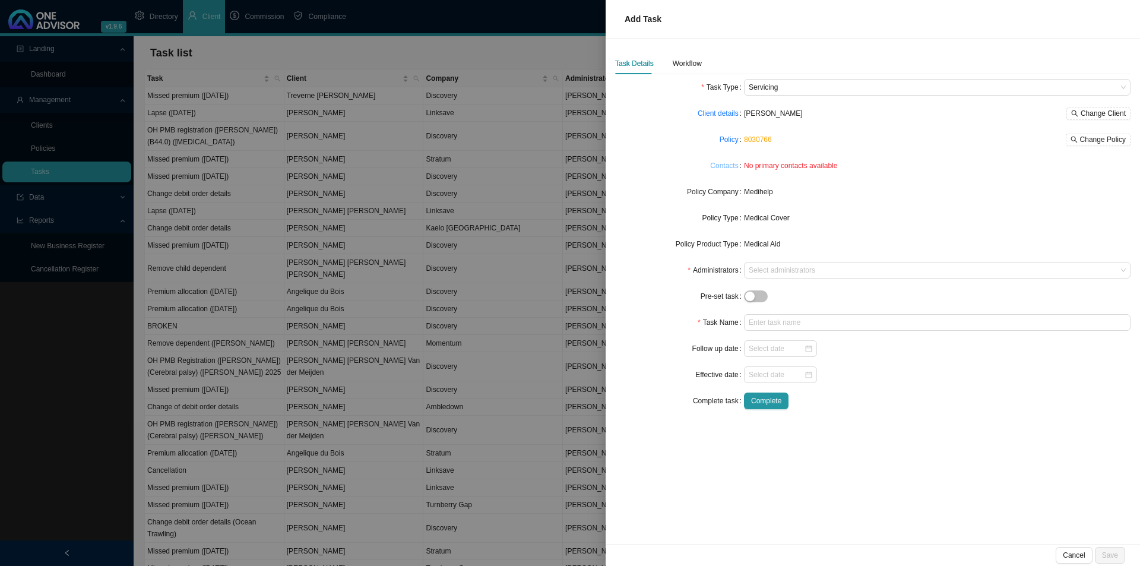
click at [733, 164] on link "Contacts" at bounding box center [724, 166] width 28 height 12
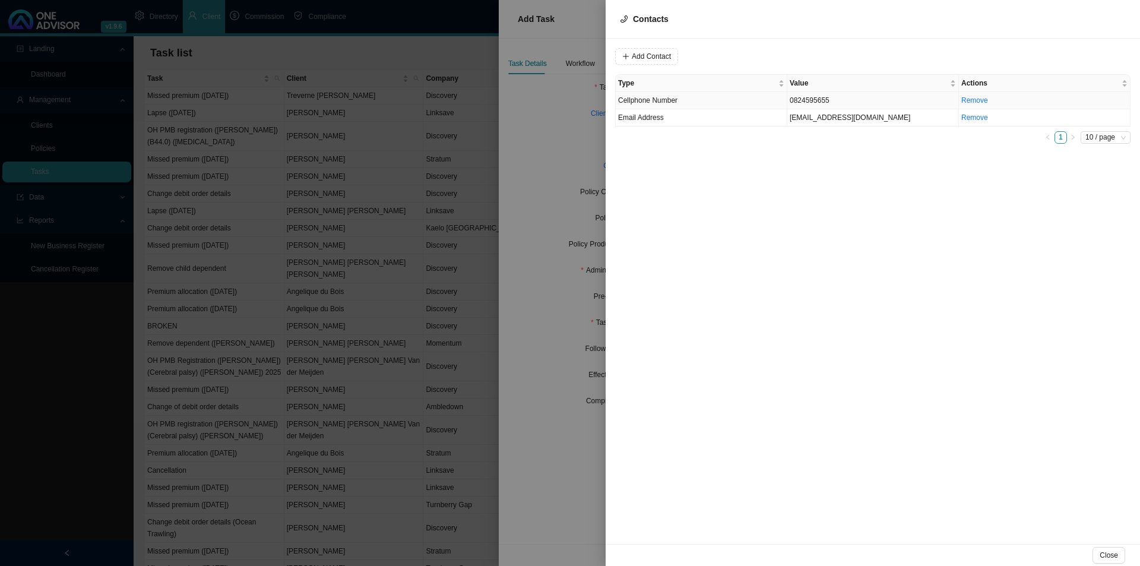
click at [825, 103] on td "0824595655" at bounding box center [873, 100] width 172 height 17
click at [803, 56] on span "Cellphone Number" at bounding box center [808, 56] width 80 height 15
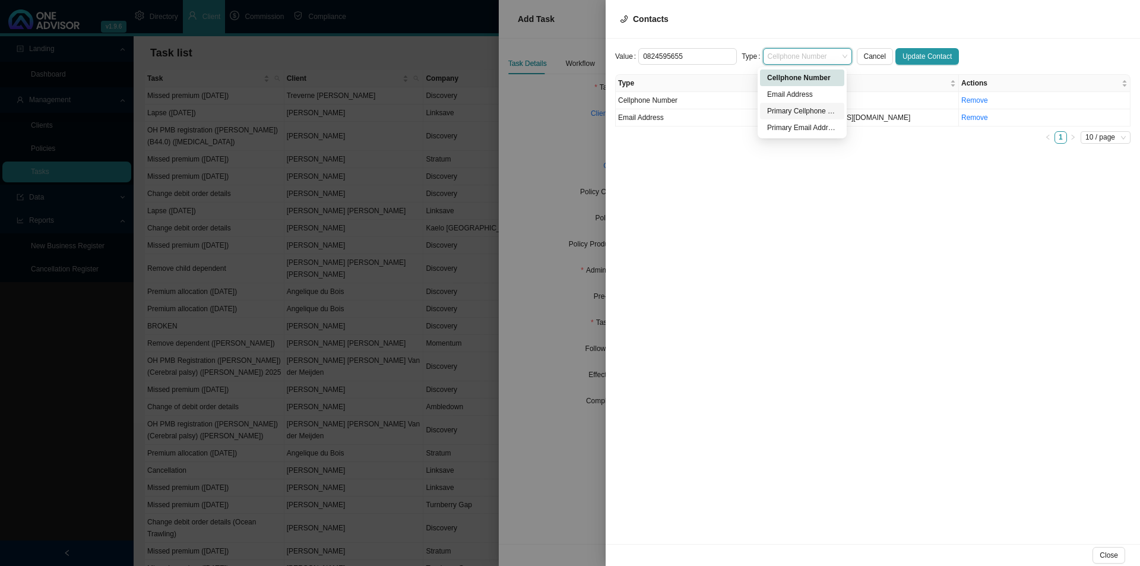
click at [808, 112] on div "Primary Cellphone Number" at bounding box center [802, 111] width 70 height 12
click at [923, 56] on span "Update Contact" at bounding box center [927, 56] width 49 height 12
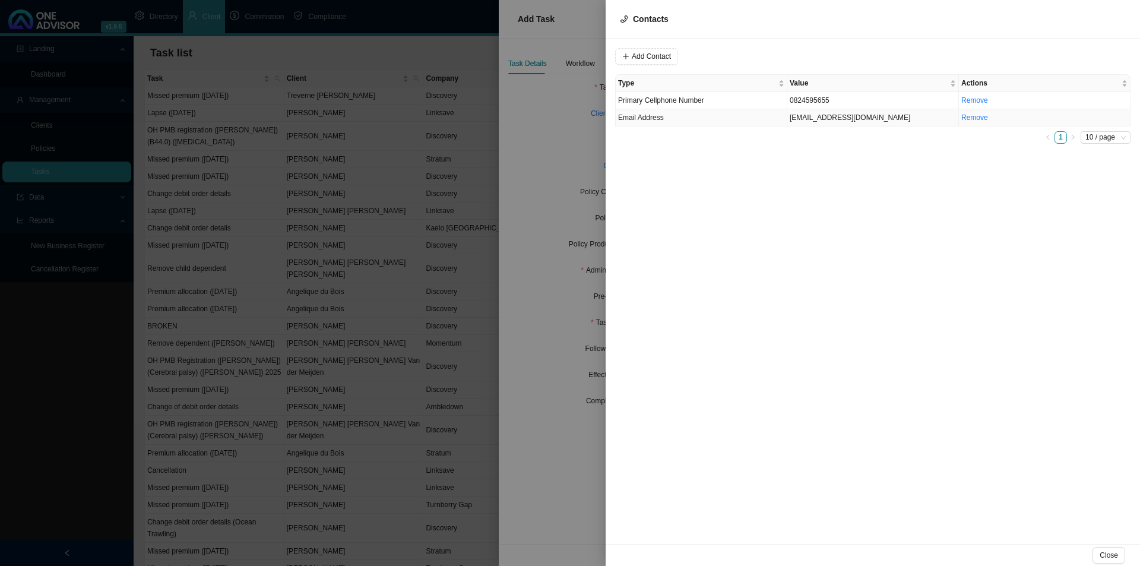
click at [831, 122] on td "[EMAIL_ADDRESS][DOMAIN_NAME]" at bounding box center [873, 117] width 172 height 17
drag, startPoint x: 801, startPoint y: 50, endPoint x: 810, endPoint y: 53, distance: 9.4
click at [802, 50] on span "Email Address" at bounding box center [808, 56] width 80 height 15
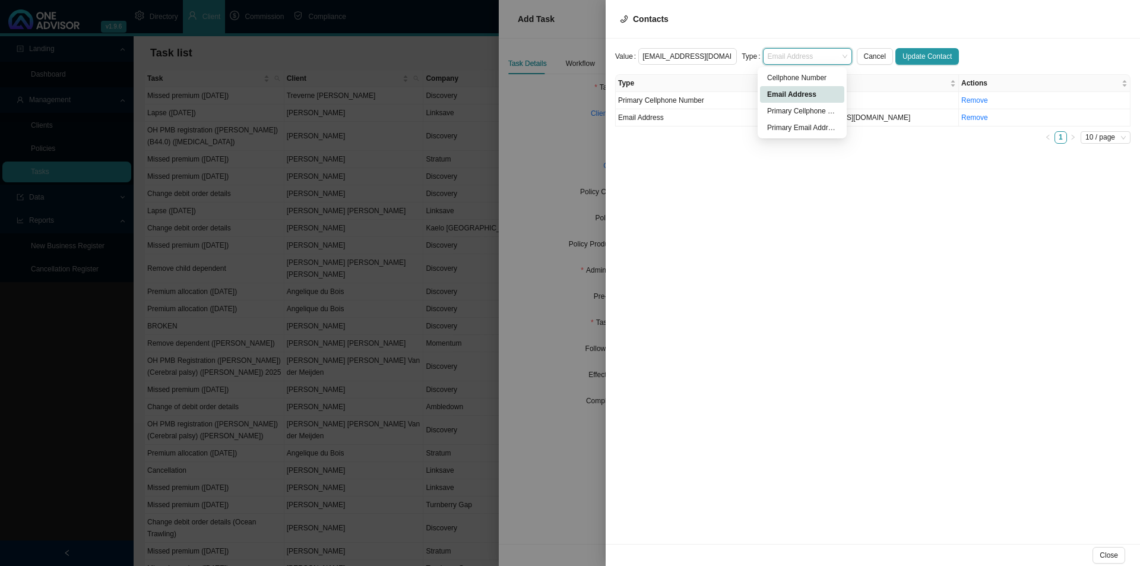
scroll to position [0, 0]
drag, startPoint x: 789, startPoint y: 124, endPoint x: 805, endPoint y: 119, distance: 16.7
click at [797, 119] on div "Primary Email Address" at bounding box center [802, 127] width 84 height 17
click at [919, 53] on span "Update Contact" at bounding box center [927, 56] width 49 height 12
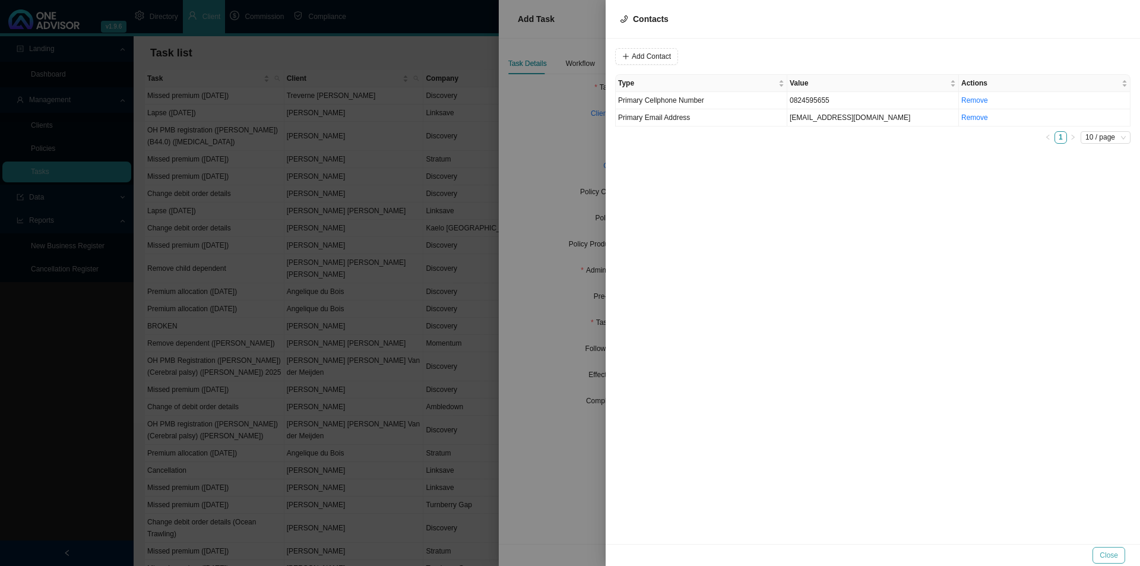
click at [1099, 551] on button "Close" at bounding box center [1109, 555] width 33 height 17
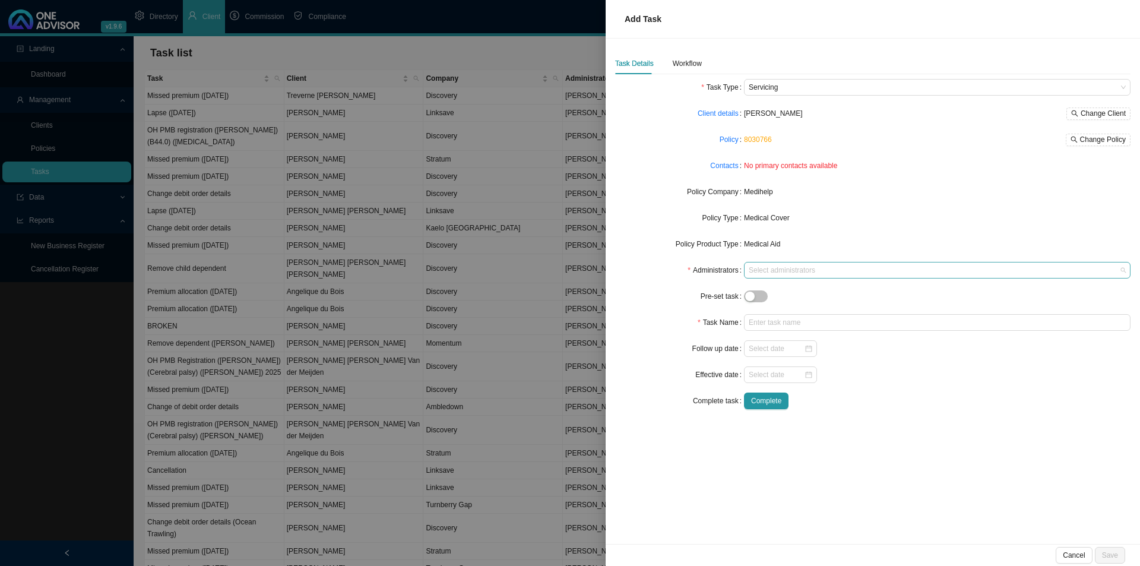
click at [773, 271] on div at bounding box center [931, 270] width 371 height 9
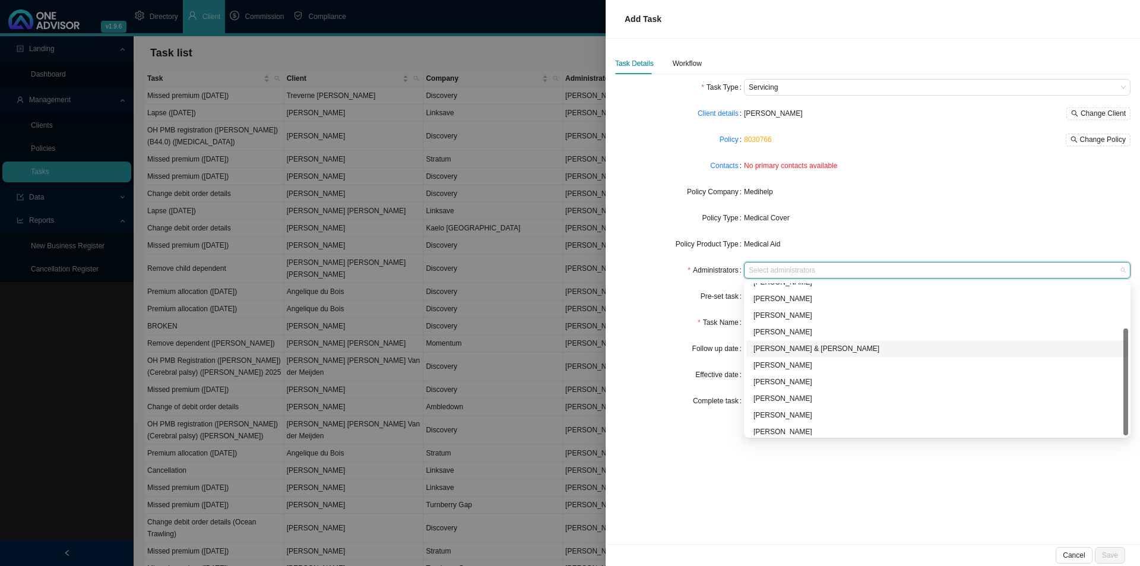
scroll to position [64, 0]
click at [765, 393] on div "[PERSON_NAME]" at bounding box center [938, 394] width 368 height 12
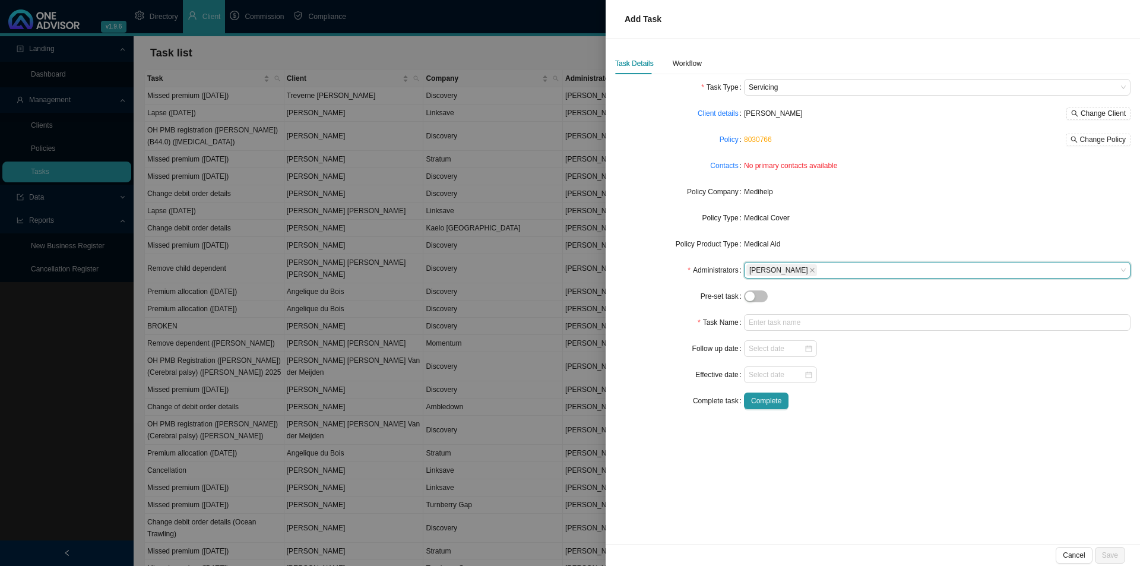
click at [676, 327] on div "Task Name" at bounding box center [679, 322] width 129 height 17
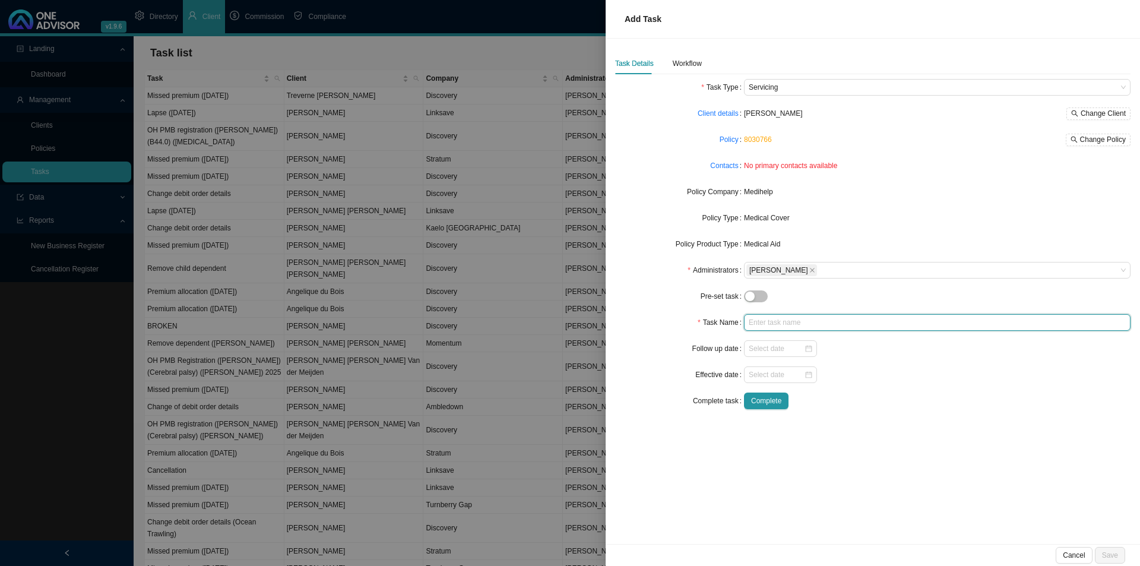
click at [787, 318] on input "text" at bounding box center [937, 322] width 387 height 17
click at [687, 62] on div "Workflow" at bounding box center [687, 64] width 29 height 12
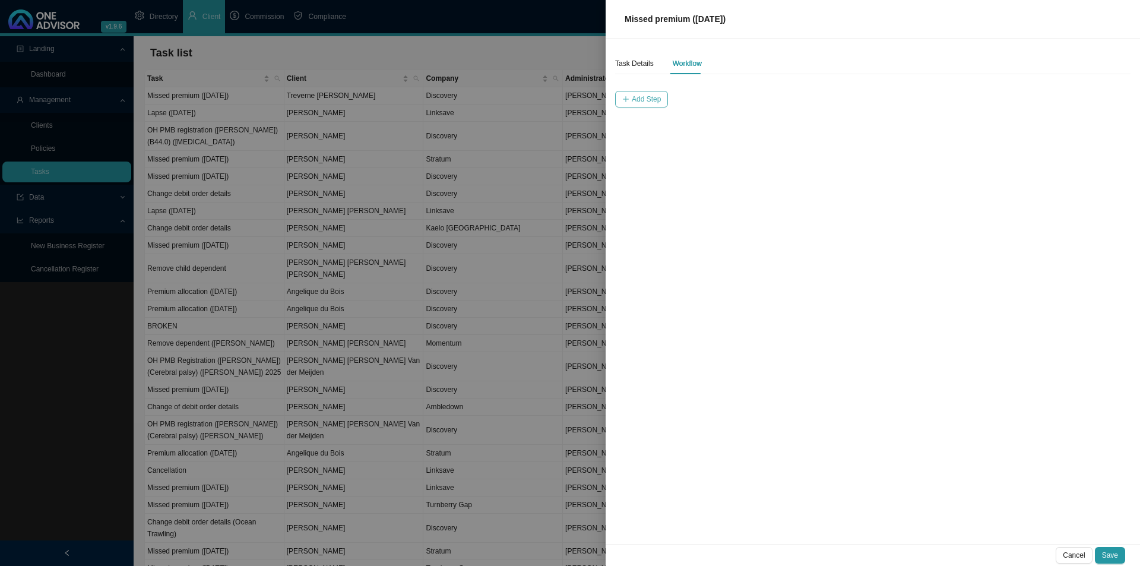
click at [636, 98] on span "Add Step" at bounding box center [646, 99] width 29 height 12
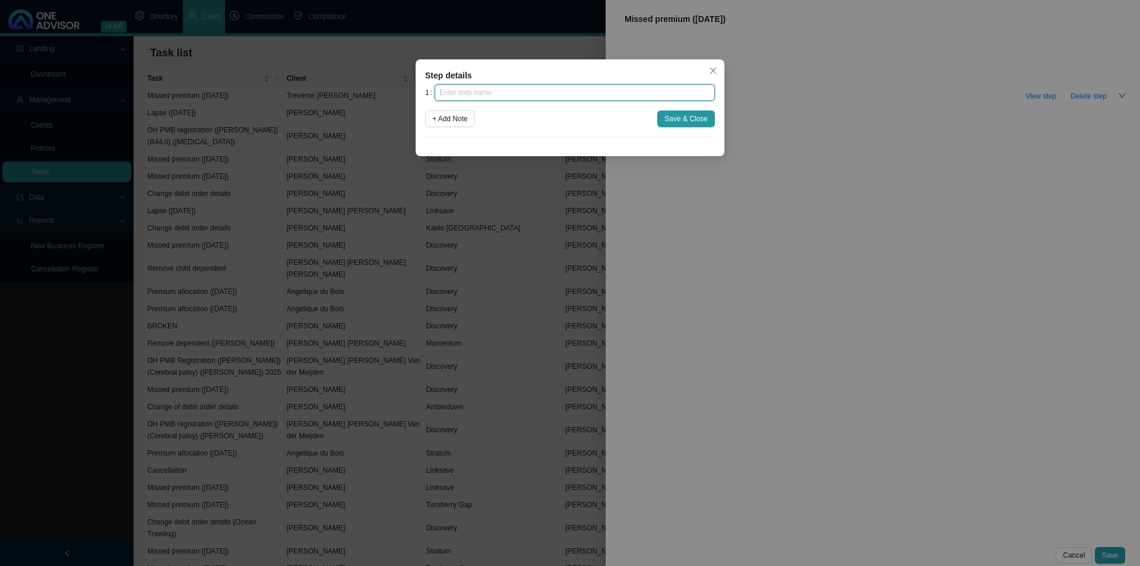
click at [609, 100] on input "text" at bounding box center [575, 92] width 280 height 17
click at [454, 95] on input "text" at bounding box center [575, 92] width 280 height 17
click button "Save & Close" at bounding box center [686, 118] width 58 height 17
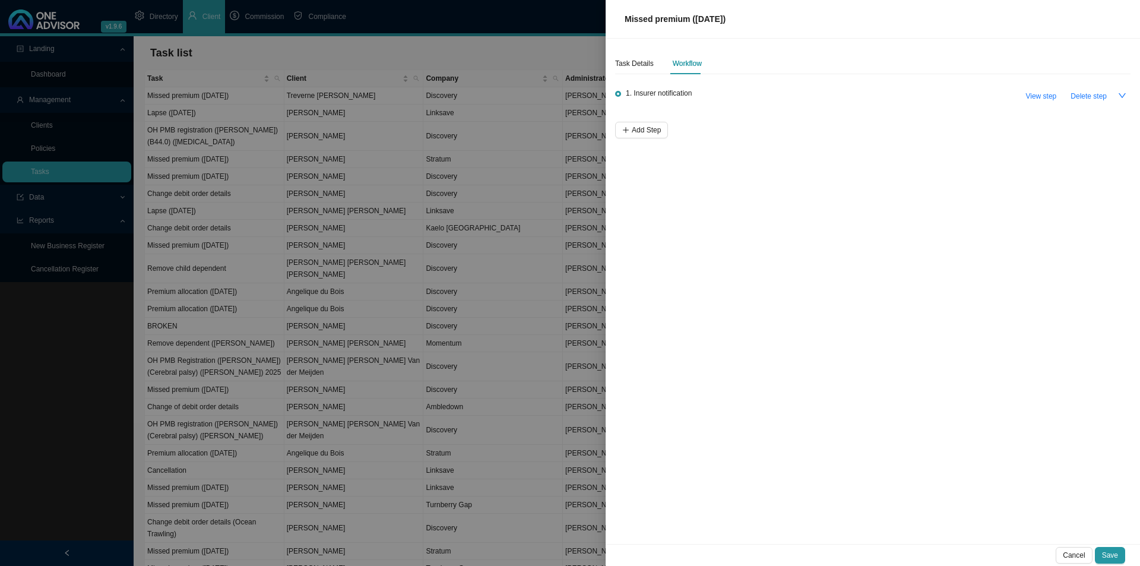
click at [647, 121] on li "1. Insurer notification View step Delete step" at bounding box center [872, 106] width 515 height 31
click at [638, 128] on span "Add Step" at bounding box center [646, 130] width 29 height 12
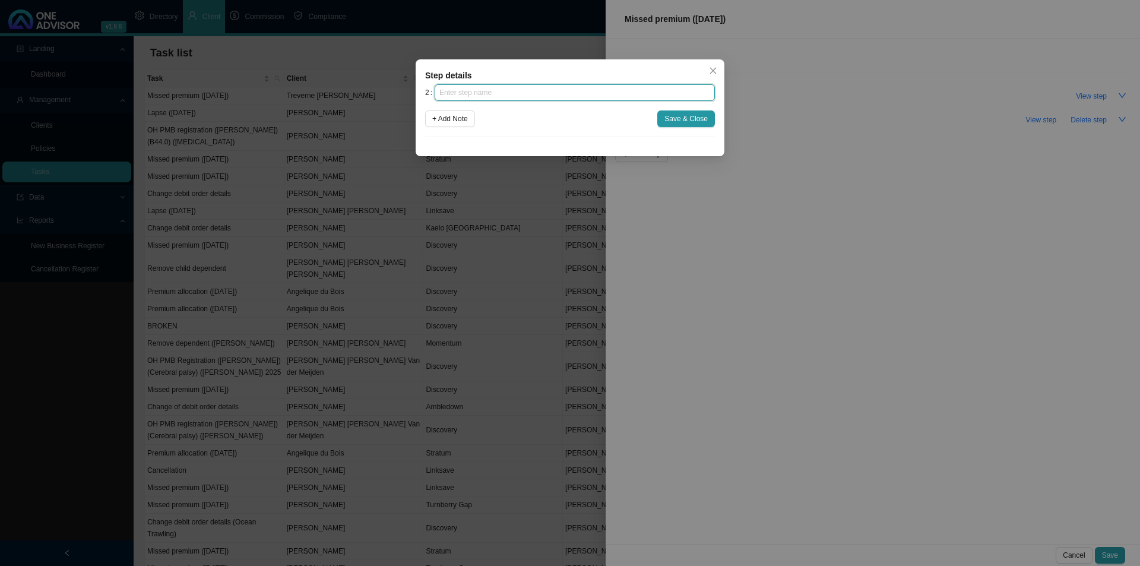
click at [593, 93] on input "text" at bounding box center [575, 92] width 280 height 17
click button "Save & Close" at bounding box center [686, 118] width 58 height 17
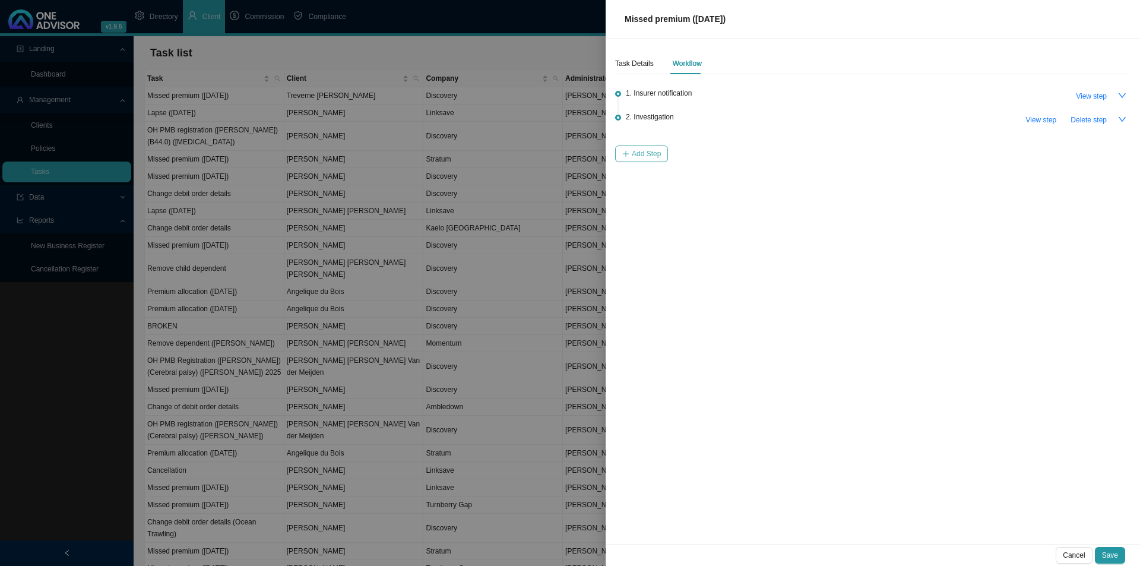
click at [653, 156] on span "Add Step" at bounding box center [646, 154] width 29 height 12
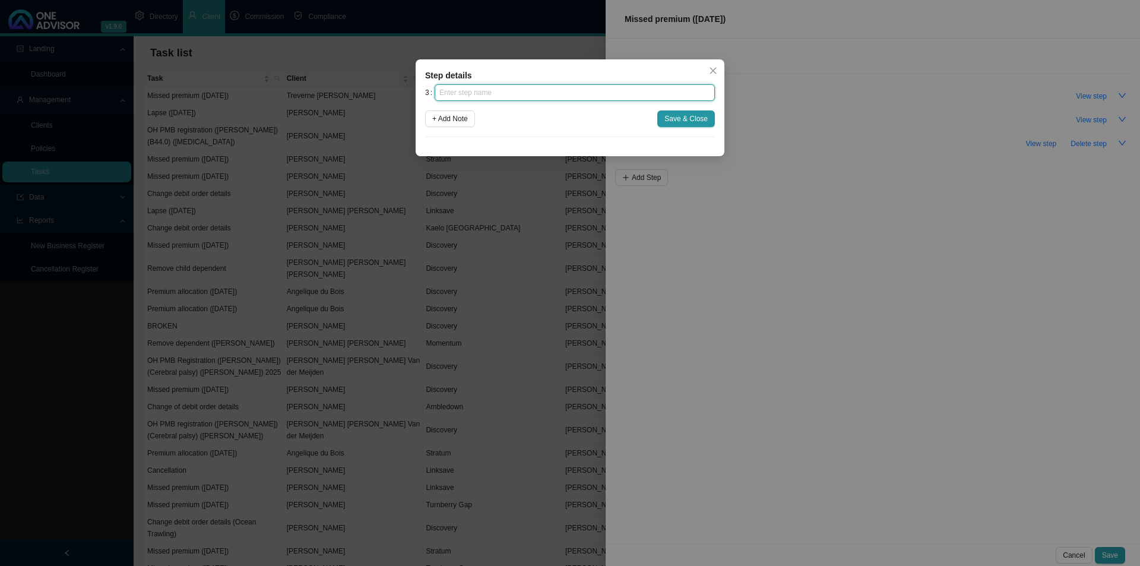
click at [532, 94] on input "text" at bounding box center [575, 92] width 280 height 17
click at [675, 114] on span "Save & Close" at bounding box center [685, 119] width 43 height 12
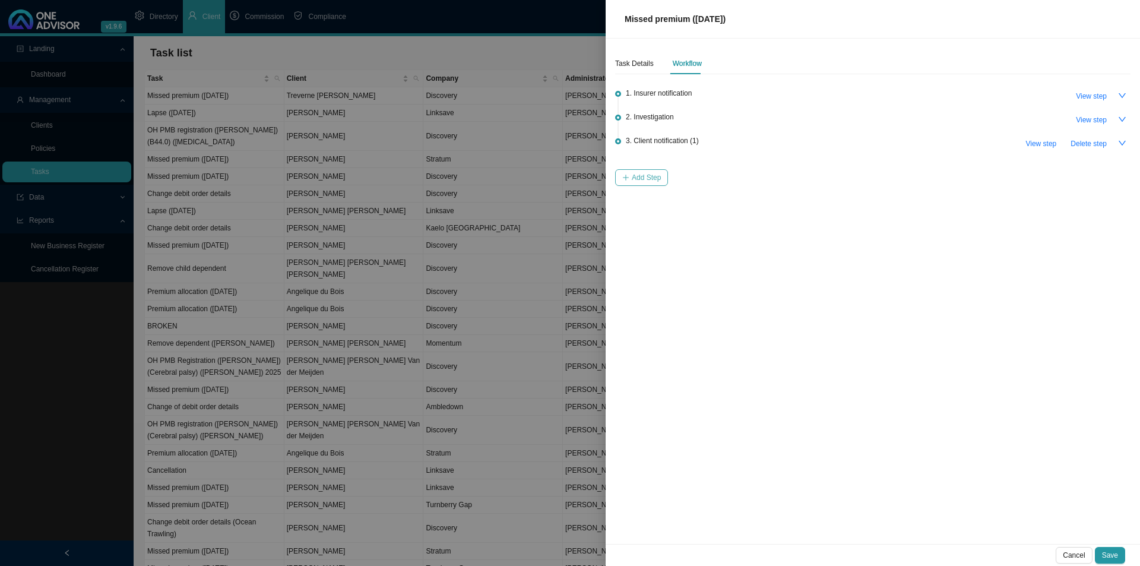
click at [639, 173] on span "Add Step" at bounding box center [646, 178] width 29 height 12
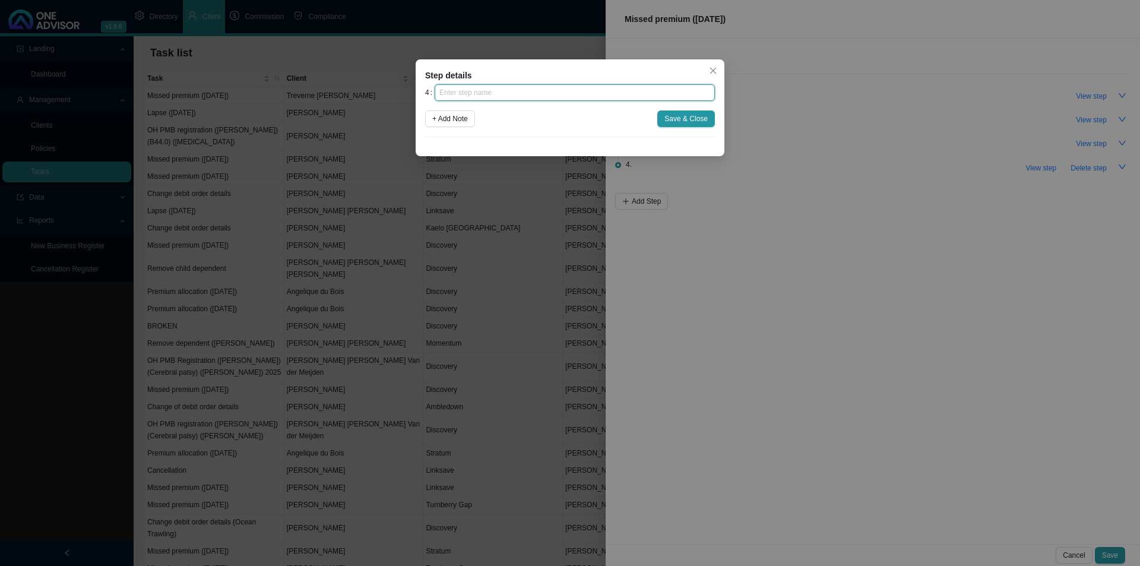
click at [549, 91] on input "text" at bounding box center [575, 92] width 280 height 17
click button "Save & Close" at bounding box center [686, 118] width 58 height 17
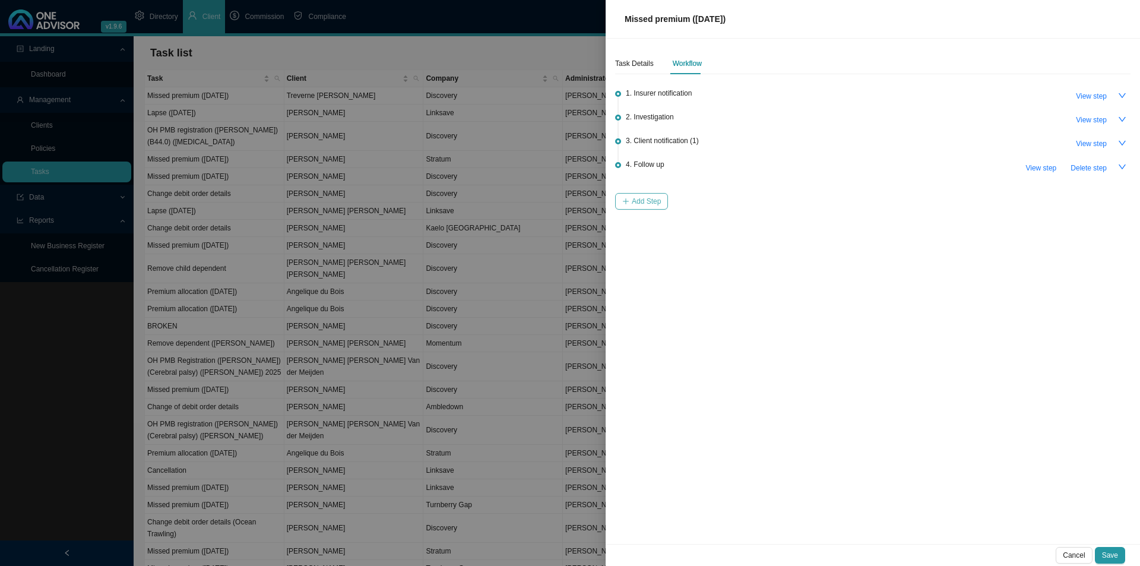
click at [631, 204] on button "Add Step" at bounding box center [641, 201] width 53 height 17
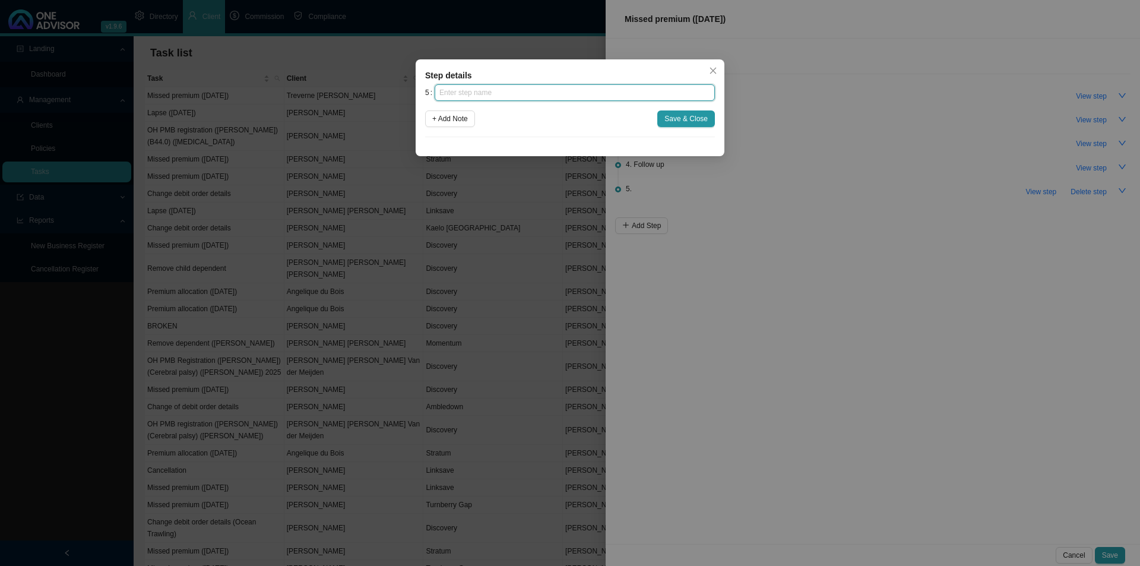
click at [517, 93] on input "text" at bounding box center [575, 92] width 280 height 17
click button "Save & Close" at bounding box center [686, 118] width 58 height 17
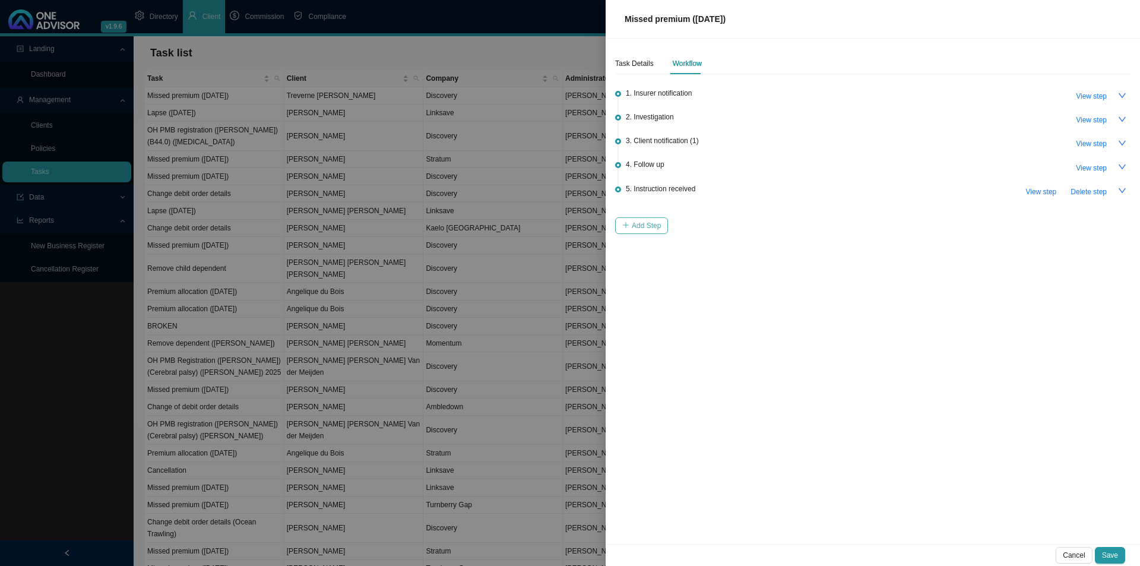
click at [645, 226] on span "Add Step" at bounding box center [646, 226] width 29 height 12
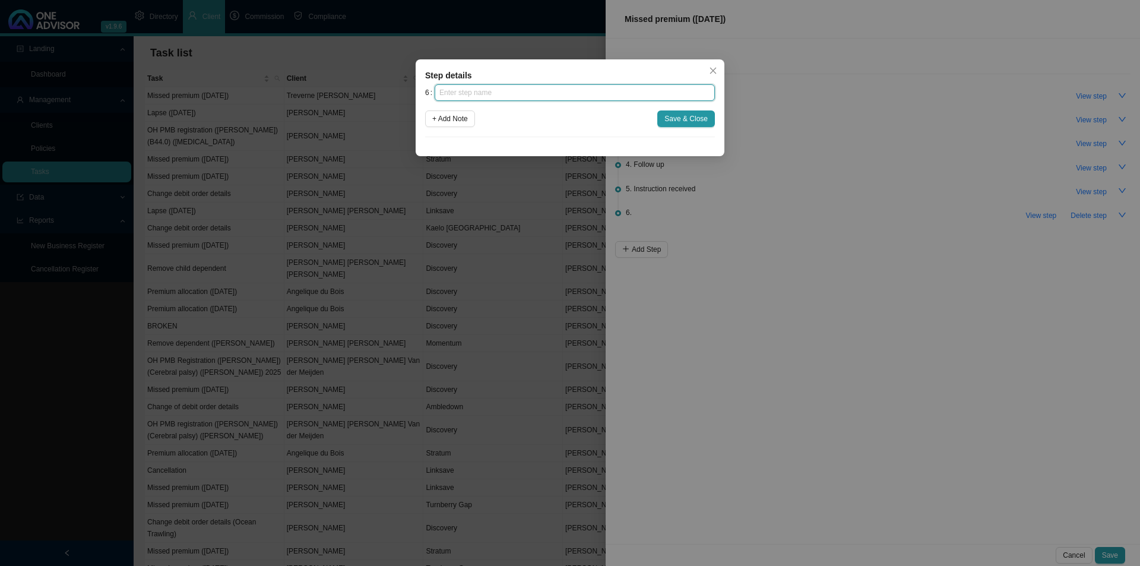
click at [556, 91] on input "text" at bounding box center [575, 92] width 280 height 17
click button "Save & Close" at bounding box center [686, 118] width 58 height 17
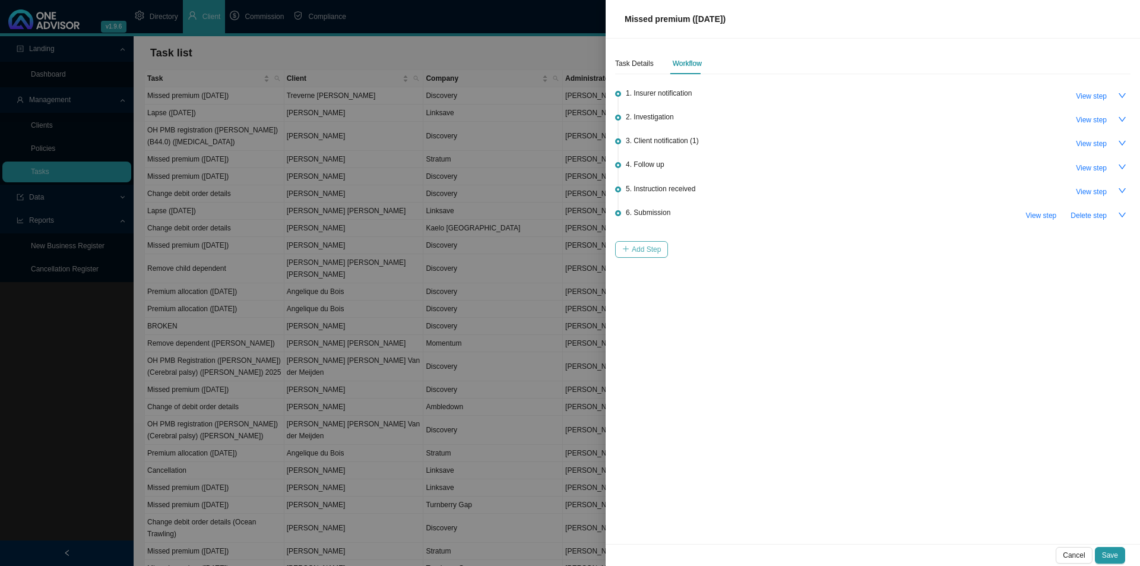
click at [634, 243] on span "Add Step" at bounding box center [646, 249] width 29 height 12
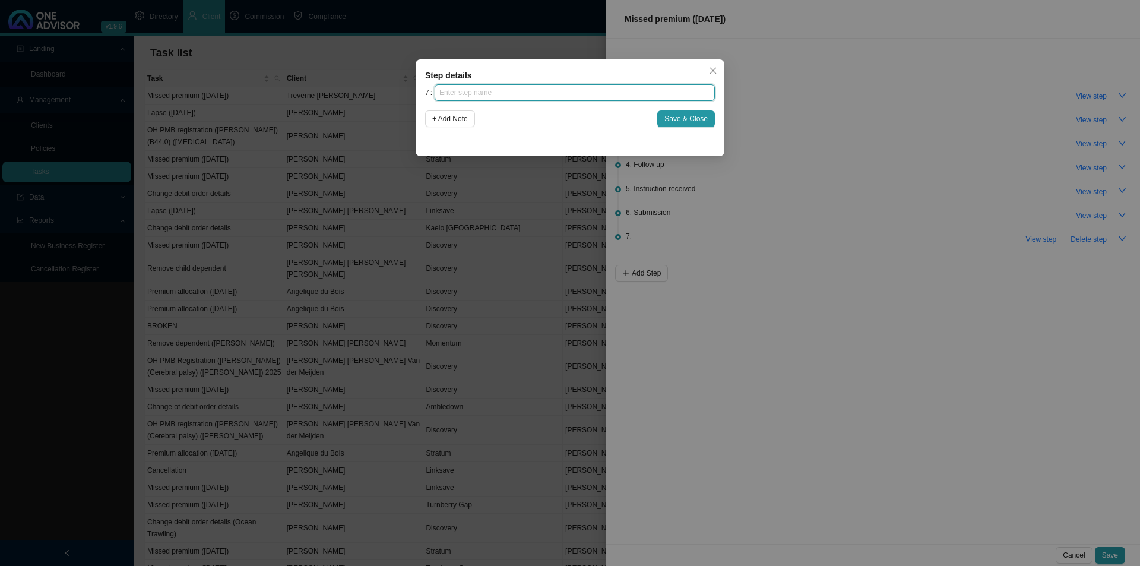
click at [499, 94] on input "text" at bounding box center [575, 92] width 280 height 17
click button "Save & Close" at bounding box center [686, 118] width 58 height 17
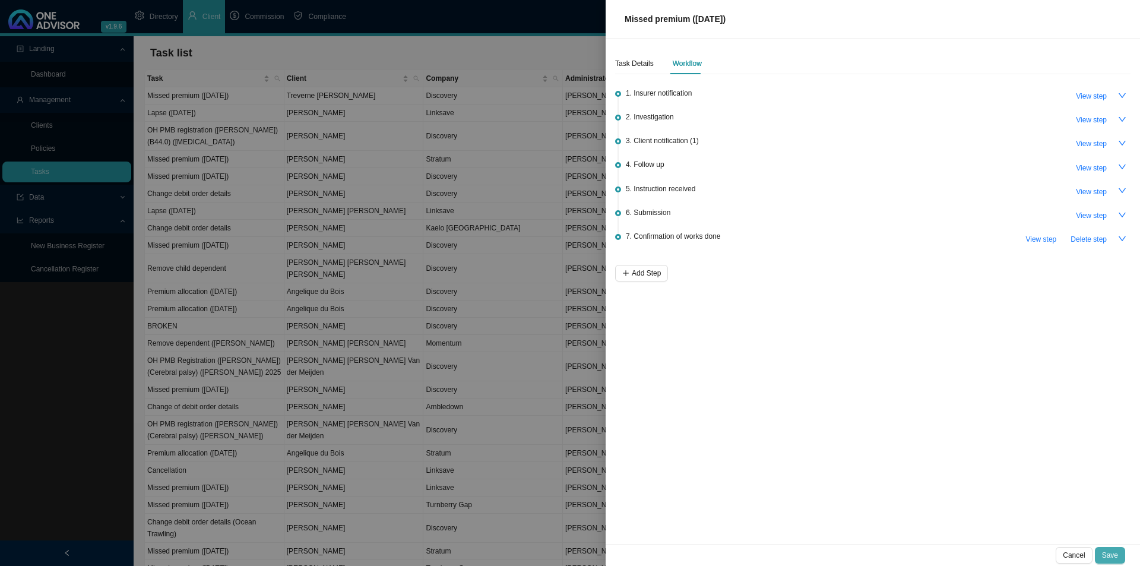
click at [1117, 553] on span "Save" at bounding box center [1110, 555] width 16 height 12
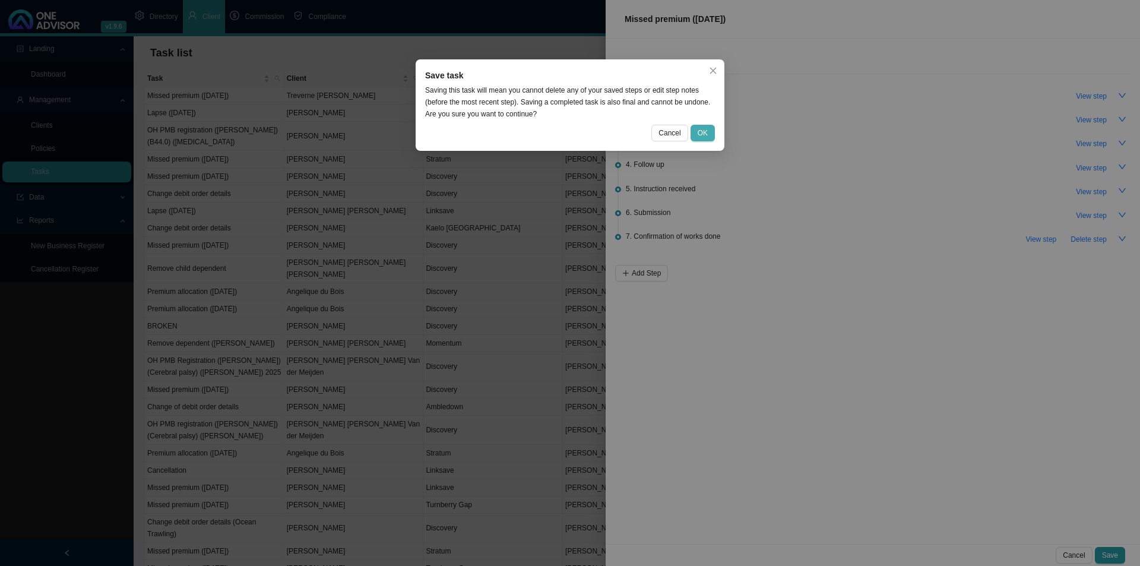
click at [705, 125] on button "OK" at bounding box center [703, 133] width 24 height 17
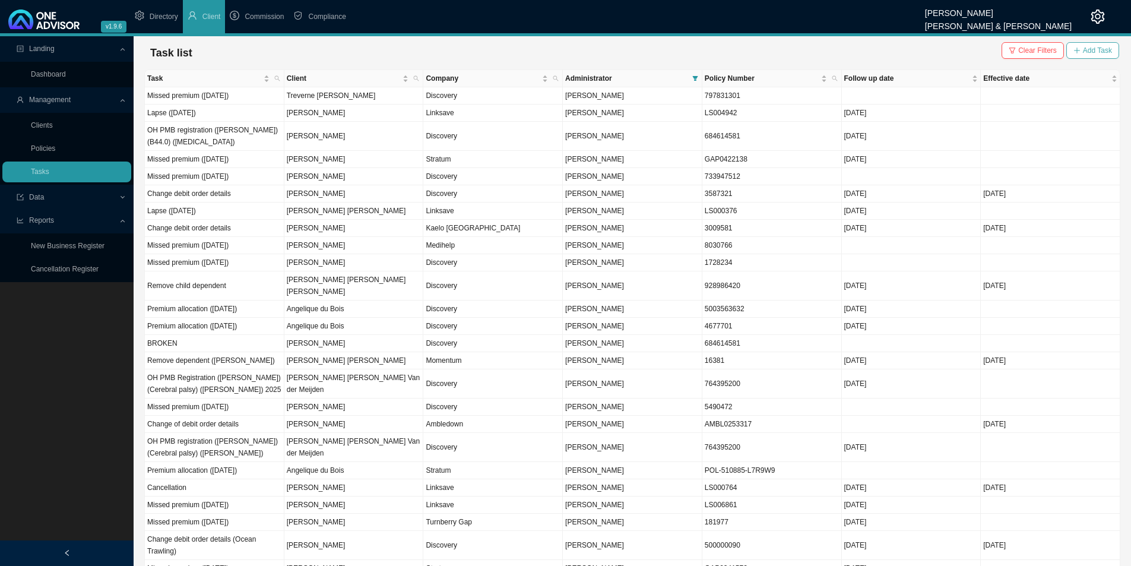
click at [1081, 48] on icon "plus" at bounding box center [1077, 50] width 7 height 7
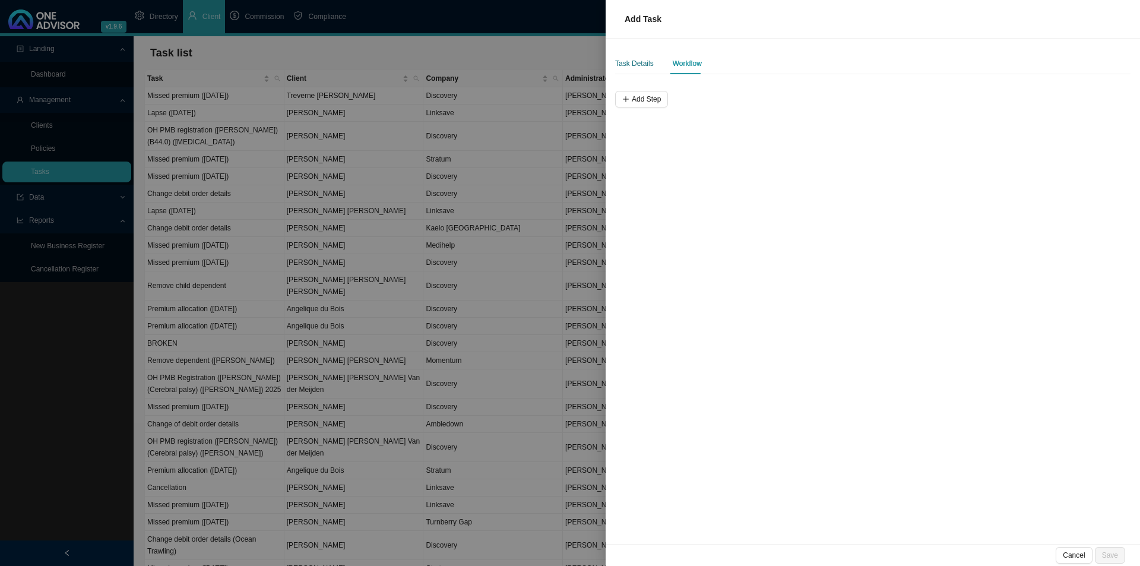
click at [640, 62] on div "Task Details" at bounding box center [634, 64] width 39 height 12
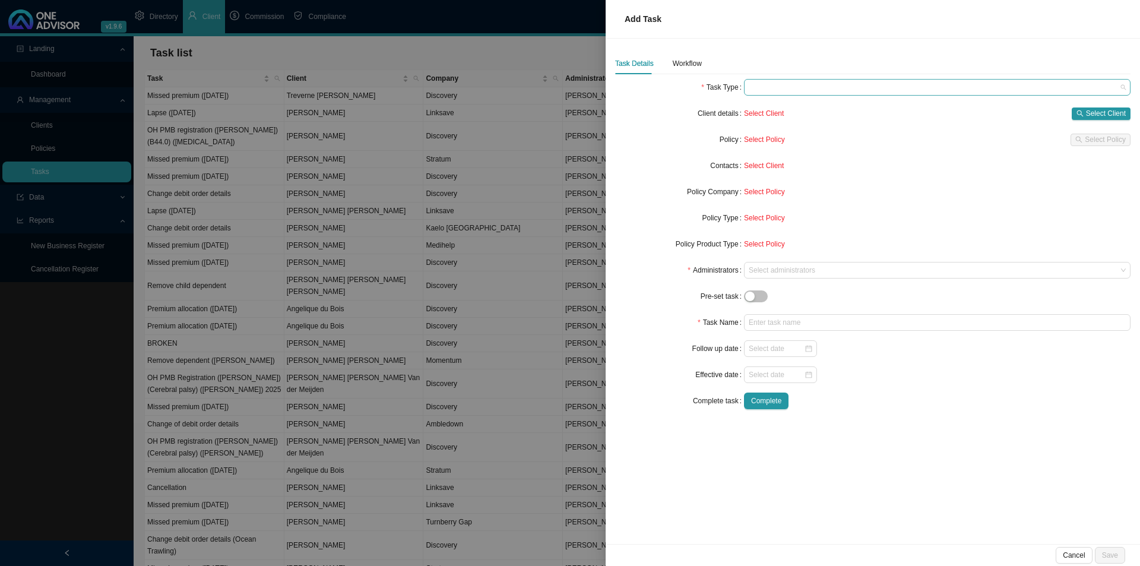
click at [780, 84] on span at bounding box center [937, 87] width 377 height 15
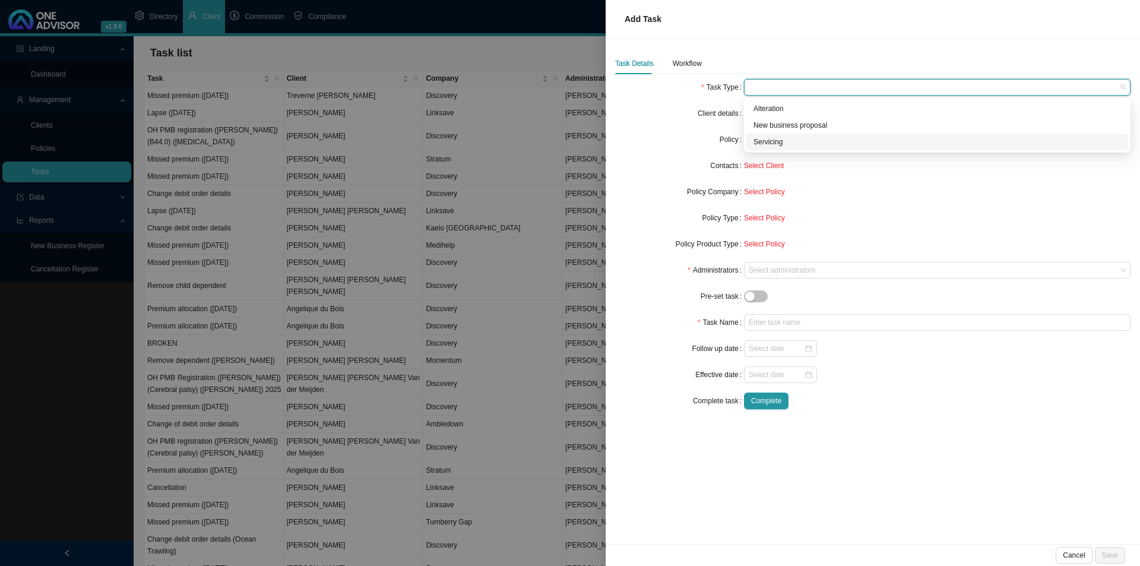
click at [772, 145] on div "Servicing" at bounding box center [938, 142] width 368 height 12
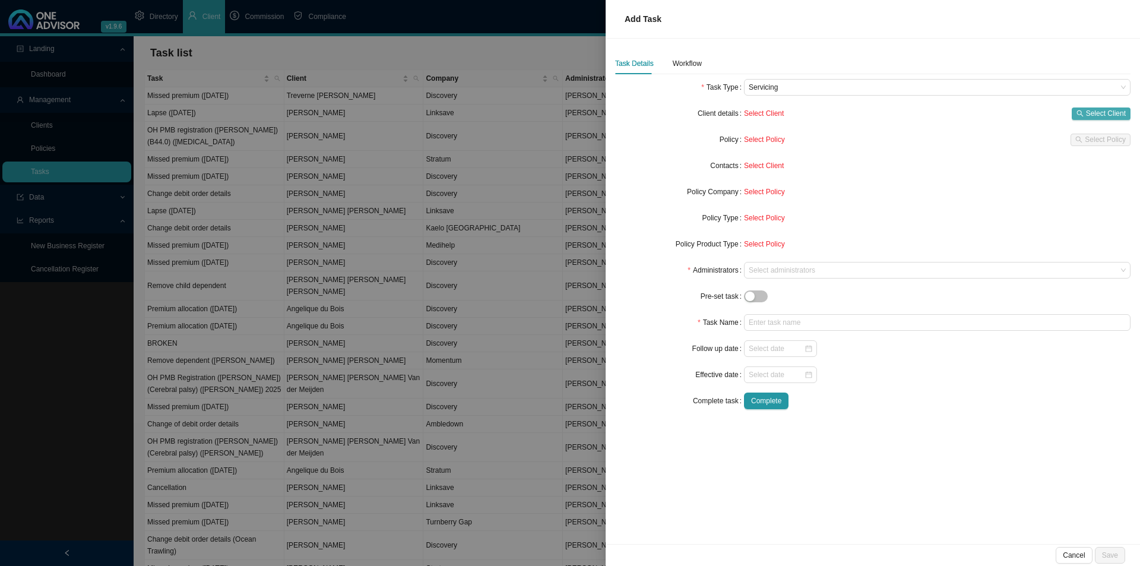
click at [1110, 113] on span "Select Client" at bounding box center [1106, 113] width 40 height 12
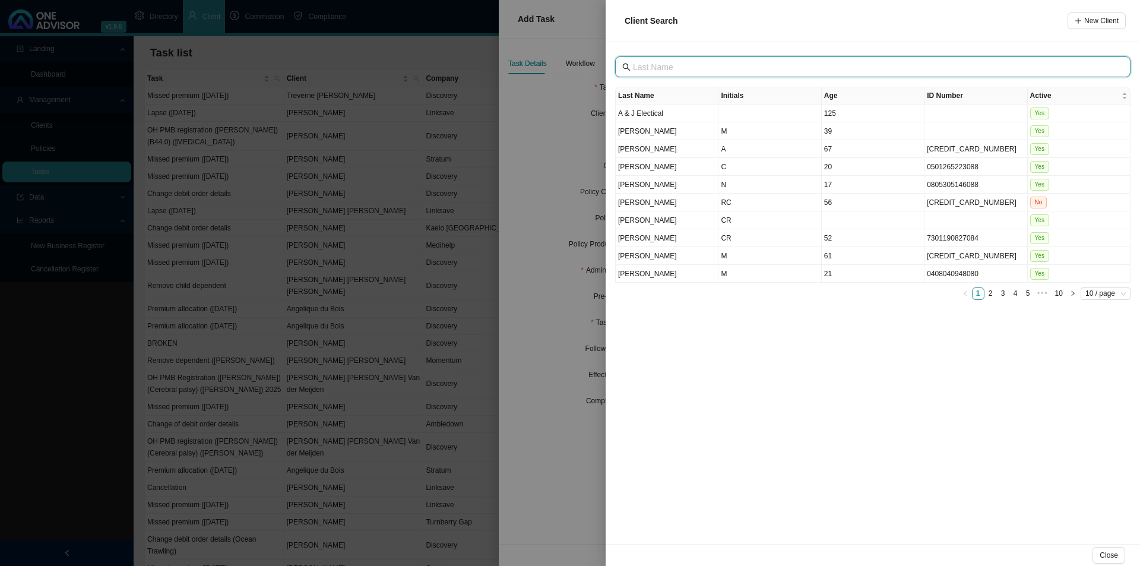
click at [725, 69] on input "text" at bounding box center [874, 67] width 482 height 13
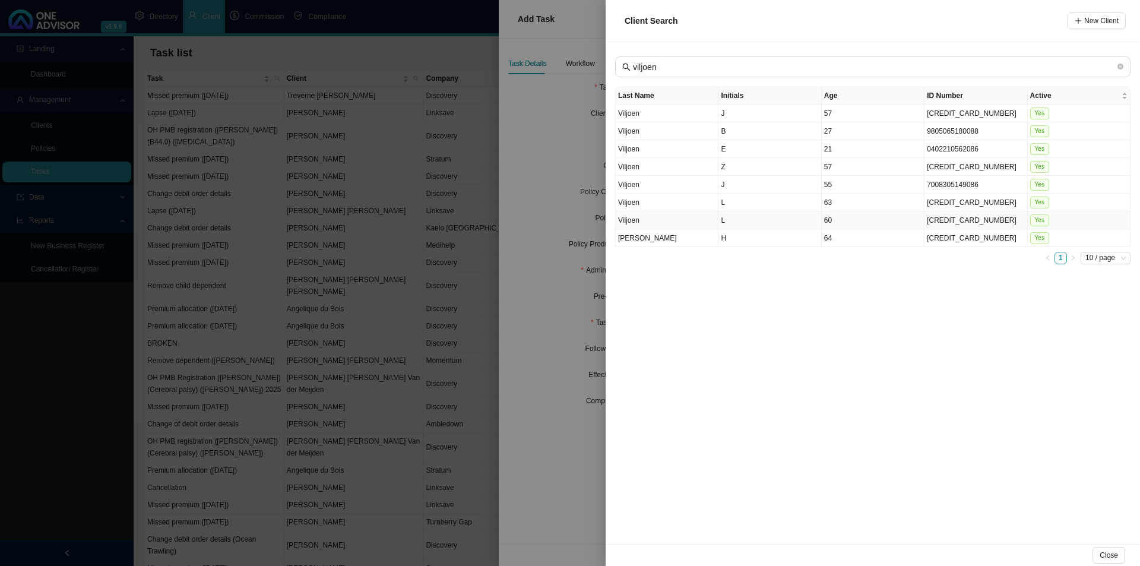
click at [776, 224] on td "L" at bounding box center [770, 220] width 103 height 18
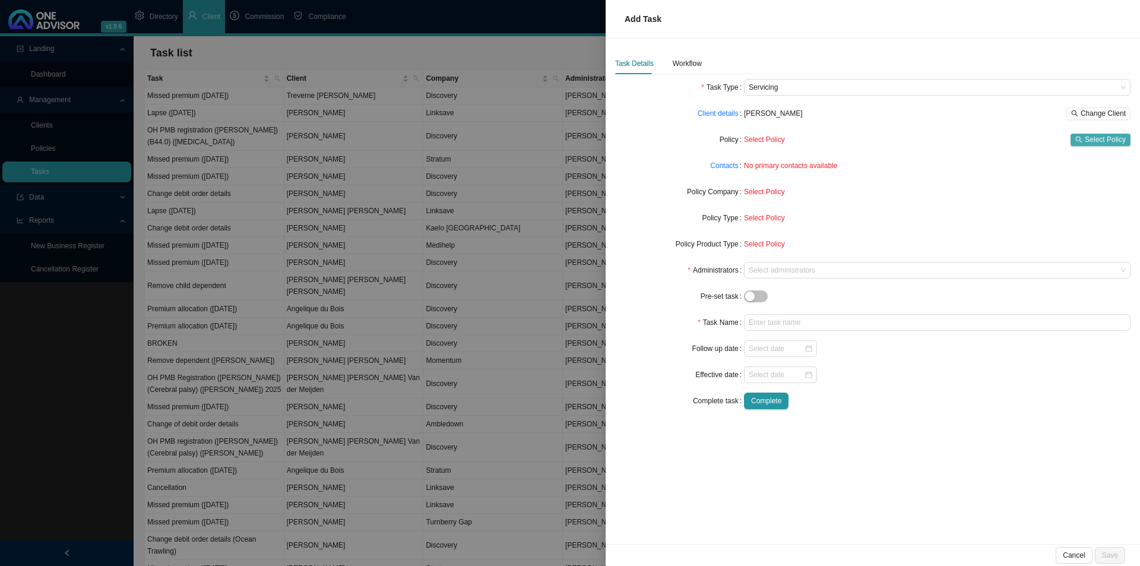
click at [1096, 144] on span "Select Policy" at bounding box center [1105, 140] width 41 height 12
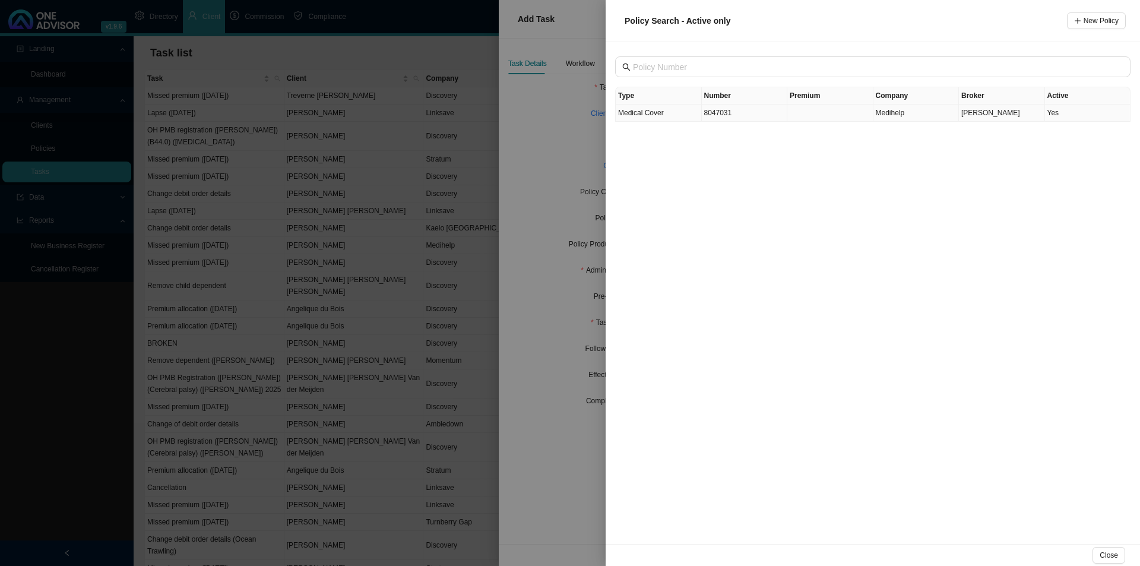
click at [679, 115] on td "Medical Cover" at bounding box center [659, 113] width 86 height 17
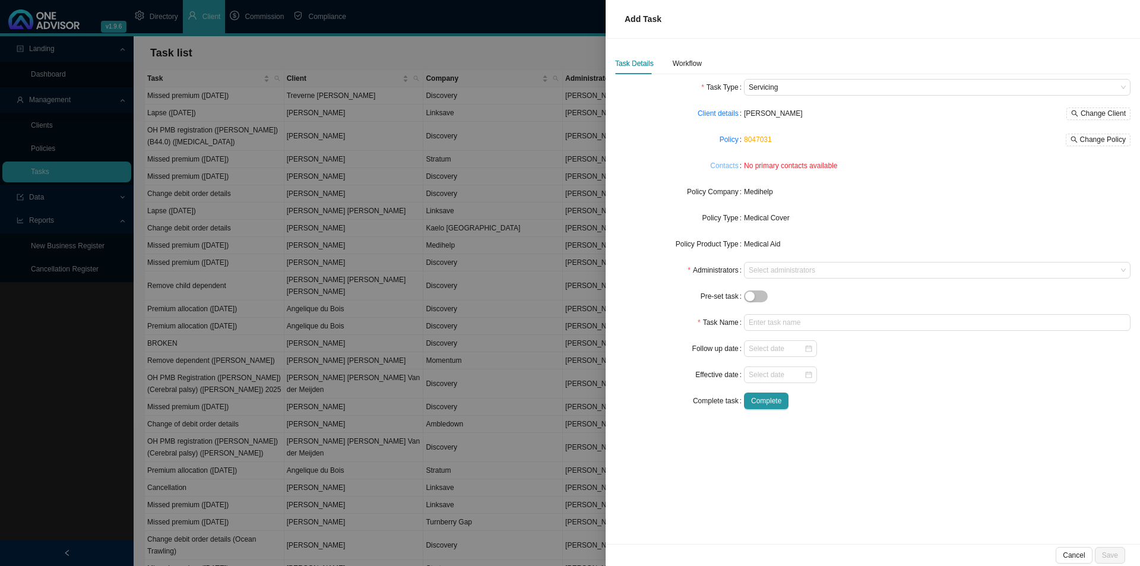
click at [727, 162] on link "Contacts" at bounding box center [724, 166] width 28 height 12
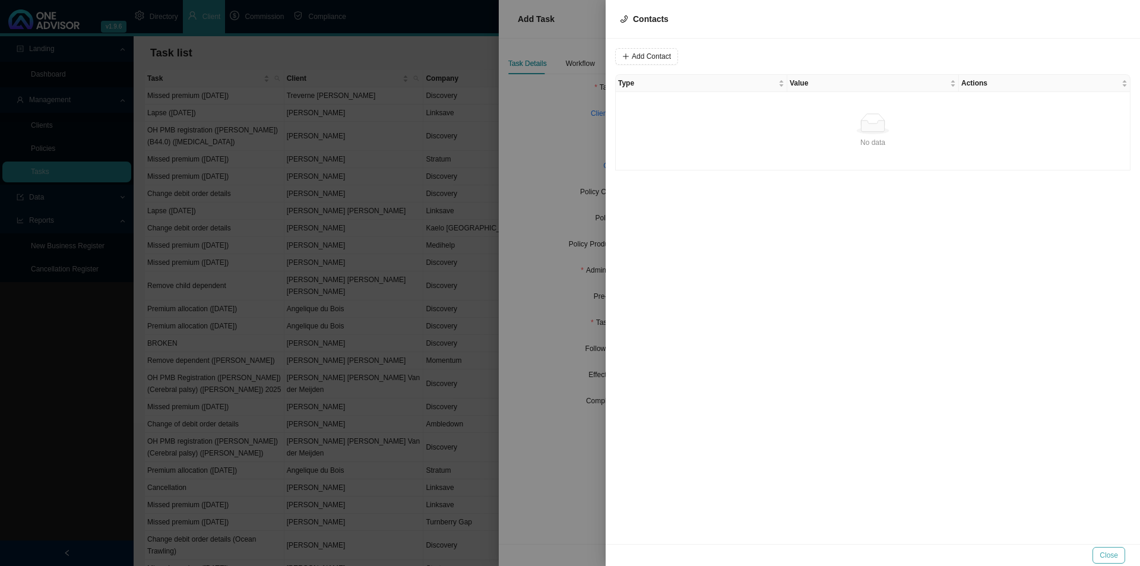
click at [1108, 556] on span "Close" at bounding box center [1109, 555] width 18 height 12
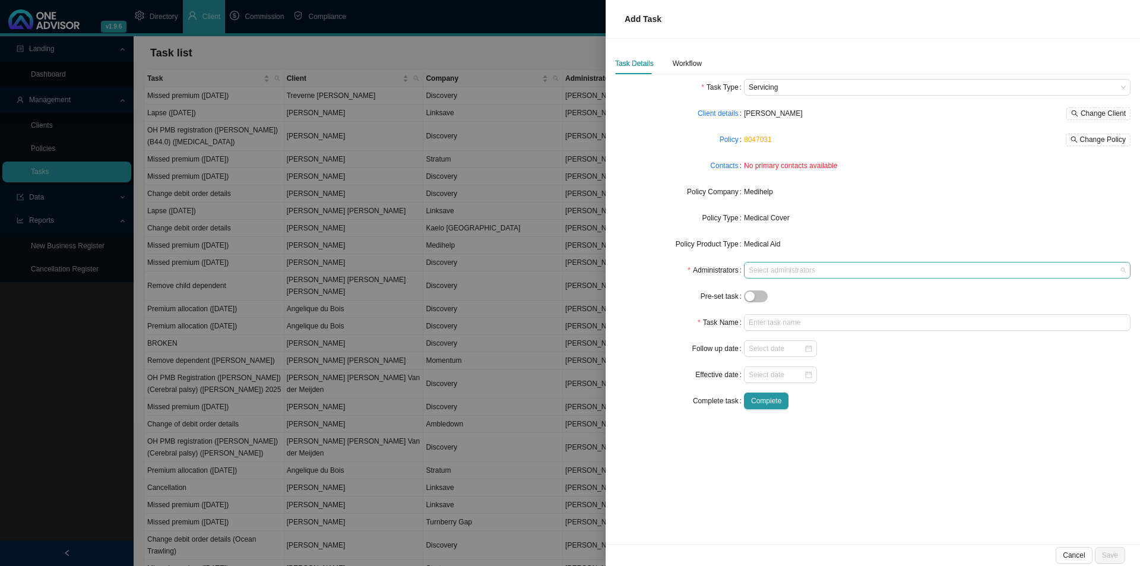
click at [765, 269] on div at bounding box center [931, 270] width 371 height 9
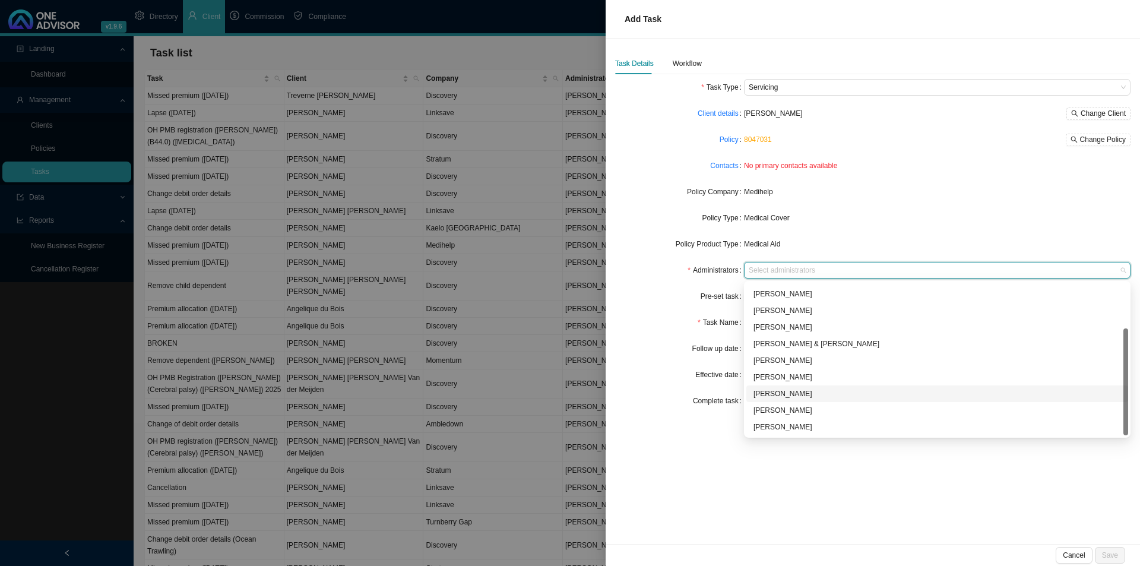
click at [796, 388] on div "[PERSON_NAME]" at bounding box center [938, 394] width 368 height 12
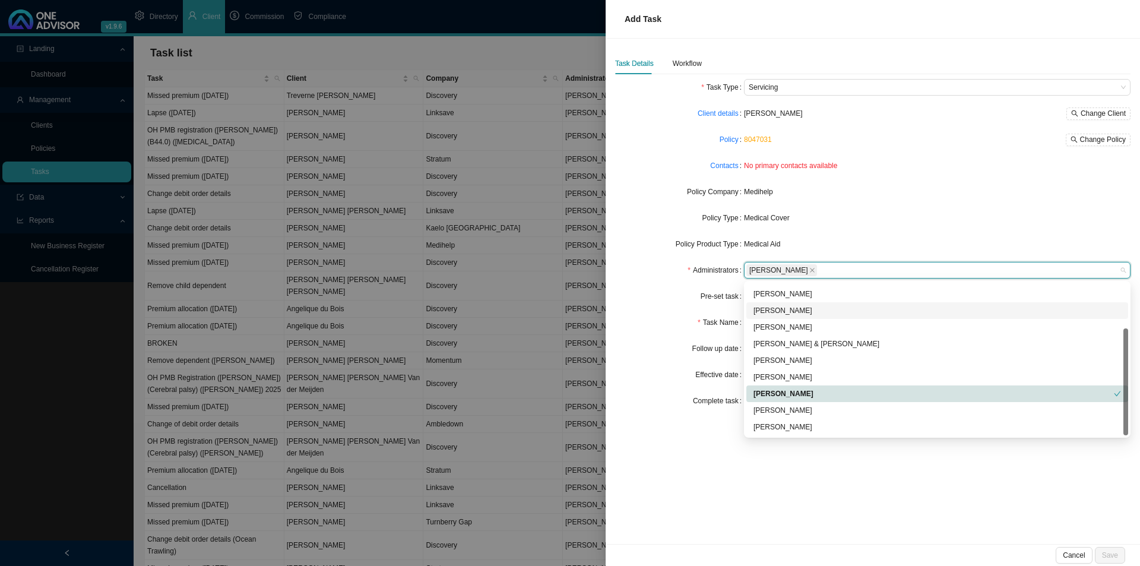
drag, startPoint x: 659, startPoint y: 316, endPoint x: 663, endPoint y: 331, distance: 14.8
click at [659, 317] on div "Task Name" at bounding box center [679, 322] width 129 height 17
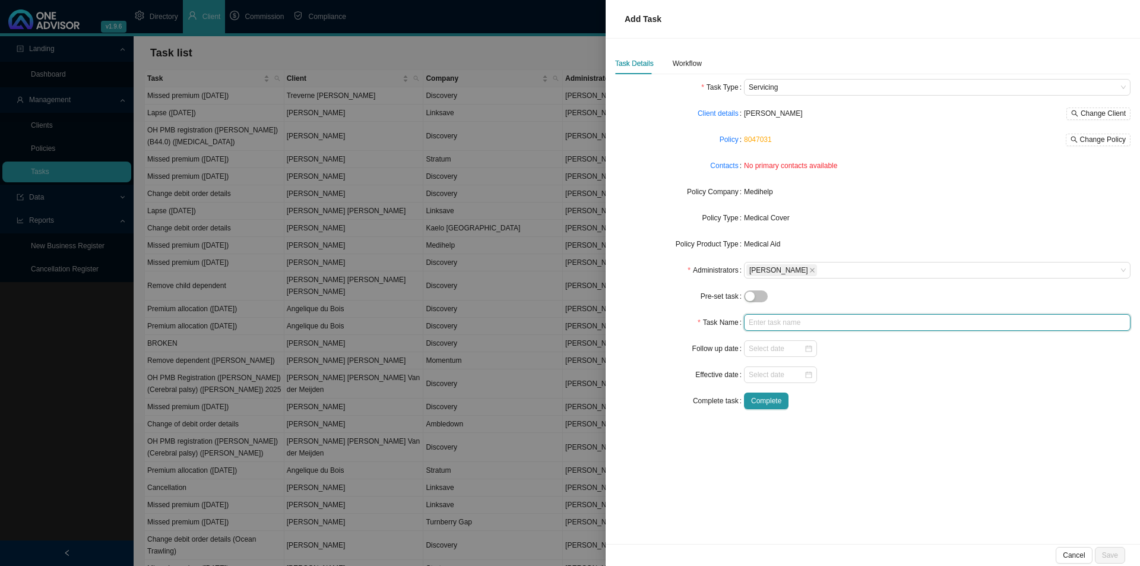
click at [804, 325] on input "text" at bounding box center [937, 322] width 387 height 17
click at [813, 318] on input "Missed premium" at bounding box center [937, 322] width 387 height 17
click at [681, 67] on div "Workflow" at bounding box center [687, 64] width 29 height 12
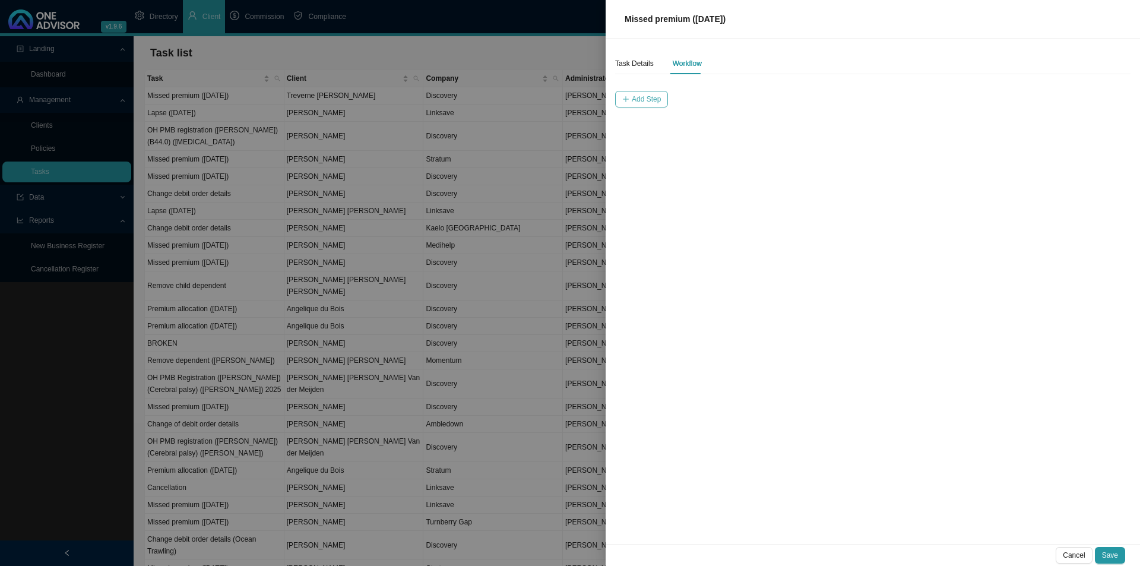
click at [635, 99] on span "Add Step" at bounding box center [646, 99] width 29 height 12
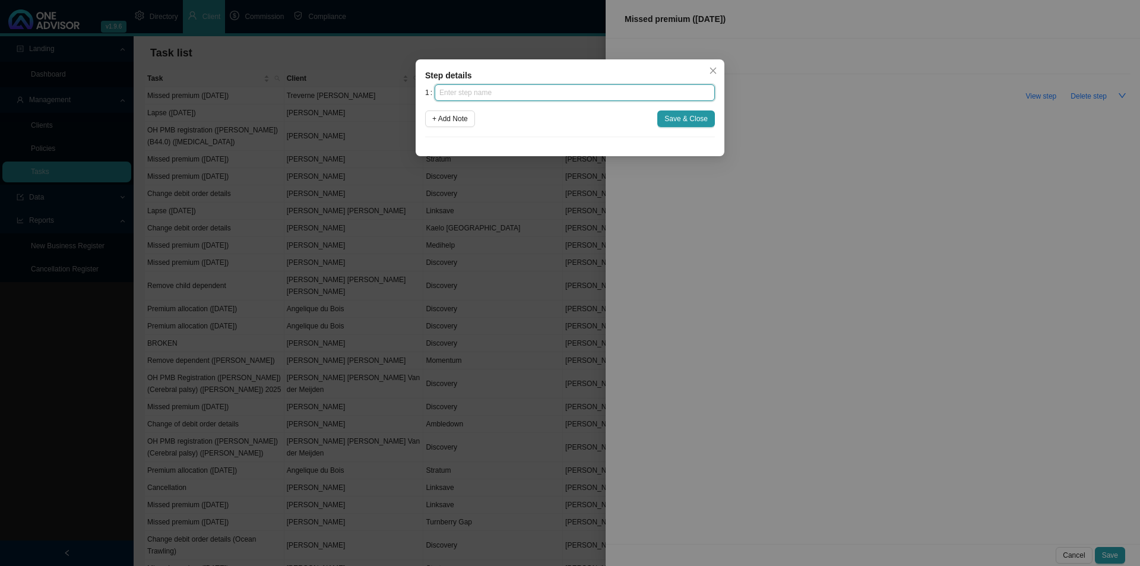
drag, startPoint x: 501, startPoint y: 93, endPoint x: 507, endPoint y: 90, distance: 6.6
click at [504, 90] on input "text" at bounding box center [575, 92] width 280 height 17
click button "Save & Close" at bounding box center [686, 118] width 58 height 17
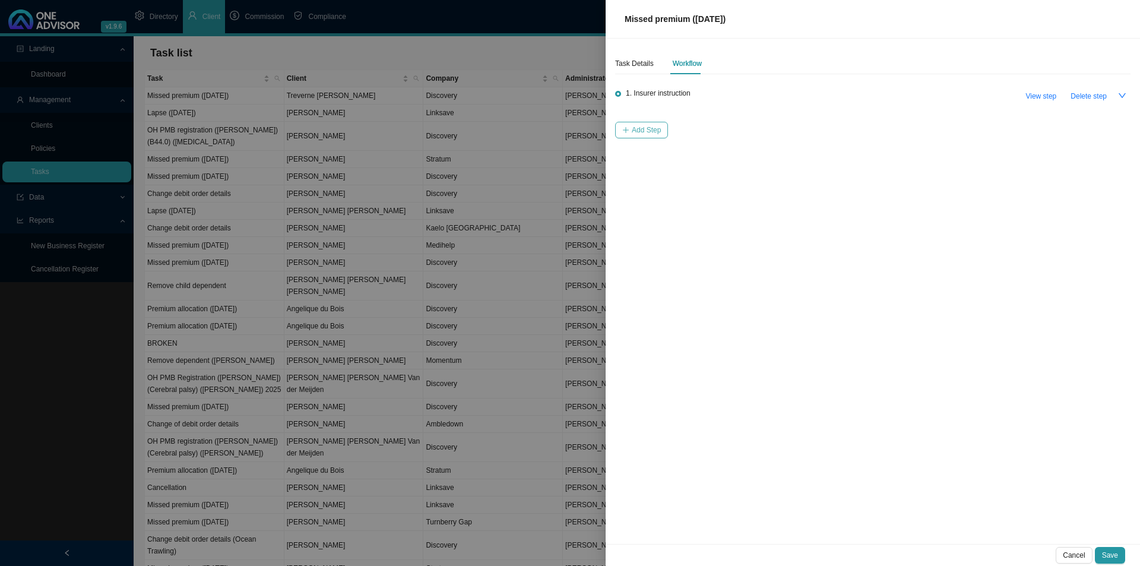
click at [649, 126] on span "Add Step" at bounding box center [646, 130] width 29 height 12
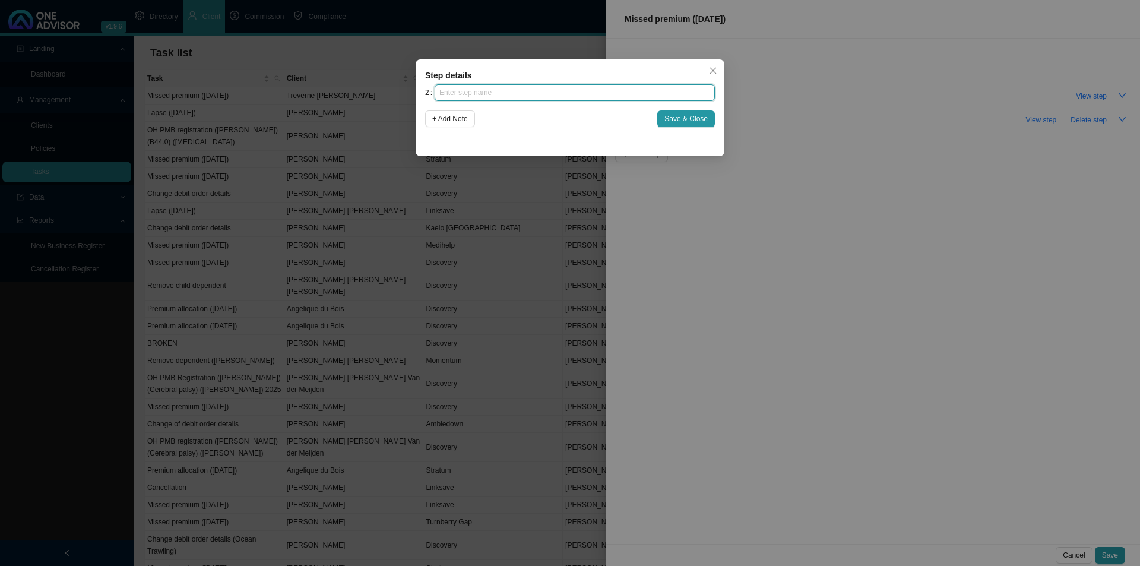
click at [606, 92] on input "text" at bounding box center [575, 92] width 280 height 17
click button "Save & Close" at bounding box center [686, 118] width 58 height 17
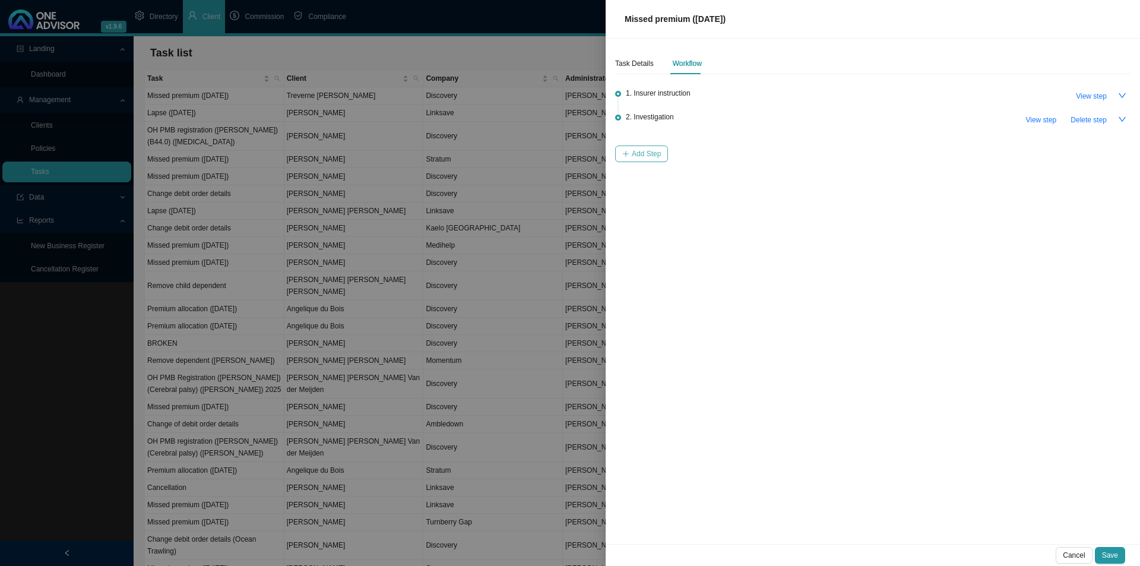
click at [648, 156] on span "Add Step" at bounding box center [646, 154] width 29 height 12
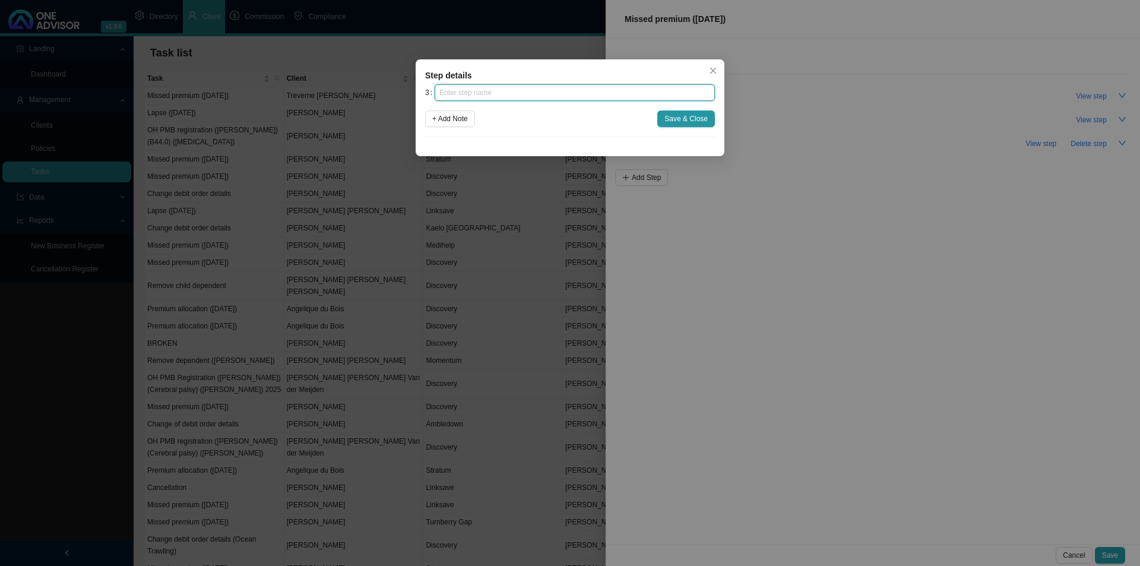
click at [572, 99] on input "text" at bounding box center [575, 92] width 280 height 17
click button "Save & Close" at bounding box center [686, 118] width 58 height 17
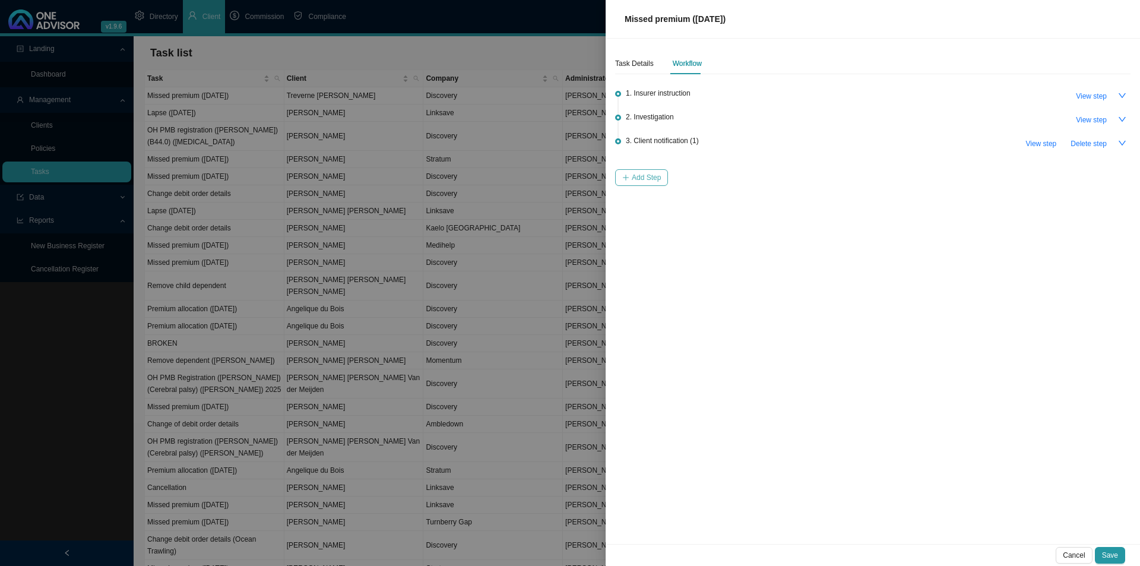
click at [638, 175] on span "Add Step" at bounding box center [646, 178] width 29 height 12
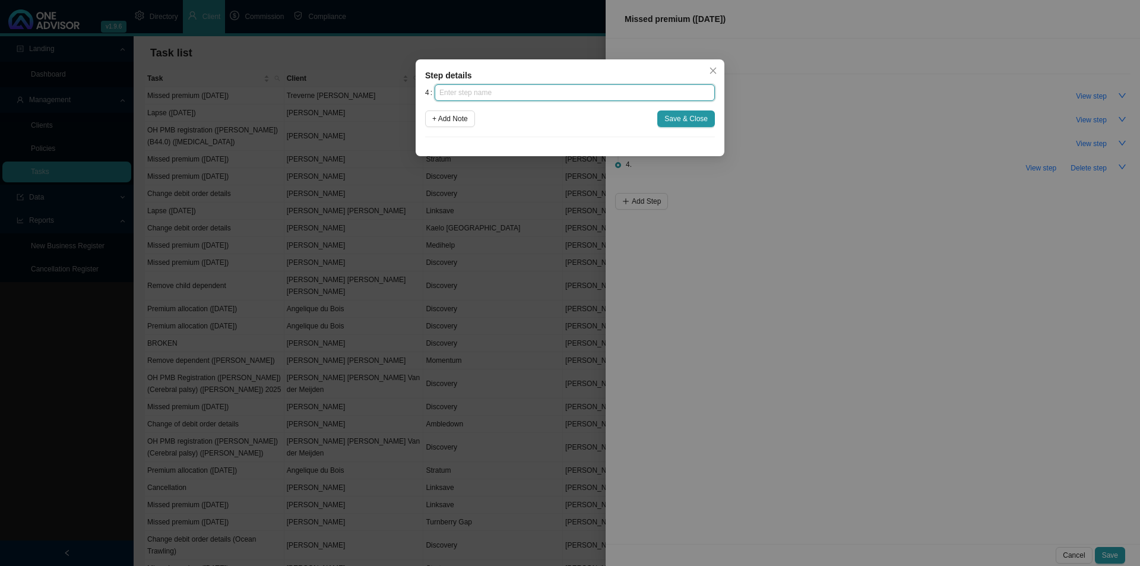
click at [572, 90] on input "text" at bounding box center [575, 92] width 280 height 17
click button "Save & Close" at bounding box center [686, 118] width 58 height 17
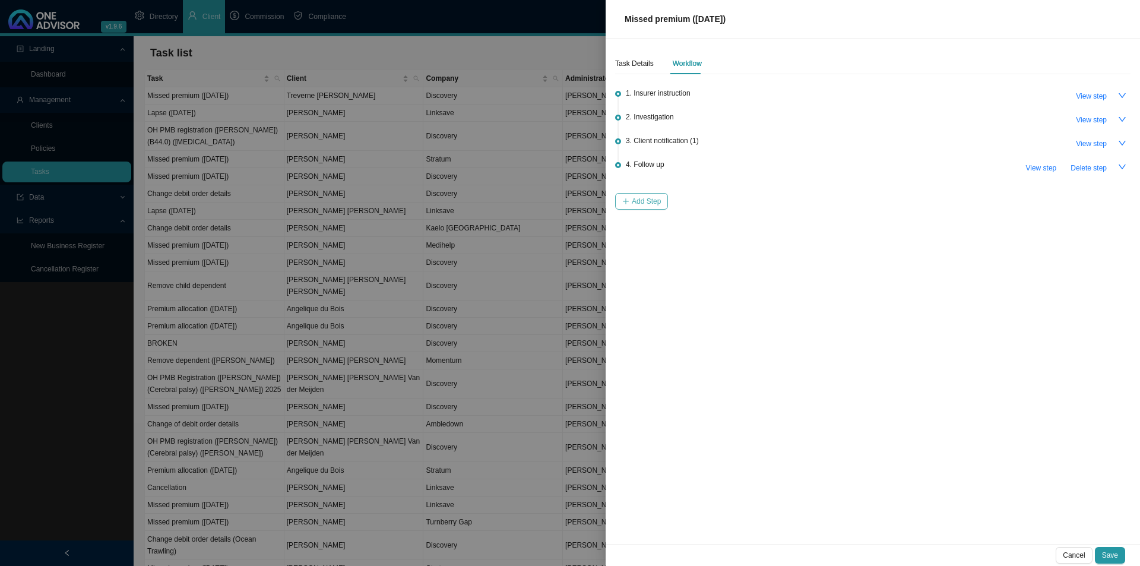
click at [641, 193] on button "Add Step" at bounding box center [641, 201] width 53 height 17
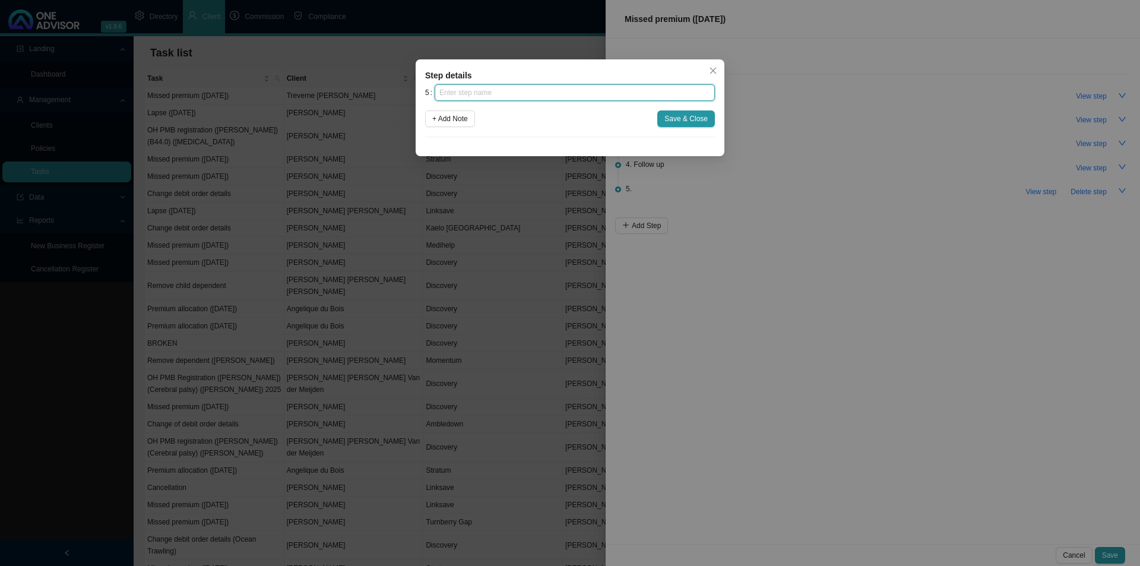
click at [550, 99] on input "text" at bounding box center [575, 92] width 280 height 17
click button "Save & Close" at bounding box center [686, 118] width 58 height 17
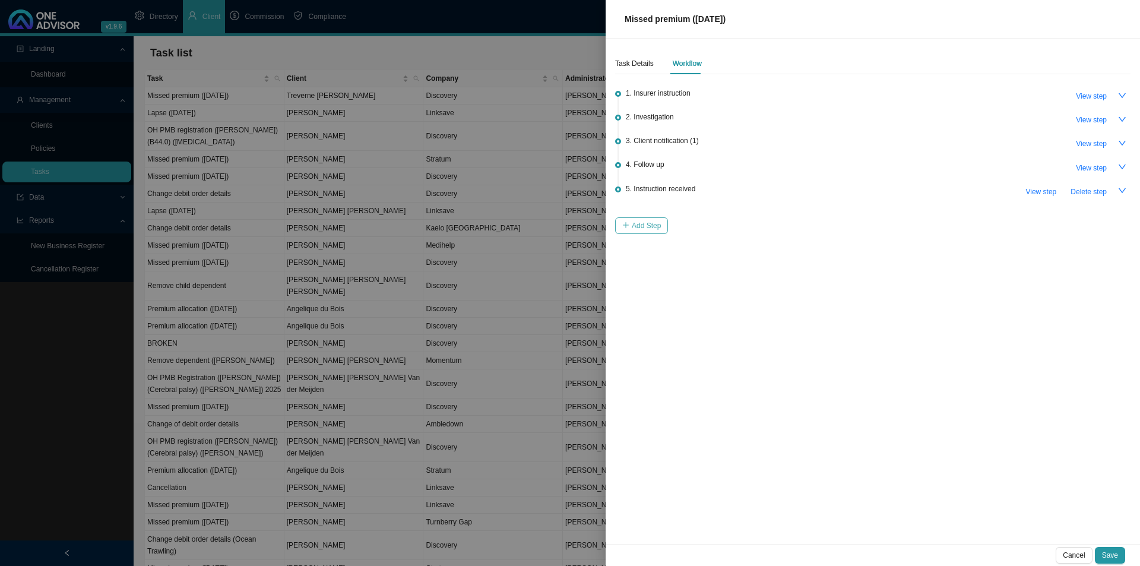
click at [638, 225] on span "Add Step" at bounding box center [646, 226] width 29 height 12
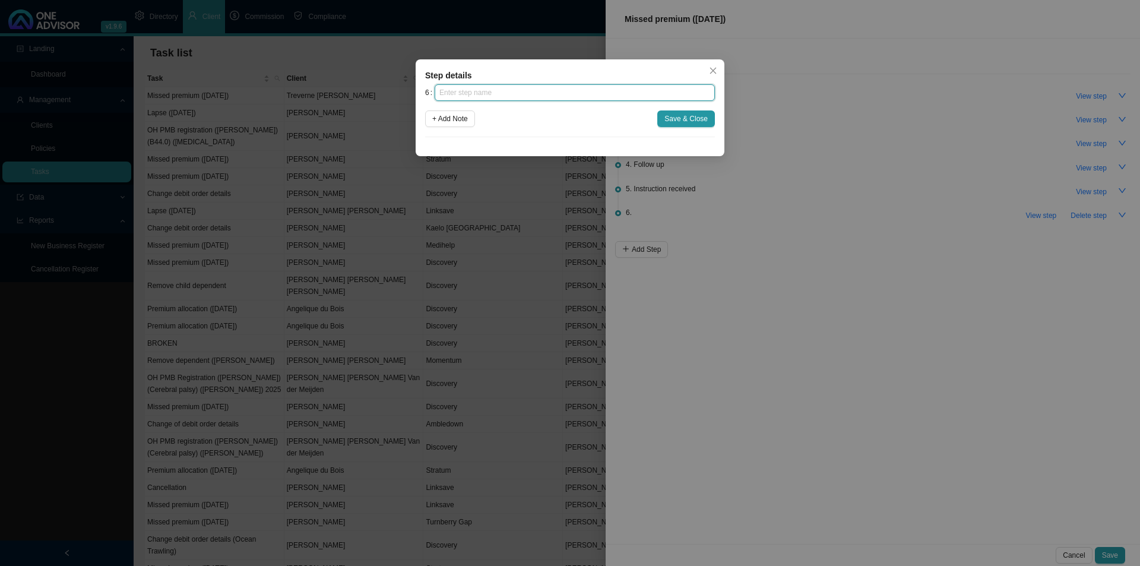
click at [495, 96] on input "text" at bounding box center [575, 92] width 280 height 17
click button "Save & Close" at bounding box center [686, 118] width 58 height 17
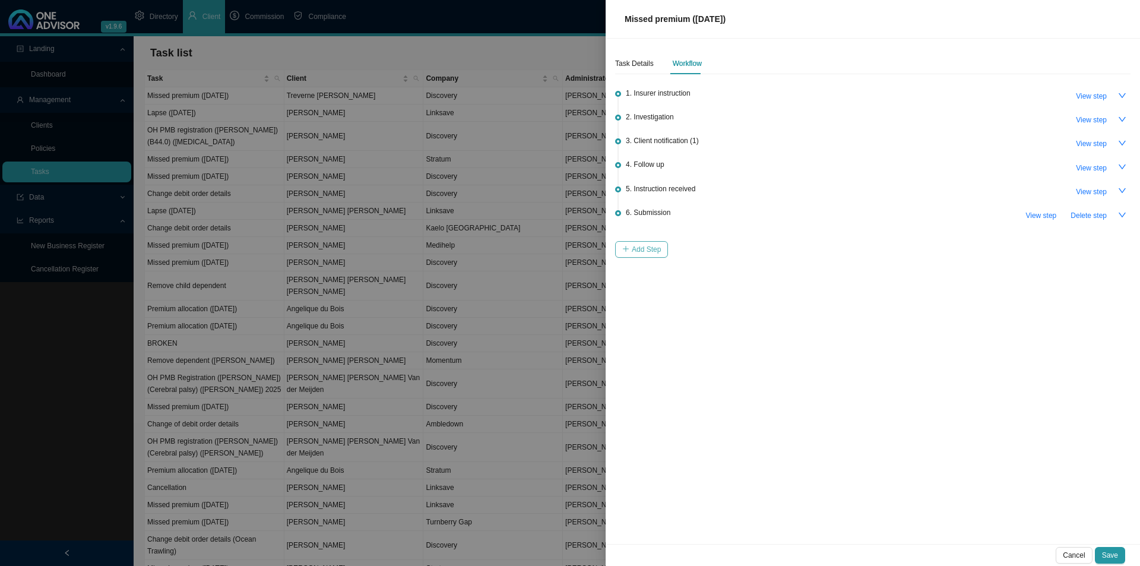
click at [644, 247] on span "Add Step" at bounding box center [646, 249] width 29 height 12
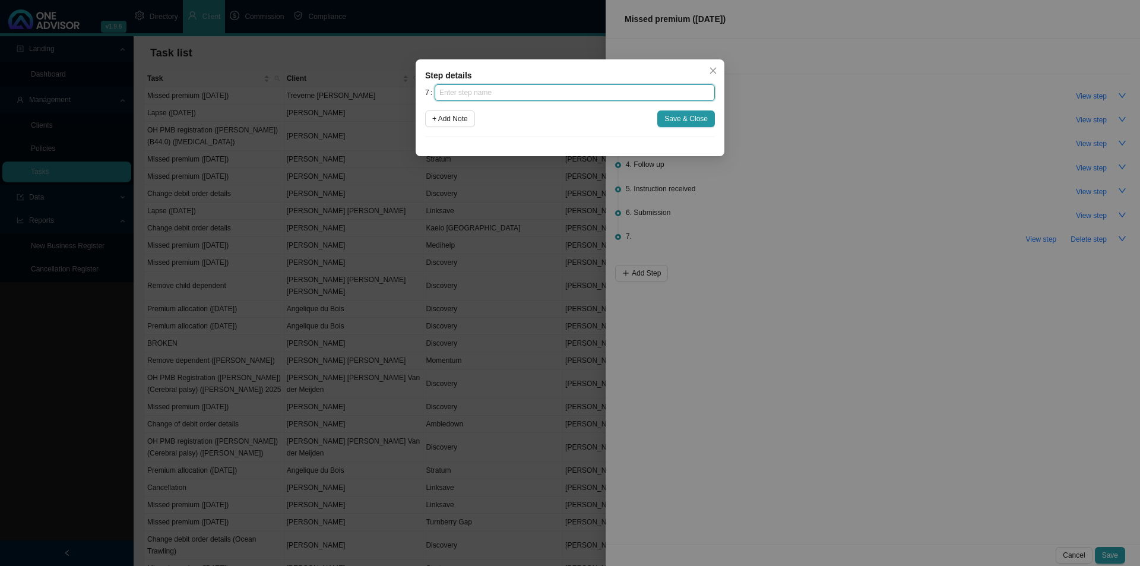
click at [481, 93] on input "text" at bounding box center [575, 92] width 280 height 17
click button "Save & Close" at bounding box center [686, 118] width 58 height 17
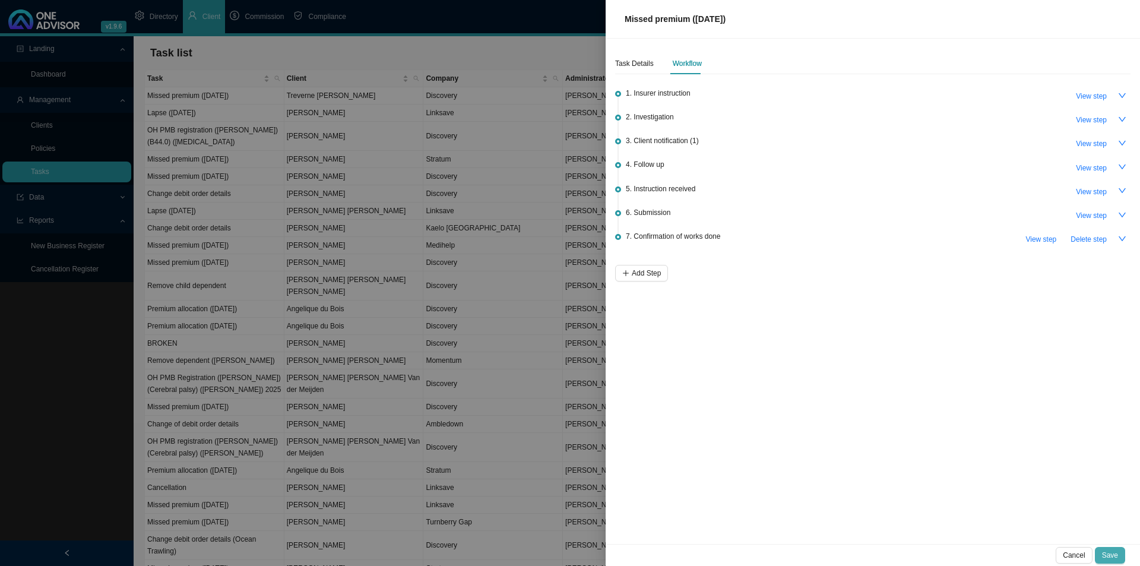
drag, startPoint x: 1106, startPoint y: 548, endPoint x: 1119, endPoint y: 552, distance: 13.5
click at [1107, 548] on button "Save" at bounding box center [1110, 555] width 30 height 17
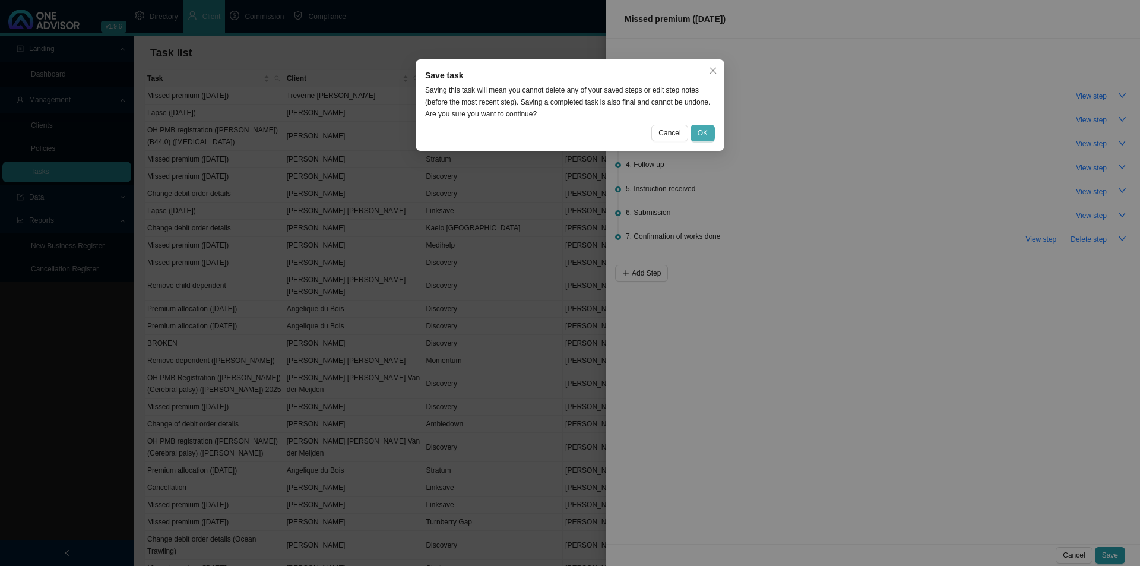
click at [709, 126] on button "OK" at bounding box center [703, 133] width 24 height 17
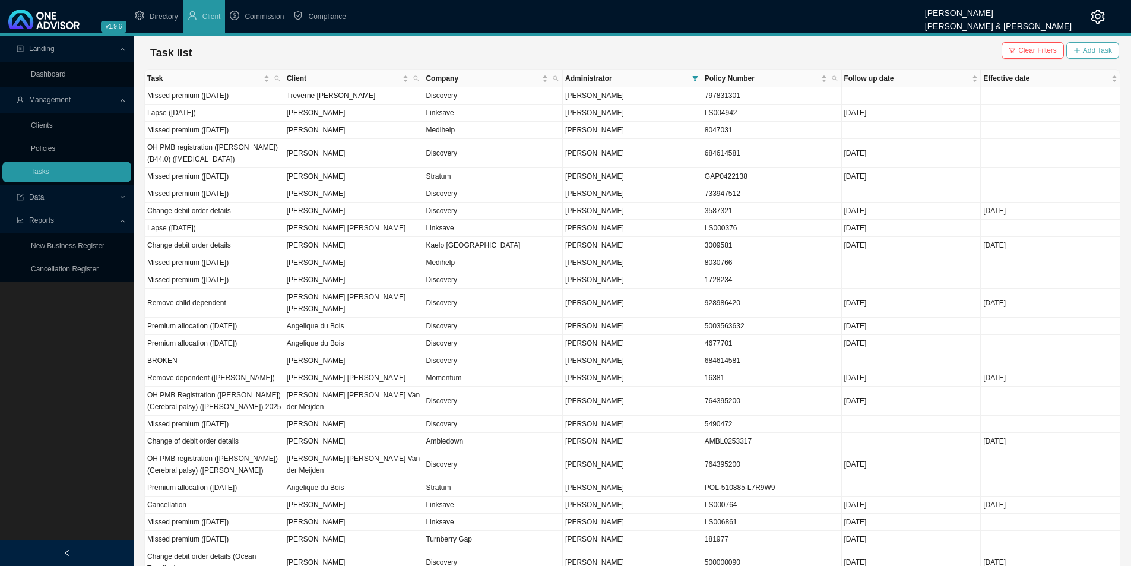
click at [1085, 49] on span "Add Task" at bounding box center [1097, 51] width 29 height 12
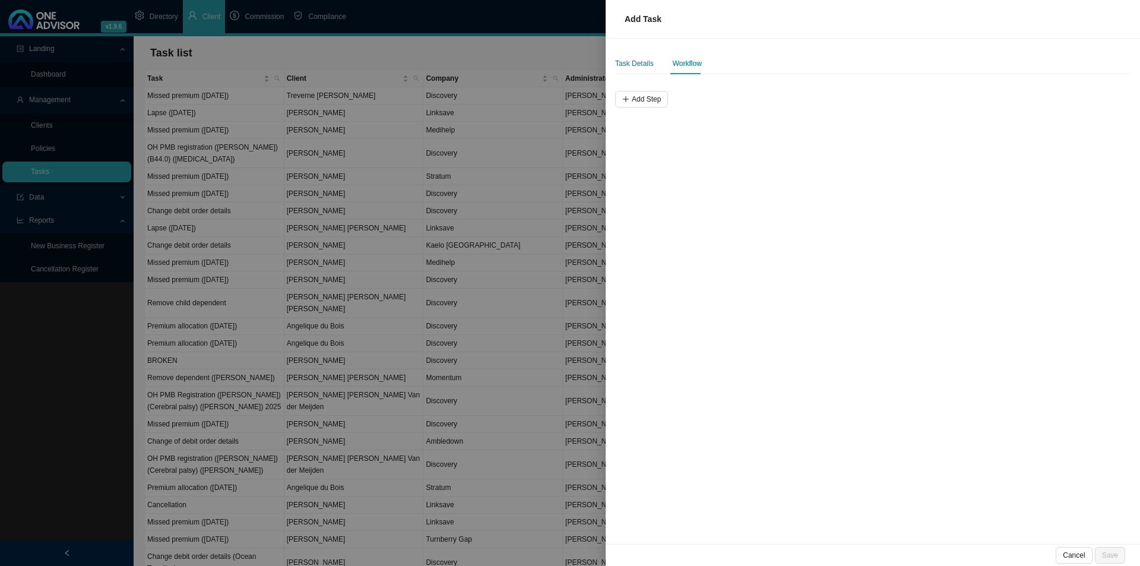
click at [622, 61] on div "Task Details" at bounding box center [634, 64] width 39 height 12
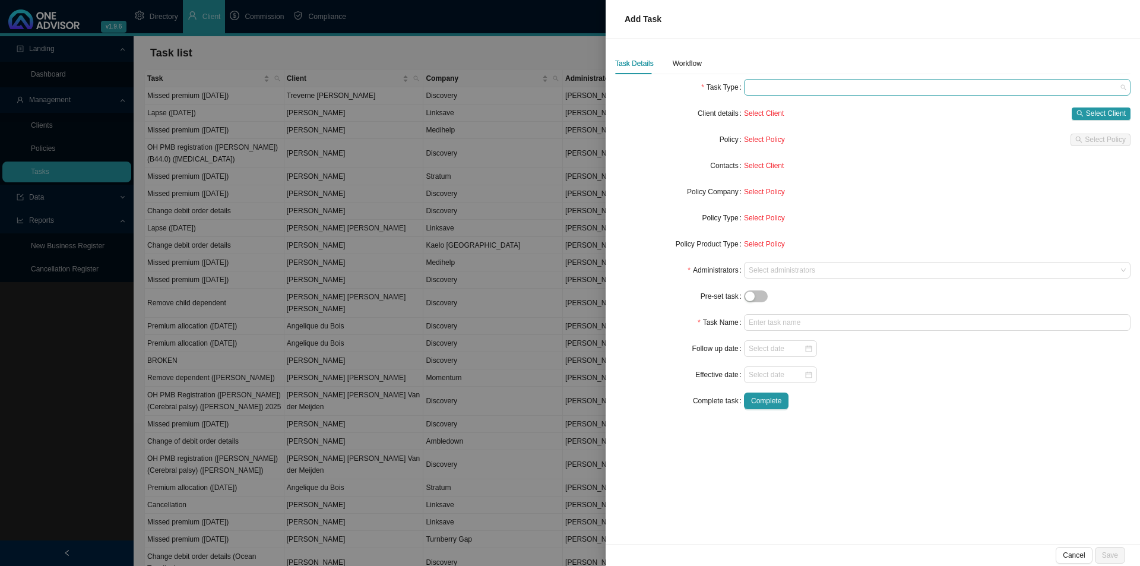
click at [792, 83] on span at bounding box center [937, 87] width 377 height 15
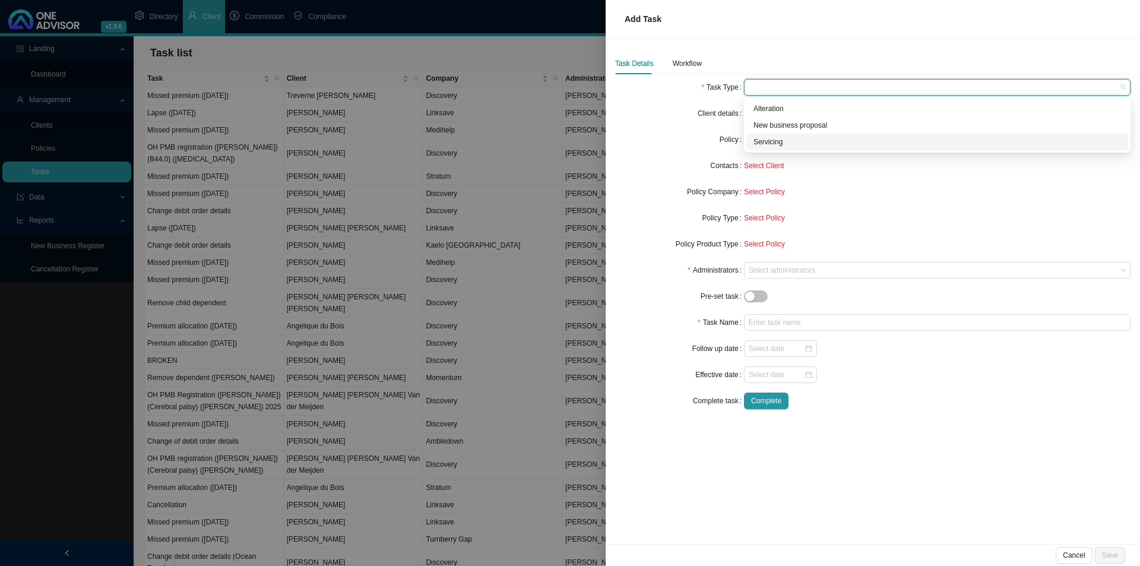
click at [768, 135] on div "Servicing" at bounding box center [937, 142] width 382 height 17
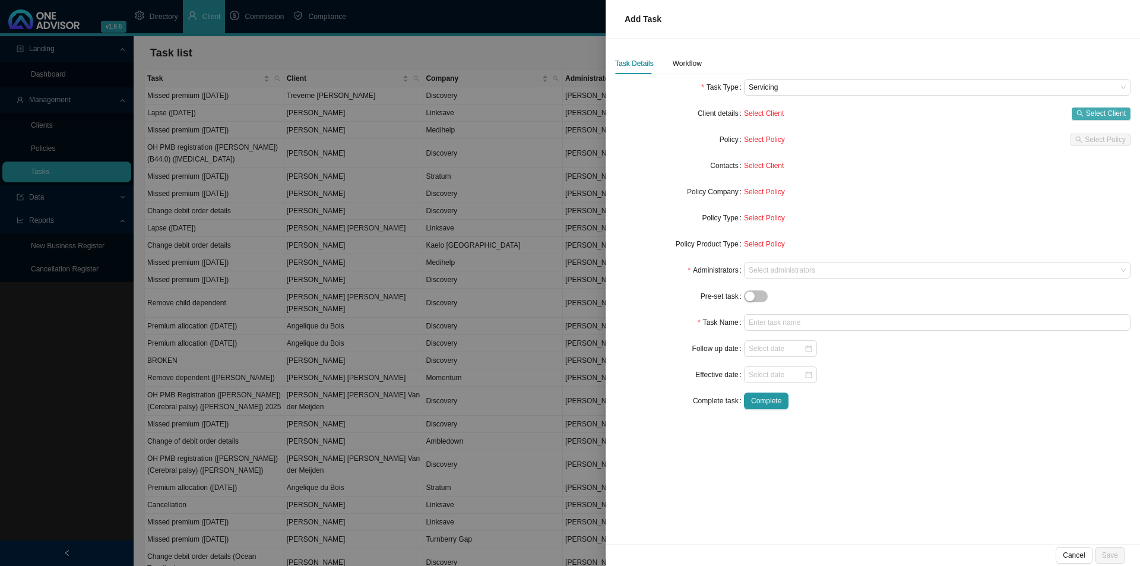
click at [1100, 111] on span "Select Client" at bounding box center [1106, 113] width 40 height 12
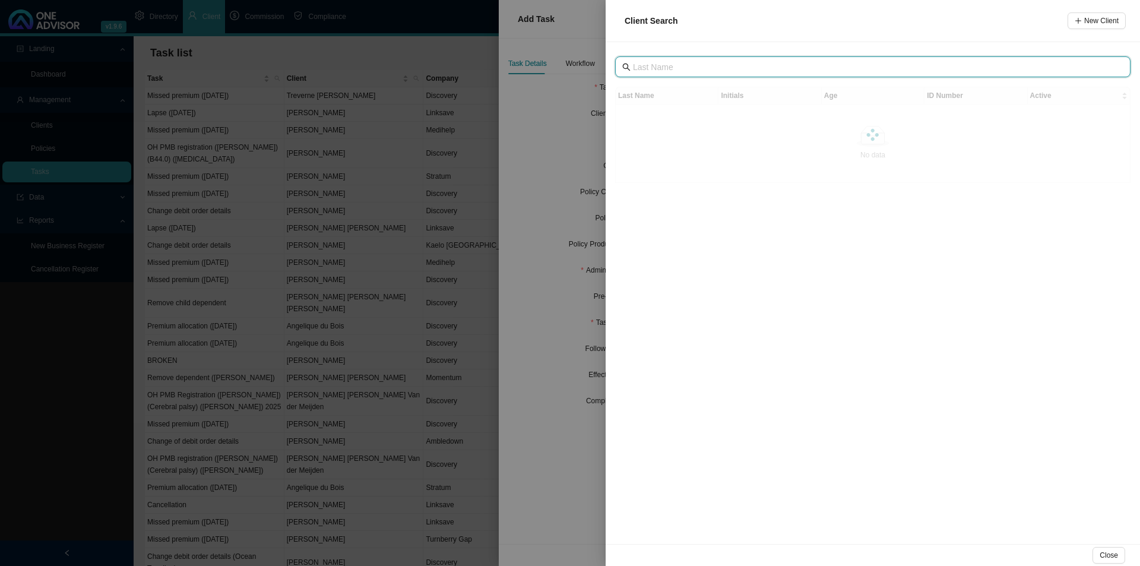
click at [714, 72] on input "text" at bounding box center [874, 67] width 482 height 13
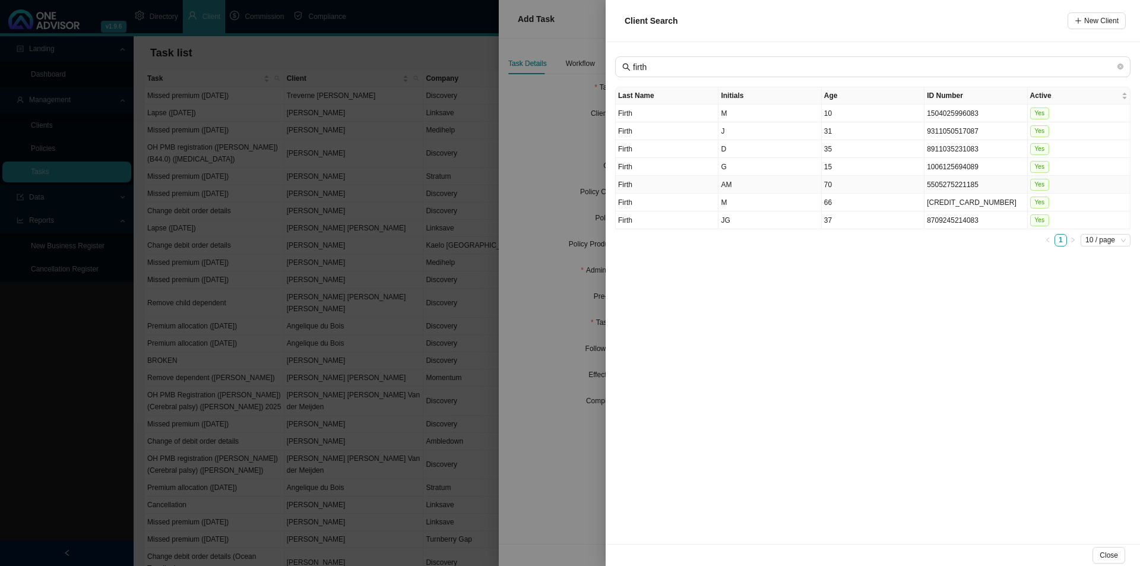
click at [735, 181] on td "AM" at bounding box center [770, 185] width 103 height 18
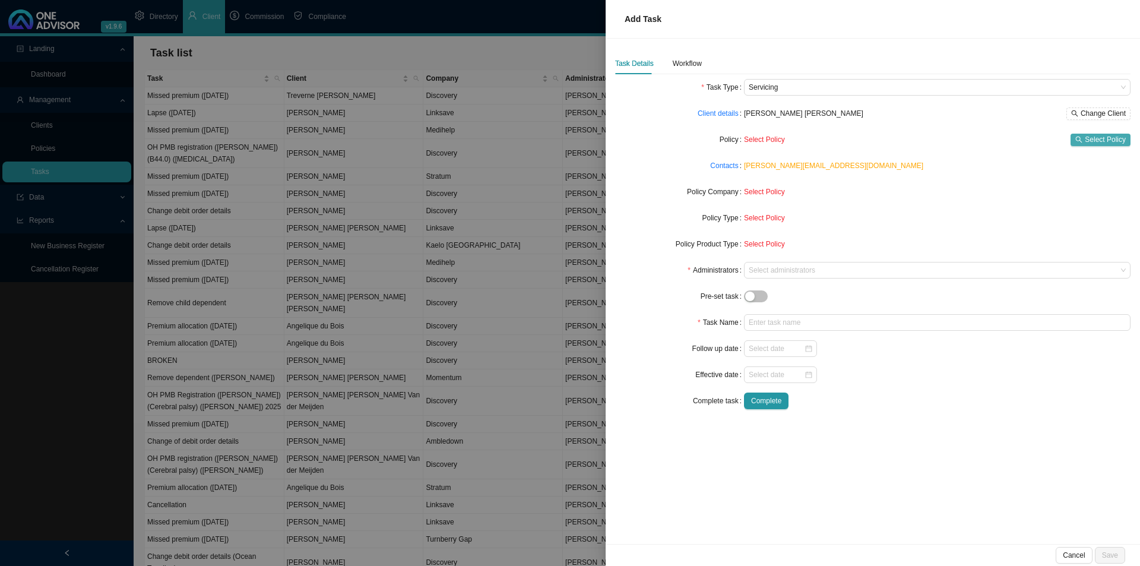
click at [1102, 143] on span "Select Policy" at bounding box center [1105, 140] width 41 height 12
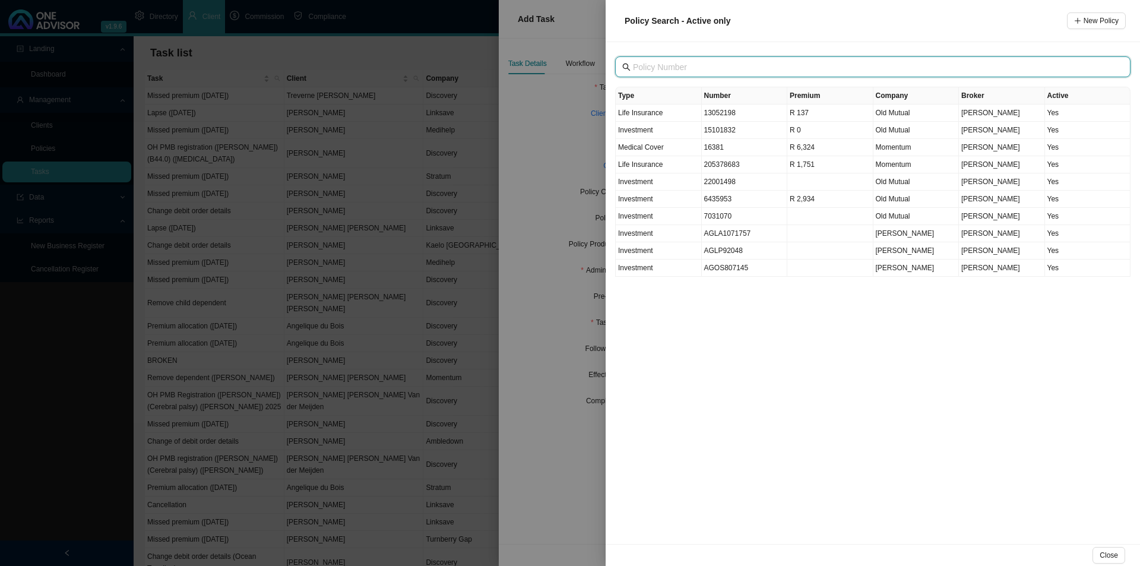
drag, startPoint x: 635, startPoint y: 63, endPoint x: 672, endPoint y: 64, distance: 36.2
click at [647, 63] on input "text" at bounding box center [874, 67] width 482 height 13
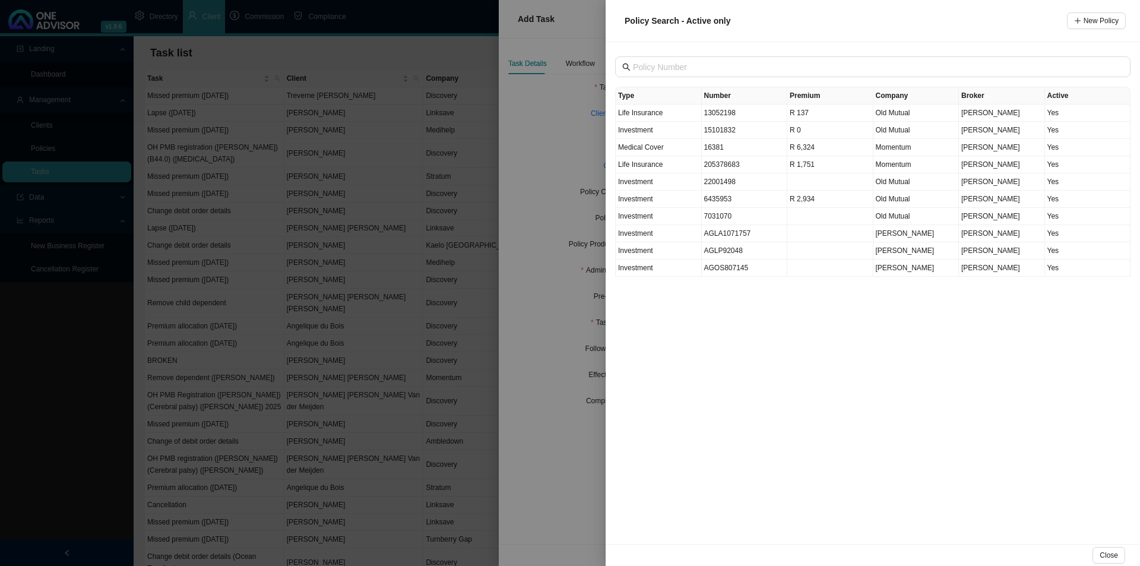
click at [557, 453] on div at bounding box center [570, 283] width 1140 height 566
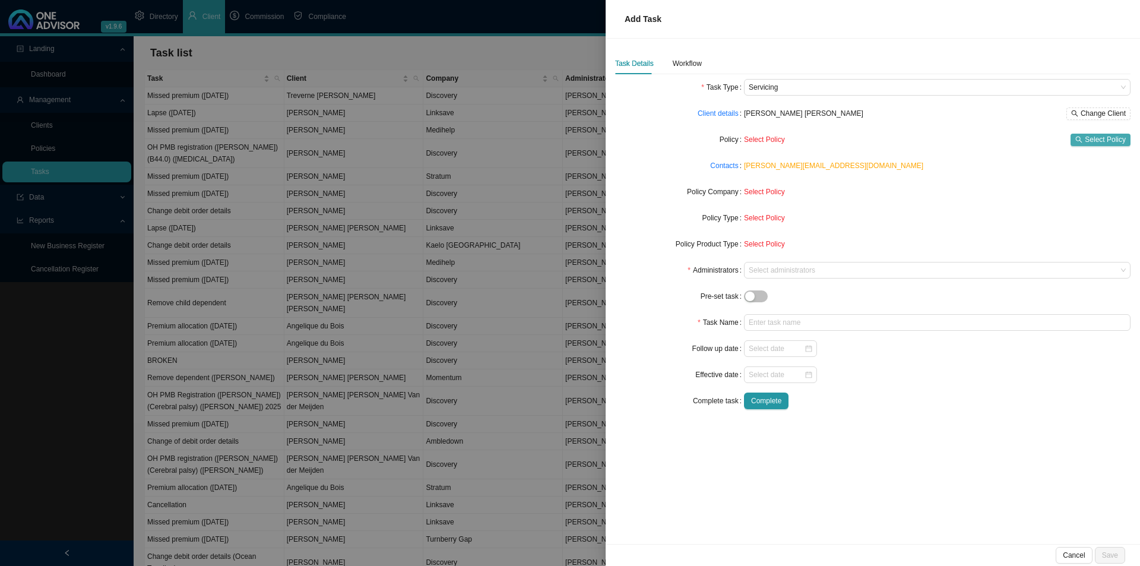
click at [1095, 137] on span "Select Policy" at bounding box center [1105, 140] width 41 height 12
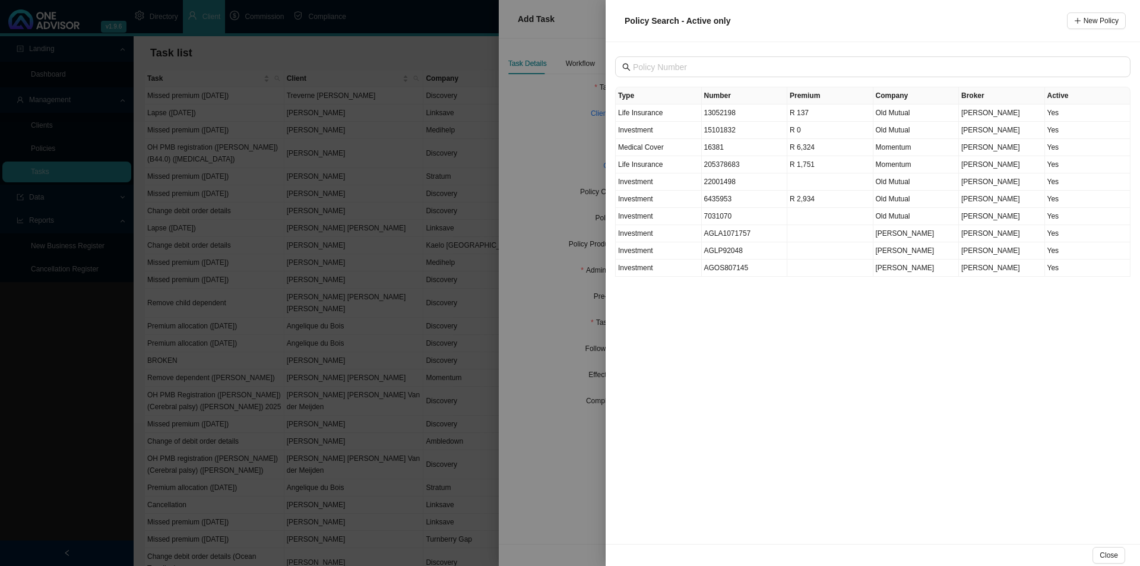
click at [539, 480] on div at bounding box center [570, 283] width 1140 height 566
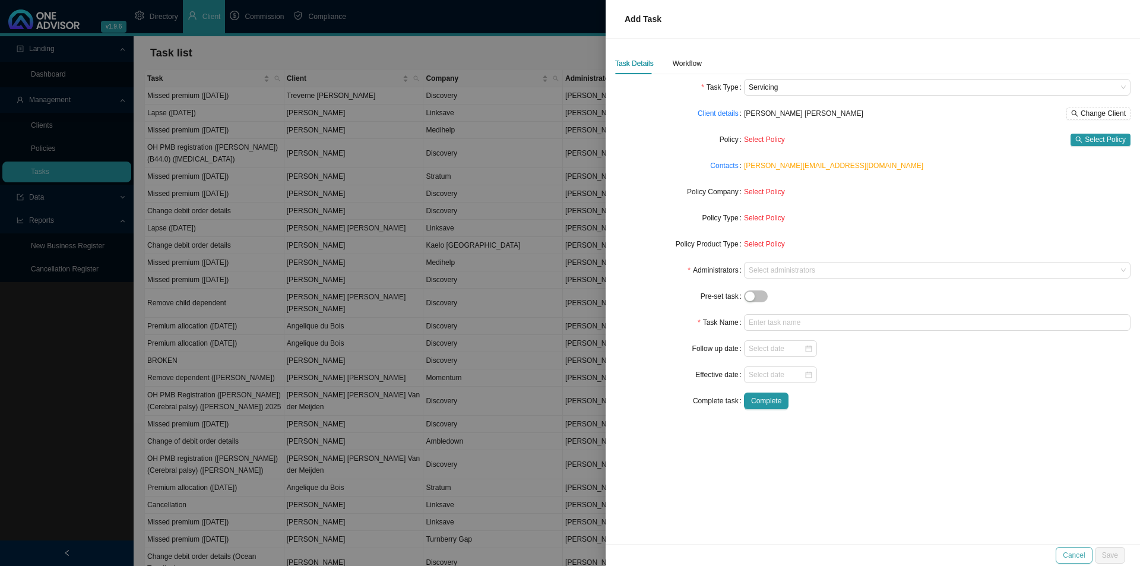
click at [1069, 550] on span "Cancel" at bounding box center [1074, 555] width 22 height 12
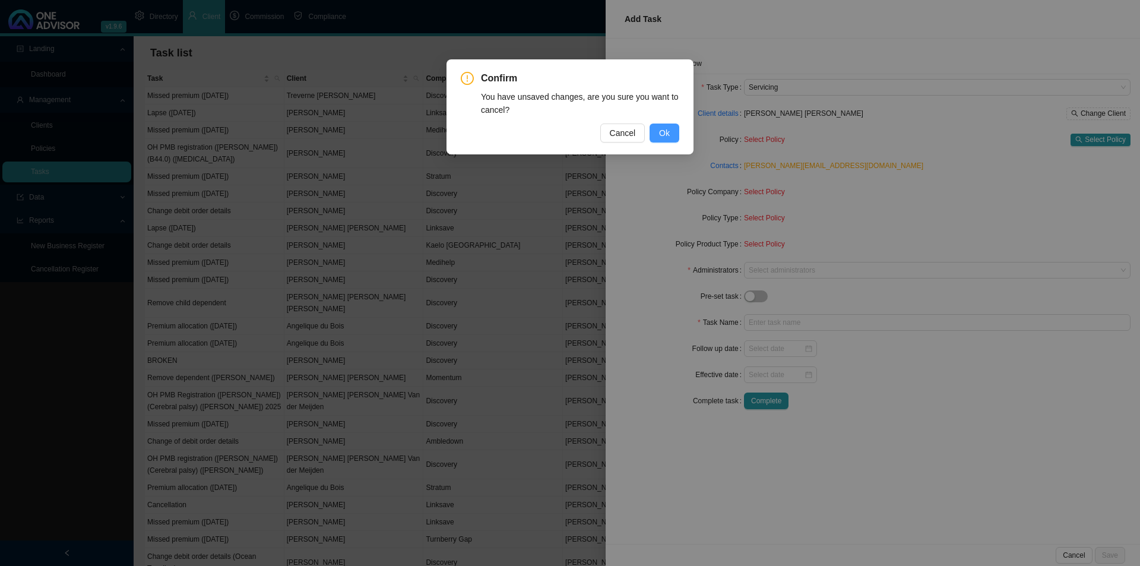
click at [676, 139] on button "Ok" at bounding box center [665, 133] width 30 height 19
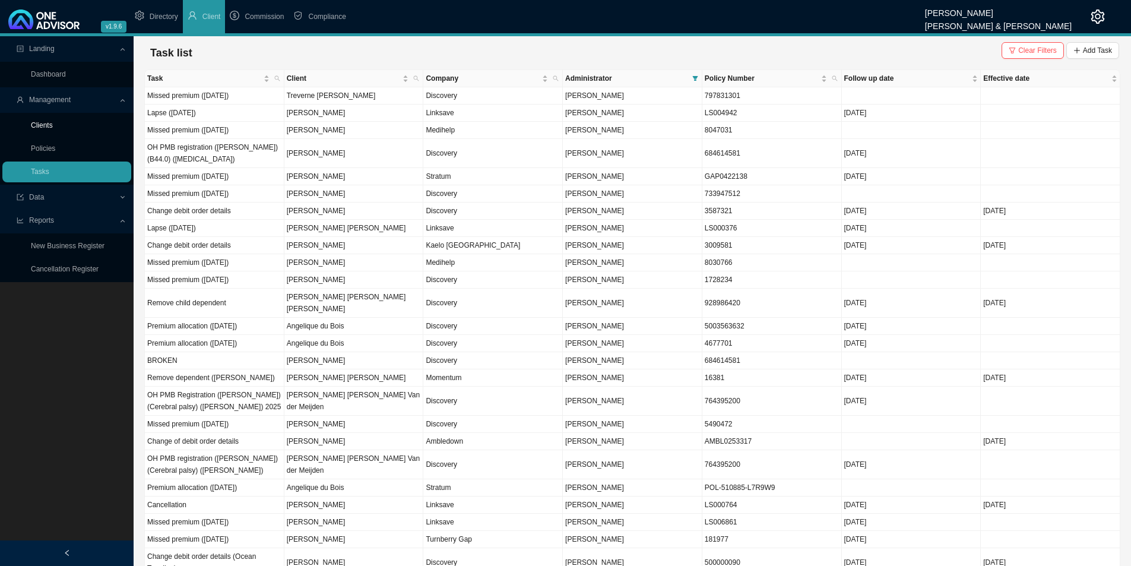
click at [42, 121] on link "Clients" at bounding box center [42, 125] width 22 height 8
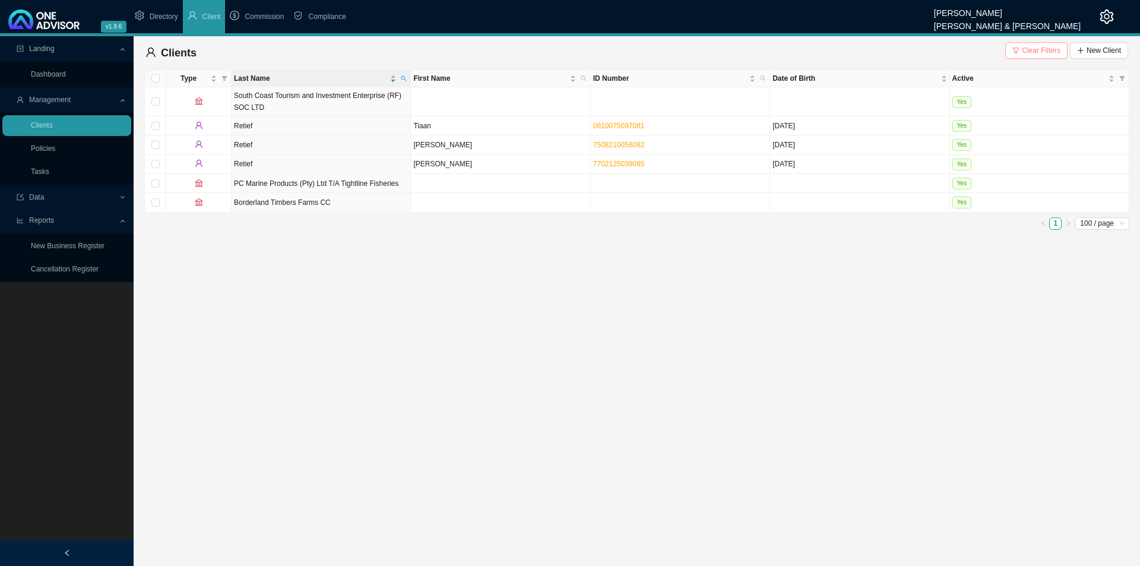
click at [1036, 56] on button "Clear Filters" at bounding box center [1036, 50] width 62 height 17
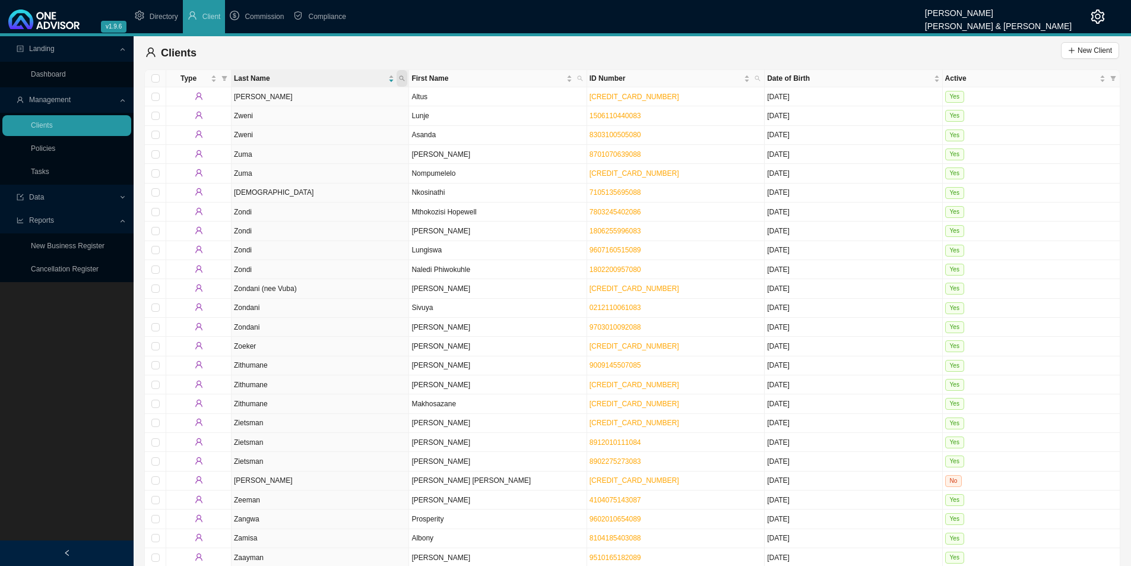
click at [401, 76] on icon "search" at bounding box center [402, 78] width 5 height 5
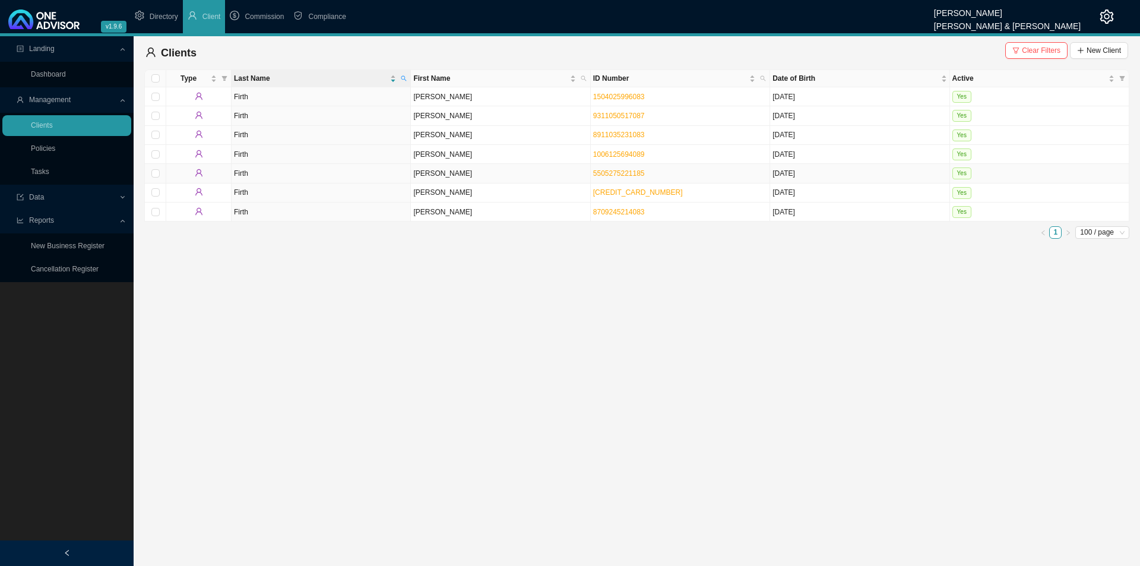
click at [456, 172] on td "[PERSON_NAME]" at bounding box center [500, 173] width 179 height 19
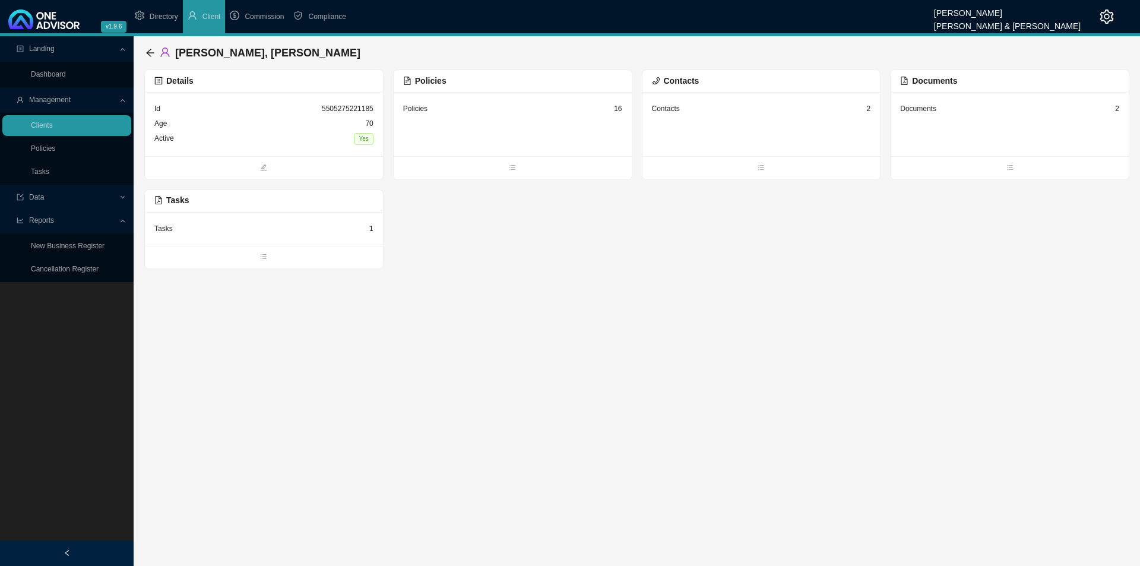
click at [509, 129] on div "Policies 16" at bounding box center [513, 124] width 238 height 64
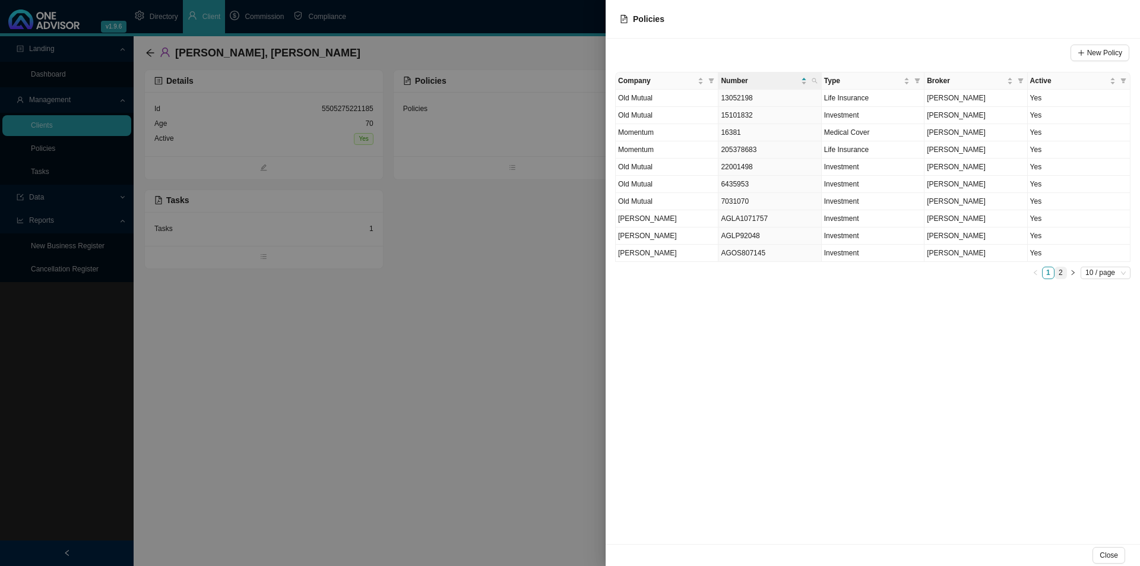
click at [1061, 268] on link "2" at bounding box center [1060, 272] width 11 height 11
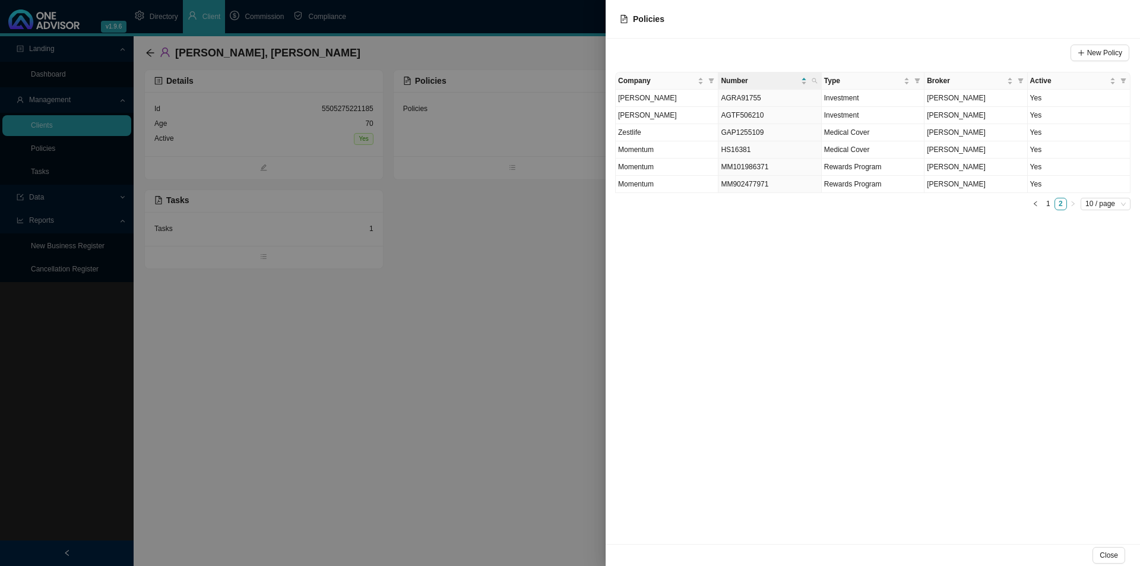
click at [521, 374] on div at bounding box center [570, 283] width 1140 height 566
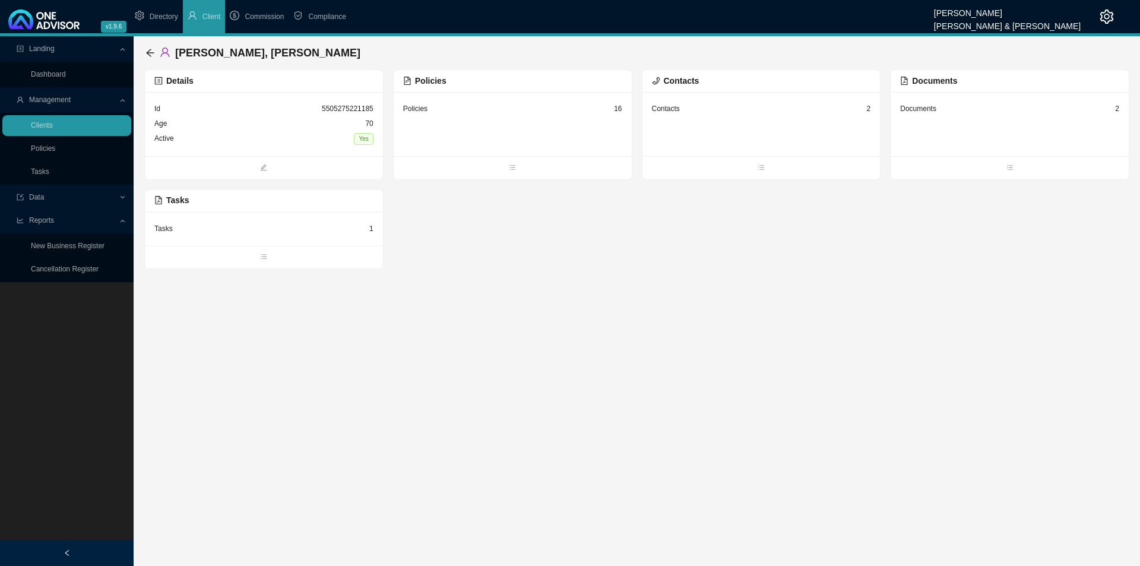
click at [70, 218] on span "Reports" at bounding box center [68, 220] width 102 height 21
click at [77, 98] on span "Management" at bounding box center [68, 100] width 102 height 21
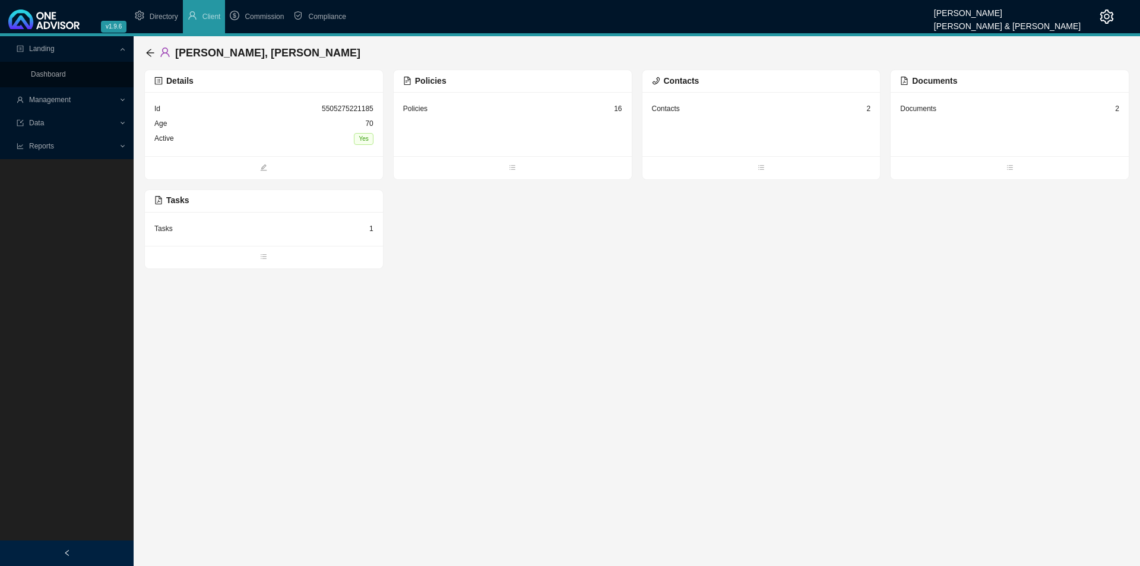
click at [77, 98] on span "Management" at bounding box center [68, 100] width 102 height 21
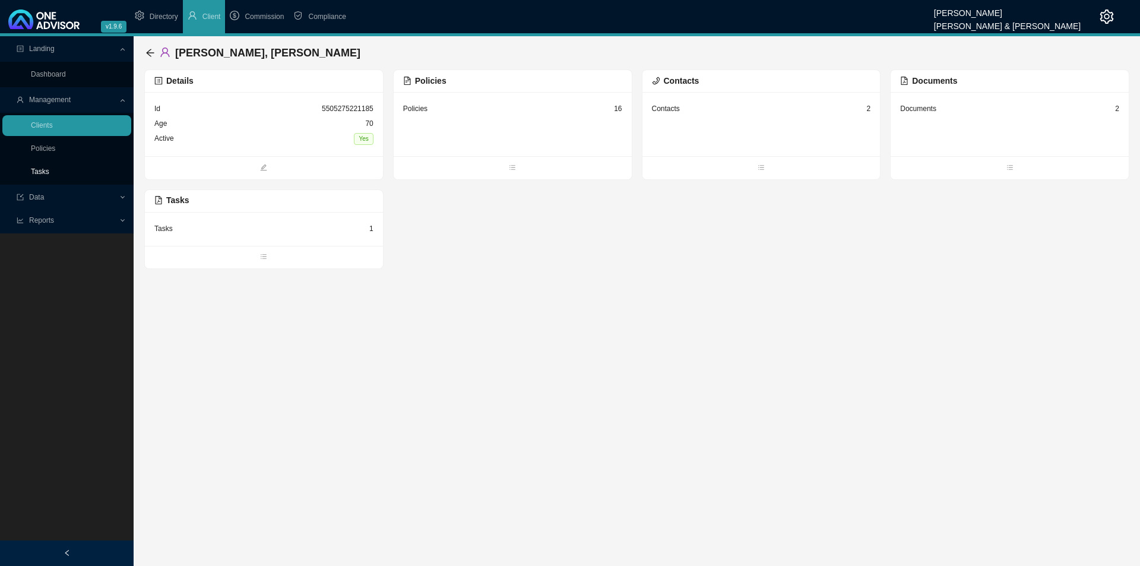
click at [49, 168] on link "Tasks" at bounding box center [40, 171] width 18 height 8
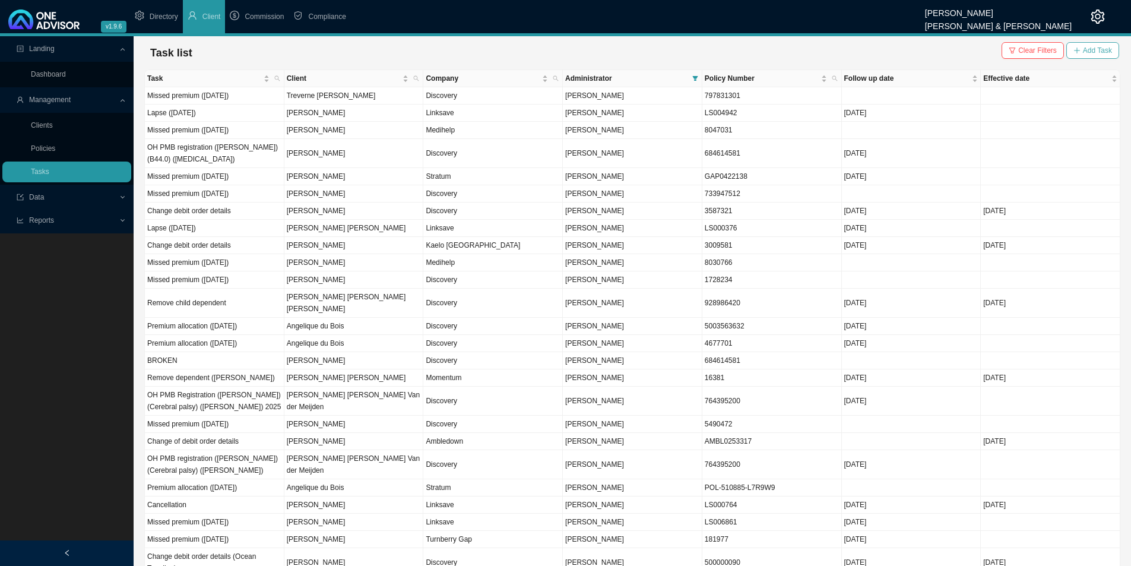
click at [1091, 53] on span "Add Task" at bounding box center [1097, 51] width 29 height 12
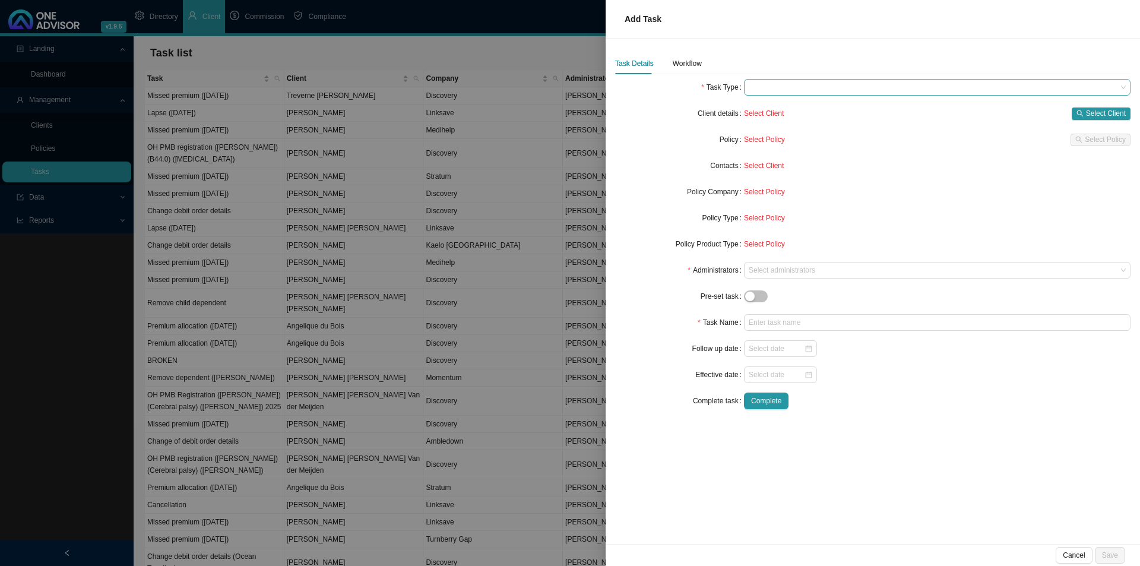
click at [770, 86] on span at bounding box center [937, 87] width 377 height 15
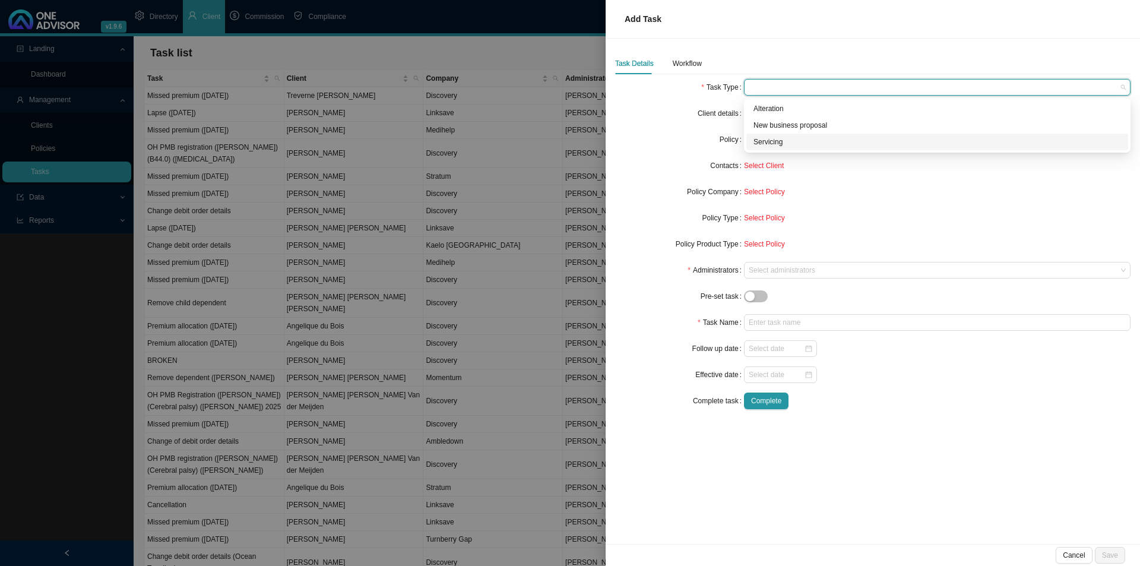
click at [762, 141] on div "Servicing" at bounding box center [938, 142] width 368 height 12
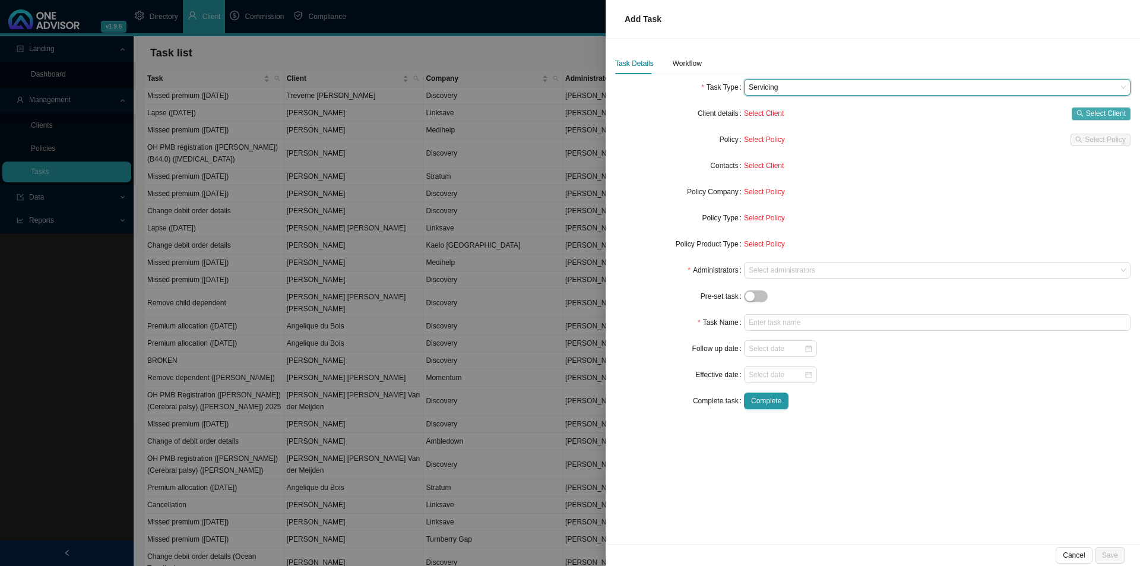
click at [1112, 108] on span "Select Client" at bounding box center [1106, 113] width 40 height 12
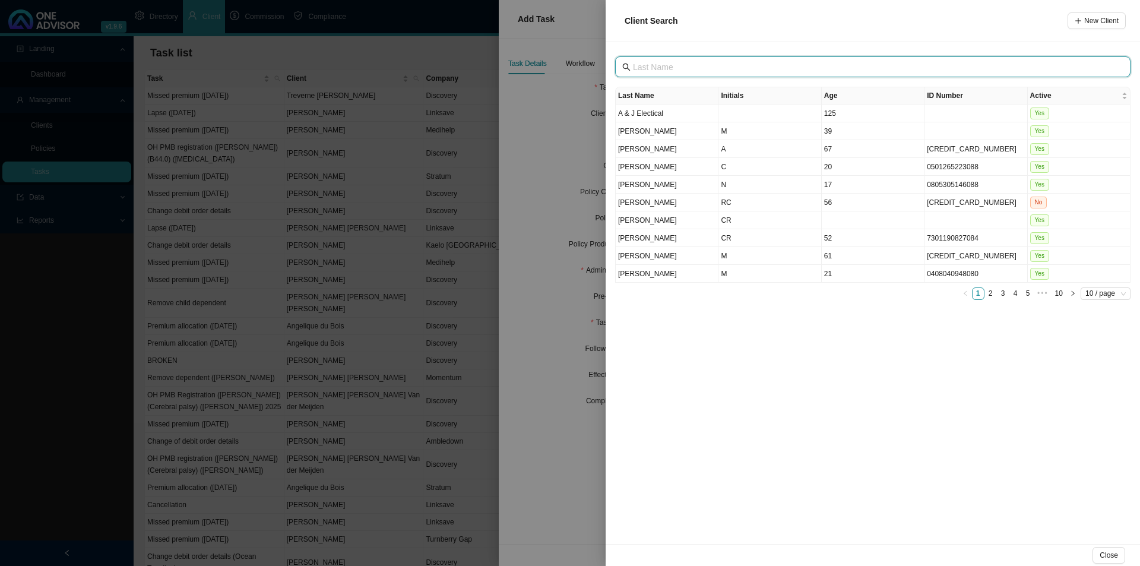
click at [684, 65] on input "text" at bounding box center [874, 67] width 482 height 13
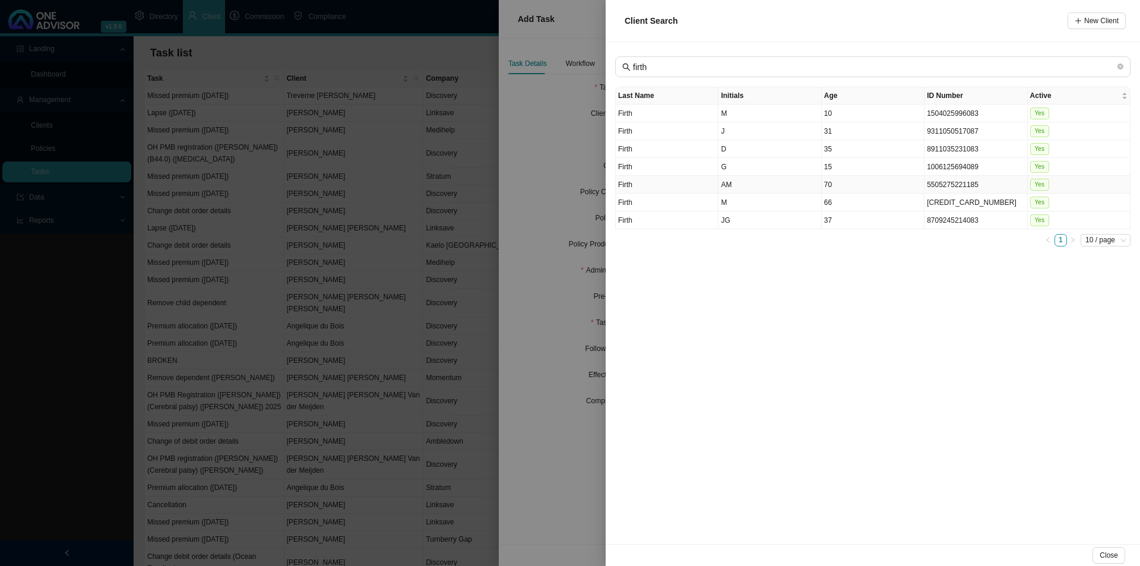
click at [760, 182] on td "AM" at bounding box center [770, 185] width 103 height 18
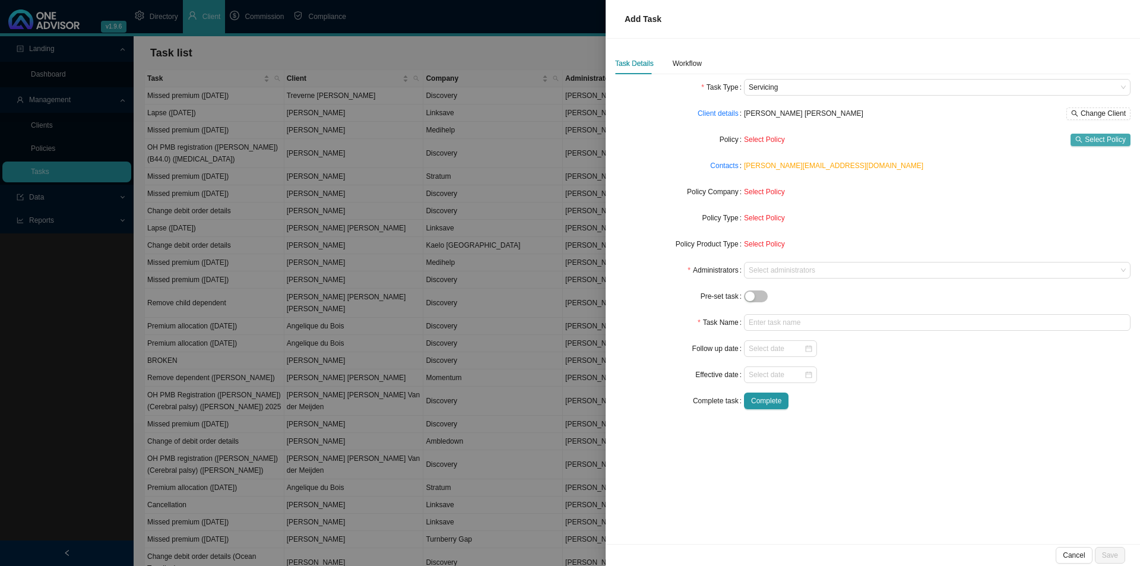
click at [1093, 135] on span "Select Policy" at bounding box center [1105, 140] width 41 height 12
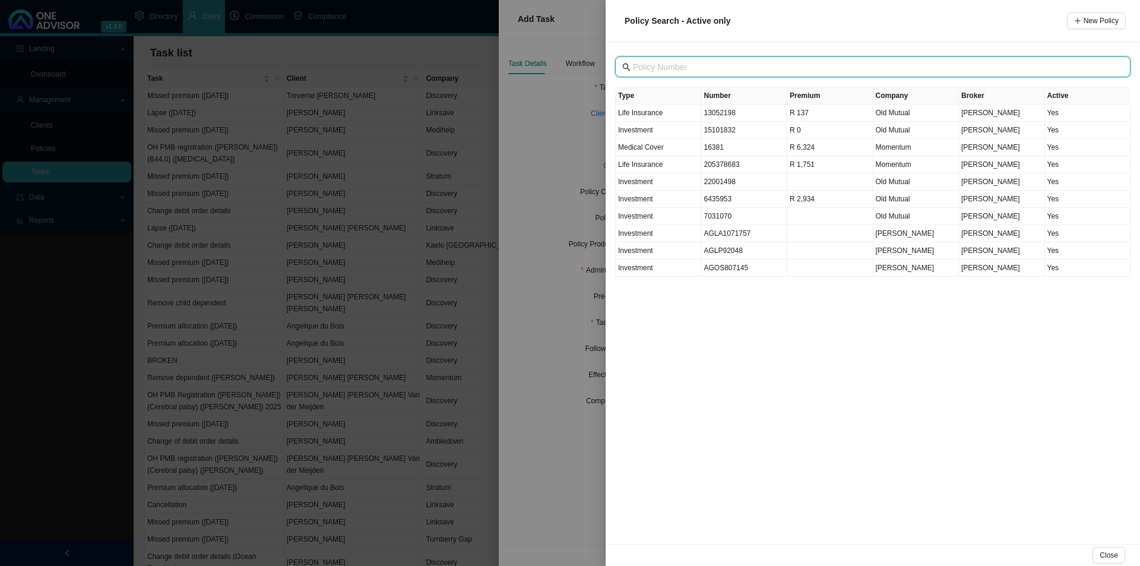
click at [655, 64] on input "text" at bounding box center [874, 67] width 482 height 13
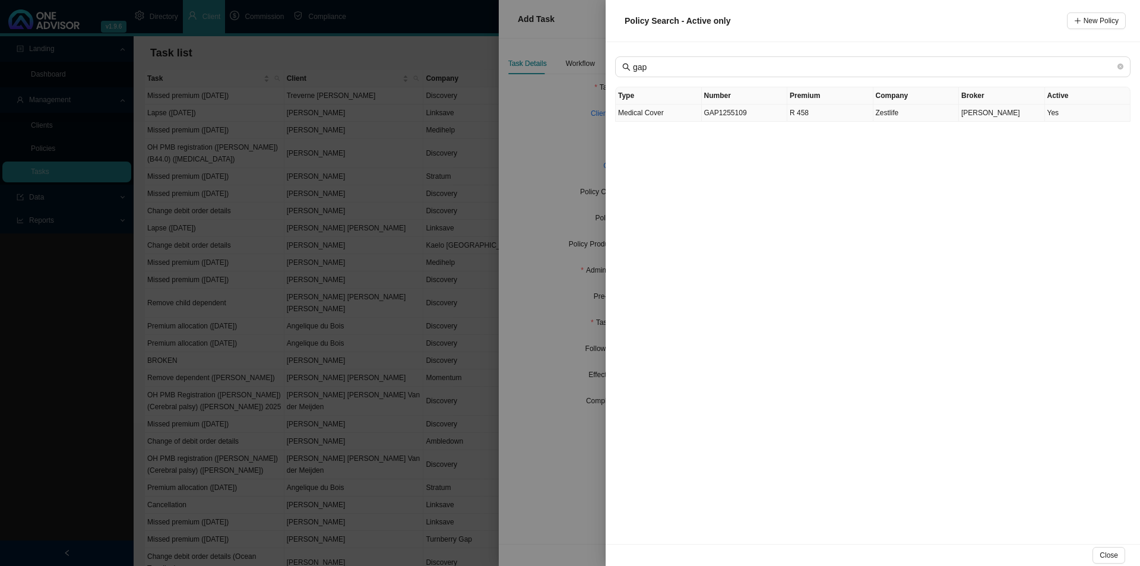
click at [729, 119] on td "GAP1255109" at bounding box center [745, 113] width 86 height 17
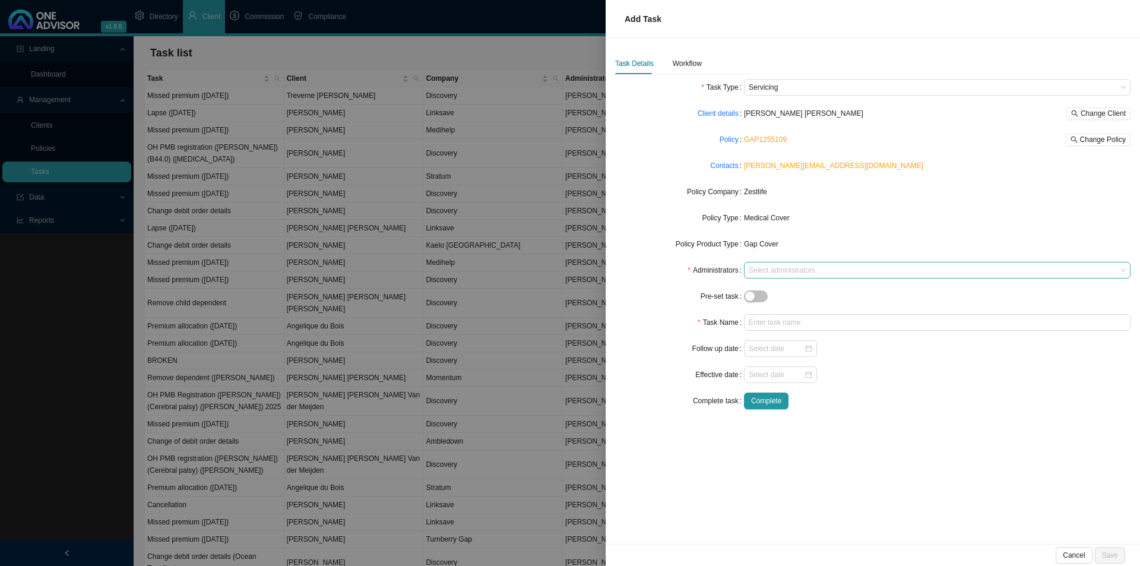
click at [805, 267] on div at bounding box center [931, 270] width 371 height 9
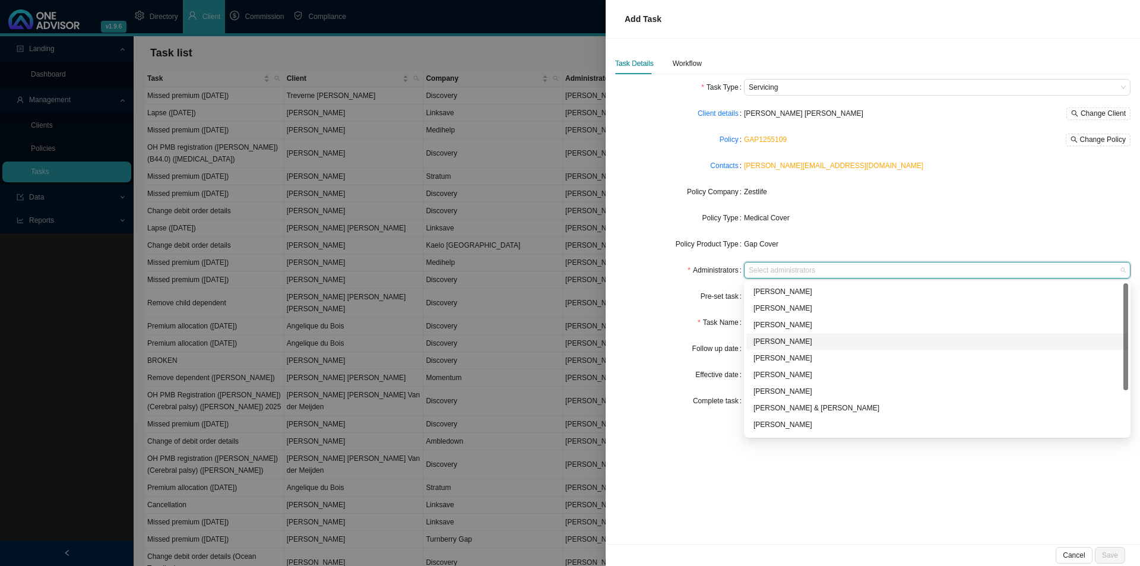
scroll to position [59, 0]
click at [768, 398] on div "[PERSON_NAME]" at bounding box center [938, 399] width 368 height 12
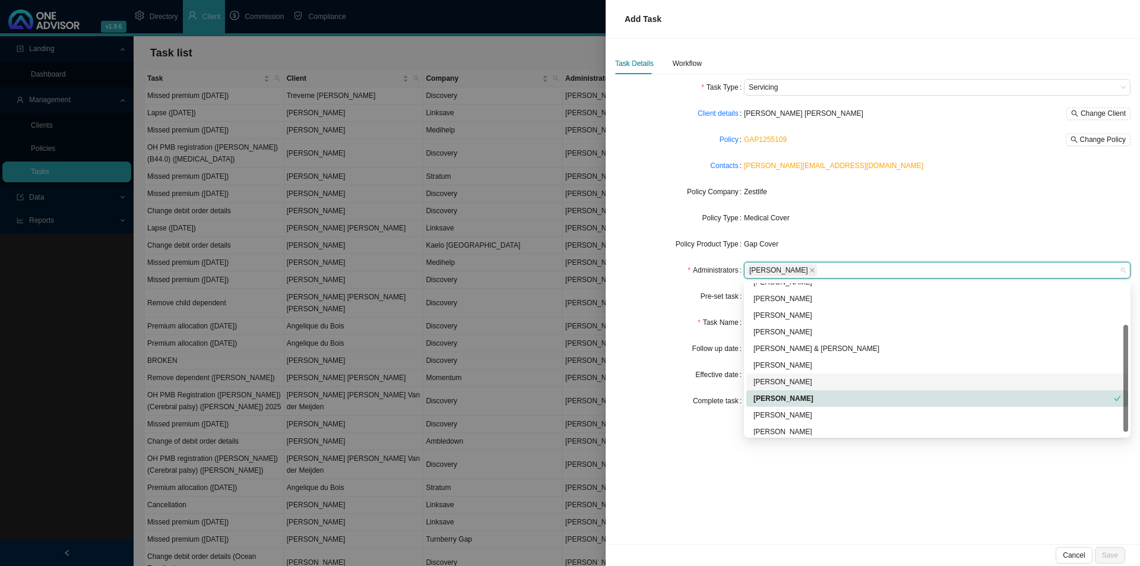
click at [646, 302] on div "Pre-set task" at bounding box center [679, 296] width 129 height 17
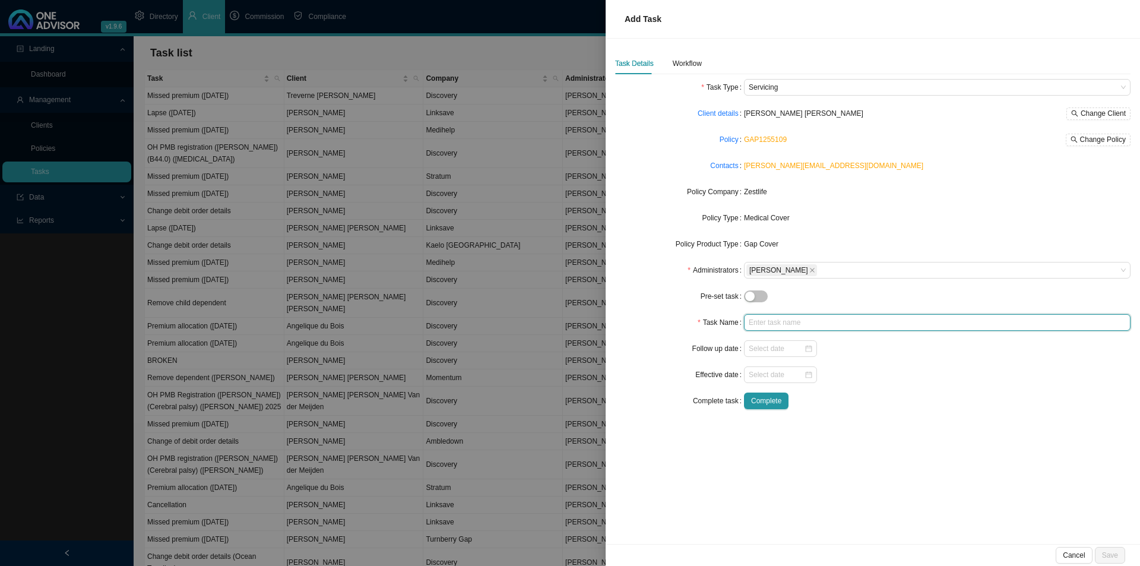
drag, startPoint x: 789, startPoint y: 319, endPoint x: 850, endPoint y: 316, distance: 61.2
click at [799, 316] on input "text" at bounding box center [937, 322] width 387 height 17
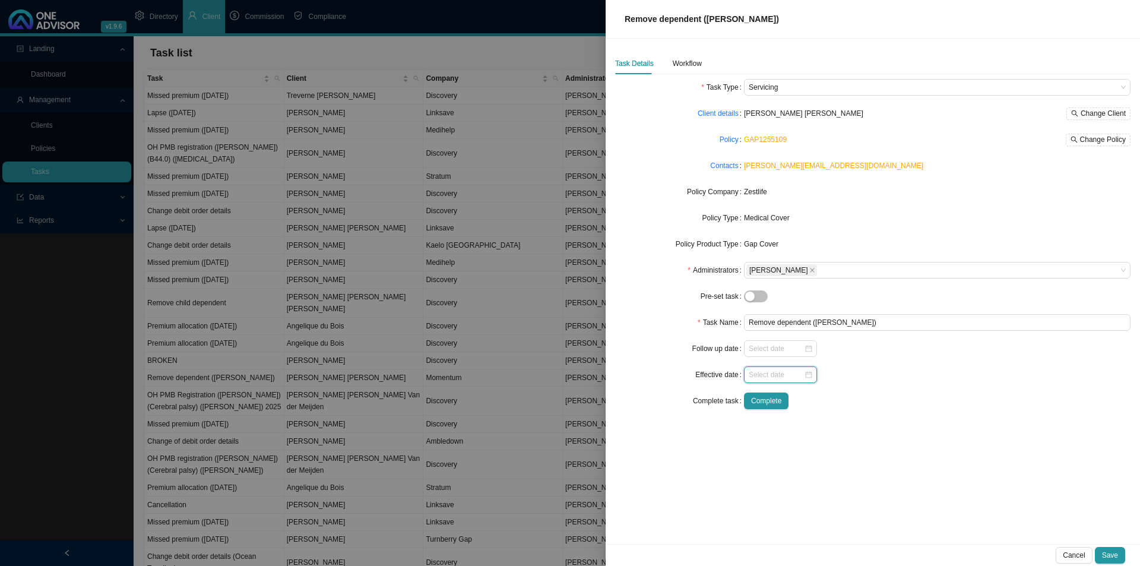
click at [785, 376] on input at bounding box center [776, 375] width 55 height 12
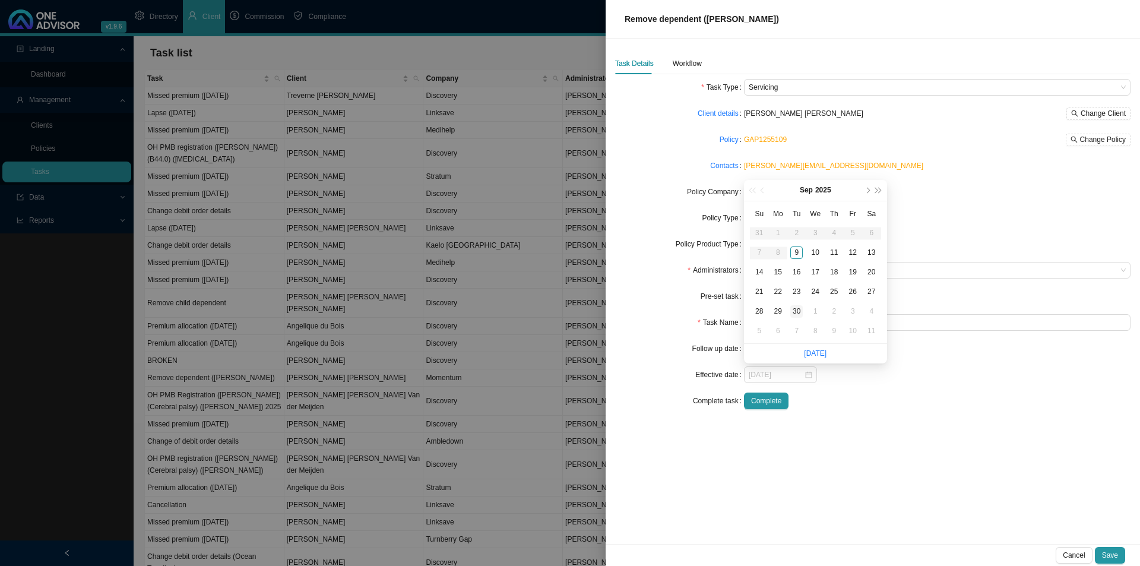
click at [798, 309] on div "30" at bounding box center [796, 311] width 12 height 12
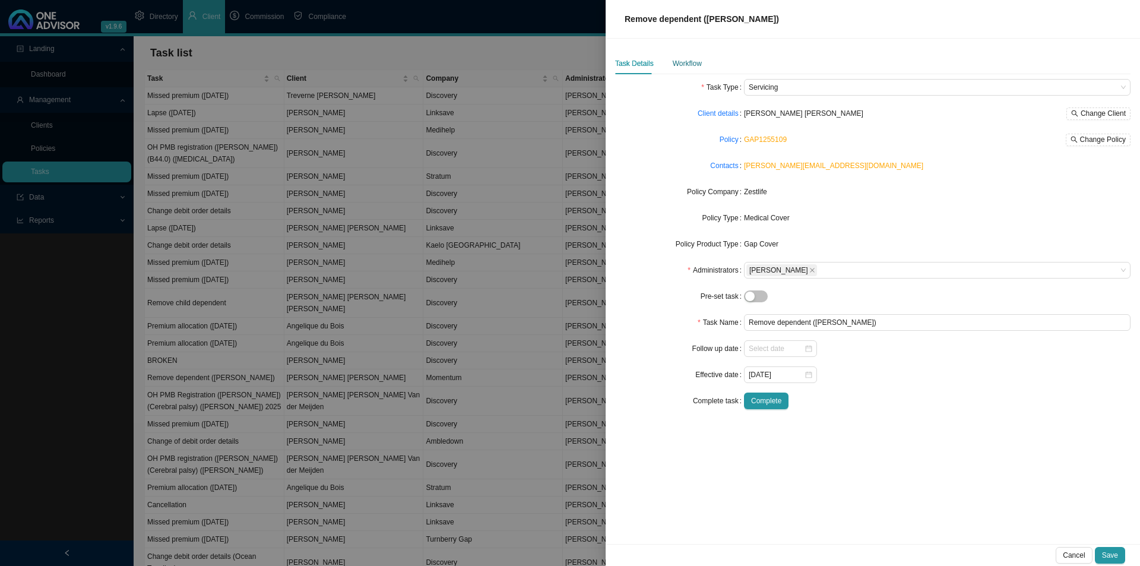
click at [682, 58] on div "Workflow" at bounding box center [687, 64] width 29 height 12
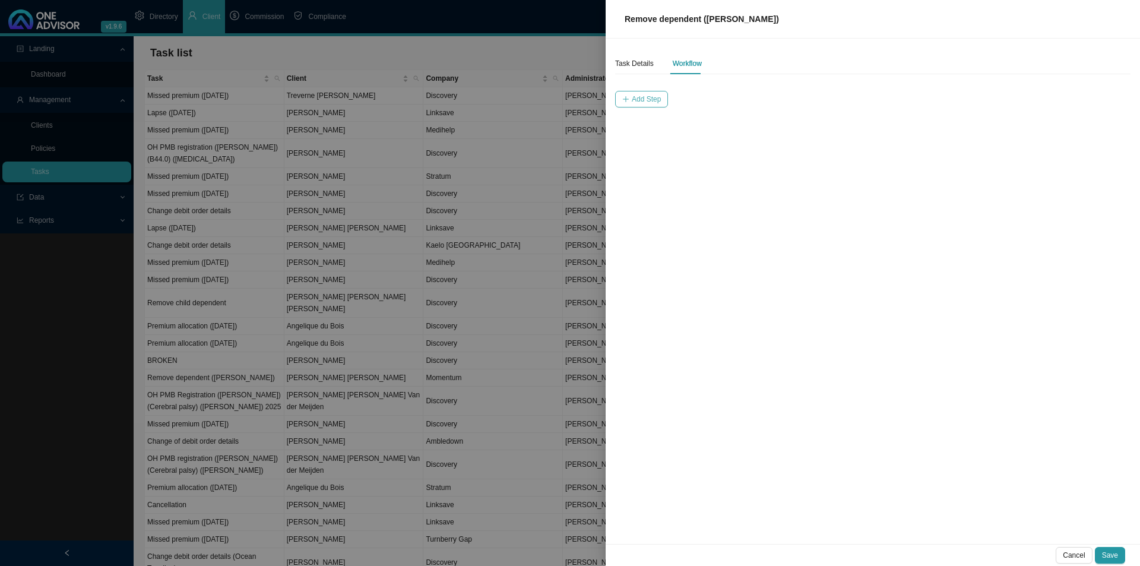
click at [633, 99] on span "Add Step" at bounding box center [646, 99] width 29 height 12
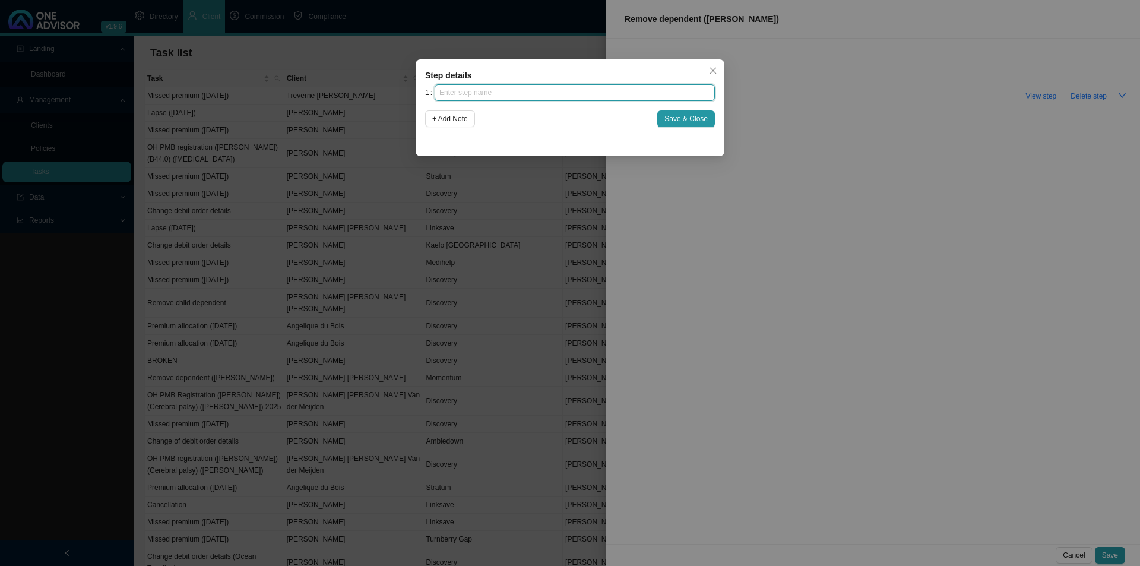
click at [594, 97] on input "text" at bounding box center [575, 92] width 280 height 17
click button "Save & Close" at bounding box center [686, 118] width 58 height 17
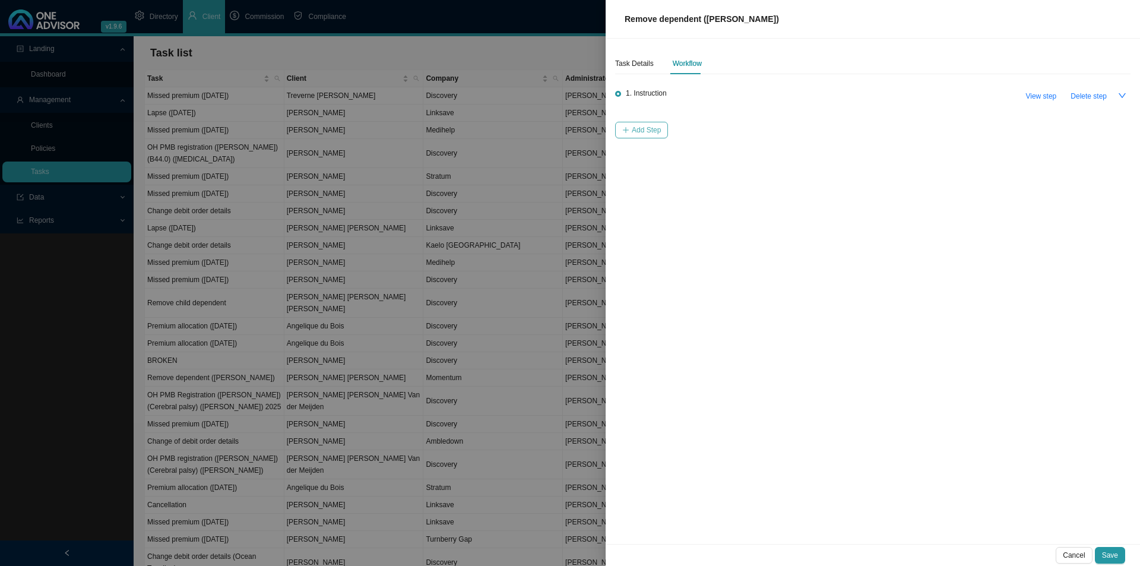
click at [652, 126] on span "Add Step" at bounding box center [646, 130] width 29 height 12
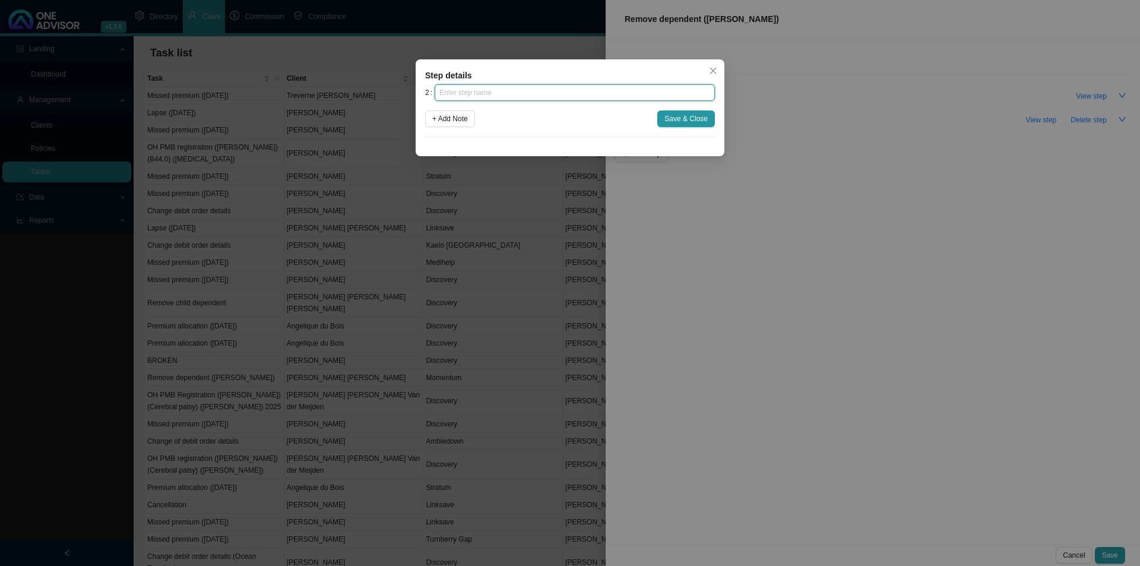
drag, startPoint x: 539, startPoint y: 94, endPoint x: 560, endPoint y: 91, distance: 20.9
click at [545, 93] on input "text" at bounding box center [575, 92] width 280 height 17
click button "Save & Close" at bounding box center [686, 118] width 58 height 17
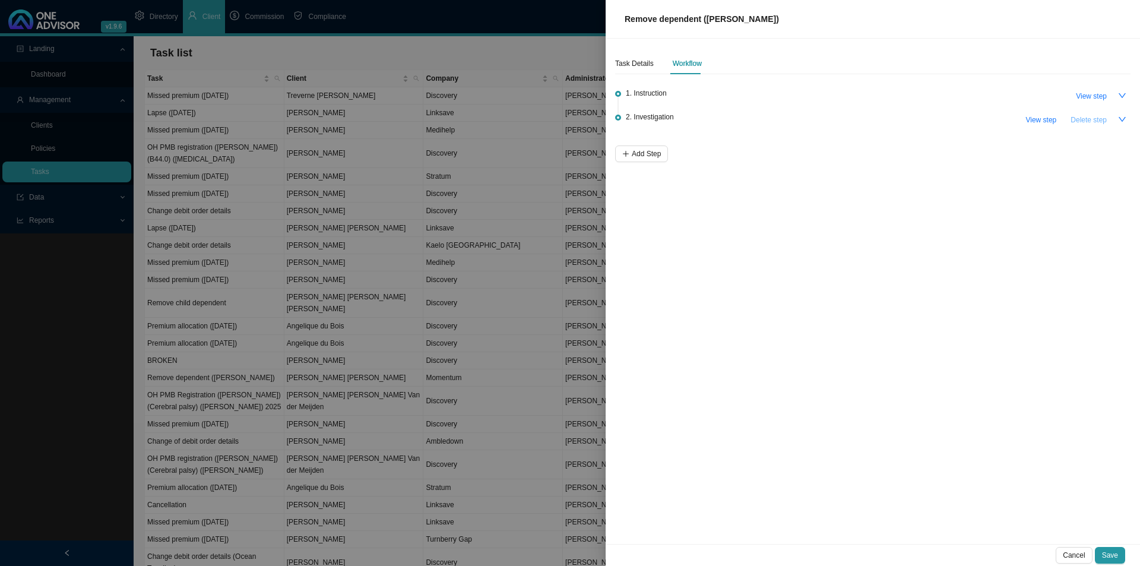
click at [1099, 118] on span "Delete step" at bounding box center [1089, 120] width 36 height 12
click at [651, 130] on span "Add Step" at bounding box center [646, 130] width 29 height 12
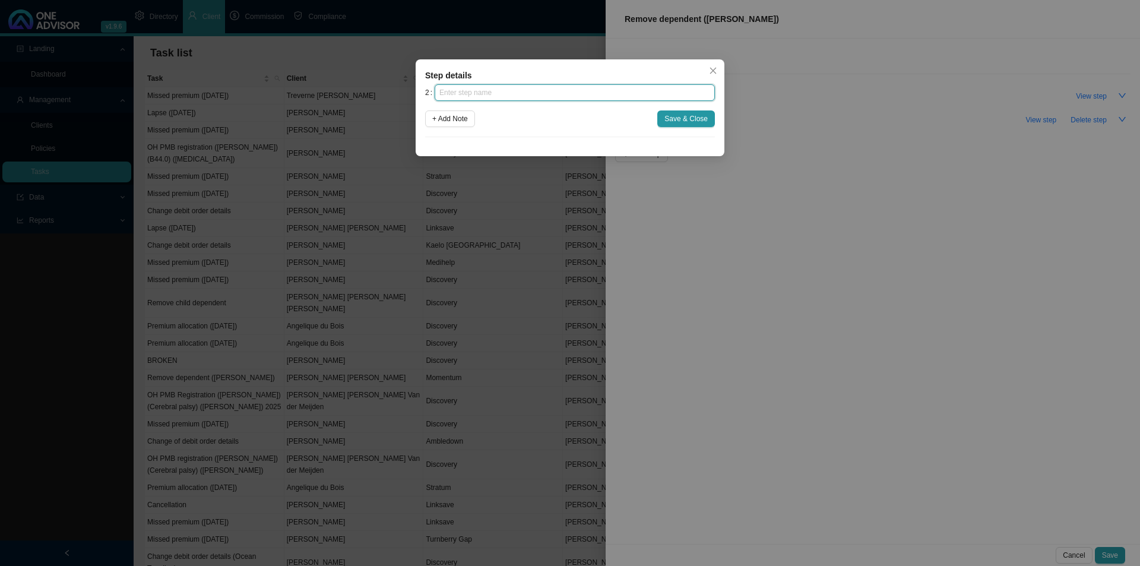
click at [593, 96] on input "text" at bounding box center [575, 92] width 280 height 17
click button "Save & Close" at bounding box center [686, 118] width 58 height 17
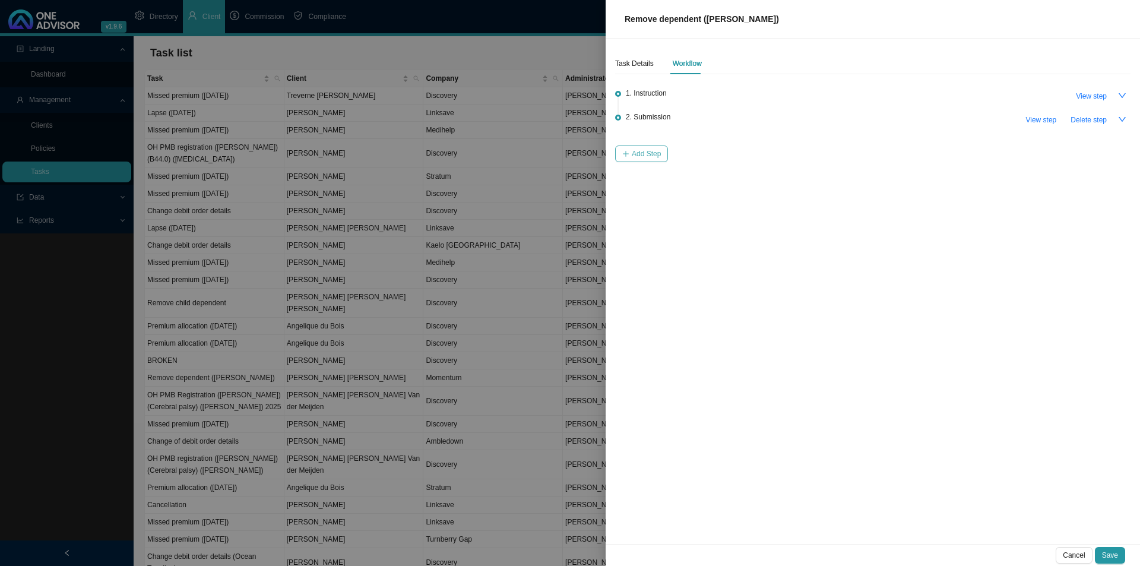
click at [642, 148] on span "Add Step" at bounding box center [646, 154] width 29 height 12
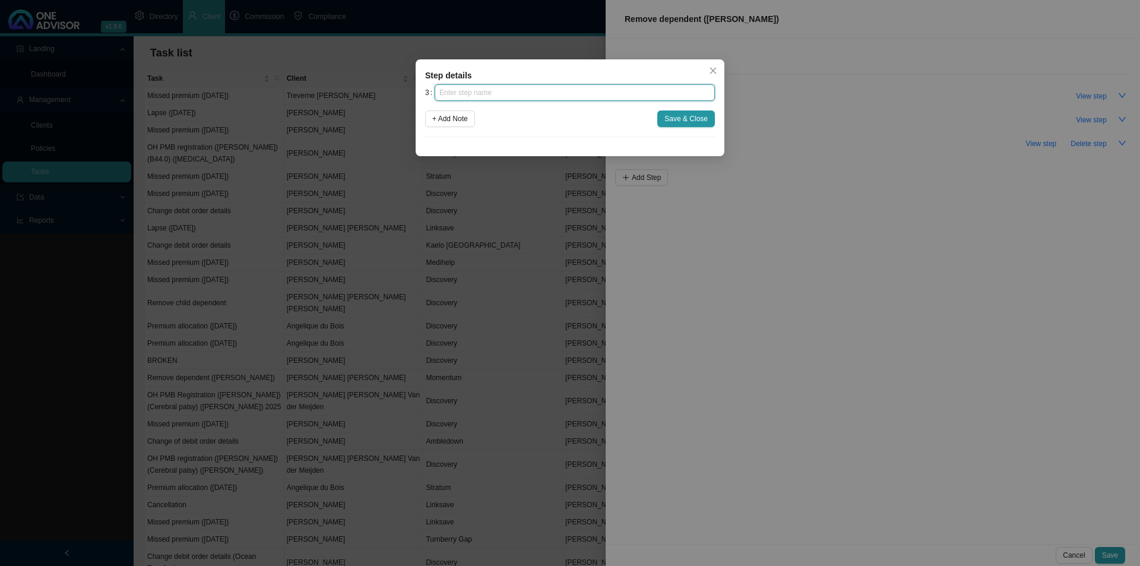
drag, startPoint x: 579, startPoint y: 96, endPoint x: 585, endPoint y: 104, distance: 10.2
click at [580, 96] on input "text" at bounding box center [575, 92] width 280 height 17
click button "Save & Close" at bounding box center [686, 118] width 58 height 17
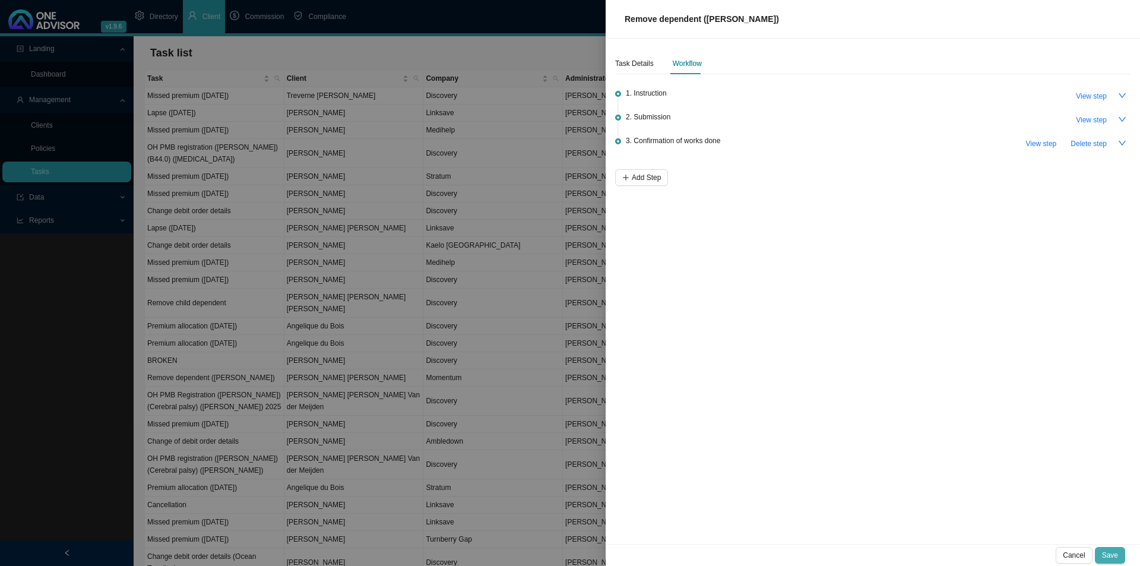
click at [1122, 552] on button "Save" at bounding box center [1110, 555] width 30 height 17
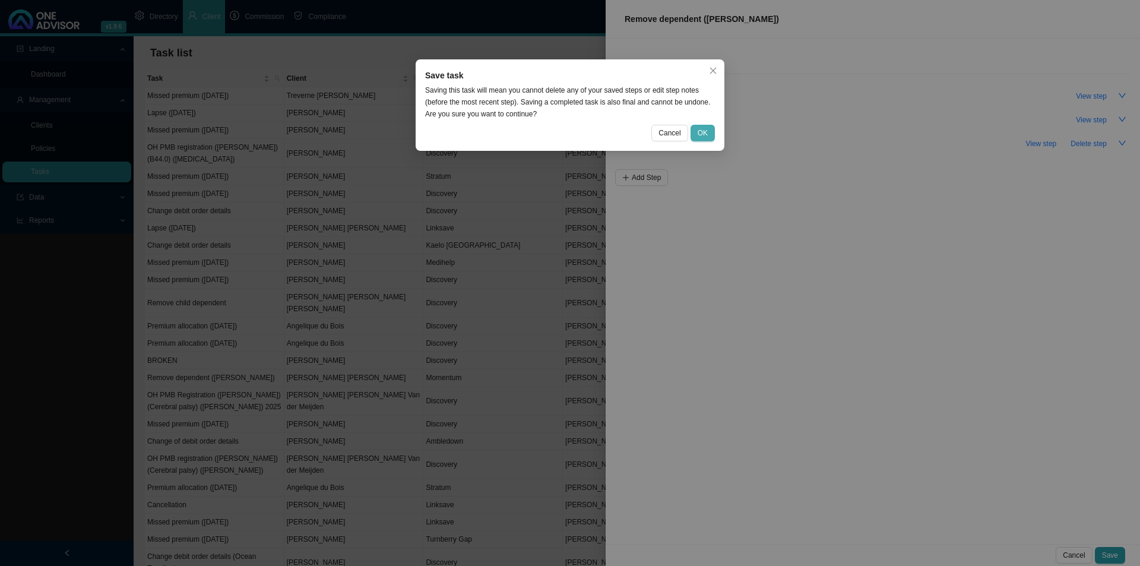
click at [704, 135] on span "OK" at bounding box center [703, 133] width 10 height 12
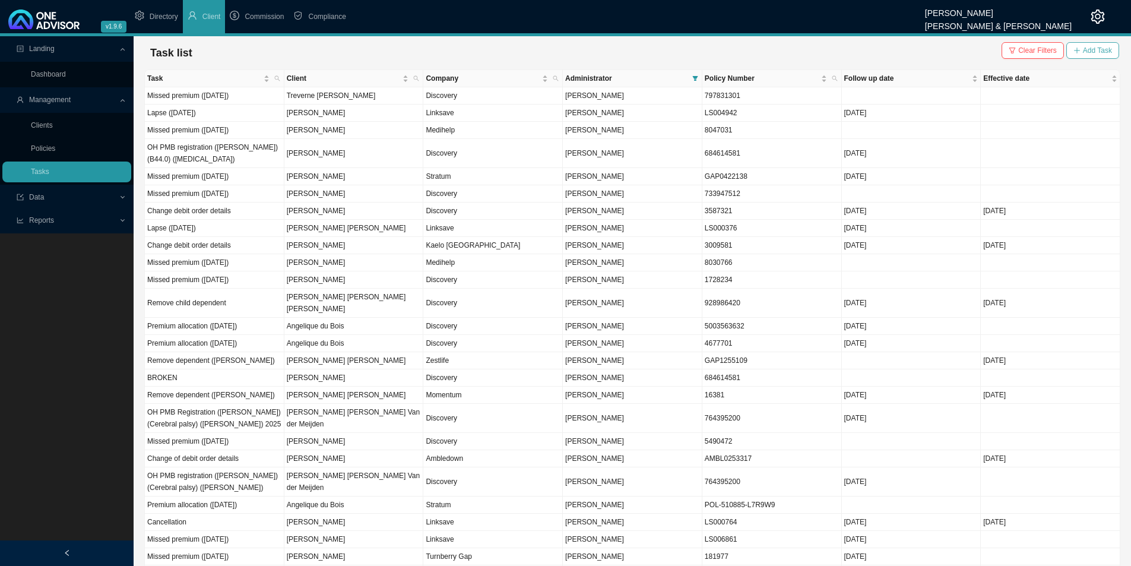
click at [1092, 50] on span "Add Task" at bounding box center [1097, 51] width 29 height 12
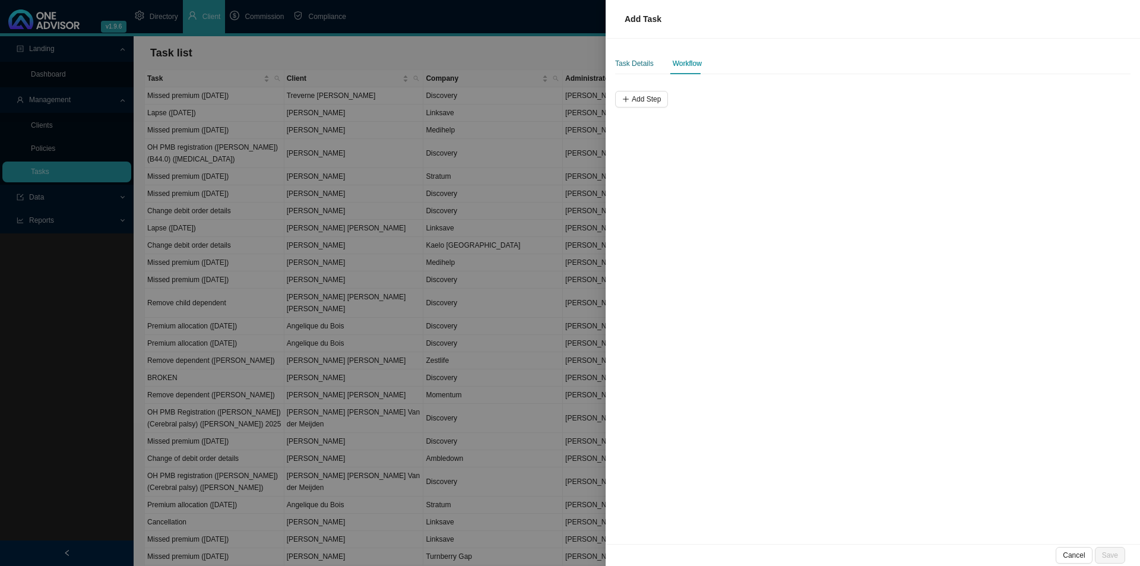
click at [625, 65] on div "Task Details" at bounding box center [634, 64] width 39 height 12
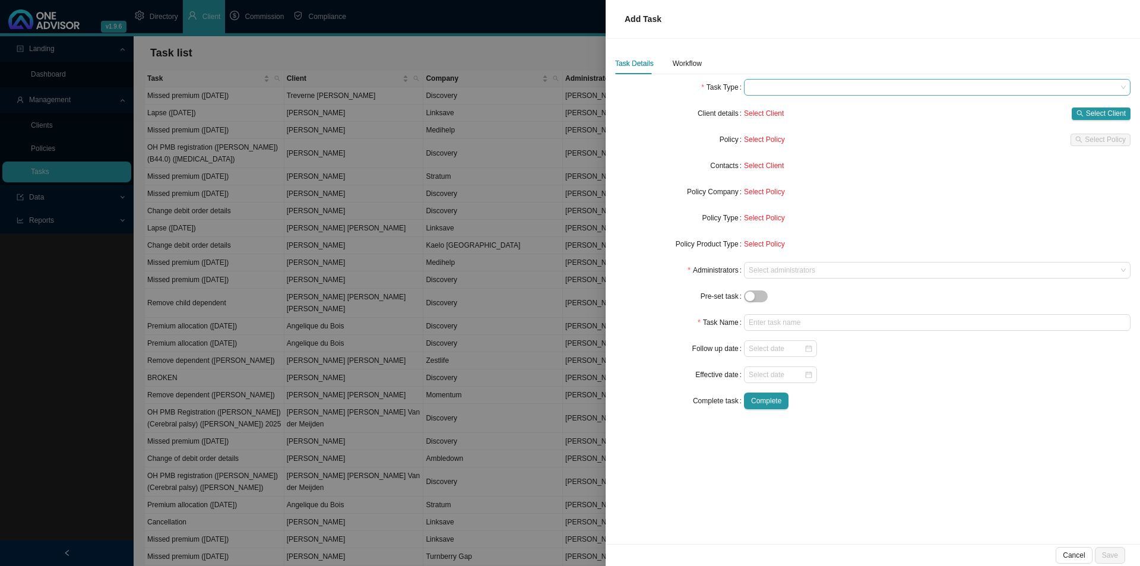
click at [770, 92] on span at bounding box center [937, 87] width 377 height 15
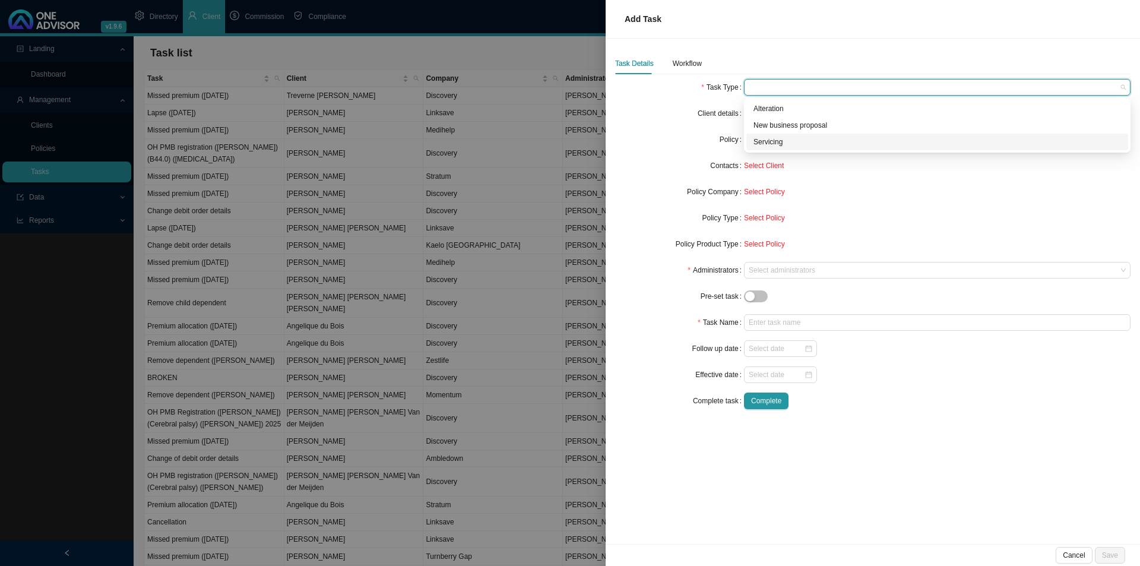
click at [776, 140] on div "Servicing" at bounding box center [938, 142] width 368 height 12
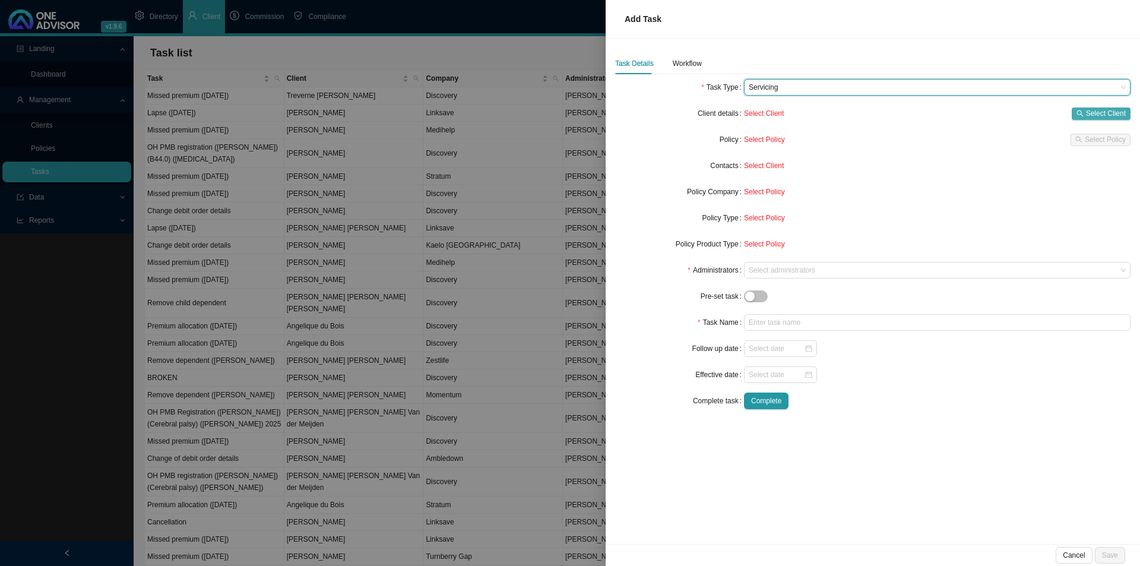
click at [1123, 111] on span "Select Client" at bounding box center [1106, 113] width 40 height 12
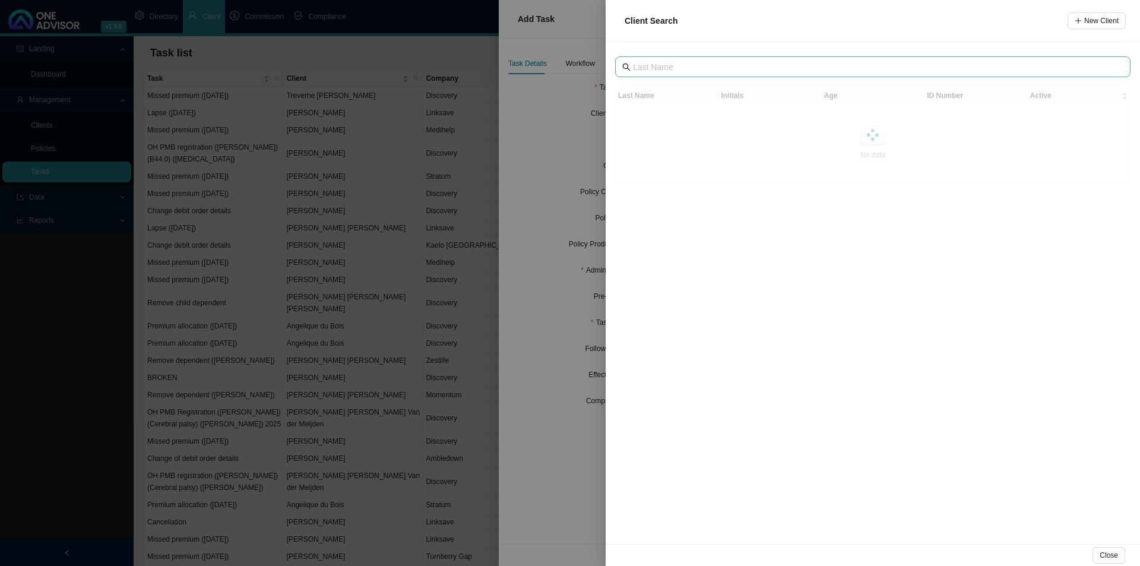
click at [786, 74] on span at bounding box center [872, 66] width 515 height 21
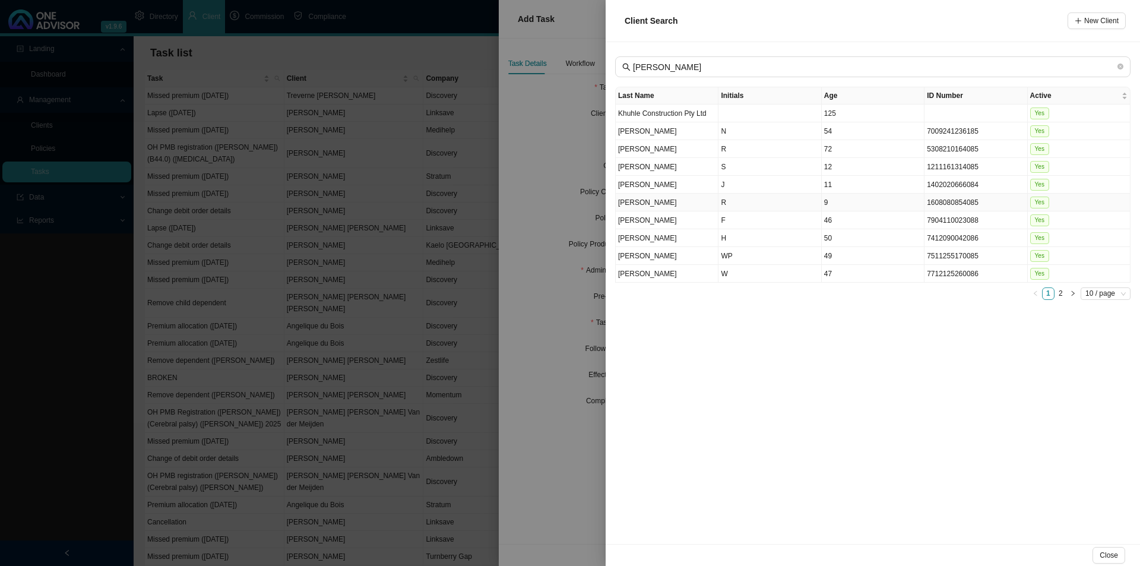
click at [743, 205] on td "R" at bounding box center [770, 203] width 103 height 18
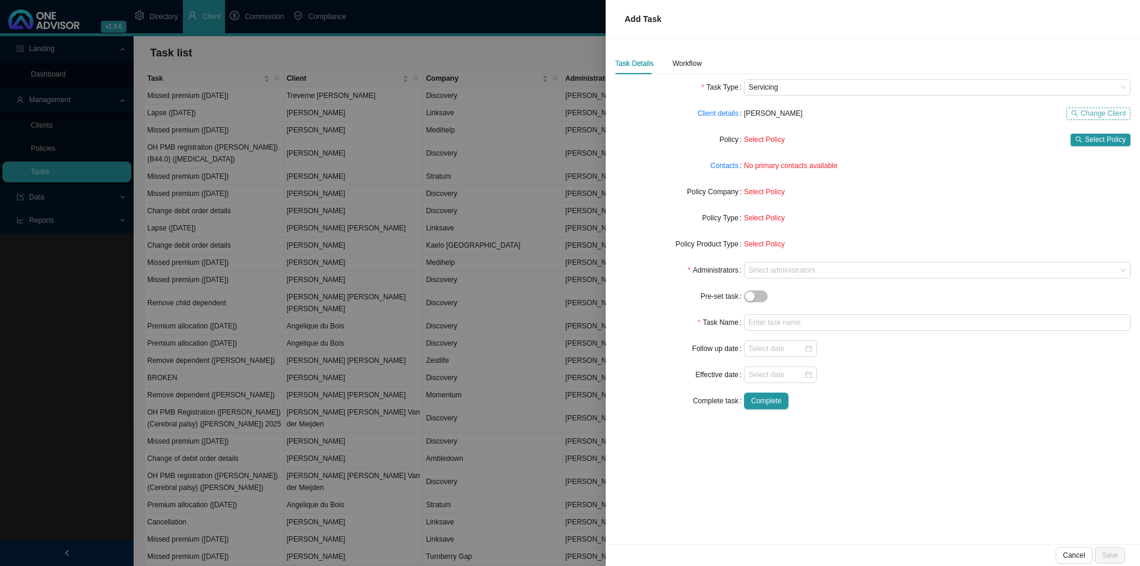
click at [1110, 114] on span "Change Client" at bounding box center [1103, 113] width 45 height 12
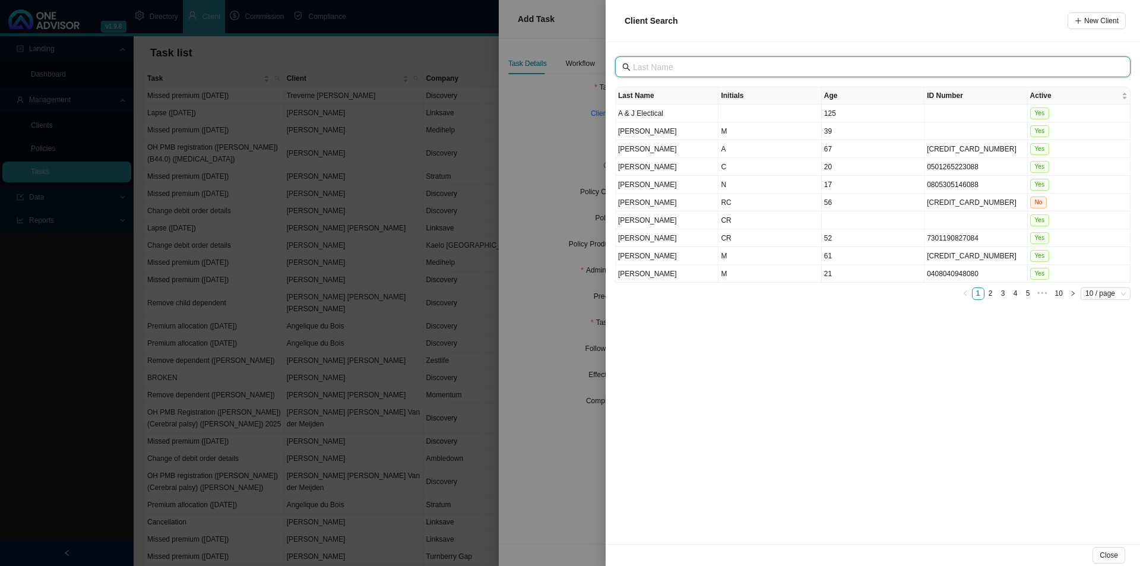
click at [666, 64] on input "text" at bounding box center [874, 67] width 482 height 13
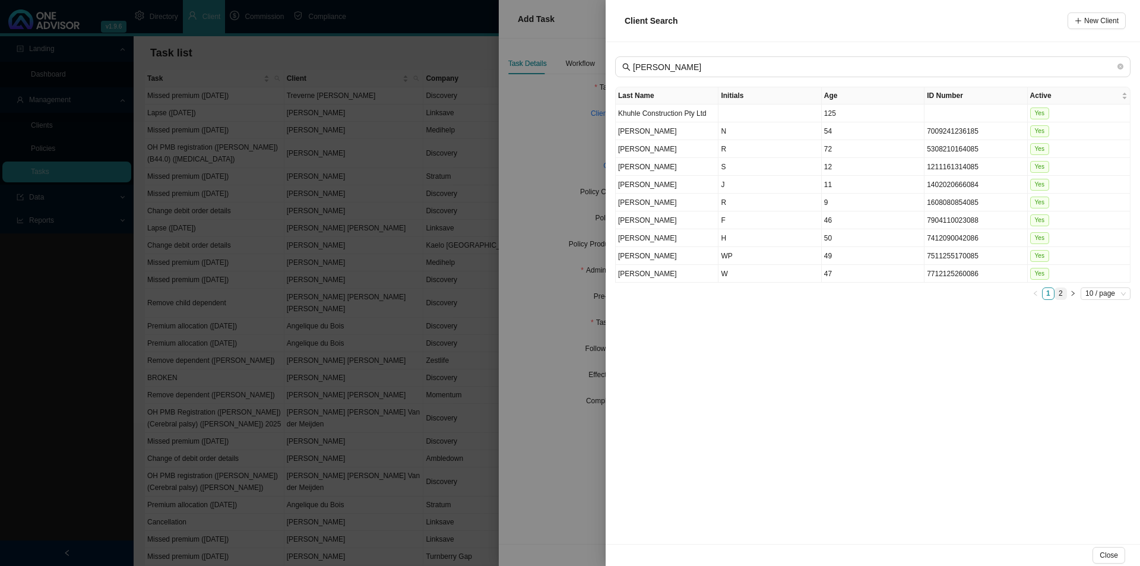
click at [1059, 293] on link "2" at bounding box center [1060, 293] width 11 height 11
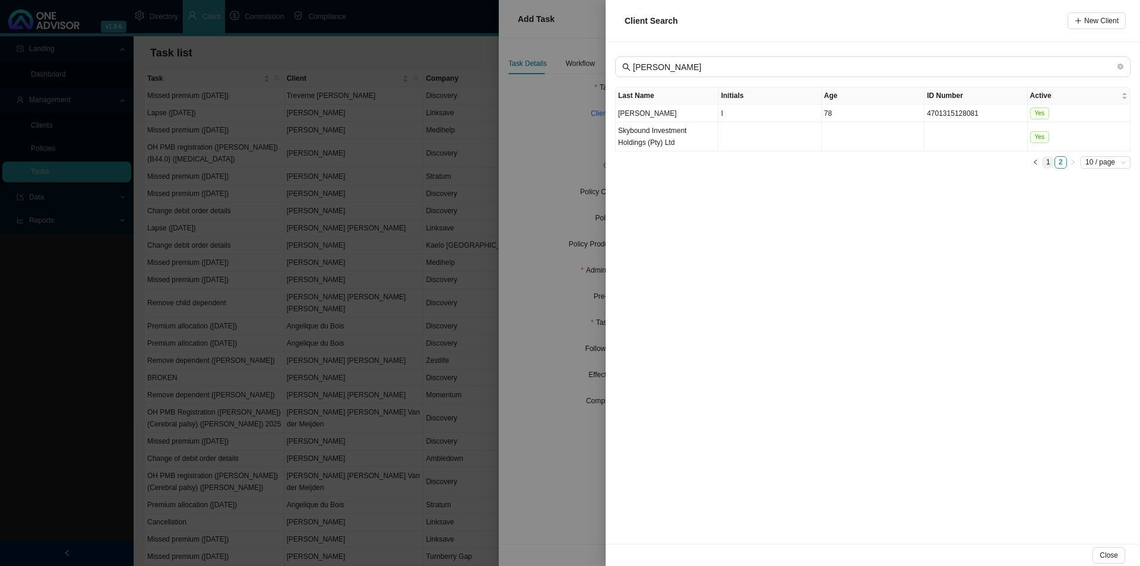
click at [1047, 161] on link "1" at bounding box center [1048, 162] width 11 height 11
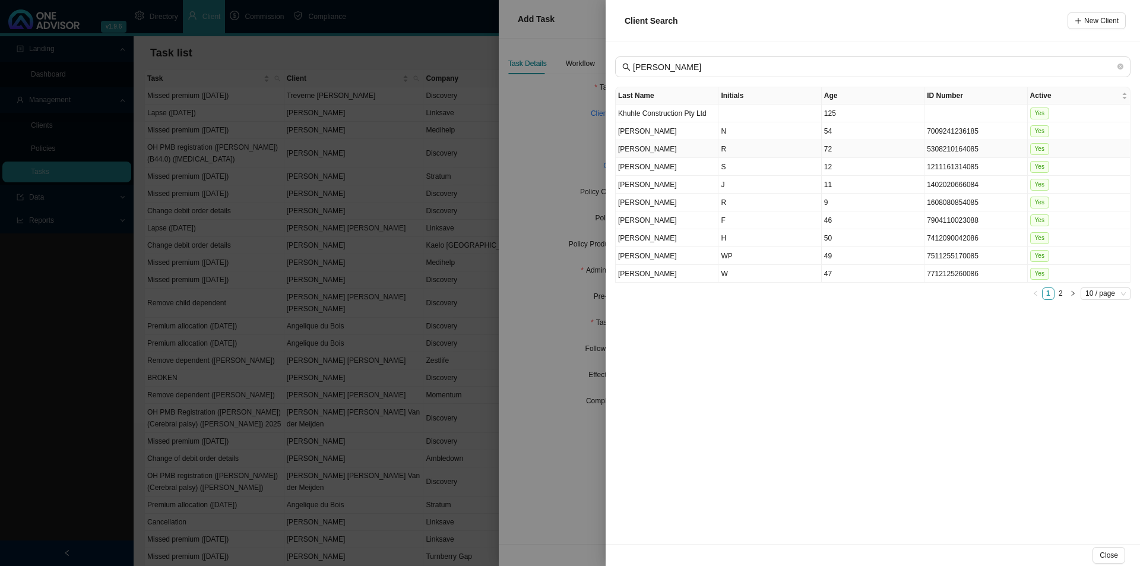
click at [801, 143] on td "R" at bounding box center [770, 149] width 103 height 18
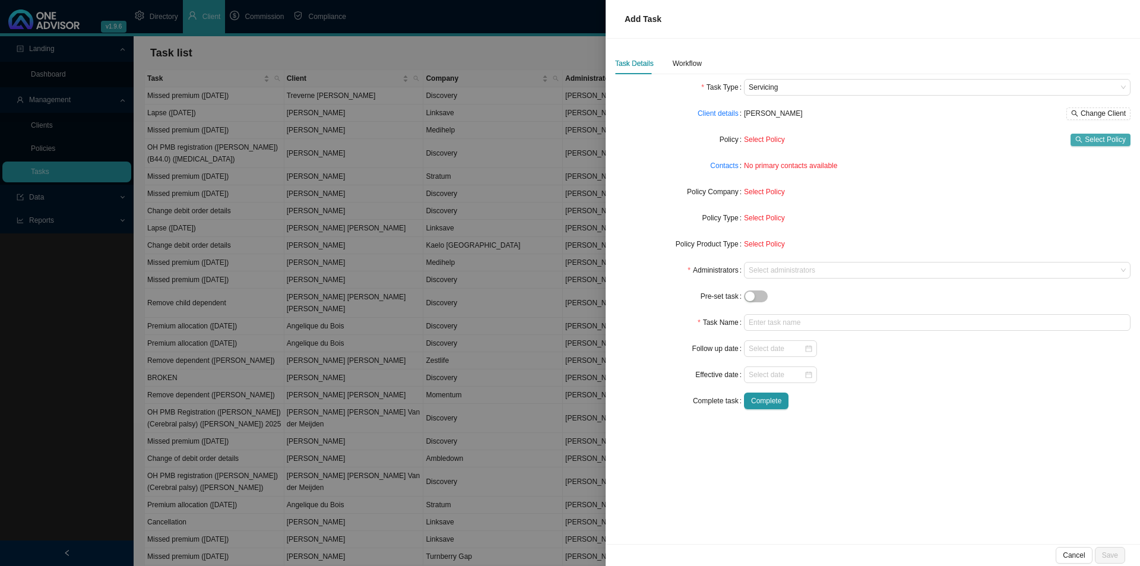
click at [1083, 143] on icon "search" at bounding box center [1078, 139] width 7 height 7
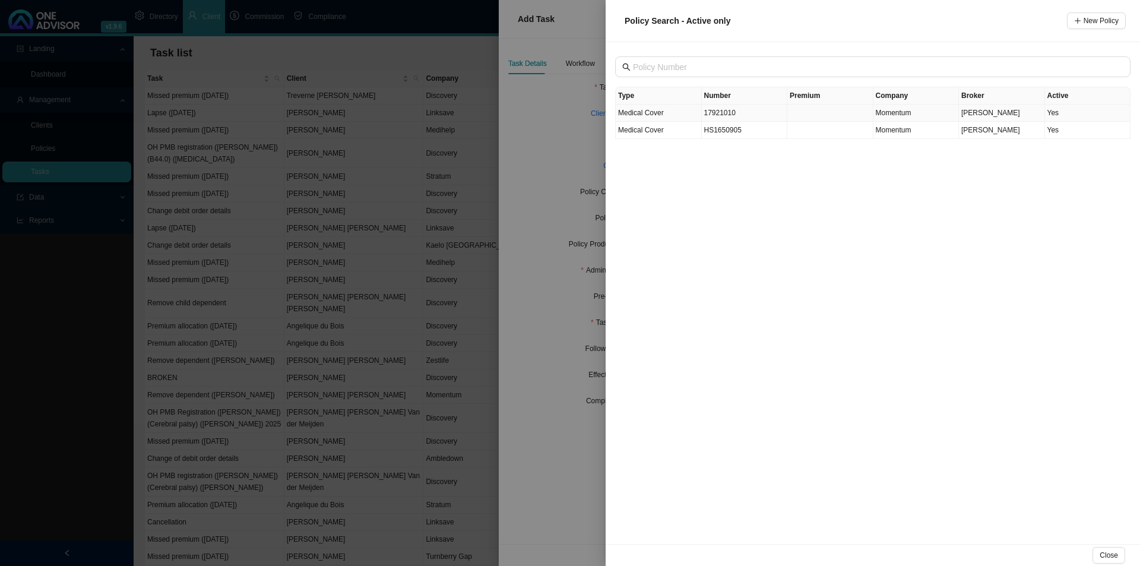
click at [748, 113] on td "17921010" at bounding box center [745, 113] width 86 height 17
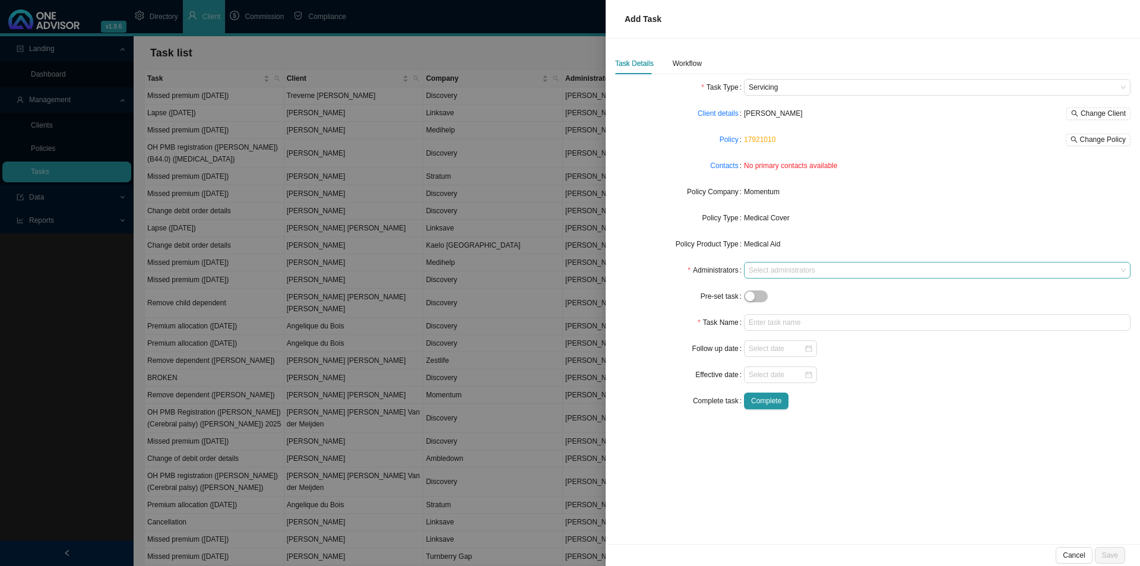
click at [768, 271] on div at bounding box center [931, 270] width 371 height 9
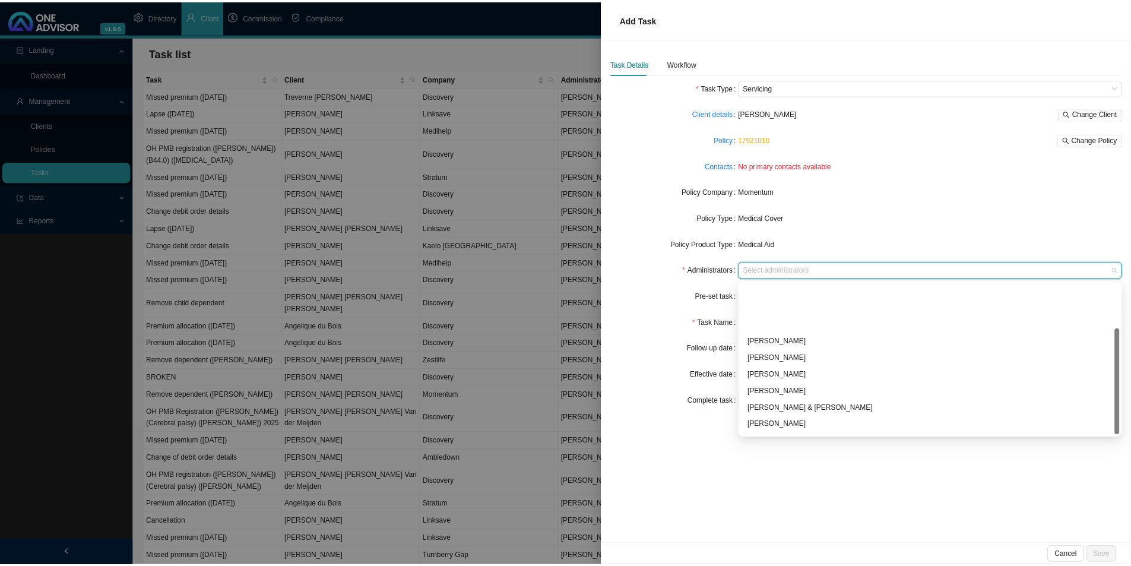
scroll to position [64, 0]
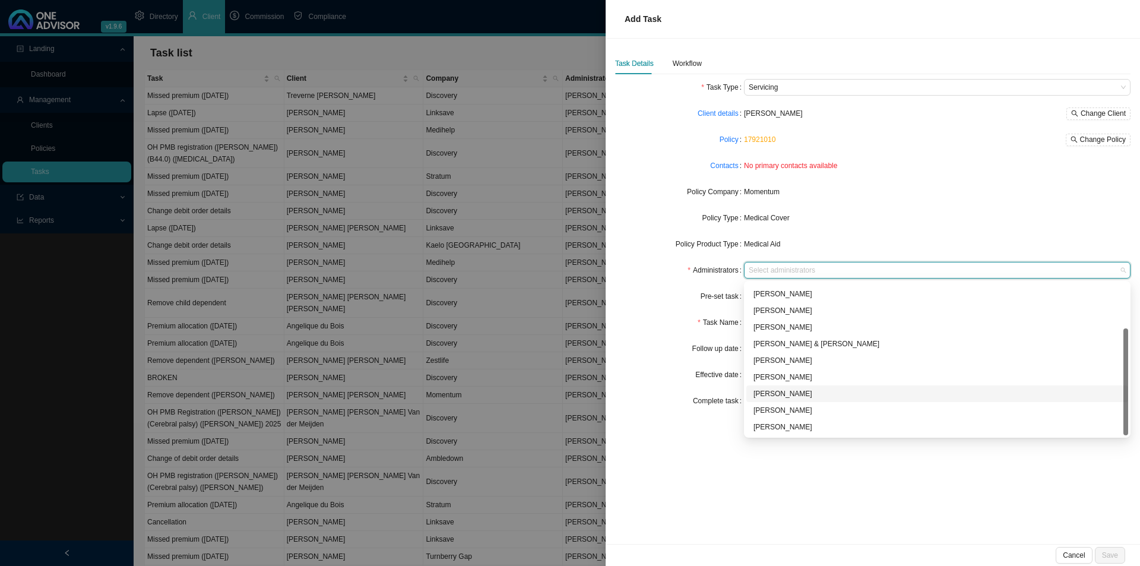
click at [780, 388] on div "[PERSON_NAME]" at bounding box center [938, 394] width 368 height 12
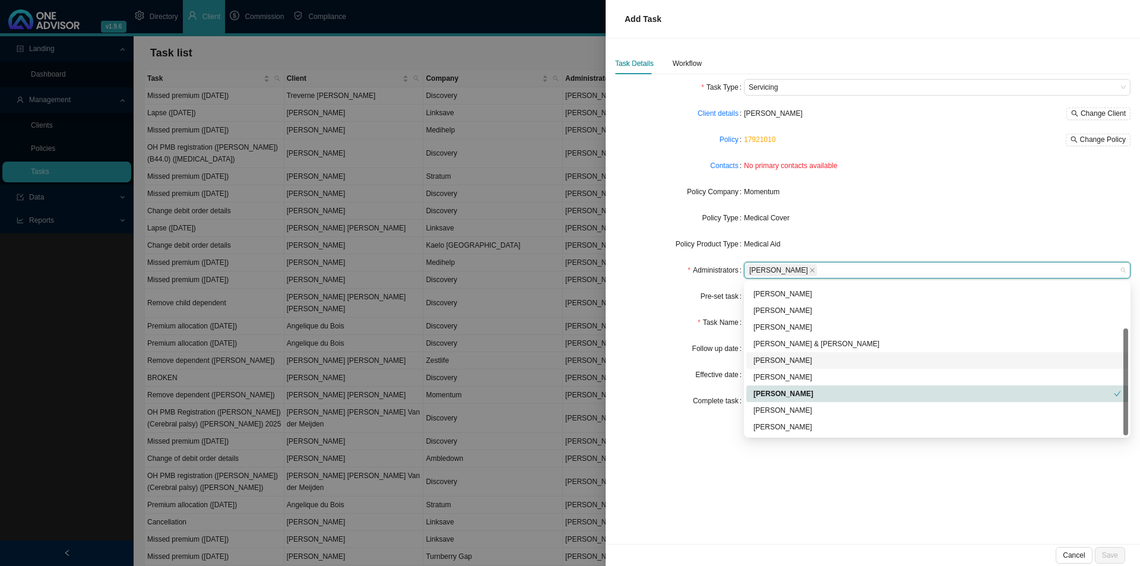
click at [661, 317] on div "Task Name" at bounding box center [679, 322] width 129 height 17
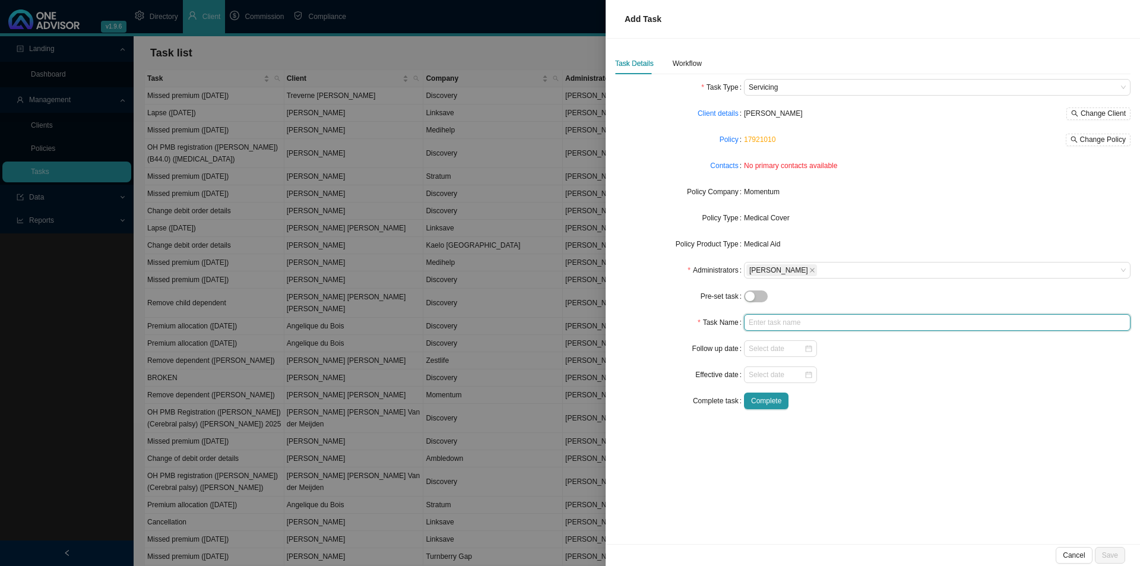
click at [765, 329] on input "text" at bounding box center [937, 322] width 387 height 17
click at [757, 376] on input at bounding box center [776, 375] width 55 height 12
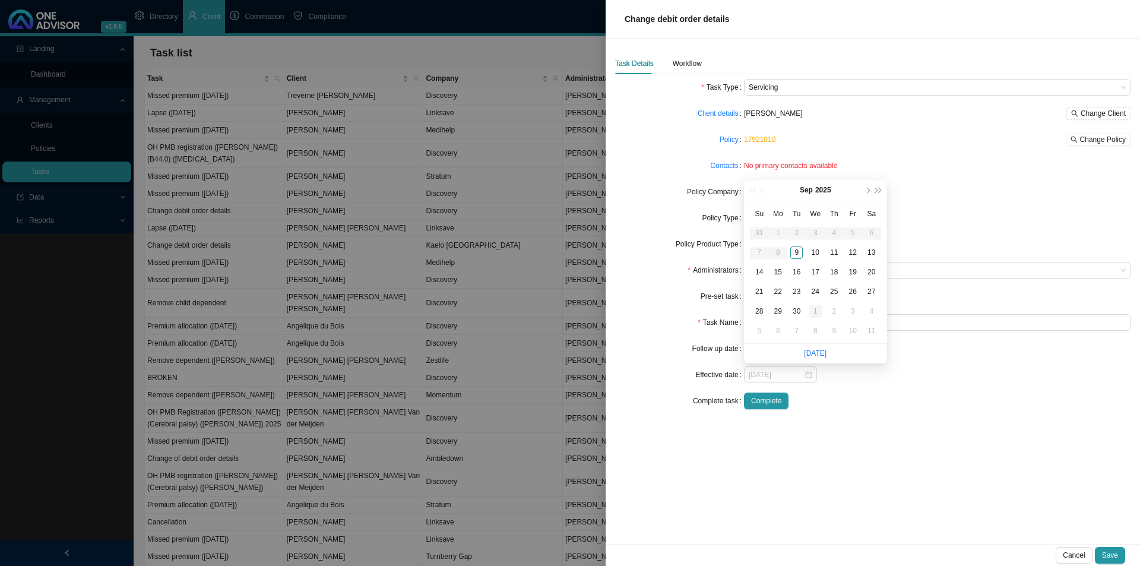
click at [820, 308] on div "1" at bounding box center [815, 311] width 12 height 12
click at [686, 62] on div "Workflow" at bounding box center [687, 64] width 29 height 12
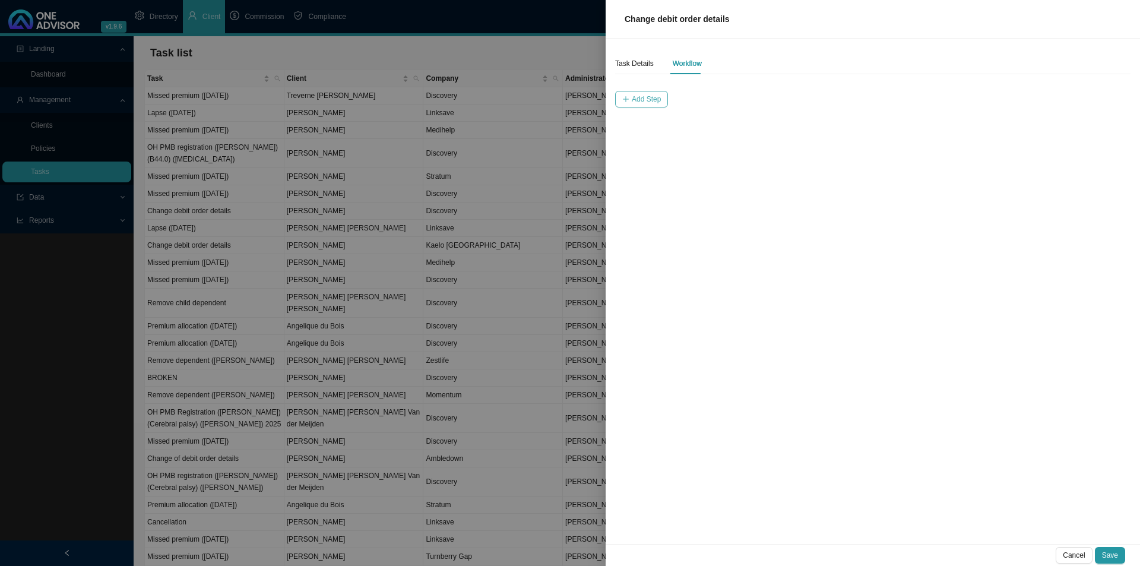
click at [651, 97] on span "Add Step" at bounding box center [646, 99] width 29 height 12
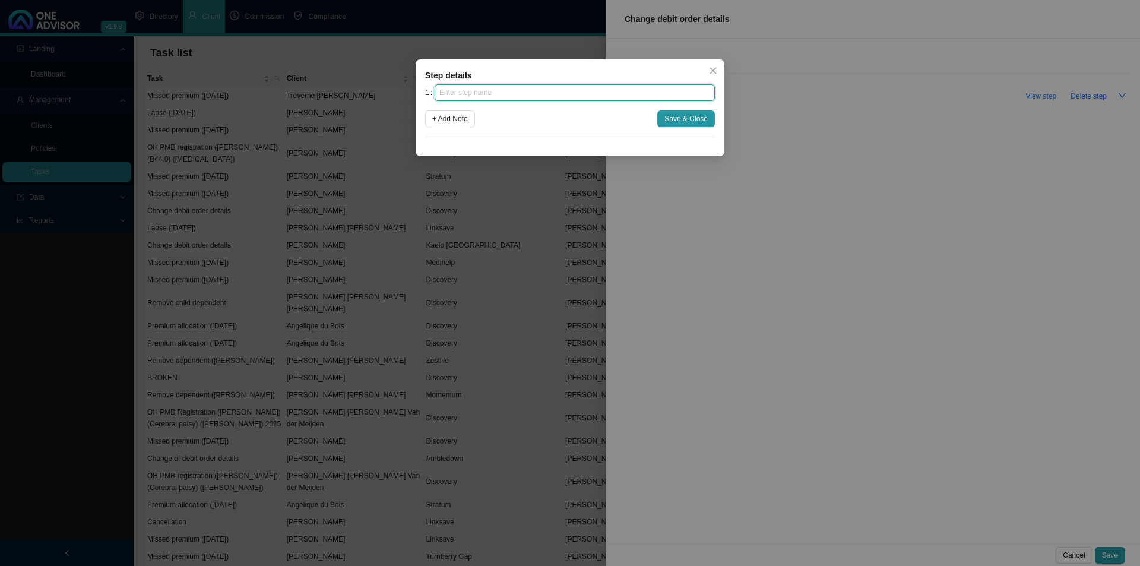
click at [640, 91] on input "text" at bounding box center [575, 92] width 280 height 17
click button "Save & Close" at bounding box center [686, 118] width 58 height 17
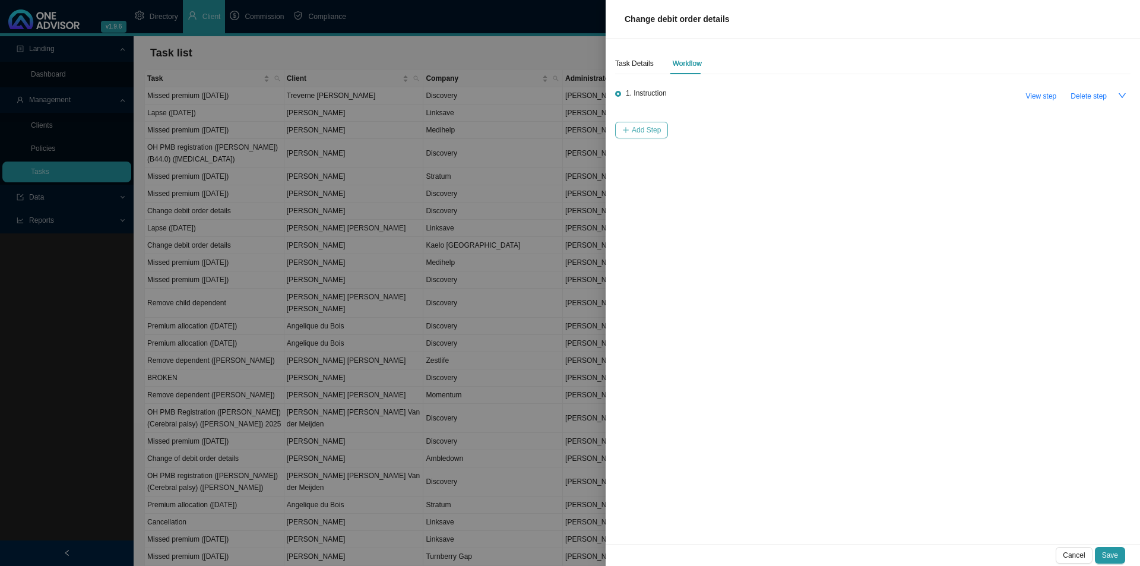
click at [644, 132] on span "Add Step" at bounding box center [646, 130] width 29 height 12
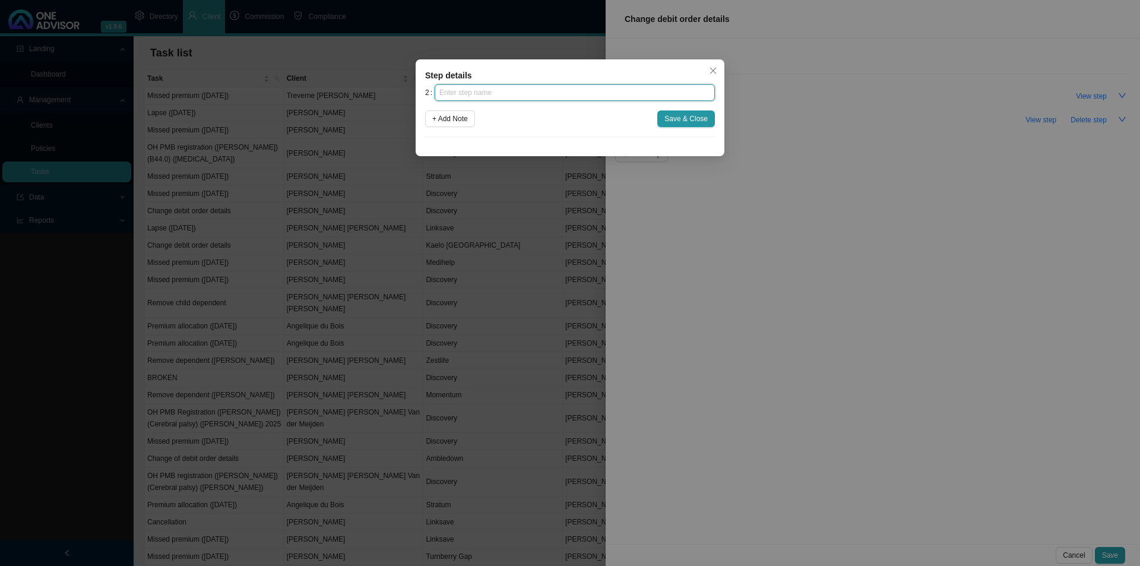
click at [564, 93] on input "text" at bounding box center [575, 92] width 280 height 17
click button "Save & Close" at bounding box center [686, 118] width 58 height 17
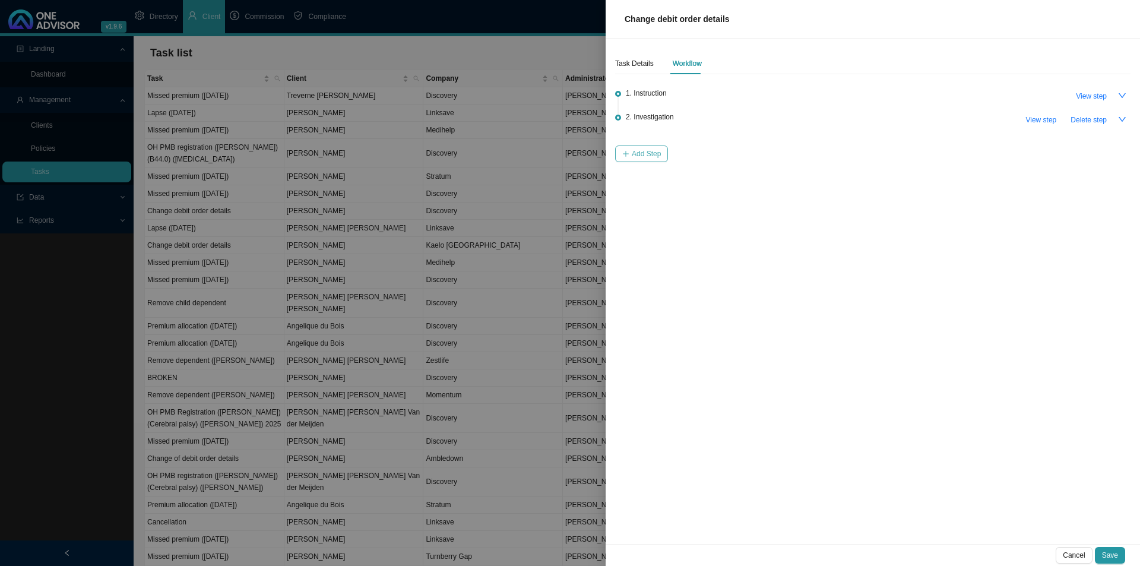
click at [652, 156] on span "Add Step" at bounding box center [646, 154] width 29 height 12
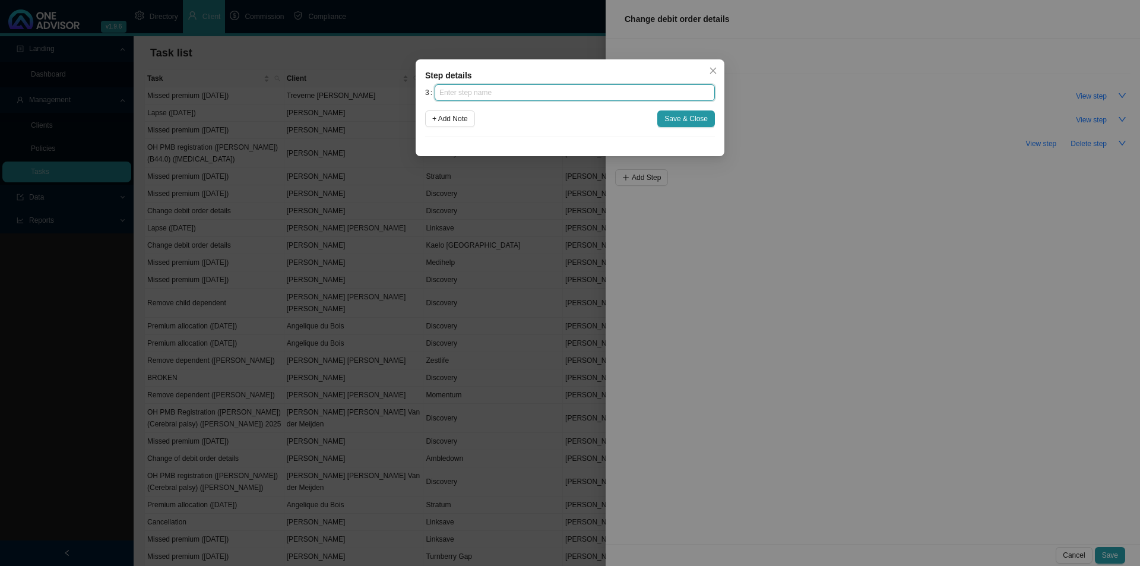
click at [594, 84] on input "text" at bounding box center [575, 92] width 280 height 17
click button "Save & Close" at bounding box center [686, 118] width 58 height 17
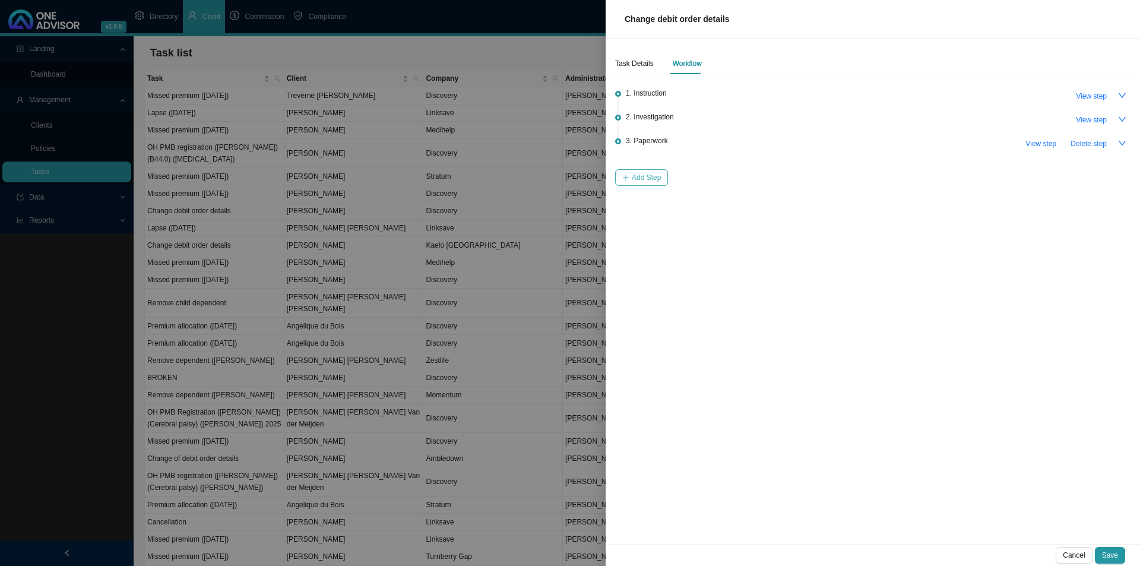
click at [633, 177] on span "Add Step" at bounding box center [646, 178] width 29 height 12
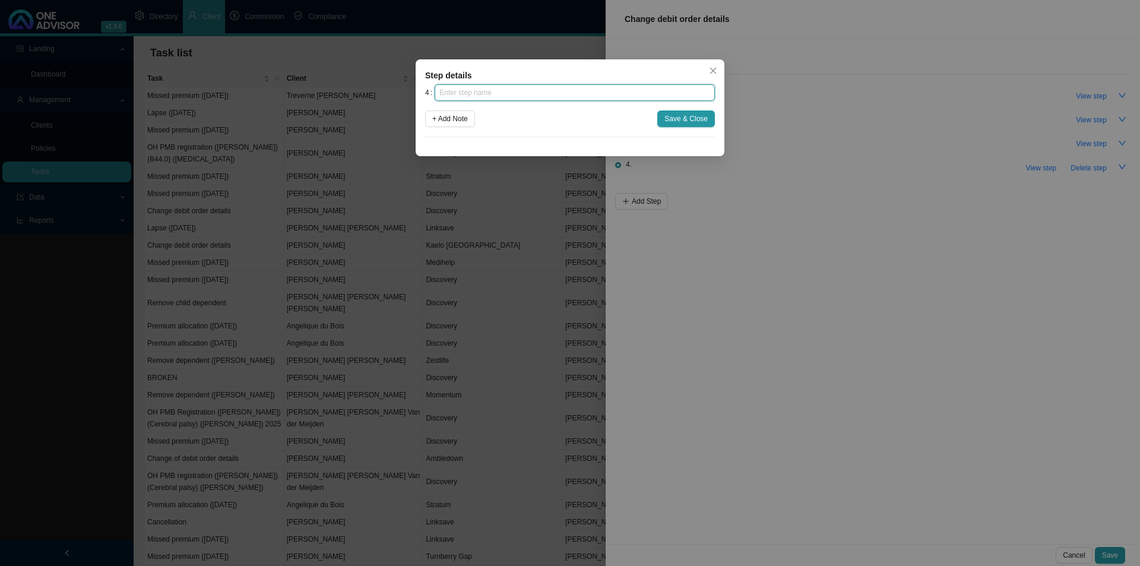
click at [574, 98] on input "text" at bounding box center [575, 92] width 280 height 17
click button "Save & Close" at bounding box center [686, 118] width 58 height 17
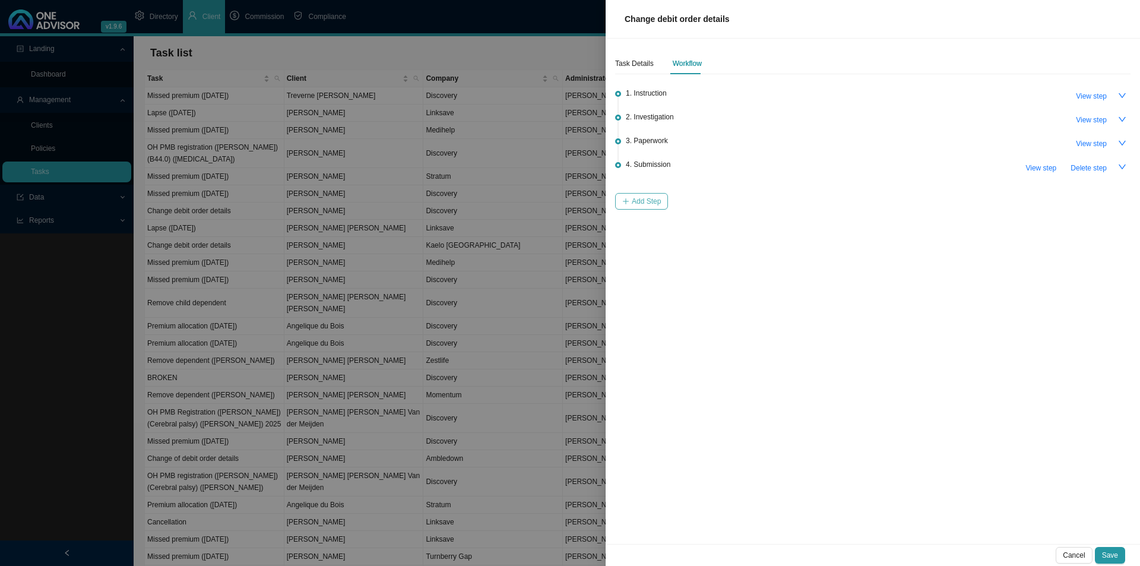
click at [635, 196] on span "Add Step" at bounding box center [646, 201] width 29 height 12
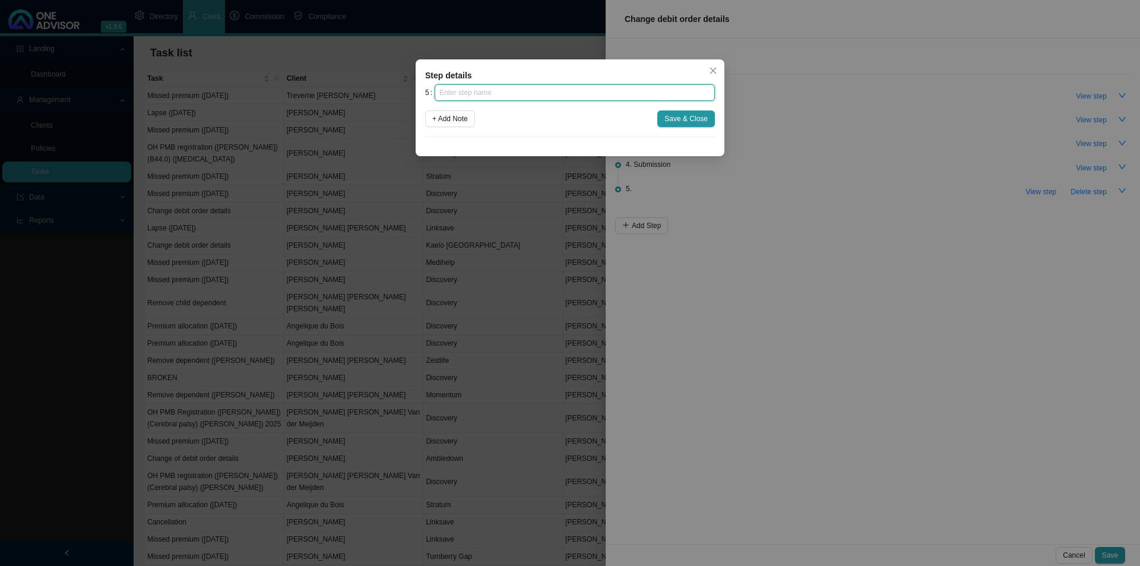
click at [536, 96] on input "text" at bounding box center [575, 92] width 280 height 17
click button "Save & Close" at bounding box center [686, 118] width 58 height 17
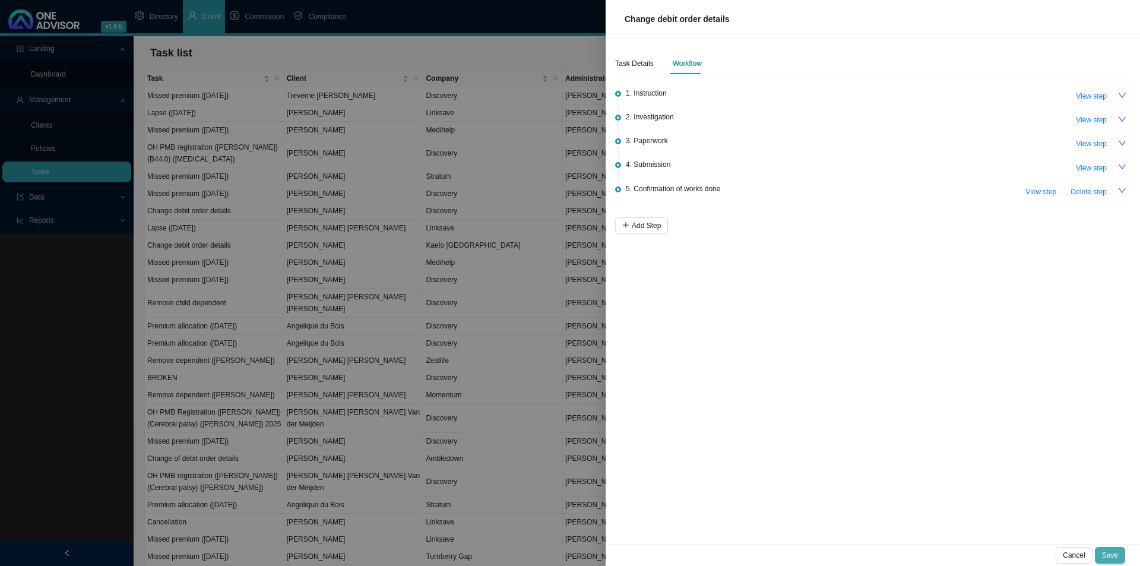
click at [1112, 548] on button "Save" at bounding box center [1110, 555] width 30 height 17
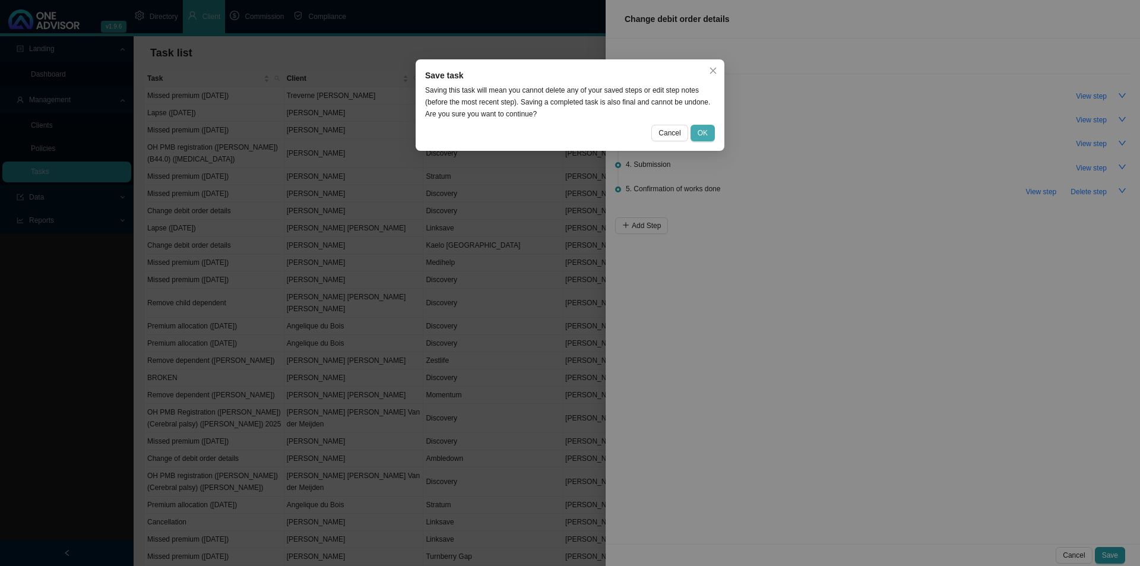
click at [711, 131] on button "OK" at bounding box center [703, 133] width 24 height 17
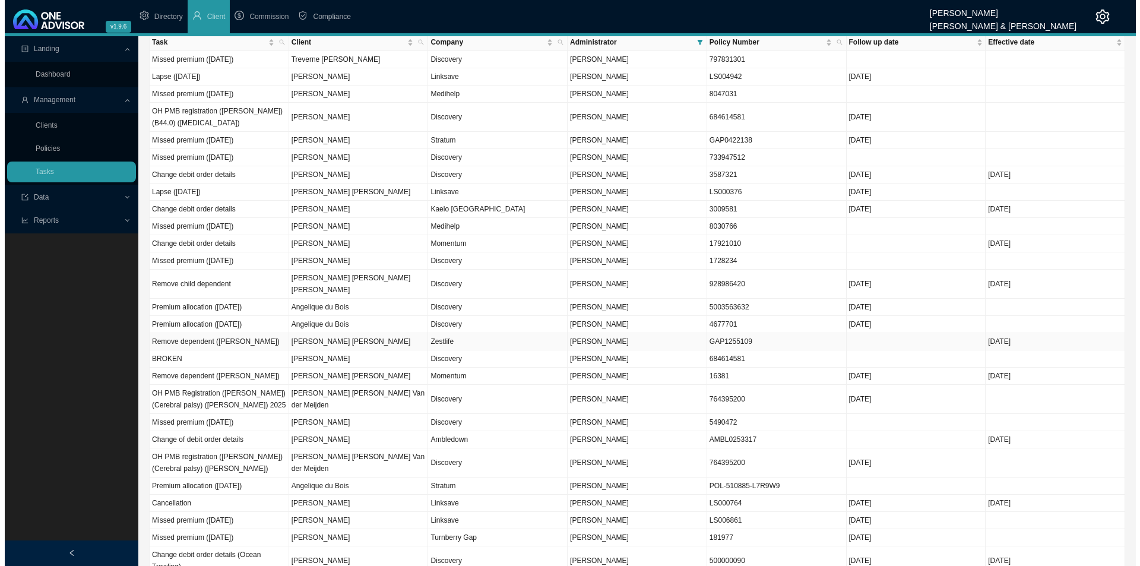
scroll to position [0, 0]
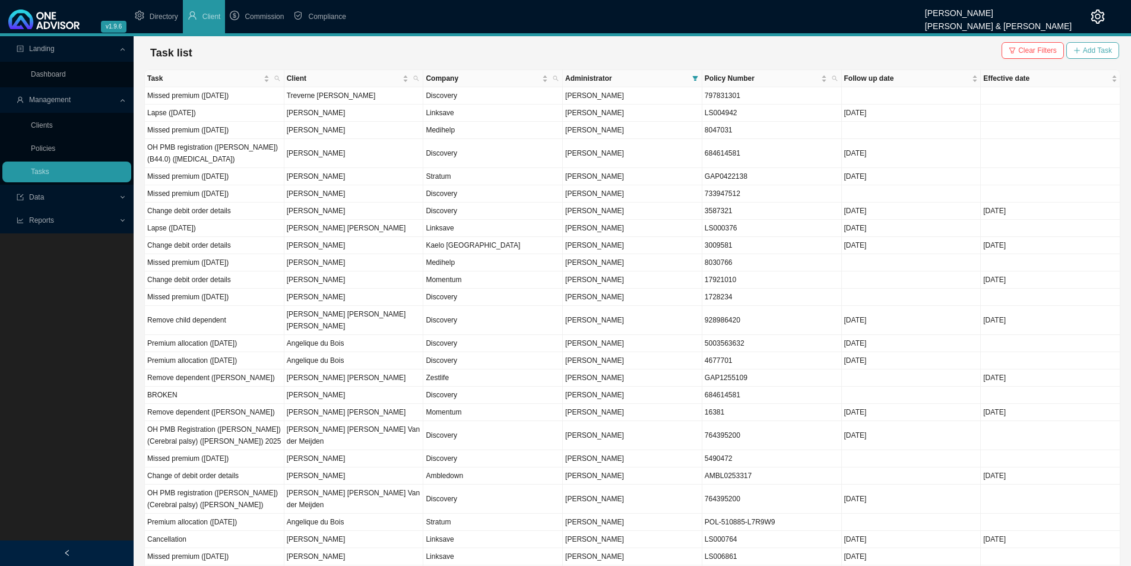
click at [1083, 54] on button "Add Task" at bounding box center [1092, 50] width 53 height 17
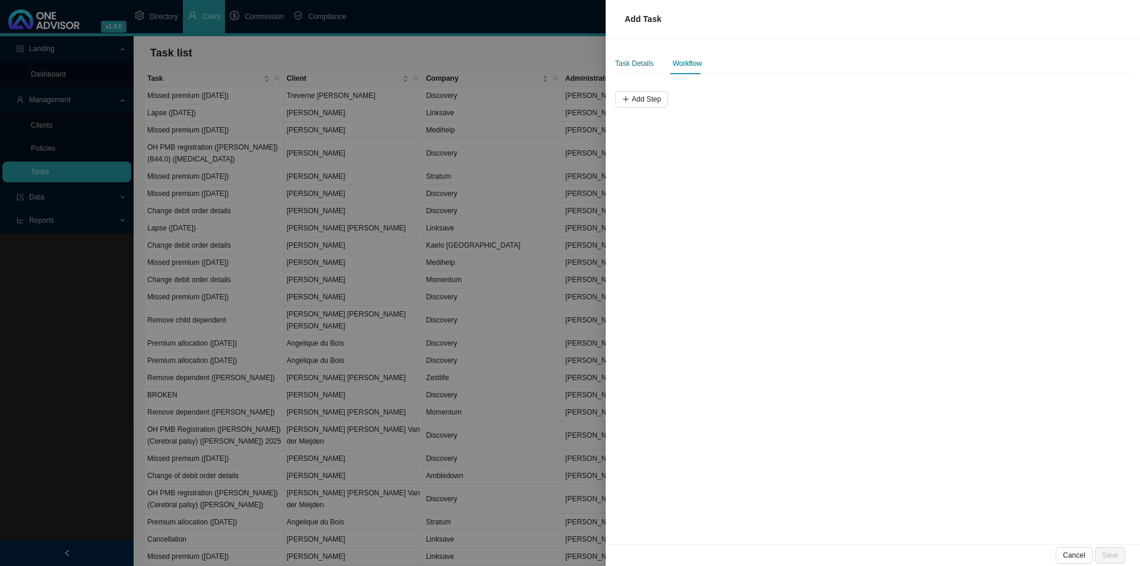
click at [616, 61] on div "Task Details" at bounding box center [634, 64] width 39 height 12
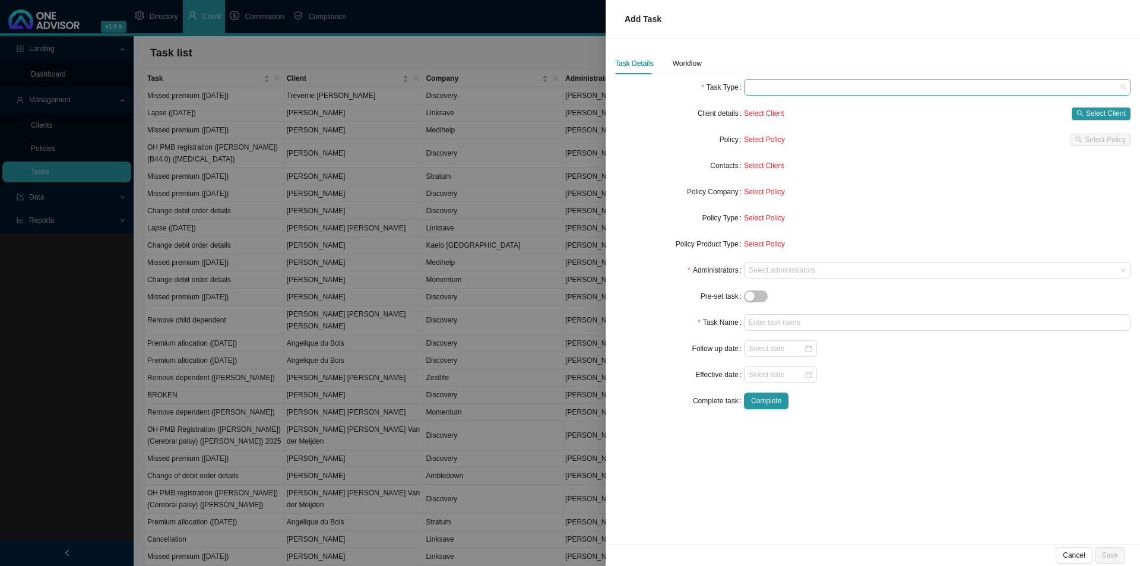
click at [787, 82] on span at bounding box center [937, 87] width 377 height 15
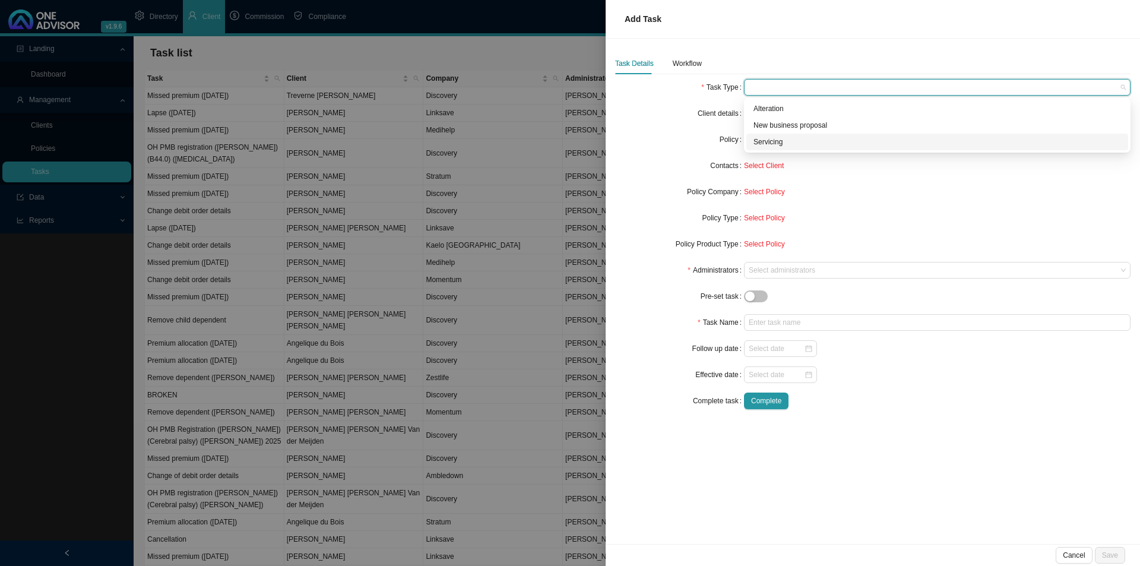
click at [776, 140] on div "Servicing" at bounding box center [938, 142] width 368 height 12
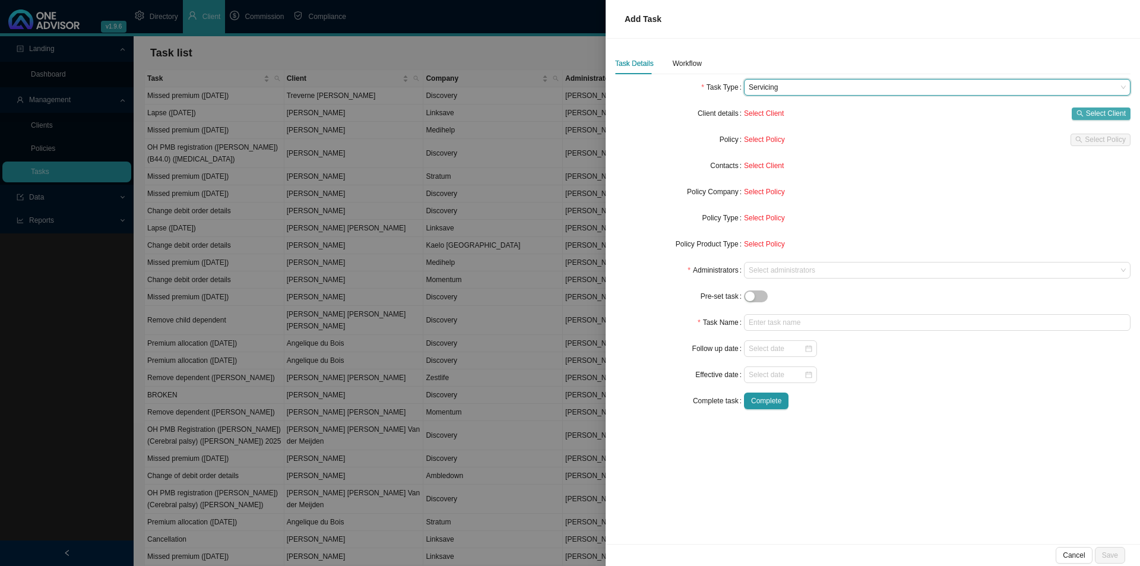
click at [1087, 113] on span "Select Client" at bounding box center [1106, 113] width 40 height 12
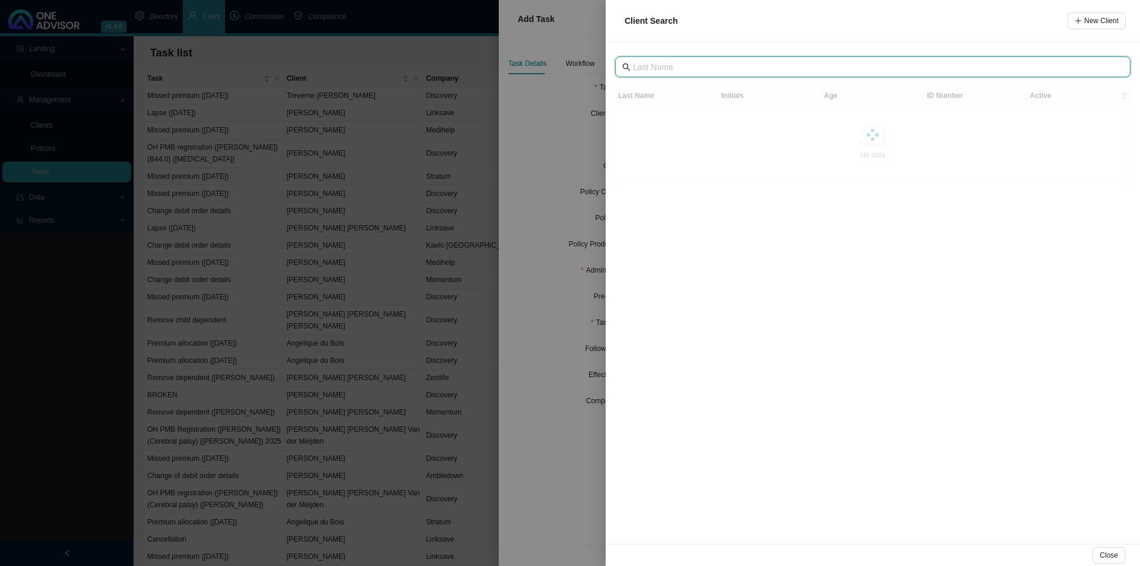
click at [689, 67] on input "text" at bounding box center [874, 67] width 482 height 13
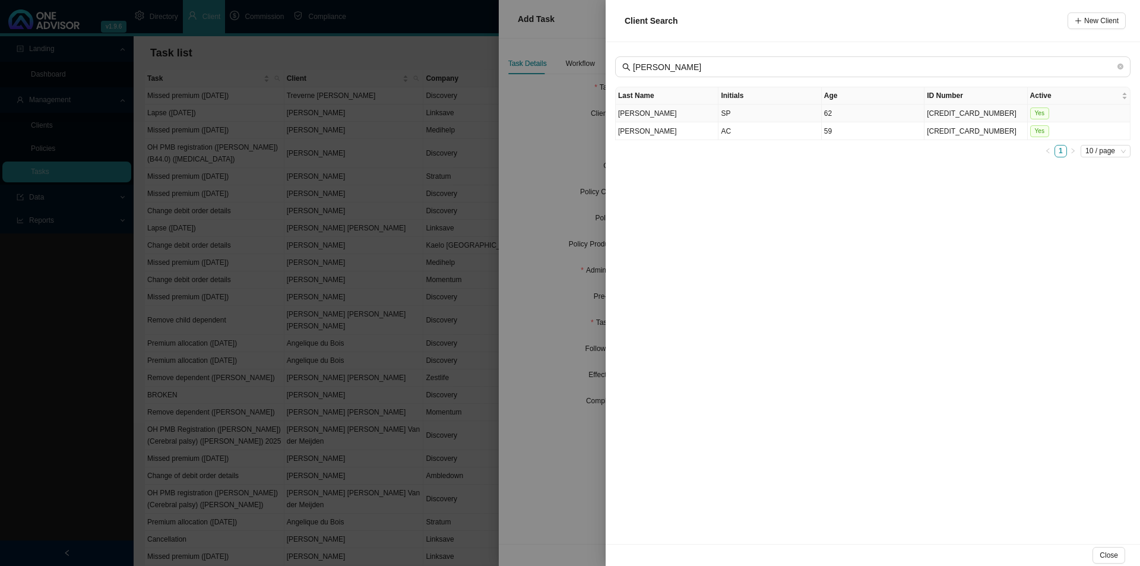
click at [736, 116] on td "SP" at bounding box center [770, 114] width 103 height 18
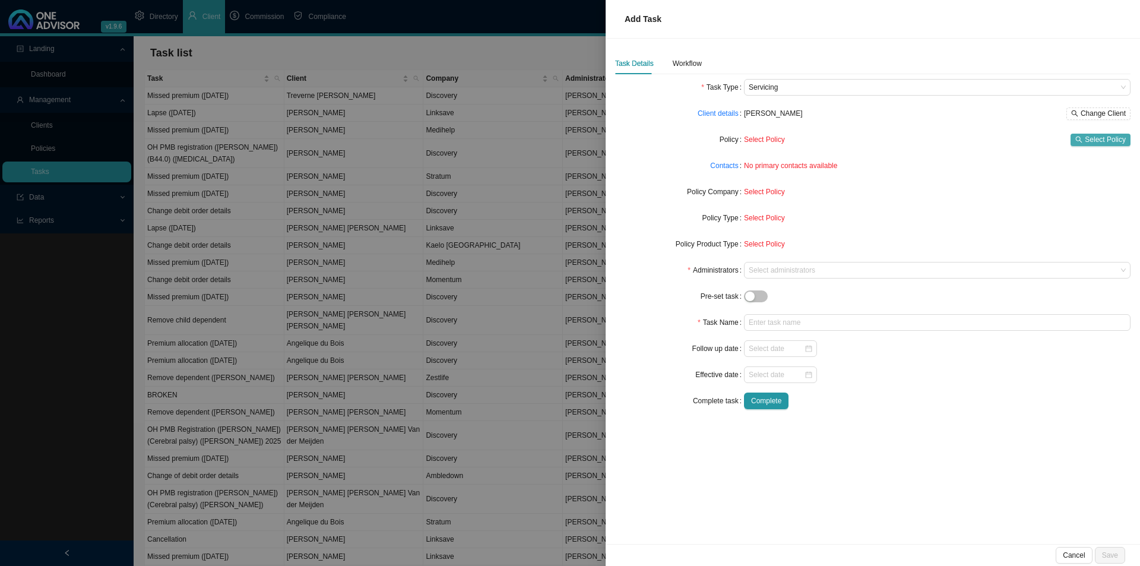
click at [1091, 141] on span "Select Policy" at bounding box center [1105, 140] width 41 height 12
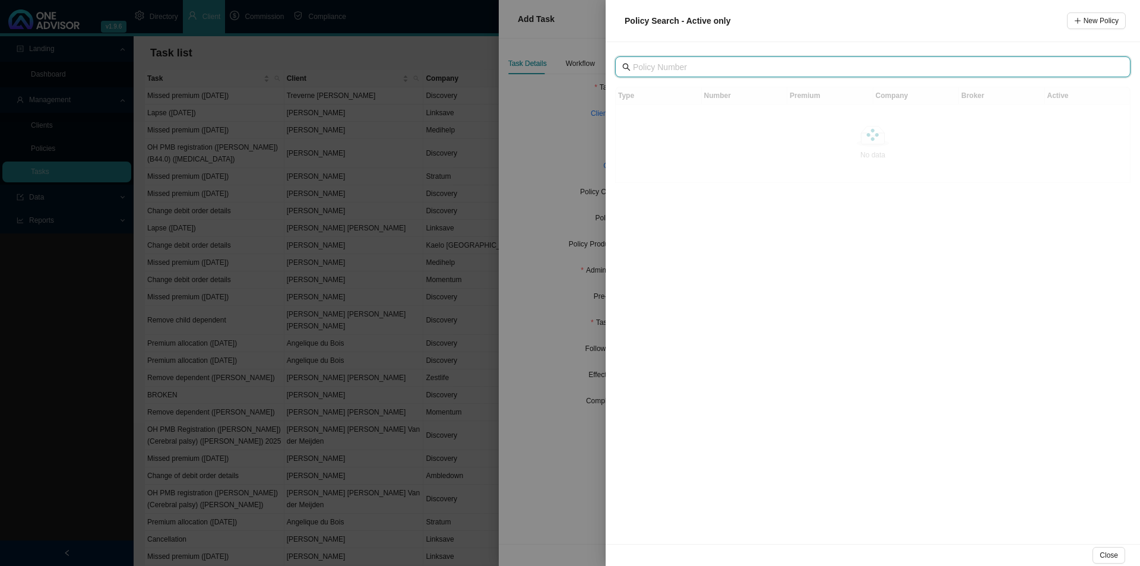
click at [703, 64] on input "text" at bounding box center [874, 67] width 482 height 13
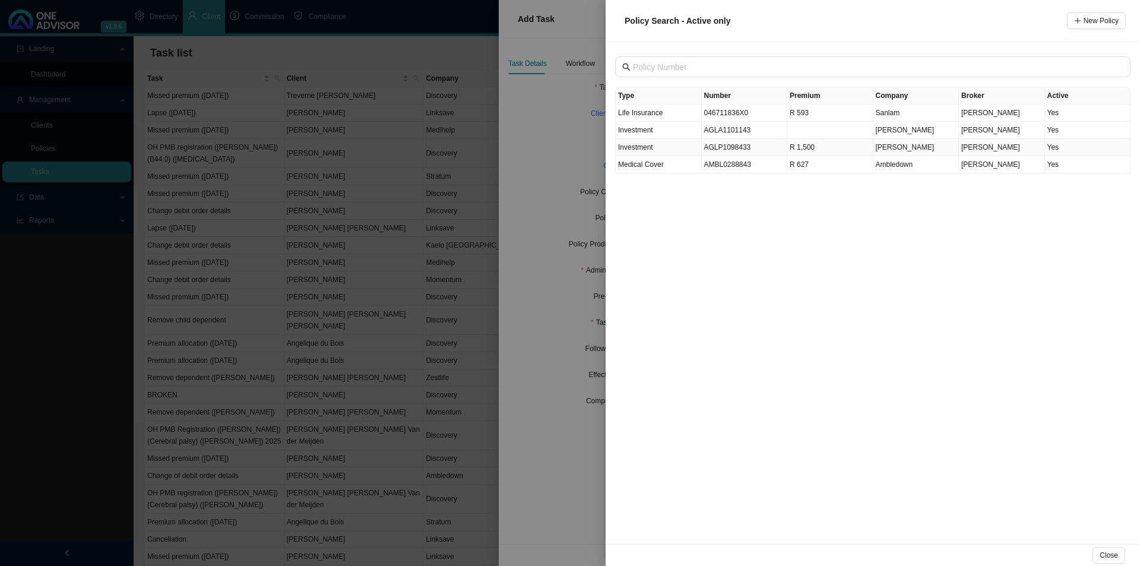
click at [720, 147] on td "AGLP1098433" at bounding box center [745, 147] width 86 height 17
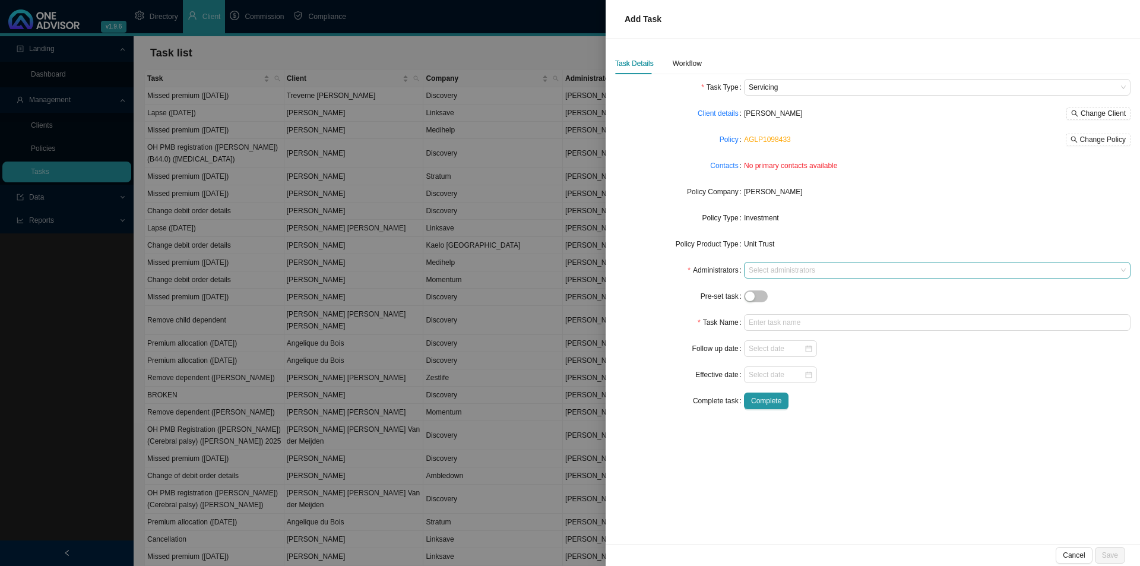
click at [769, 273] on div at bounding box center [931, 270] width 371 height 9
click at [728, 164] on link "Contacts" at bounding box center [724, 166] width 28 height 12
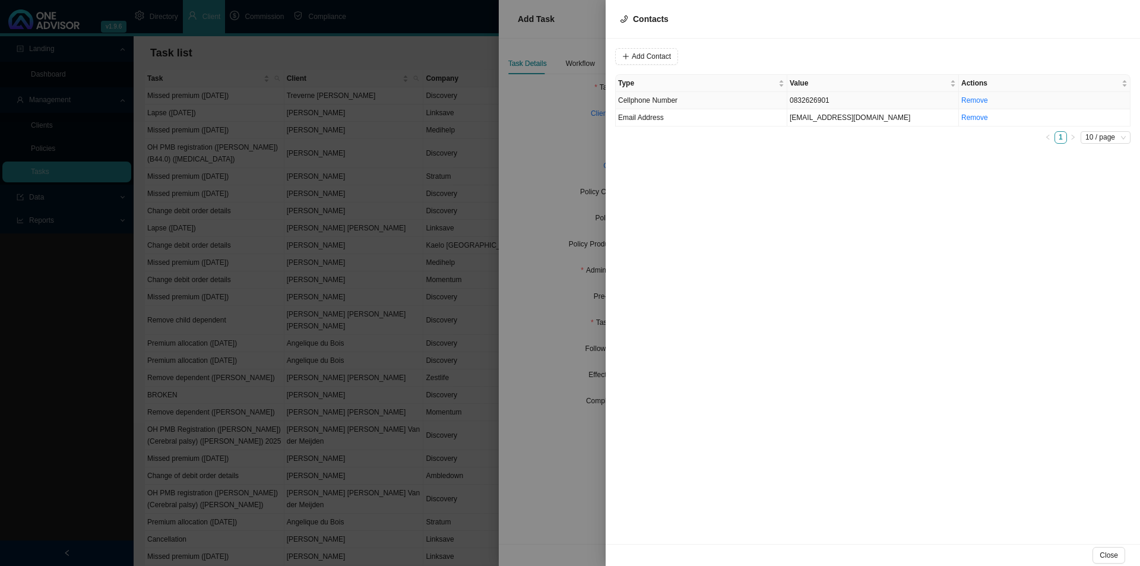
click at [816, 106] on td "0832626901" at bounding box center [873, 100] width 172 height 17
click at [799, 57] on span "Cellphone Number" at bounding box center [808, 56] width 80 height 15
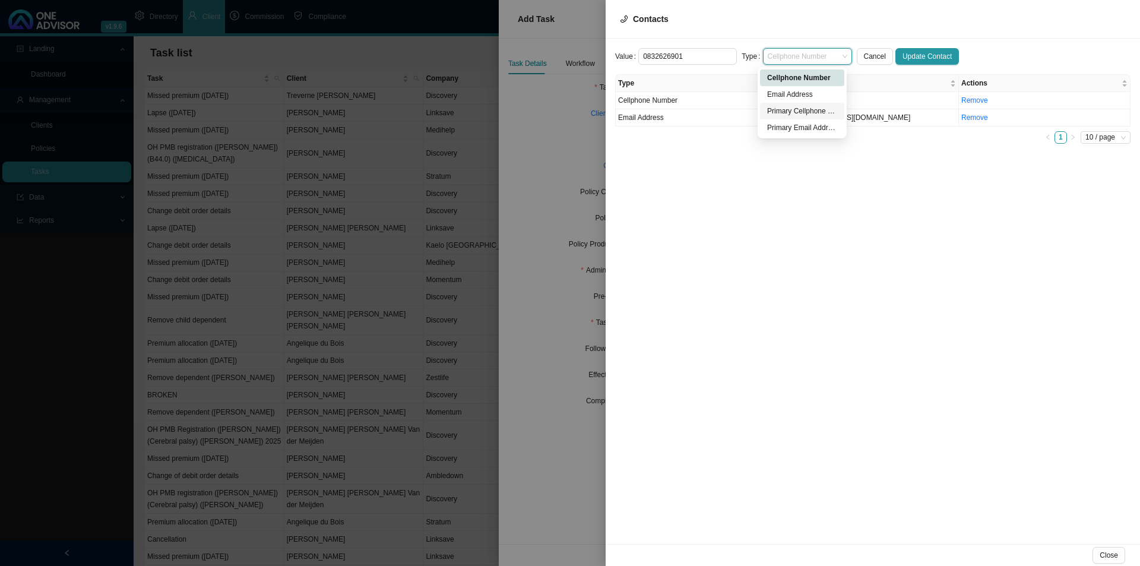
click at [811, 108] on div "Primary Cellphone Number" at bounding box center [802, 111] width 70 height 12
click at [928, 52] on span "Update Contact" at bounding box center [927, 56] width 49 height 12
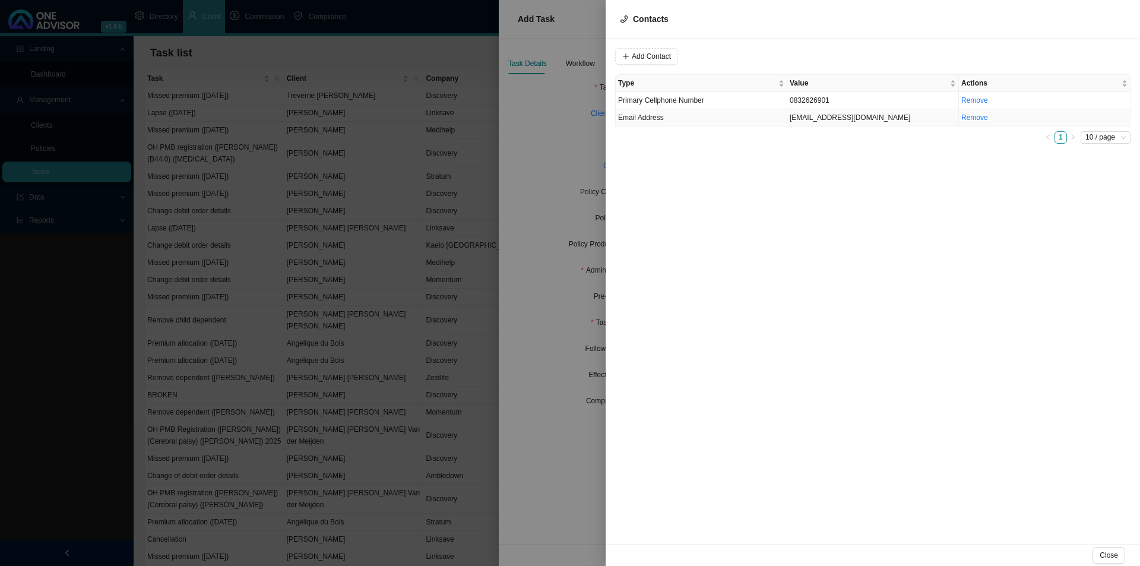
click at [839, 121] on td "[EMAIL_ADDRESS][DOMAIN_NAME]" at bounding box center [873, 117] width 172 height 17
click at [786, 56] on span "Email Address" at bounding box center [808, 56] width 80 height 15
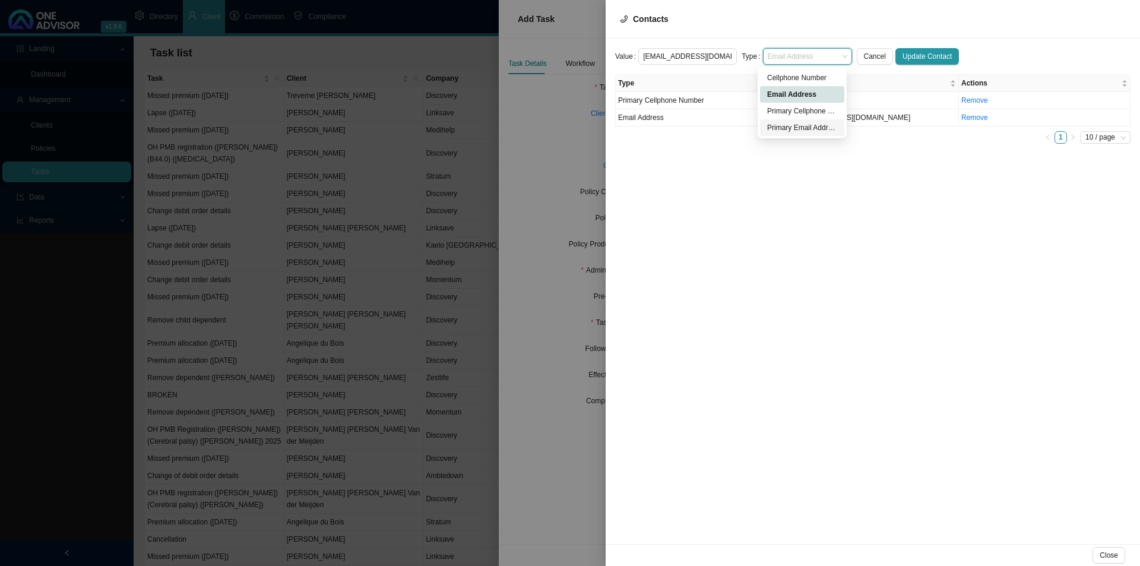
drag, startPoint x: 790, startPoint y: 125, endPoint x: 862, endPoint y: 128, distance: 71.9
click at [794, 125] on div "Primary Email Address" at bounding box center [802, 128] width 70 height 12
click at [907, 48] on button "Update Contact" at bounding box center [927, 56] width 64 height 17
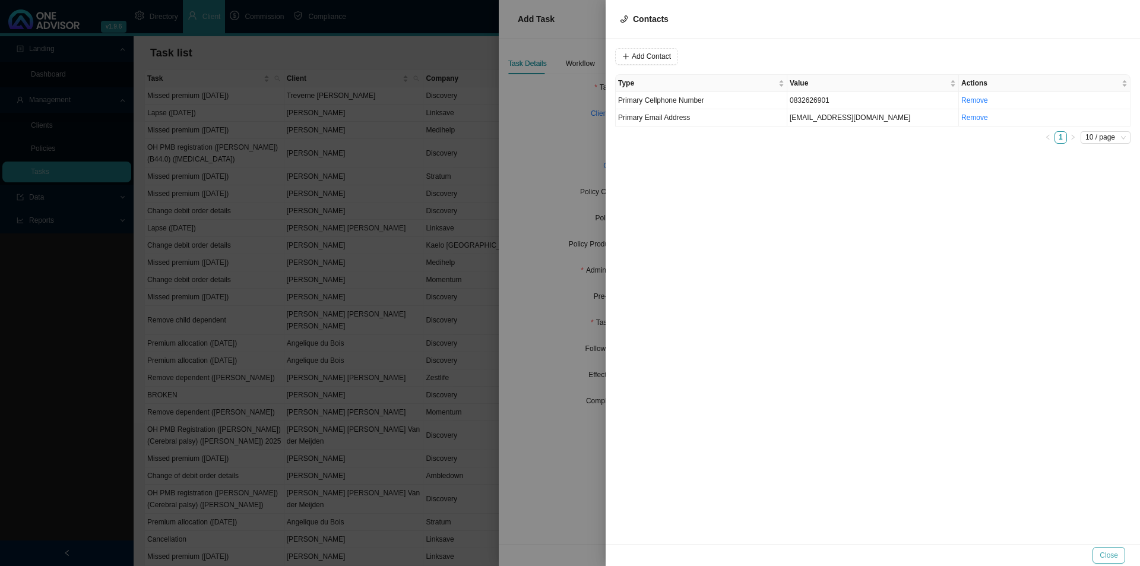
click at [1110, 560] on span "Close" at bounding box center [1109, 555] width 18 height 12
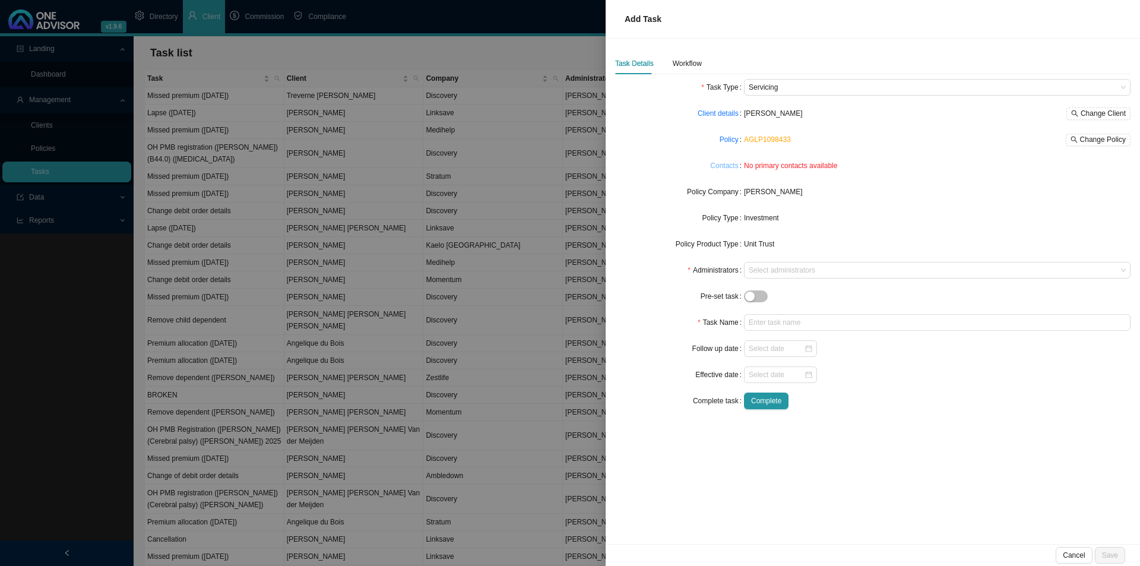
click at [731, 165] on link "Contacts" at bounding box center [724, 166] width 28 height 12
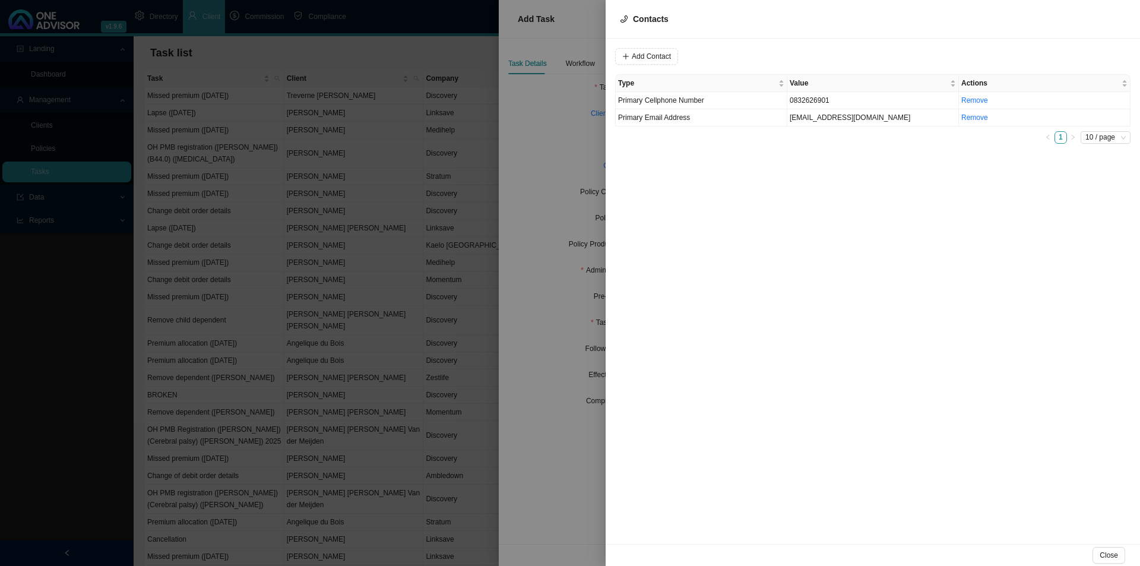
click at [574, 285] on div at bounding box center [570, 283] width 1140 height 566
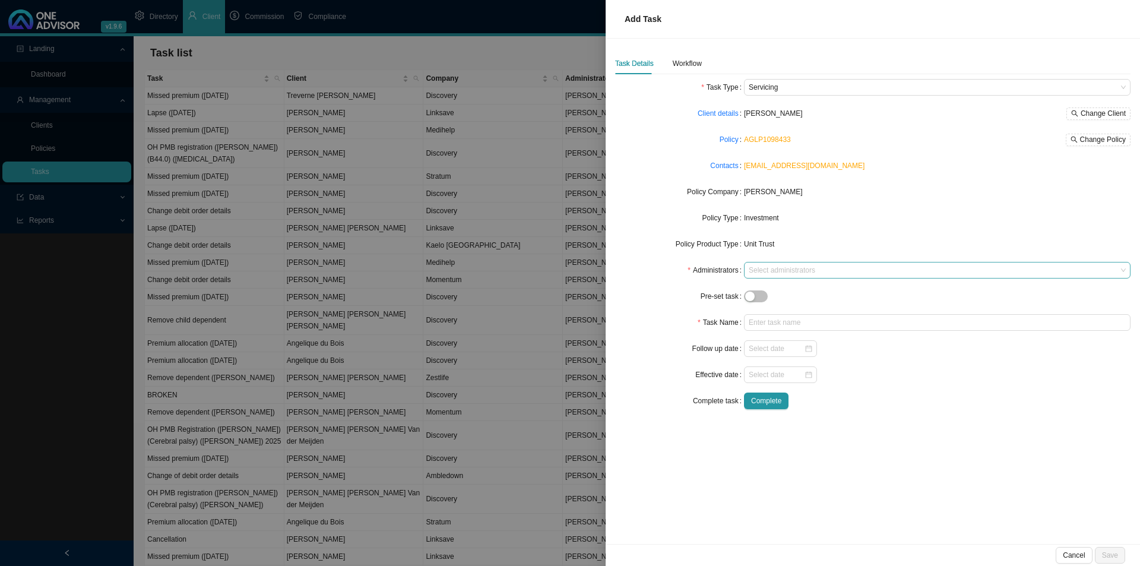
click at [786, 268] on div at bounding box center [931, 270] width 371 height 9
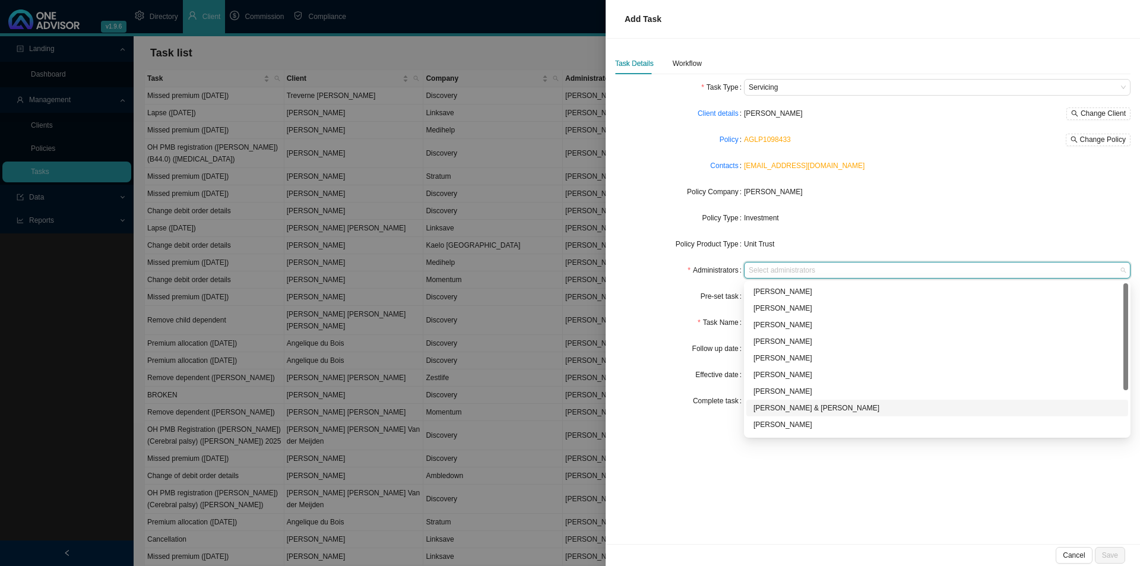
scroll to position [59, 0]
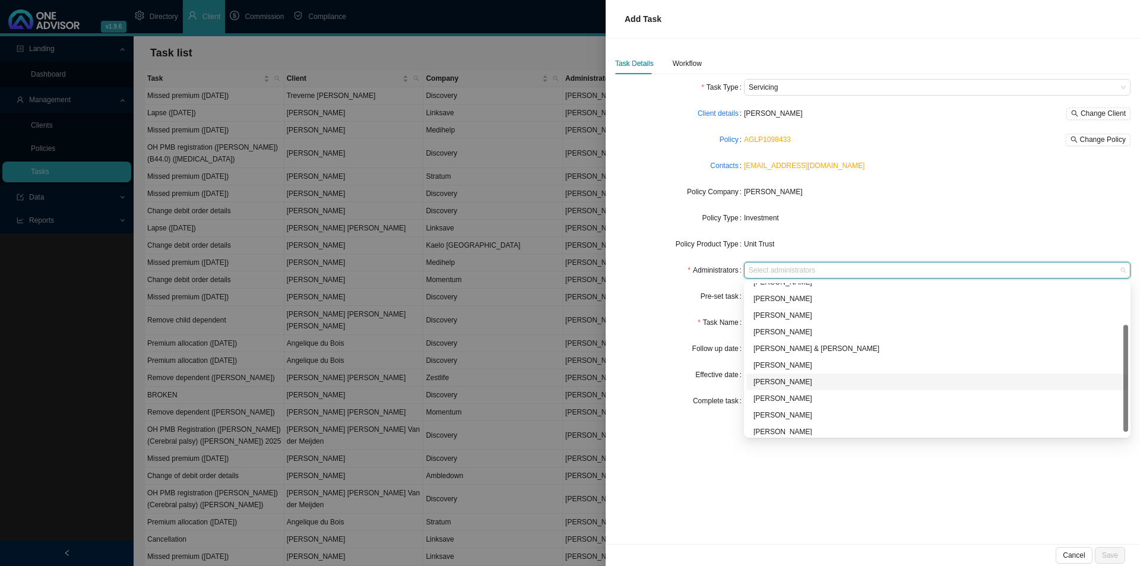
click at [784, 379] on div "[PERSON_NAME]" at bounding box center [938, 382] width 368 height 12
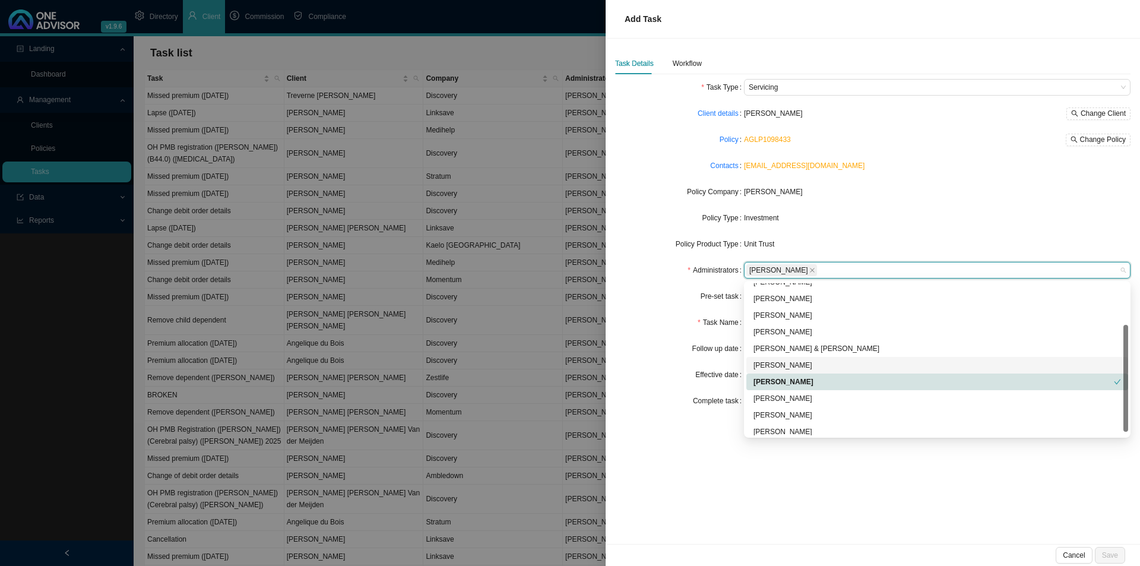
click at [942, 530] on div "Task Details Workflow Task Type Servicing Client details [PERSON_NAME] Change C…" at bounding box center [873, 291] width 534 height 505
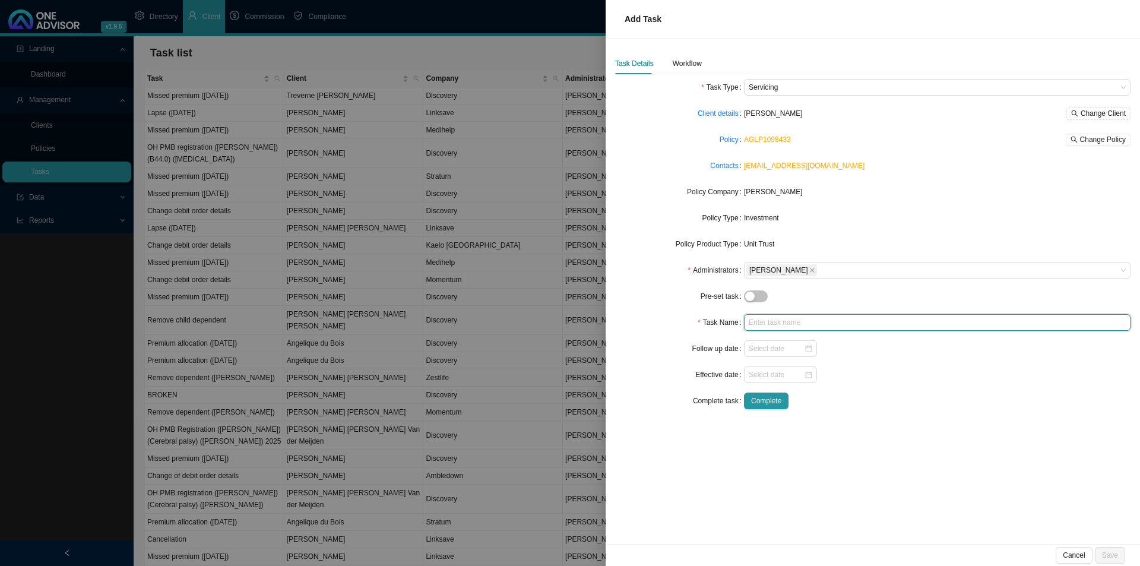
click at [785, 327] on input "text" at bounding box center [937, 322] width 387 height 17
click at [683, 69] on div "Workflow" at bounding box center [687, 64] width 29 height 12
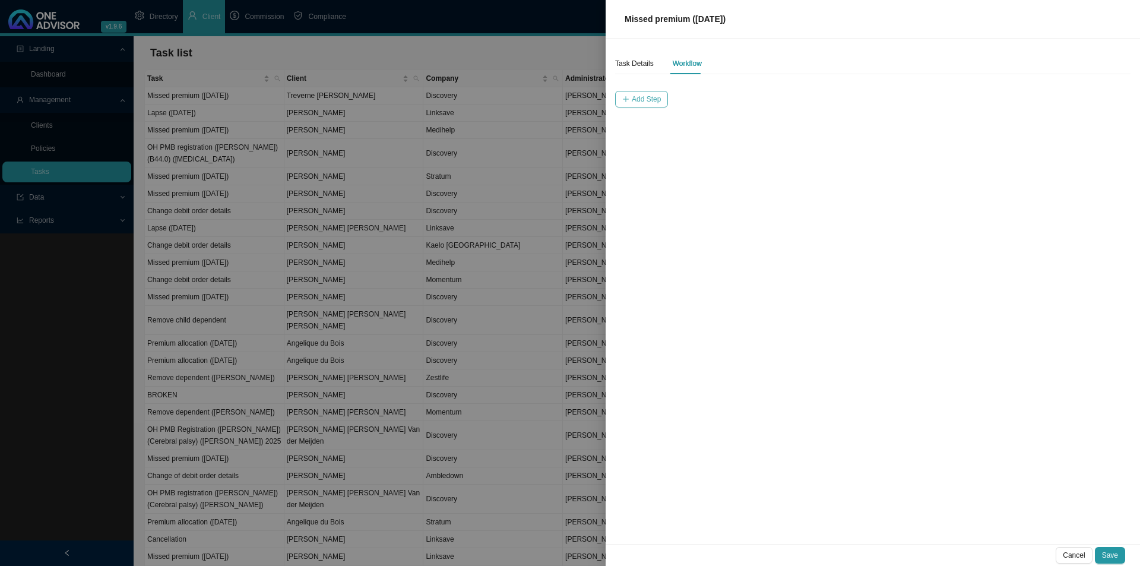
click at [644, 99] on span "Add Step" at bounding box center [646, 99] width 29 height 12
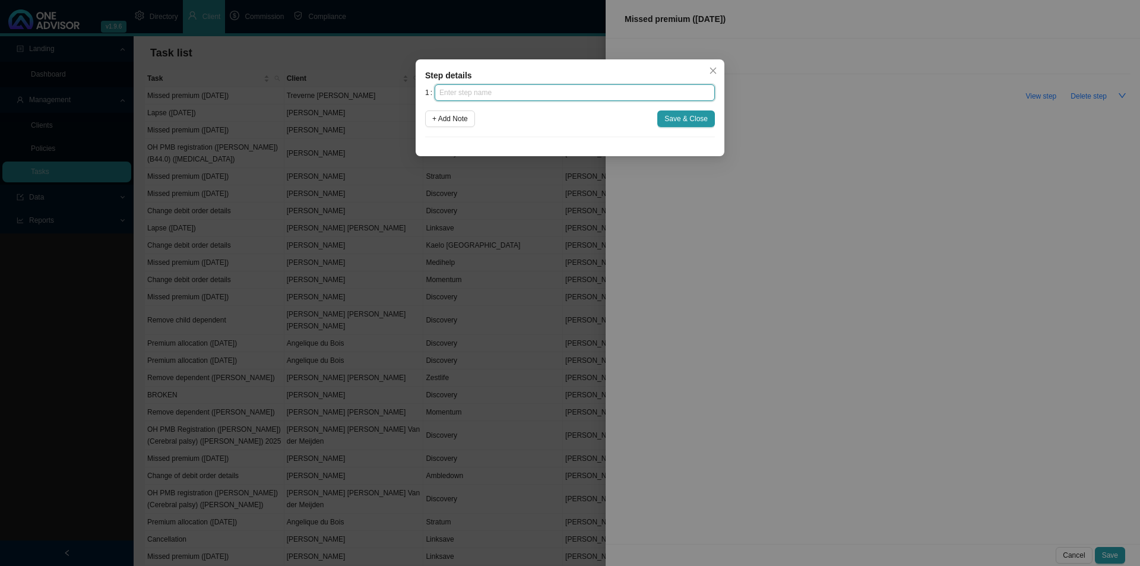
click at [470, 95] on input "text" at bounding box center [575, 92] width 280 height 17
click button "Save & Close" at bounding box center [686, 118] width 58 height 17
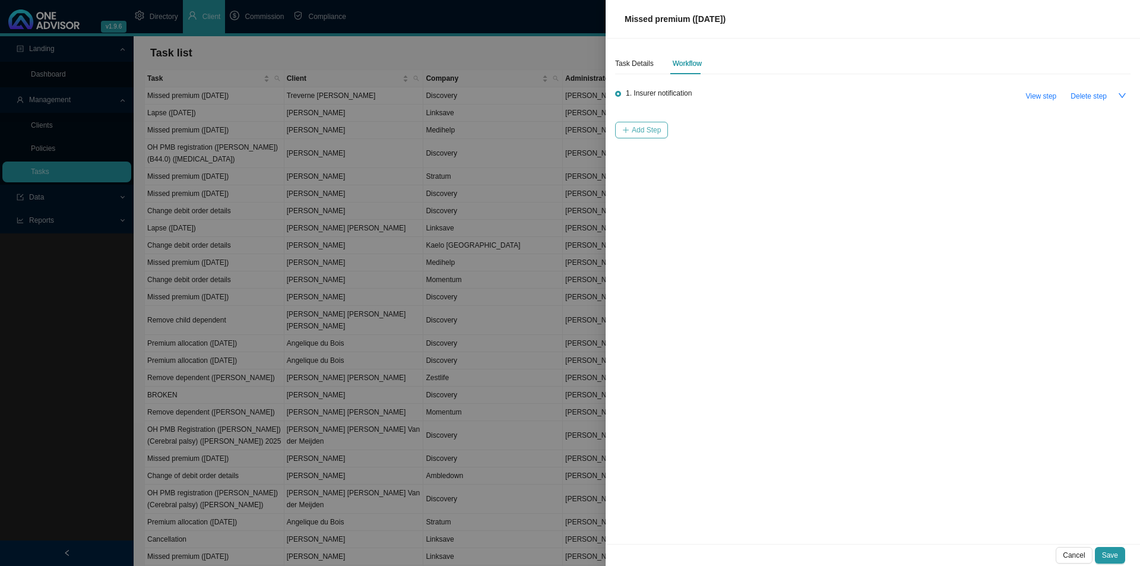
click at [632, 124] on button "Add Step" at bounding box center [641, 130] width 53 height 17
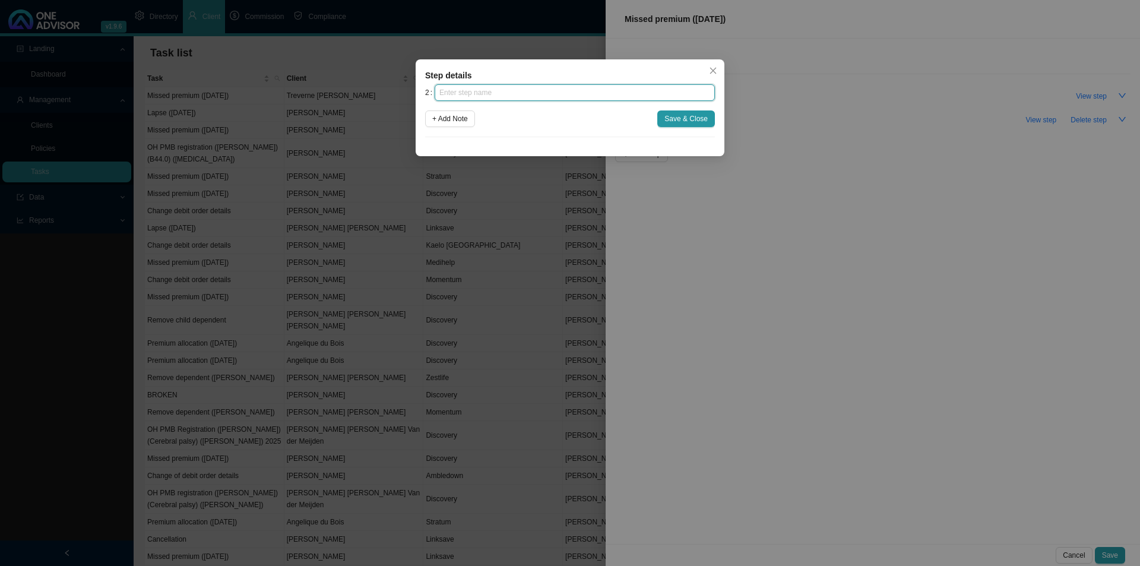
click at [604, 86] on input "text" at bounding box center [575, 92] width 280 height 17
click button "Save & Close" at bounding box center [686, 118] width 58 height 17
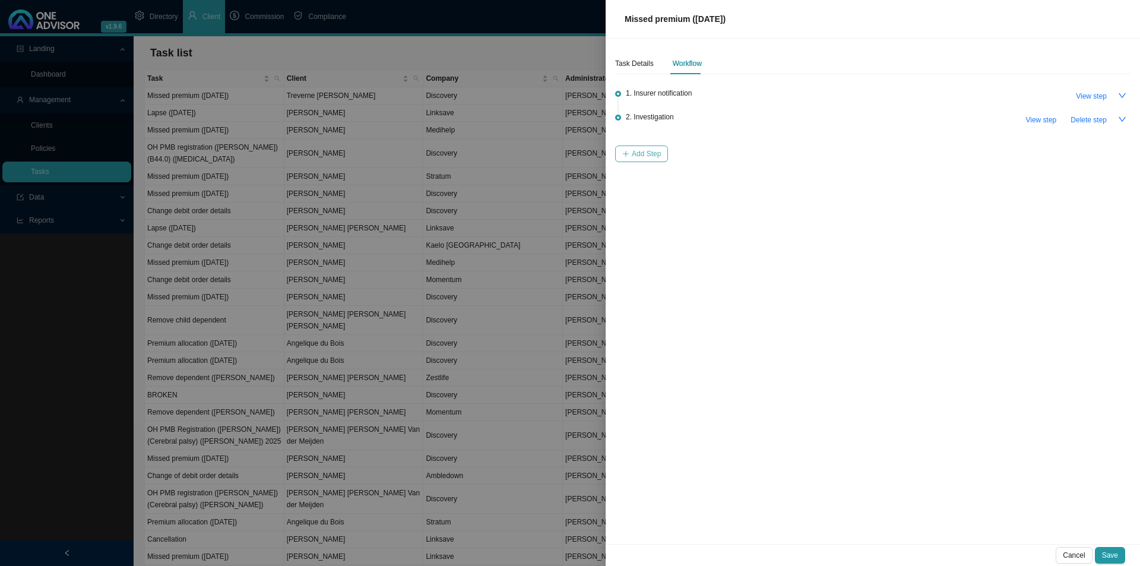
click at [637, 151] on span "Add Step" at bounding box center [646, 154] width 29 height 12
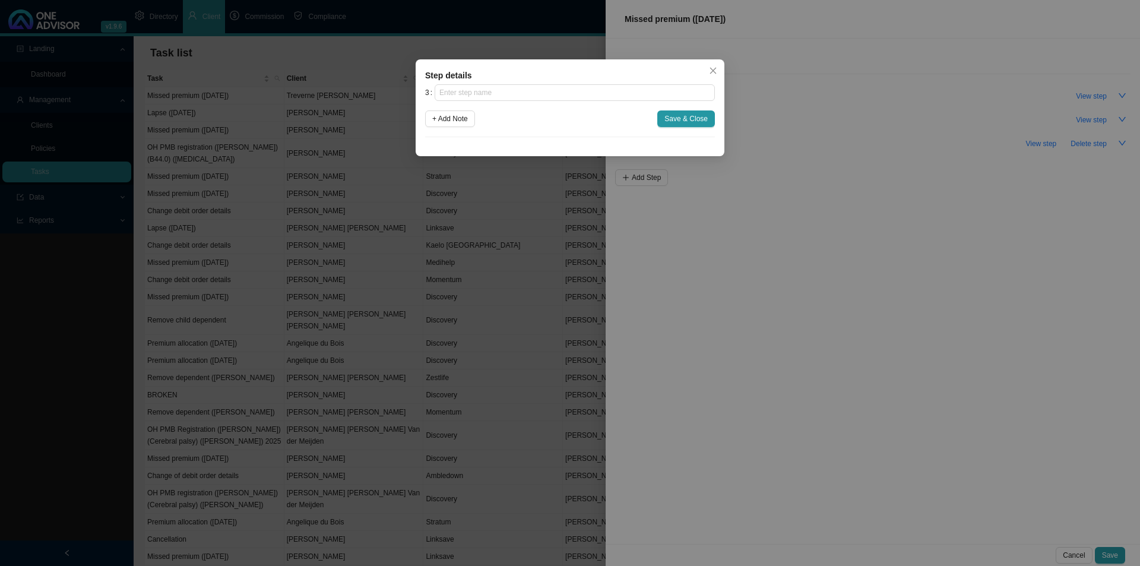
click at [611, 102] on div "3 + Add Note Save & Close" at bounding box center [570, 110] width 290 height 53
click at [611, 94] on input "text" at bounding box center [575, 92] width 280 height 17
click button "Save & Close" at bounding box center [686, 118] width 58 height 17
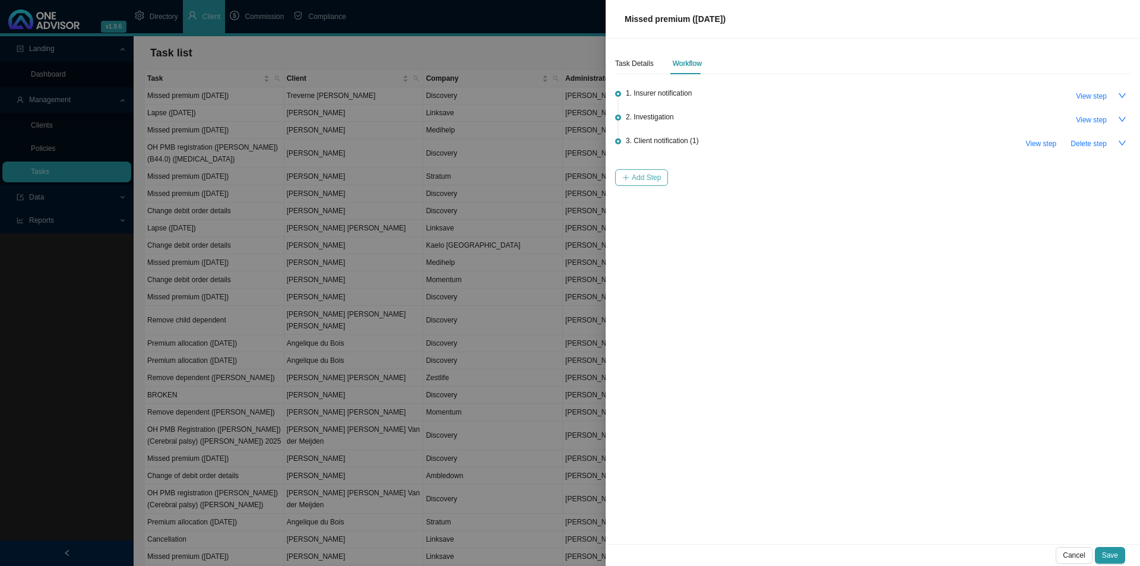
click at [655, 178] on span "Add Step" at bounding box center [646, 178] width 29 height 12
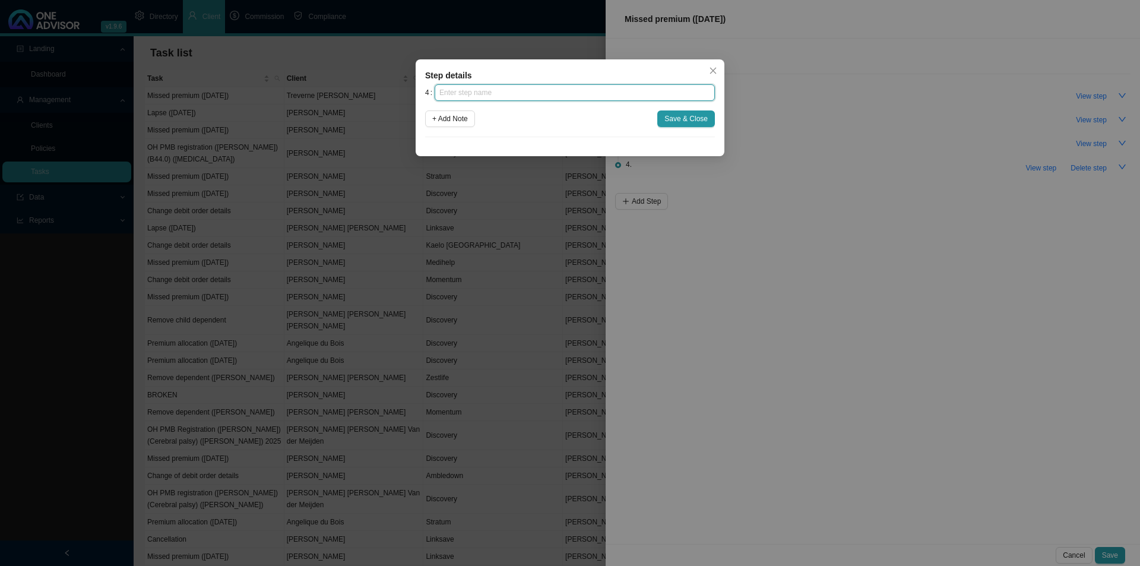
click at [608, 99] on input "text" at bounding box center [575, 92] width 280 height 17
click button "Save & Close" at bounding box center [686, 118] width 58 height 17
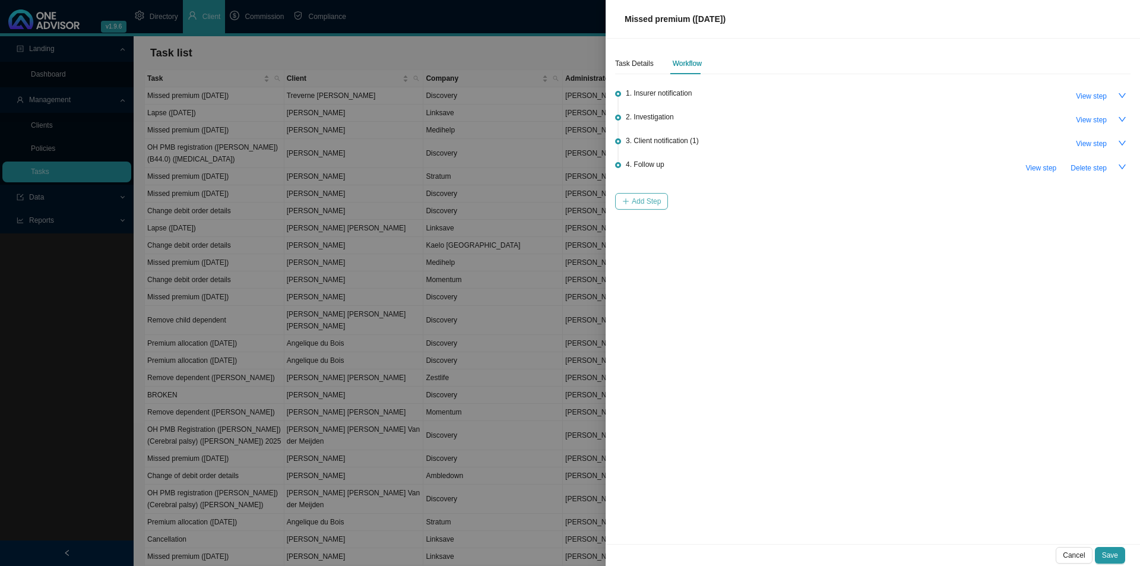
click at [650, 200] on span "Add Step" at bounding box center [646, 201] width 29 height 12
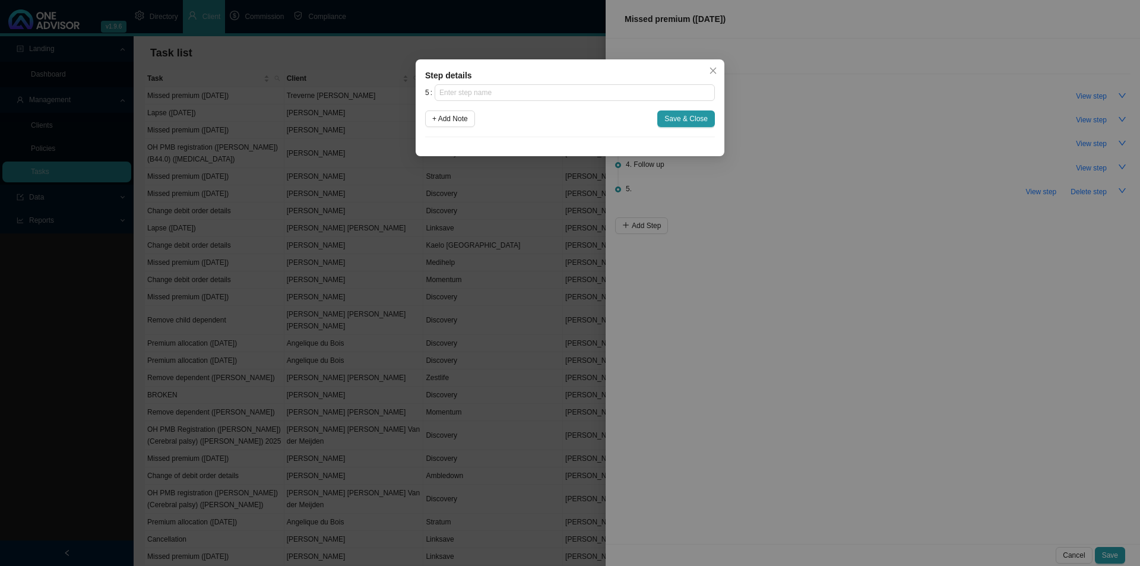
click at [553, 83] on div "Step details 5 + Add Note Save & Close Cancel OK" at bounding box center [570, 107] width 309 height 97
click at [549, 91] on input "text" at bounding box center [575, 92] width 280 height 17
click button "Save & Close" at bounding box center [686, 118] width 58 height 17
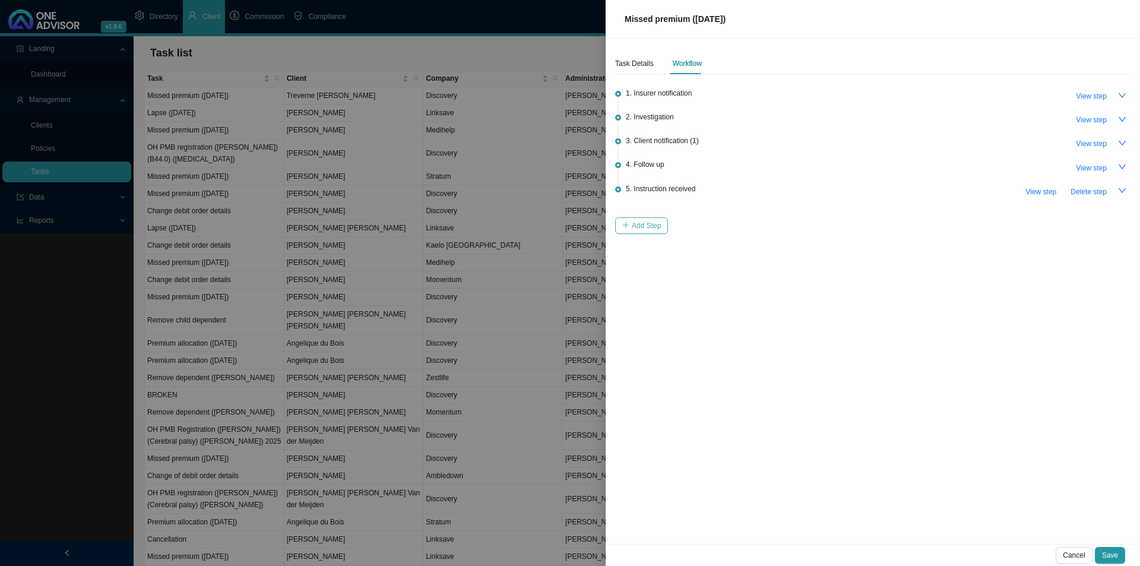
click at [642, 220] on span "Add Step" at bounding box center [646, 226] width 29 height 12
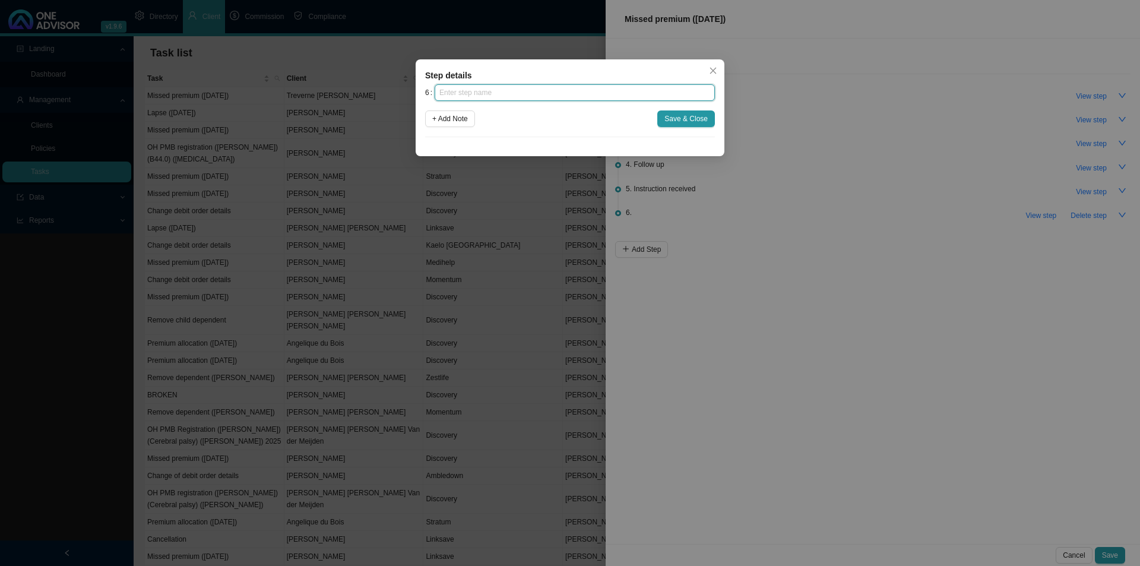
click at [552, 91] on input "text" at bounding box center [575, 92] width 280 height 17
click at [704, 122] on span "Save & Close" at bounding box center [685, 119] width 43 height 12
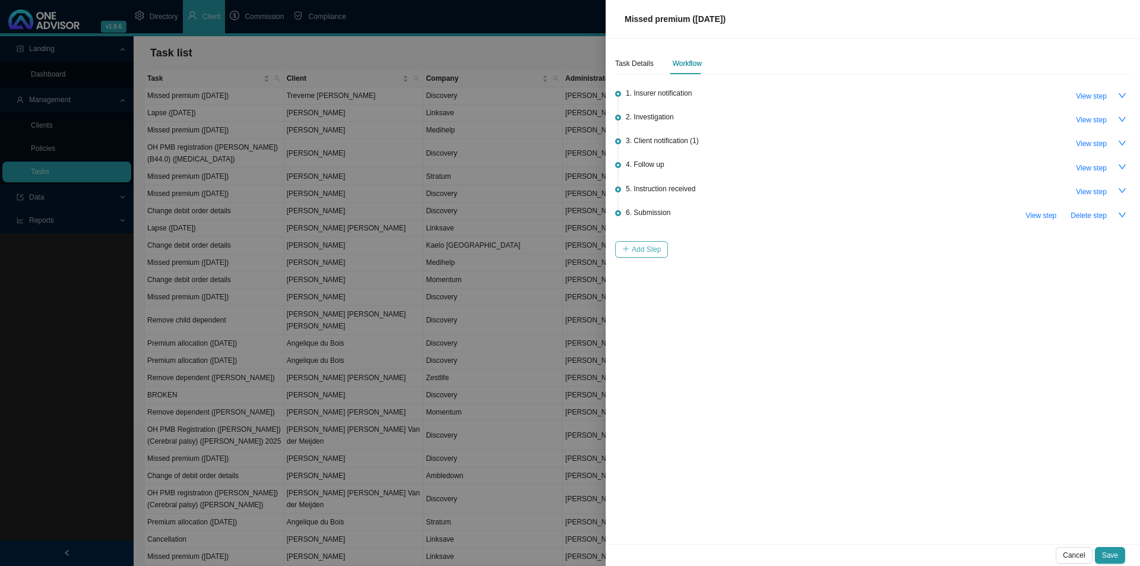
click at [646, 250] on span "Add Step" at bounding box center [646, 249] width 29 height 12
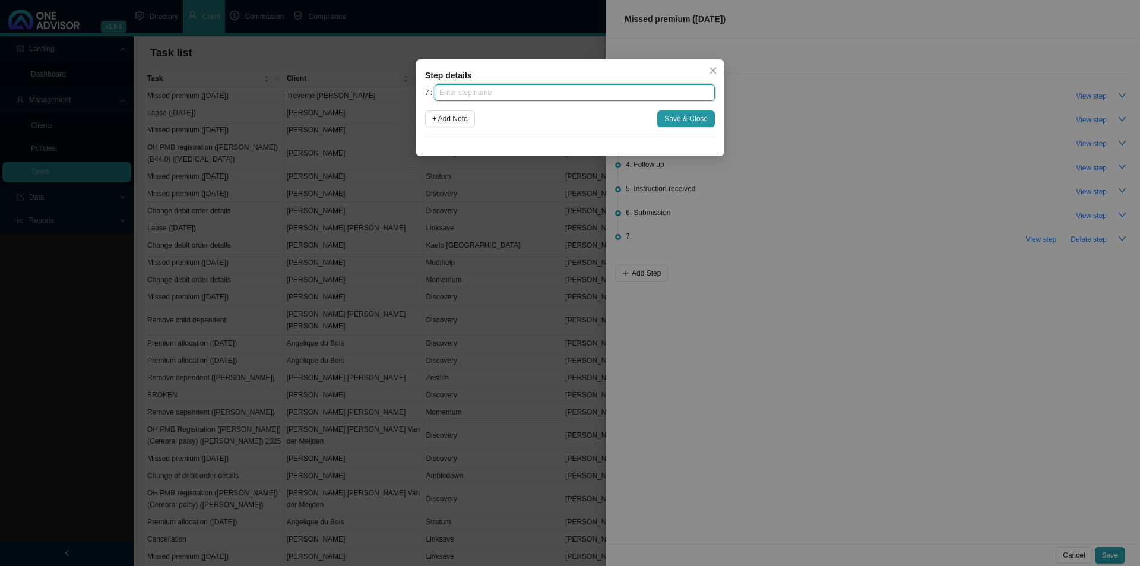
click at [594, 91] on input "text" at bounding box center [575, 92] width 280 height 17
click button "Save & Close" at bounding box center [686, 118] width 58 height 17
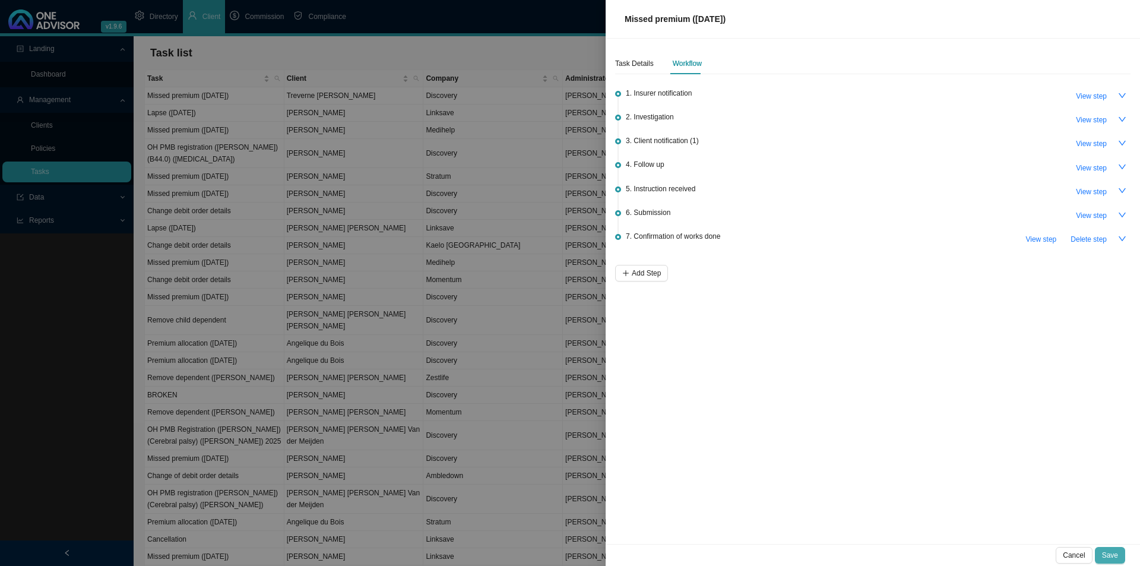
click at [1107, 547] on button "Save" at bounding box center [1110, 555] width 30 height 17
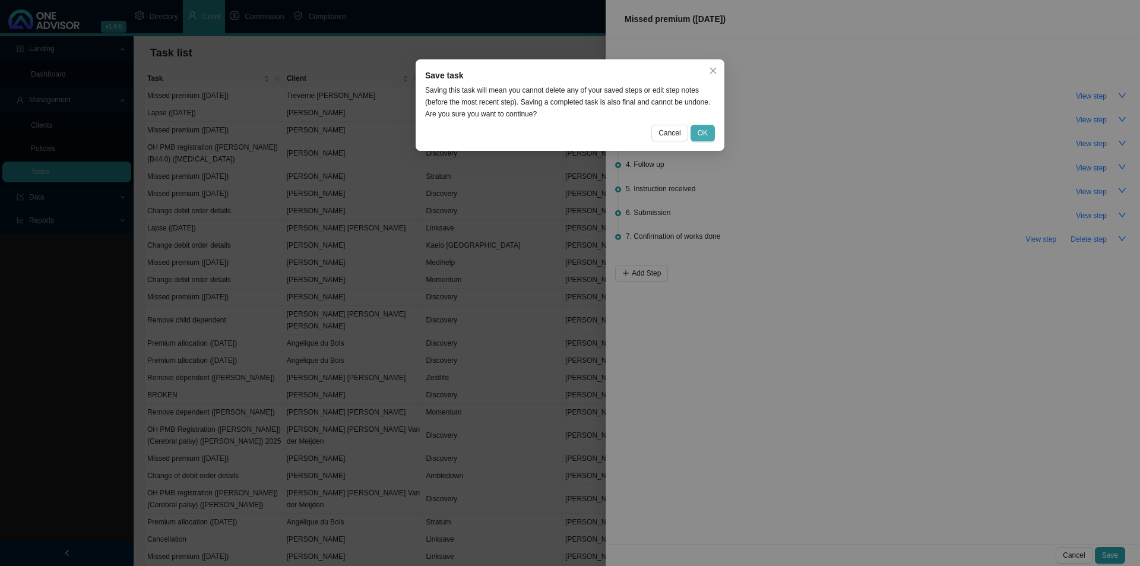
click at [702, 126] on button "OK" at bounding box center [703, 133] width 24 height 17
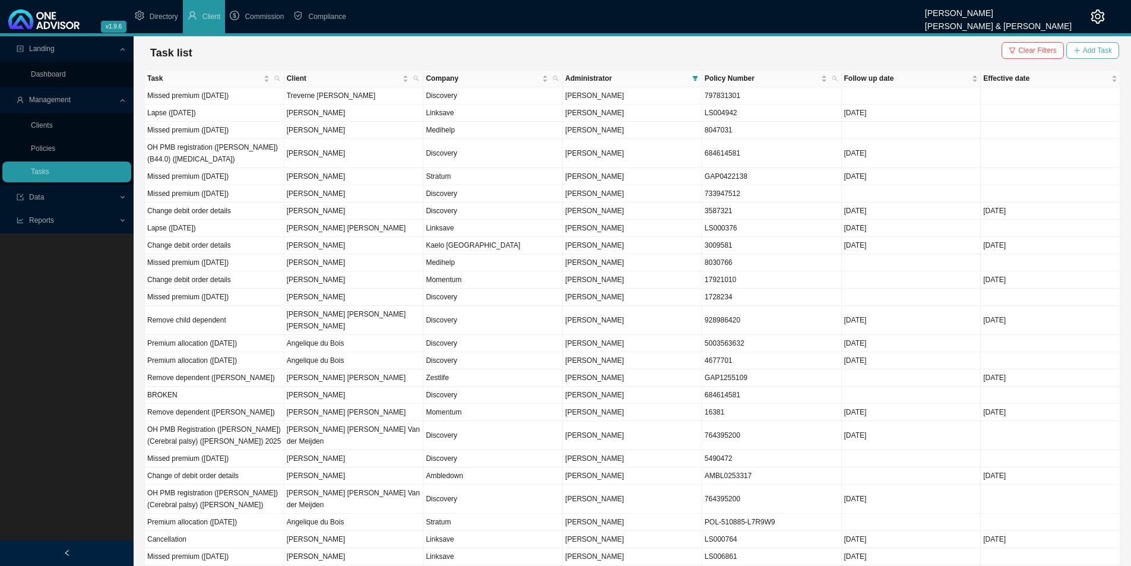
click at [1088, 45] on span "Add Task" at bounding box center [1097, 51] width 29 height 12
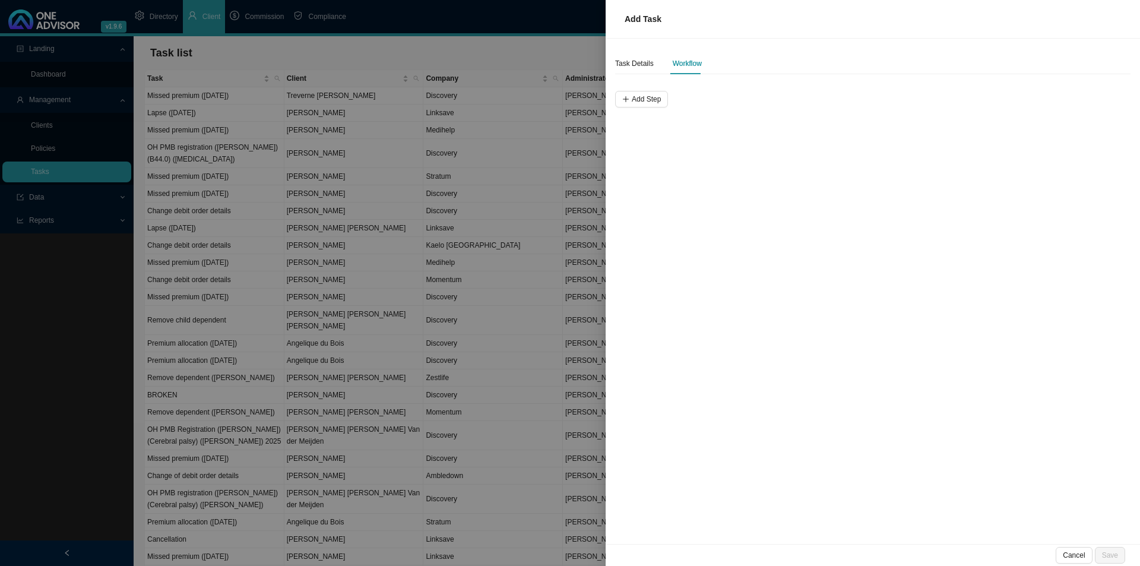
click at [643, 75] on div "Task Details Workflow Add Step" at bounding box center [872, 80] width 515 height 55
click at [644, 67] on div "Task Details" at bounding box center [634, 64] width 39 height 12
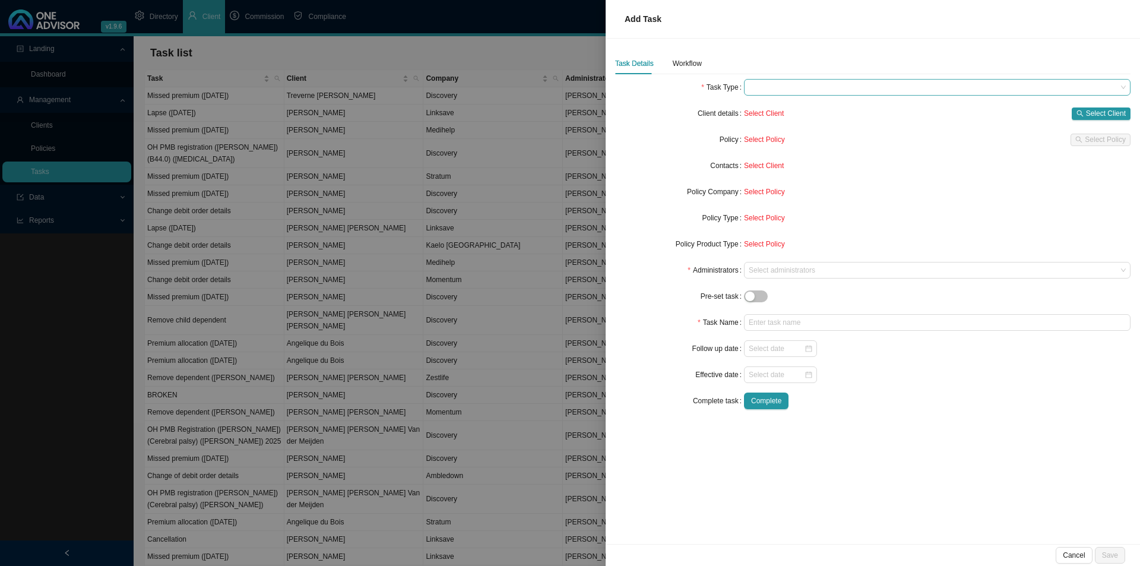
click at [769, 87] on span at bounding box center [937, 87] width 377 height 15
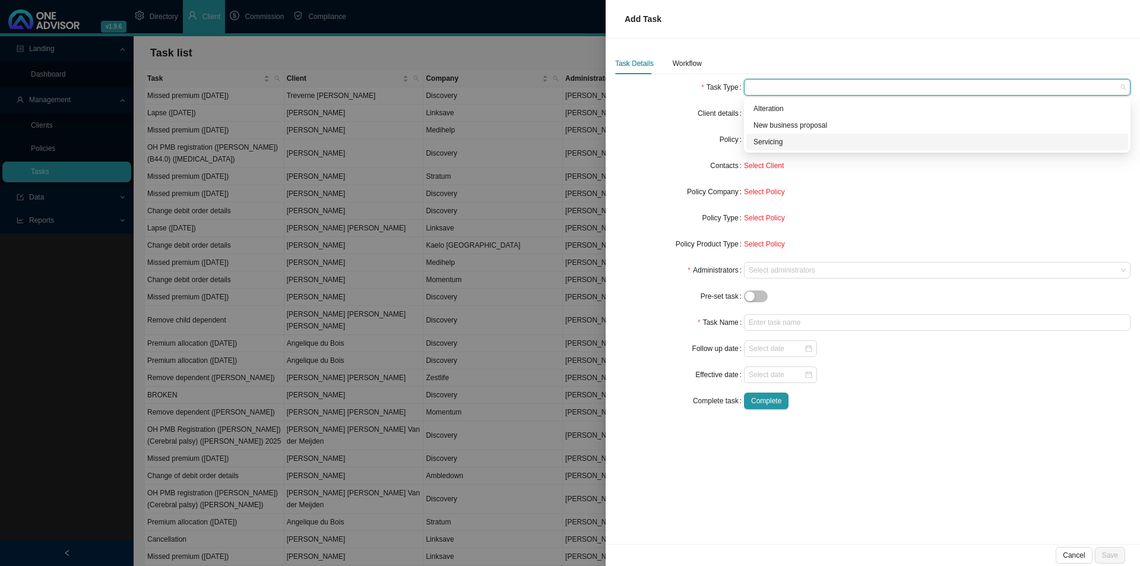
click at [788, 143] on div "Servicing" at bounding box center [938, 142] width 368 height 12
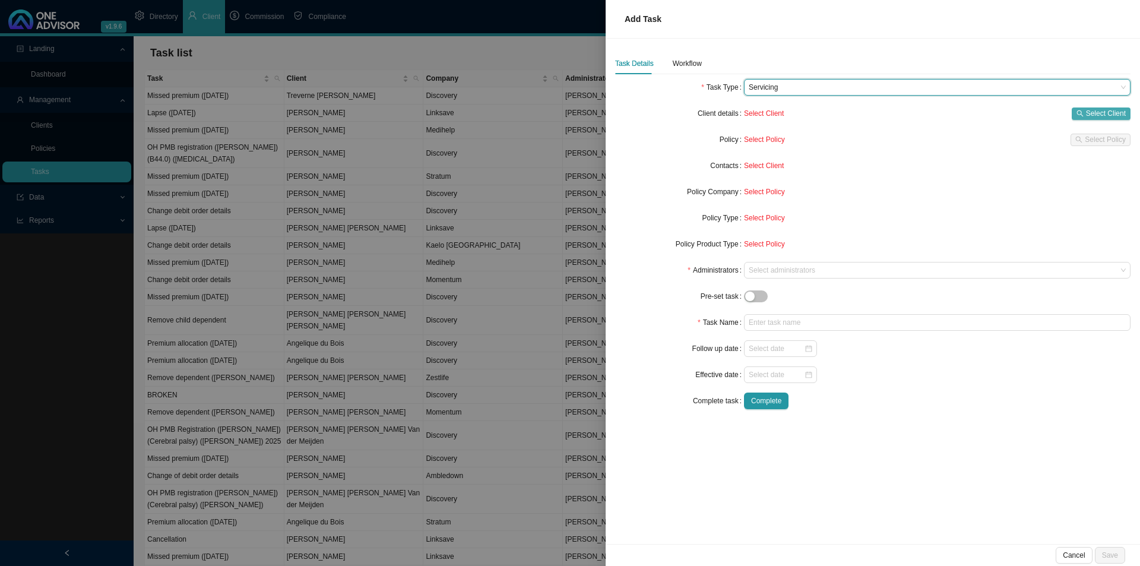
click at [1087, 109] on span "Select Client" at bounding box center [1106, 113] width 40 height 12
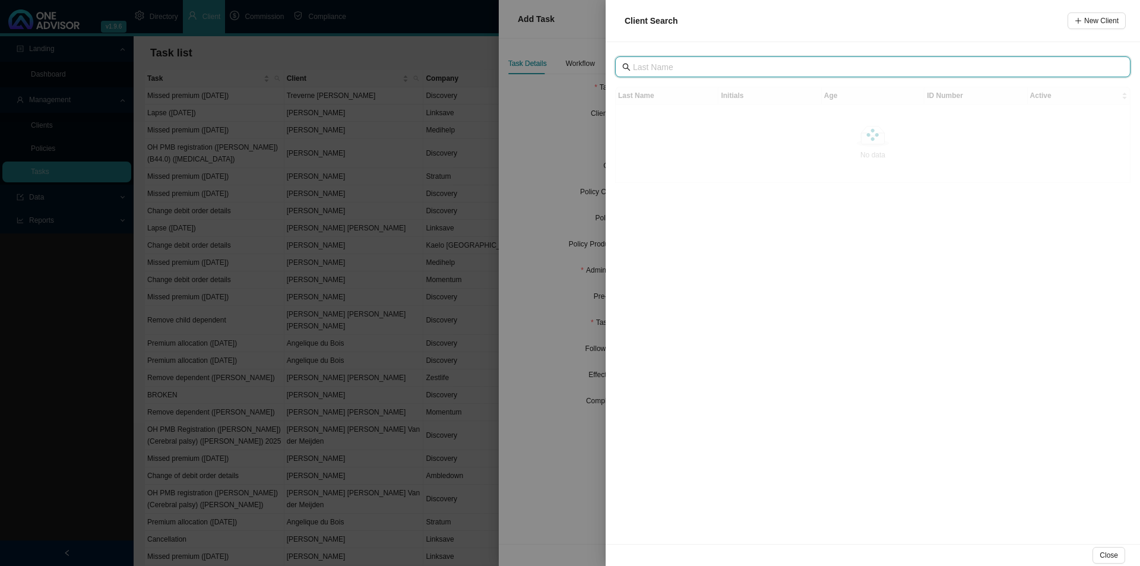
click at [700, 62] on input "text" at bounding box center [874, 67] width 482 height 13
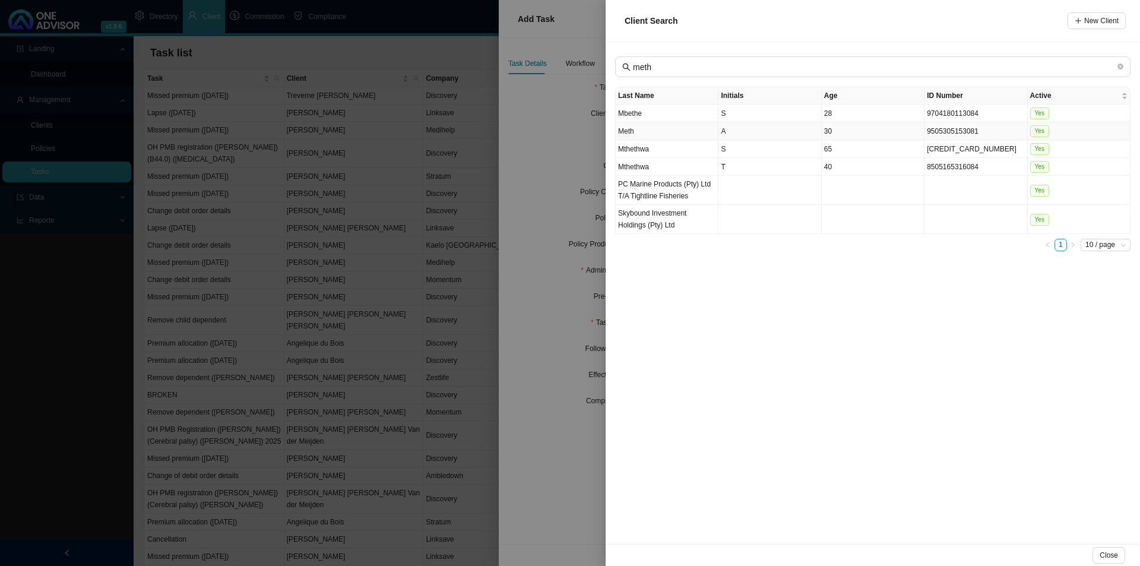
click at [748, 128] on td "A" at bounding box center [770, 131] width 103 height 18
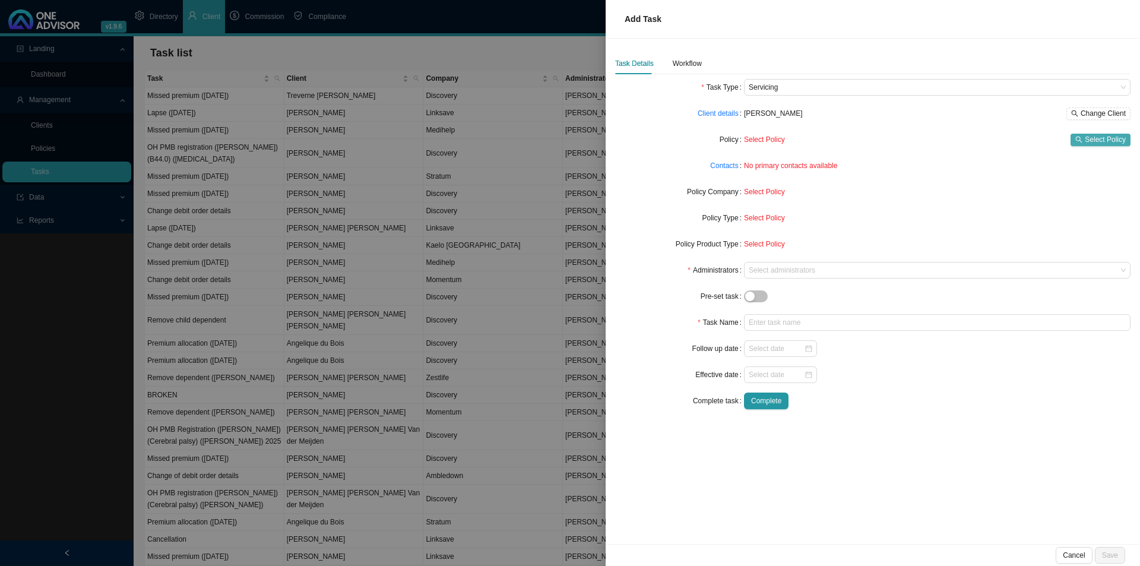
click at [1107, 138] on span "Select Policy" at bounding box center [1105, 140] width 41 height 12
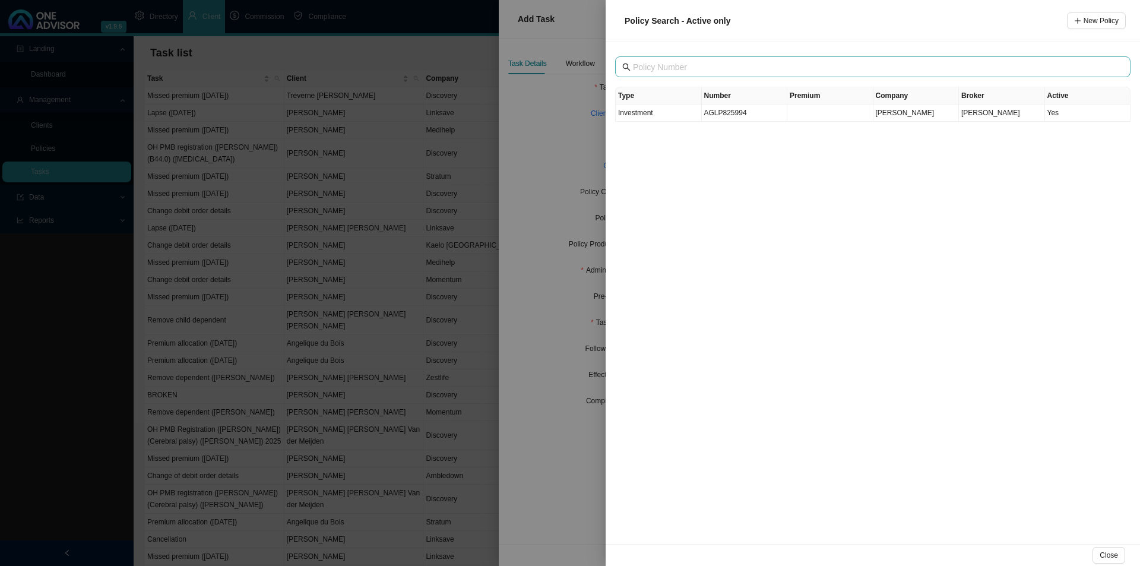
click at [704, 58] on span at bounding box center [872, 66] width 515 height 21
click at [728, 113] on td "AGLP825994" at bounding box center [745, 113] width 86 height 17
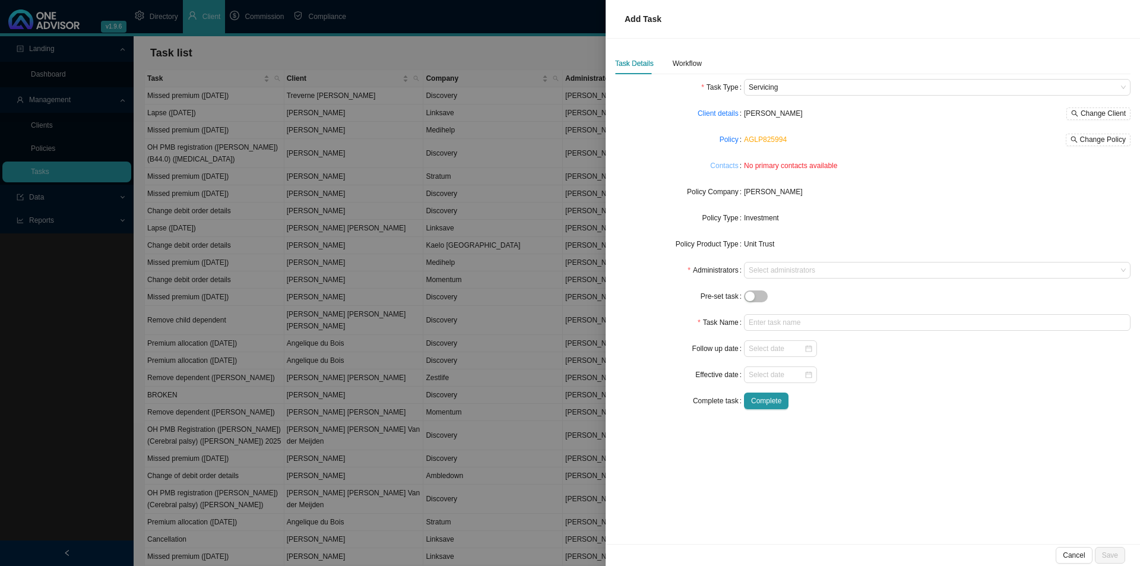
click at [725, 167] on link "Contacts" at bounding box center [724, 166] width 28 height 12
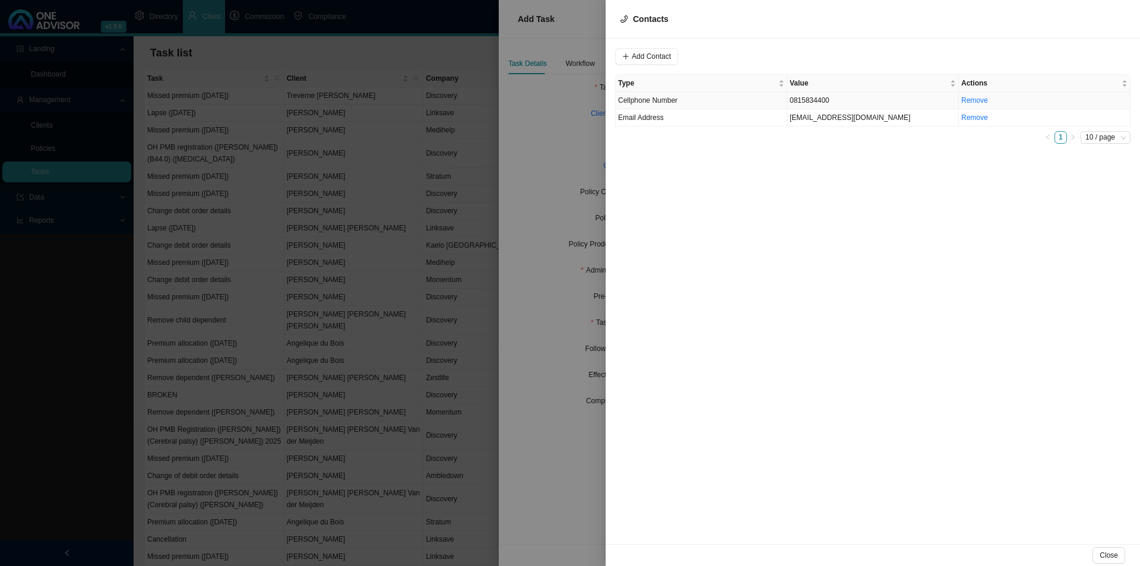
click at [701, 102] on td "Cellphone Number" at bounding box center [702, 100] width 172 height 17
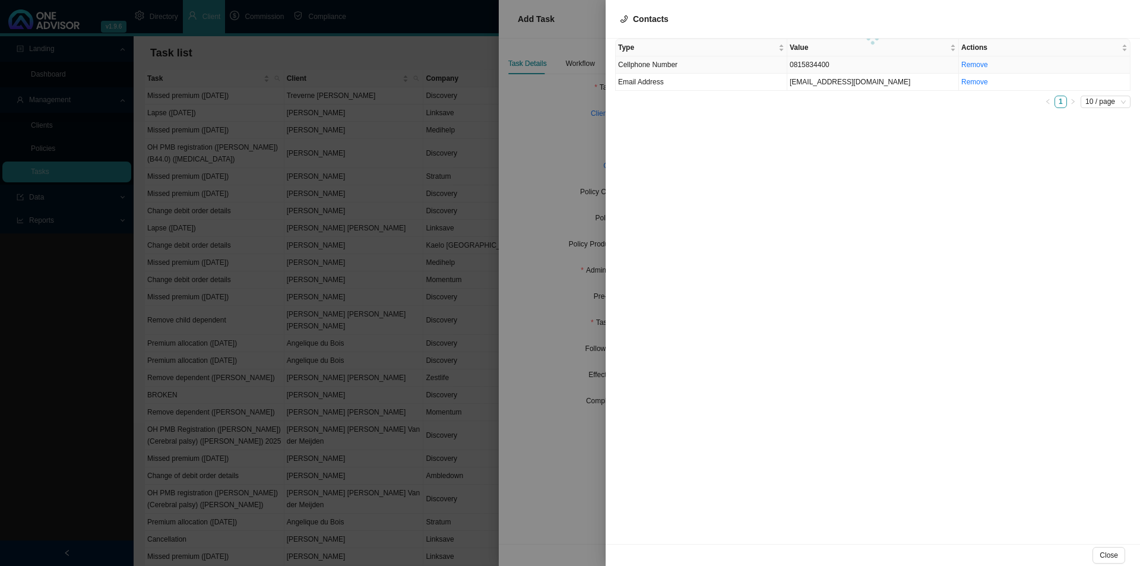
click at [713, 68] on div "Type Value Actions Cellphone Number [PHONE_NUMBER] Remove Email Address [EMAIL_…" at bounding box center [873, 291] width 534 height 505
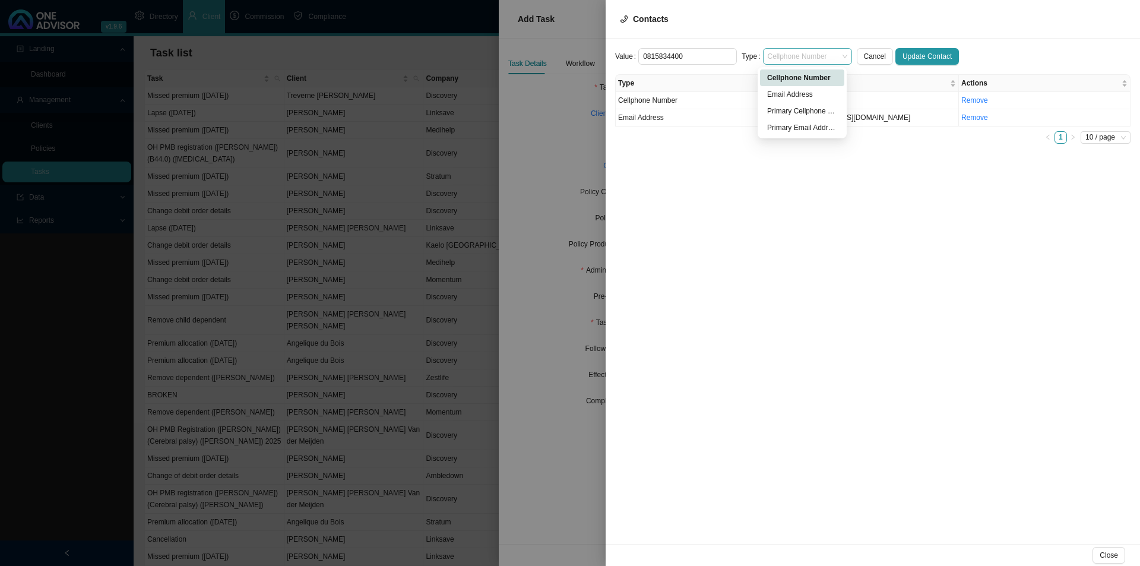
click at [802, 50] on span "Cellphone Number" at bounding box center [808, 56] width 80 height 15
drag, startPoint x: 792, startPoint y: 107, endPoint x: 862, endPoint y: 90, distance: 72.2
click at [795, 106] on div "Primary Cellphone Number" at bounding box center [802, 111] width 70 height 12
click at [922, 58] on span "Update Contact" at bounding box center [927, 56] width 49 height 12
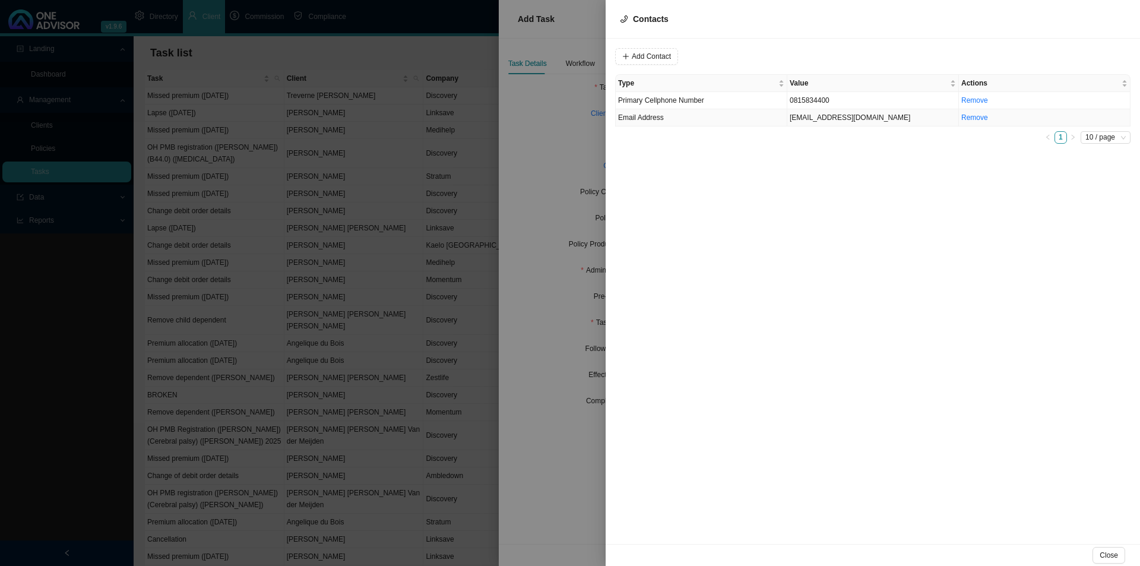
click at [710, 116] on td "Email Address" at bounding box center [702, 117] width 172 height 17
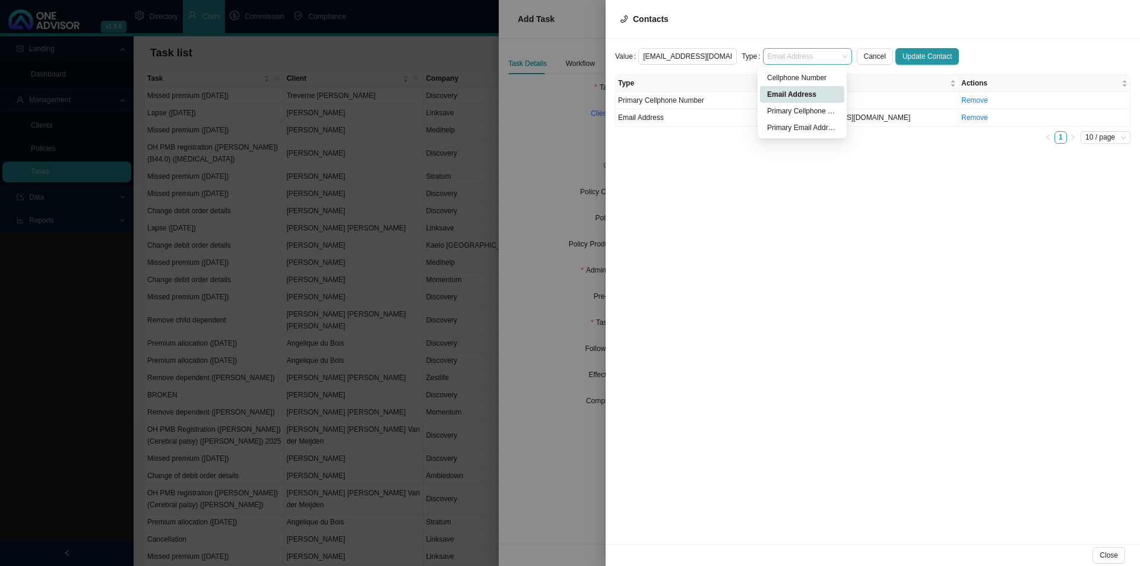
click at [788, 55] on span "Email Address" at bounding box center [808, 56] width 80 height 15
click at [796, 132] on div "Primary Email Address" at bounding box center [802, 128] width 70 height 12
click at [939, 55] on span "Update Contact" at bounding box center [927, 56] width 49 height 12
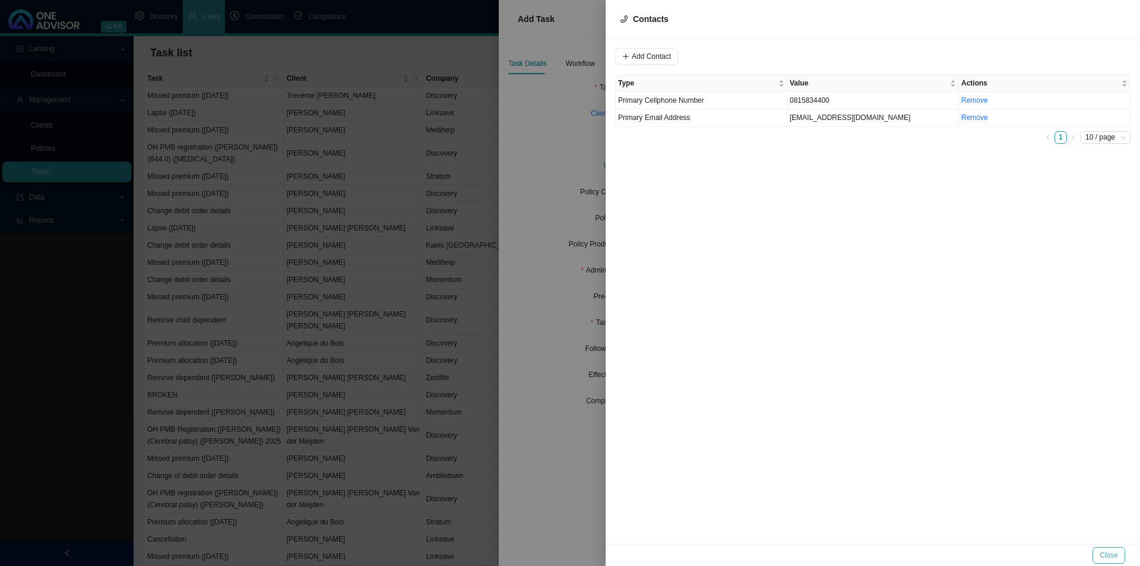
click at [1100, 551] on button "Close" at bounding box center [1109, 555] width 33 height 17
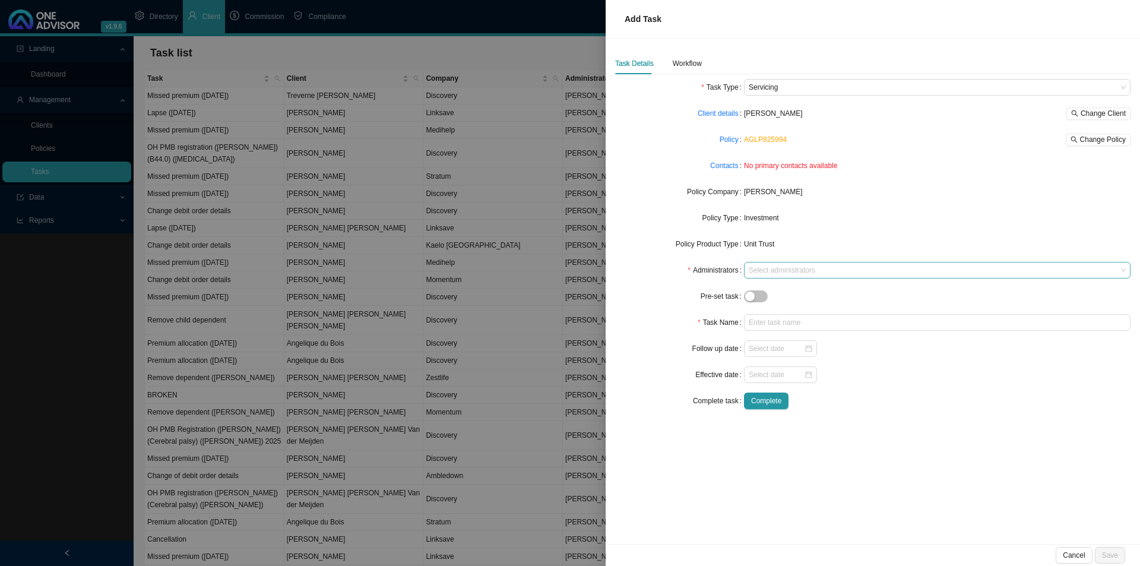
click at [781, 274] on div at bounding box center [931, 270] width 371 height 9
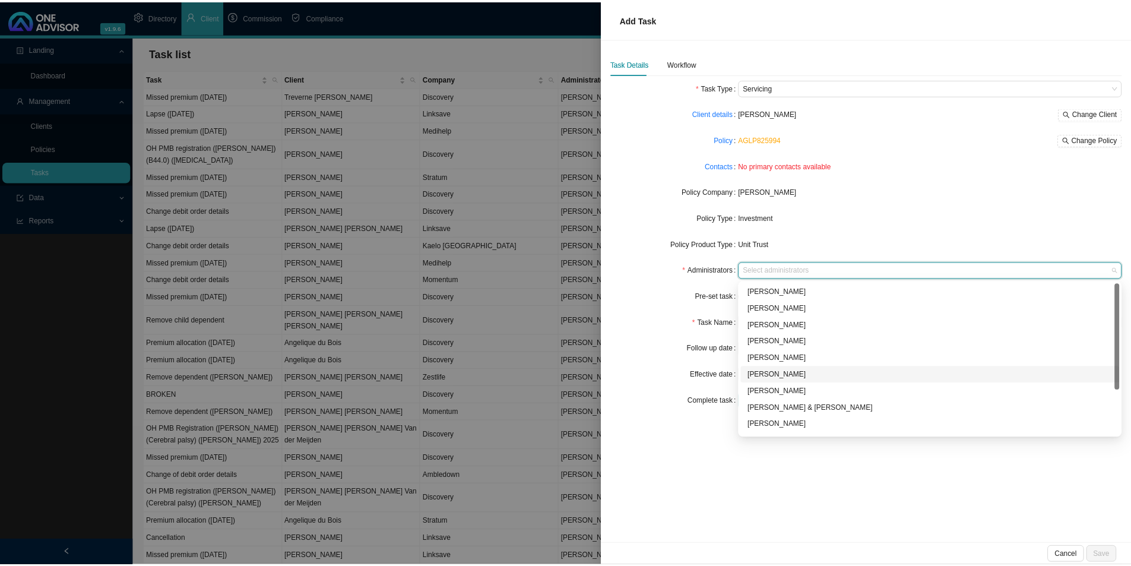
scroll to position [64, 0]
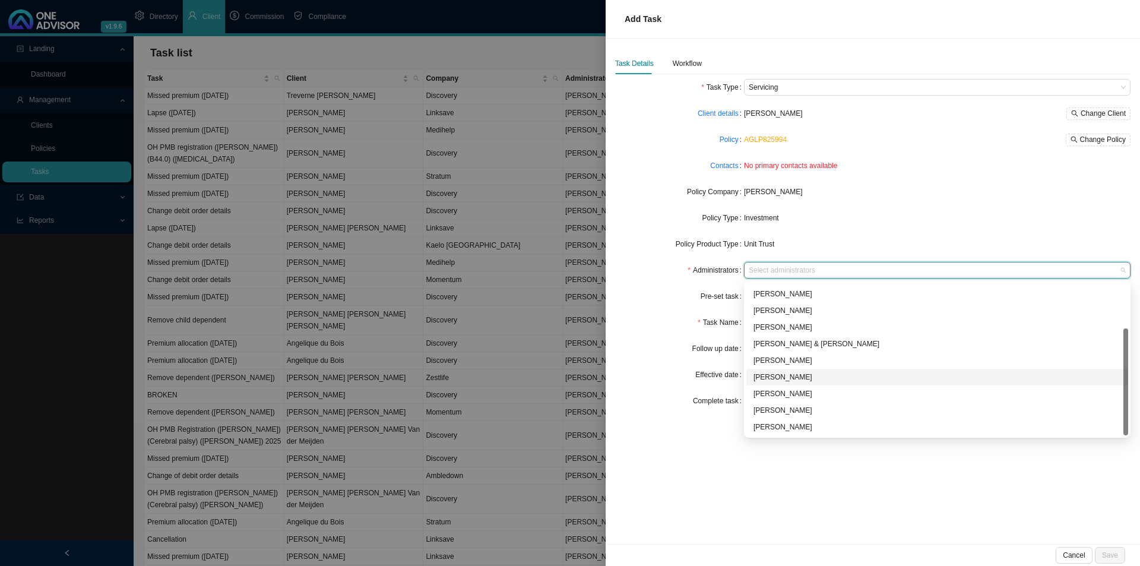
click at [820, 378] on div "[PERSON_NAME]" at bounding box center [938, 377] width 368 height 12
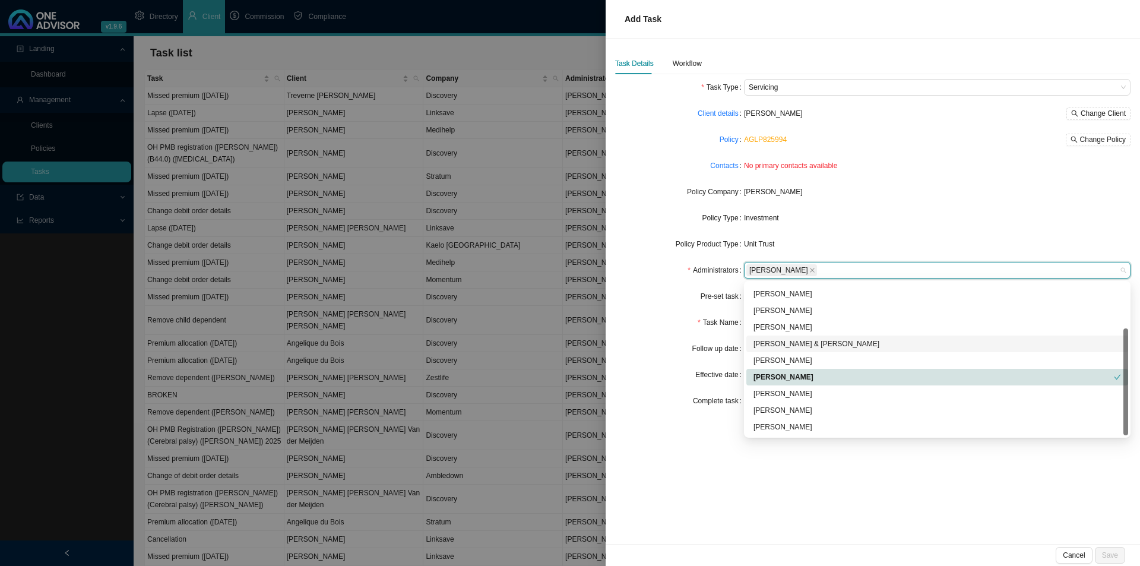
click at [670, 335] on form "Task Type Servicing Client details Aldain Meth Change Client Policy AGLP825994 …" at bounding box center [872, 244] width 515 height 330
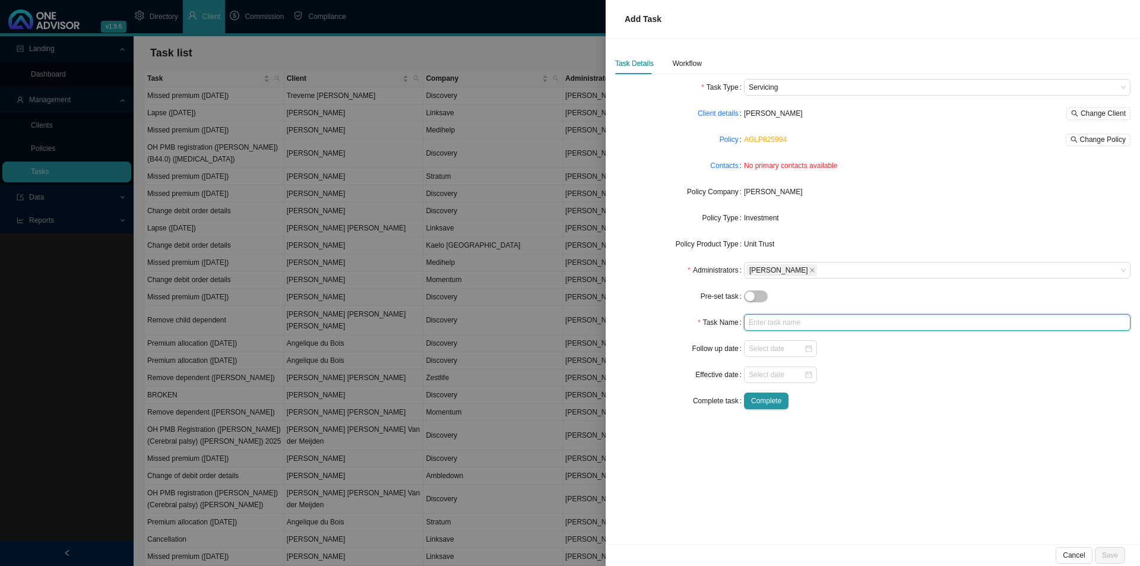
drag, startPoint x: 776, startPoint y: 324, endPoint x: 781, endPoint y: 319, distance: 7.2
click at [779, 321] on input "text" at bounding box center [937, 322] width 387 height 17
click at [698, 58] on div "Workflow" at bounding box center [687, 64] width 29 height 12
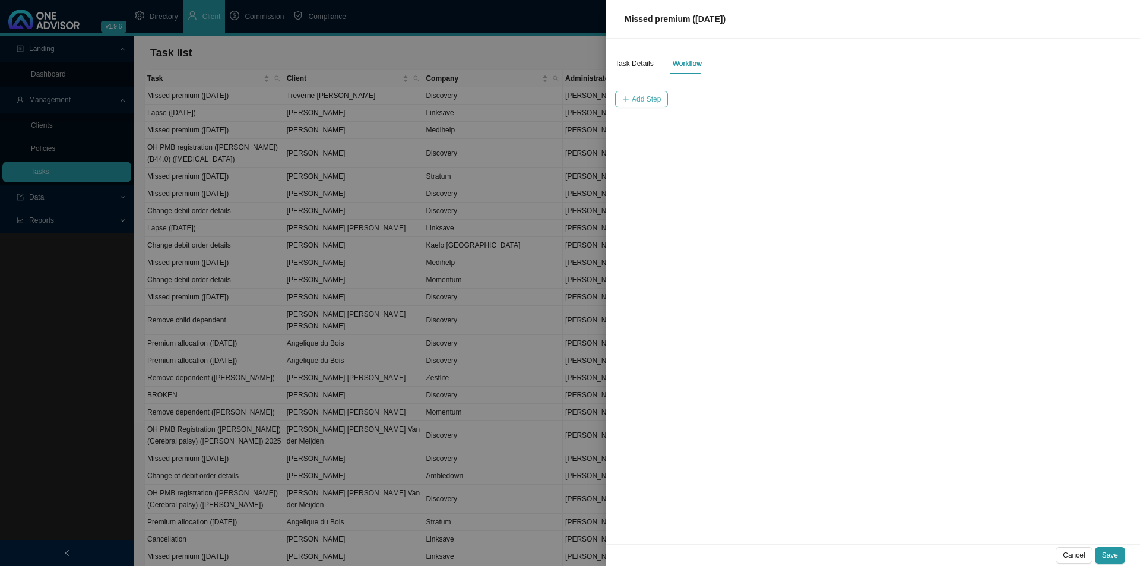
click at [640, 98] on span "Add Step" at bounding box center [646, 99] width 29 height 12
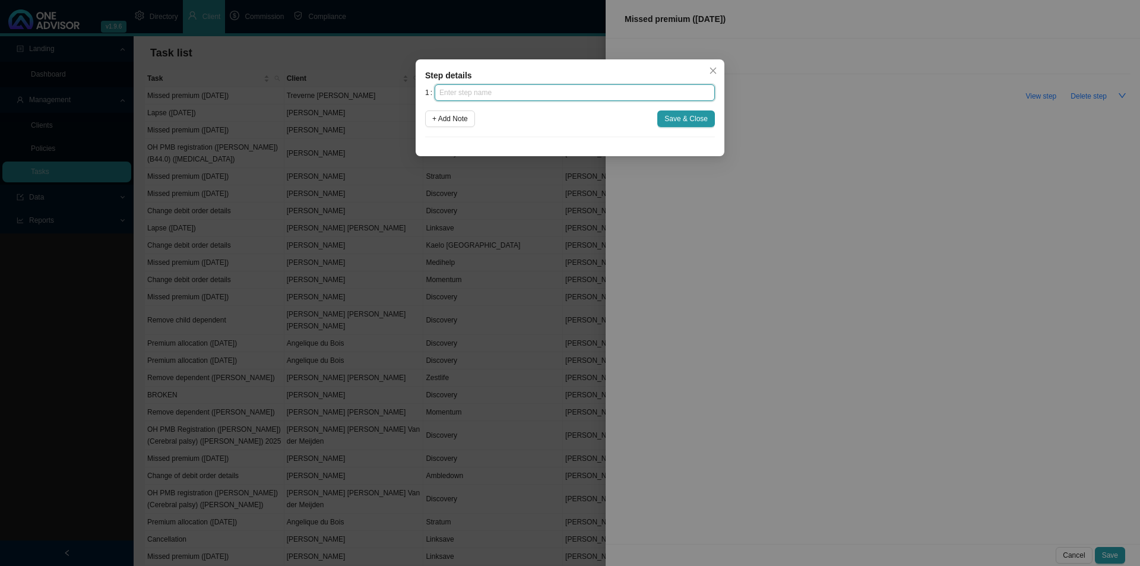
click at [609, 95] on input "text" at bounding box center [575, 92] width 280 height 17
click button "Save & Close" at bounding box center [686, 118] width 58 height 17
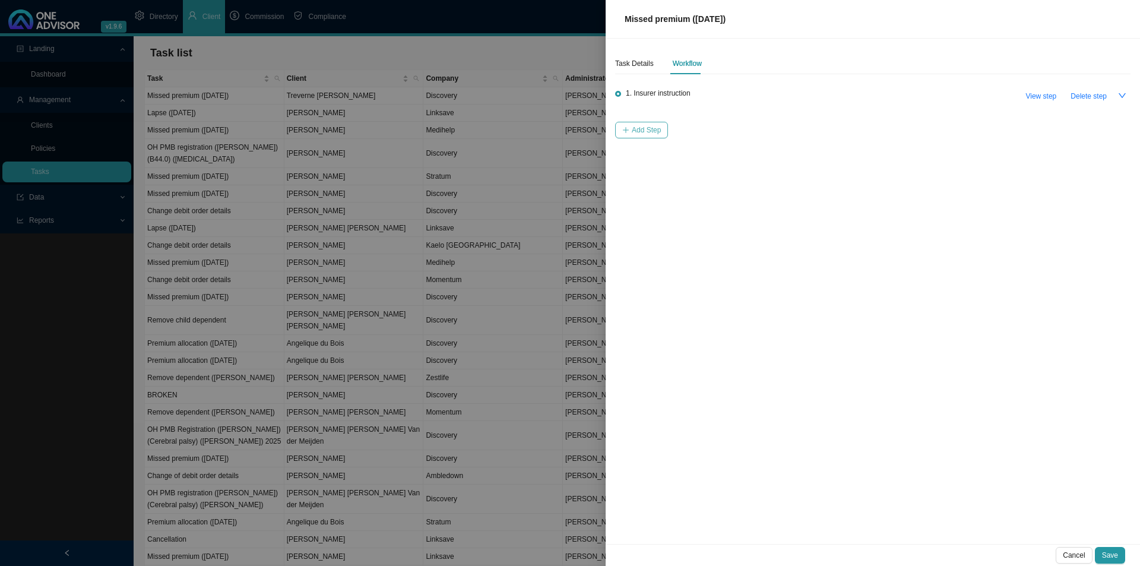
click at [660, 129] on span "Add Step" at bounding box center [646, 130] width 29 height 12
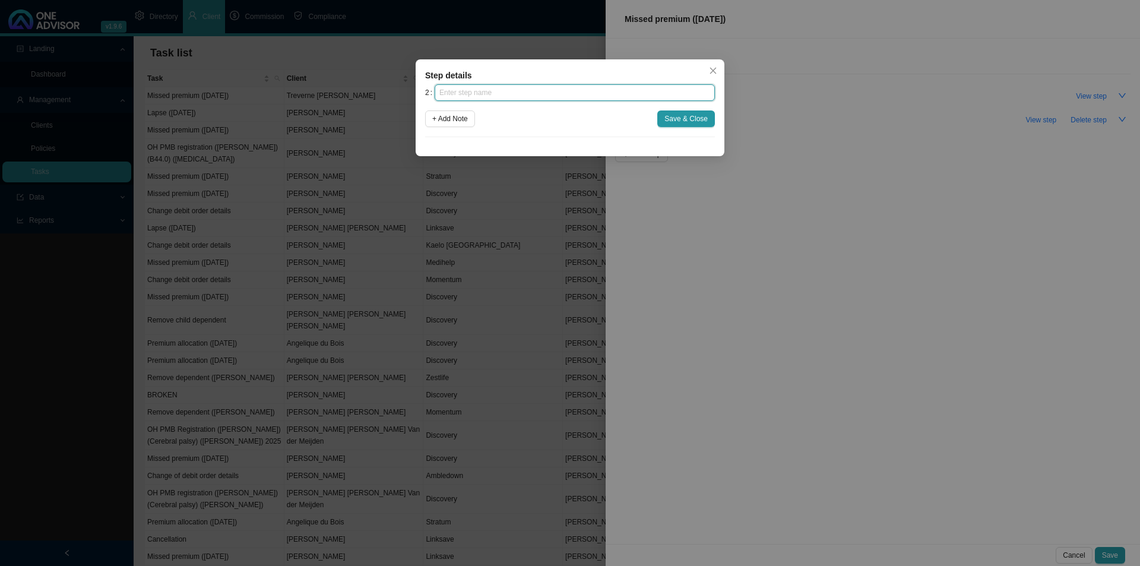
click at [581, 95] on input "text" at bounding box center [575, 92] width 280 height 17
click button "Save & Close" at bounding box center [686, 118] width 58 height 17
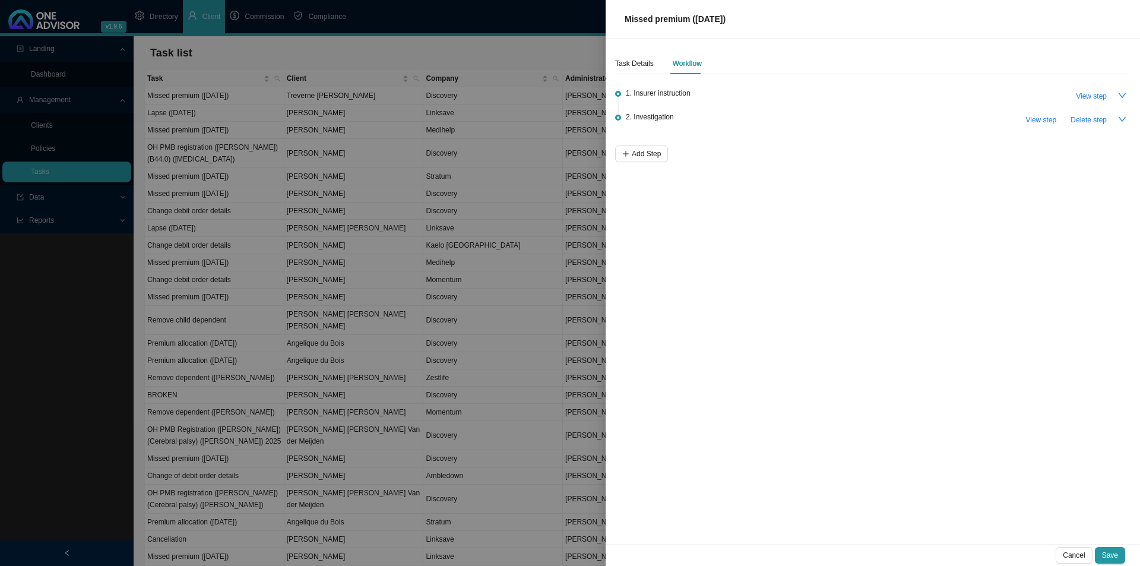
click at [651, 141] on li "2. Investigation View step Delete step" at bounding box center [872, 130] width 515 height 31
click at [646, 149] on span "Add Step" at bounding box center [646, 154] width 29 height 12
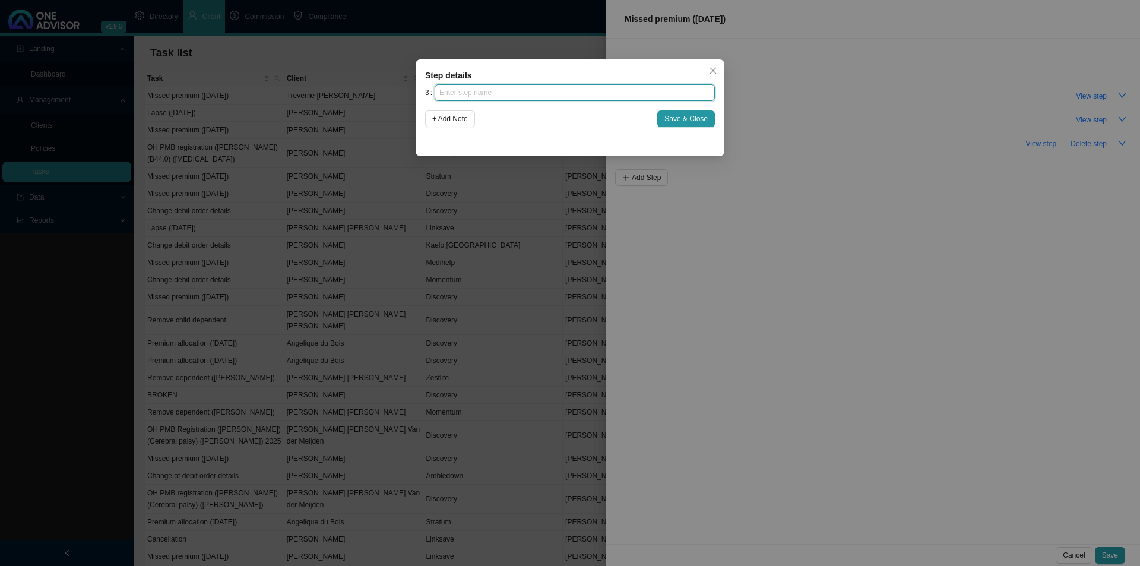
click at [613, 91] on input "text" at bounding box center [575, 92] width 280 height 17
click button "Save & Close" at bounding box center [686, 118] width 58 height 17
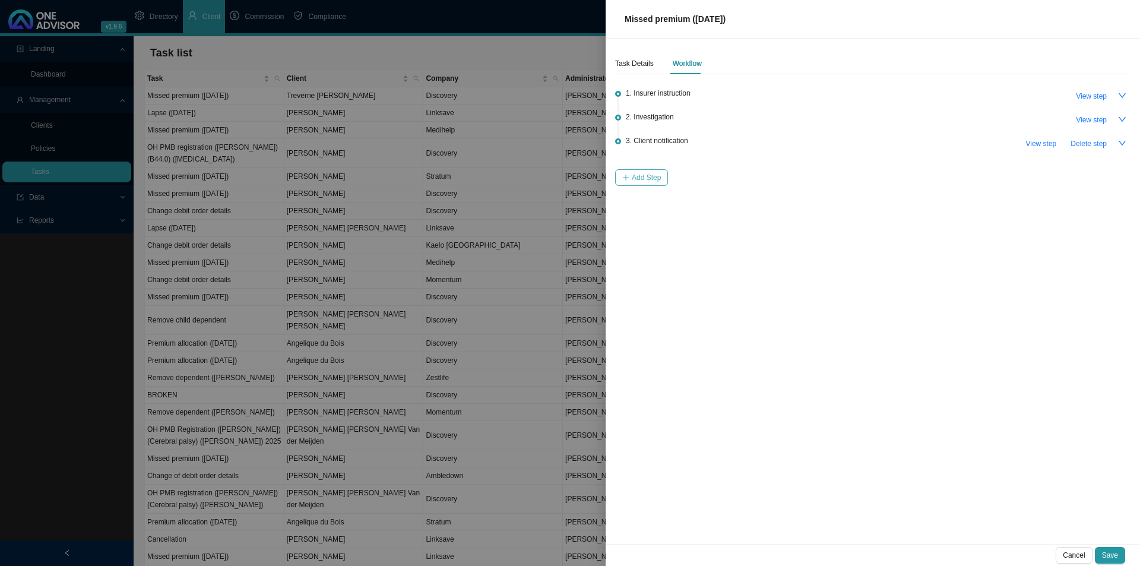
click at [644, 175] on span "Add Step" at bounding box center [646, 178] width 29 height 12
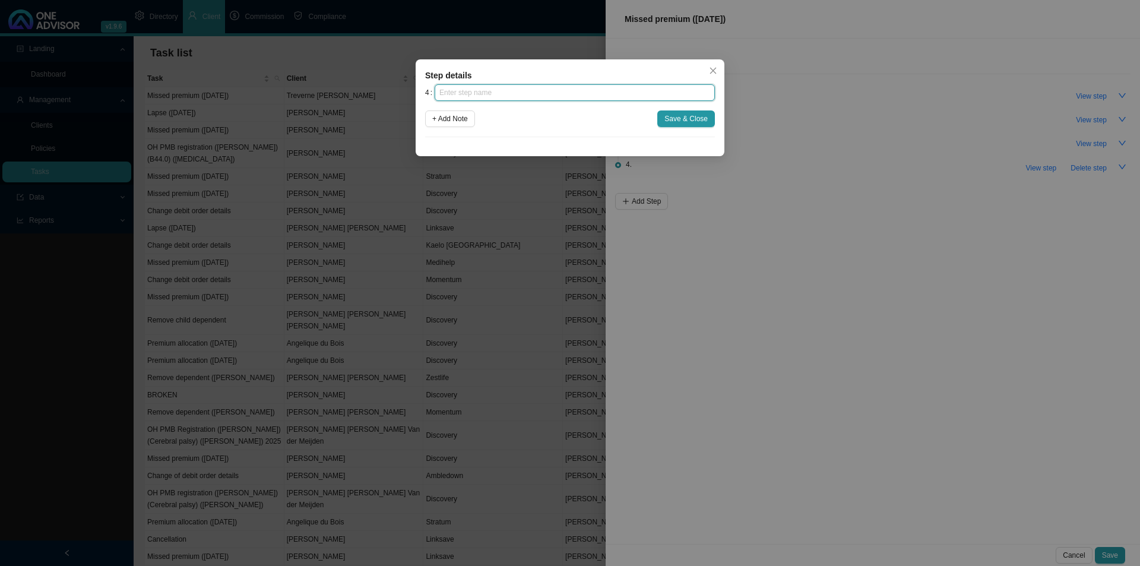
click at [530, 87] on input "text" at bounding box center [575, 92] width 280 height 17
click button "Save & Close" at bounding box center [686, 118] width 58 height 17
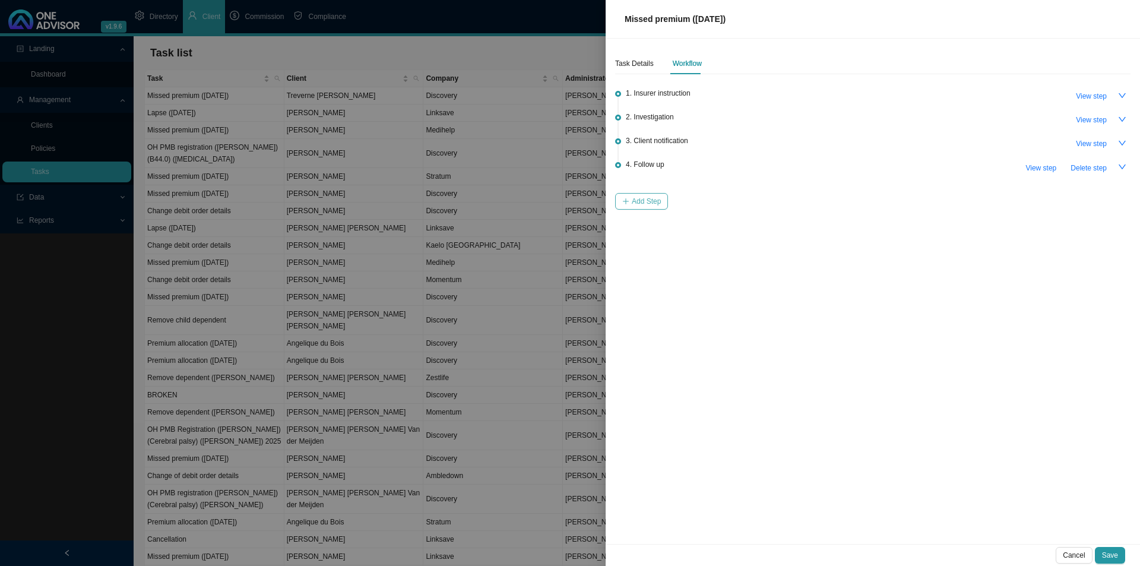
click at [654, 200] on span "Add Step" at bounding box center [646, 201] width 29 height 12
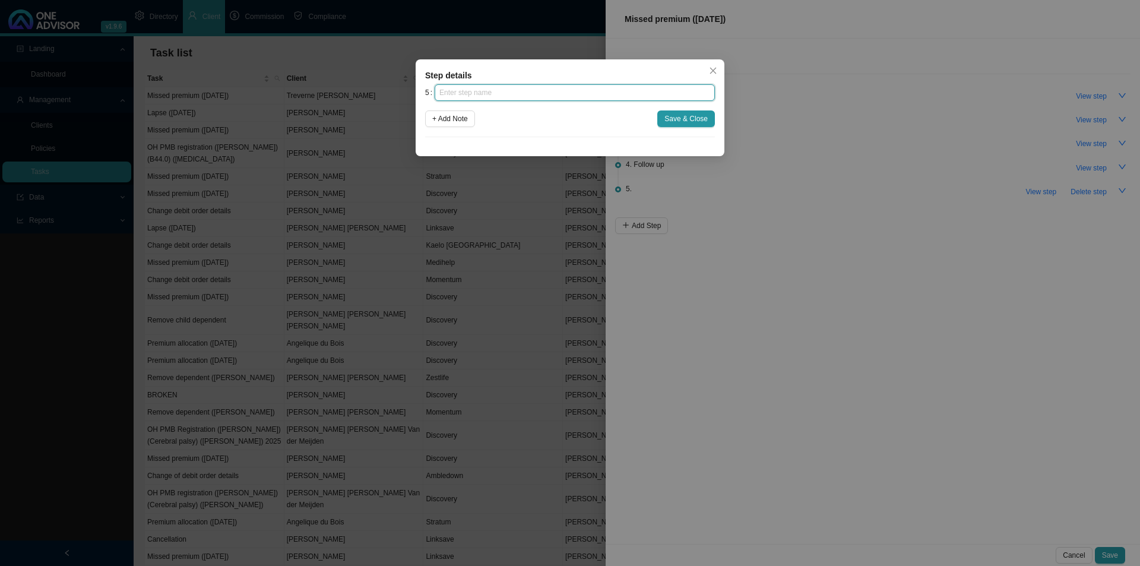
click at [566, 90] on input "text" at bounding box center [575, 92] width 280 height 17
click button "Save & Close" at bounding box center [686, 118] width 58 height 17
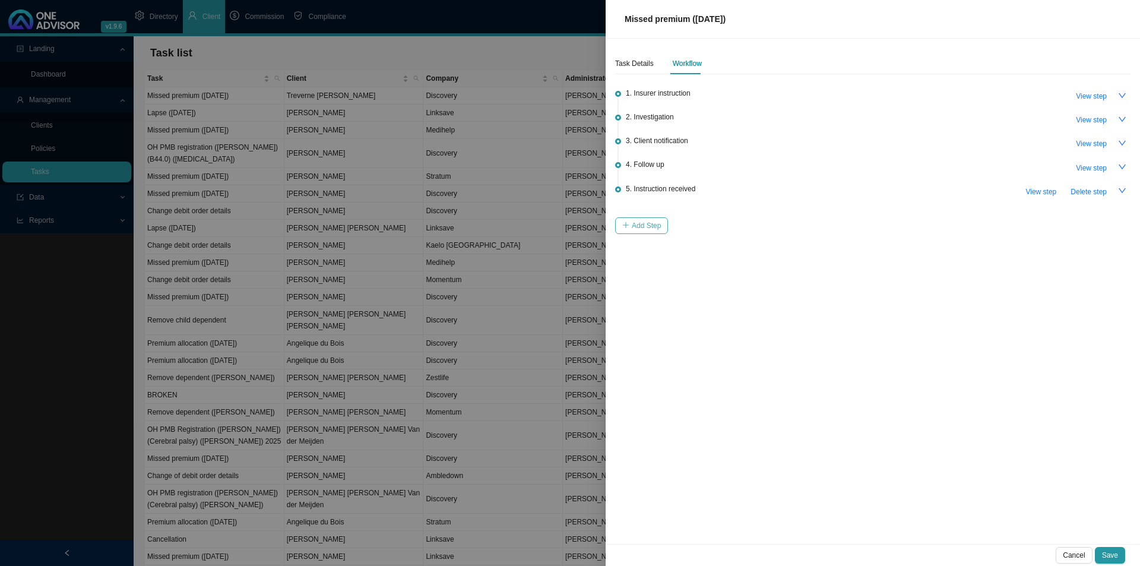
click at [654, 221] on span "Add Step" at bounding box center [646, 226] width 29 height 12
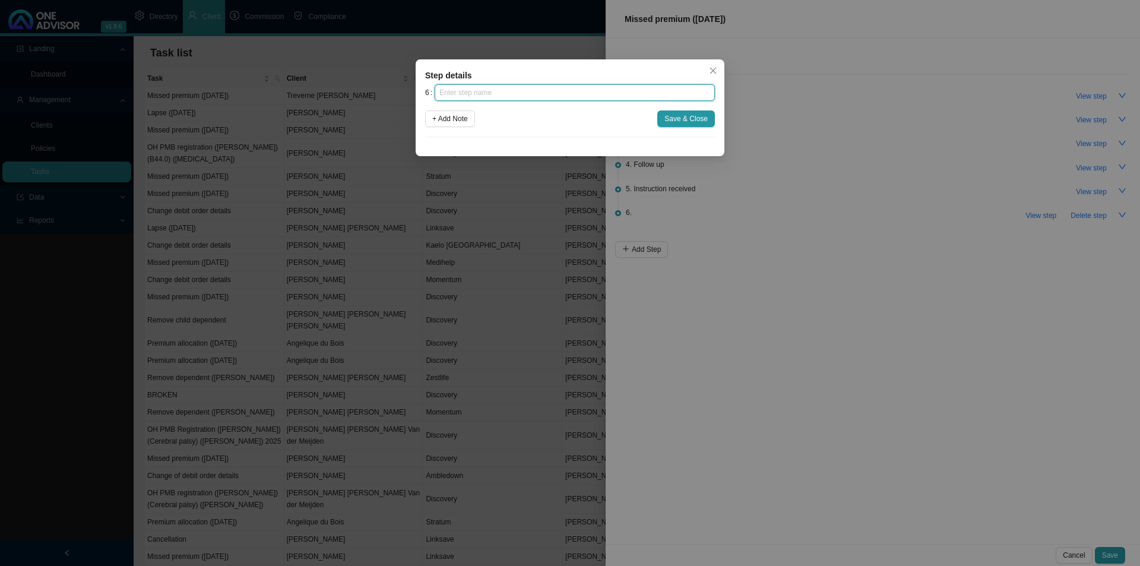
click at [602, 91] on input "text" at bounding box center [575, 92] width 280 height 17
click button "Save & Close" at bounding box center [686, 118] width 58 height 17
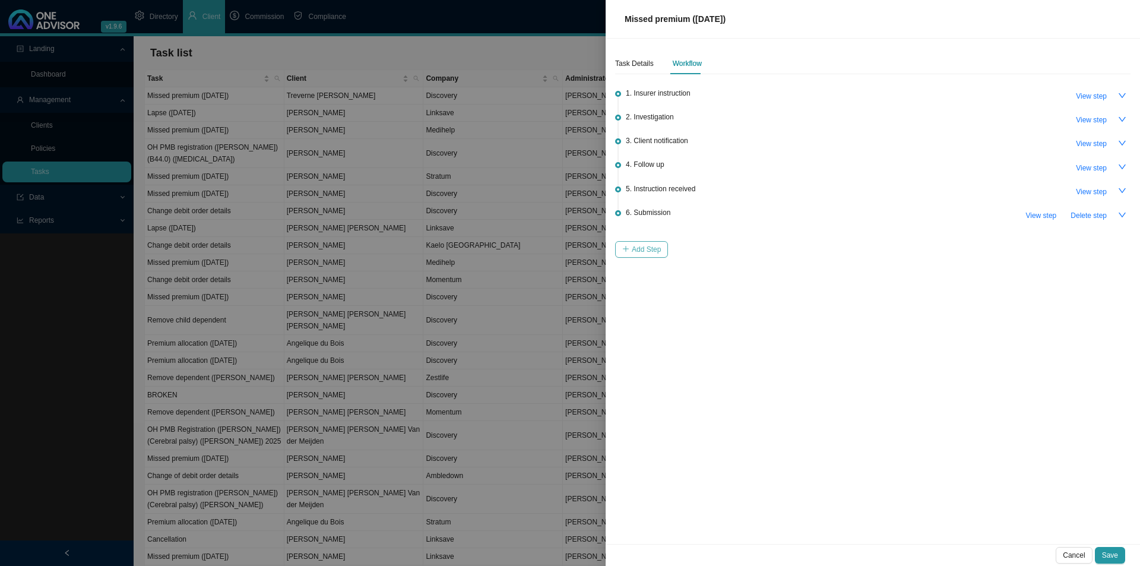
click at [650, 249] on span "Add Step" at bounding box center [646, 249] width 29 height 12
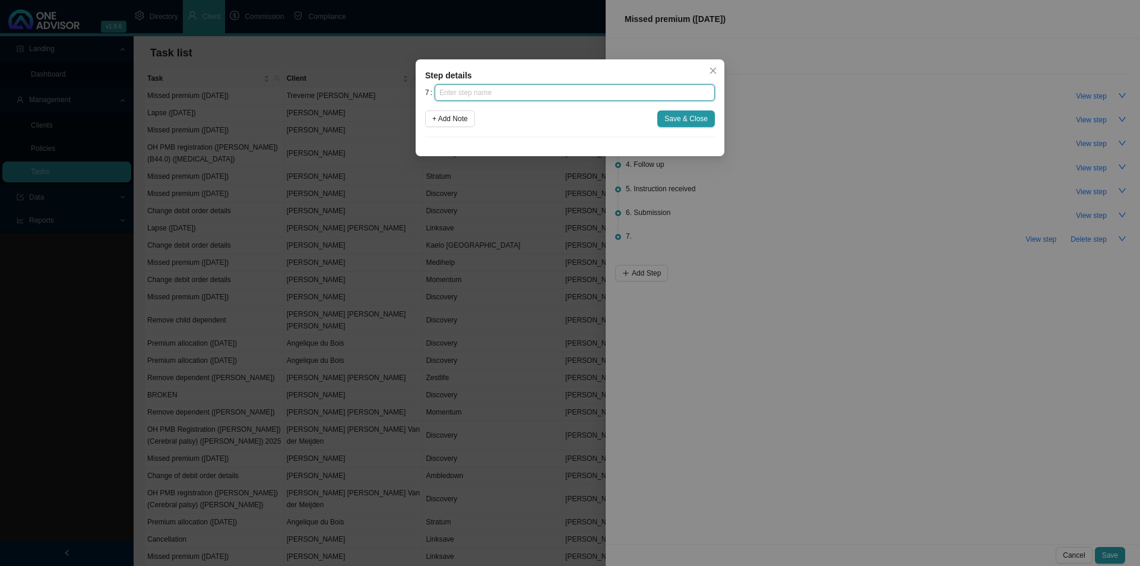
click at [538, 96] on input "text" at bounding box center [575, 92] width 280 height 17
click button "Save & Close" at bounding box center [686, 118] width 58 height 17
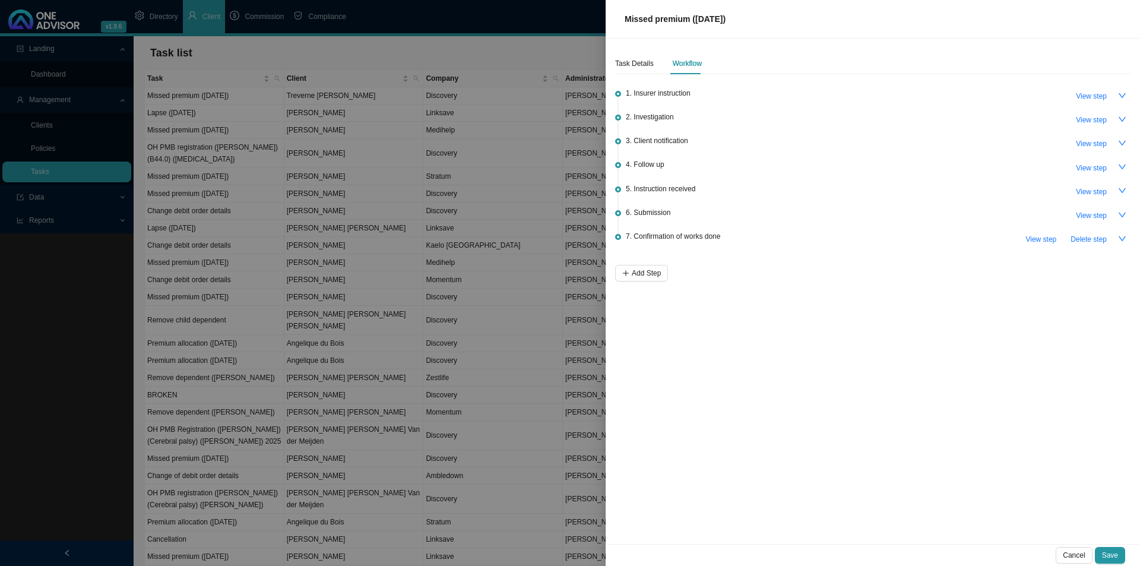
click at [1103, 546] on div "Cancel Save" at bounding box center [873, 555] width 534 height 22
click at [1113, 553] on span "Save" at bounding box center [1110, 555] width 16 height 12
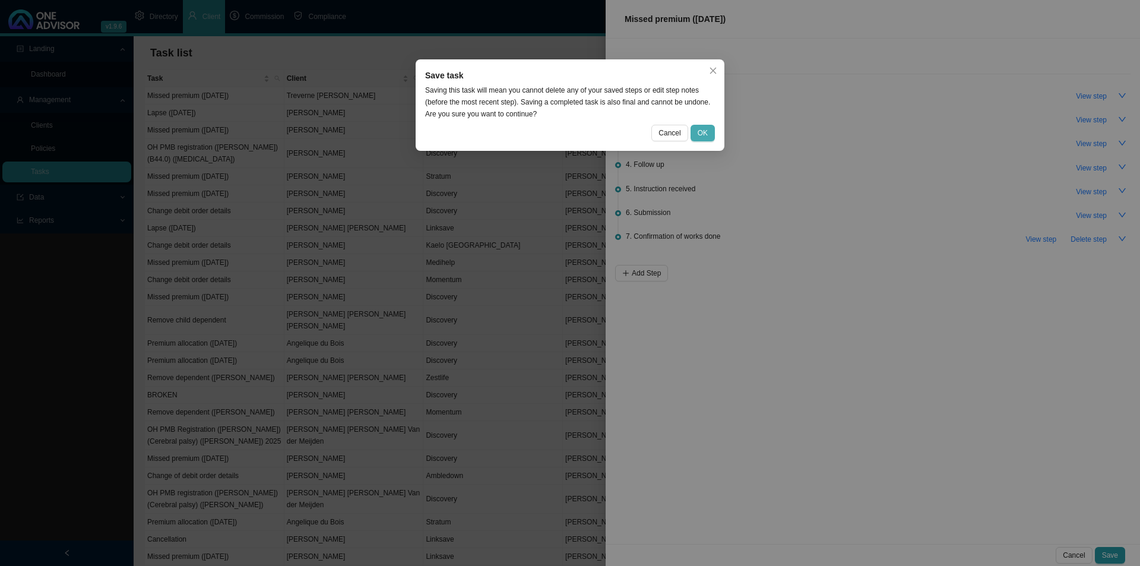
click at [705, 129] on span "OK" at bounding box center [703, 133] width 10 height 12
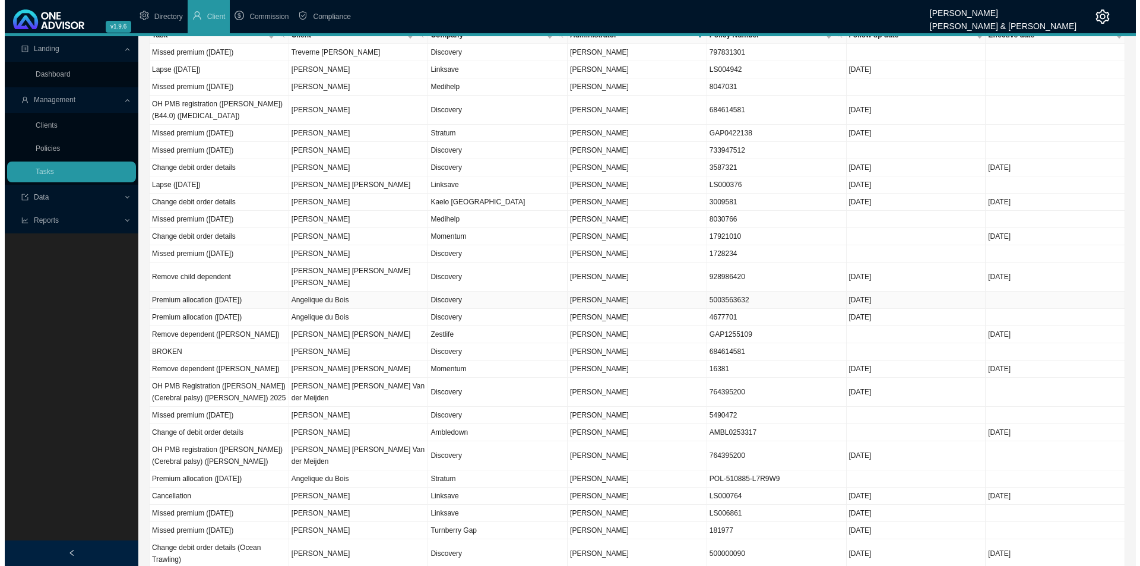
scroll to position [0, 0]
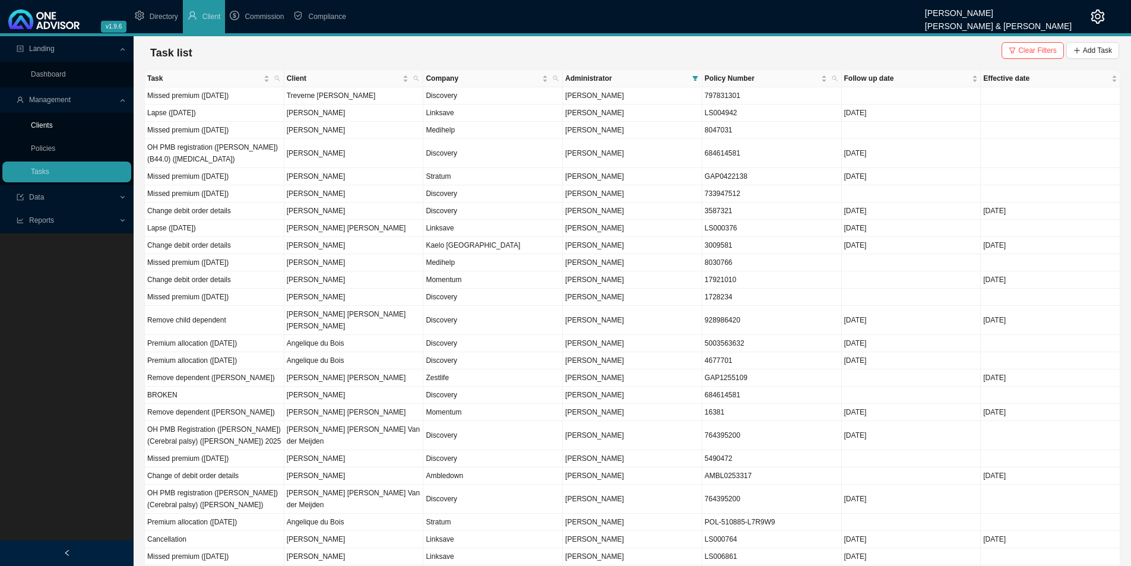
click at [42, 121] on link "Clients" at bounding box center [42, 125] width 22 height 8
